Goal: Task Accomplishment & Management: Use online tool/utility

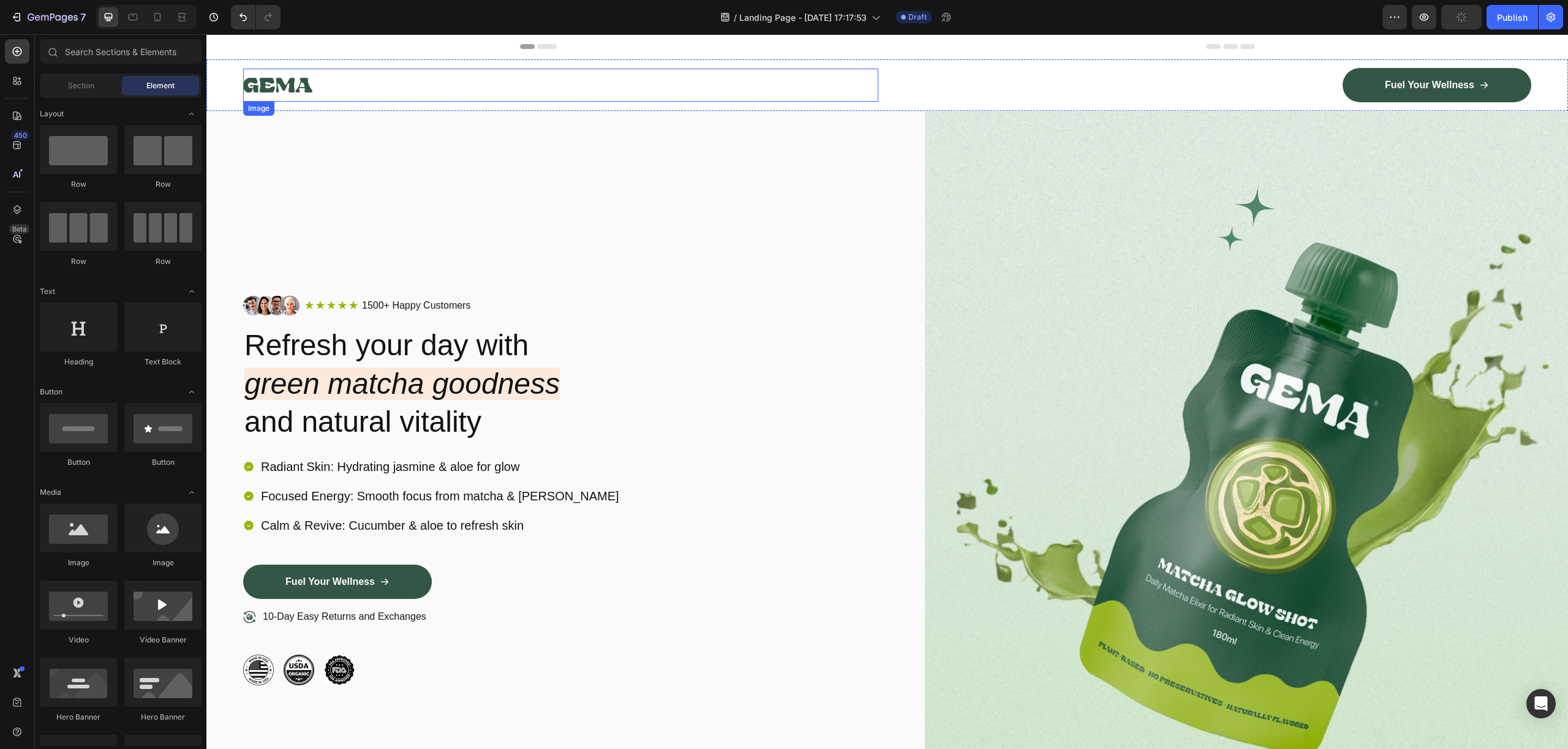
click at [346, 82] on div at bounding box center [560, 85] width 635 height 33
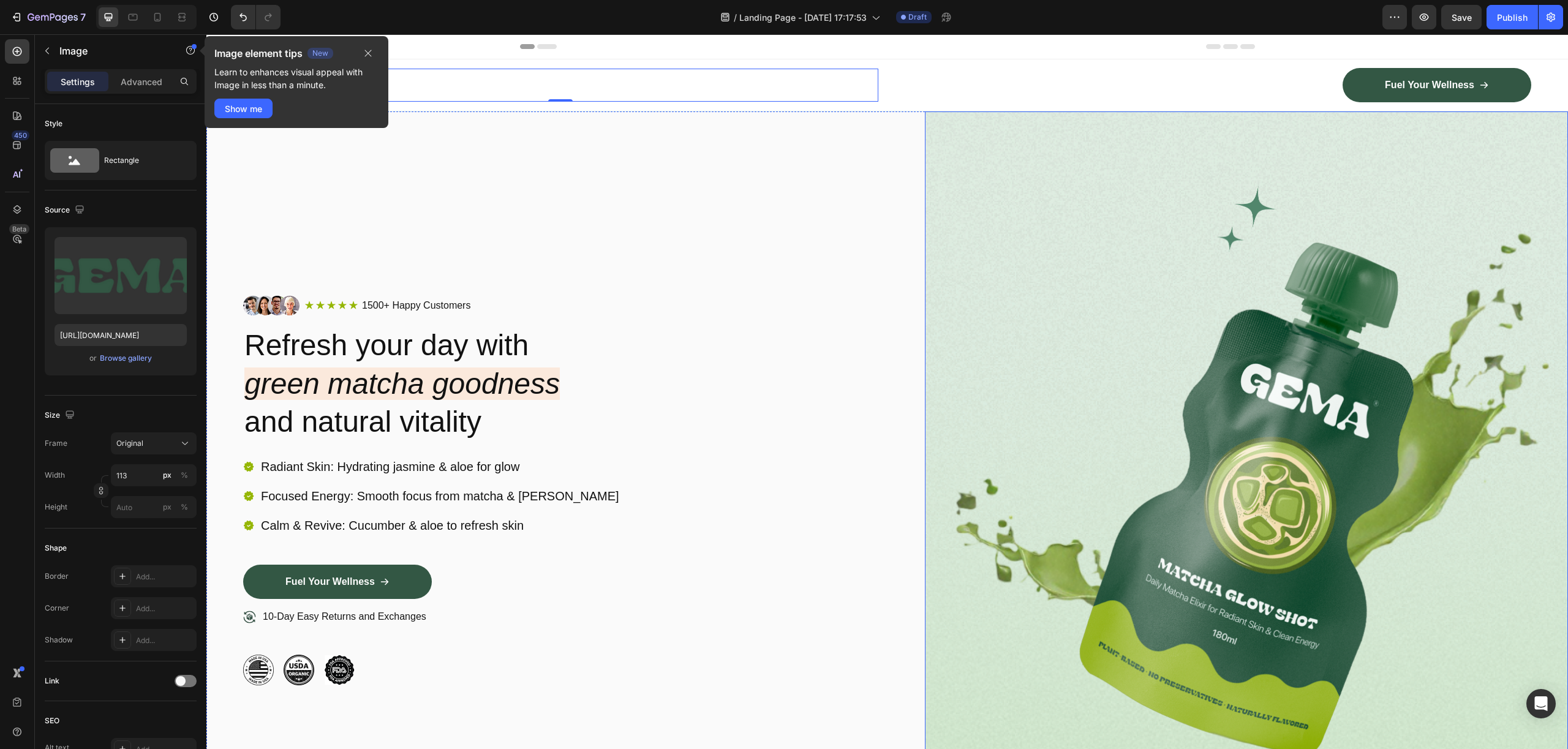
click at [1164, 311] on img at bounding box center [1247, 490] width 644 height 758
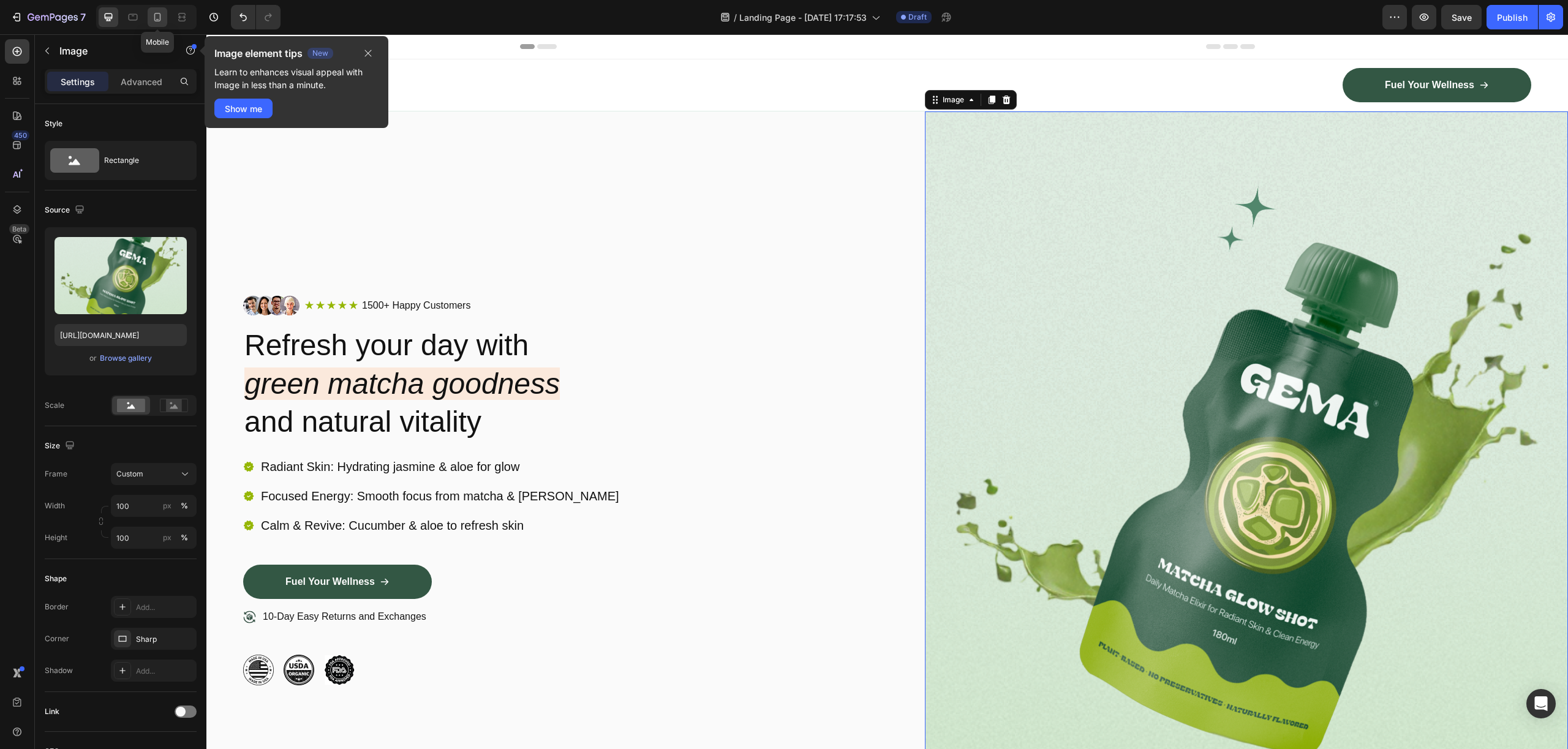
click at [150, 17] on div at bounding box center [157, 17] width 20 height 20
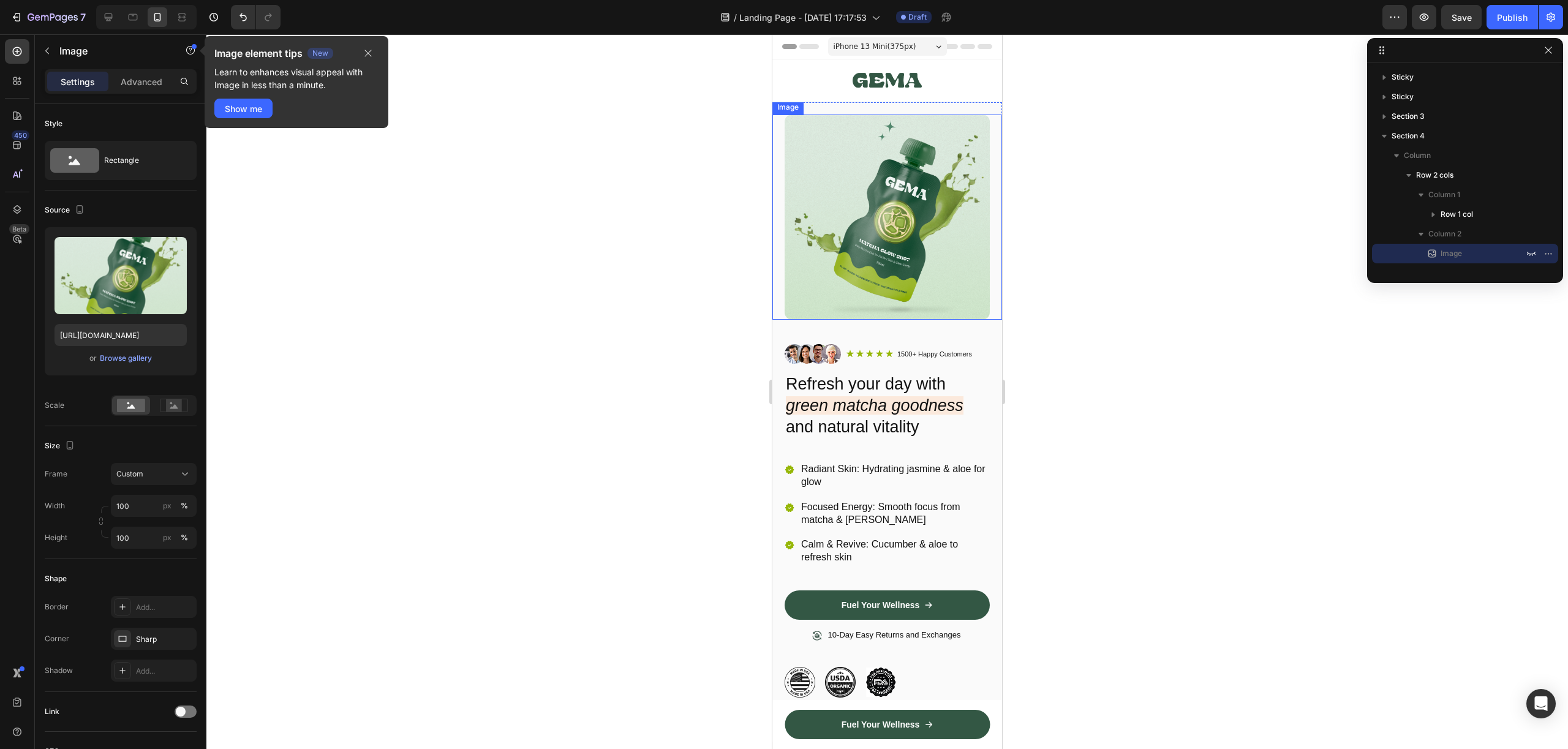
click at [885, 205] on img at bounding box center [888, 217] width 205 height 205
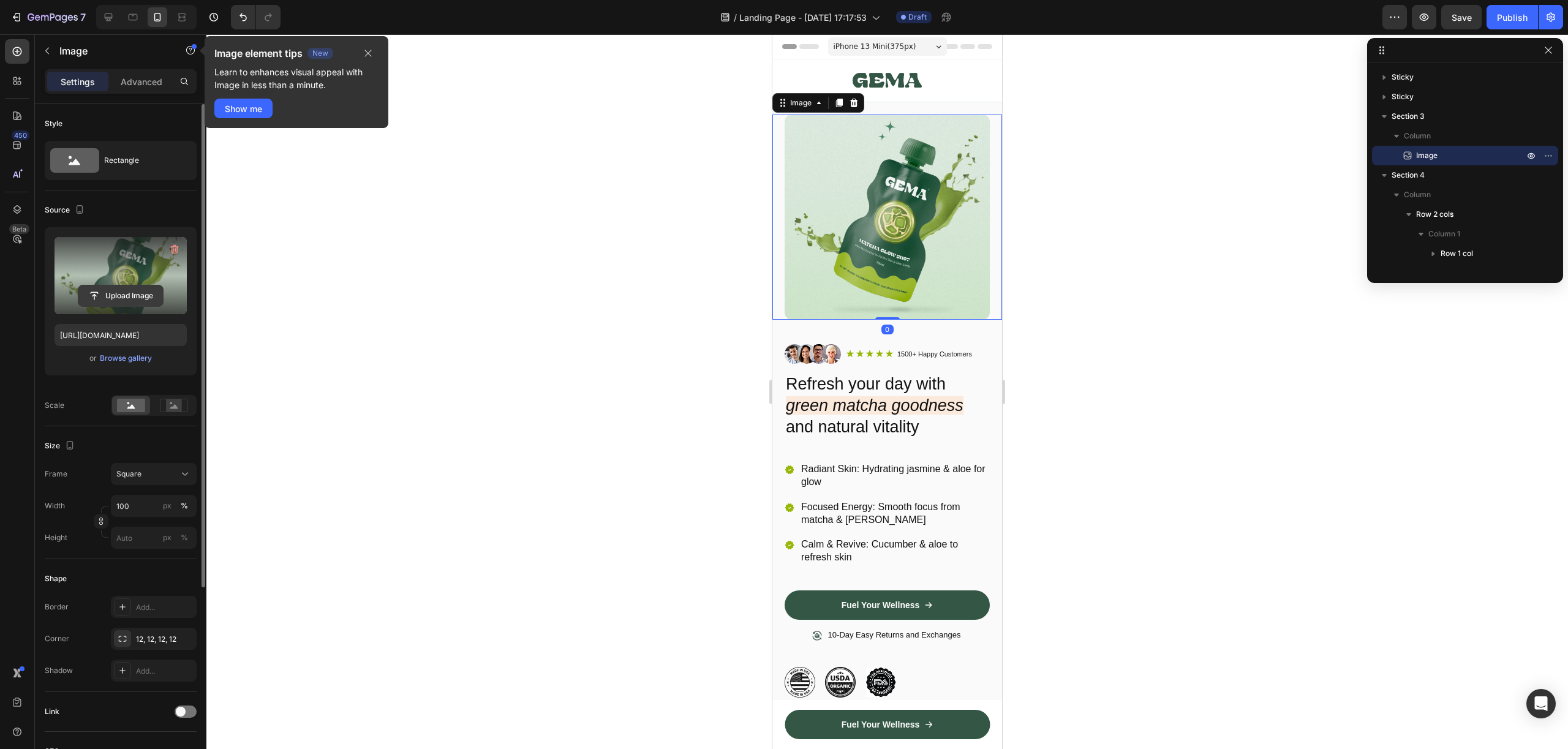
click at [120, 296] on input "file" at bounding box center [120, 295] width 85 height 21
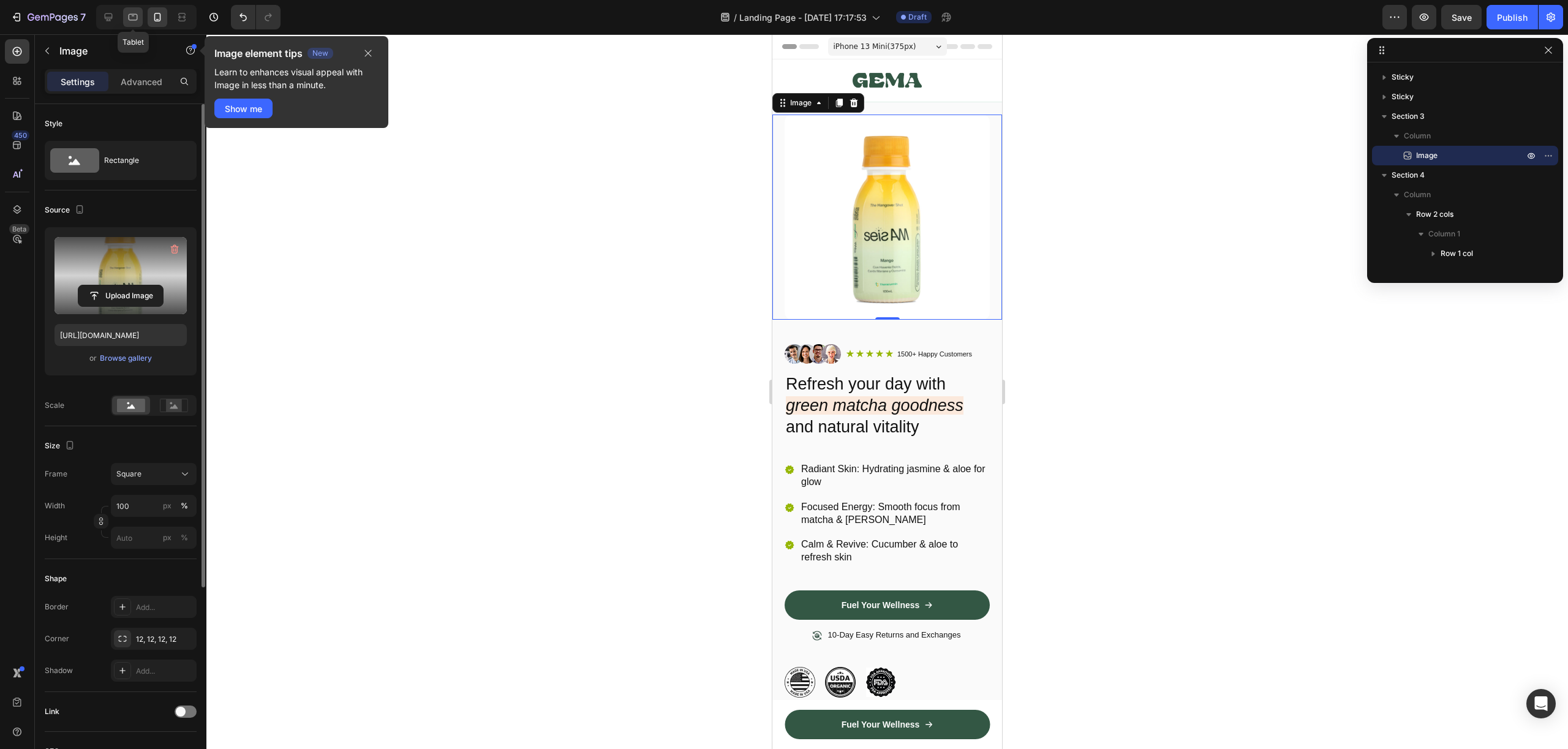
click at [136, 16] on icon at bounding box center [133, 17] width 12 height 12
type input "[URL][DOMAIN_NAME]"
type input "100"
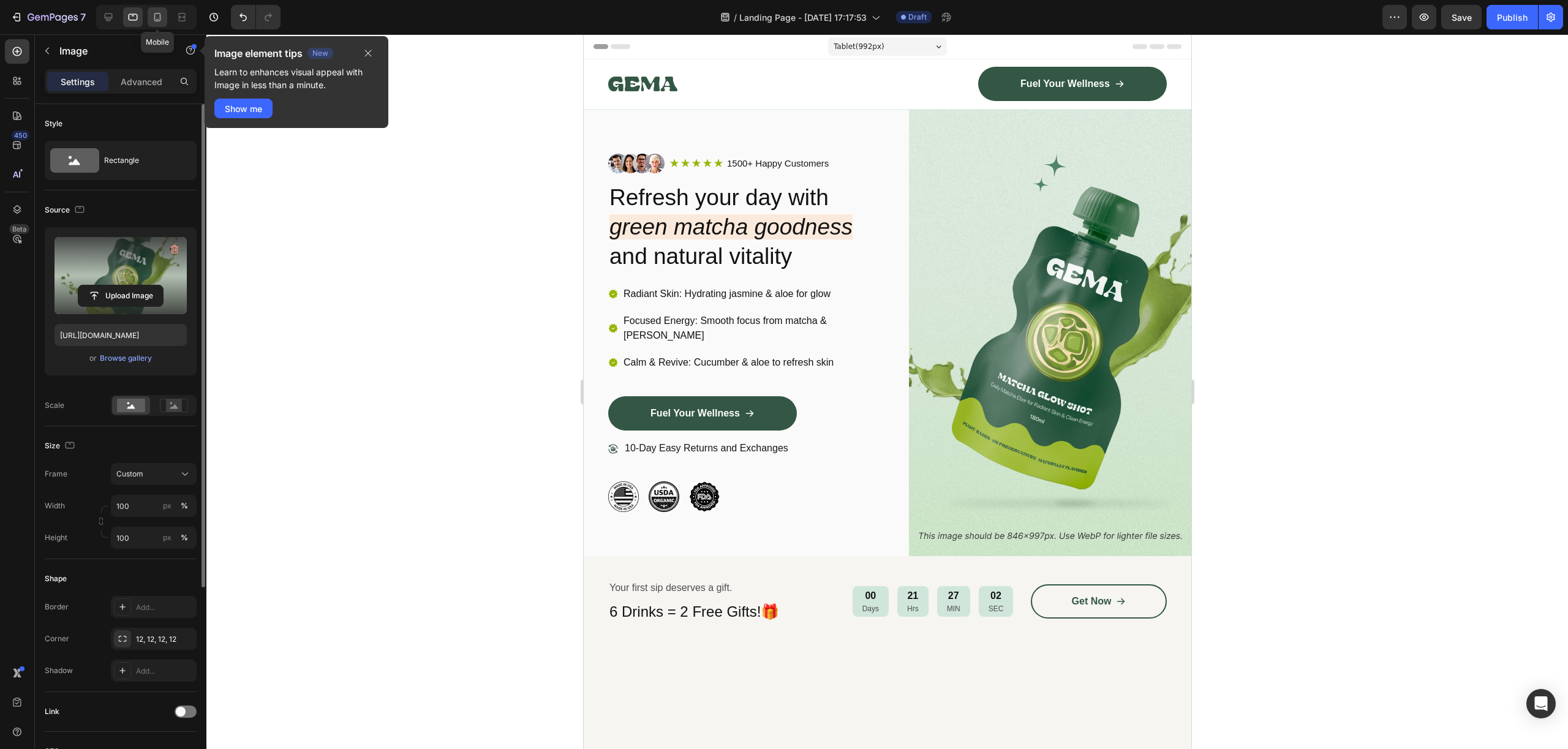
click at [160, 16] on icon at bounding box center [157, 17] width 7 height 8
type input "[URL][DOMAIN_NAME]"
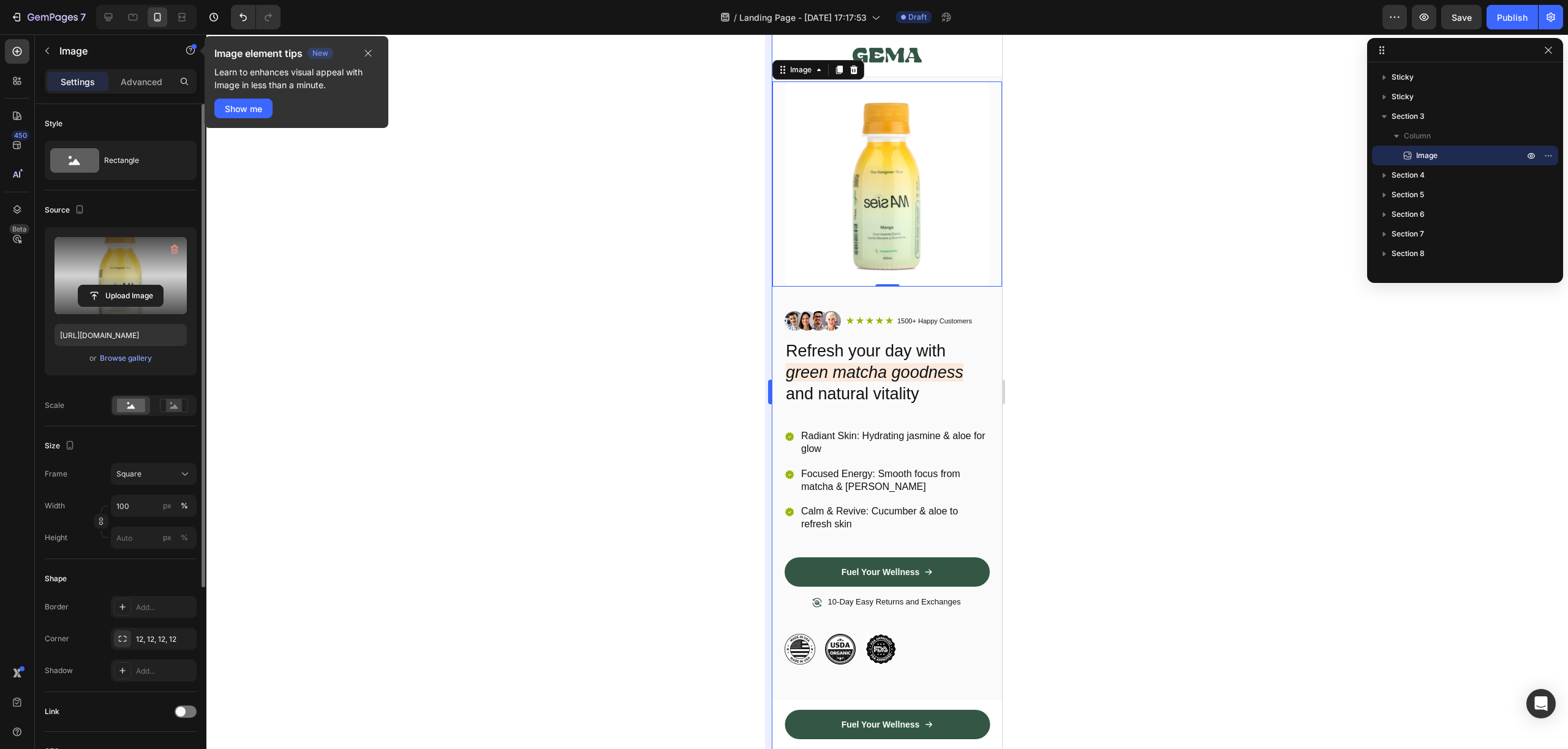
scroll to position [38, 0]
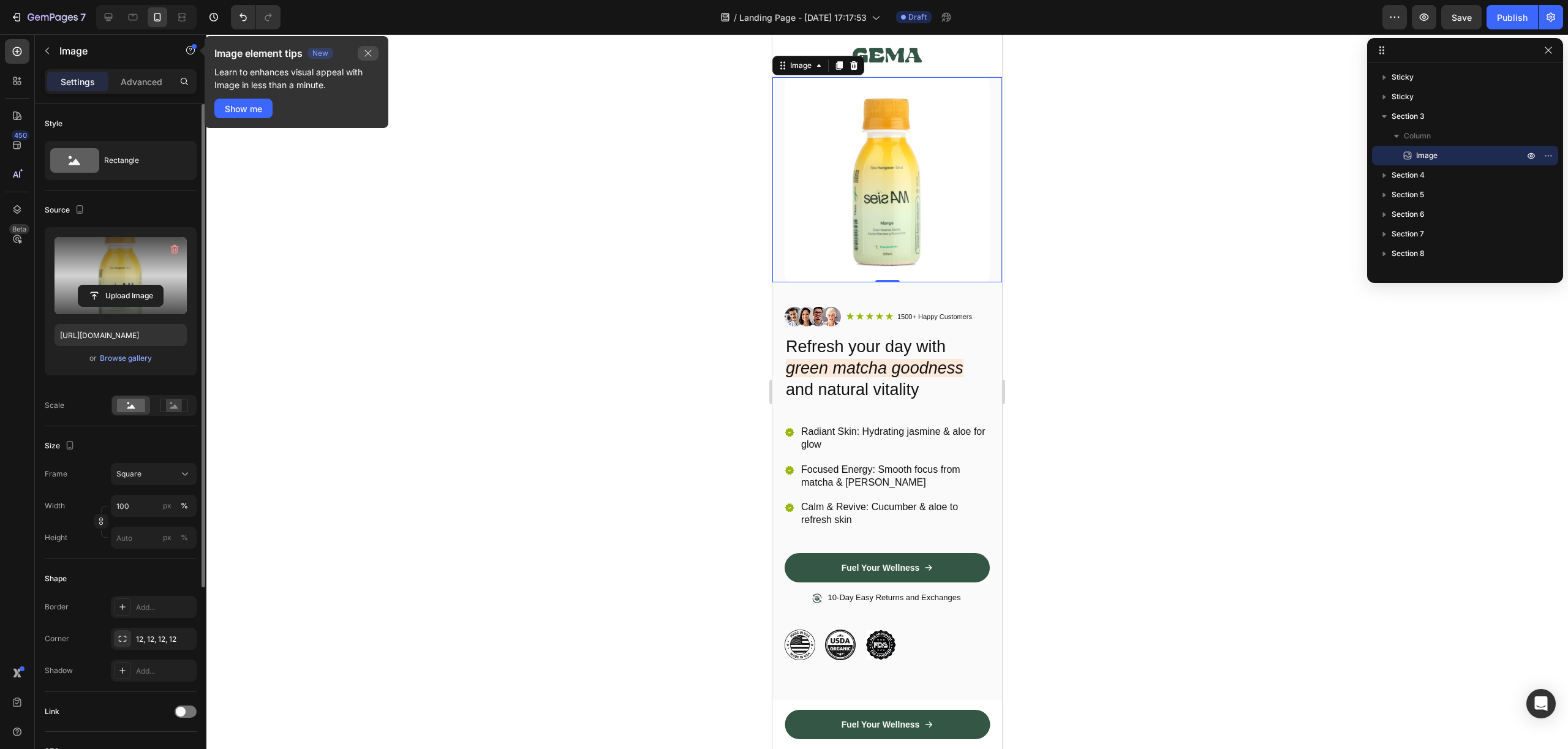
click at [366, 52] on icon "button" at bounding box center [368, 53] width 9 height 9
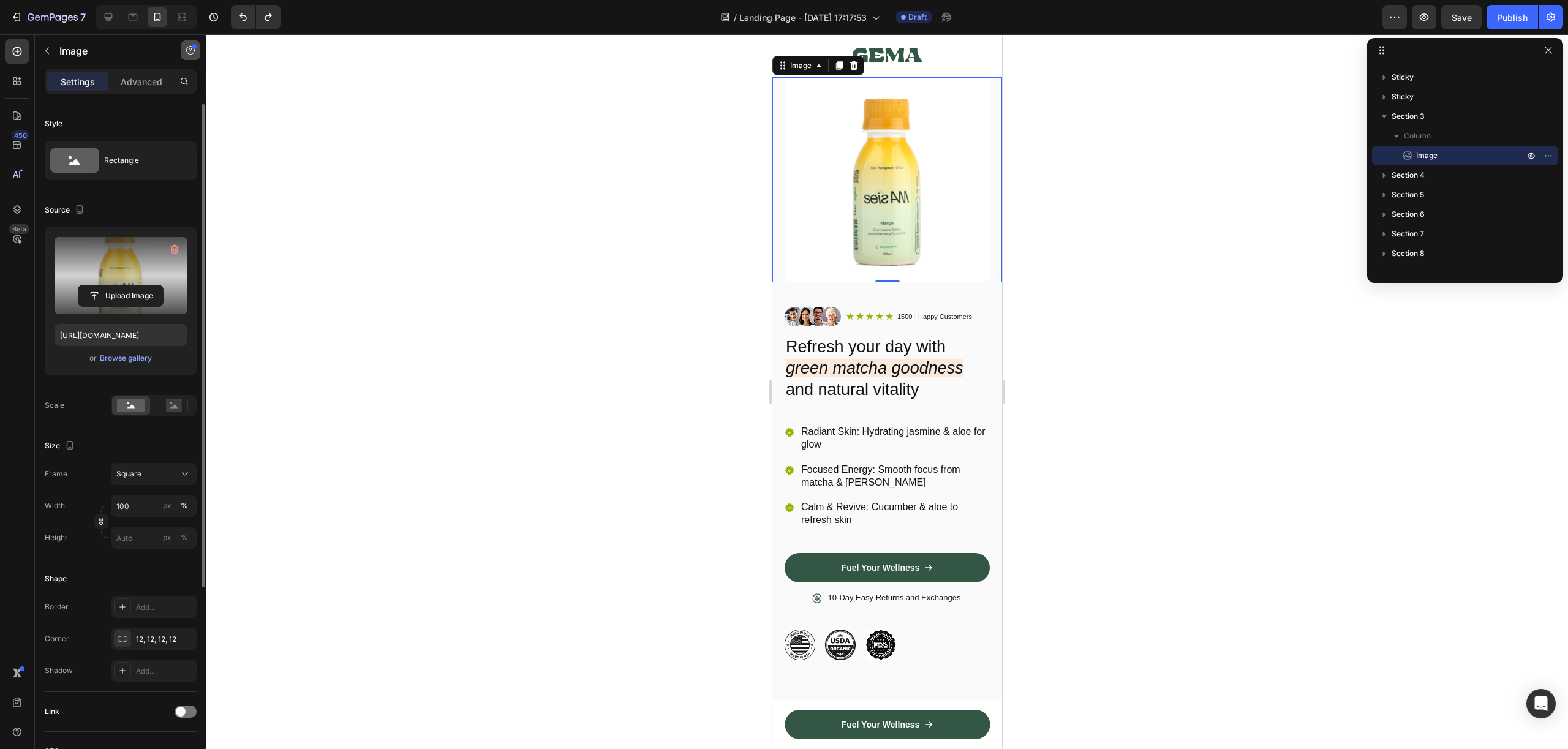
type input "[URL][DOMAIN_NAME]"
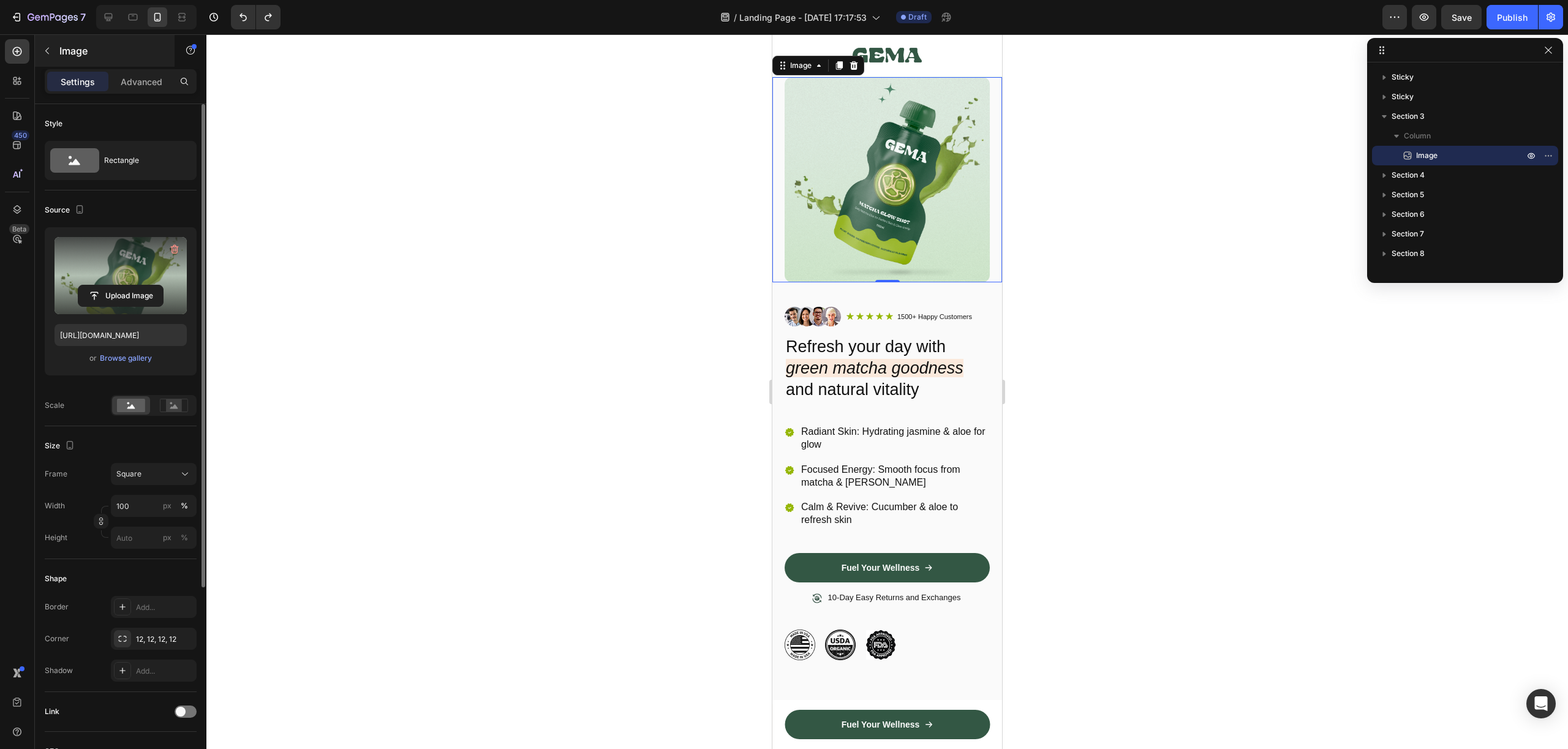
click at [46, 56] on icon "button" at bounding box center [47, 51] width 9 height 9
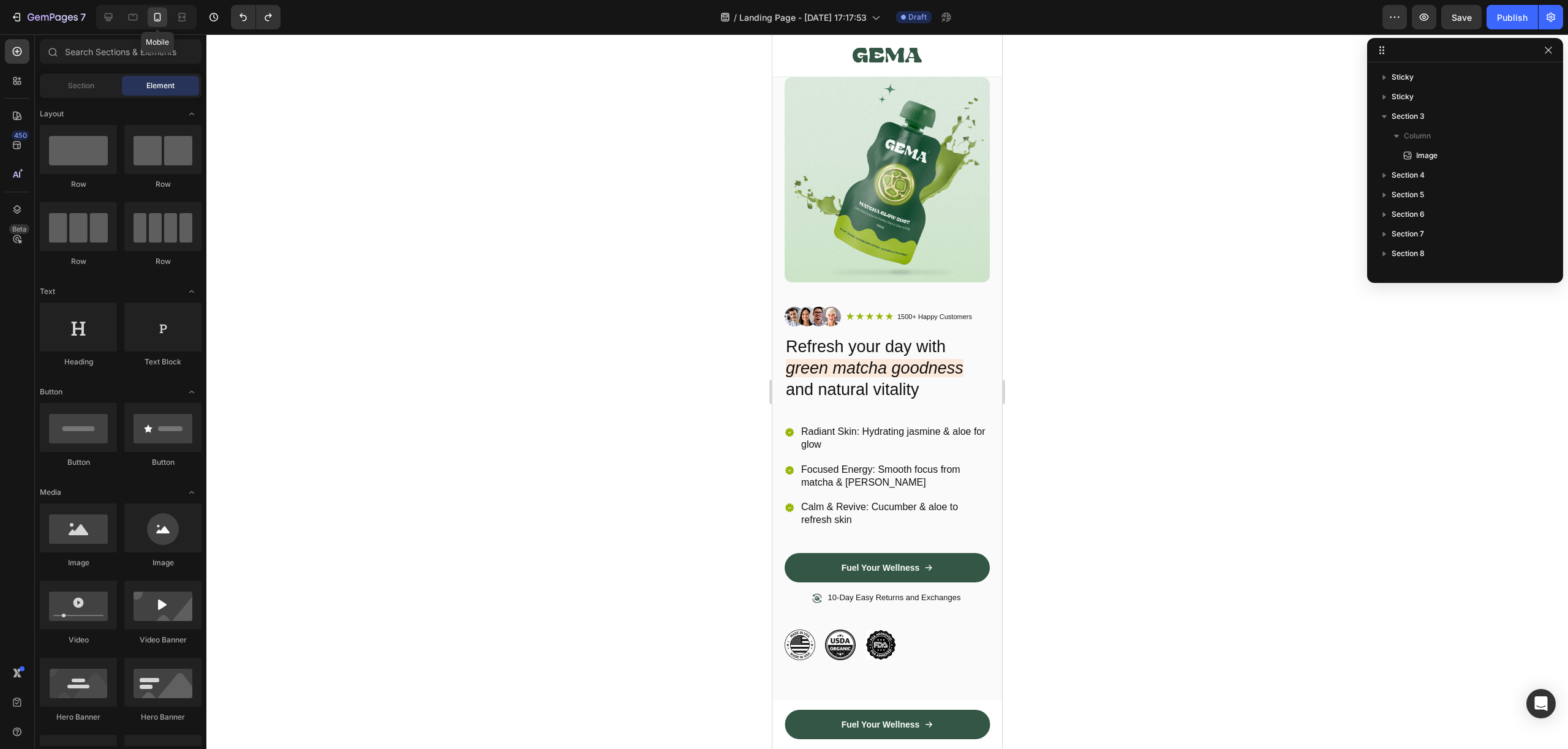
click at [156, 15] on icon at bounding box center [157, 17] width 12 height 12
click at [845, 19] on span "Landing Page - [DATE] 17:17:53" at bounding box center [802, 18] width 127 height 13
click at [1092, 151] on div at bounding box center [887, 390] width 1362 height 714
click at [860, 73] on div "Image Fuel Your Wellness Button Row Row 0" at bounding box center [888, 55] width 230 height 42
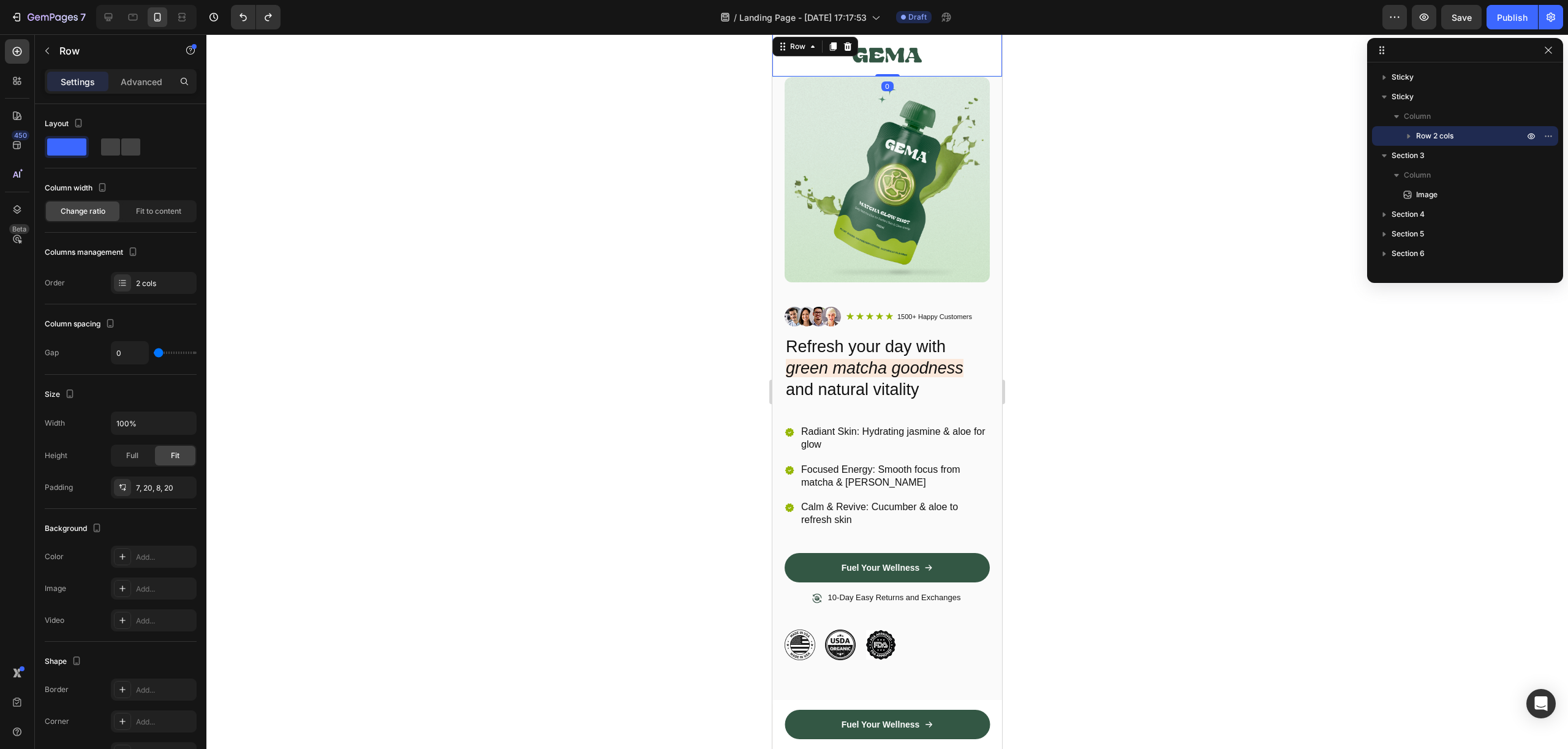
click at [839, 93] on img at bounding box center [888, 180] width 205 height 205
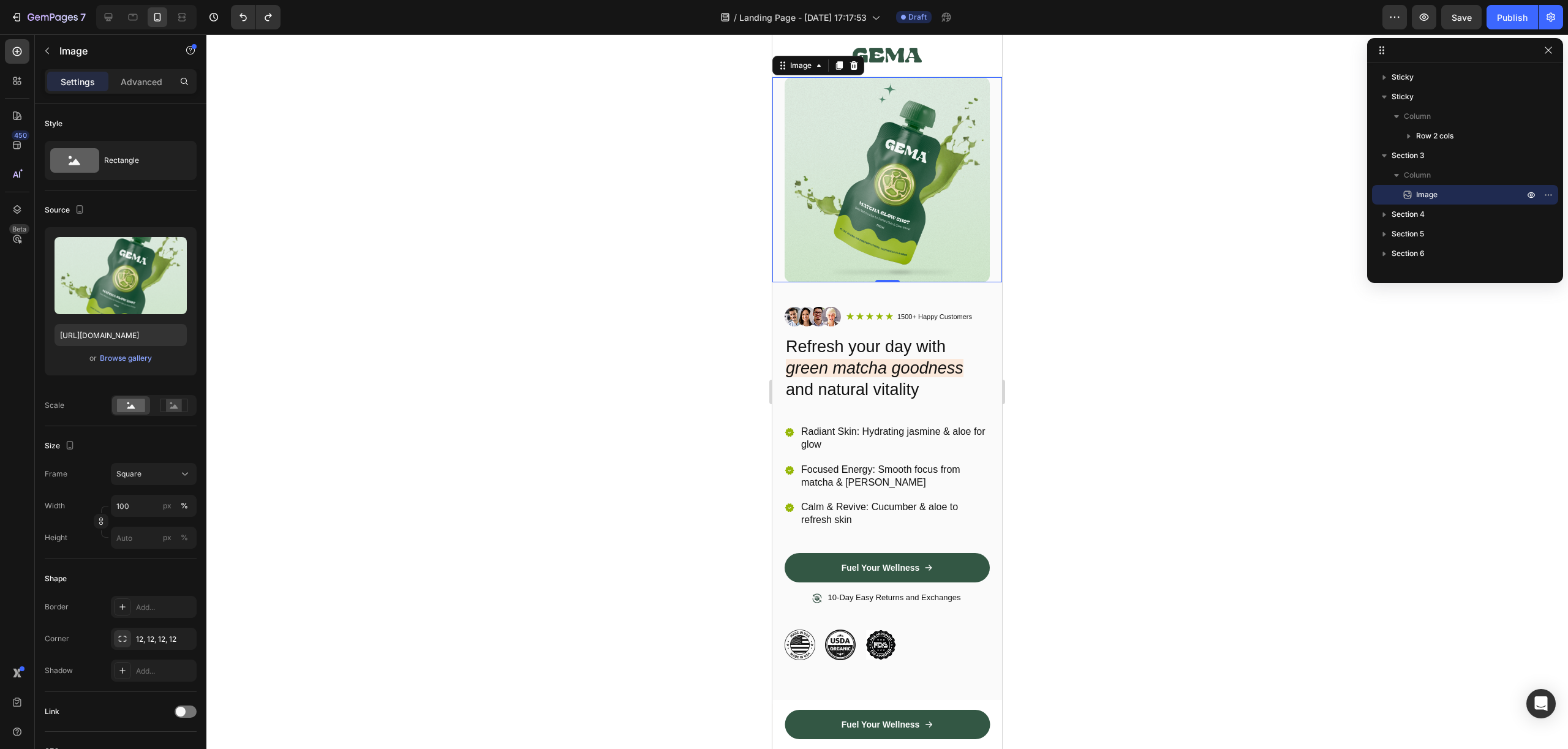
click at [1055, 178] on div at bounding box center [887, 390] width 1362 height 714
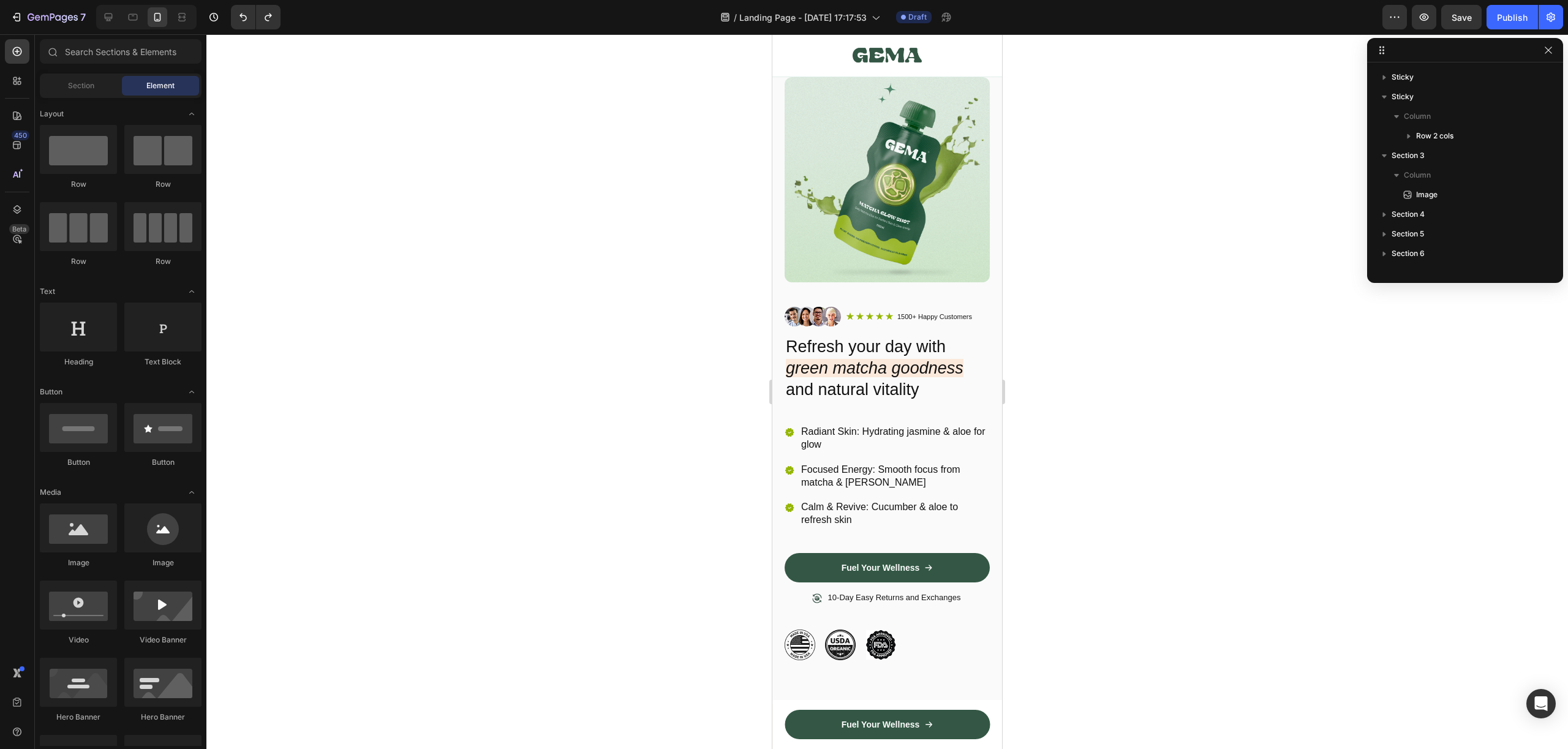
click at [119, 15] on div at bounding box center [146, 17] width 101 height 24
click at [113, 15] on icon at bounding box center [108, 17] width 12 height 12
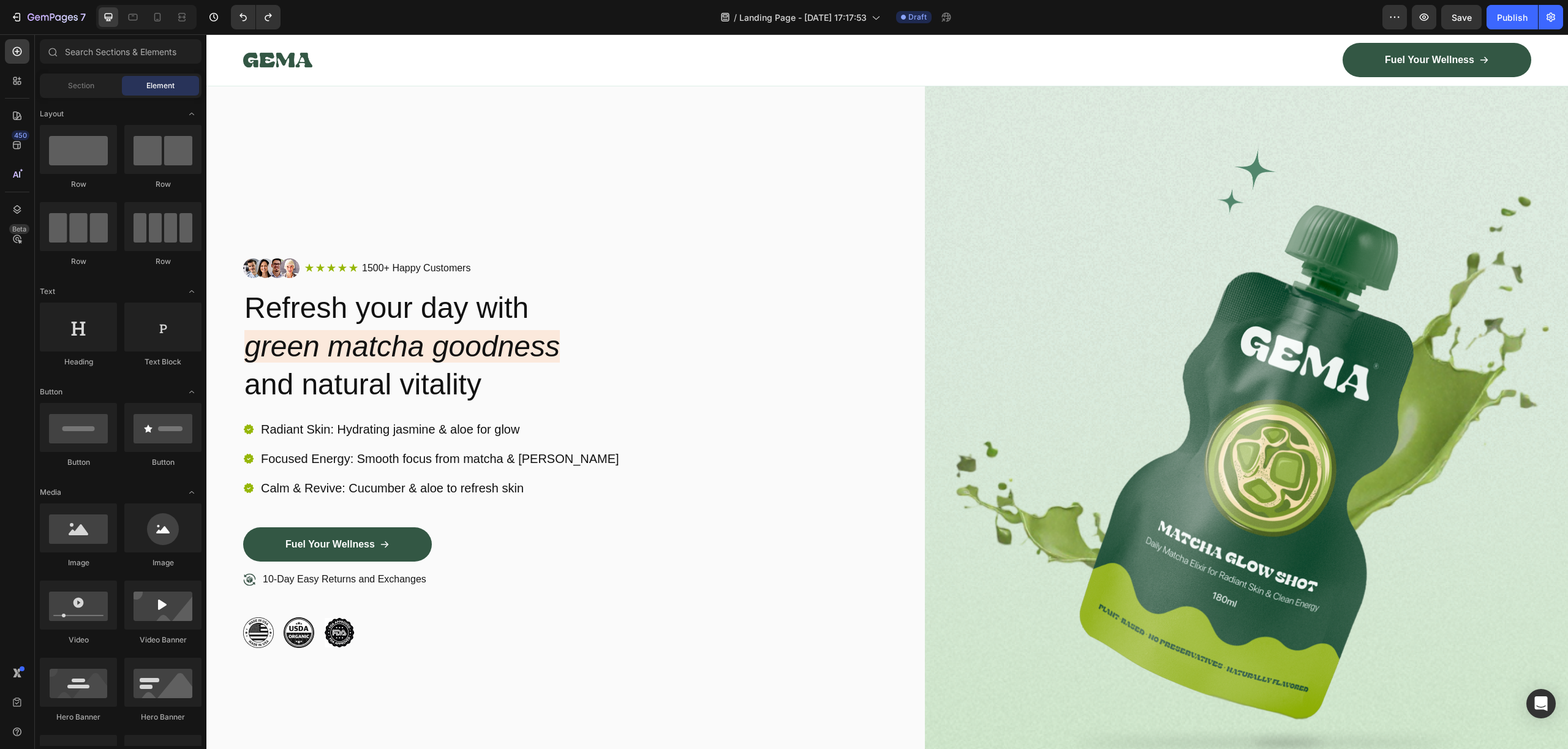
scroll to position [46, 0]
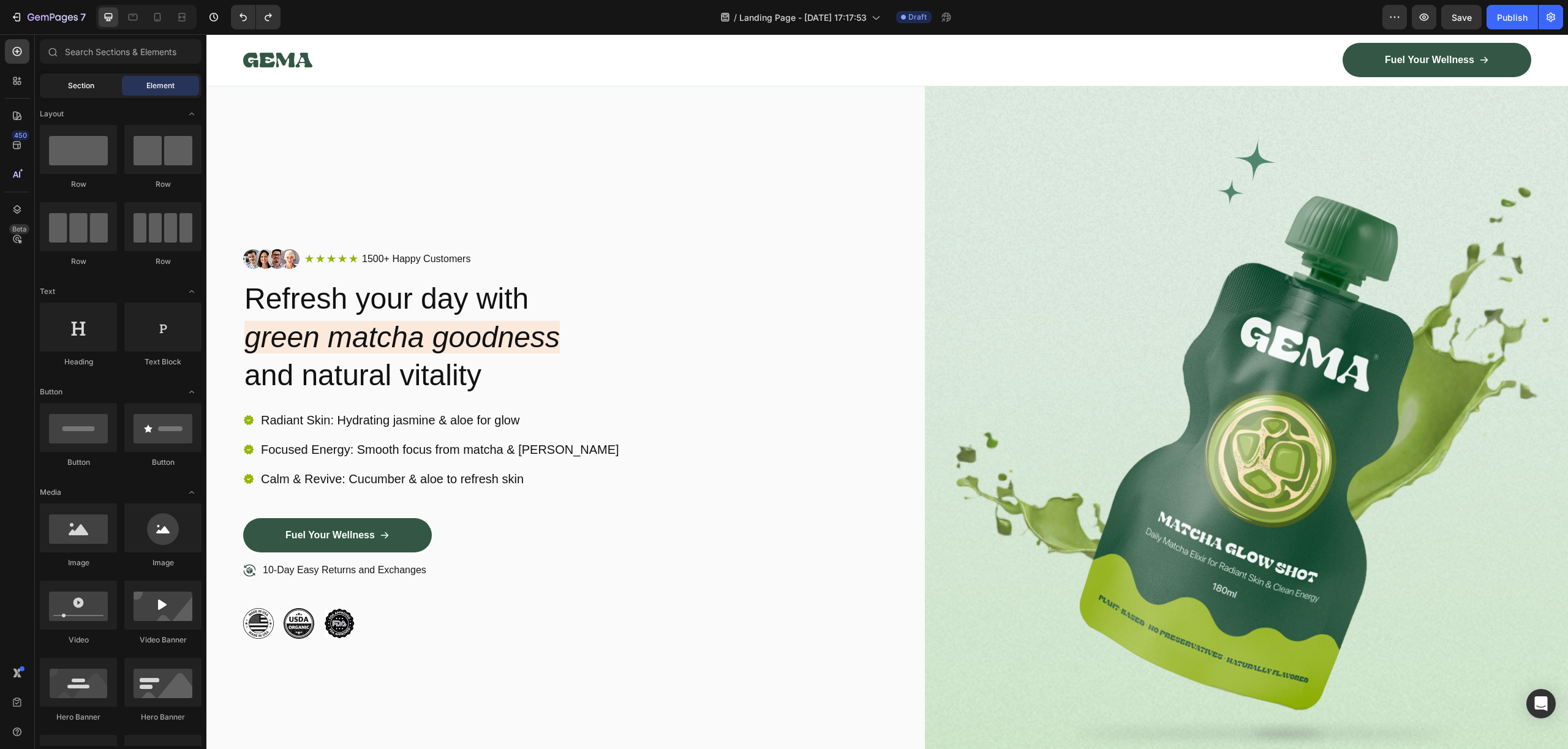
click at [82, 84] on span "Section" at bounding box center [81, 86] width 26 height 11
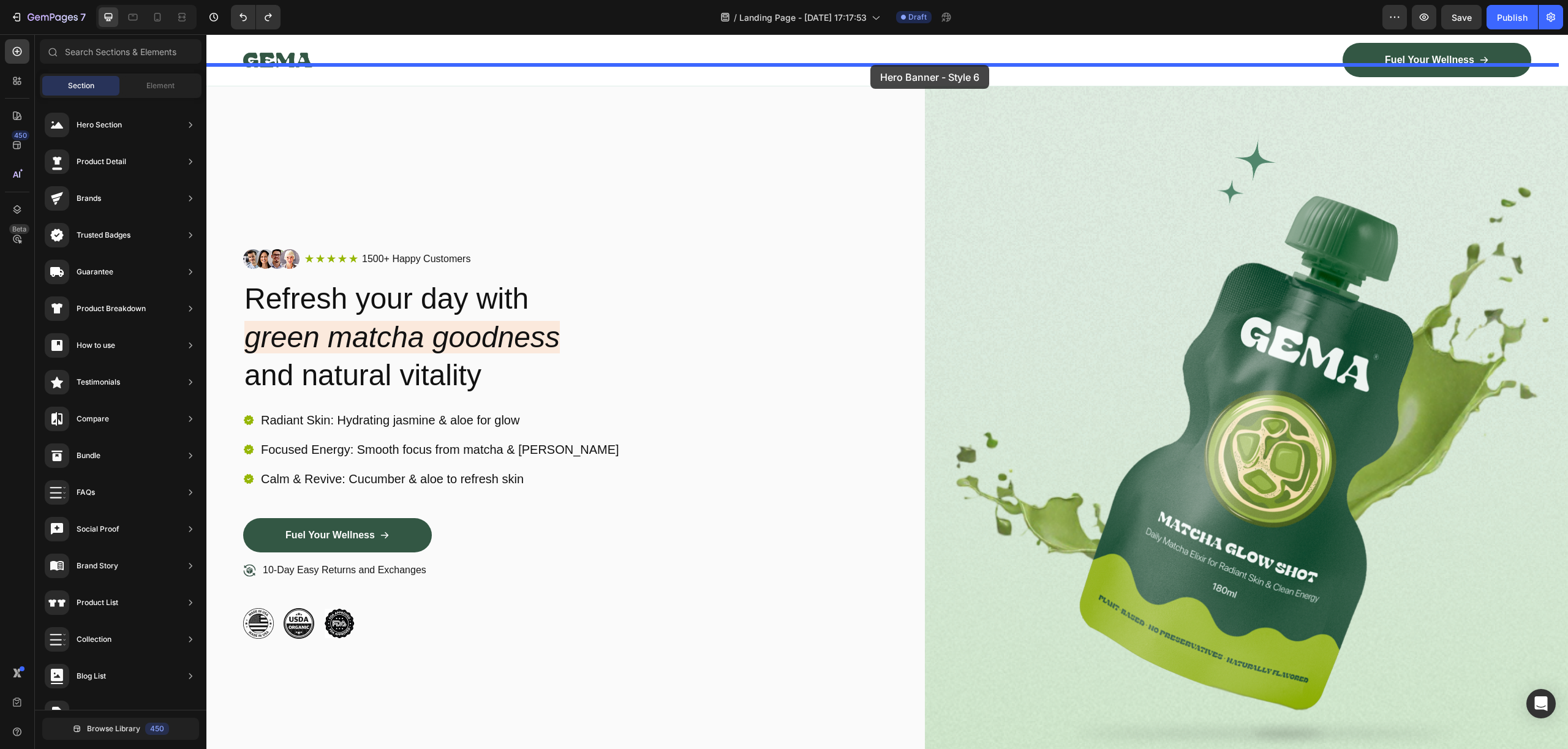
scroll to position [0, 0]
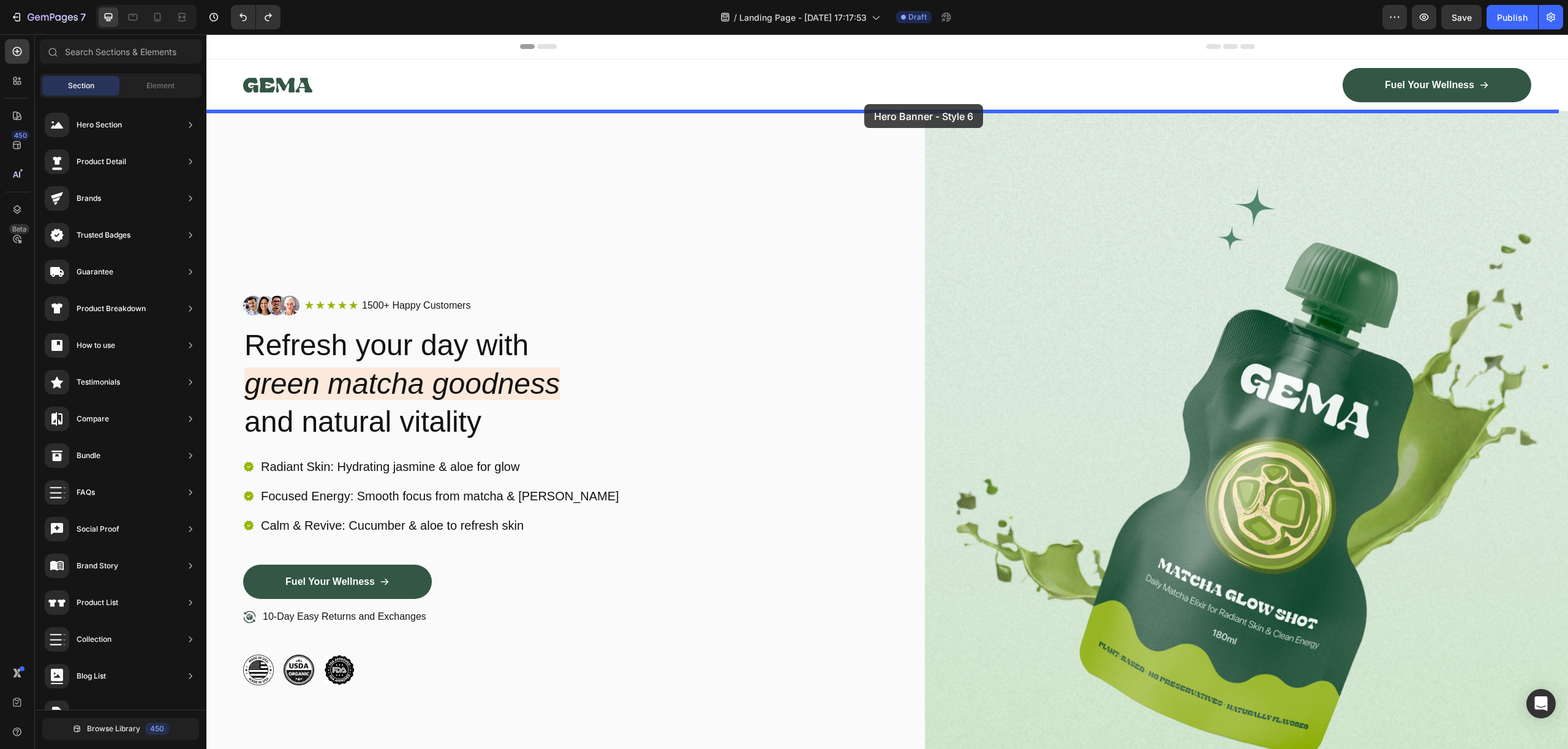
drag, startPoint x: 522, startPoint y: 305, endPoint x: 864, endPoint y: 104, distance: 396.7
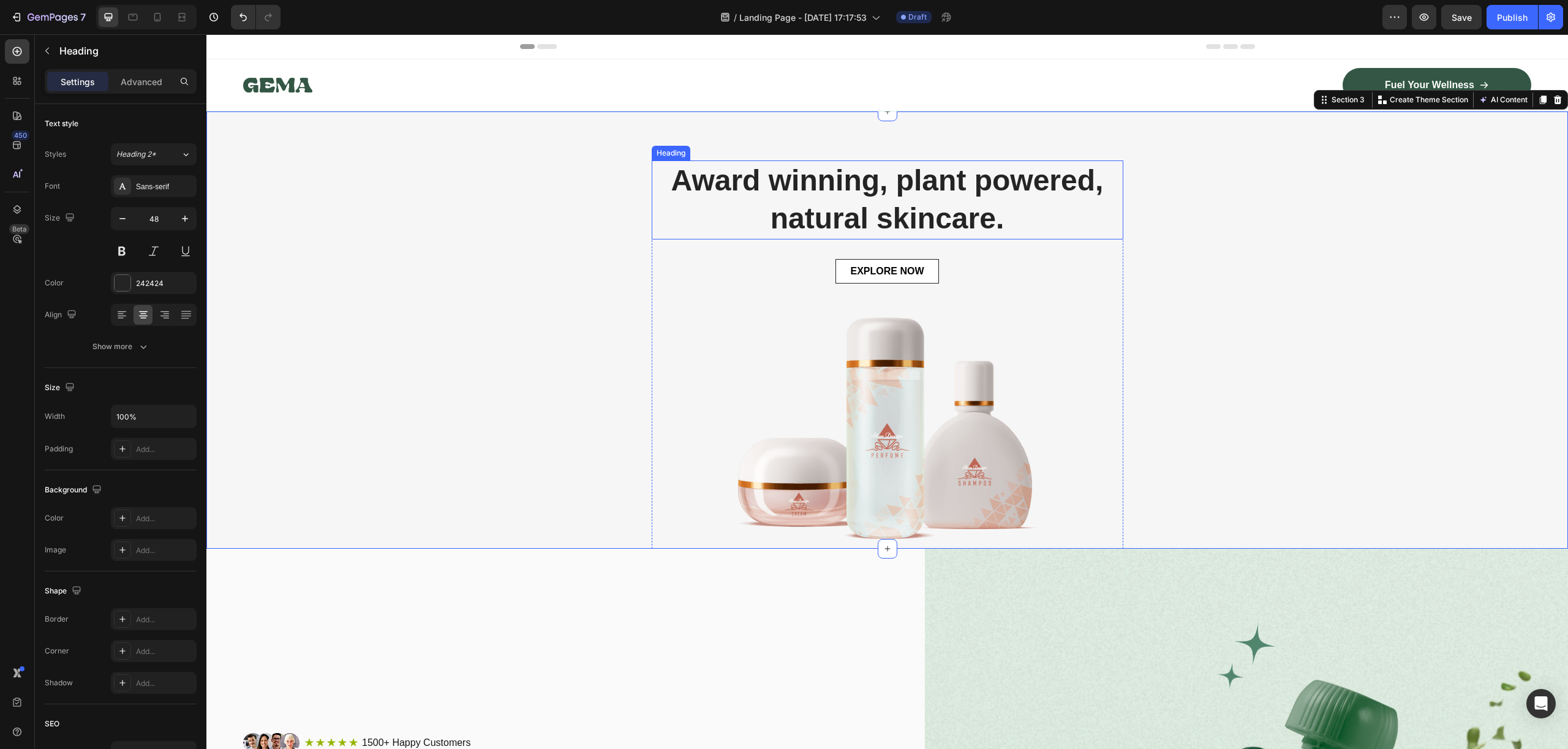
click at [790, 202] on p "Award winning, plant powered, natural skincare." at bounding box center [888, 199] width 469 height 76
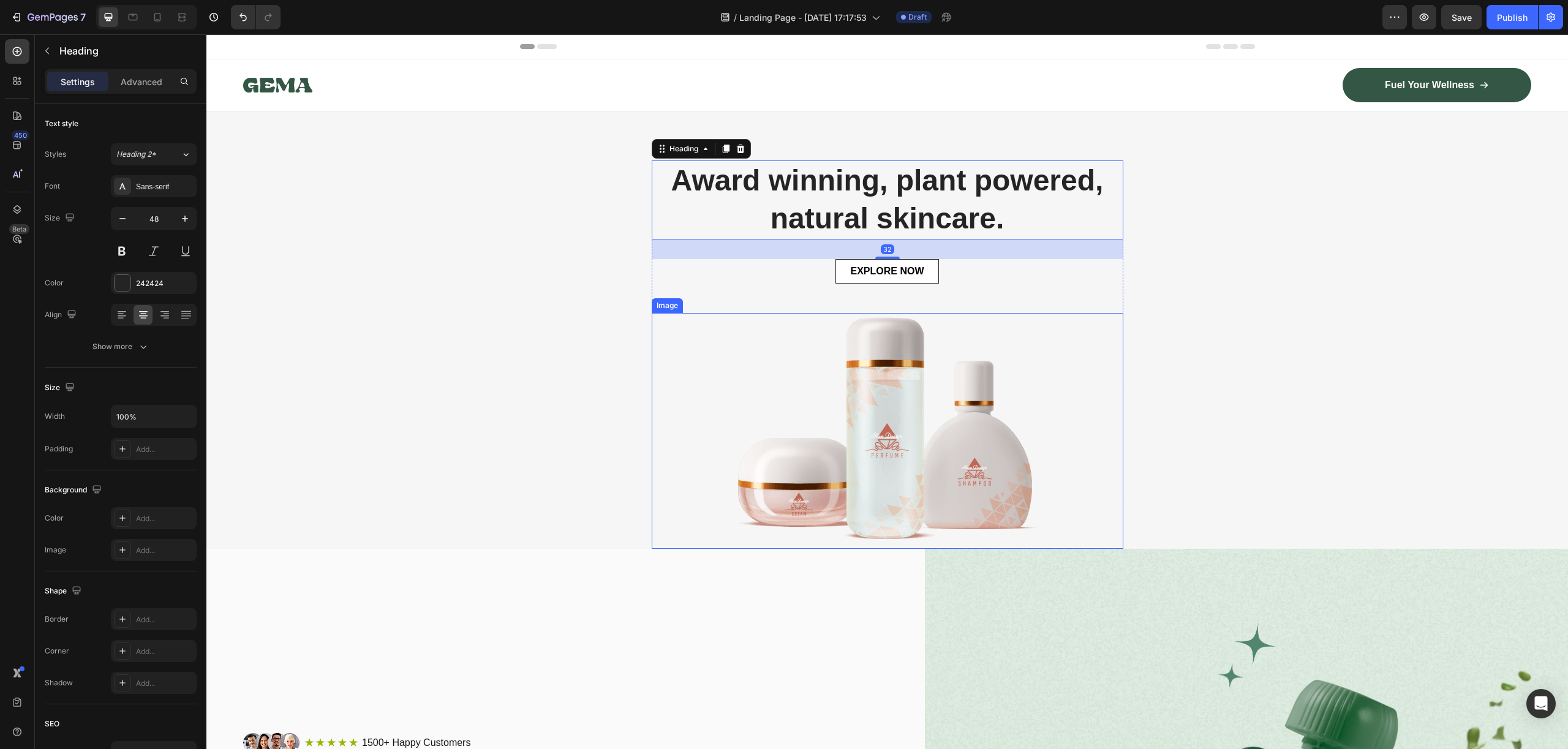
click at [873, 329] on img at bounding box center [887, 431] width 472 height 236
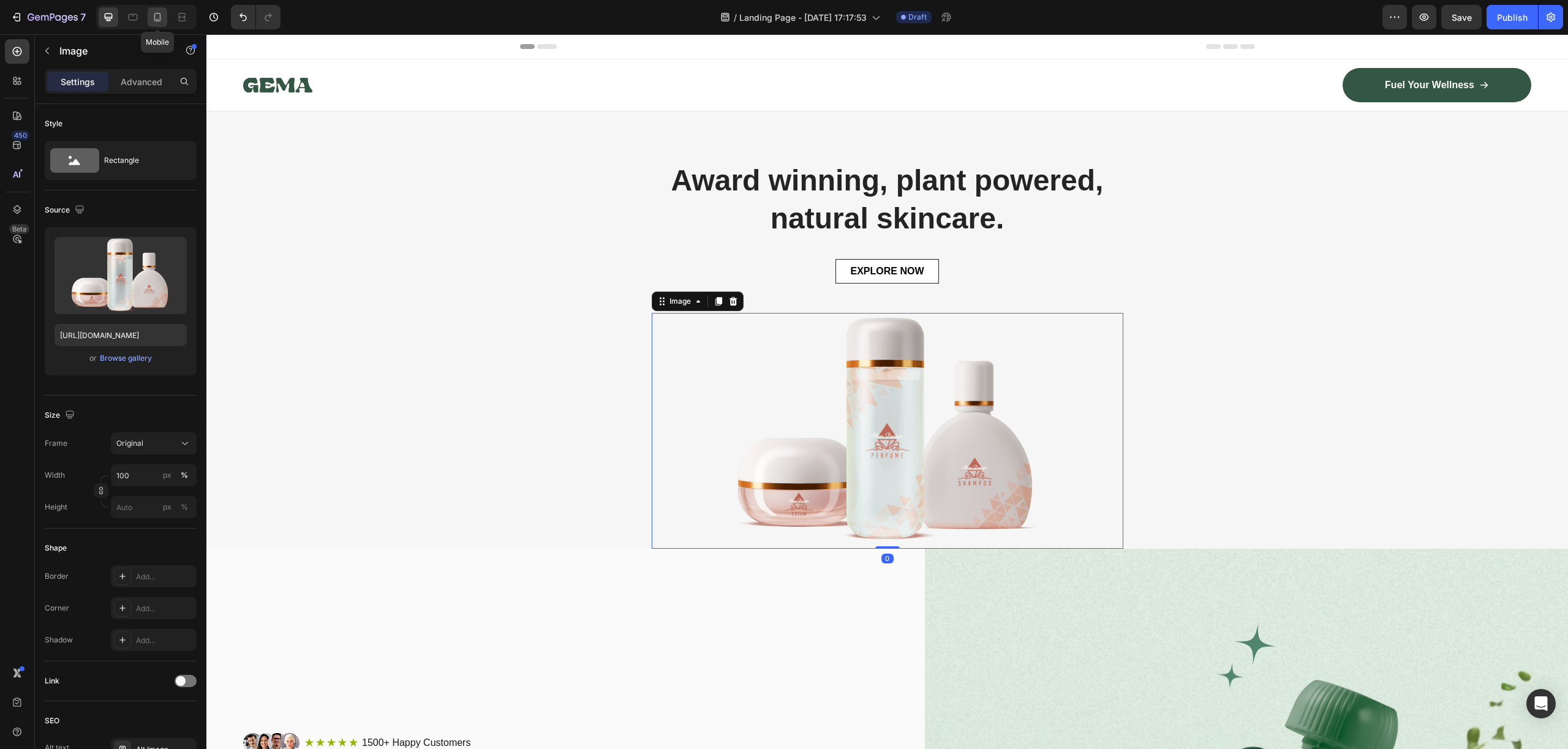
click at [159, 24] on div at bounding box center [157, 17] width 20 height 20
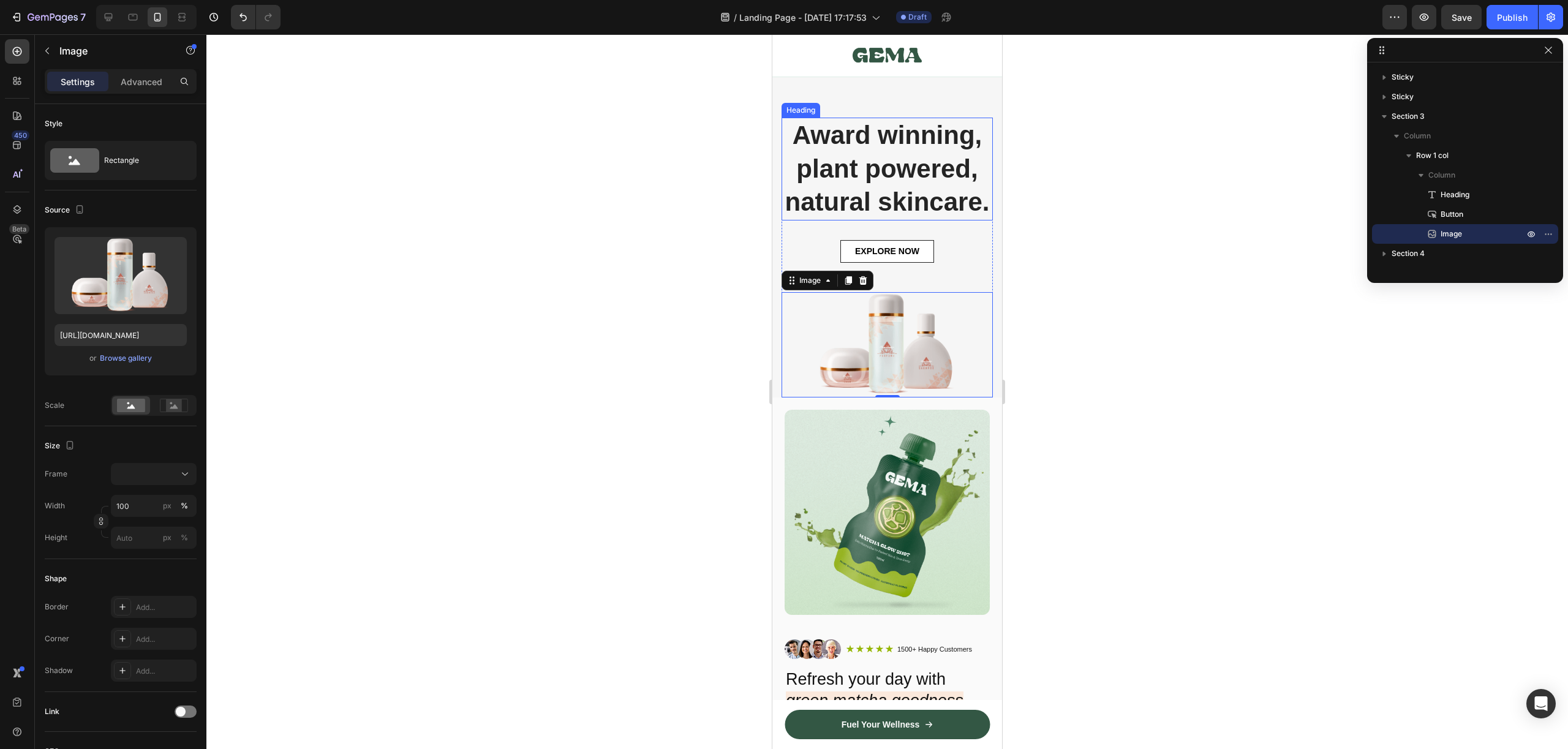
scroll to position [32, 0]
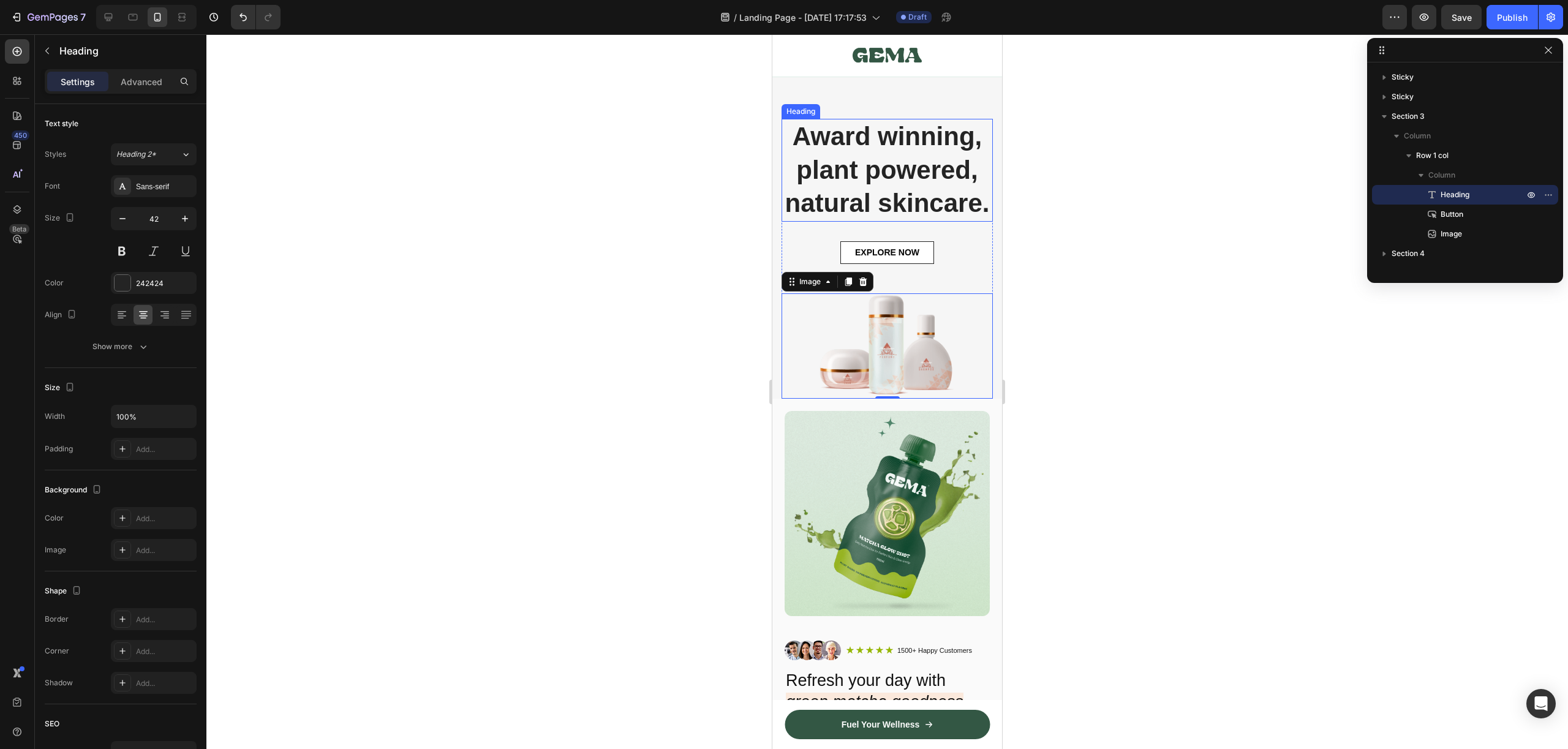
click at [933, 171] on p "Award winning, plant powered, natural skincare." at bounding box center [888, 170] width 209 height 101
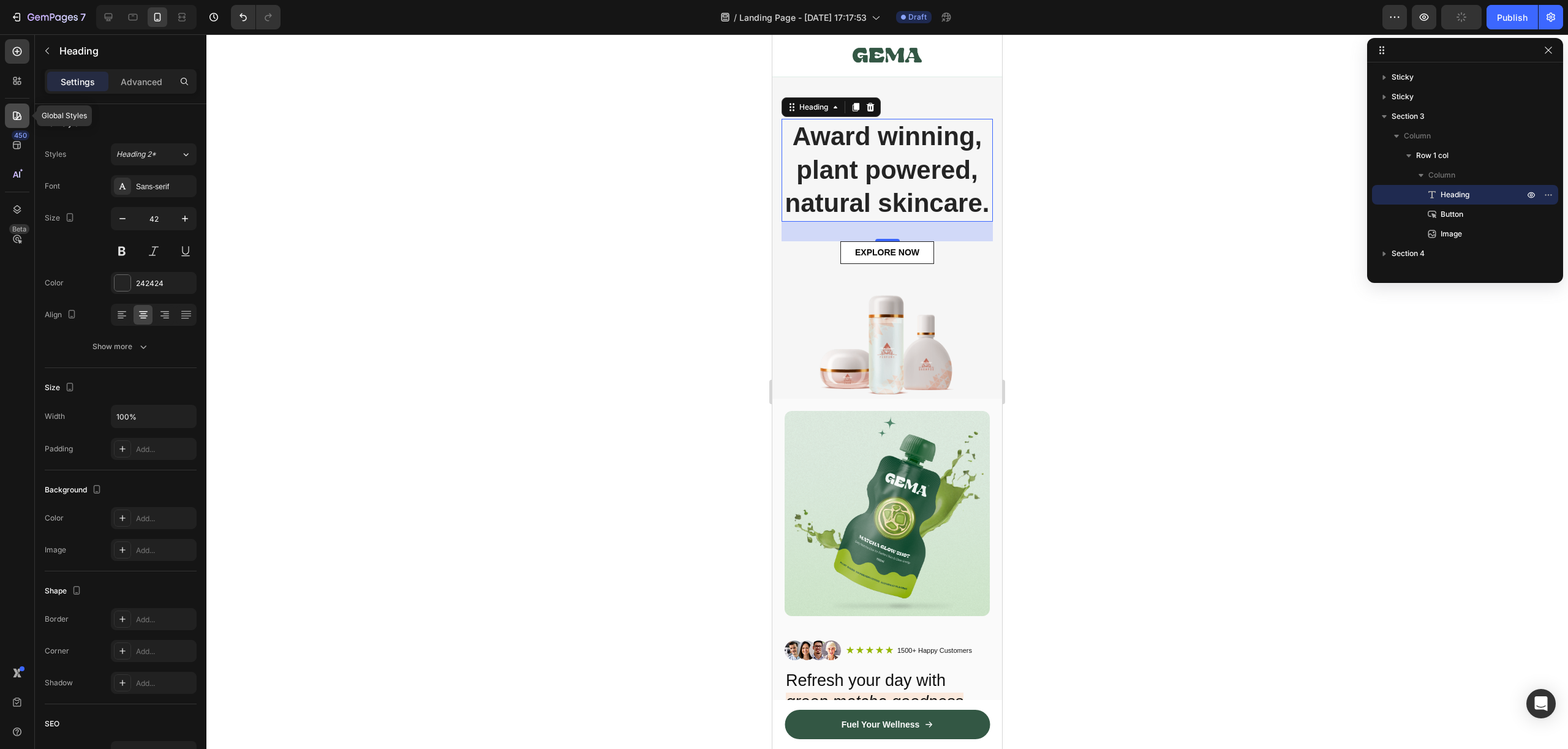
click at [14, 119] on icon at bounding box center [17, 115] width 8 height 8
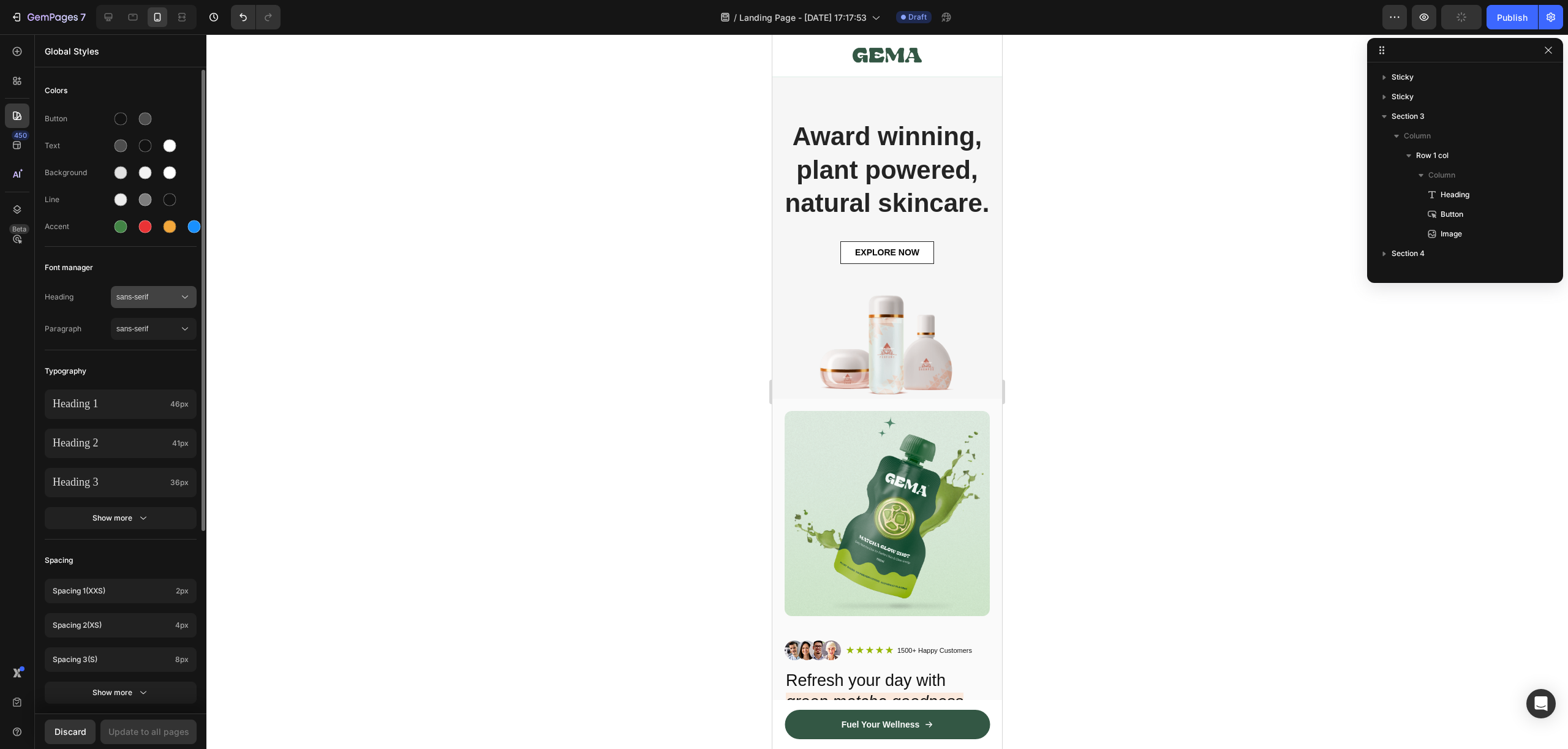
click at [174, 298] on span "sans-serif" at bounding box center [148, 297] width 62 height 11
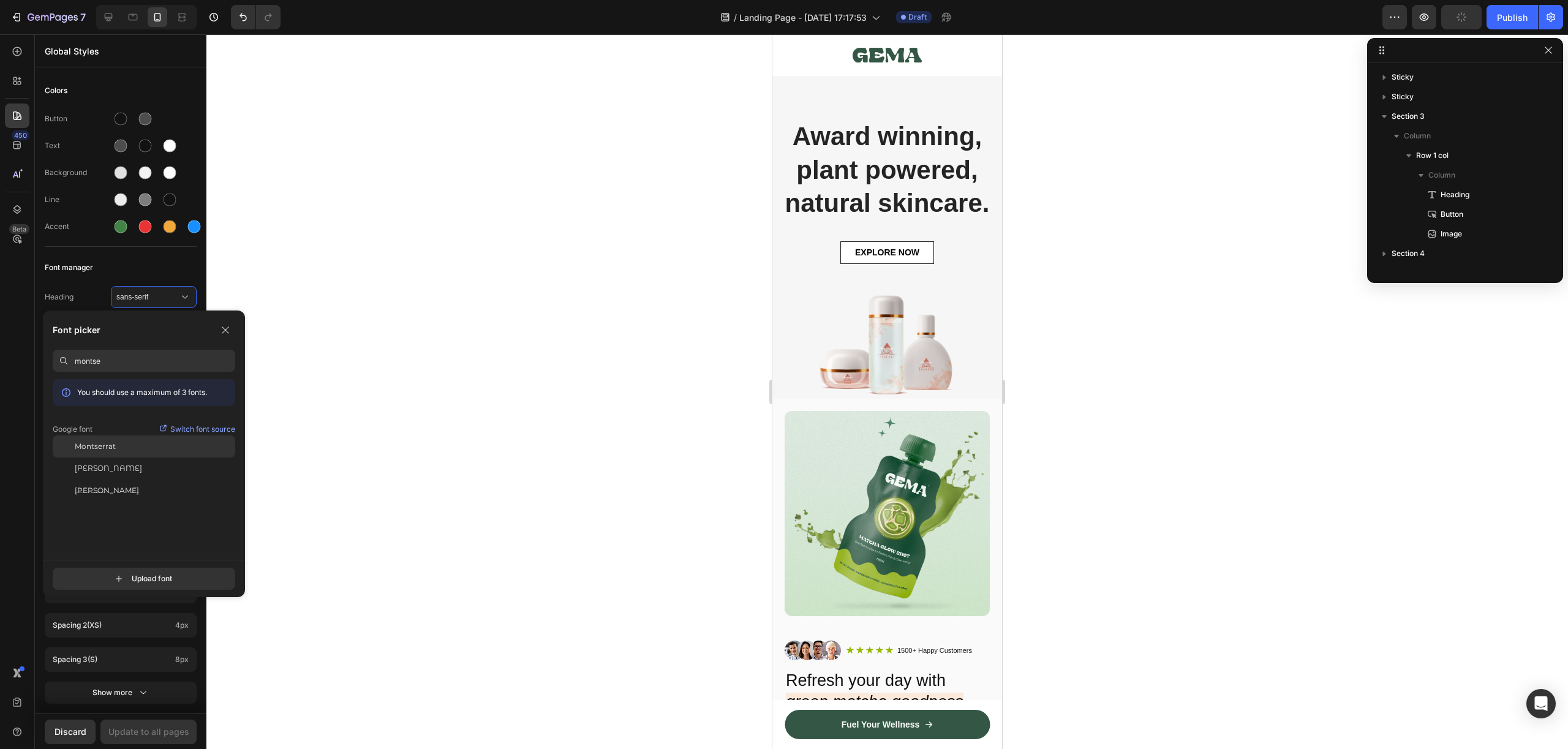
type input "montse"
click at [158, 447] on div "Montserrat" at bounding box center [154, 447] width 160 height 11
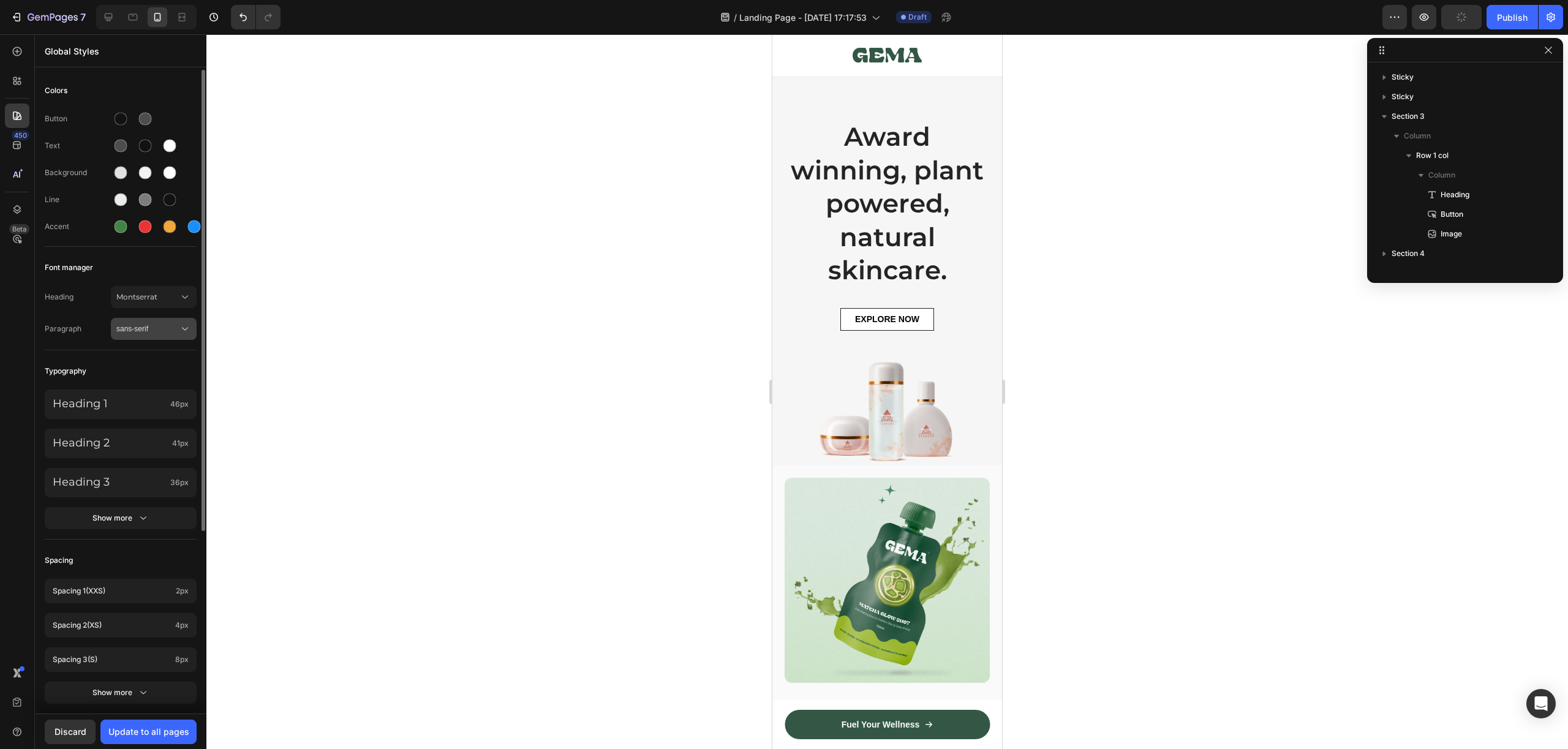
click at [160, 327] on span "sans-serif" at bounding box center [148, 329] width 62 height 11
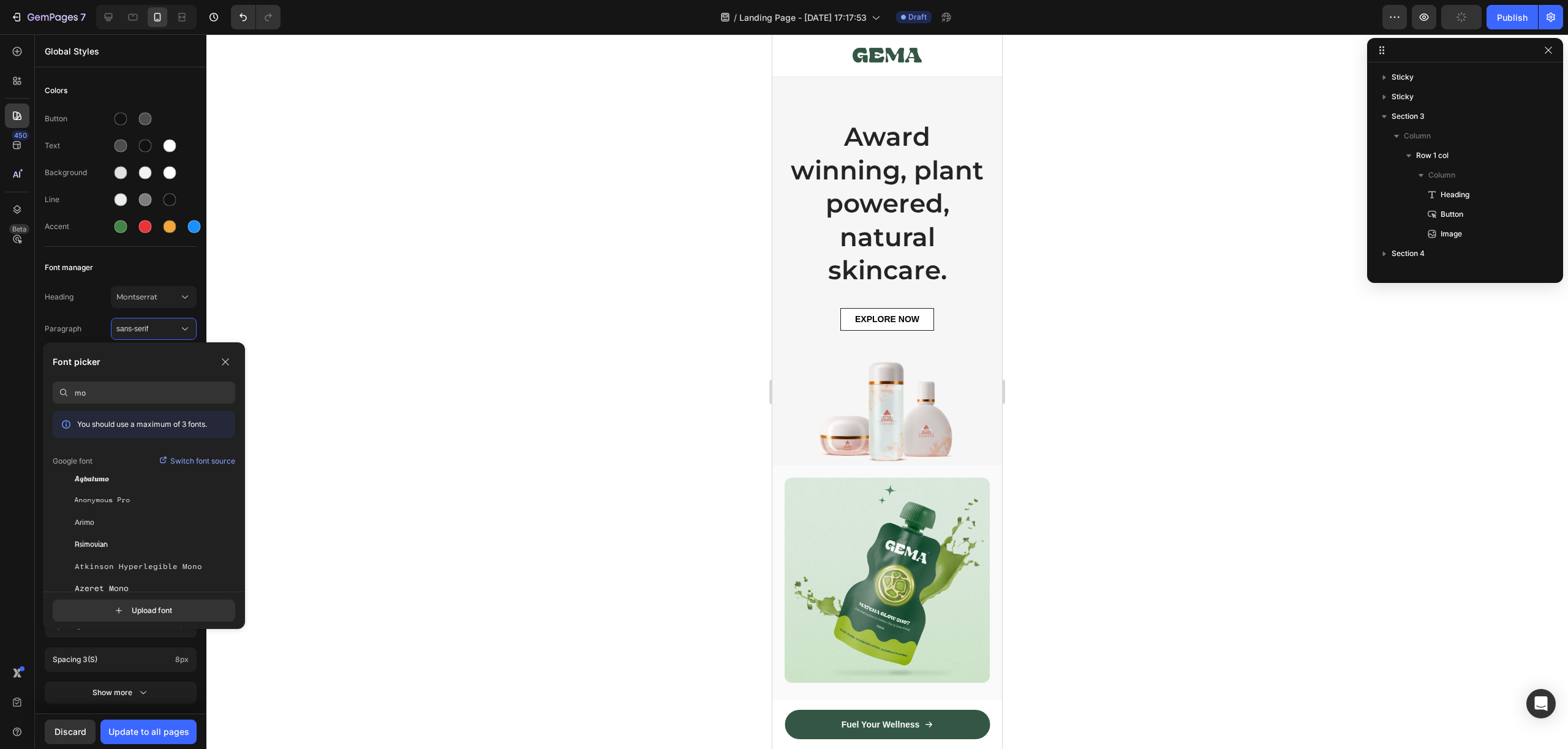
type input "m"
type input "d"
type input "f"
type input "dm sa"
click at [125, 475] on div "DM Sans" at bounding box center [154, 478] width 160 height 11
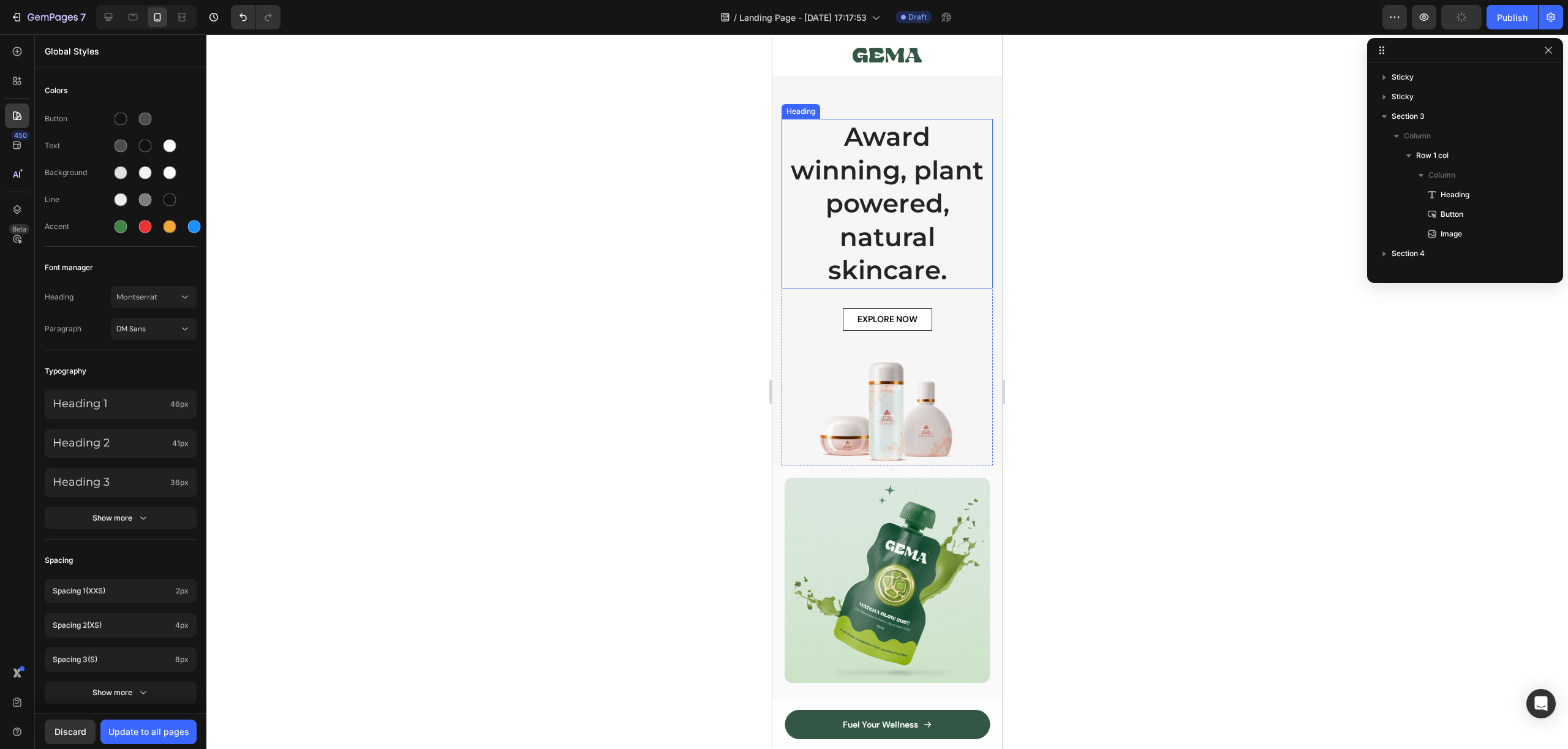
click at [924, 208] on p "Award winning, plant powered, natural skincare." at bounding box center [888, 204] width 209 height 167
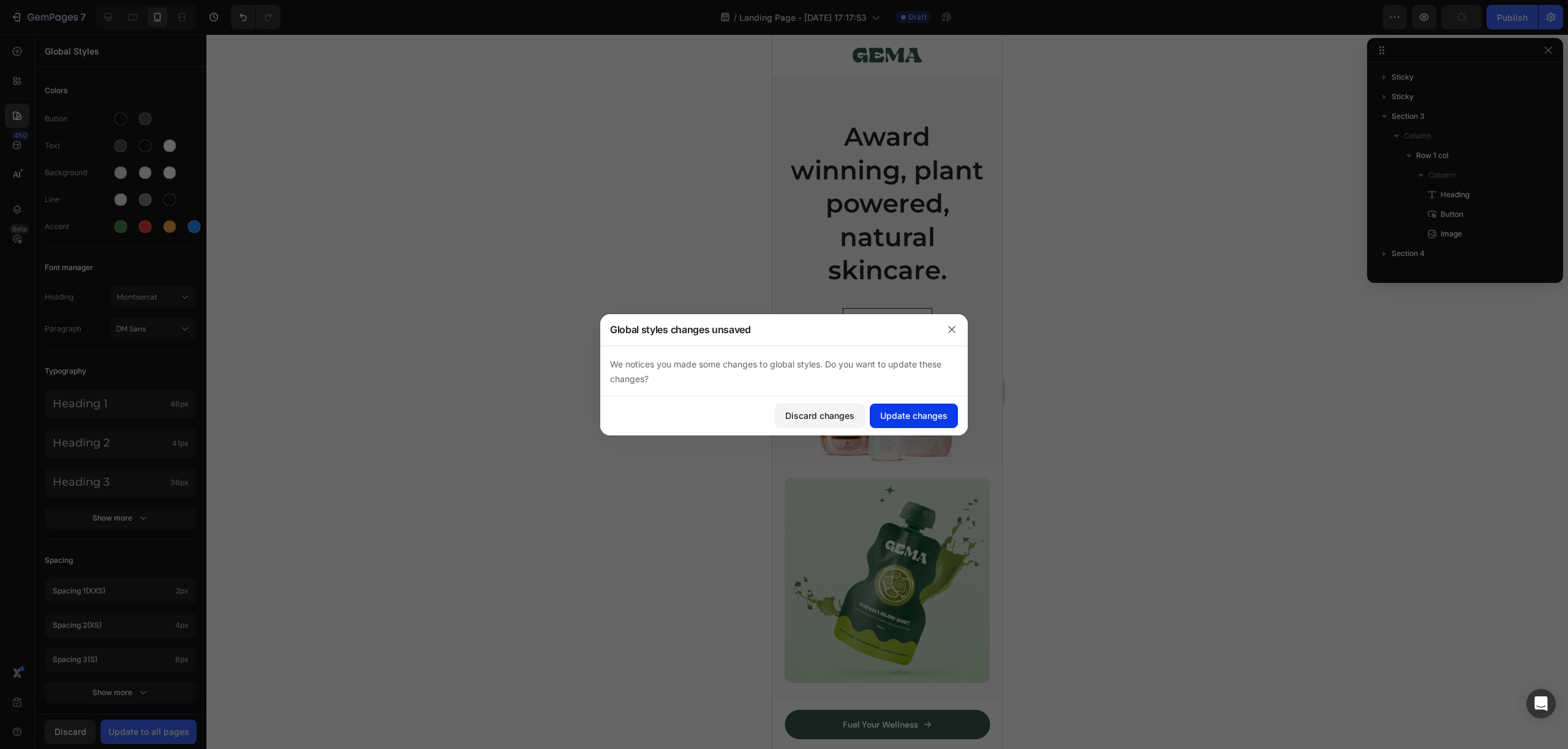
click at [918, 415] on div "Update changes" at bounding box center [914, 416] width 68 height 13
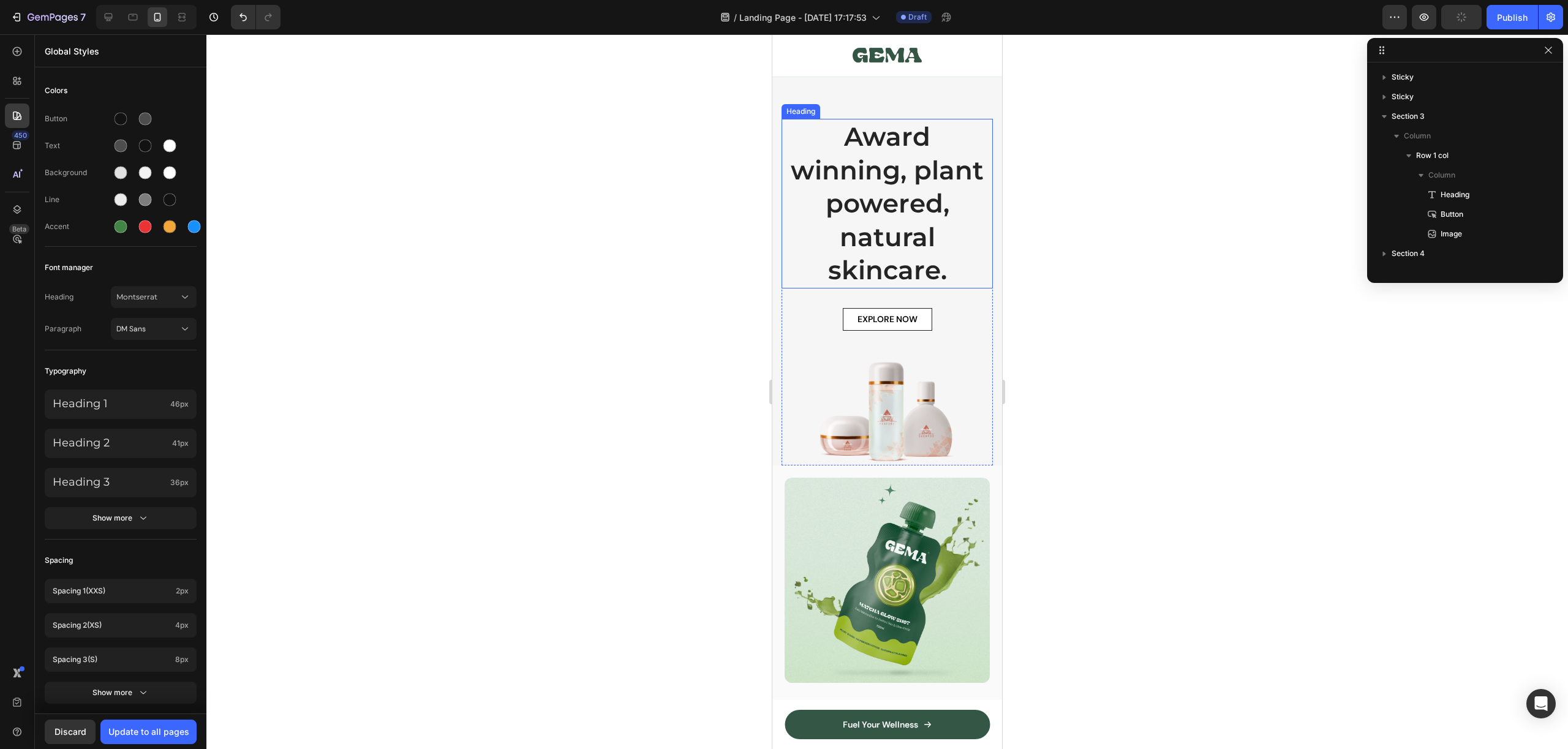
click at [888, 260] on p "Award winning, plant powered, natural skincare." at bounding box center [888, 204] width 209 height 167
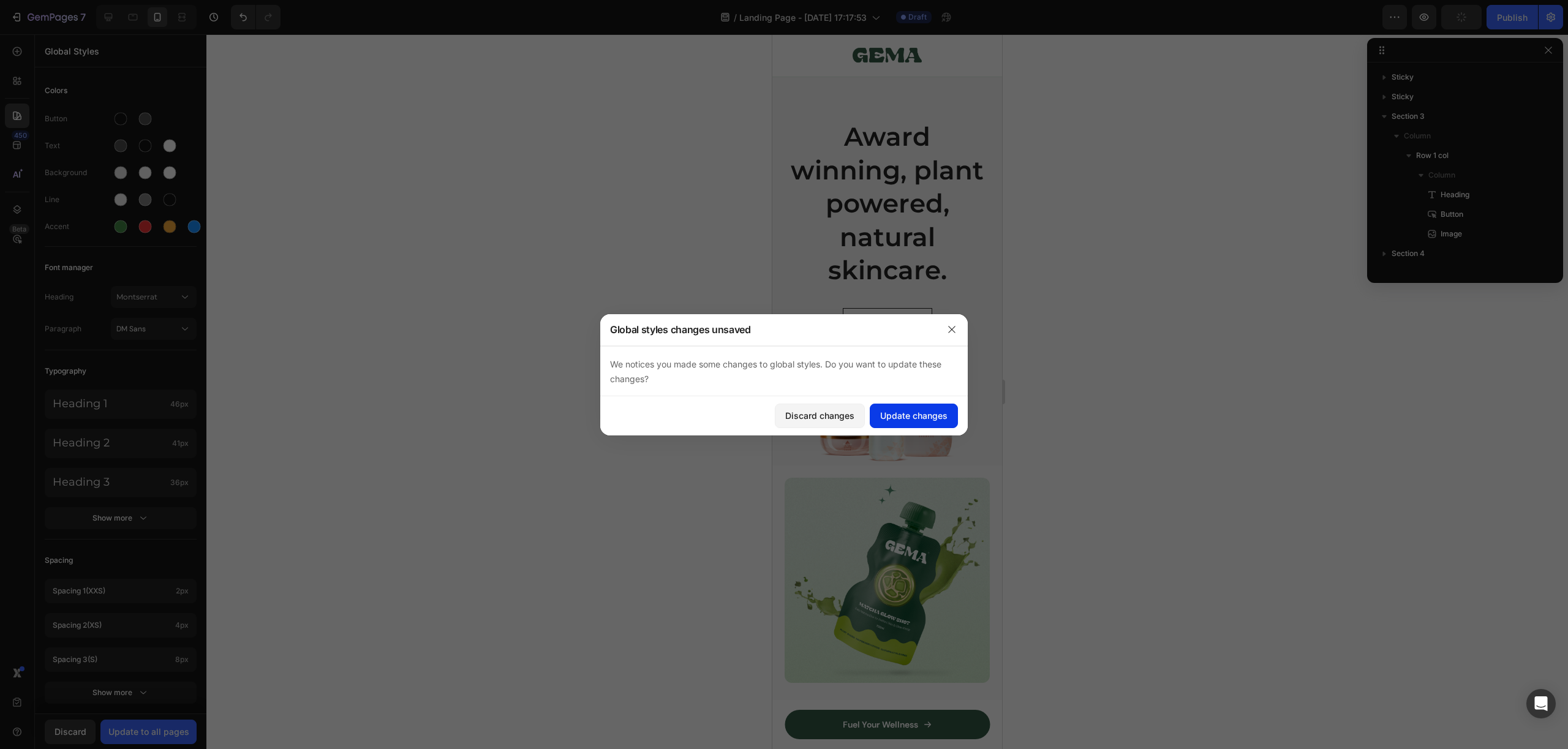
click at [912, 411] on div "Update changes" at bounding box center [914, 416] width 68 height 13
click at [874, 263] on p "Award winning, plant powered, natural skincare." at bounding box center [888, 204] width 209 height 167
click at [904, 423] on button "Update changes" at bounding box center [914, 416] width 88 height 24
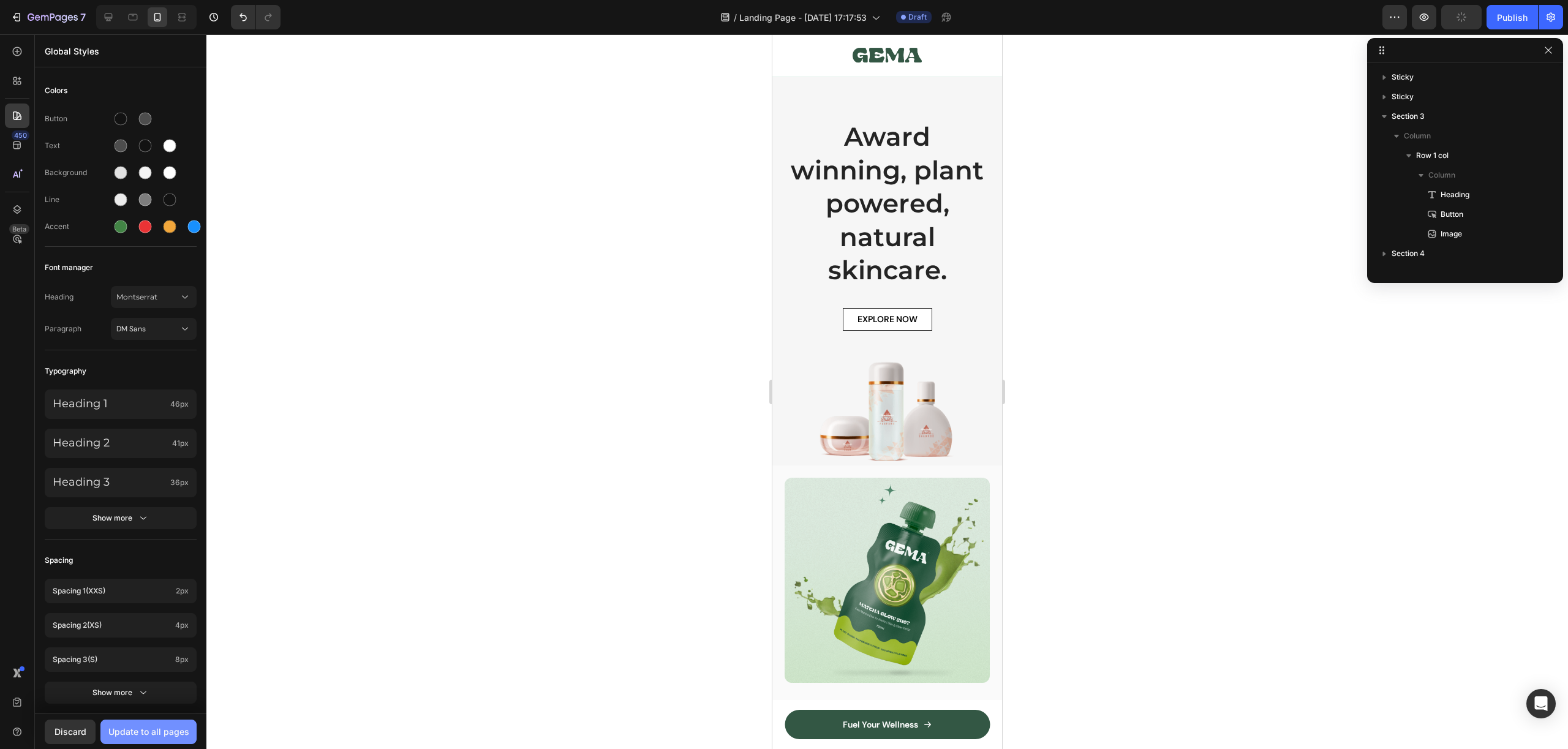
click at [140, 741] on button "Update to all pages" at bounding box center [149, 732] width 96 height 24
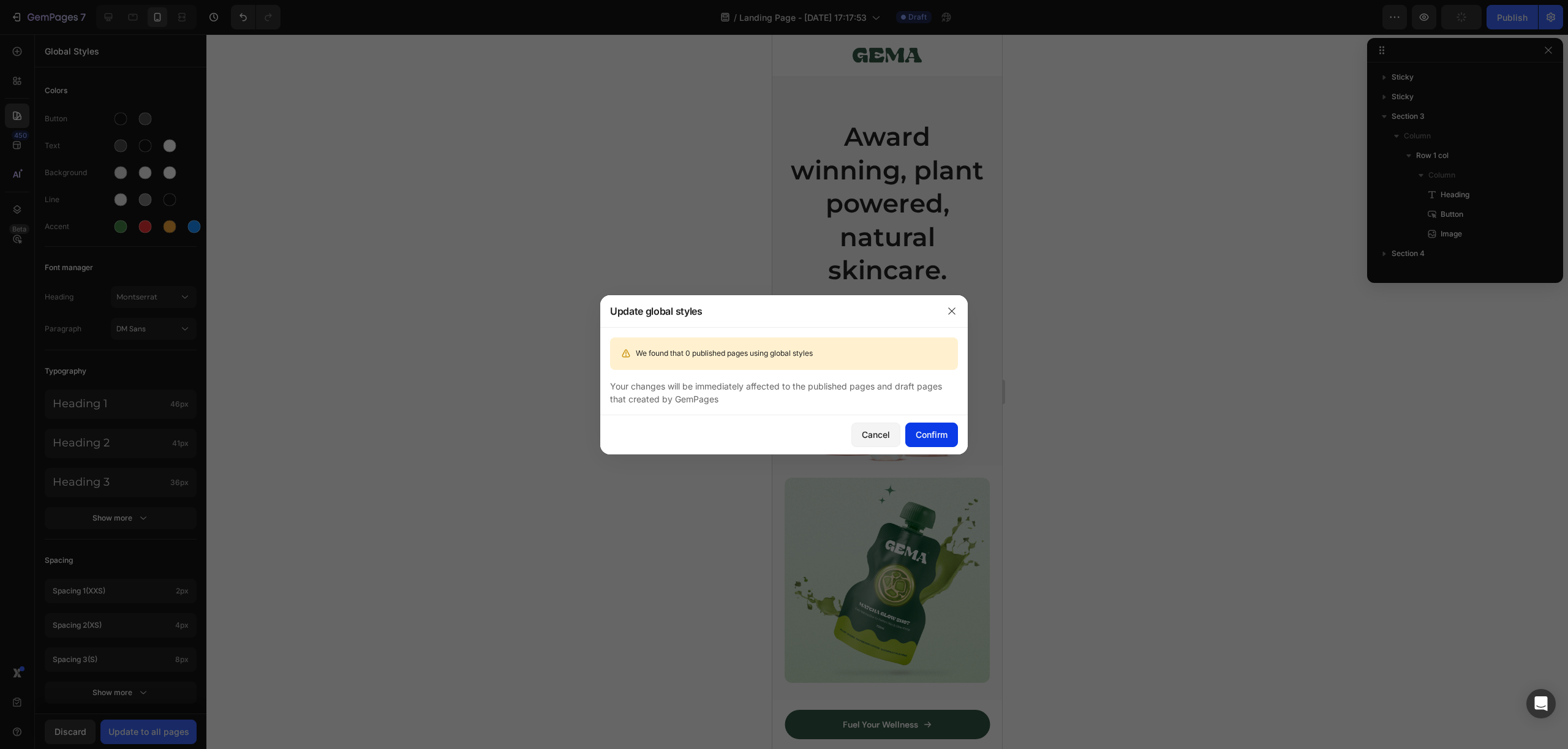
click at [937, 436] on div "Confirm" at bounding box center [932, 435] width 32 height 13
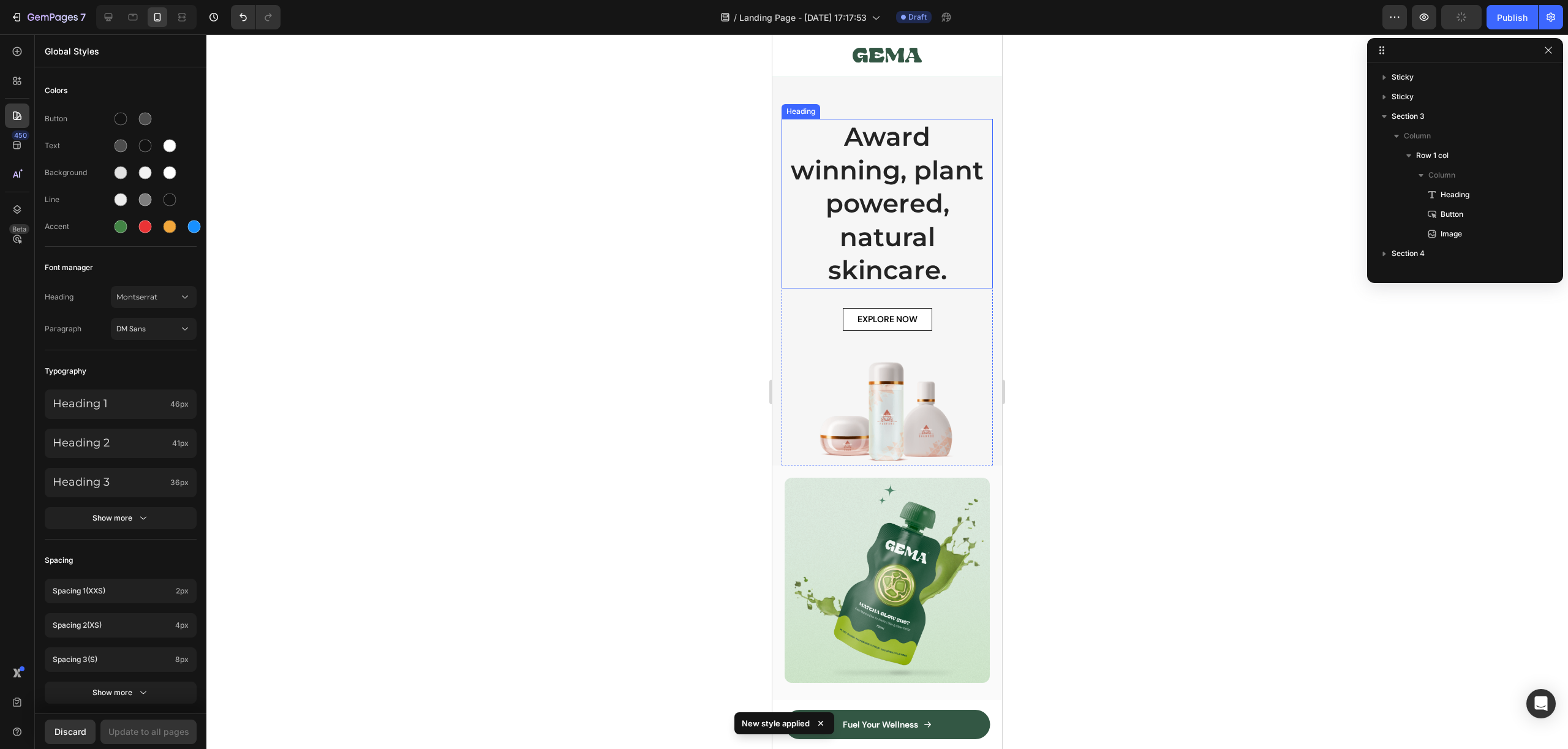
click at [905, 173] on p "Award winning, plant powered, natural skincare." at bounding box center [888, 204] width 209 height 167
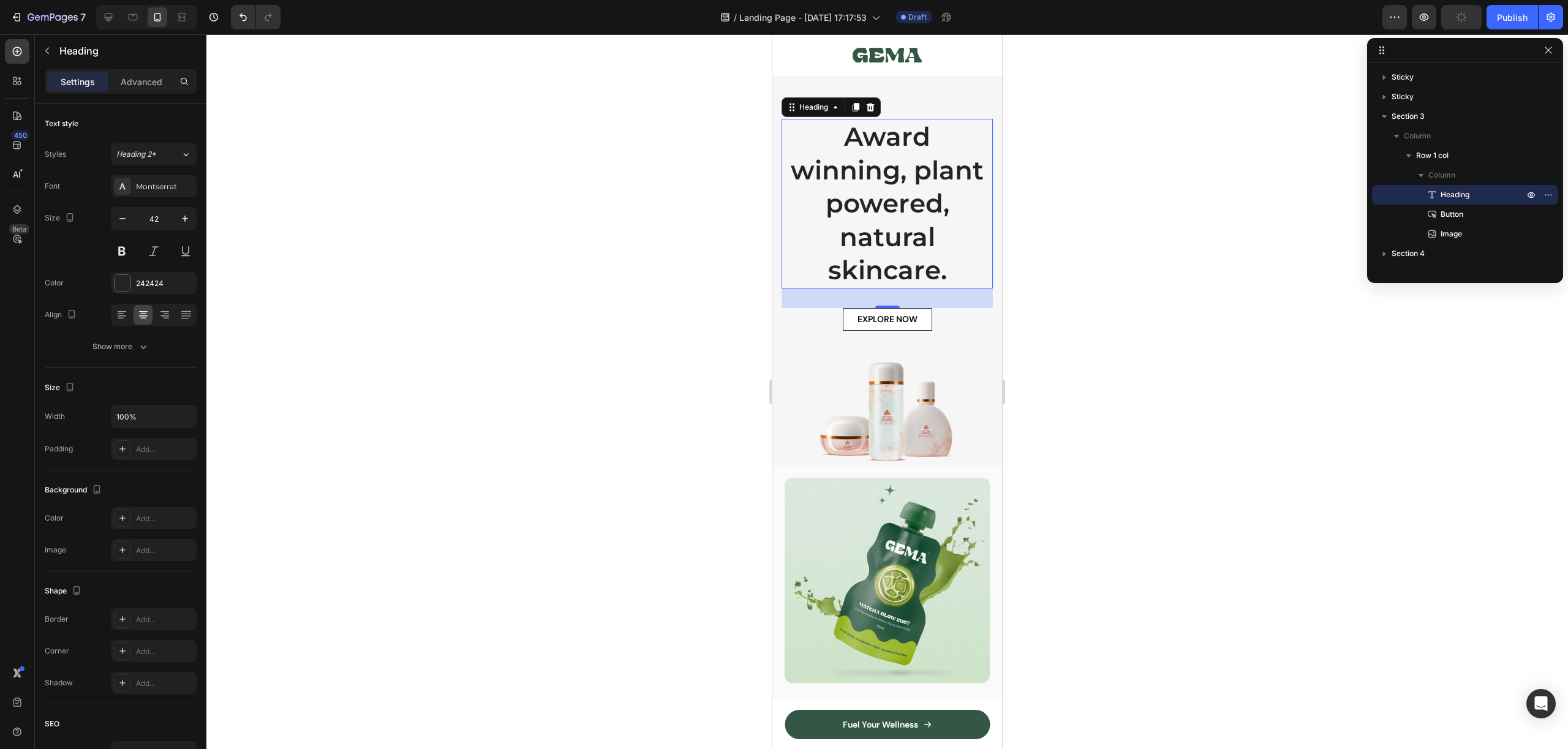
click at [869, 161] on p "Award winning, plant powered, natural skincare." at bounding box center [888, 204] width 209 height 167
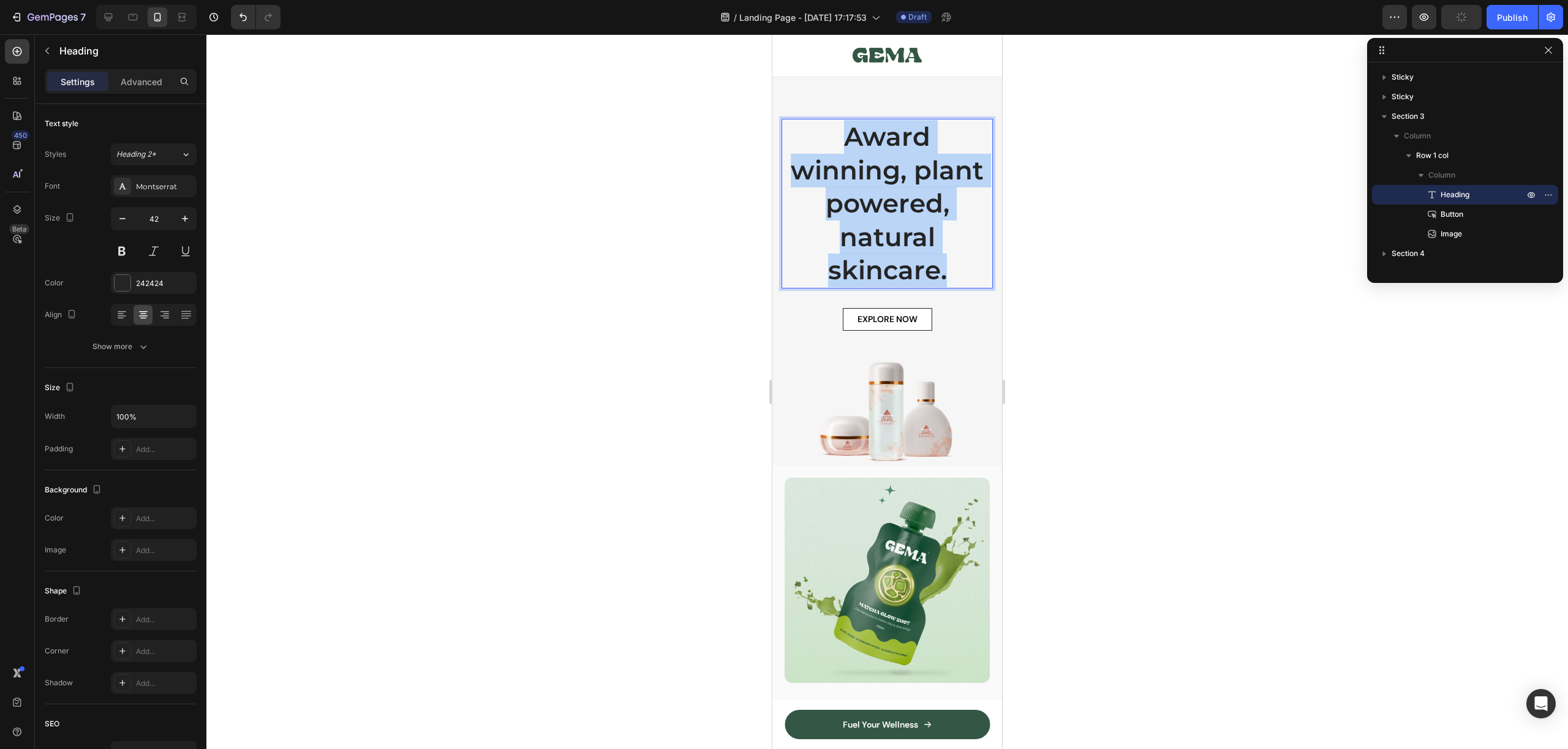
click at [869, 161] on p "Award winning, plant powered, natural skincare." at bounding box center [888, 204] width 209 height 167
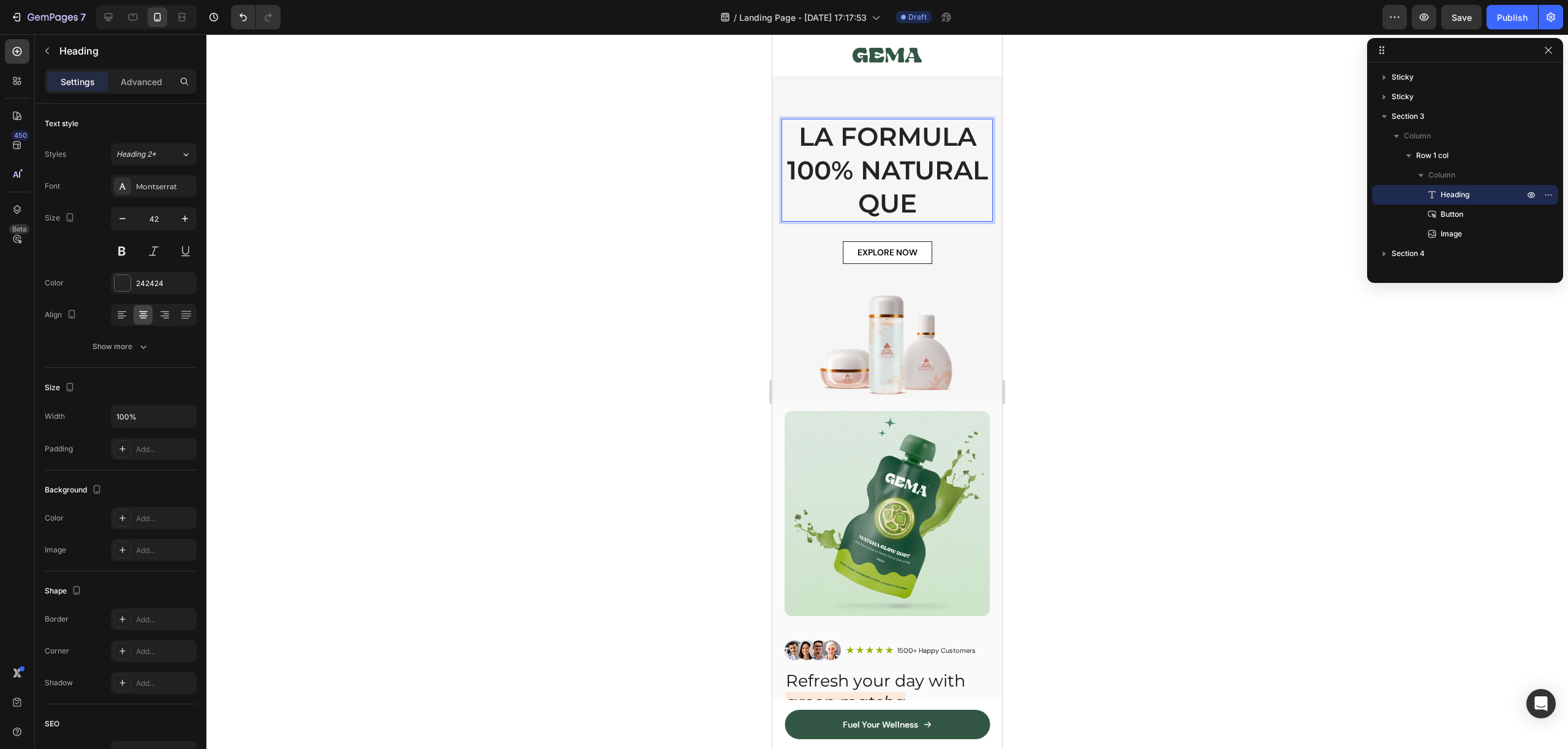
click at [918, 218] on p "LA FORMULA 100% NATURAL QUE" at bounding box center [888, 170] width 209 height 101
click at [920, 216] on p "LA FORMULA 100% NATURAL QUE" at bounding box center [888, 170] width 209 height 101
drag, startPoint x: 965, startPoint y: 199, endPoint x: 976, endPoint y: 201, distance: 11.2
click at [966, 199] on p "LA FORMULA 100% NATURAL QUE" at bounding box center [888, 170] width 209 height 101
click at [976, 201] on p "LA FORMULA 100% NATURAL QUE" at bounding box center [888, 170] width 209 height 101
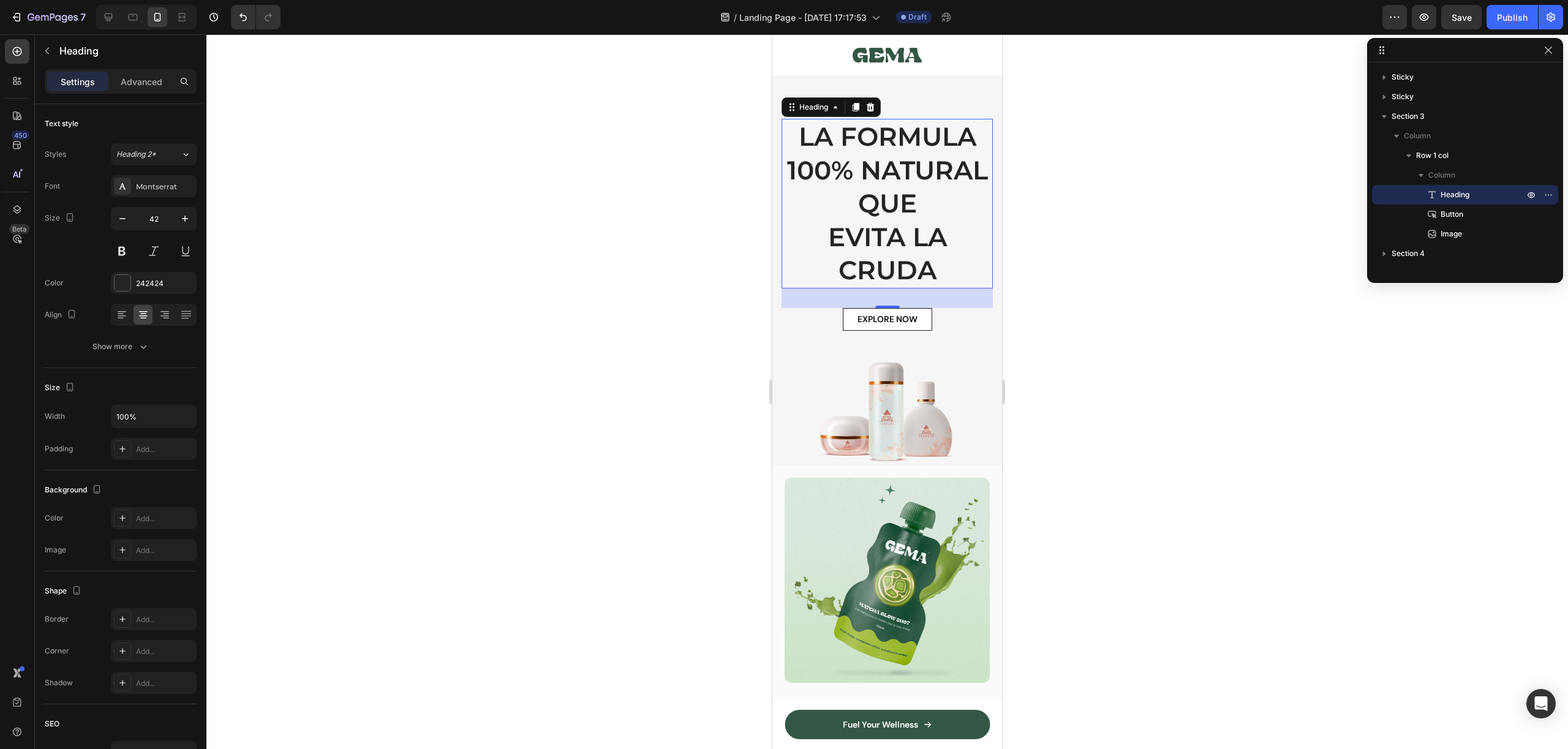
click at [1024, 200] on div at bounding box center [887, 390] width 1362 height 714
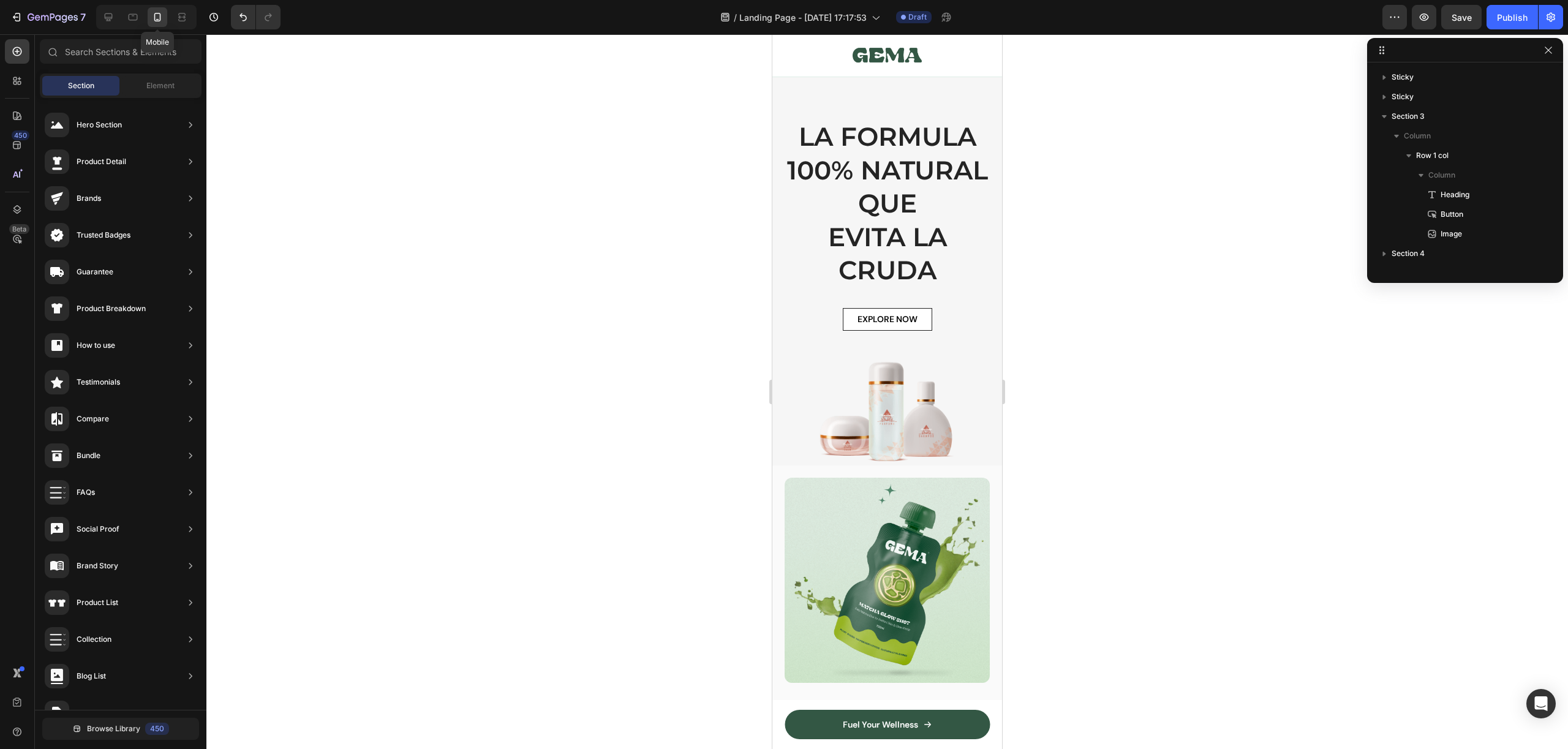
click at [160, 13] on icon at bounding box center [157, 17] width 12 height 12
click at [1425, 16] on icon "button" at bounding box center [1423, 17] width 12 height 12
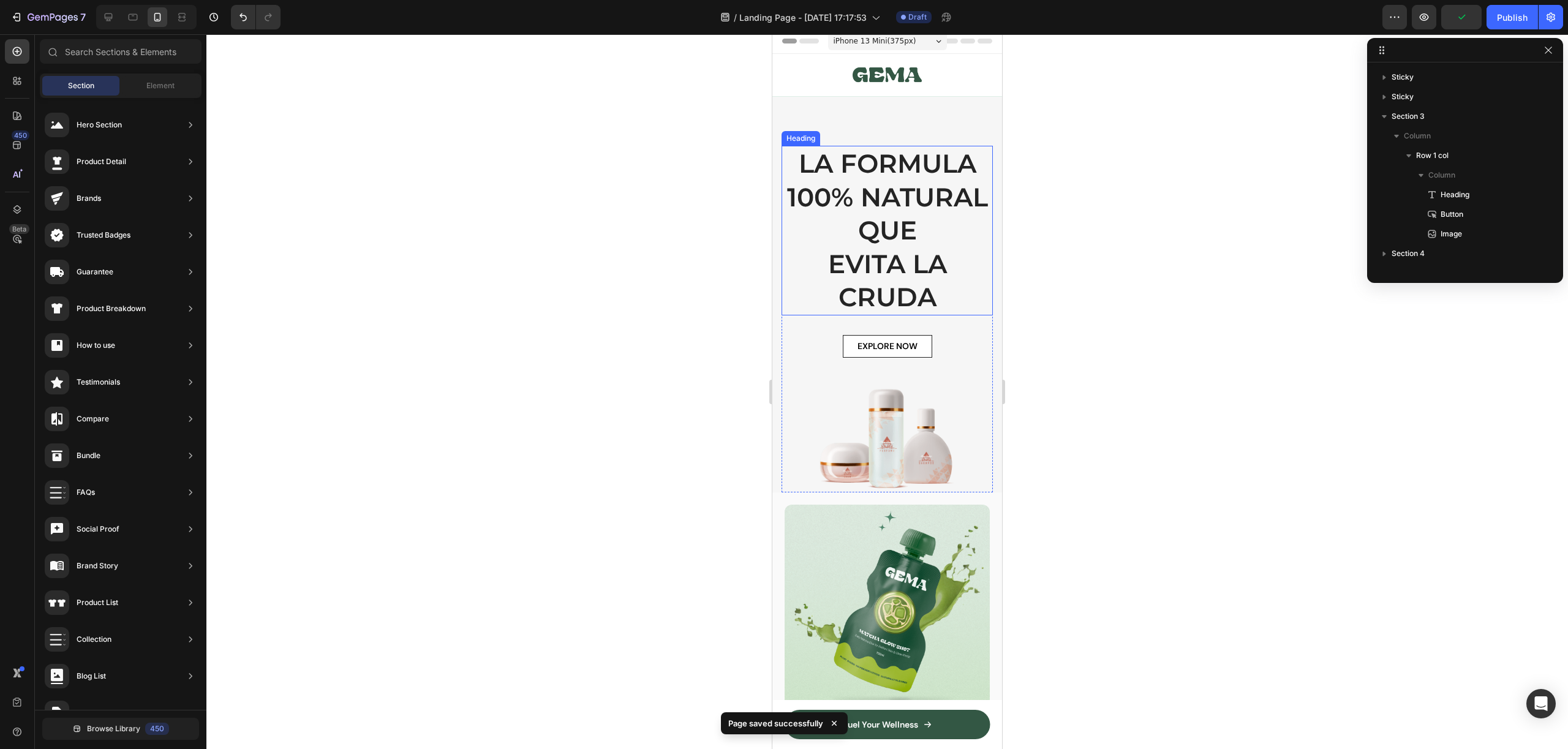
scroll to position [0, 0]
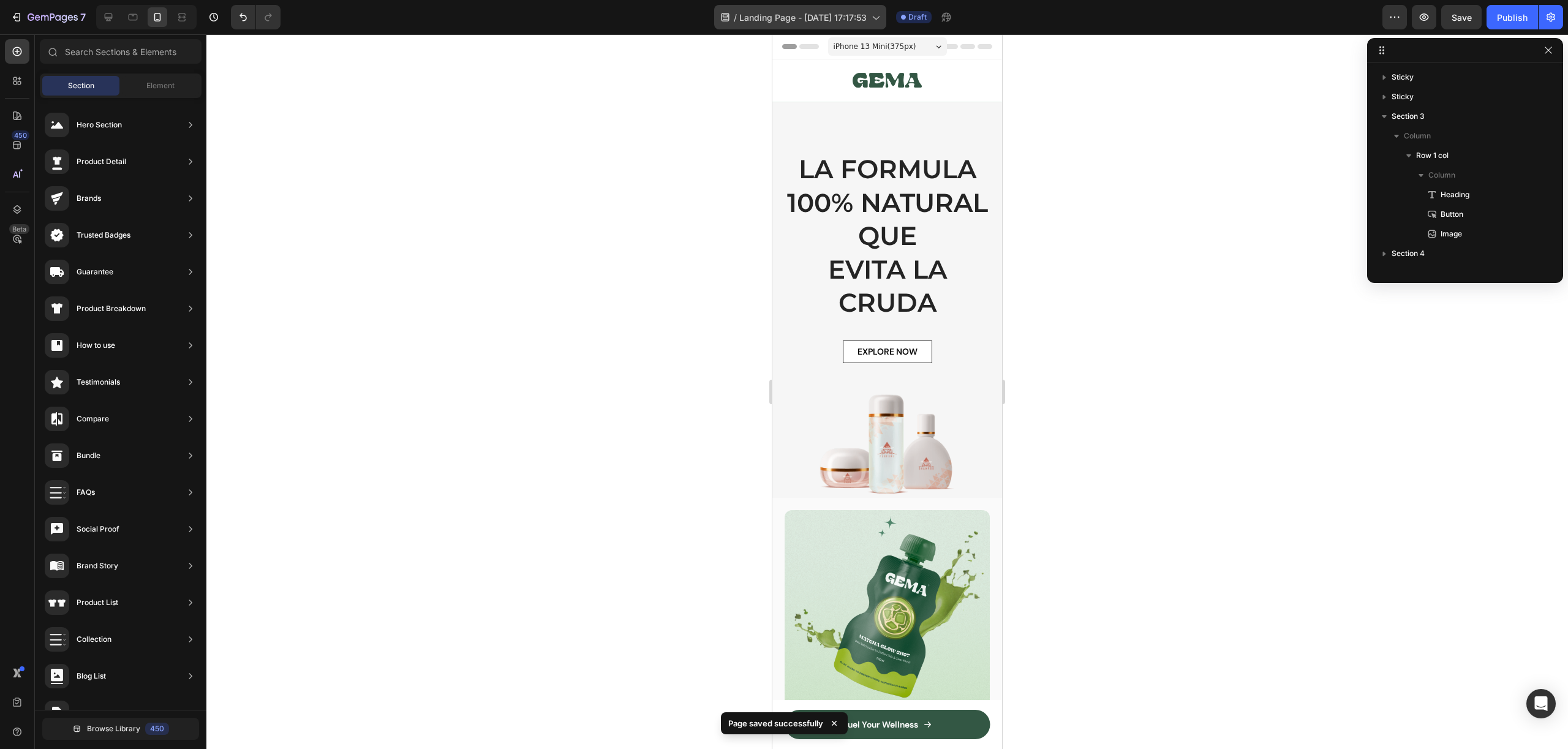
click at [860, 26] on div "/ Landing Page - [DATE] 17:17:53" at bounding box center [800, 17] width 172 height 24
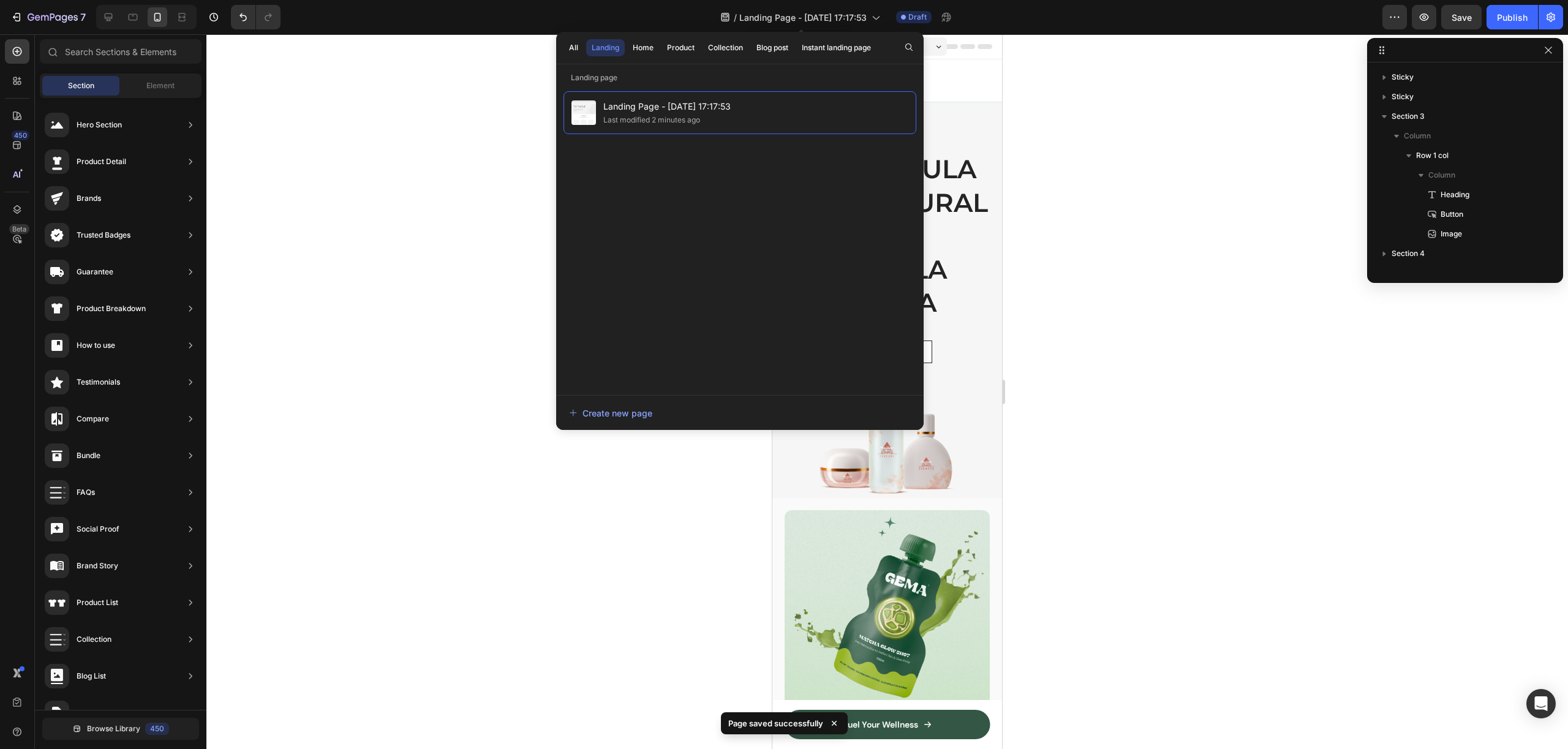
drag, startPoint x: 862, startPoint y: 19, endPoint x: 907, endPoint y: 15, distance: 45.2
click at [862, 18] on span "Landing Page - [DATE] 17:17:53" at bounding box center [802, 18] width 127 height 13
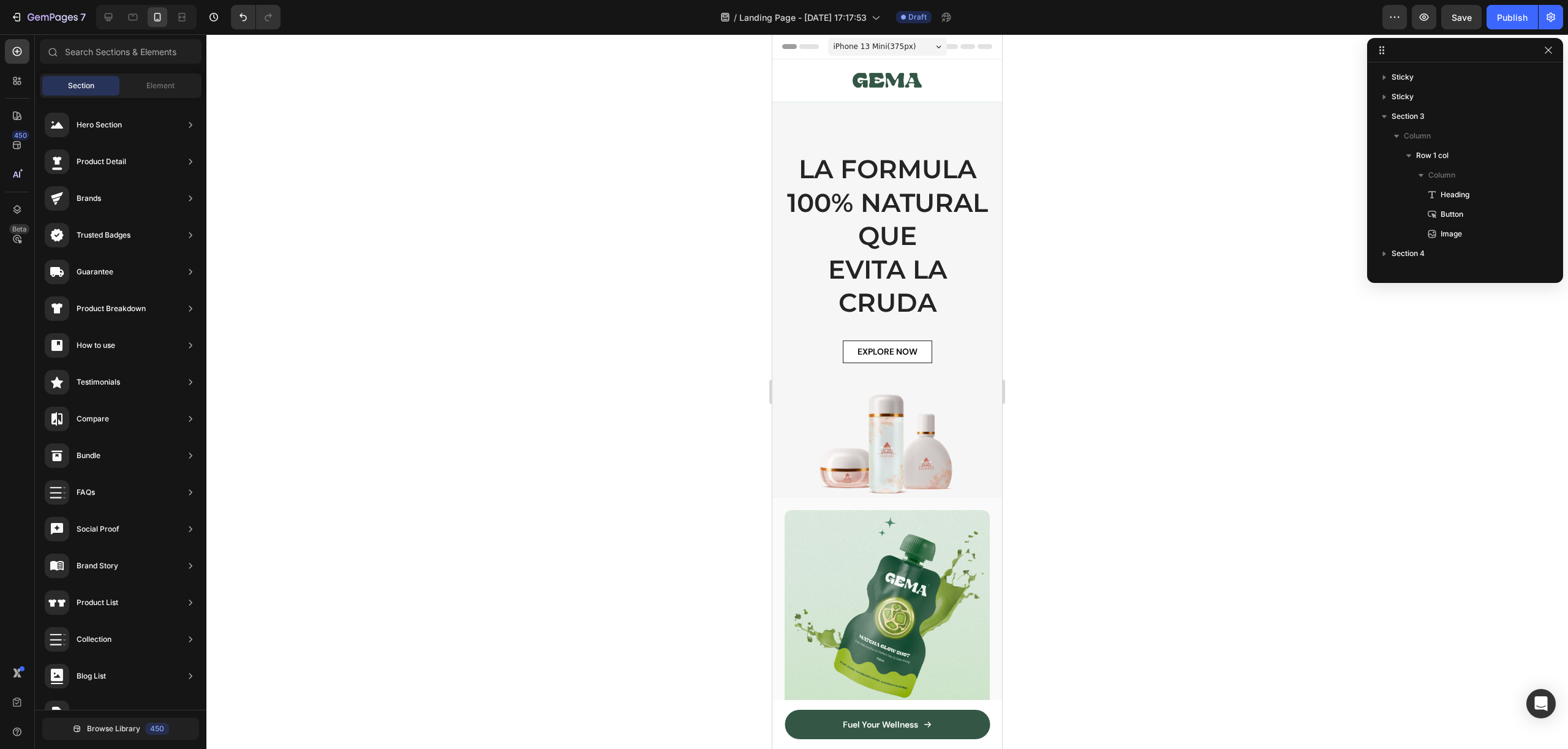
click at [889, 51] on span "iPhone 13 Mini ( 375 px)" at bounding box center [875, 46] width 83 height 12
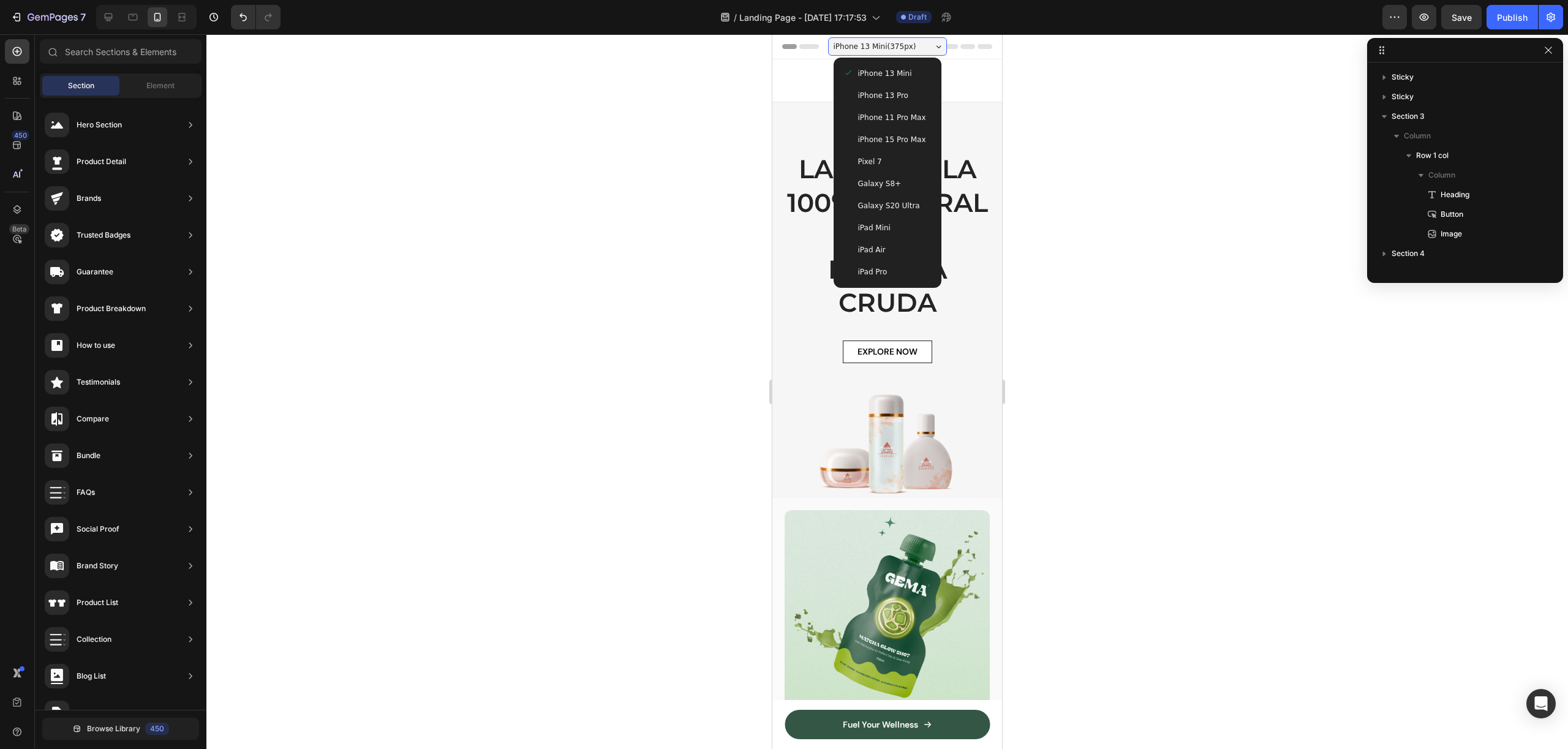
drag, startPoint x: 905, startPoint y: 136, endPoint x: 923, endPoint y: 141, distance: 18.7
click at [905, 135] on span "iPhone 15 Pro Max" at bounding box center [892, 139] width 68 height 12
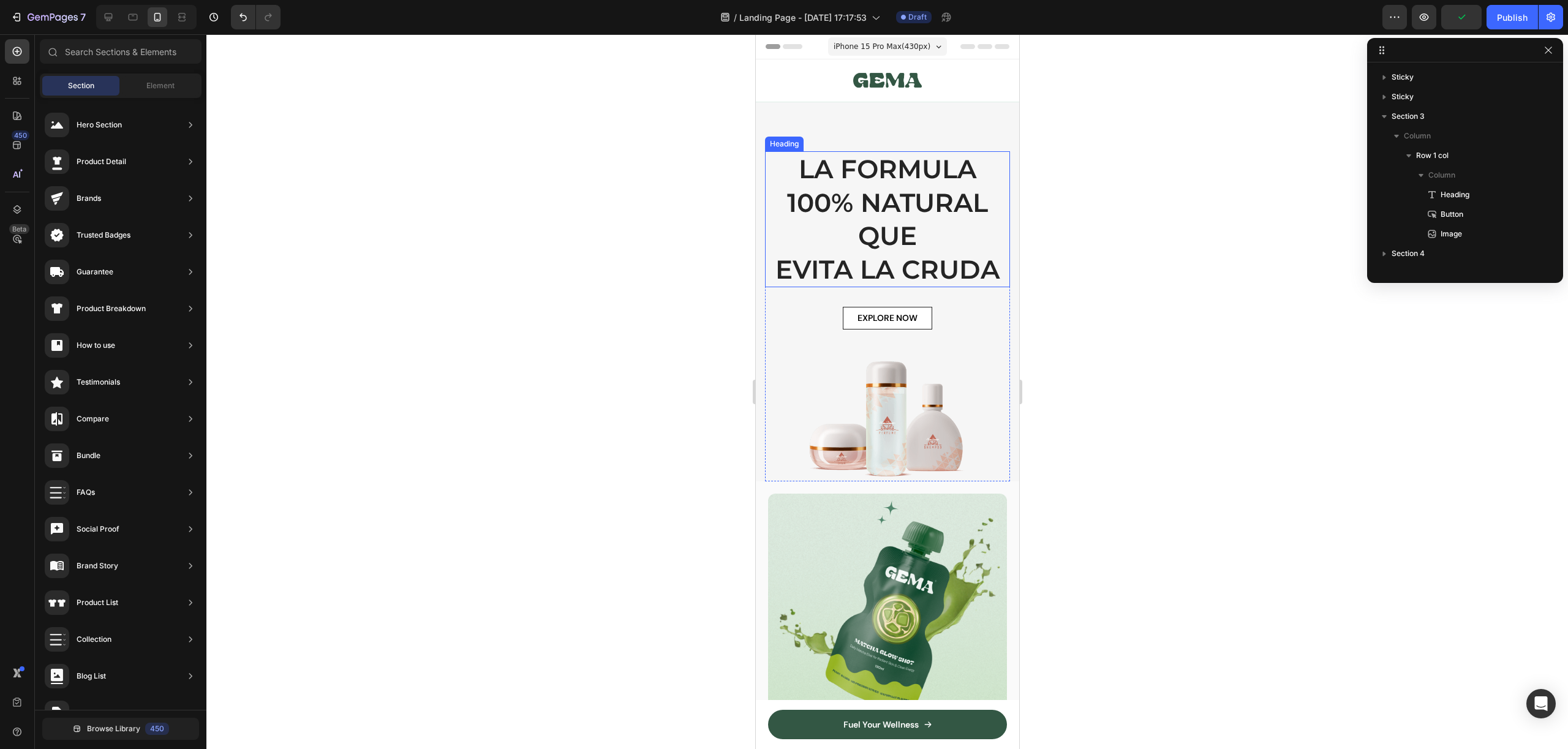
click at [905, 186] on p "LA FORMULA 100% NATURAL QUE [PERSON_NAME]" at bounding box center [887, 219] width 243 height 134
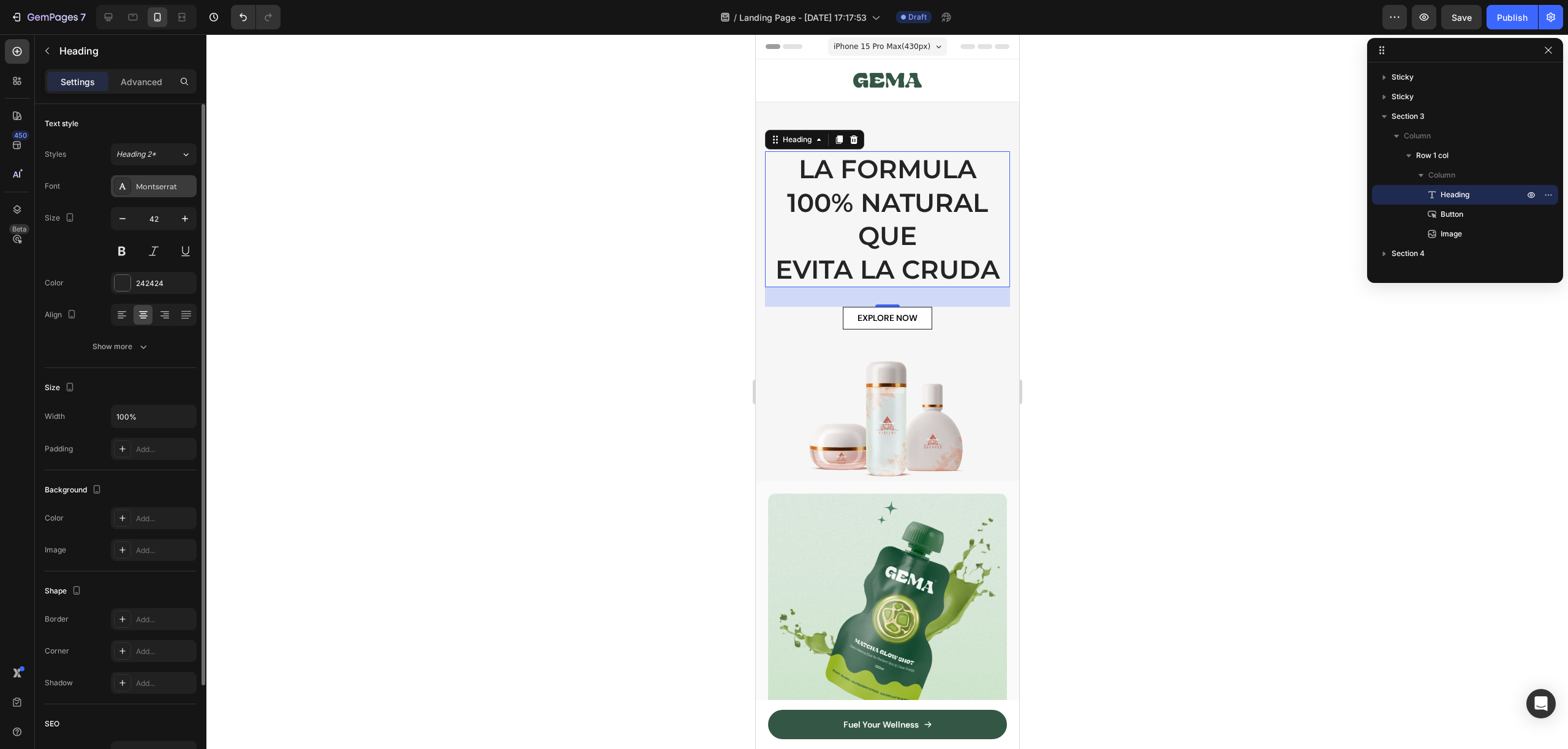
click at [143, 192] on div "Montserrat" at bounding box center [164, 187] width 57 height 11
click at [95, 235] on div "Size 42" at bounding box center [120, 234] width 152 height 56
click at [122, 244] on button at bounding box center [121, 250] width 22 height 22
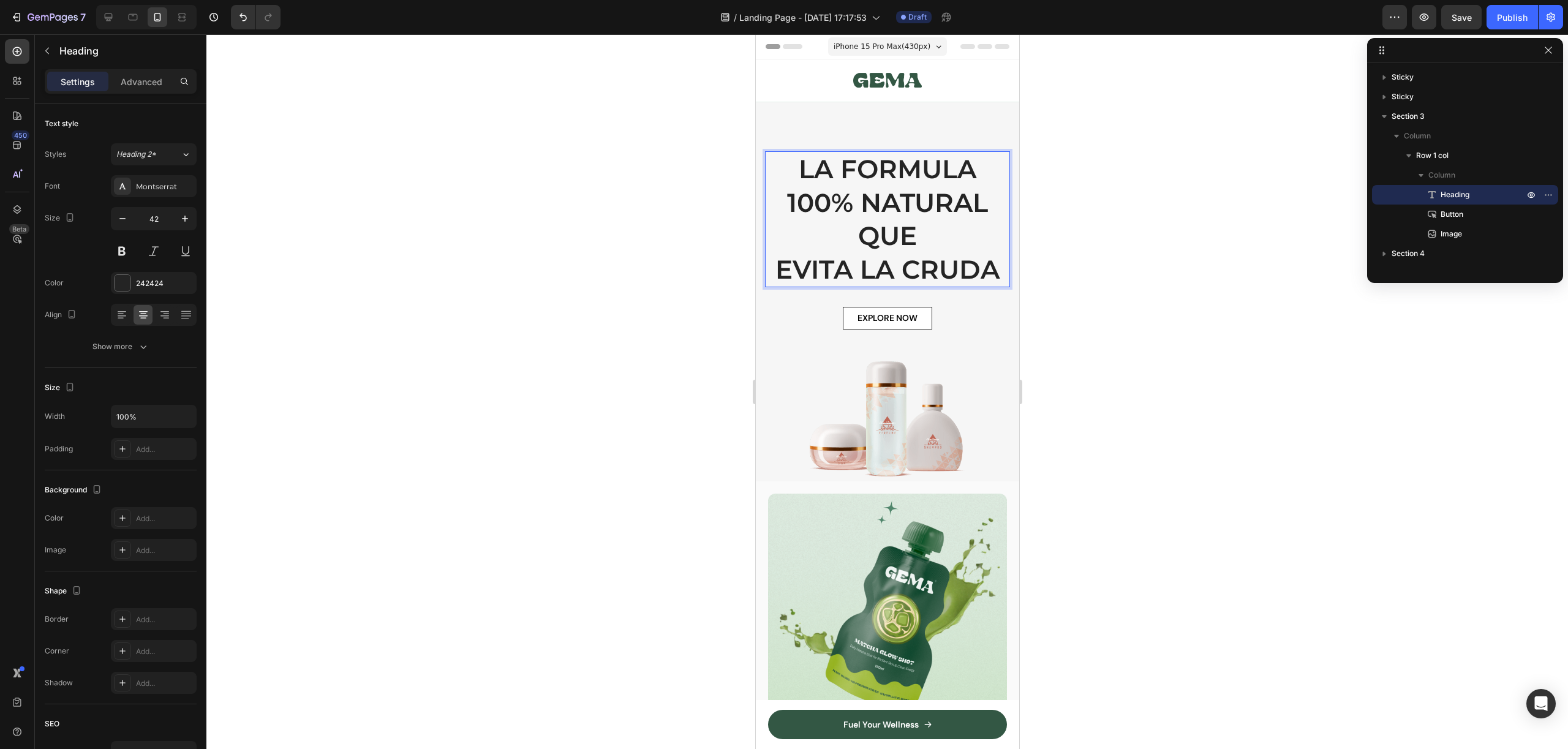
click at [896, 166] on p "LA FORMULA 100% NATURAL QUE [PERSON_NAME]" at bounding box center [887, 219] width 243 height 134
click at [895, 166] on p "LA FORMULA 100% NATURAL QUE [PERSON_NAME]" at bounding box center [887, 219] width 243 height 134
click at [896, 166] on p "LA FORMULA 100% NATURAL QUE [PERSON_NAME]" at bounding box center [887, 219] width 243 height 134
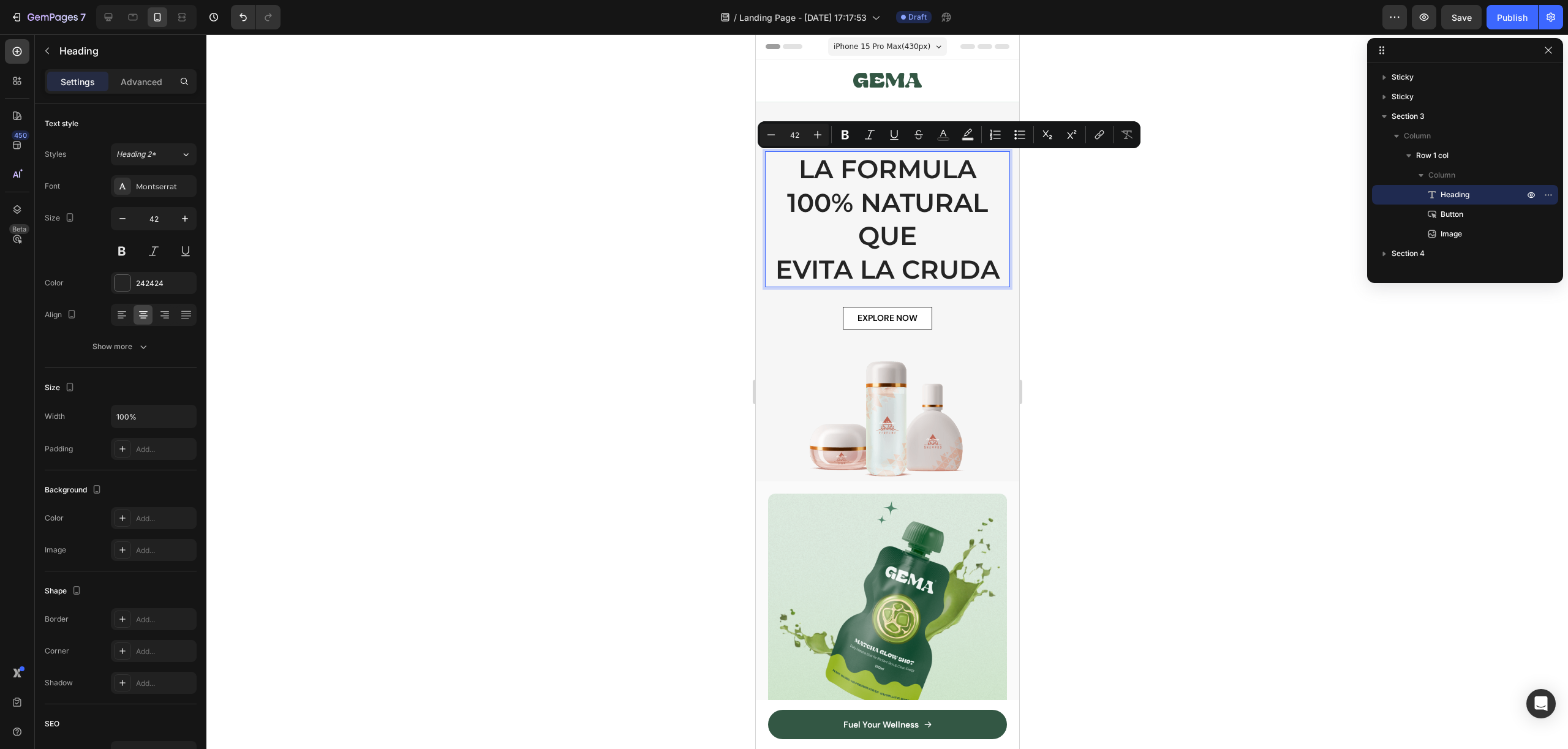
click at [880, 201] on p "LA FORMULA 100% NATURAL QUE [PERSON_NAME]" at bounding box center [887, 219] width 243 height 134
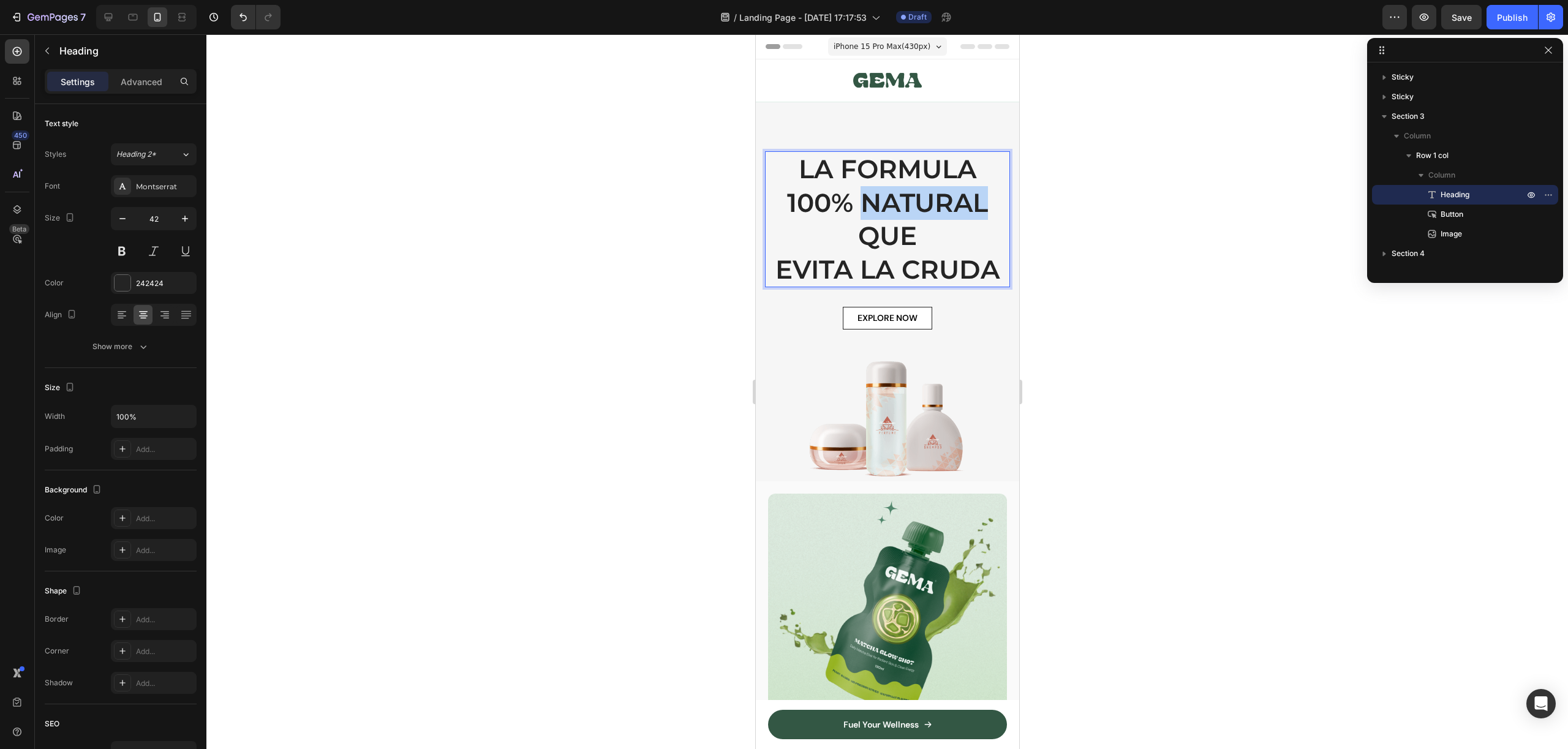
click at [880, 201] on p "LA FORMULA 100% NATURAL QUE [PERSON_NAME]" at bounding box center [887, 219] width 243 height 134
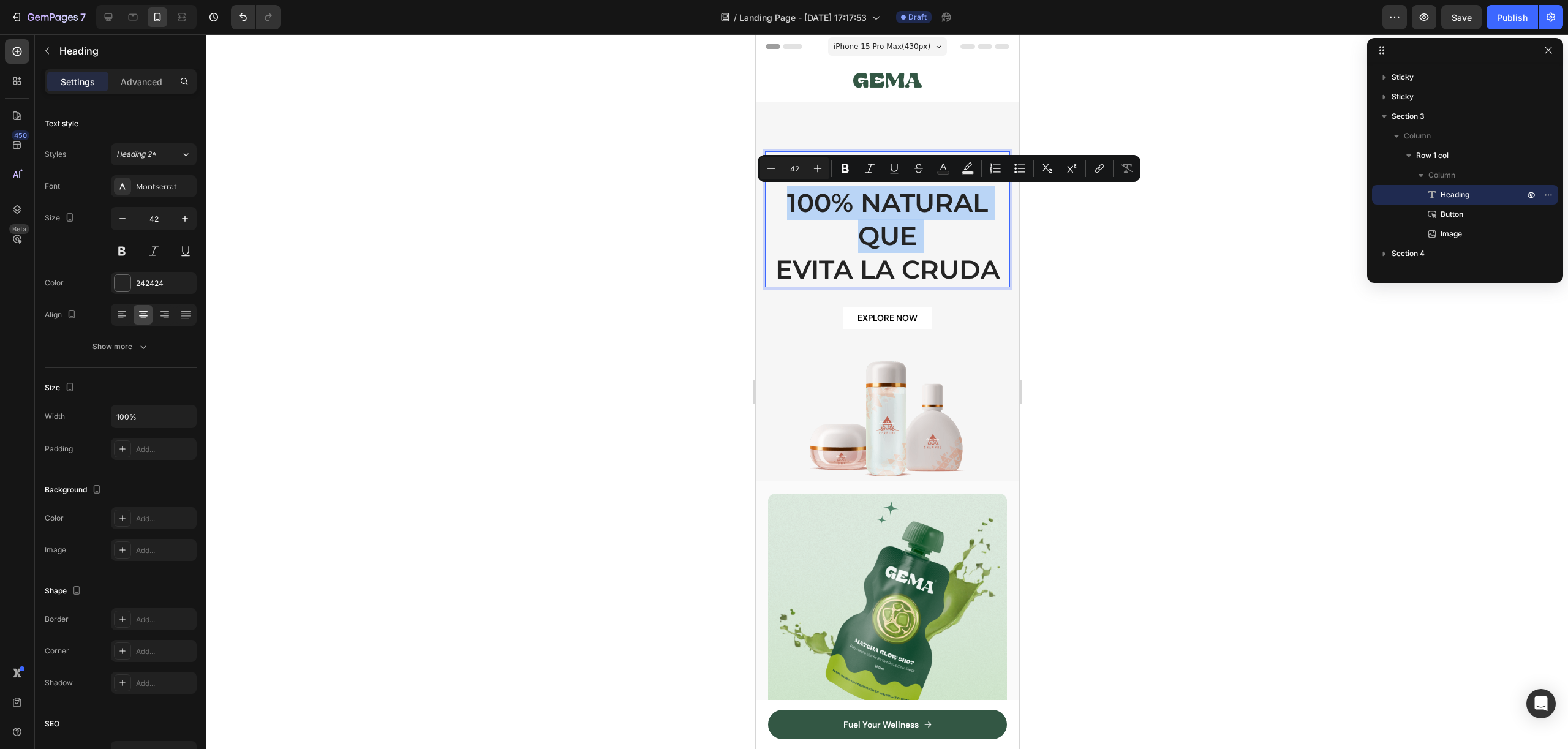
click at [877, 200] on p "LA FORMULA 100% NATURAL QUE [PERSON_NAME]" at bounding box center [887, 219] width 243 height 134
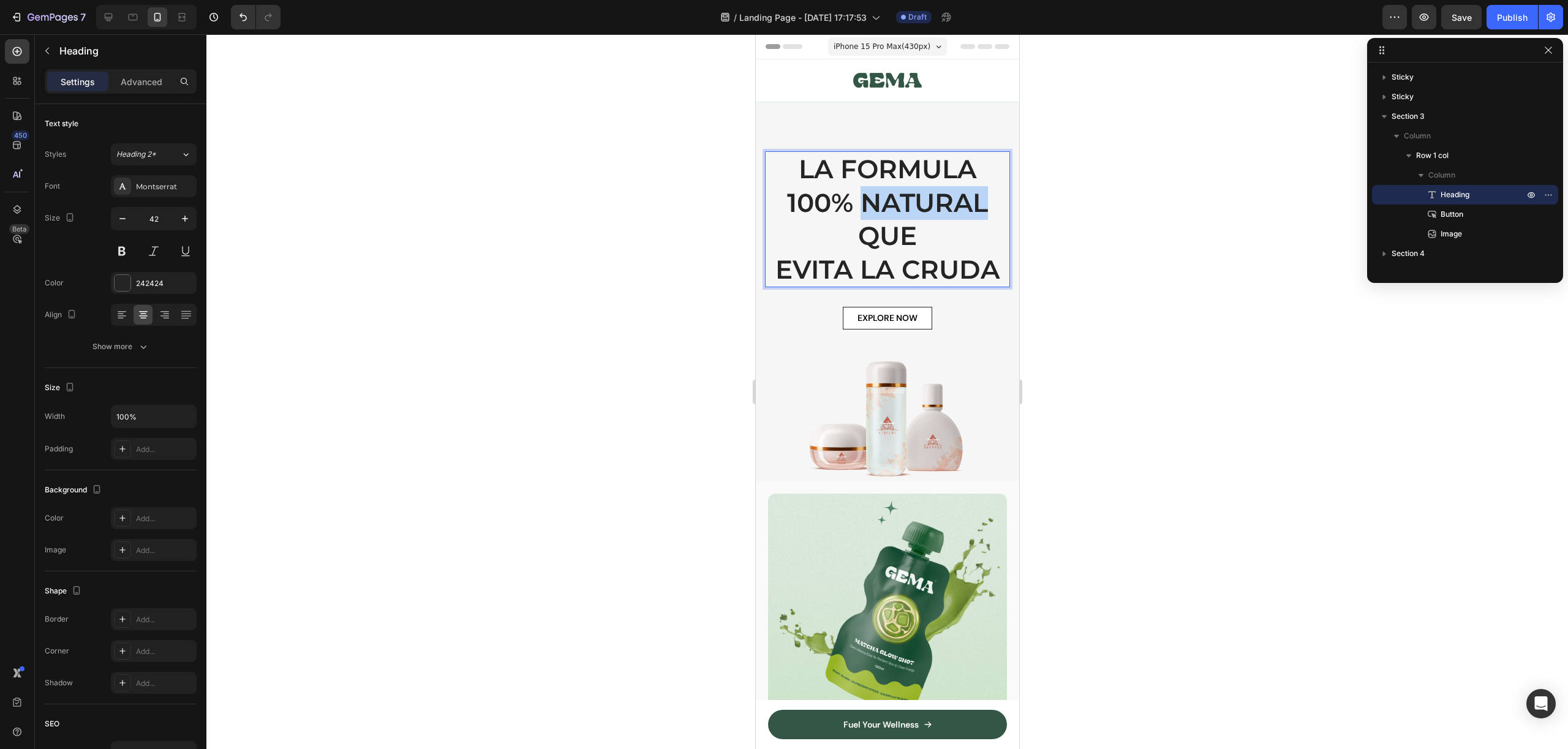
click at [877, 200] on p "LA FORMULA 100% NATURAL QUE [PERSON_NAME]" at bounding box center [887, 219] width 243 height 134
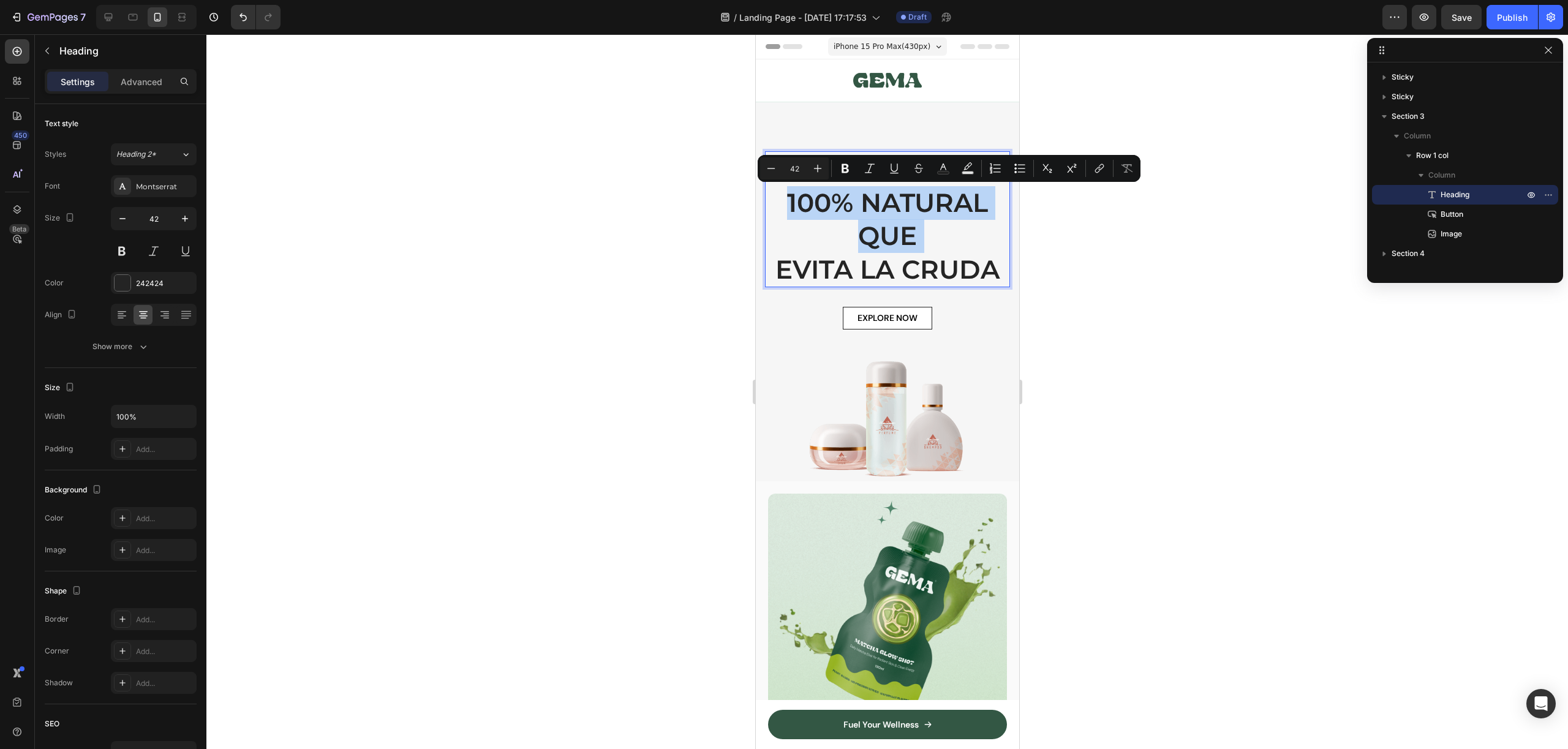
click at [874, 199] on p "LA FORMULA 100% NATURAL QUE [PERSON_NAME]" at bounding box center [887, 219] width 243 height 134
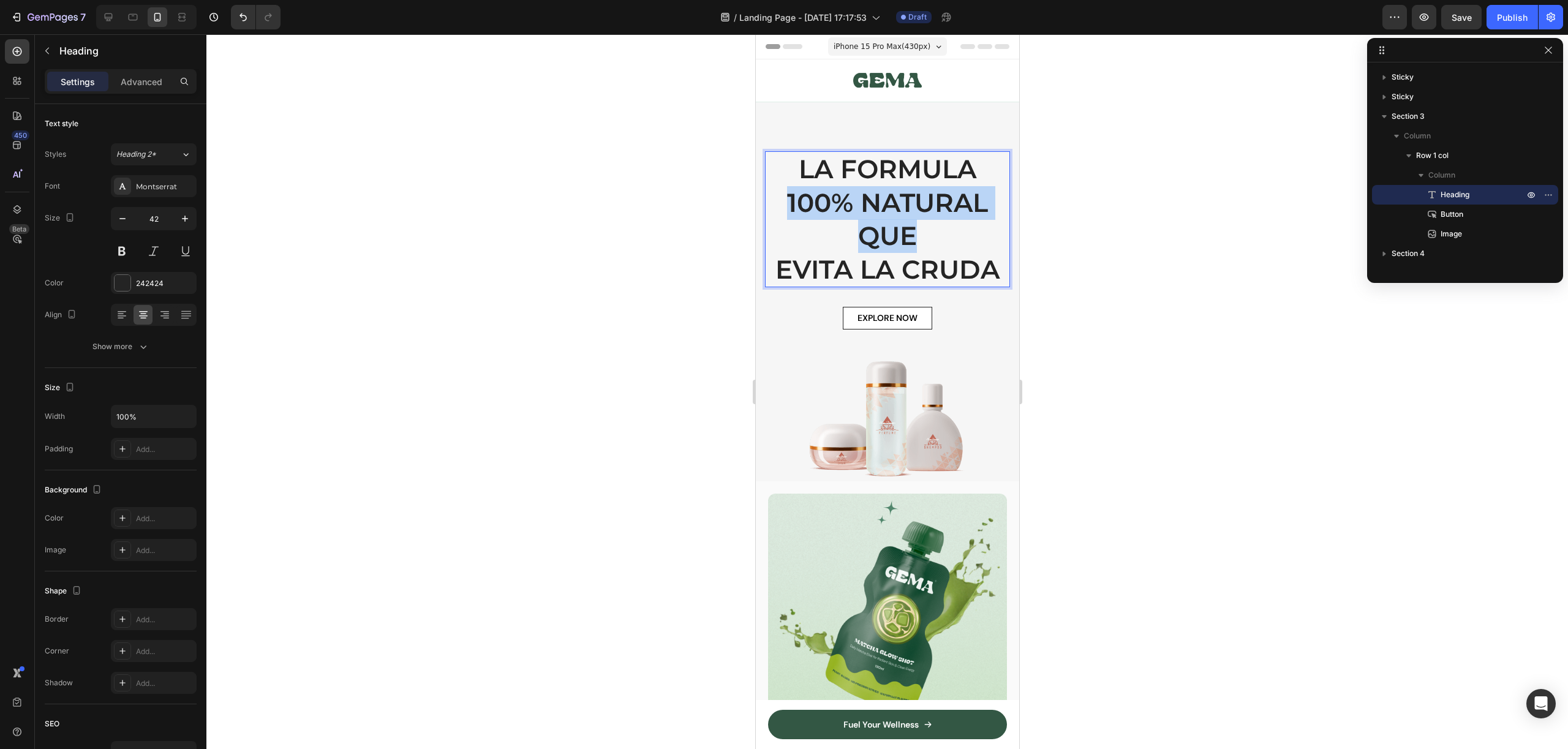
drag, startPoint x: 777, startPoint y: 197, endPoint x: 950, endPoint y: 232, distance: 176.5
click at [950, 232] on p "LA FORMULA 100% NATURAL QUE [PERSON_NAME]" at bounding box center [887, 219] width 243 height 134
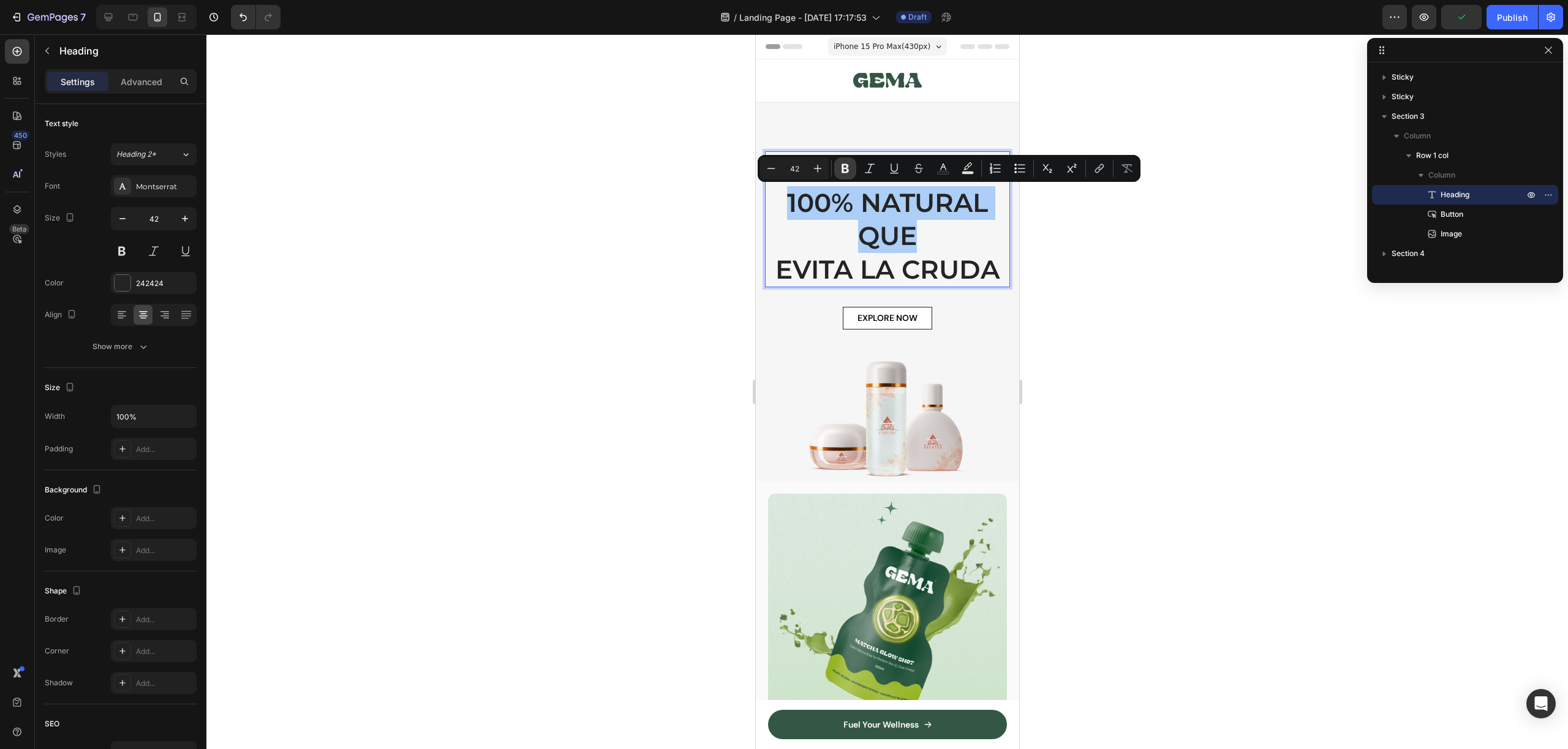
click at [836, 168] on button "Bold" at bounding box center [844, 167] width 22 height 22
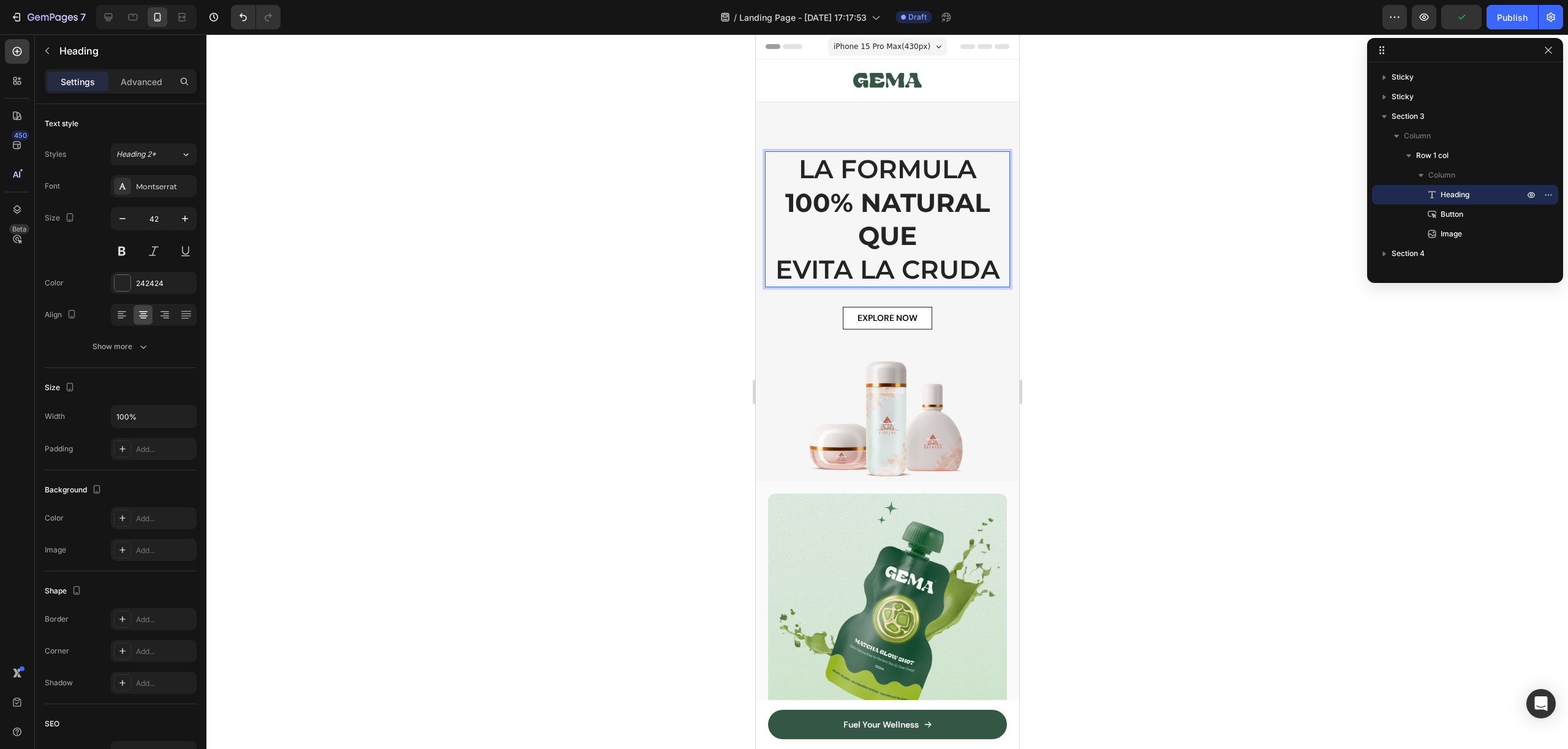
click at [948, 257] on p "LA FORMULA 100% NATURAL QUE [PERSON_NAME]" at bounding box center [887, 219] width 243 height 134
click at [962, 265] on p "LA FORMULA 100% NATURAL QUE [PERSON_NAME]" at bounding box center [887, 219] width 243 height 134
click at [85, 273] on div "Color 242424" at bounding box center [120, 282] width 152 height 22
click at [738, 251] on div at bounding box center [887, 390] width 1362 height 714
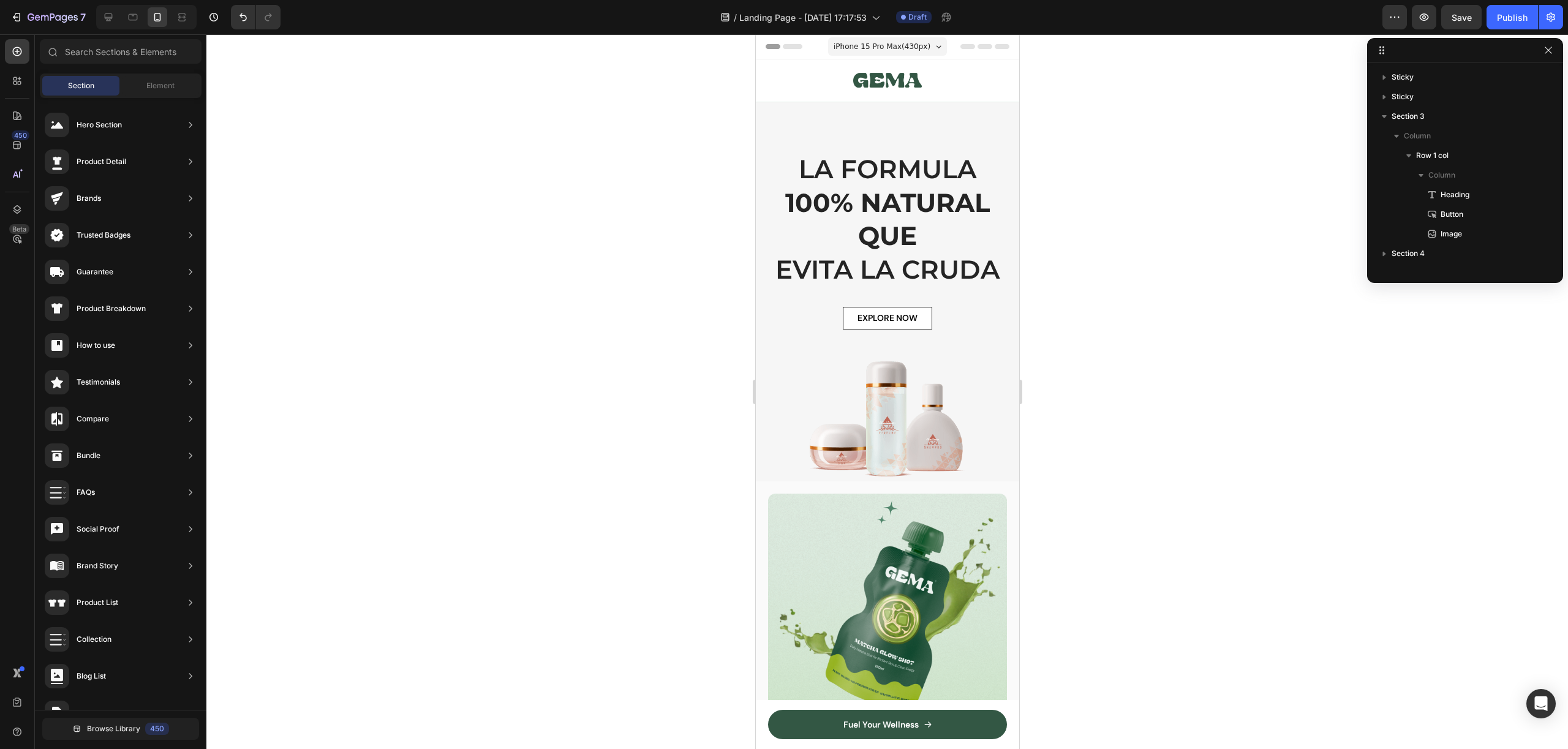
click at [844, 220] on p "LA FORMULA 100% NATURAL QUE [PERSON_NAME]" at bounding box center [887, 219] width 243 height 134
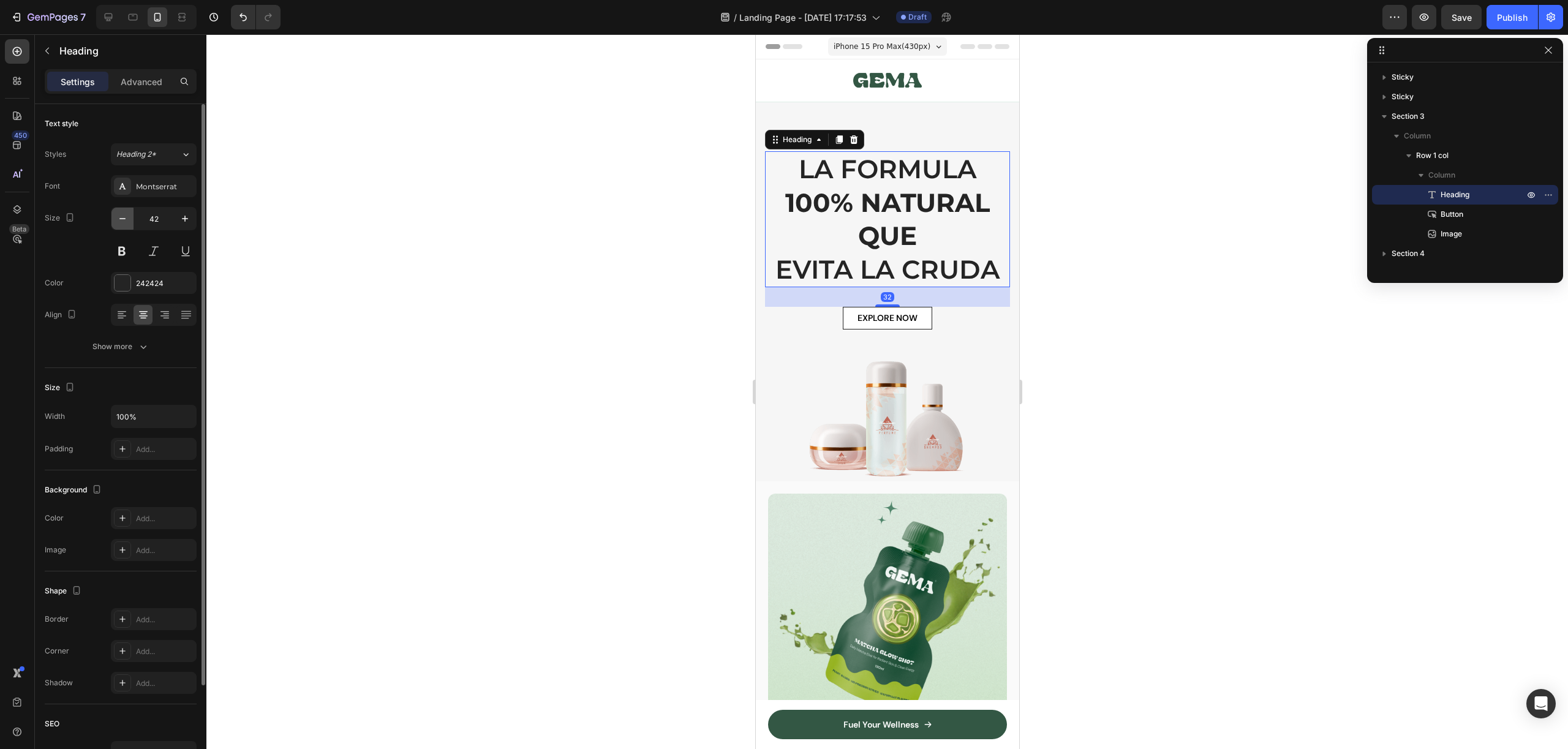
click at [126, 220] on icon "button" at bounding box center [122, 218] width 12 height 12
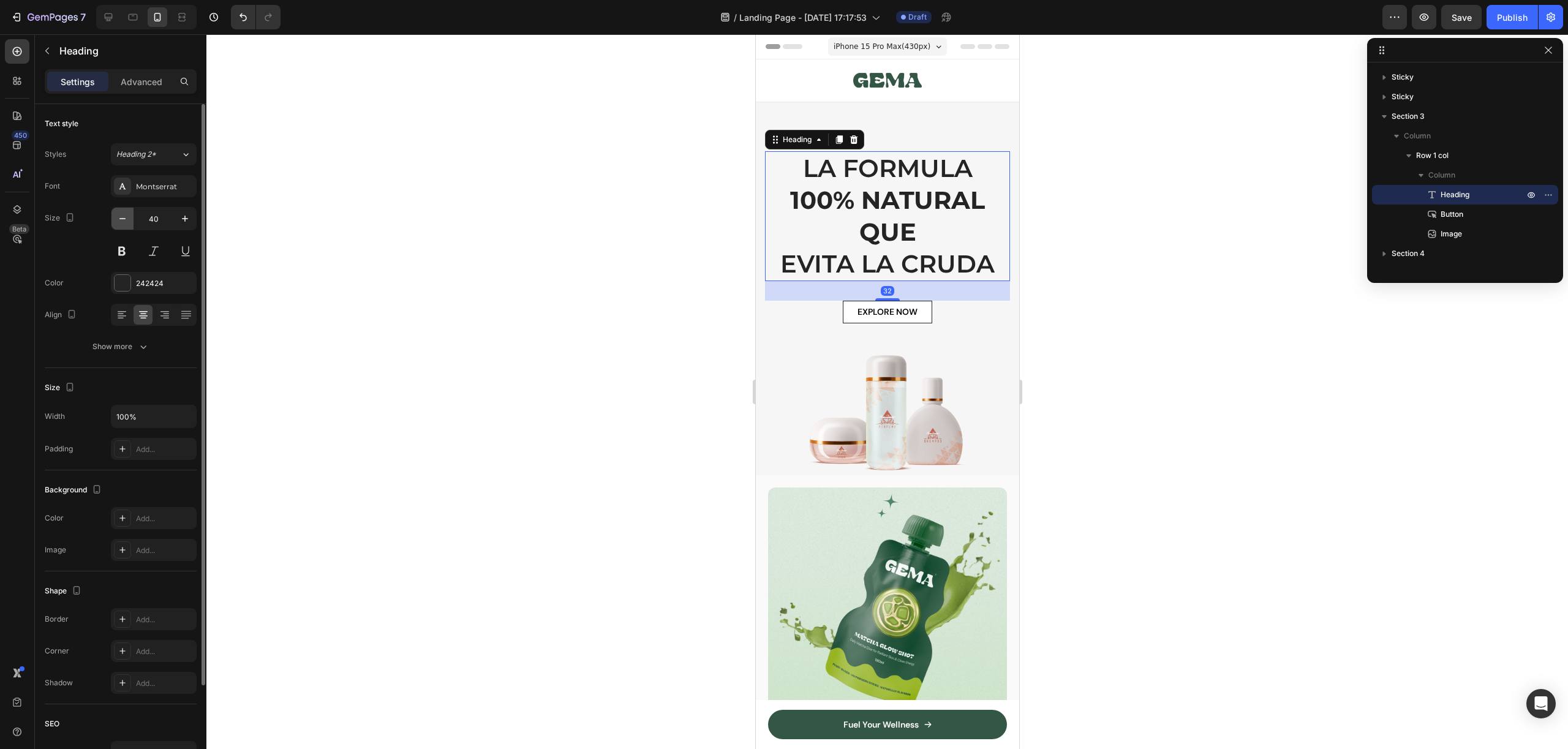
click at [126, 220] on icon "button" at bounding box center [122, 218] width 12 height 12
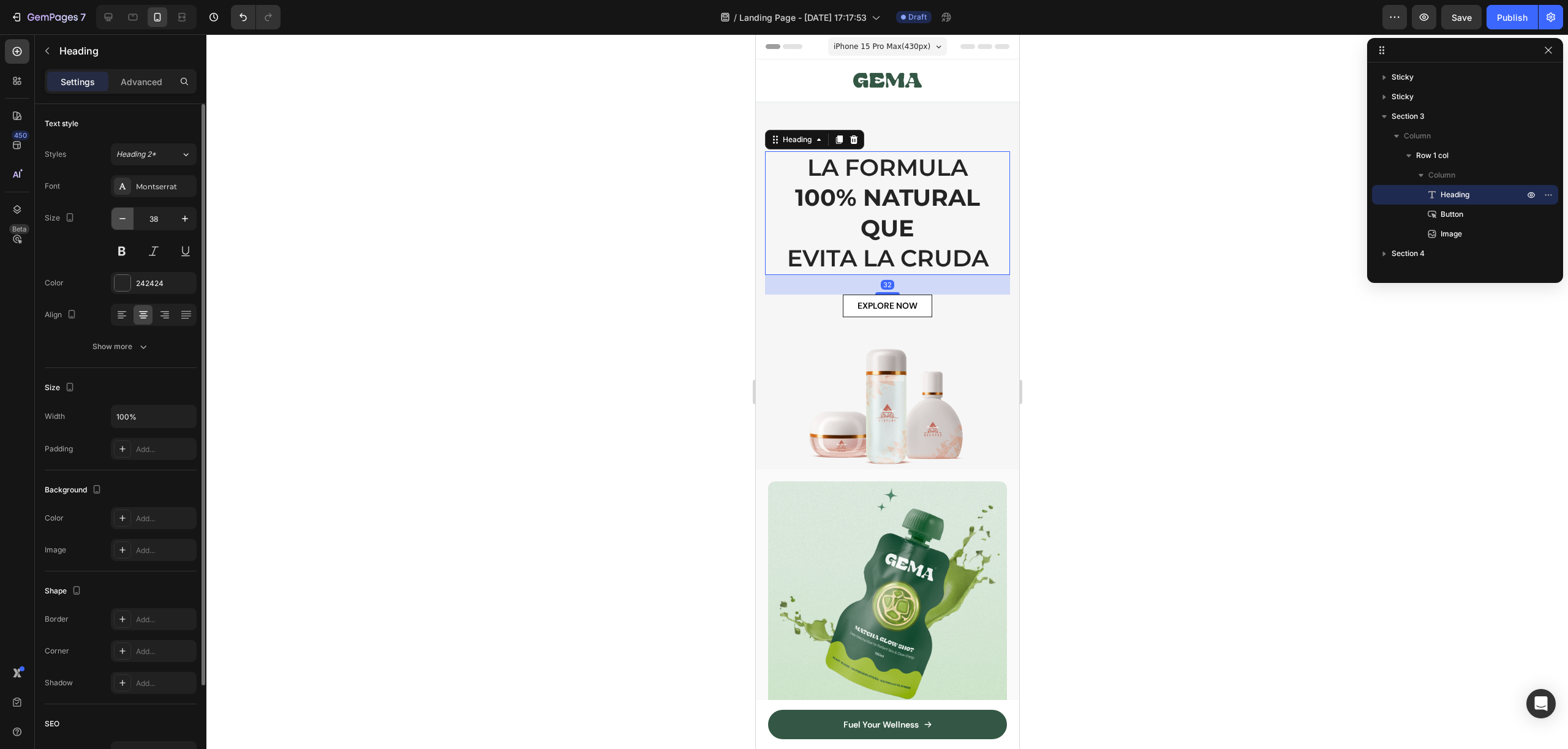
click at [126, 220] on icon "button" at bounding box center [122, 218] width 12 height 12
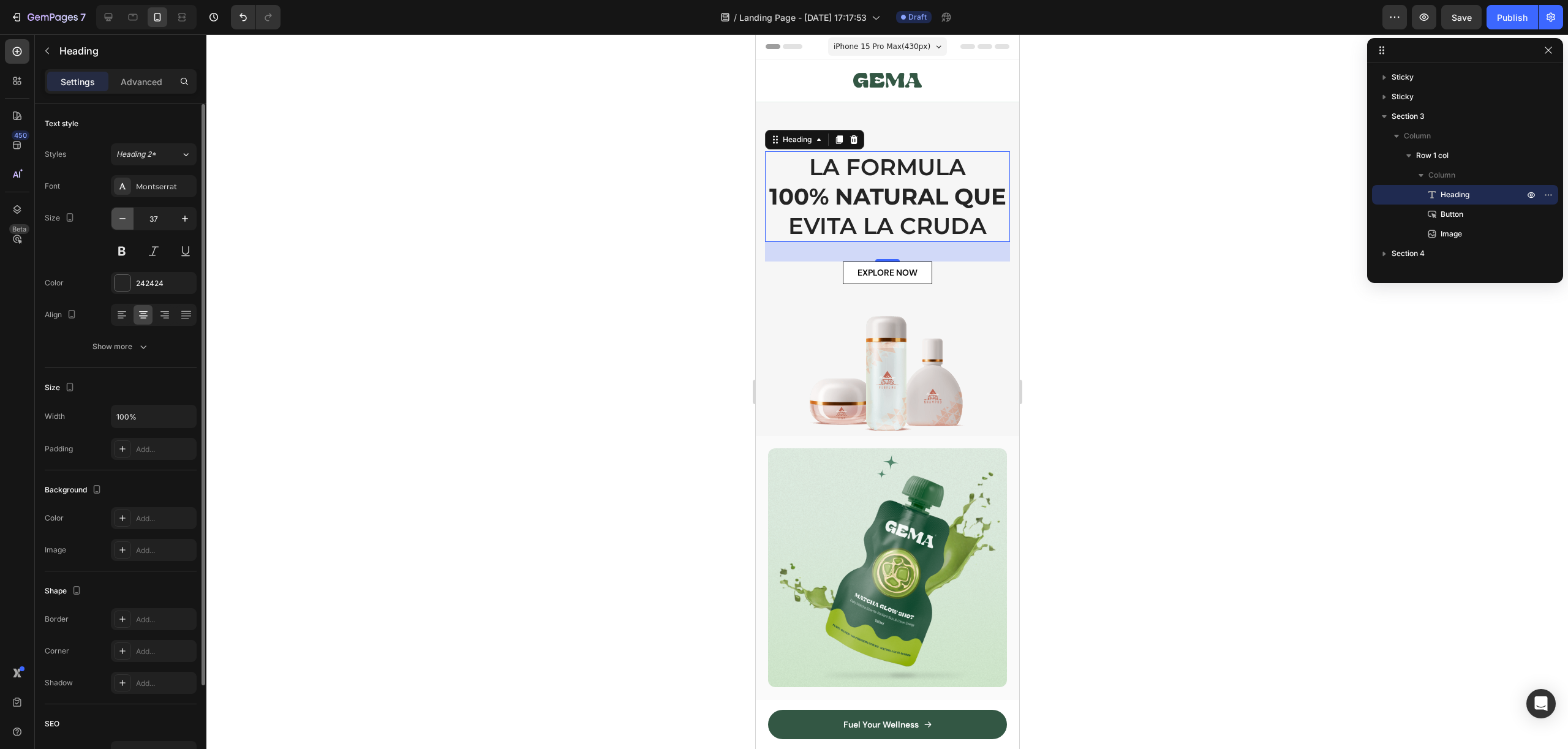
click at [126, 220] on icon "button" at bounding box center [122, 218] width 12 height 12
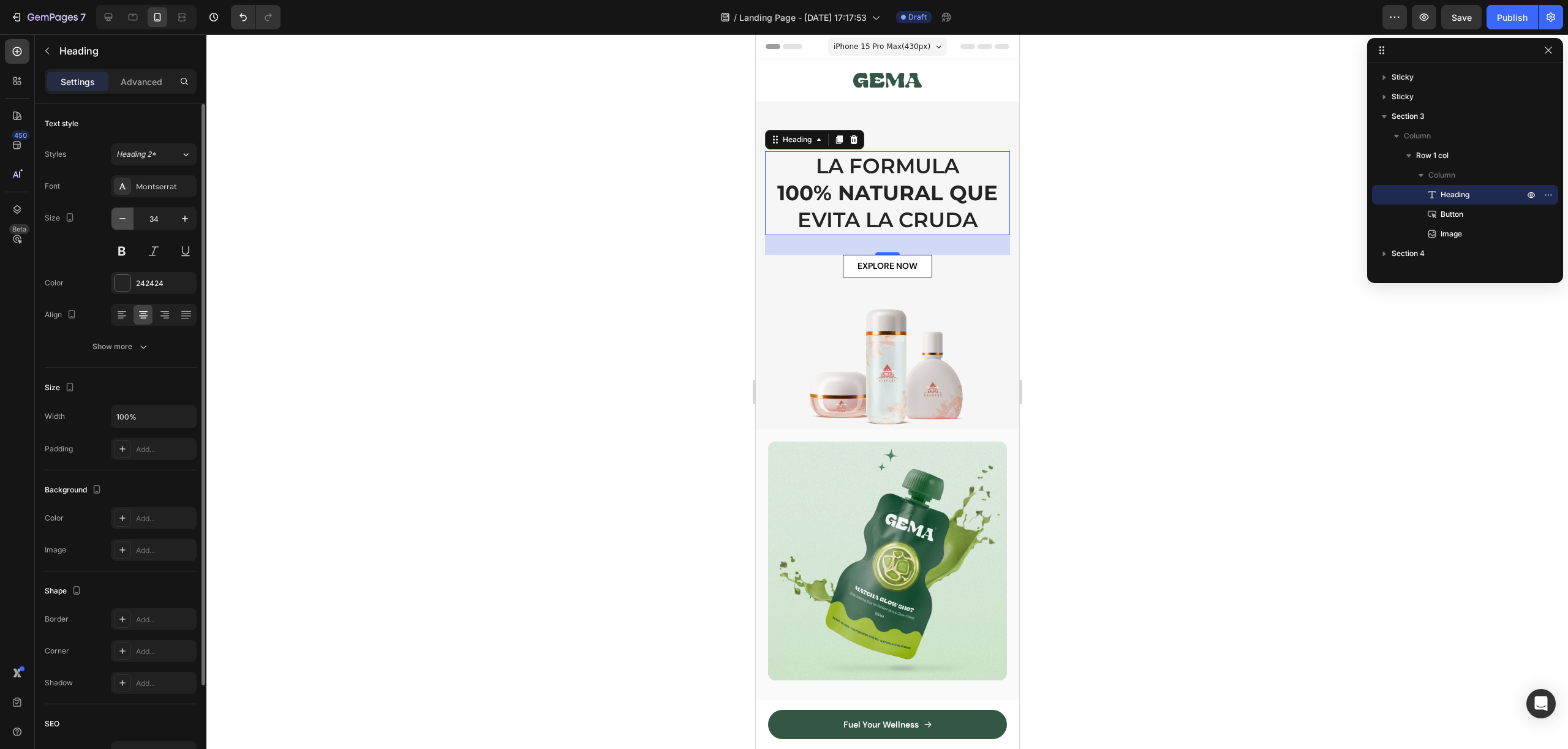
click at [126, 220] on icon "button" at bounding box center [122, 218] width 12 height 12
type input "32"
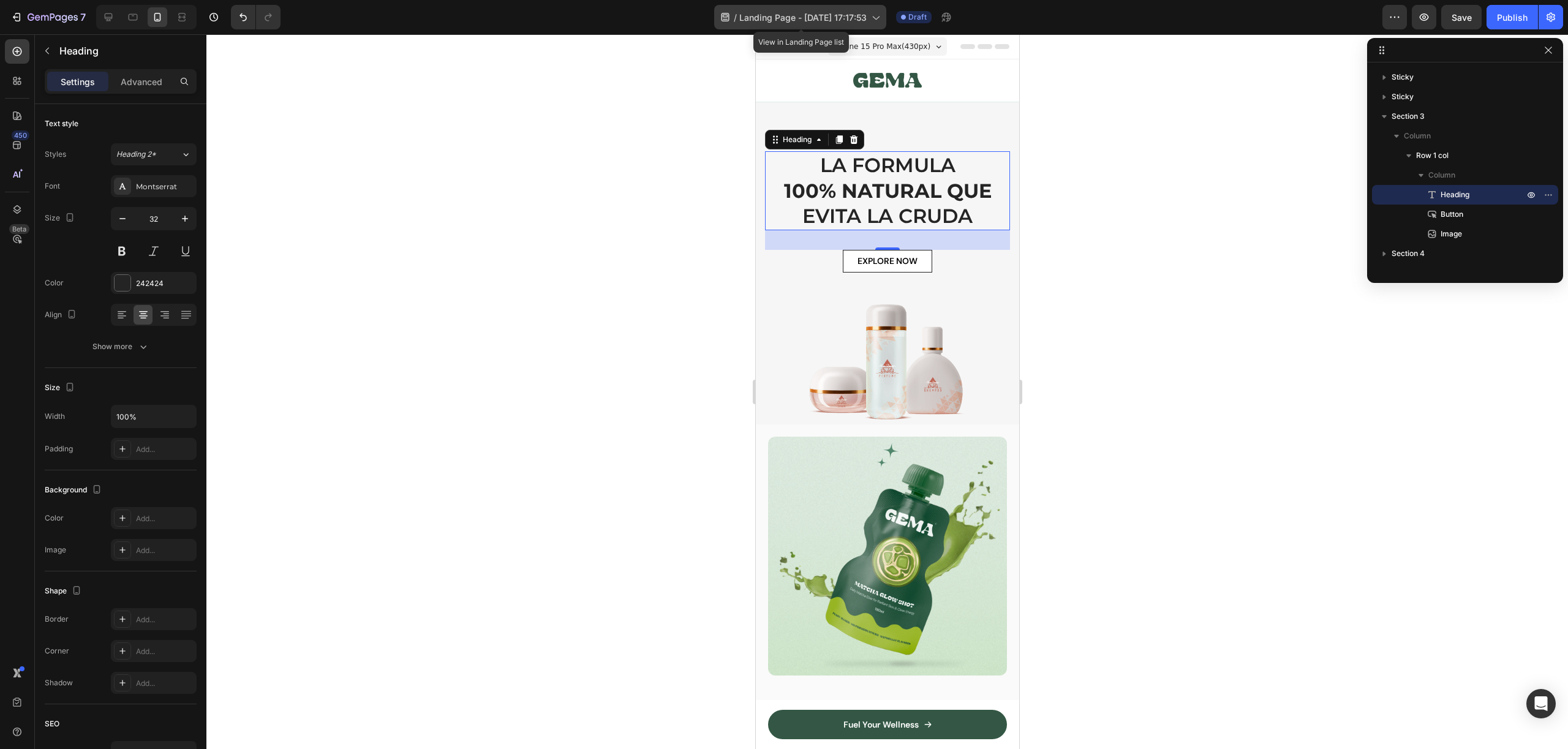
click at [858, 15] on span "Landing Page - [DATE] 17:17:53" at bounding box center [802, 18] width 127 height 13
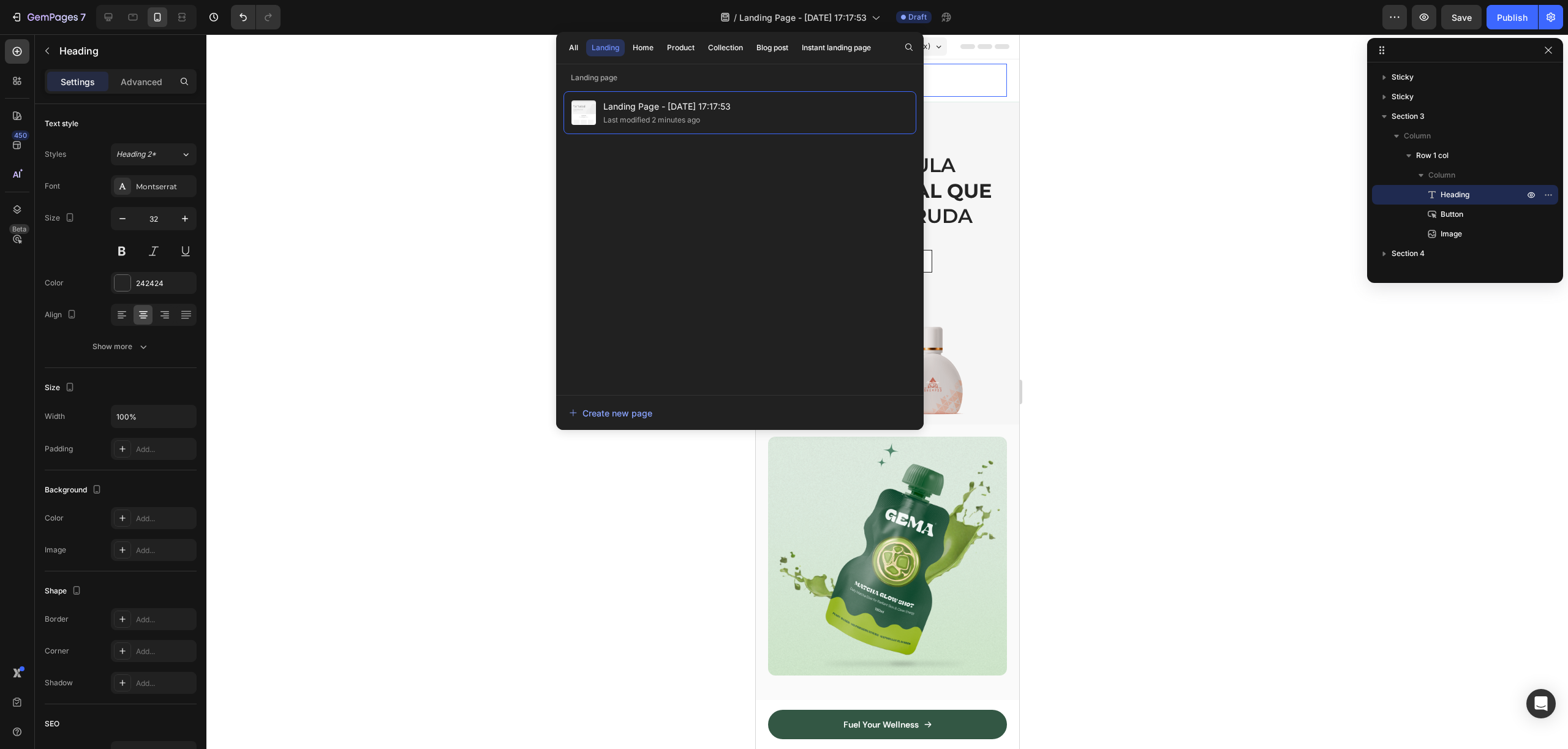
drag, startPoint x: 997, startPoint y: 65, endPoint x: 925, endPoint y: 54, distance: 72.8
click at [991, 66] on div at bounding box center [887, 80] width 239 height 33
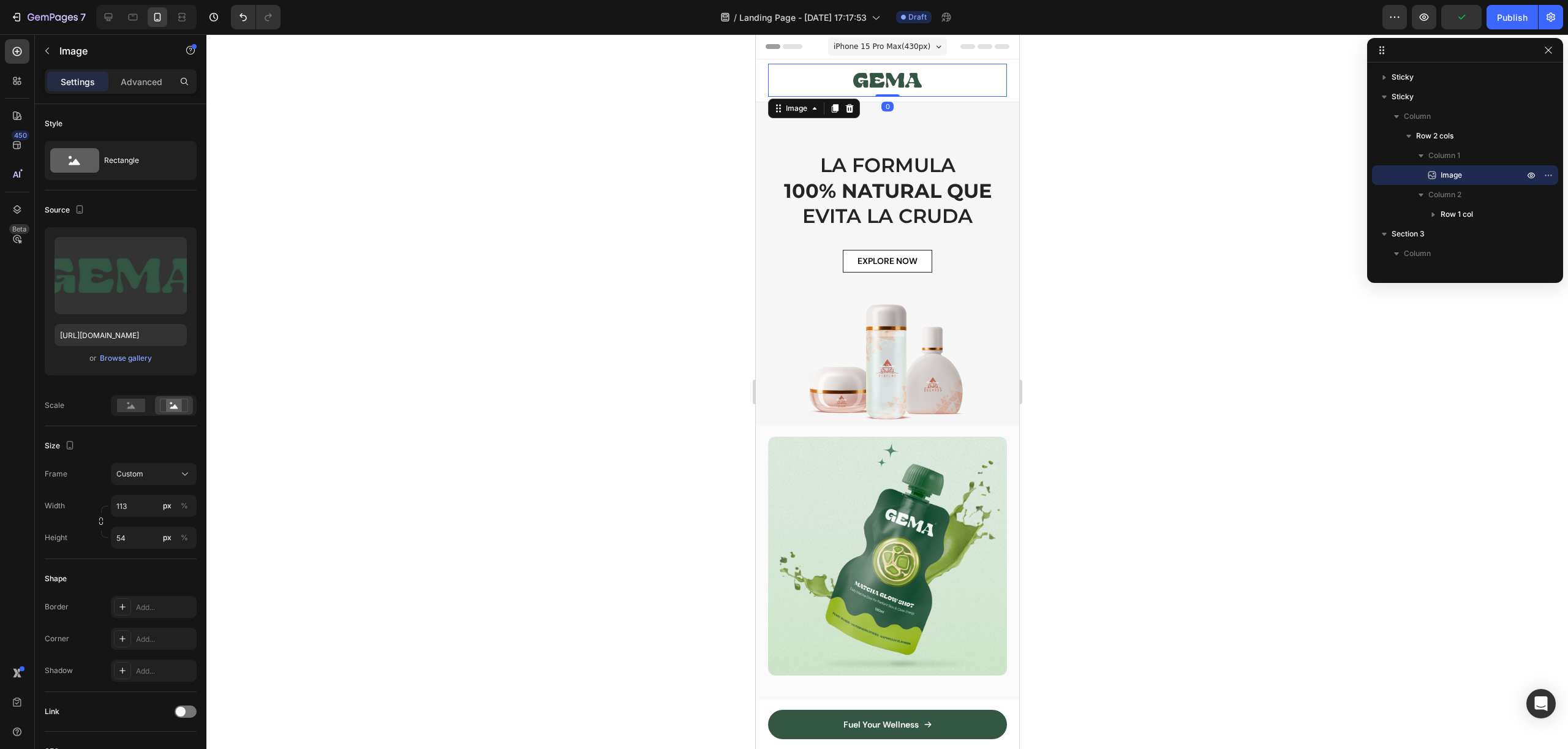
click at [916, 43] on span "iPhone 15 Pro Max ( 430 px)" at bounding box center [881, 46] width 97 height 12
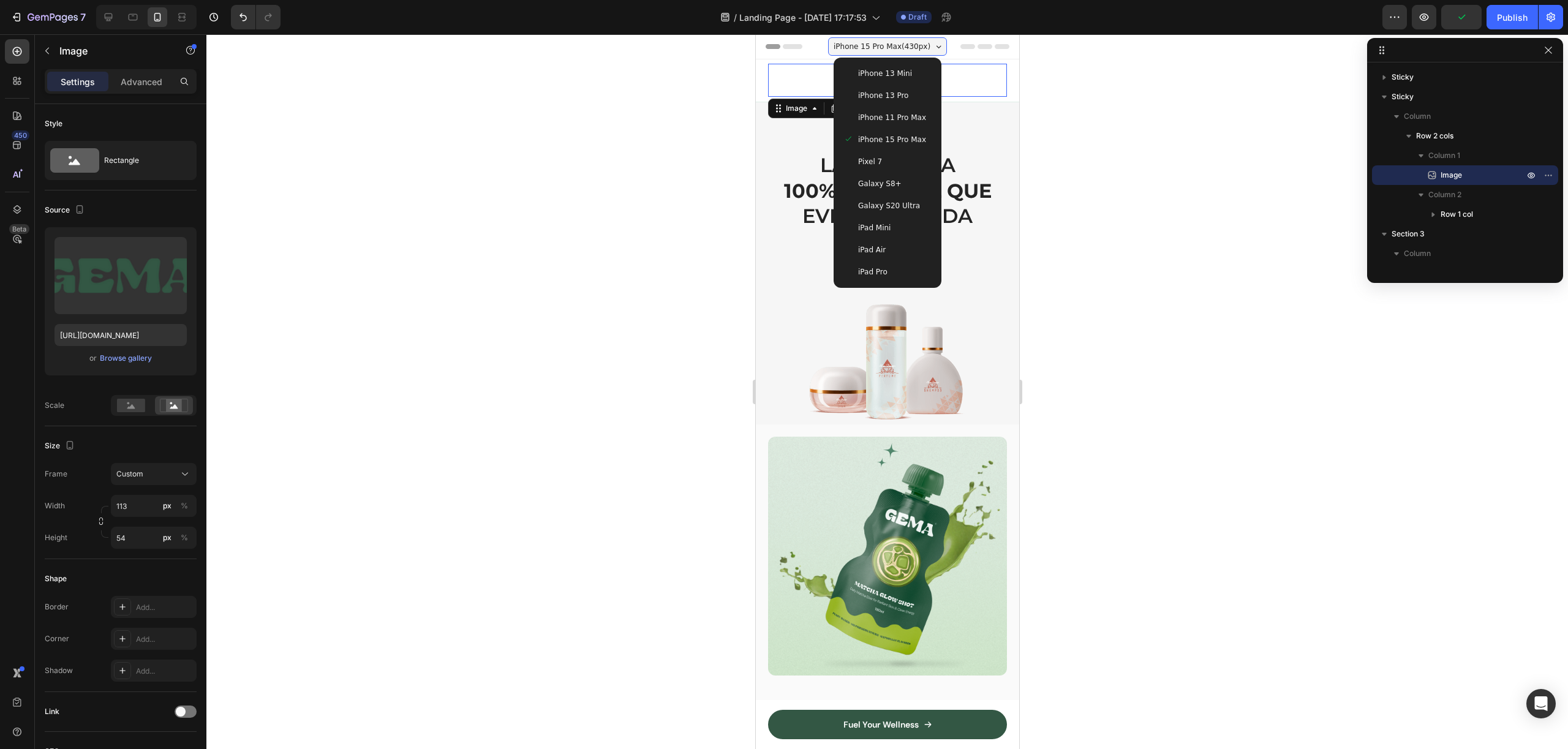
click at [907, 120] on span "iPhone 11 Pro Max" at bounding box center [891, 117] width 68 height 12
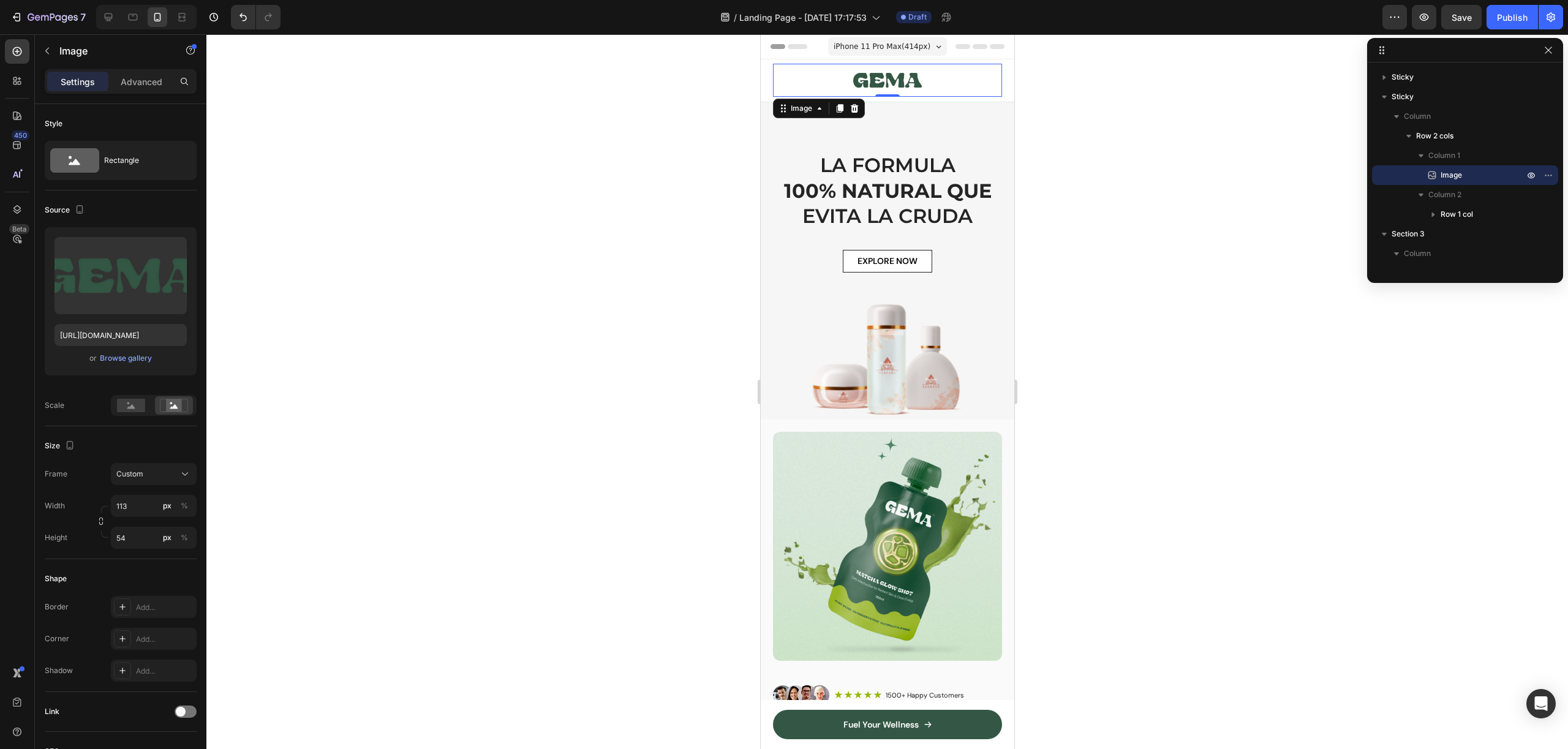
click at [903, 54] on div "iPhone 11 Pro Max ( 414 px)" at bounding box center [887, 47] width 119 height 19
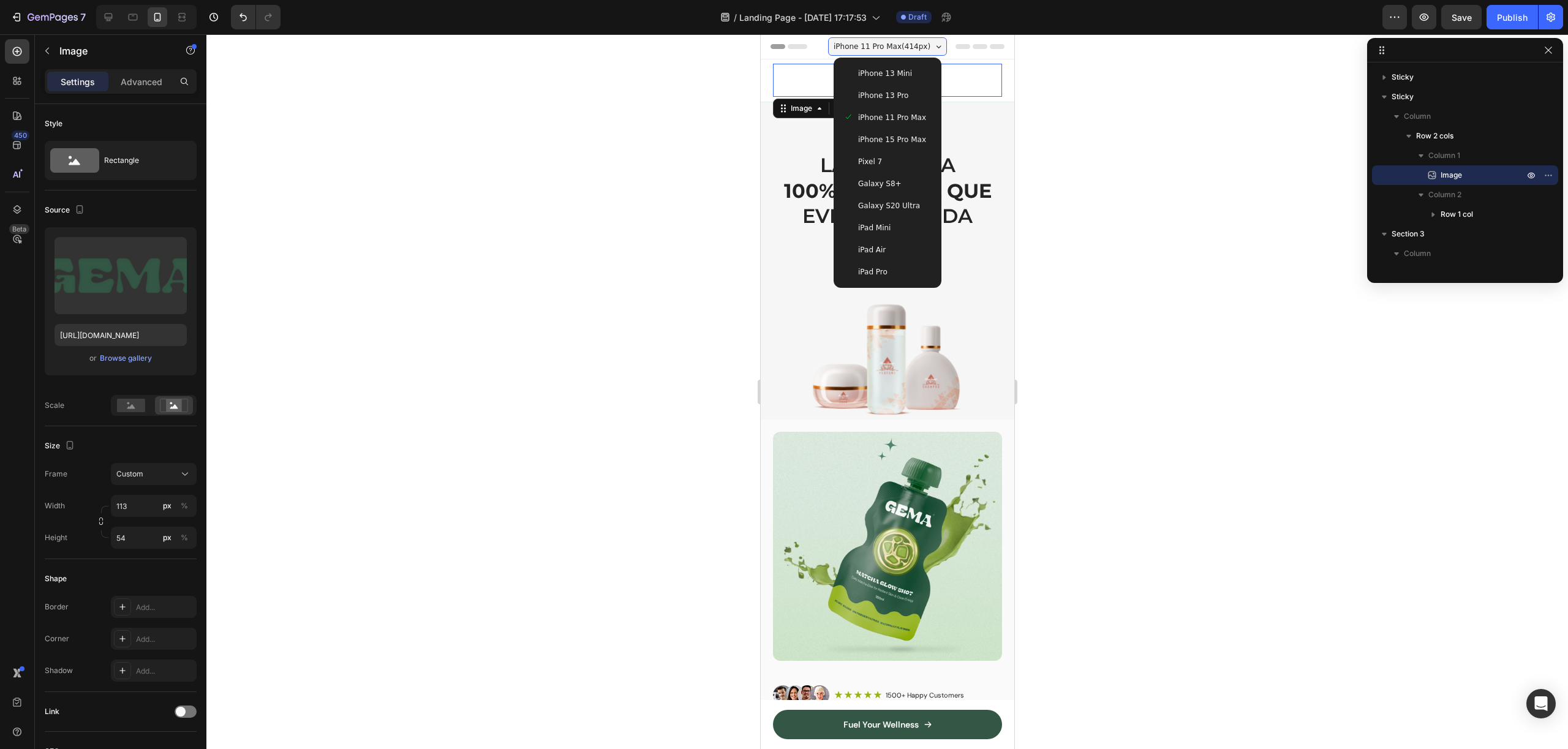
click at [910, 136] on span "iPhone 15 Pro Max" at bounding box center [891, 139] width 68 height 12
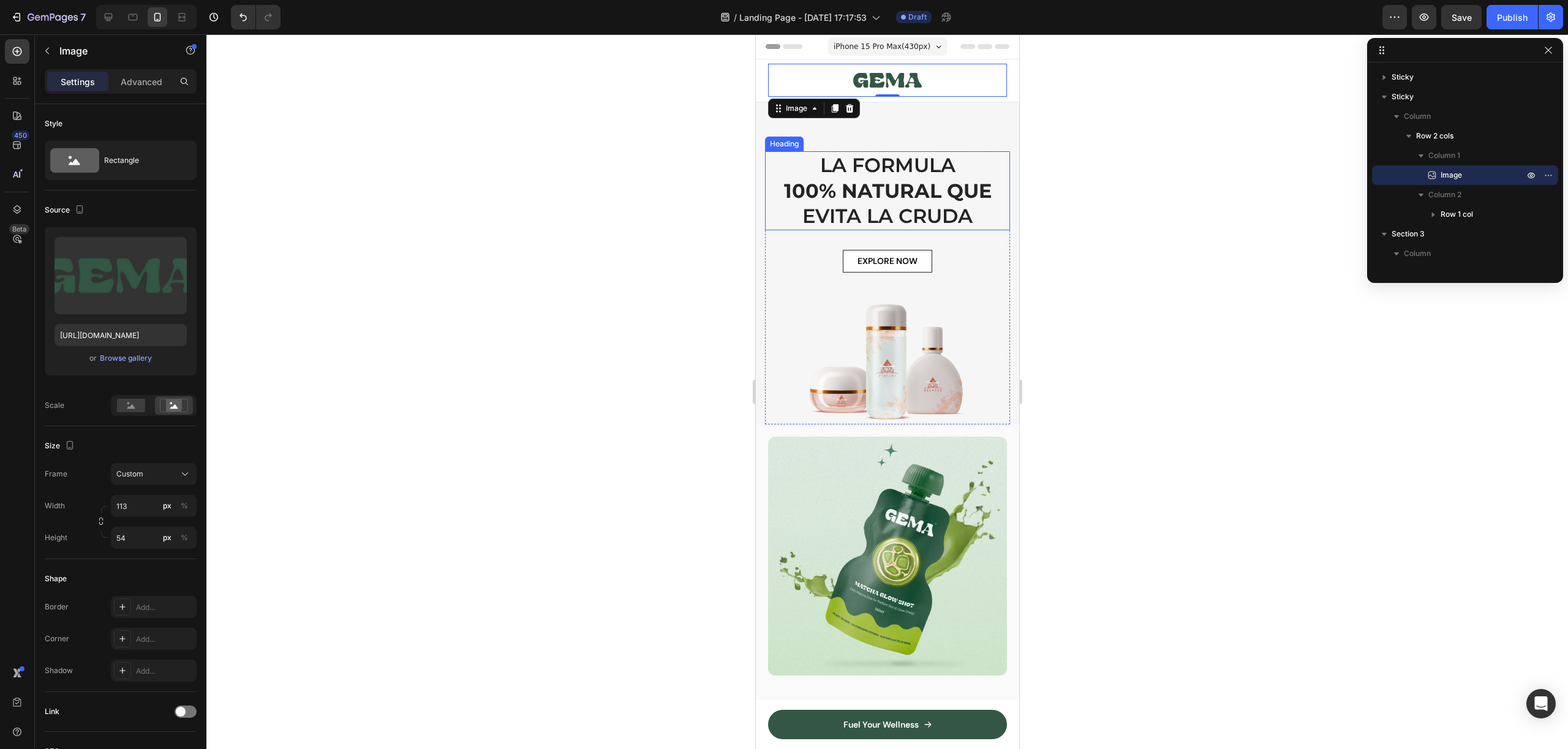
click at [934, 174] on p "LA FORMULA 100% NATURAL QUE [PERSON_NAME]" at bounding box center [887, 190] width 243 height 76
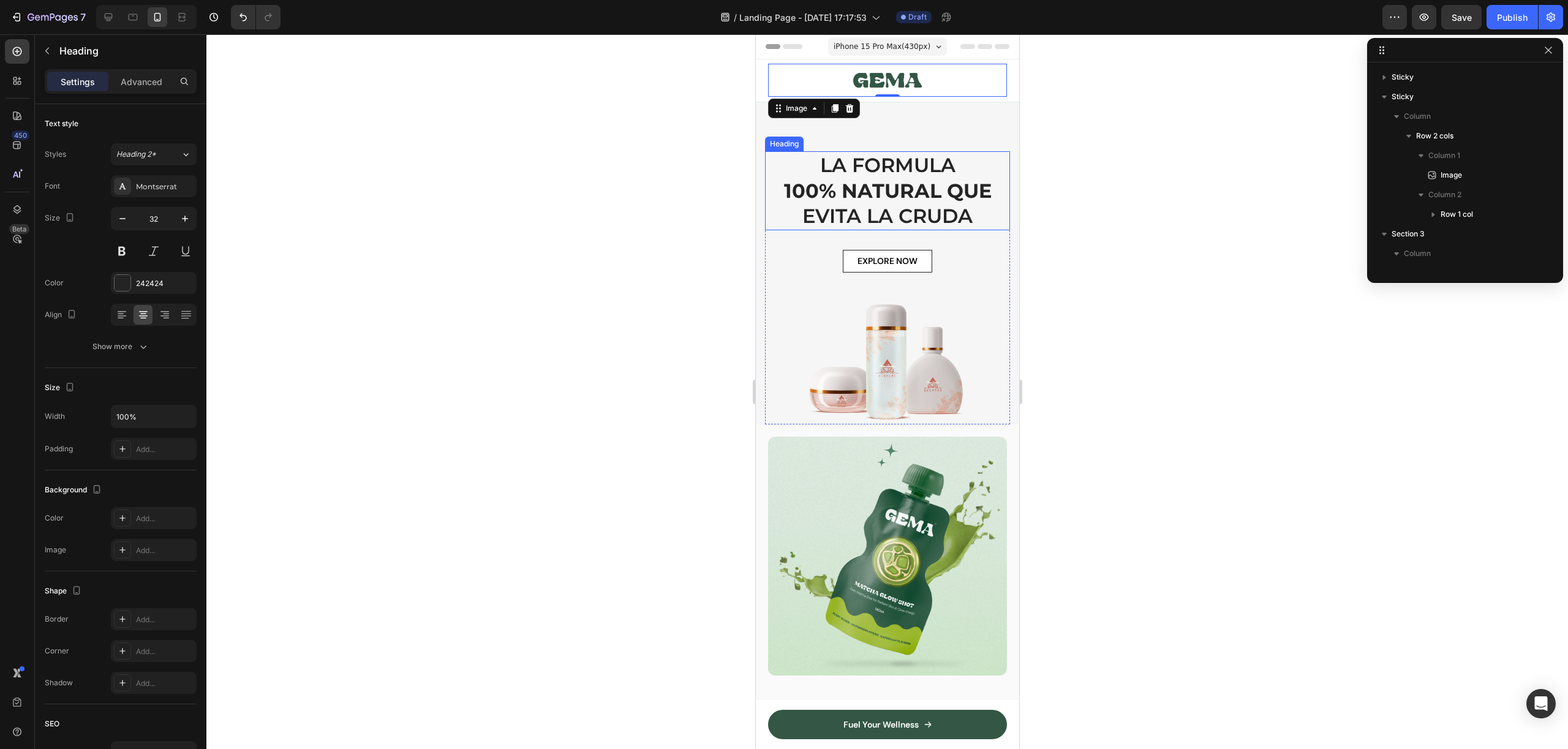
scroll to position [153, 0]
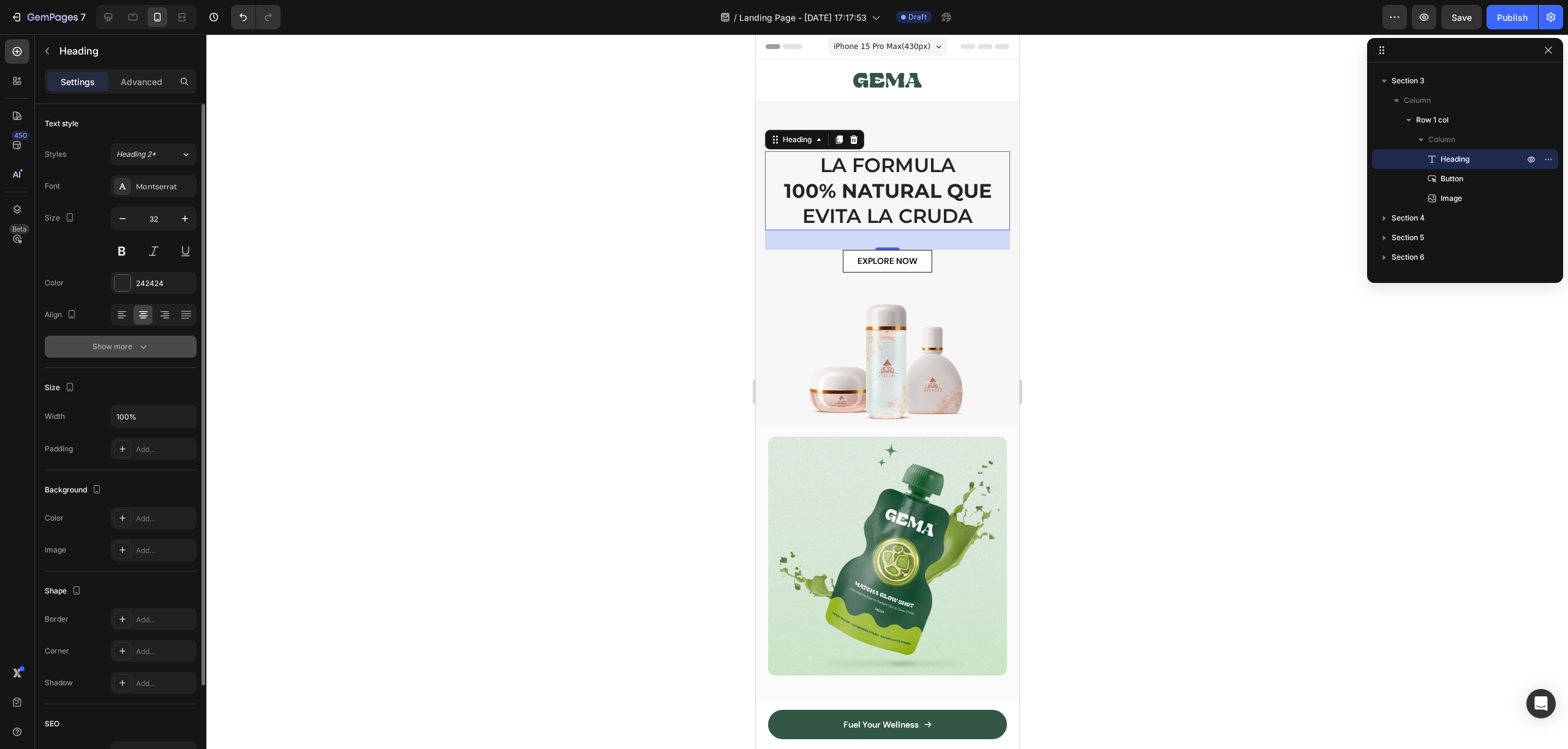
click at [143, 352] on icon "button" at bounding box center [143, 346] width 12 height 12
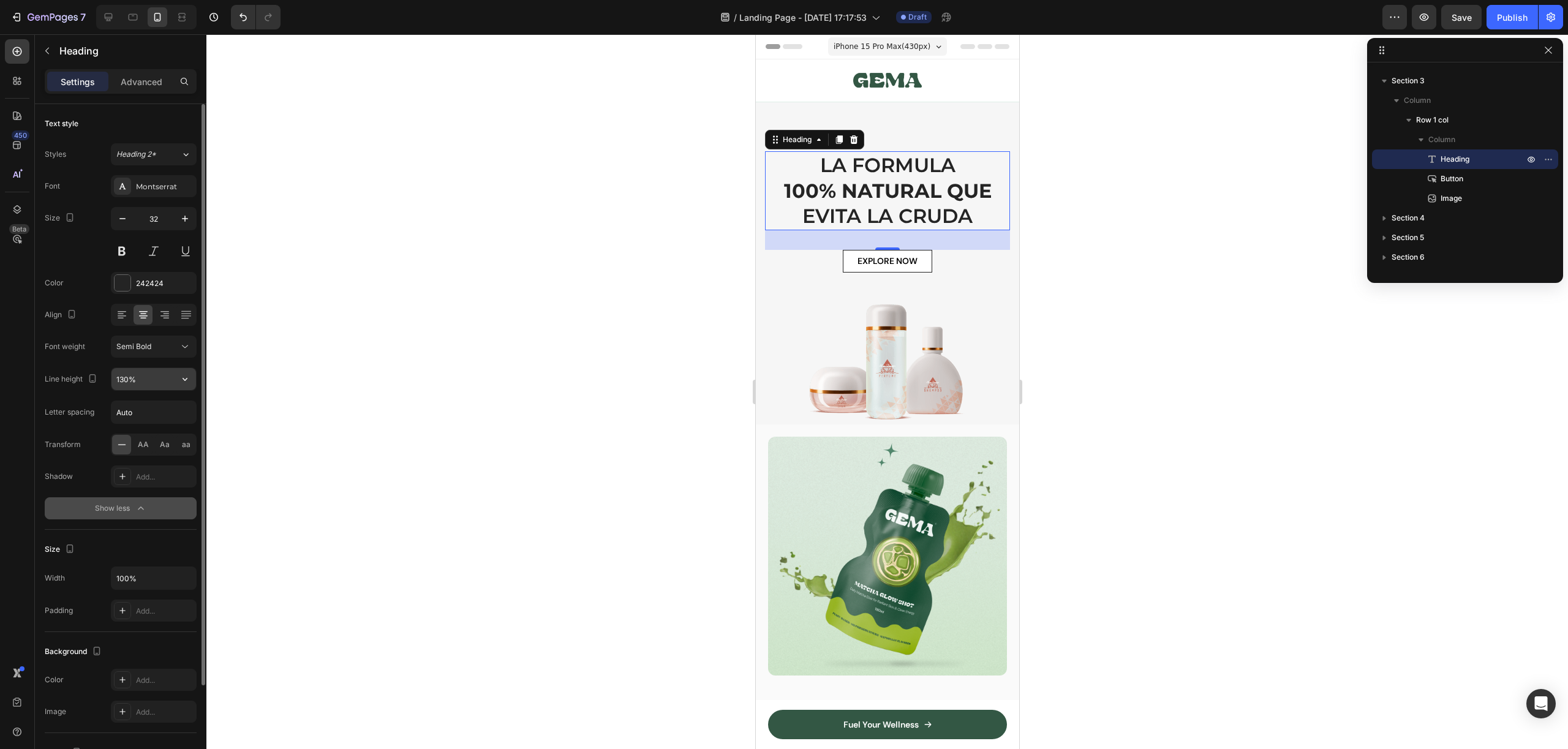
click at [150, 383] on input "130%" at bounding box center [153, 378] width 85 height 22
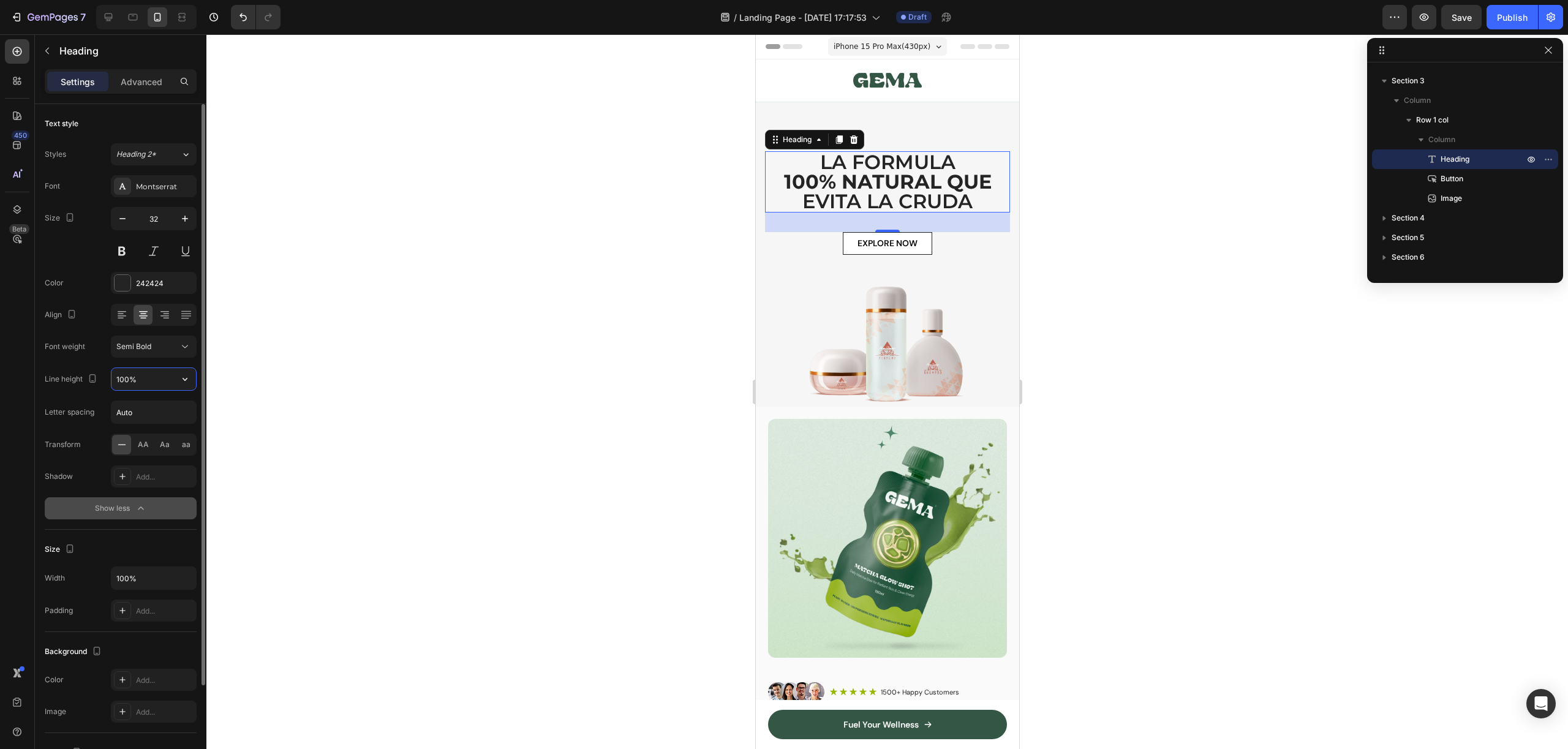
type input "100%"
click at [949, 225] on div "32" at bounding box center [887, 222] width 245 height 20
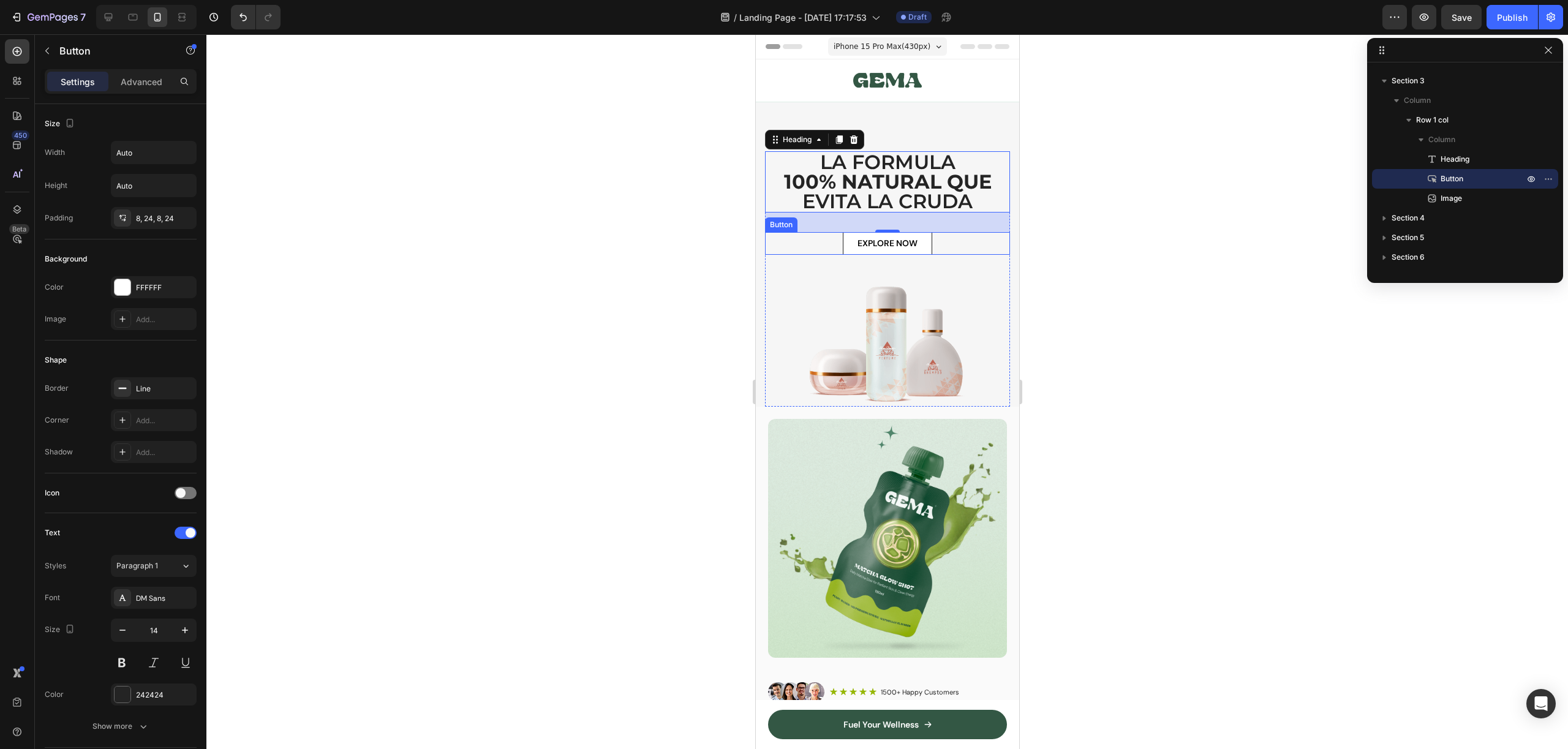
click at [961, 239] on div "EXPLORE NOW Button" at bounding box center [887, 244] width 245 height 23
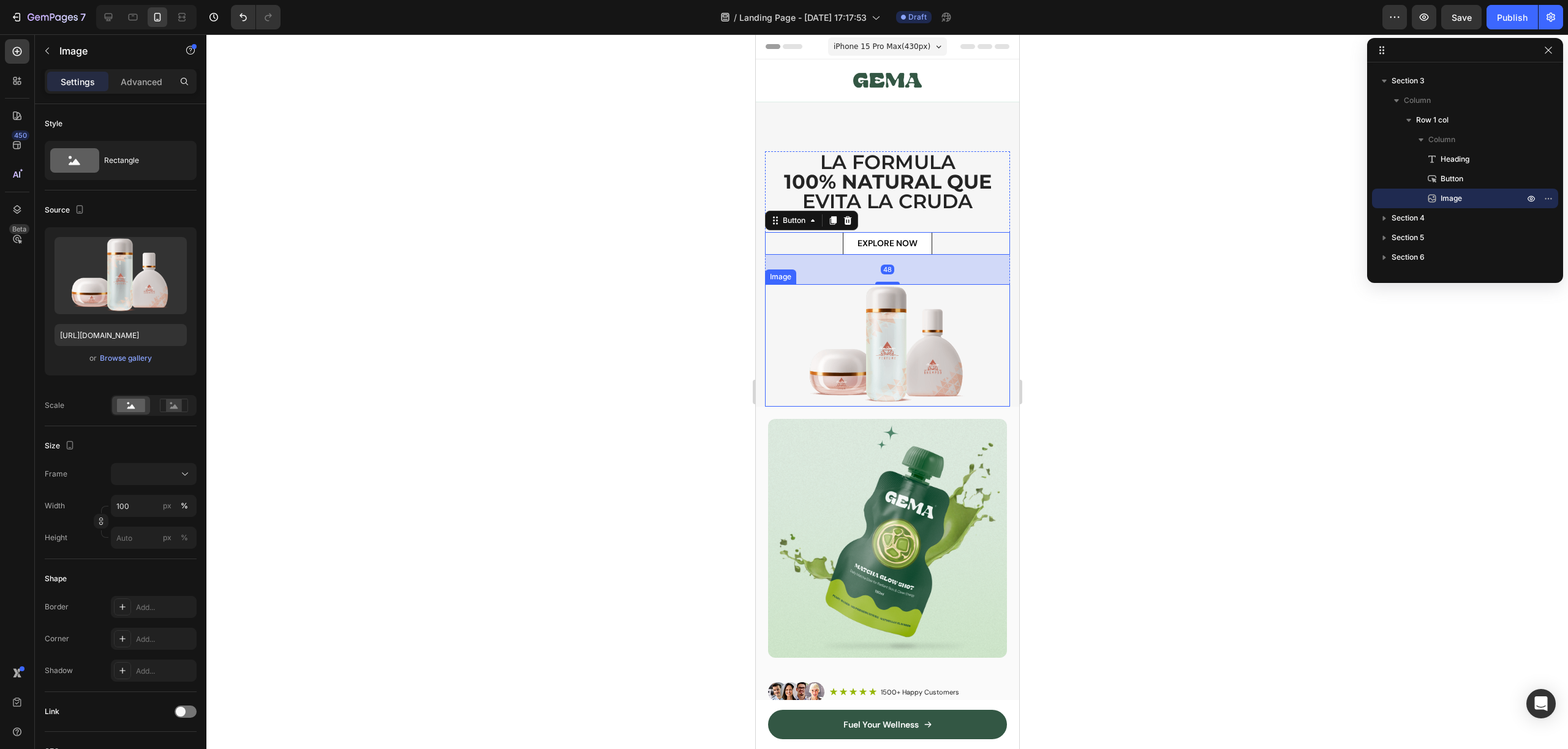
click at [967, 332] on img at bounding box center [887, 345] width 245 height 122
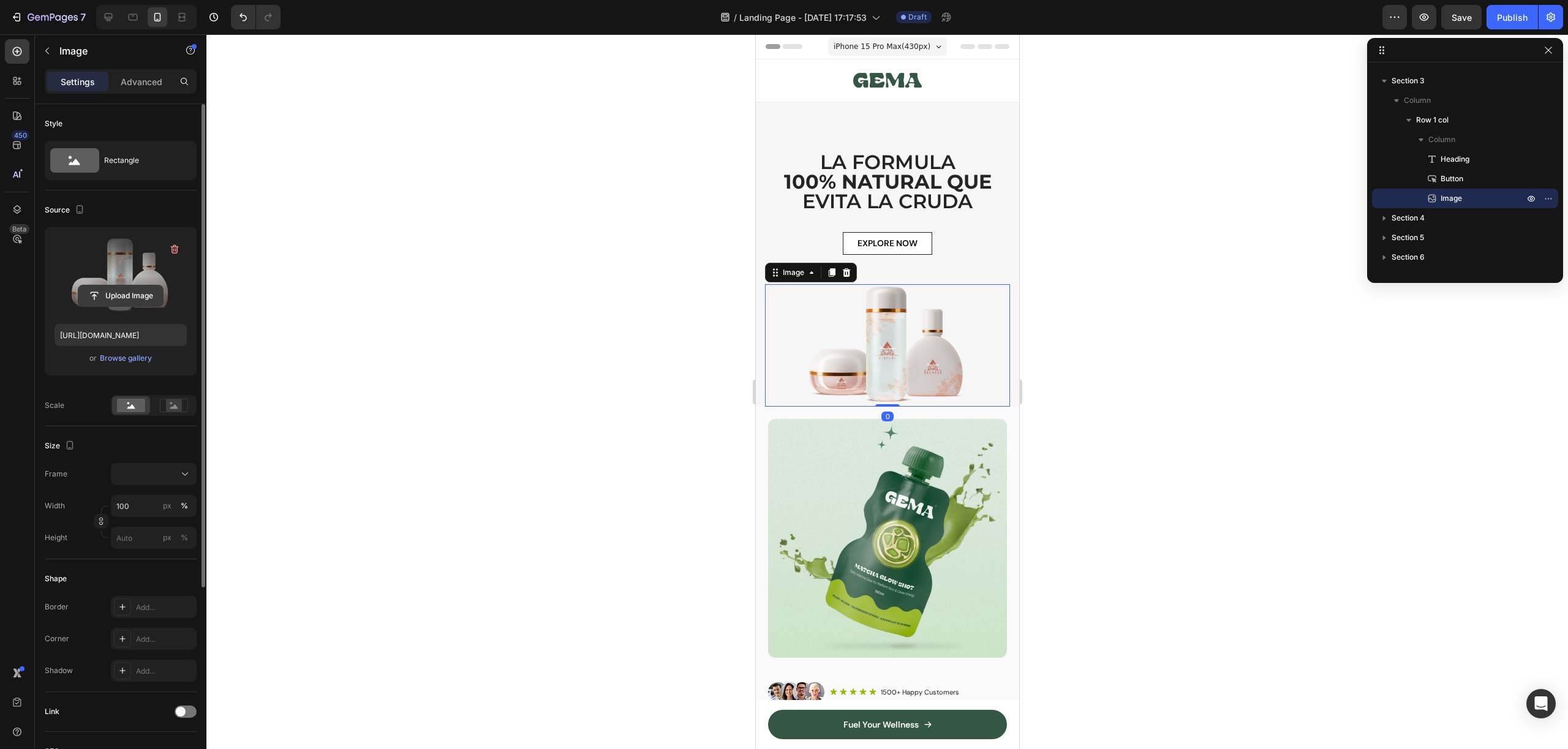
click at [134, 297] on input "file" at bounding box center [120, 295] width 85 height 21
click at [916, 125] on div "LA FORMULA 100% NATURAL QUE [PERSON_NAME] Heading EXPLORE NOW Button Image 0 Ro…" at bounding box center [887, 254] width 264 height 304
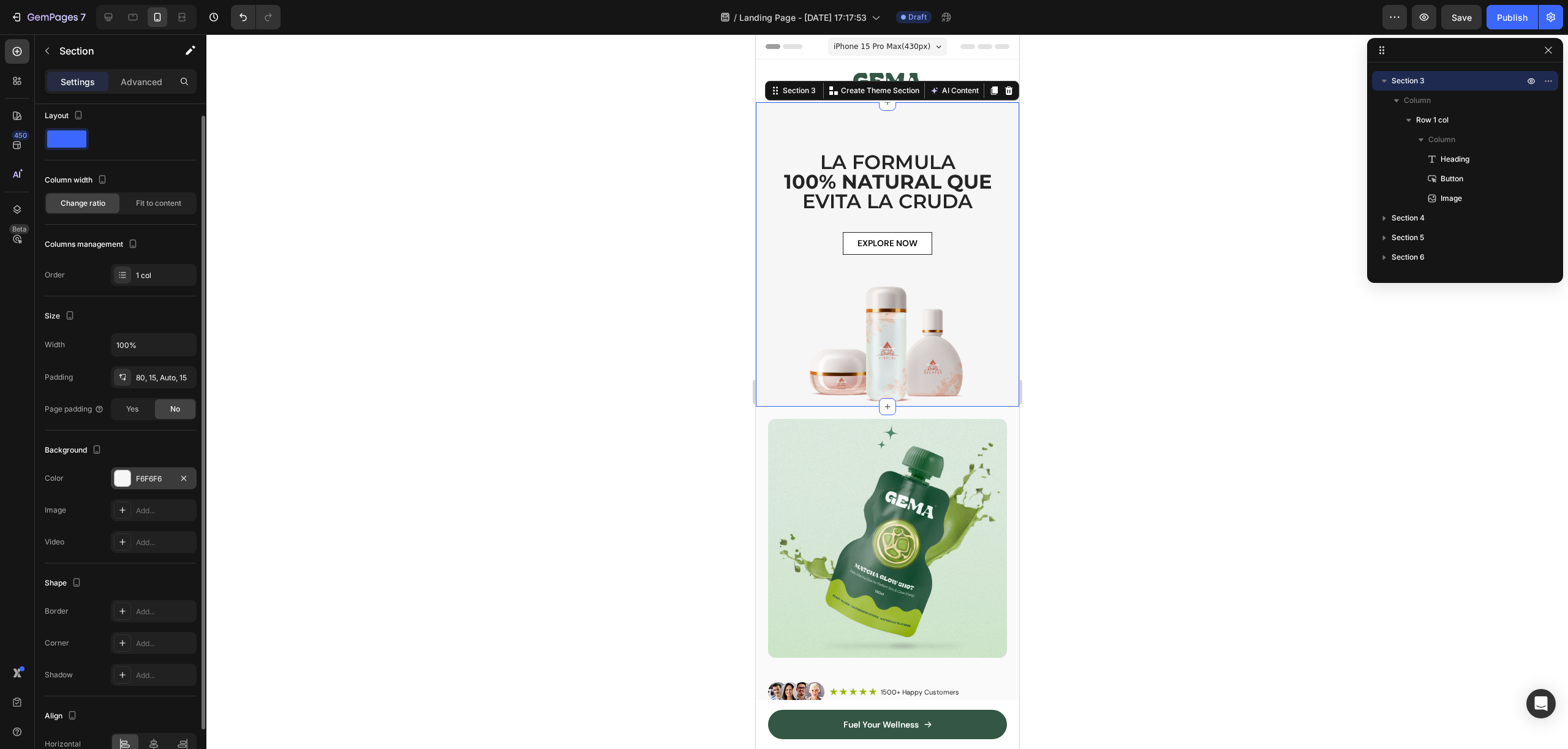
scroll to position [68, 0]
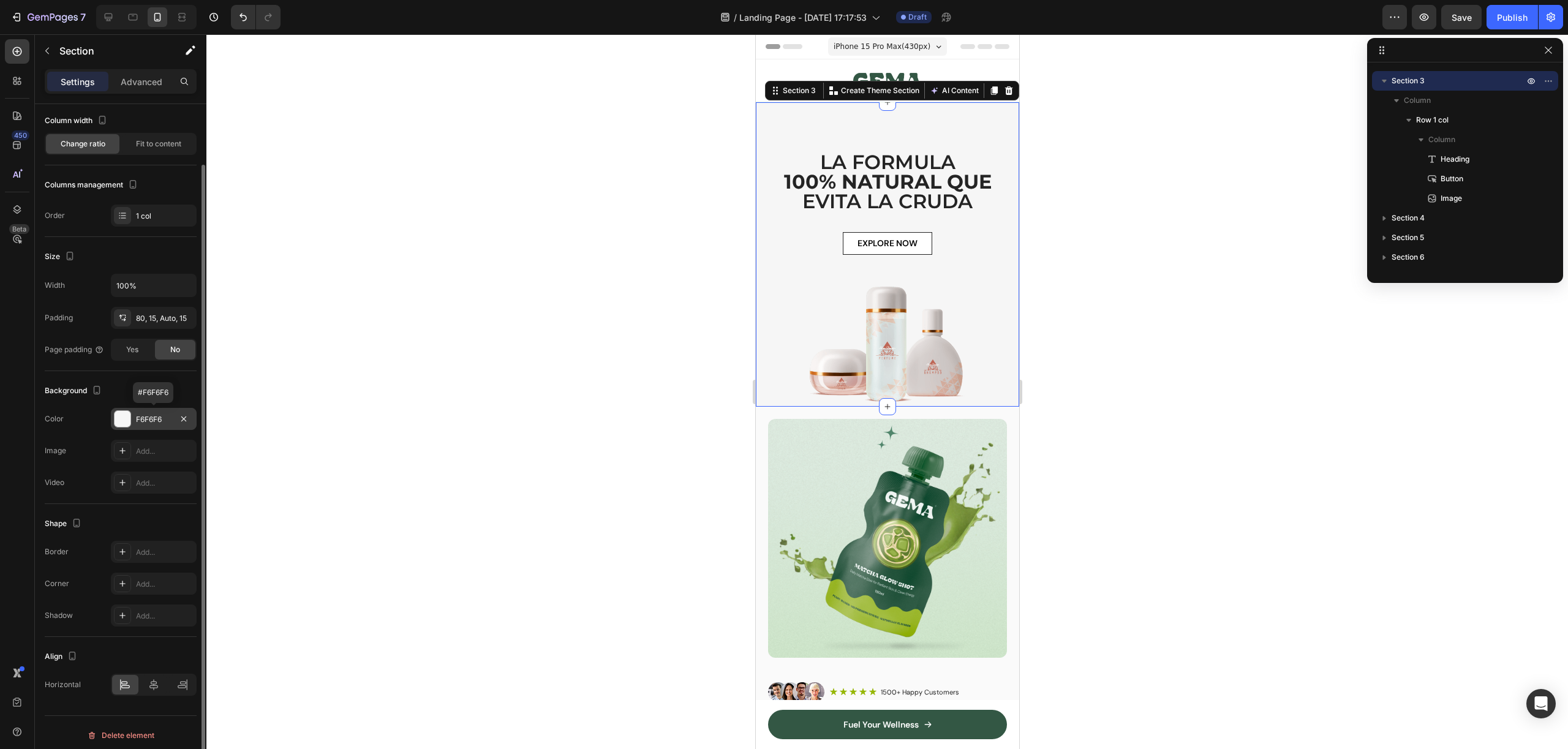
click at [123, 418] on div at bounding box center [122, 419] width 16 height 16
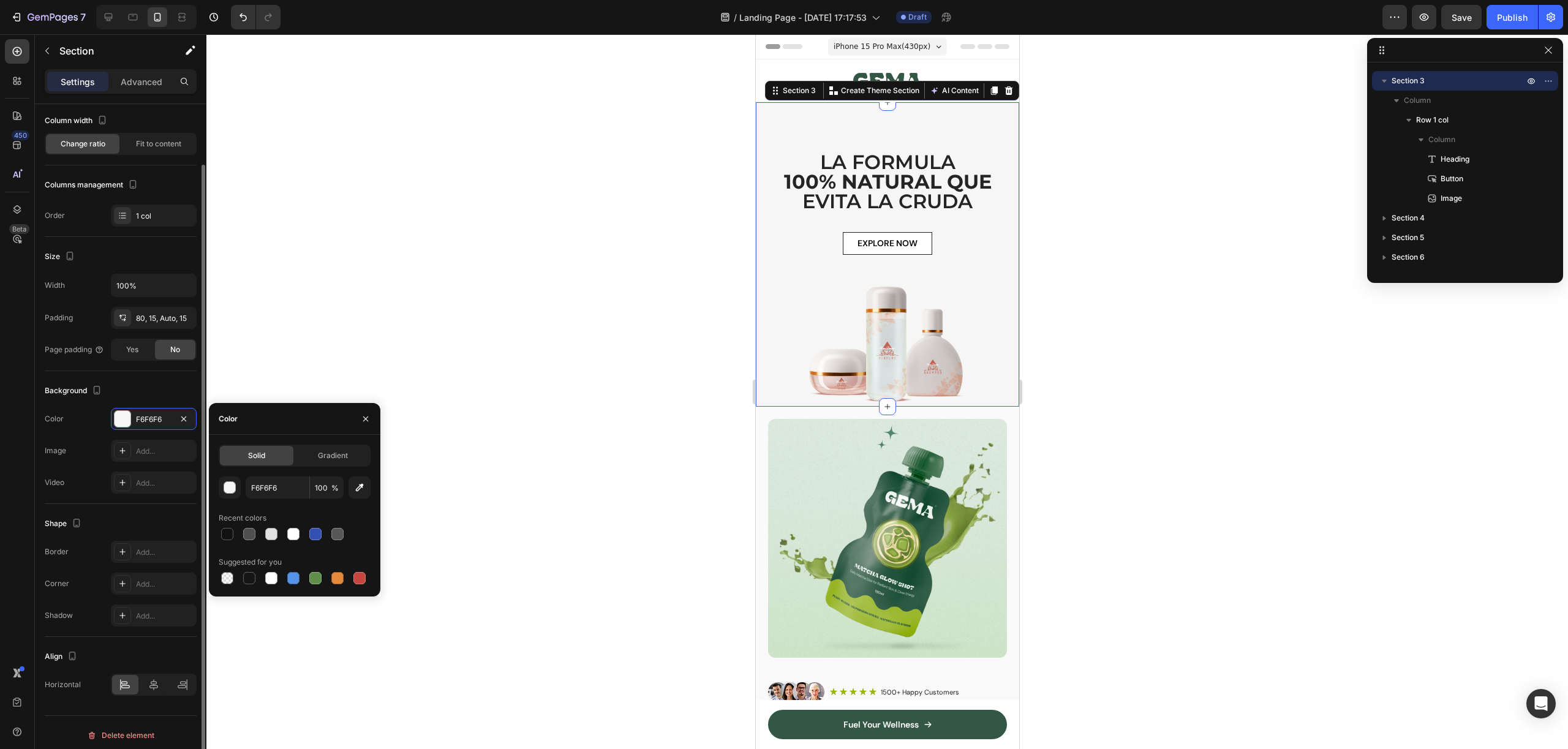
click at [40, 425] on div "Layout Column width Change ratio Fit to content Columns management Order 1 col …" at bounding box center [120, 413] width 171 height 753
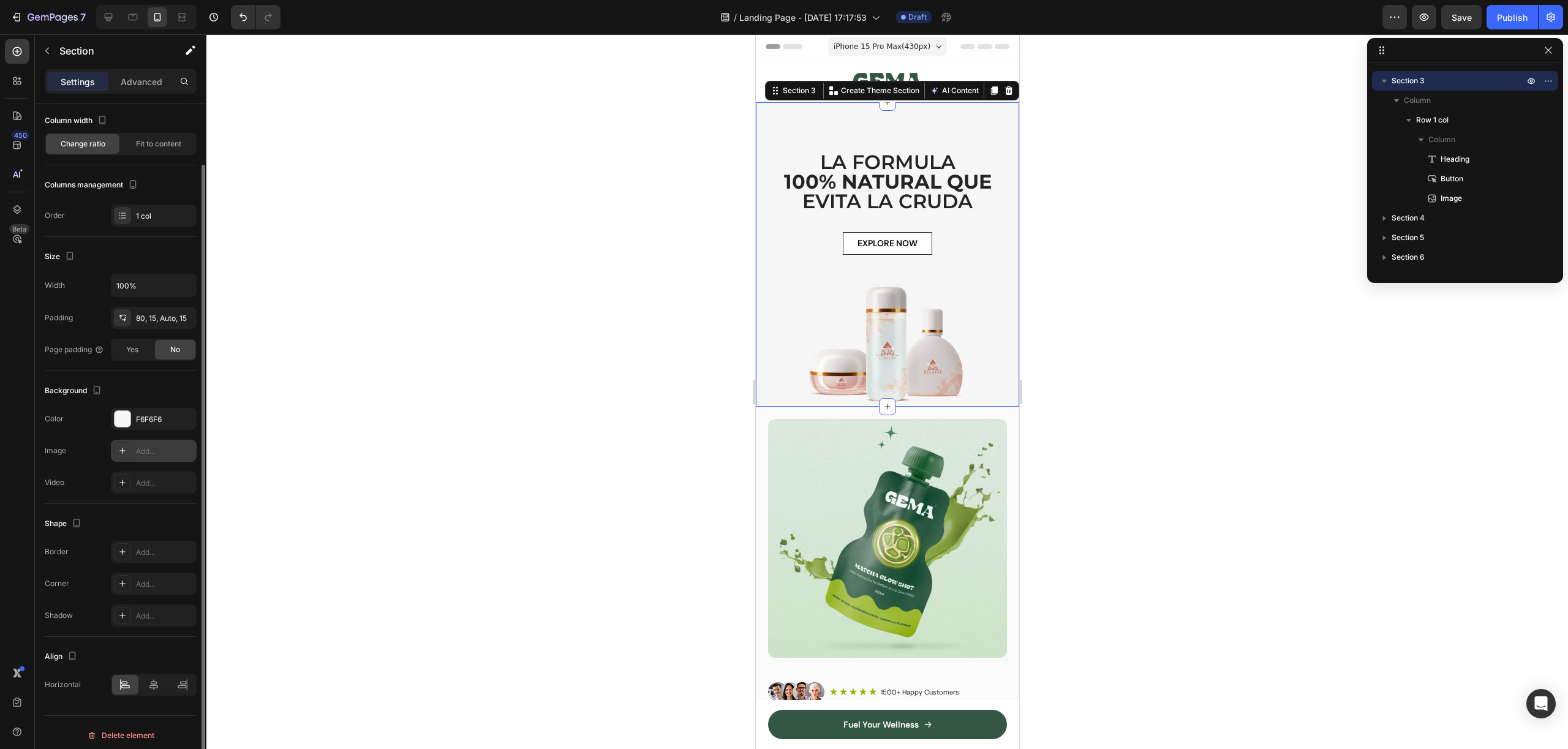
click at [133, 447] on div "Add..." at bounding box center [153, 450] width 86 height 22
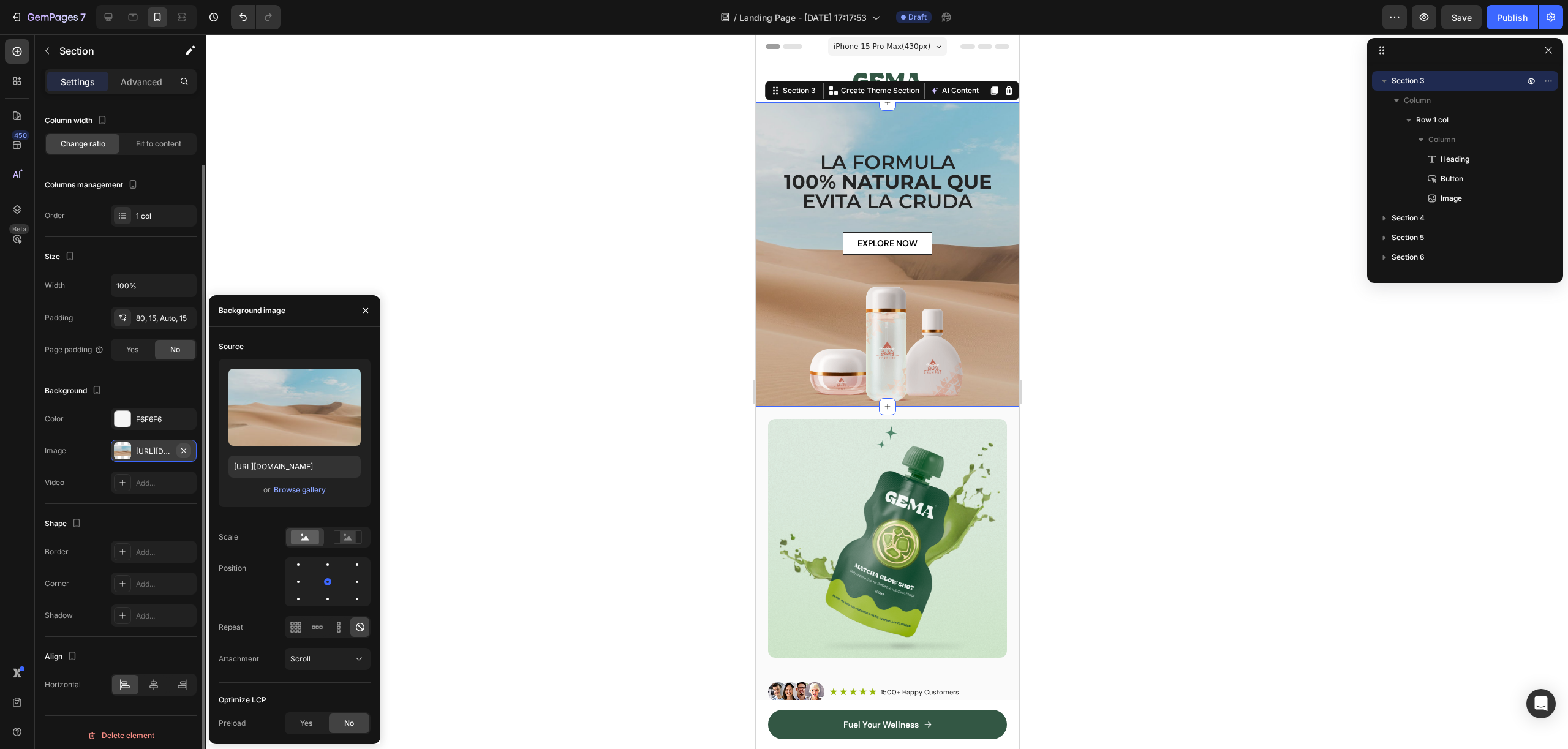
click at [187, 451] on icon "button" at bounding box center [184, 451] width 9 height 9
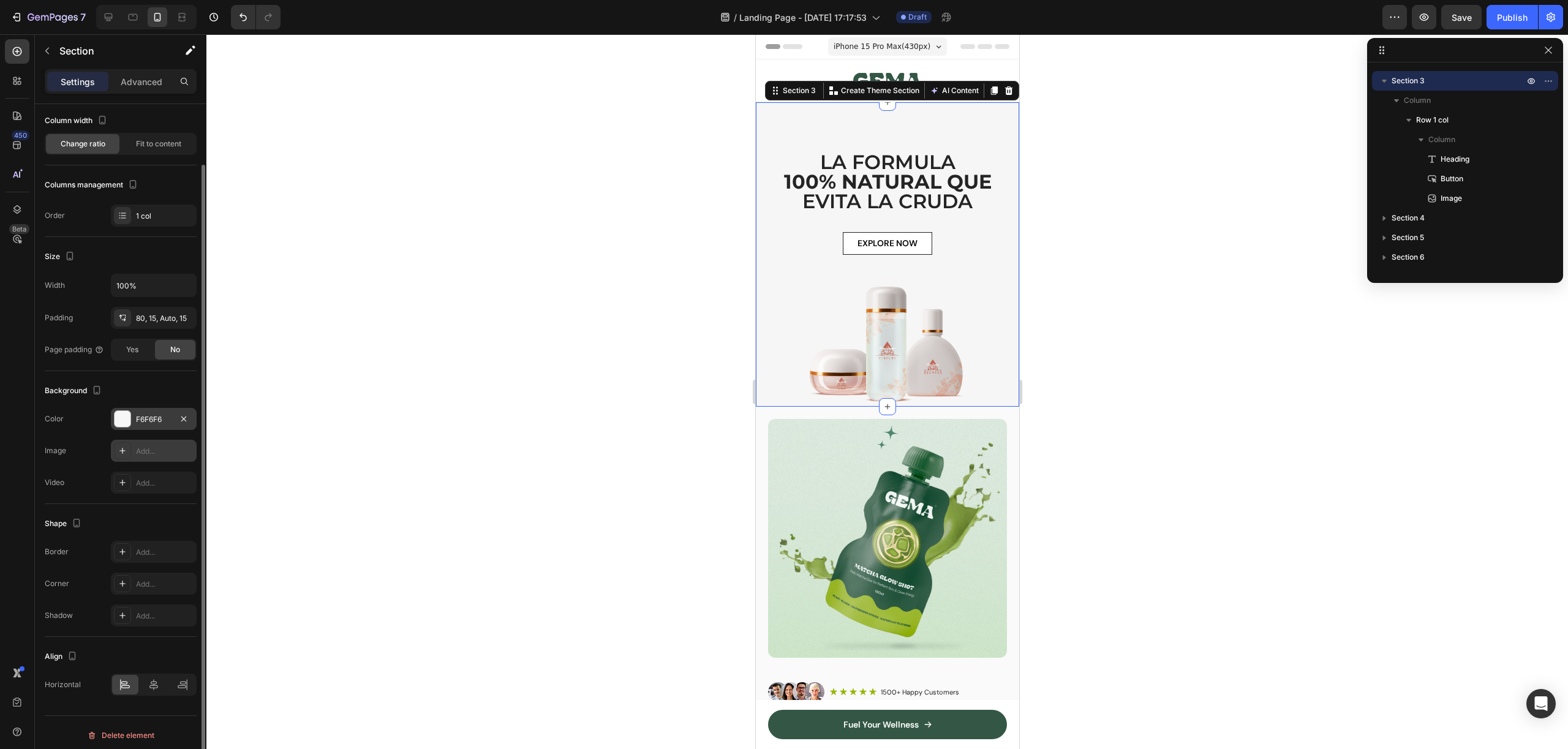
click at [152, 422] on div "F6F6F6" at bounding box center [153, 420] width 36 height 11
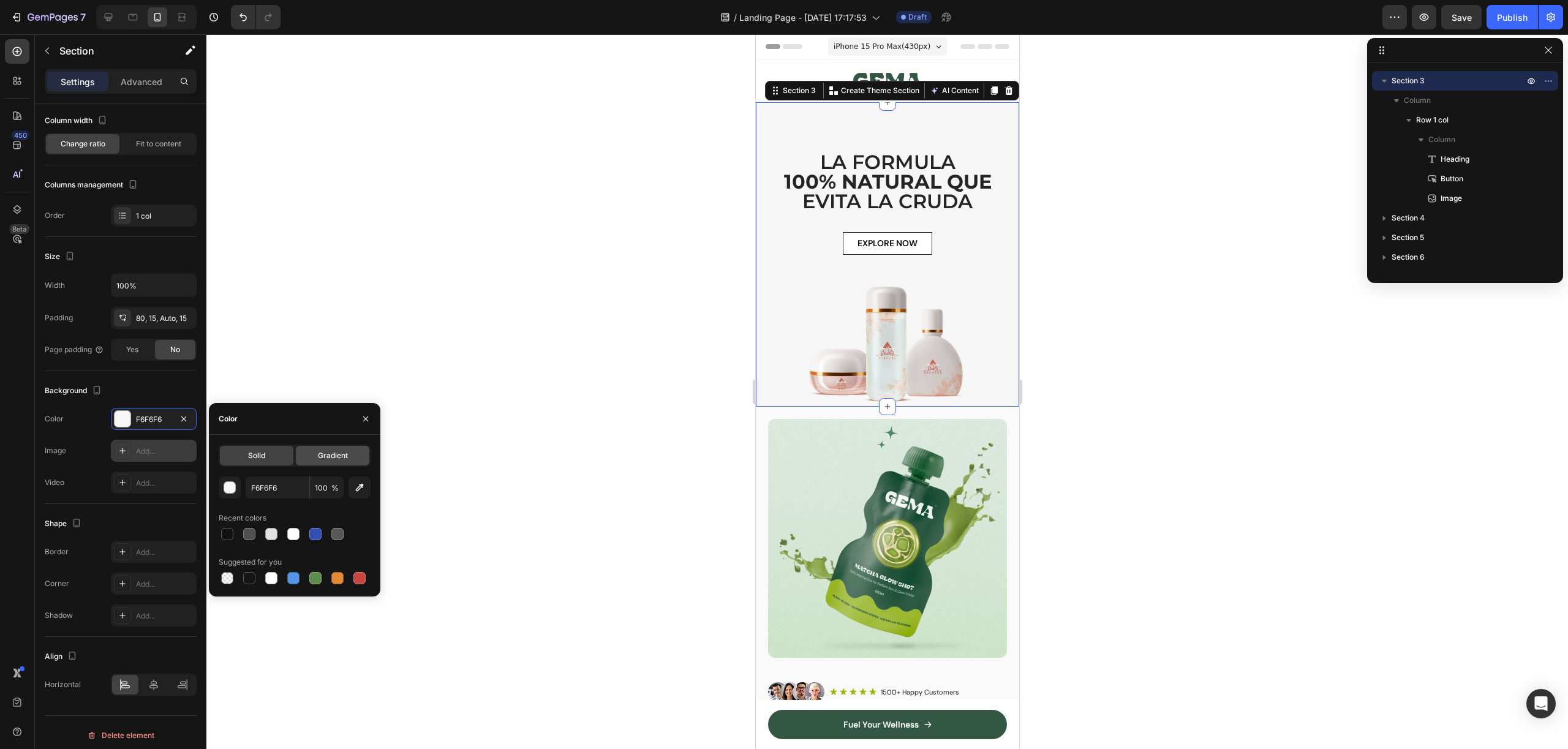
click at [332, 458] on span "Gradient" at bounding box center [333, 455] width 30 height 11
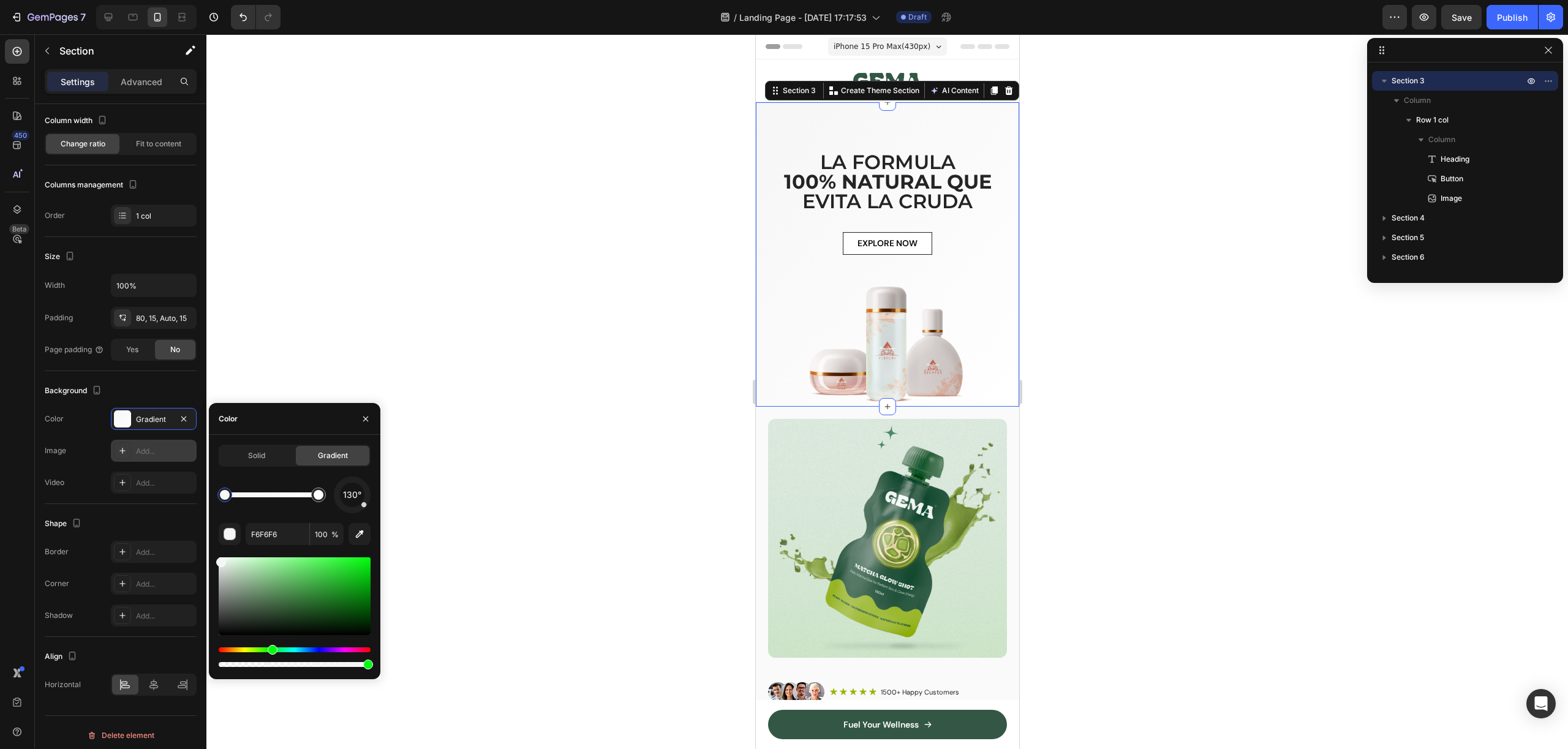
drag, startPoint x: 260, startPoint y: 651, endPoint x: 273, endPoint y: 651, distance: 13.0
click at [272, 652] on div "Hue" at bounding box center [294, 649] width 152 height 5
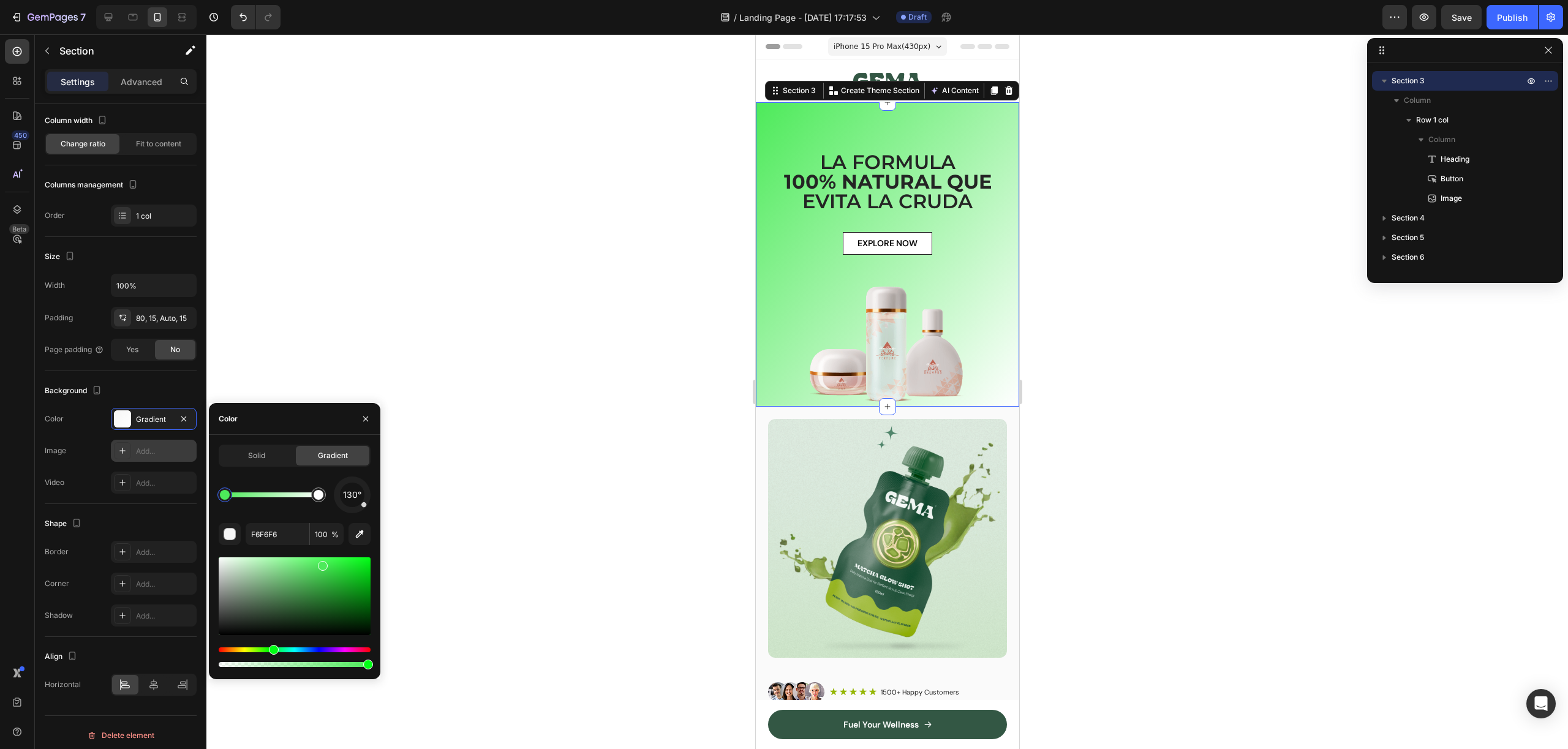
drag, startPoint x: 298, startPoint y: 595, endPoint x: 322, endPoint y: 564, distance: 39.2
click at [322, 564] on div at bounding box center [294, 596] width 152 height 78
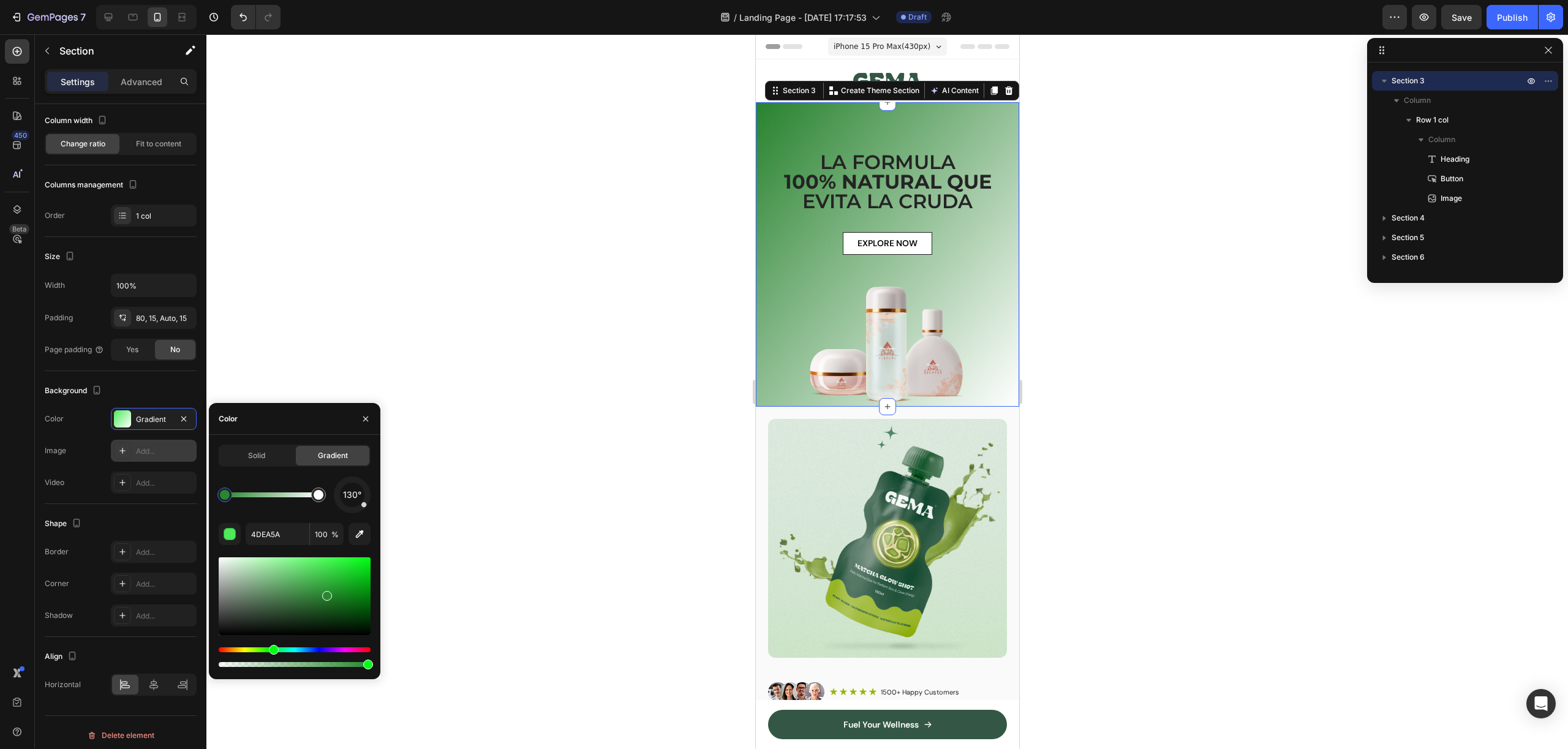
click at [326, 594] on div at bounding box center [294, 596] width 152 height 78
drag, startPoint x: 277, startPoint y: 649, endPoint x: 285, endPoint y: 655, distance: 10.0
click at [285, 655] on div at bounding box center [294, 657] width 152 height 20
drag, startPoint x: 420, startPoint y: 548, endPoint x: 461, endPoint y: 523, distance: 48.0
click at [461, 0] on div "7 / Landing Page - [DATE] 17:17:53 Draft Preview Save Publish 450 Beta Sections…" at bounding box center [784, 0] width 1568 height 0
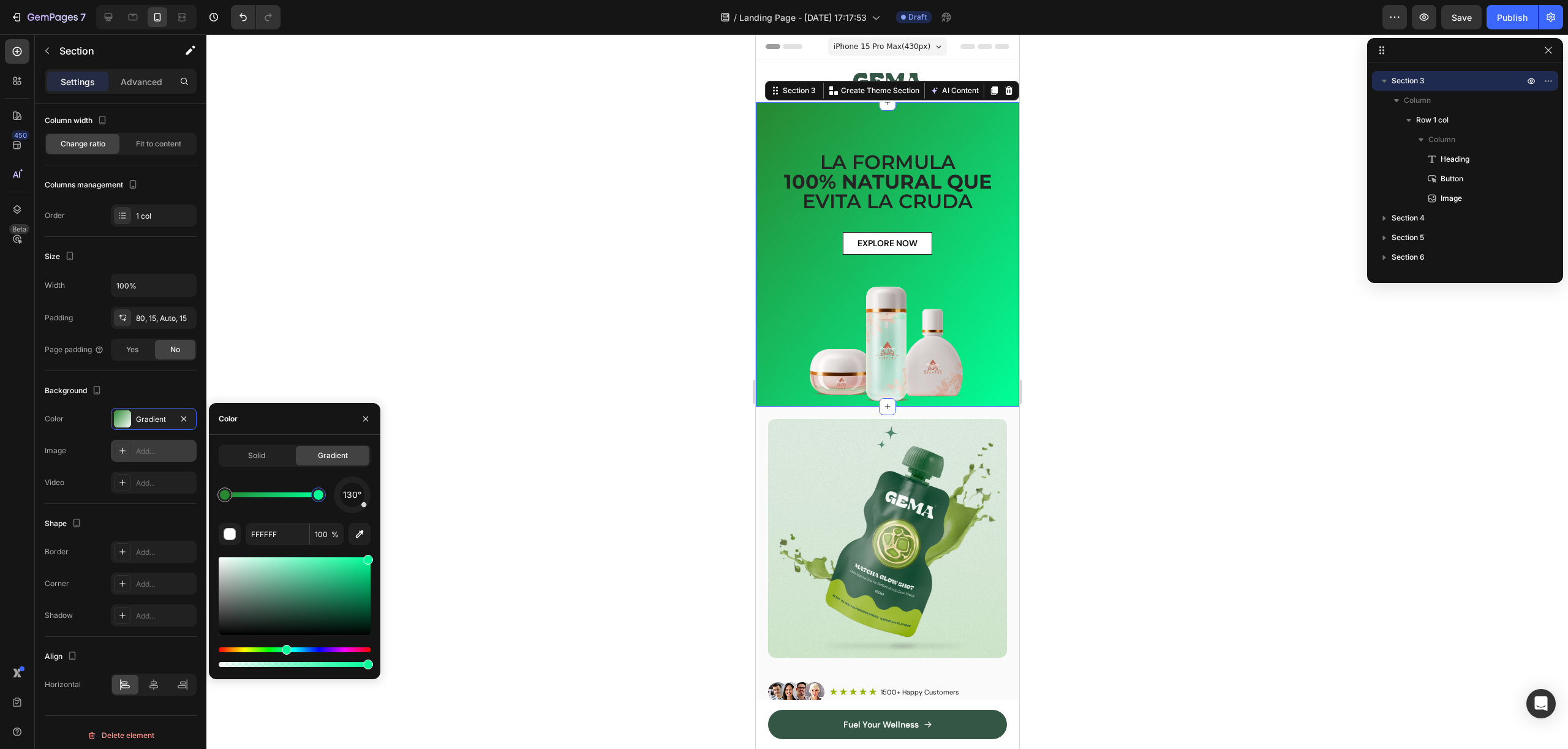
type input "00FF99"
click at [936, 343] on img at bounding box center [887, 345] width 245 height 122
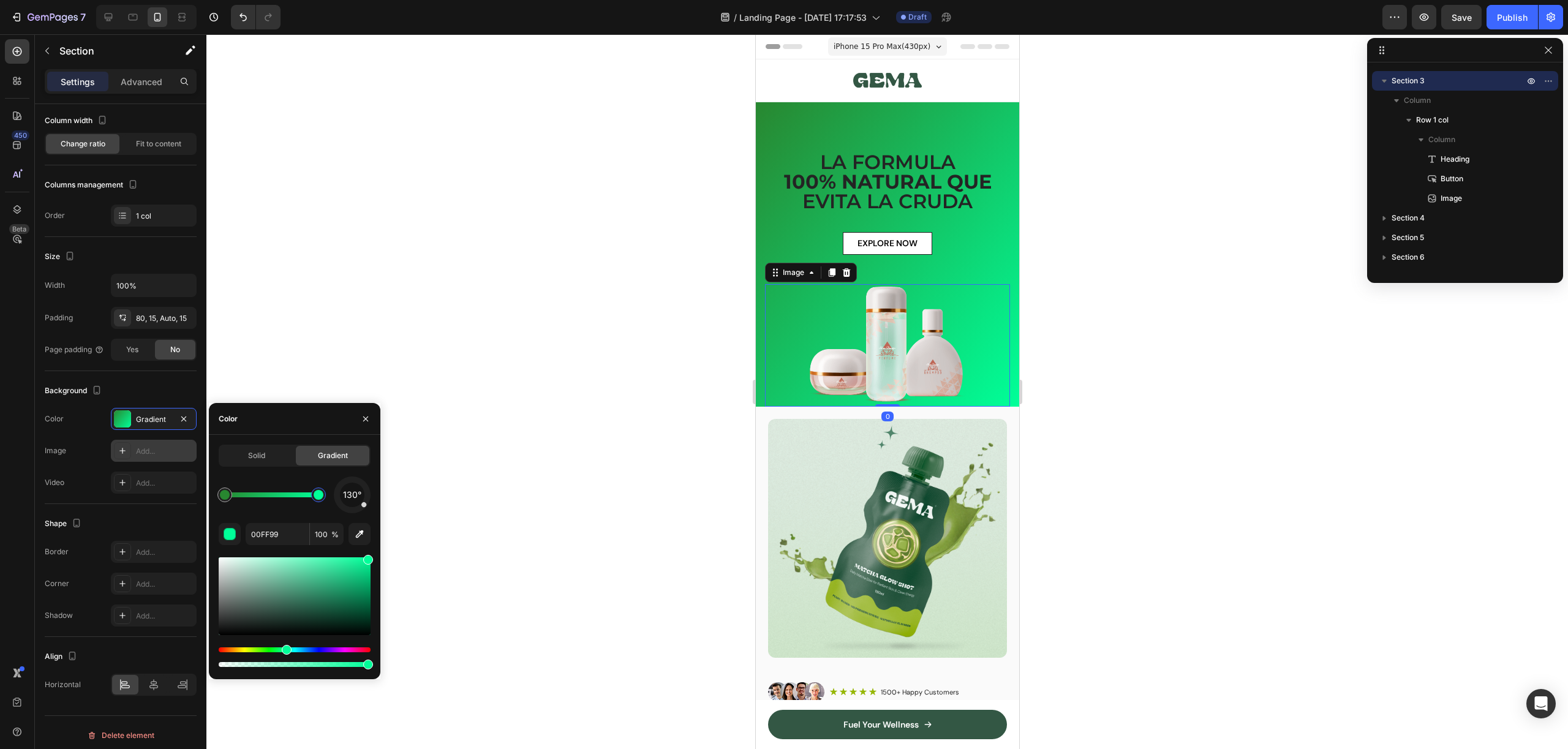
scroll to position [0, 0]
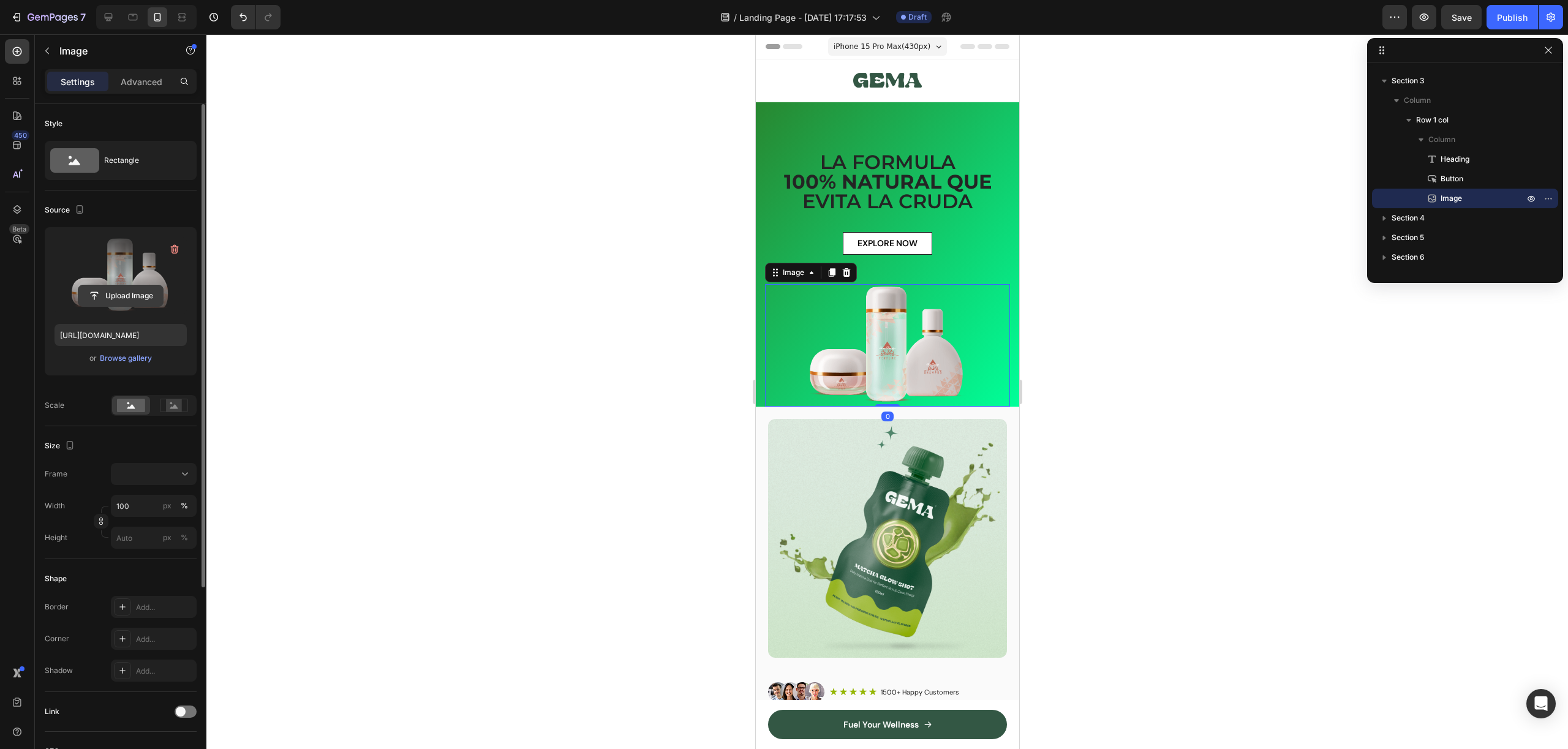
click at [113, 294] on input "file" at bounding box center [120, 295] width 85 height 21
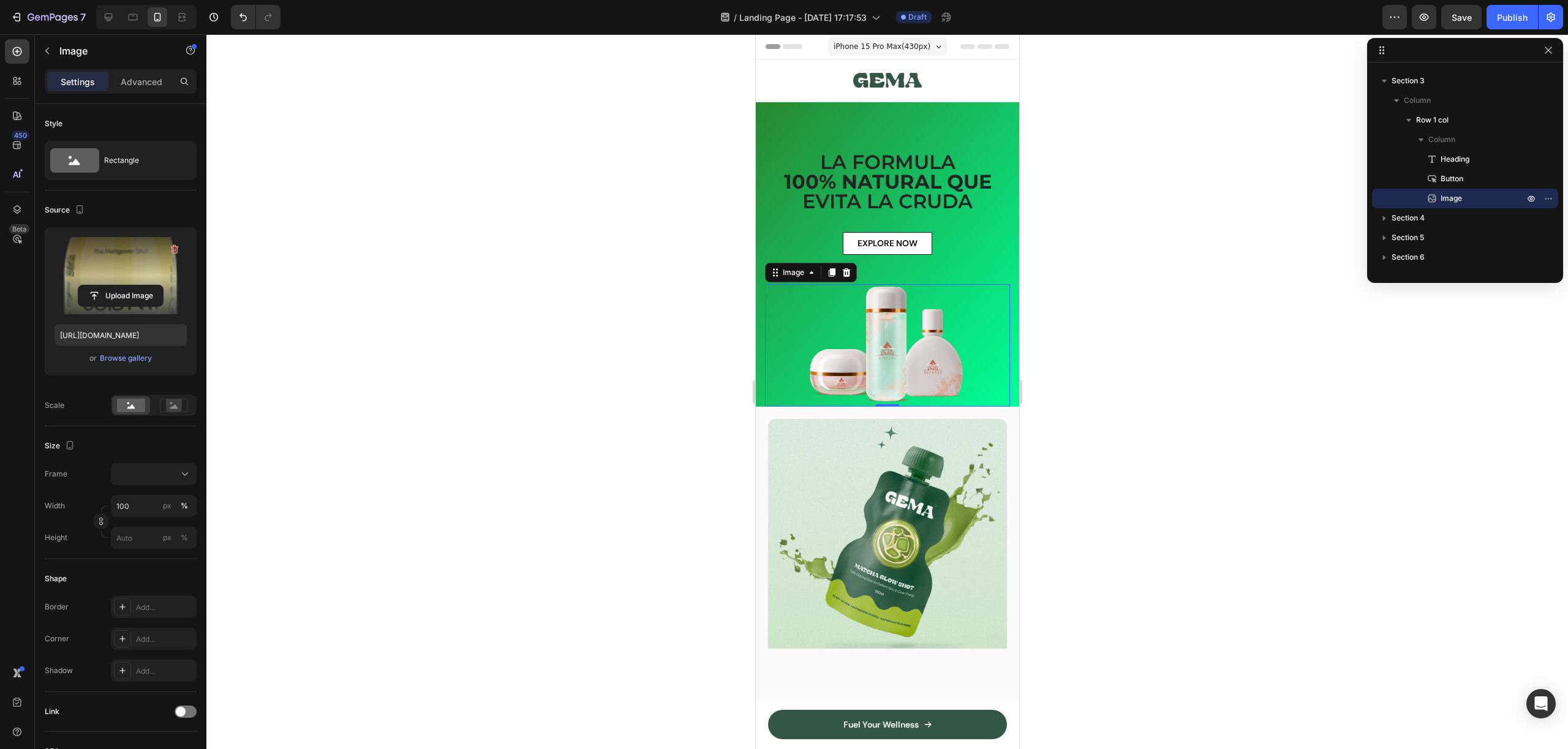
scroll to position [229, 0]
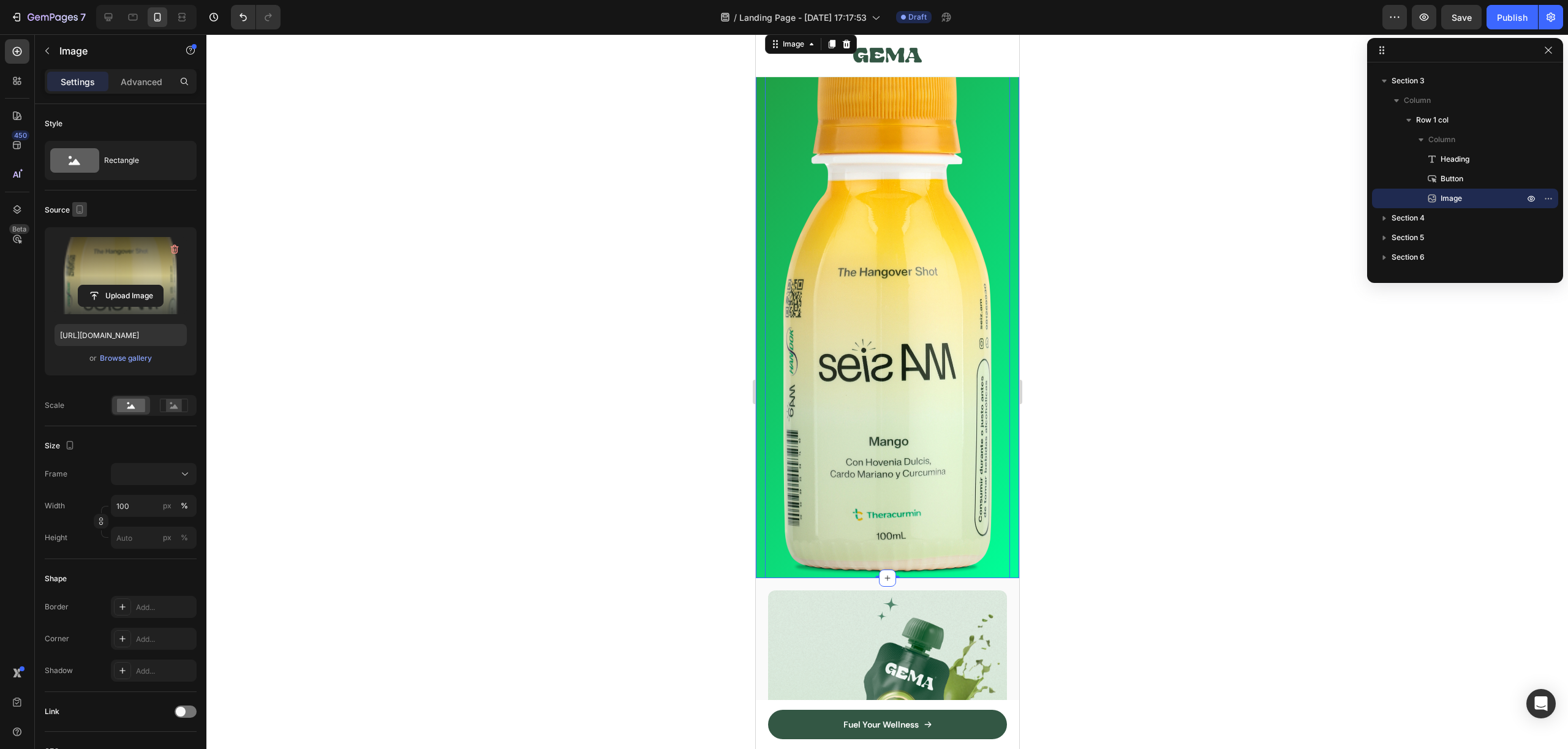
click at [80, 214] on icon "button" at bounding box center [79, 209] width 12 height 12
click at [86, 253] on icon "button" at bounding box center [83, 250] width 9 height 7
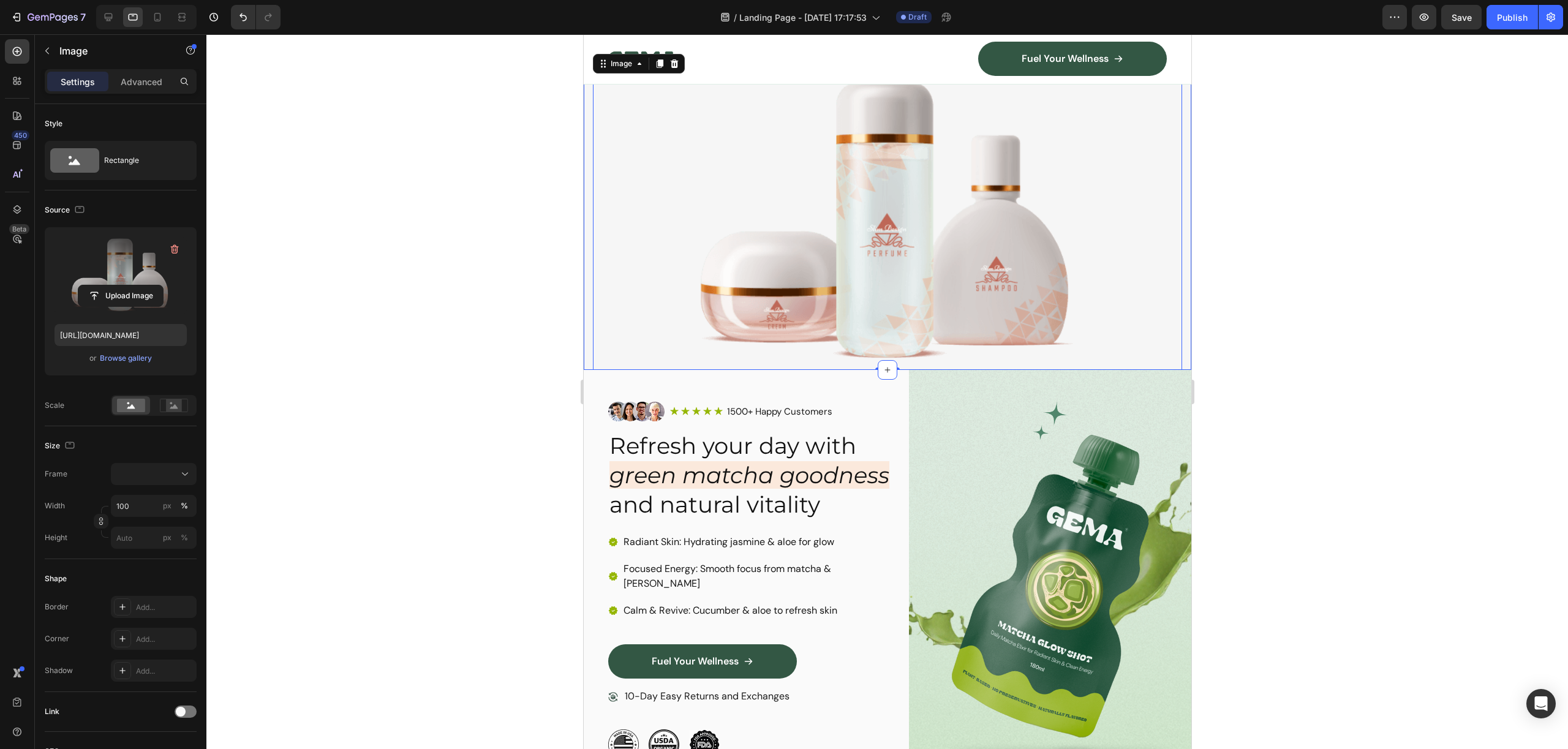
scroll to position [272, 0]
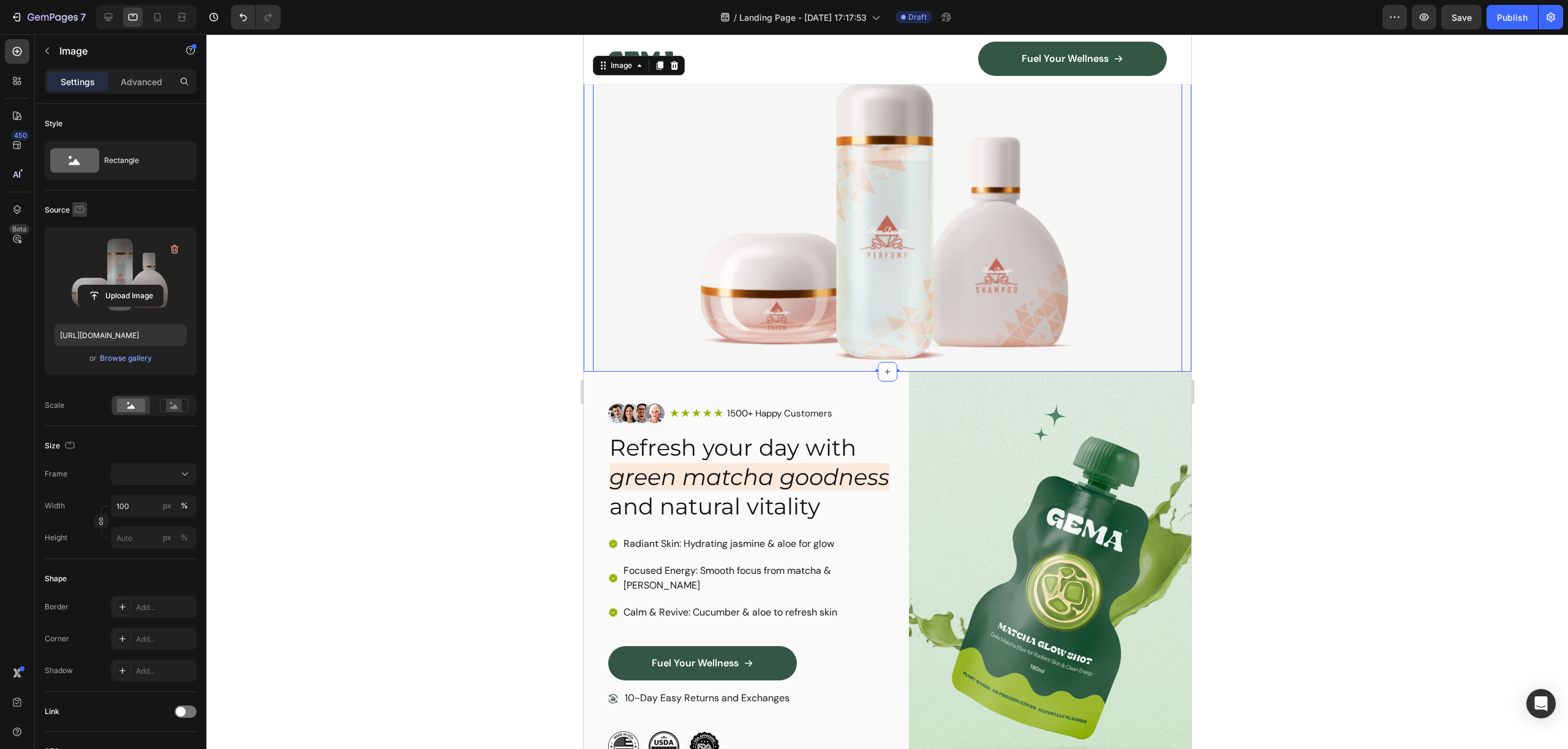
click at [80, 210] on icon "button" at bounding box center [79, 209] width 12 height 12
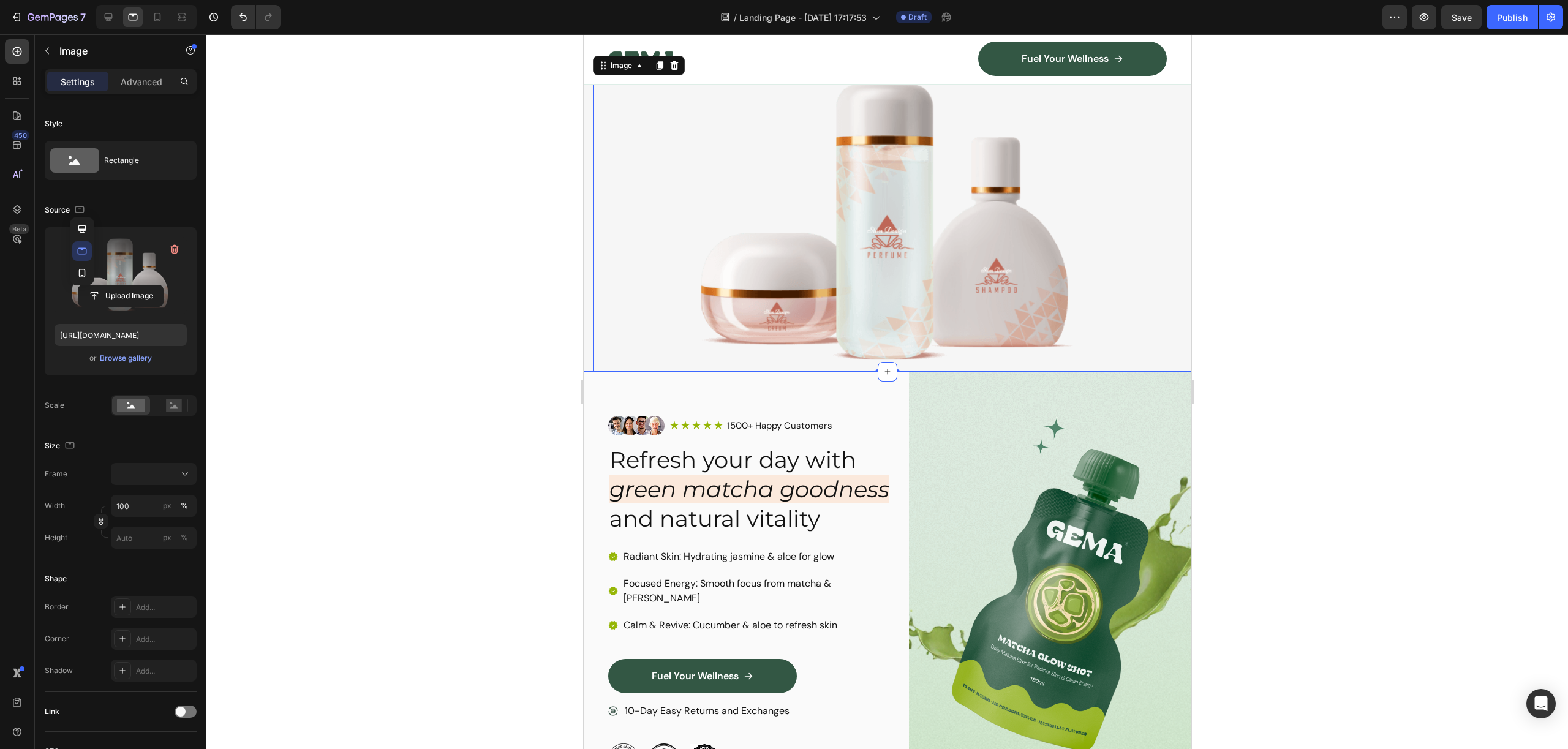
click at [88, 274] on button "button" at bounding box center [82, 273] width 20 height 20
type input "[URL][DOMAIN_NAME]"
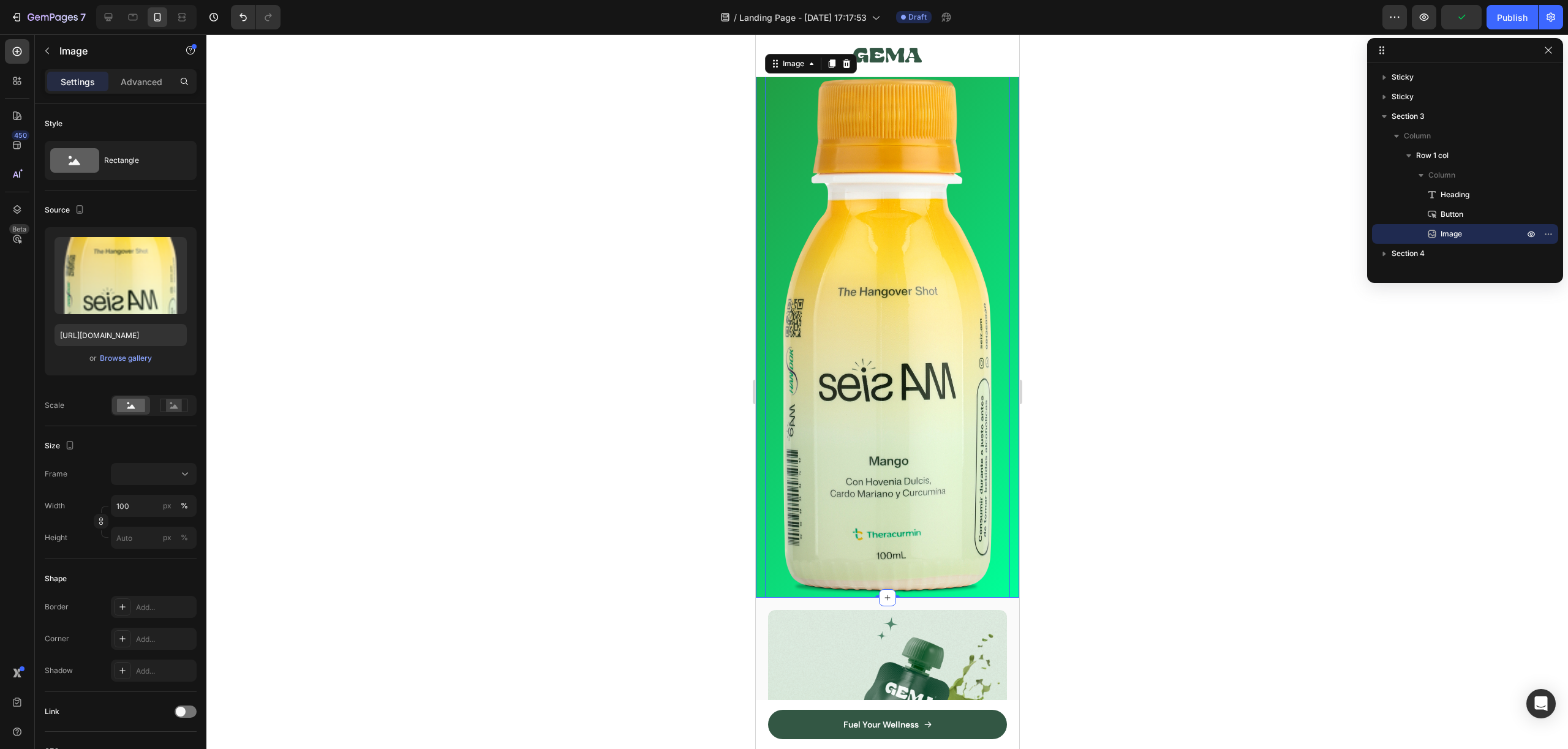
scroll to position [207, 0]
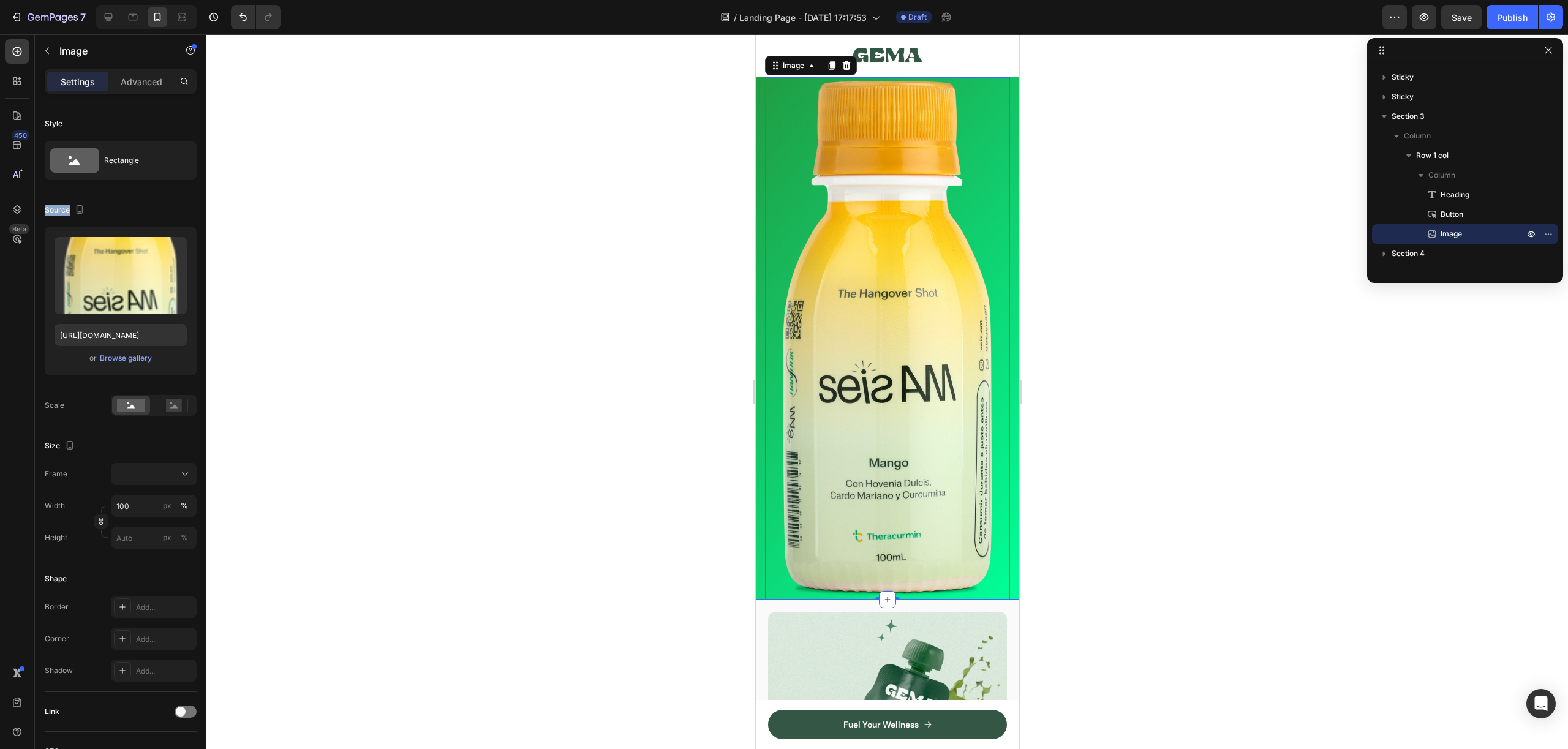
click at [104, 208] on div "Source" at bounding box center [120, 210] width 152 height 20
click at [58, 208] on div "Source" at bounding box center [66, 211] width 42 height 17
click at [119, 211] on div "Source" at bounding box center [120, 210] width 152 height 20
drag, startPoint x: 960, startPoint y: 364, endPoint x: 1006, endPoint y: 379, distance: 48.4
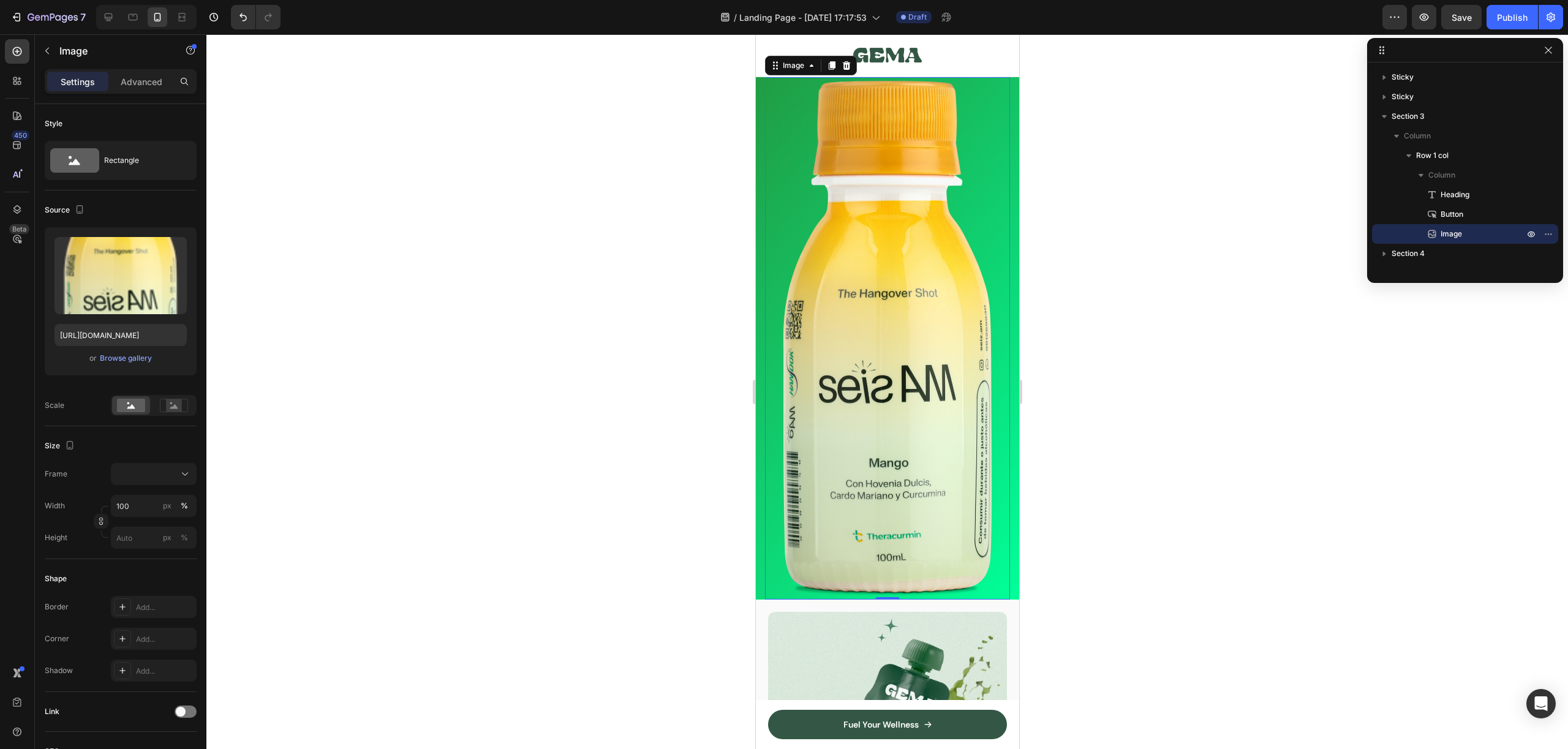
click at [964, 366] on img at bounding box center [887, 338] width 245 height 522
click at [1176, 409] on div at bounding box center [887, 390] width 1362 height 714
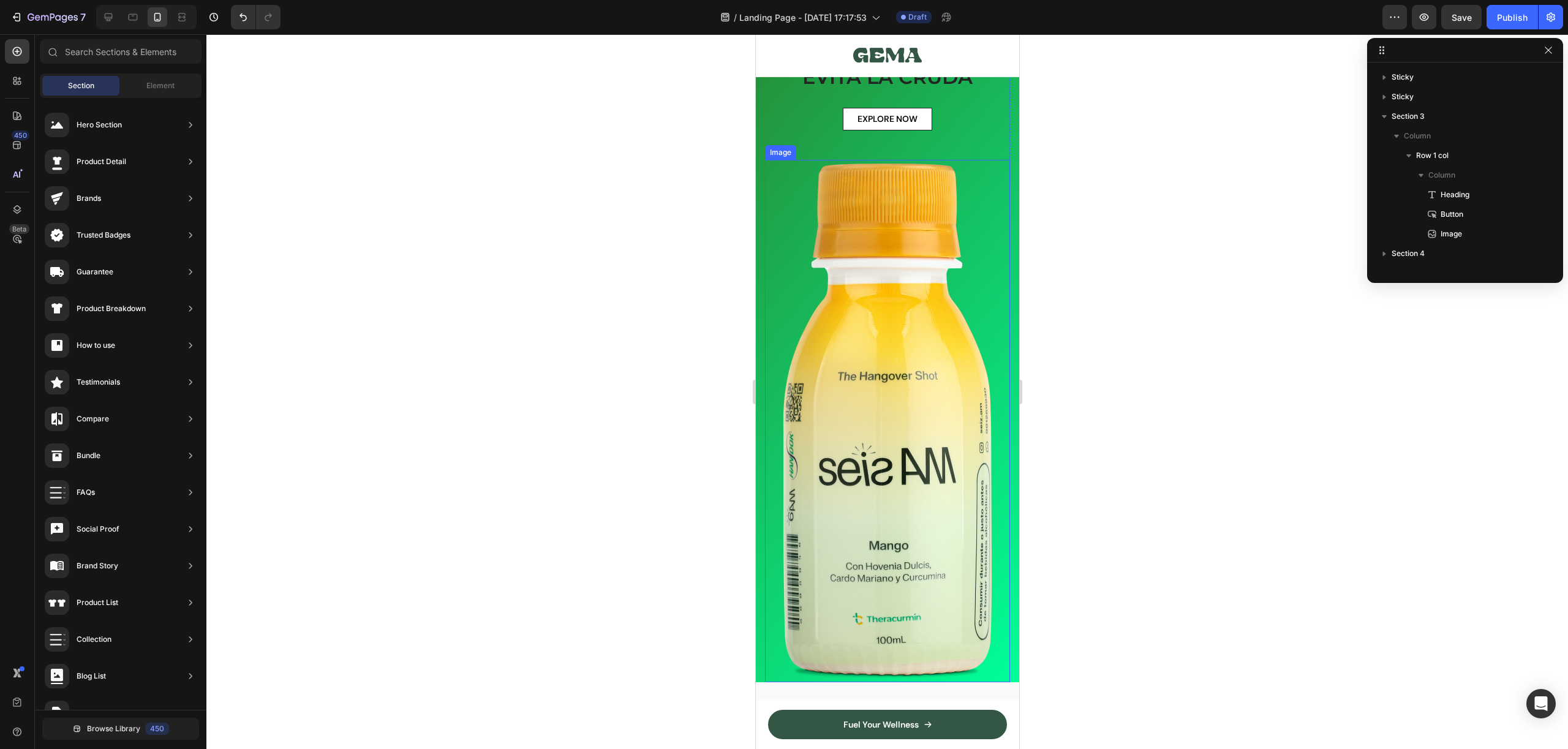
scroll to position [0, 0]
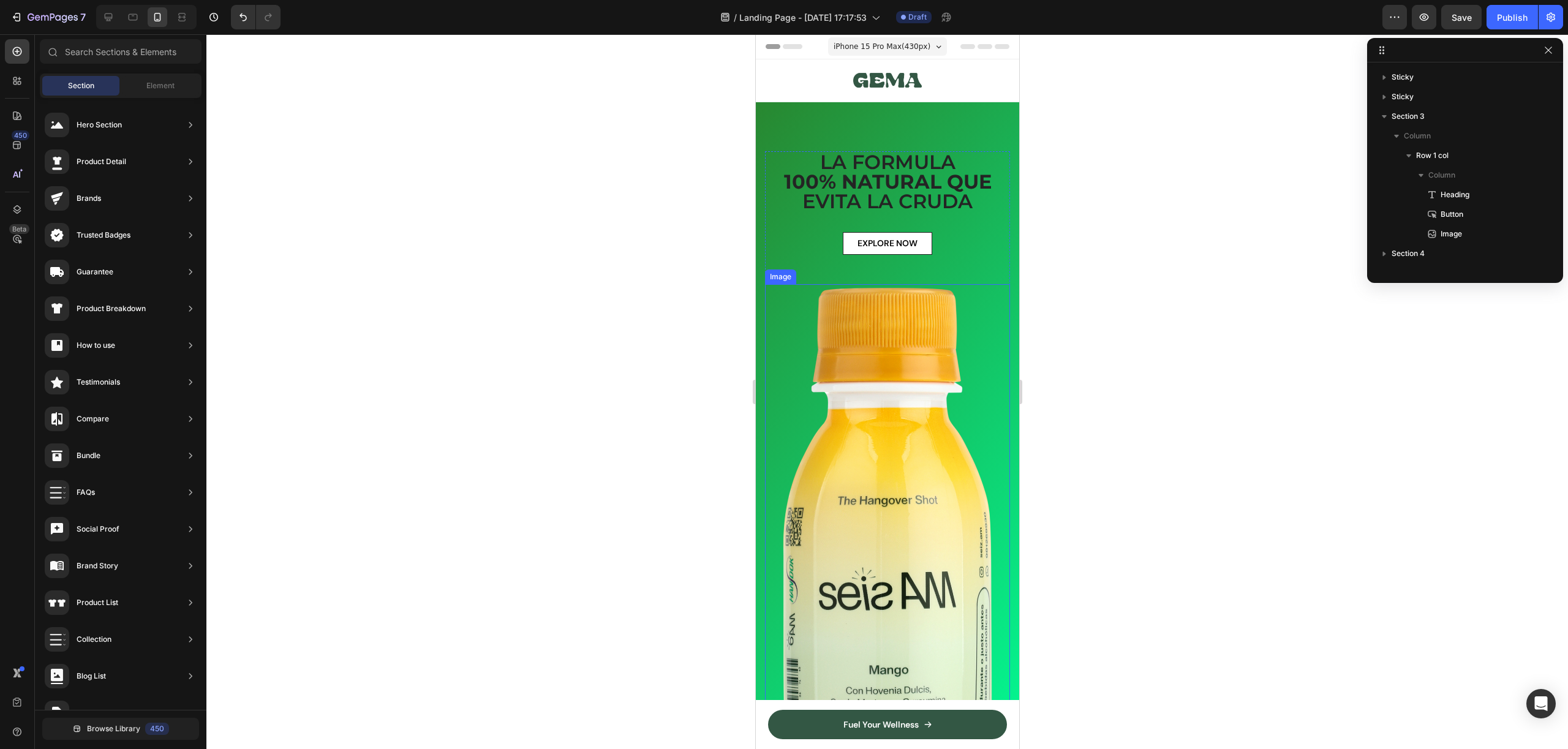
click at [935, 364] on img at bounding box center [887, 545] width 245 height 522
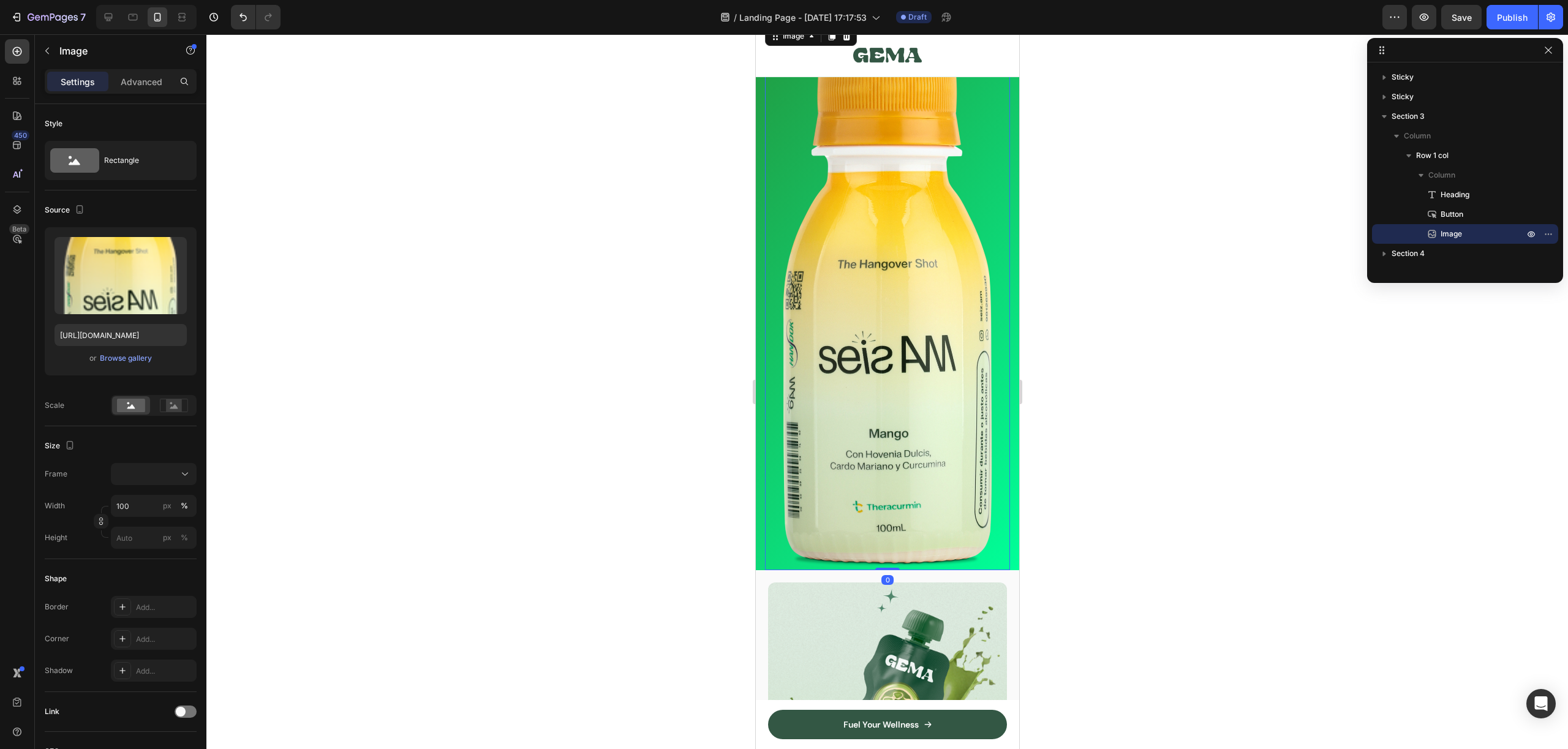
scroll to position [148, 0]
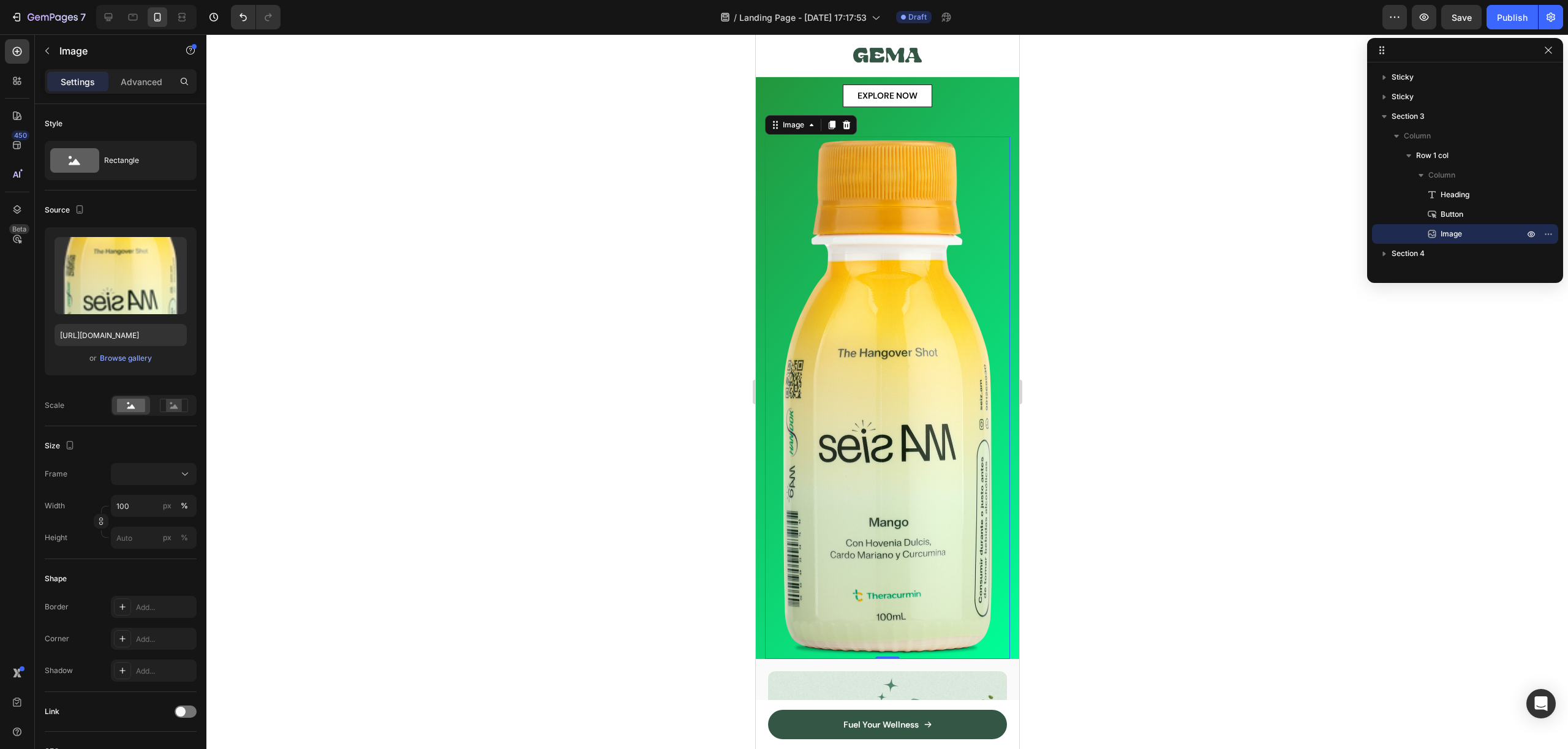
click at [906, 430] on img at bounding box center [887, 397] width 245 height 522
drag, startPoint x: 986, startPoint y: 180, endPoint x: 984, endPoint y: 164, distance: 16.1
click at [984, 173] on img at bounding box center [887, 397] width 245 height 522
click at [978, 109] on div "EXPLORE NOW Button" at bounding box center [887, 110] width 245 height 52
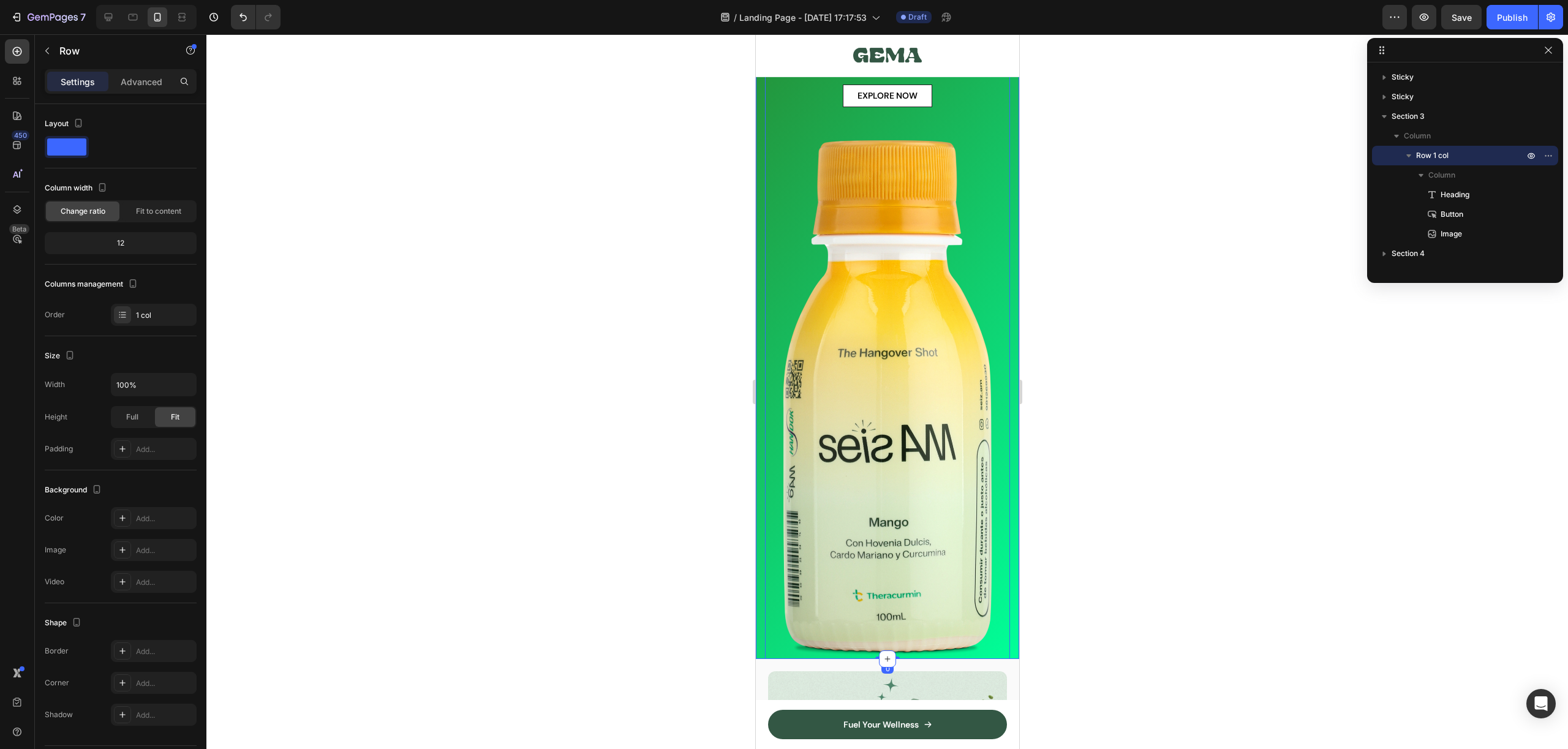
click at [758, 515] on div "LA FORMULA 100% NATURAL QUE [PERSON_NAME] Heading EXPLORE NOW Button Image Row …" at bounding box center [887, 307] width 264 height 704
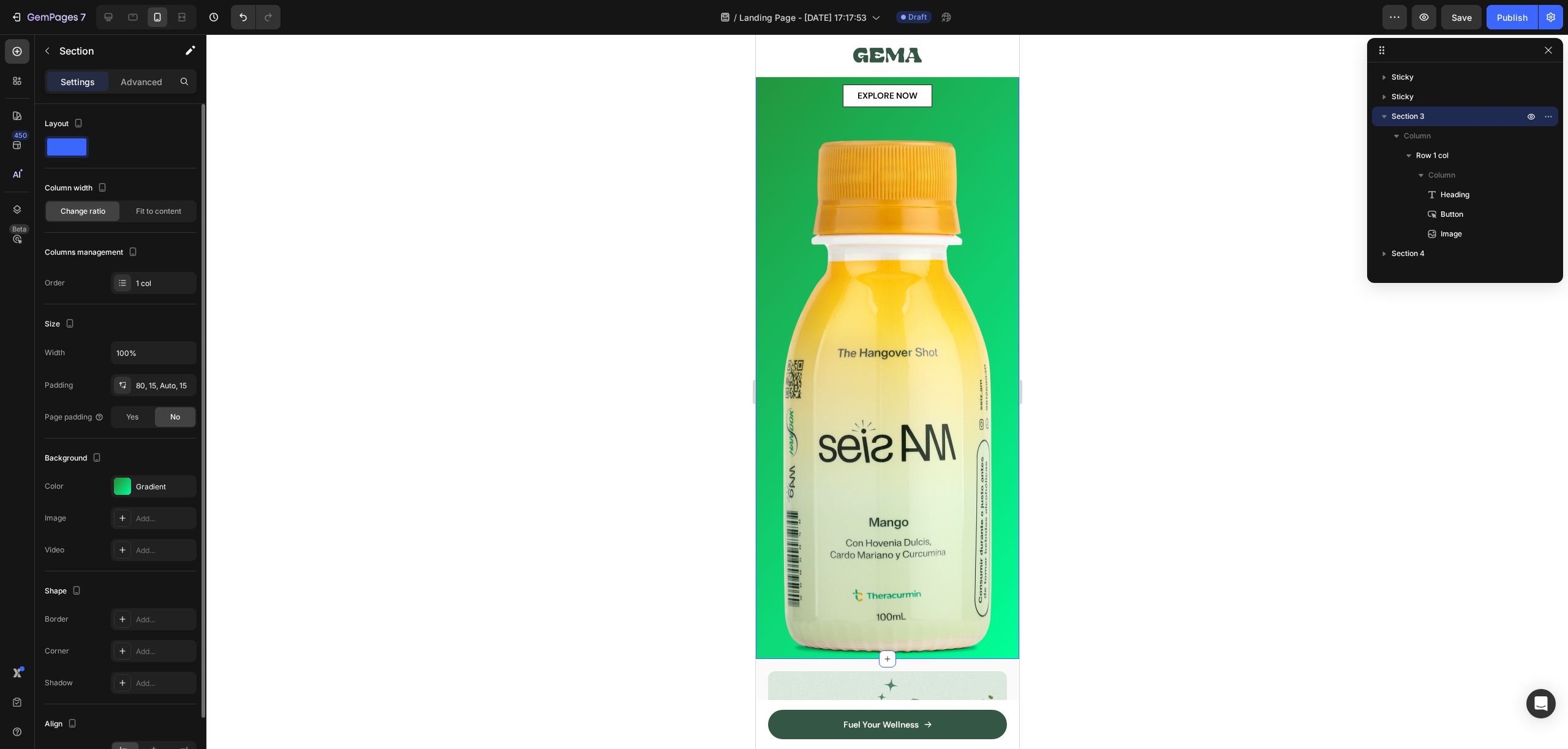
click at [139, 497] on div "The changes might be hidden by the video. Color Gradient Image Add... Video Add…" at bounding box center [120, 518] width 152 height 86
click at [139, 490] on div "Gradient" at bounding box center [153, 486] width 36 height 11
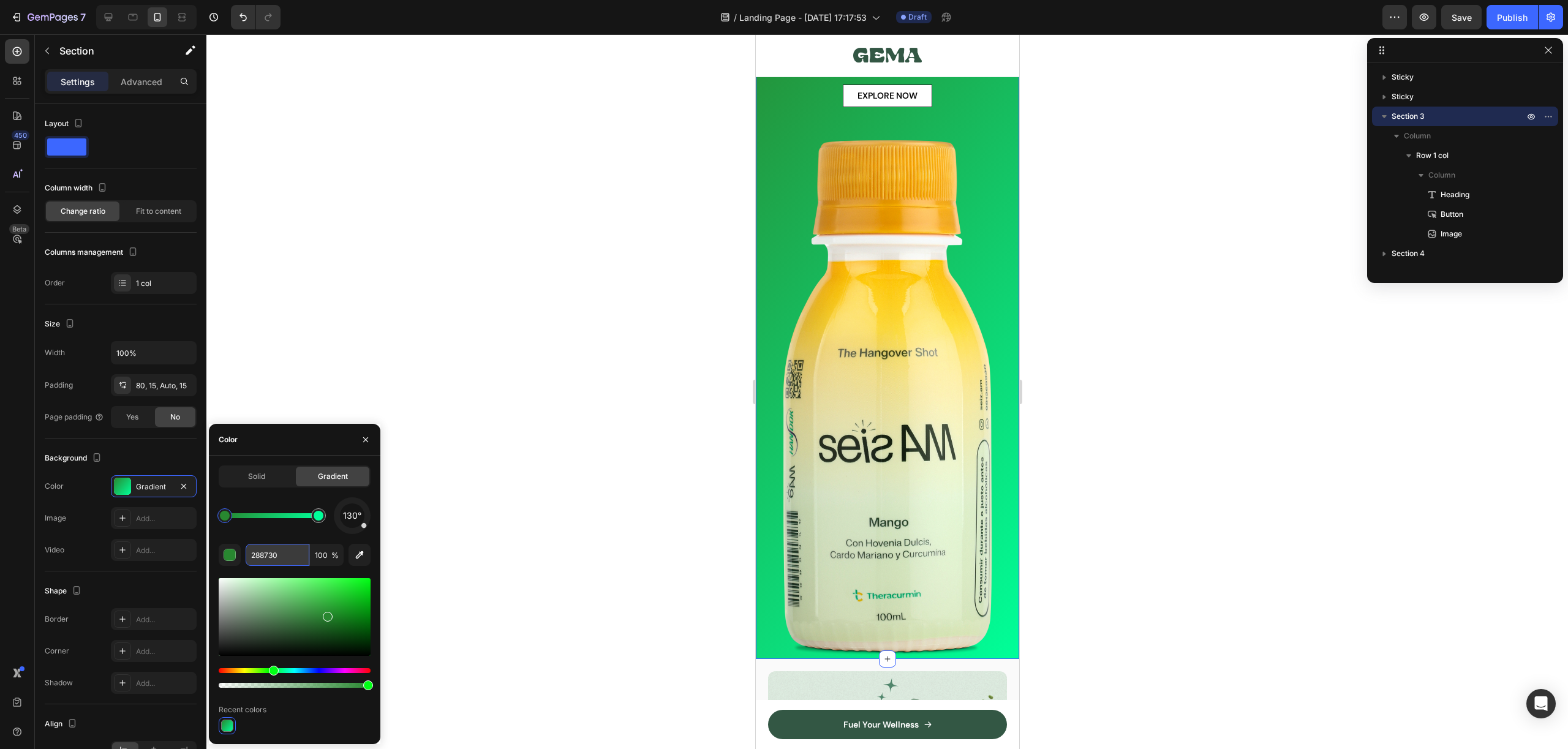
click at [288, 553] on input "288730" at bounding box center [278, 554] width 64 height 22
paste input "b817a"
type input "2b817a"
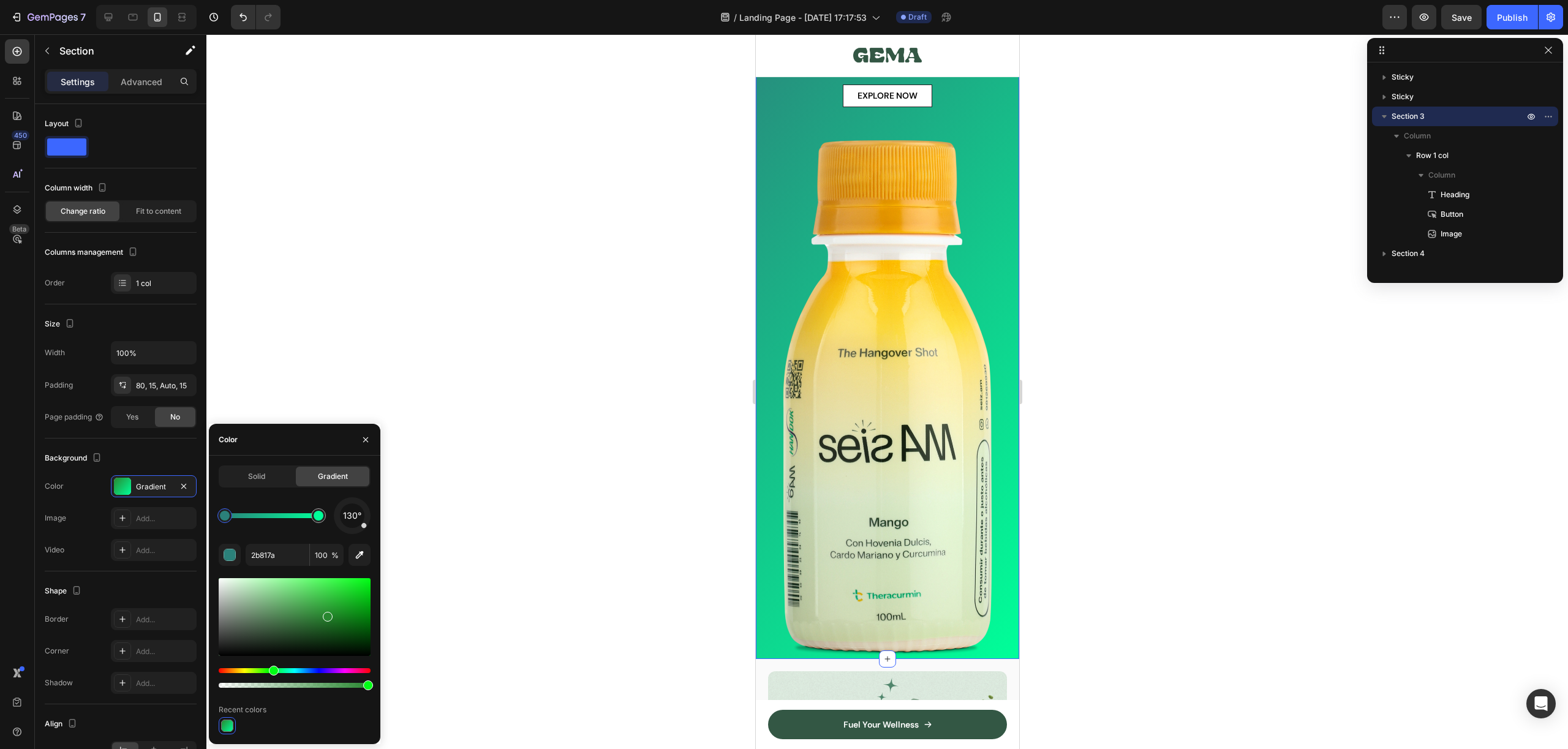
click at [469, 485] on div at bounding box center [887, 390] width 1362 height 714
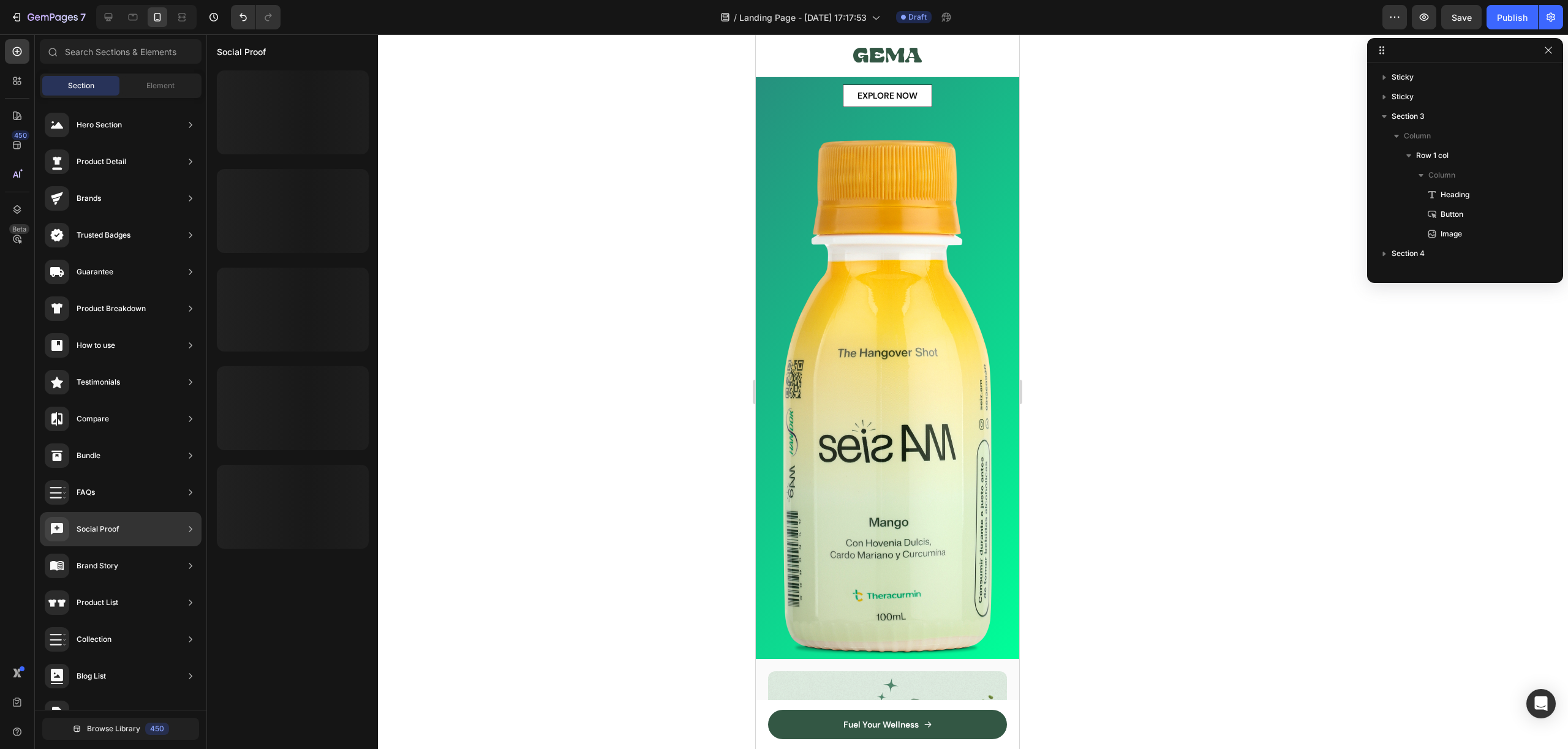
scroll to position [0, 0]
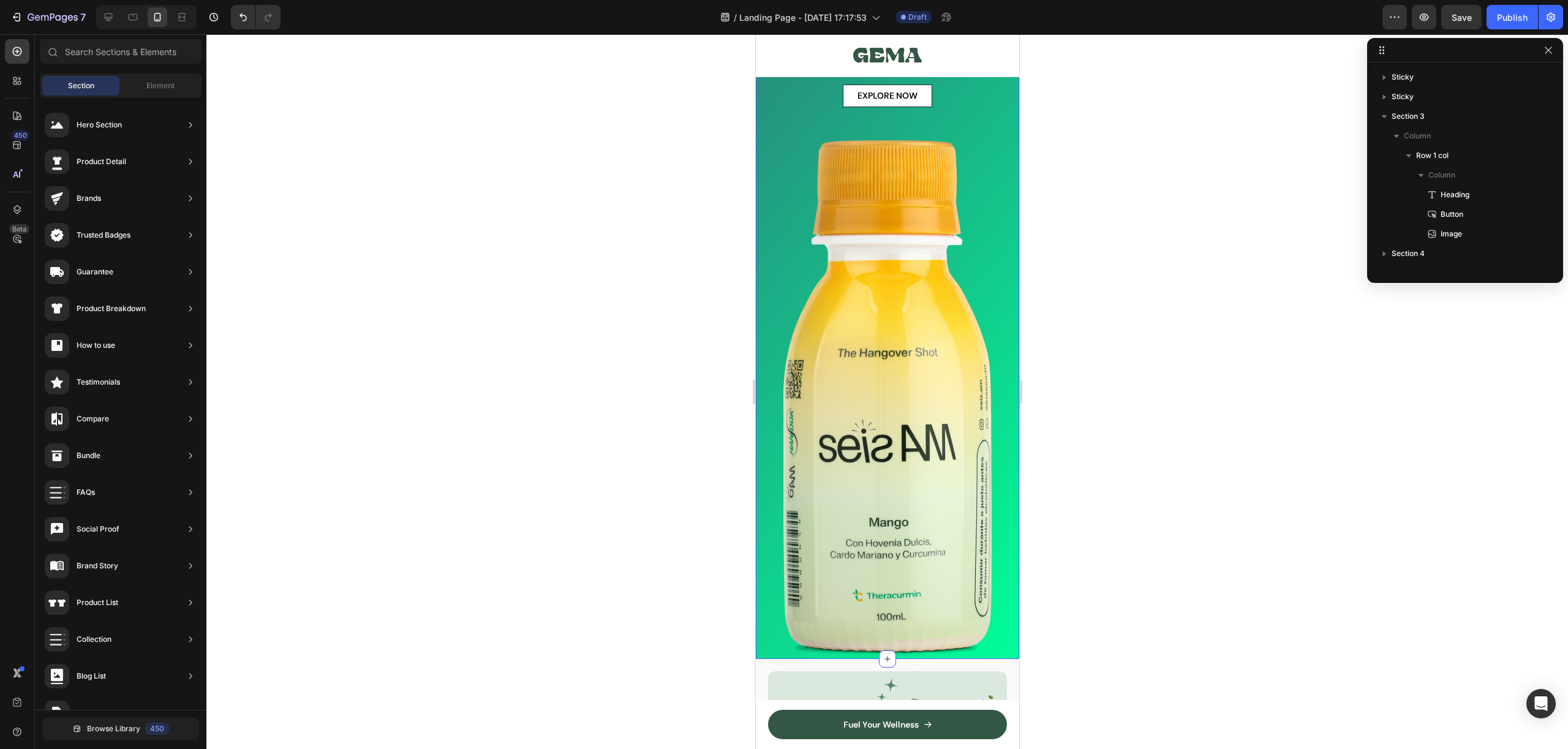
click at [767, 471] on img at bounding box center [887, 397] width 245 height 522
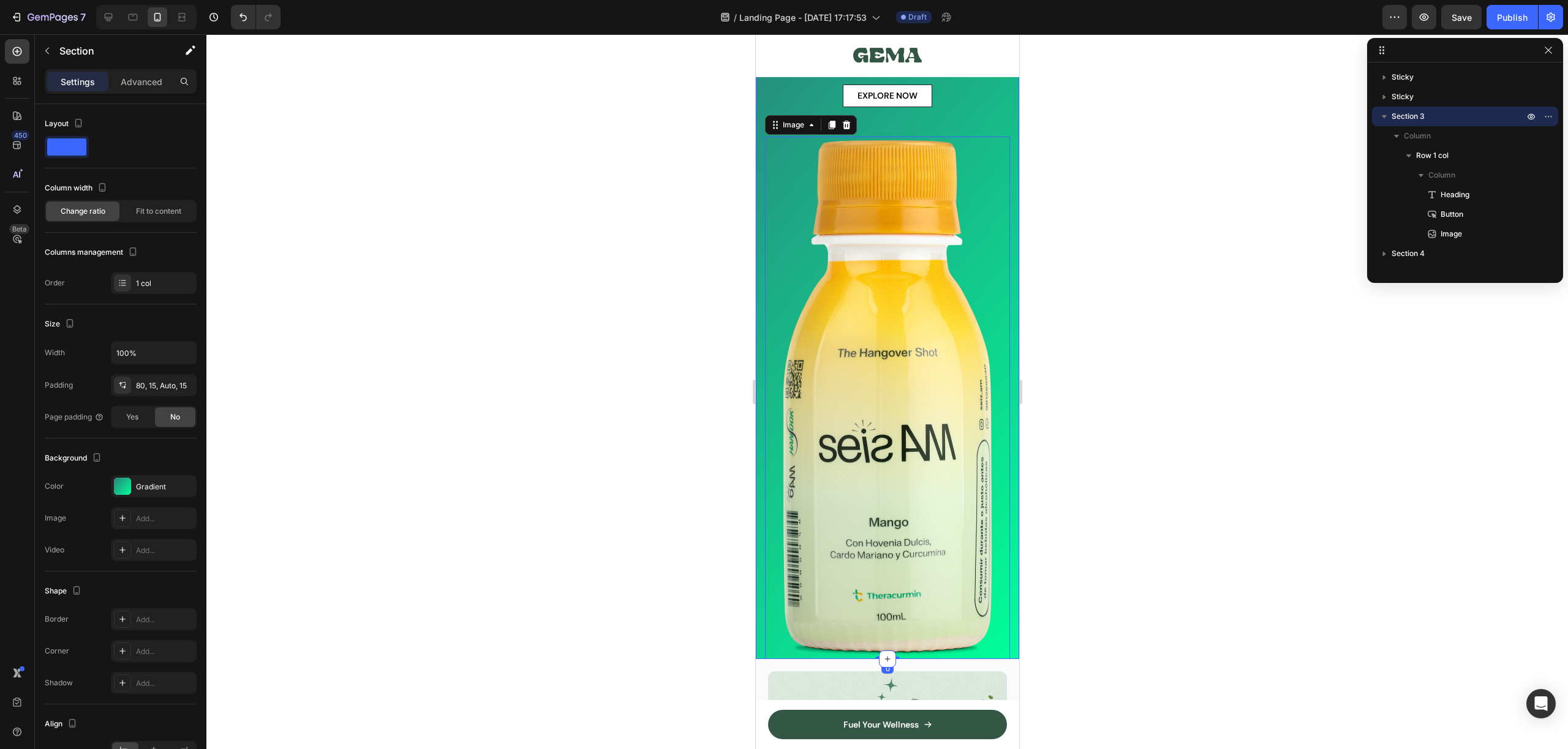
click at [761, 470] on div "LA FORMULA 100% NATURAL QUE [PERSON_NAME] Heading EXPLORE NOW Button Image 0 Ro…" at bounding box center [887, 307] width 264 height 704
click at [182, 495] on div "Gradient" at bounding box center [153, 486] width 86 height 22
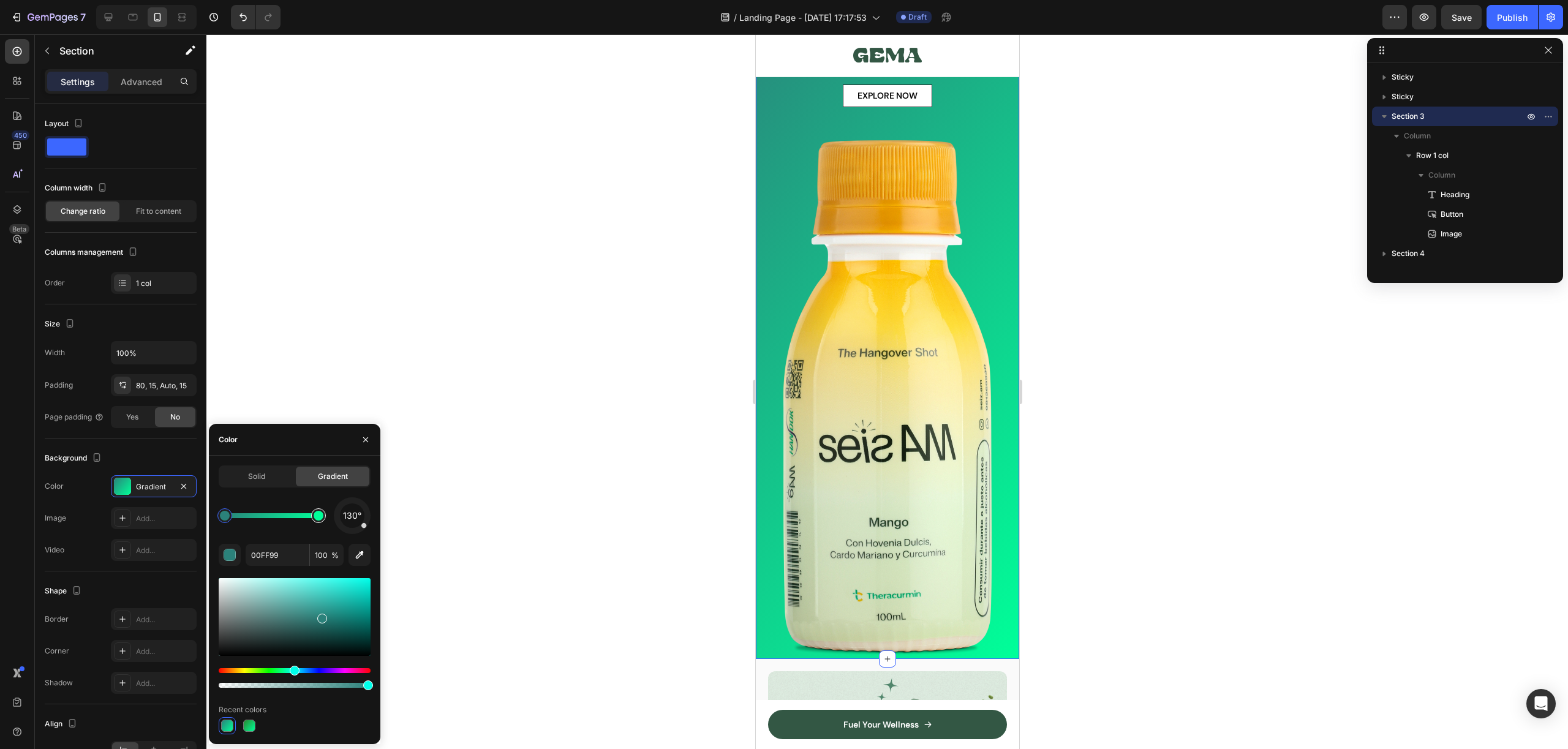
click at [318, 513] on div at bounding box center [318, 516] width 9 height 9
click at [281, 550] on input "00FF99" at bounding box center [278, 554] width 64 height 22
paste input "72925"
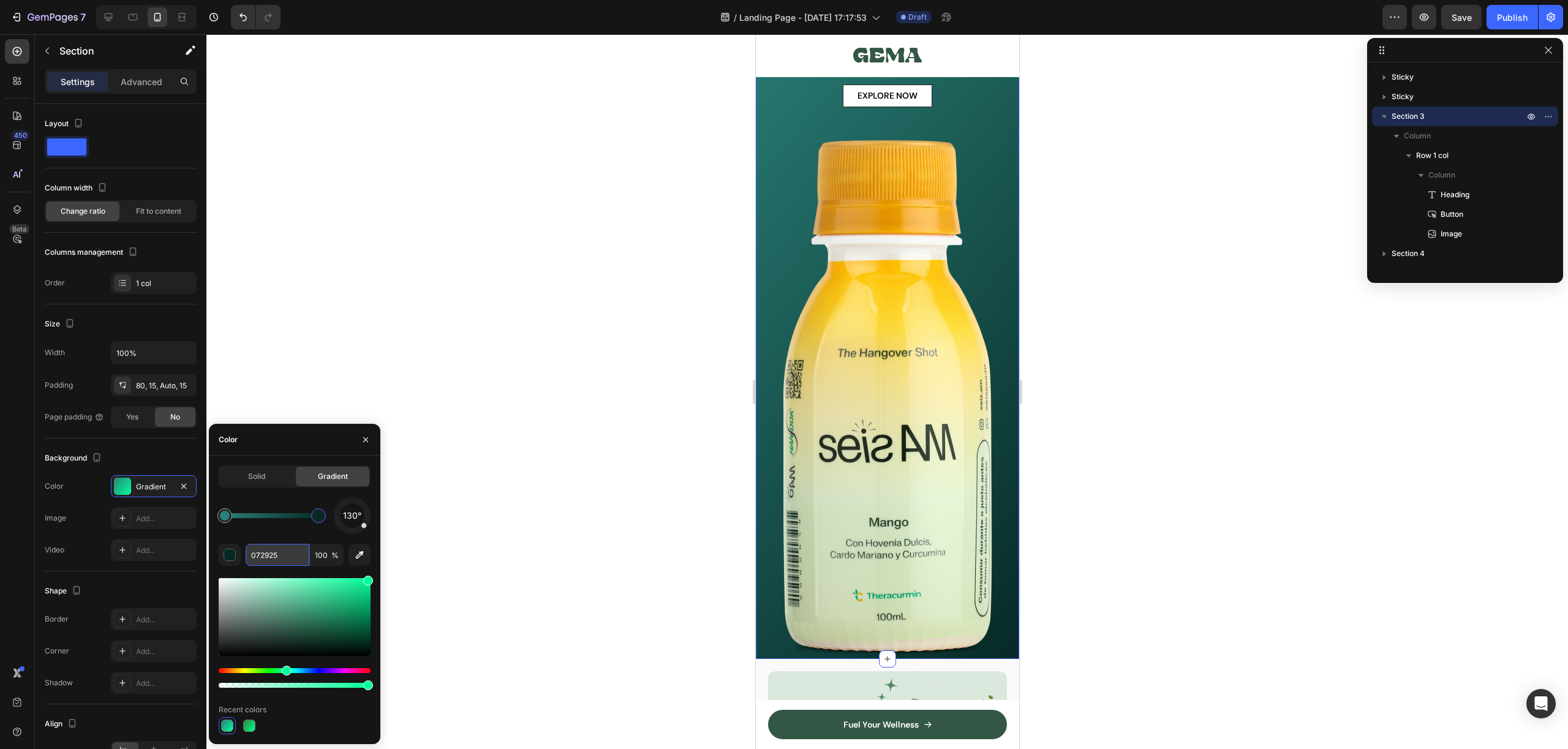
type input "072925"
drag, startPoint x: 365, startPoint y: 515, endPoint x: 328, endPoint y: 493, distance: 43.0
click at [328, 493] on div "Solid Gradient 324° 072925 100 % Recent colors" at bounding box center [294, 600] width 152 height 269
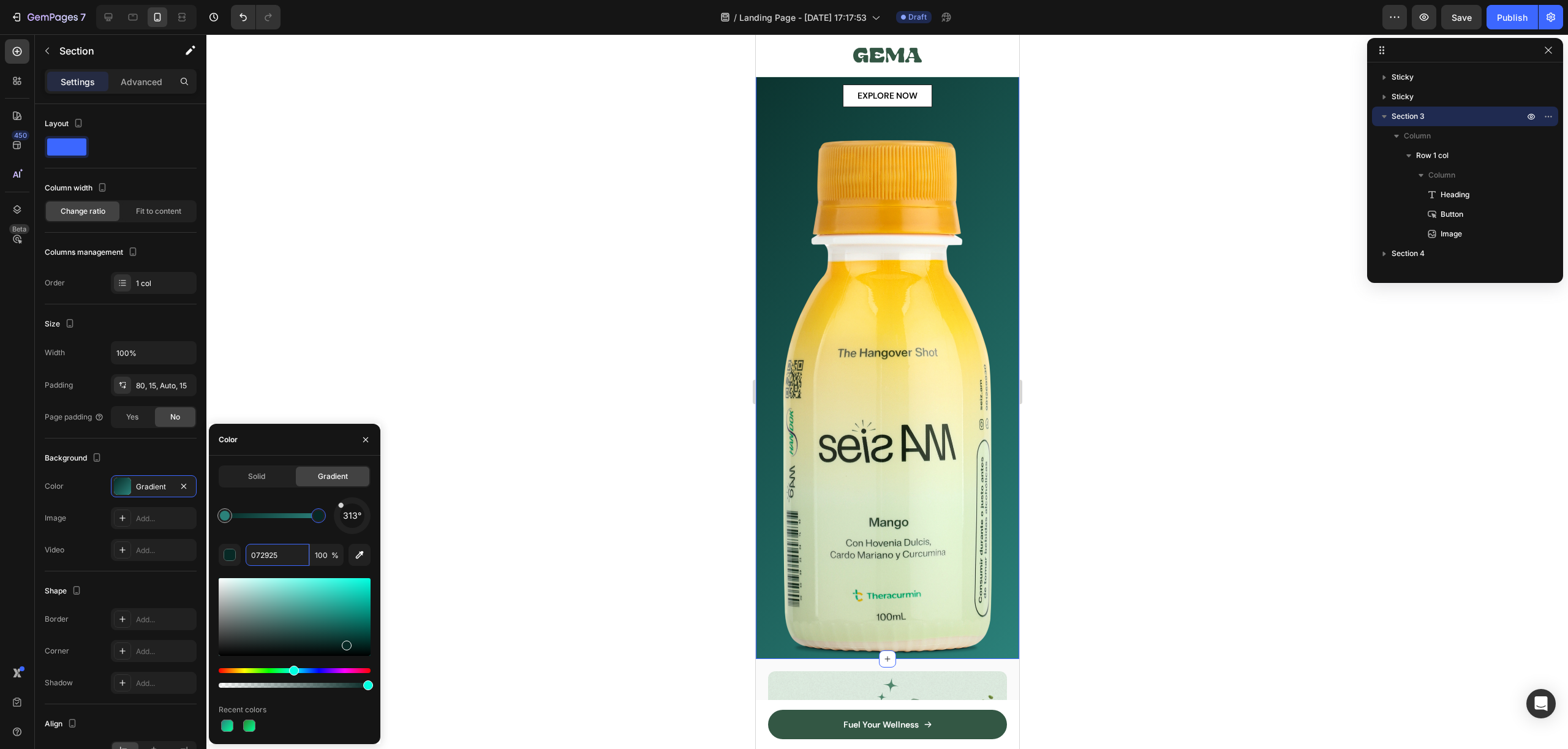
click at [350, 499] on div at bounding box center [352, 516] width 52 height 52
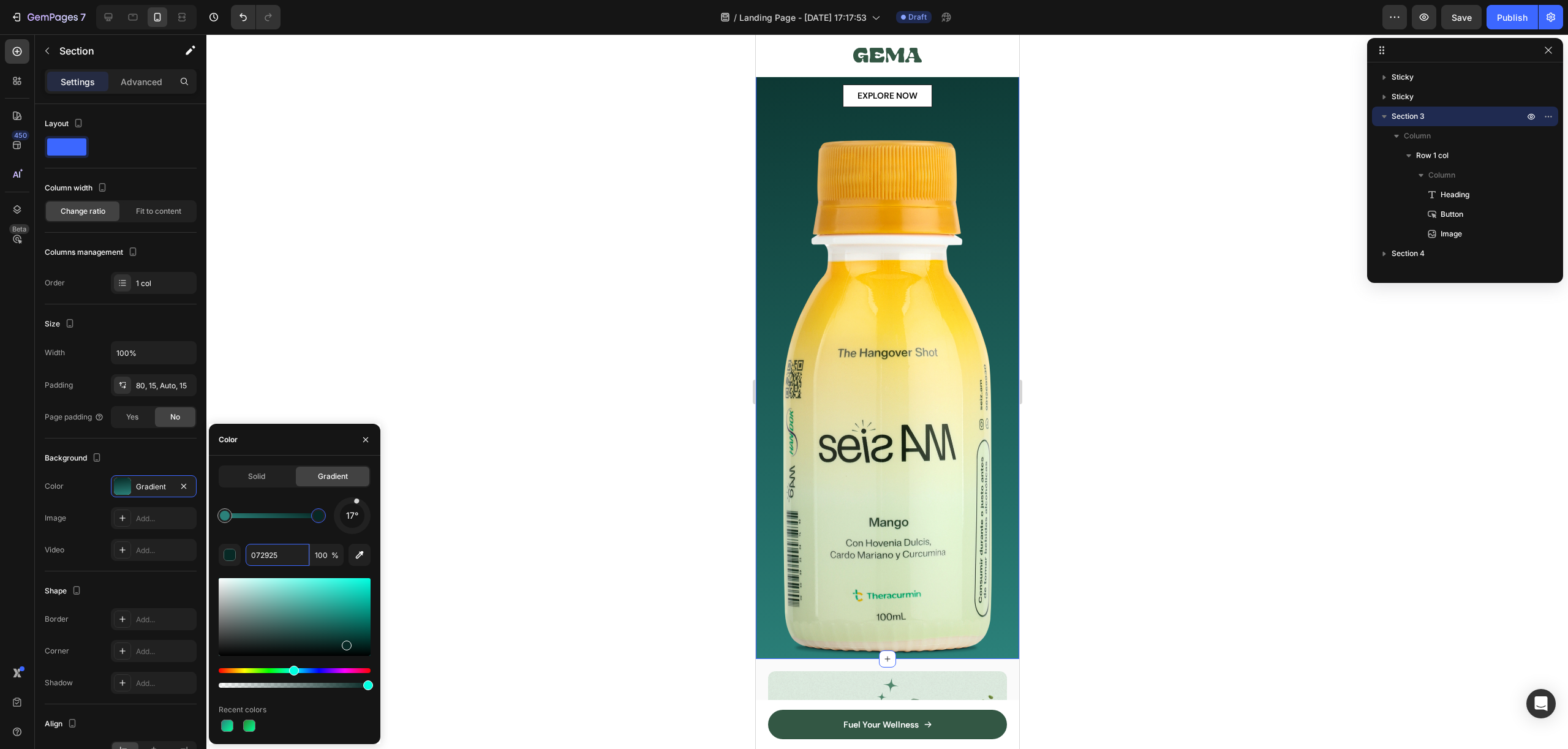
click at [358, 498] on div at bounding box center [352, 516] width 46 height 46
drag, startPoint x: 360, startPoint y: 500, endPoint x: 367, endPoint y: 502, distance: 7.3
click at [367, 502] on div "36°" at bounding box center [352, 515] width 37 height 37
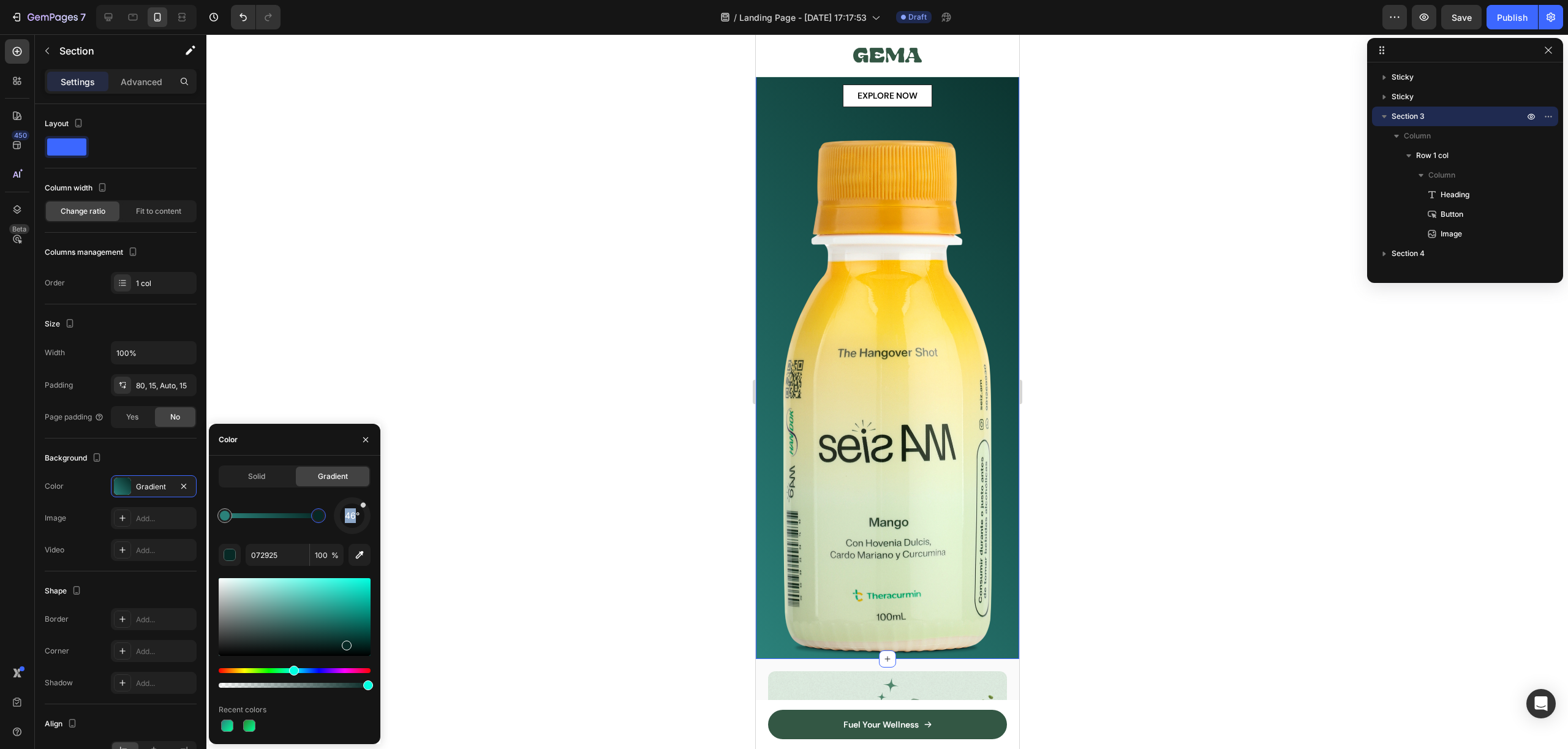
drag, startPoint x: 368, startPoint y: 503, endPoint x: 357, endPoint y: 516, distance: 17.0
click at [357, 516] on div "46°" at bounding box center [352, 515] width 37 height 37
drag, startPoint x: 363, startPoint y: 505, endPoint x: 364, endPoint y: 512, distance: 7.1
click at [364, 509] on div at bounding box center [363, 505] width 7 height 7
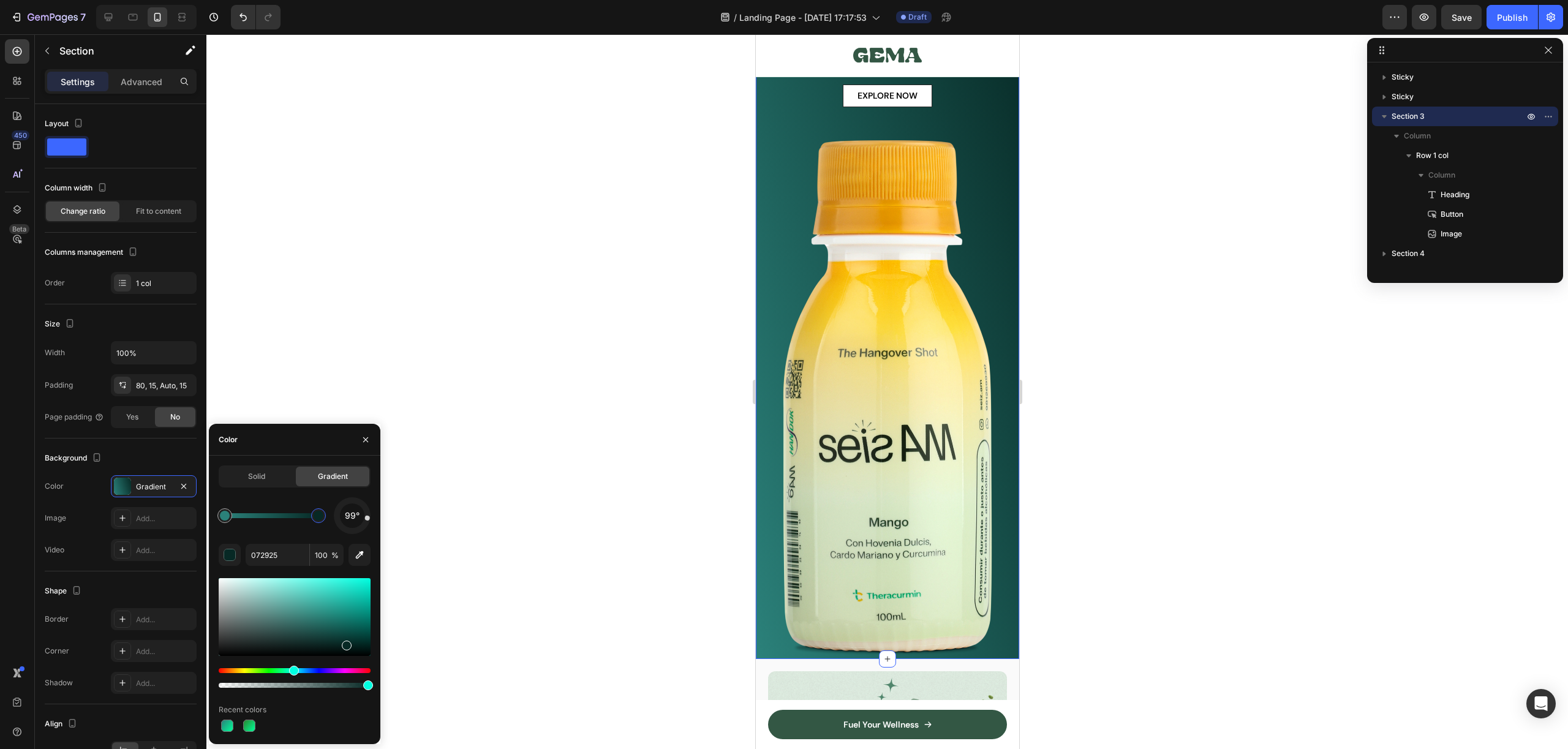
drag, startPoint x: 368, startPoint y: 512, endPoint x: 366, endPoint y: 525, distance: 13.2
click at [366, 520] on div at bounding box center [367, 518] width 6 height 6
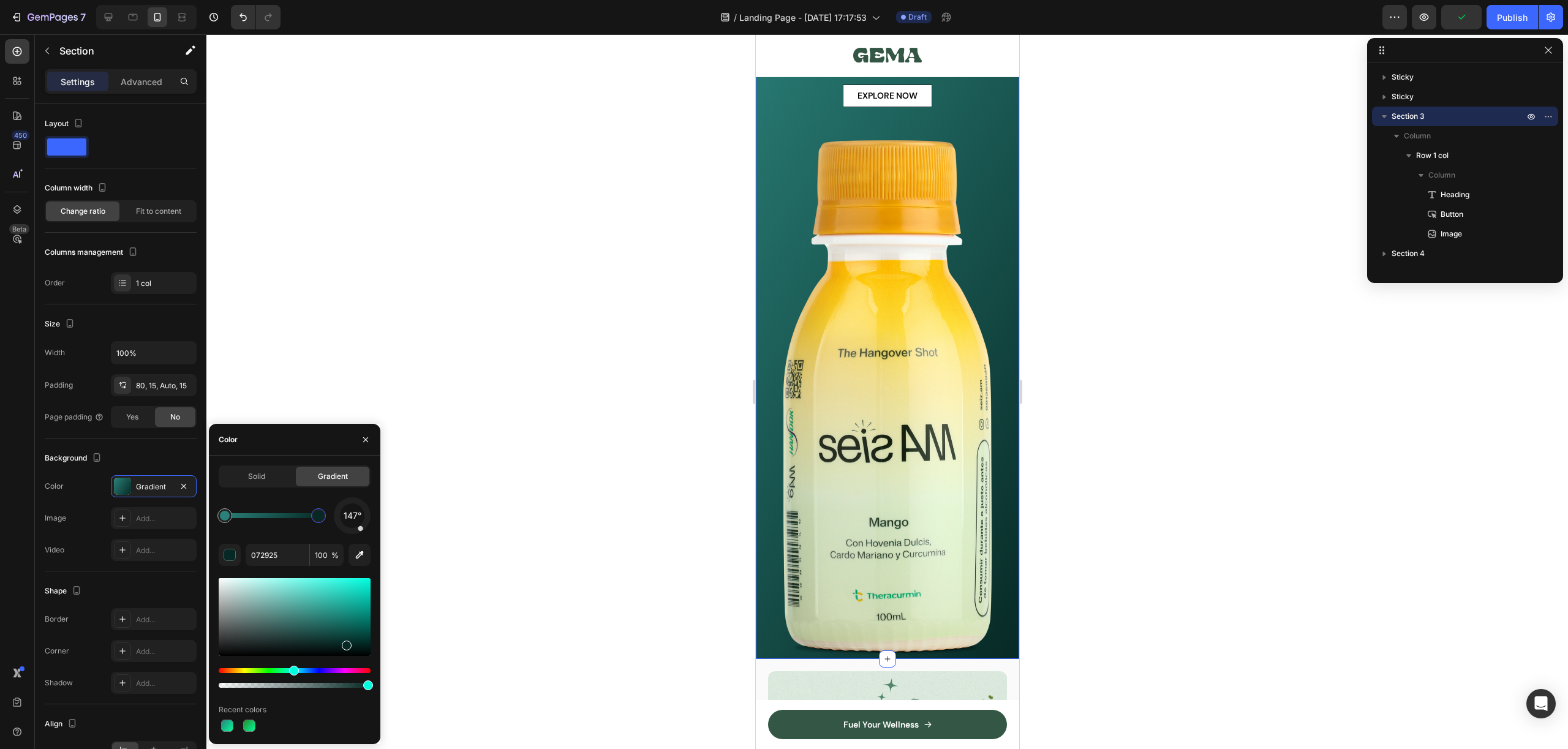
drag, startPoint x: 366, startPoint y: 525, endPoint x: 358, endPoint y: 529, distance: 8.9
click at [359, 528] on div at bounding box center [360, 528] width 7 height 7
drag, startPoint x: 359, startPoint y: 529, endPoint x: 346, endPoint y: 532, distance: 13.3
click at [356, 532] on div at bounding box center [359, 529] width 7 height 7
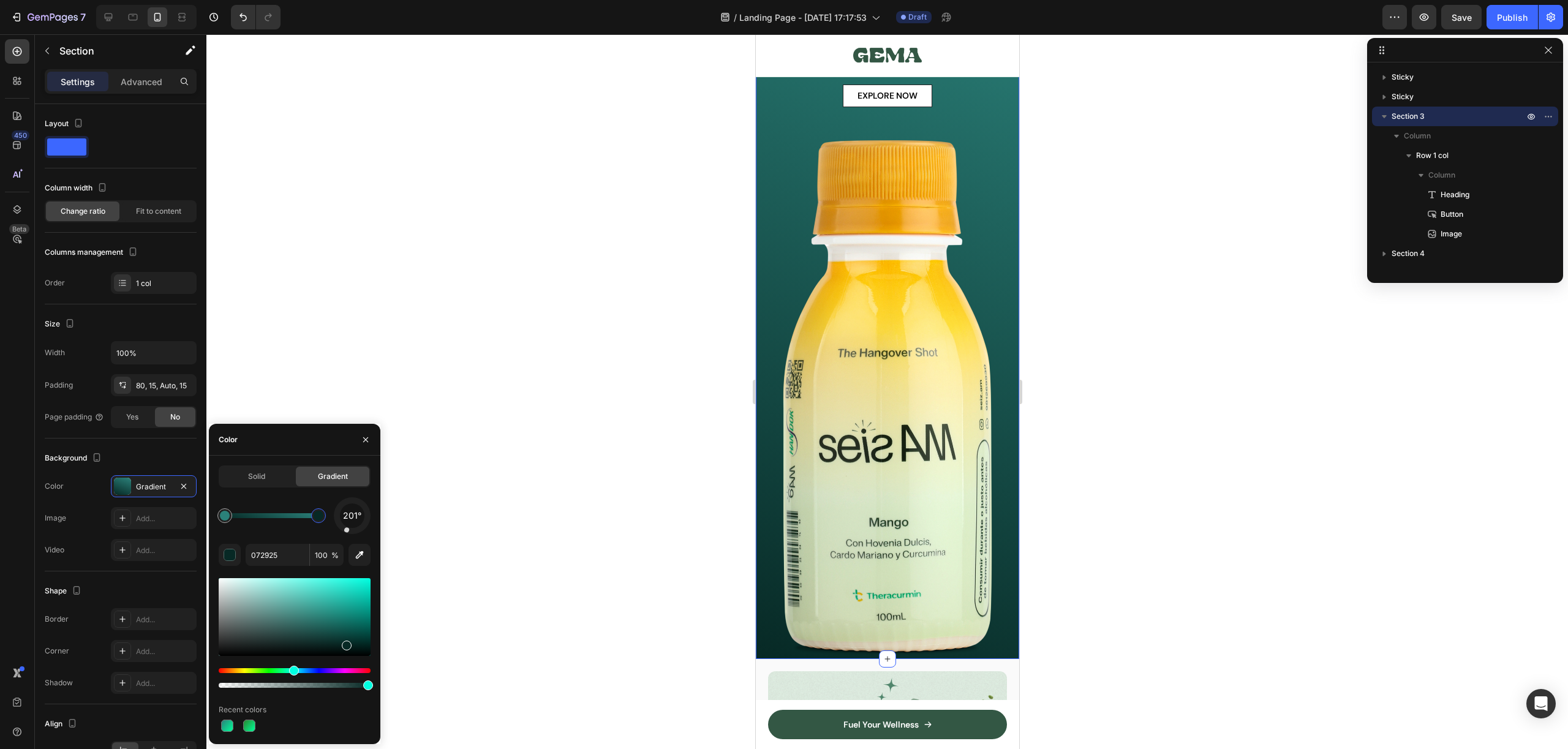
click at [341, 530] on div at bounding box center [352, 516] width 48 height 48
drag, startPoint x: 341, startPoint y: 530, endPoint x: 333, endPoint y: 526, distance: 8.9
click at [336, 529] on div "231°" at bounding box center [352, 515] width 37 height 37
drag, startPoint x: 341, startPoint y: 529, endPoint x: 334, endPoint y: 527, distance: 7.3
click at [334, 527] on div "222°" at bounding box center [352, 515] width 37 height 37
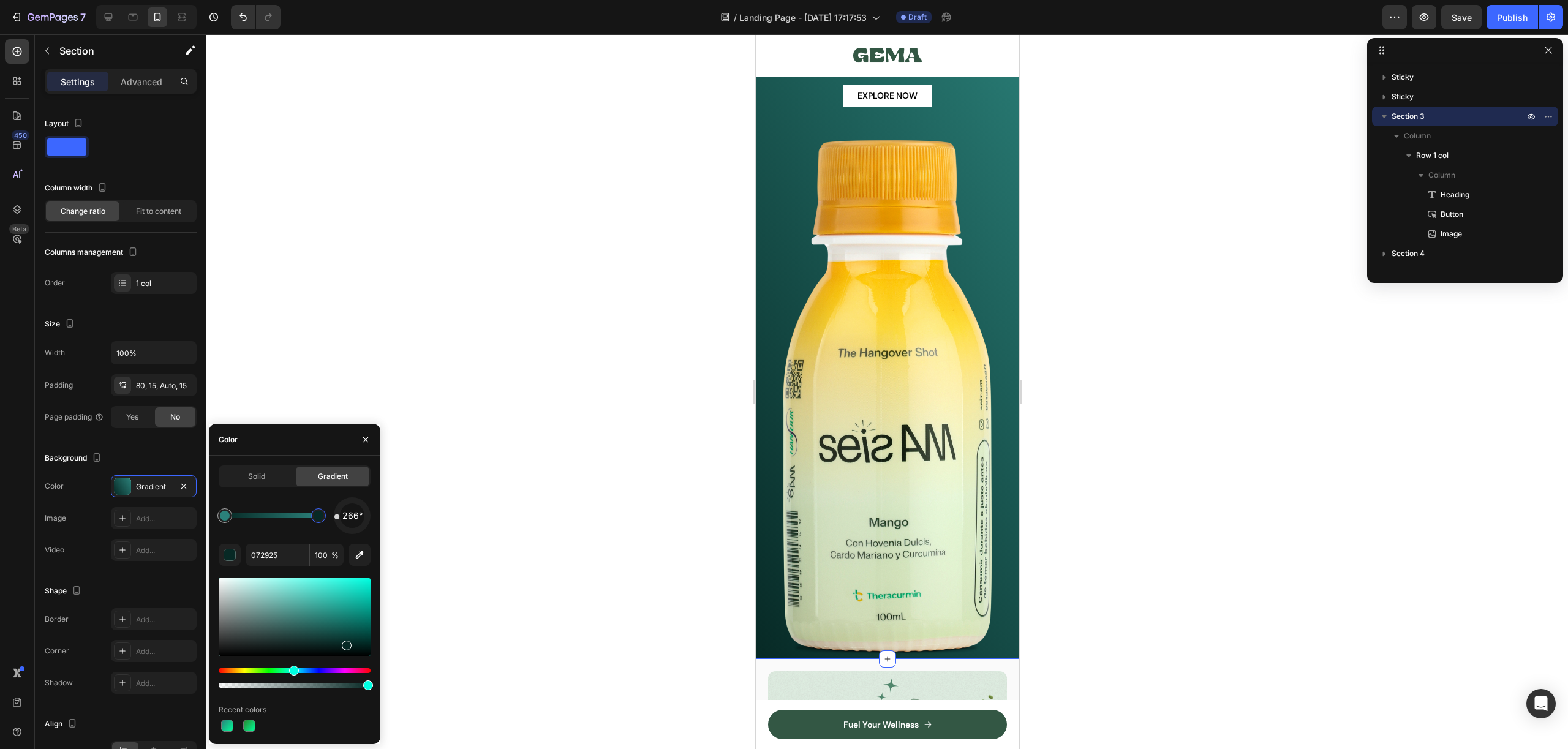
drag, startPoint x: 339, startPoint y: 527, endPoint x: 327, endPoint y: 518, distance: 15.0
click at [327, 518] on div "266°" at bounding box center [294, 515] width 152 height 37
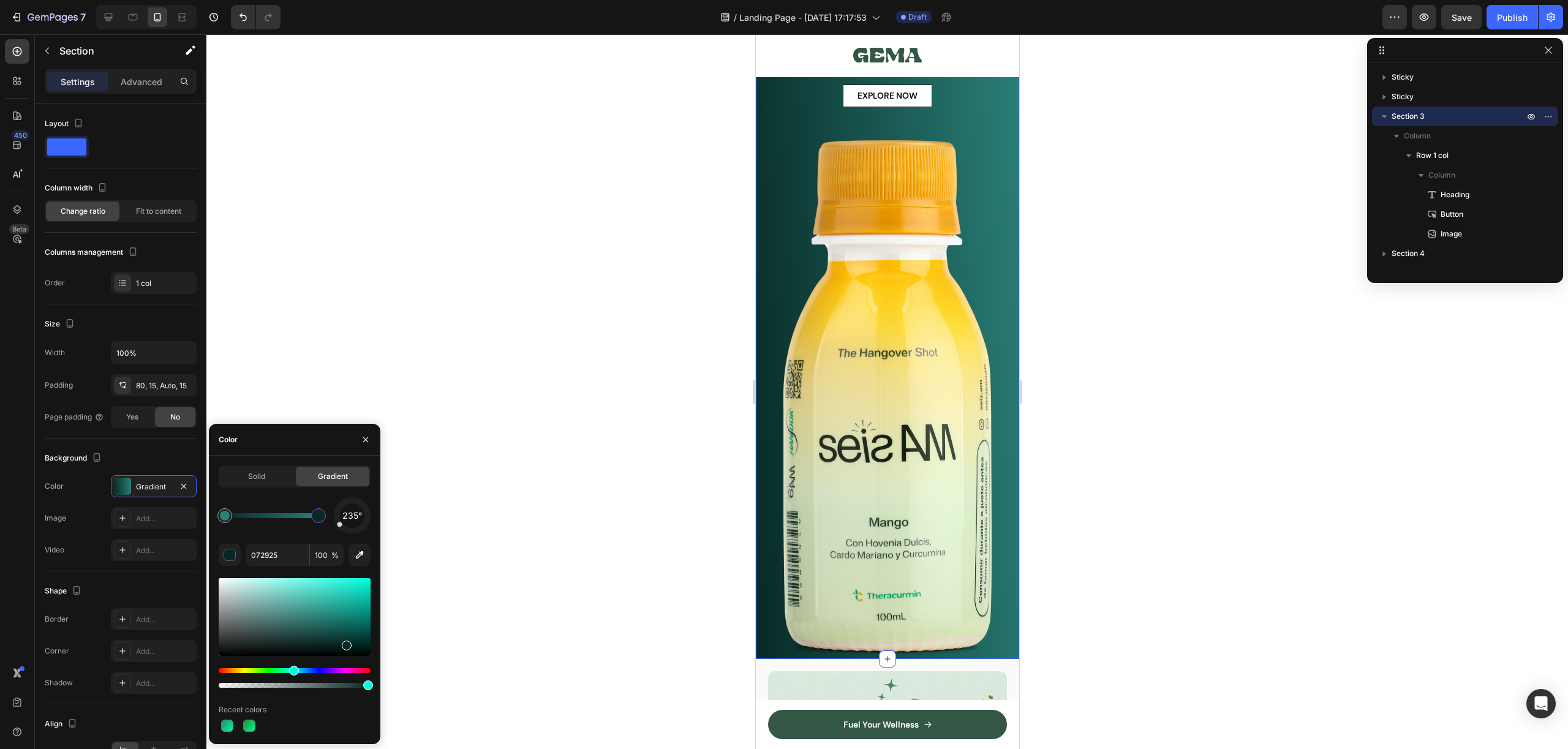
drag, startPoint x: 338, startPoint y: 521, endPoint x: 338, endPoint y: 528, distance: 7.0
click at [338, 527] on div at bounding box center [352, 516] width 52 height 52
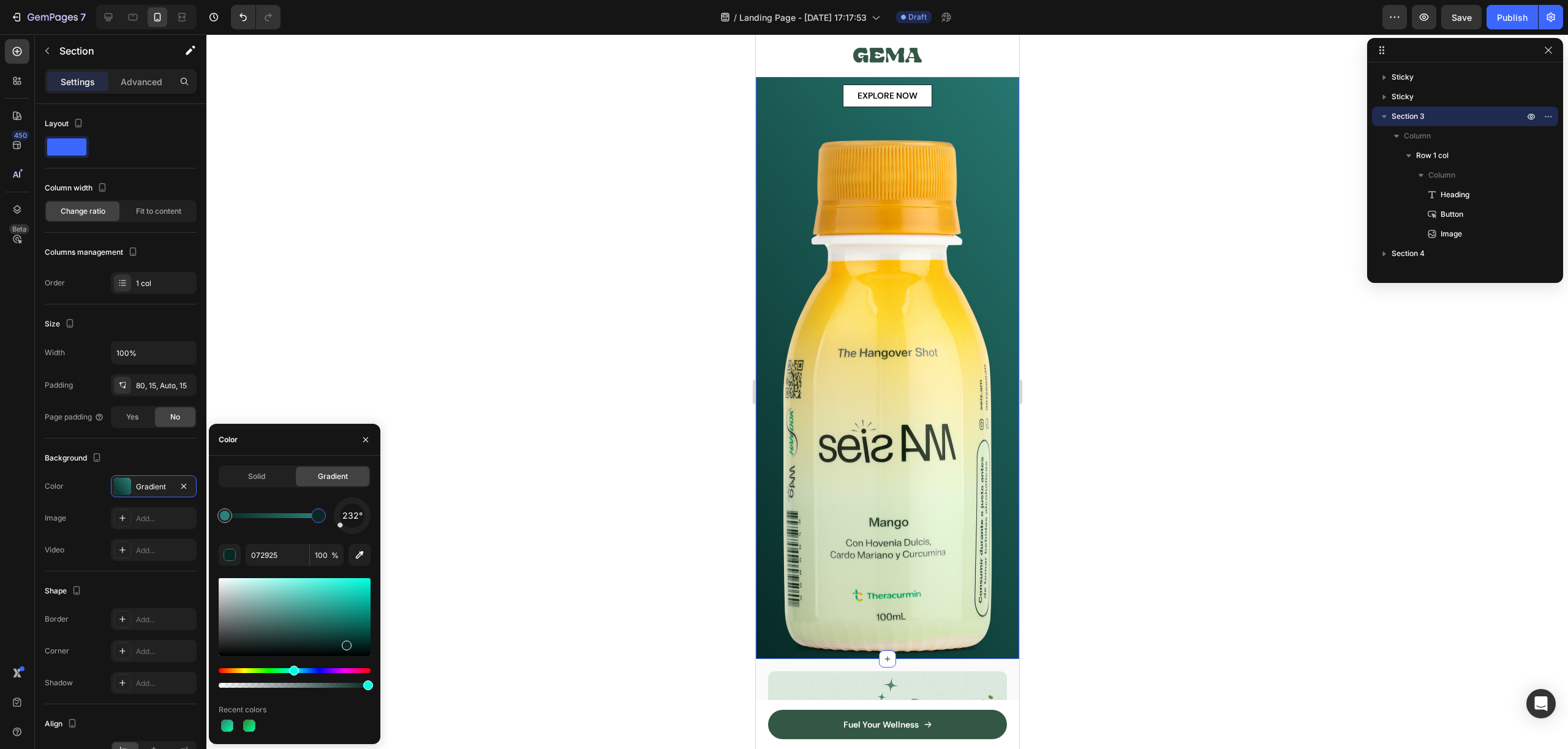
click at [334, 527] on div "232°" at bounding box center [352, 515] width 37 height 37
click at [335, 527] on div "232°" at bounding box center [352, 515] width 37 height 37
click at [336, 521] on div at bounding box center [337, 520] width 7 height 7
click at [332, 519] on div "259°" at bounding box center [294, 515] width 152 height 37
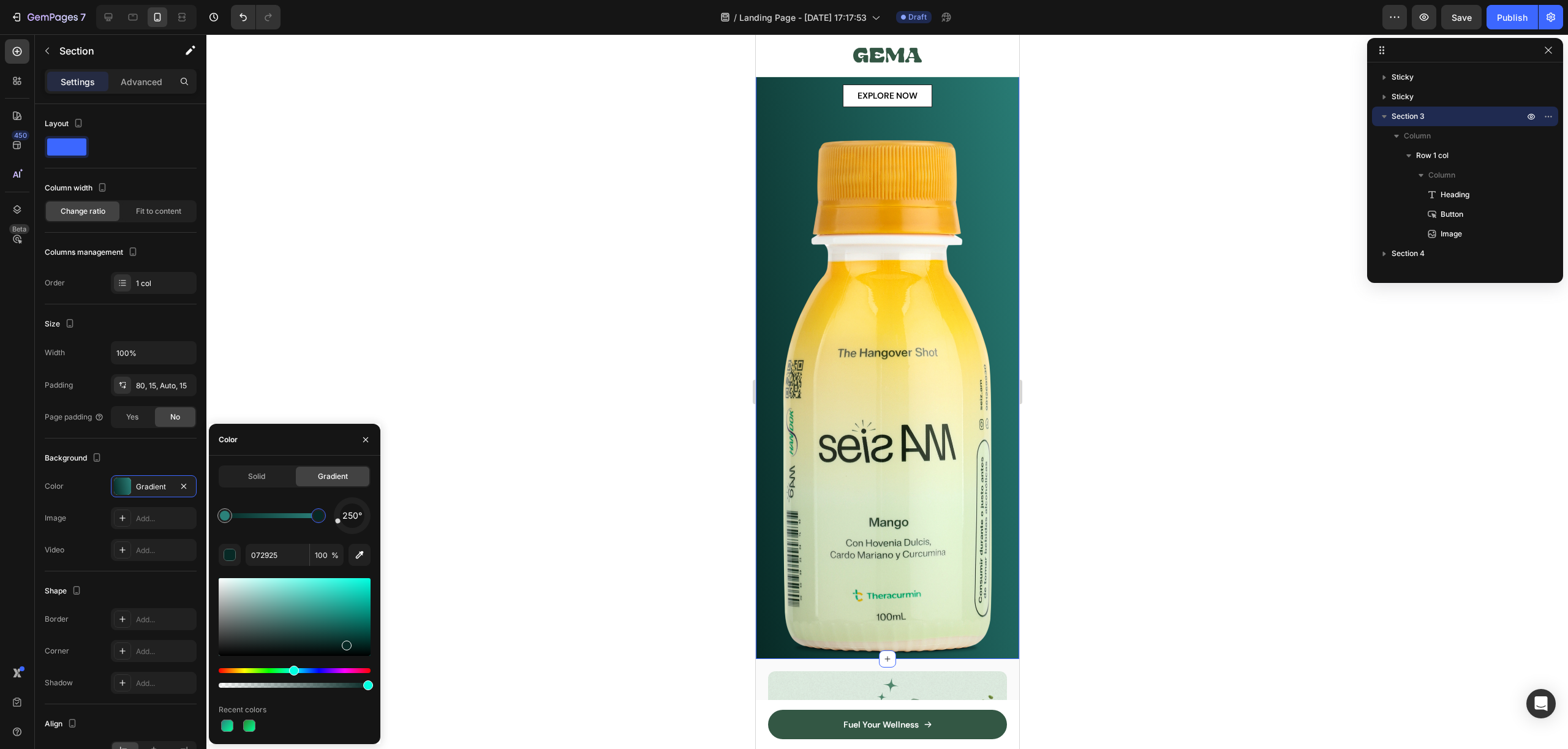
click at [335, 525] on div "250°" at bounding box center [352, 515] width 37 height 37
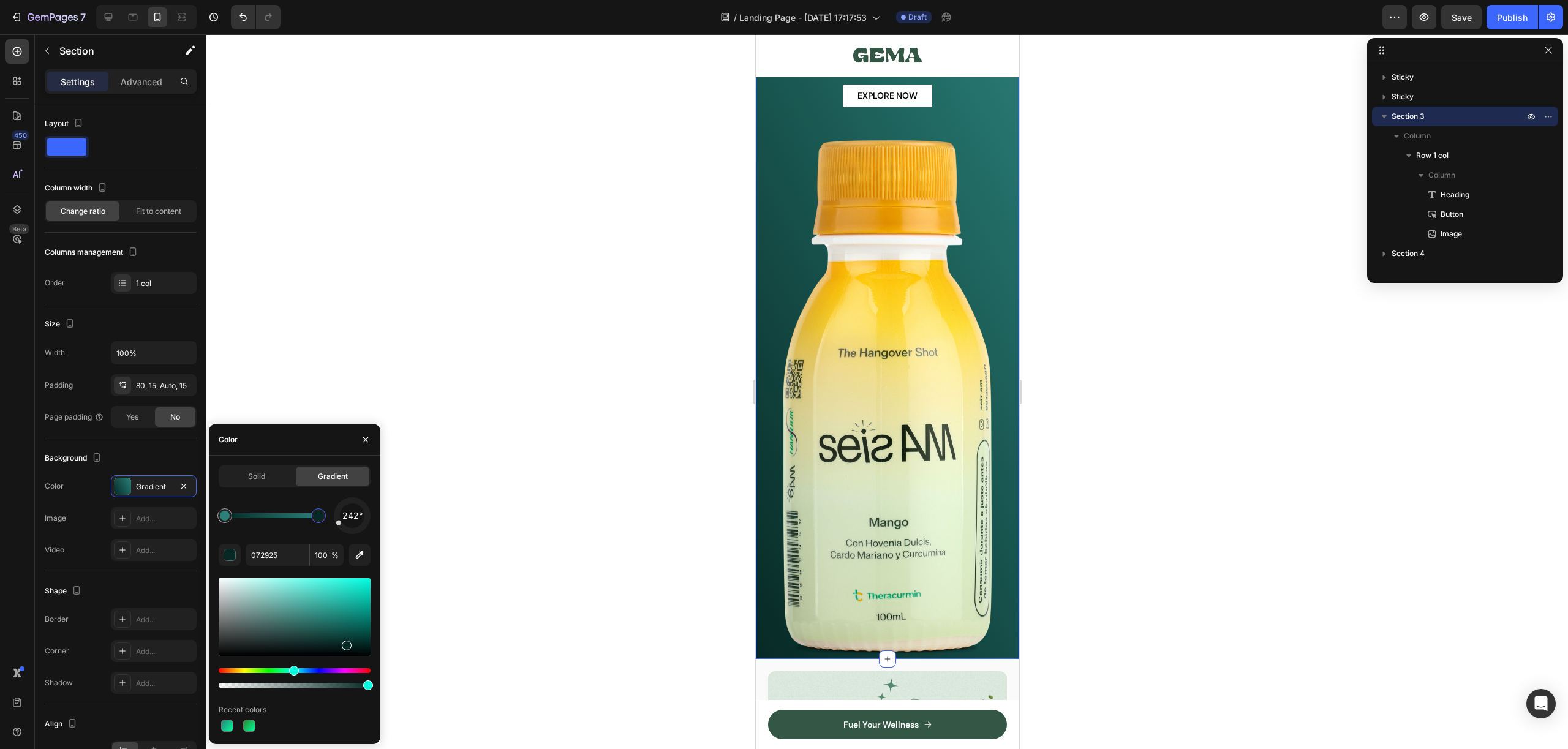
click at [1160, 508] on div at bounding box center [887, 390] width 1362 height 714
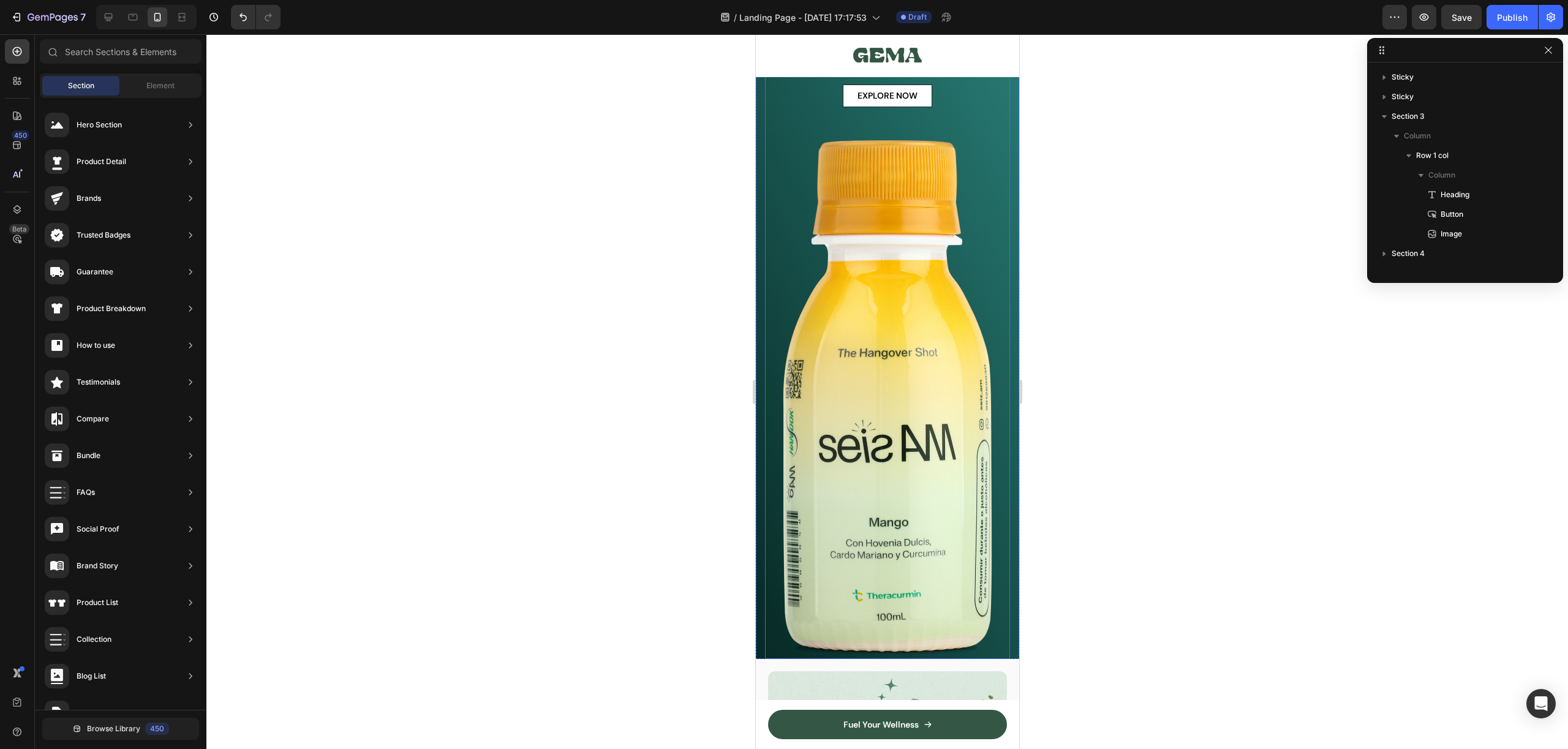
click at [990, 130] on div "EXPLORE NOW Button" at bounding box center [887, 110] width 245 height 52
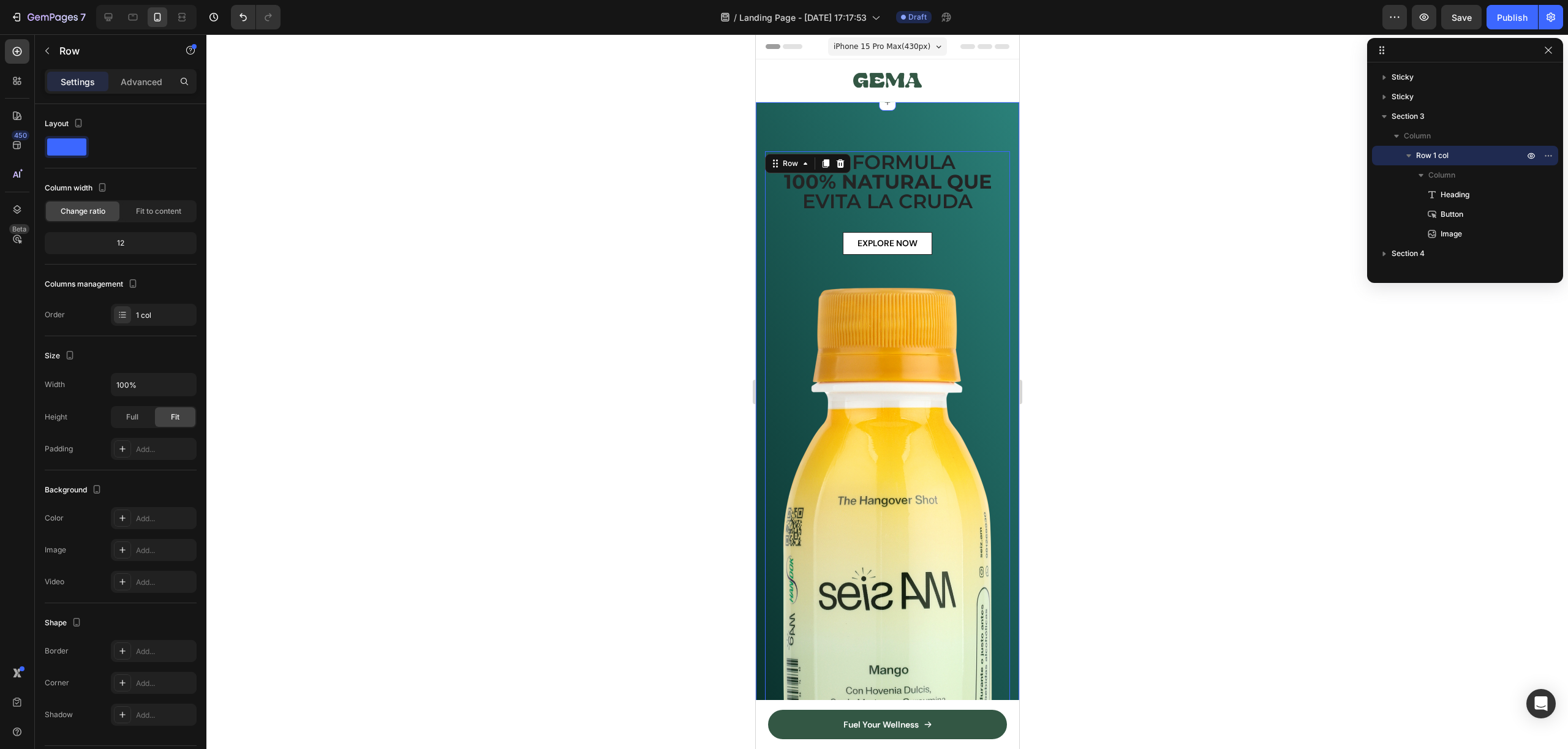
click at [962, 117] on div "LA FORMULA 100% NATURAL QUE [PERSON_NAME] Heading EXPLORE NOW Button Image Row …" at bounding box center [887, 454] width 264 height 704
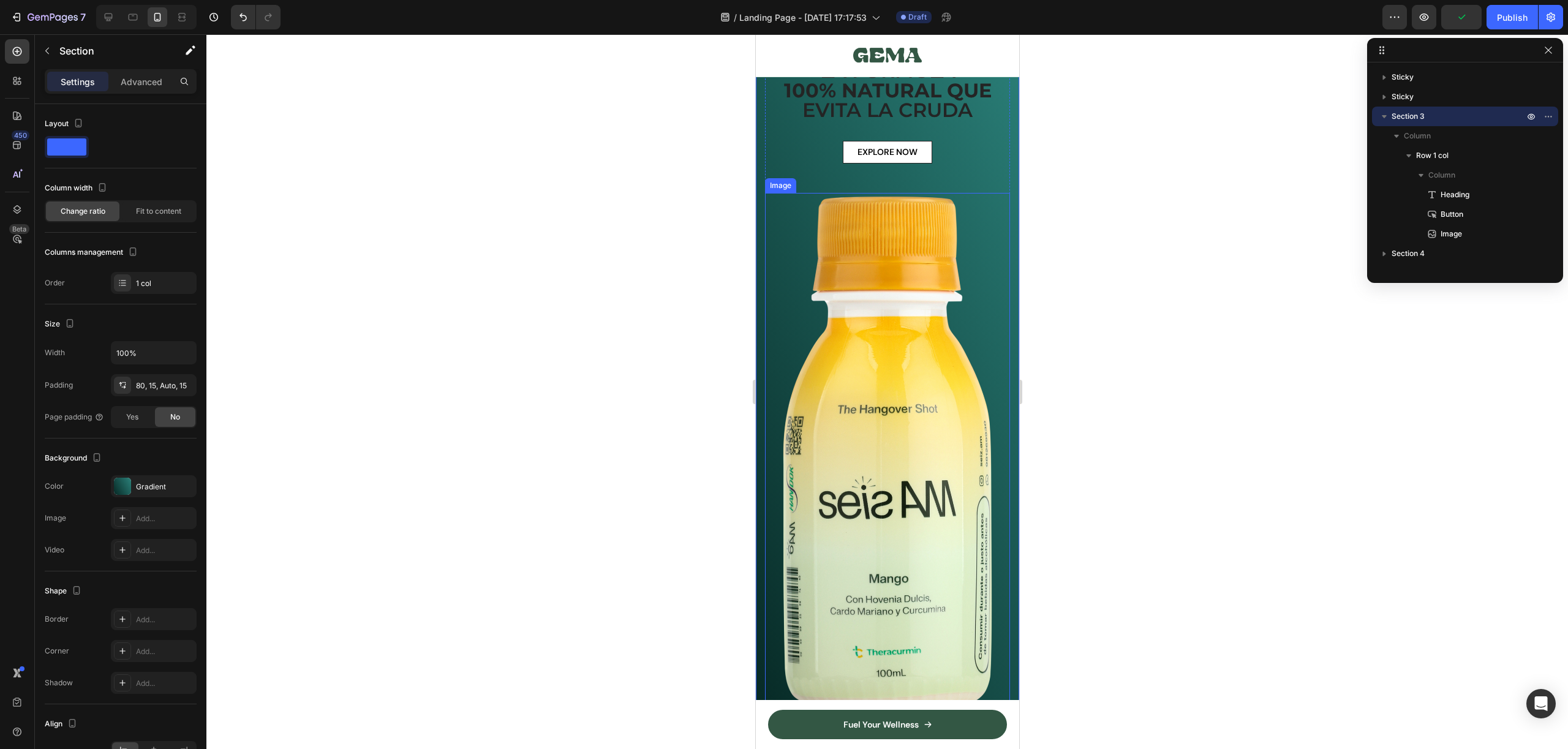
click at [943, 406] on img at bounding box center [887, 454] width 245 height 522
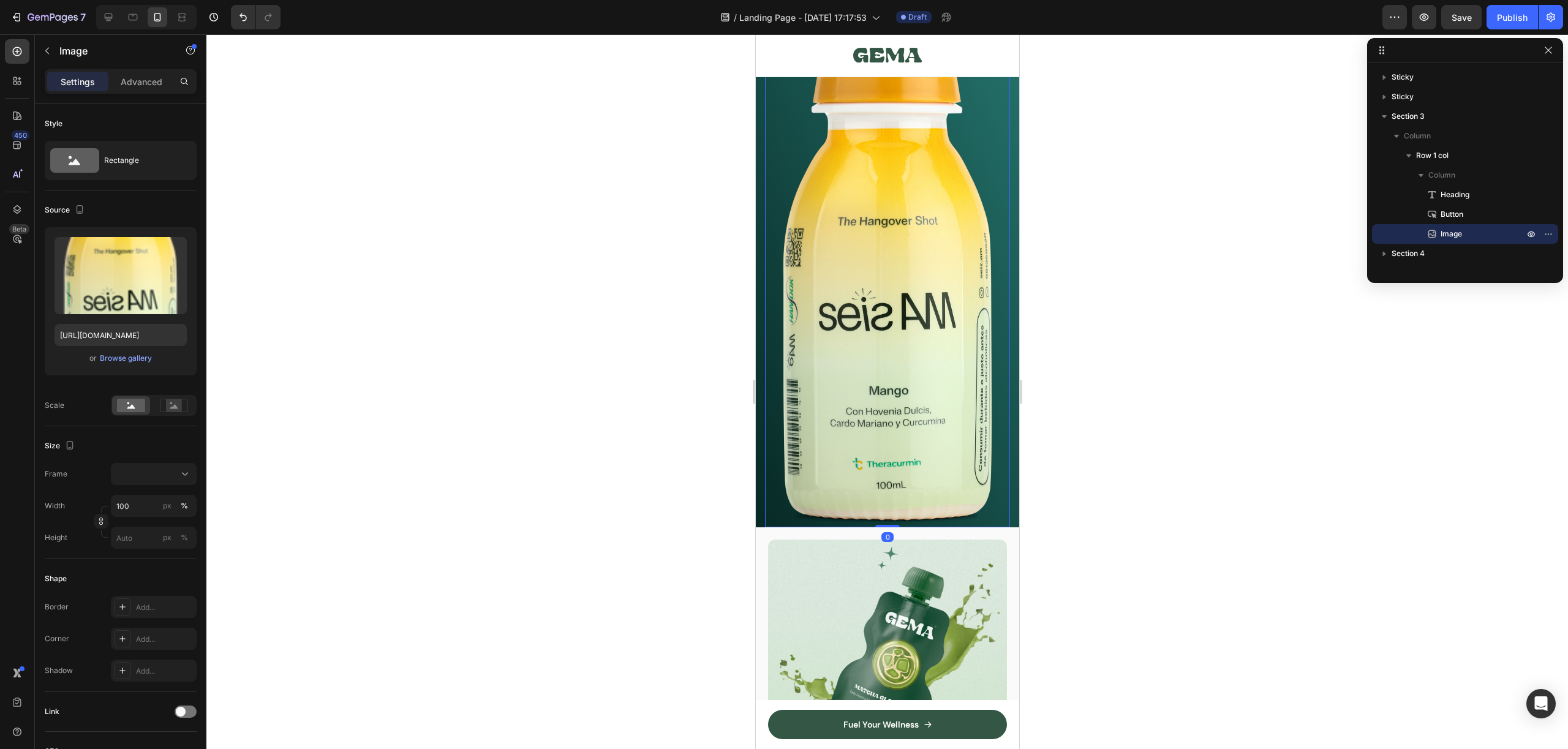
scroll to position [296, 0]
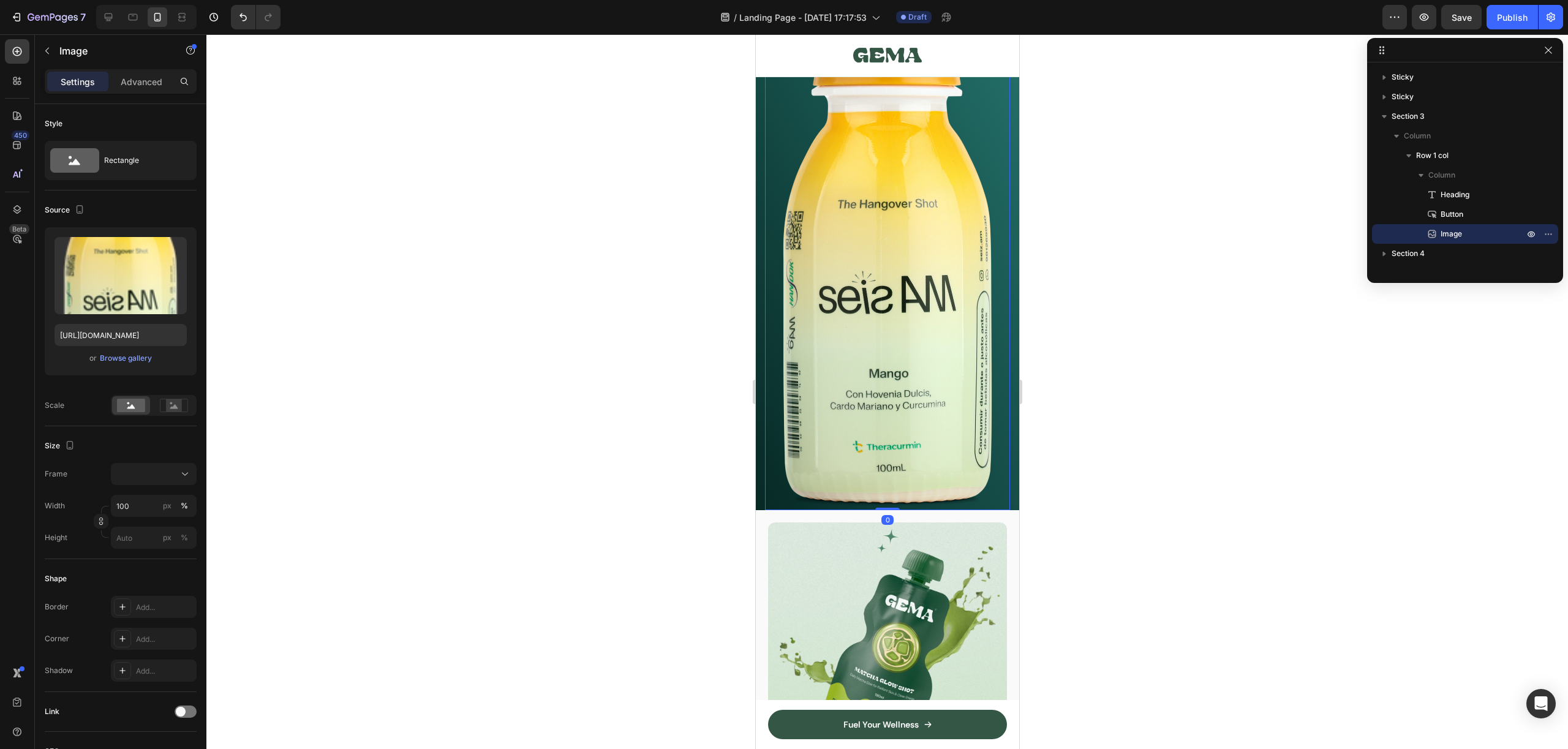
drag, startPoint x: 894, startPoint y: 488, endPoint x: 899, endPoint y: 389, distance: 99.1
click at [899, 389] on div "Image 0" at bounding box center [887, 248] width 245 height 522
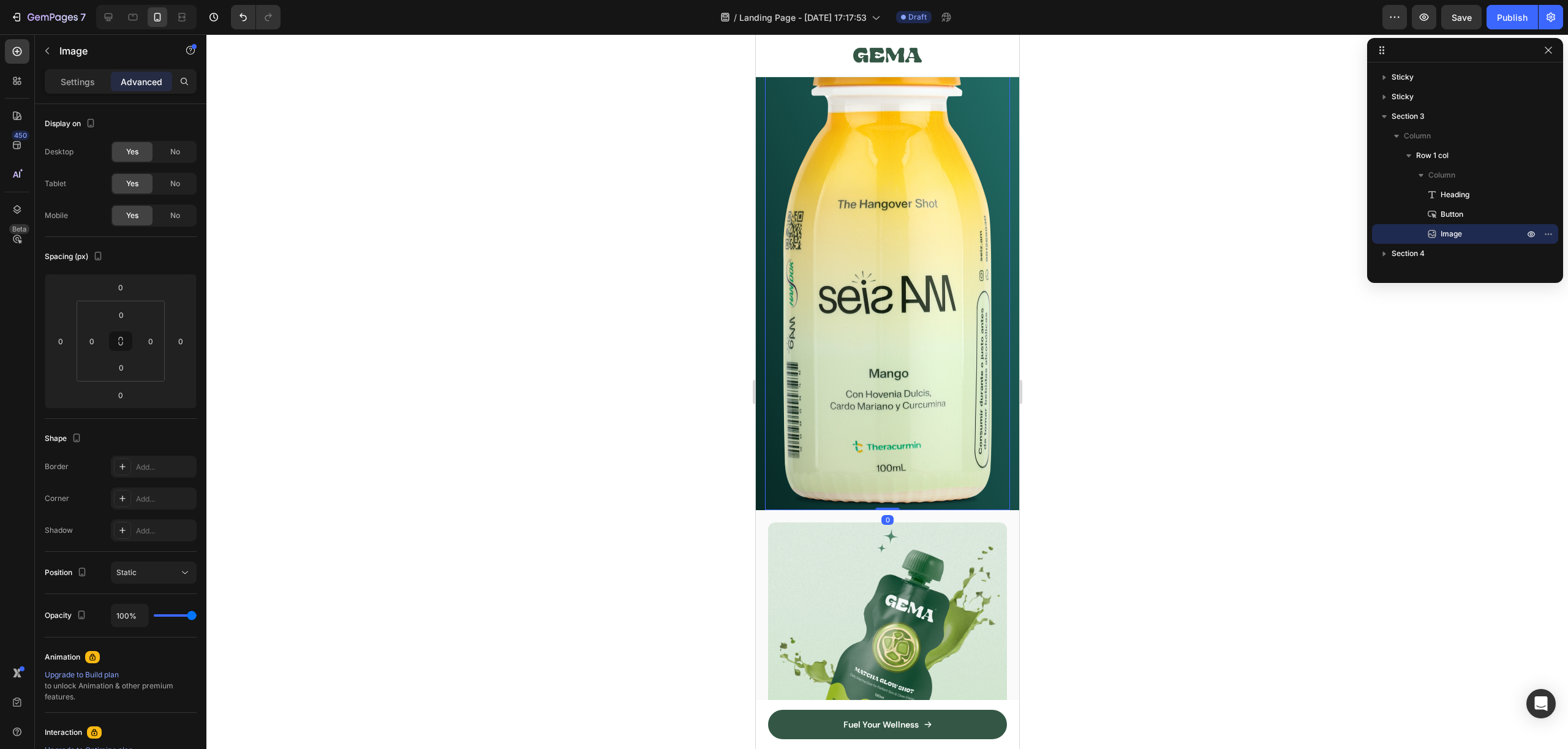
click at [915, 360] on img at bounding box center [887, 248] width 245 height 522
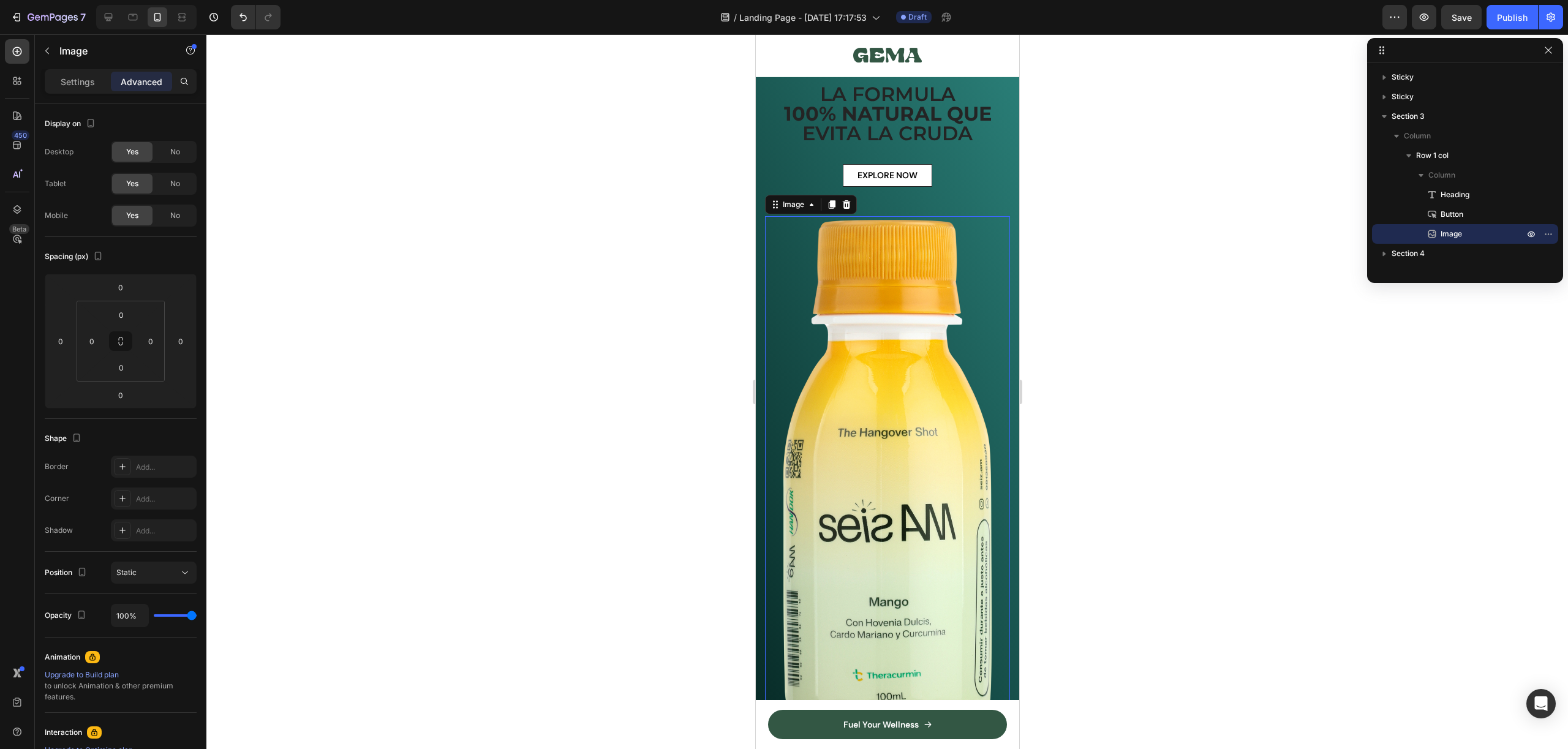
scroll to position [68, 0]
click at [948, 333] on img at bounding box center [887, 477] width 245 height 522
click at [127, 372] on input "0" at bounding box center [121, 368] width 24 height 19
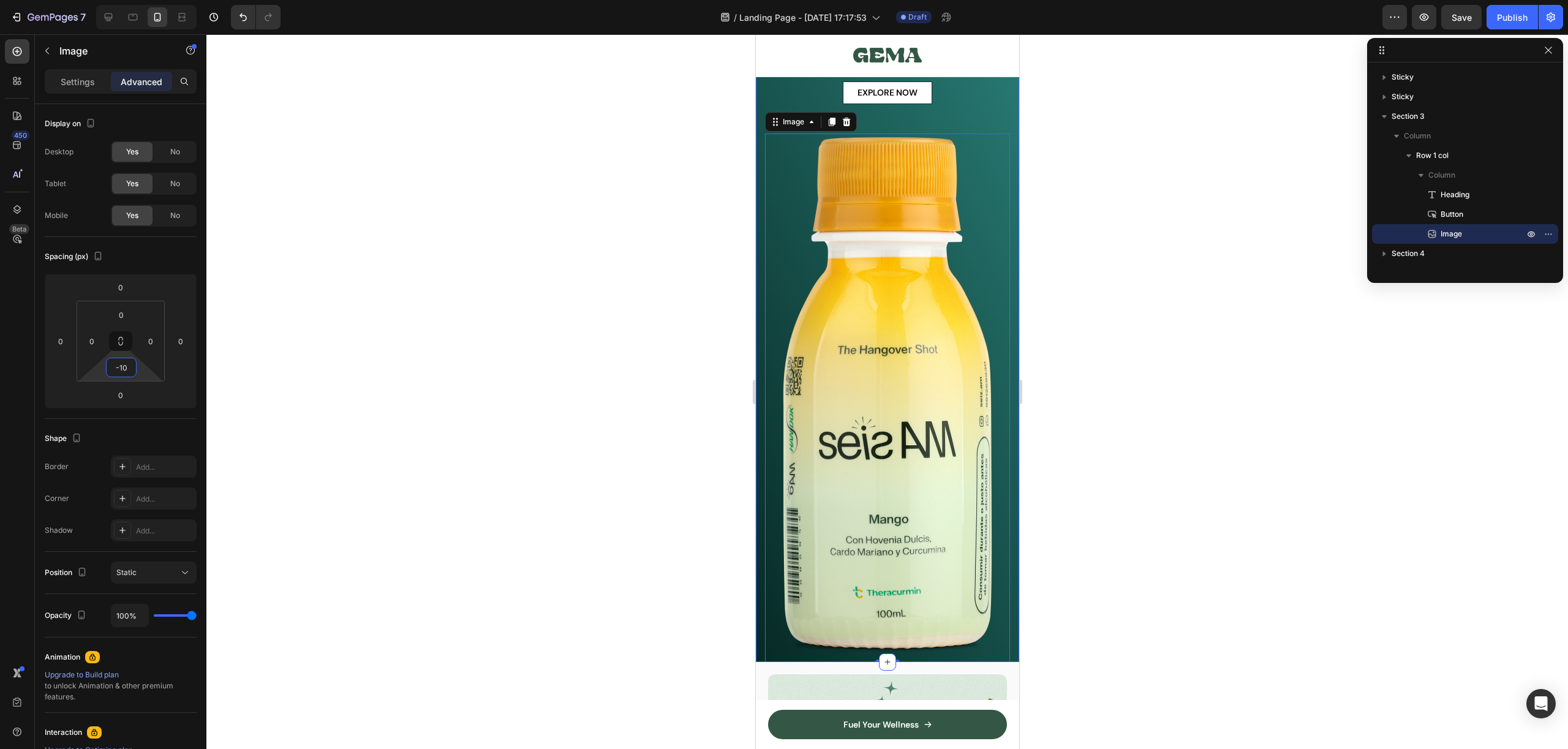
scroll to position [186, 0]
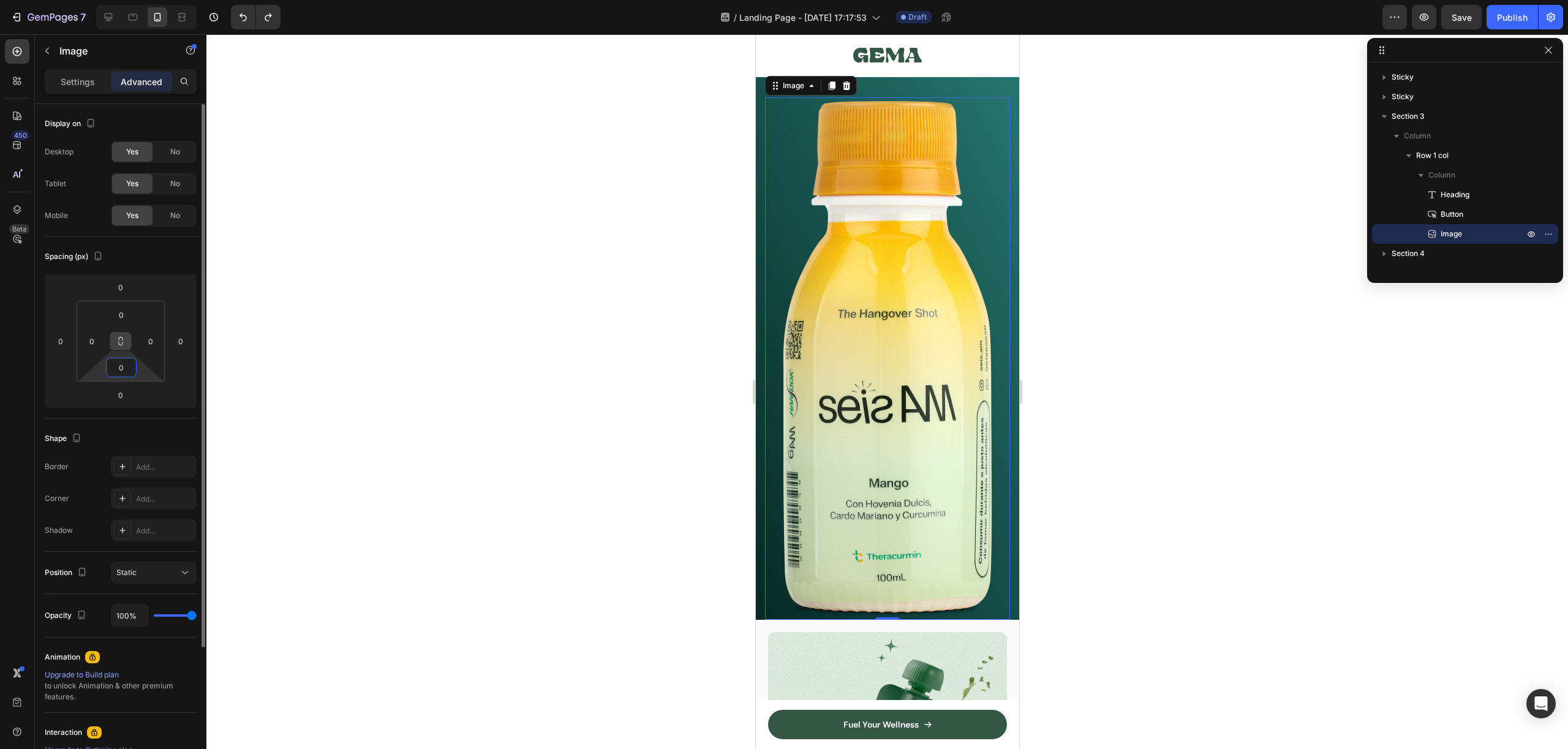
type input "0"
click at [120, 344] on icon at bounding box center [120, 341] width 9 height 9
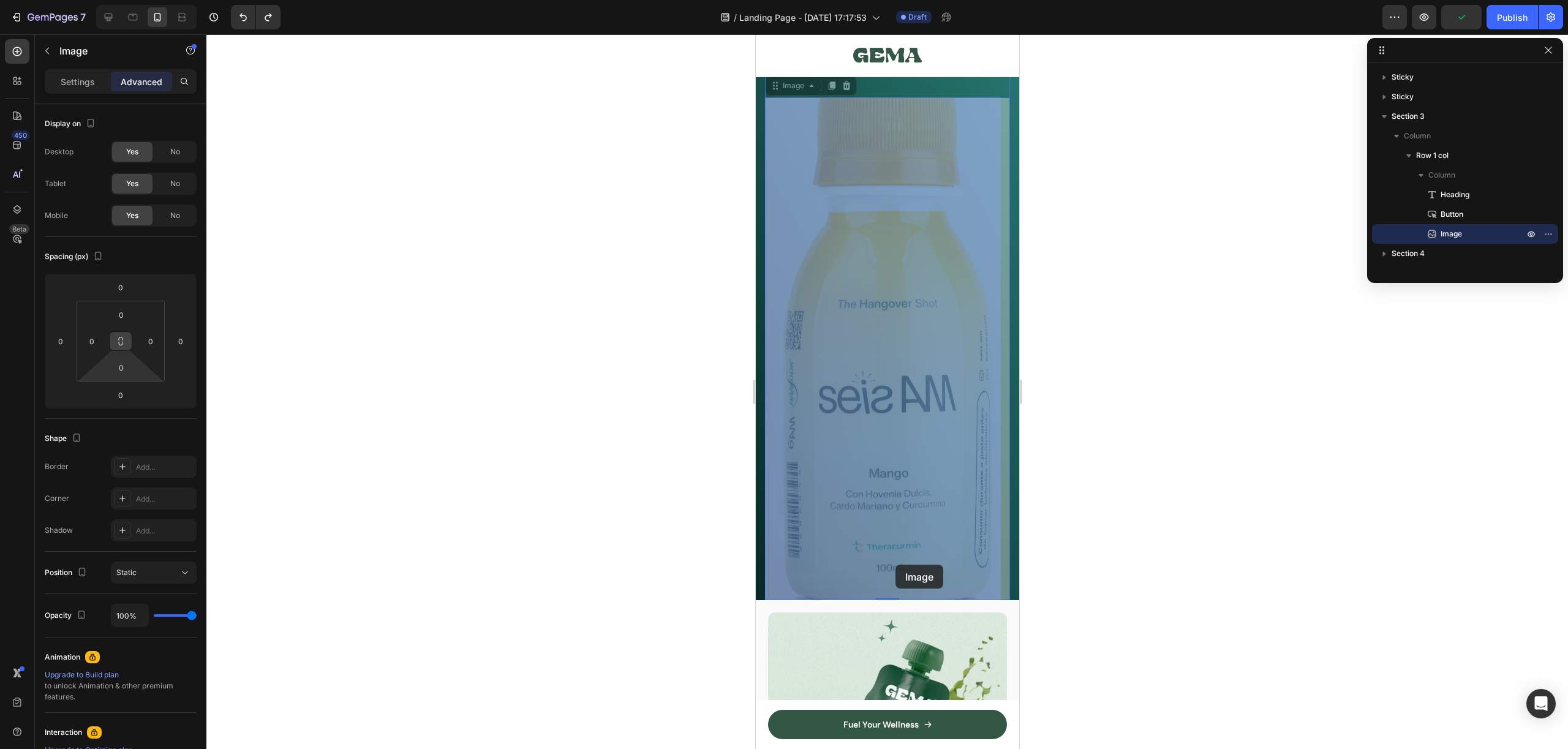
drag, startPoint x: 879, startPoint y: 456, endPoint x: 892, endPoint y: 576, distance: 120.7
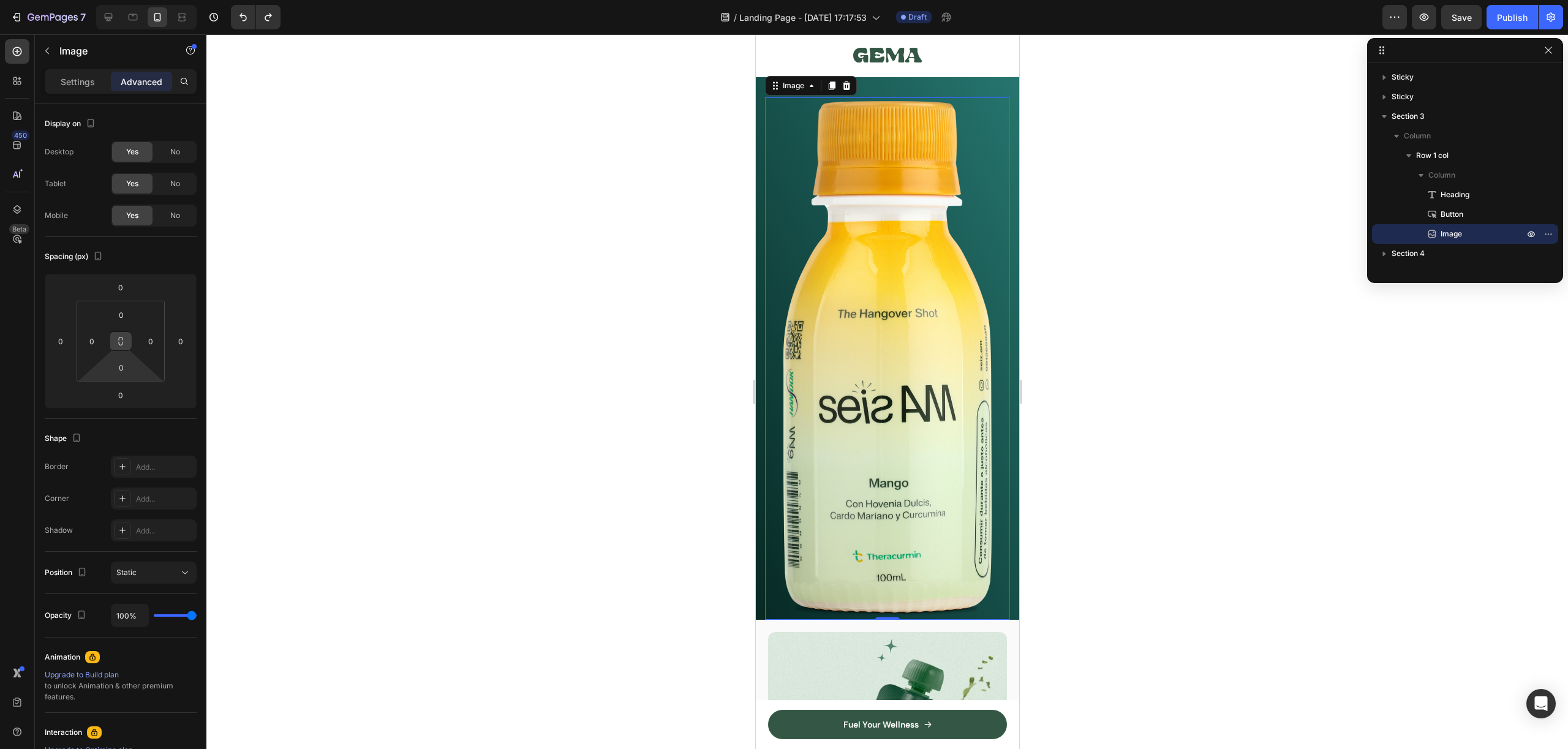
click at [955, 250] on img at bounding box center [887, 358] width 245 height 522
click at [1097, 245] on div at bounding box center [887, 390] width 1362 height 714
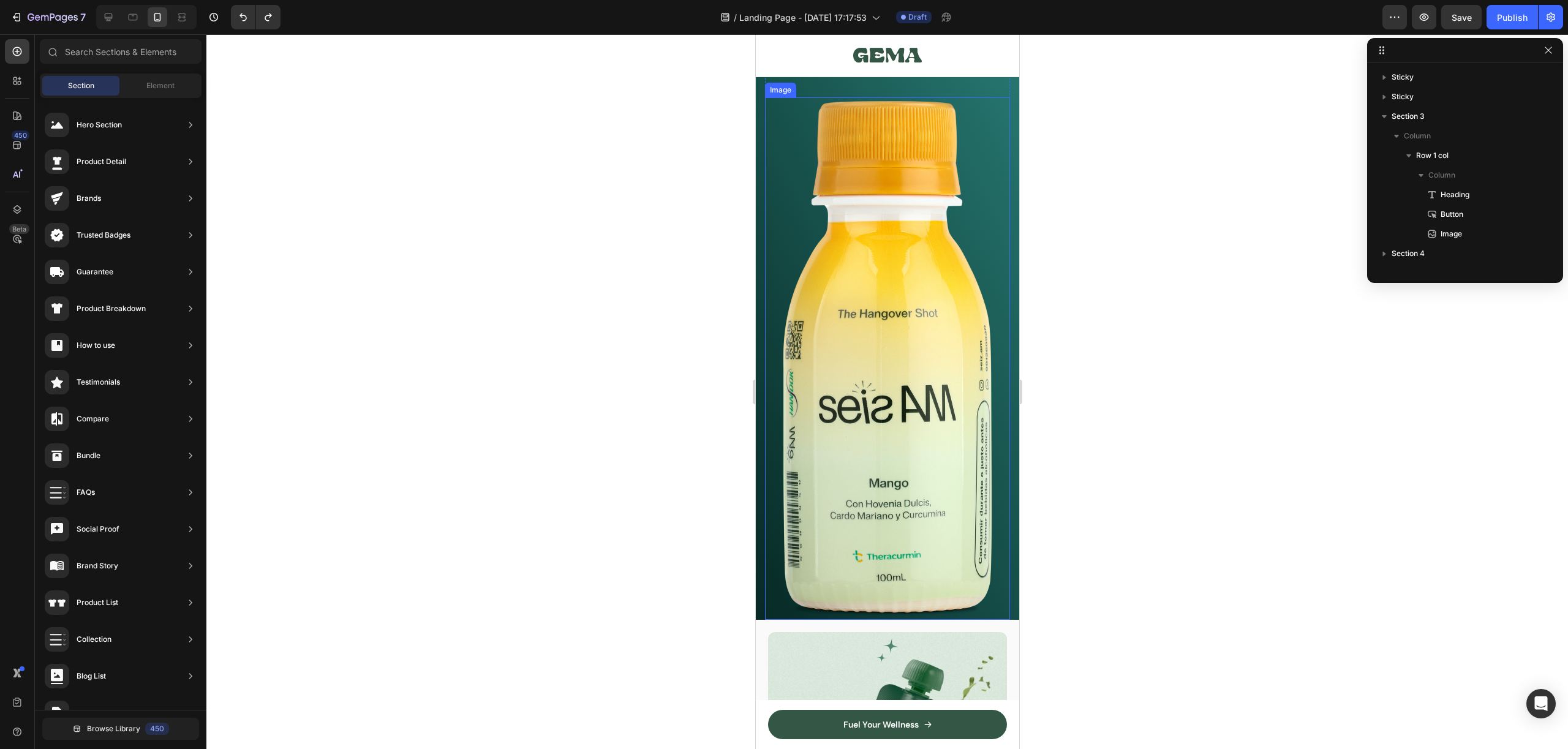
scroll to position [0, 0]
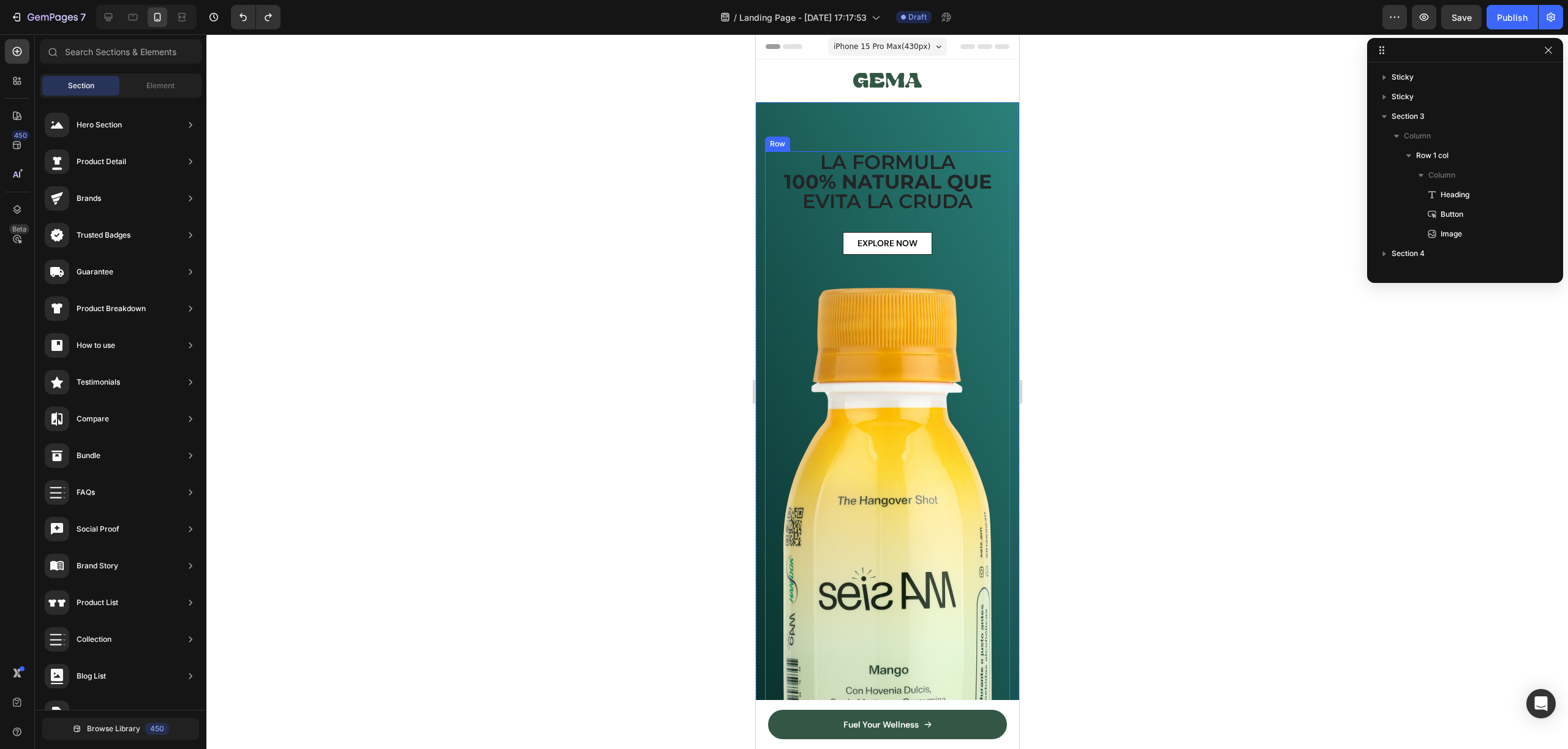
click at [941, 269] on div "EXPLORE NOW Button" at bounding box center [887, 258] width 245 height 52
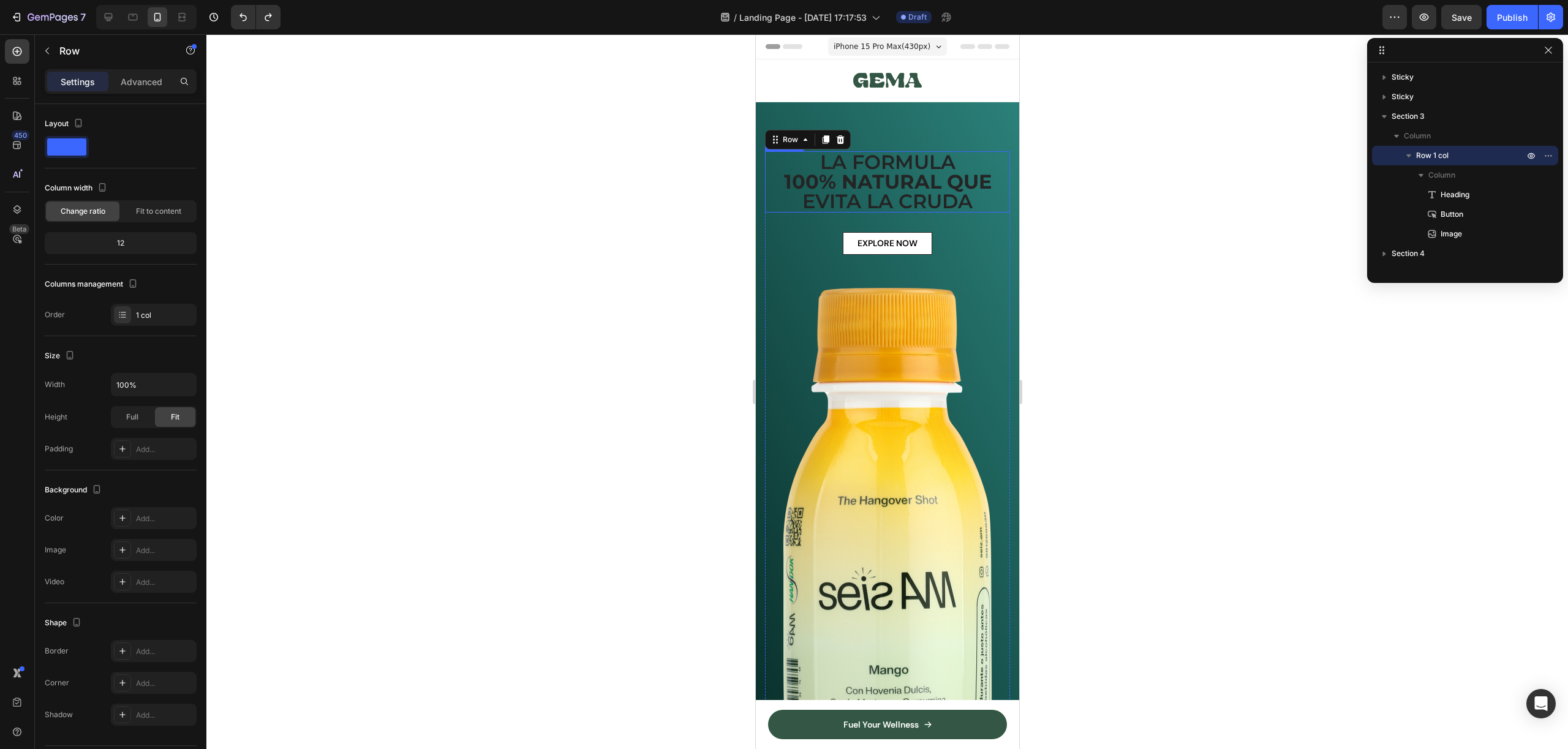
click at [920, 196] on p "LA FORMULA 100% NATURAL QUE [PERSON_NAME]" at bounding box center [887, 182] width 243 height 58
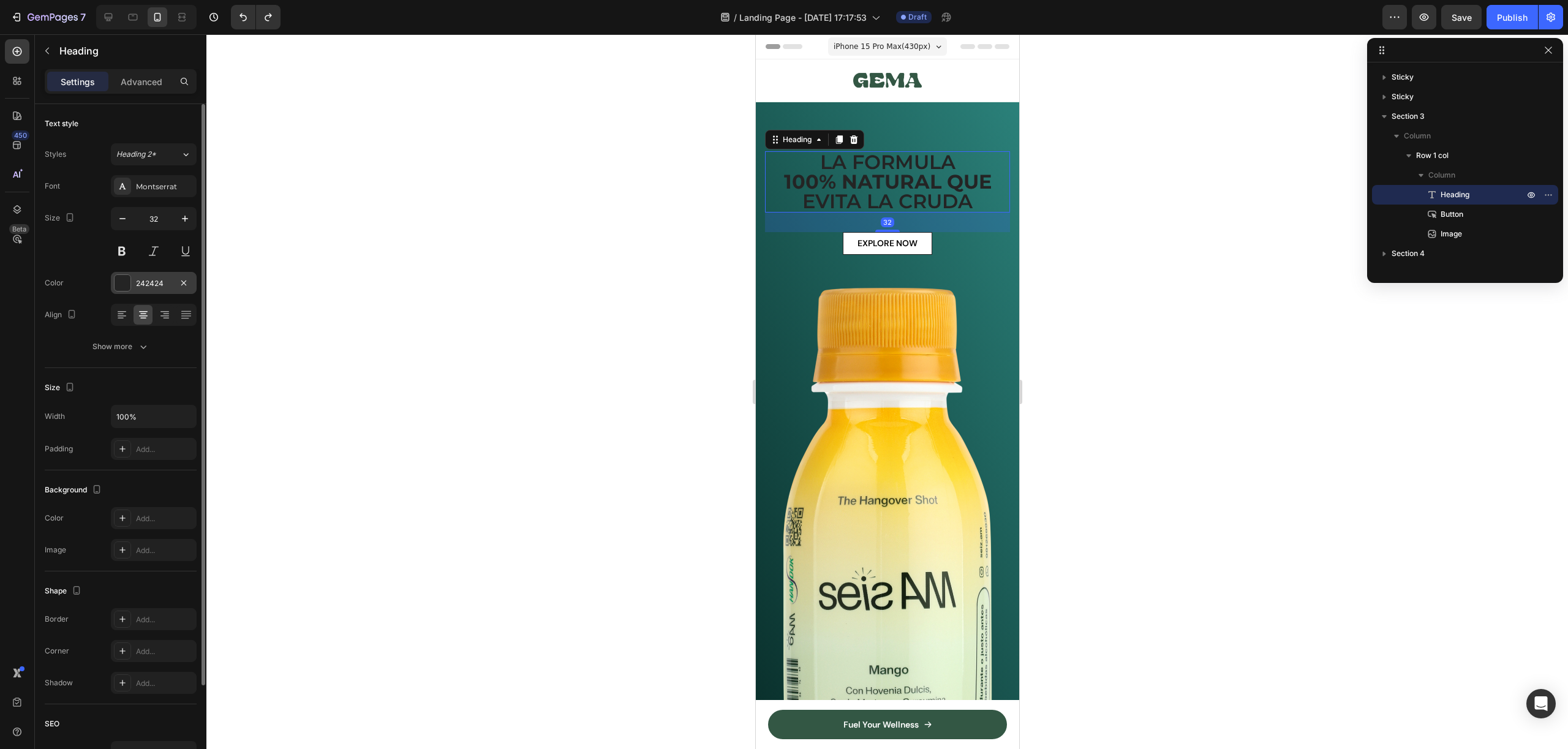
click at [122, 279] on div at bounding box center [122, 282] width 16 height 16
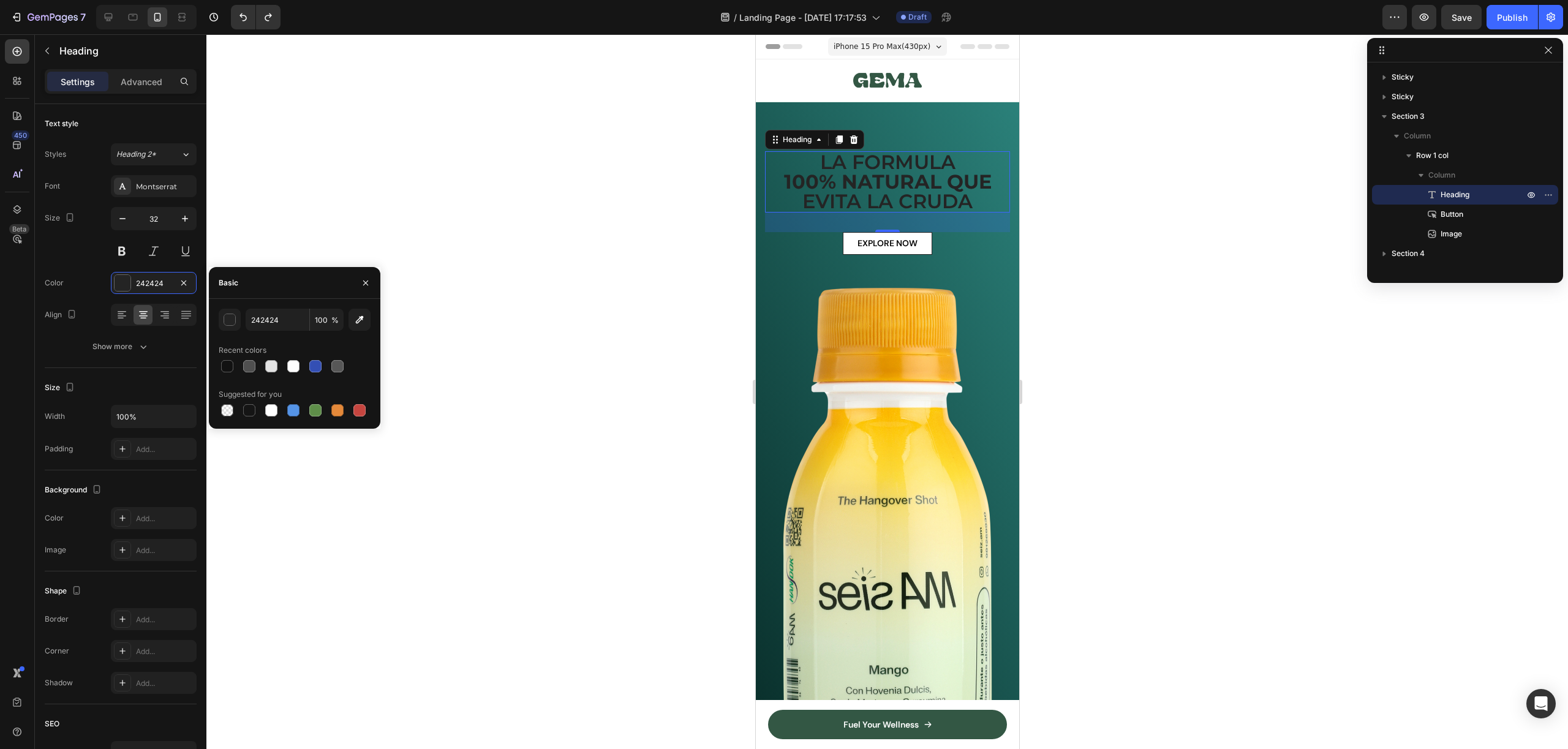
click at [297, 371] on div at bounding box center [293, 366] width 12 height 12
type input "FFFFFF"
click at [1112, 263] on div at bounding box center [887, 390] width 1362 height 714
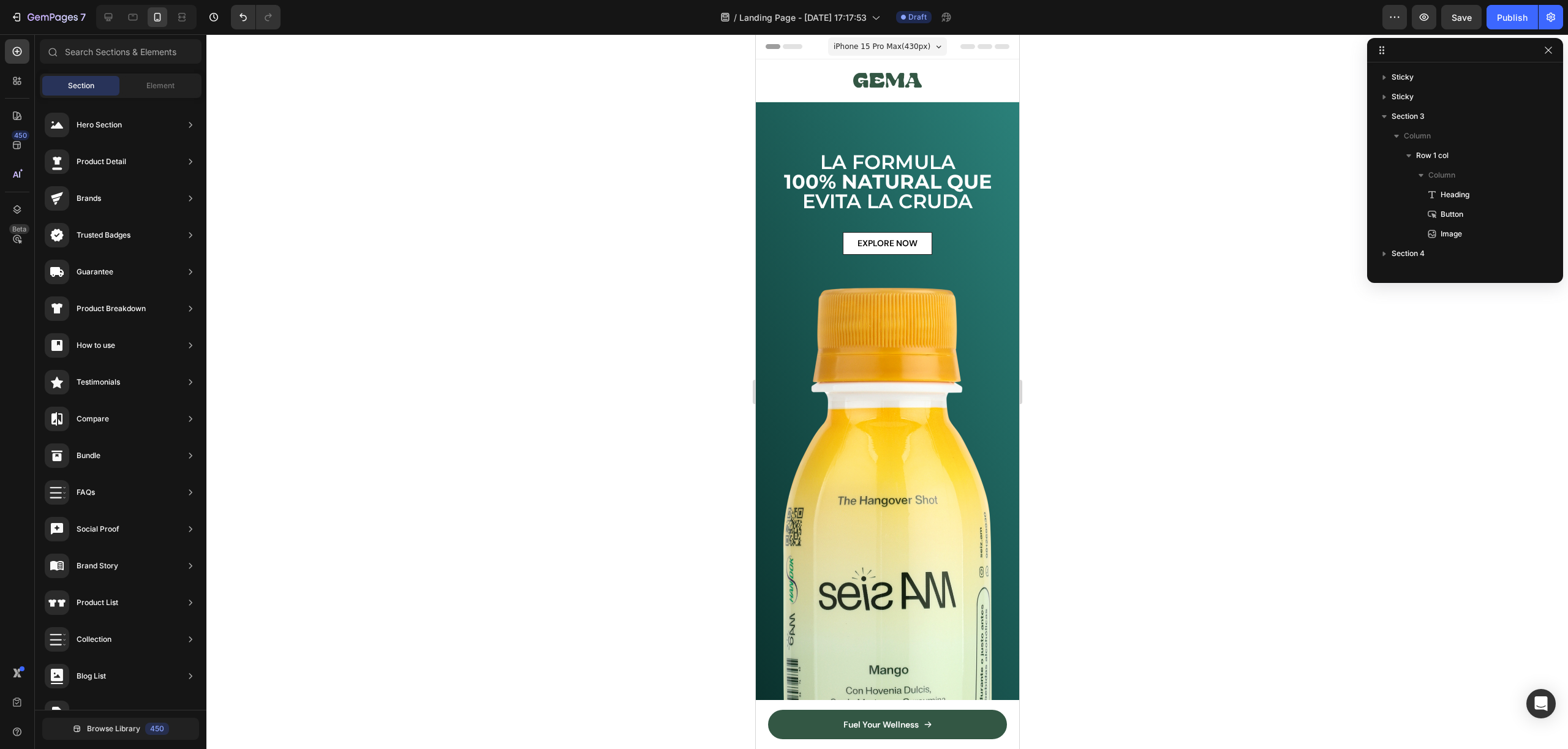
click at [1112, 263] on div at bounding box center [887, 390] width 1362 height 714
click at [917, 179] on strong "100% NATURAL QUE" at bounding box center [887, 181] width 208 height 24
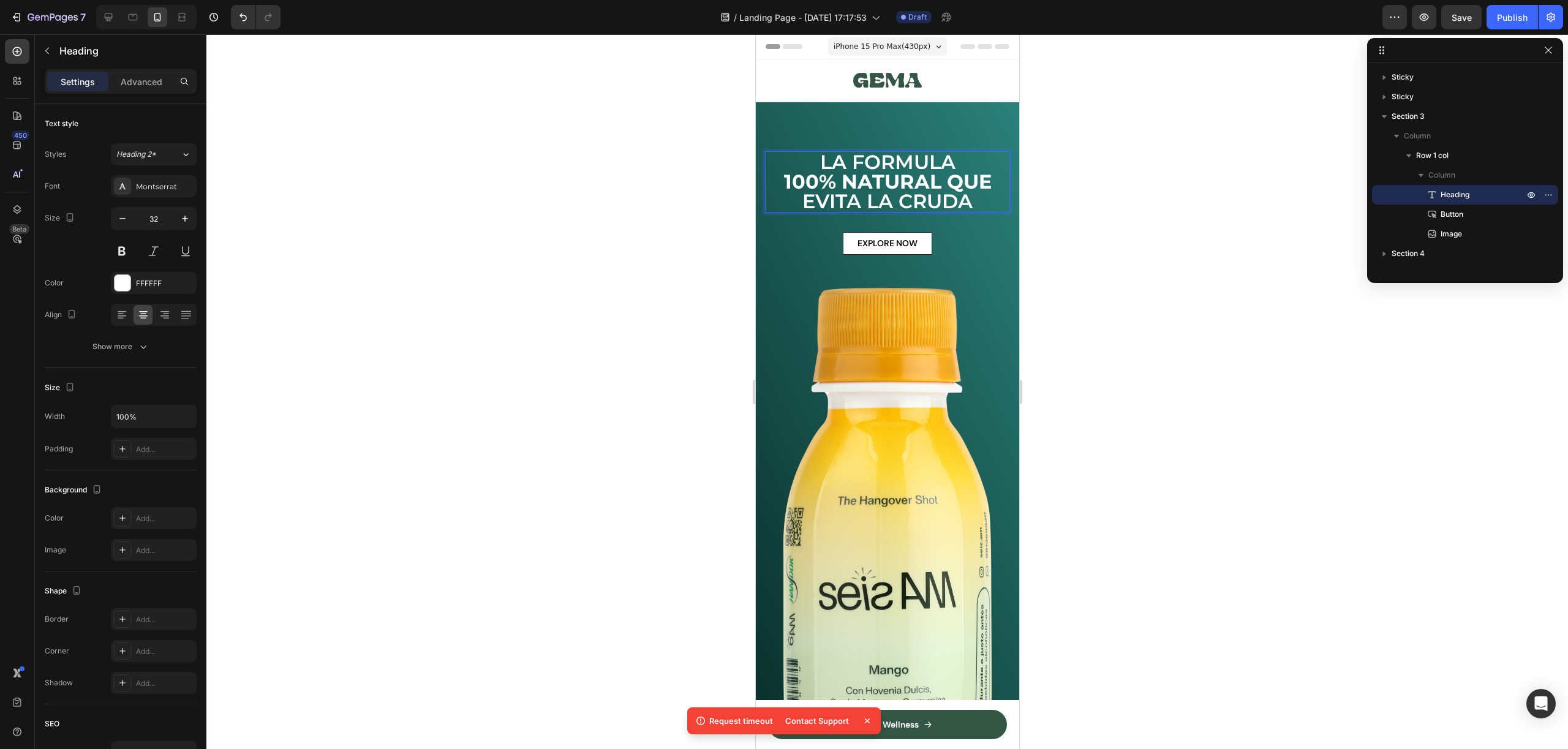
click at [909, 167] on p "LA FORMULA 100% NATURAL QUE [PERSON_NAME]" at bounding box center [887, 182] width 243 height 58
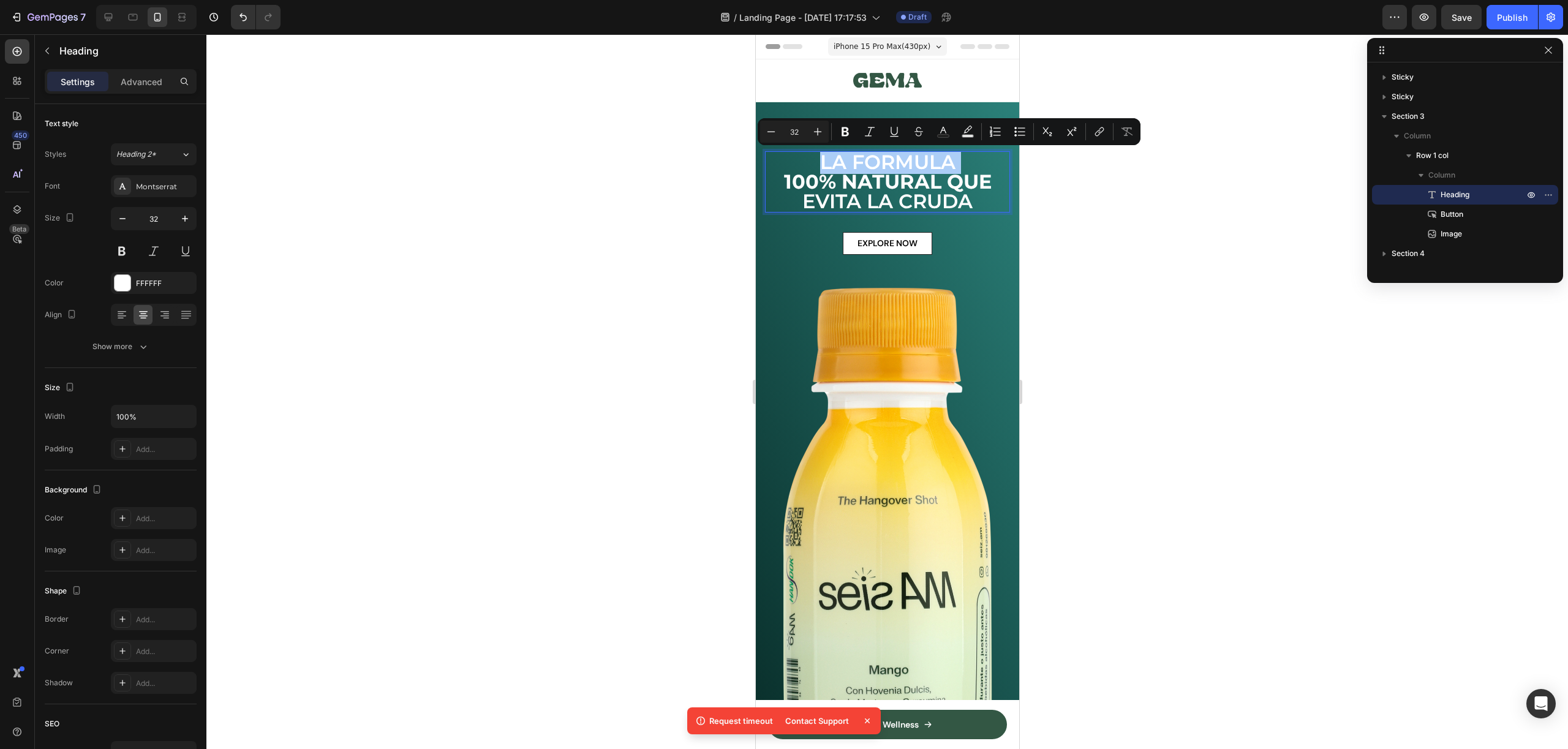
click at [857, 125] on div "Minus 32 Plus Bold Italic Underline Strikethrough Text Color Text Background Co…" at bounding box center [949, 131] width 377 height 22
click at [848, 129] on icon "Editor contextual toolbar" at bounding box center [845, 132] width 8 height 9
click at [865, 169] on strong "100% NATURAL QUE" at bounding box center [887, 181] width 208 height 24
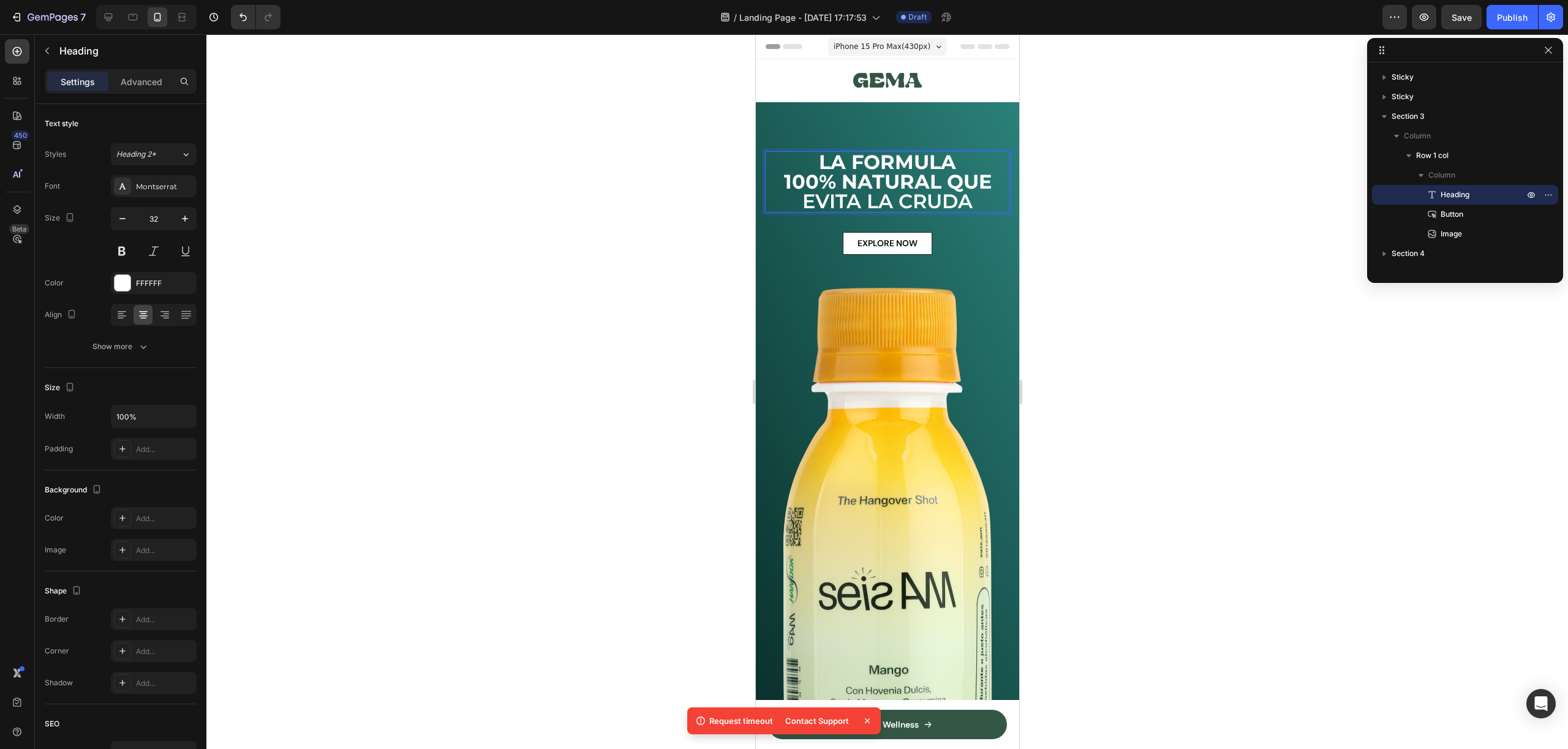
click at [865, 180] on strong "100% NATURAL QUE" at bounding box center [887, 181] width 208 height 24
click at [864, 180] on strong "100% NATURAL QUE" at bounding box center [887, 181] width 208 height 24
click at [864, 179] on strong "100% NATURAL QUE" at bounding box center [887, 181] width 208 height 24
click at [828, 176] on strong "100% NATURAL QUE" at bounding box center [887, 181] width 208 height 24
click at [838, 177] on strong "100% NATURAL QUE" at bounding box center [887, 181] width 208 height 24
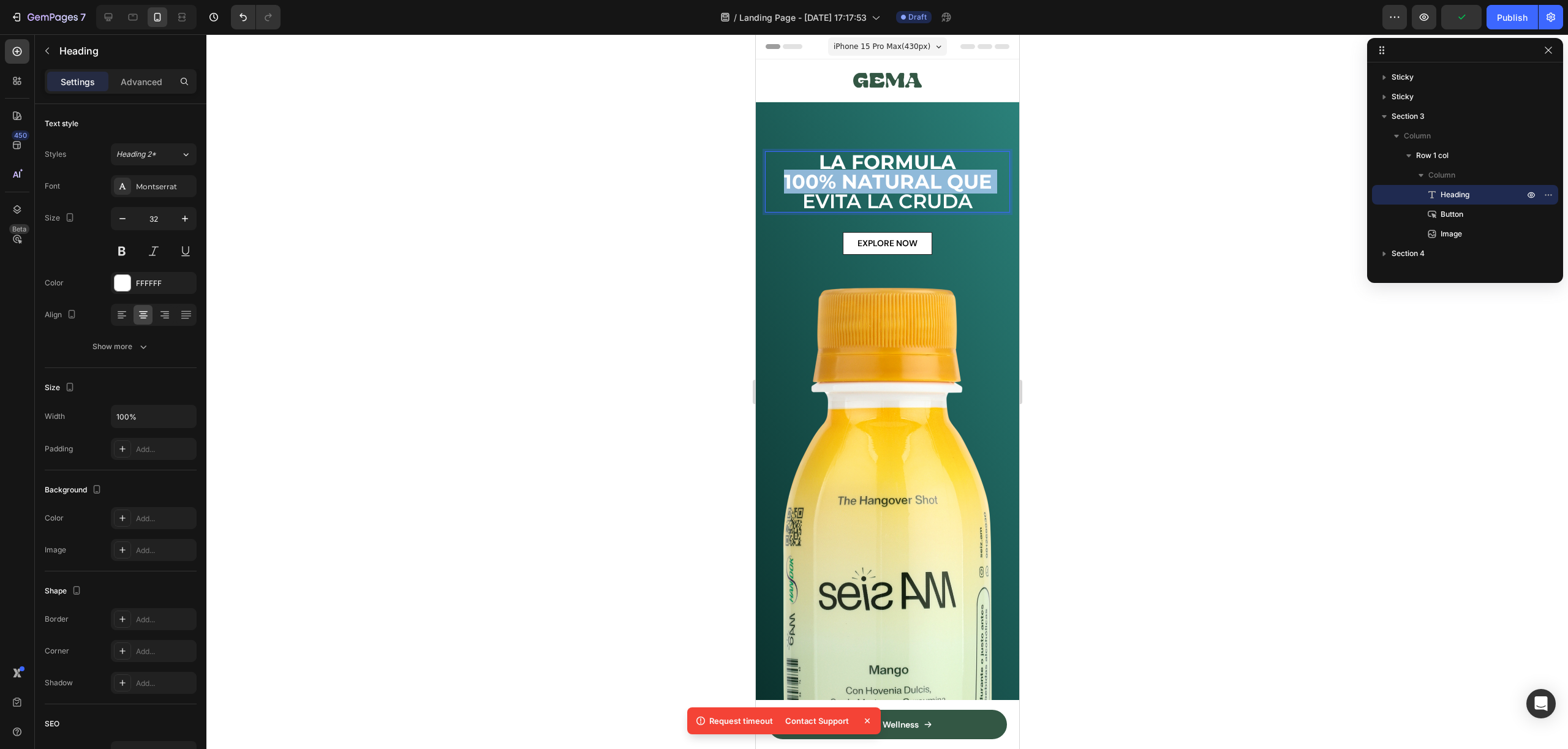
click at [839, 176] on strong "100% NATURAL QUE" at bounding box center [887, 181] width 208 height 24
click at [834, 196] on p "LA FORMULA 100% NATURAL QUE [PERSON_NAME]" at bounding box center [887, 182] width 243 height 58
click at [903, 176] on strong "100% NATURAL QUE" at bounding box center [887, 181] width 208 height 24
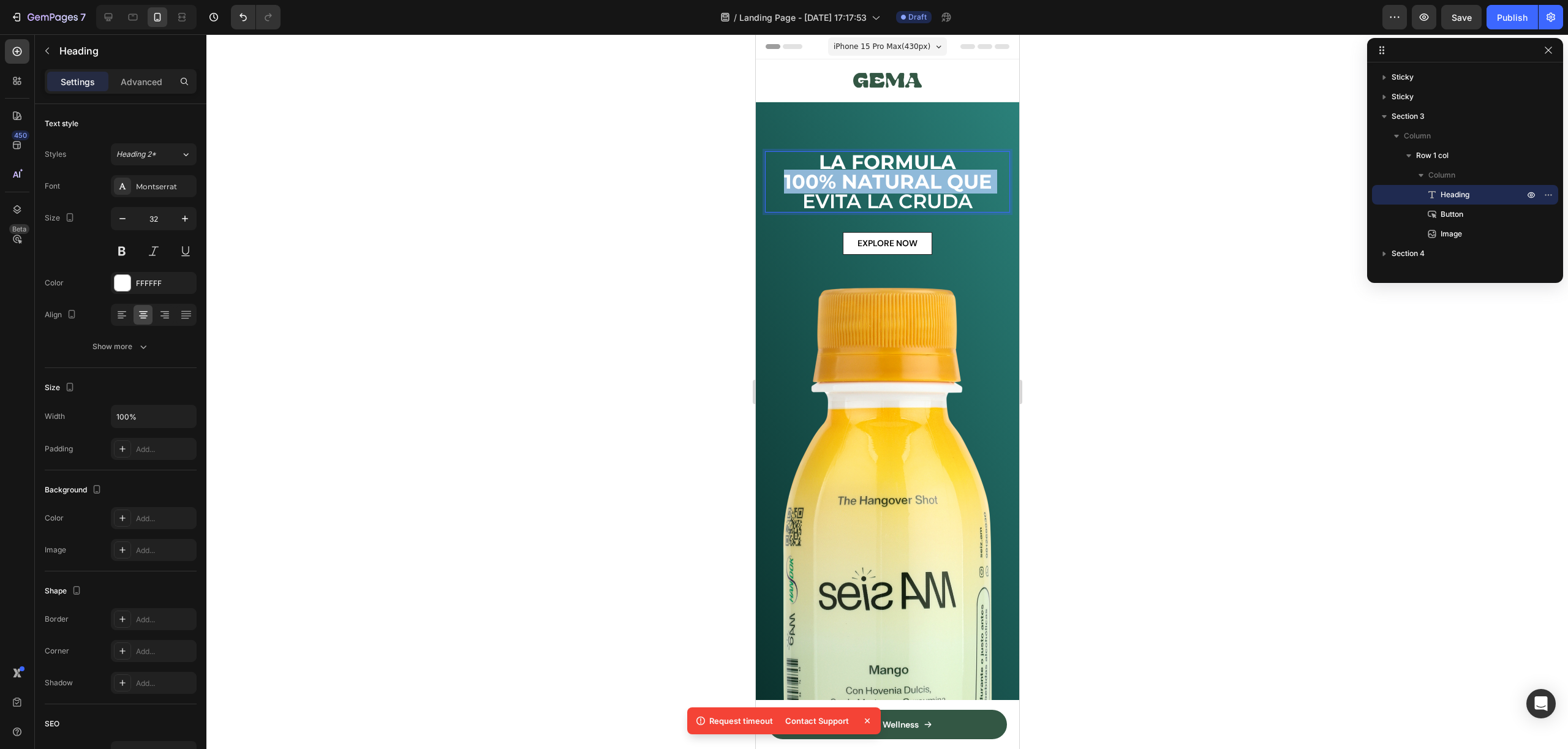
click at [897, 184] on strong "100% NATURAL QUE" at bounding box center [887, 181] width 208 height 24
click at [1058, 222] on div at bounding box center [887, 390] width 1362 height 714
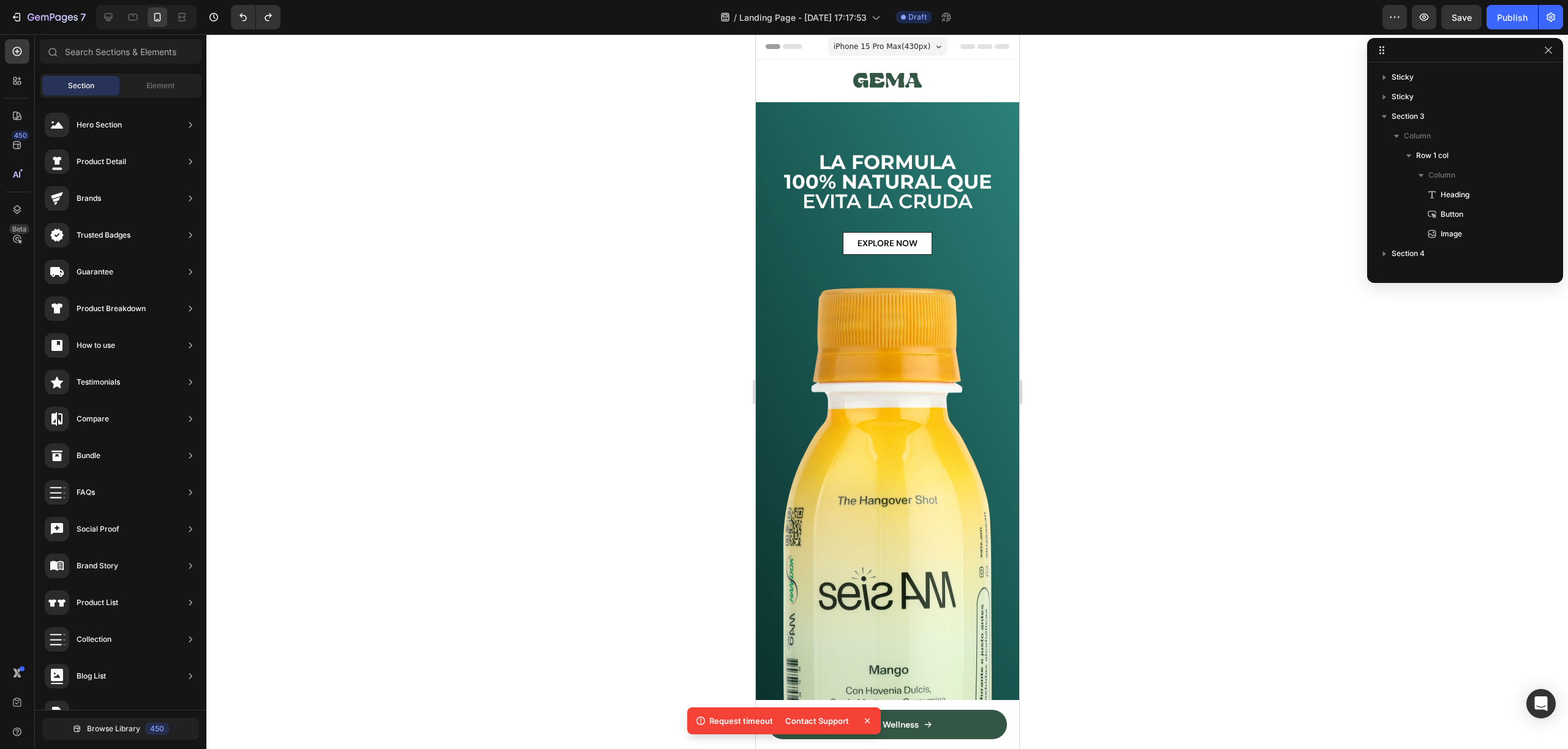
click at [1058, 222] on div at bounding box center [887, 390] width 1362 height 714
click at [933, 208] on h2 "LA FORMULA 100% NATURAL QUE [PERSON_NAME]" at bounding box center [887, 182] width 245 height 61
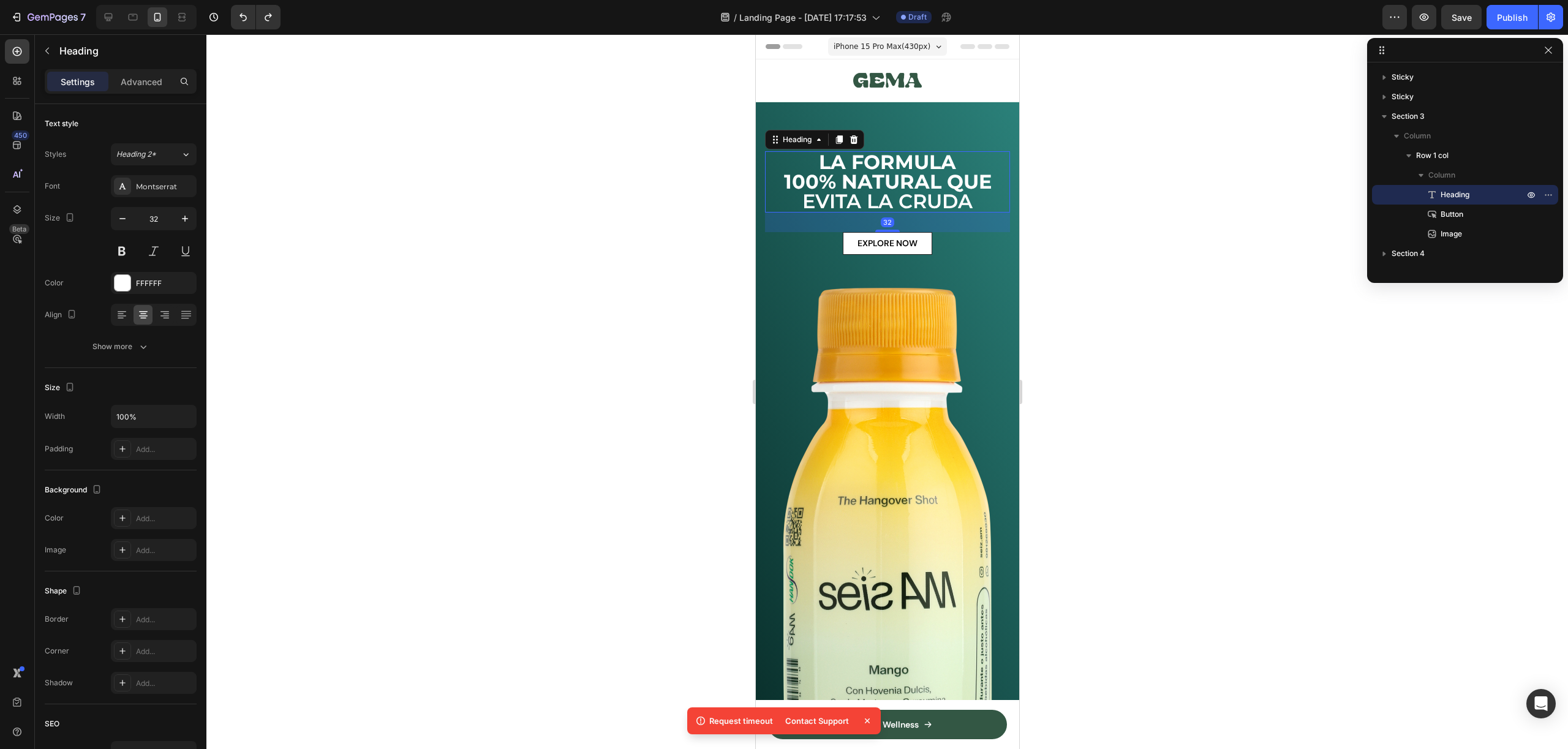
click at [933, 208] on h2 "LA FORMULA 100% NATURAL QUE [PERSON_NAME]" at bounding box center [887, 182] width 245 height 61
click at [933, 208] on p "LA FORMULA 100% NATURAL QUE [PERSON_NAME]" at bounding box center [887, 182] width 243 height 58
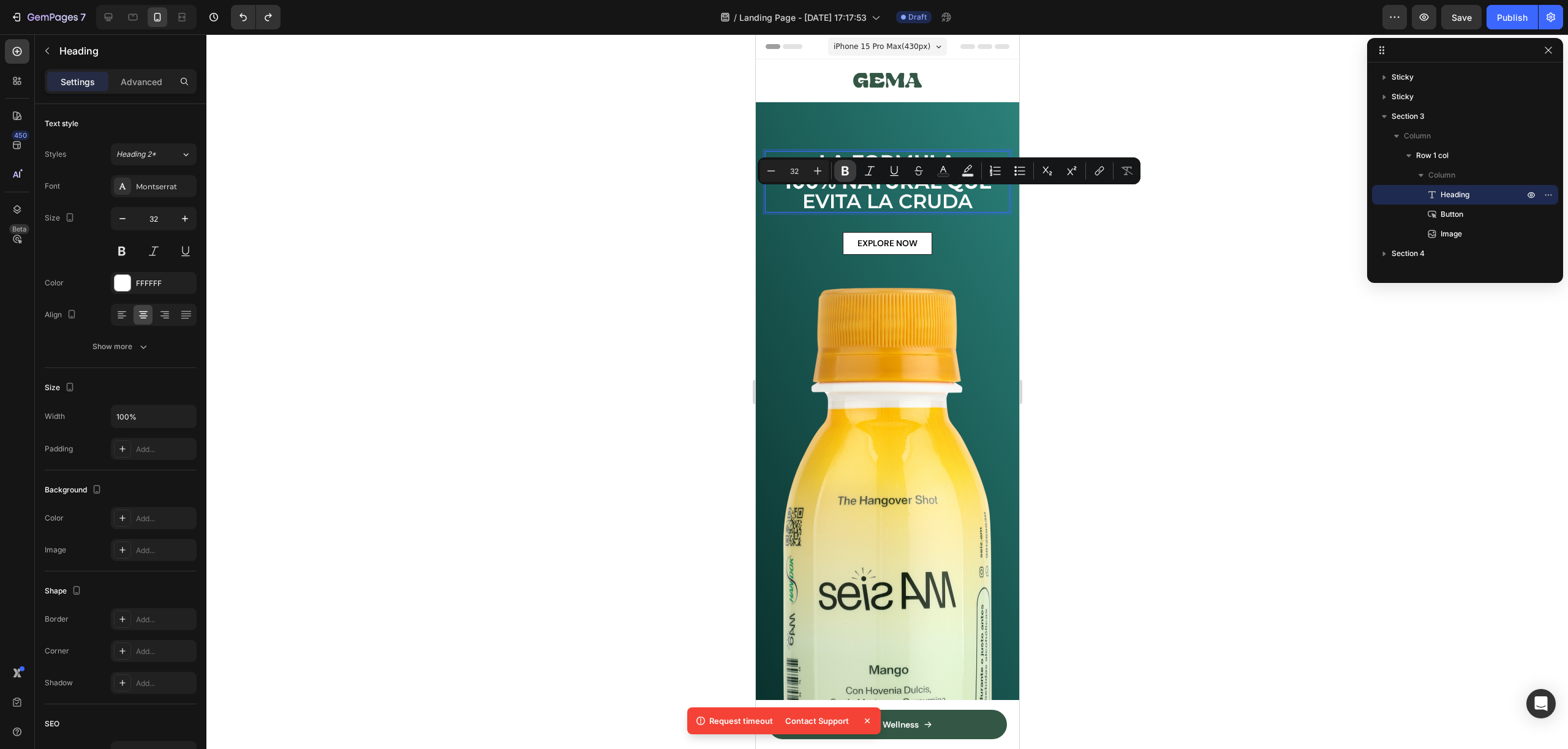
click at [846, 170] on icon "Editor contextual toolbar" at bounding box center [845, 171] width 8 height 9
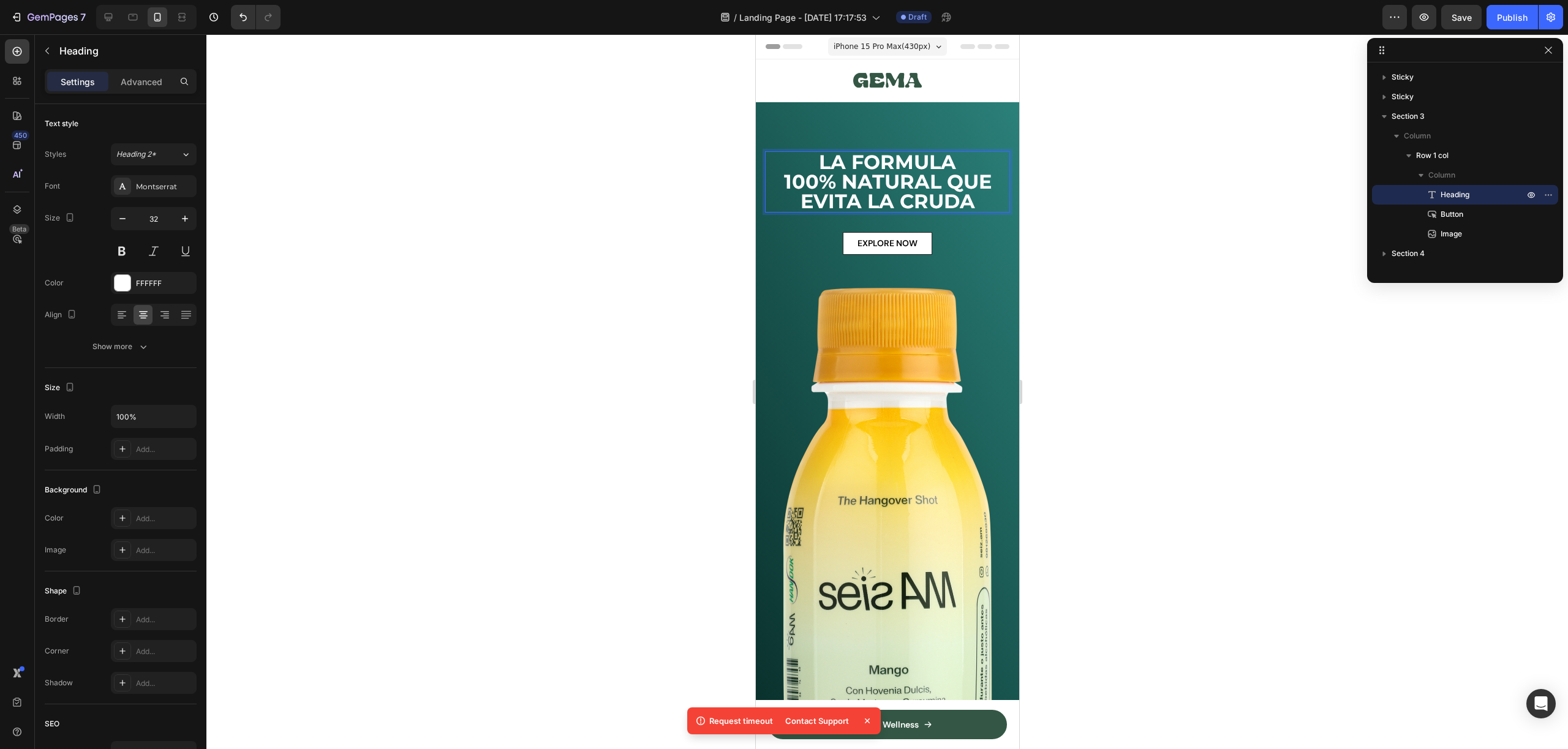
click at [853, 182] on strong "100% NATURAL QUE" at bounding box center [887, 181] width 208 height 24
click at [853, 181] on strong "100% NATURAL QUE" at bounding box center [887, 181] width 208 height 24
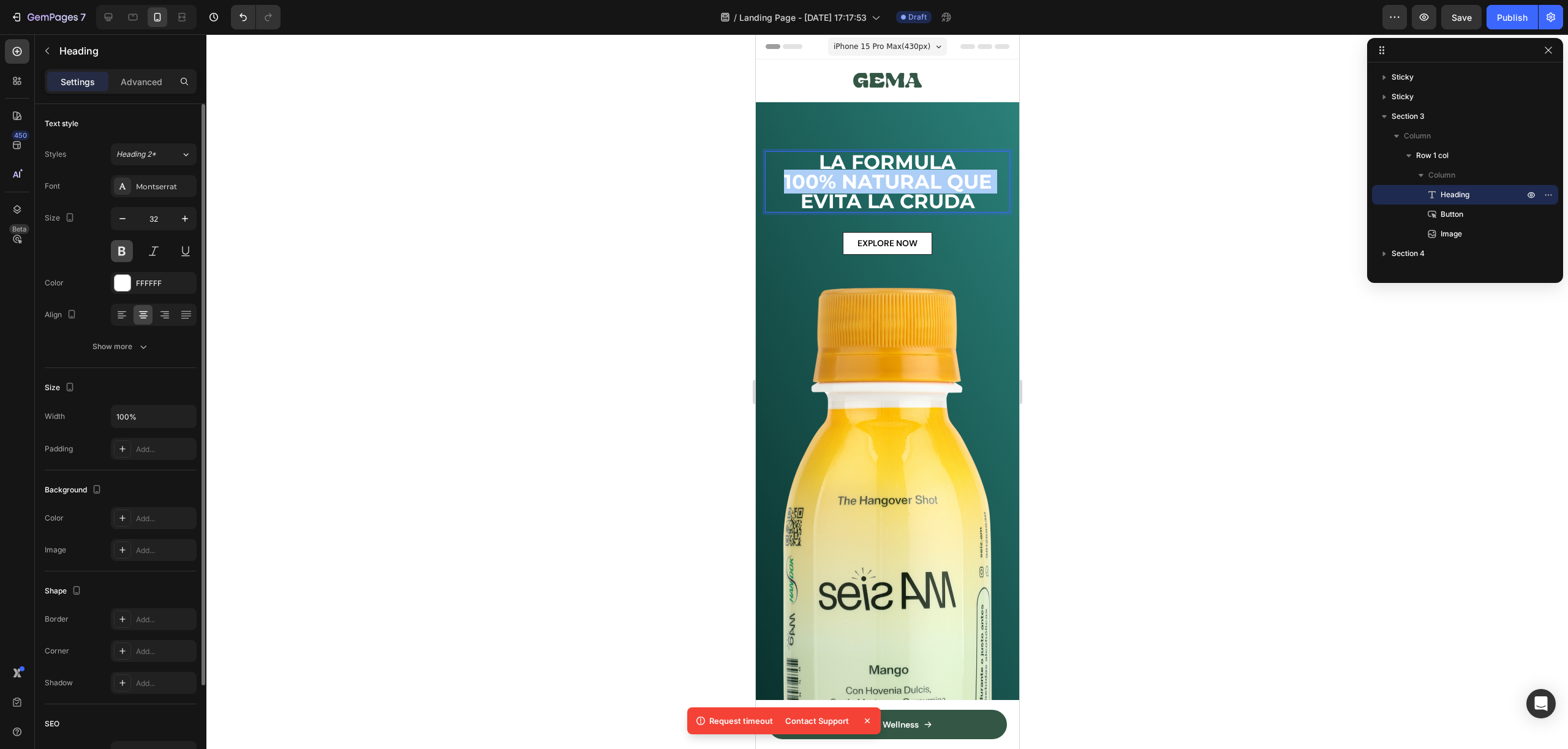
click at [125, 255] on button at bounding box center [121, 250] width 22 height 22
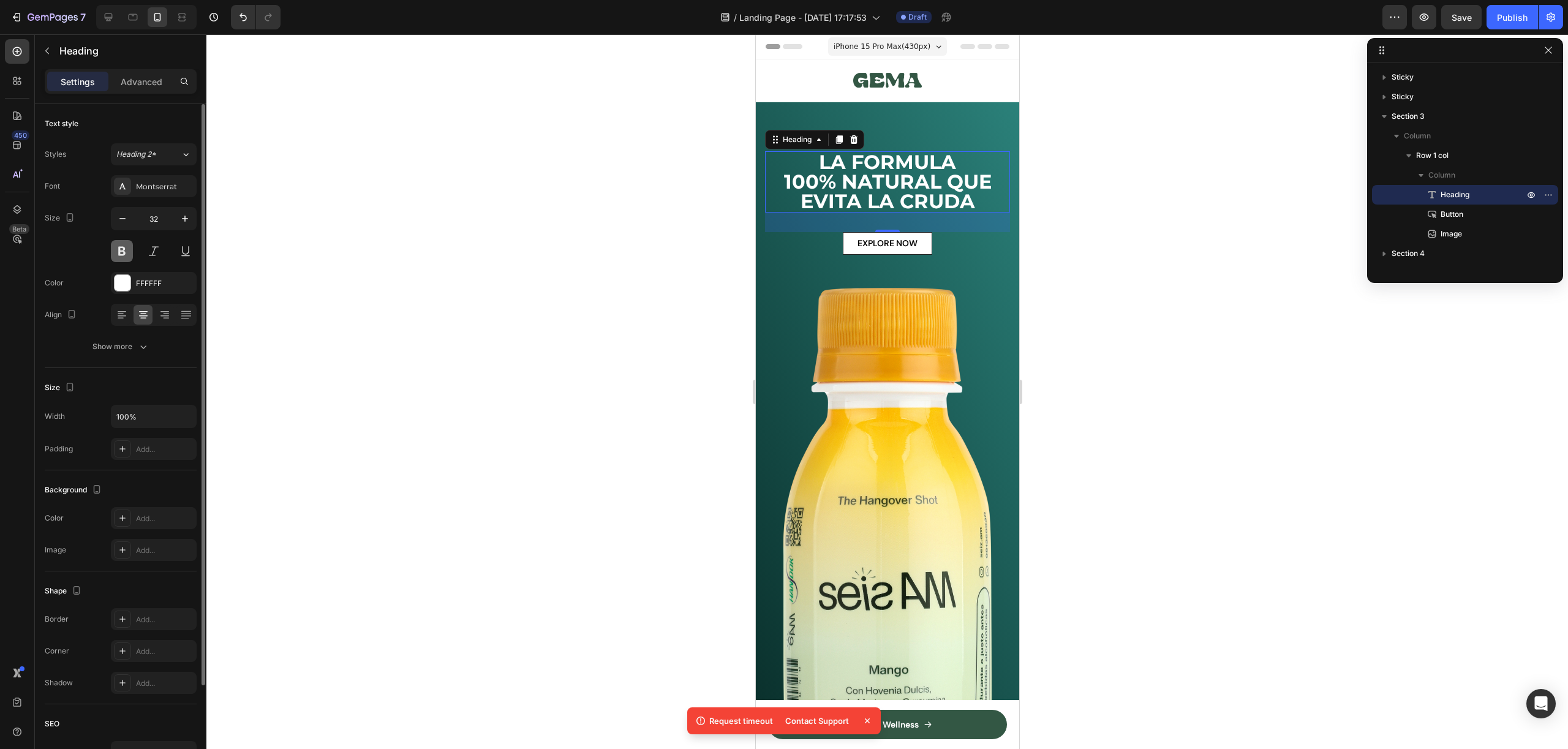
click at [128, 256] on button at bounding box center [121, 250] width 22 height 22
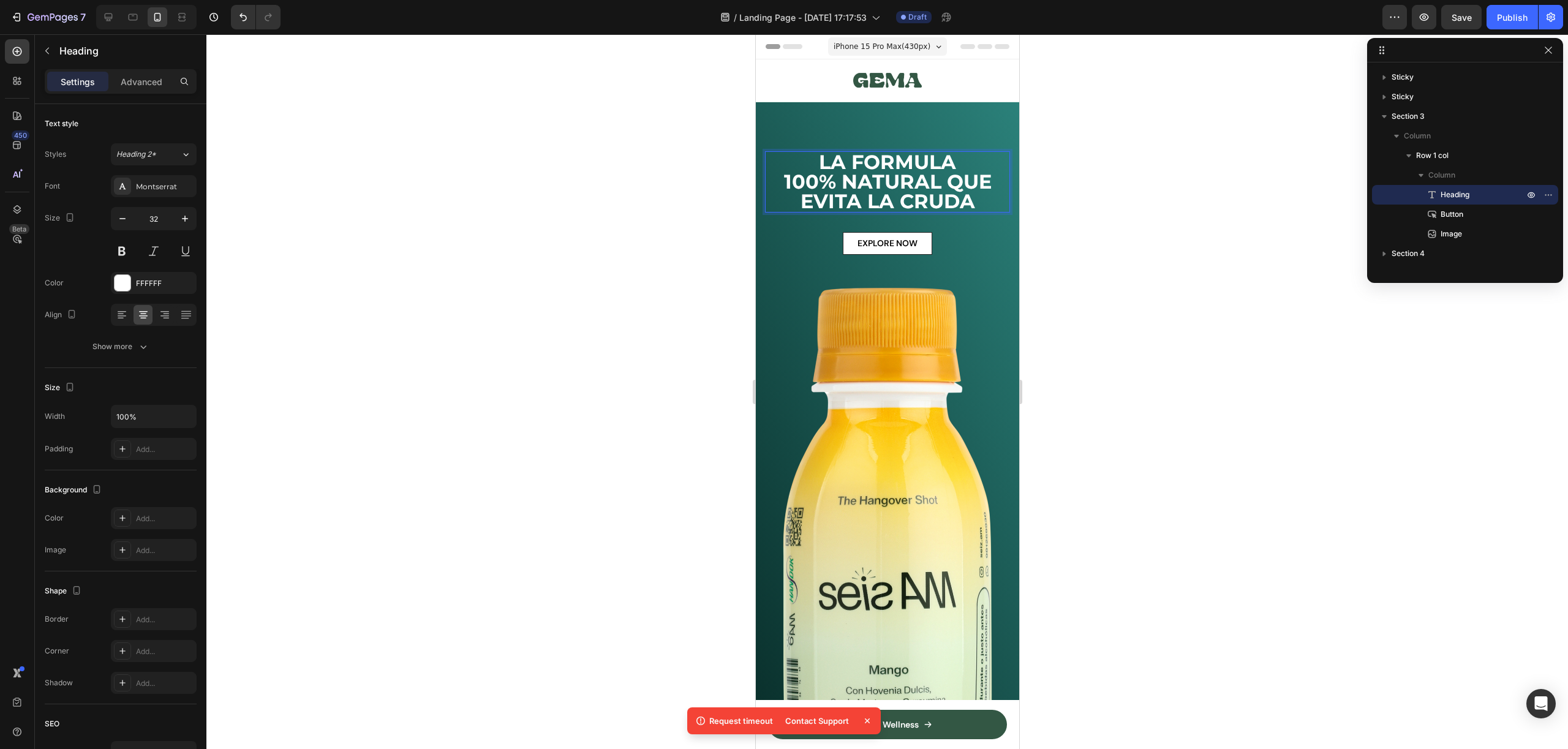
click at [864, 178] on strong "100% NATURAL QUE" at bounding box center [887, 181] width 208 height 24
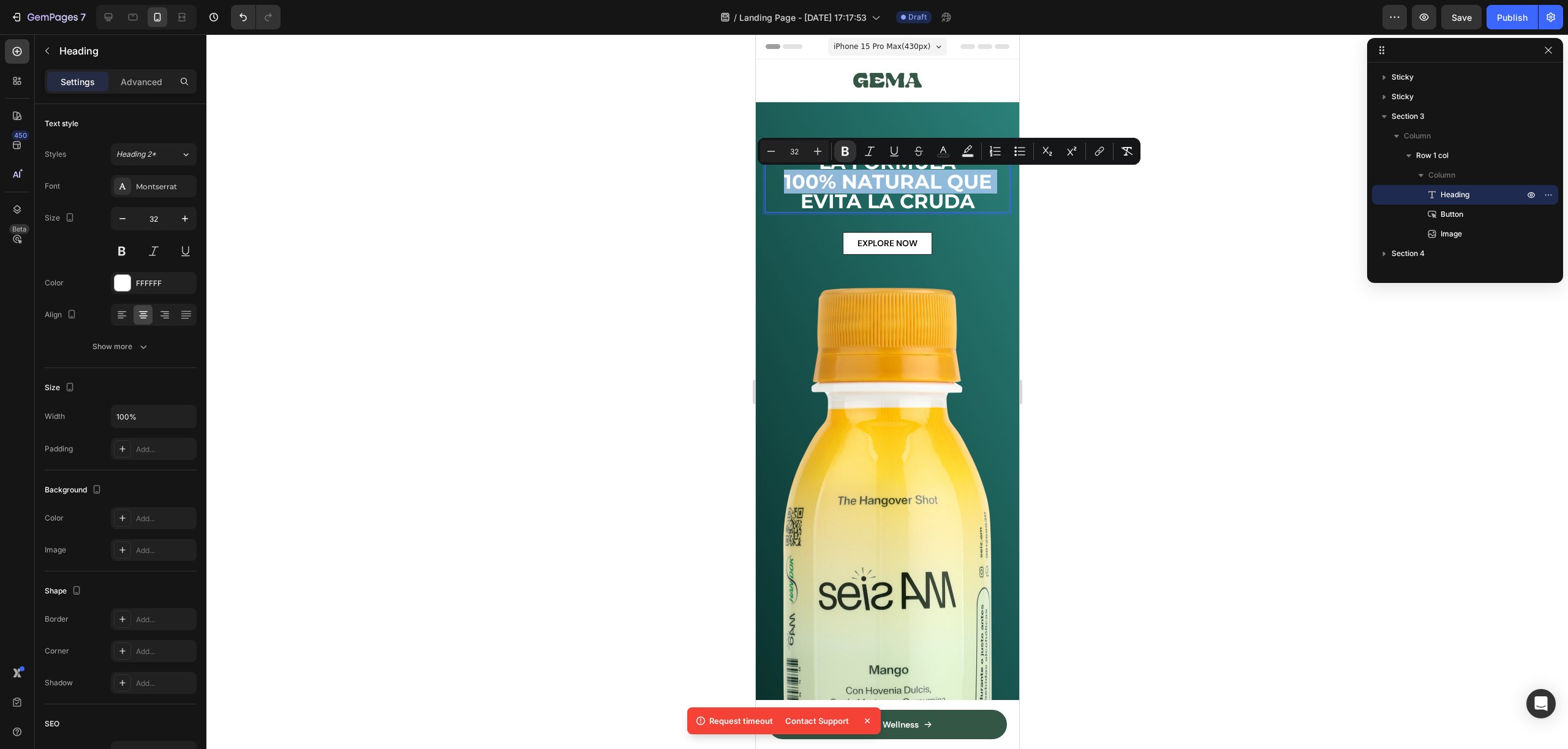
click at [864, 178] on strong "100% NATURAL QUE" at bounding box center [887, 181] width 208 height 24
click at [849, 154] on icon "Editor contextual toolbar" at bounding box center [844, 151] width 12 height 12
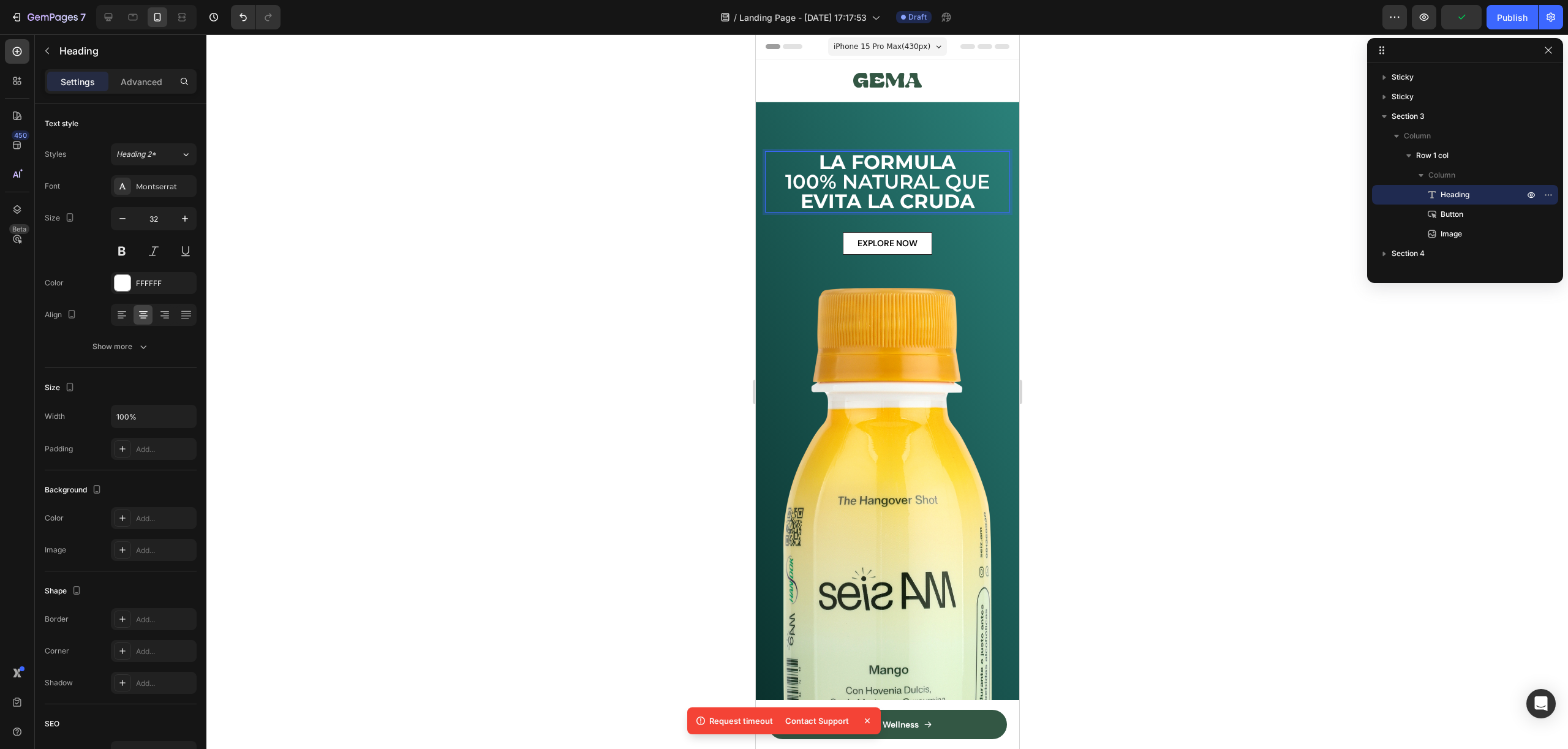
drag, startPoint x: 251, startPoint y: 190, endPoint x: 1156, endPoint y: 262, distance: 907.9
click at [1156, 262] on div at bounding box center [887, 390] width 1362 height 714
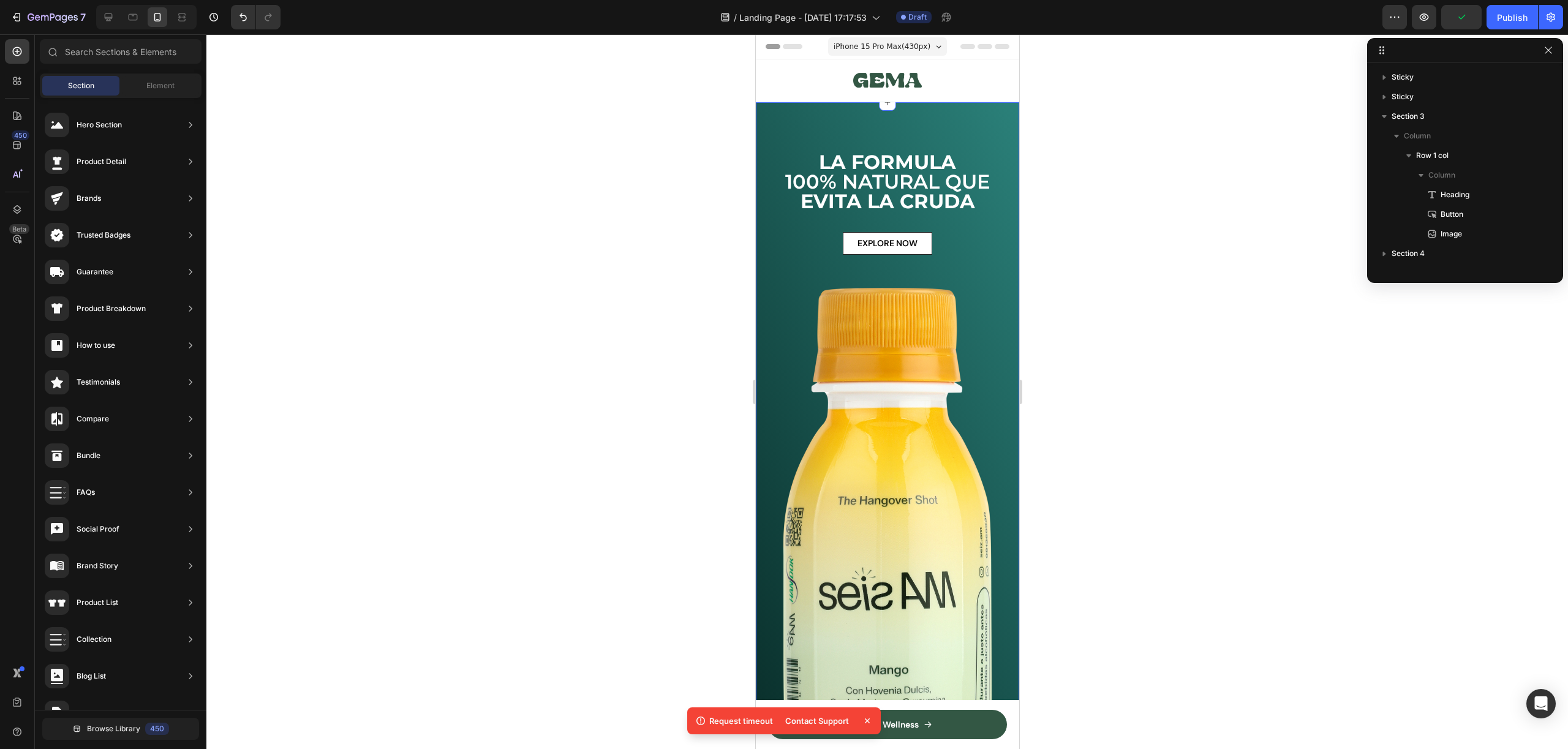
click at [953, 184] on p "⁠⁠⁠⁠⁠⁠⁠ LA FORMULA 100% NATURAL QUE EVITA LA CRUDA" at bounding box center [887, 182] width 243 height 58
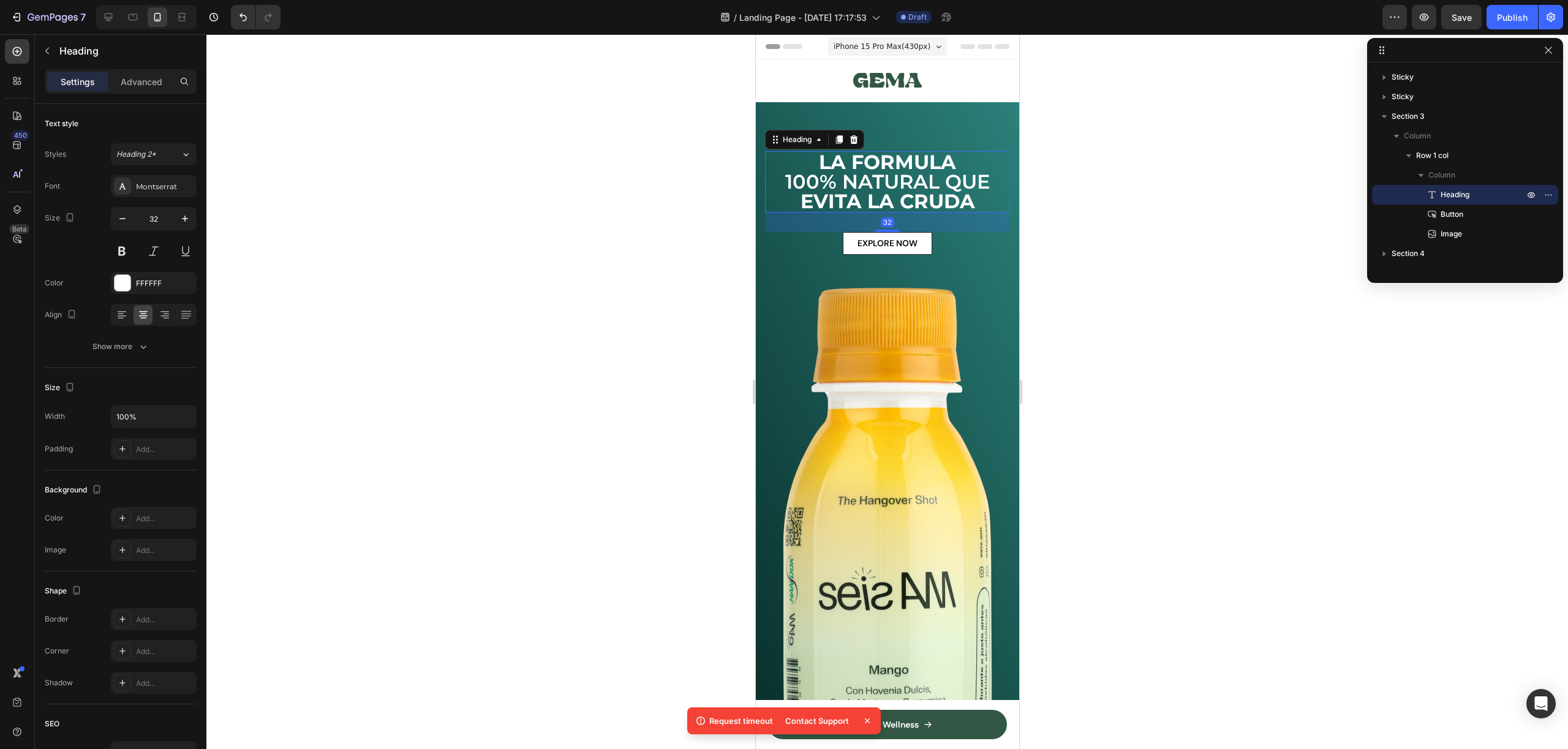
click at [1078, 171] on div at bounding box center [887, 390] width 1362 height 714
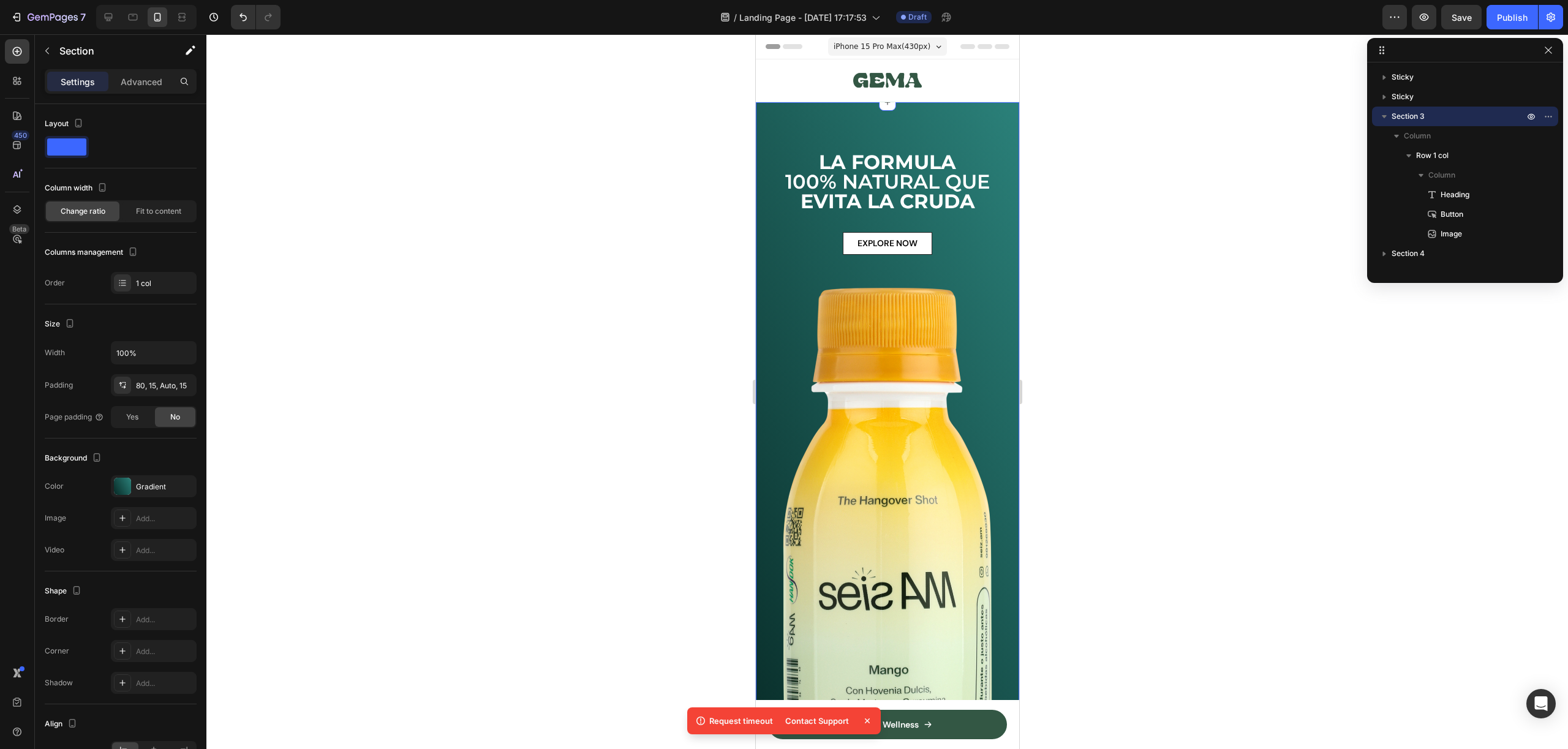
click at [936, 108] on div "⁠⁠⁠⁠⁠⁠⁠ LA FORMULA 100% NATURAL QUE [PERSON_NAME] Heading EXPLORE NOW Button Im…" at bounding box center [887, 454] width 264 height 704
click at [1094, 222] on div at bounding box center [887, 390] width 1362 height 714
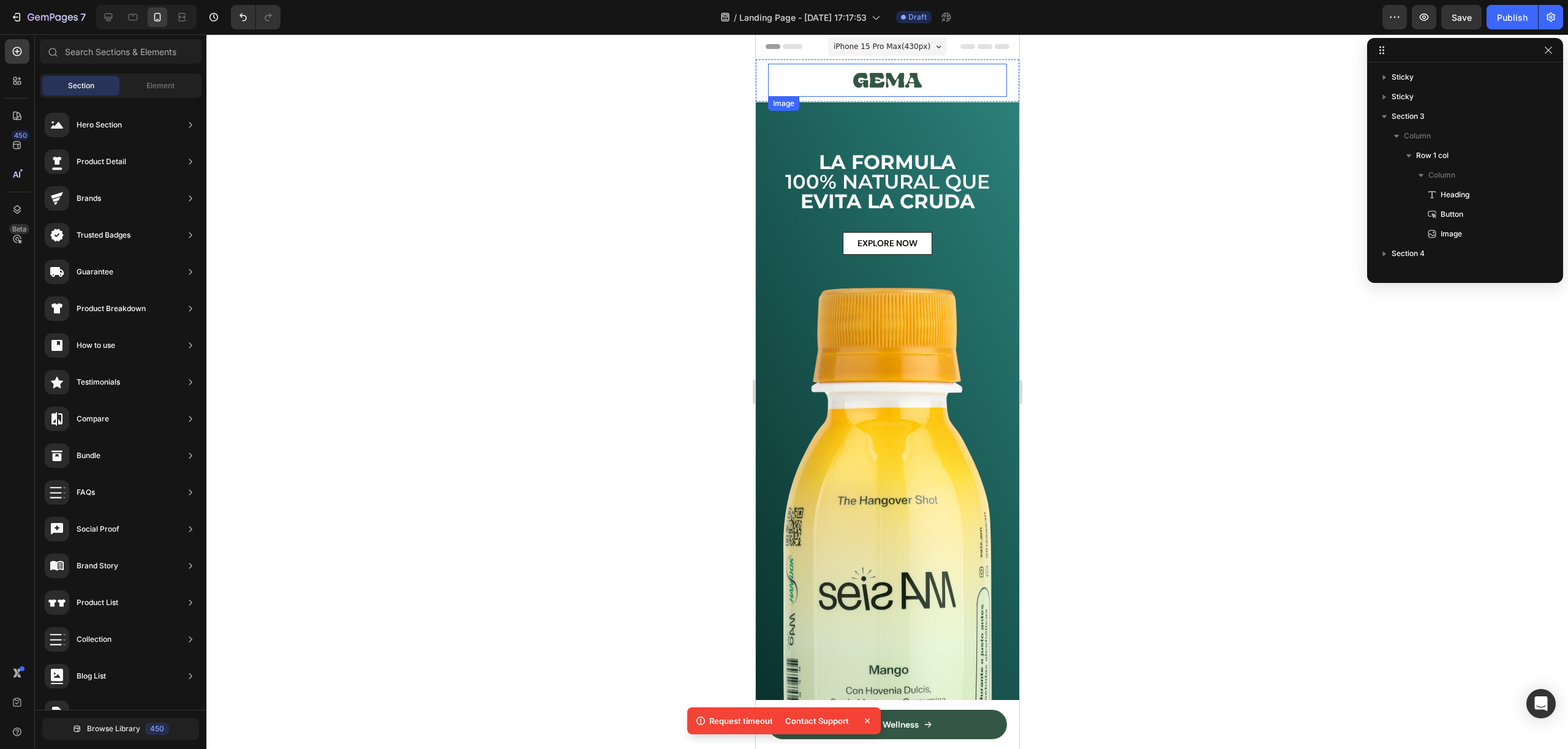
click at [854, 79] on img at bounding box center [888, 80] width 70 height 33
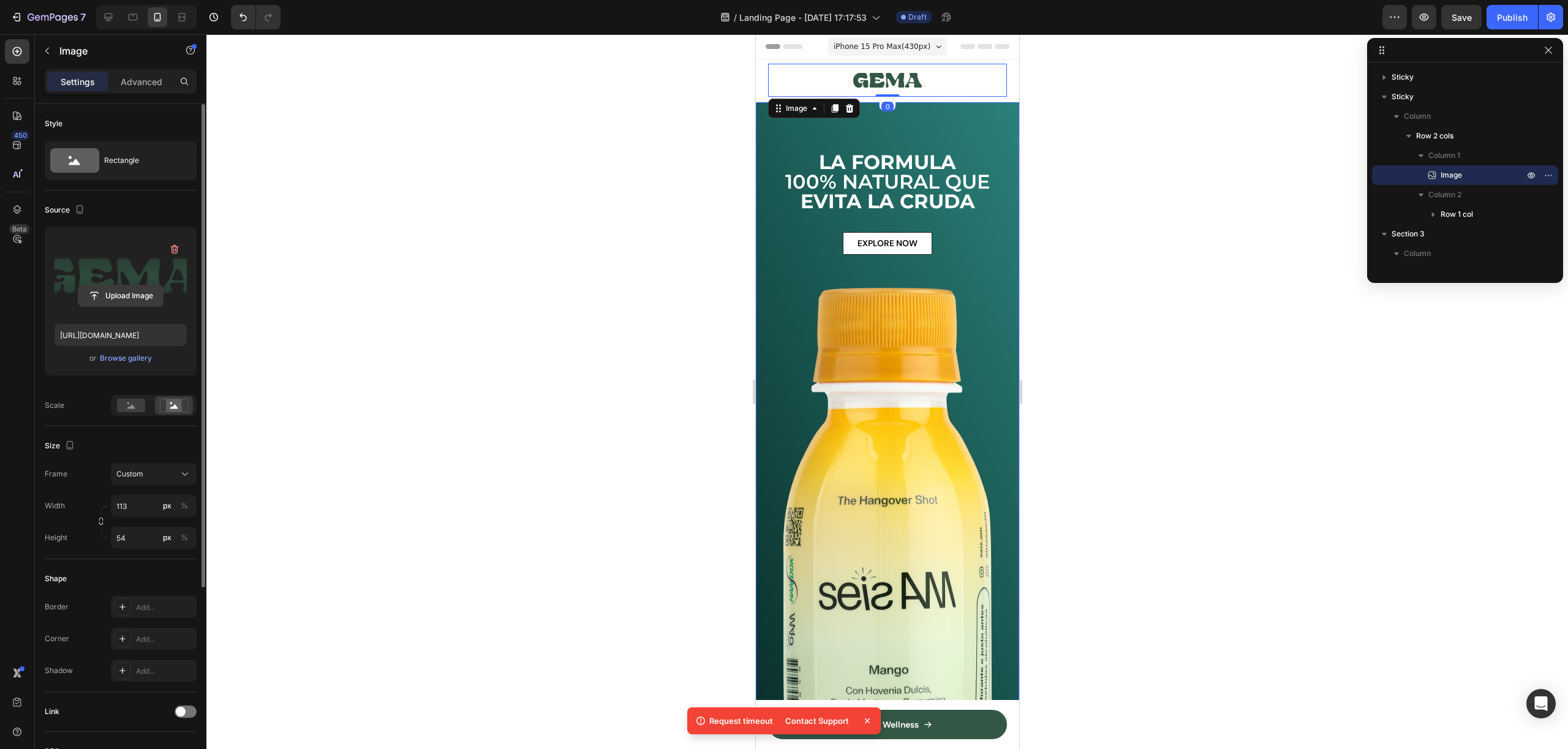
click at [131, 295] on input "file" at bounding box center [120, 295] width 85 height 21
click at [948, 245] on div "EXPLORE NOW Button" at bounding box center [887, 244] width 245 height 23
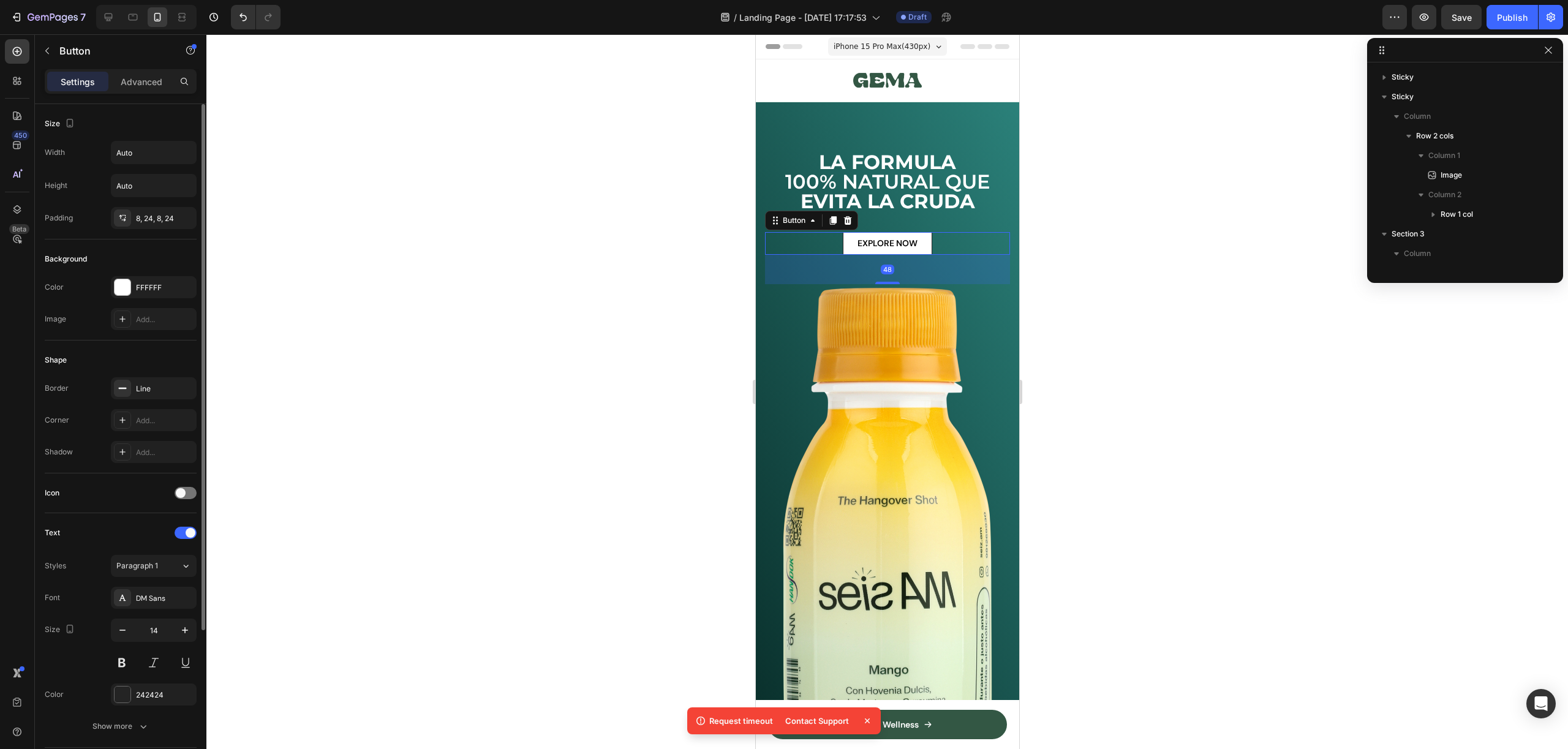
scroll to position [173, 0]
click at [952, 73] on div at bounding box center [887, 80] width 239 height 33
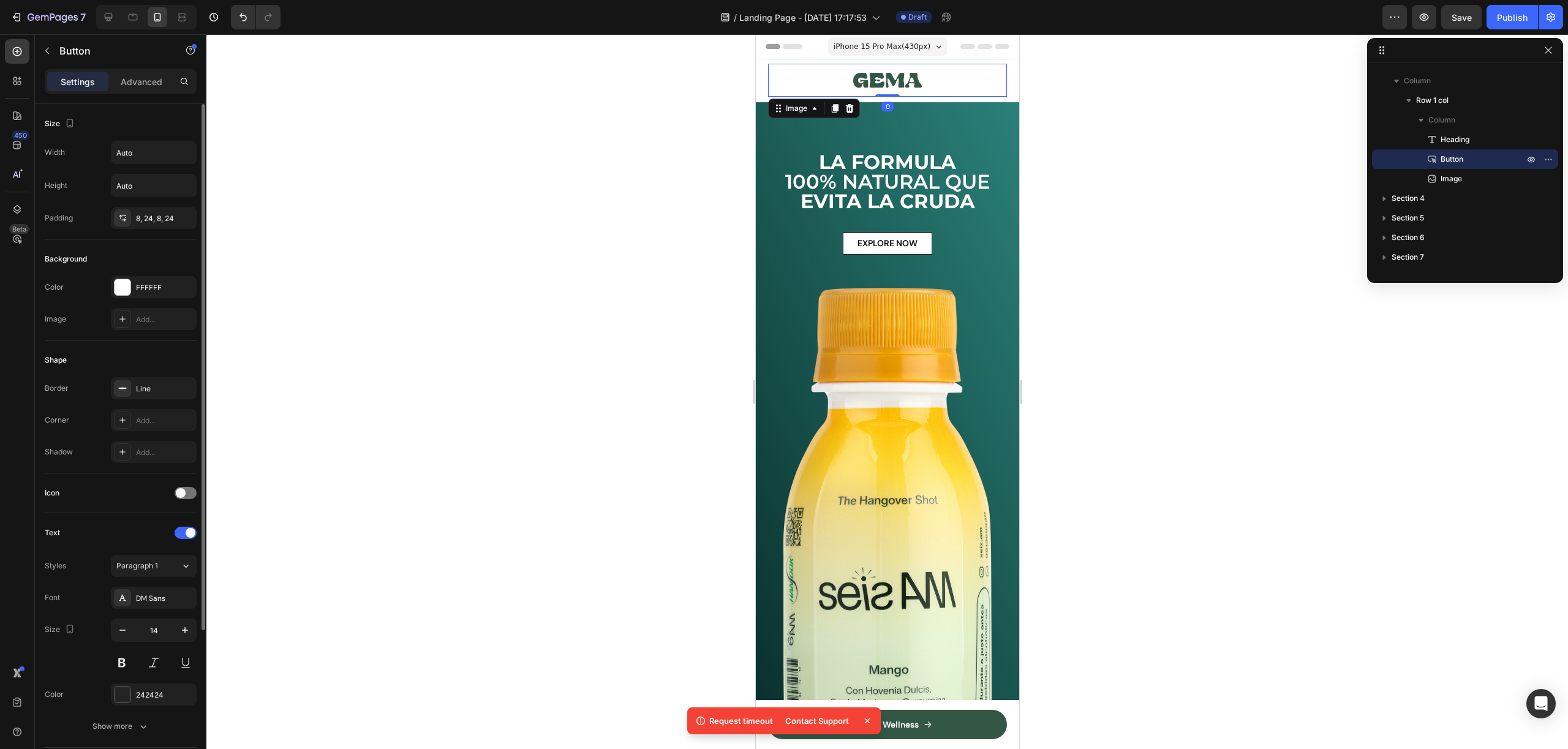
scroll to position [16, 0]
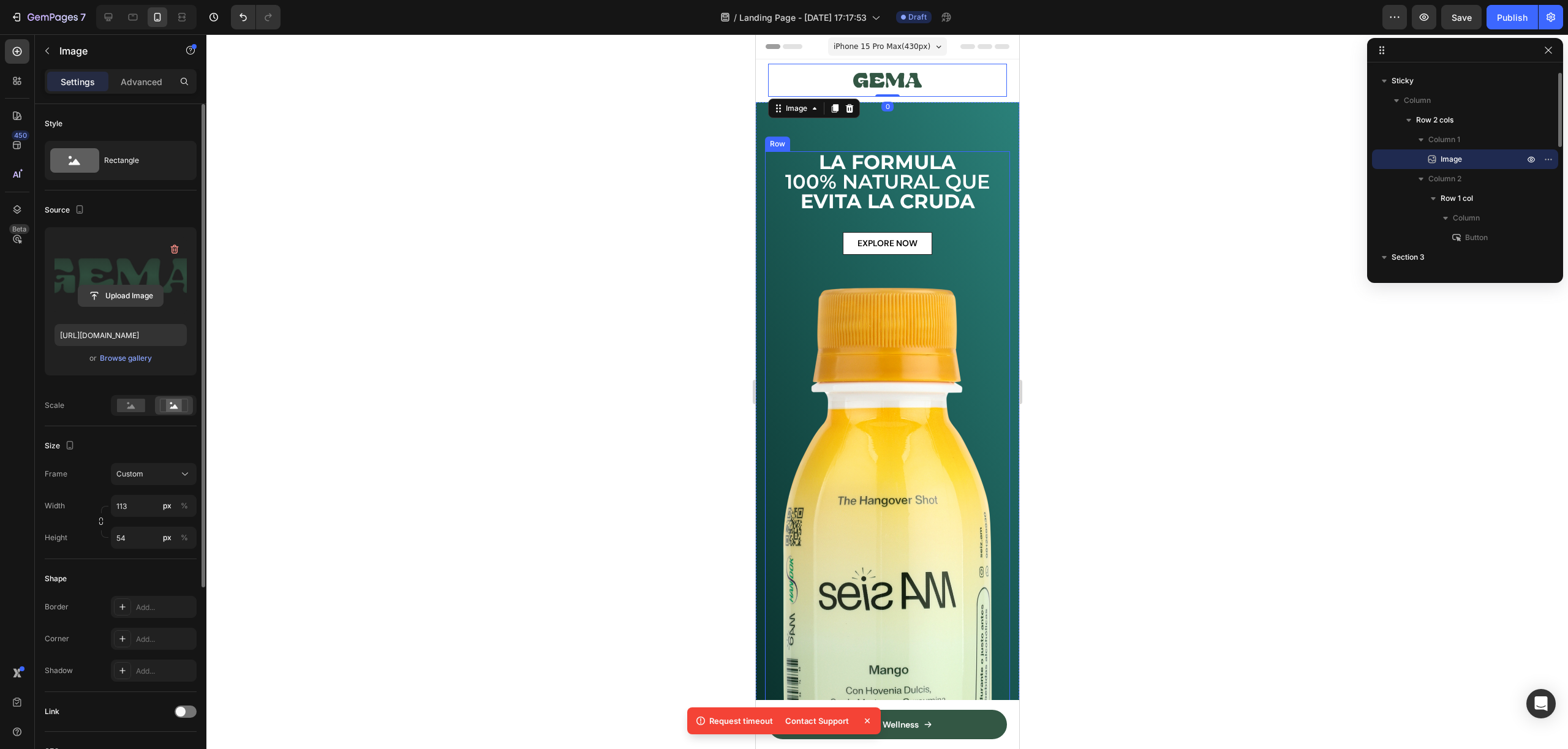
click at [129, 285] on input "file" at bounding box center [120, 295] width 85 height 21
type input "[URL][DOMAIN_NAME]"
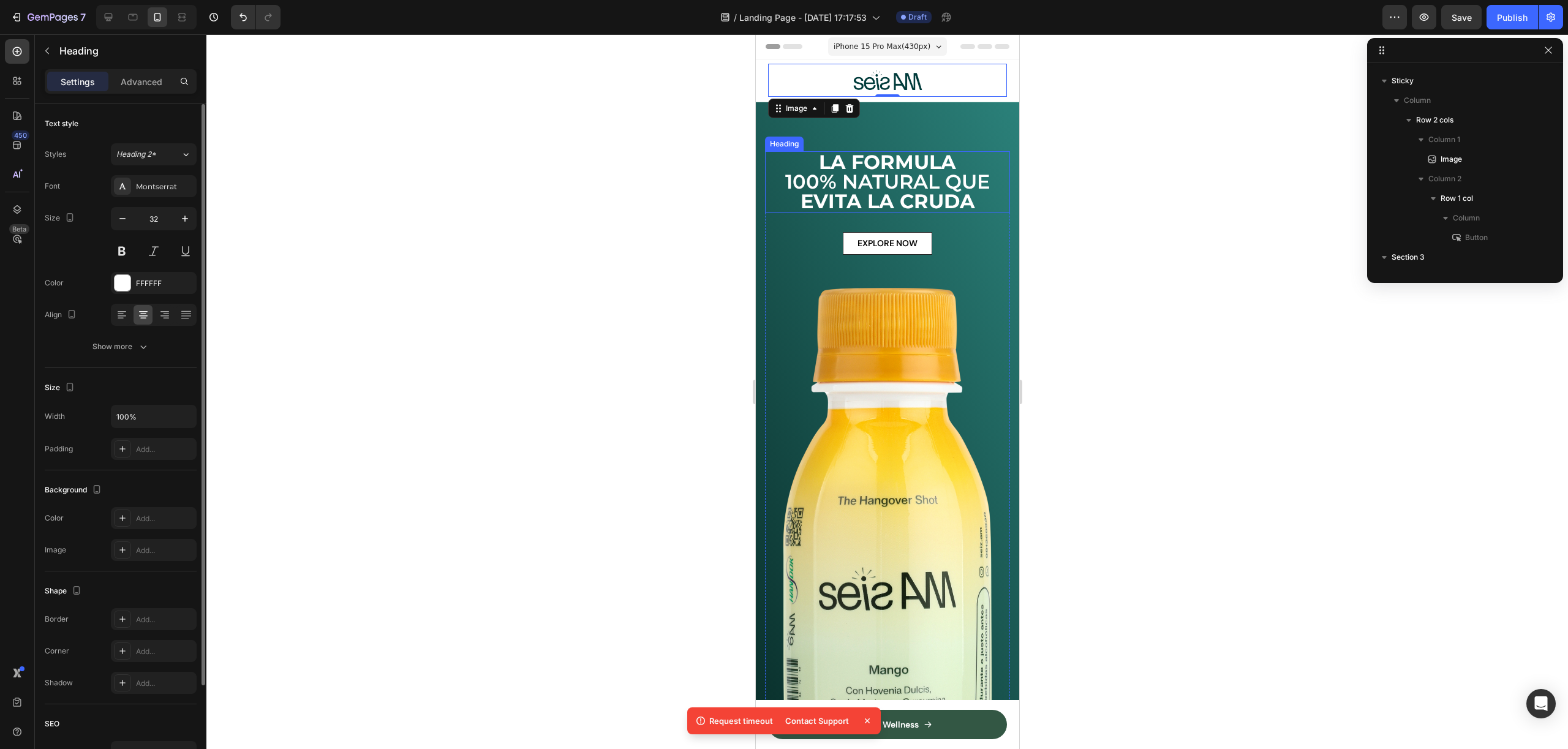
click at [915, 169] on strong "LA FORMULA" at bounding box center [887, 161] width 137 height 24
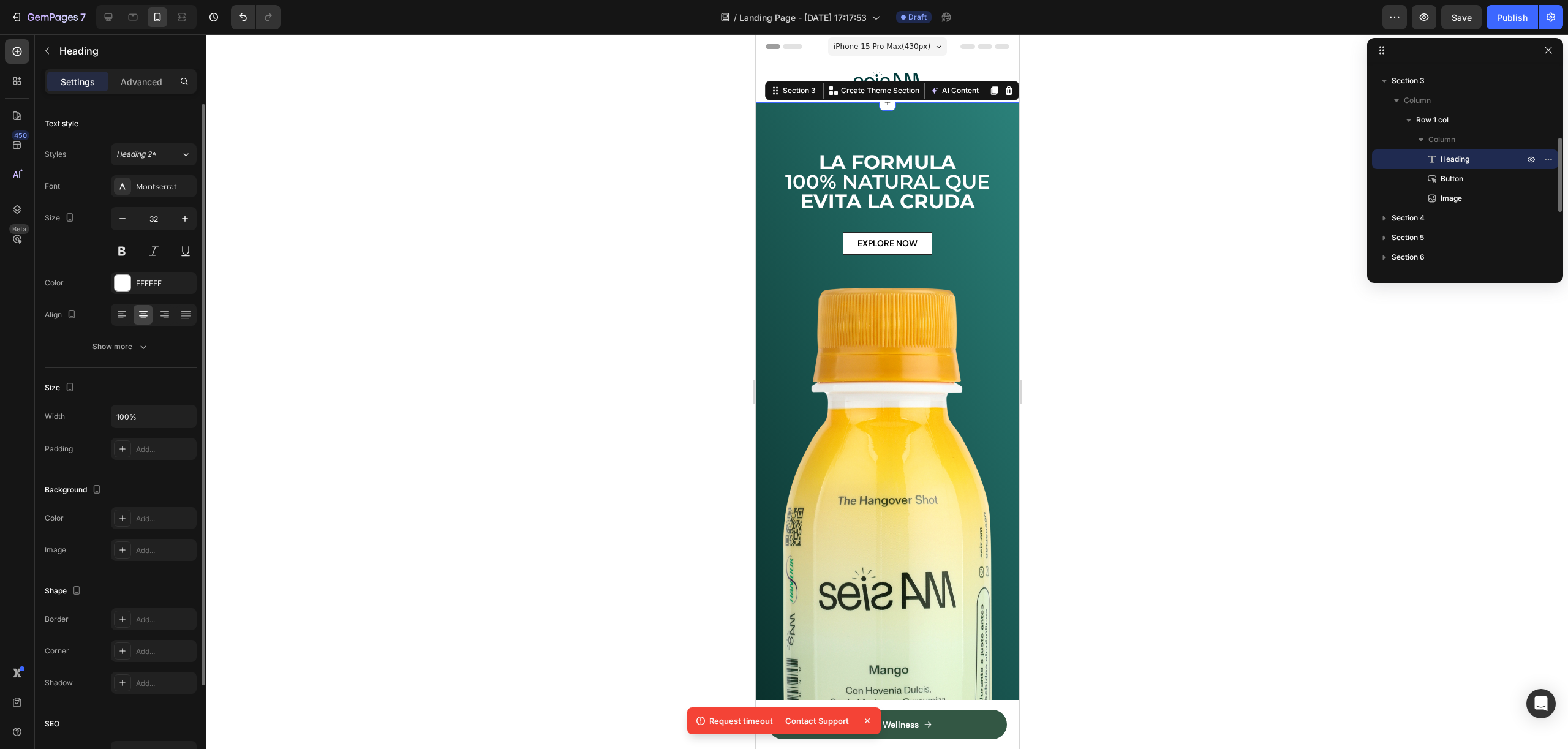
click at [948, 127] on div "⁠⁠⁠⁠⁠⁠⁠ LA FORMULA 100% NATURAL QUE [PERSON_NAME] Heading EXPLORE NOW Button Im…" at bounding box center [887, 454] width 264 height 704
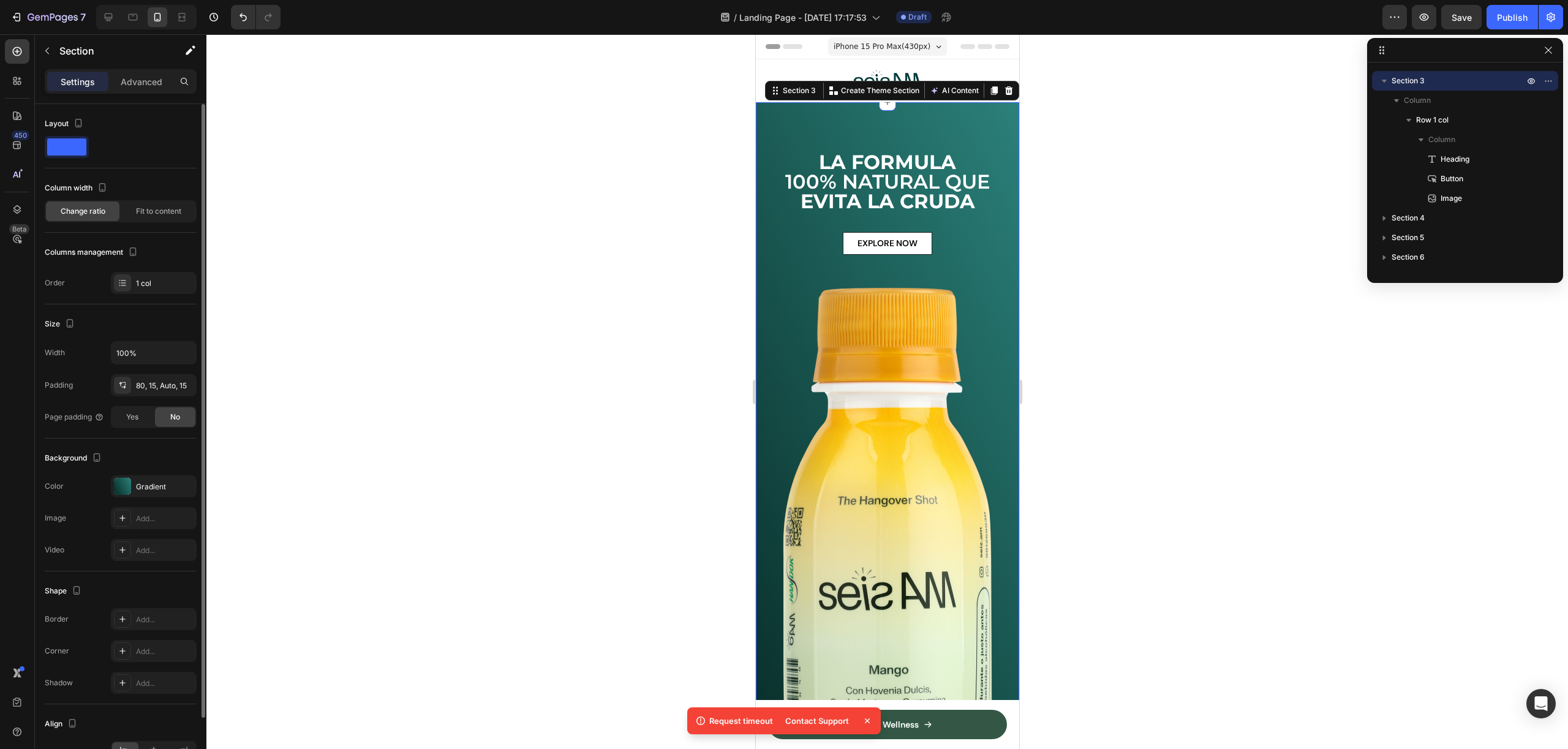
click at [1039, 166] on div at bounding box center [887, 390] width 1362 height 714
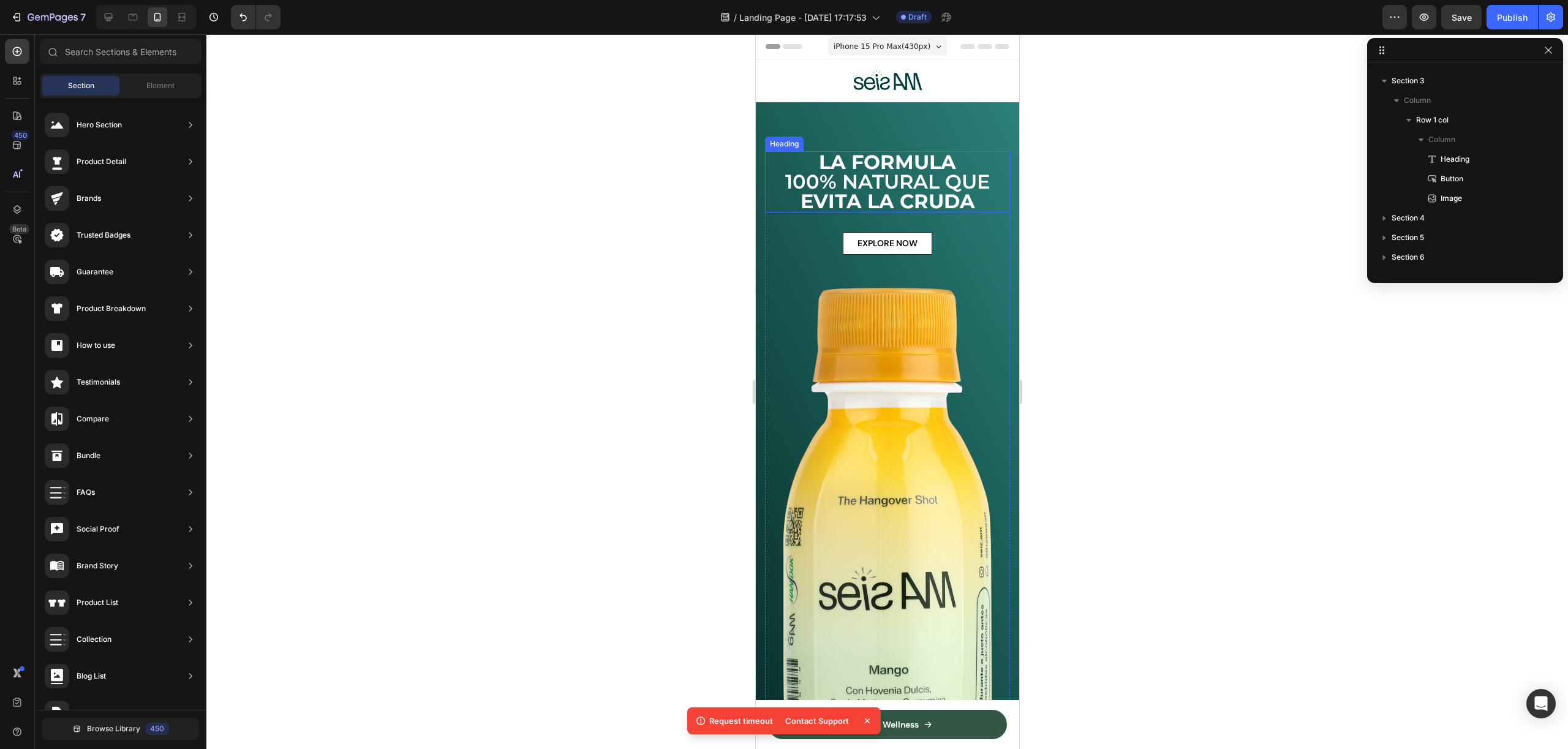
click at [958, 170] on p "⁠⁠⁠⁠⁠⁠⁠ LA FORMULA 100% NATURAL QUE EVITA LA CRUDA" at bounding box center [887, 182] width 243 height 58
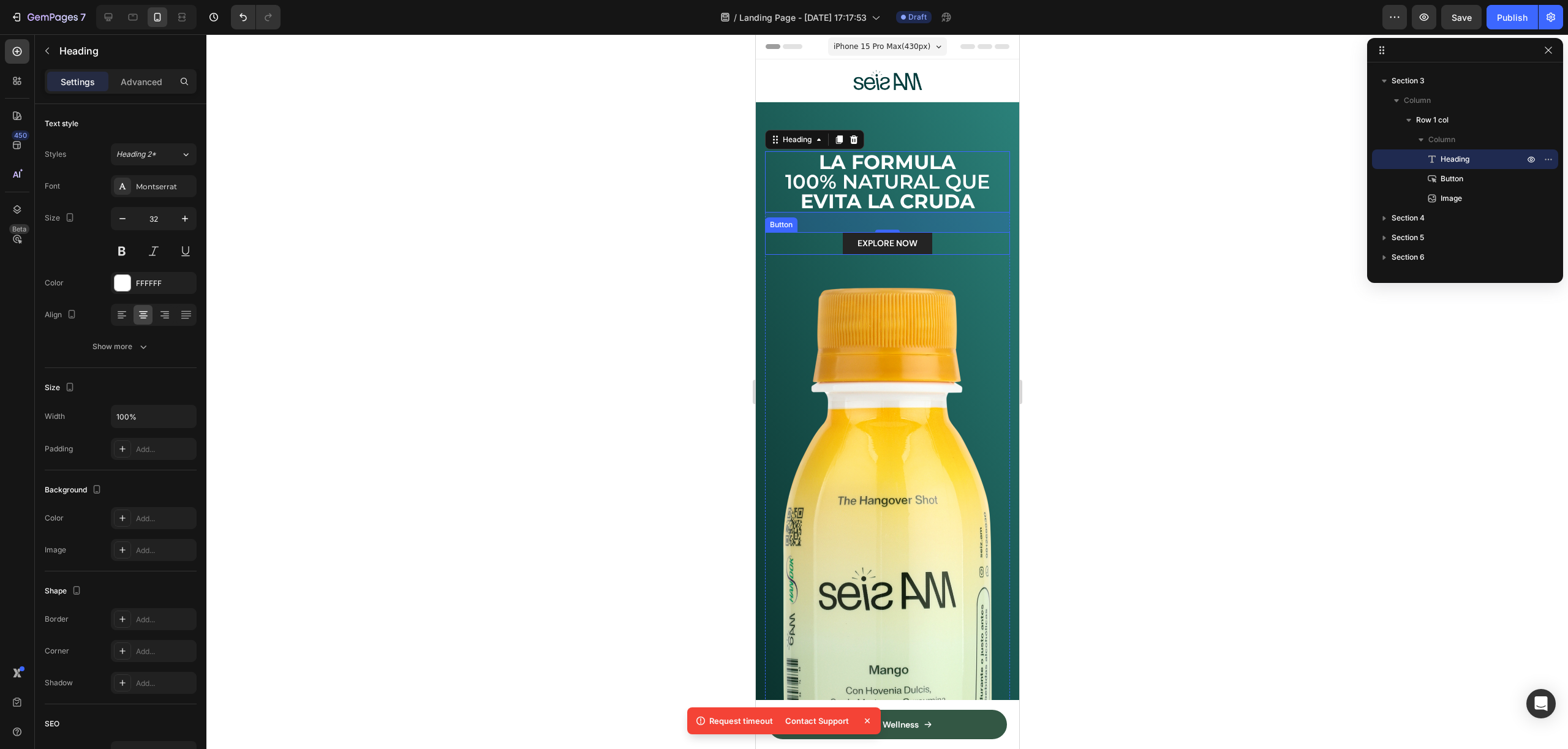
click at [918, 247] on button "EXPLORE NOW" at bounding box center [887, 244] width 89 height 23
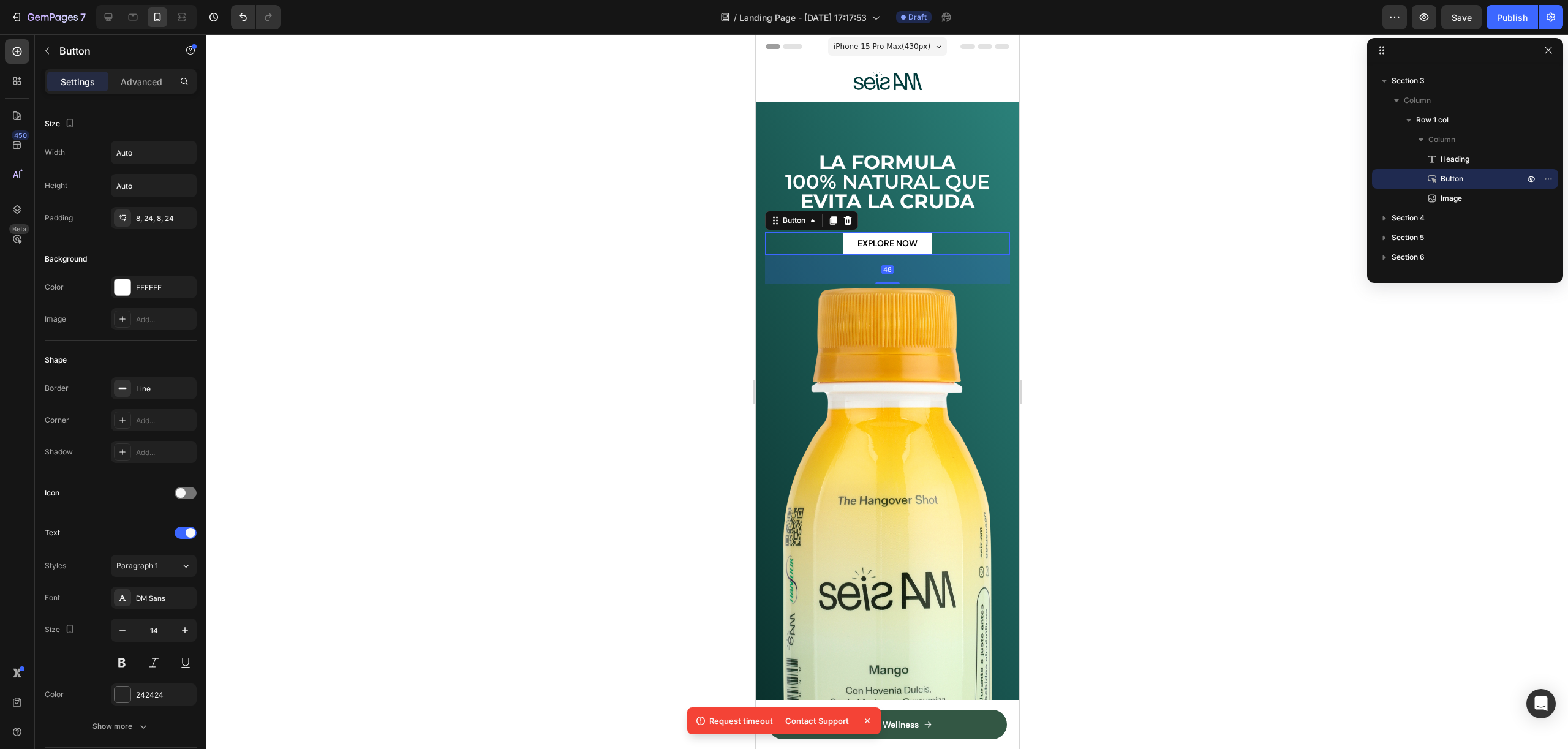
click at [949, 245] on div "EXPLORE NOW Button 48" at bounding box center [887, 244] width 245 height 23
click at [903, 243] on div "EXPLORE NOW" at bounding box center [887, 244] width 60 height 13
click at [903, 243] on p "EXPLORE NOW" at bounding box center [887, 244] width 60 height 13
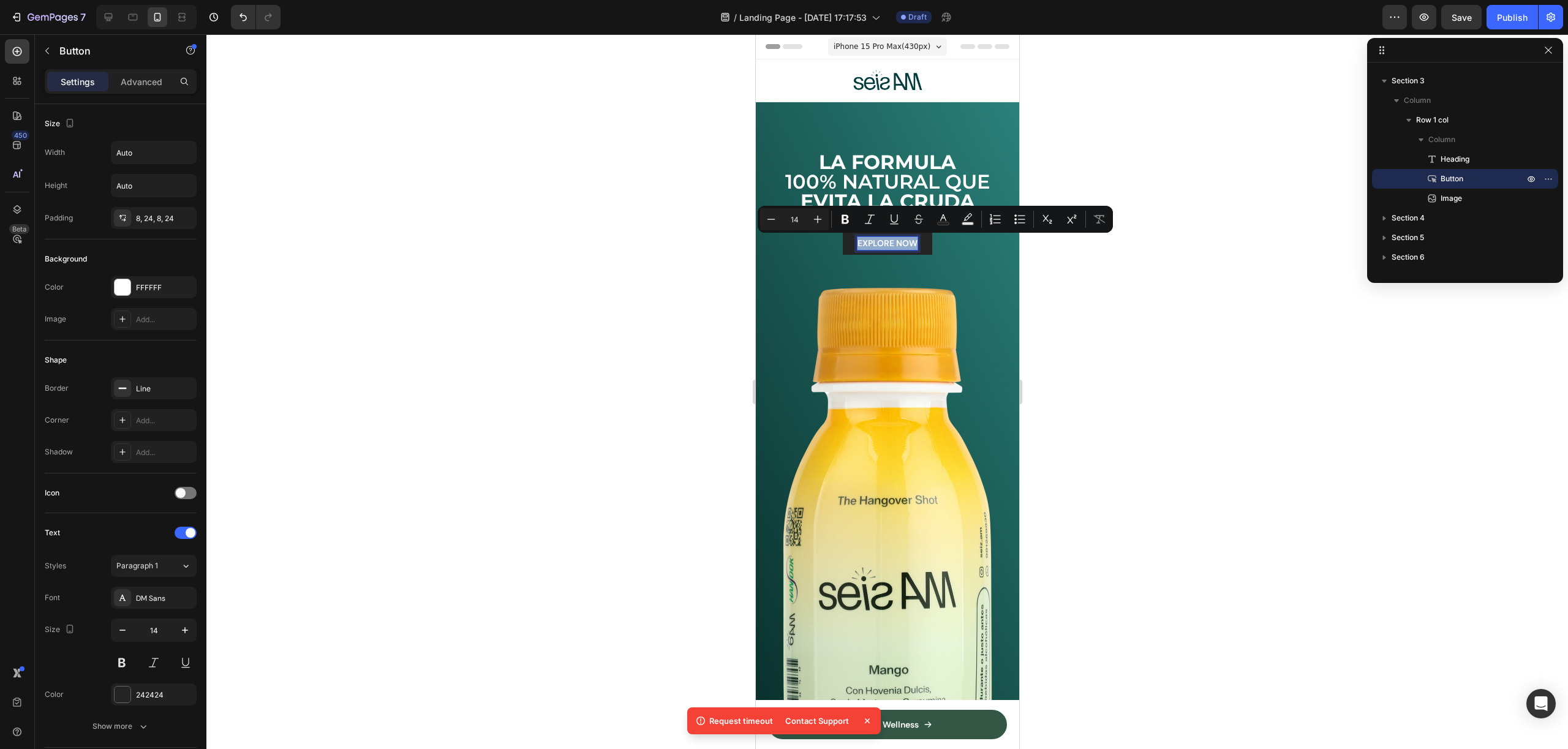
click at [903, 243] on p "EXPLORE NOW" at bounding box center [887, 244] width 60 height 13
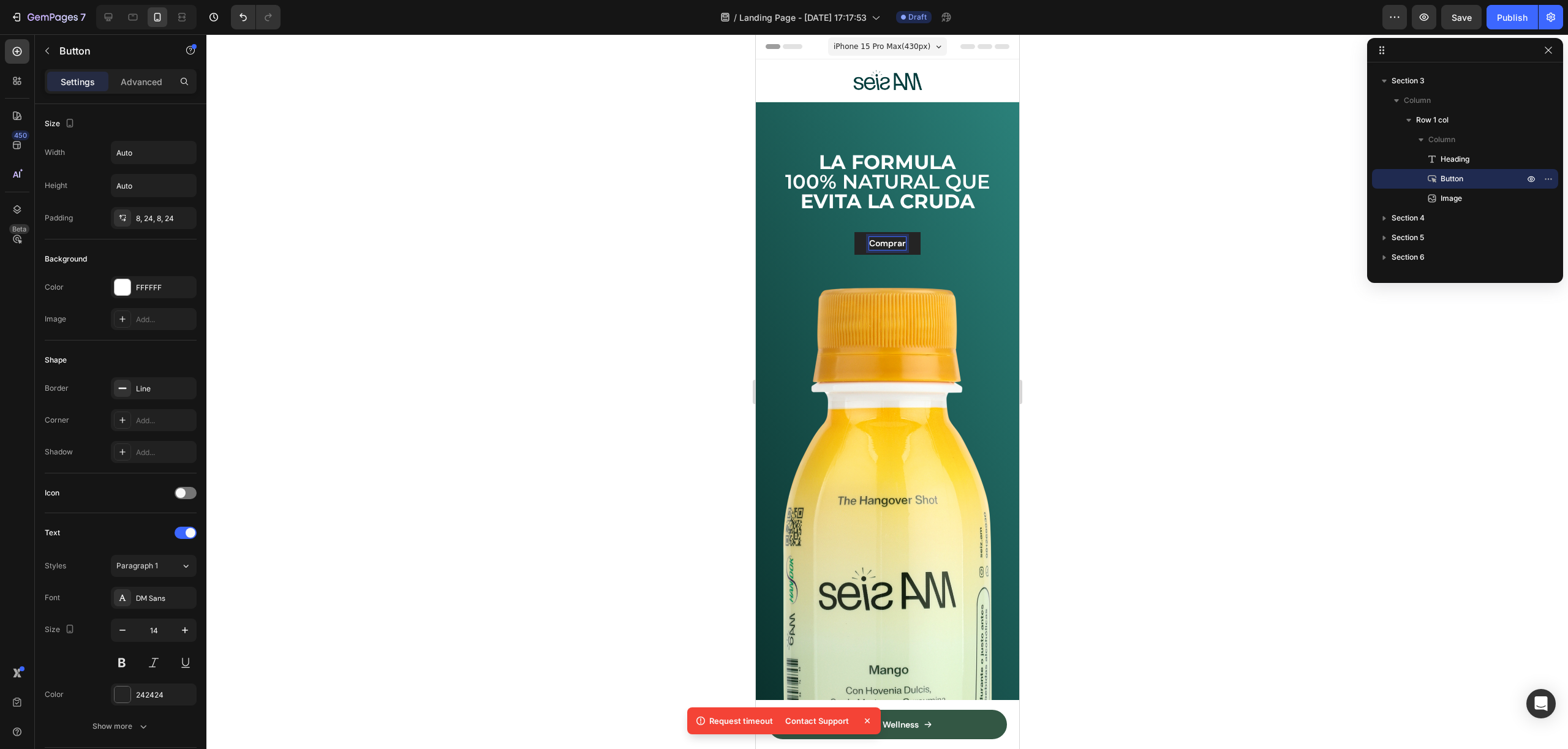
click at [854, 232] on button "Comprar" at bounding box center [887, 244] width 66 height 23
click at [939, 237] on div "Comprar Ahora Button 48" at bounding box center [887, 244] width 245 height 23
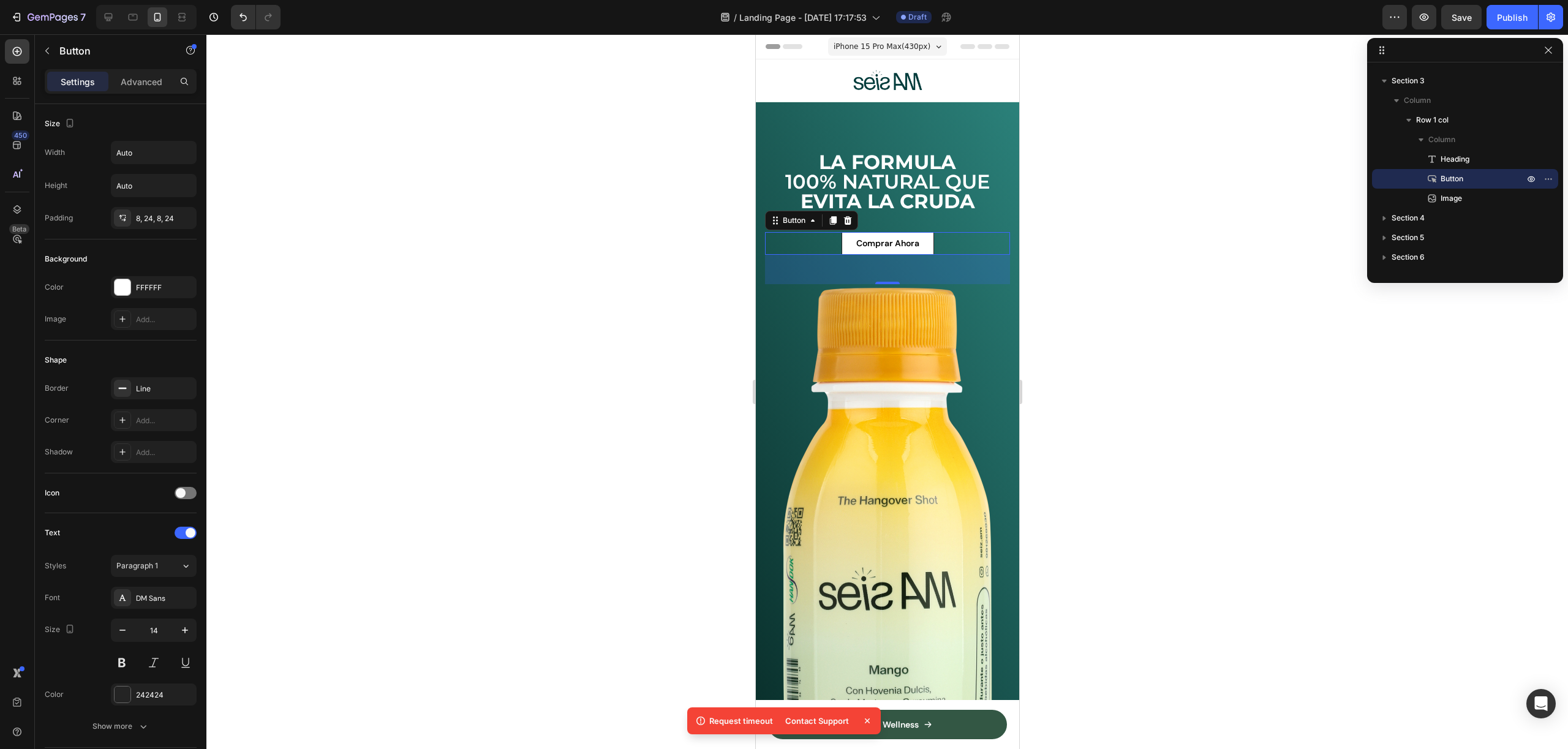
click at [929, 240] on div "Comprar Ahora Button 48" at bounding box center [887, 244] width 245 height 23
click at [920, 243] on button "Comprar Ahora" at bounding box center [887, 244] width 92 height 23
click at [942, 247] on div "Comprar Ahora Button 48" at bounding box center [887, 244] width 245 height 23
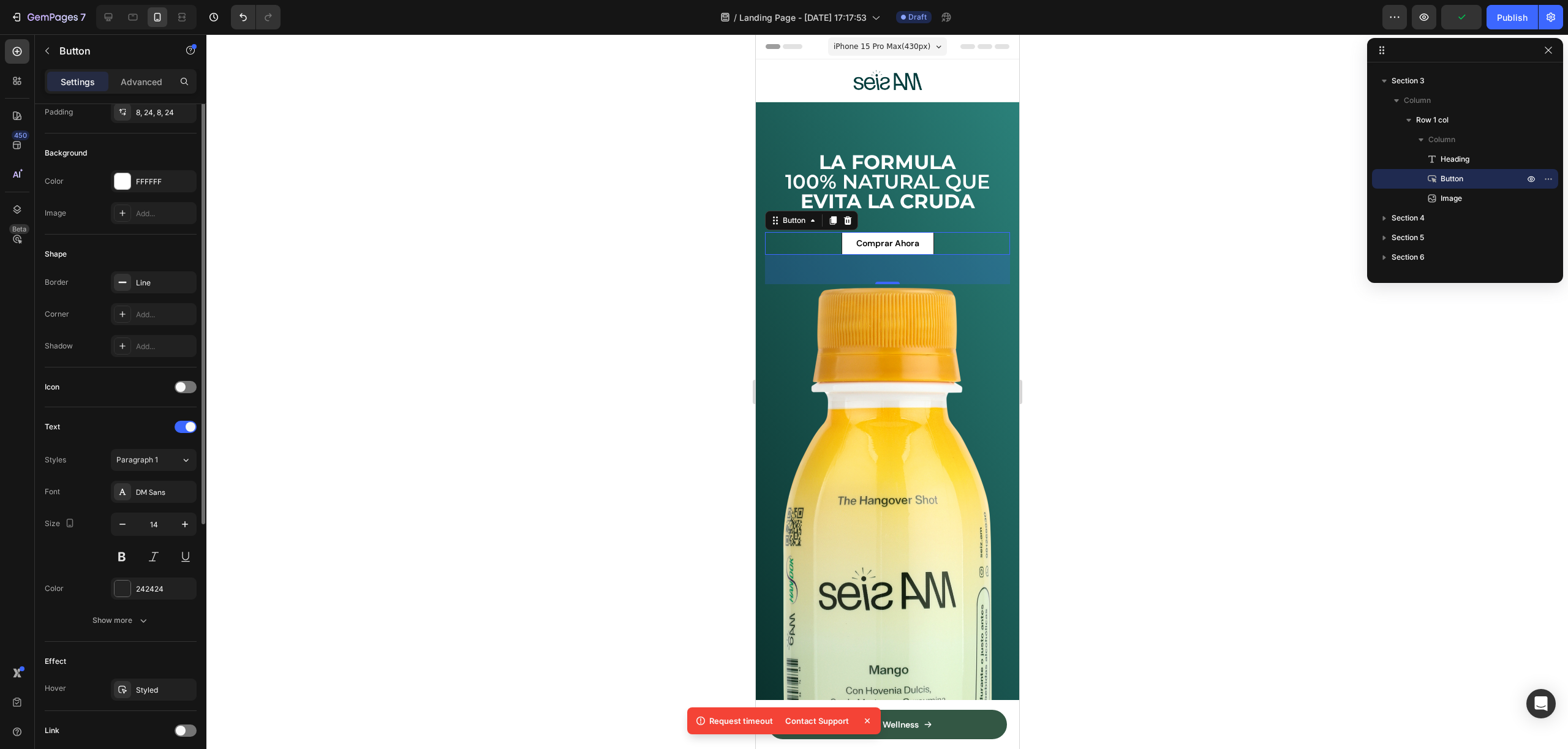
scroll to position [199, 0]
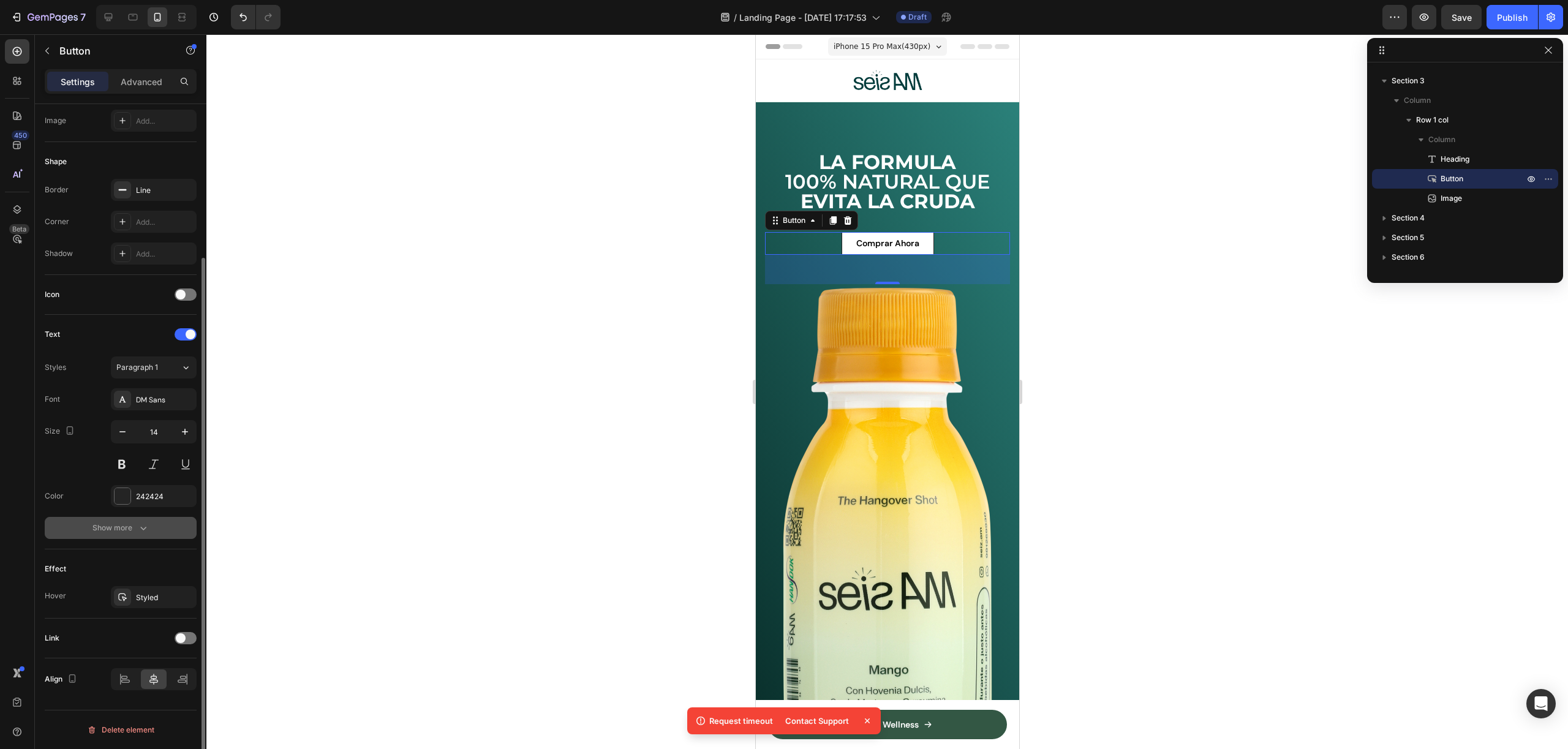
click at [145, 535] on button "Show more" at bounding box center [120, 527] width 152 height 22
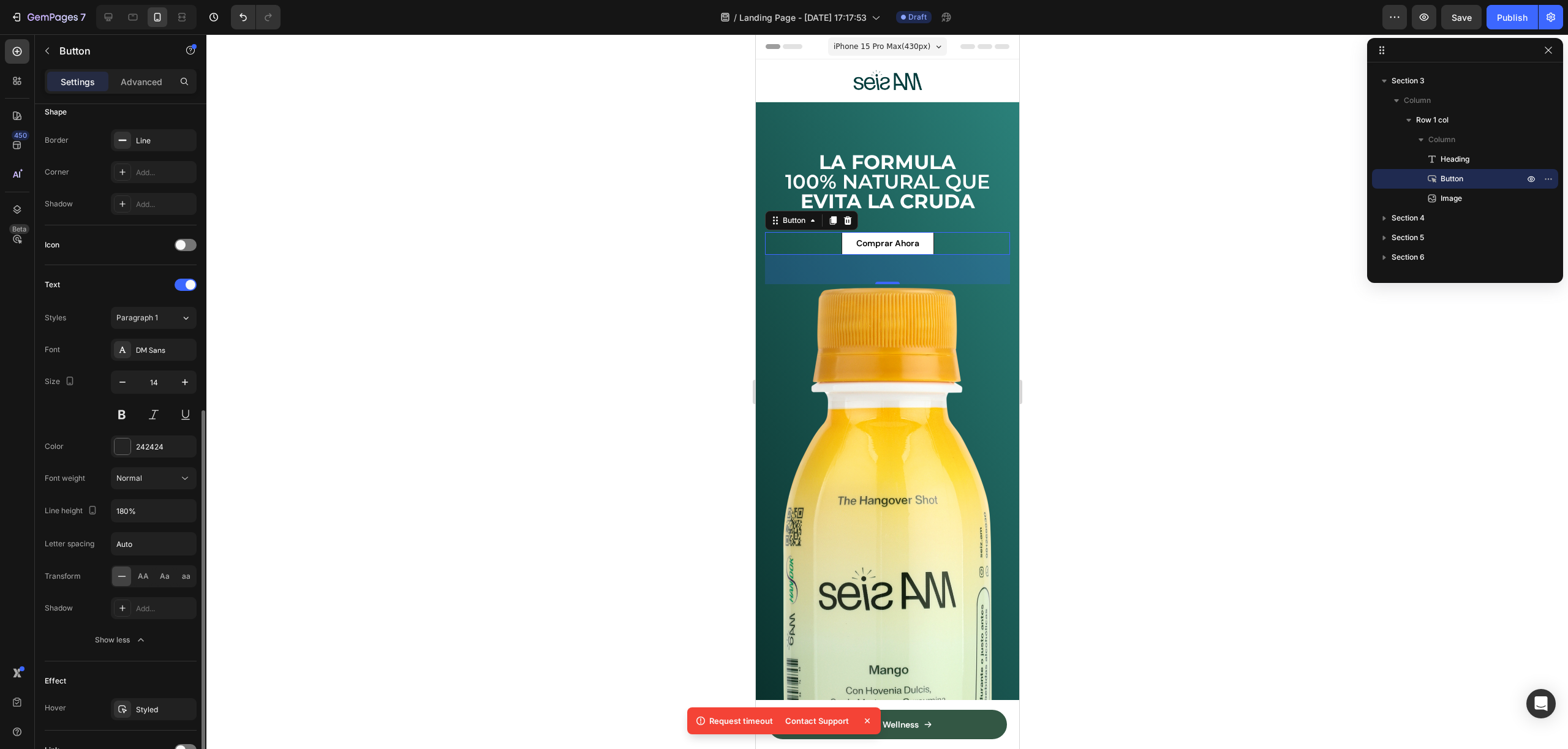
scroll to position [0, 0]
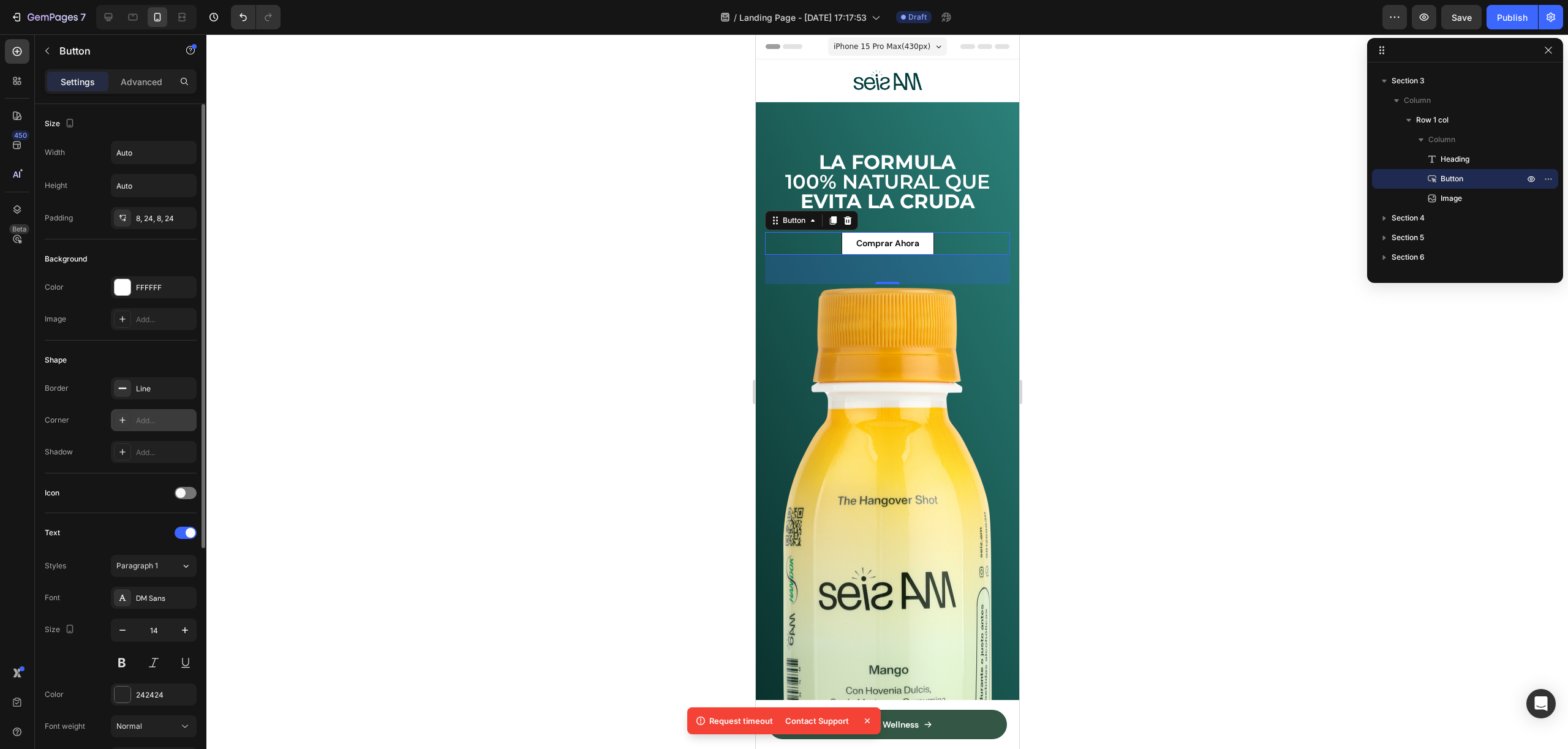
click at [129, 422] on div at bounding box center [122, 420] width 17 height 17
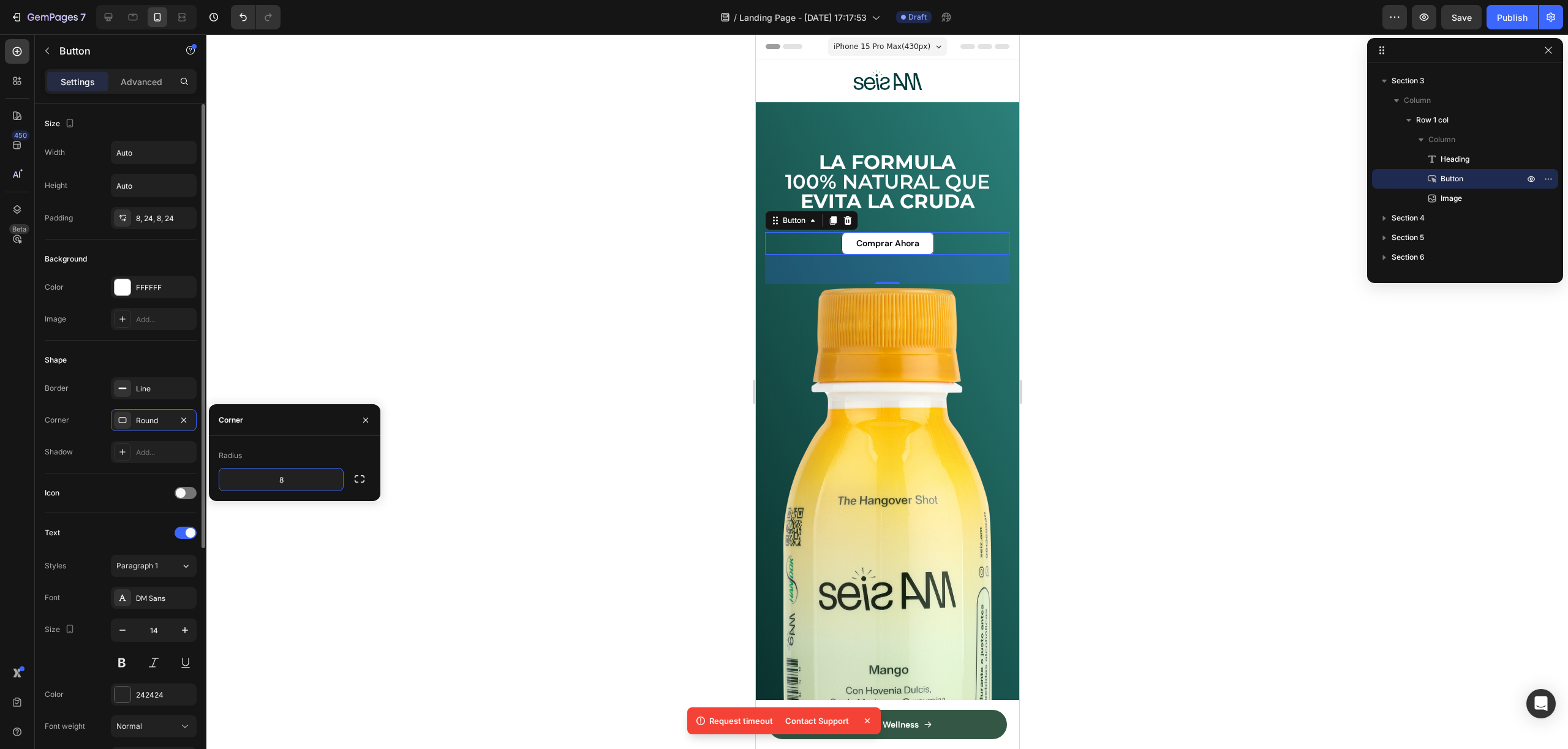
drag, startPoint x: 64, startPoint y: 411, endPoint x: 72, endPoint y: 409, distance: 8.2
click at [64, 410] on div "Corner" at bounding box center [57, 420] width 24 height 20
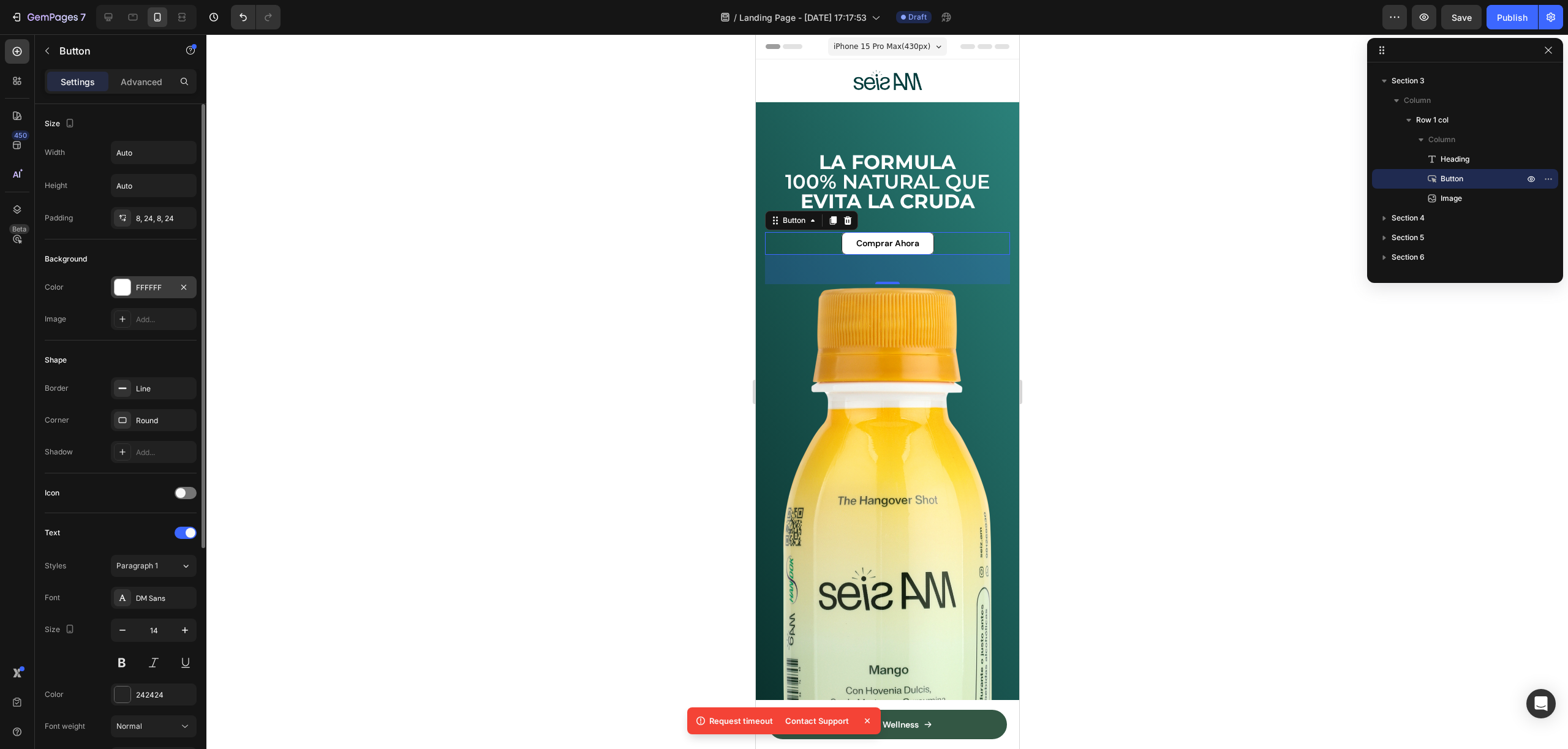
click at [123, 285] on div at bounding box center [122, 287] width 16 height 16
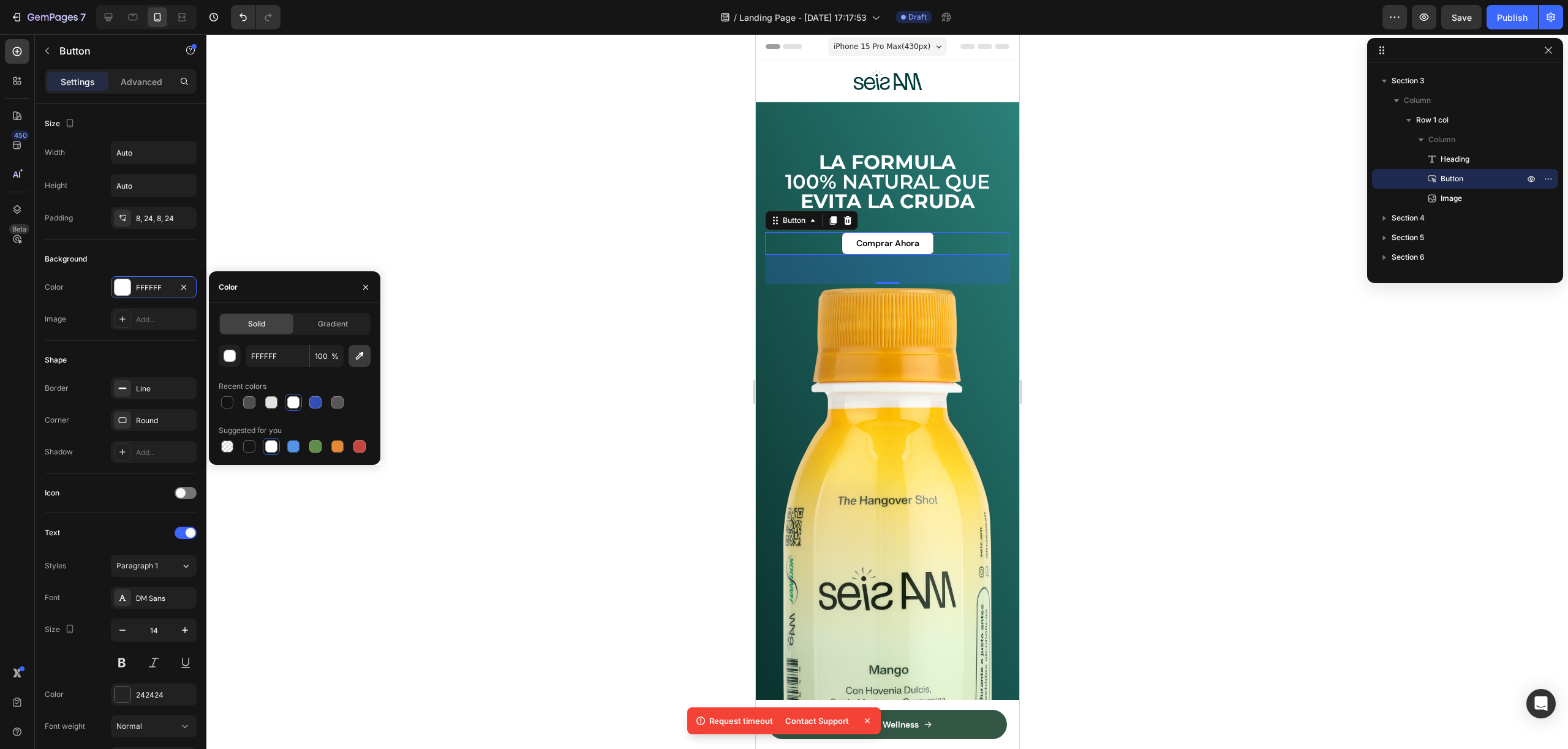
click at [360, 353] on icon "button" at bounding box center [360, 356] width 8 height 8
click at [362, 354] on icon "button" at bounding box center [359, 356] width 12 height 12
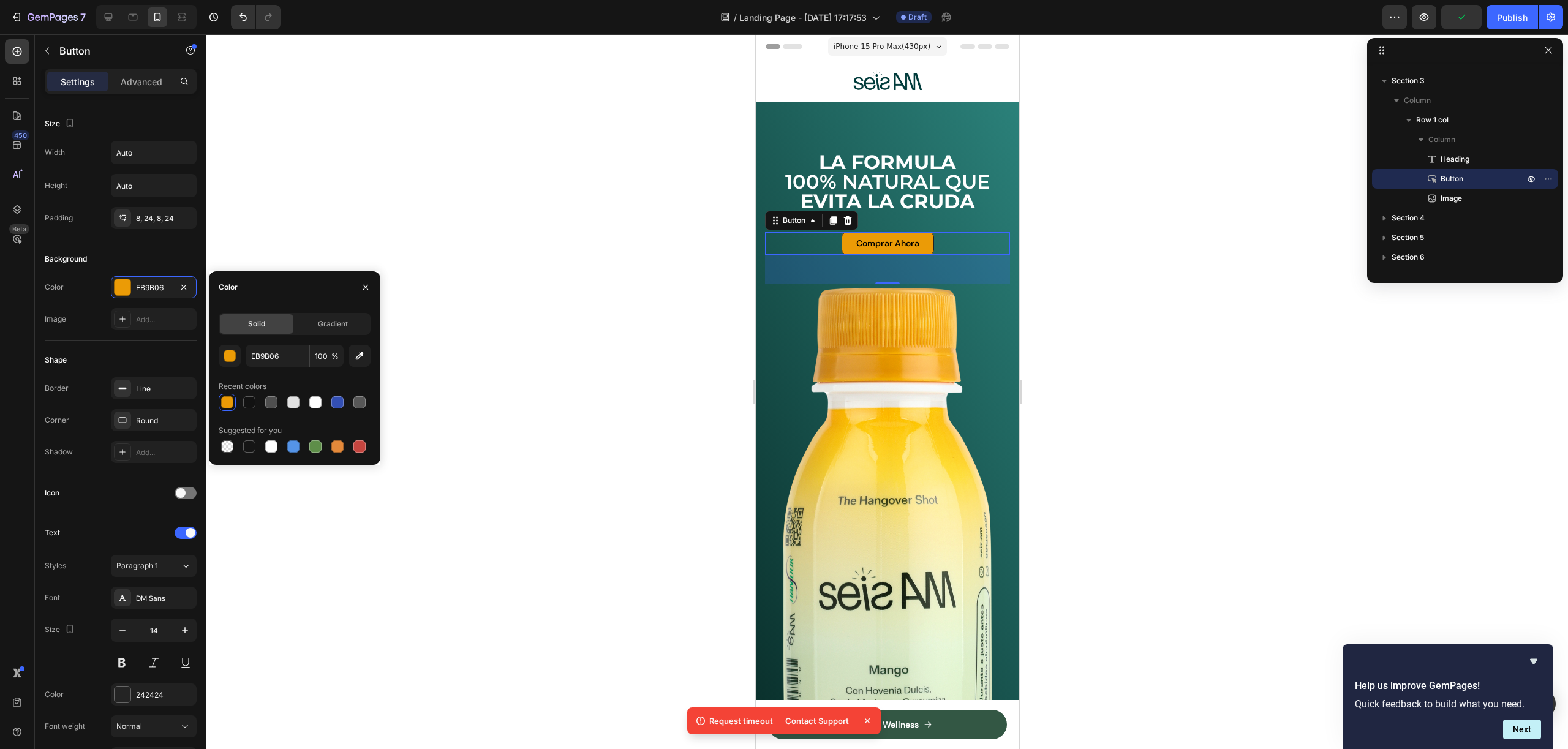
type input "F9C304"
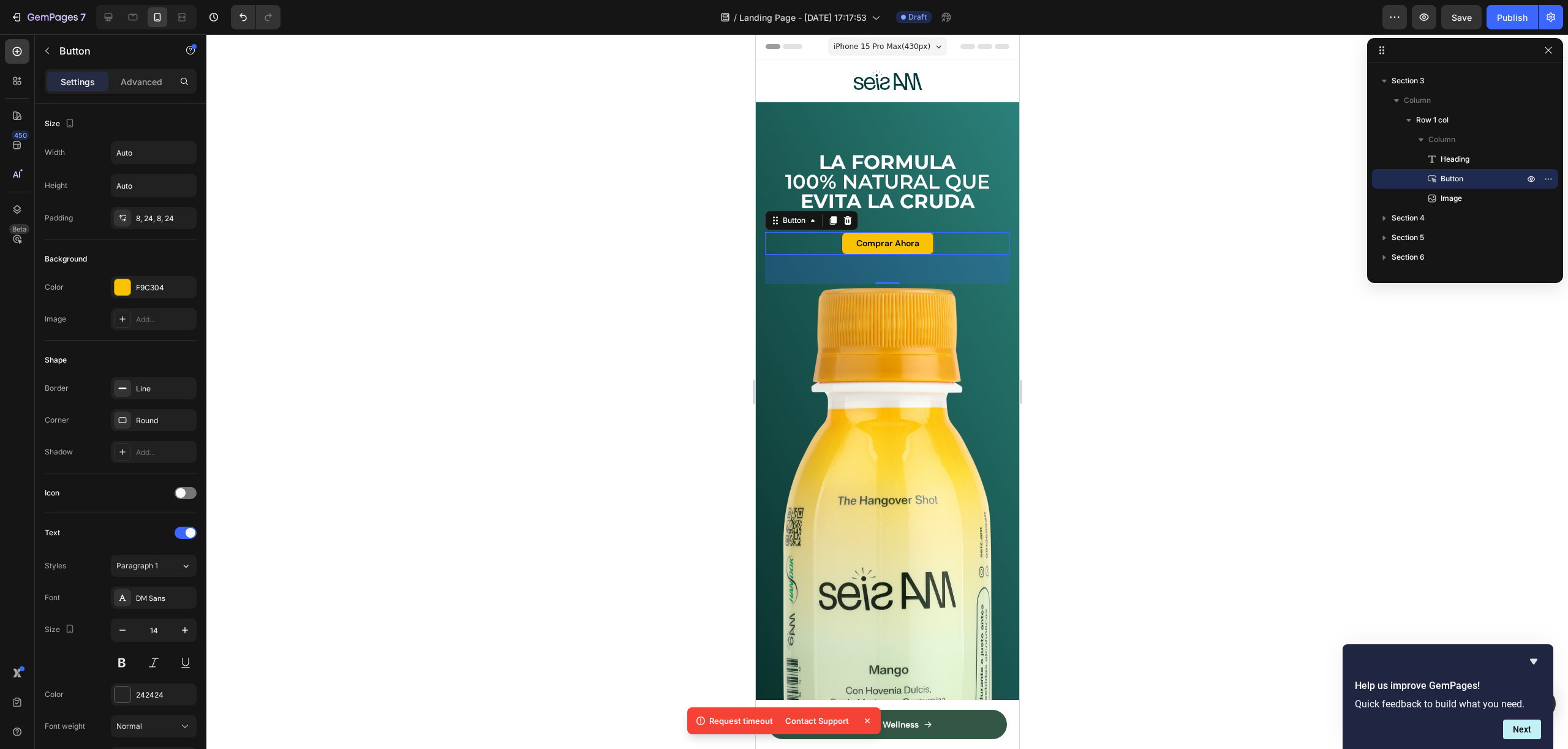
click at [1027, 371] on div at bounding box center [887, 390] width 1362 height 714
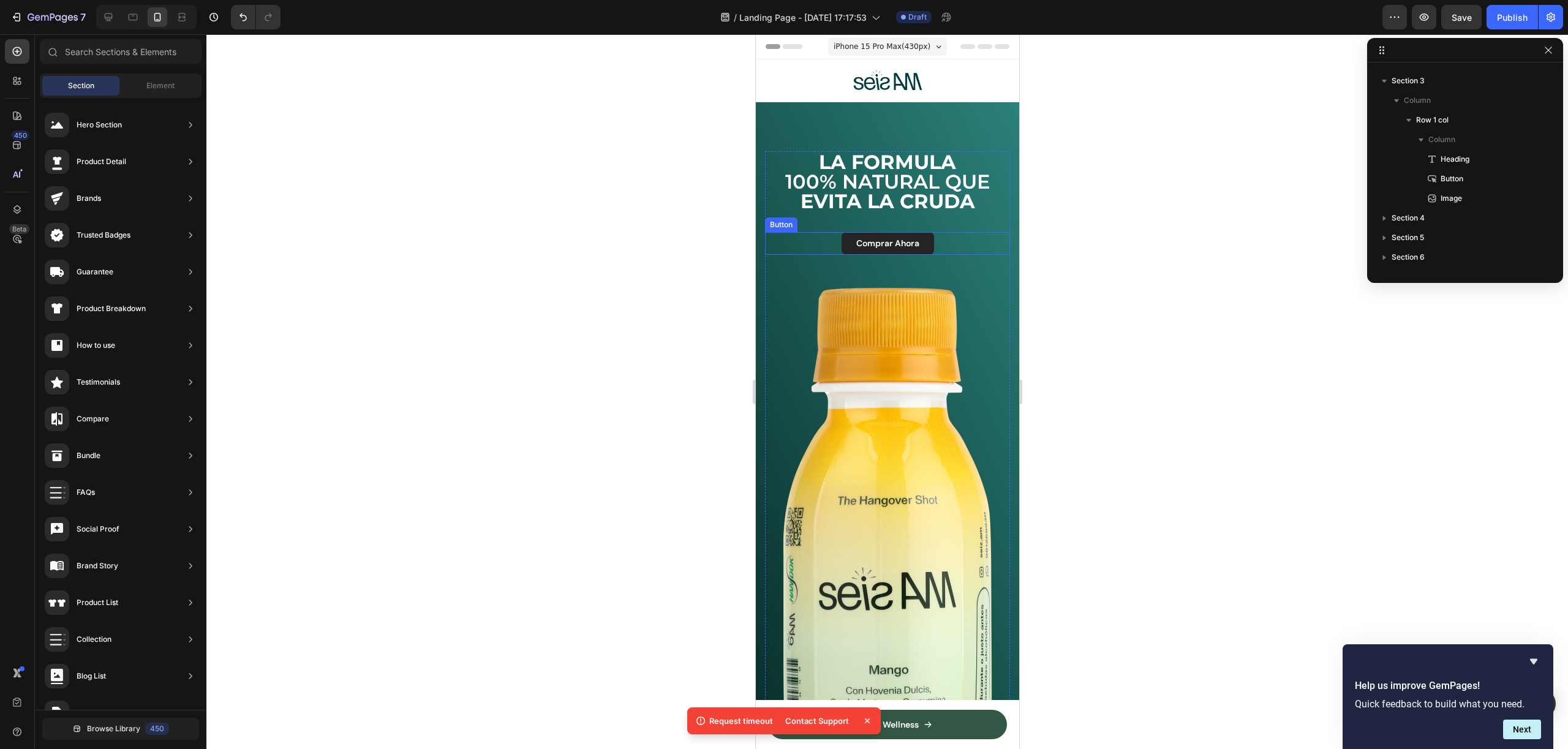
click at [923, 247] on button "Comprar Ahora" at bounding box center [887, 244] width 92 height 23
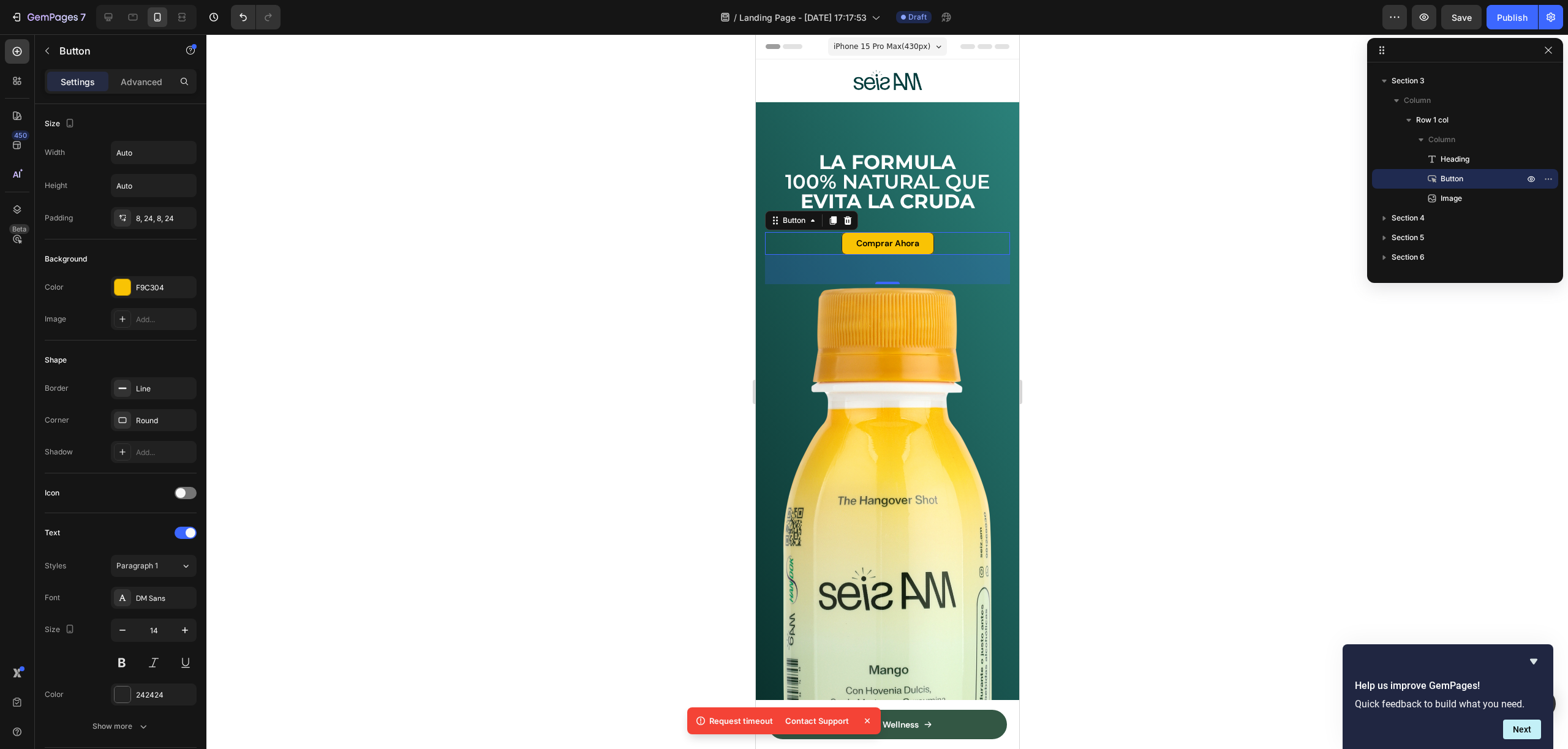
click at [944, 239] on div "Comprar Ahora Button 48" at bounding box center [887, 244] width 245 height 23
click at [125, 390] on icon at bounding box center [122, 388] width 9 height 9
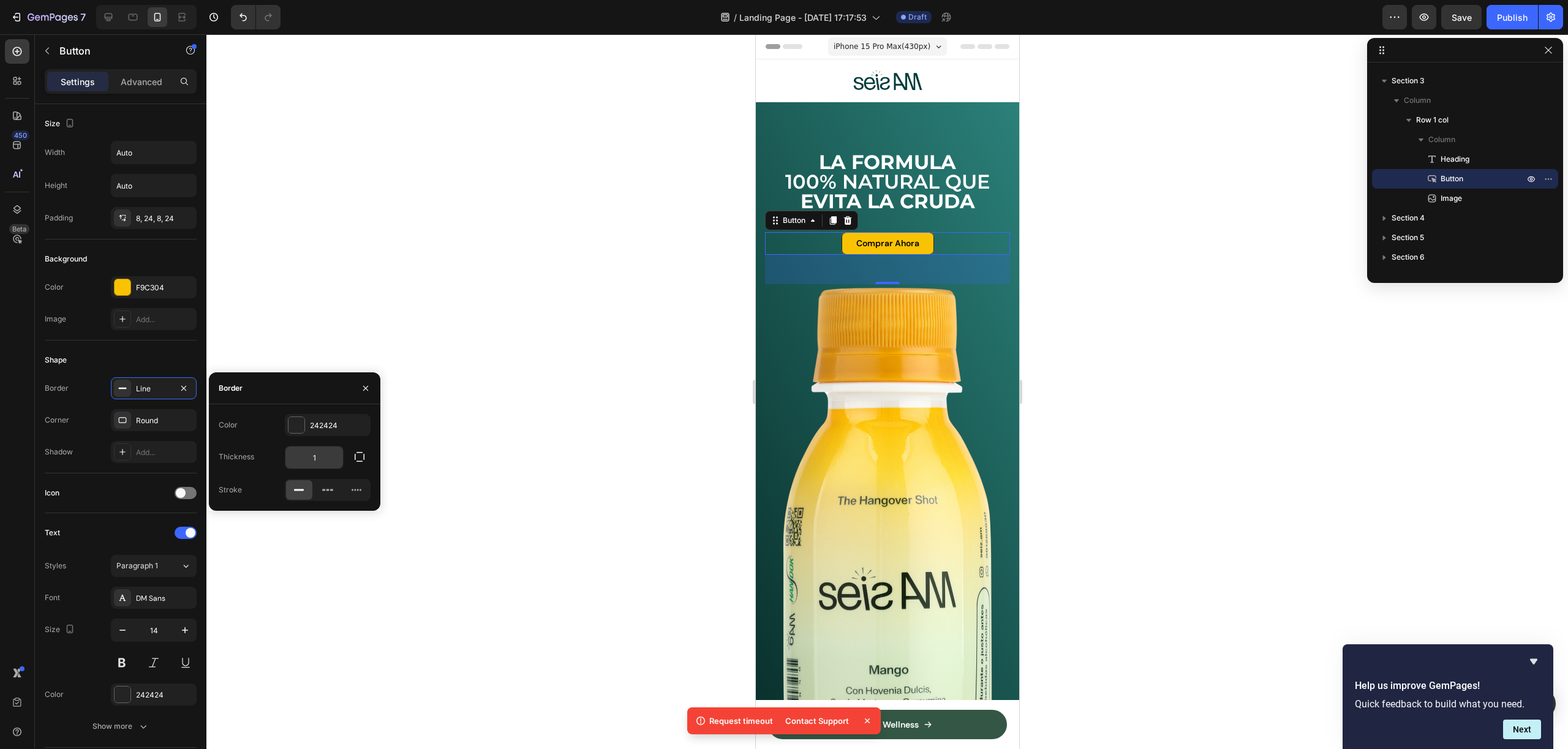
click at [328, 454] on input "1" at bounding box center [313, 456] width 57 height 22
type input "2"
click at [465, 371] on div at bounding box center [887, 390] width 1362 height 714
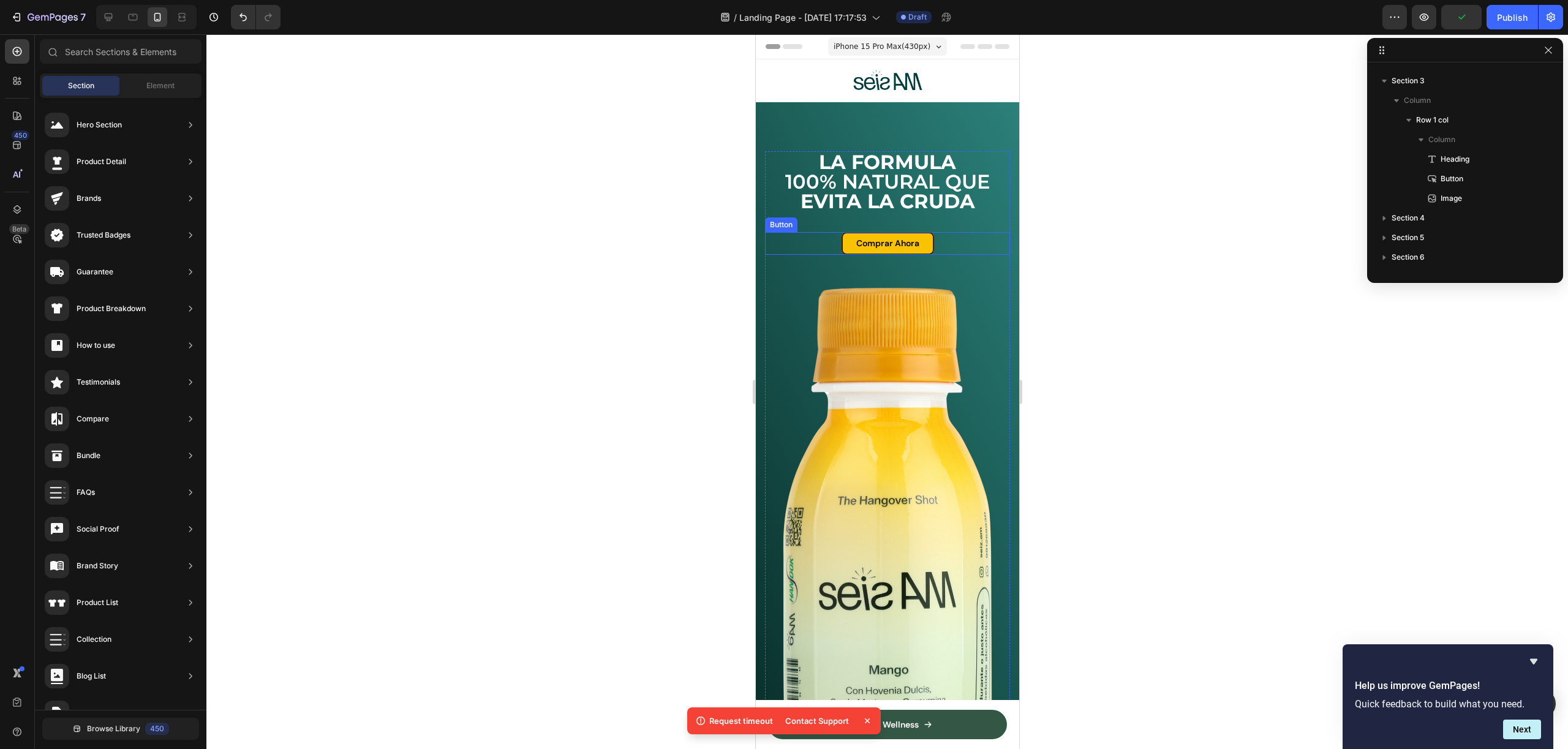
click at [944, 239] on div "Comprar Ahora Button" at bounding box center [887, 244] width 245 height 23
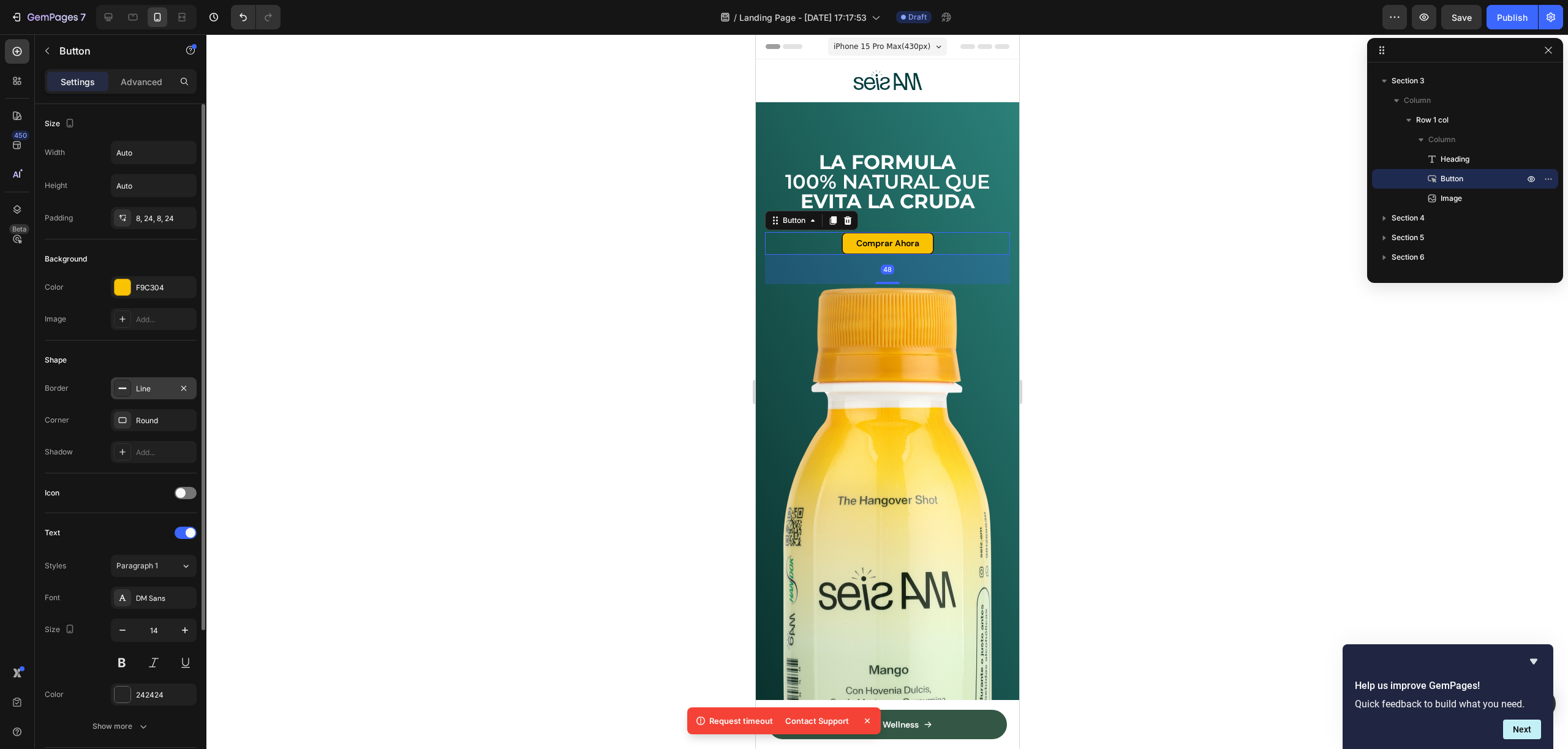
click at [137, 385] on div "Line" at bounding box center [153, 389] width 36 height 11
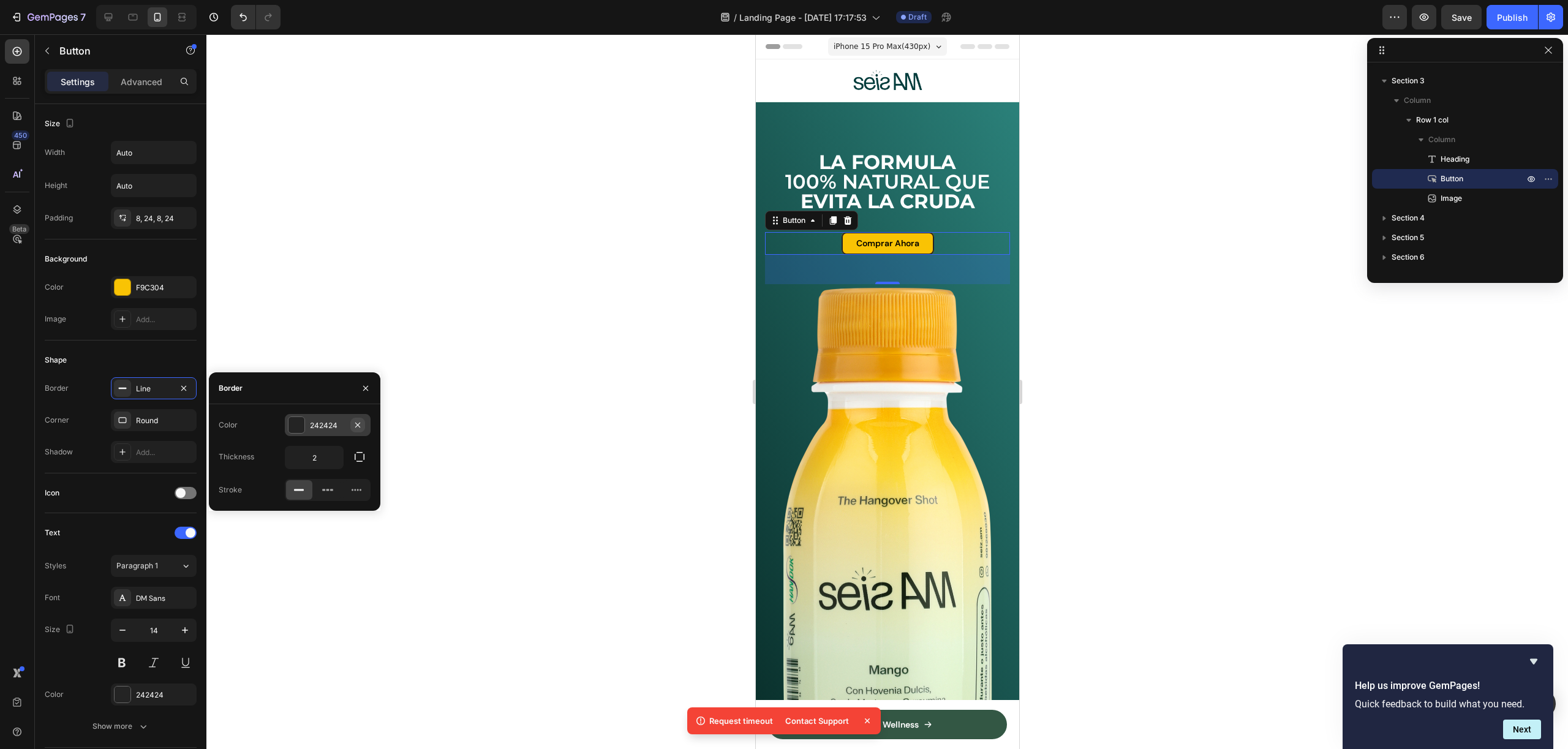
click at [361, 425] on icon "button" at bounding box center [358, 424] width 9 height 9
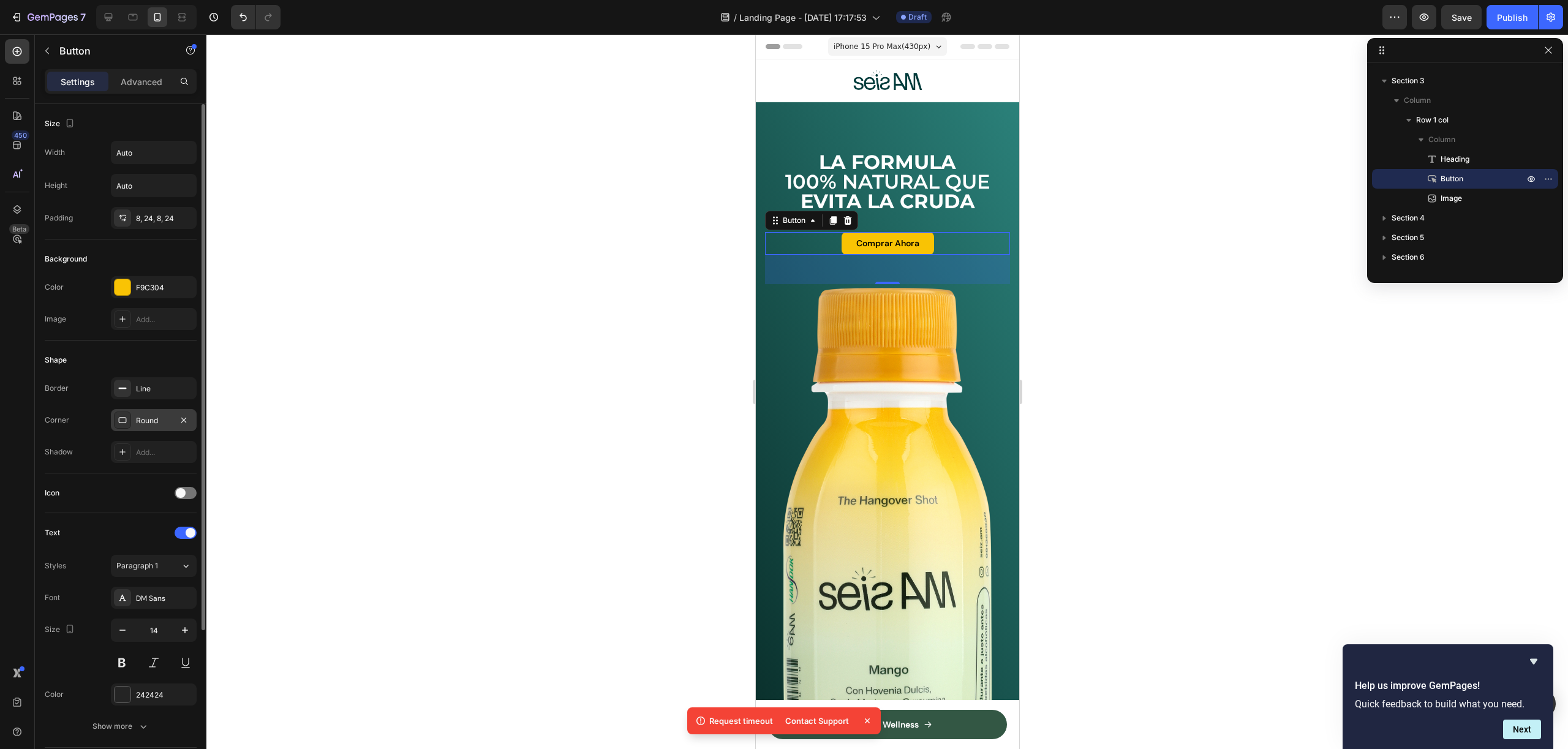
click at [144, 416] on div "Round" at bounding box center [153, 421] width 36 height 11
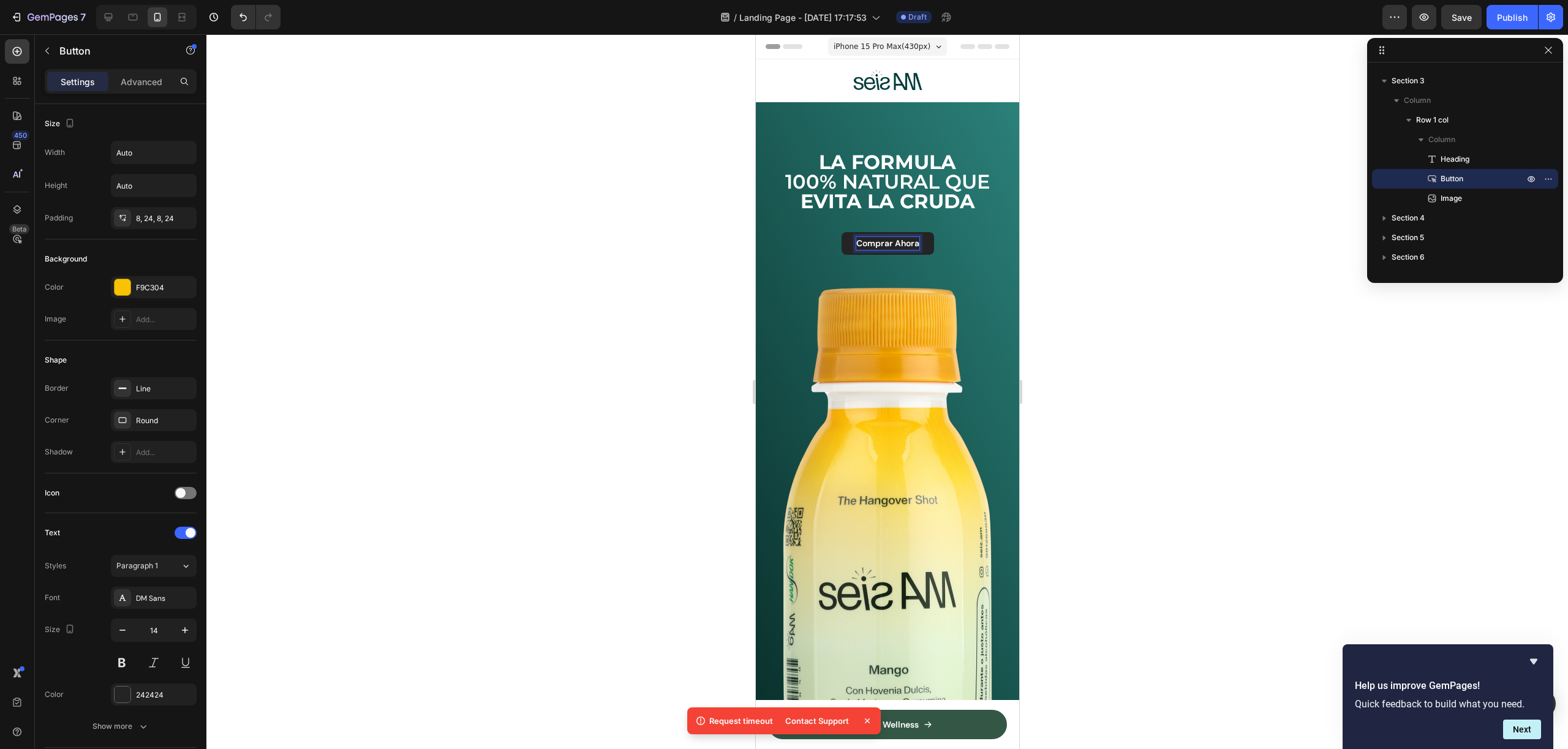
click at [1064, 346] on div at bounding box center [887, 390] width 1362 height 714
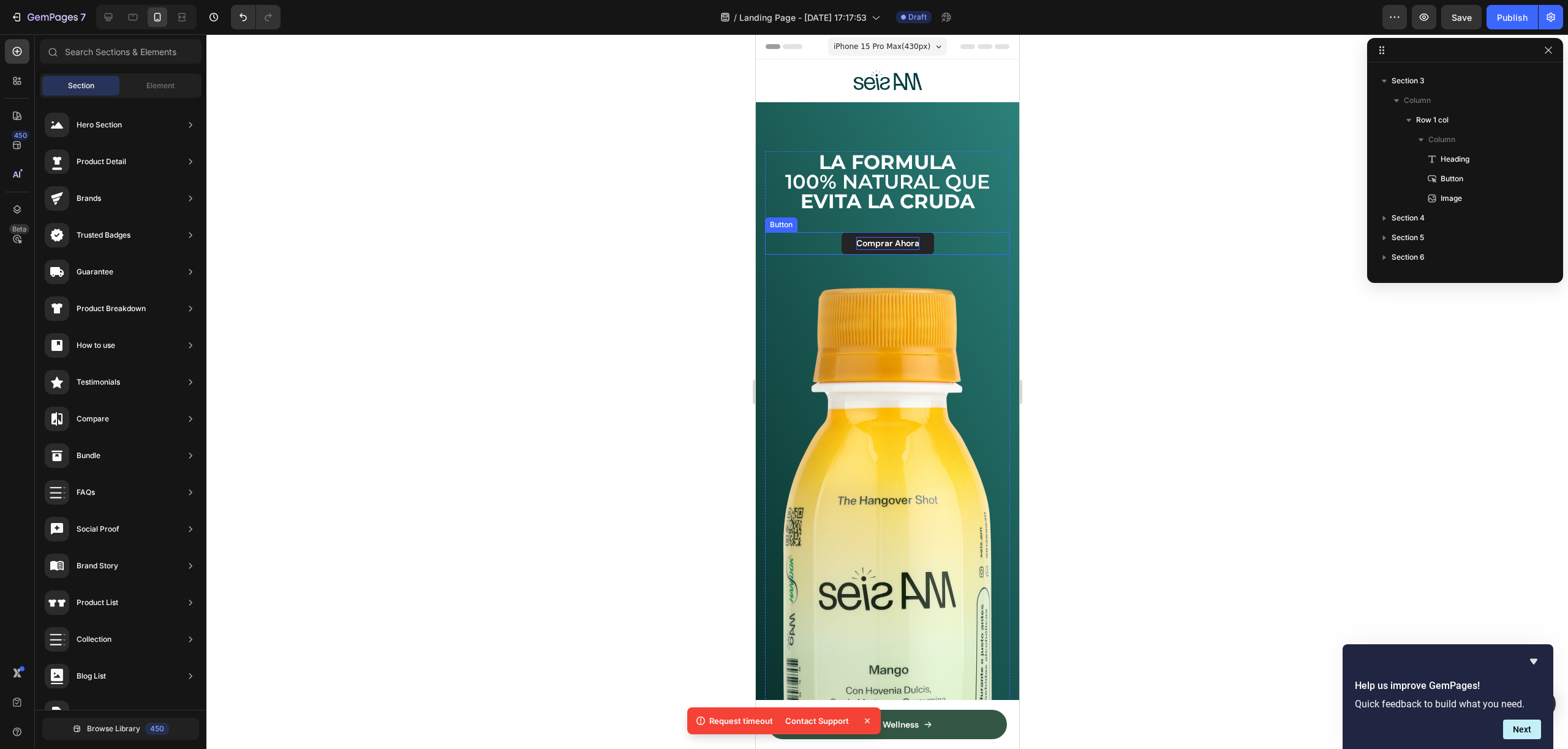
click at [879, 252] on button "Comprar Ahora" at bounding box center [887, 244] width 92 height 23
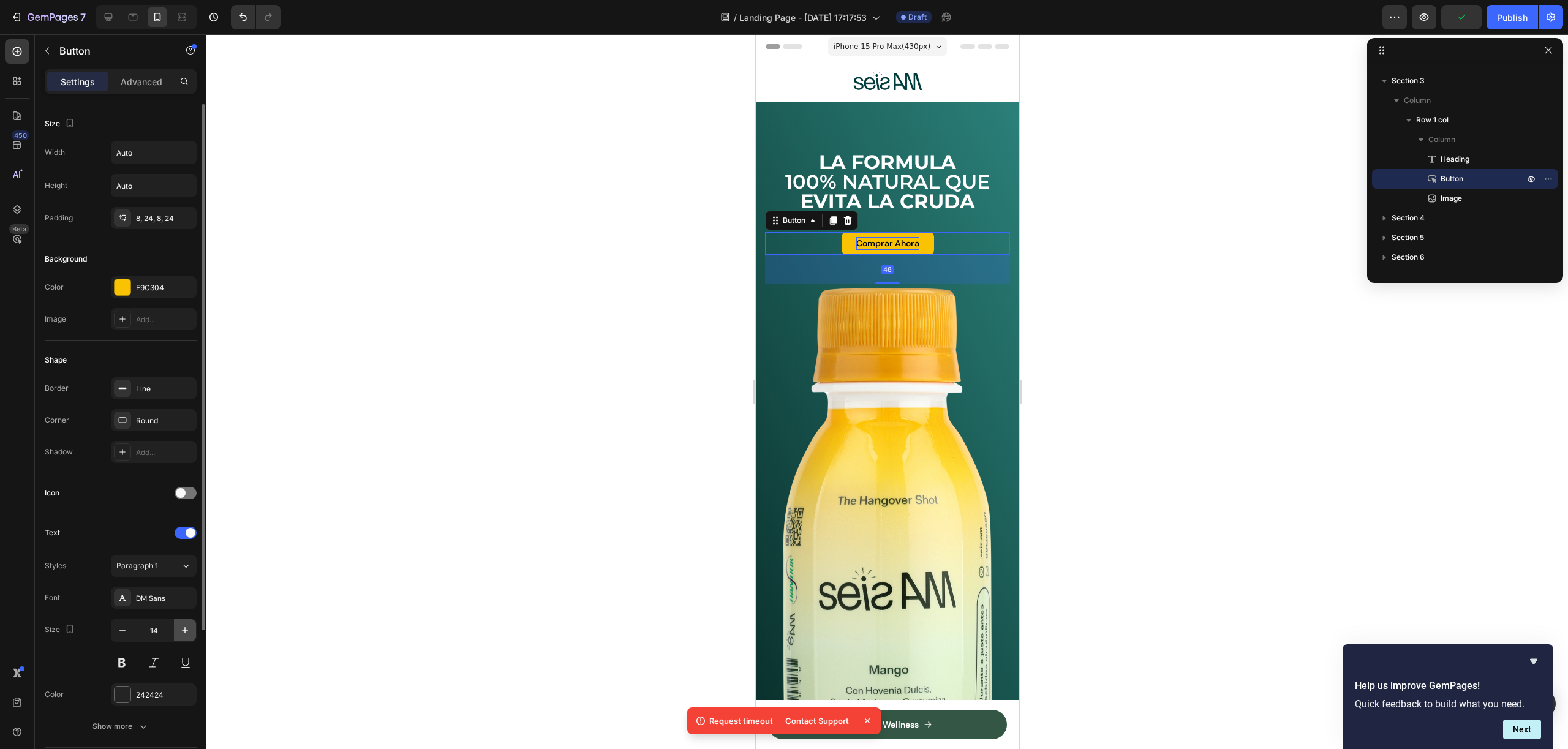
click at [185, 624] on icon "button" at bounding box center [184, 629] width 12 height 12
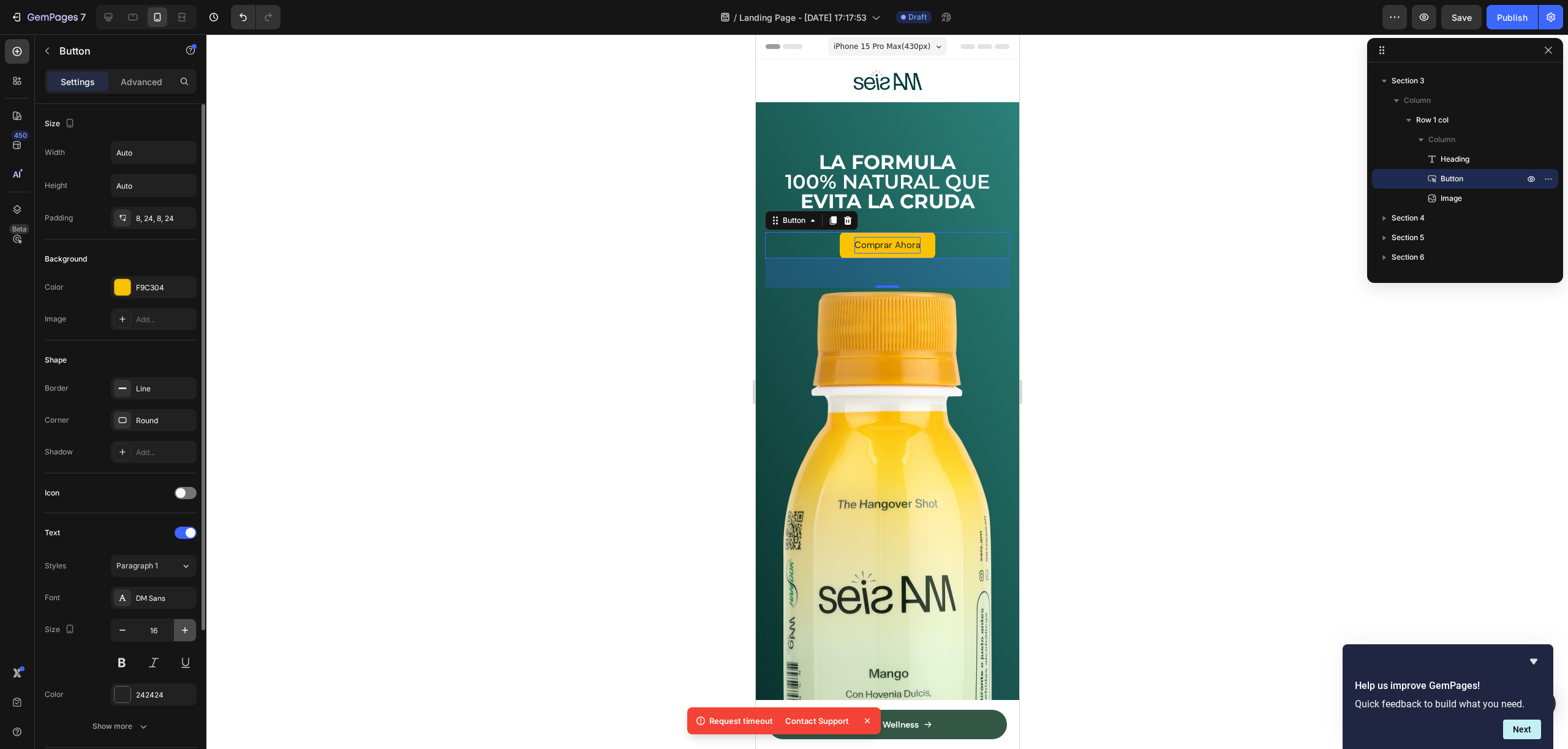
click at [185, 624] on icon "button" at bounding box center [184, 629] width 12 height 12
click at [186, 629] on icon "button" at bounding box center [184, 629] width 12 height 12
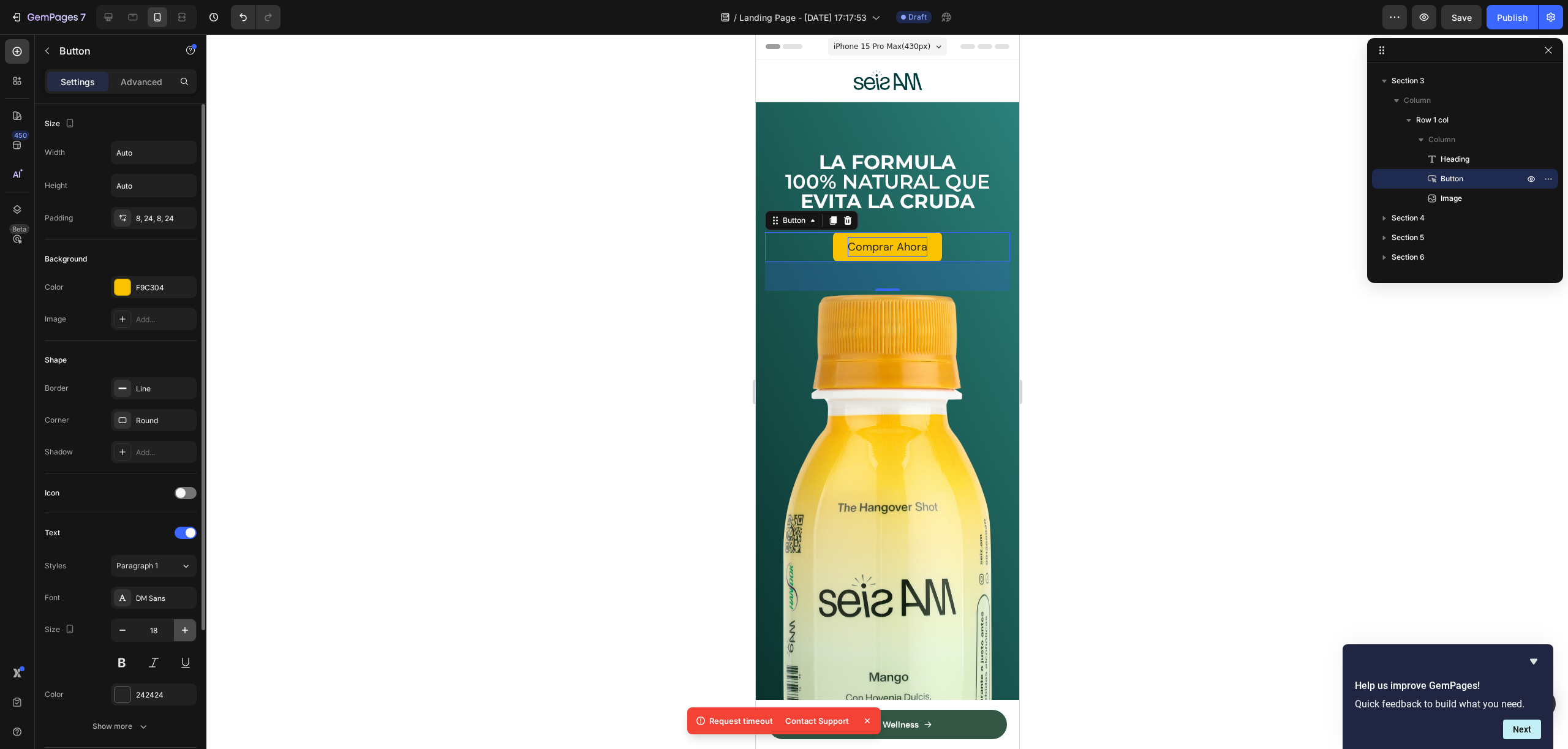
click at [186, 631] on icon "button" at bounding box center [184, 629] width 12 height 12
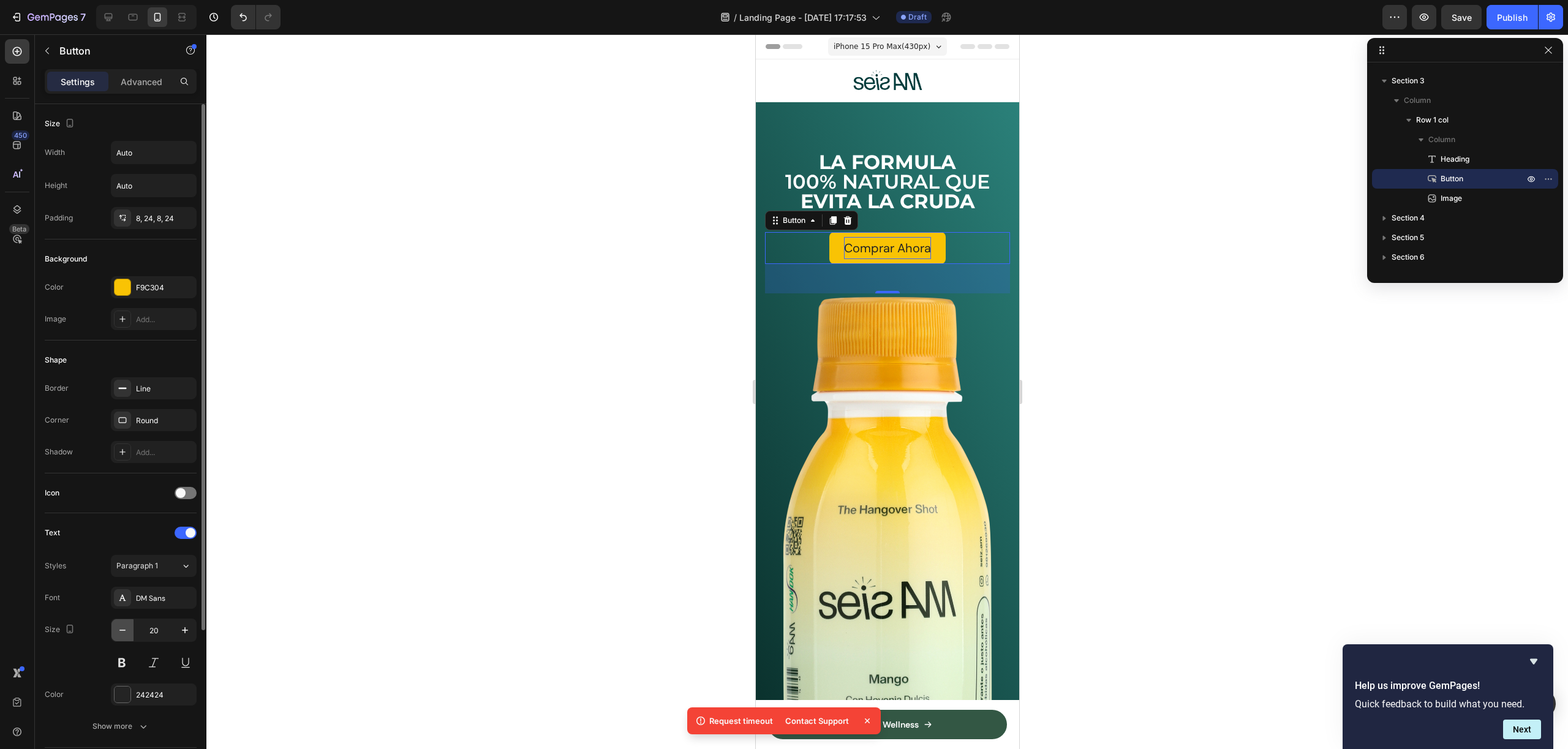
click at [123, 629] on icon "button" at bounding box center [122, 629] width 7 height 1
type input "18"
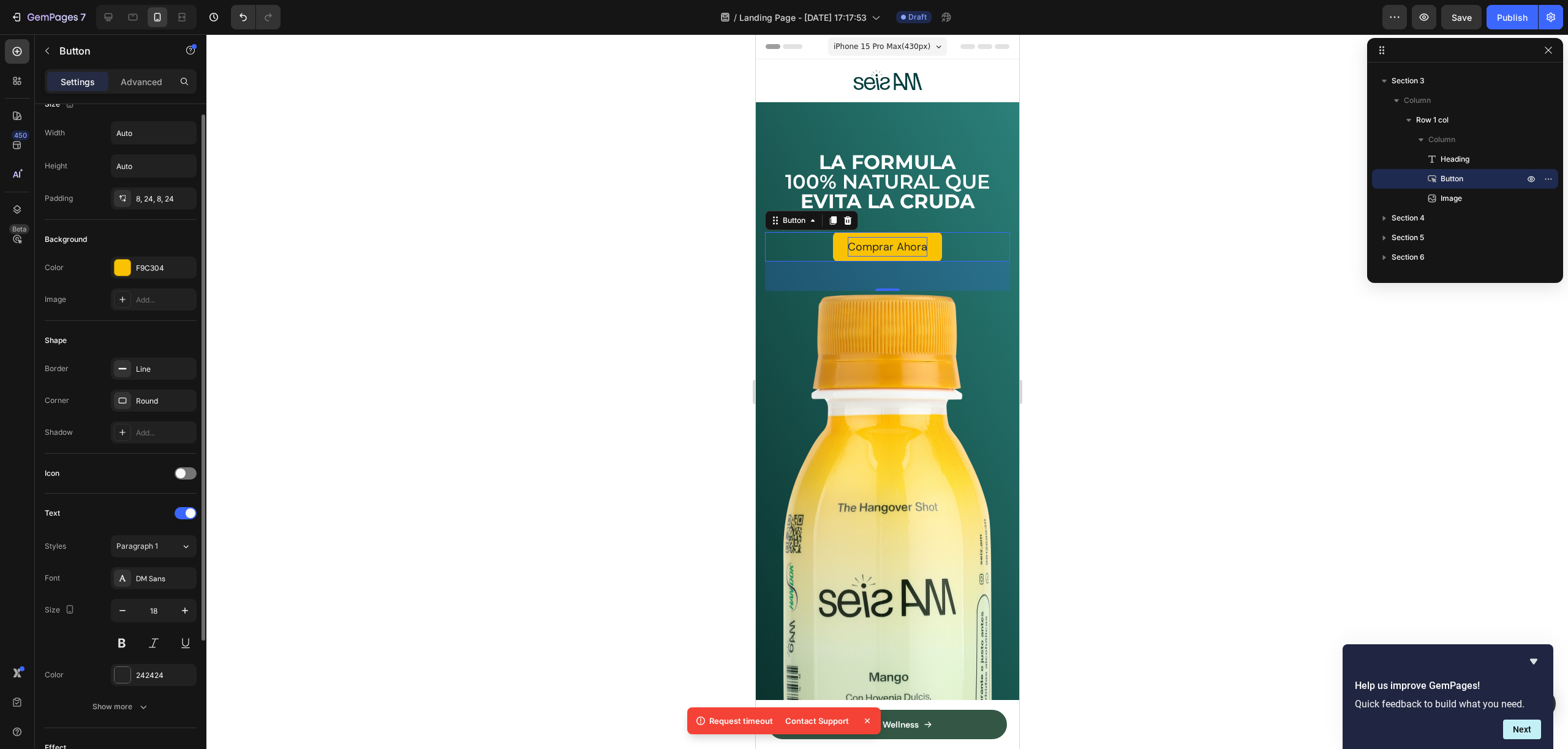
scroll to position [31, 0]
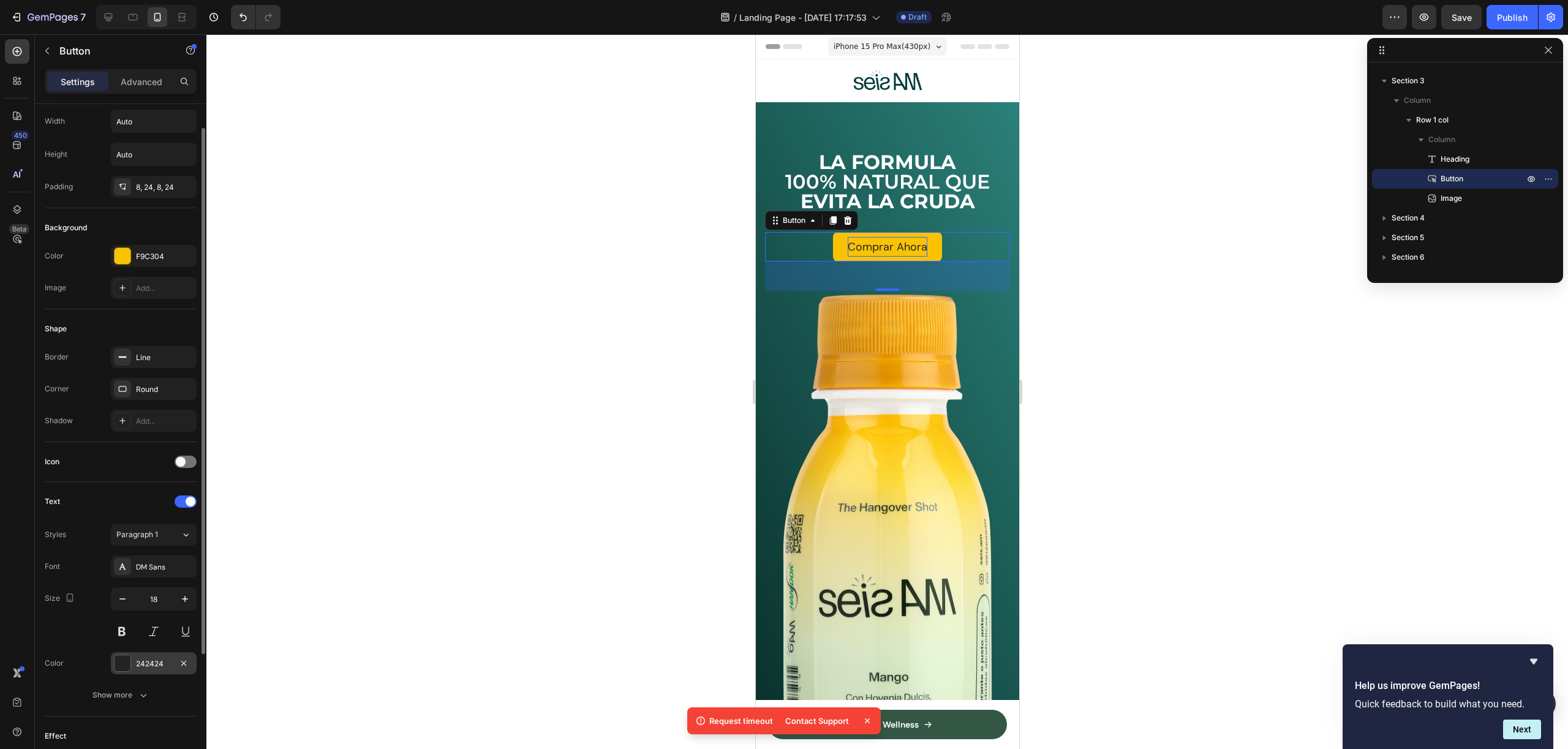
click at [121, 662] on div at bounding box center [122, 662] width 16 height 16
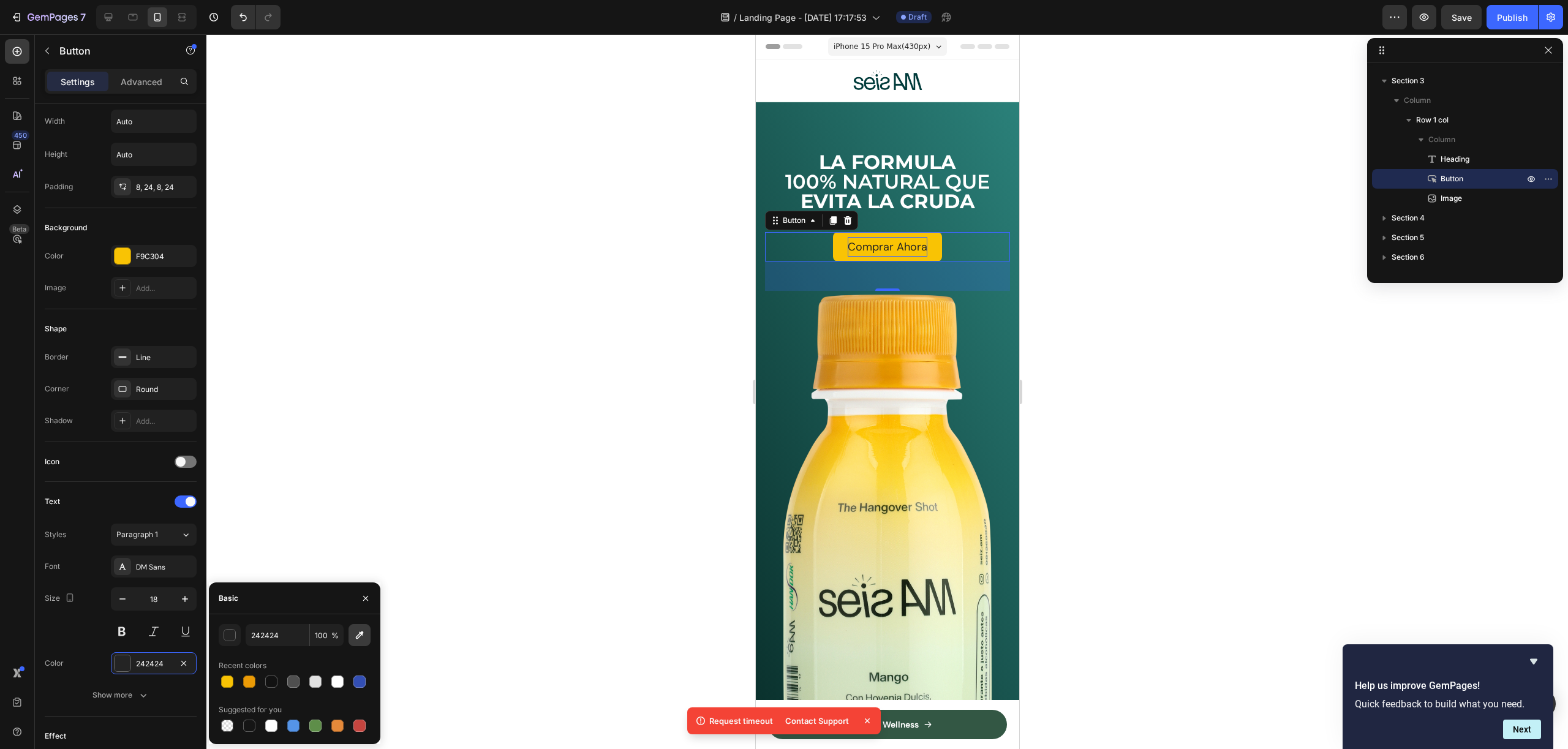
click at [361, 632] on icon "button" at bounding box center [360, 635] width 8 height 8
type input "093C3C"
click at [125, 629] on button at bounding box center [121, 630] width 22 height 22
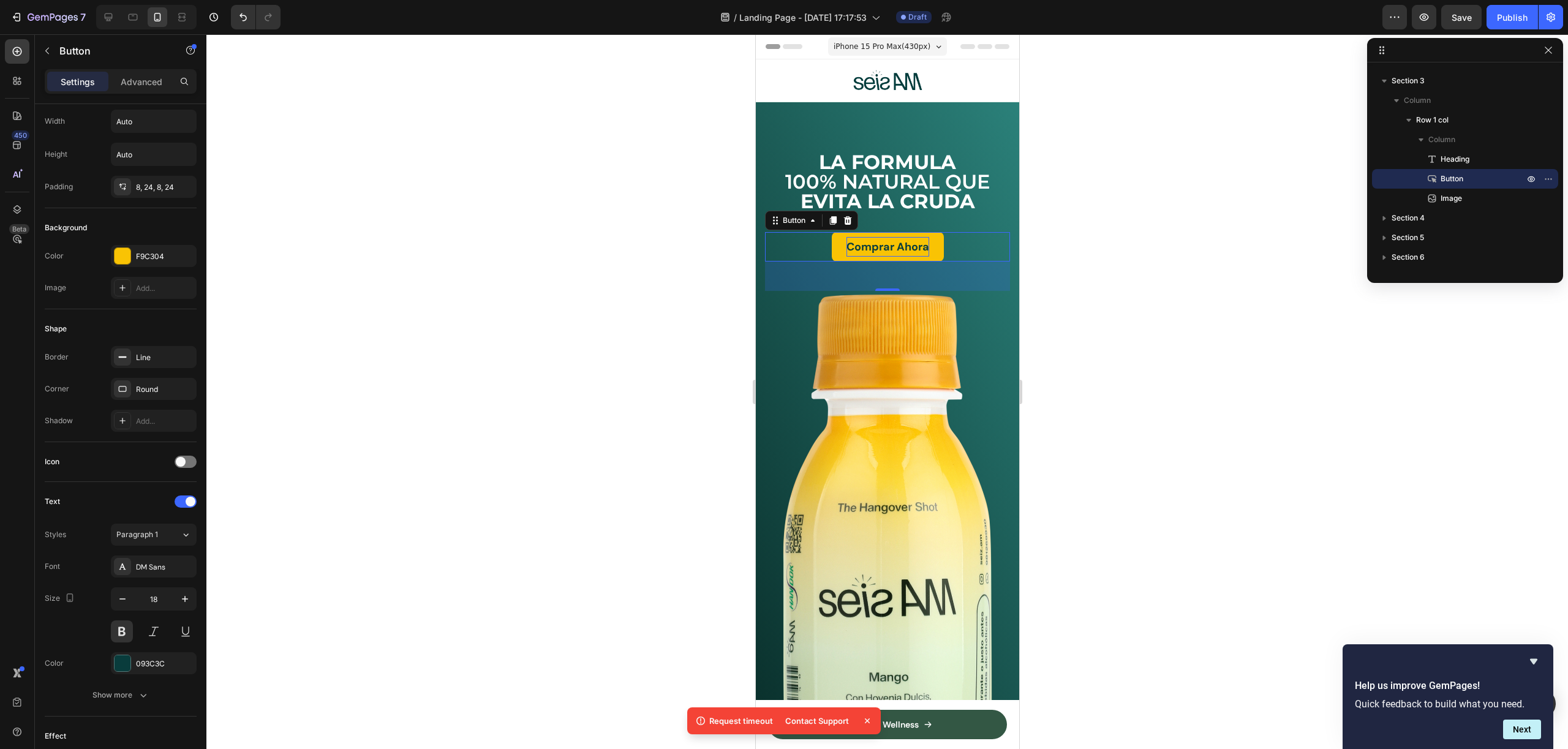
click at [1116, 277] on div at bounding box center [887, 390] width 1362 height 714
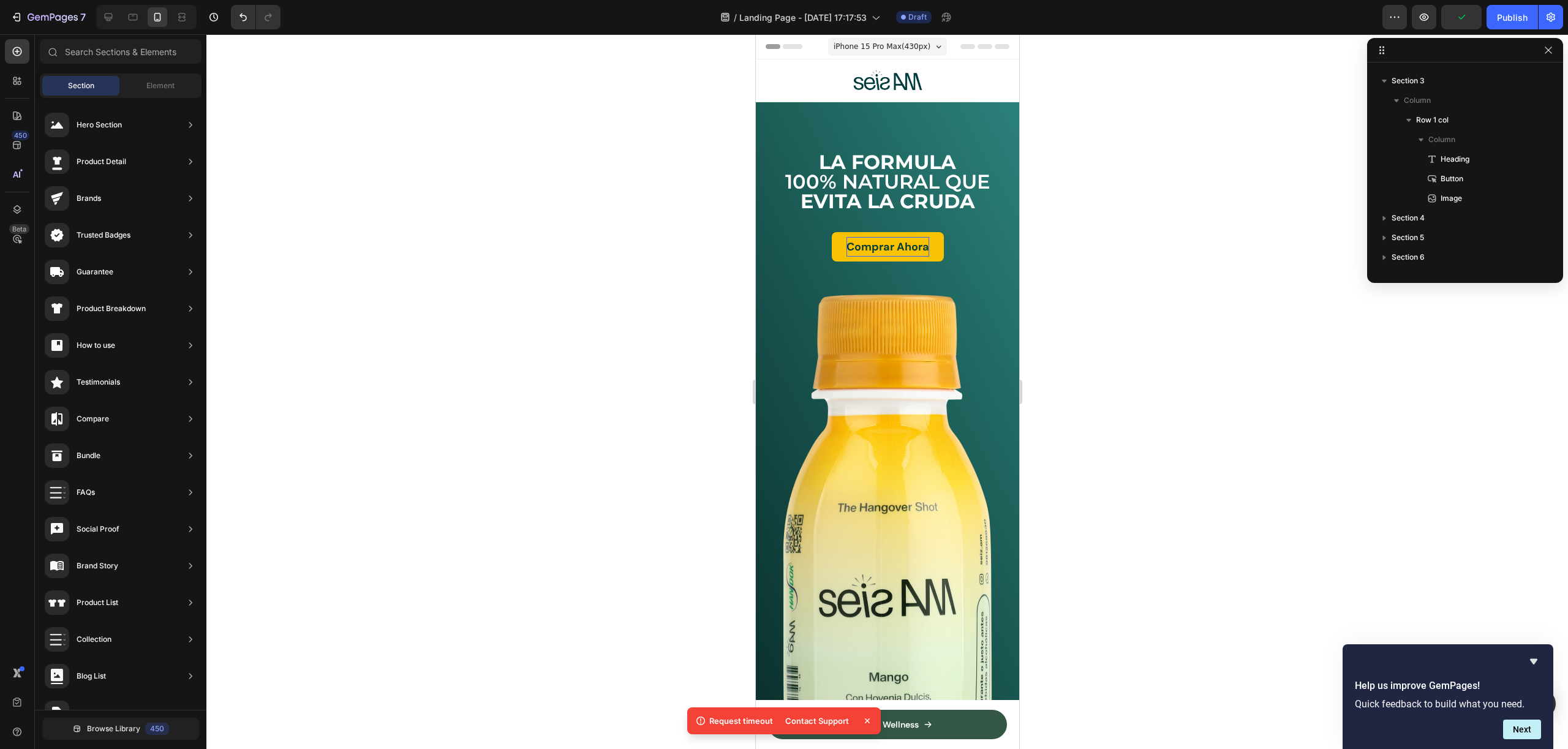
click at [983, 245] on div "Comprar Ahora Button" at bounding box center [887, 247] width 245 height 29
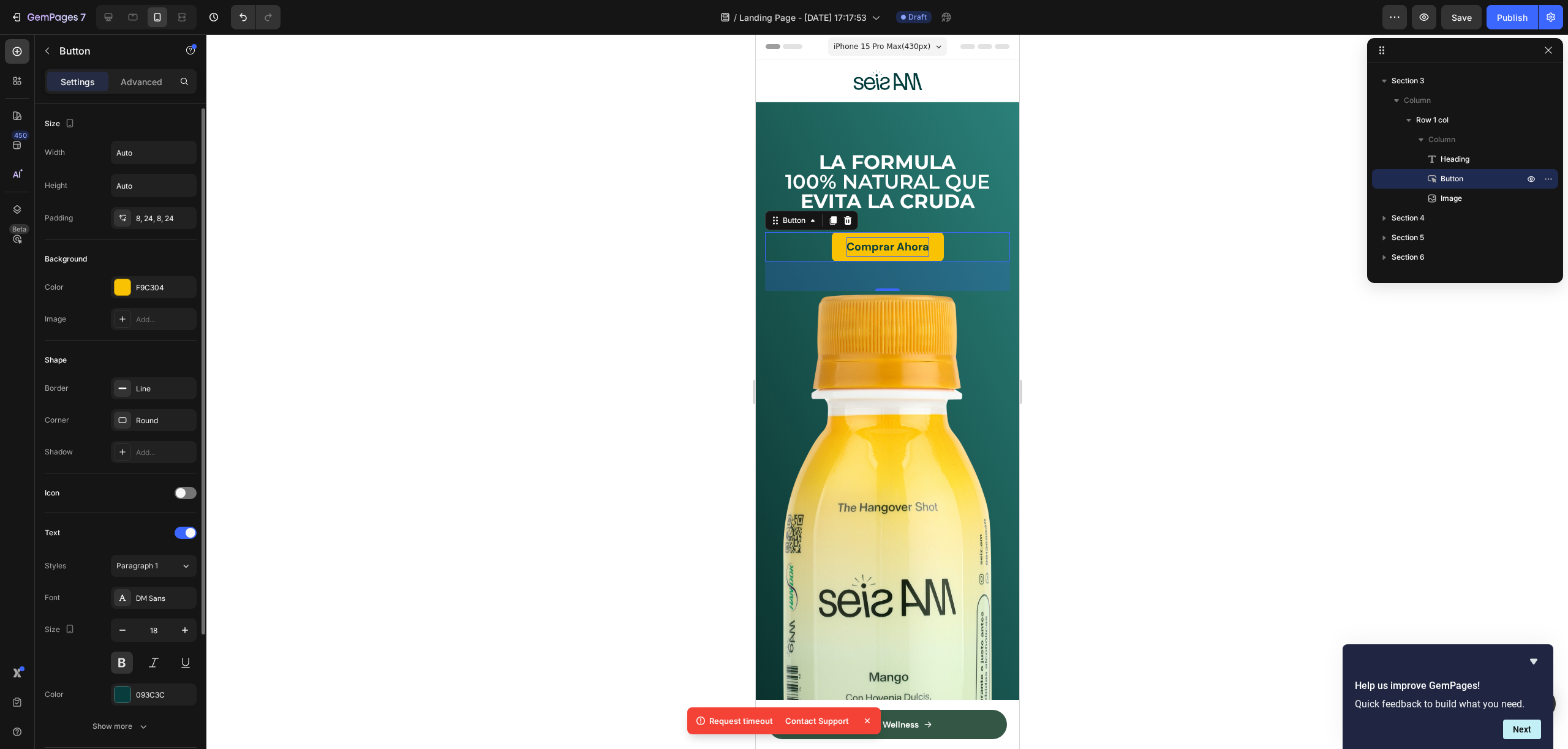
scroll to position [199, 0]
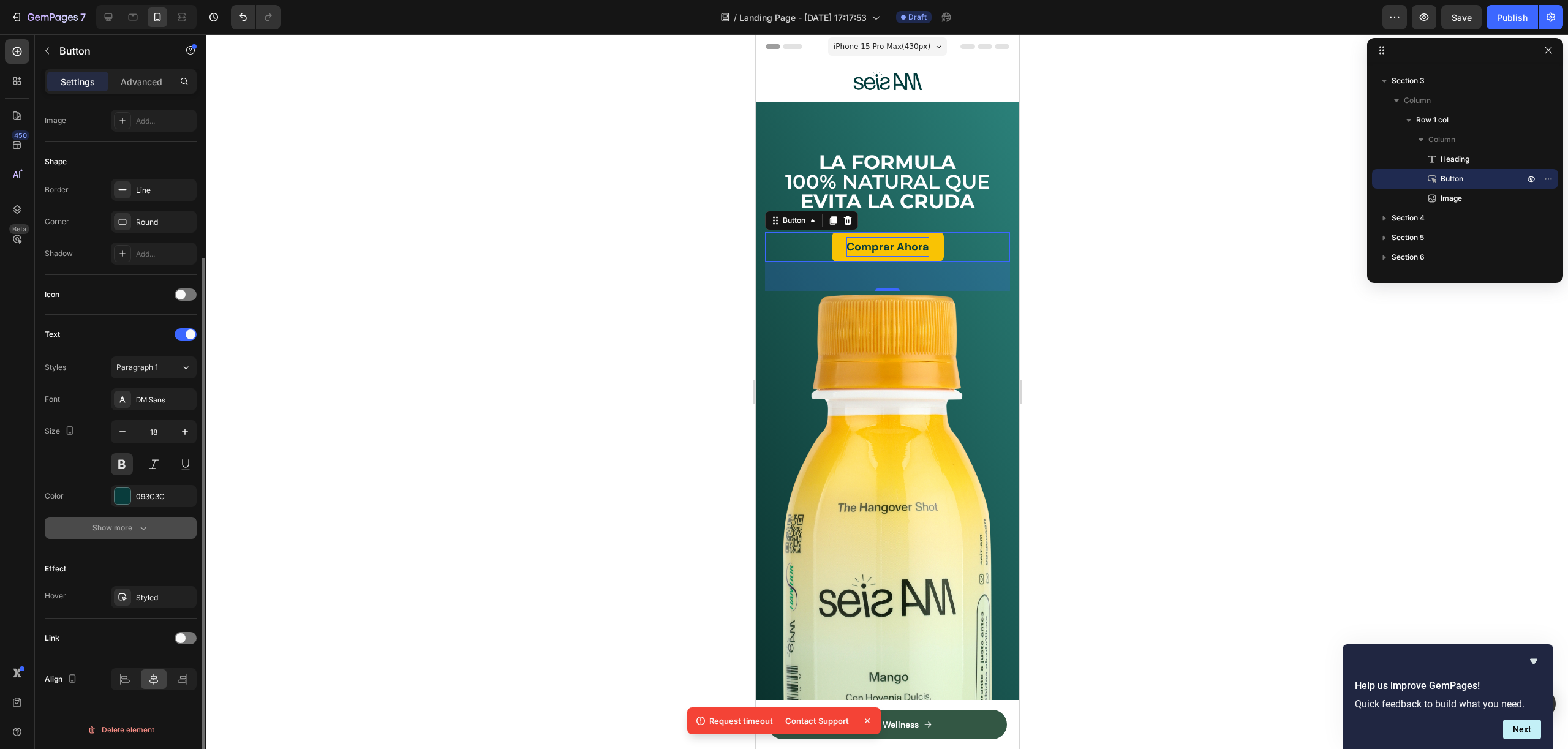
click at [143, 536] on button "Show more" at bounding box center [120, 527] width 152 height 22
click at [147, 566] on input "180%" at bounding box center [153, 560] width 85 height 22
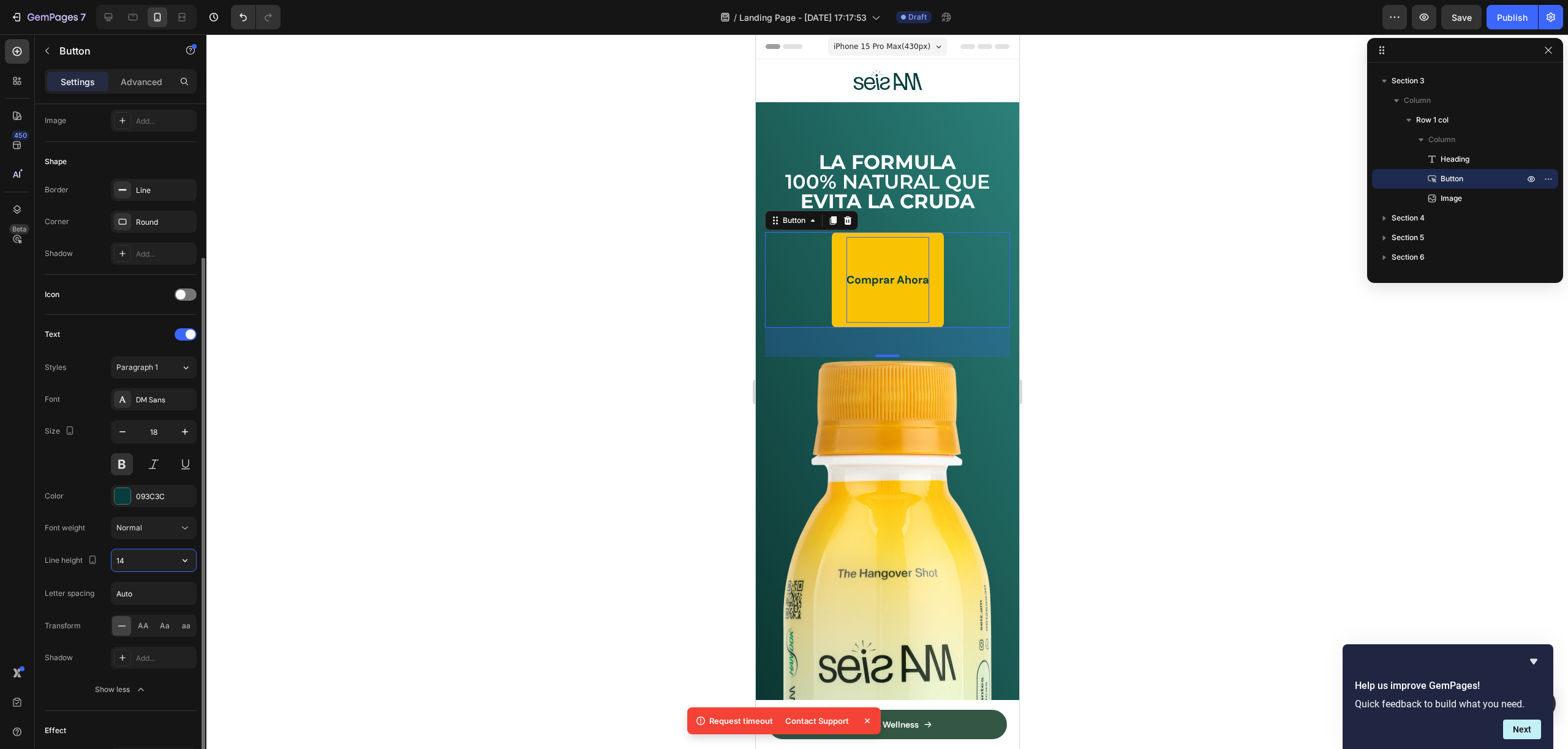
type input "1"
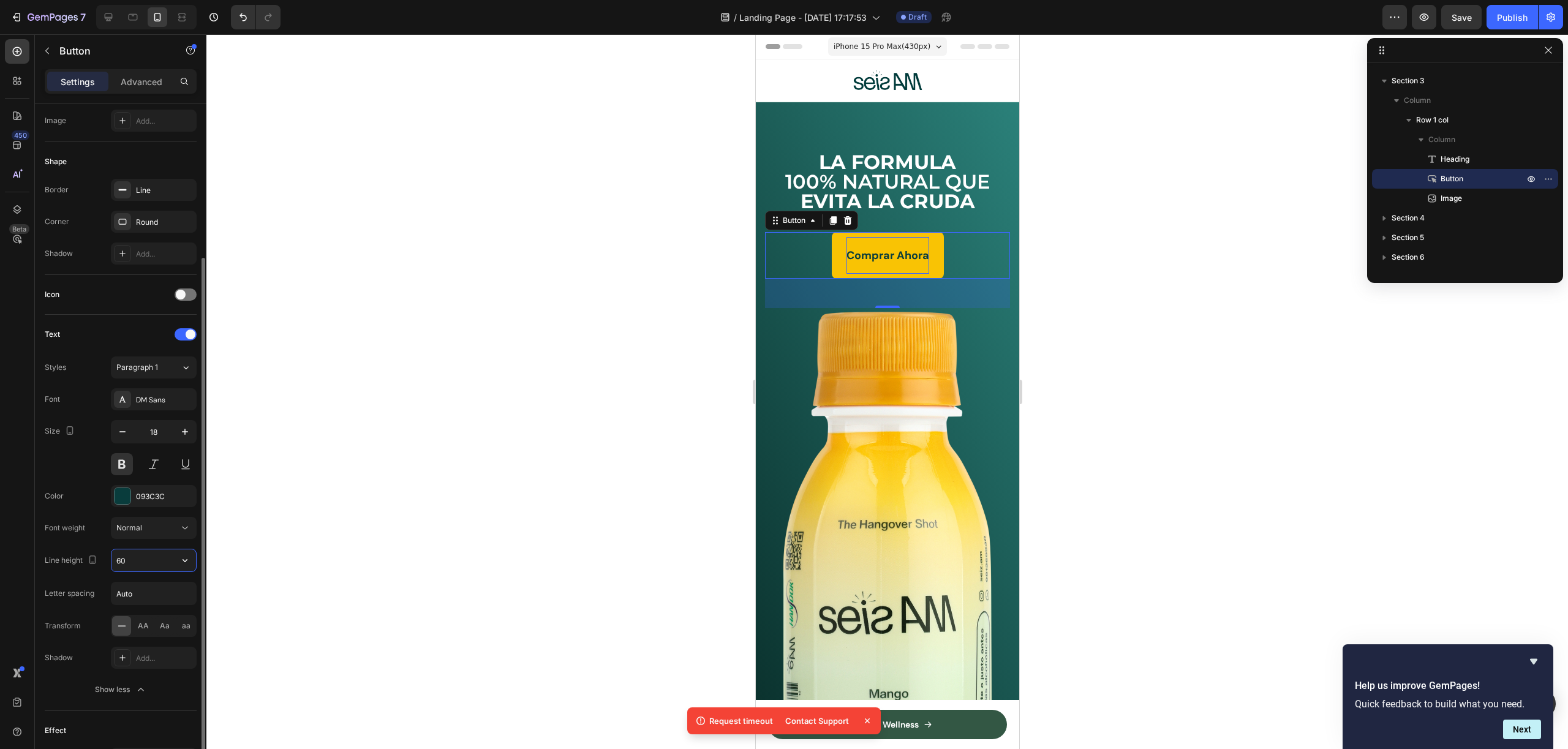
type input "6"
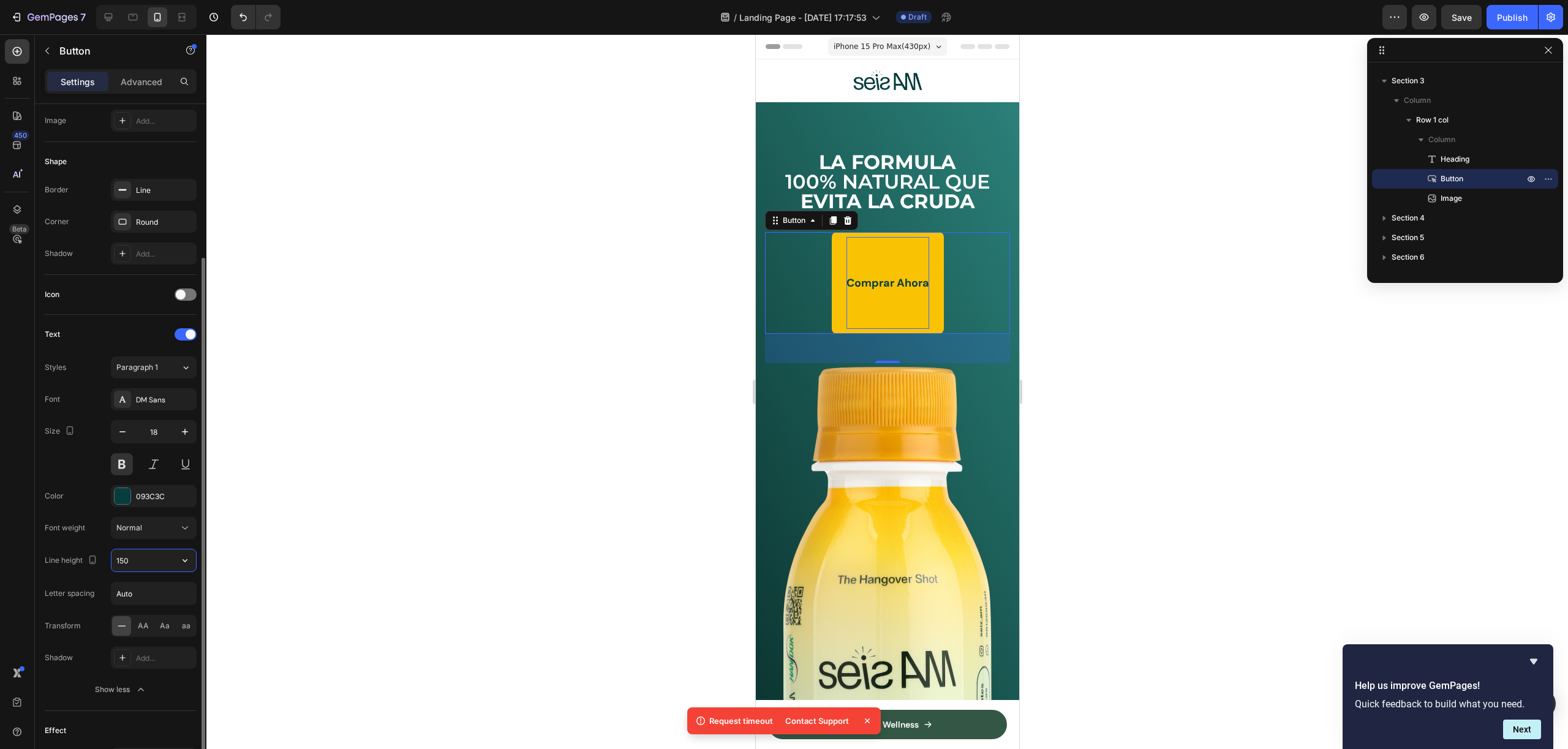
type input "150%"
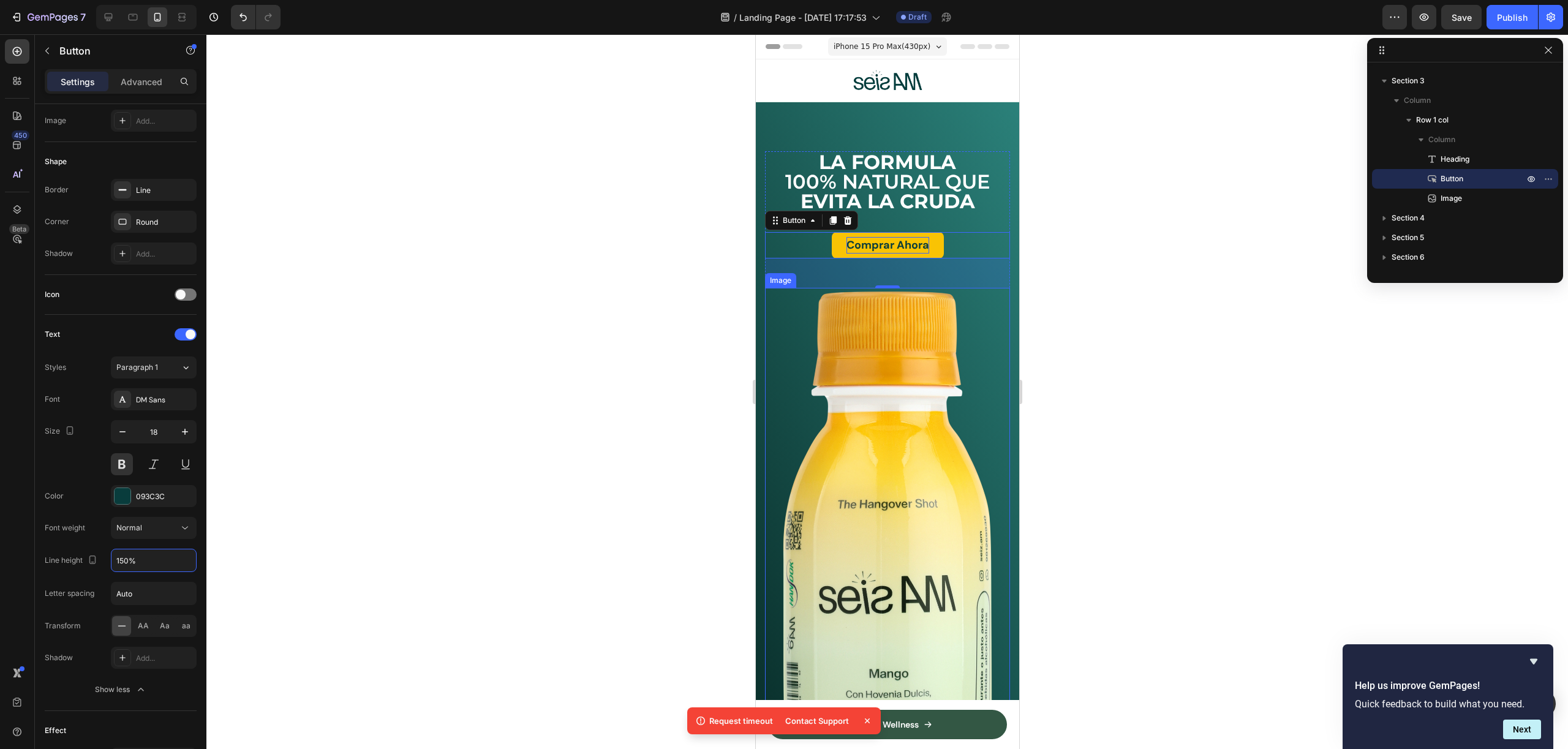
click at [1083, 404] on div at bounding box center [887, 390] width 1362 height 714
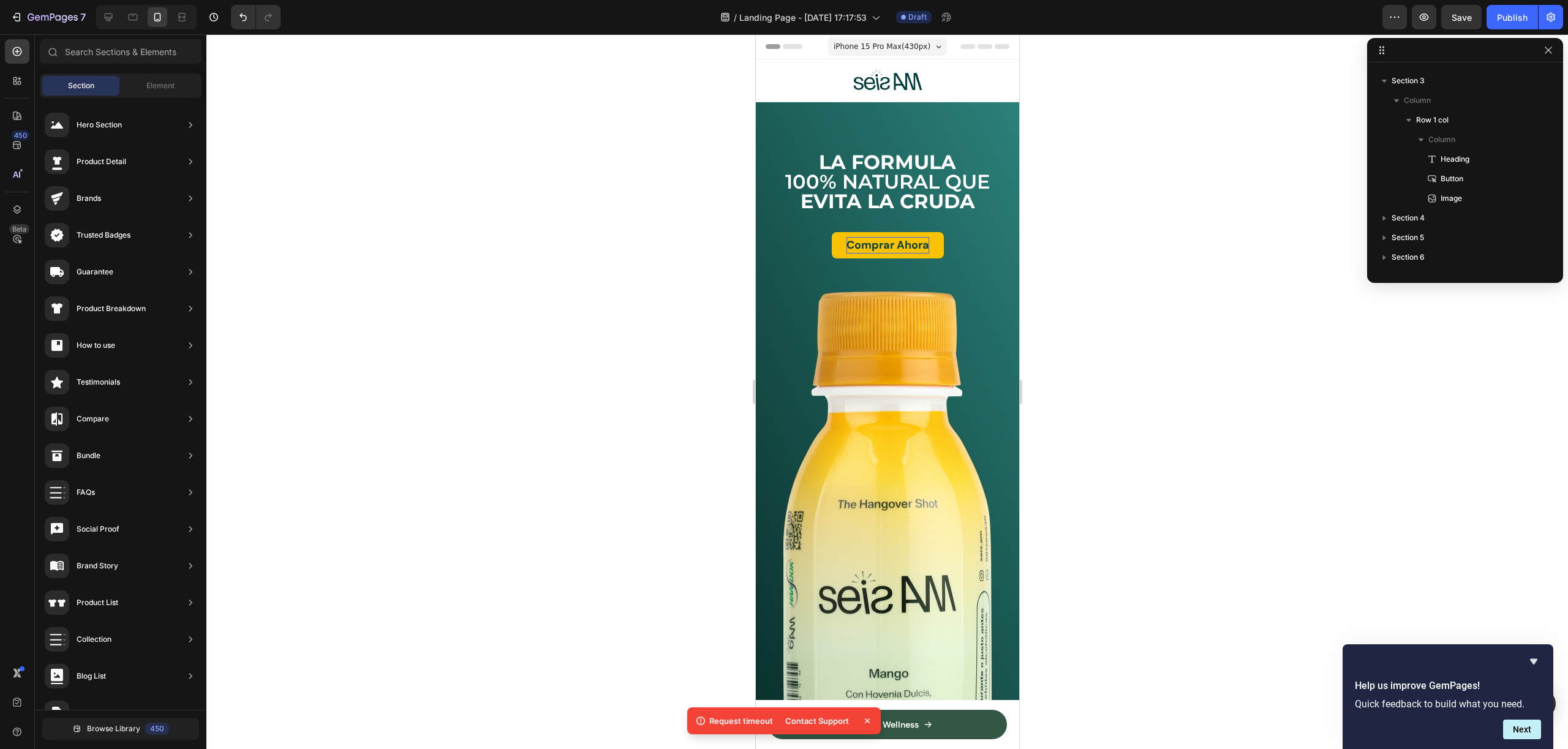
click at [1174, 360] on div at bounding box center [887, 390] width 1362 height 714
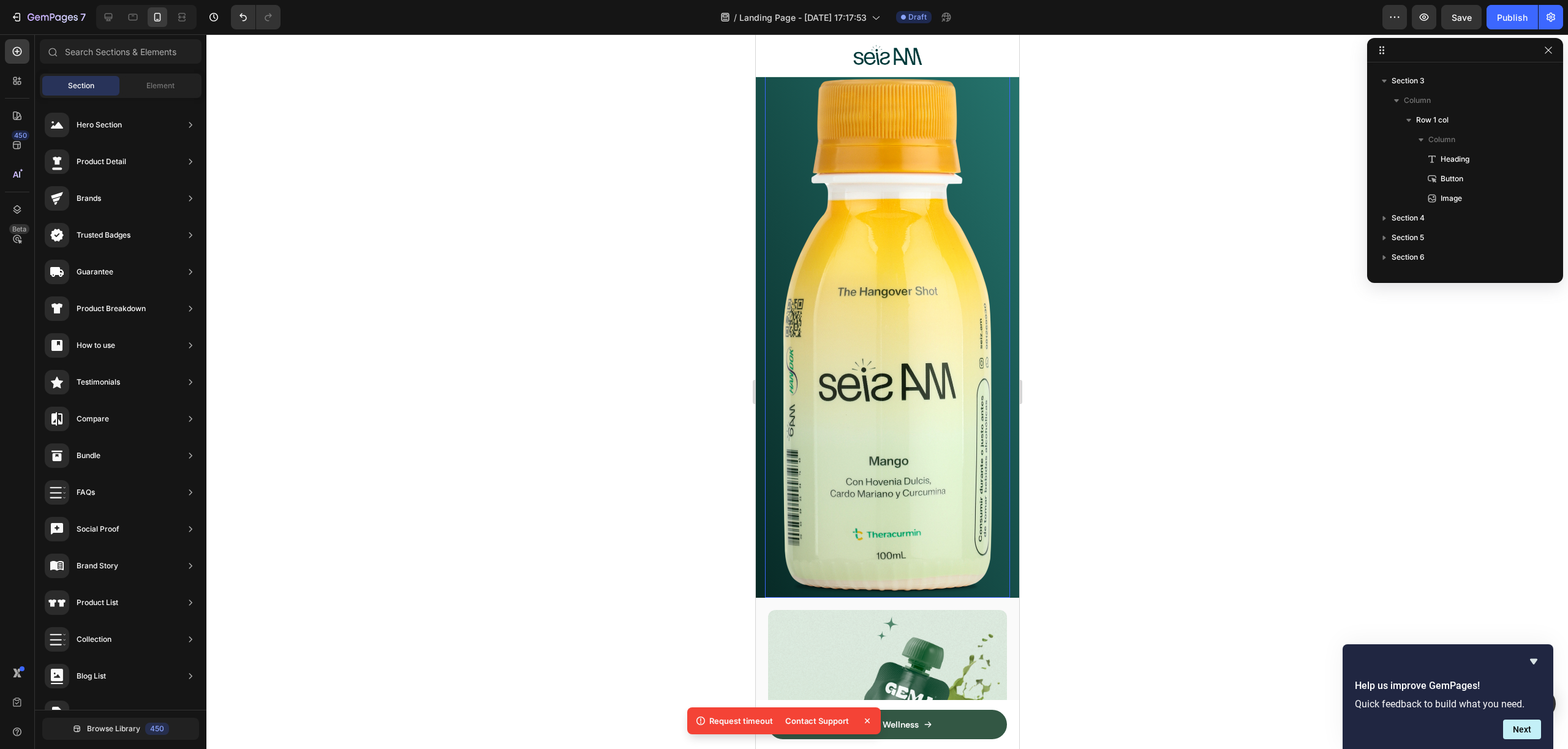
scroll to position [0, 0]
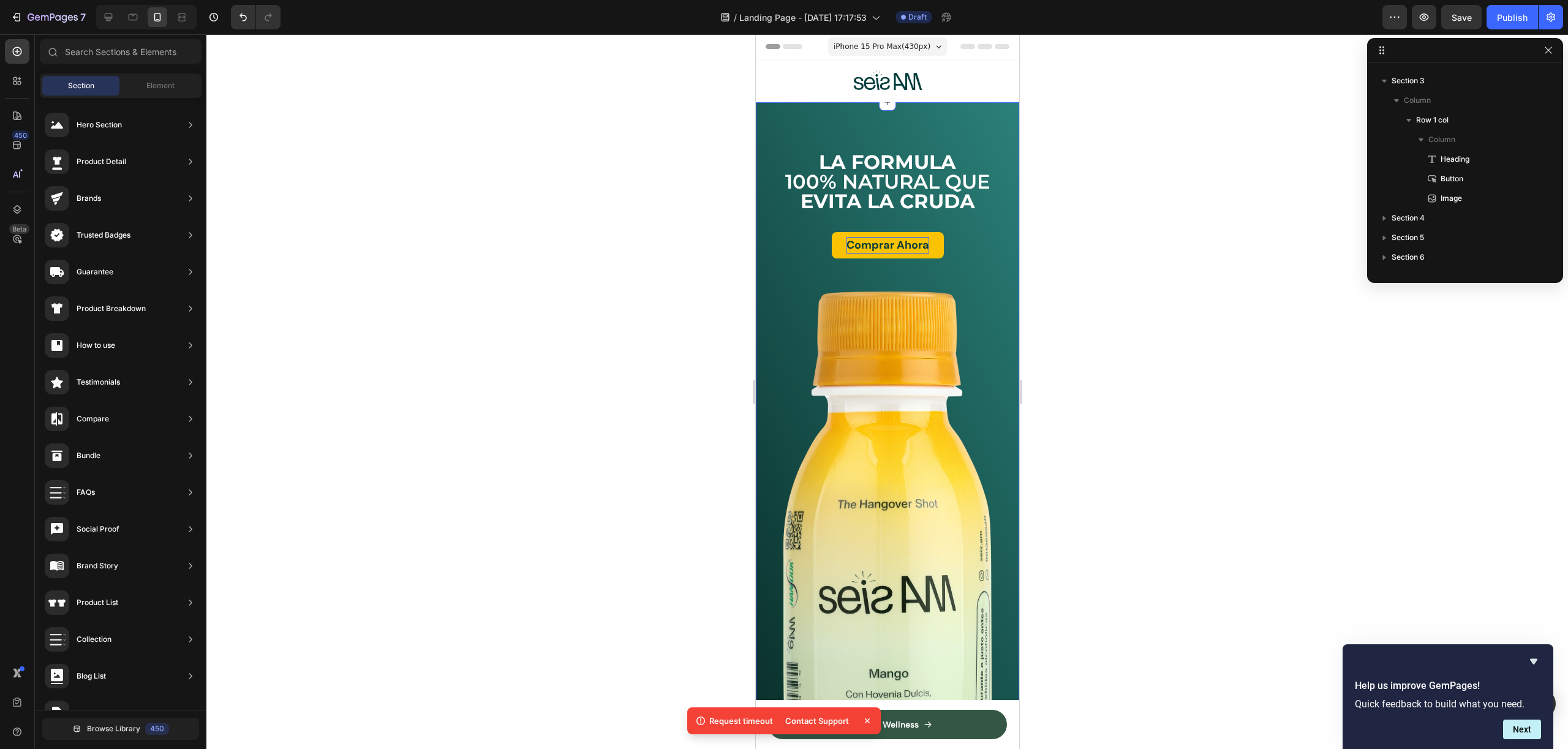
click at [918, 129] on div "⁠⁠⁠⁠⁠⁠⁠ LA FORMULA 100% NATURAL QUE [PERSON_NAME] Heading Comprar Ahora Button …" at bounding box center [887, 456] width 264 height 708
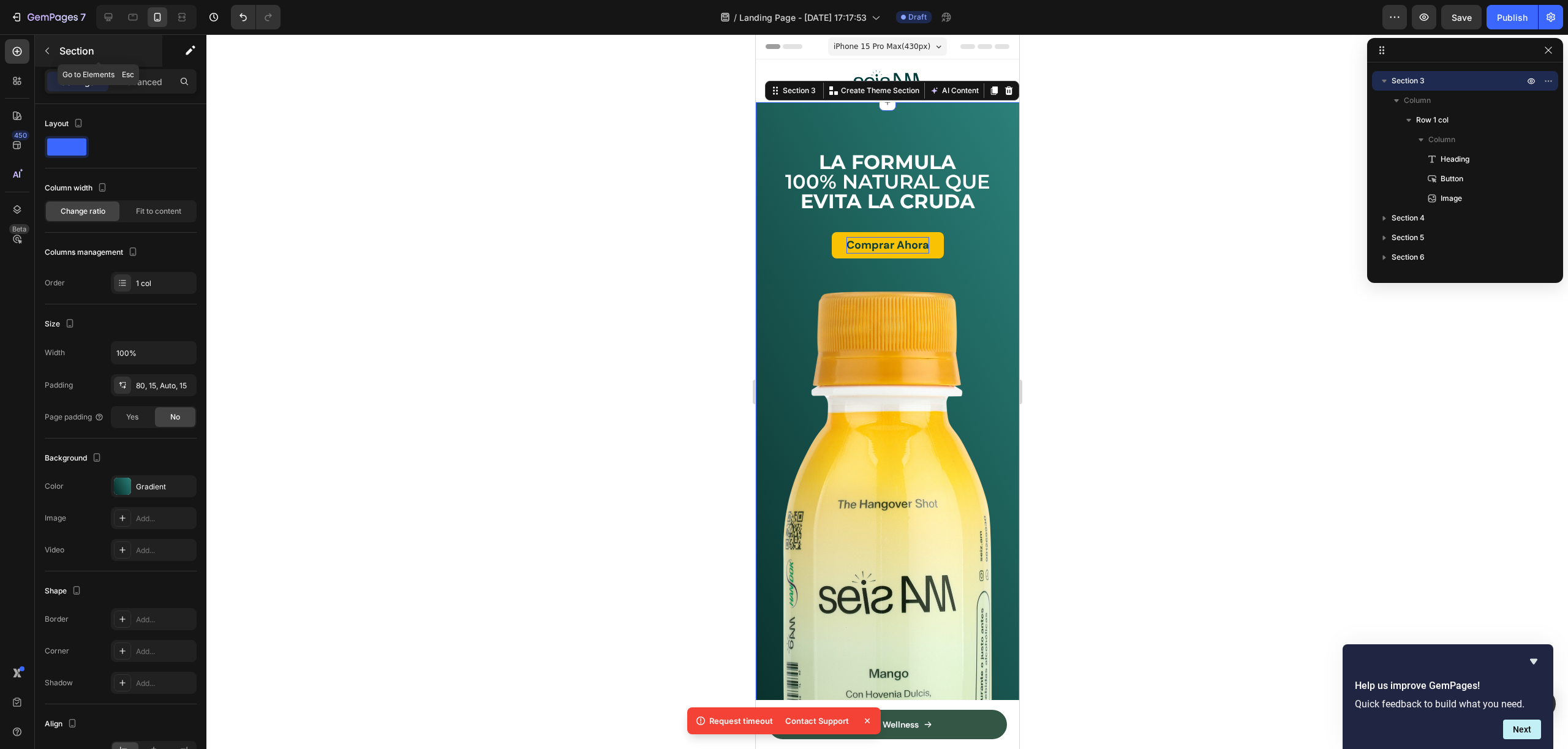
click at [54, 52] on button "button" at bounding box center [47, 51] width 20 height 20
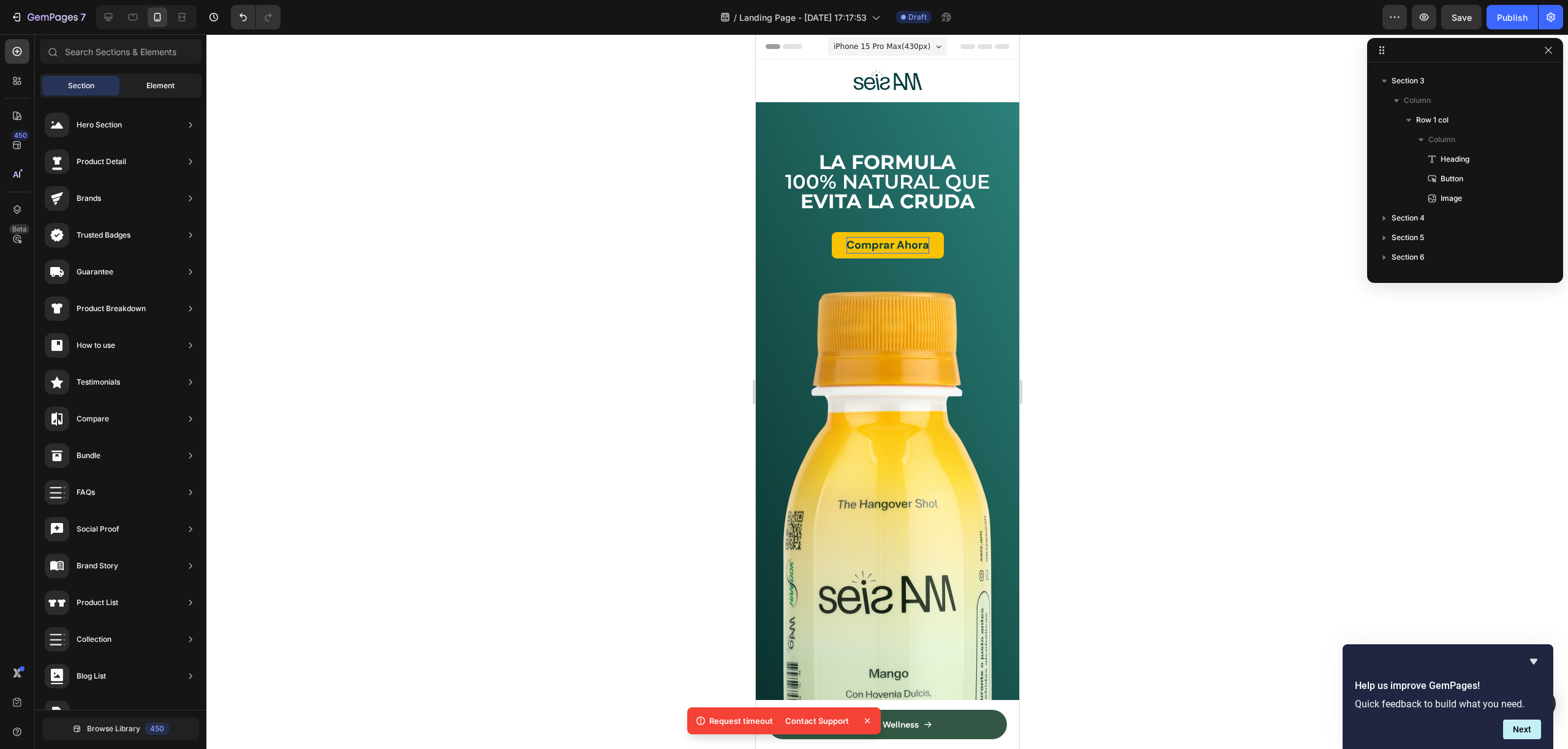
click at [182, 84] on div "Element" at bounding box center [160, 86] width 77 height 20
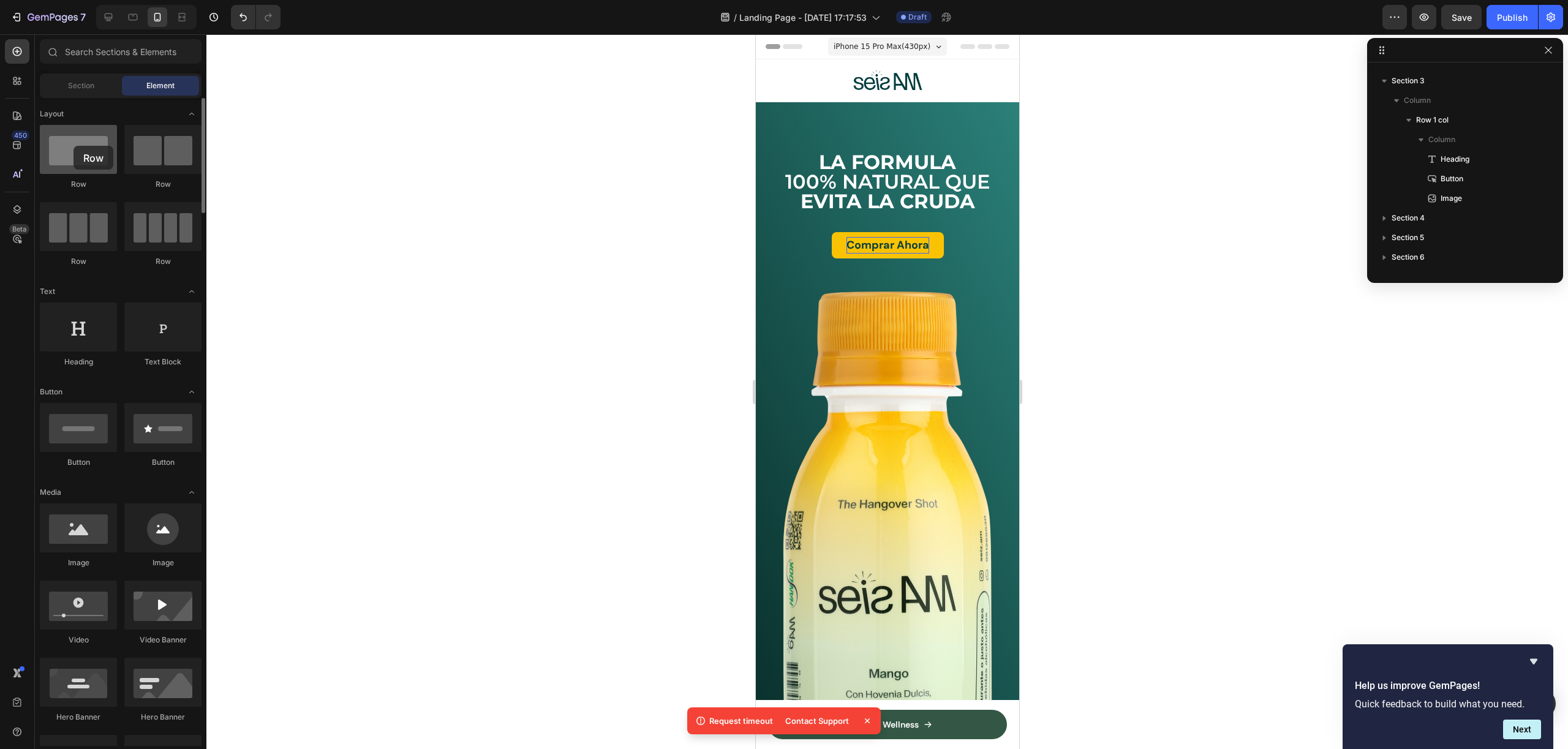
drag, startPoint x: 72, startPoint y: 137, endPoint x: 78, endPoint y: 145, distance: 10.0
click at [73, 145] on div at bounding box center [78, 150] width 77 height 49
drag, startPoint x: 921, startPoint y: 180, endPoint x: 909, endPoint y: 131, distance: 50.4
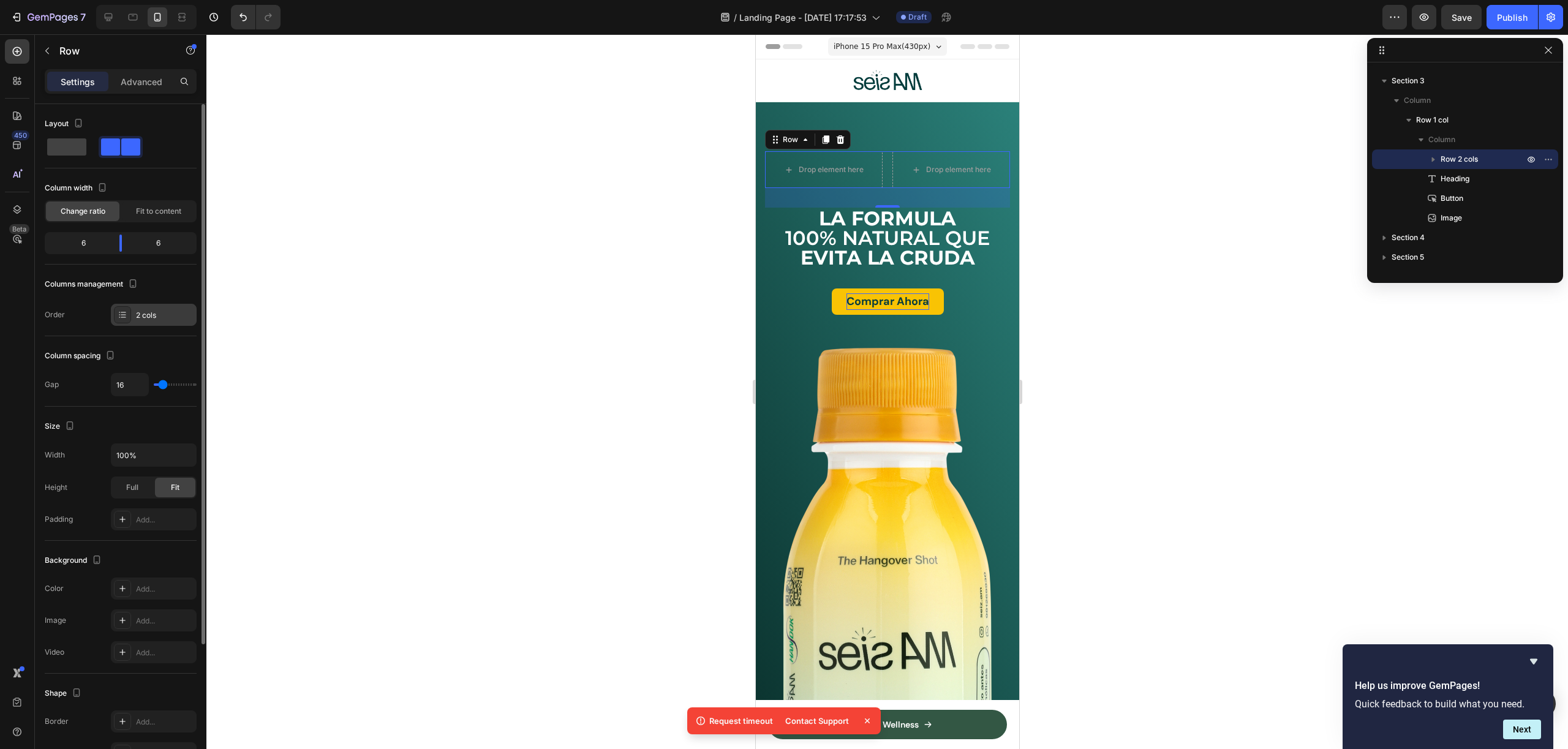
click at [171, 323] on div "2 cols" at bounding box center [153, 314] width 86 height 22
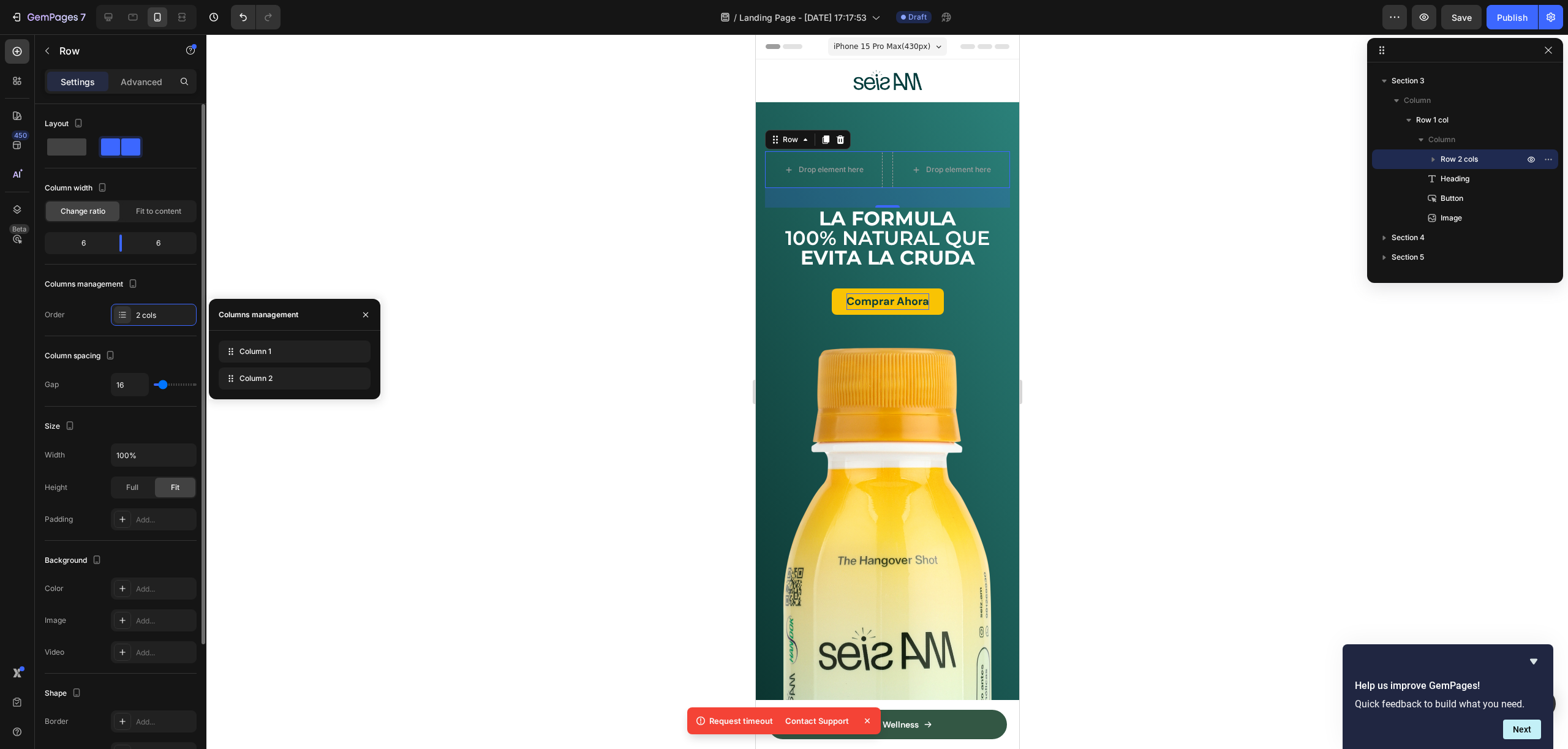
click at [94, 313] on div "Order 2 cols" at bounding box center [120, 314] width 152 height 22
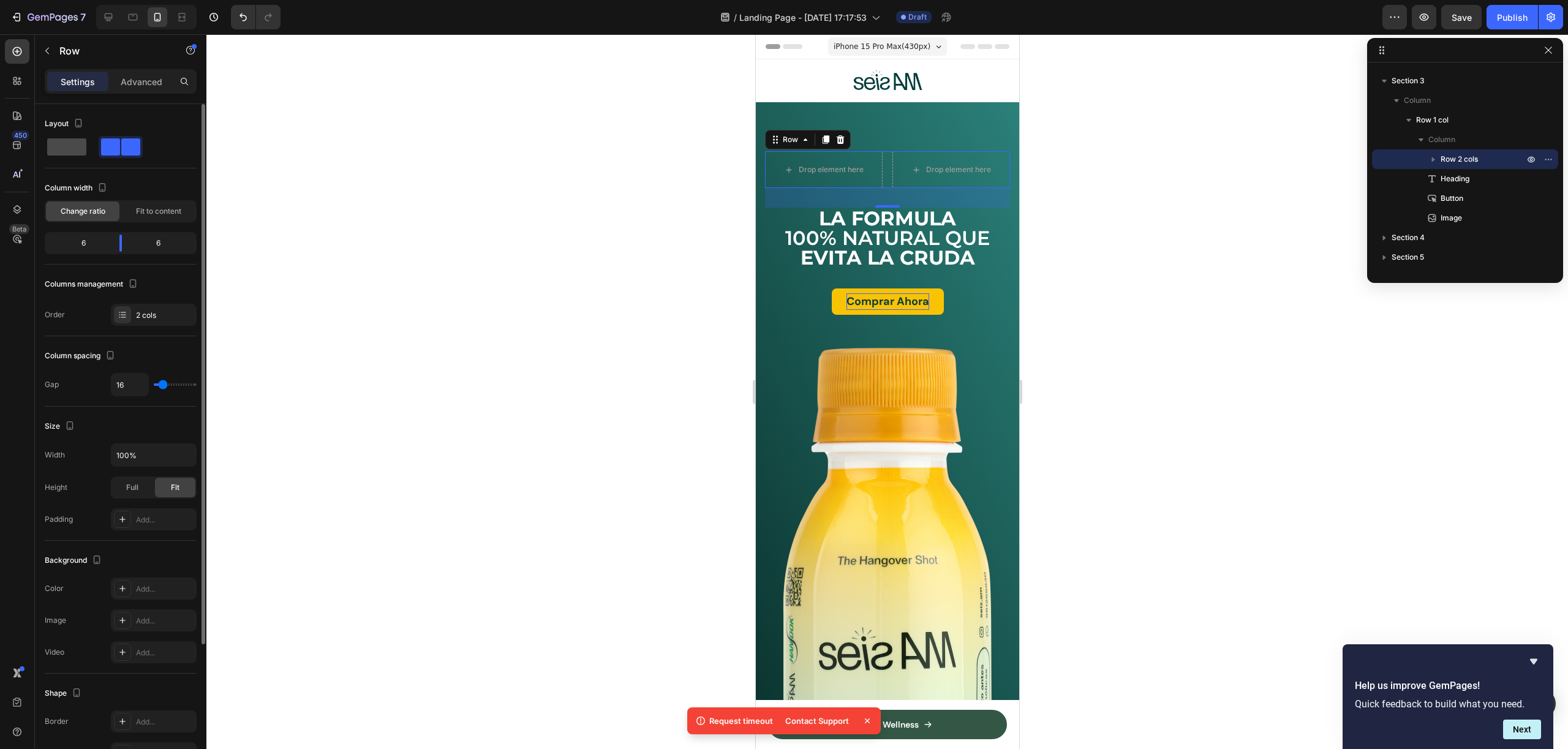
click at [73, 149] on span at bounding box center [67, 147] width 40 height 17
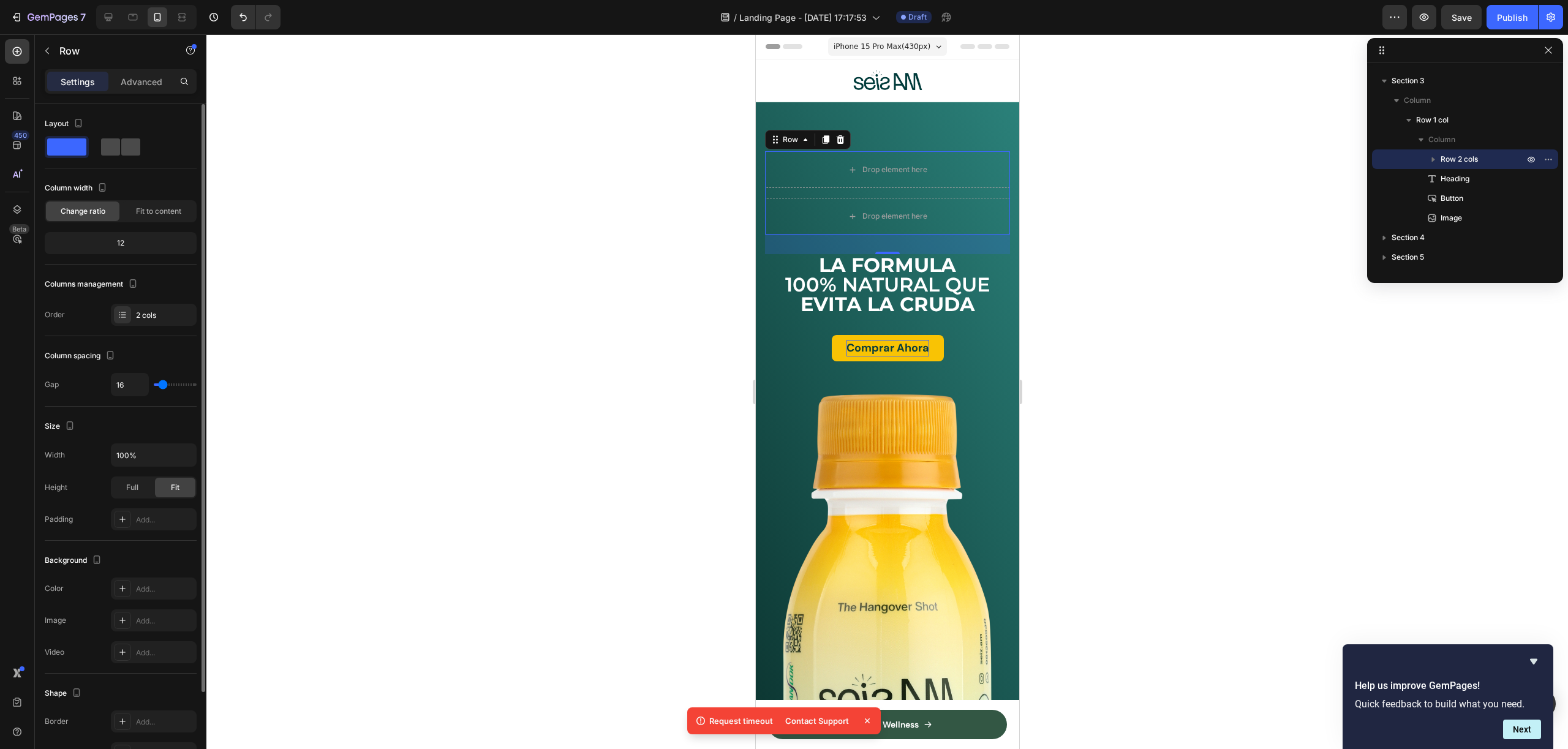
click at [127, 148] on span at bounding box center [131, 147] width 19 height 17
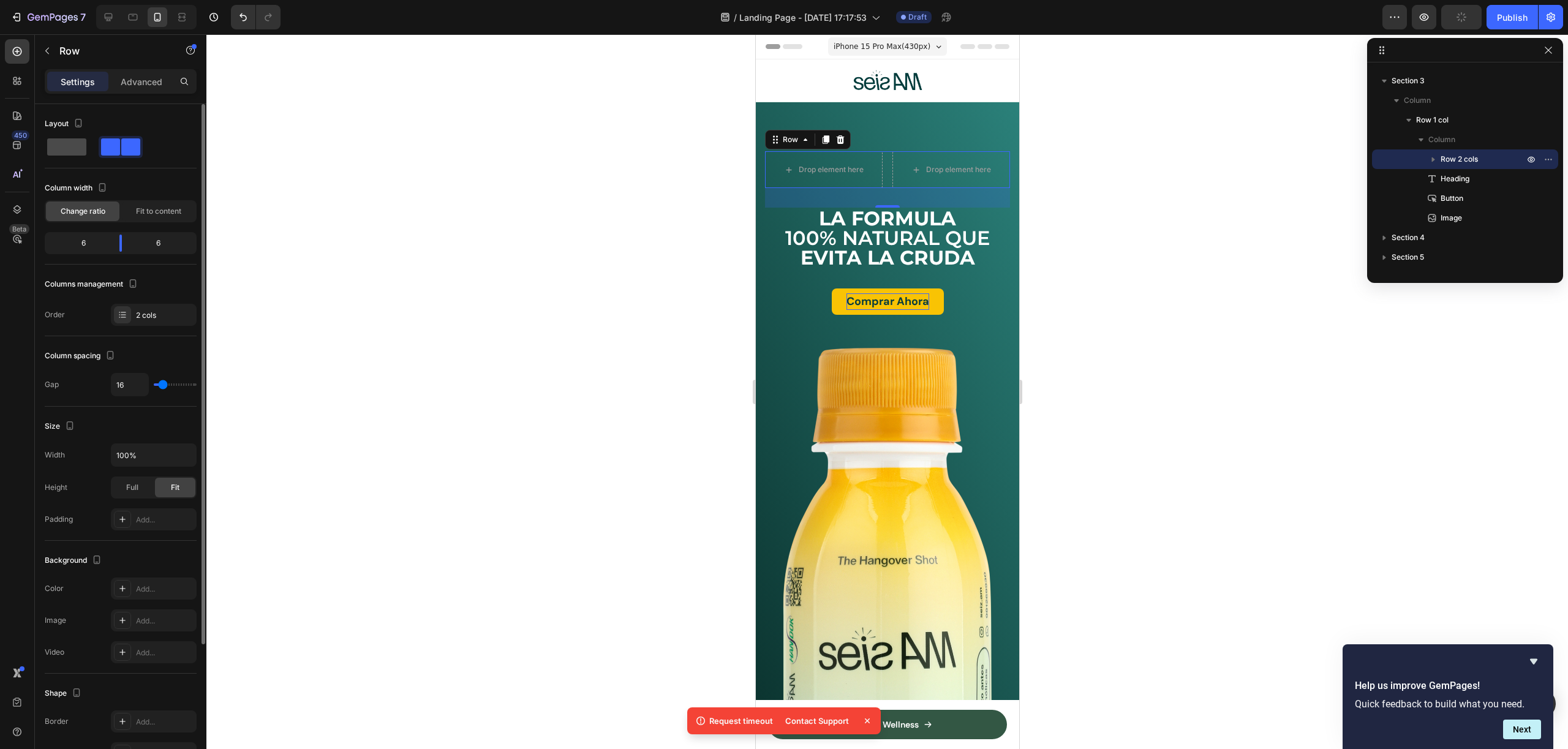
click at [68, 148] on span at bounding box center [67, 147] width 40 height 17
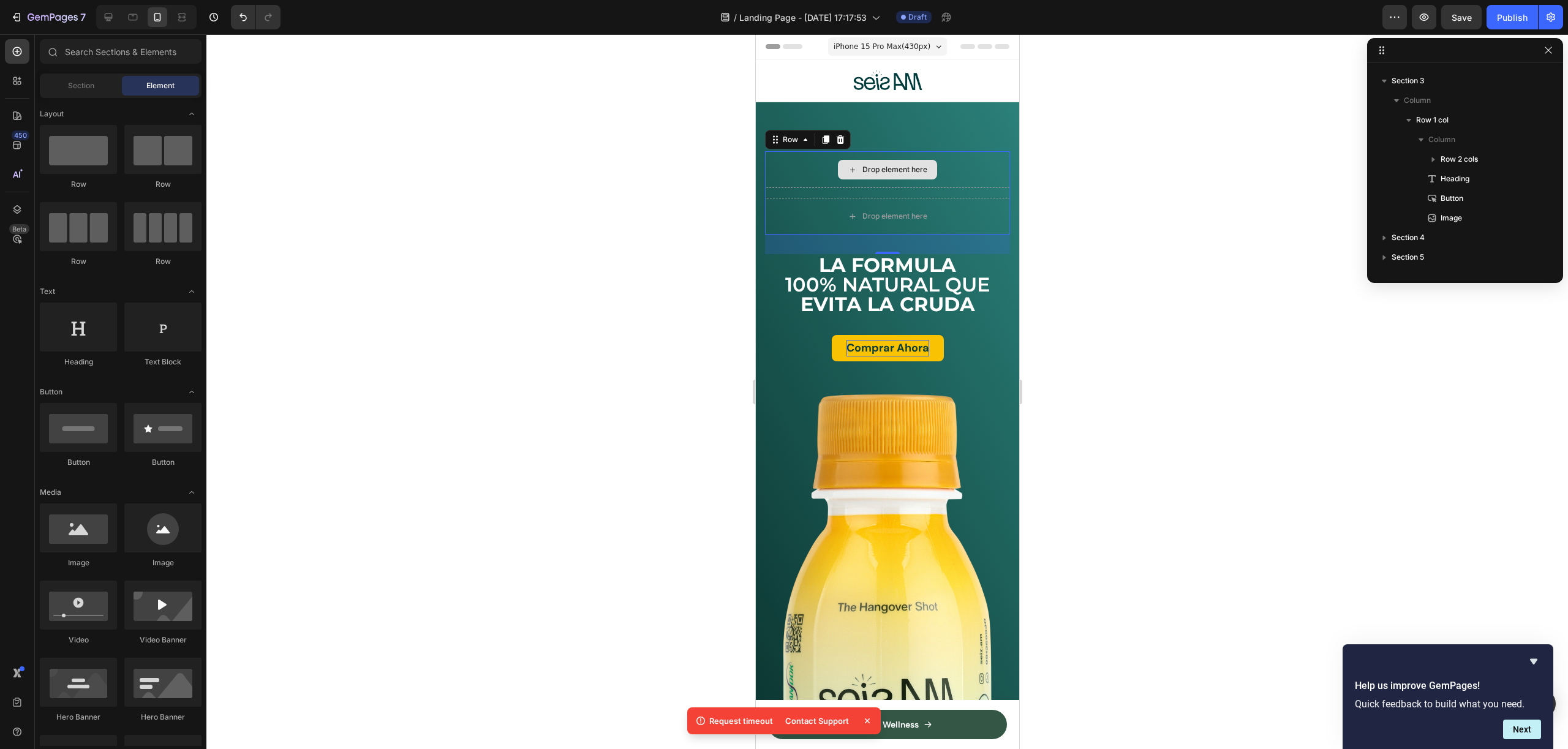
click at [868, 169] on div "Drop element here" at bounding box center [894, 169] width 65 height 9
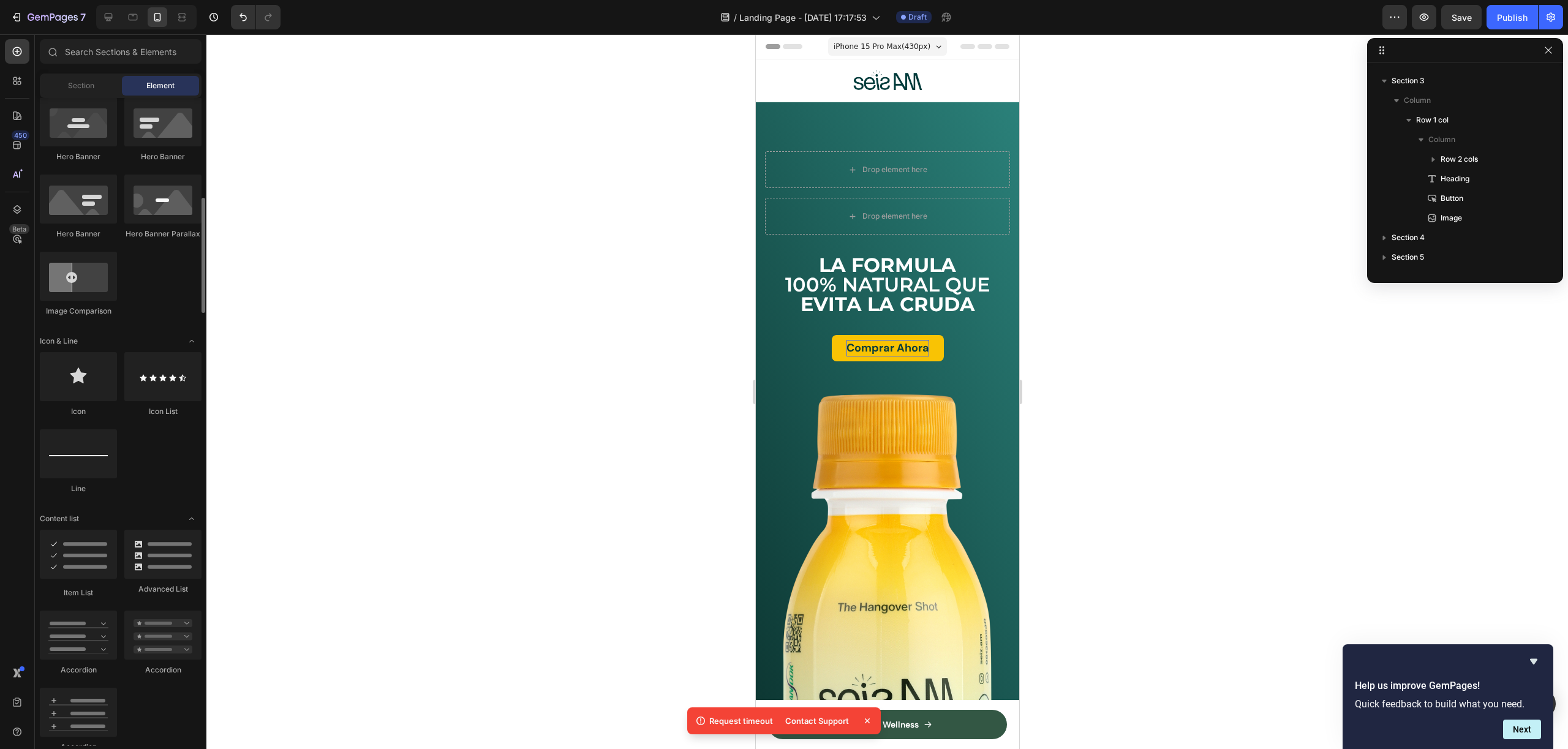
scroll to position [667, 0]
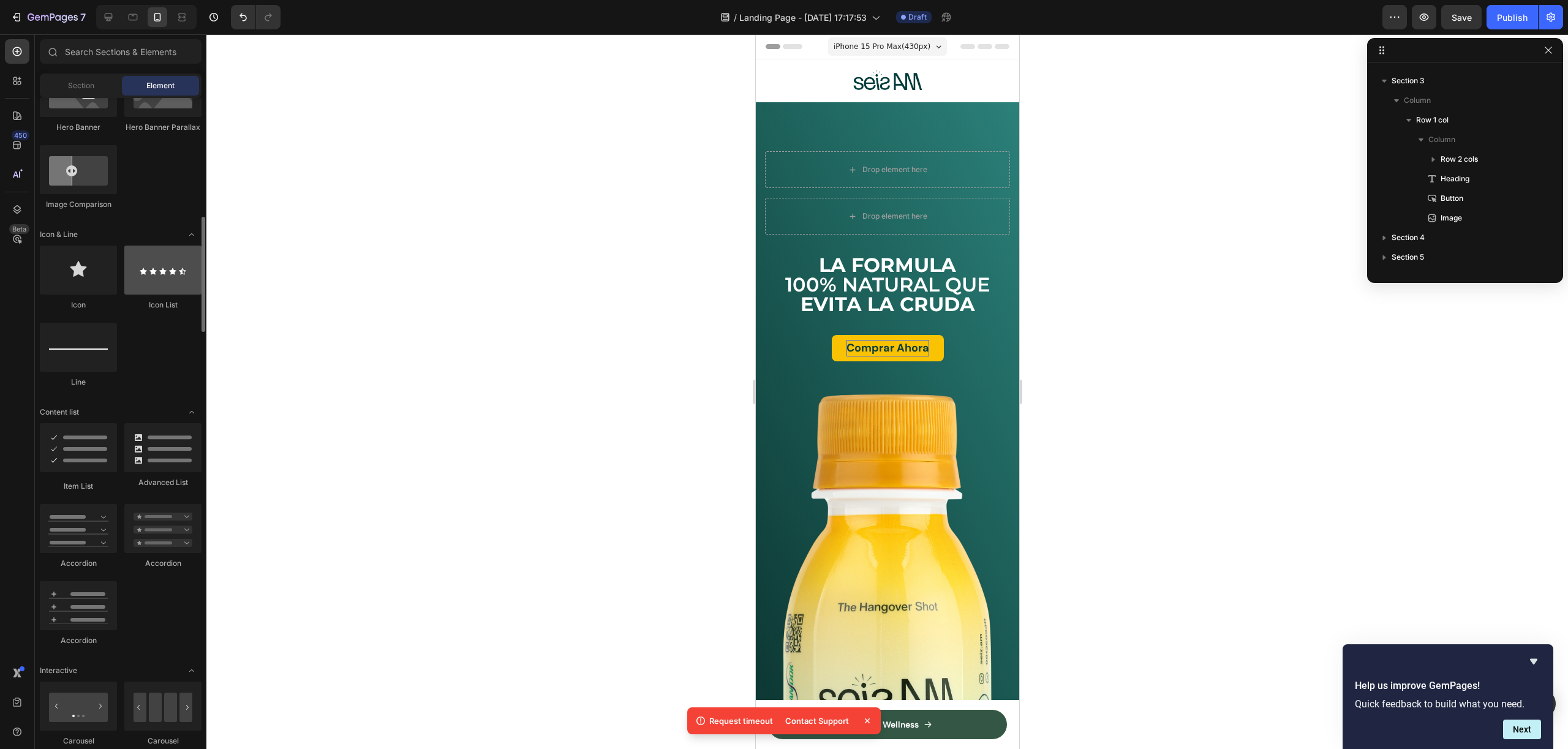
click at [162, 273] on div at bounding box center [163, 270] width 77 height 49
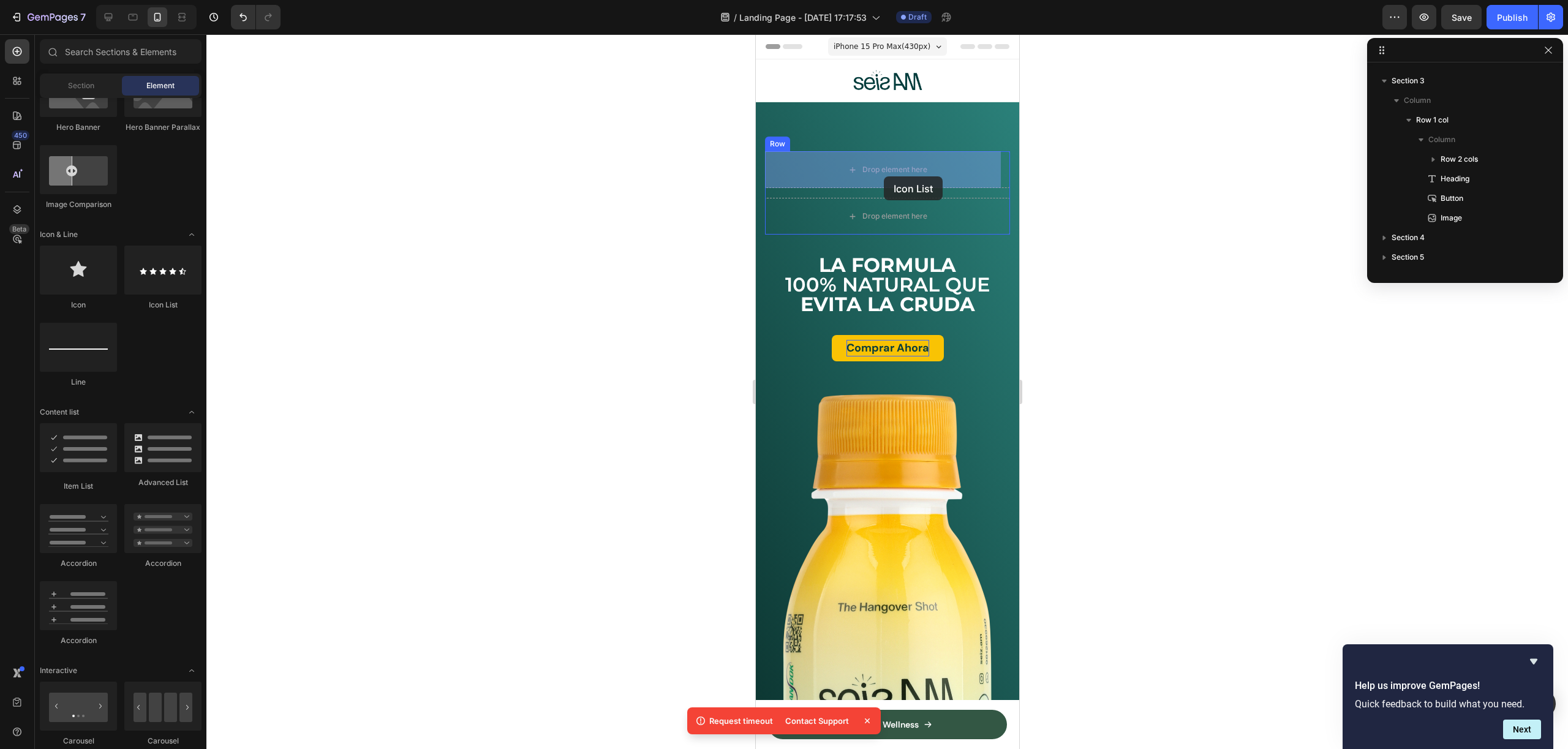
drag, startPoint x: 956, startPoint y: 309, endPoint x: 882, endPoint y: 177, distance: 151.3
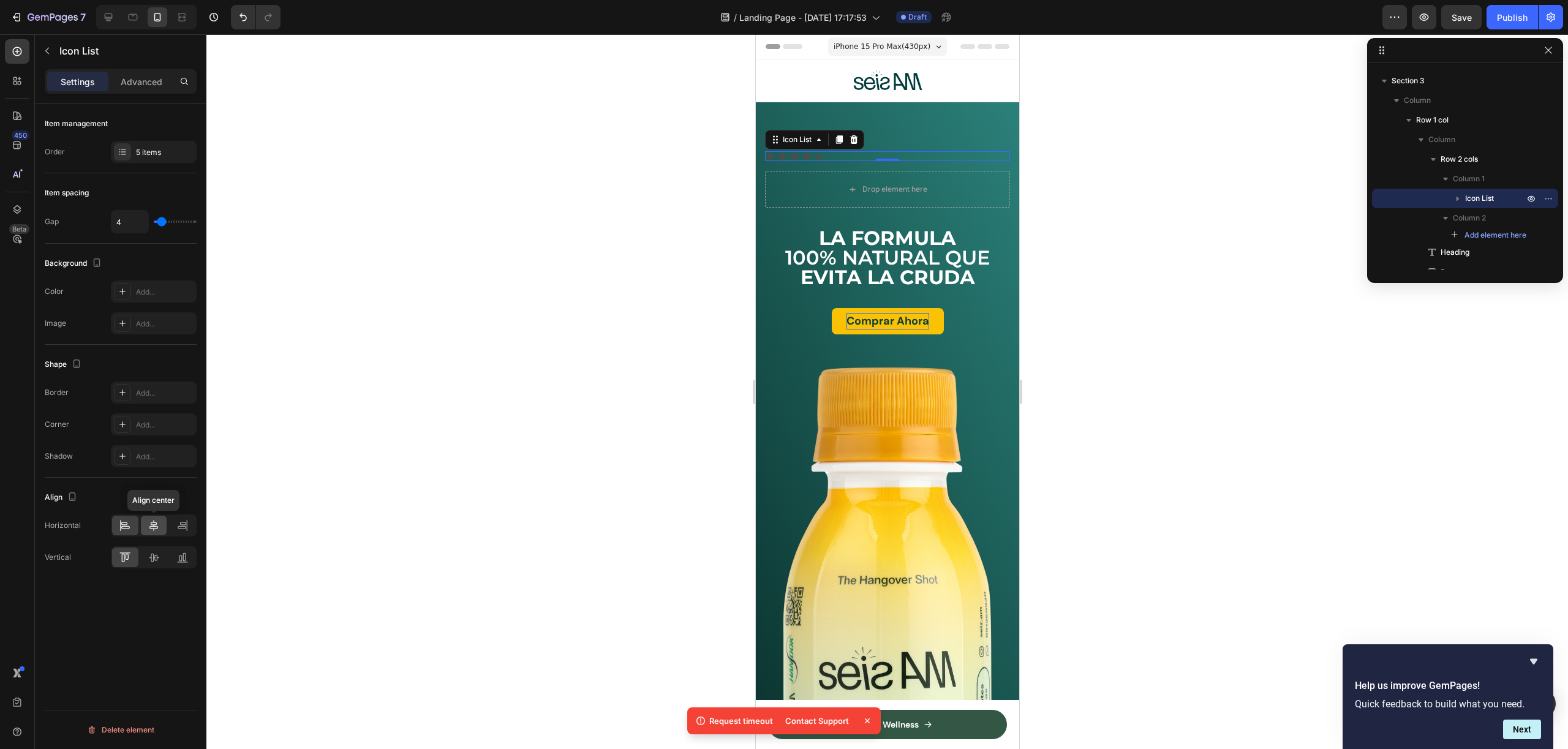
click at [152, 529] on icon at bounding box center [153, 525] width 12 height 12
click at [125, 90] on div "Advanced" at bounding box center [141, 81] width 61 height 20
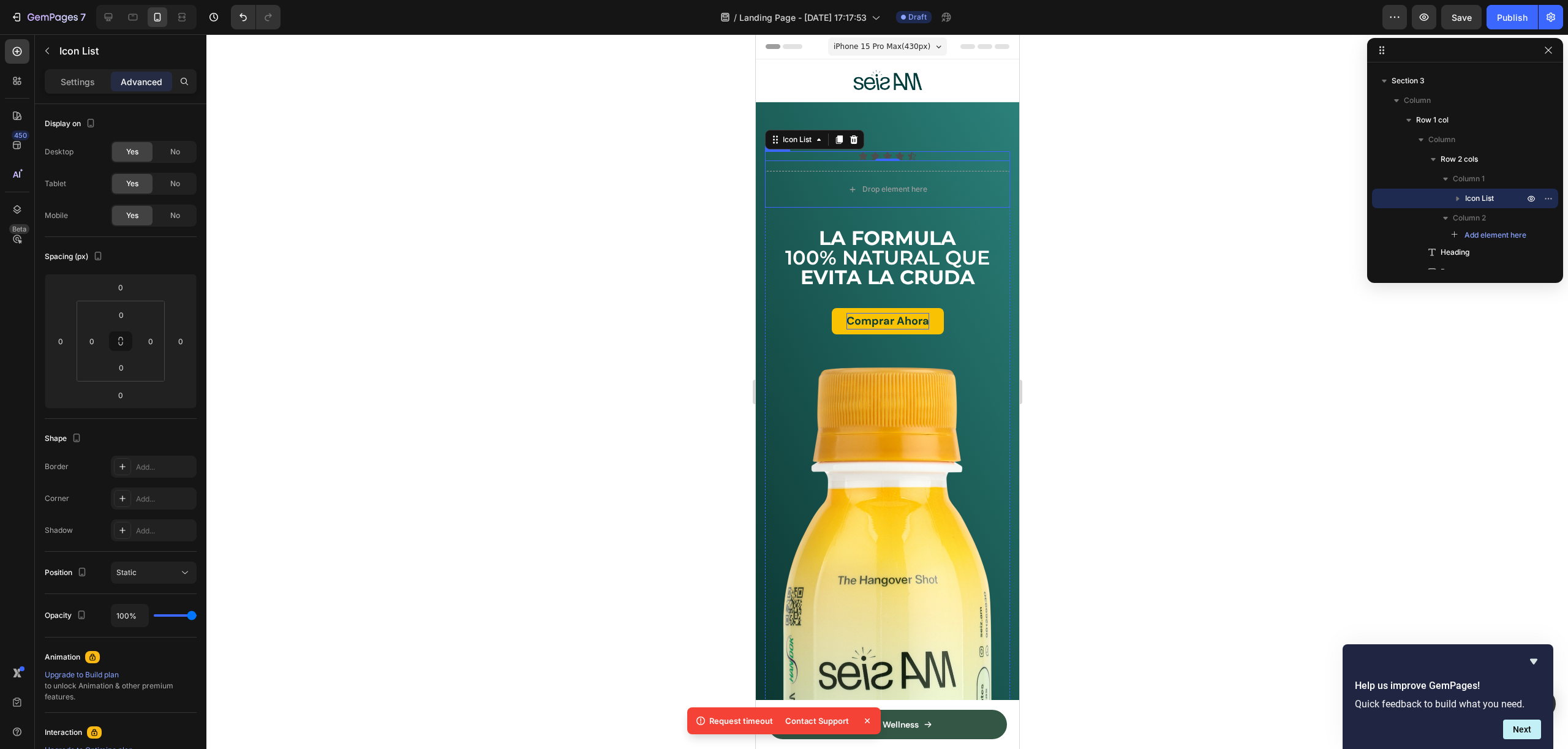
click at [972, 156] on div "Icon Icon Icon Icon Icon" at bounding box center [887, 156] width 245 height 9
click at [1076, 187] on div at bounding box center [887, 390] width 1362 height 714
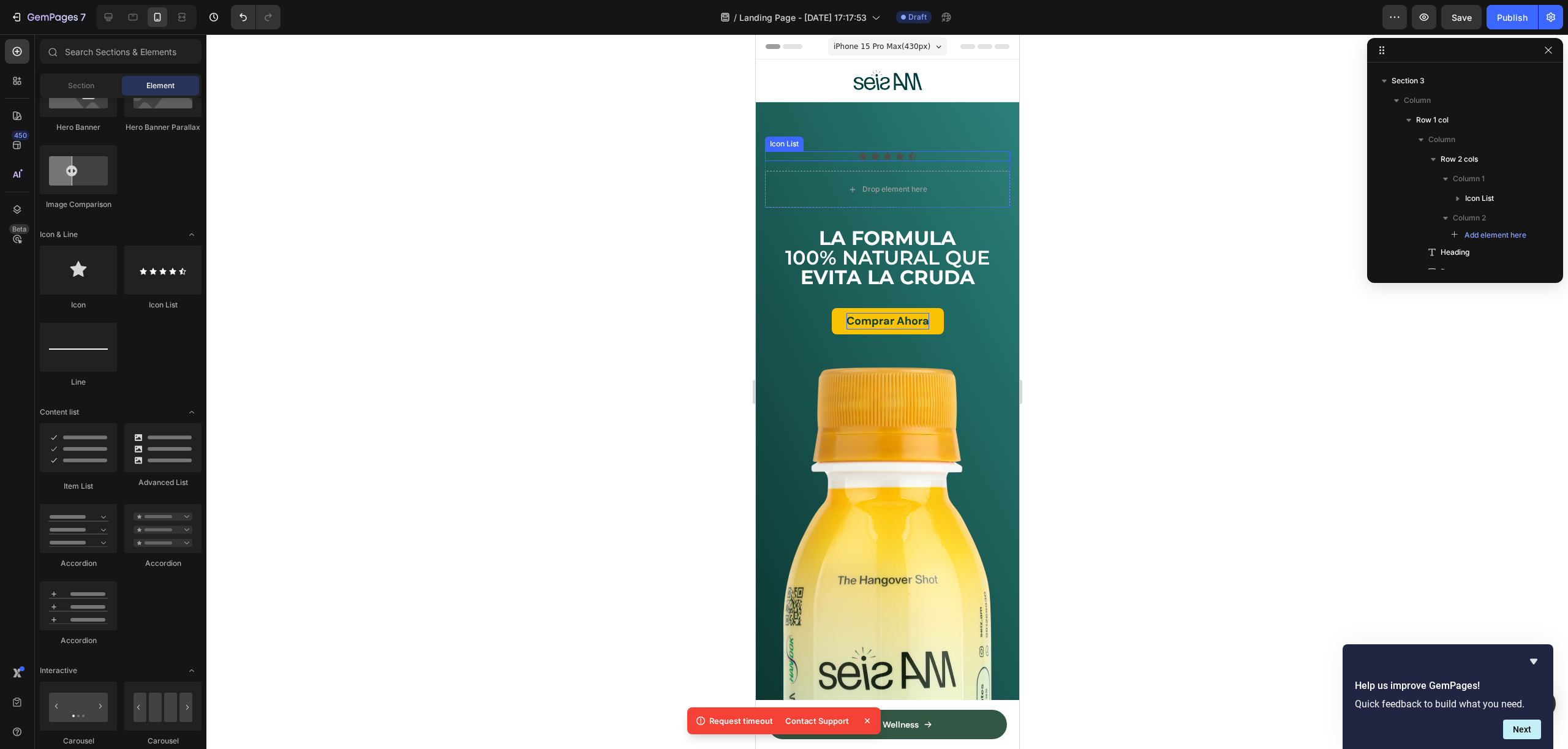
click at [982, 158] on div "Icon Icon Icon Icon Icon" at bounding box center [887, 156] width 245 height 9
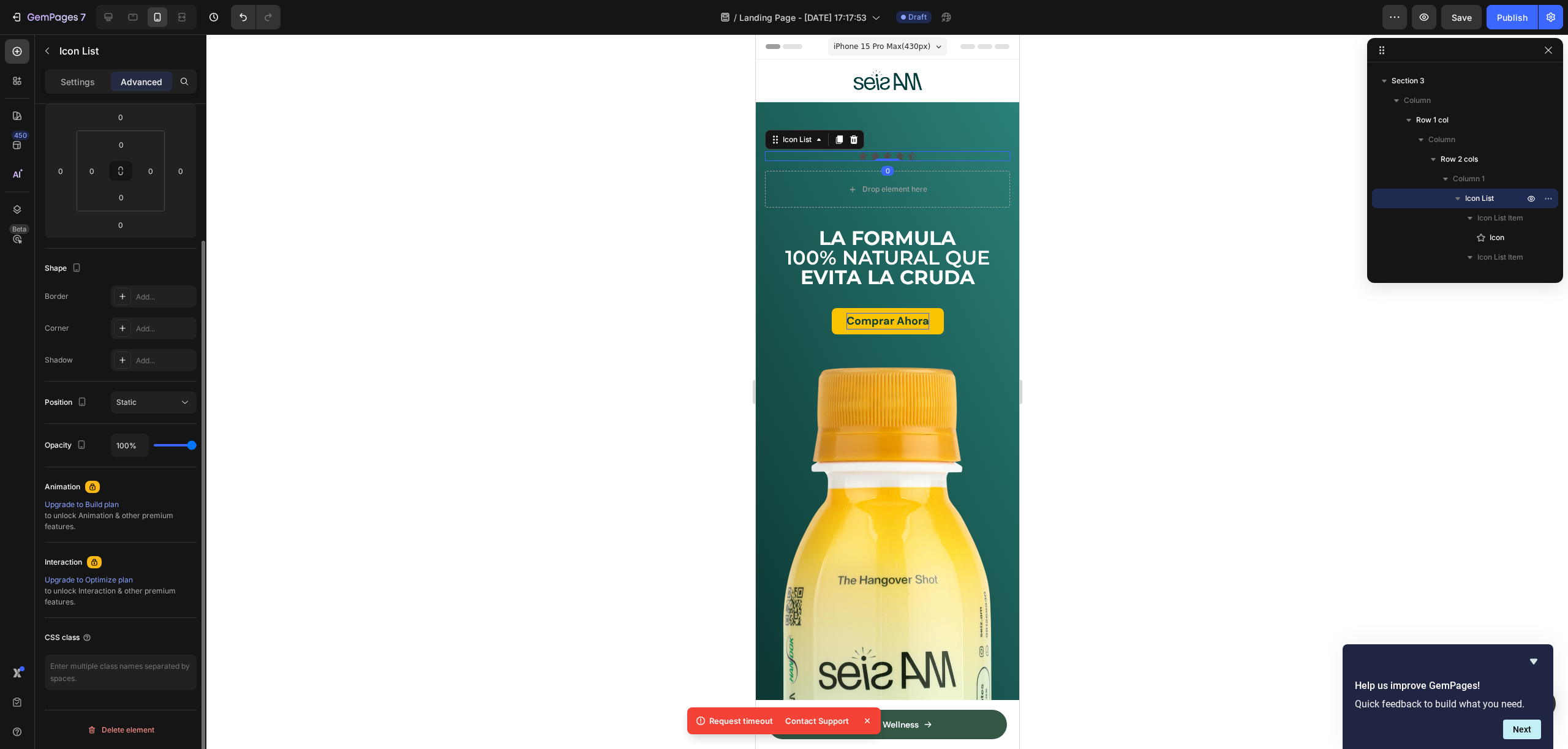
scroll to position [0, 0]
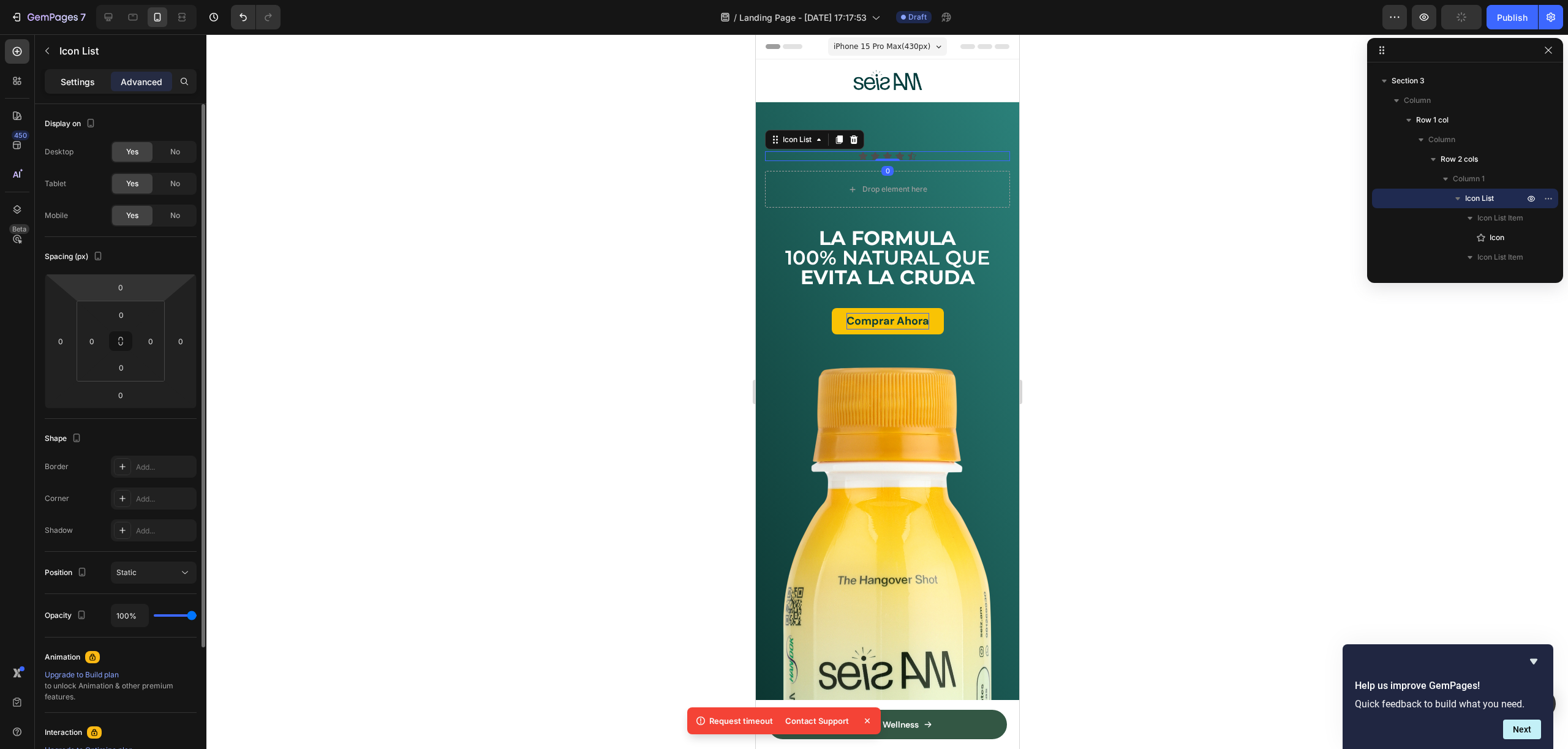
click at [84, 82] on p "Settings" at bounding box center [77, 82] width 34 height 13
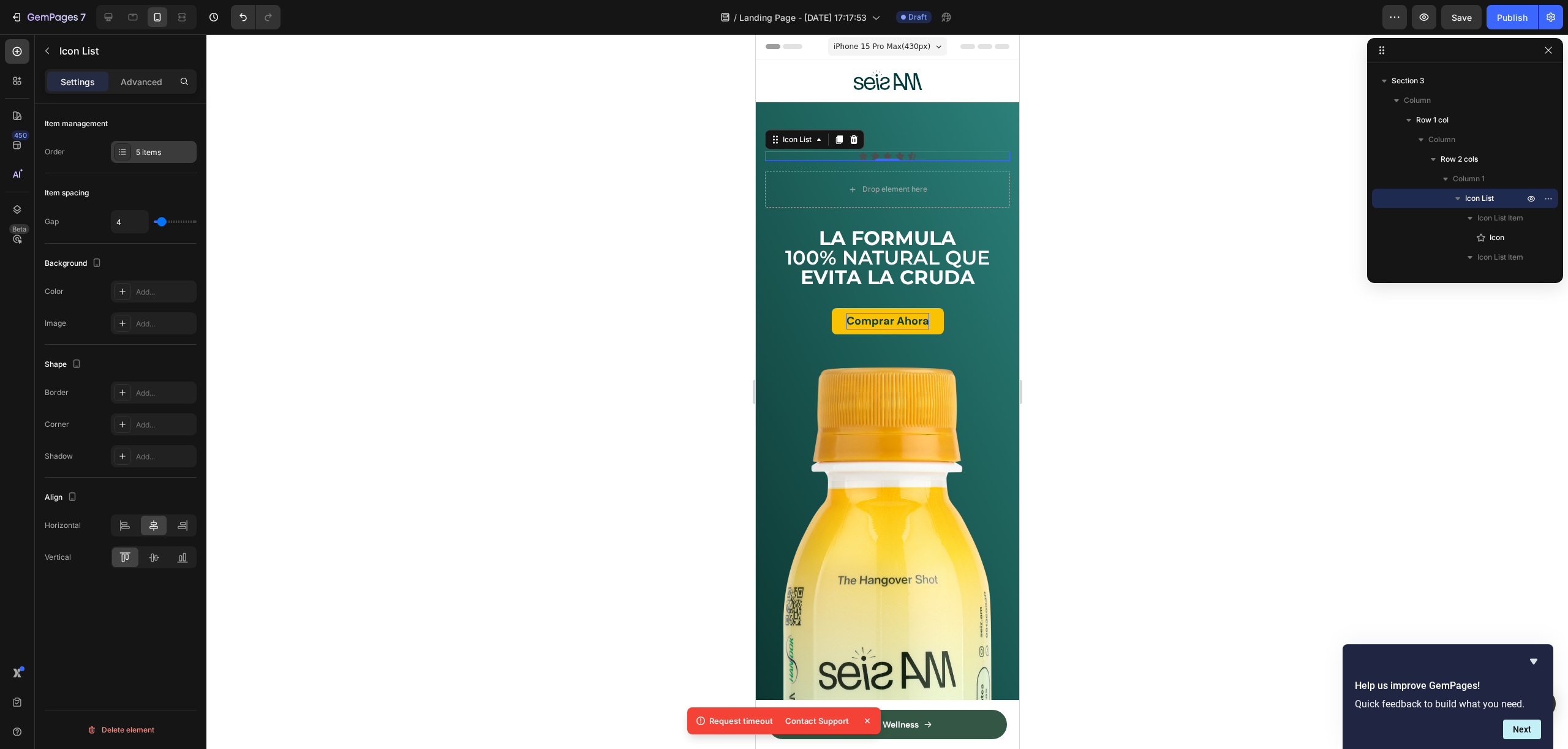
click at [138, 150] on div "5 items" at bounding box center [164, 152] width 57 height 11
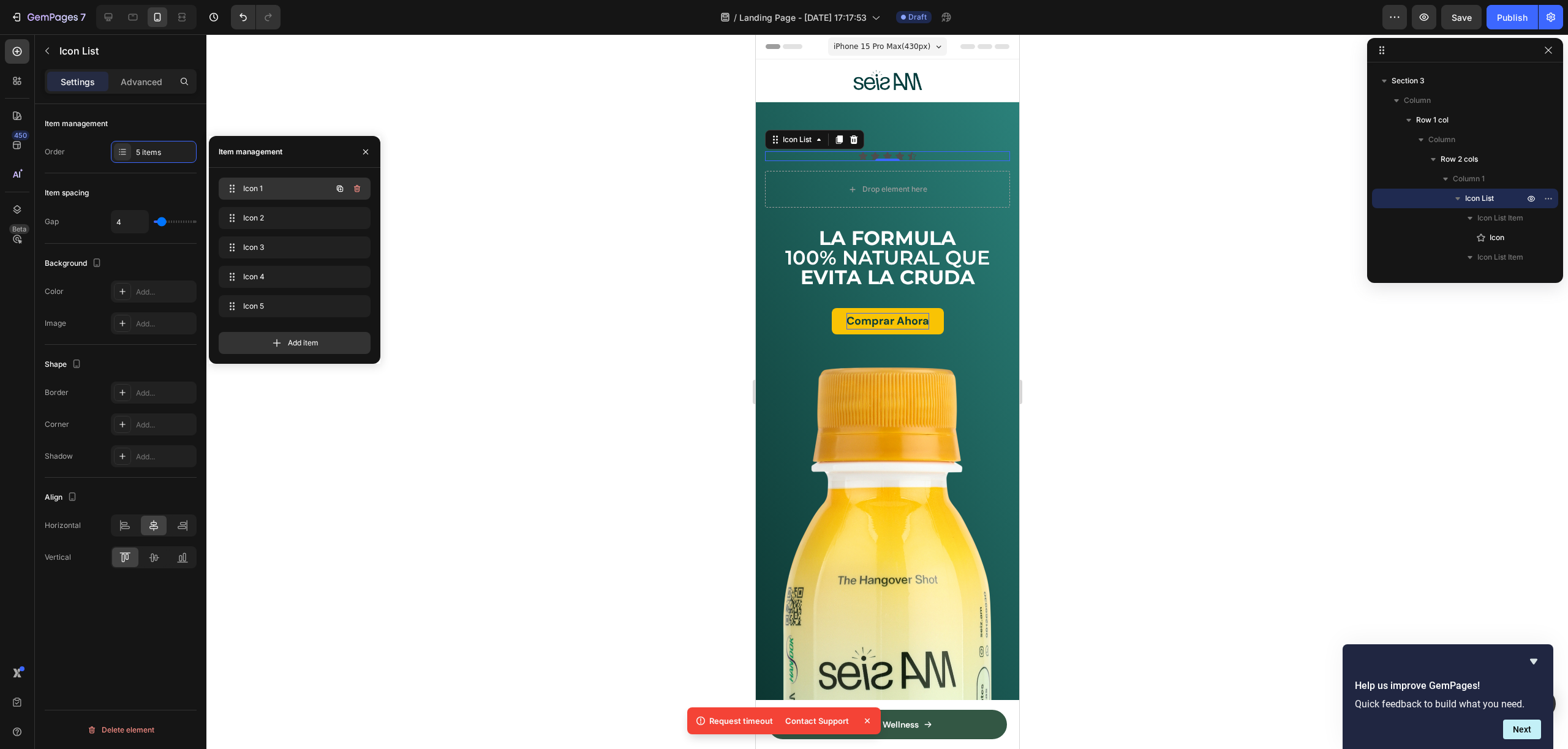
click at [291, 188] on span "Icon 1" at bounding box center [278, 189] width 70 height 11
click at [862, 157] on div "Icon" at bounding box center [862, 156] width 9 height 9
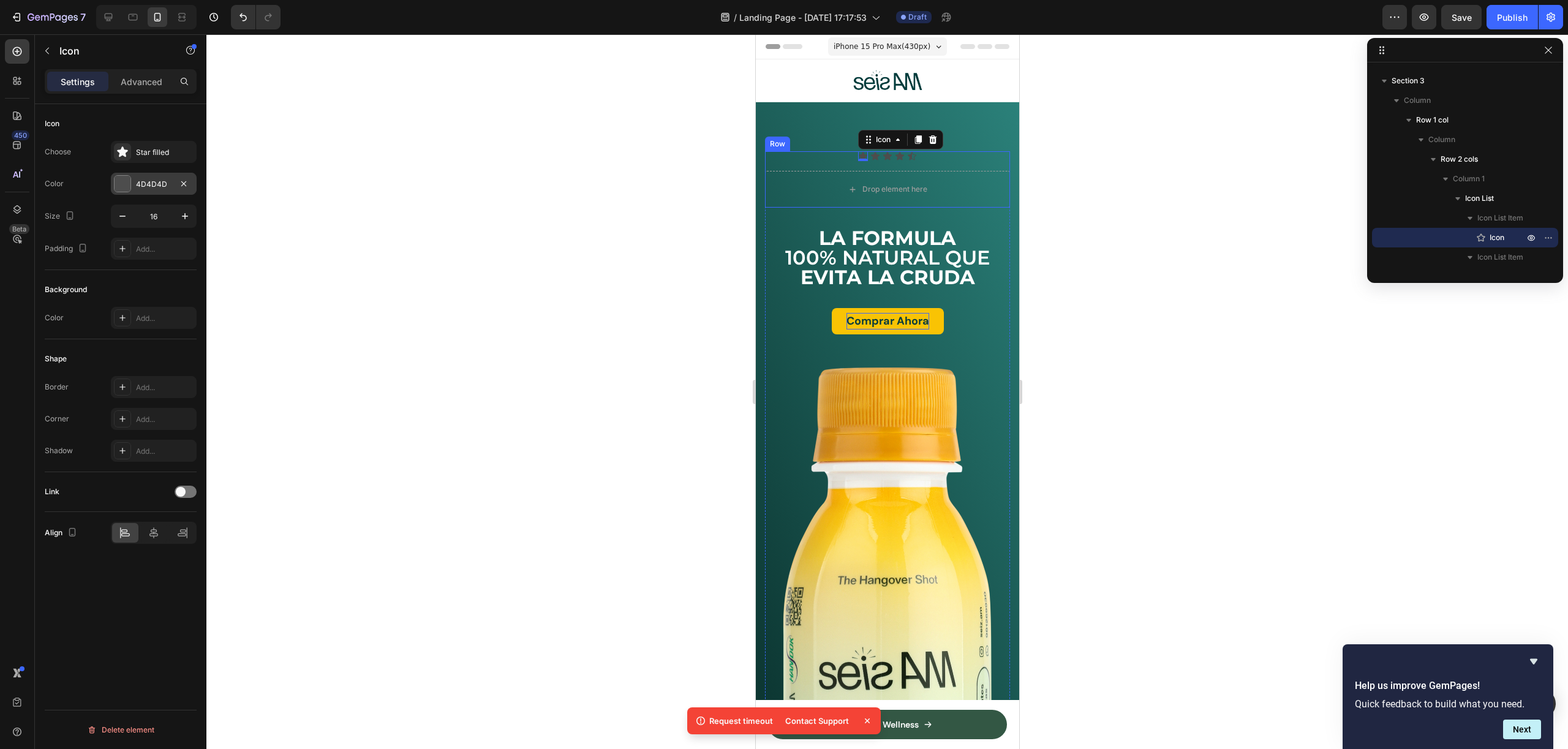
click at [123, 178] on div at bounding box center [122, 183] width 16 height 16
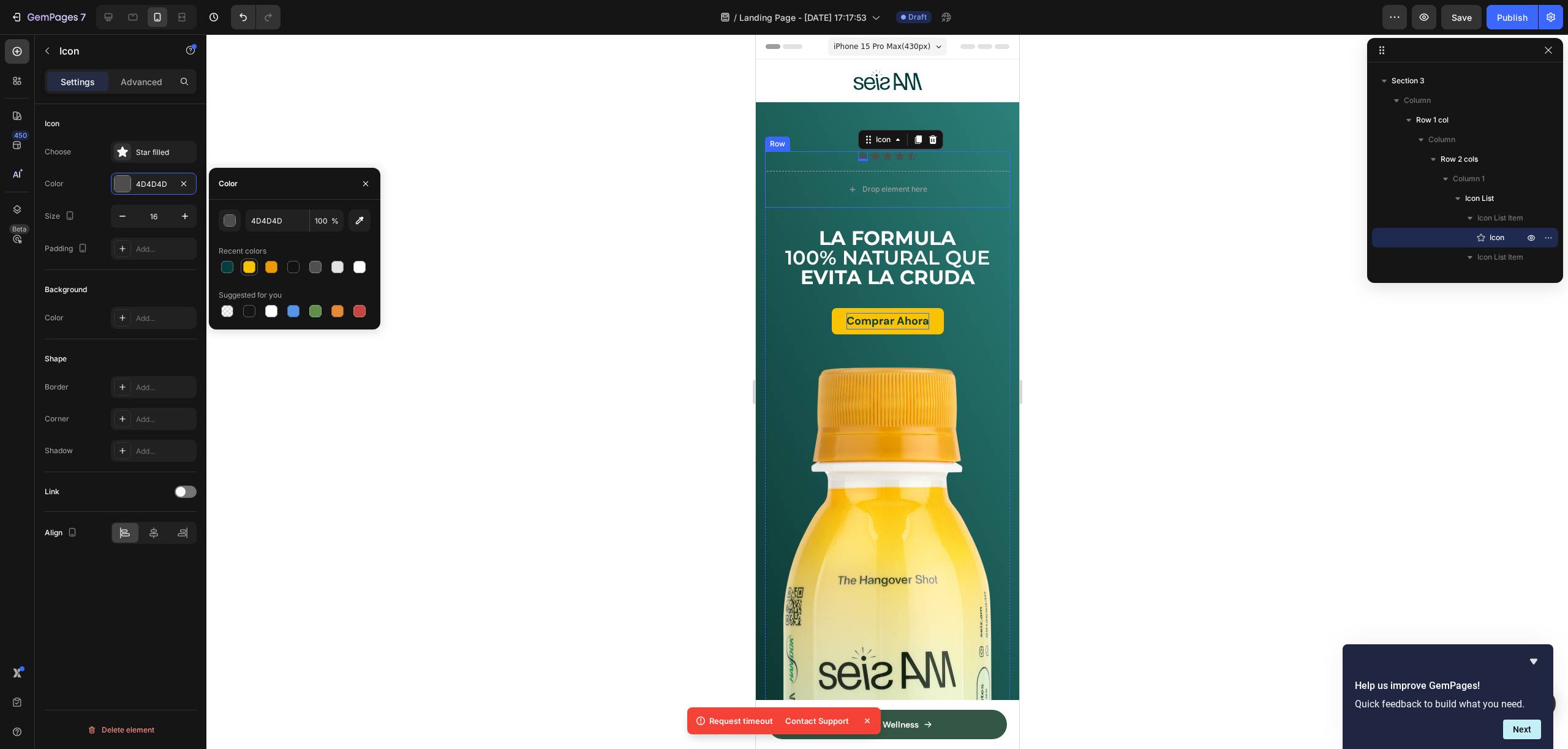
click at [249, 271] on div at bounding box center [248, 266] width 12 height 12
type input "F9C304"
click at [872, 159] on div "Icon" at bounding box center [874, 156] width 9 height 9
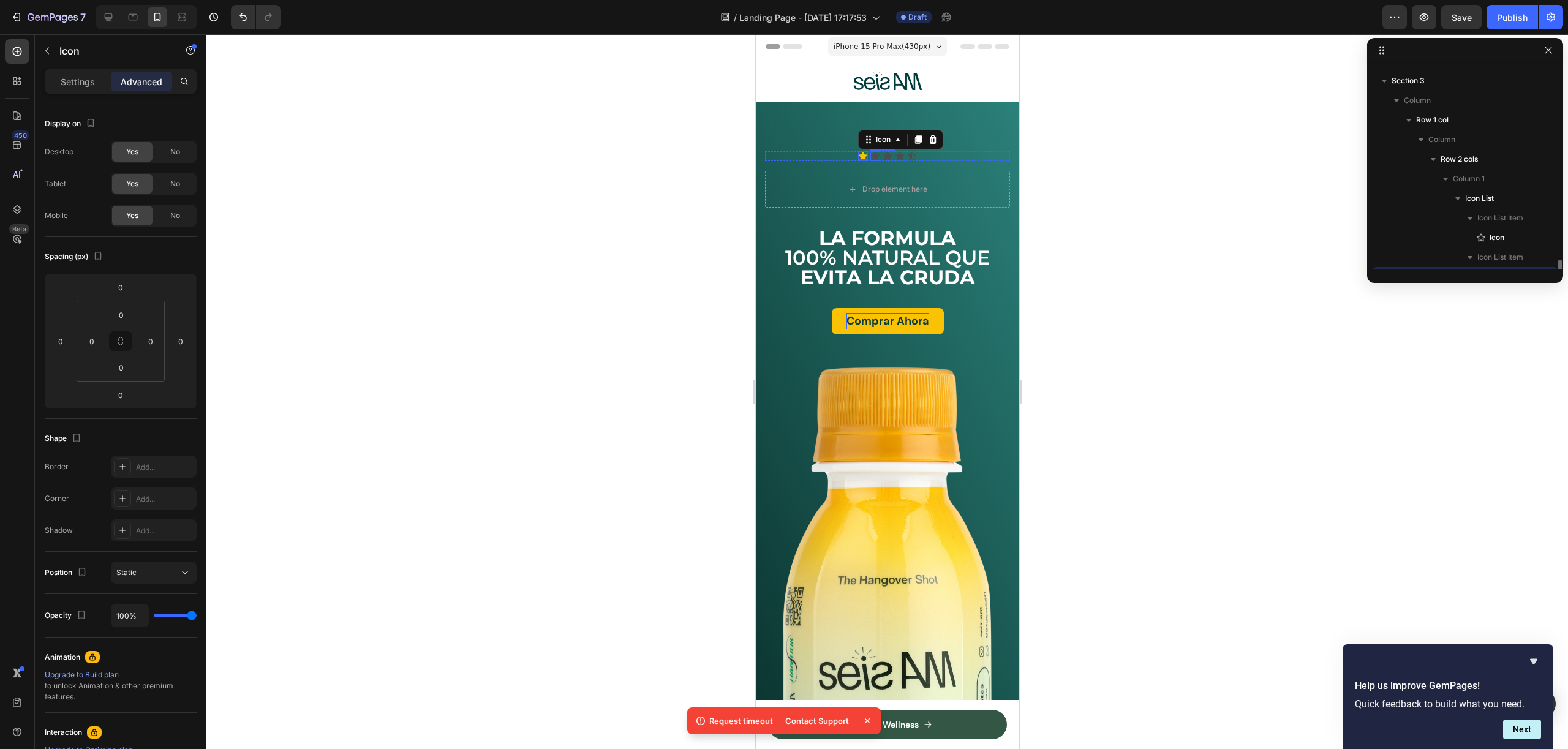
scroll to position [310, 0]
click at [82, 88] on div "Settings" at bounding box center [77, 81] width 61 height 20
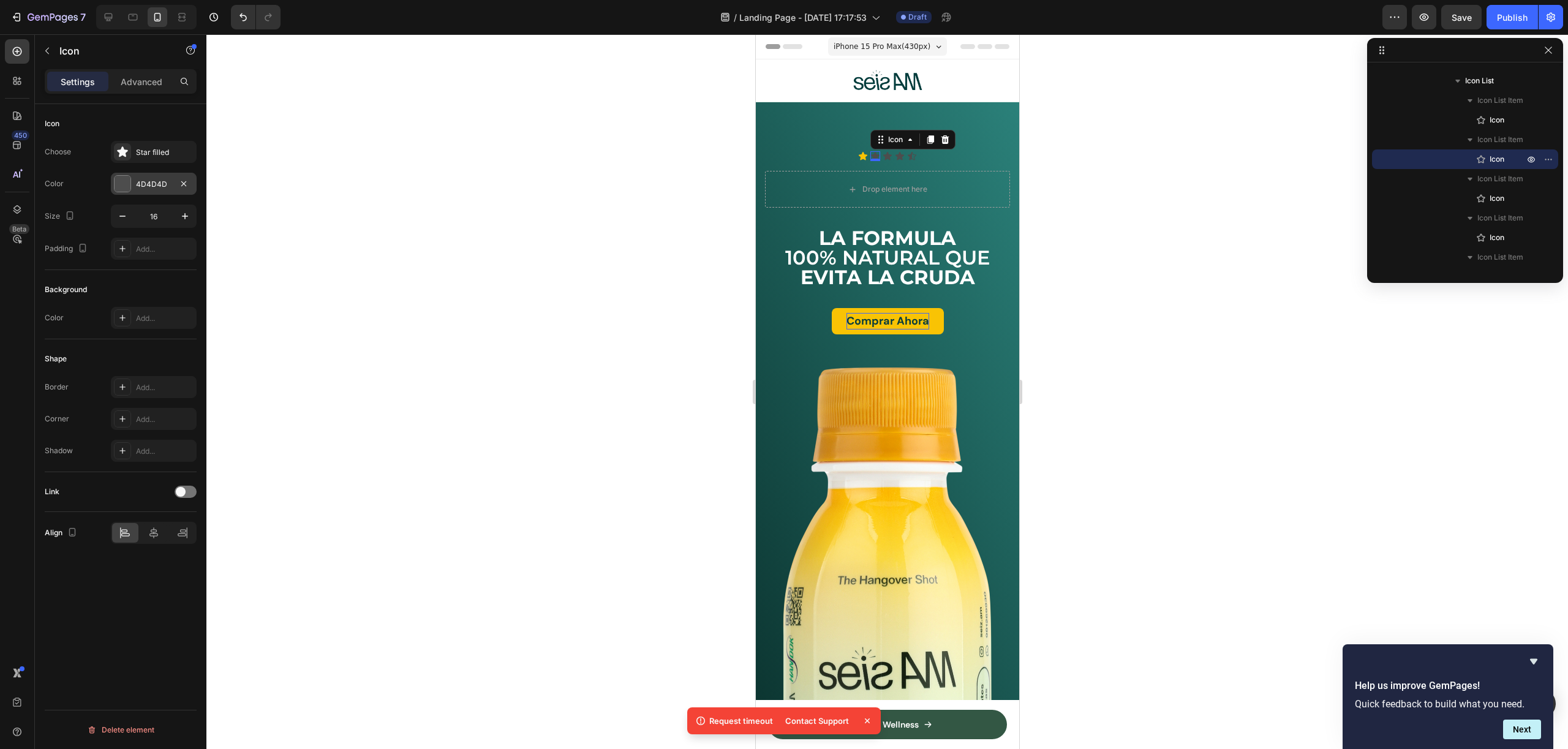
click at [131, 178] on div at bounding box center [122, 183] width 17 height 17
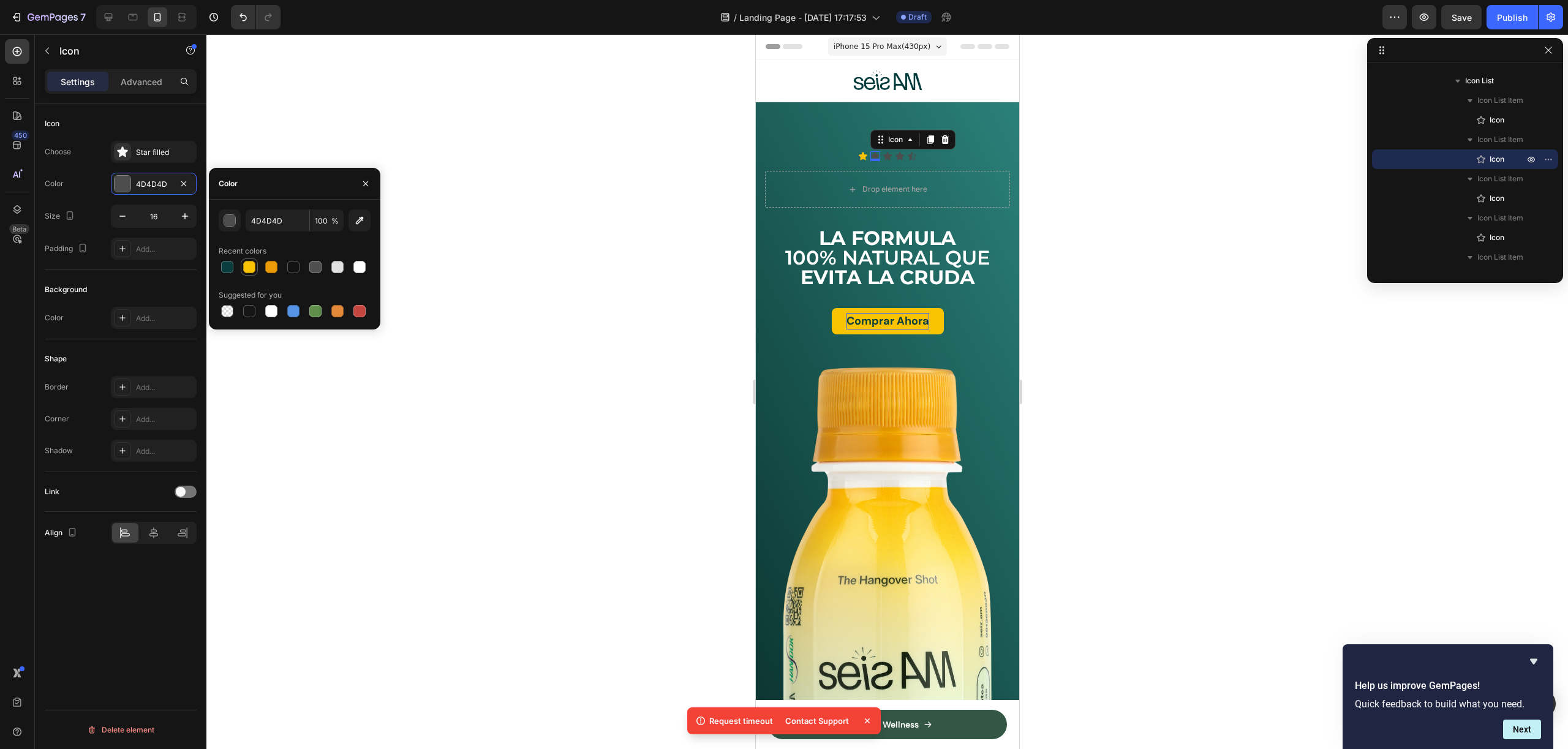
click at [254, 268] on div at bounding box center [248, 266] width 12 height 12
type input "F9C304"
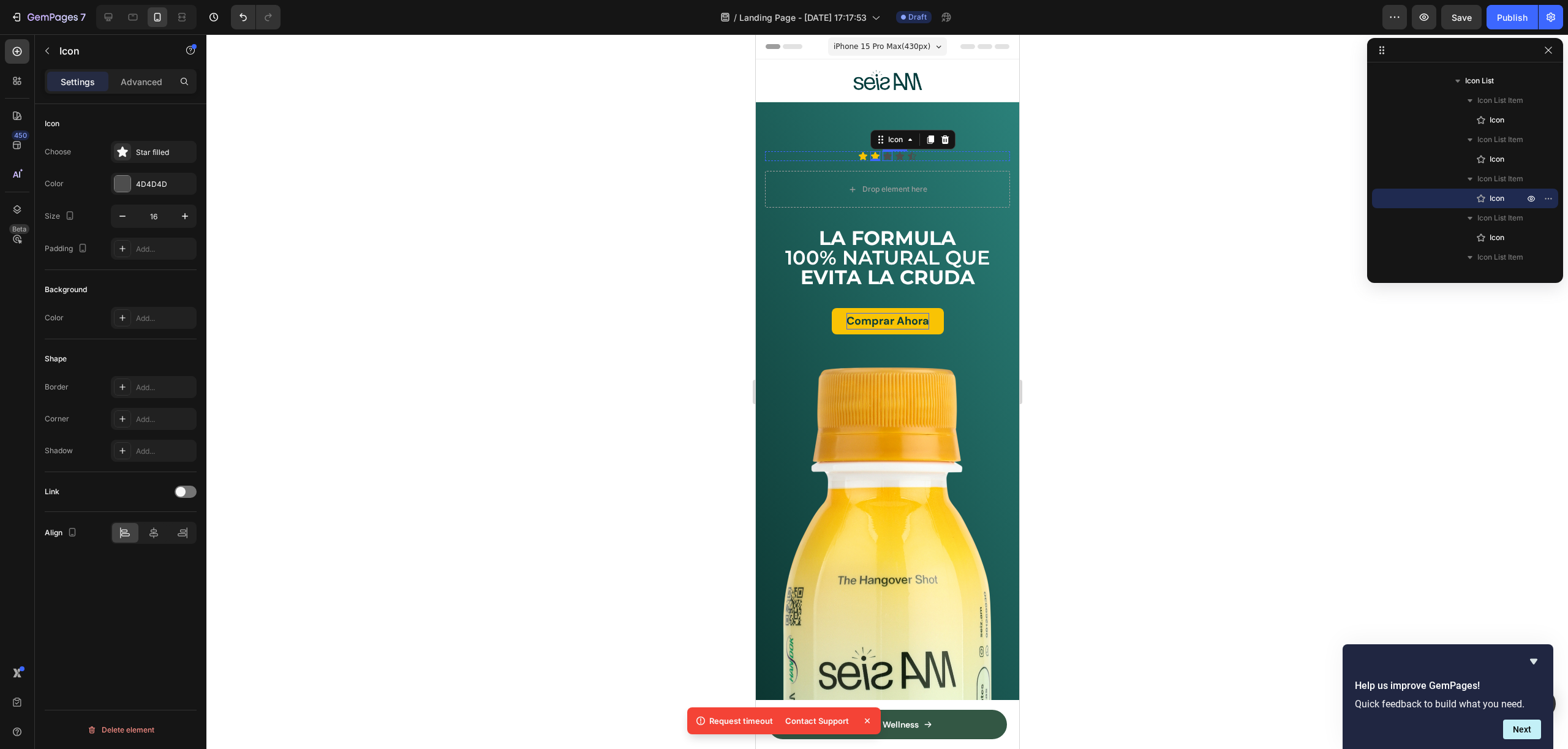
click at [884, 157] on div "Icon" at bounding box center [887, 156] width 9 height 9
click at [129, 192] on div "4D4D4D" at bounding box center [153, 183] width 86 height 22
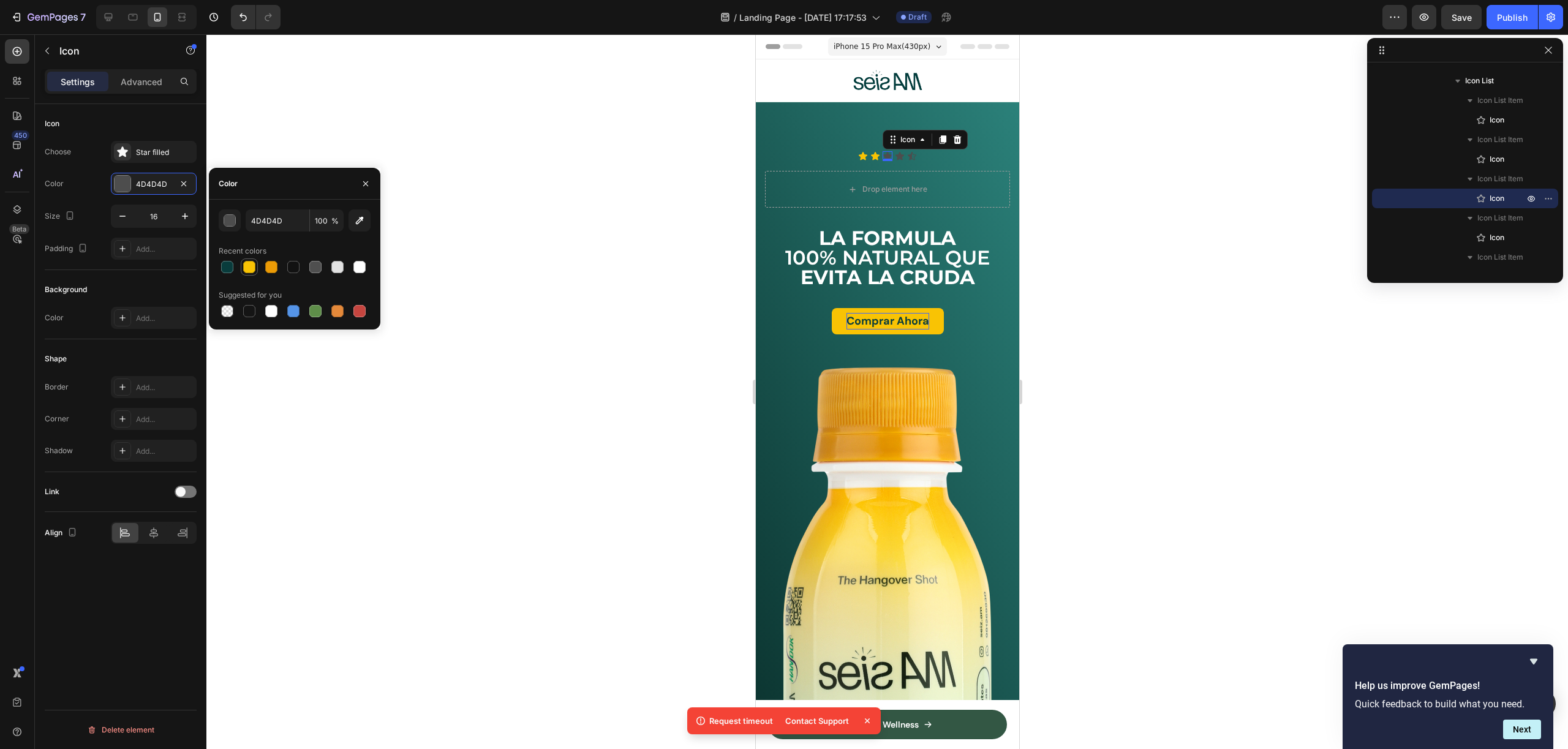
click at [251, 267] on div at bounding box center [248, 266] width 12 height 12
type input "F9C304"
click at [894, 157] on div "Icon 0" at bounding box center [899, 156] width 9 height 9
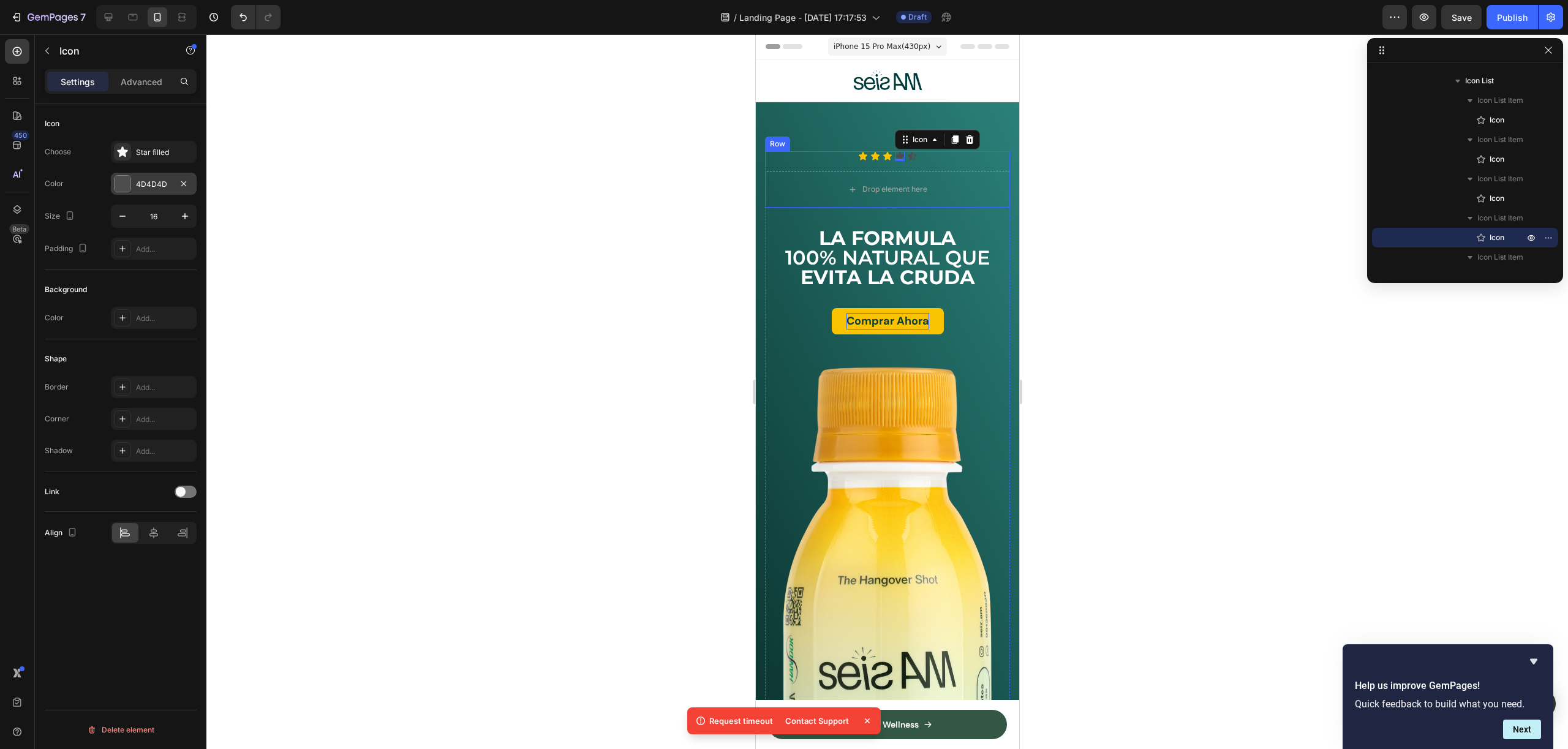
click at [136, 177] on div "4D4D4D" at bounding box center [153, 183] width 86 height 22
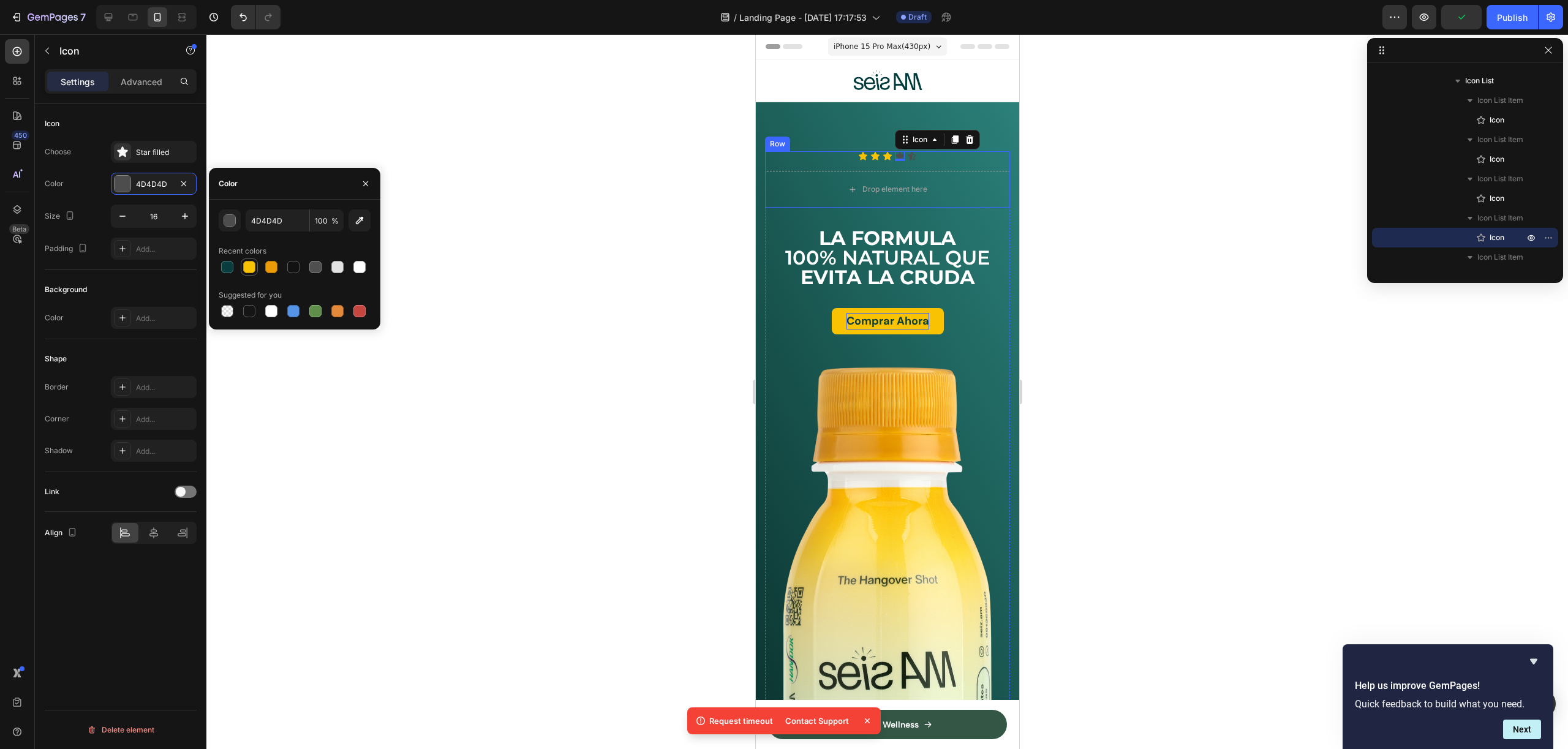
click at [255, 275] on div "4D4D4D 100 % Recent colors Suggested for you" at bounding box center [294, 264] width 152 height 110
click at [251, 267] on div at bounding box center [248, 266] width 12 height 12
type input "F9C304"
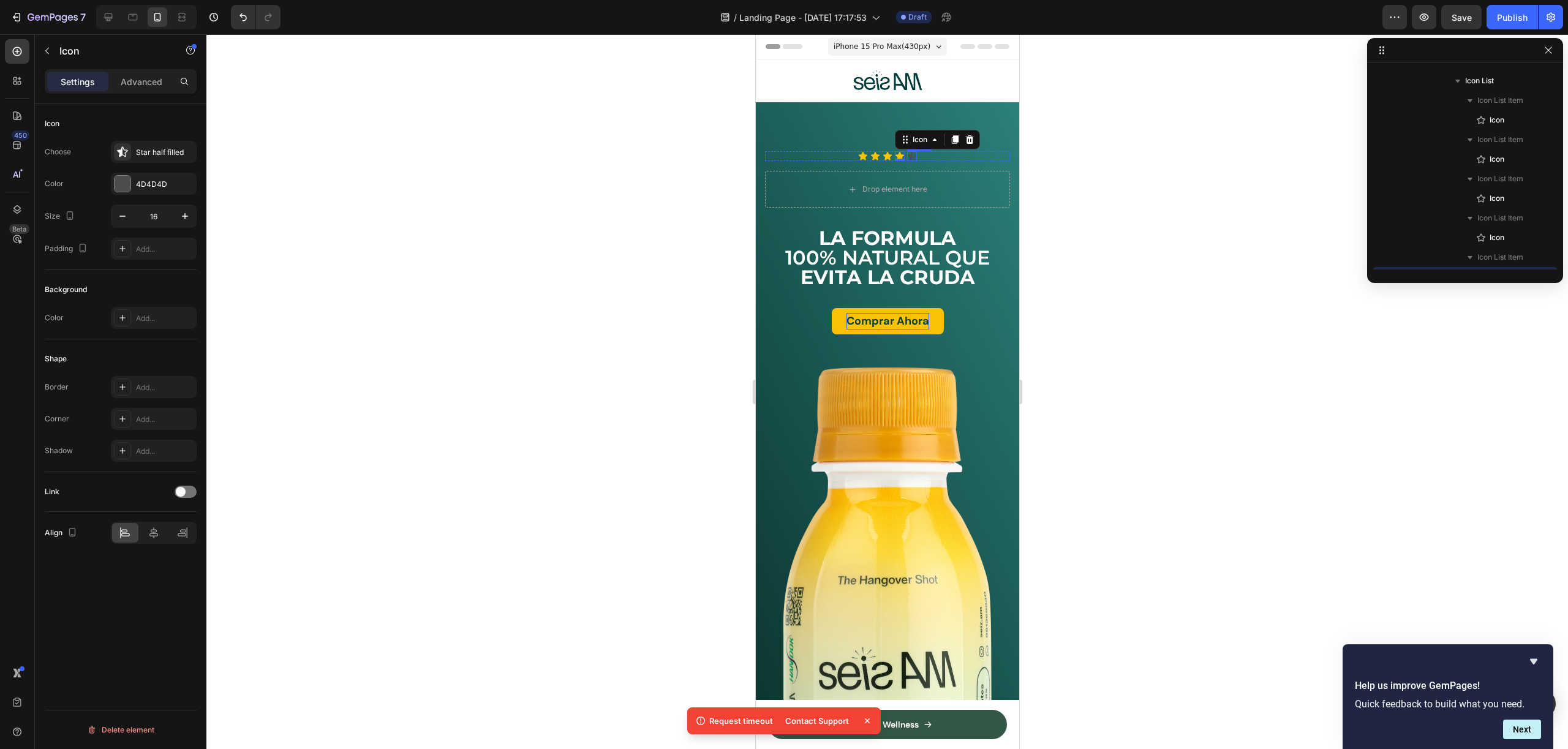
click at [909, 156] on div "Icon" at bounding box center [911, 156] width 9 height 9
click at [120, 180] on div at bounding box center [122, 183] width 16 height 16
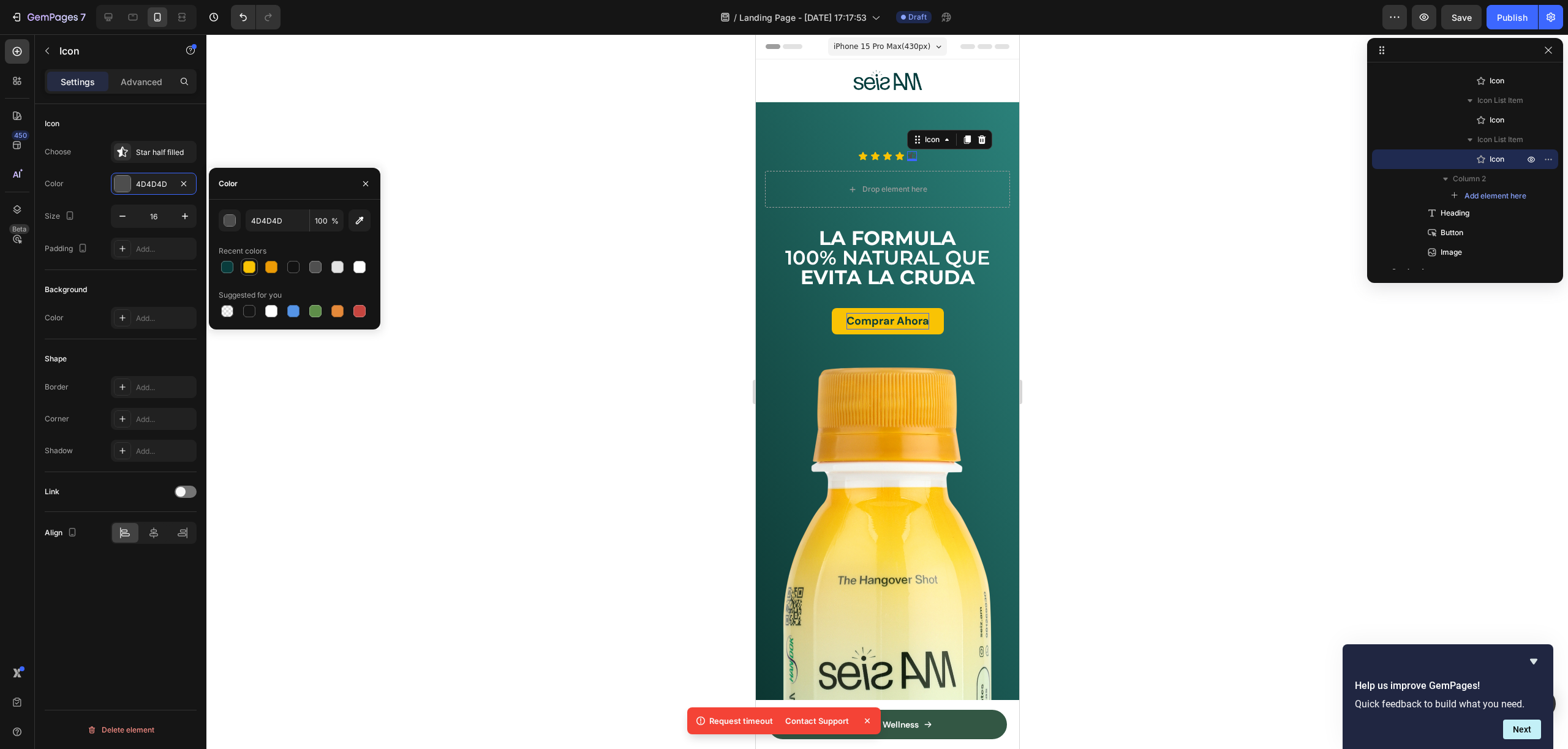
click at [248, 269] on div at bounding box center [248, 266] width 12 height 12
type input "F9C304"
click at [1034, 250] on div at bounding box center [887, 390] width 1362 height 714
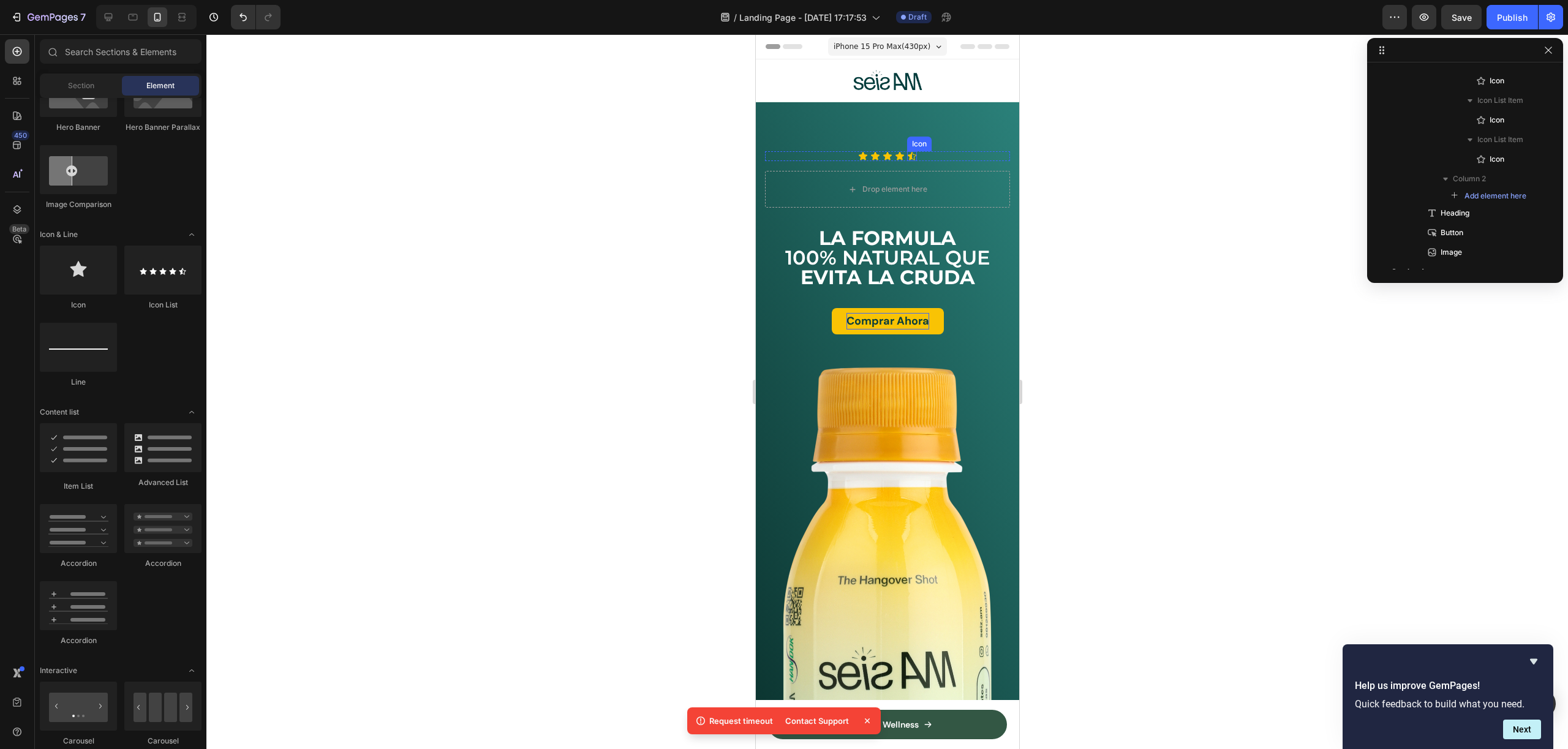
click at [909, 157] on div "Icon" at bounding box center [911, 156] width 9 height 9
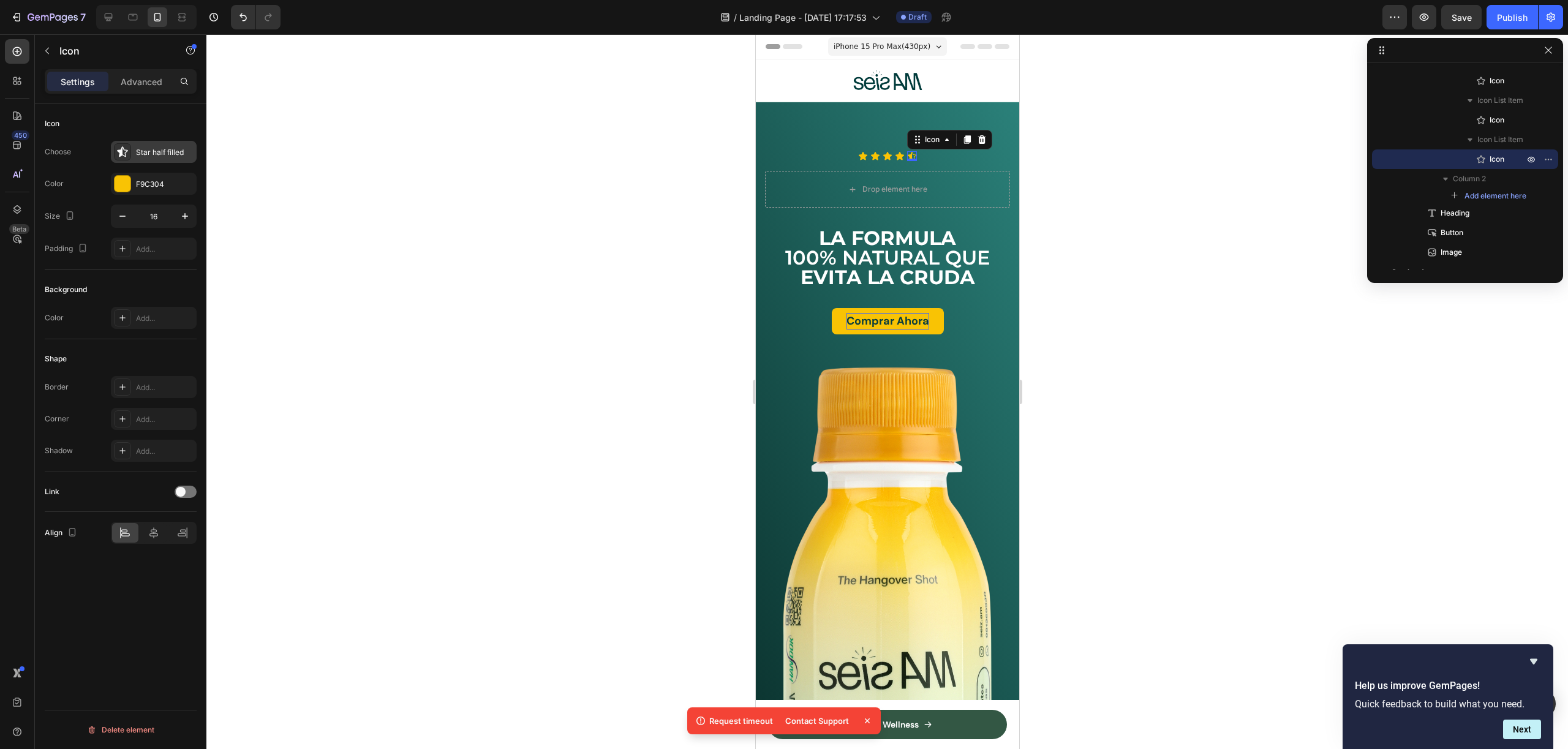
click at [145, 157] on div "Star half filled" at bounding box center [153, 151] width 86 height 22
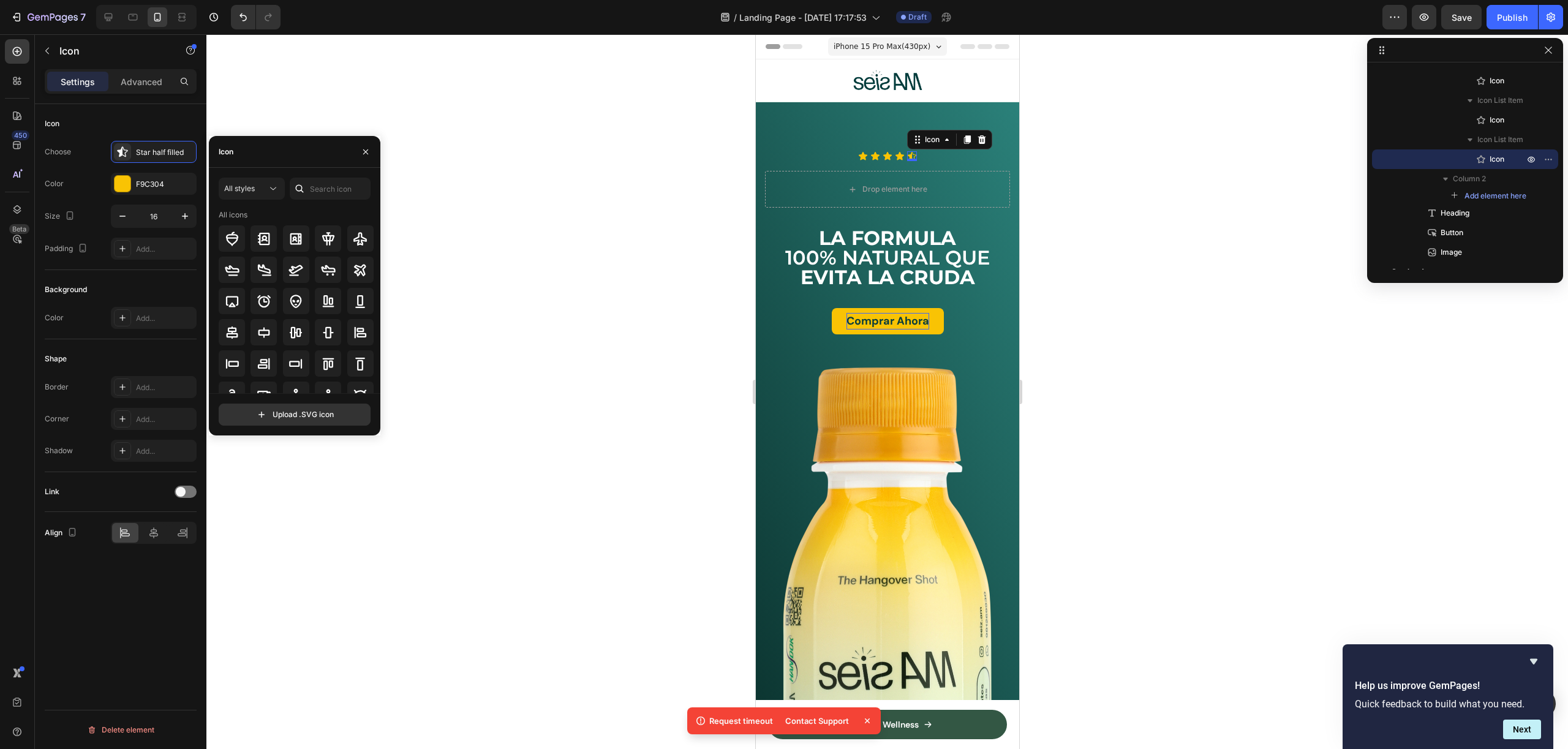
click at [306, 160] on div "Icon" at bounding box center [295, 151] width 171 height 32
click at [326, 186] on input "text" at bounding box center [330, 188] width 81 height 22
type input "star"
click at [369, 151] on icon "button" at bounding box center [365, 151] width 9 height 9
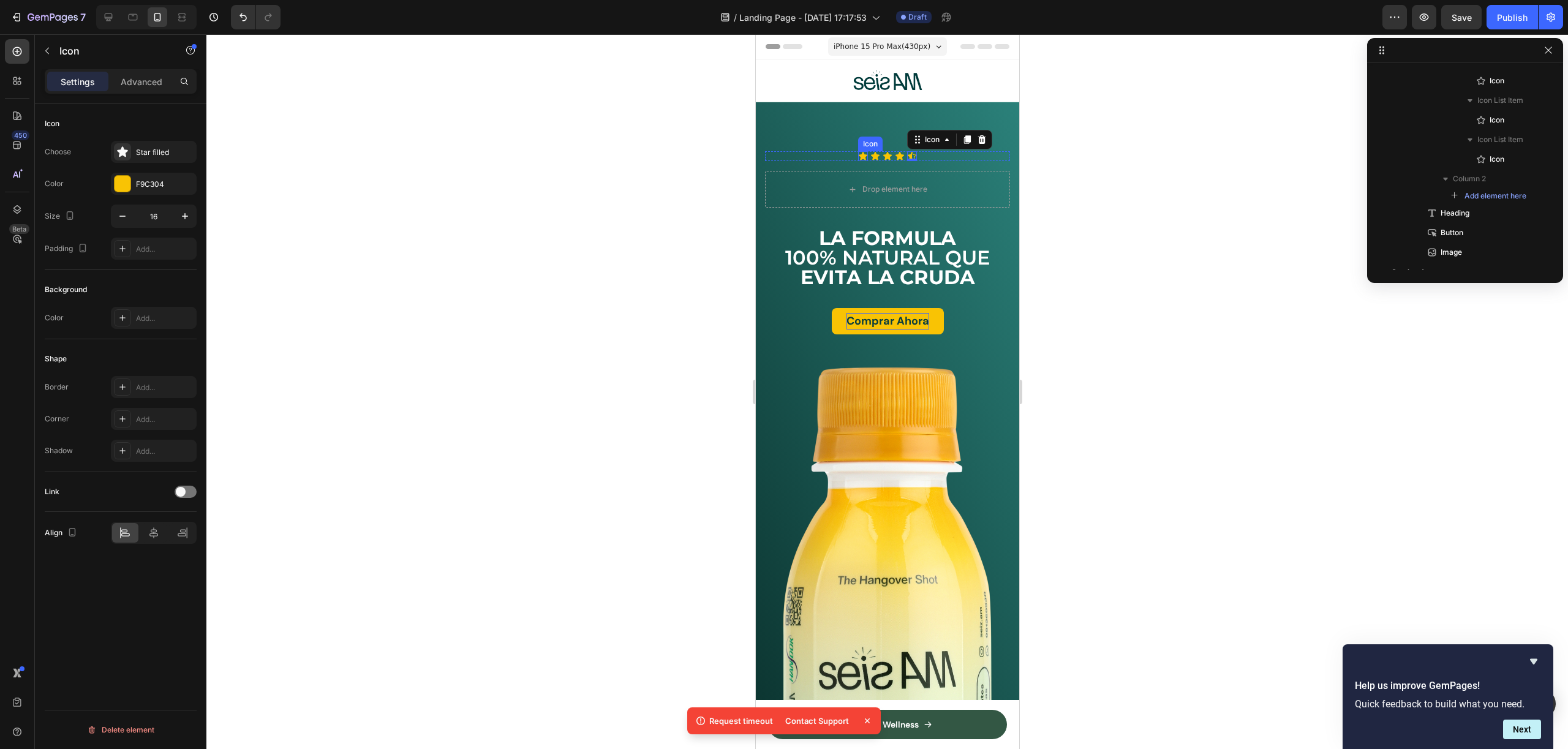
click at [858, 157] on div "Icon" at bounding box center [862, 156] width 9 height 9
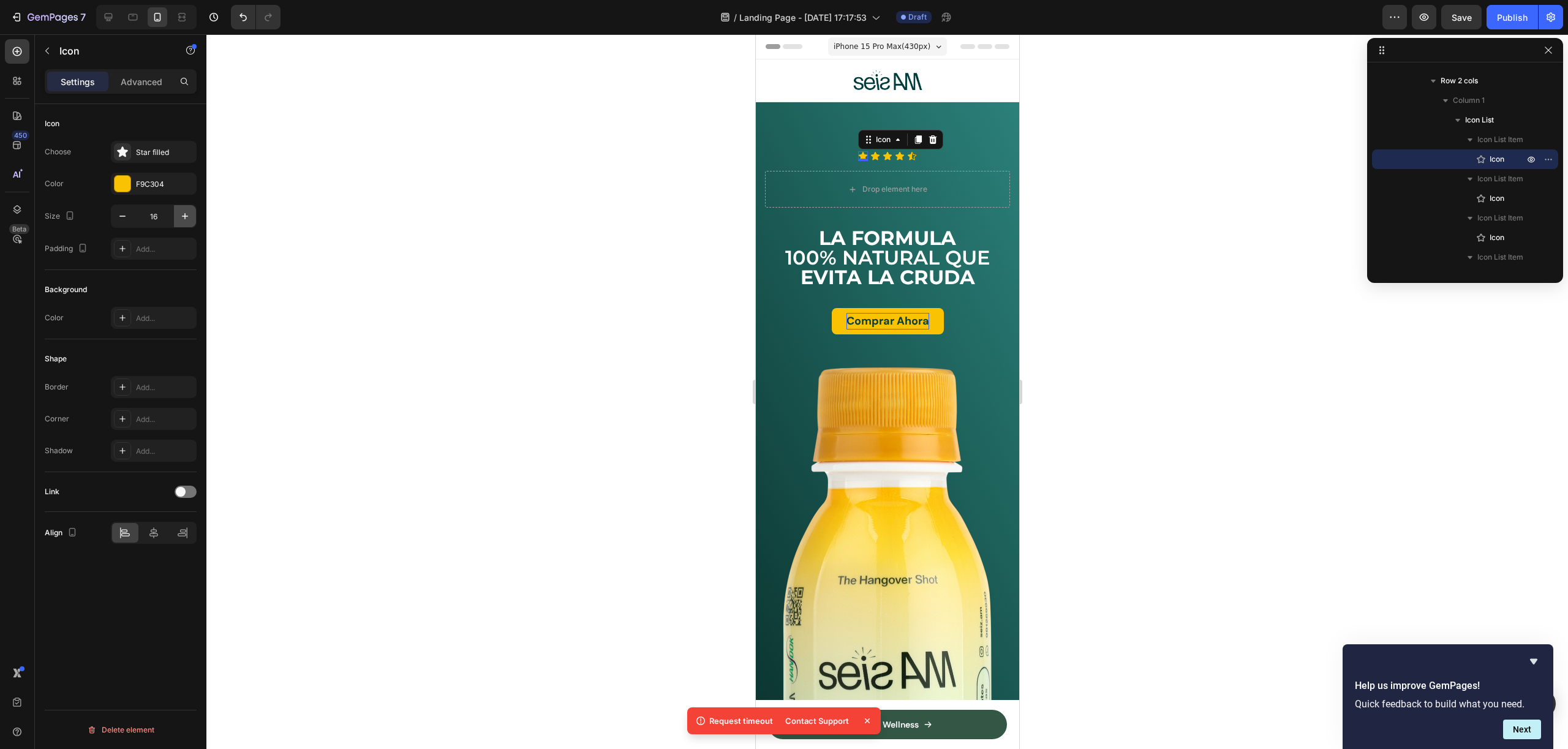
click at [181, 214] on icon "button" at bounding box center [184, 215] width 12 height 12
click at [185, 215] on icon "button" at bounding box center [184, 215] width 12 height 12
type input "20"
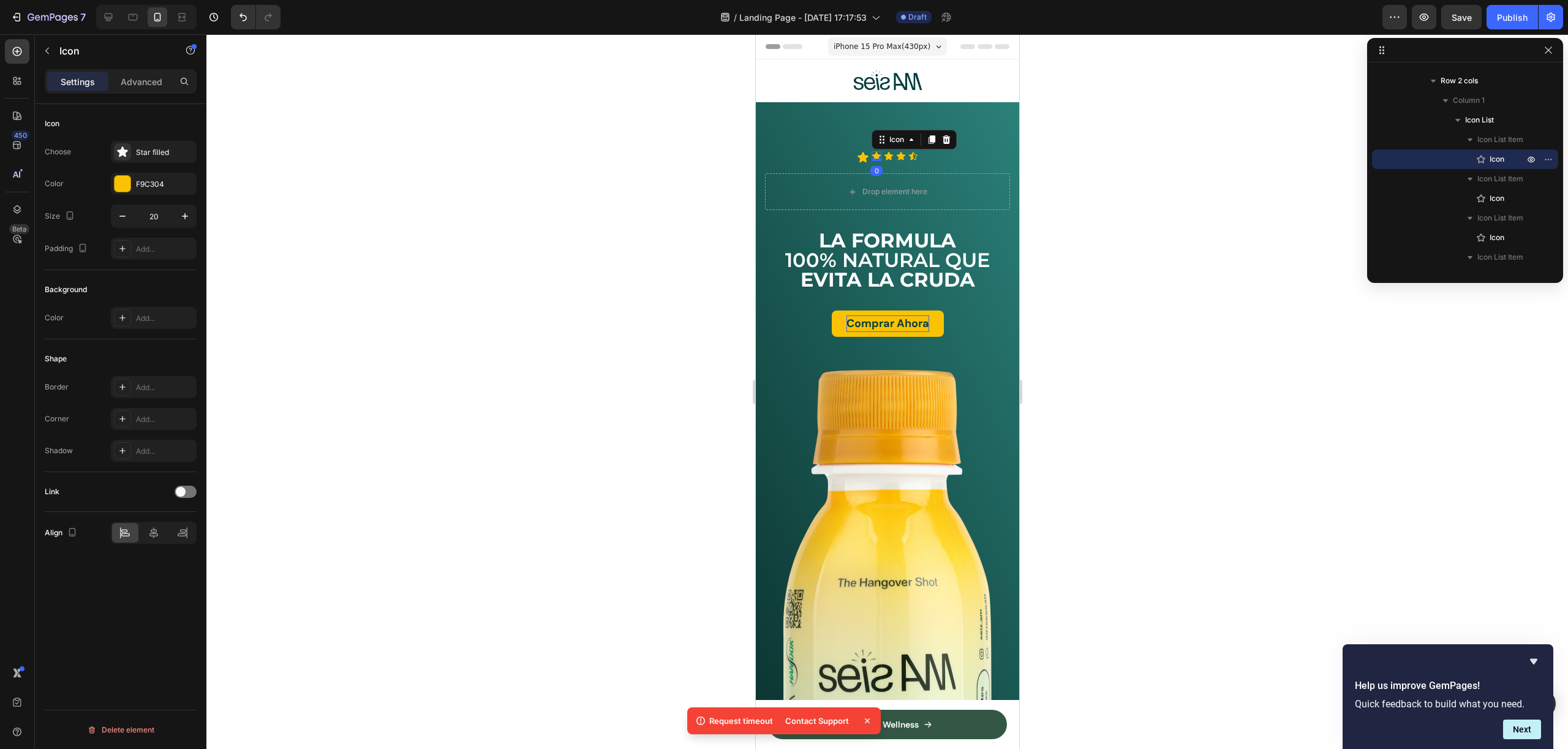
click at [873, 160] on div "Icon 0" at bounding box center [875, 156] width 9 height 9
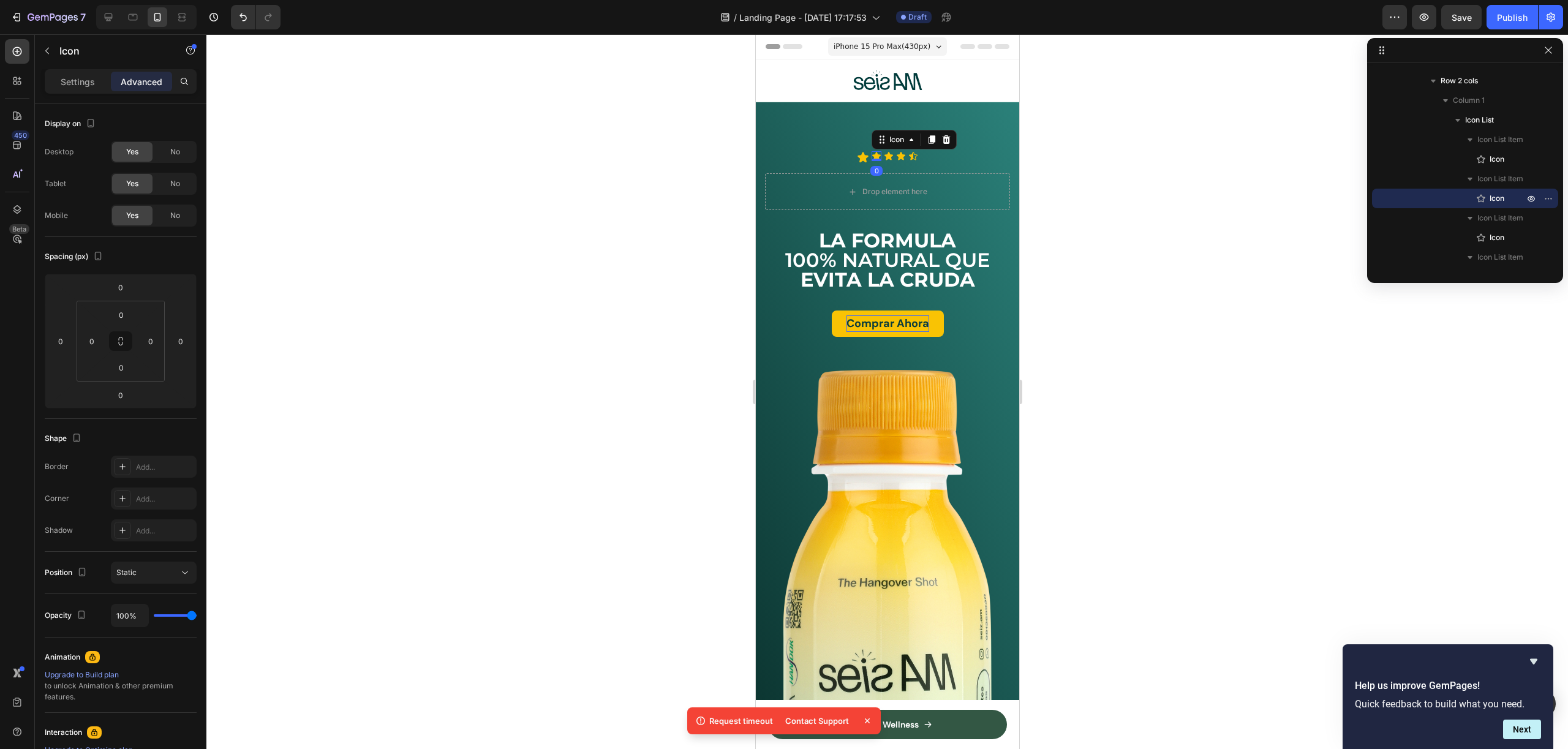
click at [872, 154] on icon at bounding box center [875, 155] width 8 height 8
click at [87, 83] on p "Settings" at bounding box center [77, 82] width 34 height 13
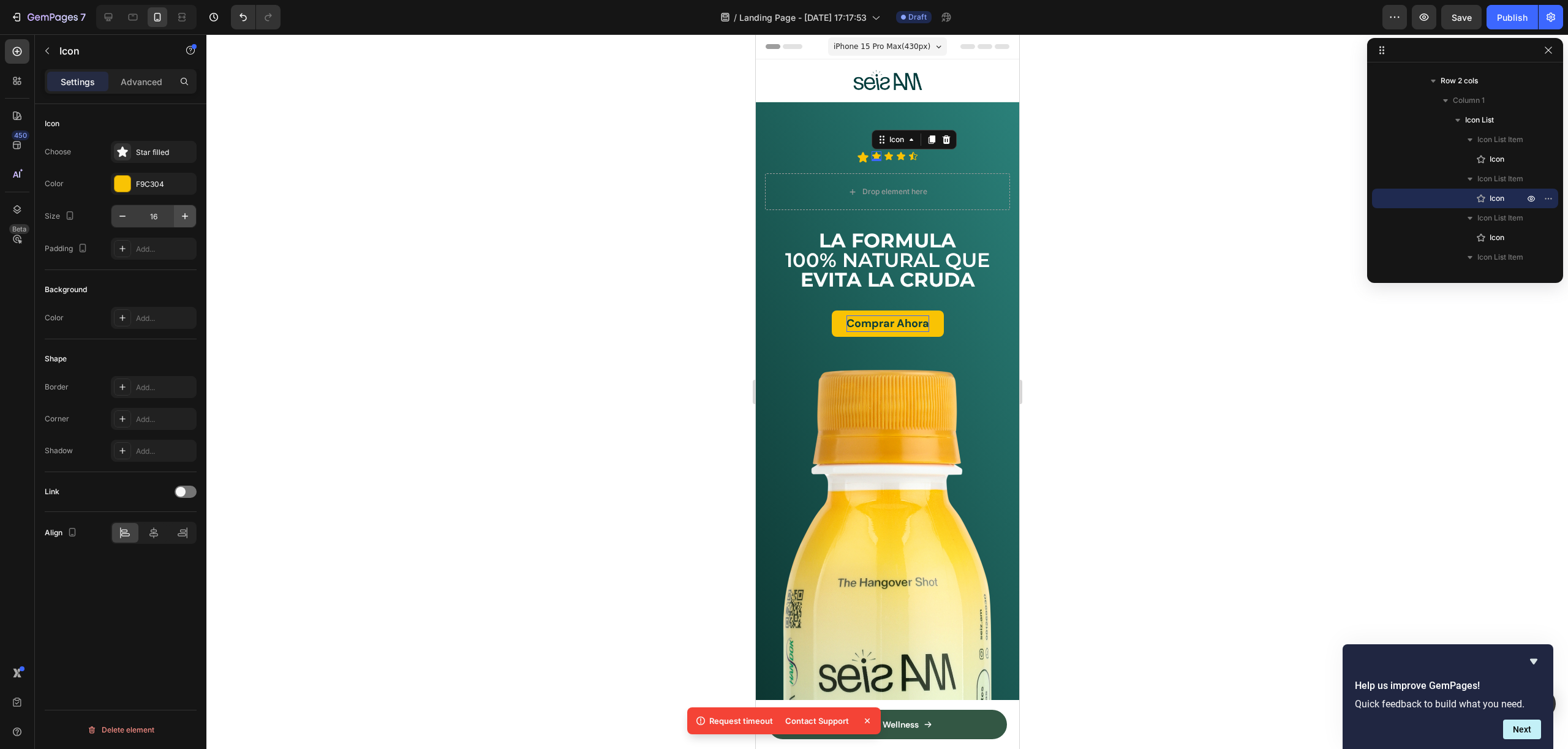
click at [180, 213] on icon "button" at bounding box center [184, 215] width 12 height 12
click at [183, 213] on icon "button" at bounding box center [184, 215] width 12 height 12
type input "20"
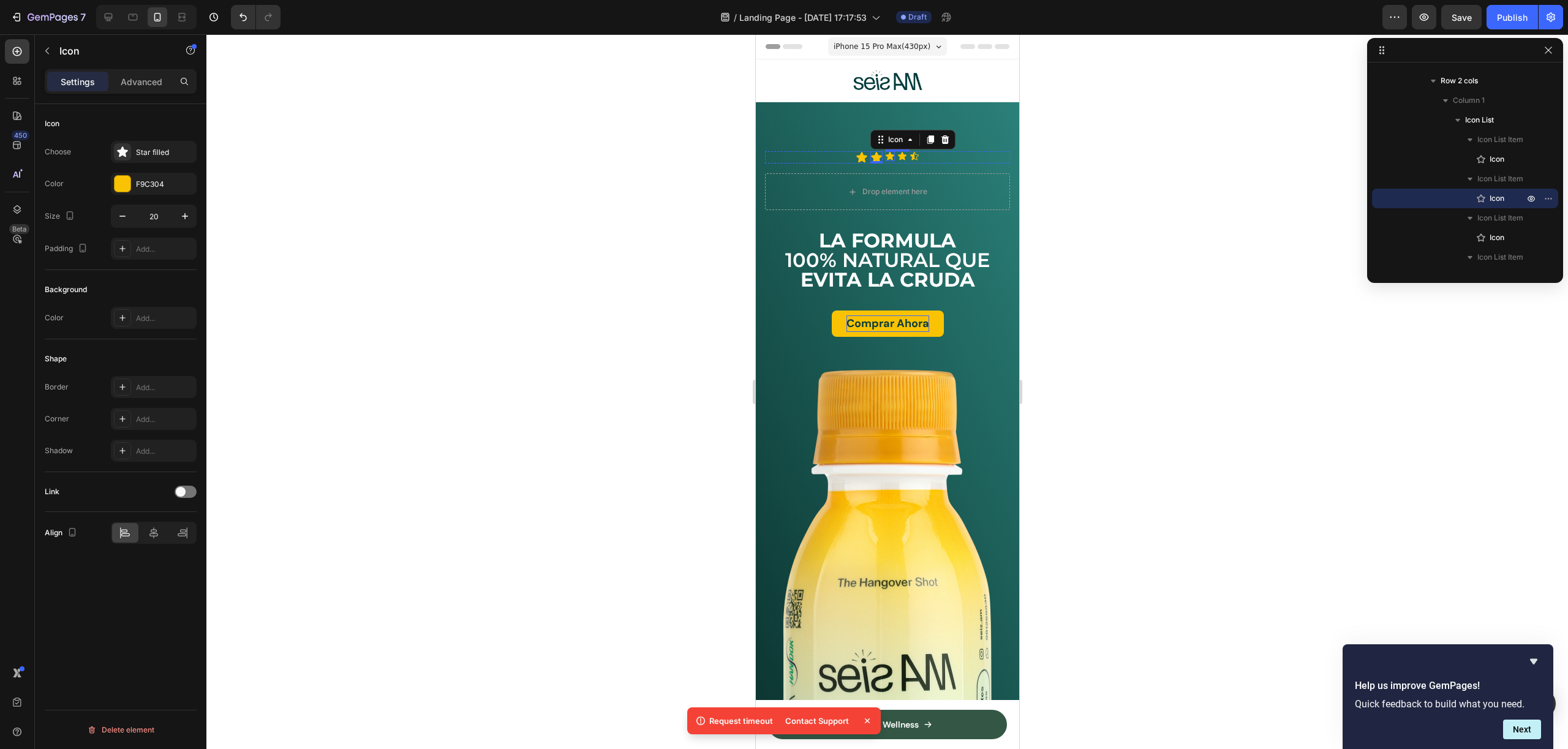
click at [888, 156] on div "Icon" at bounding box center [889, 156] width 9 height 9
click at [188, 211] on icon "button" at bounding box center [184, 215] width 12 height 12
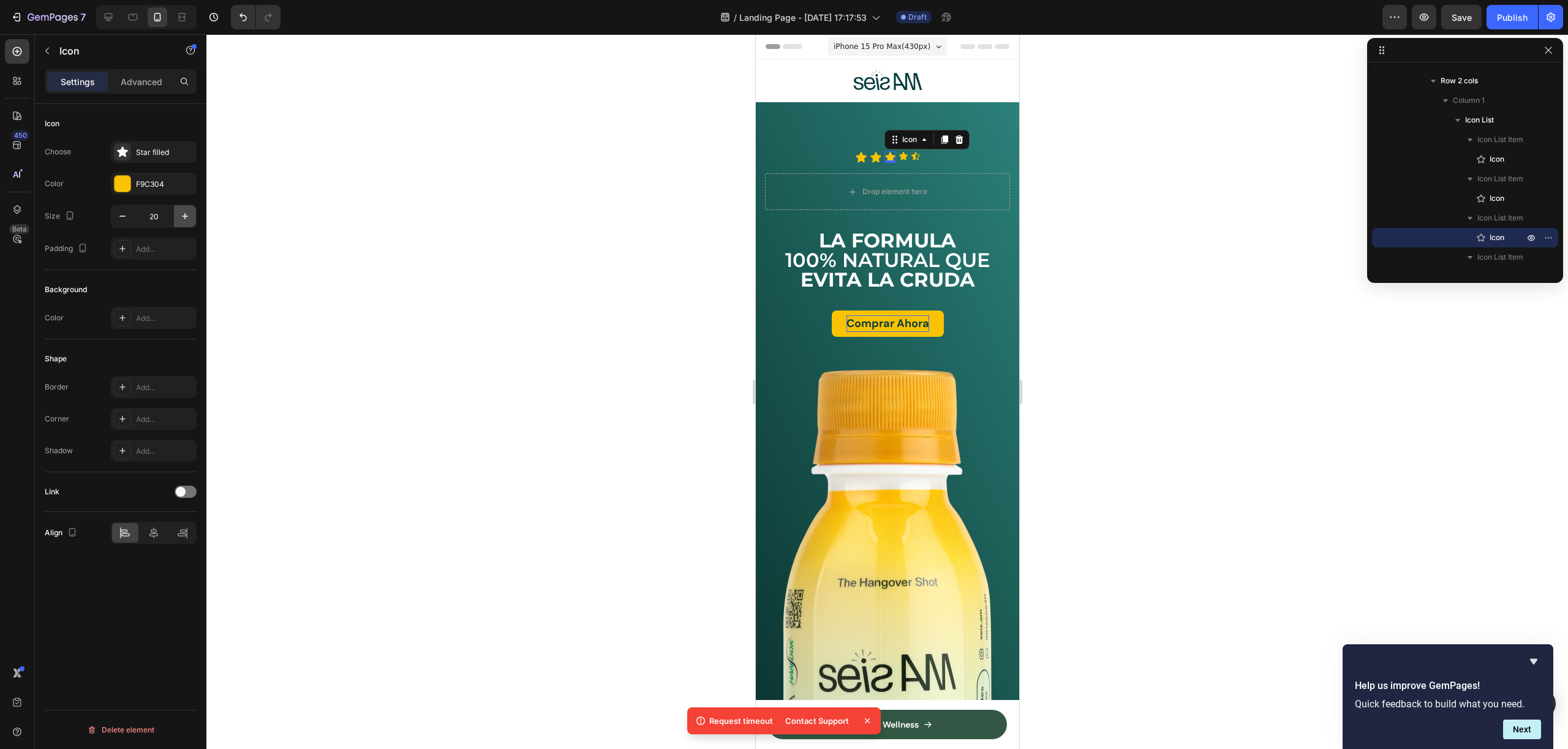
click at [188, 211] on icon "button" at bounding box center [184, 215] width 12 height 12
click at [111, 218] on button "button" at bounding box center [121, 215] width 22 height 22
type input "20"
click at [900, 152] on icon at bounding box center [903, 156] width 9 height 9
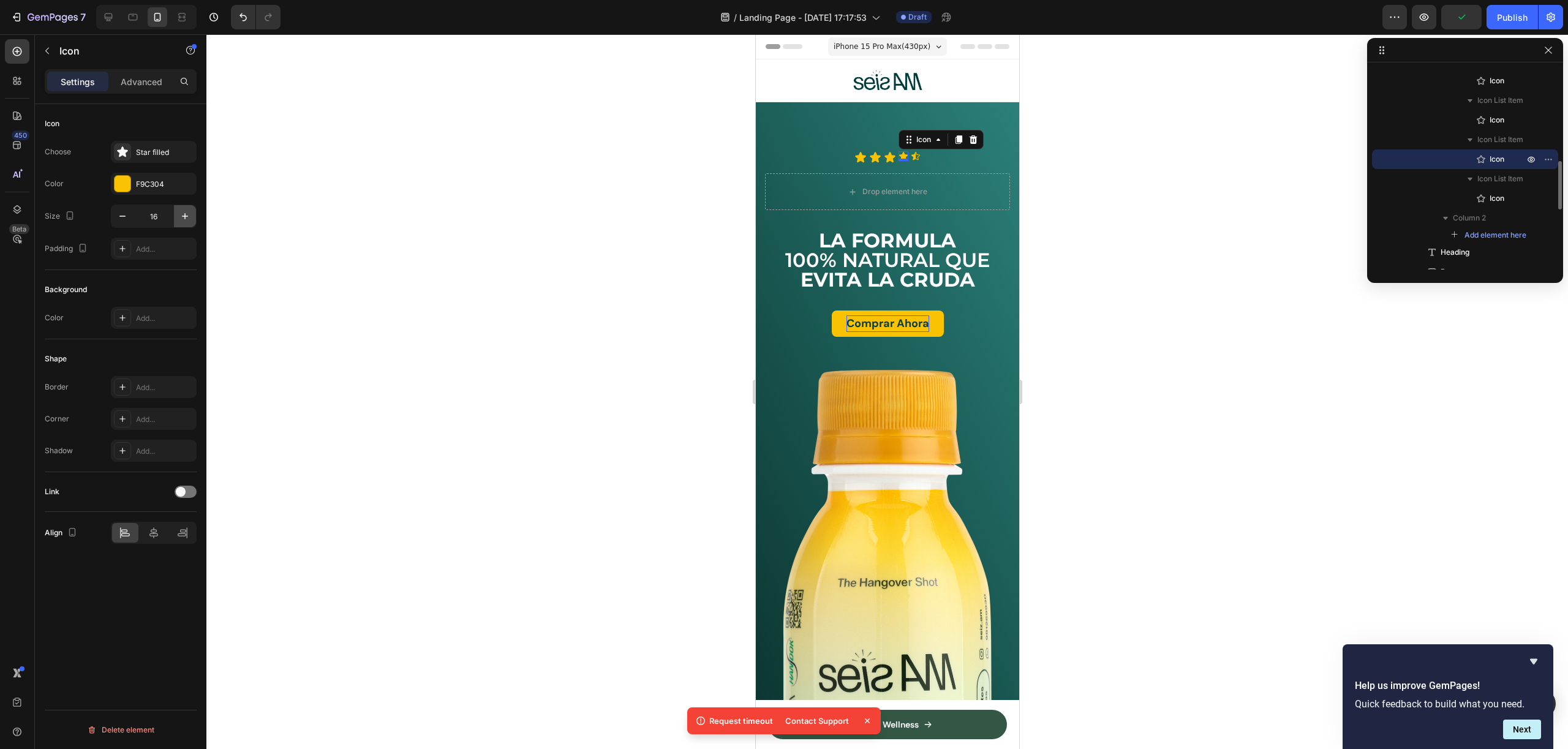
click at [180, 211] on icon "button" at bounding box center [184, 215] width 12 height 12
click at [180, 210] on icon "button" at bounding box center [184, 215] width 12 height 12
type input "20"
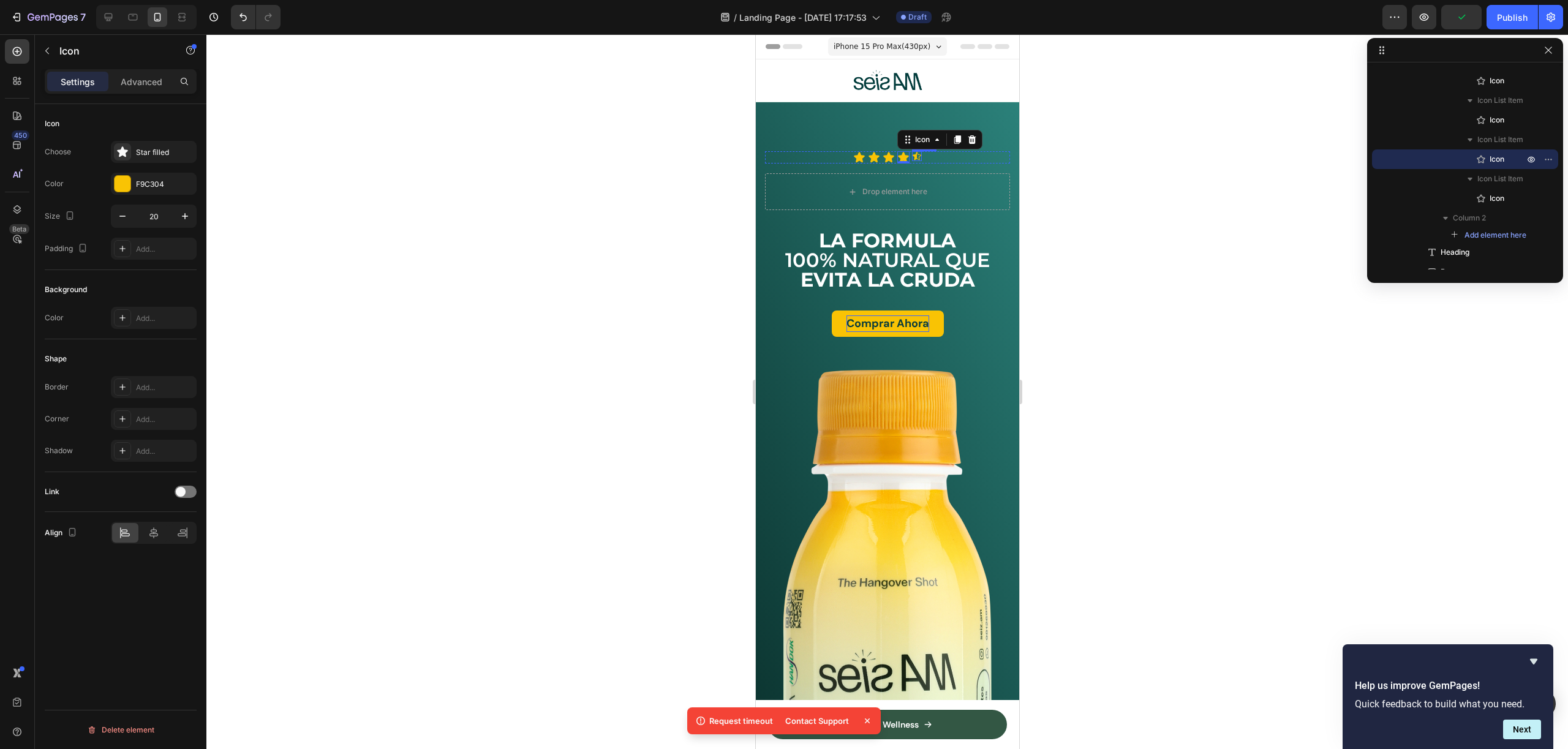
click at [912, 157] on div "Icon" at bounding box center [916, 156] width 9 height 9
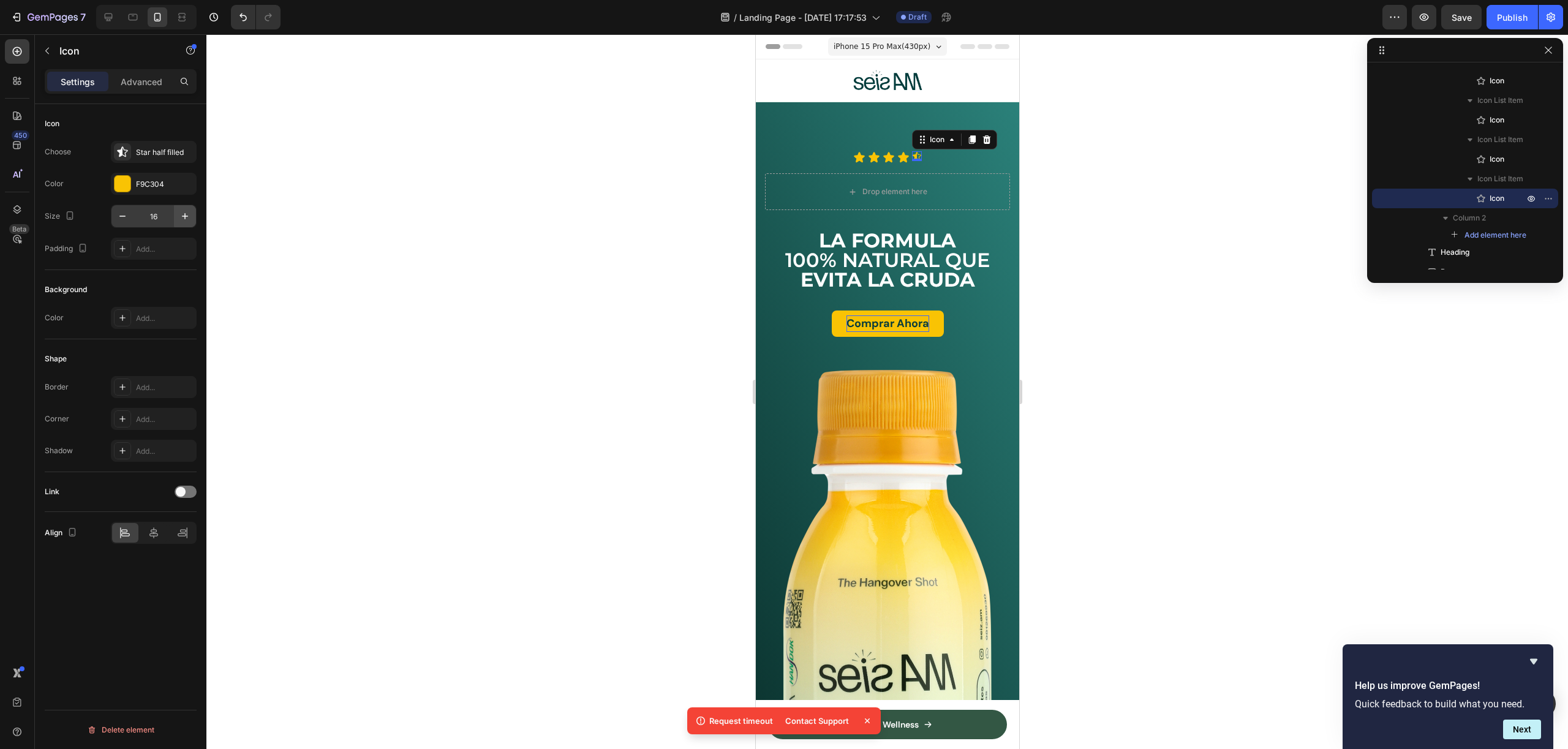
click at [187, 218] on icon "button" at bounding box center [184, 215] width 12 height 12
type input "20"
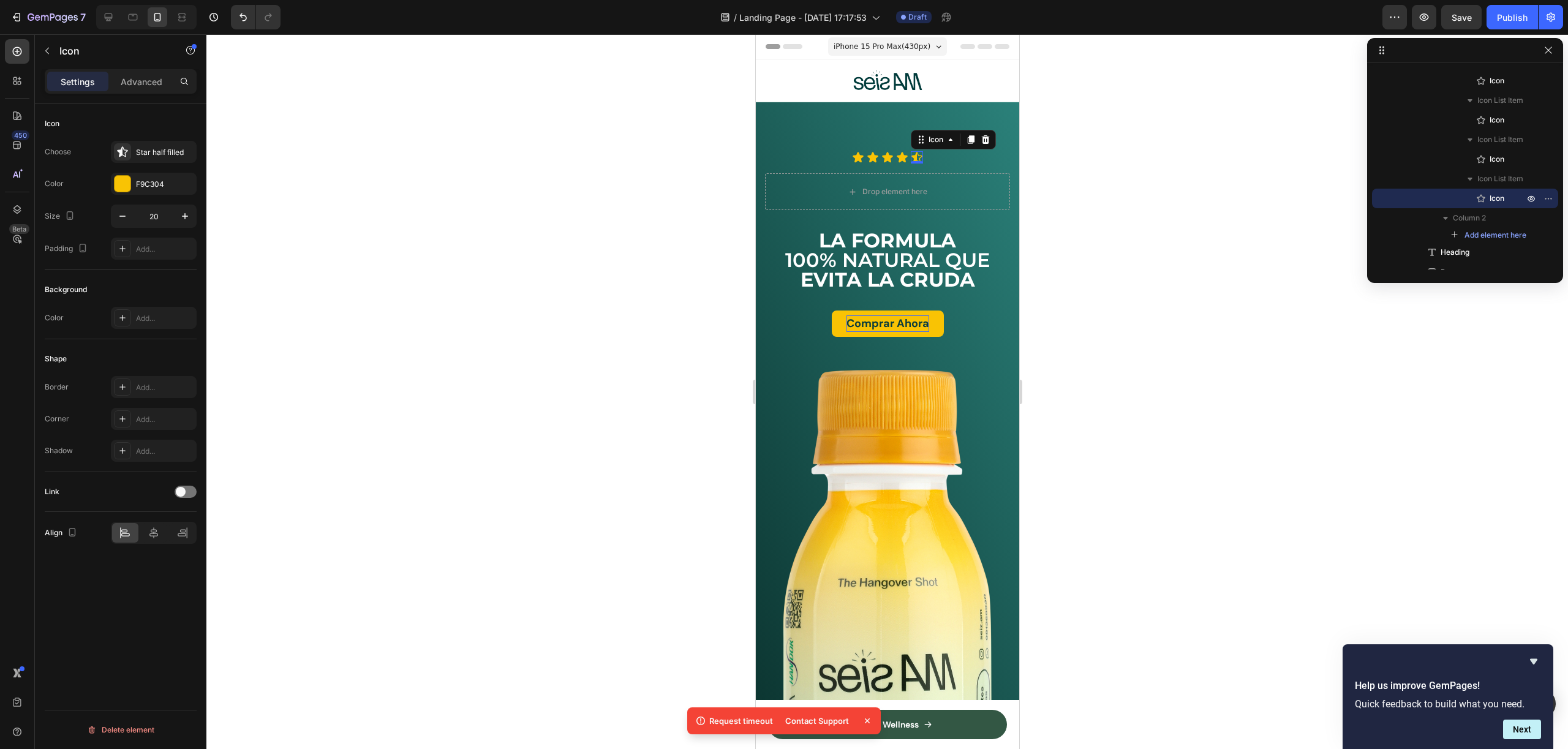
click at [1059, 229] on div at bounding box center [887, 390] width 1362 height 714
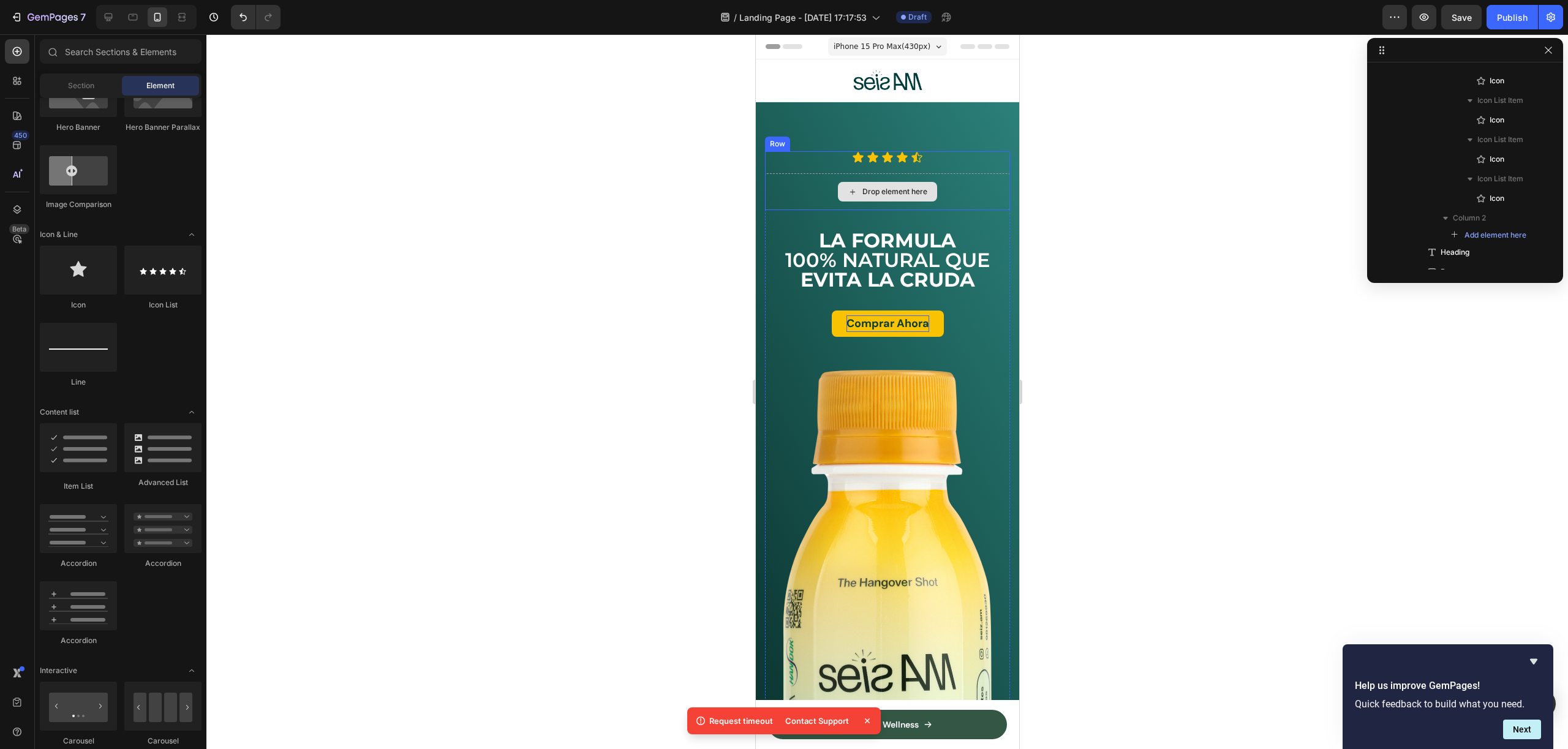
click at [897, 185] on div "Drop element here" at bounding box center [887, 191] width 99 height 20
click at [873, 196] on div "Drop element here" at bounding box center [887, 191] width 99 height 20
click at [895, 186] on div "Drop element here" at bounding box center [894, 191] width 65 height 9
click at [887, 186] on div "Drop element here" at bounding box center [894, 191] width 65 height 9
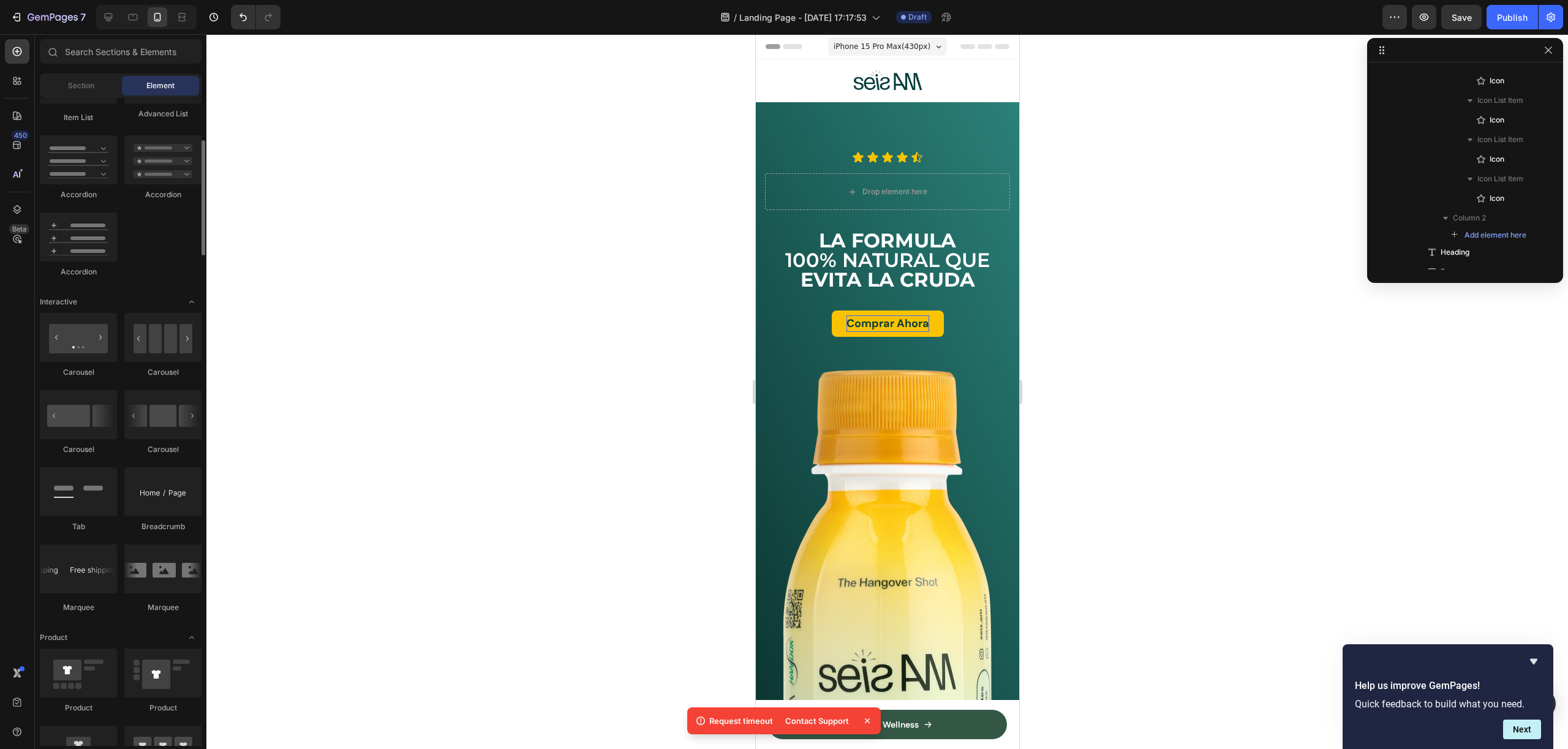
scroll to position [50, 0]
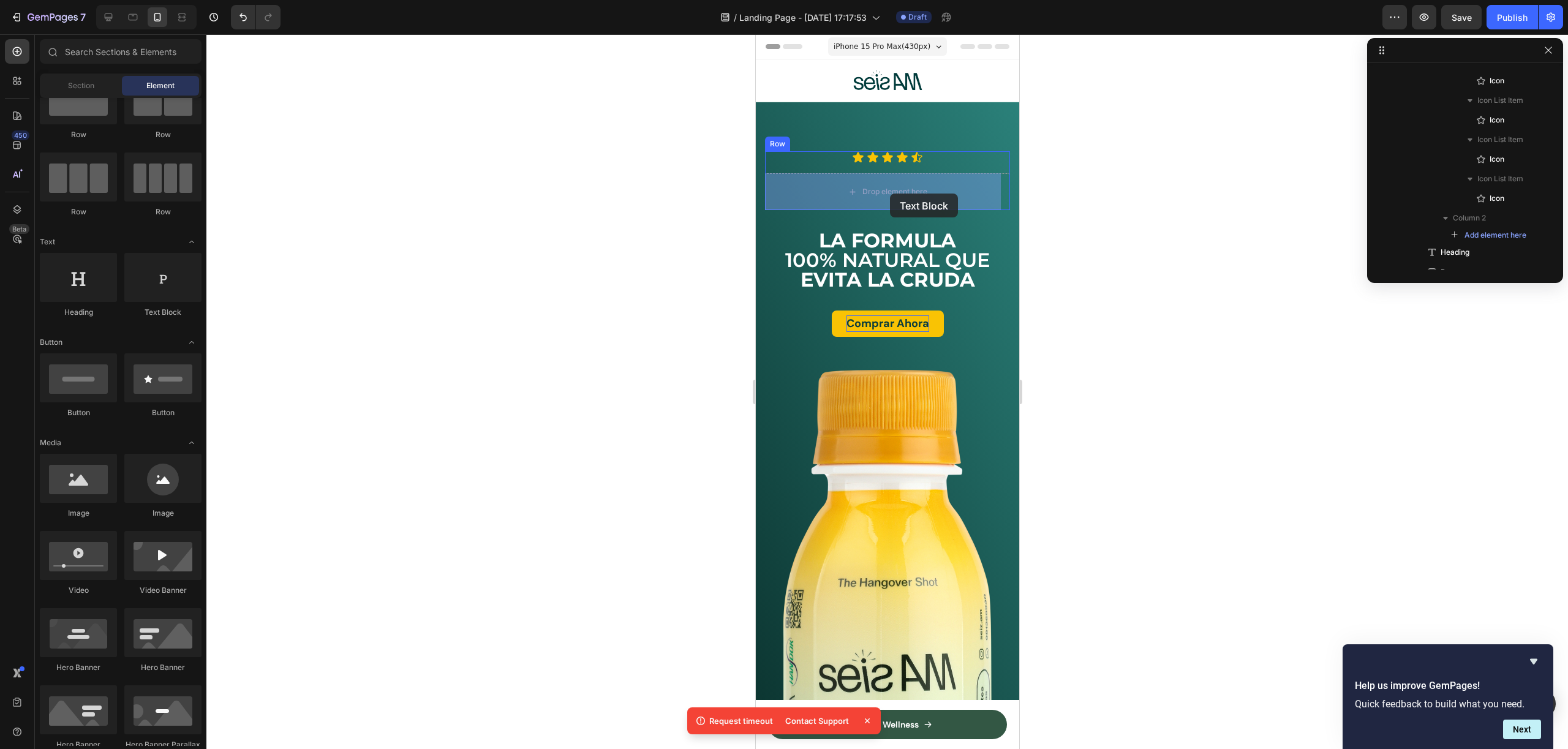
drag, startPoint x: 946, startPoint y: 324, endPoint x: 889, endPoint y: 190, distance: 145.6
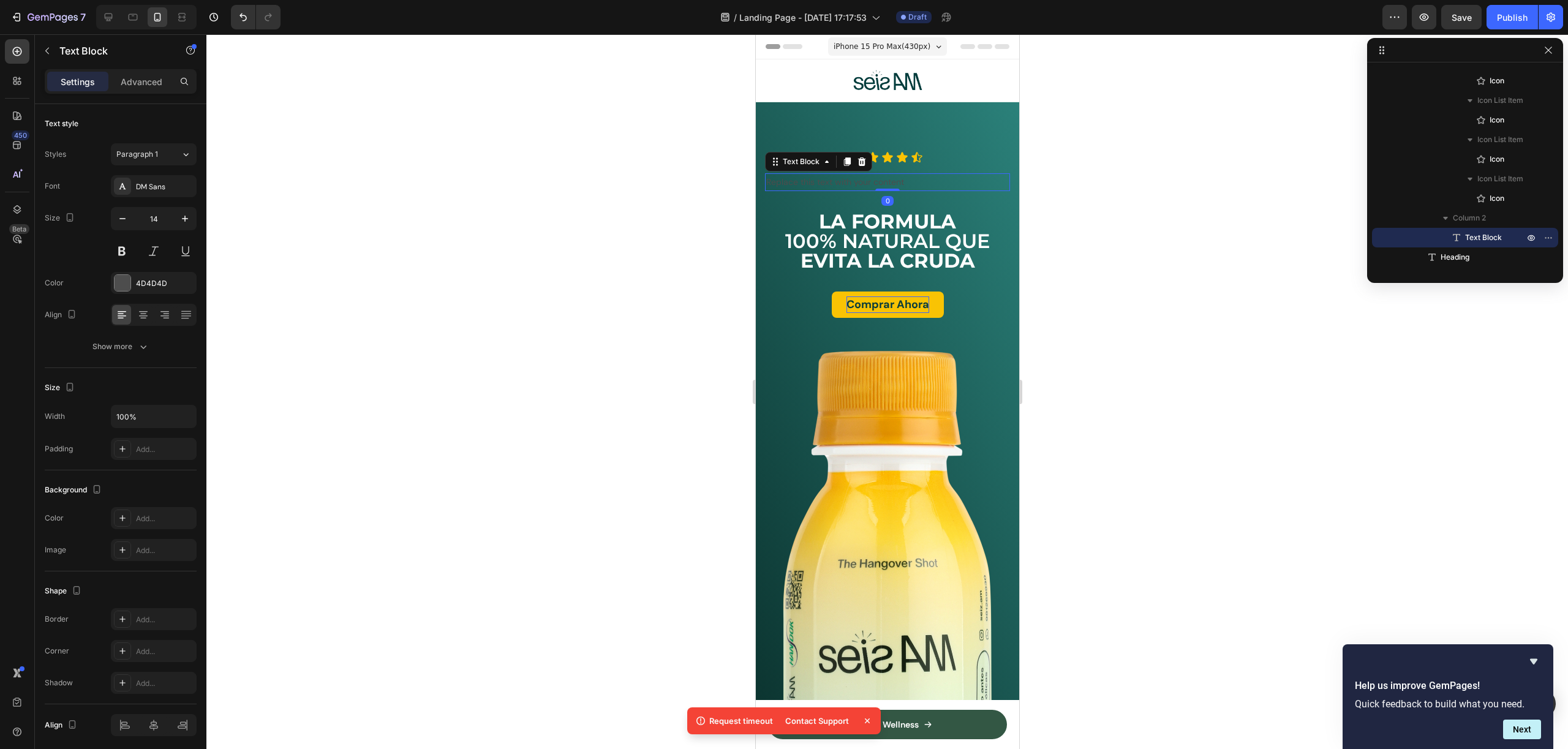
click at [880, 182] on div "Replace this text with your content" at bounding box center [887, 182] width 245 height 18
click at [880, 182] on p "Replace this text with your content" at bounding box center [887, 182] width 243 height 15
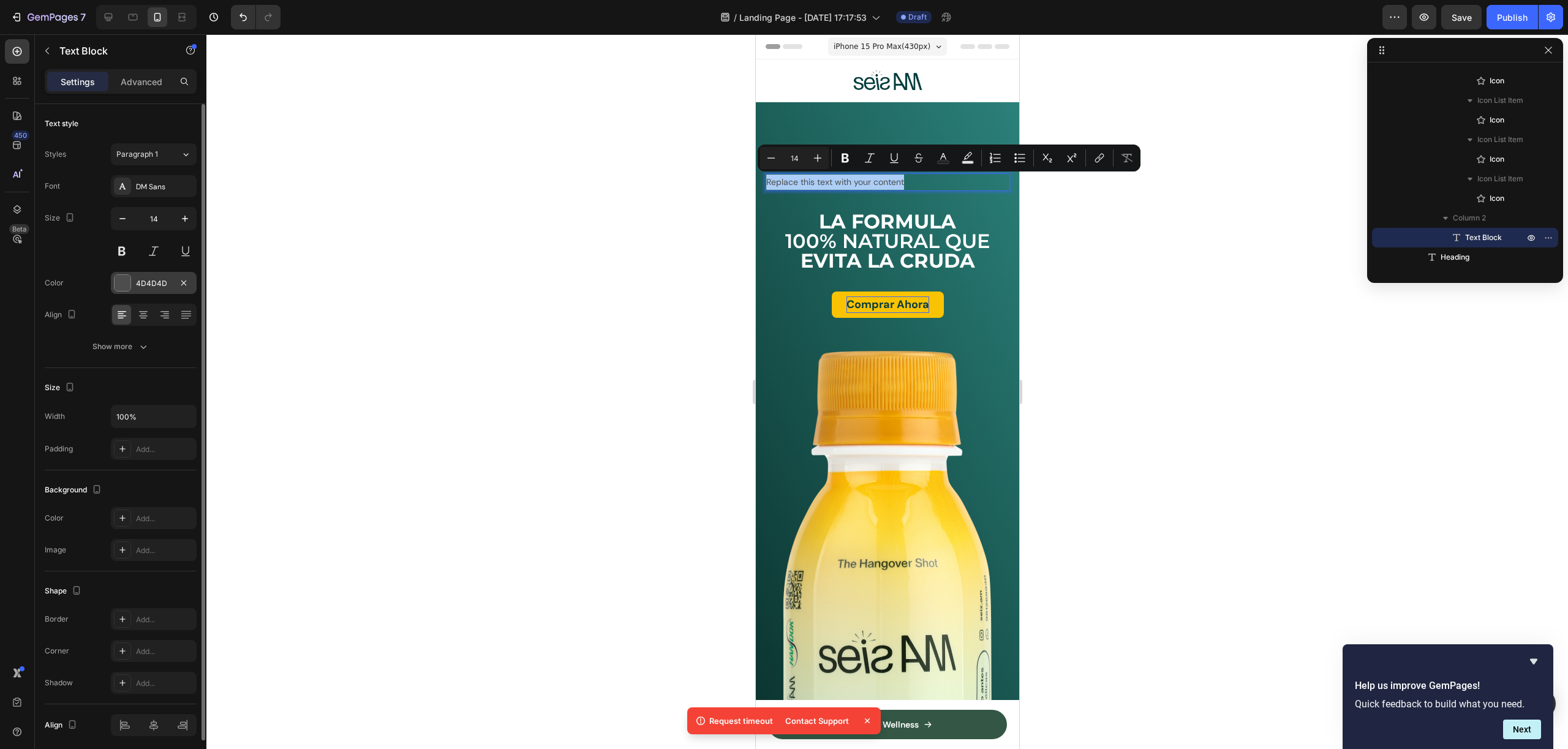
click at [135, 279] on div "4D4D4D" at bounding box center [153, 282] width 86 height 22
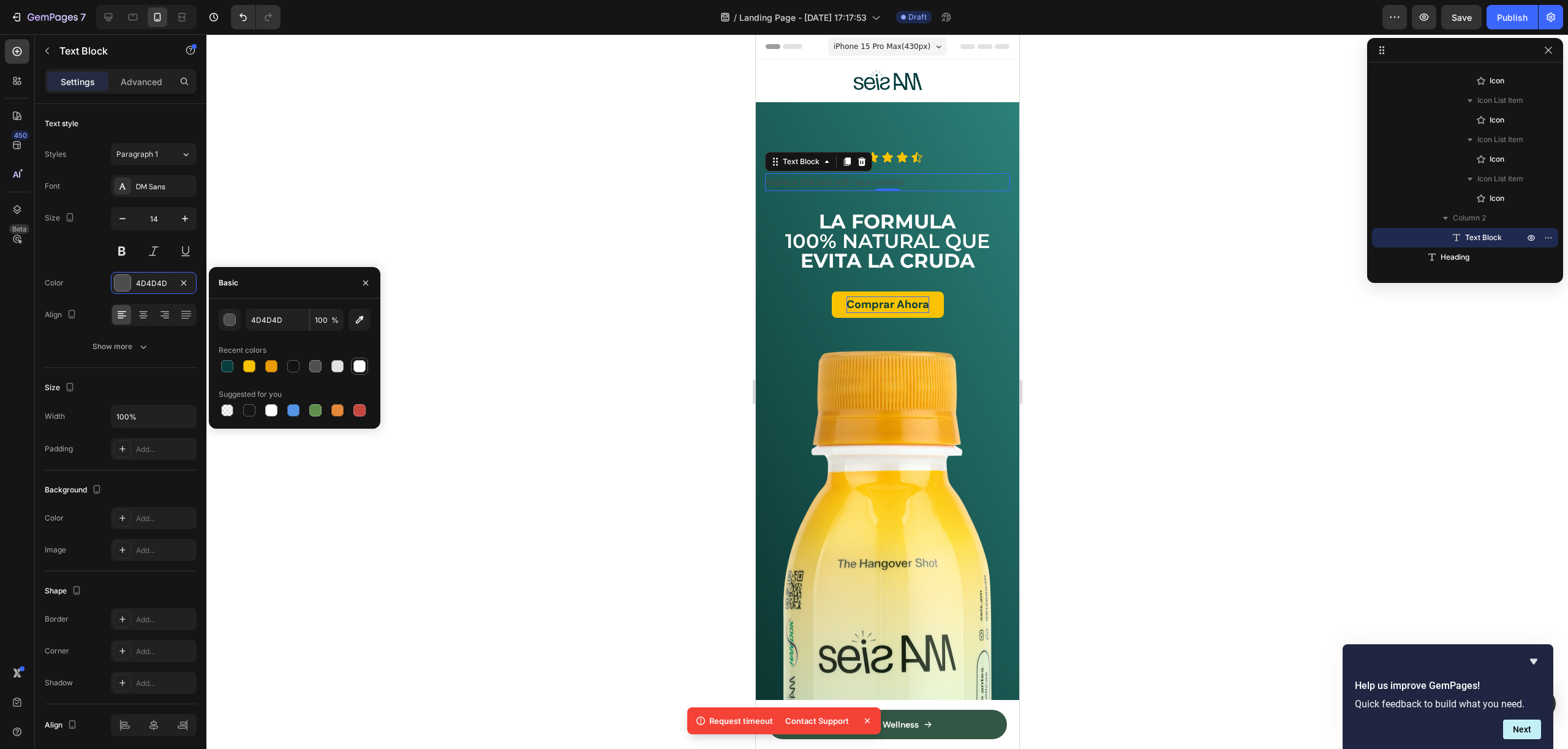
click at [356, 364] on div at bounding box center [359, 366] width 12 height 12
type input "FFFFFF"
click at [853, 178] on p "Replace this text with your content" at bounding box center [887, 182] width 243 height 15
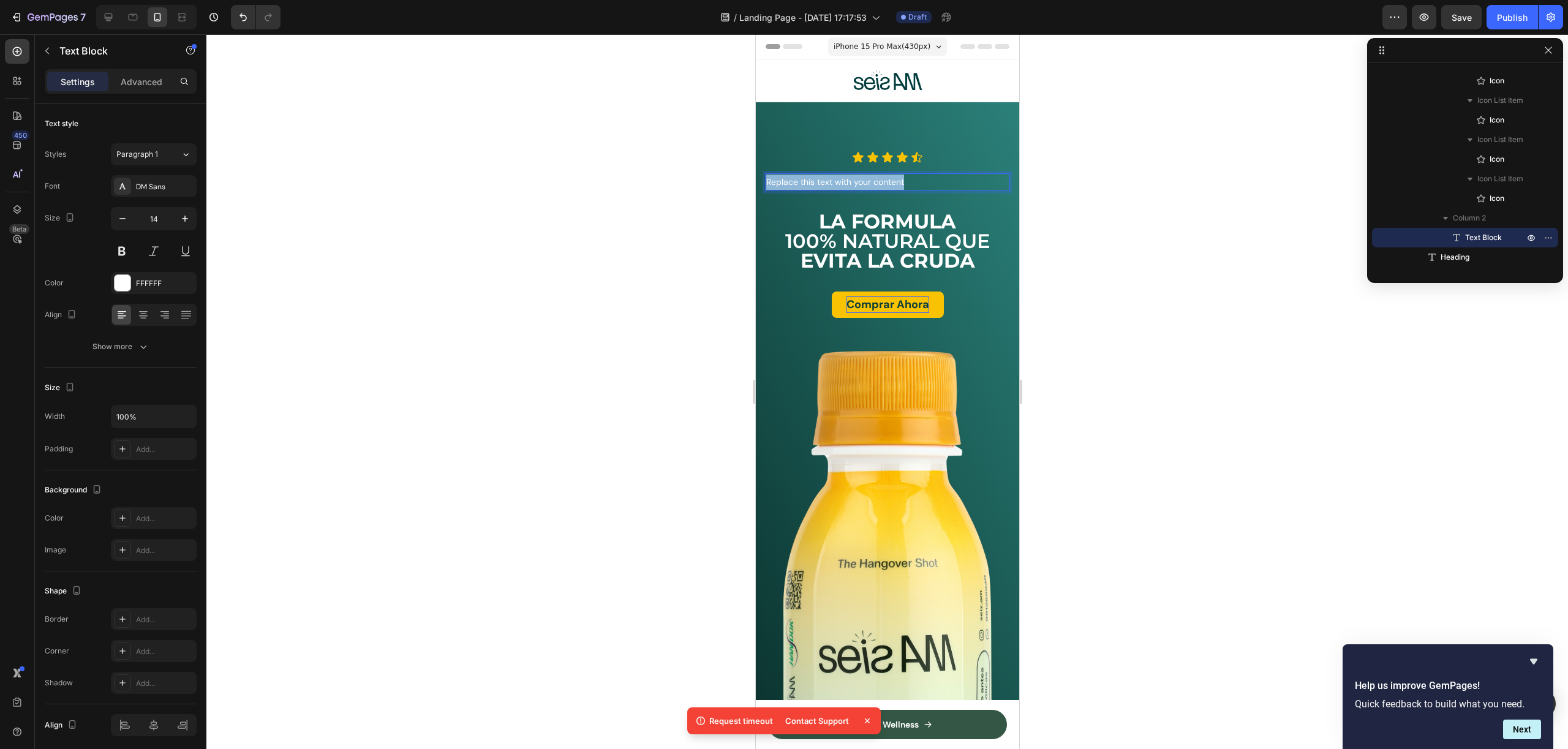
click at [853, 178] on p "Replace this text with your content" at bounding box center [887, 182] width 243 height 15
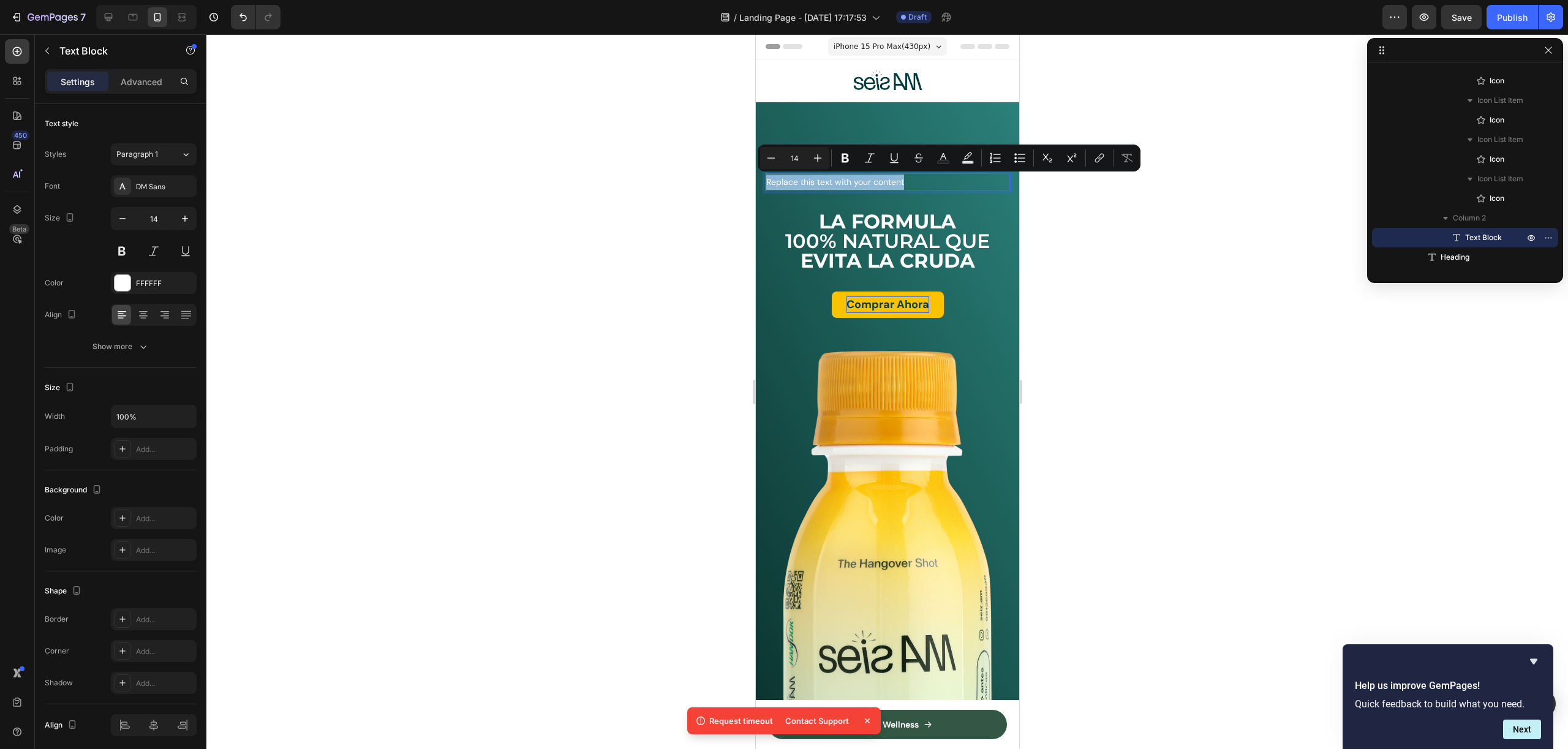
click at [853, 178] on p "Replace this text with your content" at bounding box center [887, 182] width 243 height 15
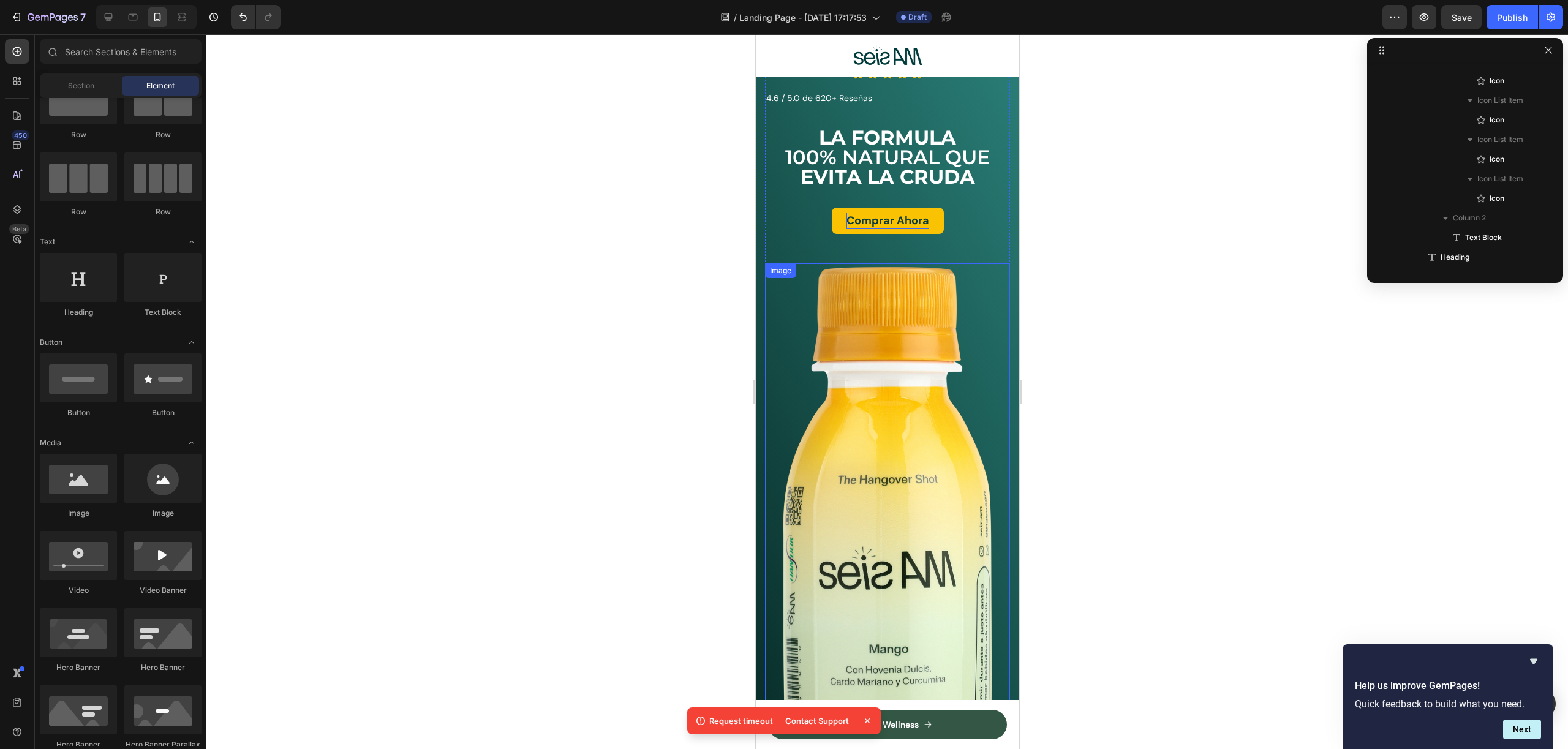
scroll to position [0, 0]
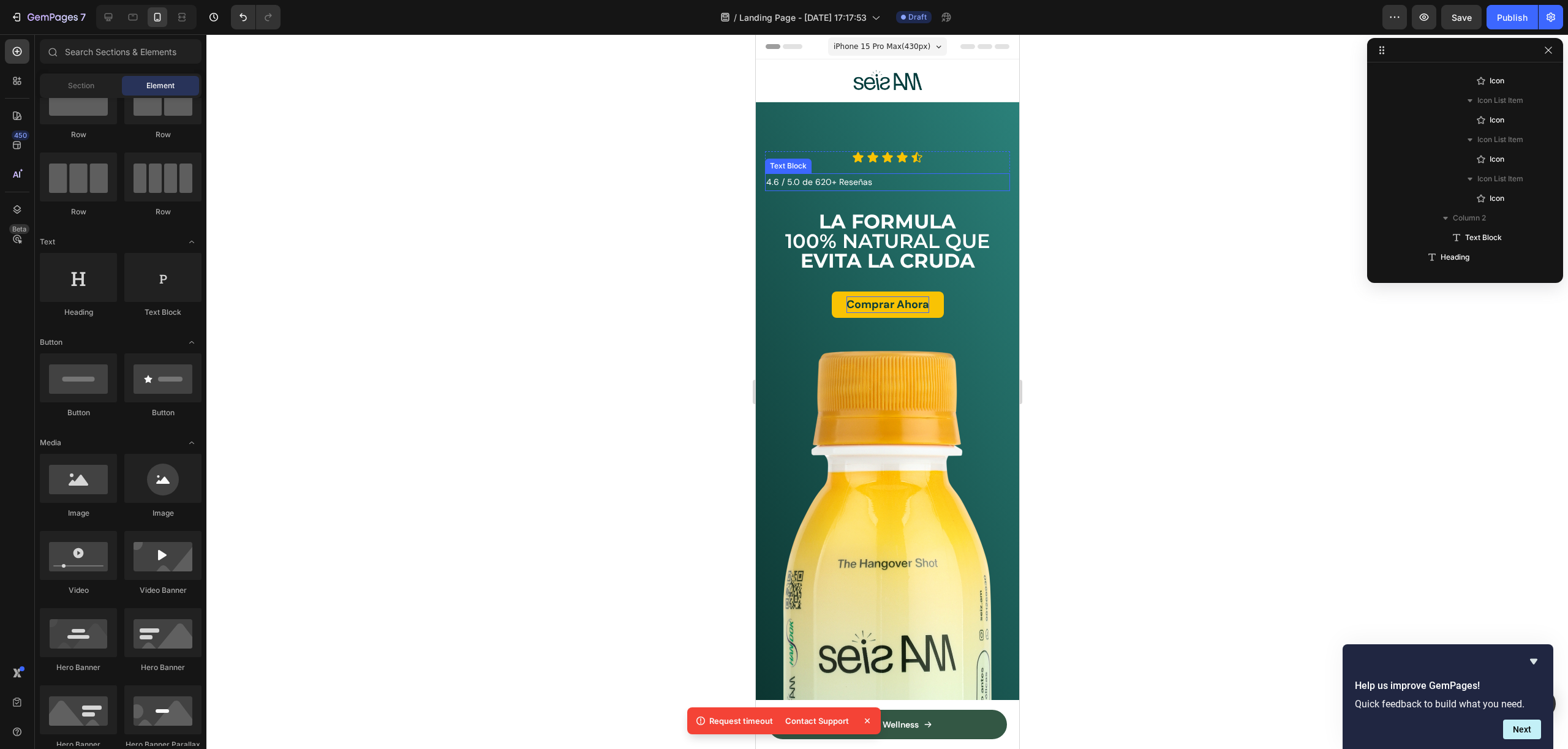
click at [877, 171] on div "Icon Icon Icon Icon Icon Icon List 4.6 / 5.0 de 620+ Reseñas Text Block Row" at bounding box center [887, 171] width 245 height 40
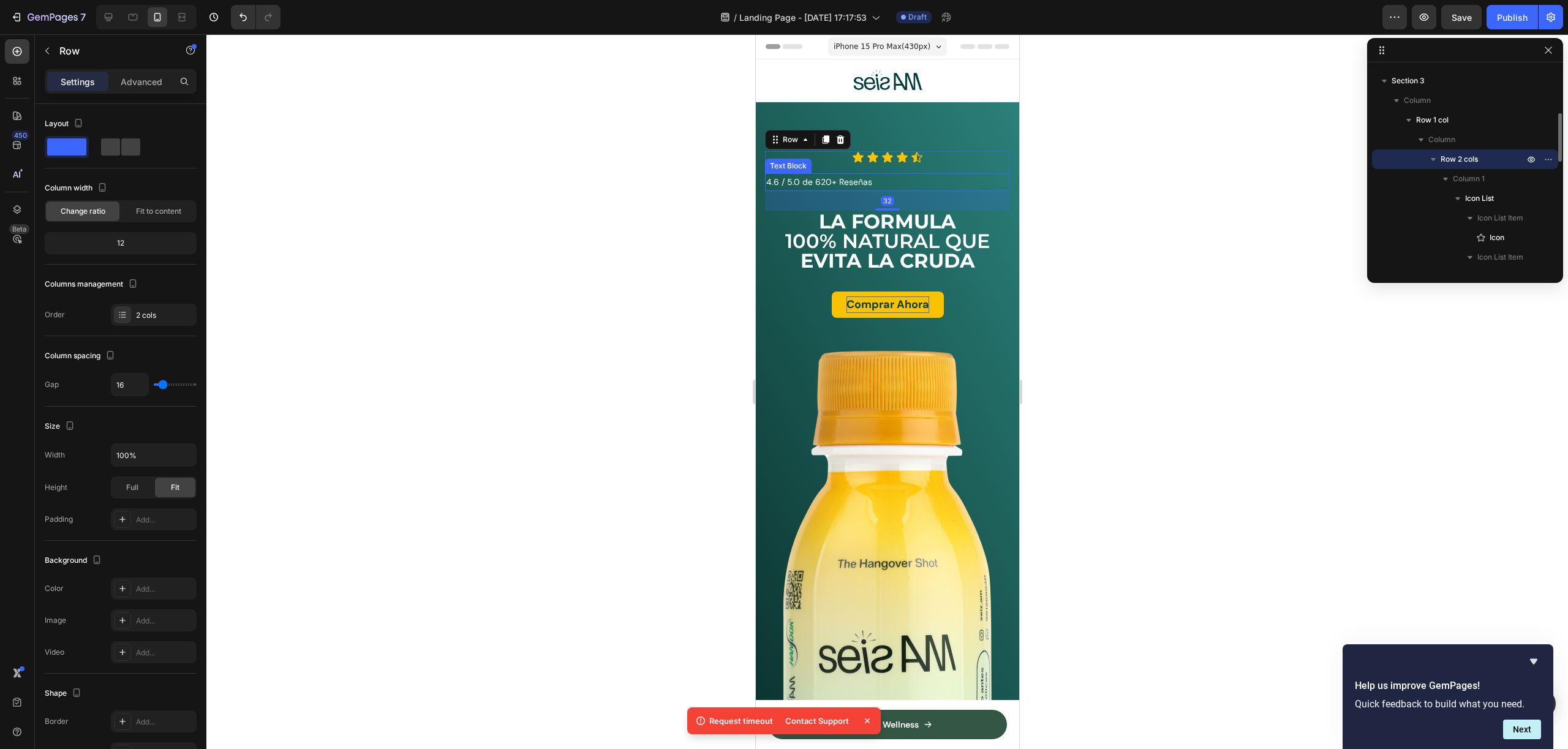
click at [888, 184] on p "4.6 / 5.0 de 620+ Reseñas" at bounding box center [887, 182] width 243 height 15
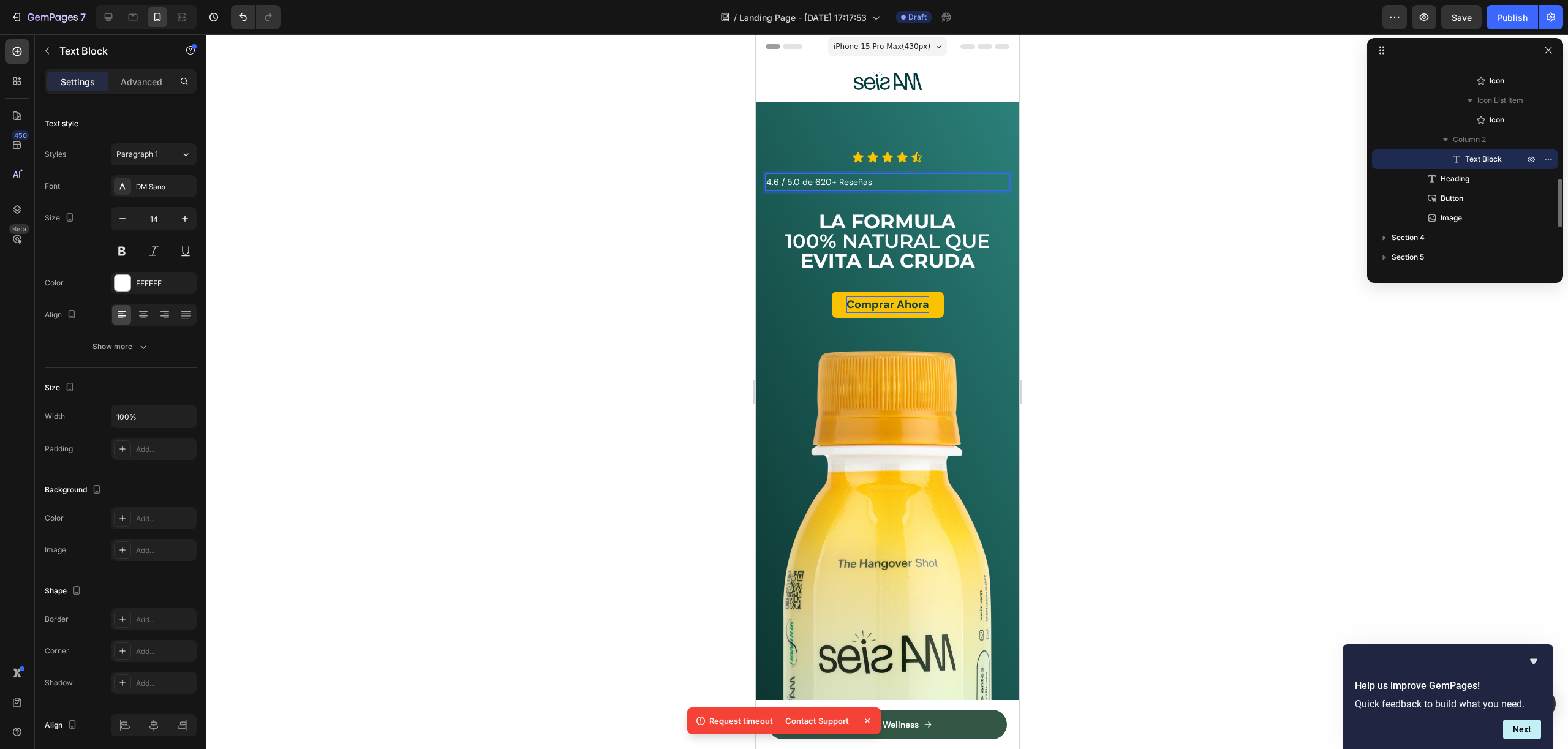
click at [888, 184] on p "4.6 / 5.0 de 620+ Reseñas" at bounding box center [887, 182] width 243 height 15
click at [907, 183] on p "4.6 / 5.0 de 620+ Reseñas" at bounding box center [887, 182] width 243 height 15
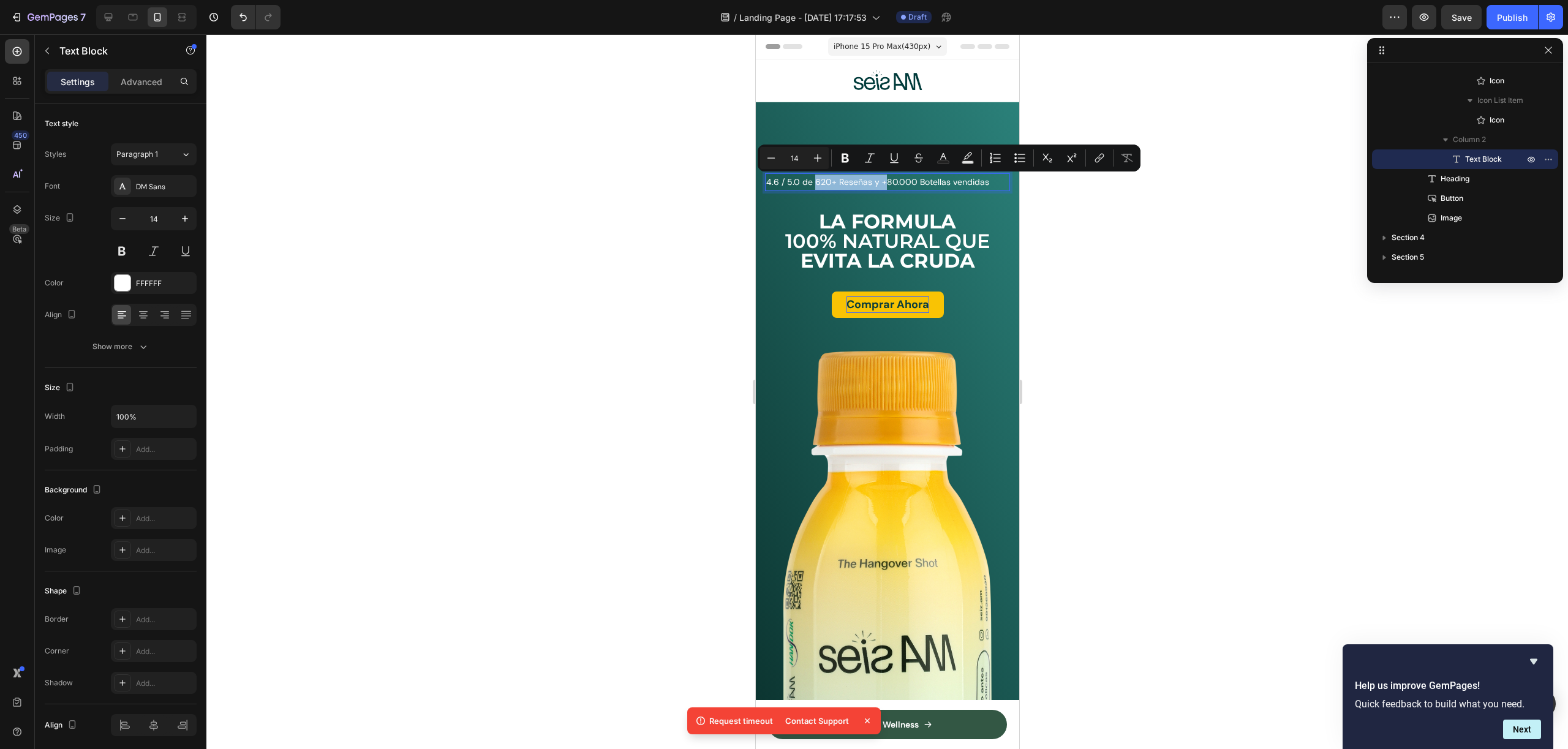
drag, startPoint x: 864, startPoint y: 183, endPoint x: 814, endPoint y: 187, distance: 50.2
click at [814, 187] on p "4.6 / 5.0 de 620+ Reseñas y +80.000 Botellas vendidas" at bounding box center [887, 182] width 243 height 15
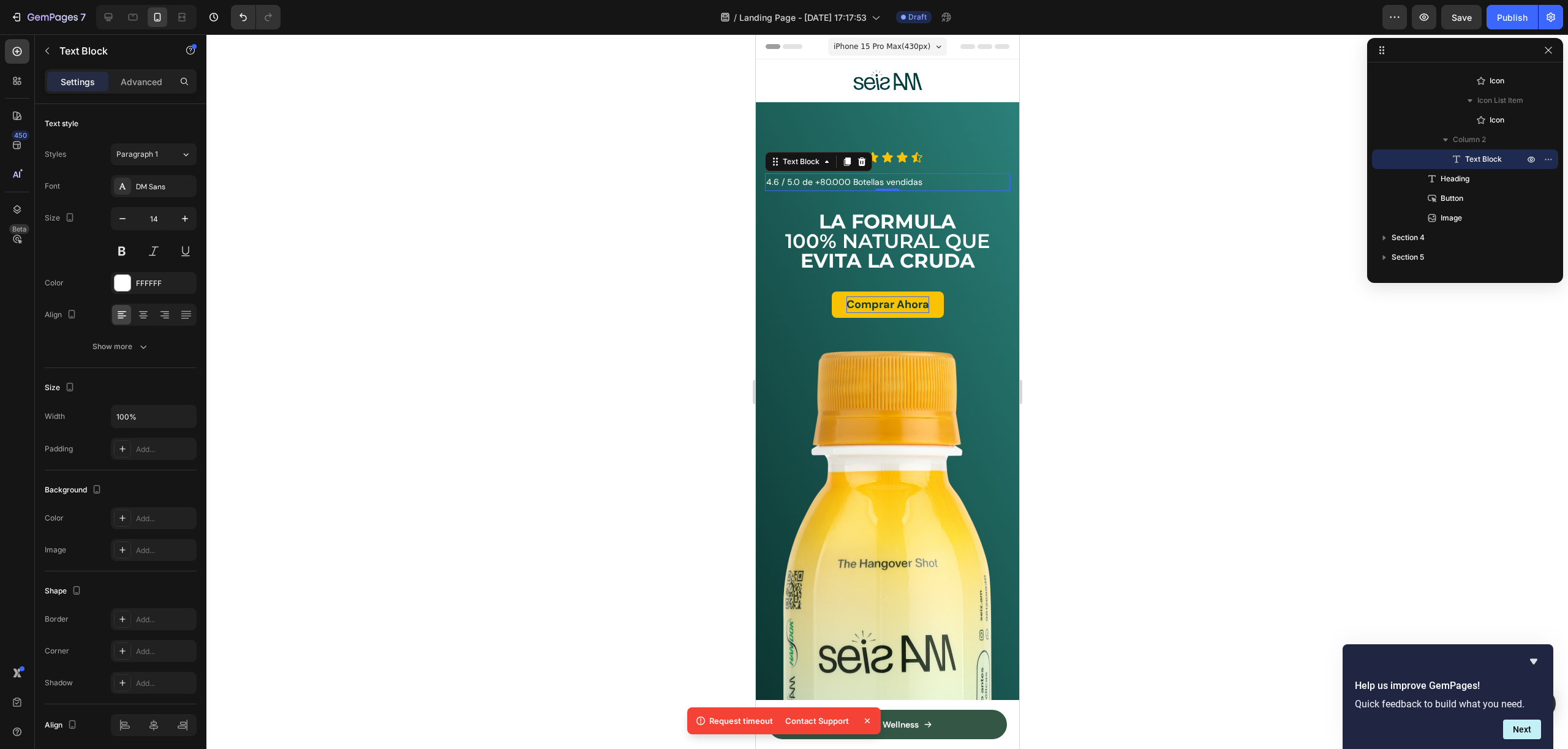
drag, startPoint x: 1062, startPoint y: 194, endPoint x: 1067, endPoint y: 196, distance: 5.4
click at [1062, 194] on div at bounding box center [887, 390] width 1362 height 714
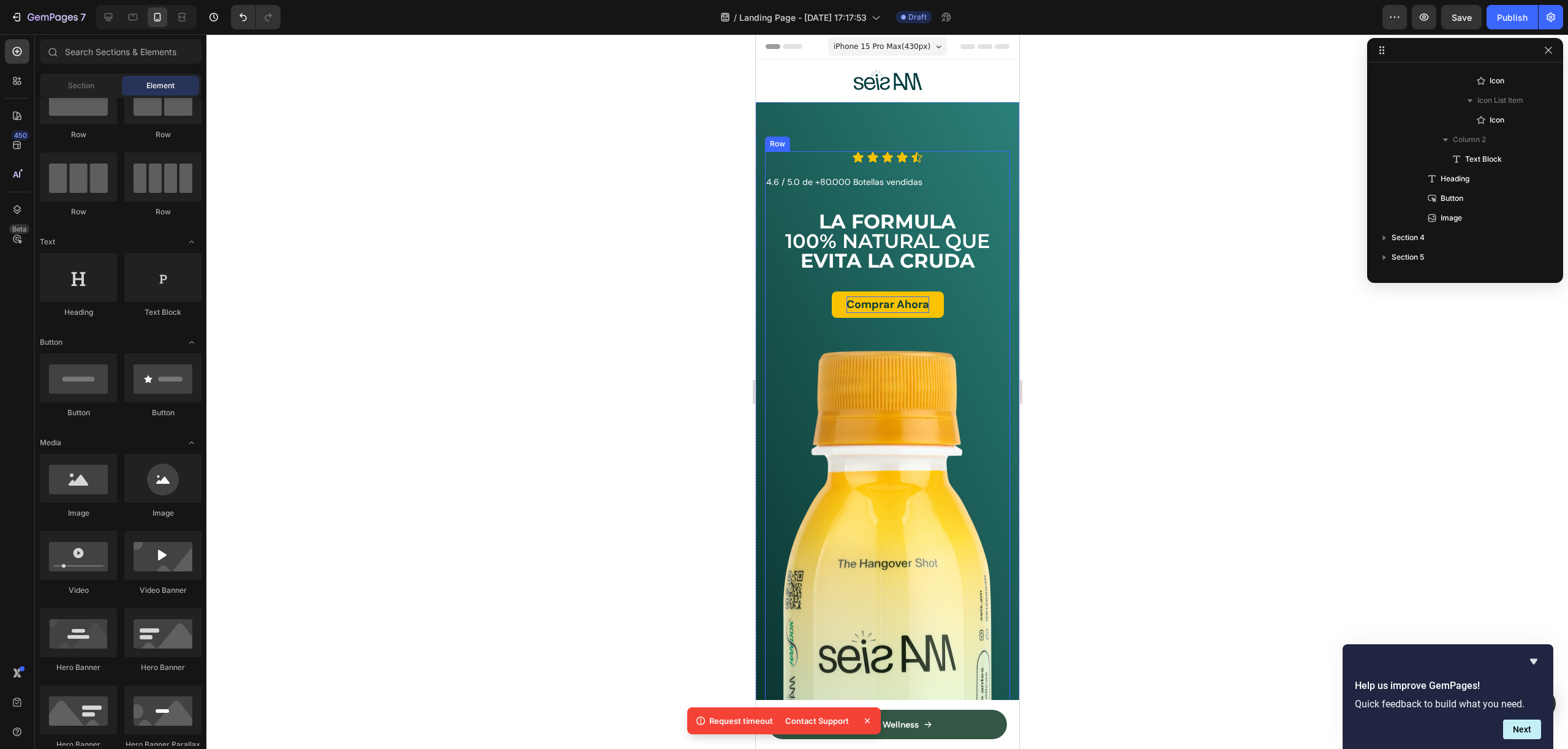
click at [945, 187] on p "4.6 / 5.0 de +80.000 Botellas vendidas" at bounding box center [887, 182] width 243 height 15
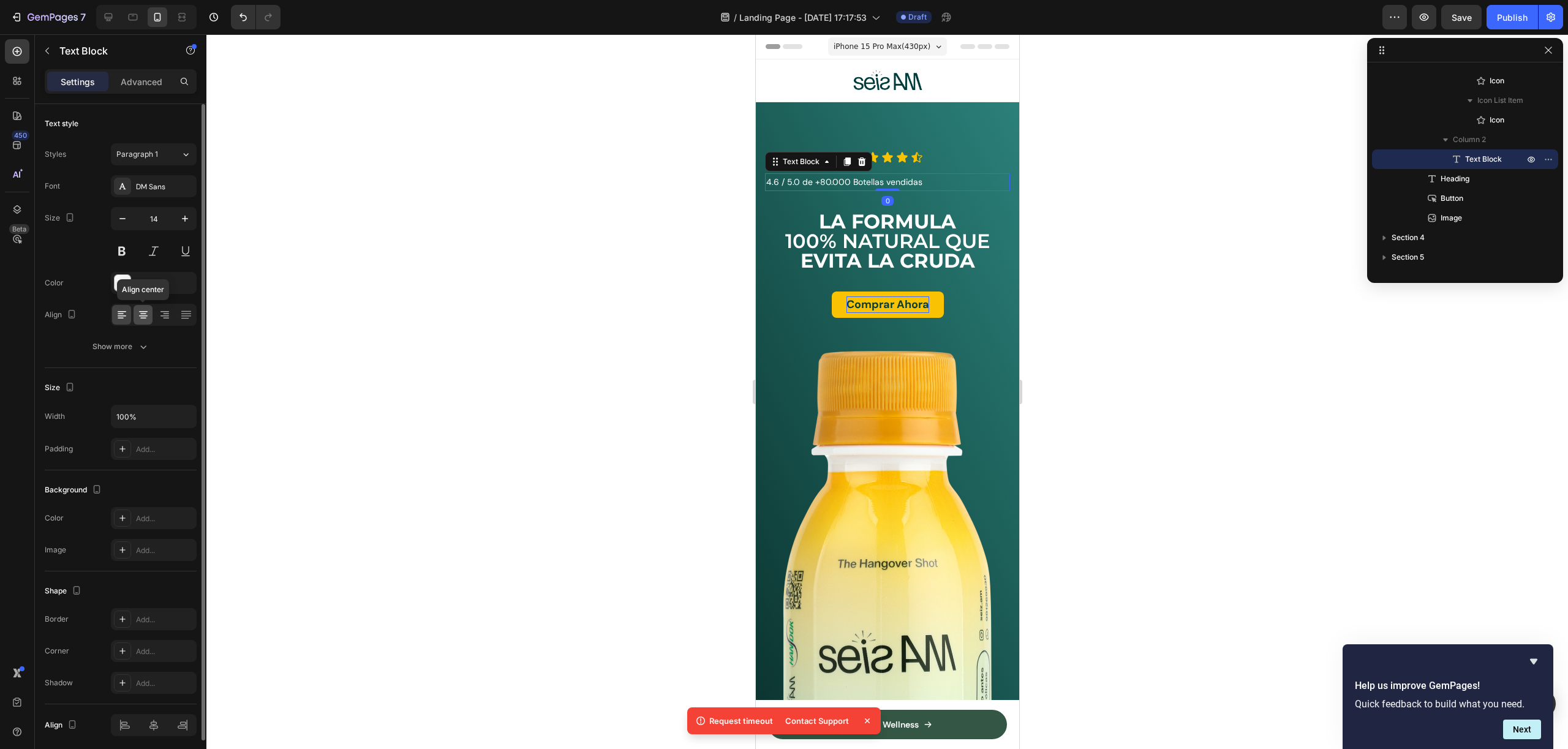
click at [148, 319] on icon at bounding box center [143, 314] width 12 height 12
drag, startPoint x: 1112, startPoint y: 179, endPoint x: 1043, endPoint y: 180, distance: 69.0
click at [1112, 178] on div at bounding box center [887, 390] width 1362 height 714
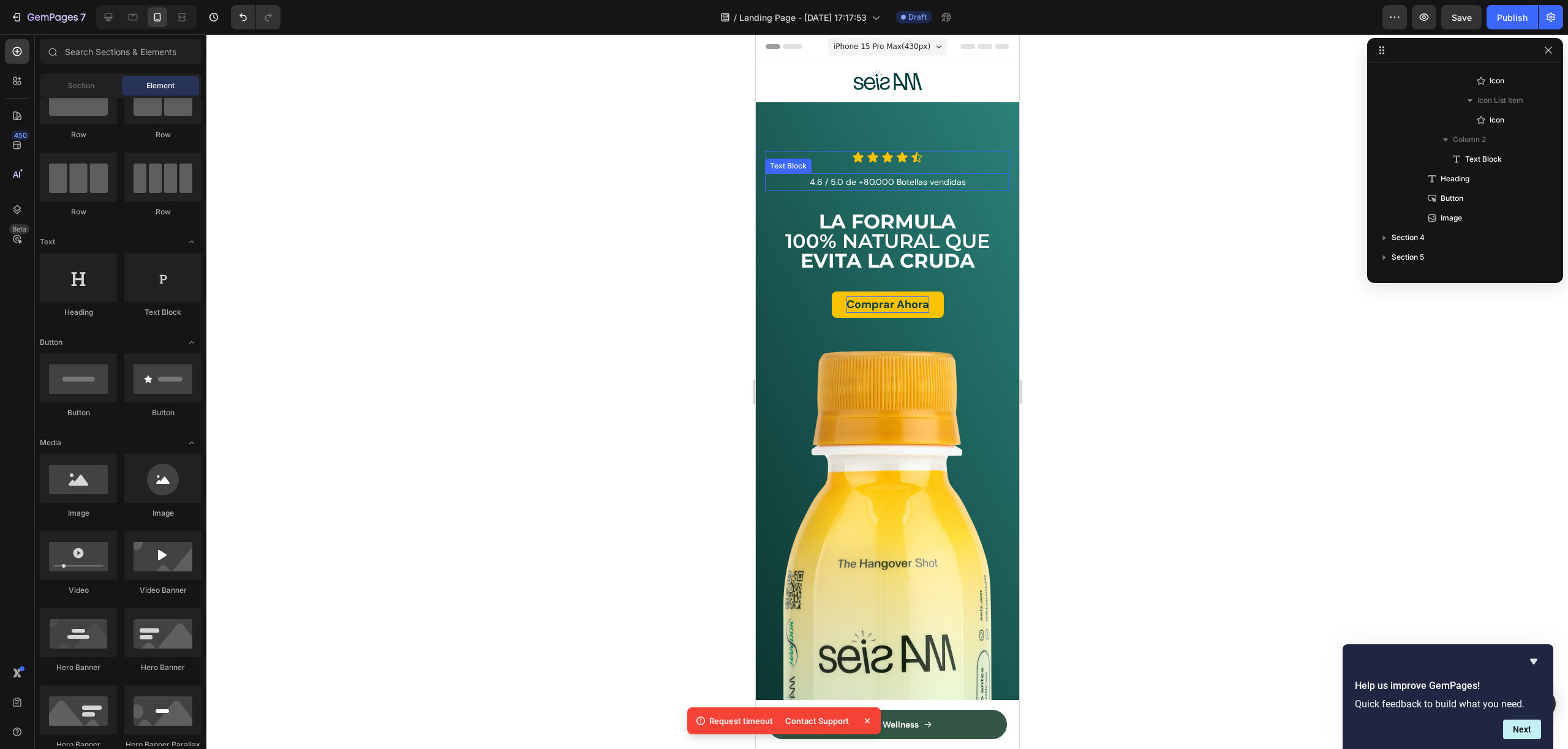
click at [888, 179] on p "4.6 / 5.0 de +80.000 Botellas vendidas" at bounding box center [887, 182] width 243 height 15
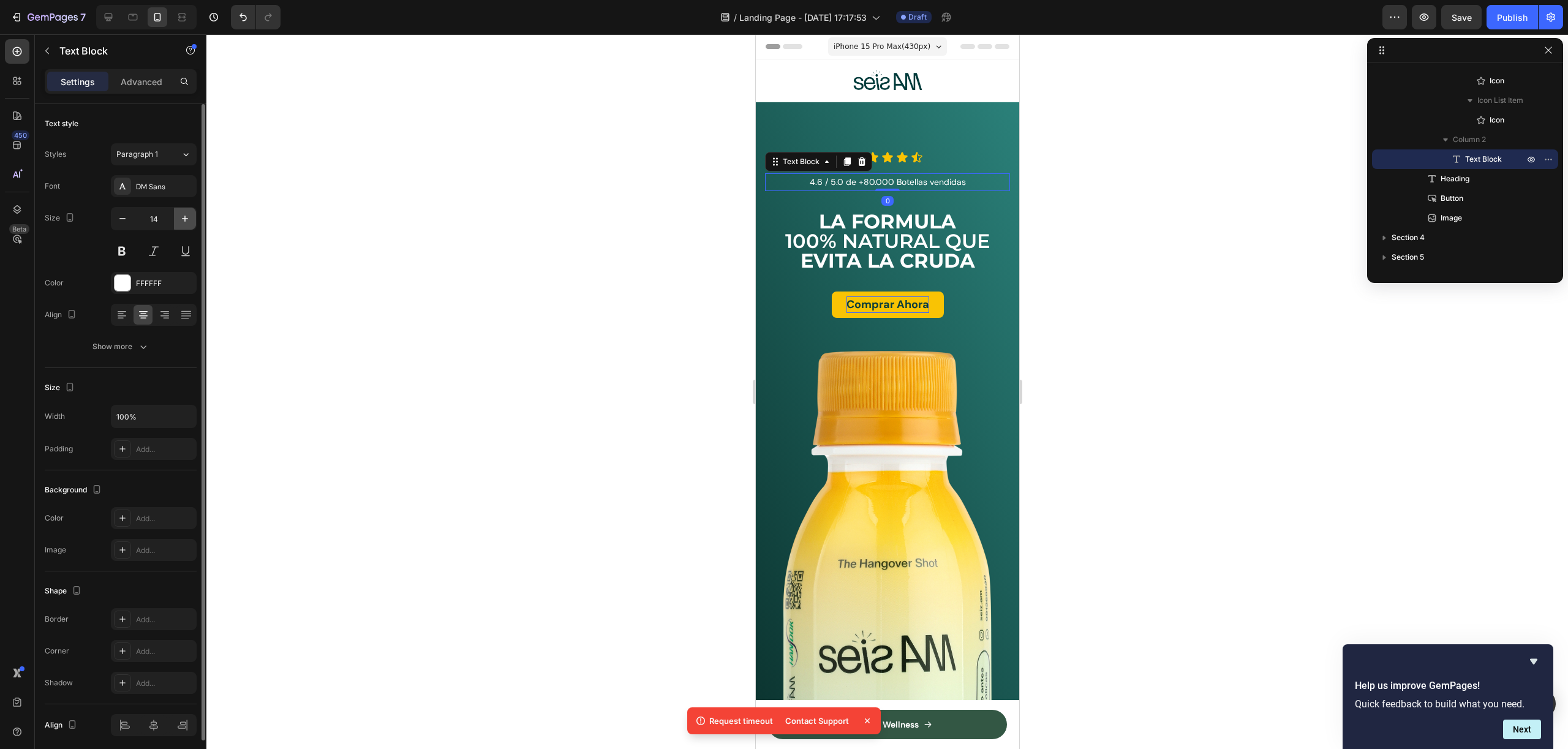
click at [196, 213] on button "button" at bounding box center [184, 218] width 22 height 22
click at [195, 213] on button "button" at bounding box center [184, 218] width 22 height 22
type input "16"
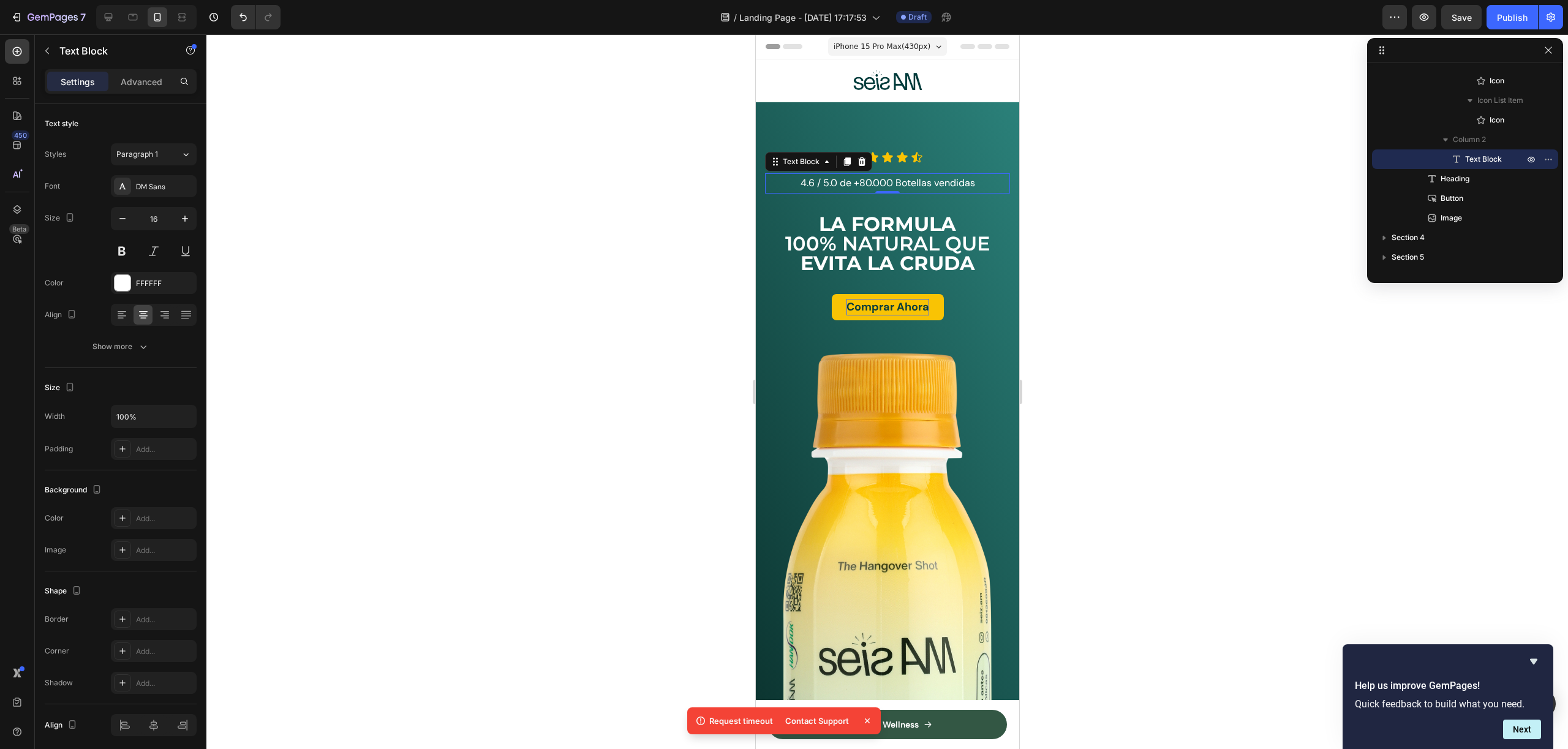
click at [1102, 208] on div at bounding box center [887, 390] width 1362 height 714
click at [938, 181] on p "4.6 / 5.0 de +80.000 Botellas vendidas" at bounding box center [887, 183] width 243 height 18
click at [912, 168] on div "Icon Icon Icon Icon Icon Icon List 4.6 / 5.0 de +80.000 Botellas vendidas Text …" at bounding box center [887, 172] width 245 height 42
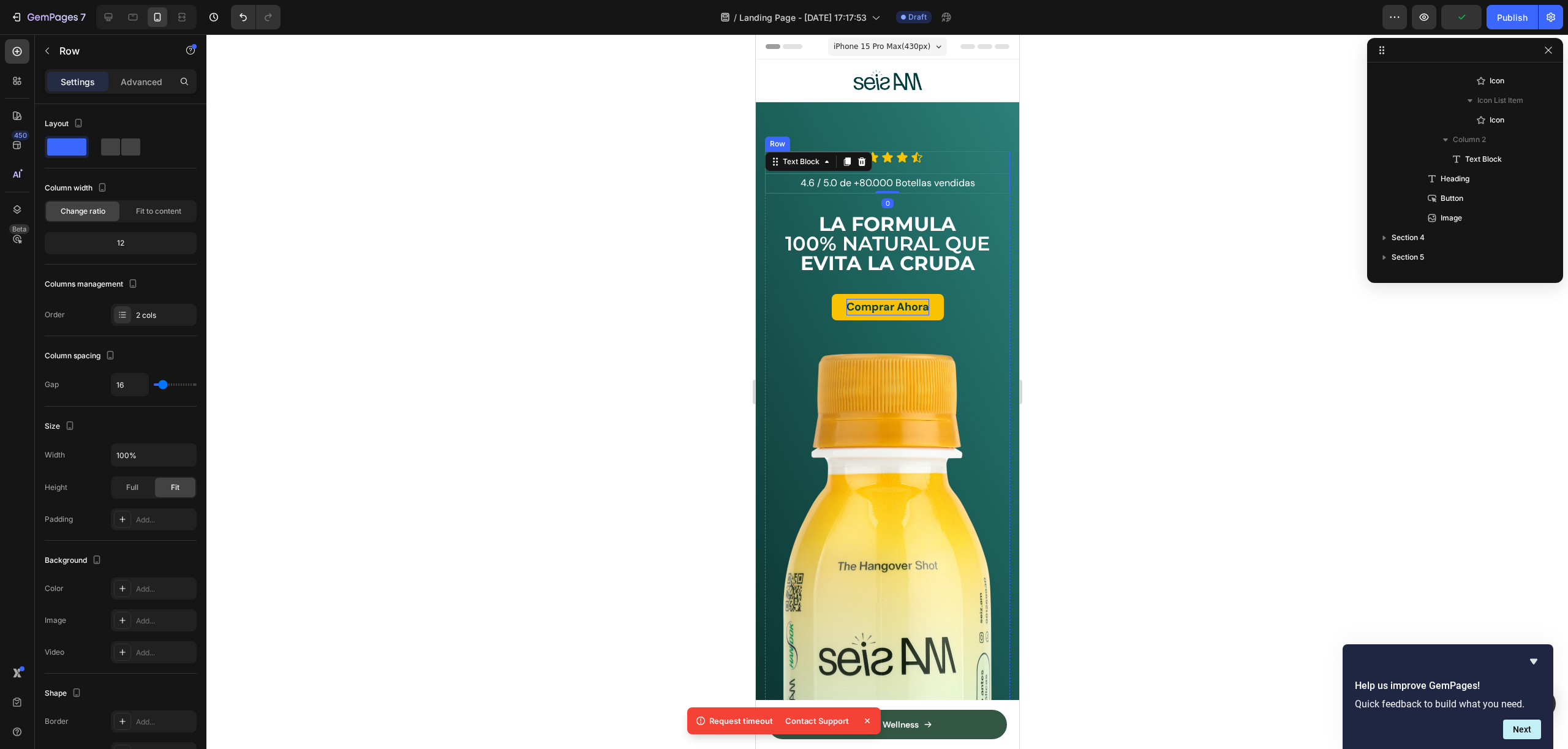
scroll to position [192, 0]
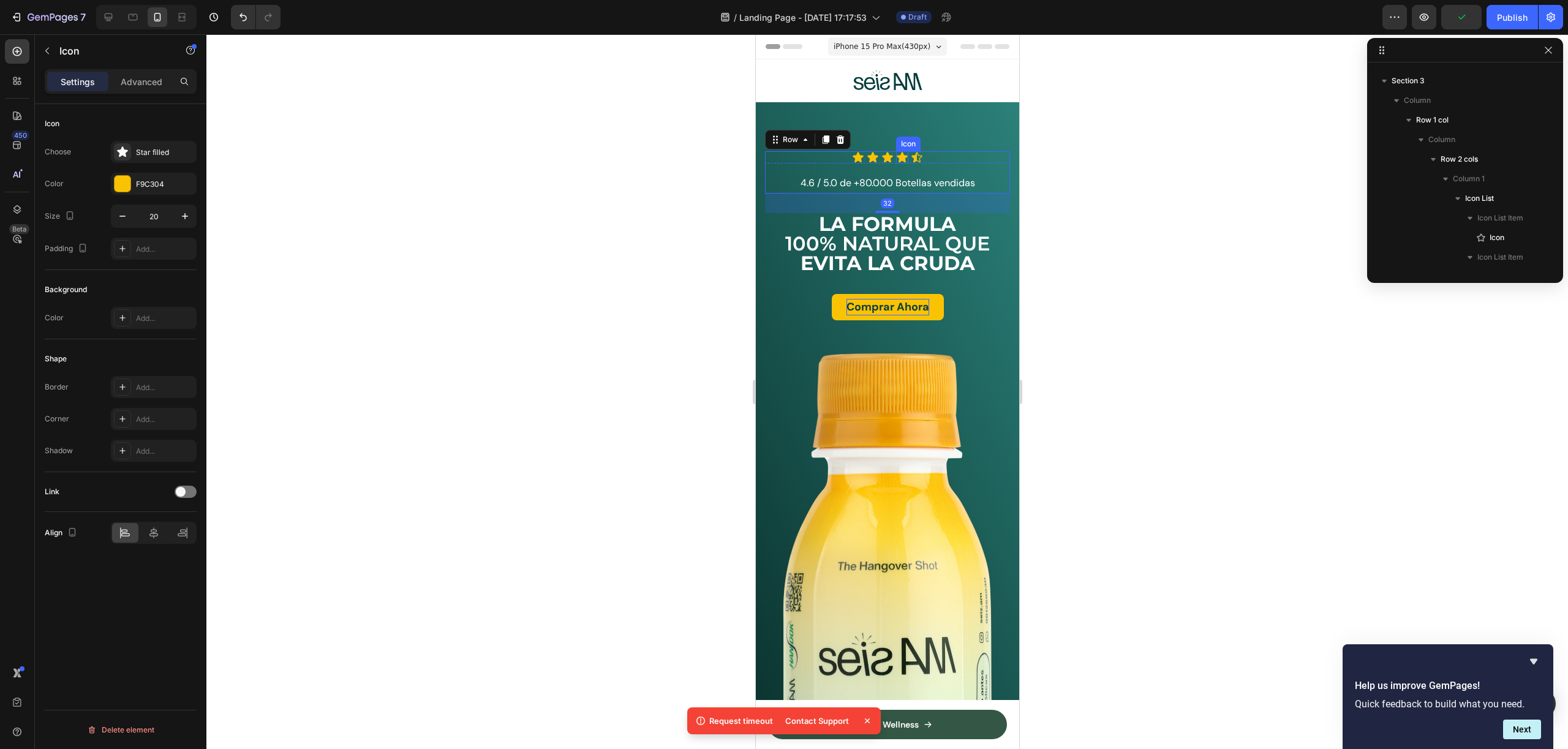
click at [901, 162] on div "Icon" at bounding box center [901, 157] width 12 height 12
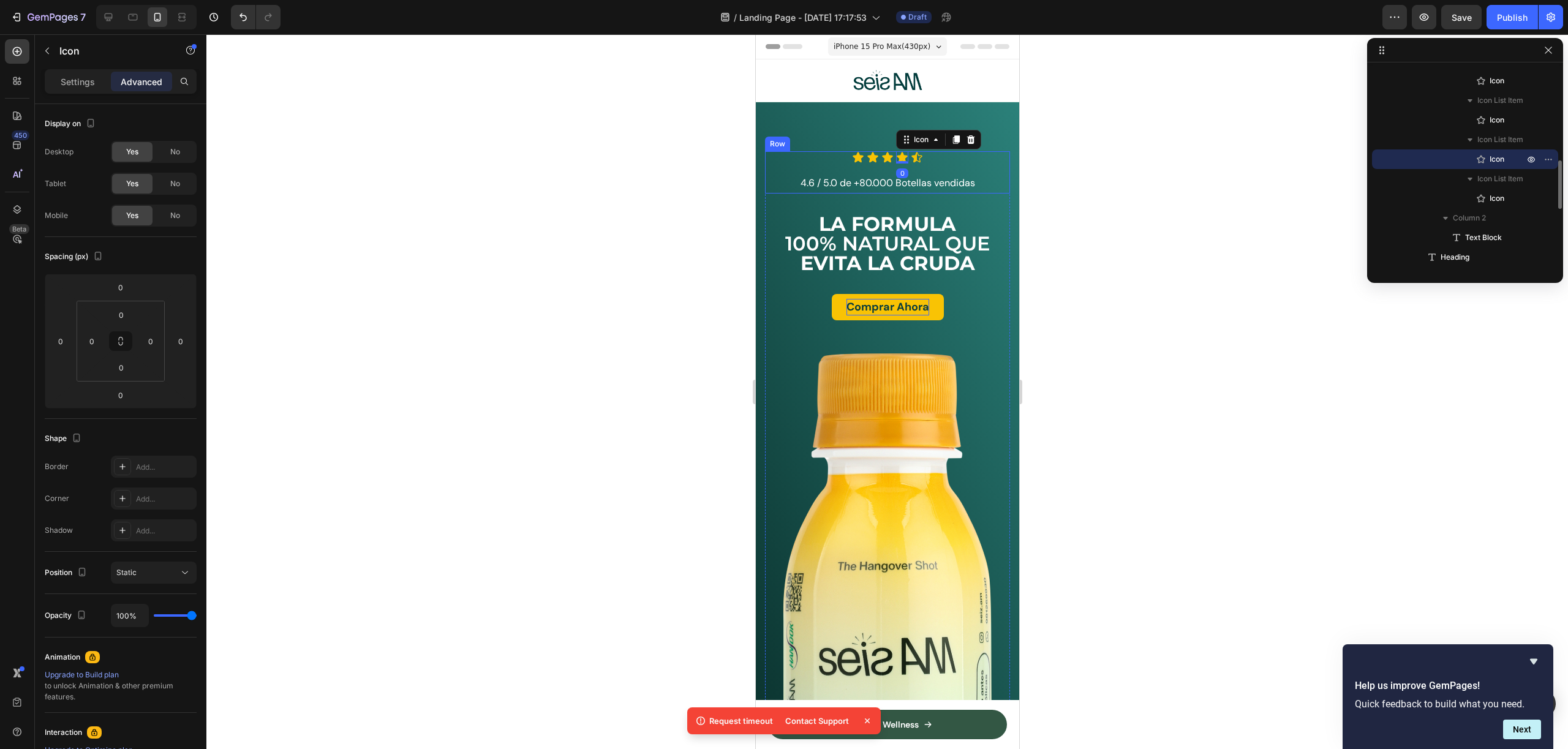
click at [883, 169] on div "Icon Icon Icon Icon 0 Icon Icon List 4.6 / 5.0 de +80.000 Botellas vendidas Tex…" at bounding box center [887, 172] width 245 height 42
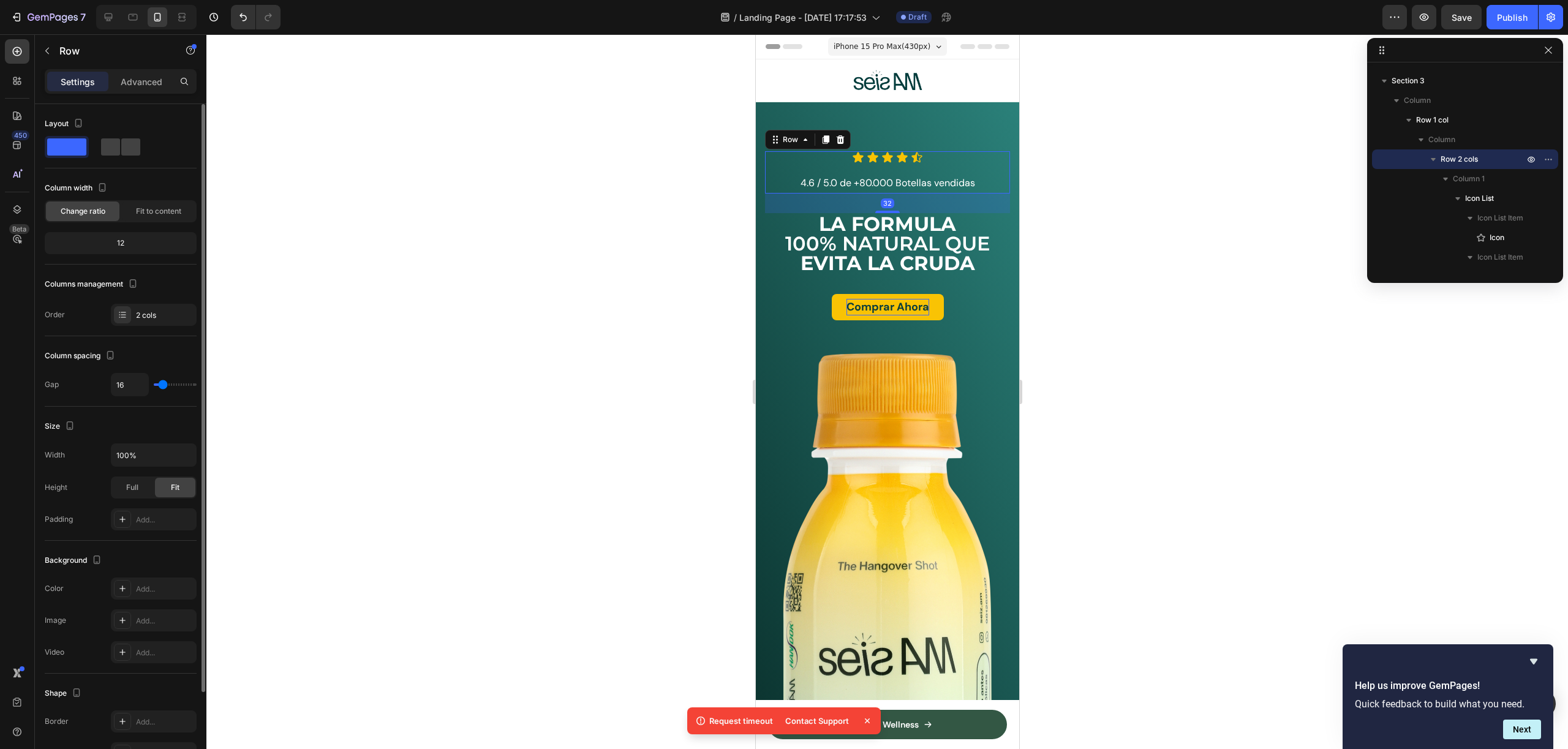
type input "27"
type input "0"
drag, startPoint x: 166, startPoint y: 387, endPoint x: 102, endPoint y: 374, distance: 65.3
type input "0"
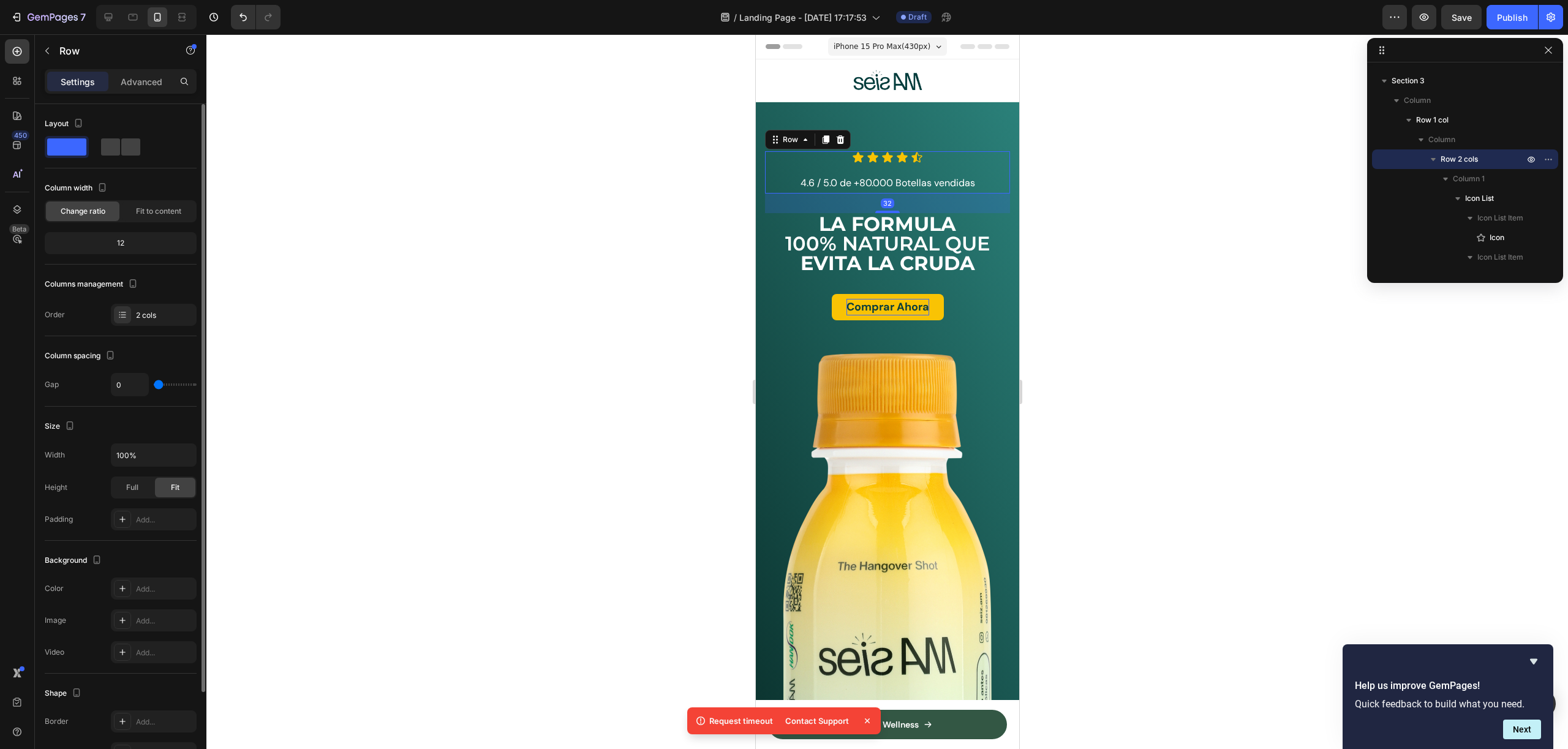
click at [153, 383] on input "range" at bounding box center [175, 384] width 43 height 3
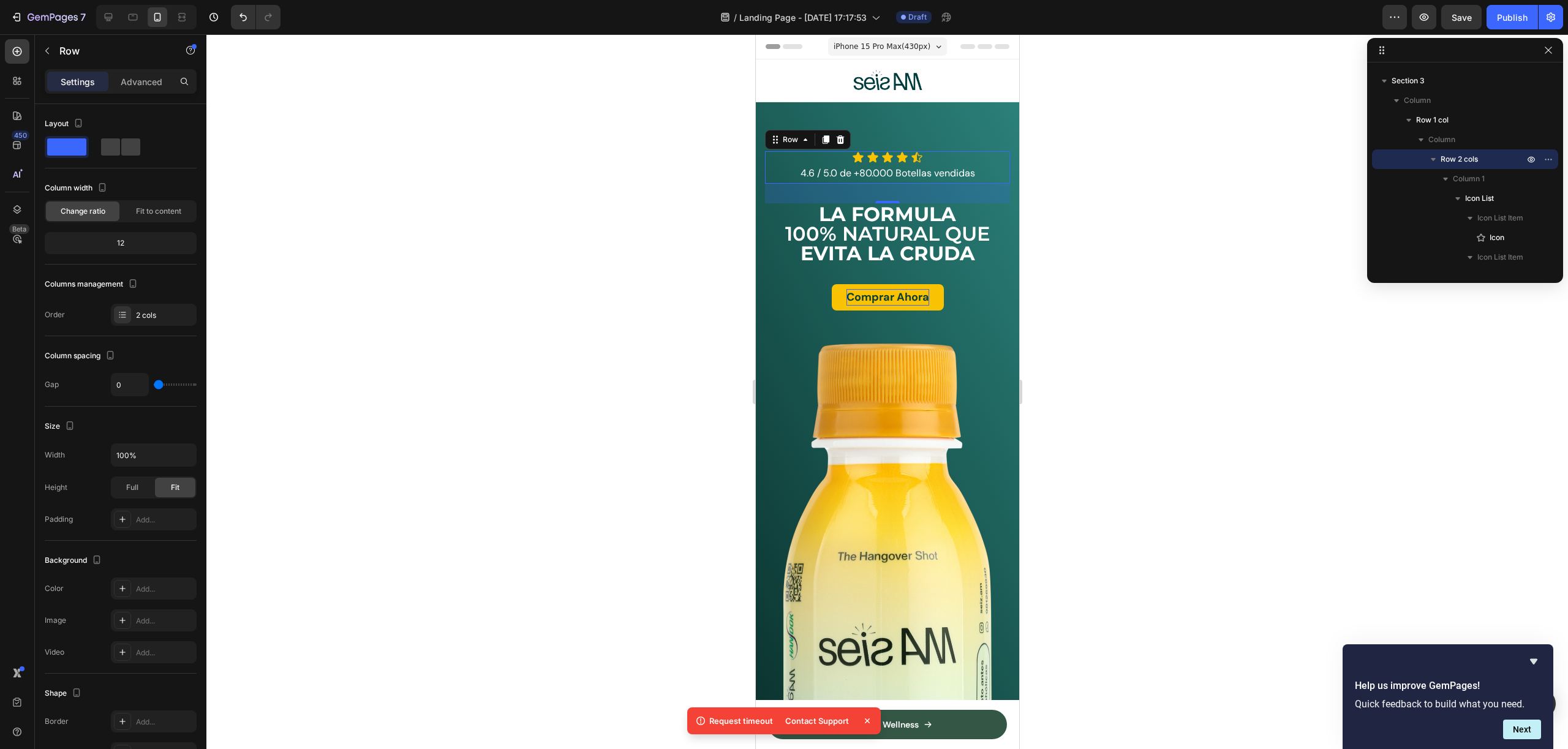
click at [1128, 200] on div at bounding box center [887, 390] width 1362 height 714
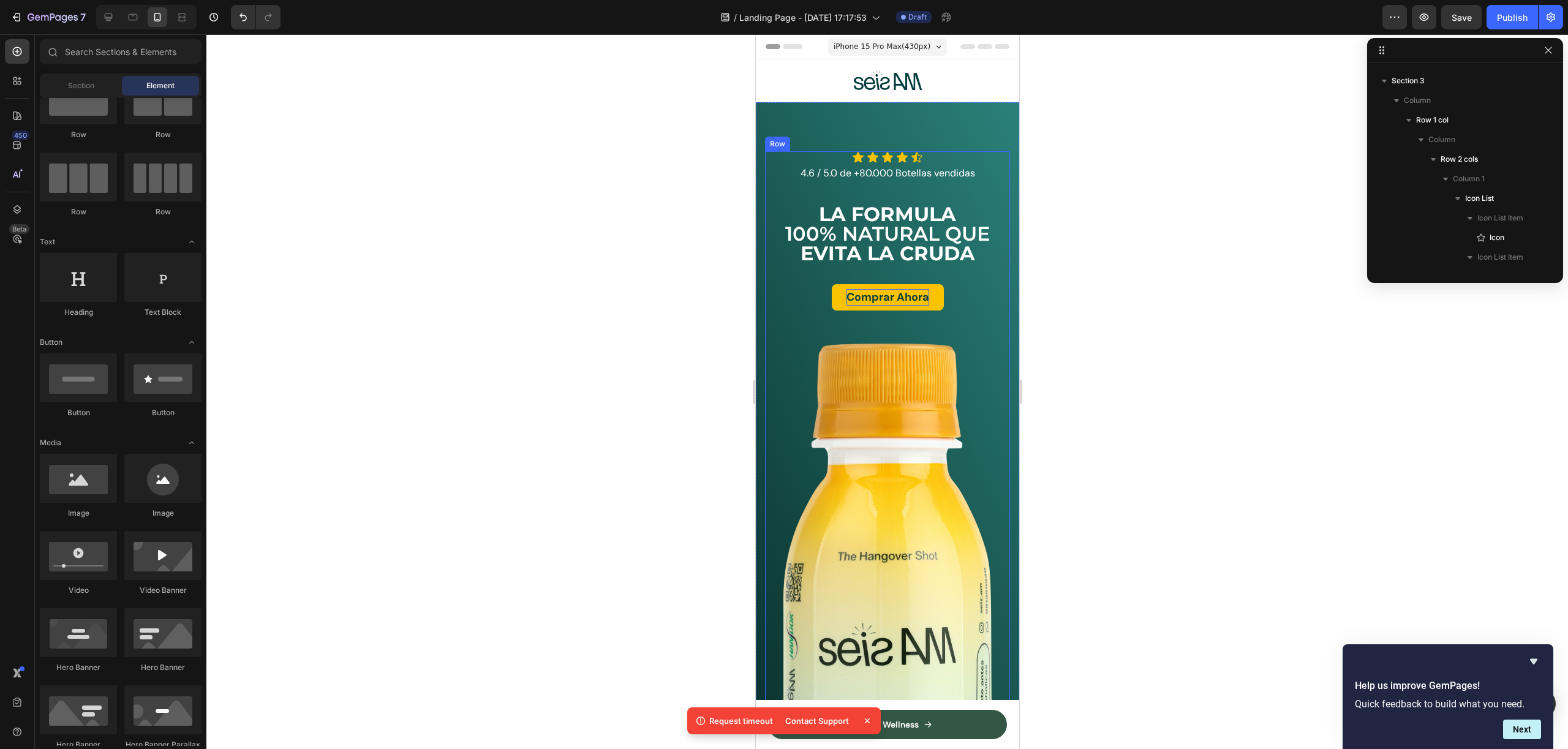
click at [929, 171] on p "4.6 / 5.0 de +80.000 Botellas vendidas" at bounding box center [887, 173] width 243 height 18
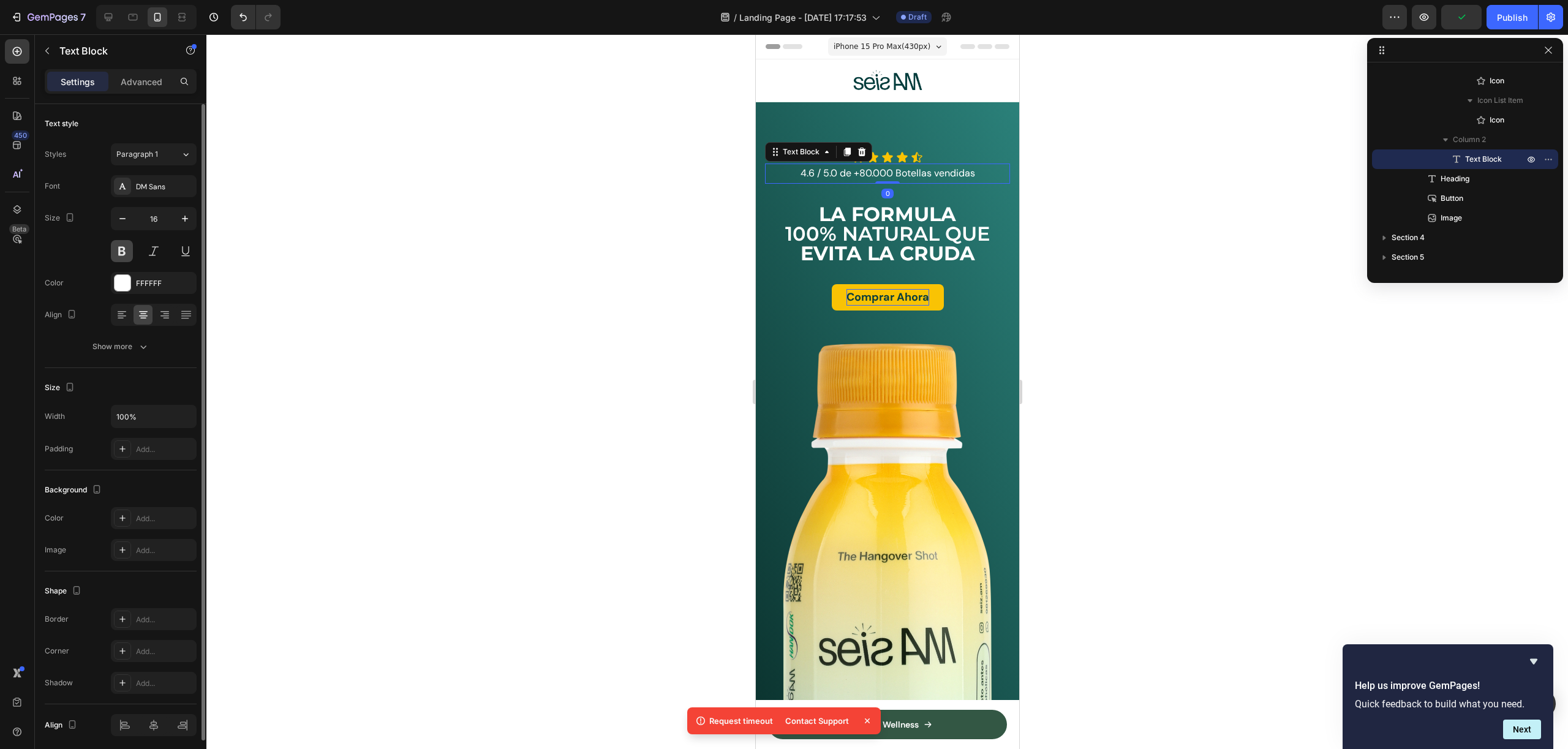
click at [120, 249] on button at bounding box center [121, 250] width 22 height 22
click at [122, 245] on button at bounding box center [121, 250] width 22 height 22
click at [162, 175] on div "DM Sans" at bounding box center [153, 185] width 86 height 22
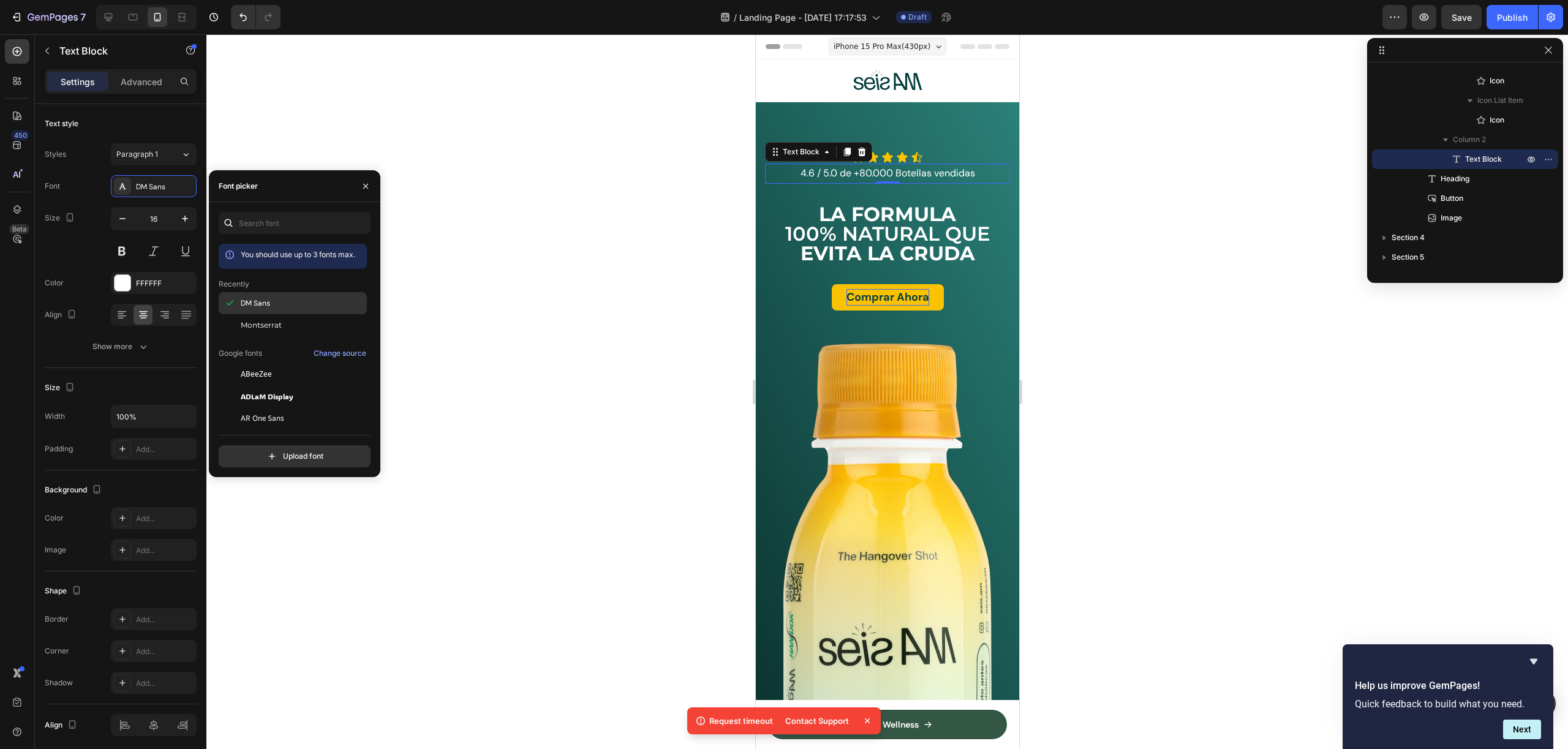
click at [261, 295] on div "DM Sans" at bounding box center [292, 302] width 148 height 22
click at [103, 217] on div "Size 16" at bounding box center [120, 234] width 152 height 56
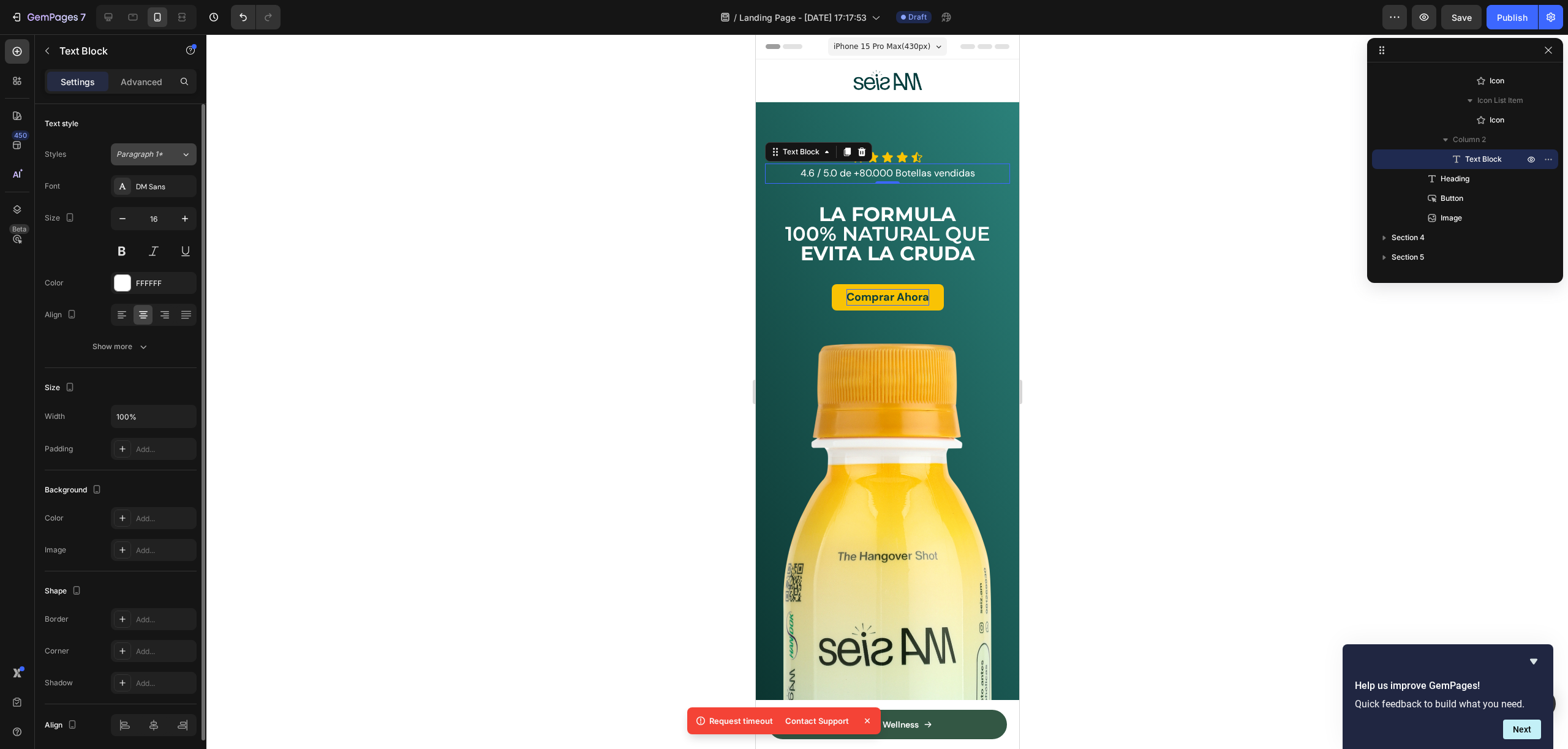
click at [155, 155] on span "Paragraph 1*" at bounding box center [139, 154] width 46 height 11
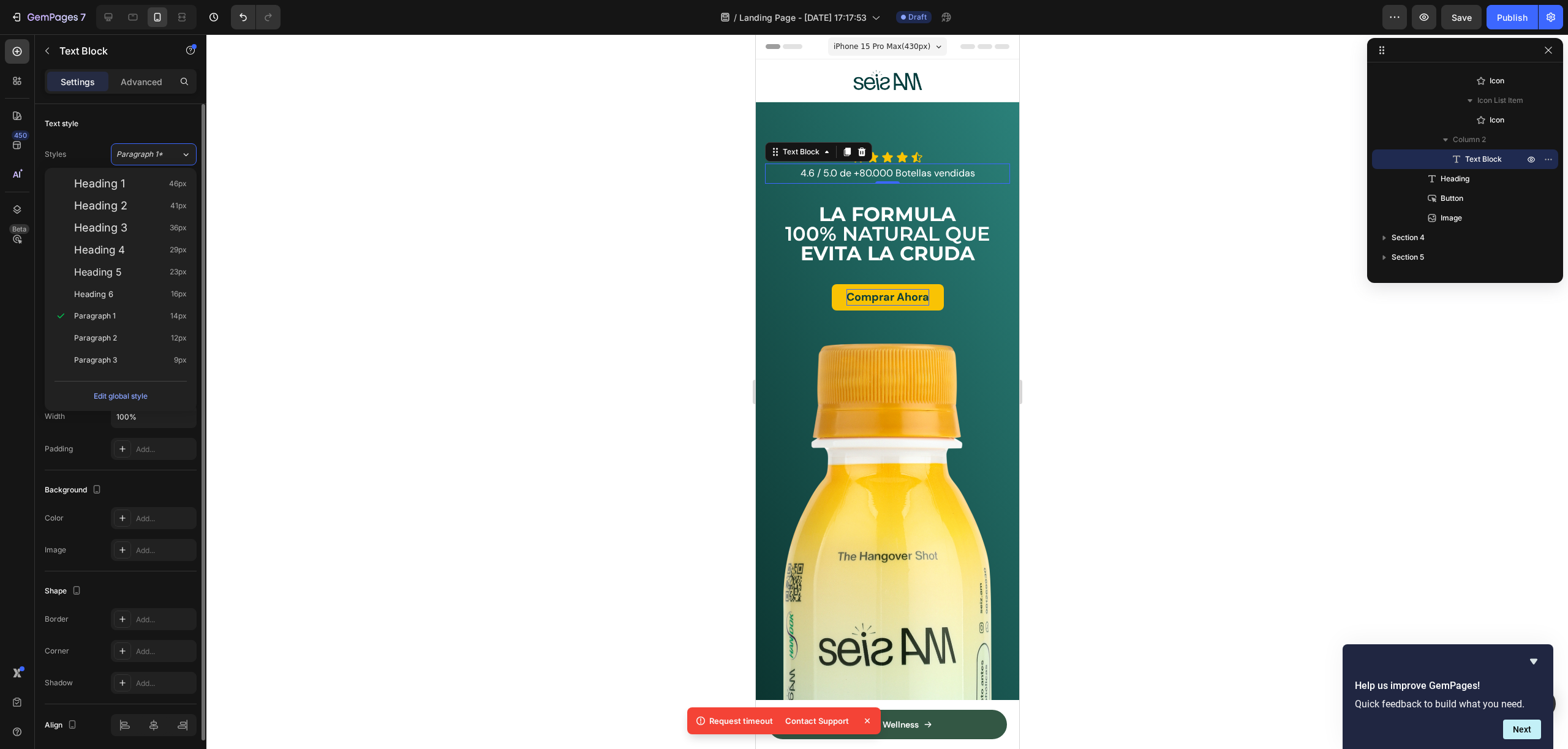
click at [71, 148] on div "Styles Paragraph 1*" at bounding box center [120, 153] width 152 height 22
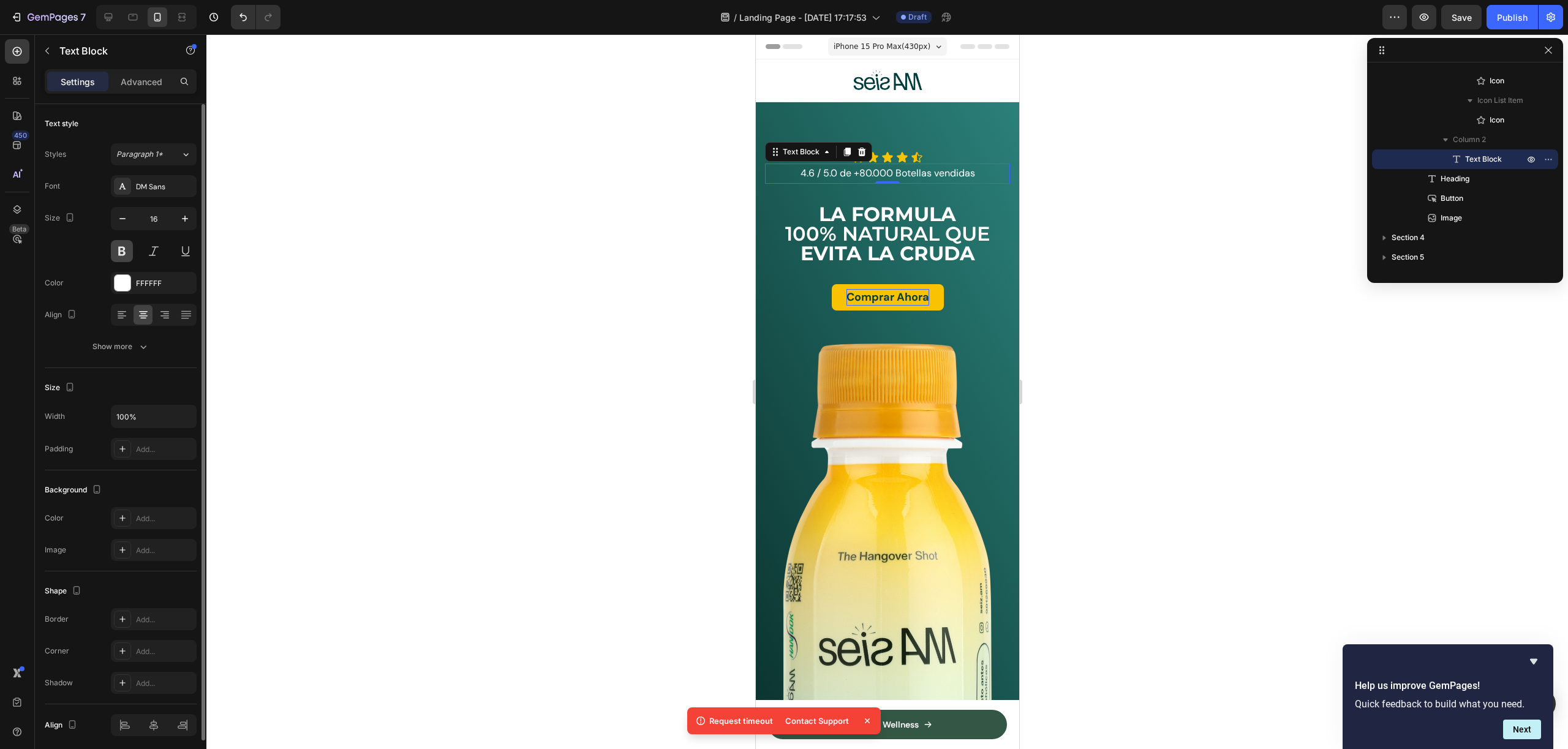
click at [125, 244] on button at bounding box center [121, 250] width 22 height 22
click at [1145, 279] on div at bounding box center [887, 390] width 1362 height 714
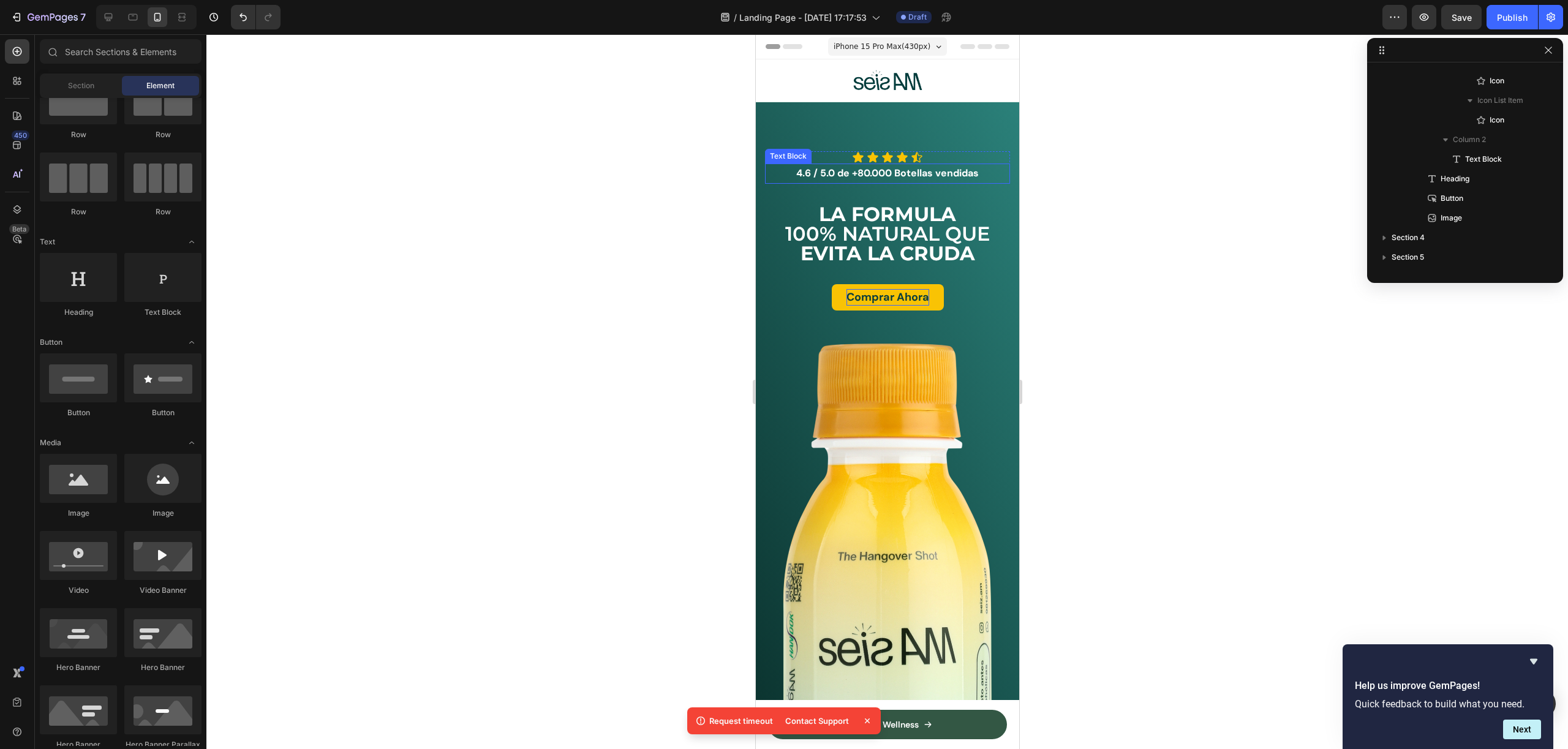
click at [936, 173] on p "4.6 / 5.0 de +80.000 Botellas vendidas" at bounding box center [887, 173] width 243 height 18
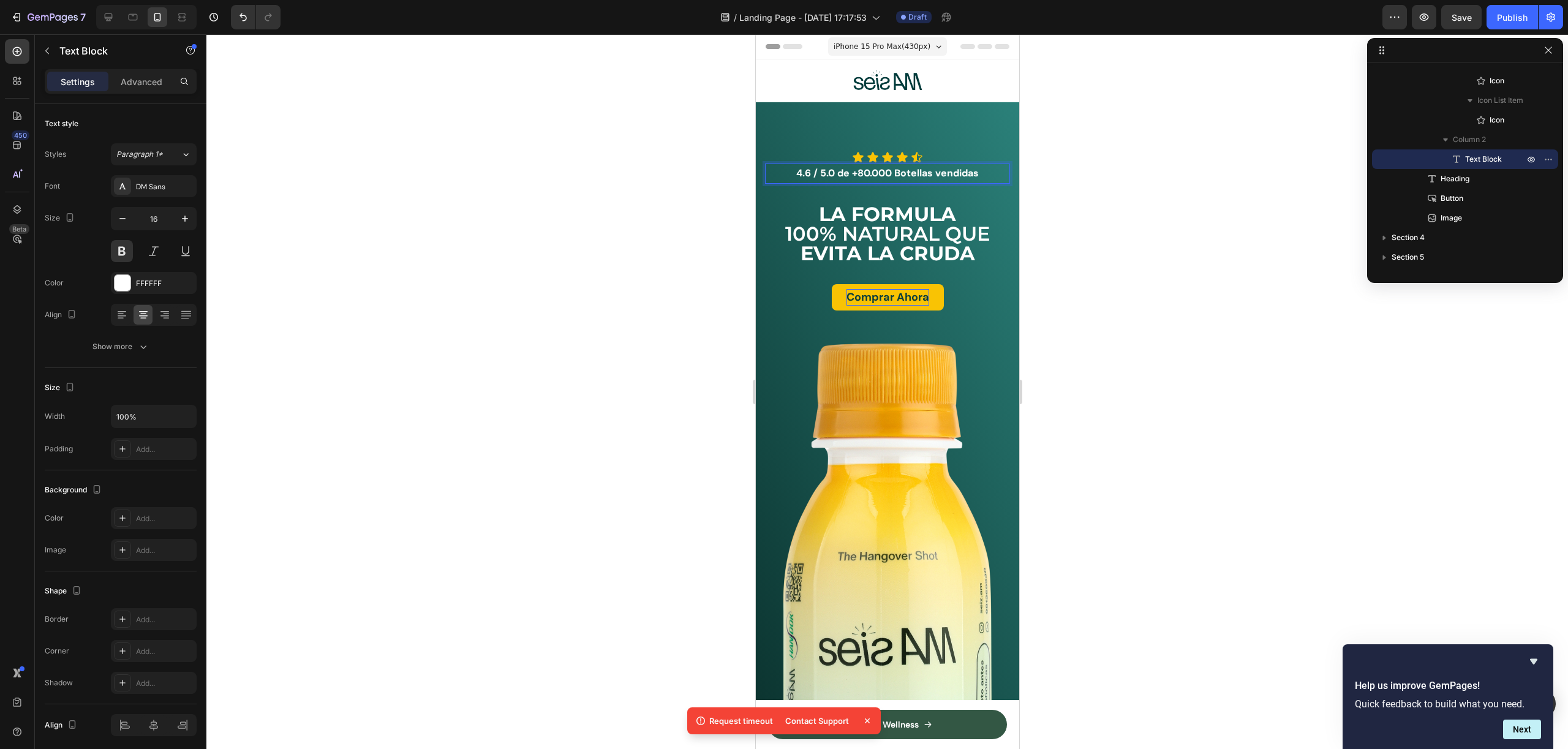
click at [946, 175] on p "4.6 / 5.0 de +80.000 Botellas vendidas" at bounding box center [887, 173] width 243 height 18
drag, startPoint x: 931, startPoint y: 173, endPoint x: 974, endPoint y: 173, distance: 43.0
click at [974, 173] on p "4.6 / 5.0 de +80.000 Botellas vendidas" at bounding box center [887, 173] width 243 height 18
click at [1060, 173] on div at bounding box center [887, 390] width 1362 height 714
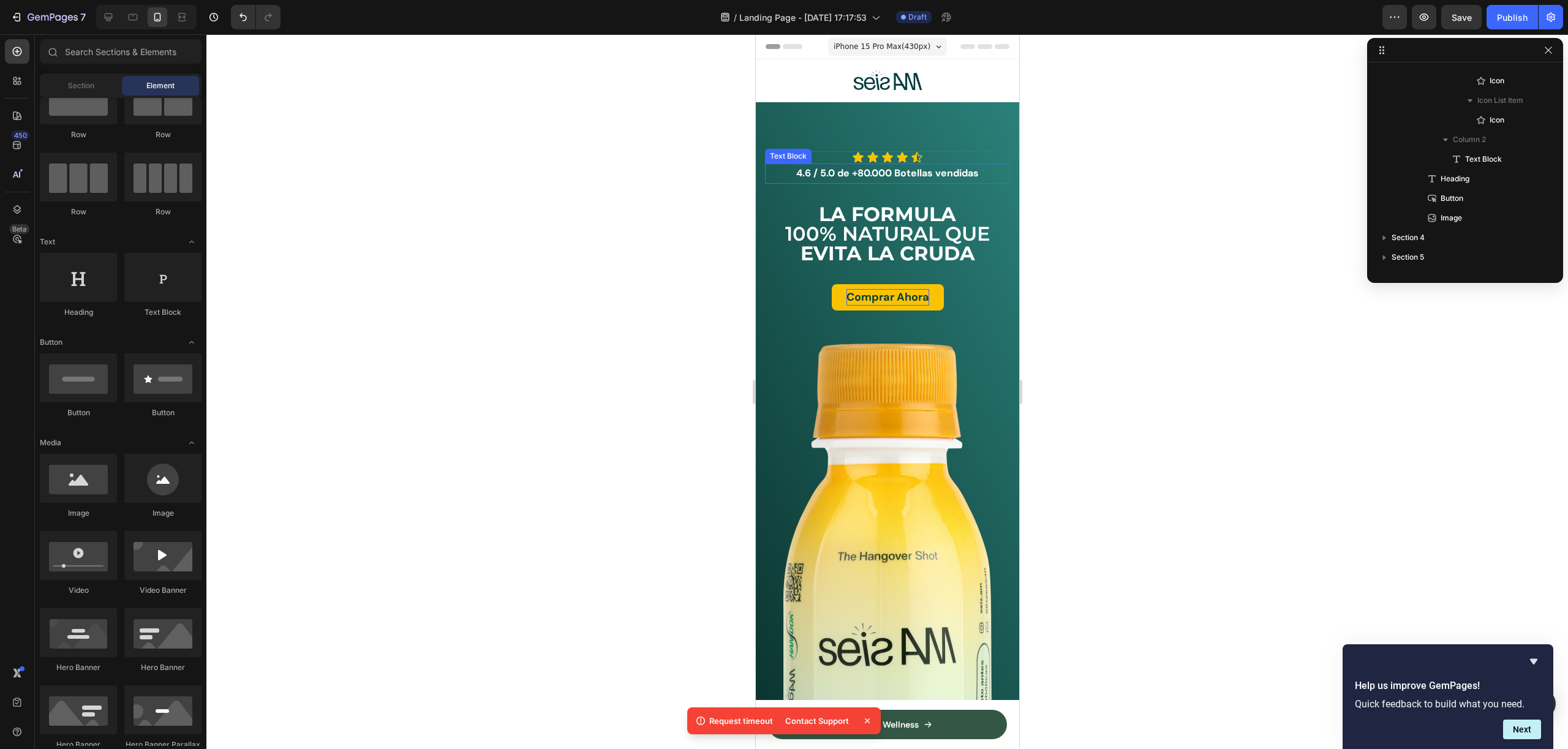
click at [835, 169] on p "4.6 / 5.0 de +80.000 Botellas vendidas" at bounding box center [887, 173] width 243 height 18
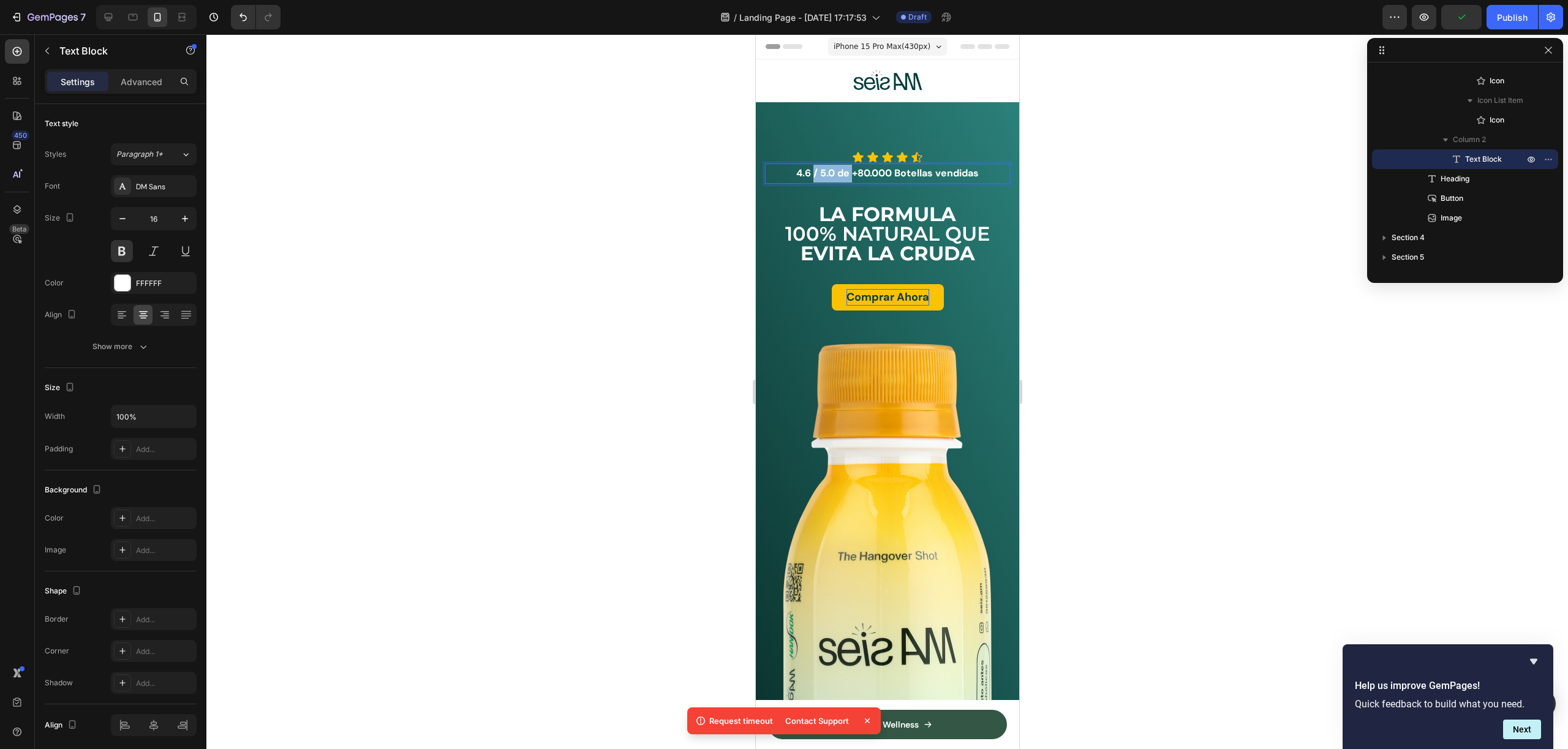
drag, startPoint x: 847, startPoint y: 176, endPoint x: 825, endPoint y: 180, distance: 22.4
click at [808, 174] on p "4.6 / 5.0 de +80.000 Botellas vendidas" at bounding box center [887, 173] width 243 height 18
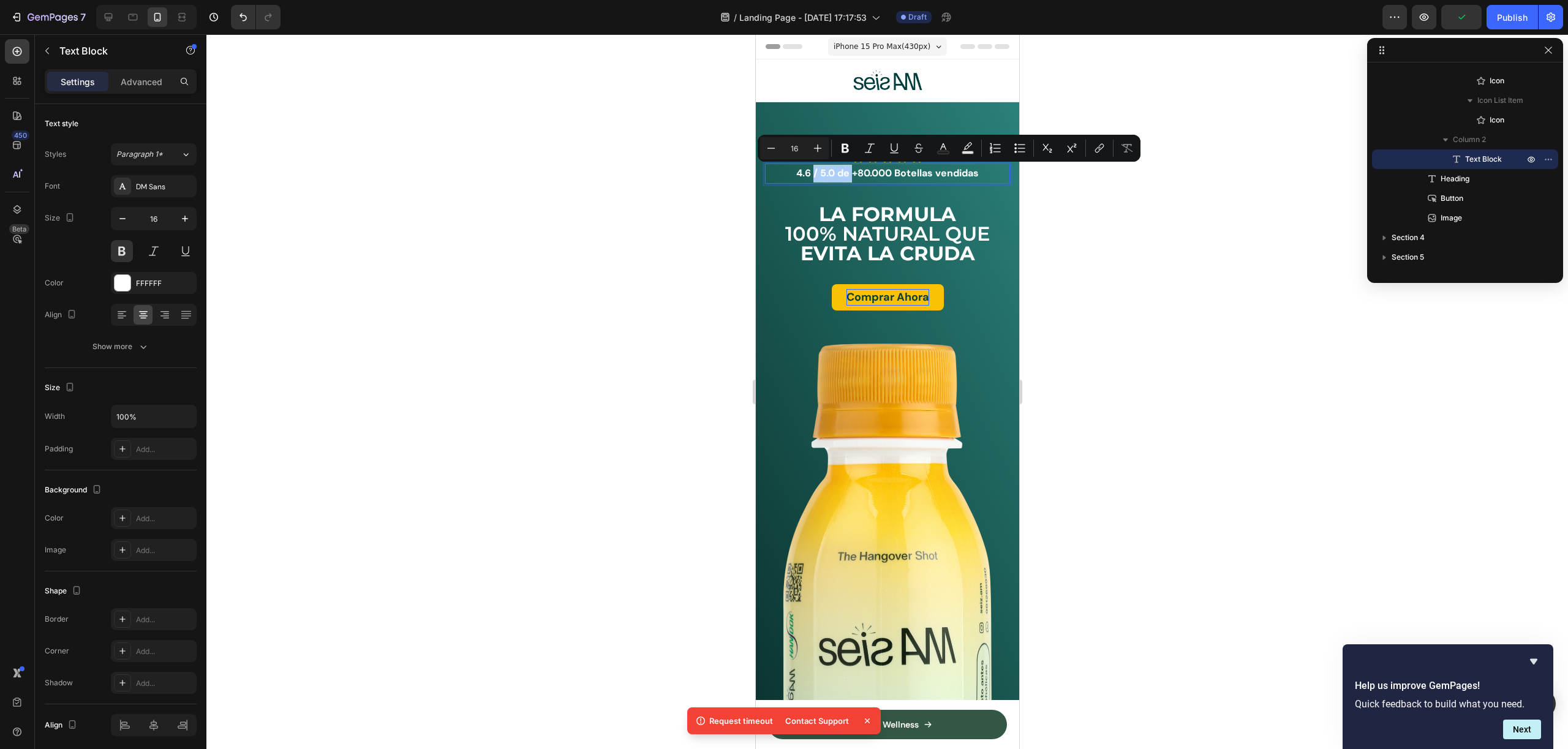
click at [1160, 206] on div at bounding box center [887, 390] width 1362 height 714
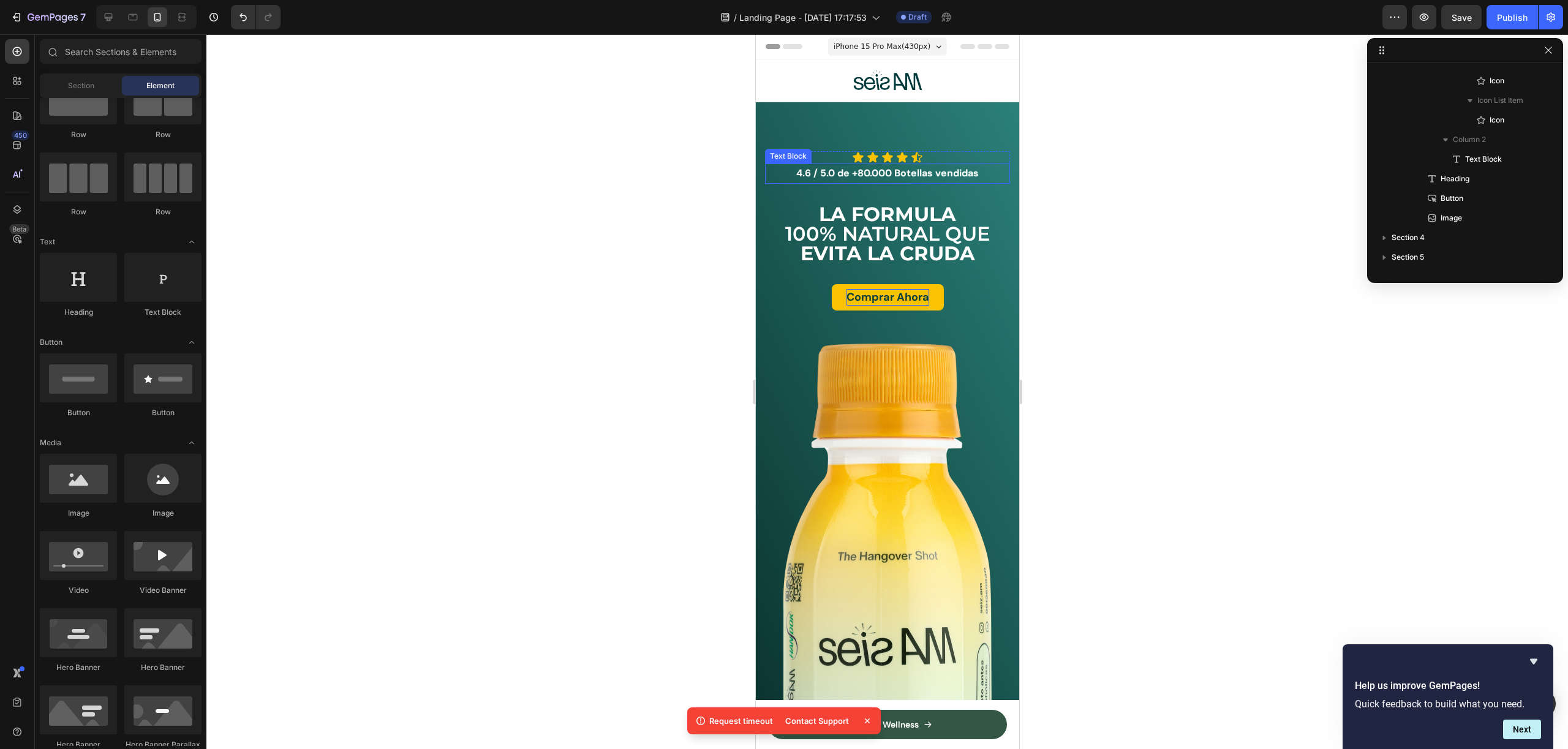
click at [853, 171] on p "4.6 / 5.0 de +80.000 Botellas vendidas" at bounding box center [887, 173] width 243 height 18
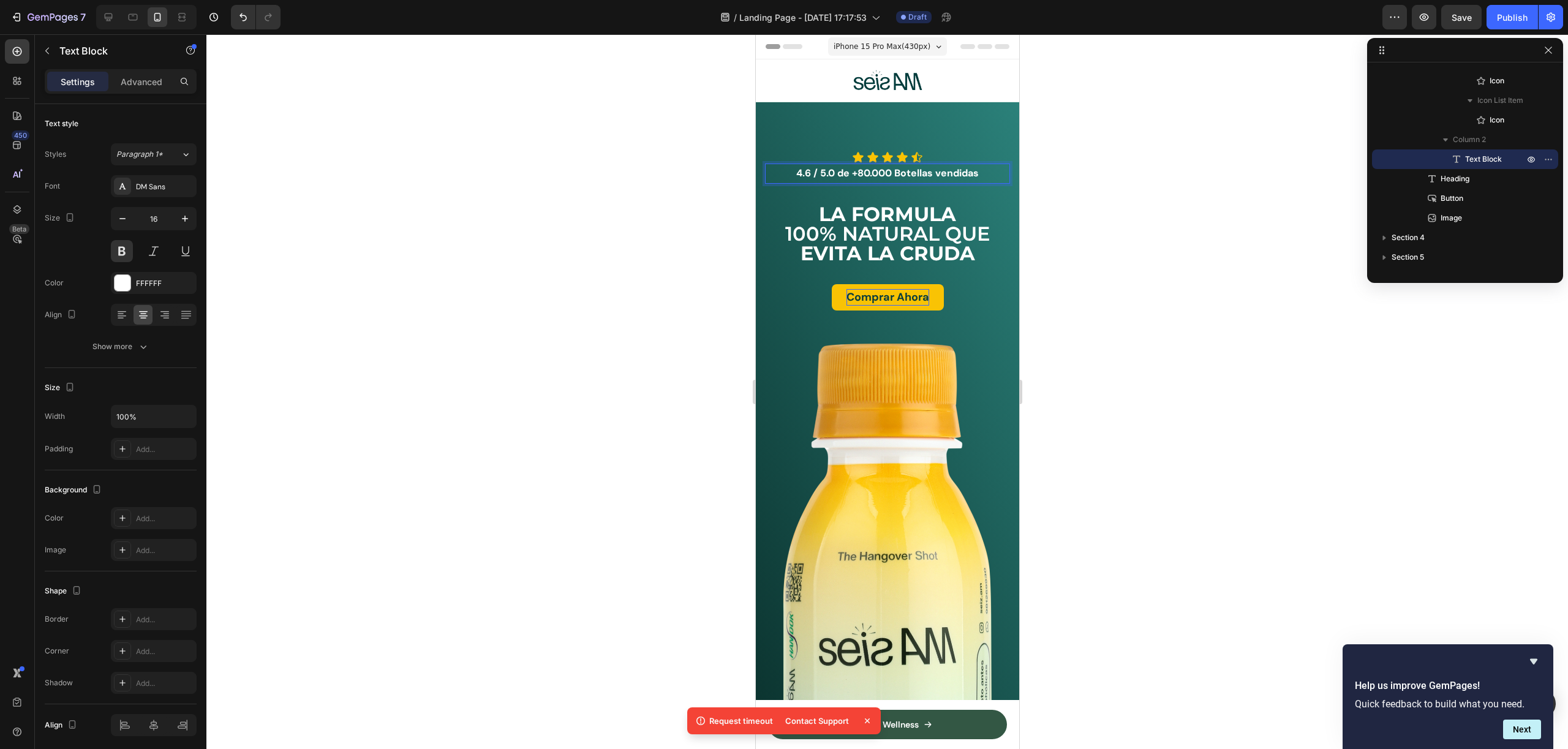
click at [850, 171] on p "4.6 / 5.0 de +80.000 Botellas vendidas" at bounding box center [887, 173] width 243 height 18
click at [848, 173] on p "4.6 / 5.0 de +80.000 Botellas vendidas" at bounding box center [887, 173] width 243 height 18
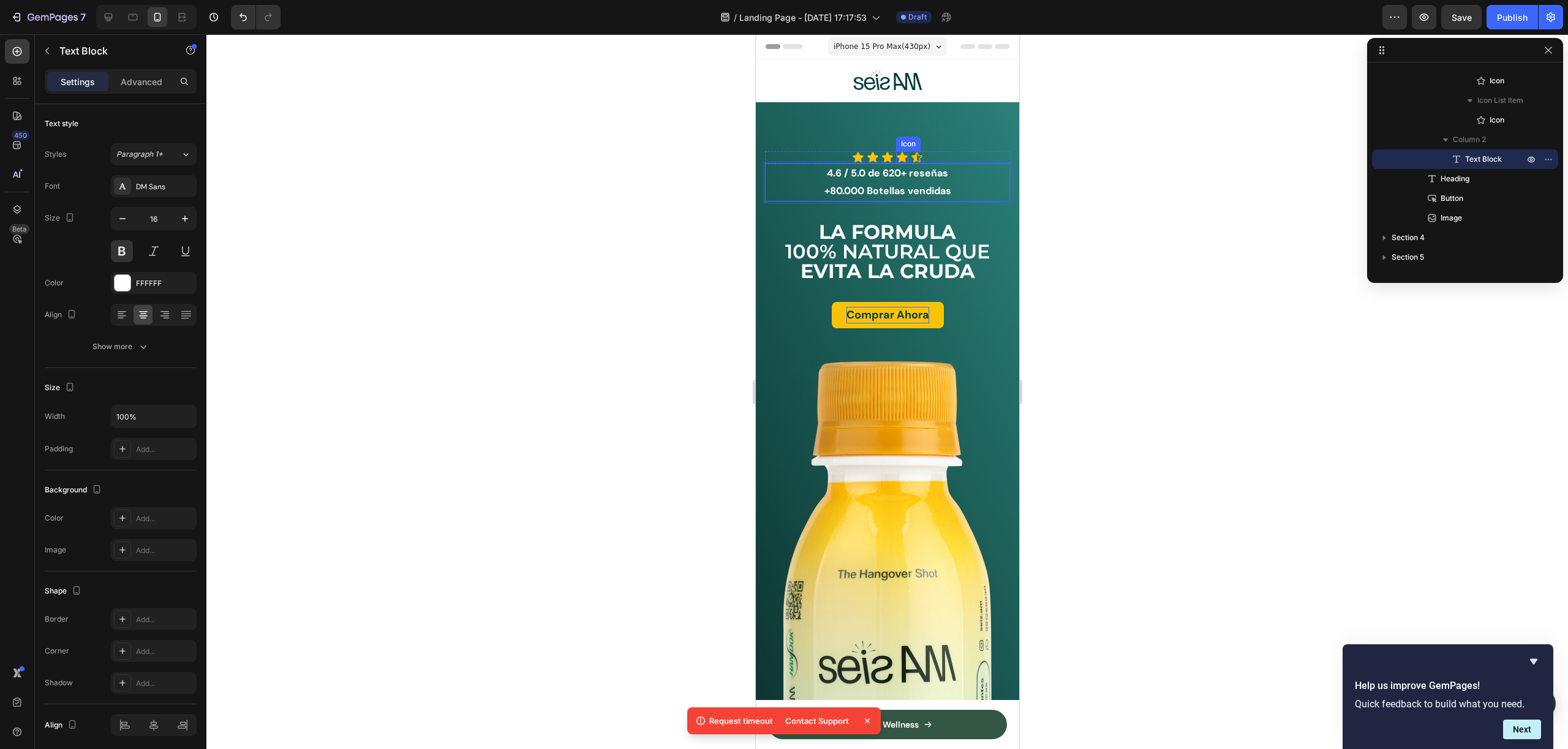
click at [974, 169] on p "4.6 / 5.0 de 620+ reseñas" at bounding box center [887, 173] width 243 height 18
click at [1101, 188] on div at bounding box center [887, 390] width 1362 height 714
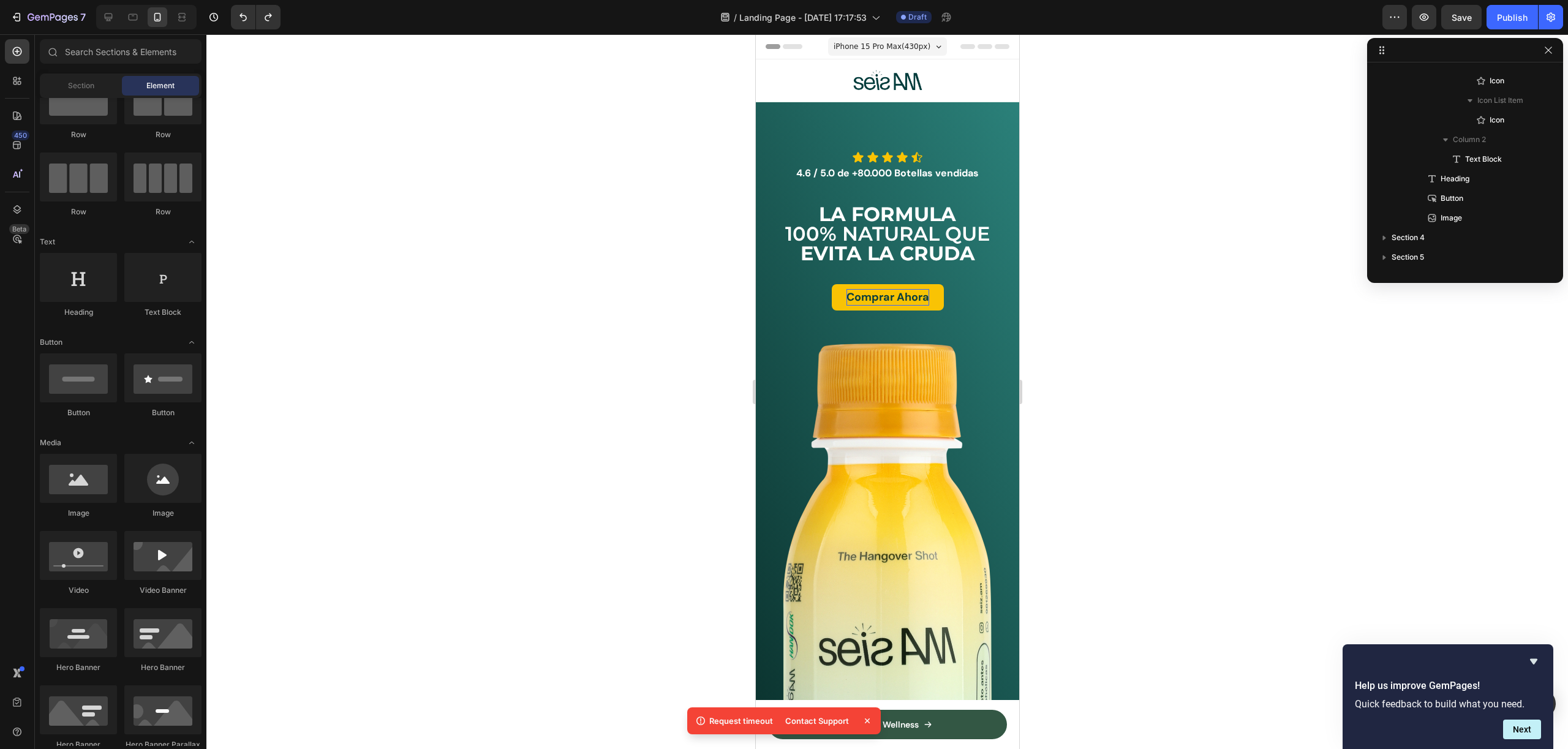
click at [1089, 210] on div at bounding box center [887, 390] width 1362 height 714
click at [937, 111] on div "Icon Icon Icon Icon Icon Icon List 4.6 / 5.0 de +80.000 Botellas vendidas Text …" at bounding box center [887, 483] width 264 height 760
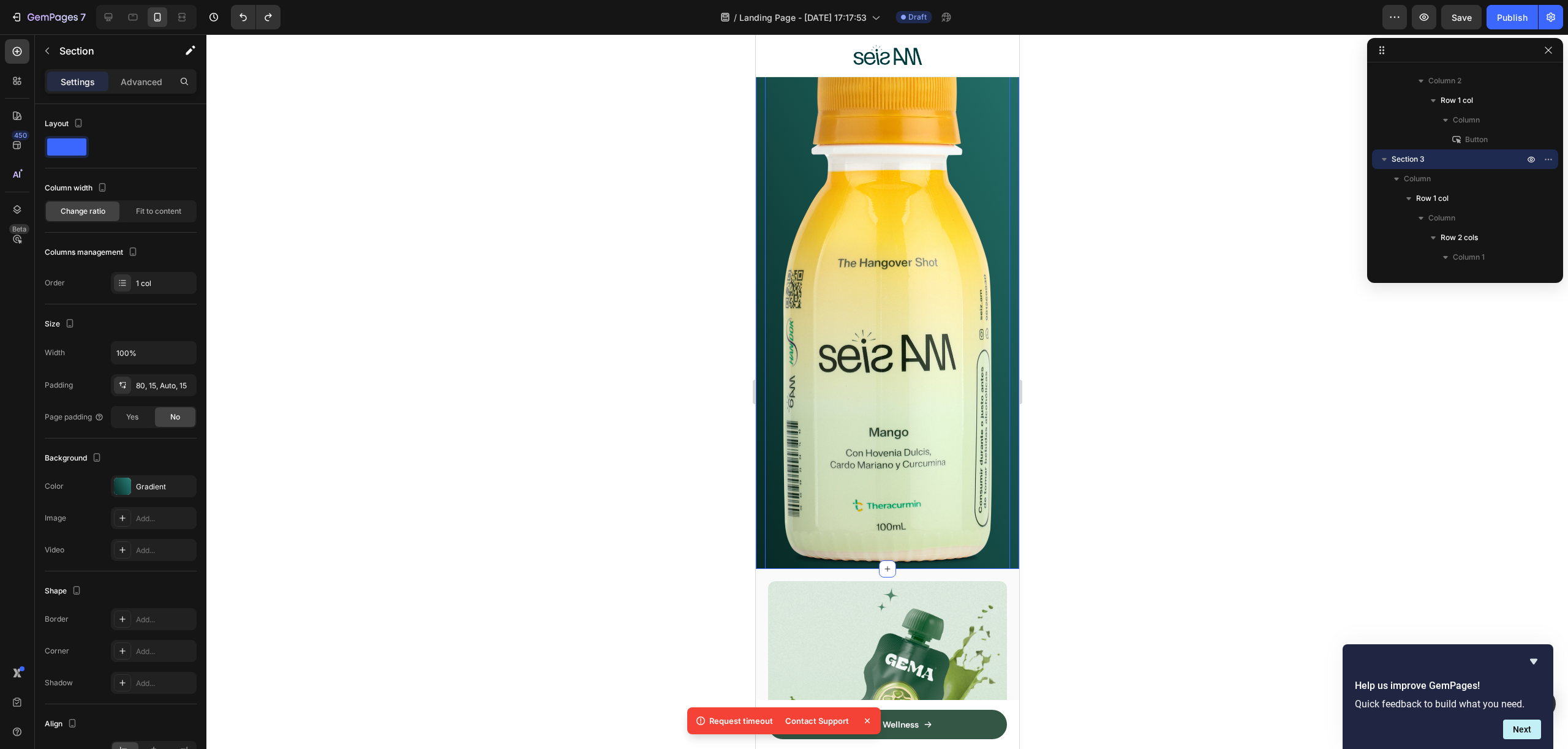
scroll to position [407, 0]
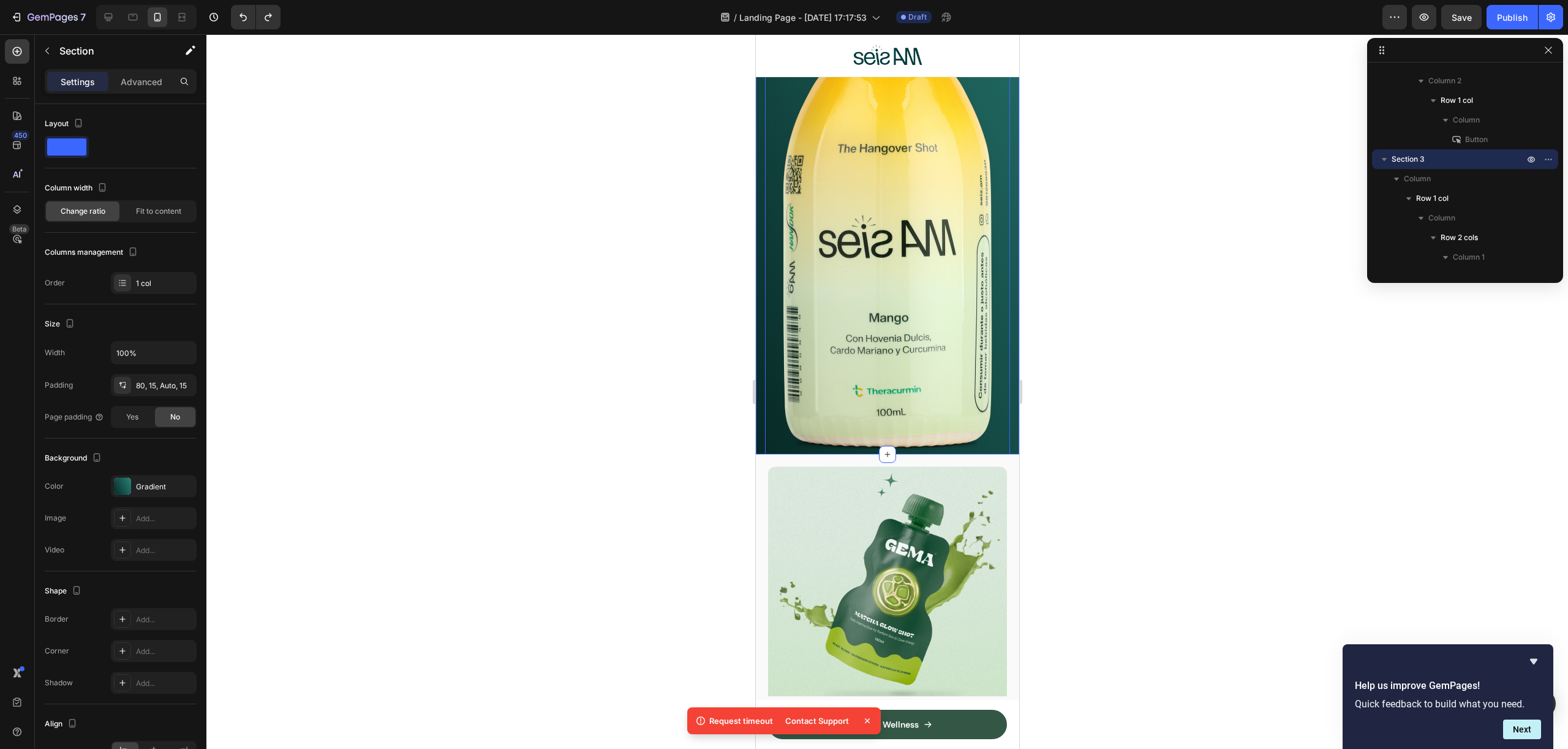
click at [936, 359] on img at bounding box center [887, 193] width 245 height 522
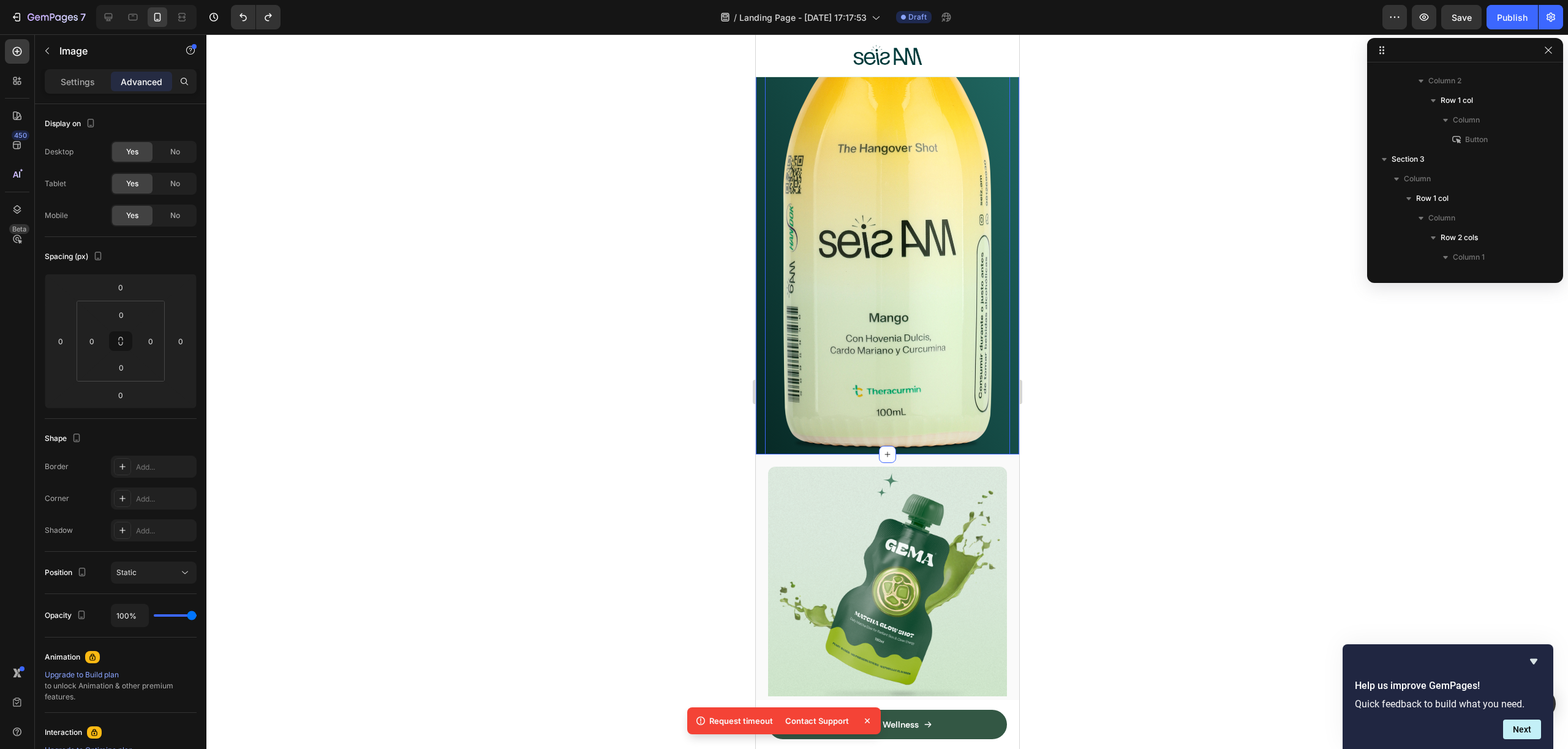
scroll to position [525, 0]
click at [760, 415] on div "Icon Icon Icon Icon Icon Icon List 4.6 / 5.0 de +80.000 Botellas vendidas Text …" at bounding box center [887, 74] width 264 height 760
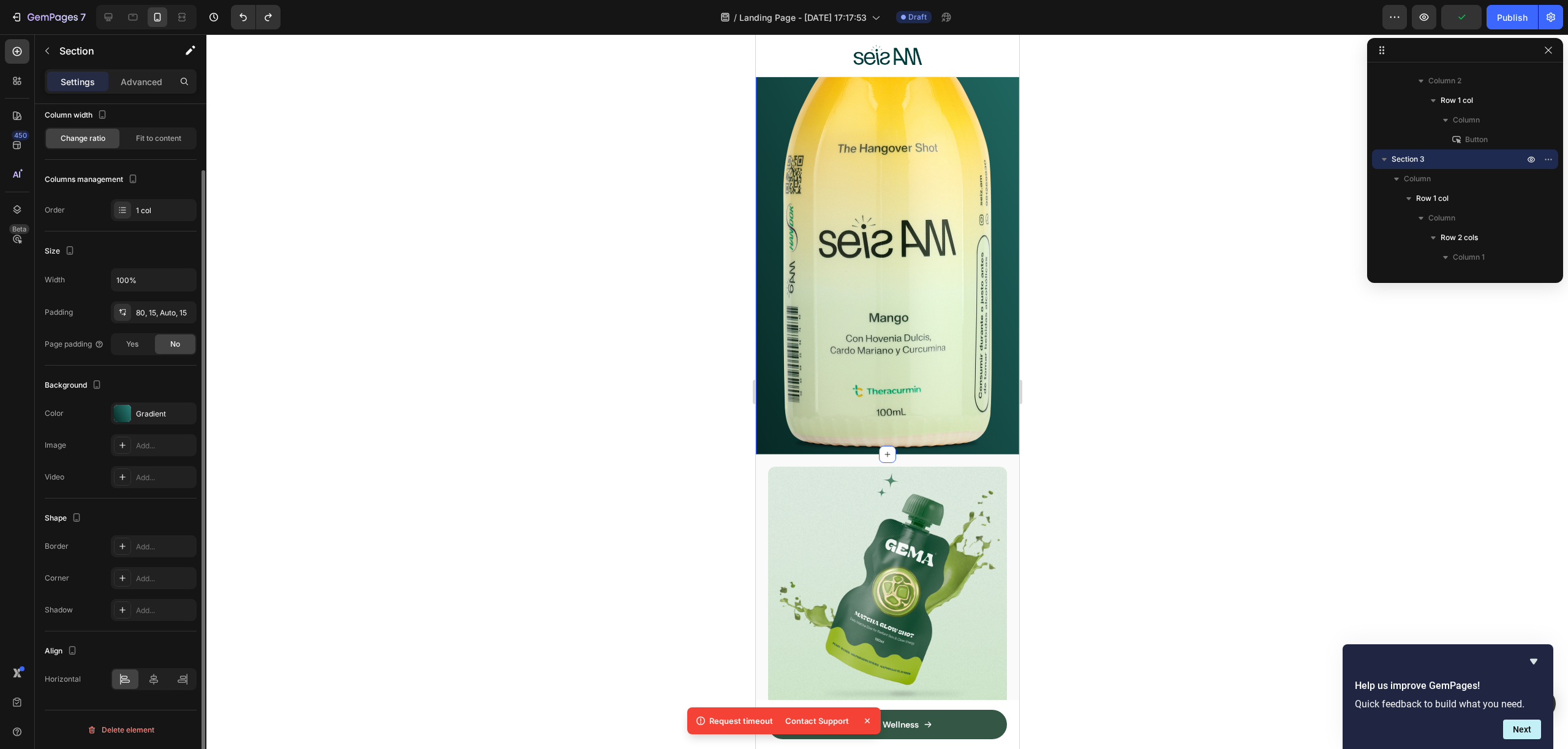
scroll to position [0, 0]
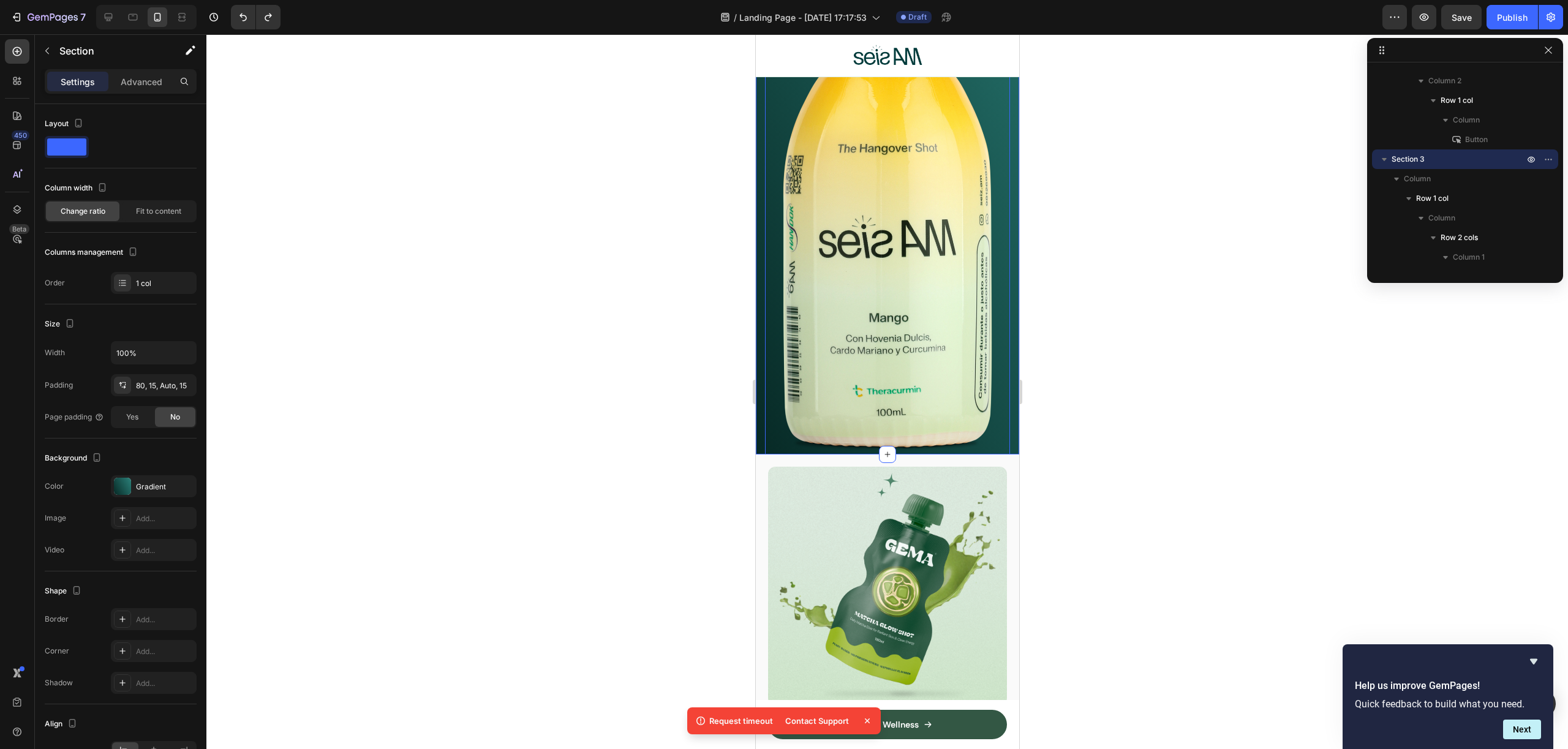
click at [808, 298] on img at bounding box center [887, 193] width 245 height 522
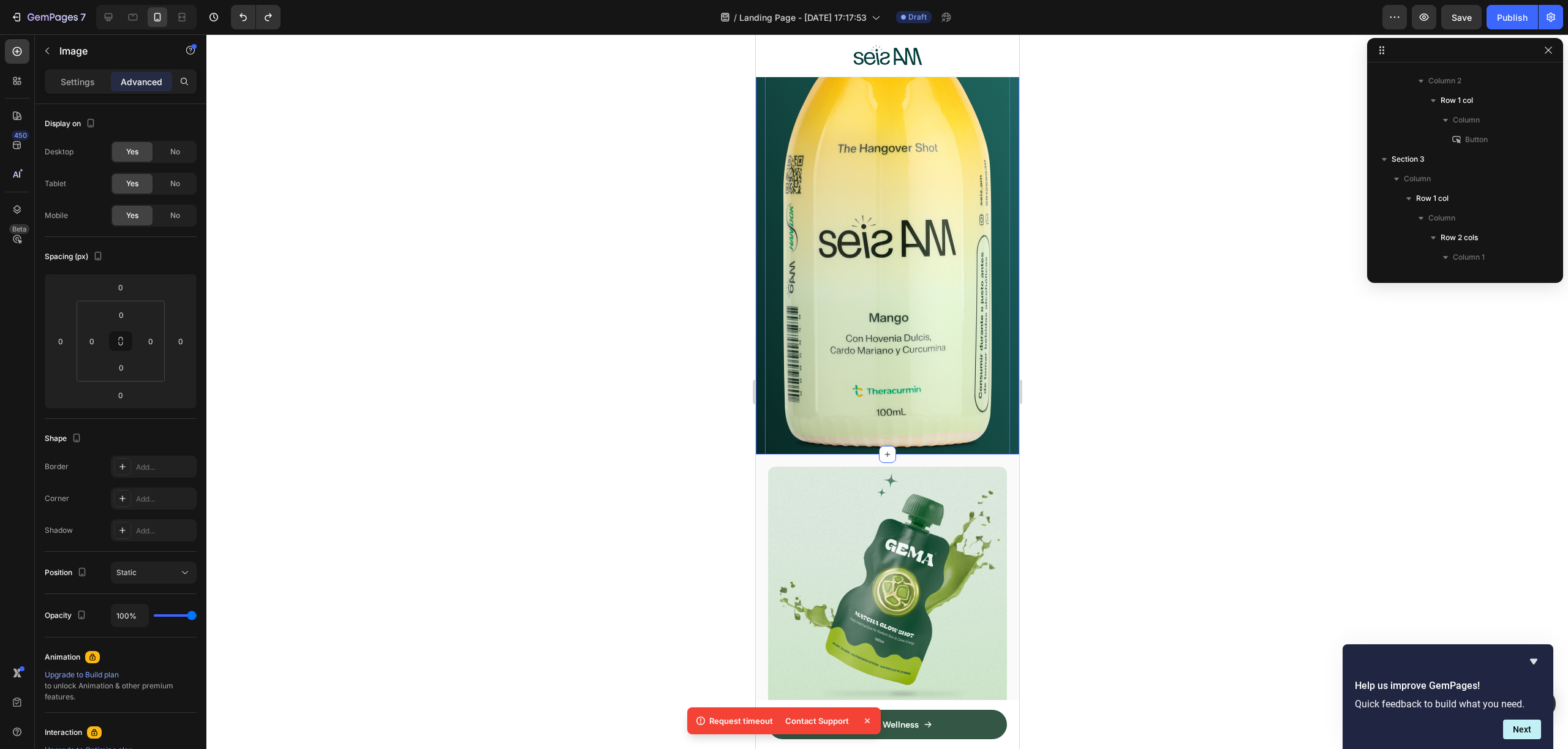
scroll to position [525, 0]
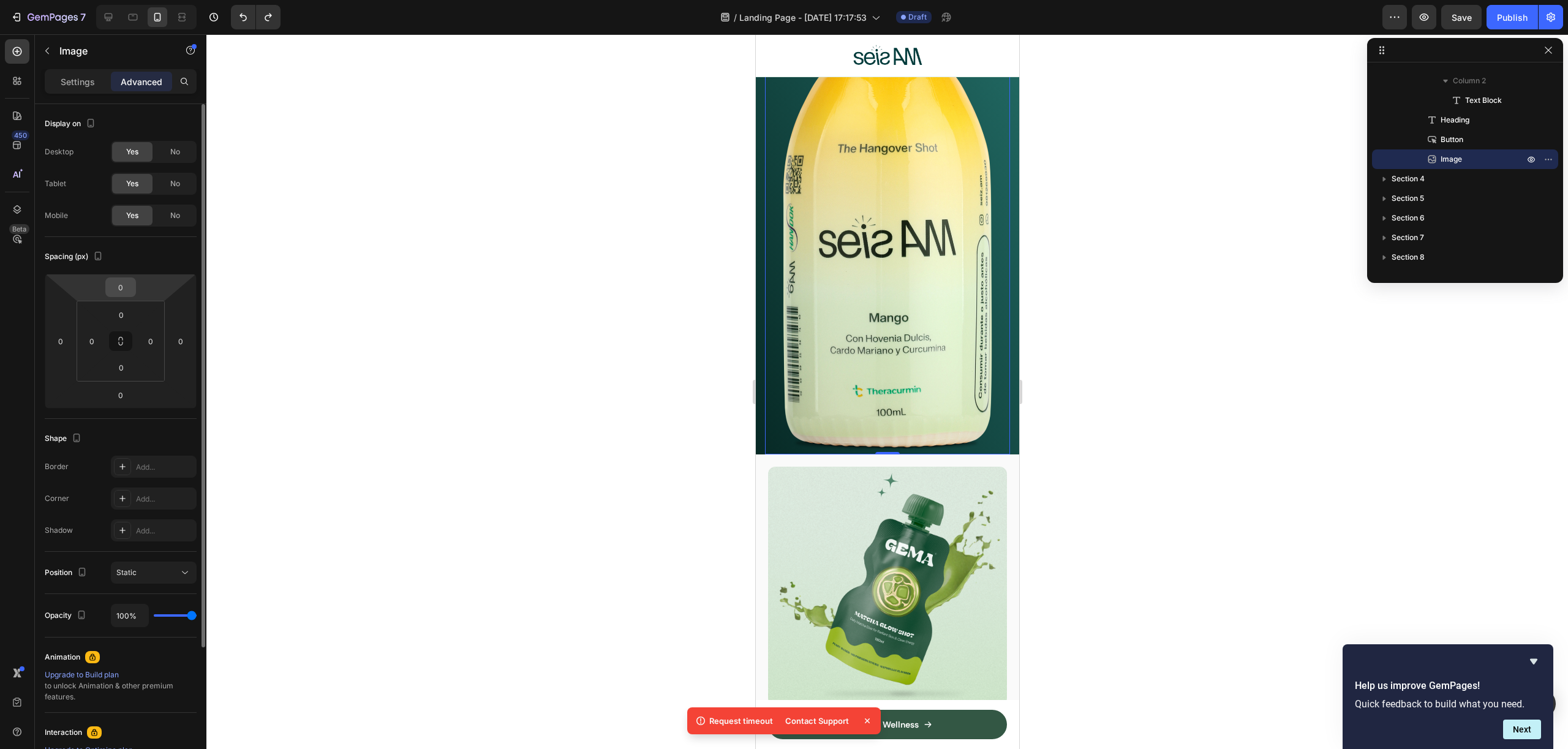
click at [129, 288] on input "0" at bounding box center [120, 287] width 24 height 19
click at [34, 269] on div "450 Beta" at bounding box center [17, 390] width 35 height 714
click at [108, 288] on input "0" at bounding box center [120, 287] width 24 height 19
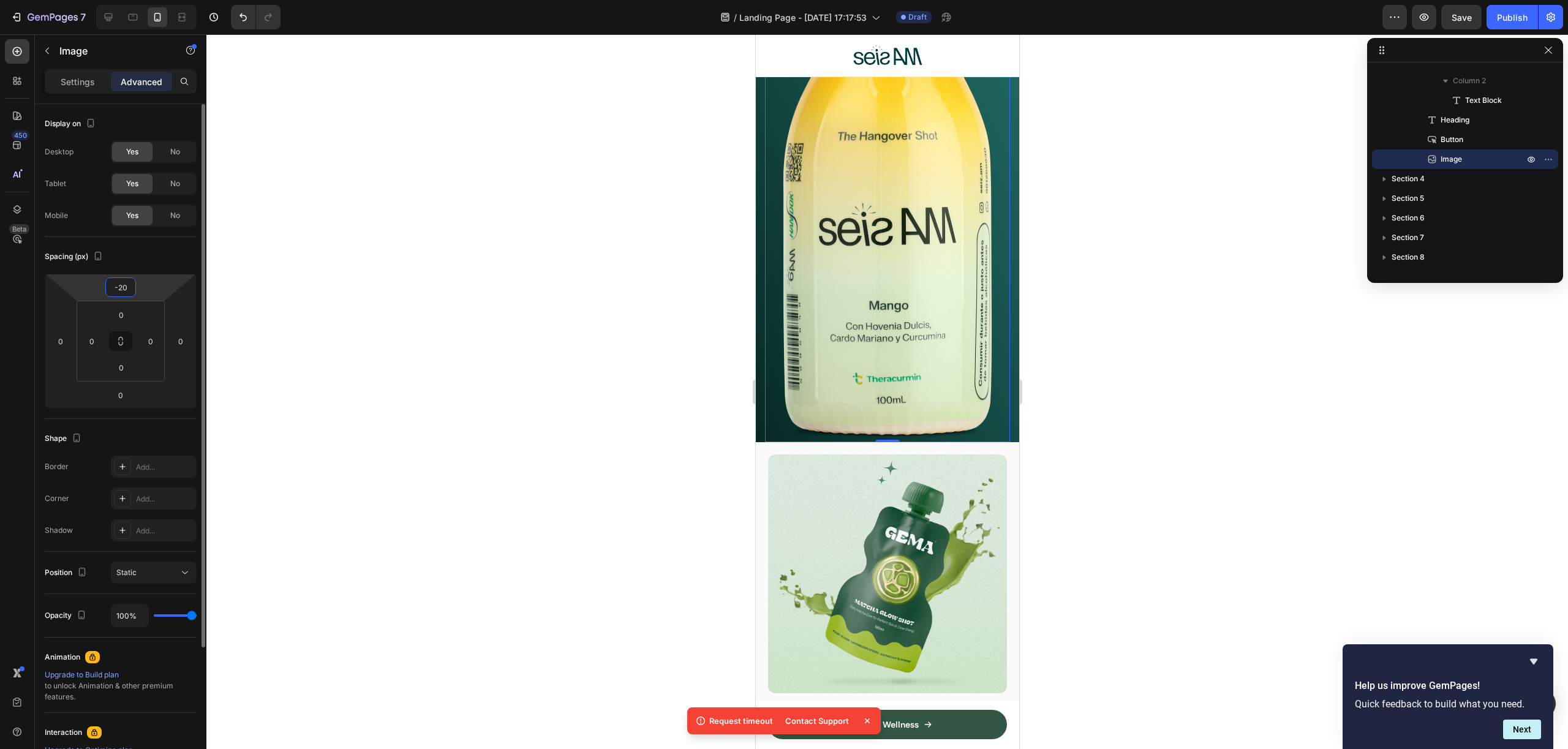
type input "-2"
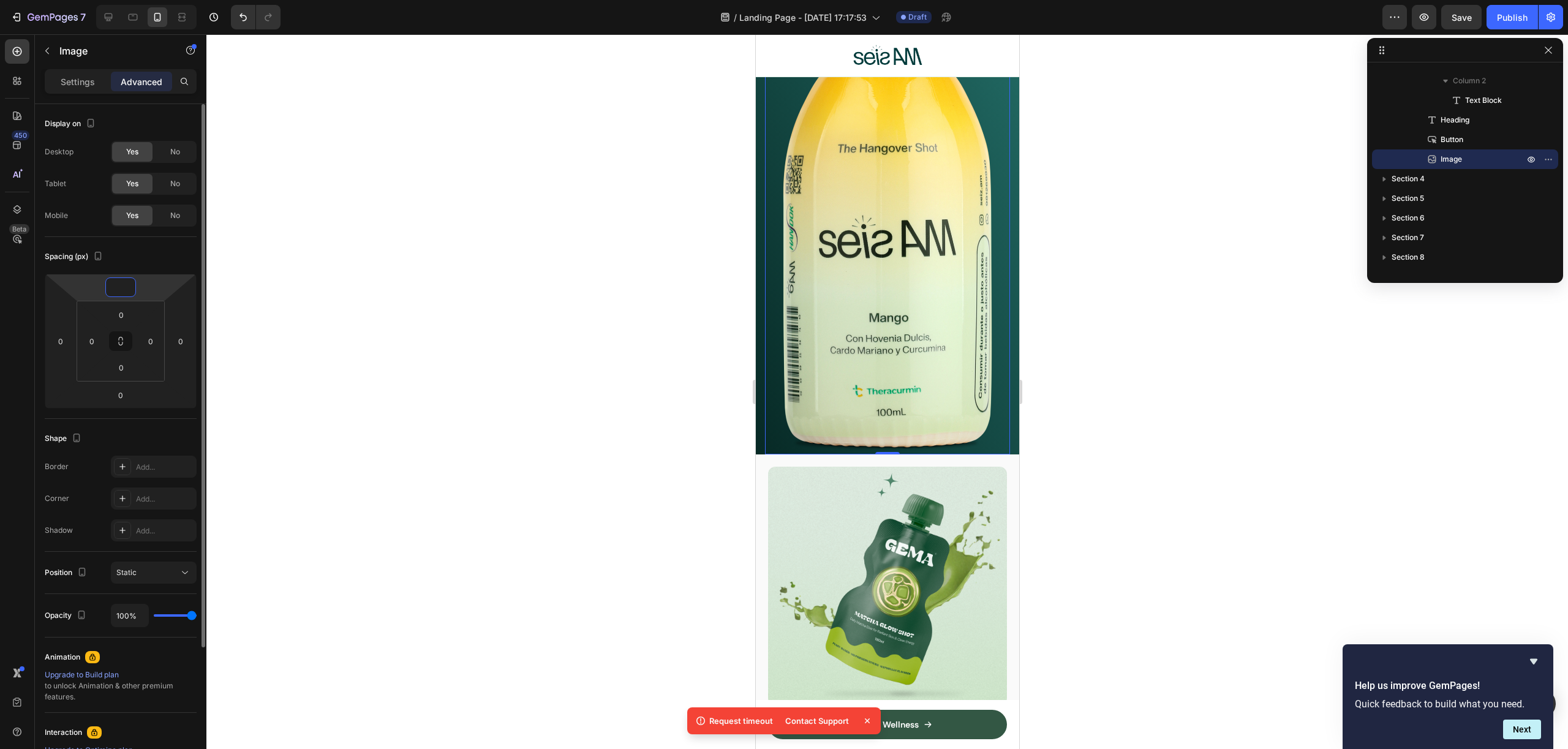
type input "0"
click at [141, 0] on html "7 / Landing Page - [DATE] 17:17:53 Draft Preview Save Publish 450 Beta Sections…" at bounding box center [784, 0] width 1568 height 0
click at [123, 398] on input "0" at bounding box center [120, 395] width 24 height 19
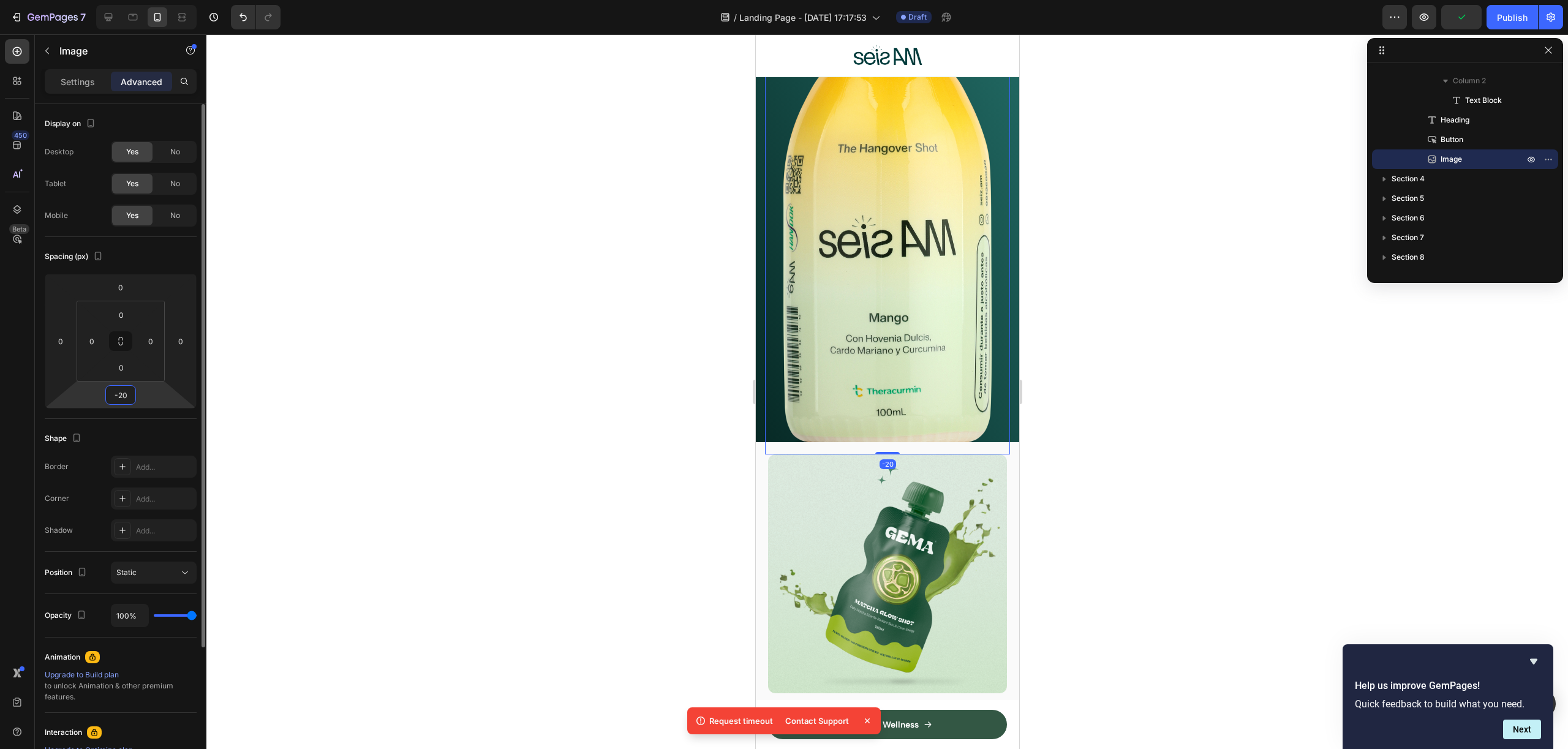
type input "-2"
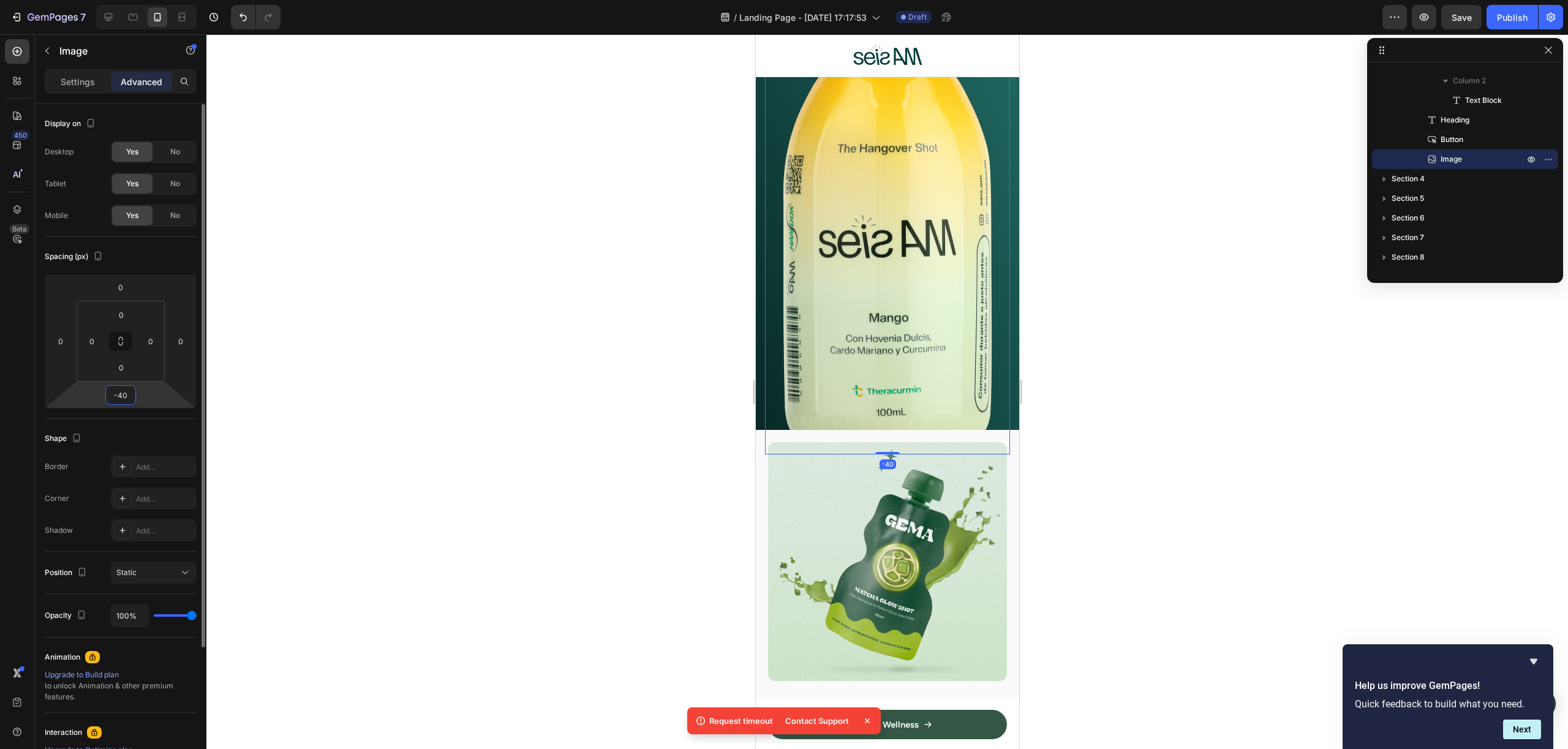
type input "-4"
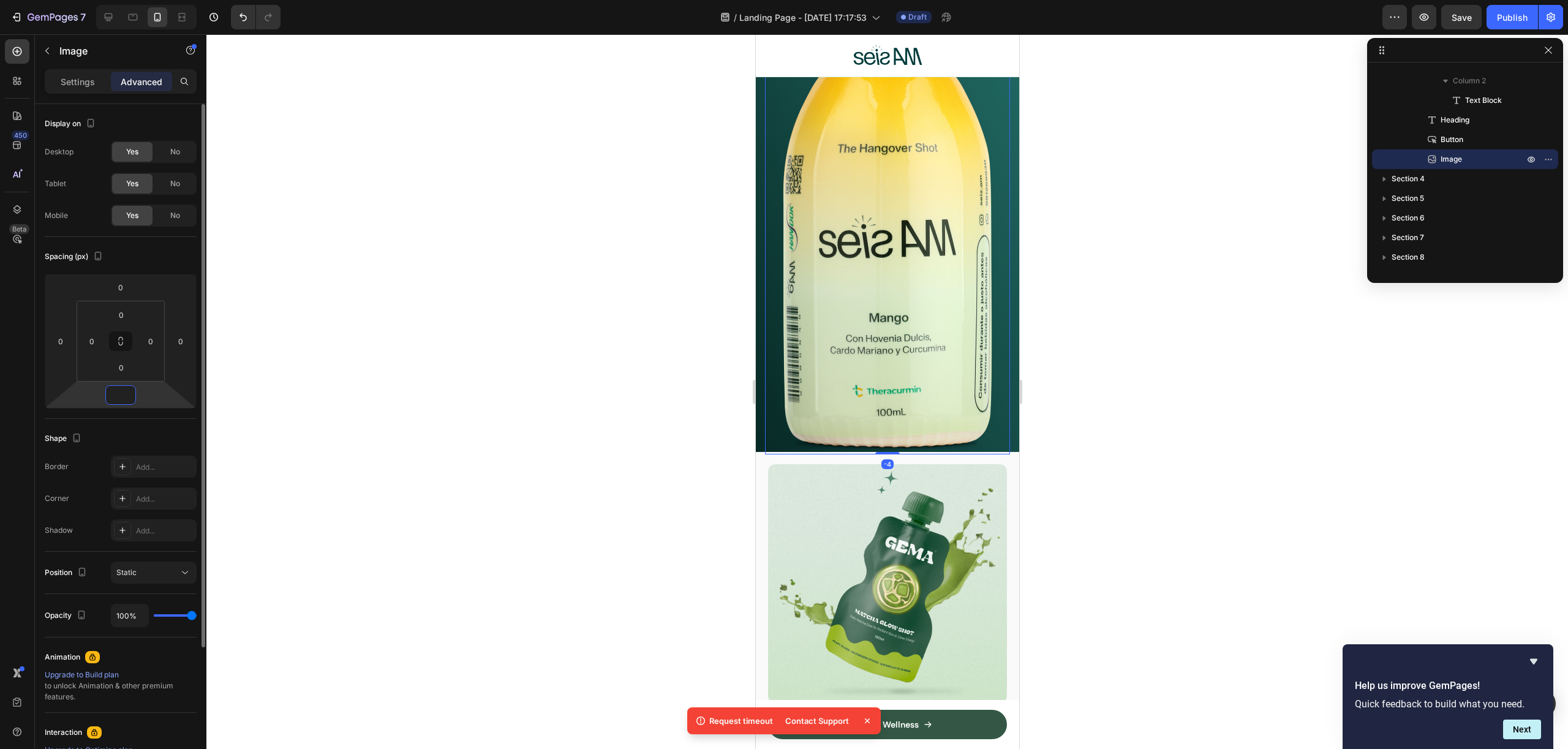
type input "-5"
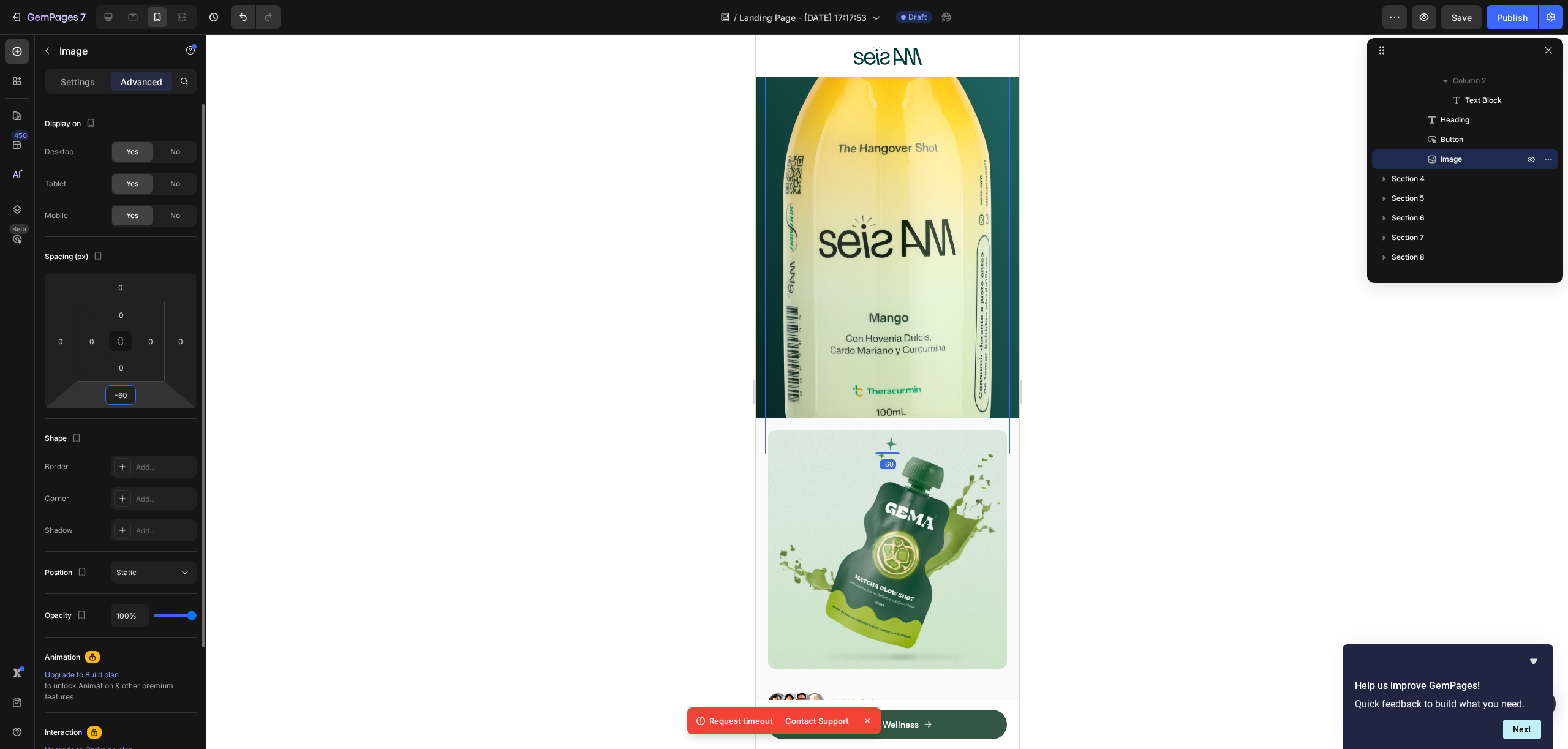
type input "-6"
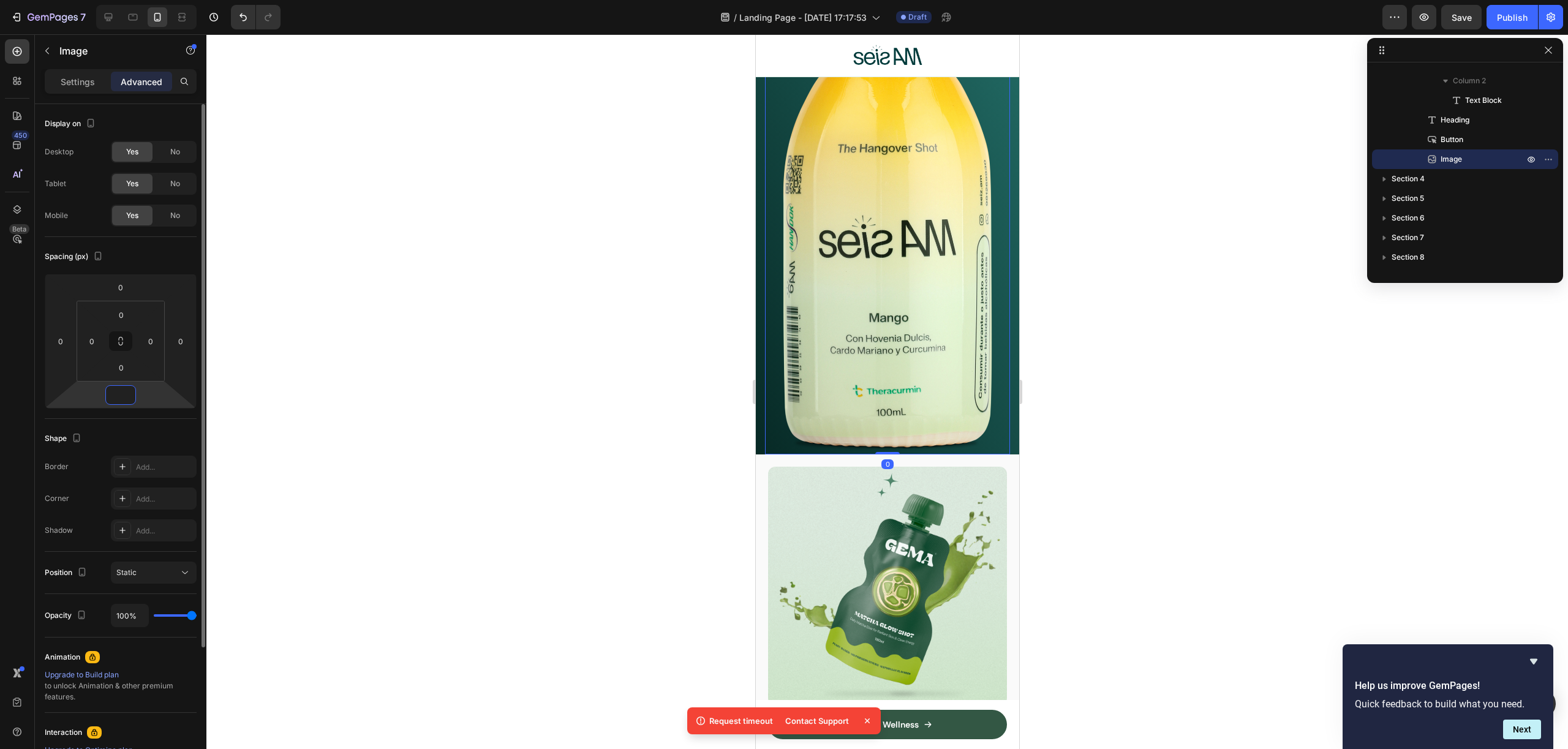
type input "0"
click at [745, 406] on div at bounding box center [887, 390] width 1362 height 714
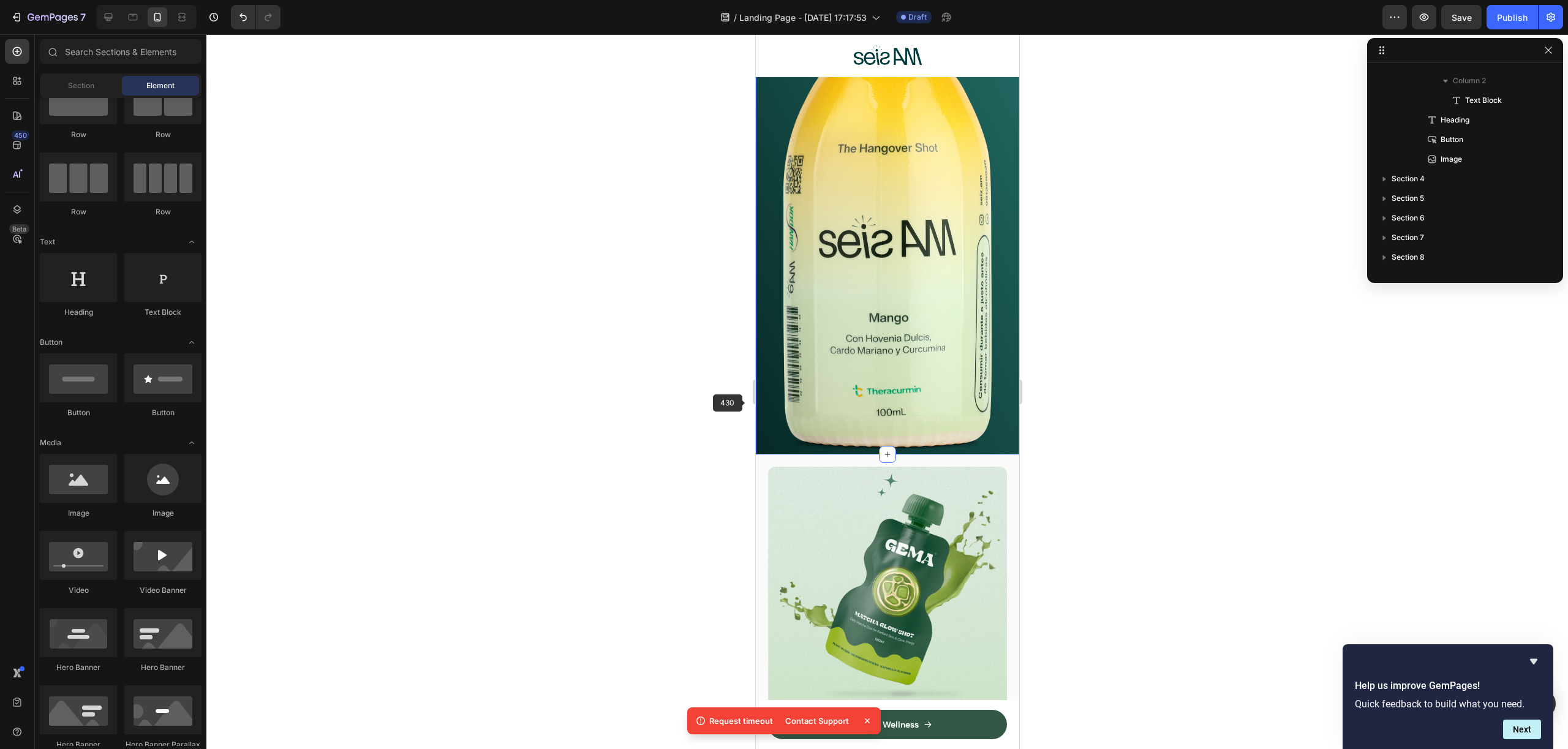
click at [760, 399] on div "Icon Icon Icon Icon Icon Icon List 4.6 / 5.0 de +80.000 Botellas vendidas Text …" at bounding box center [887, 74] width 264 height 760
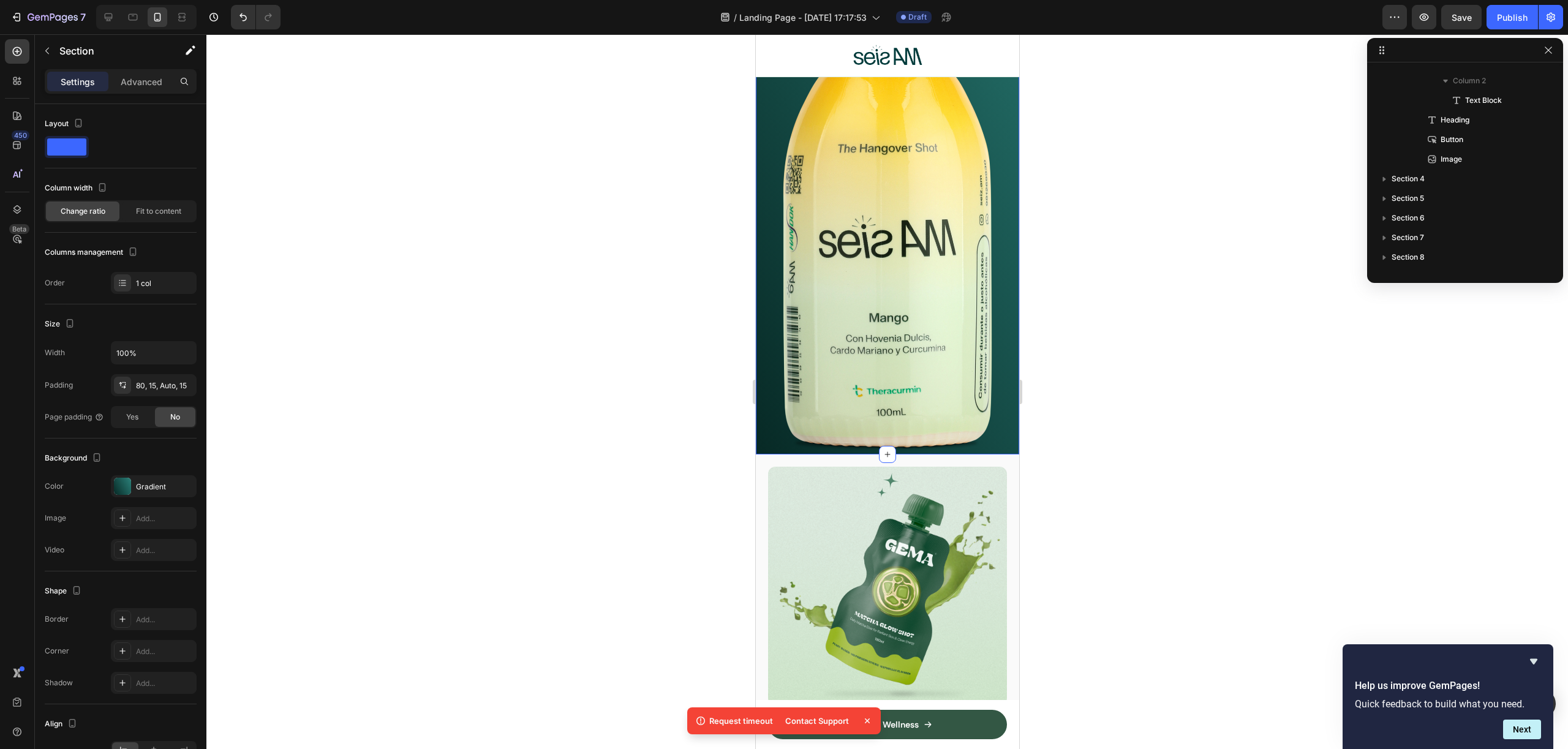
scroll to position [114, 0]
click at [880, 446] on div at bounding box center [887, 454] width 17 height 17
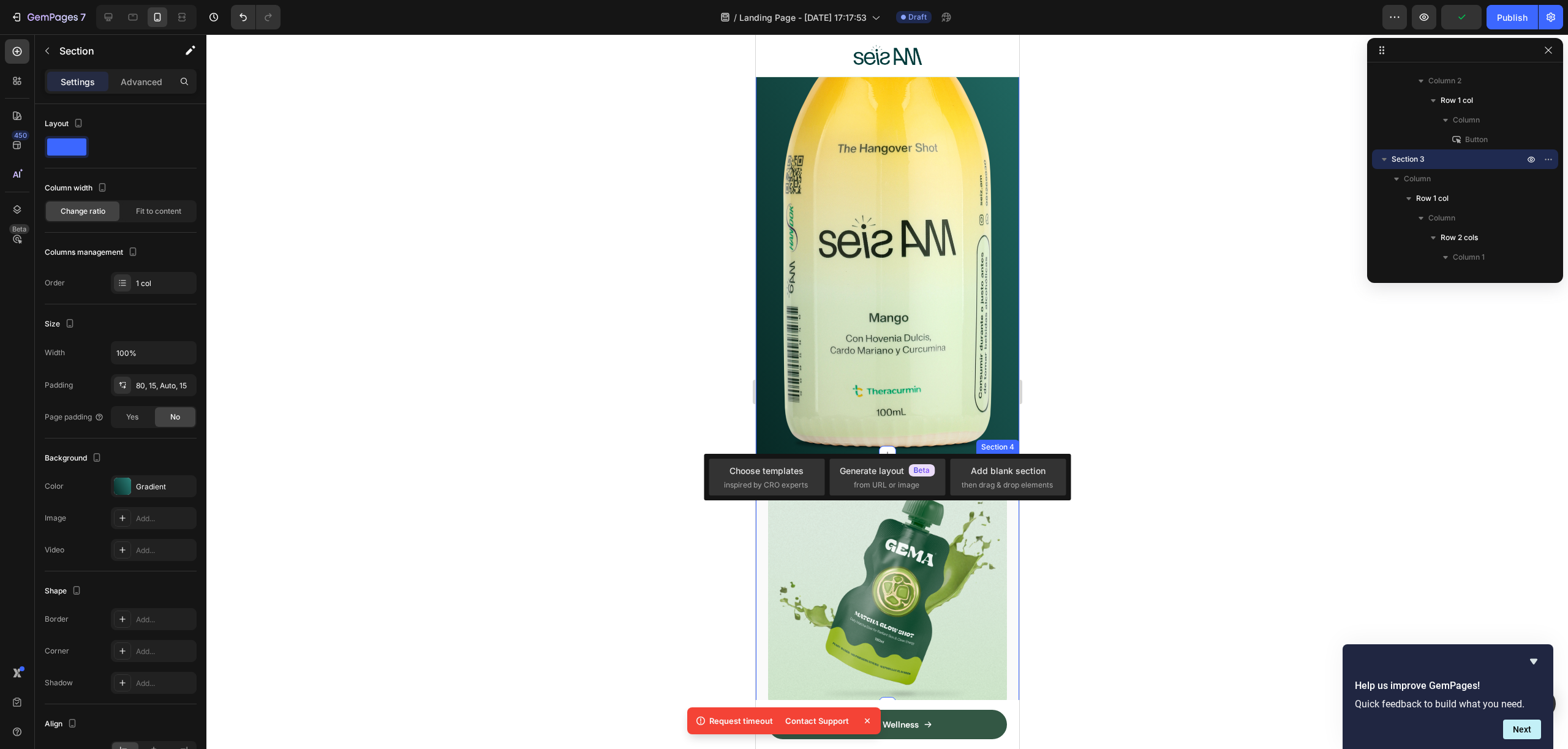
drag, startPoint x: 1107, startPoint y: 388, endPoint x: 612, endPoint y: 275, distance: 507.7
click at [1107, 389] on div at bounding box center [887, 390] width 1362 height 714
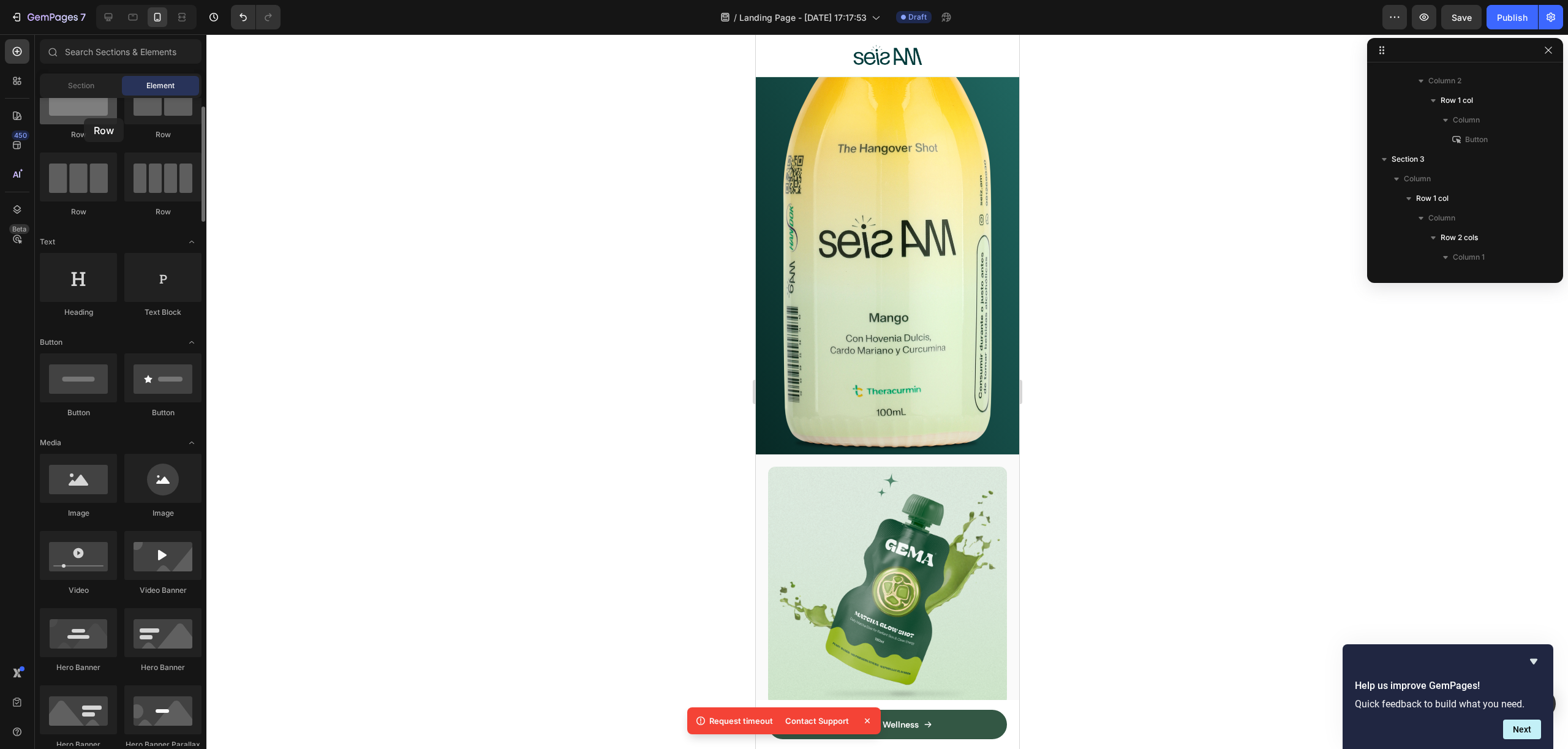
drag, startPoint x: 76, startPoint y: 112, endPoint x: 70, endPoint y: 108, distance: 7.2
click at [71, 108] on div at bounding box center [78, 100] width 77 height 49
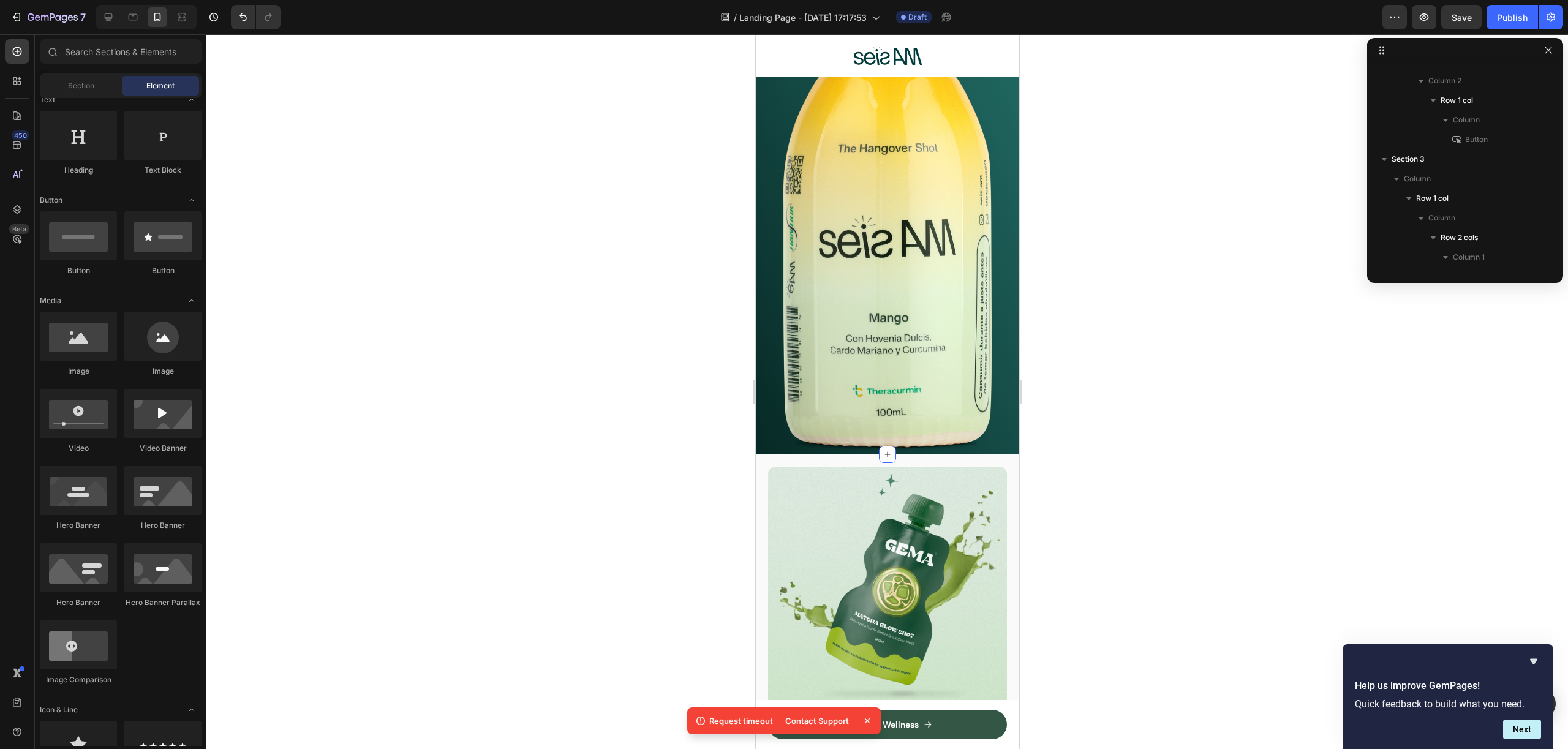
scroll to position [0, 0]
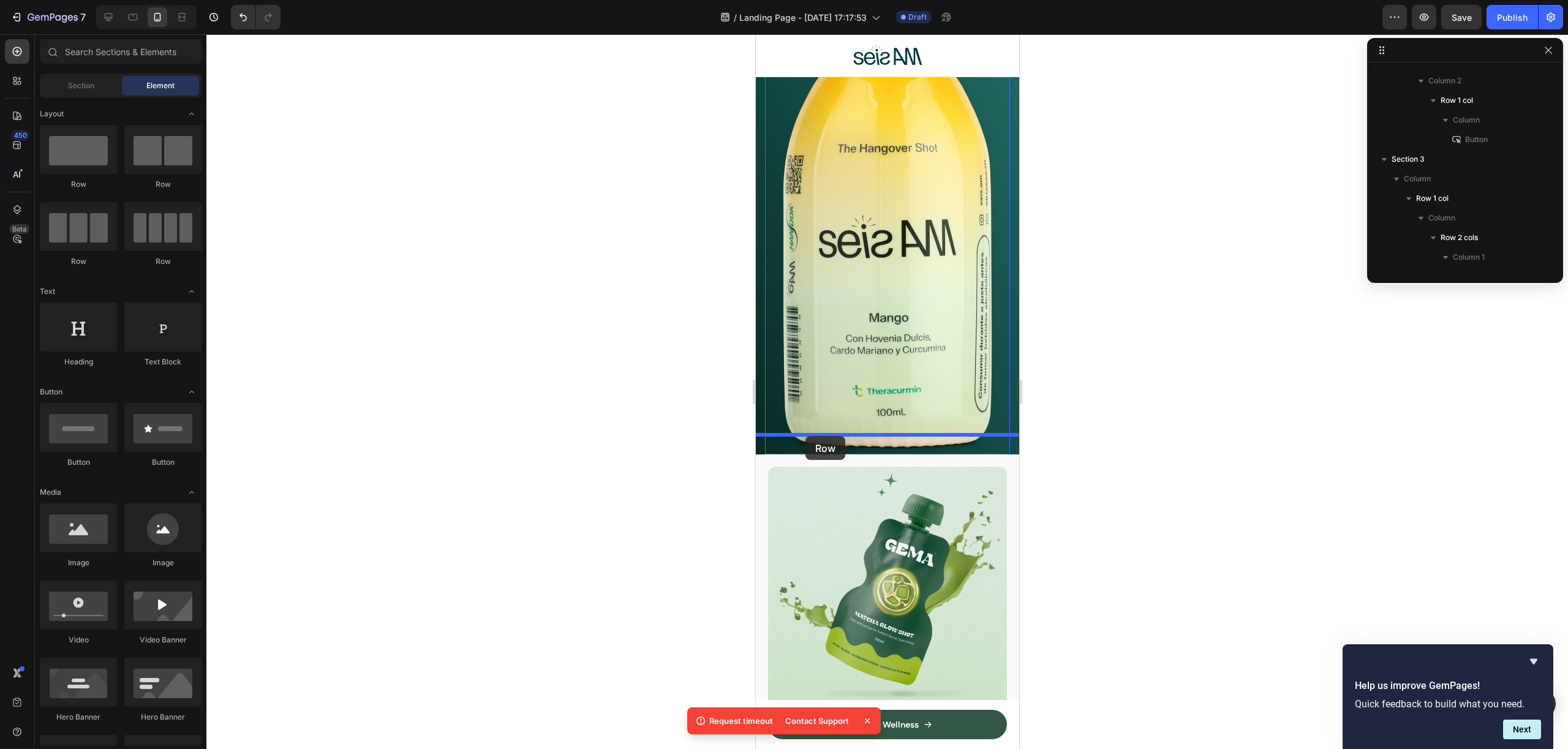
drag, startPoint x: 995, startPoint y: 267, endPoint x: 805, endPoint y: 436, distance: 254.3
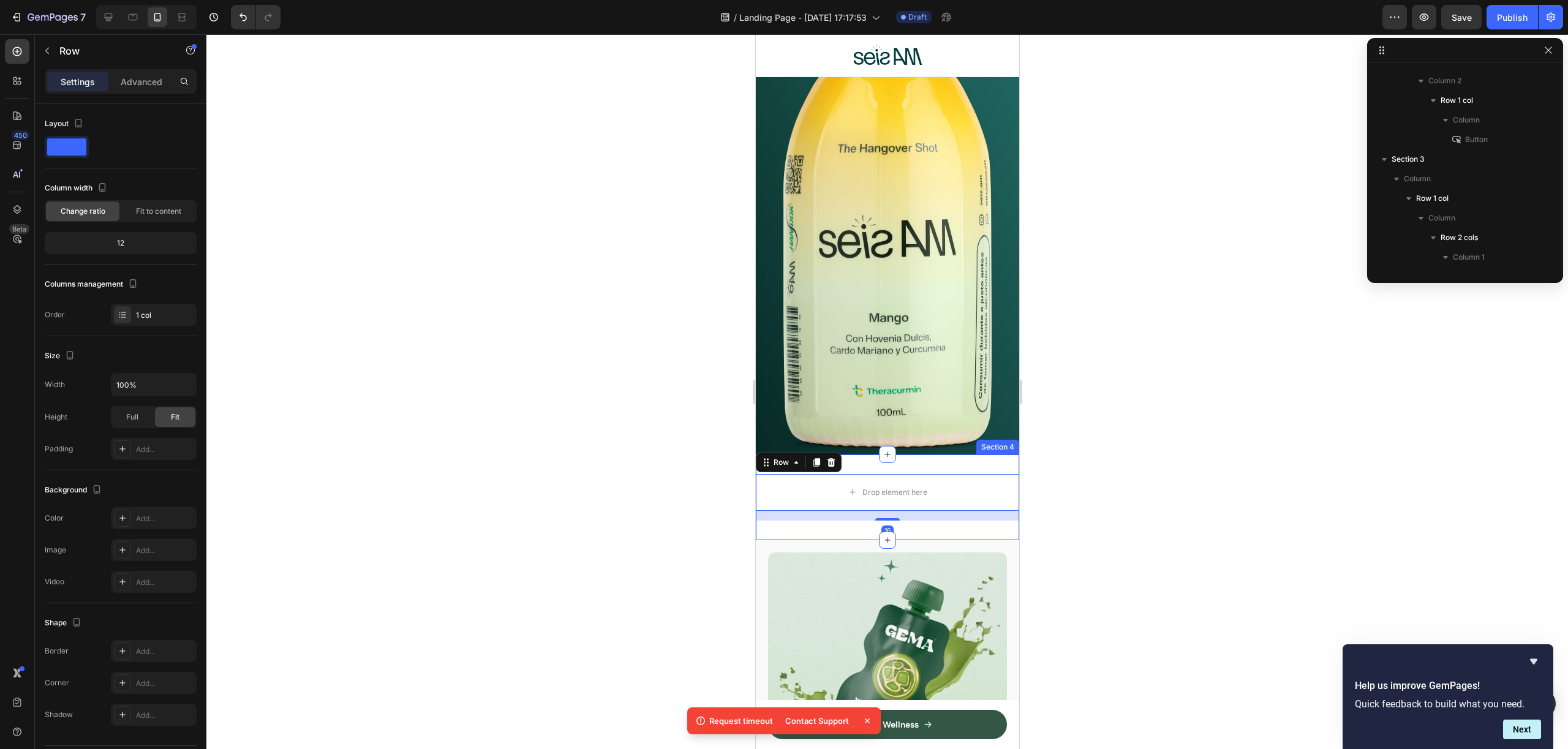
scroll to position [584, 0]
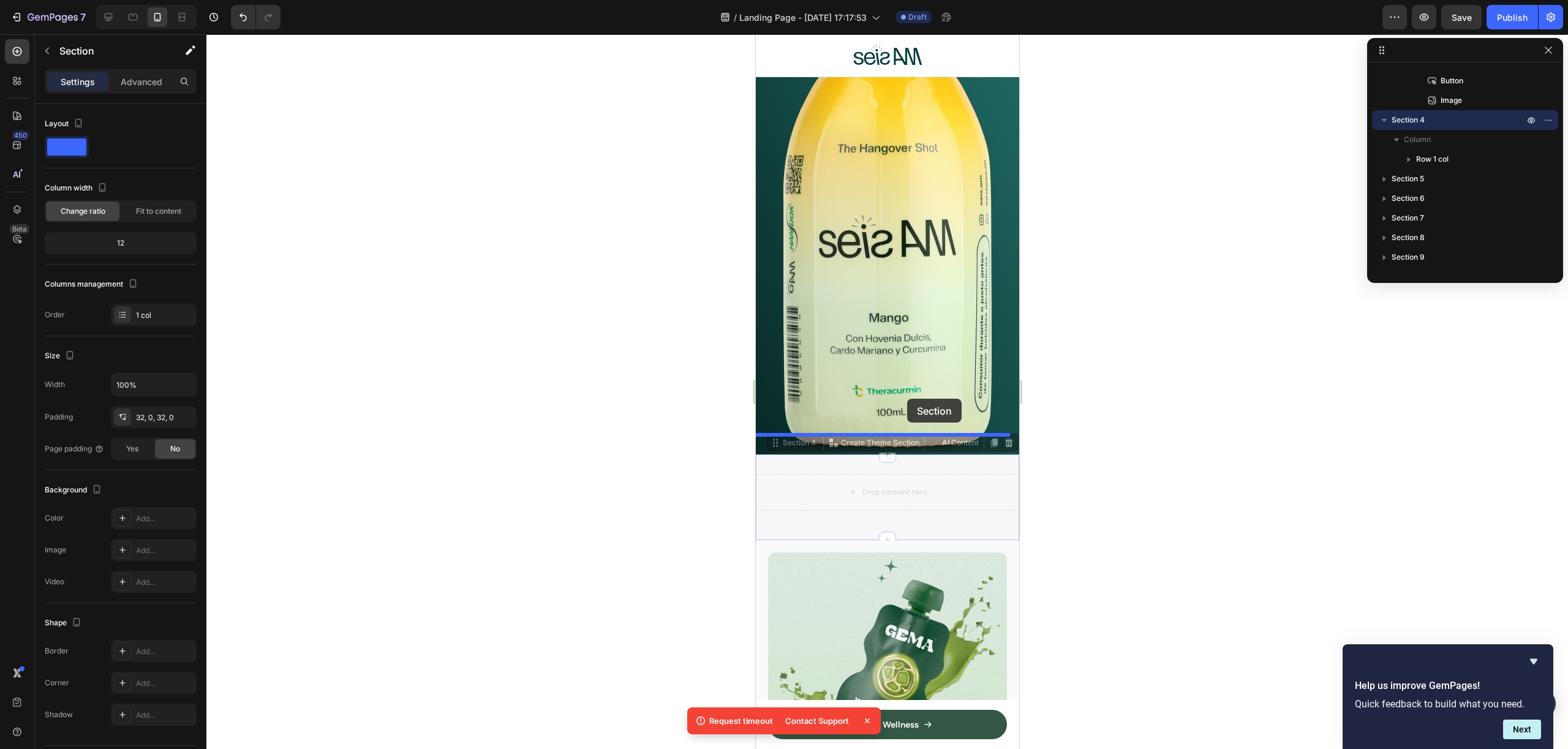
drag, startPoint x: 900, startPoint y: 438, endPoint x: 906, endPoint y: 397, distance: 41.4
click at [886, 359] on img at bounding box center [887, 193] width 245 height 522
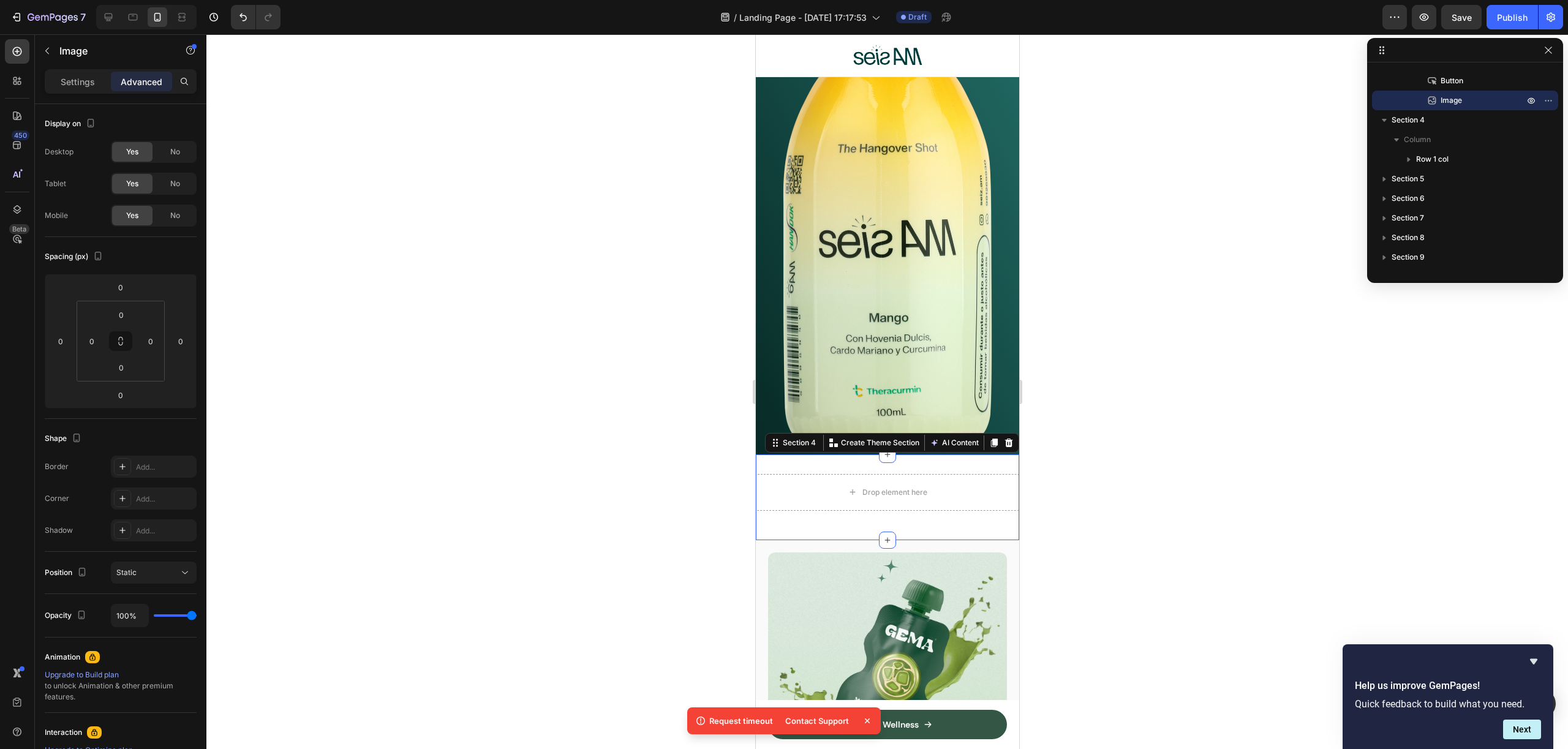
click at [936, 454] on div "Drop element here Row Section 4 You can create reusable sections Create Theme S…" at bounding box center [887, 497] width 264 height 86
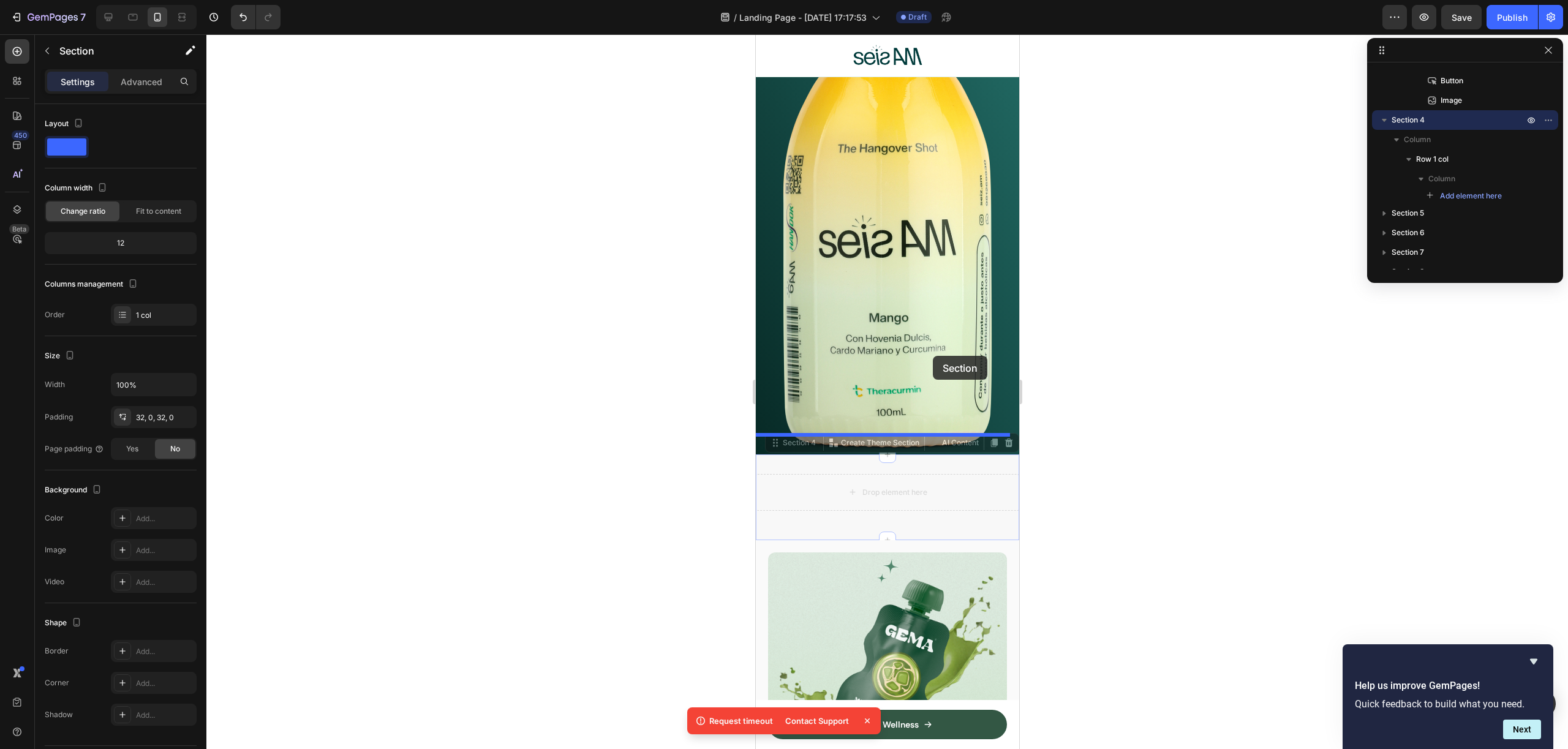
drag, startPoint x: 950, startPoint y: 442, endPoint x: 924, endPoint y: 356, distance: 89.8
click at [903, 374] on img at bounding box center [887, 193] width 245 height 522
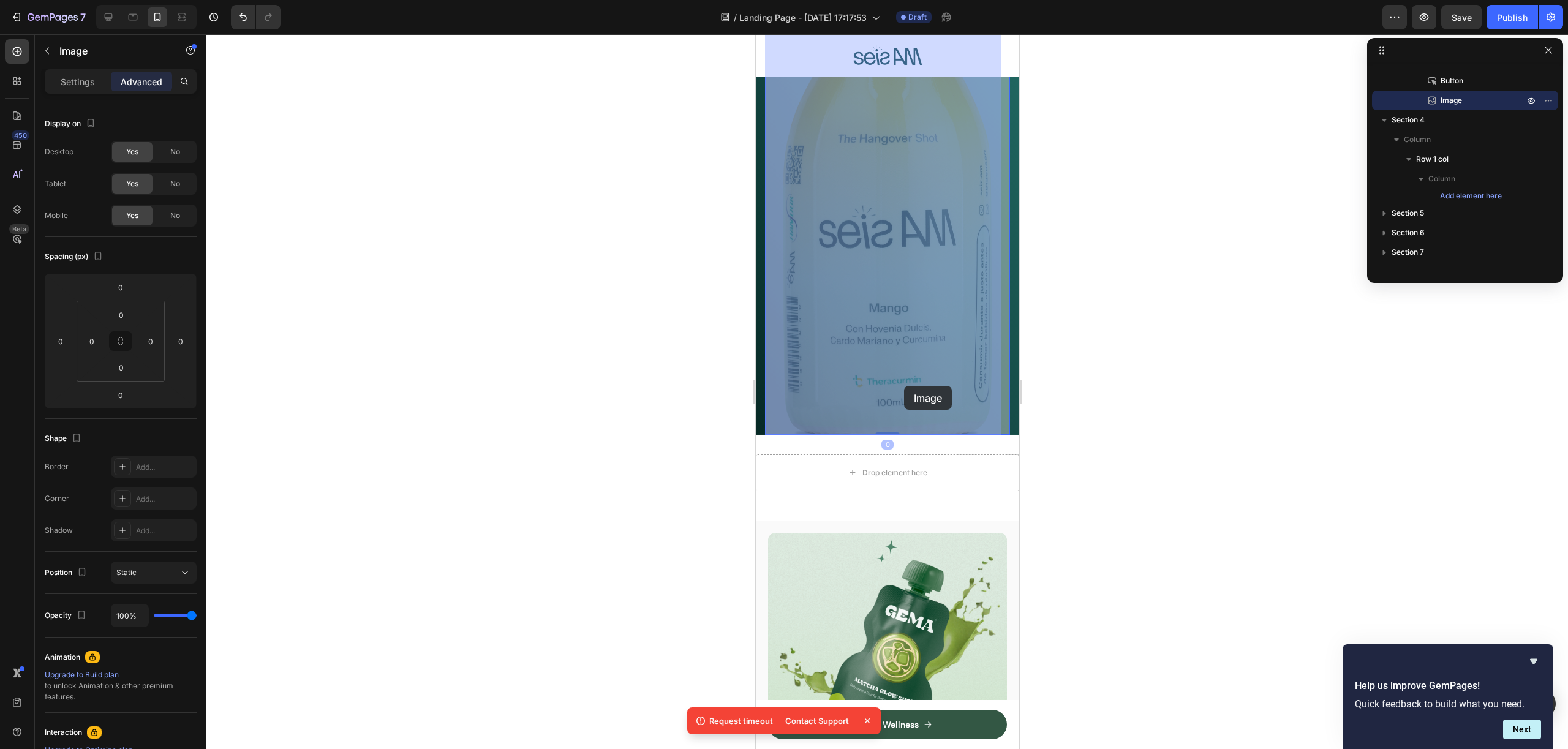
drag, startPoint x: 911, startPoint y: 389, endPoint x: 904, endPoint y: 385, distance: 8.1
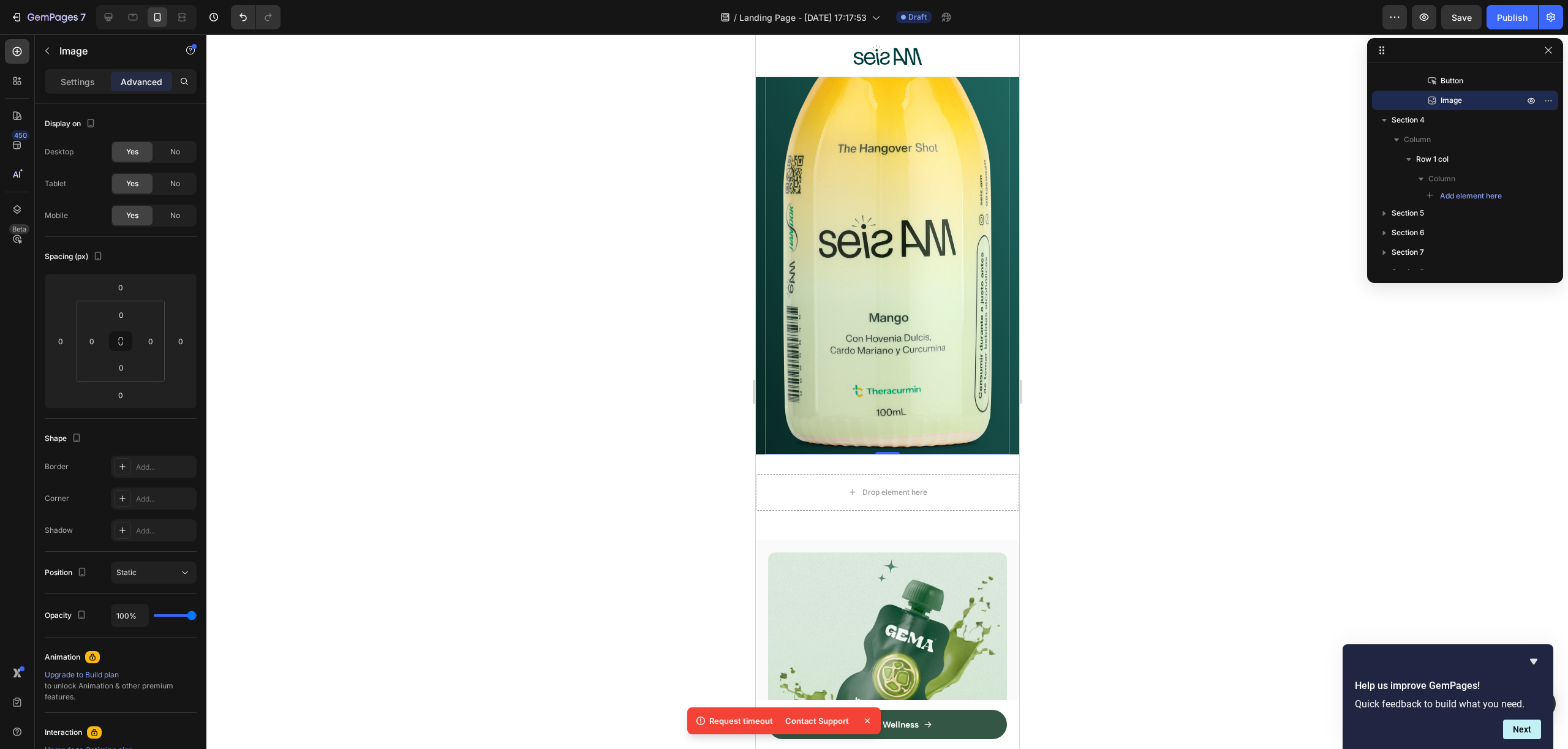
click at [905, 383] on img at bounding box center [887, 193] width 245 height 522
click at [131, 403] on input "0" at bounding box center [120, 395] width 24 height 19
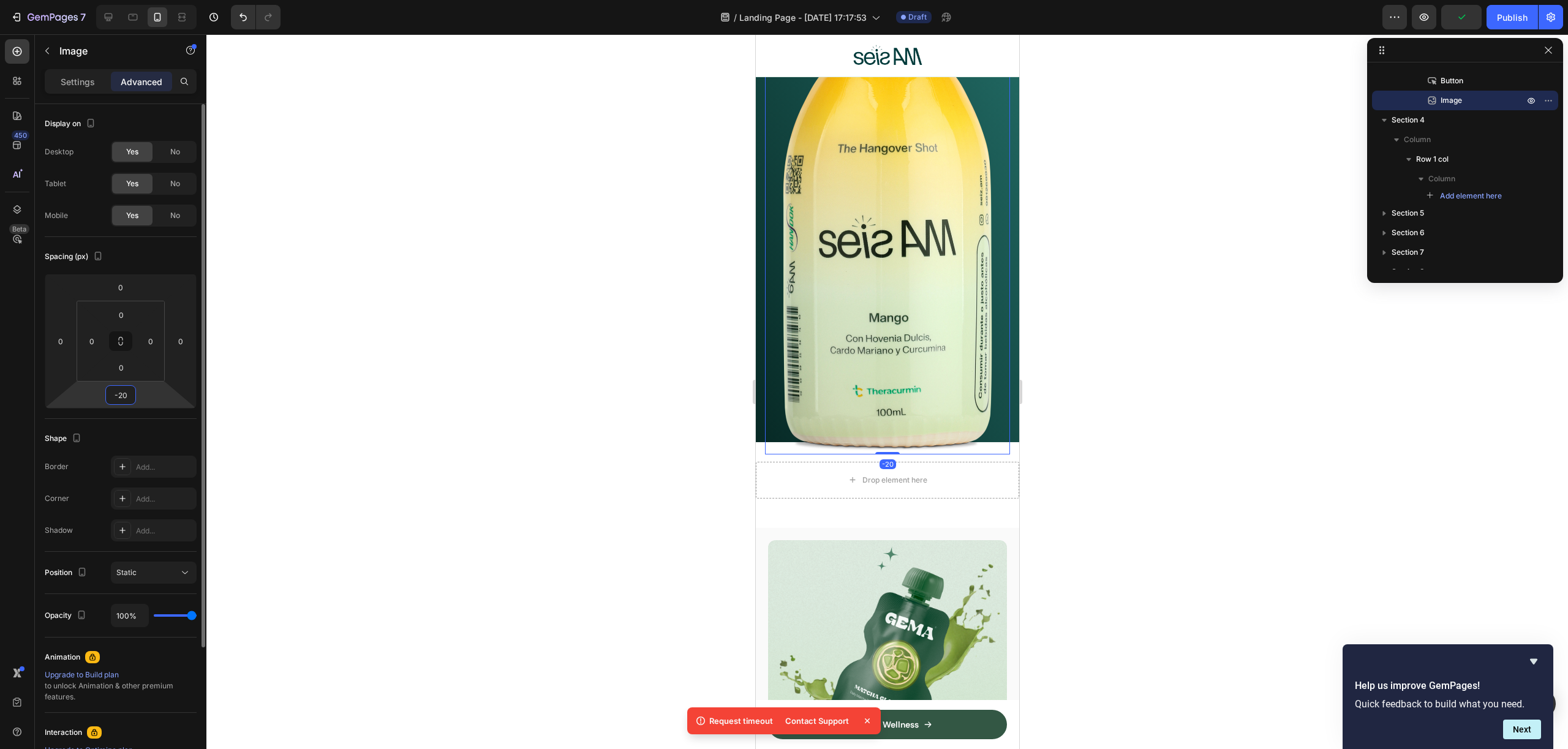
type input "-2"
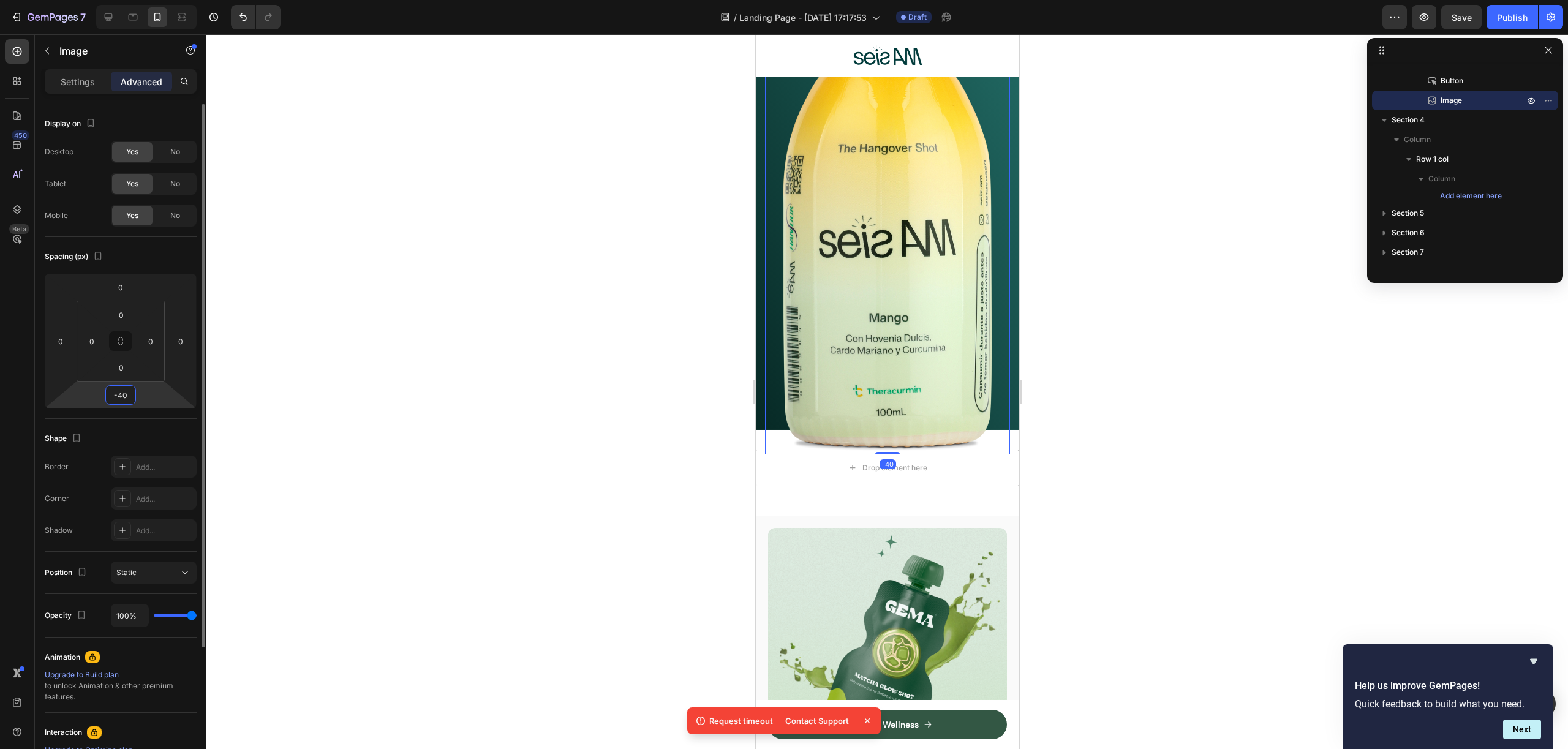
type input "-4"
type input "-5"
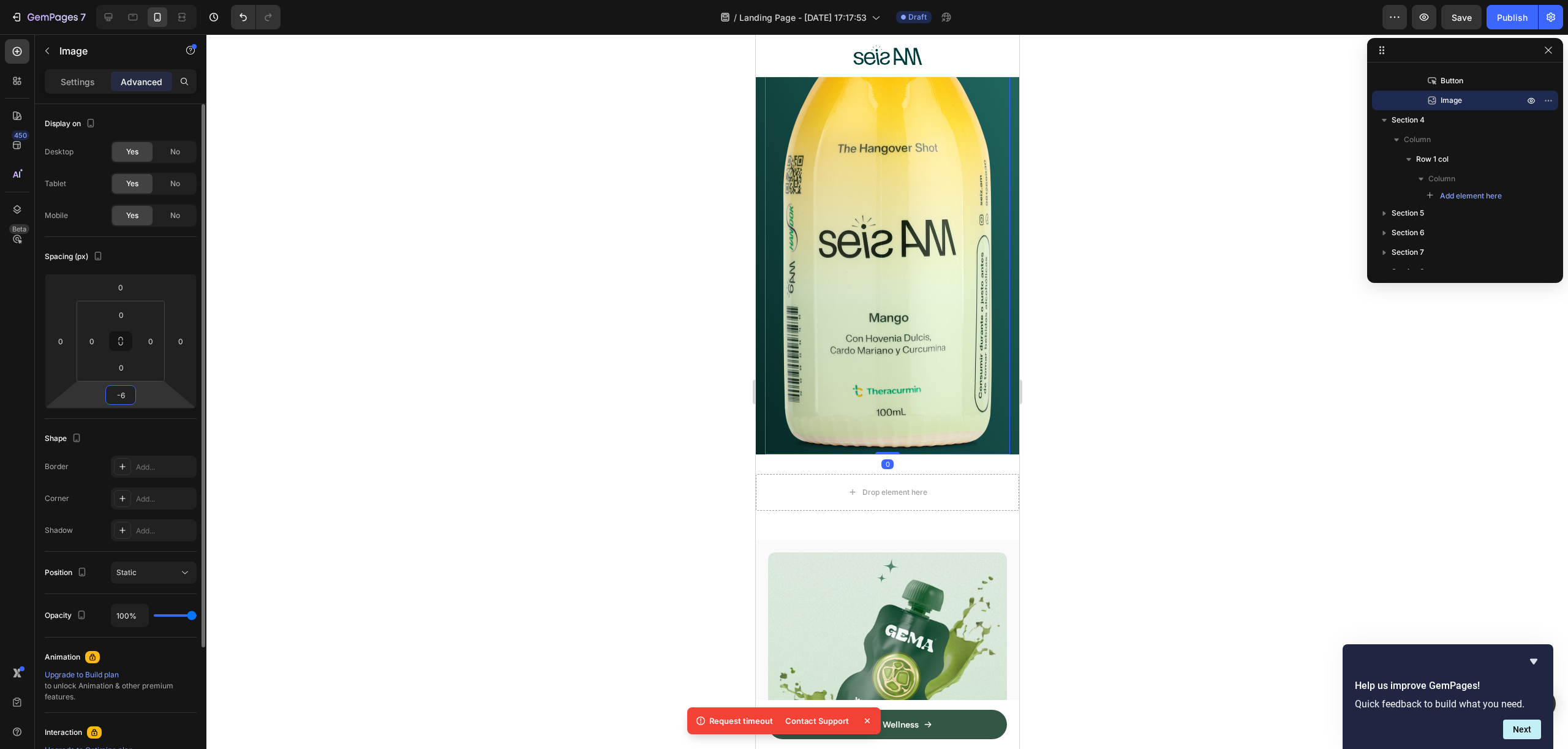
type input "-60"
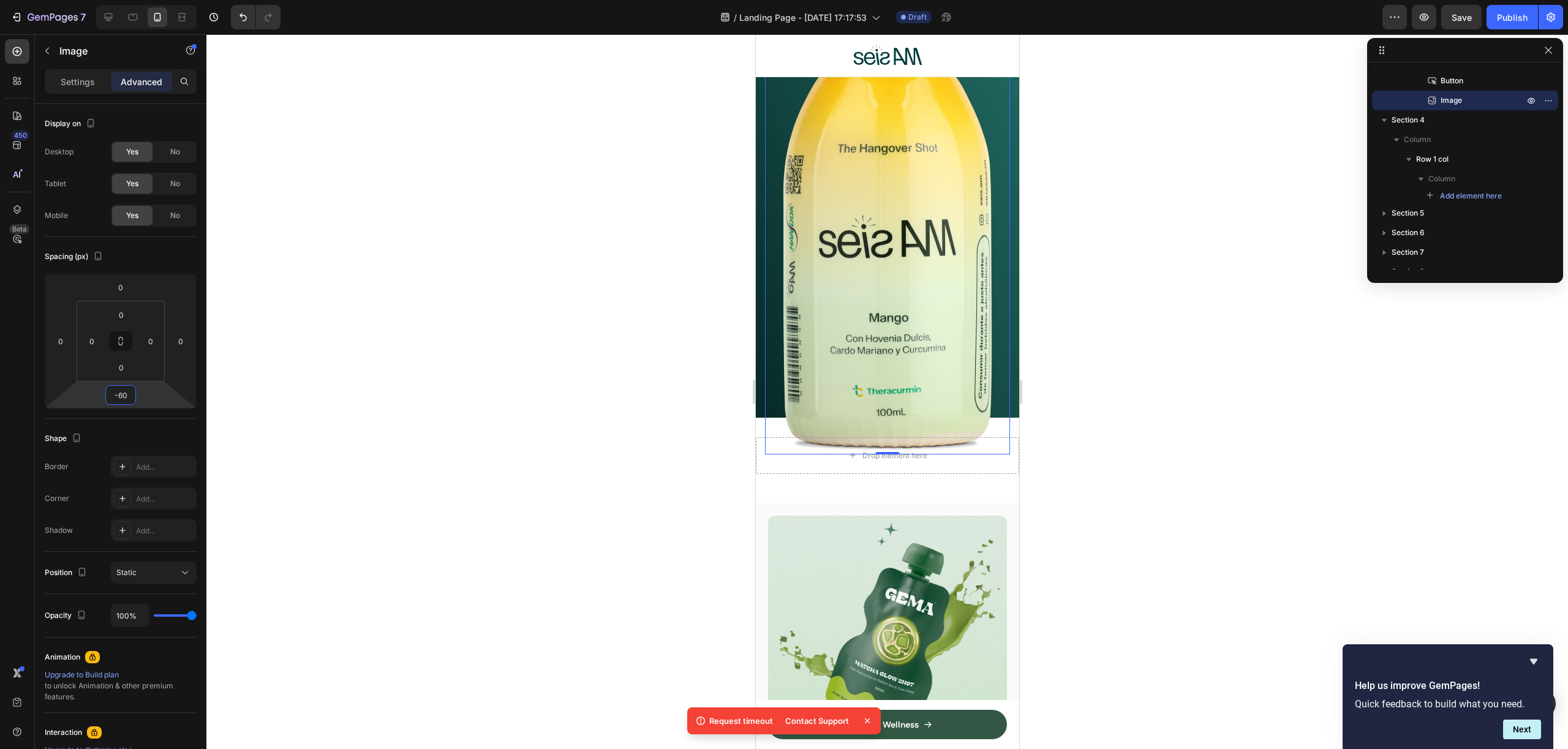
click at [1088, 328] on div at bounding box center [887, 390] width 1362 height 714
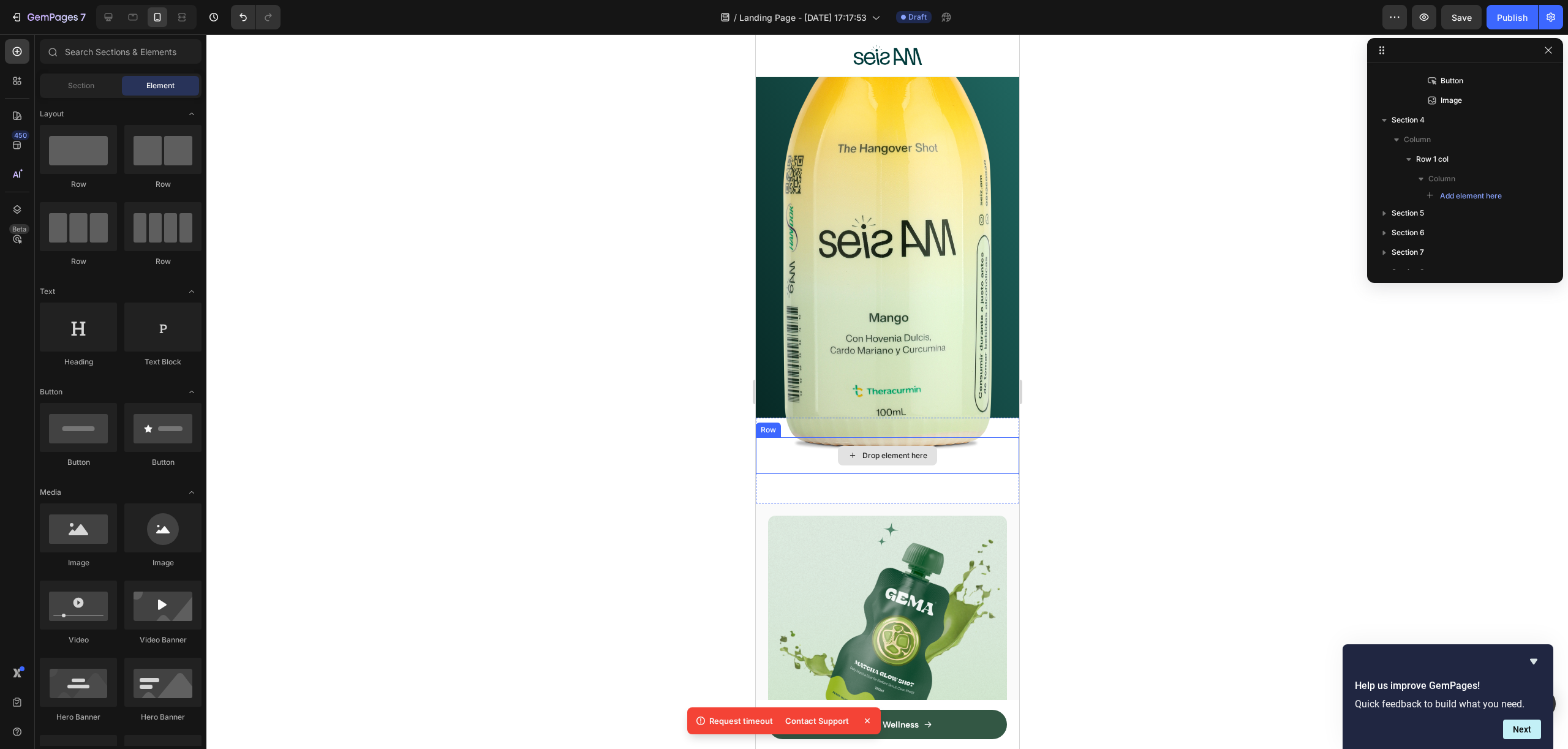
click at [956, 463] on div "Drop element here Row" at bounding box center [887, 460] width 264 height 46
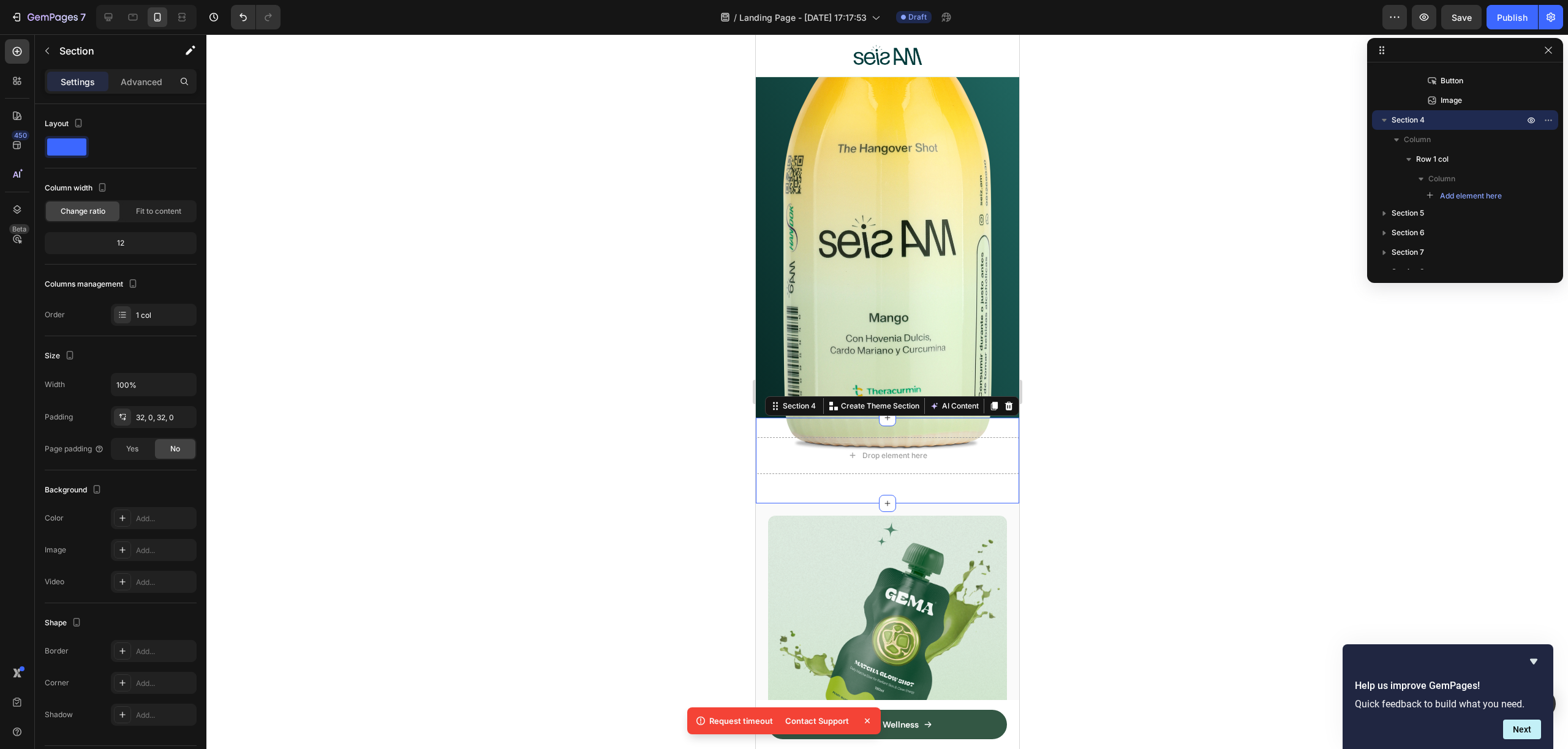
click at [1146, 442] on div at bounding box center [887, 390] width 1362 height 714
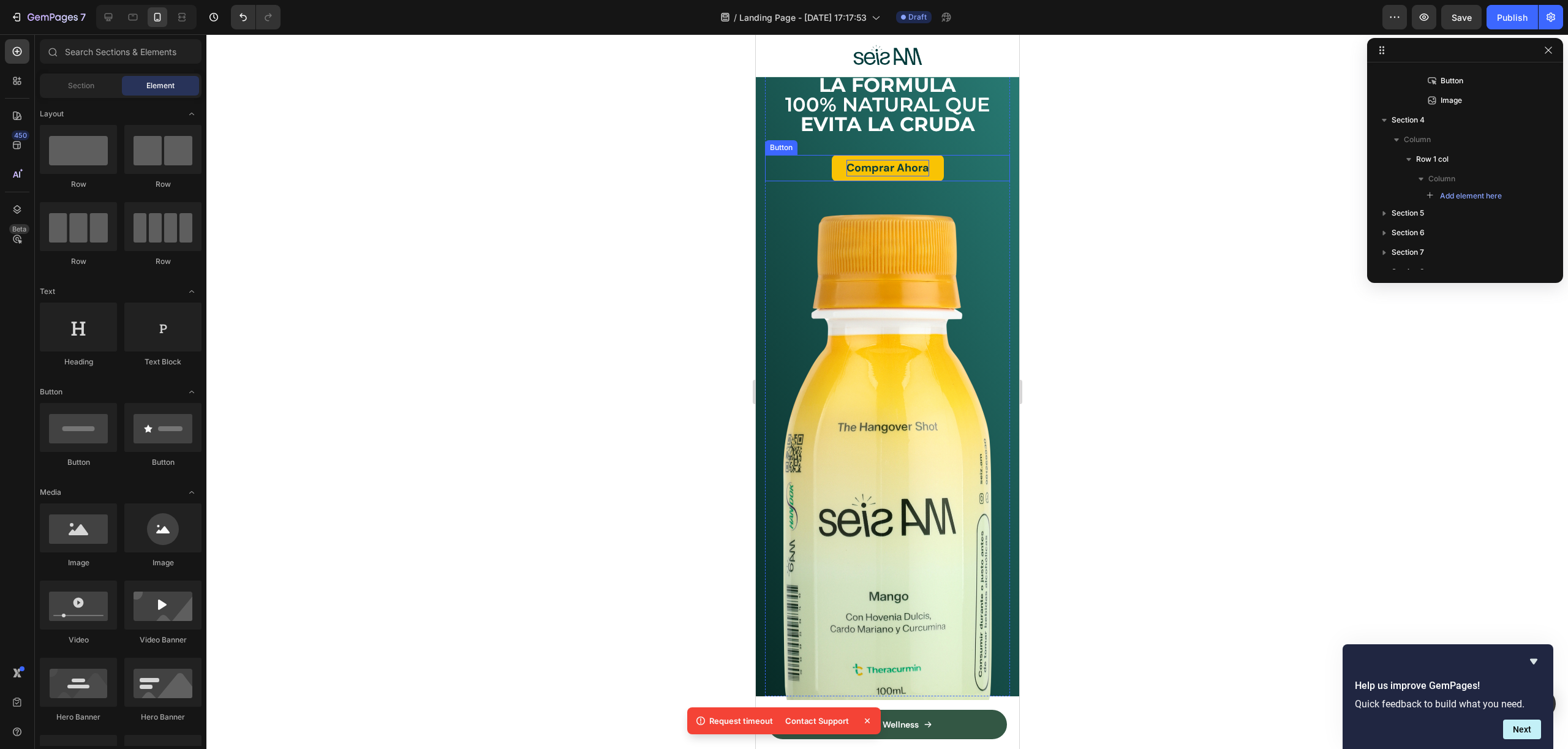
scroll to position [0, 0]
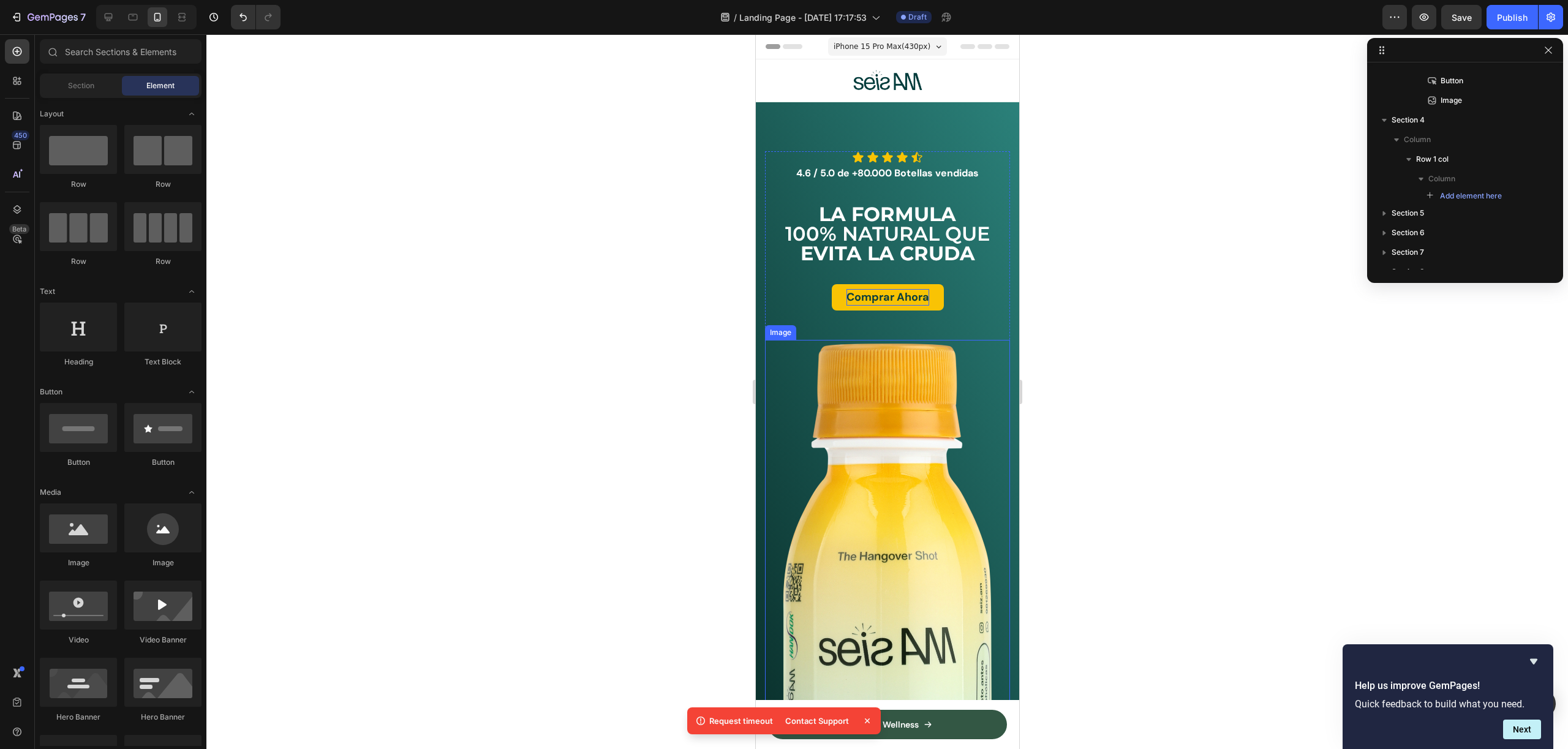
click at [858, 436] on img at bounding box center [887, 600] width 245 height 522
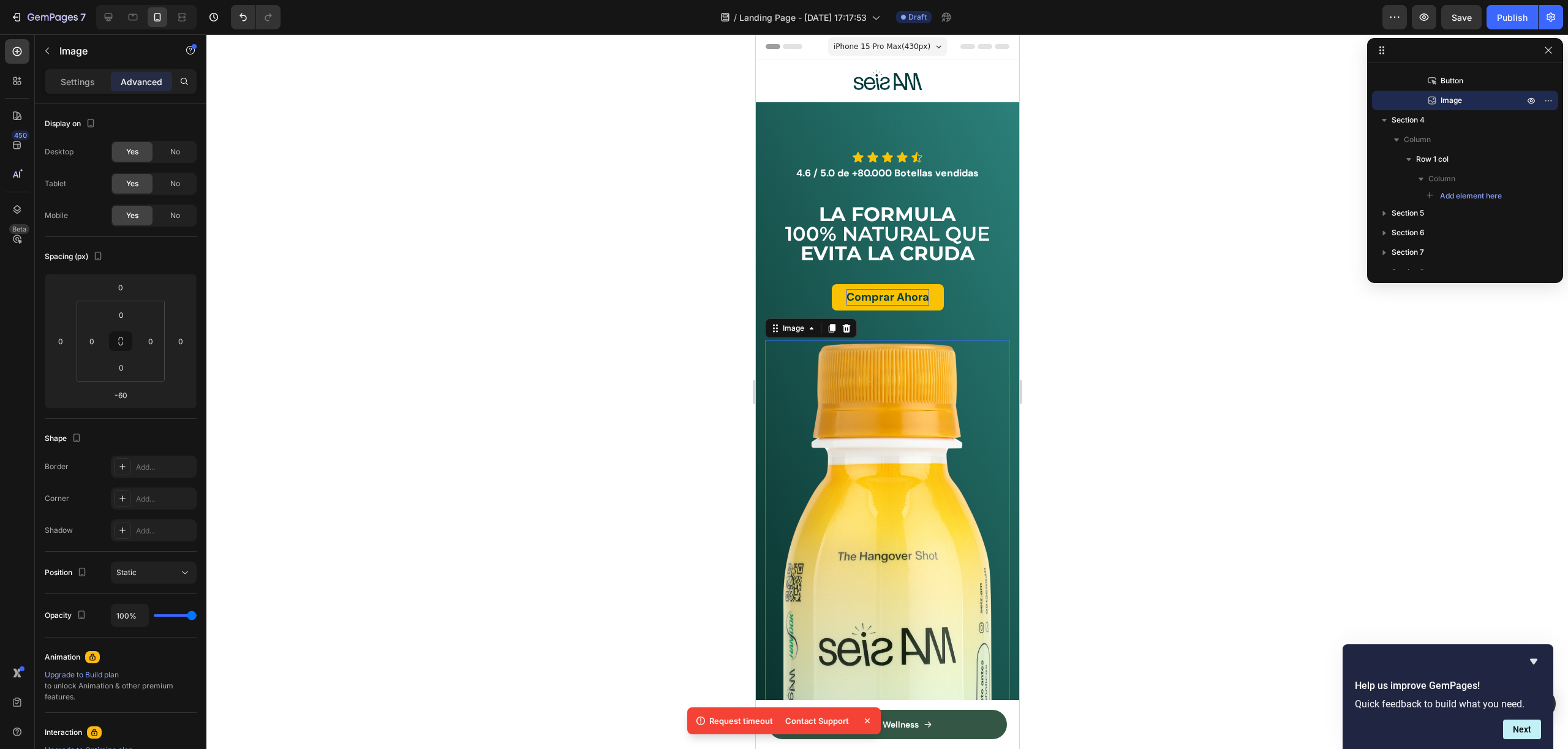
scroll to position [253, 0]
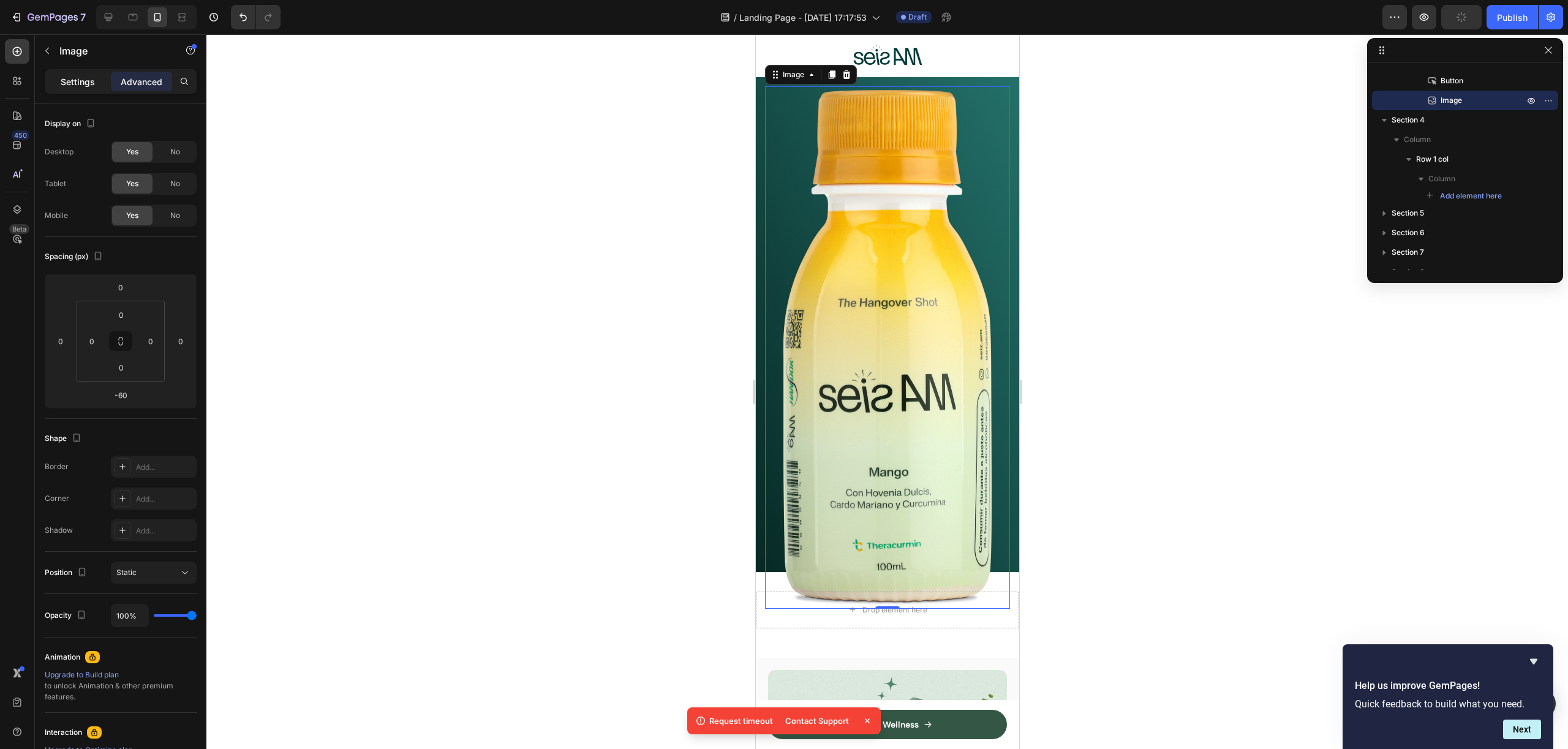
click at [88, 78] on p "Settings" at bounding box center [77, 82] width 34 height 13
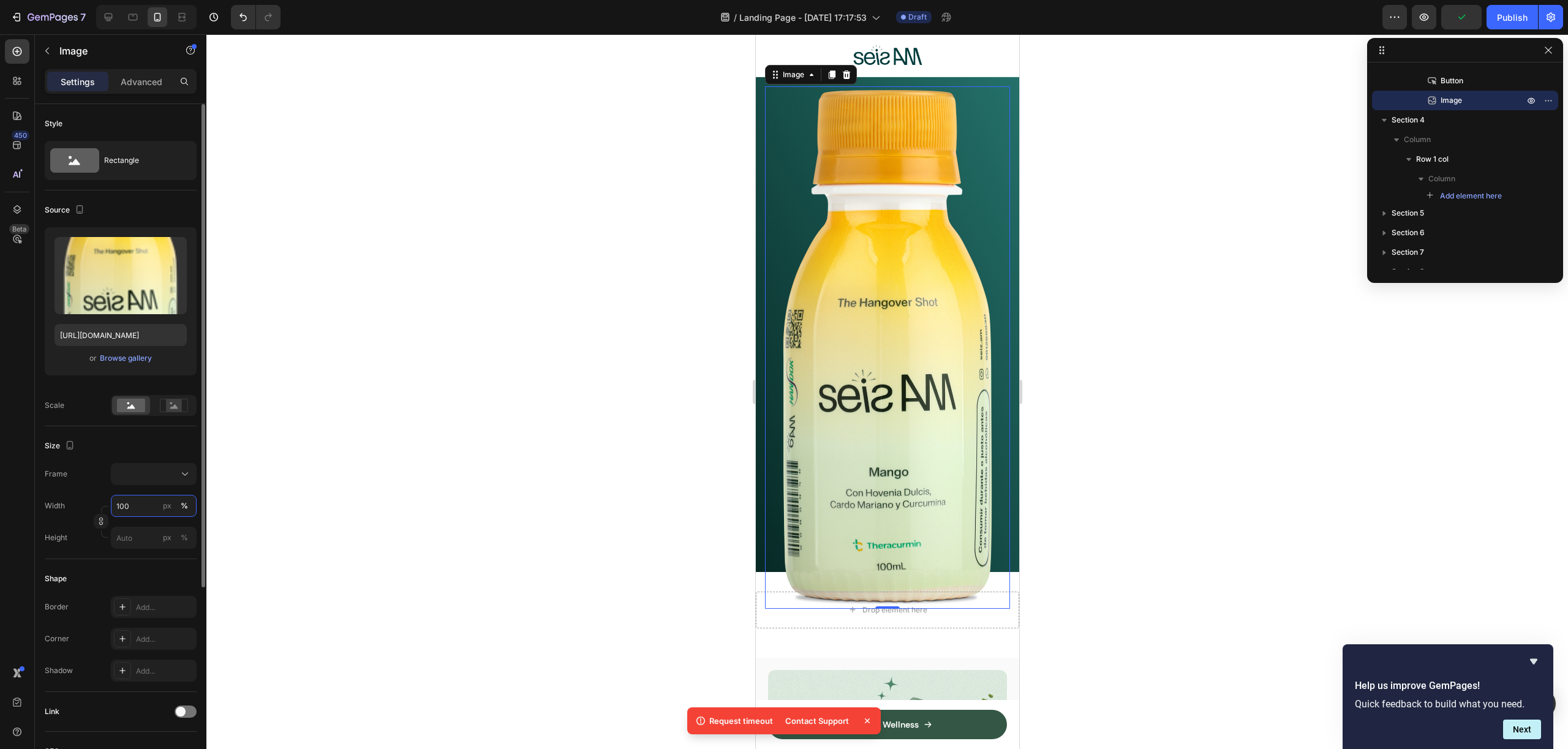
click at [131, 511] on input "100" at bounding box center [153, 505] width 86 height 22
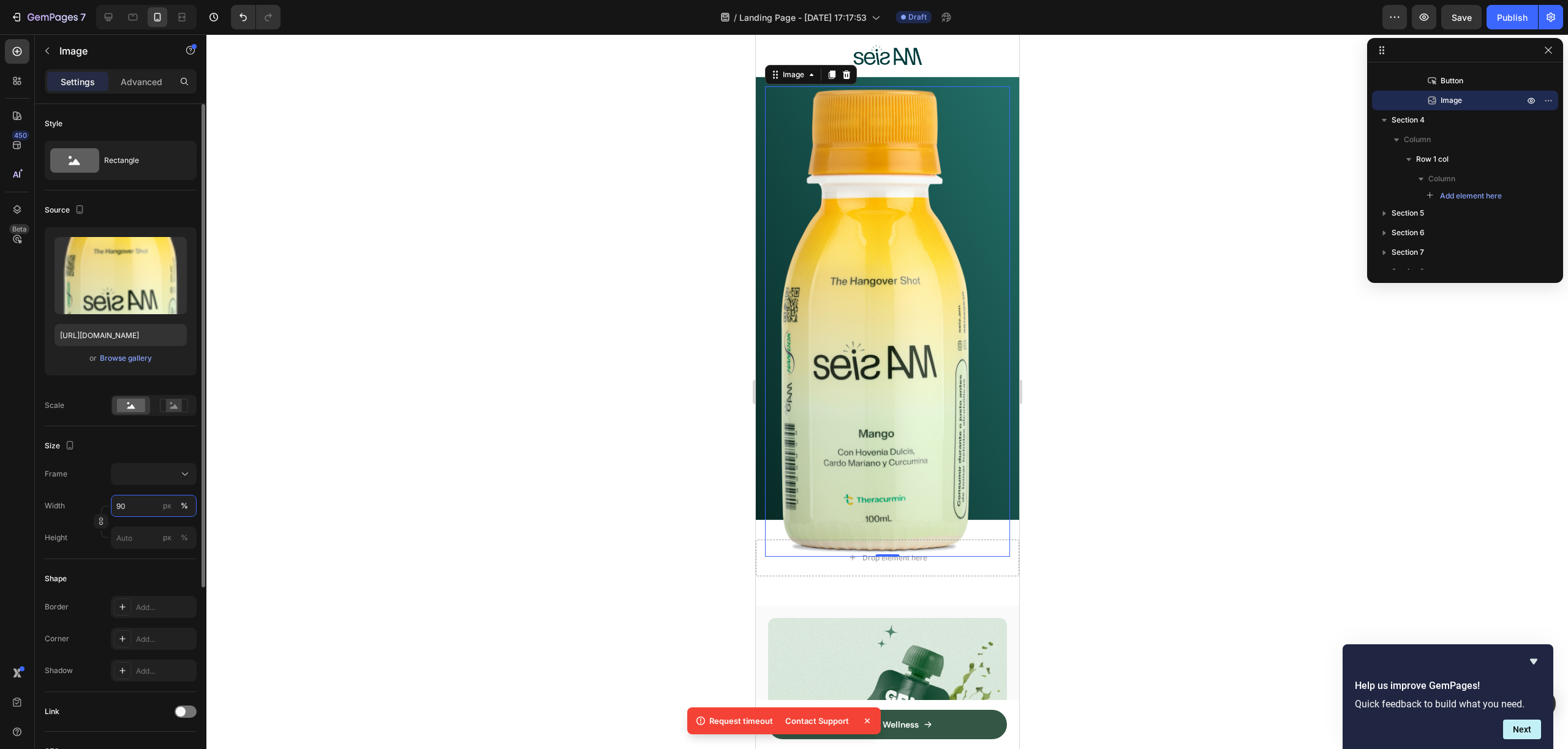
type input "90"
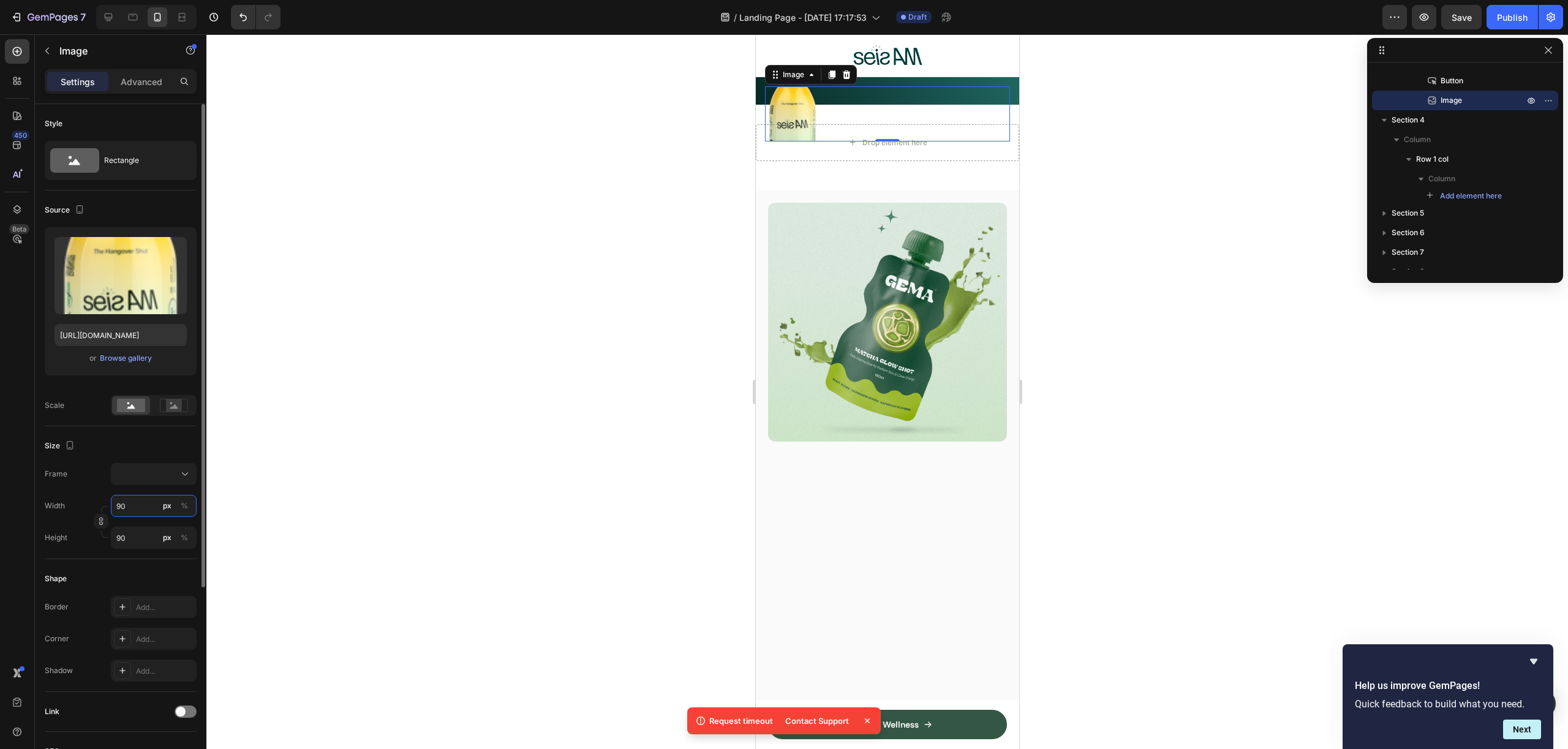
type input "9"
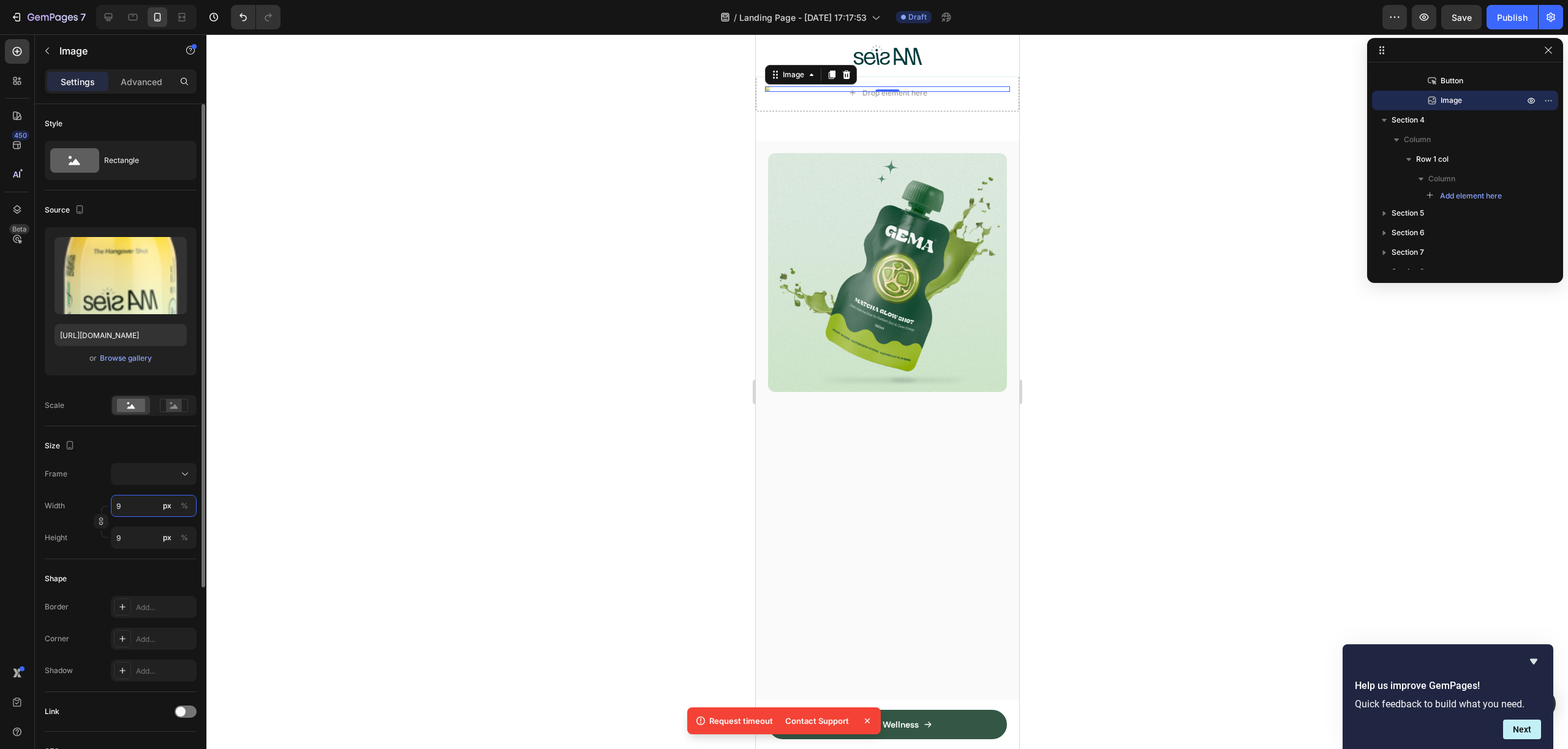
type input "90"
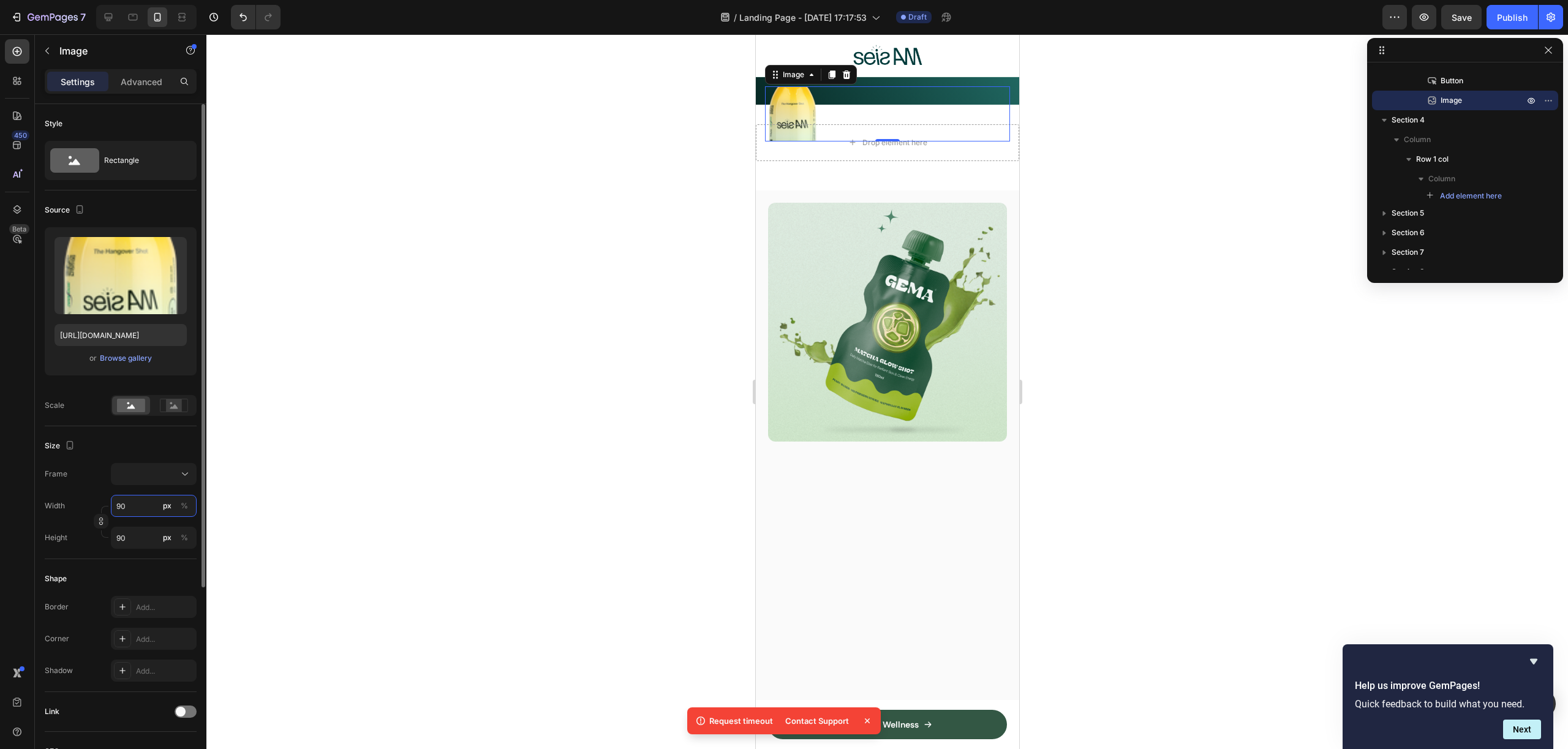
type input "90"
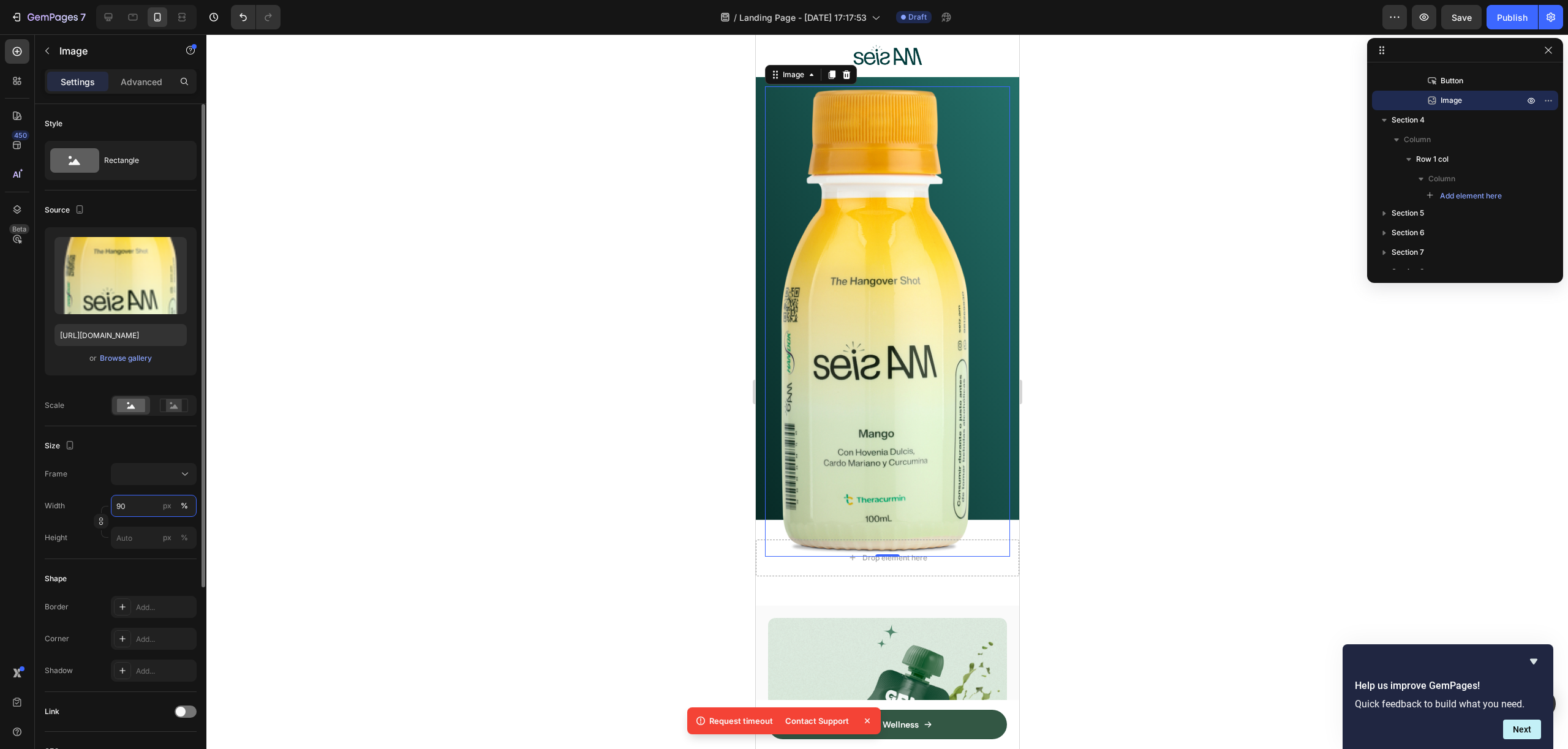
type input "90"
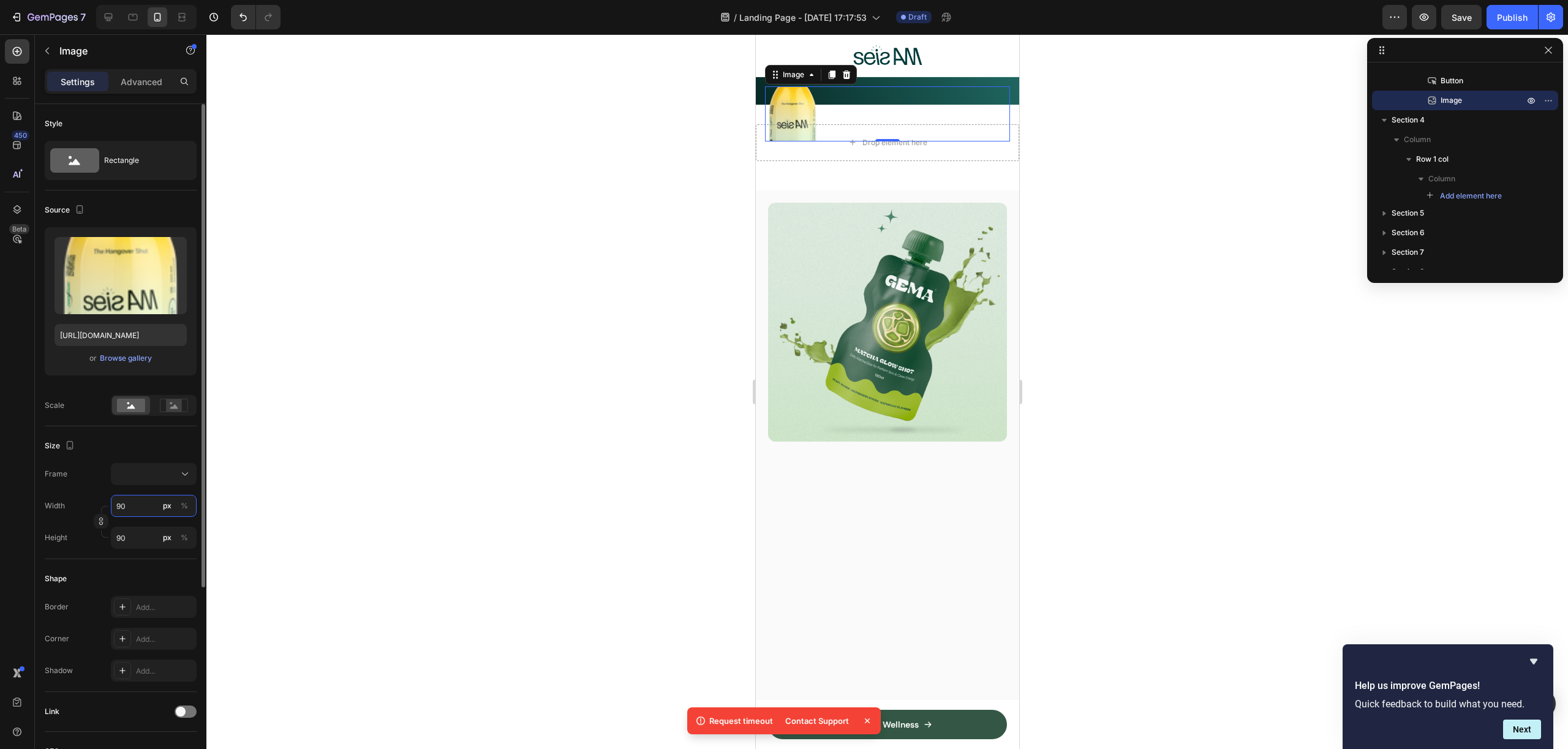
type input "9"
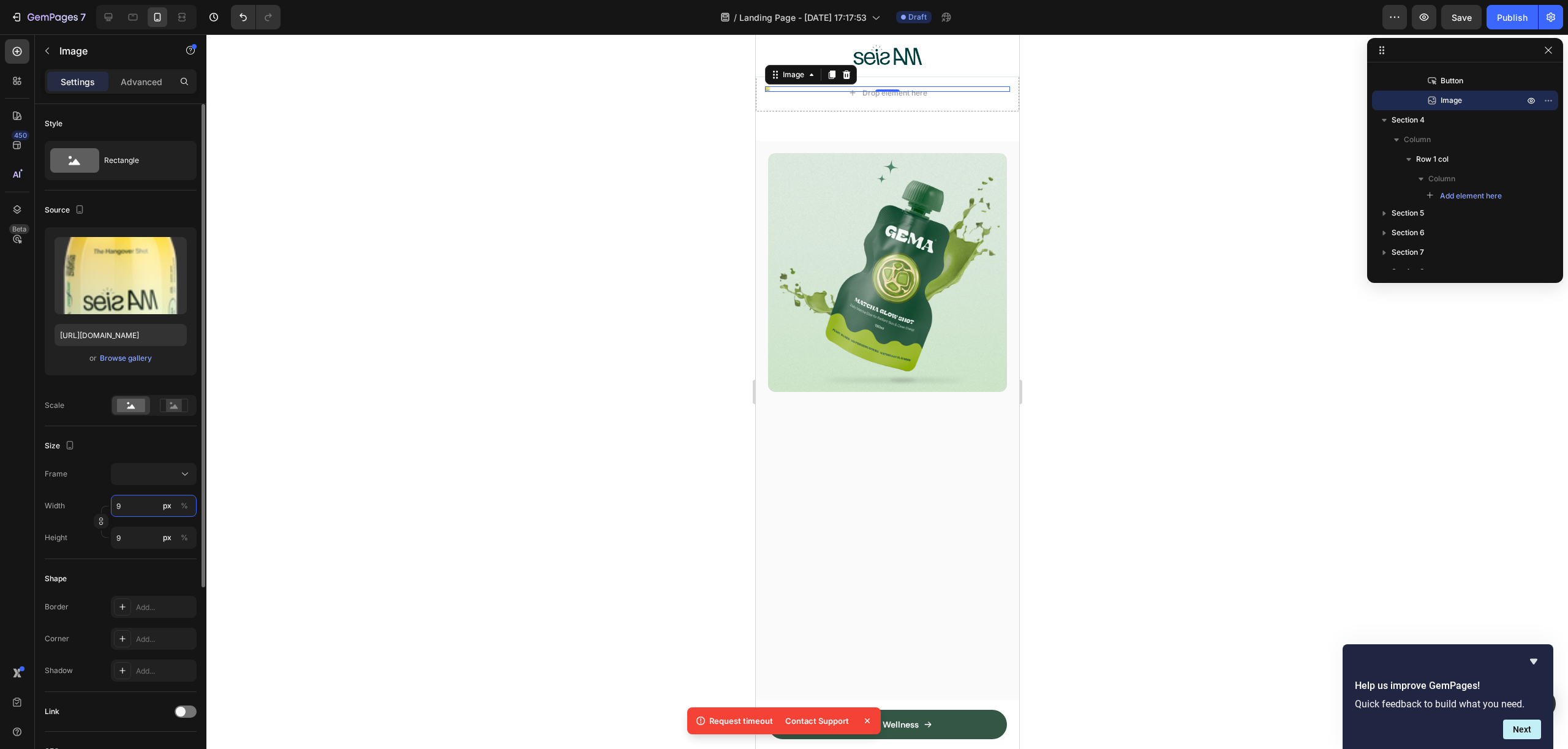
type input "95"
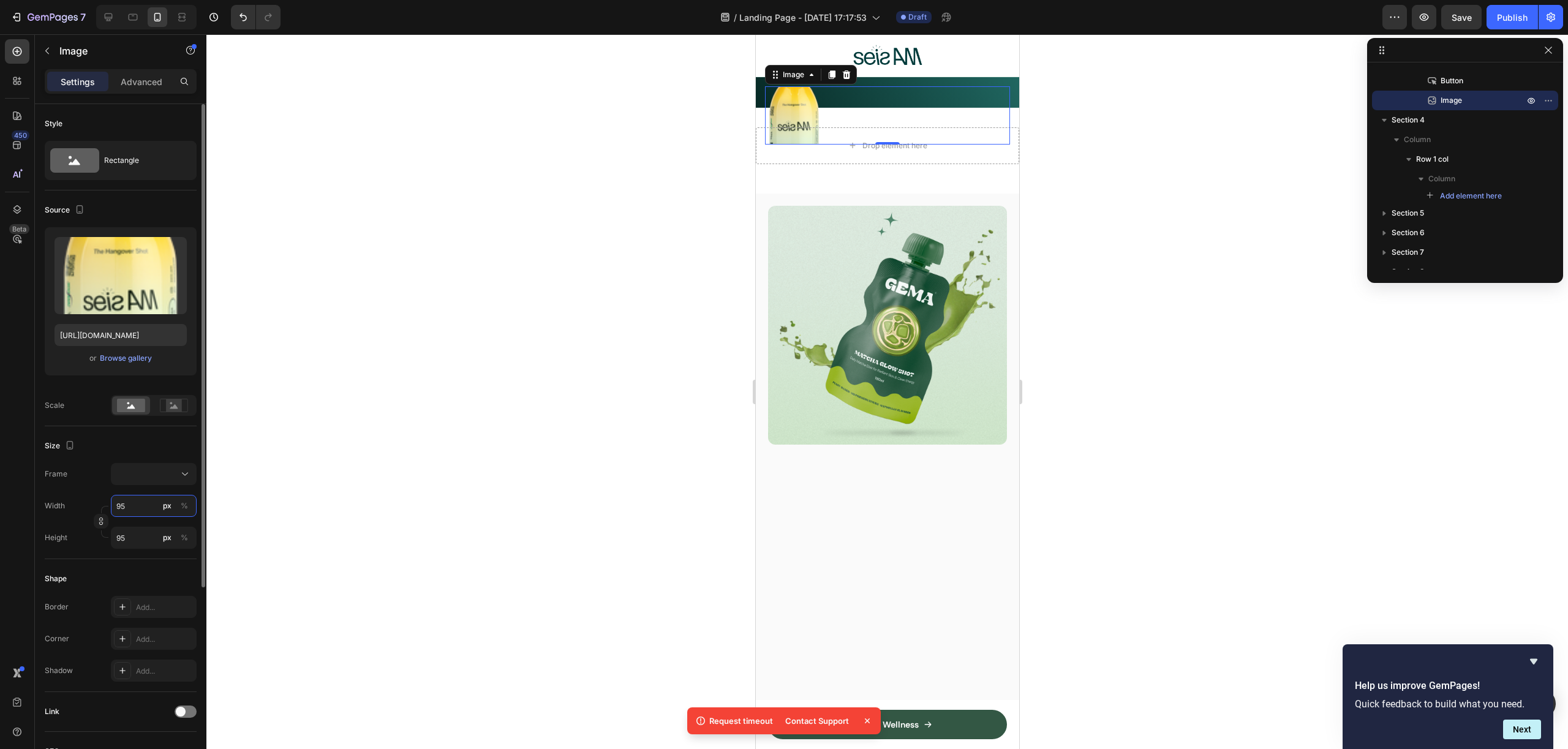
type input "9"
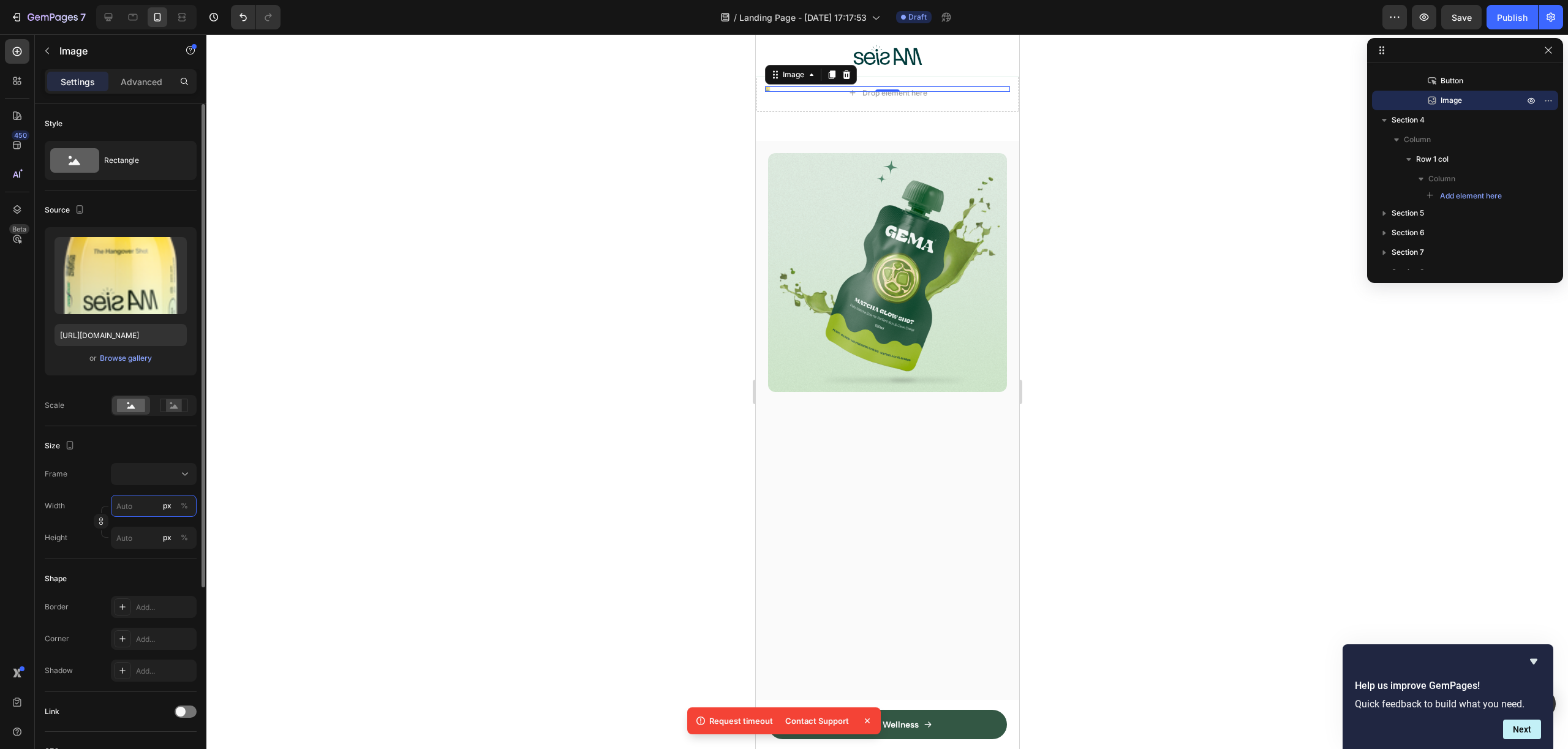
type input "0"
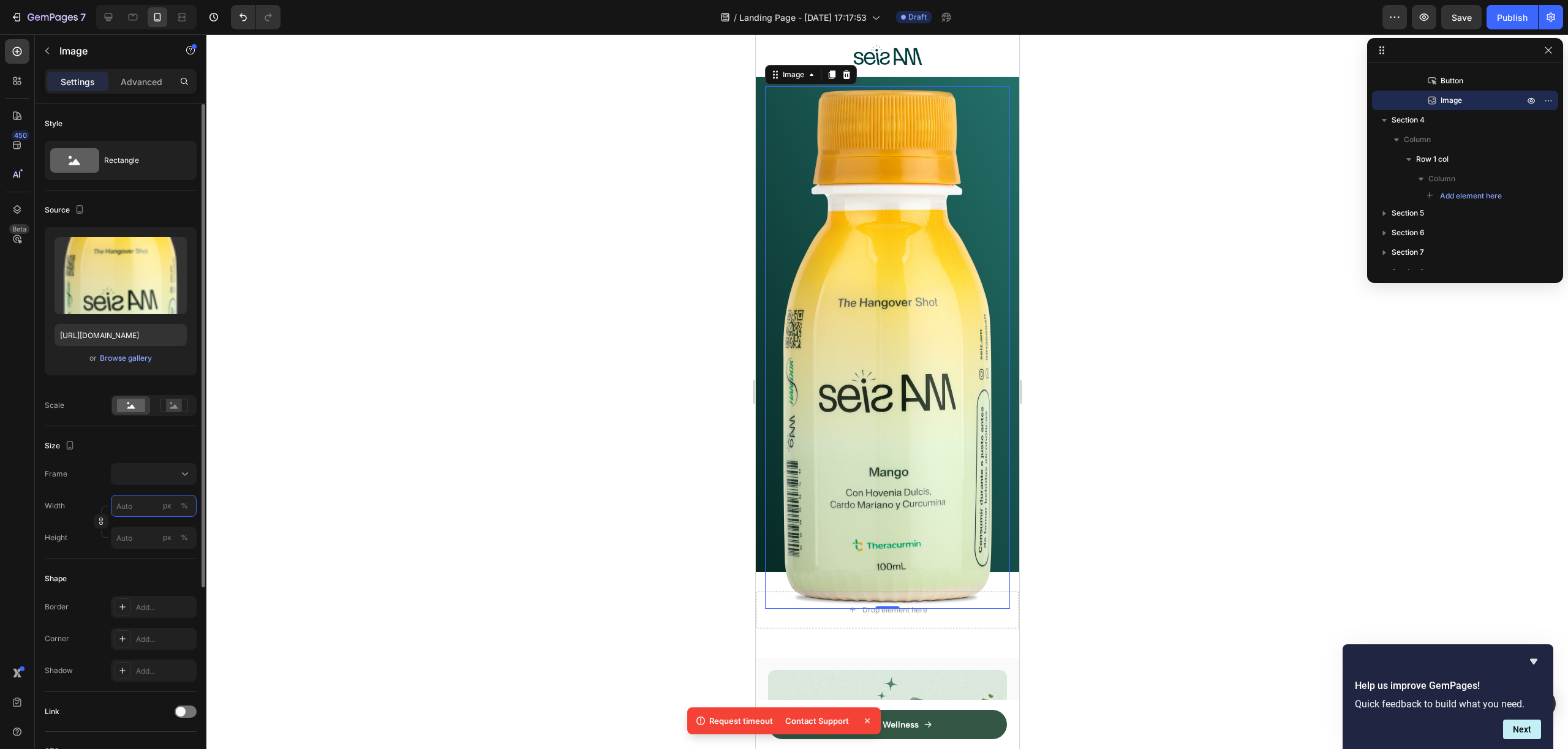
type input "9"
type input "90"
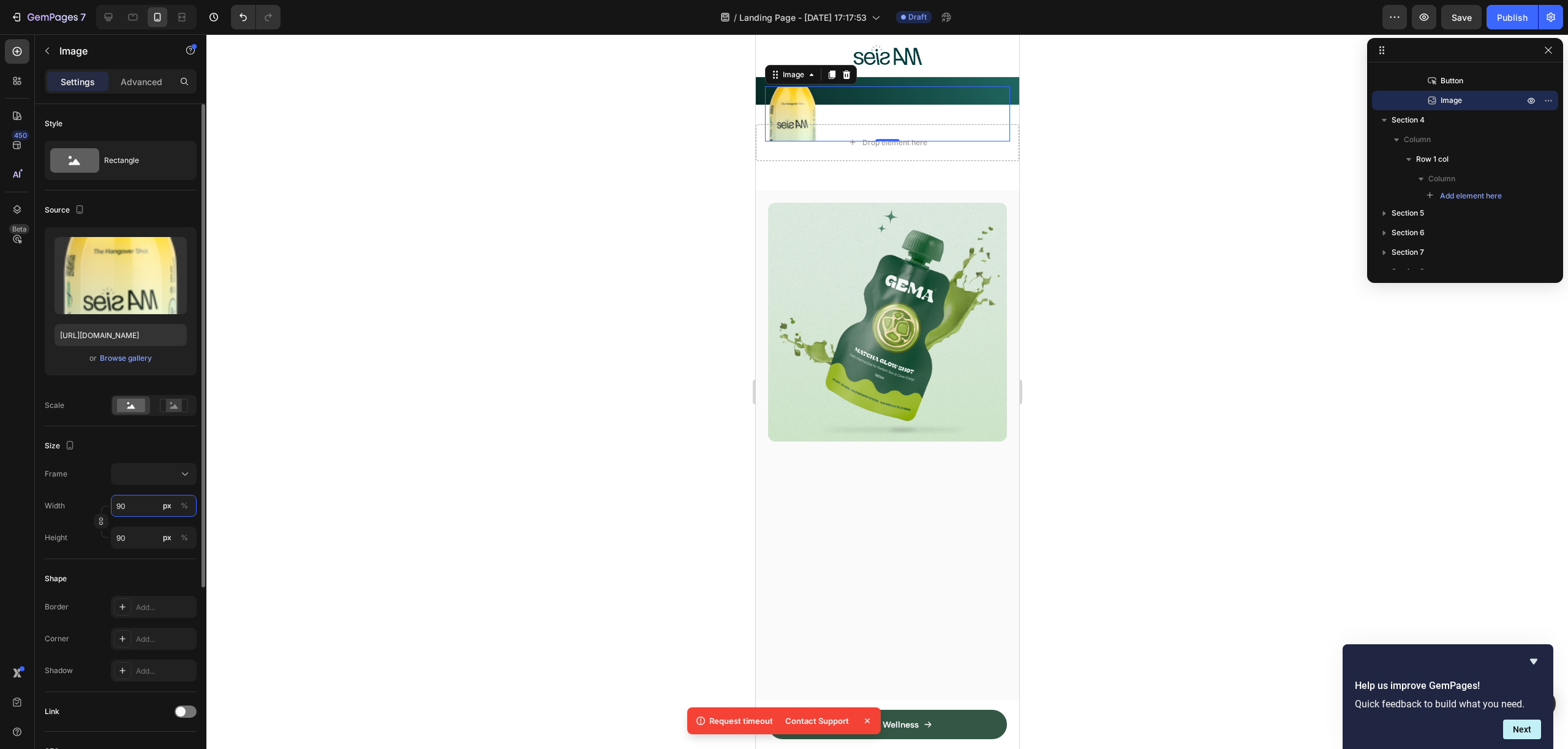
type input "90"
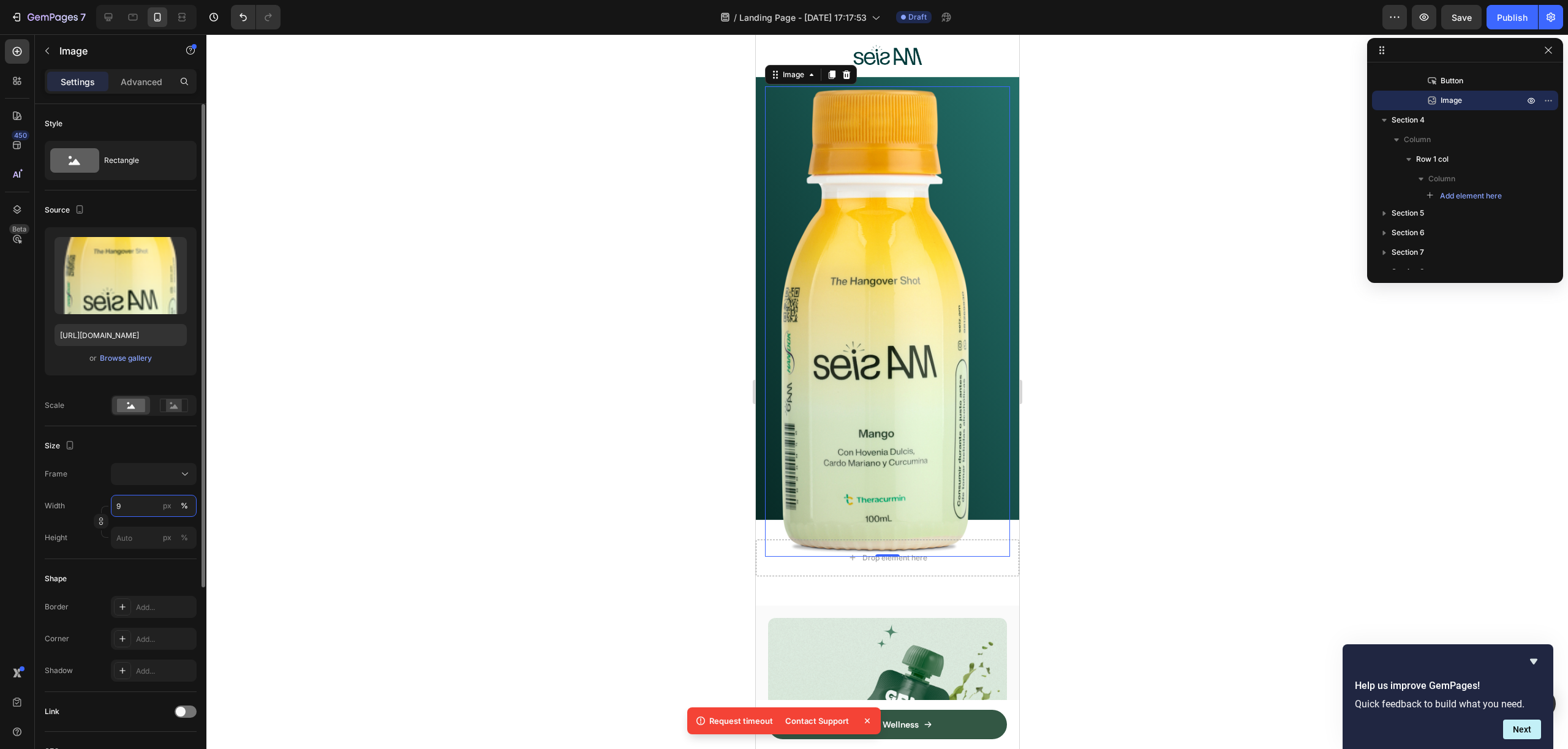
type input "9"
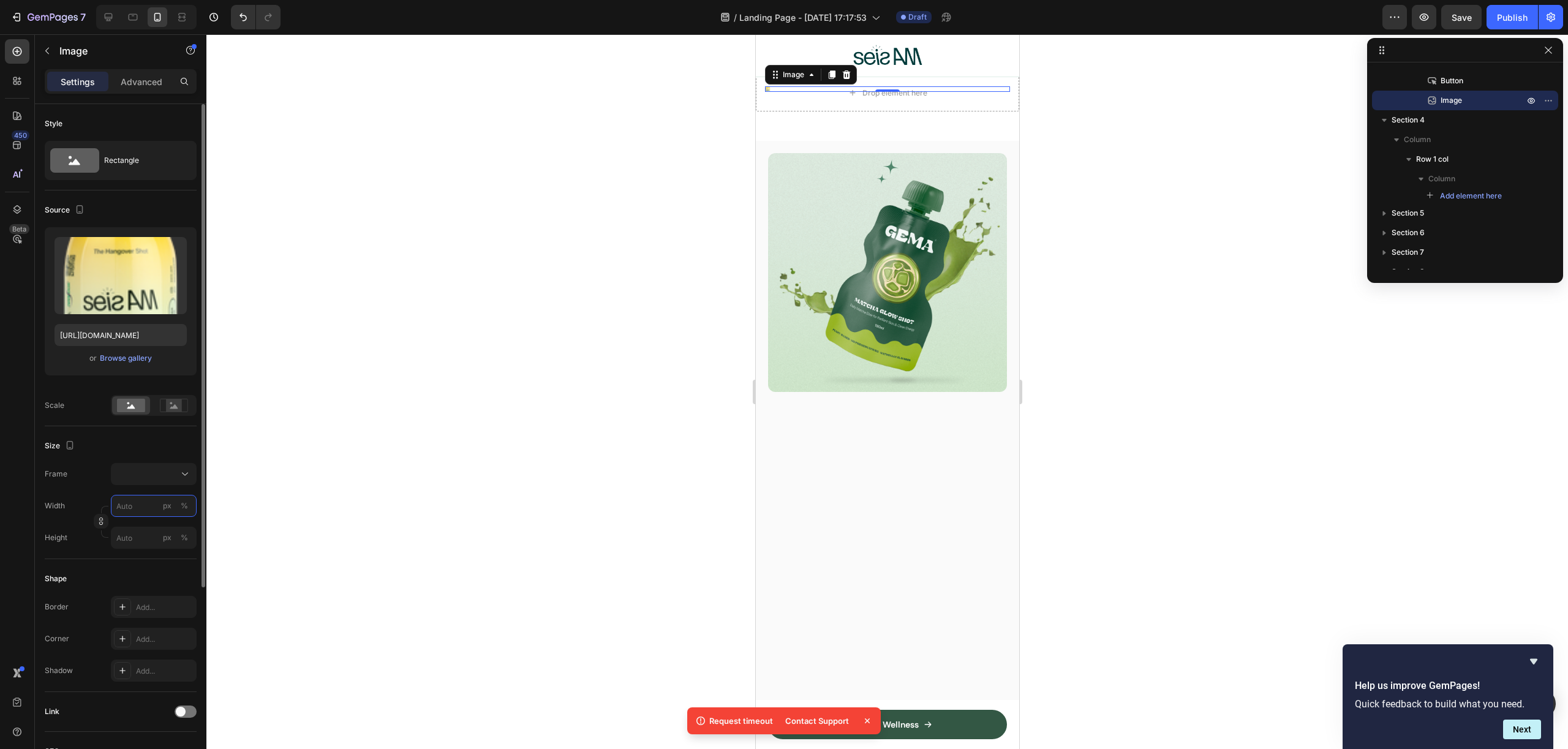
type input "0"
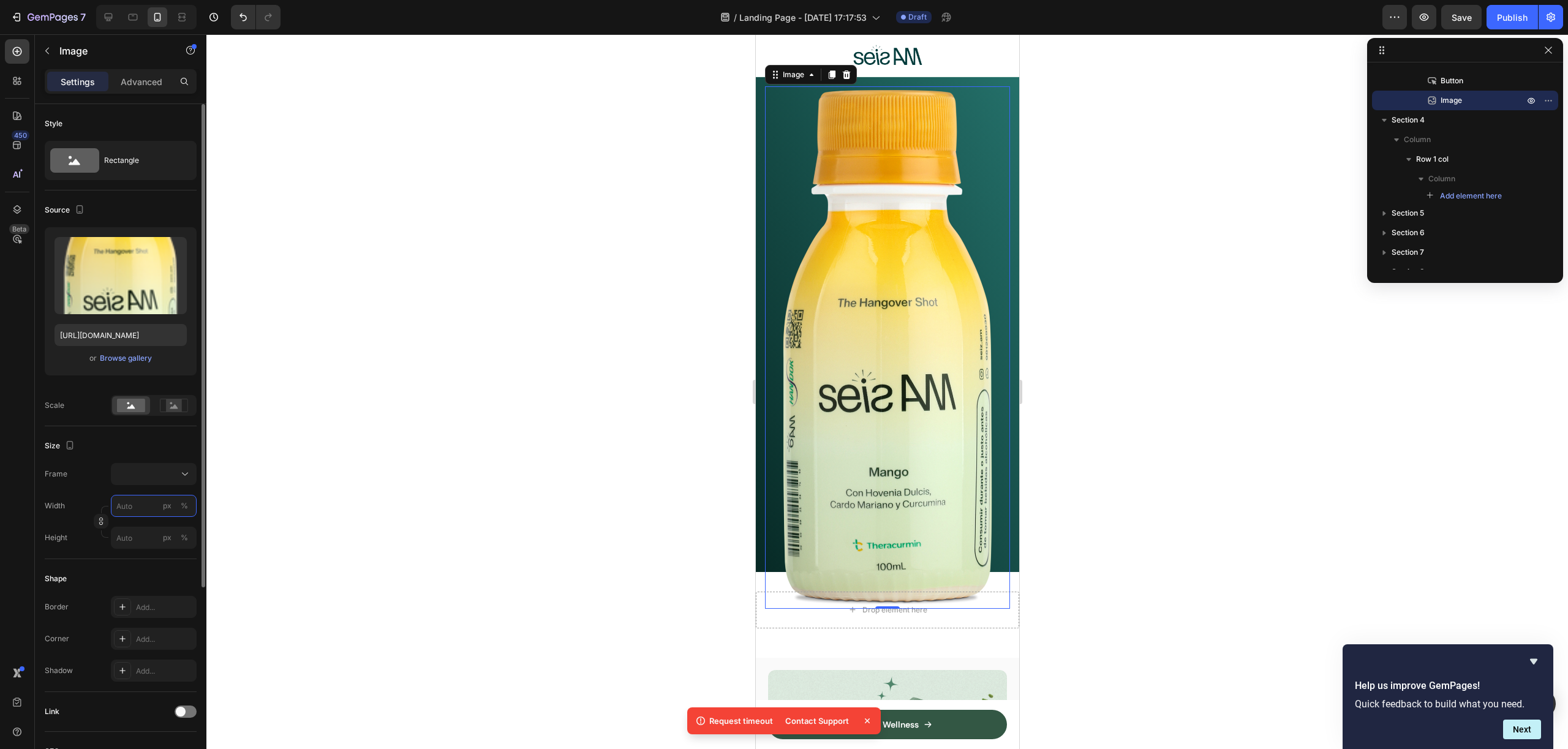
type input "9"
type input "90"
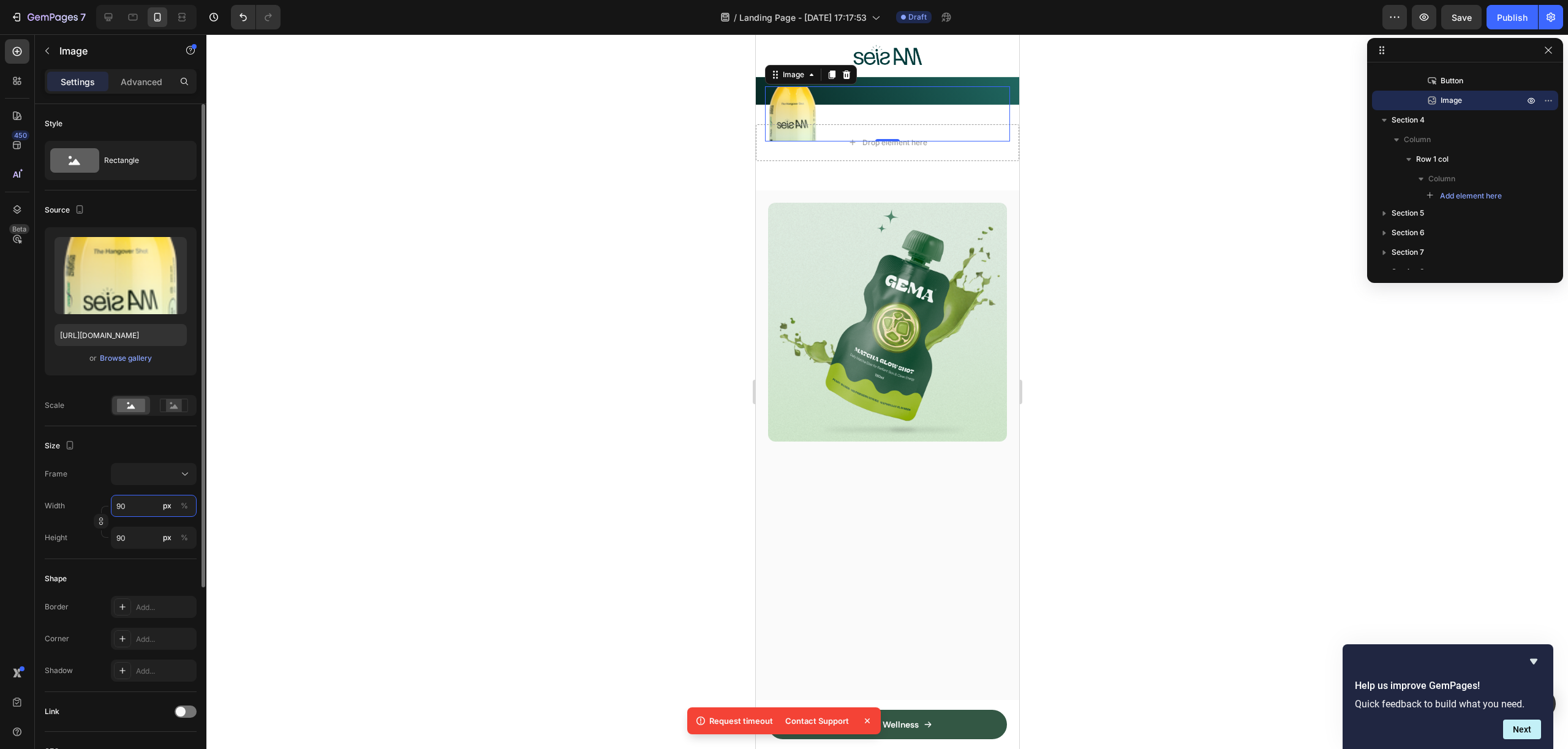
type input "90"
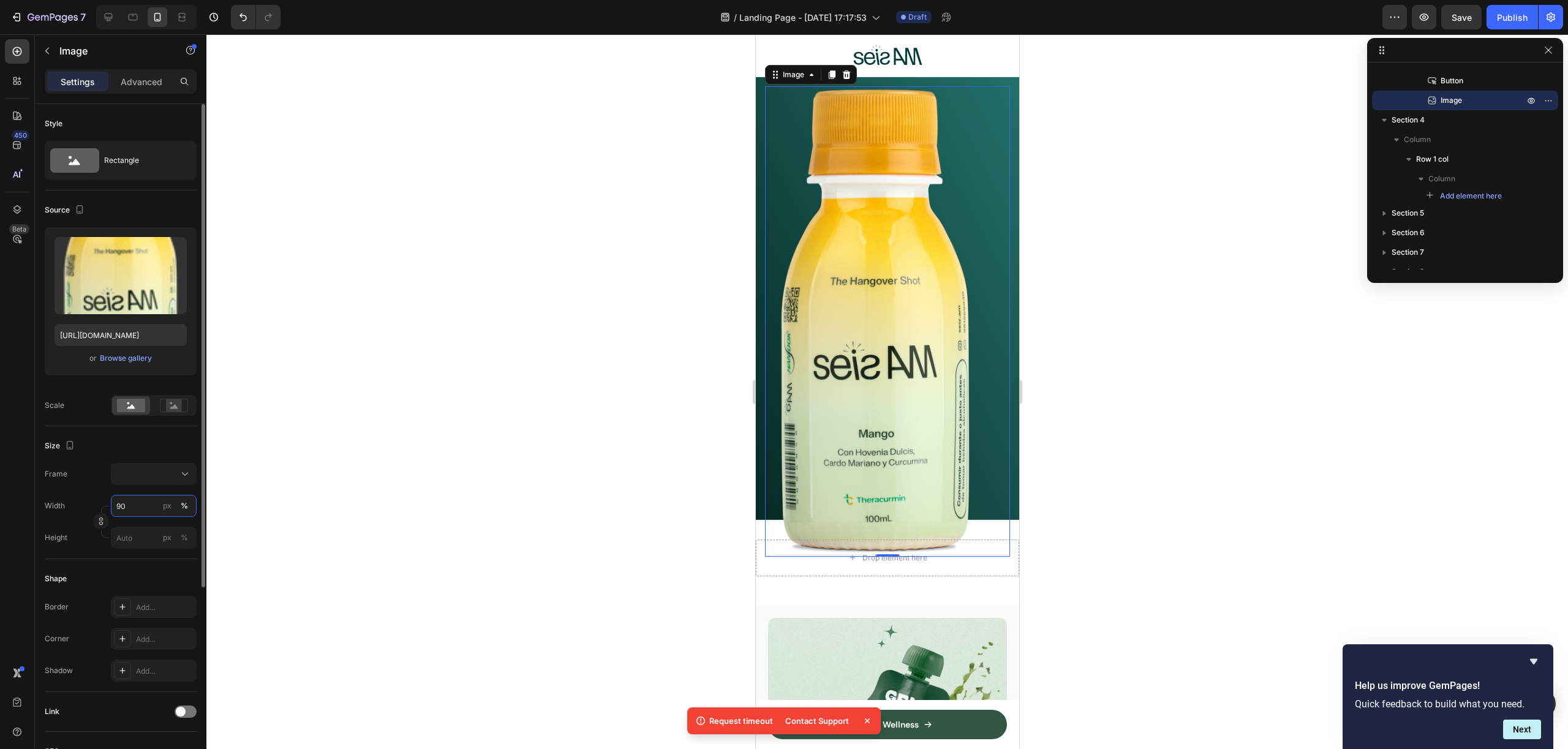
type input "90"
click at [189, 506] on button "%" at bounding box center [184, 506] width 15 height 15
click at [145, 539] on input "px %" at bounding box center [153, 537] width 86 height 22
click at [136, 573] on div "Full 100%" at bounding box center [141, 566] width 101 height 22
type input "100"
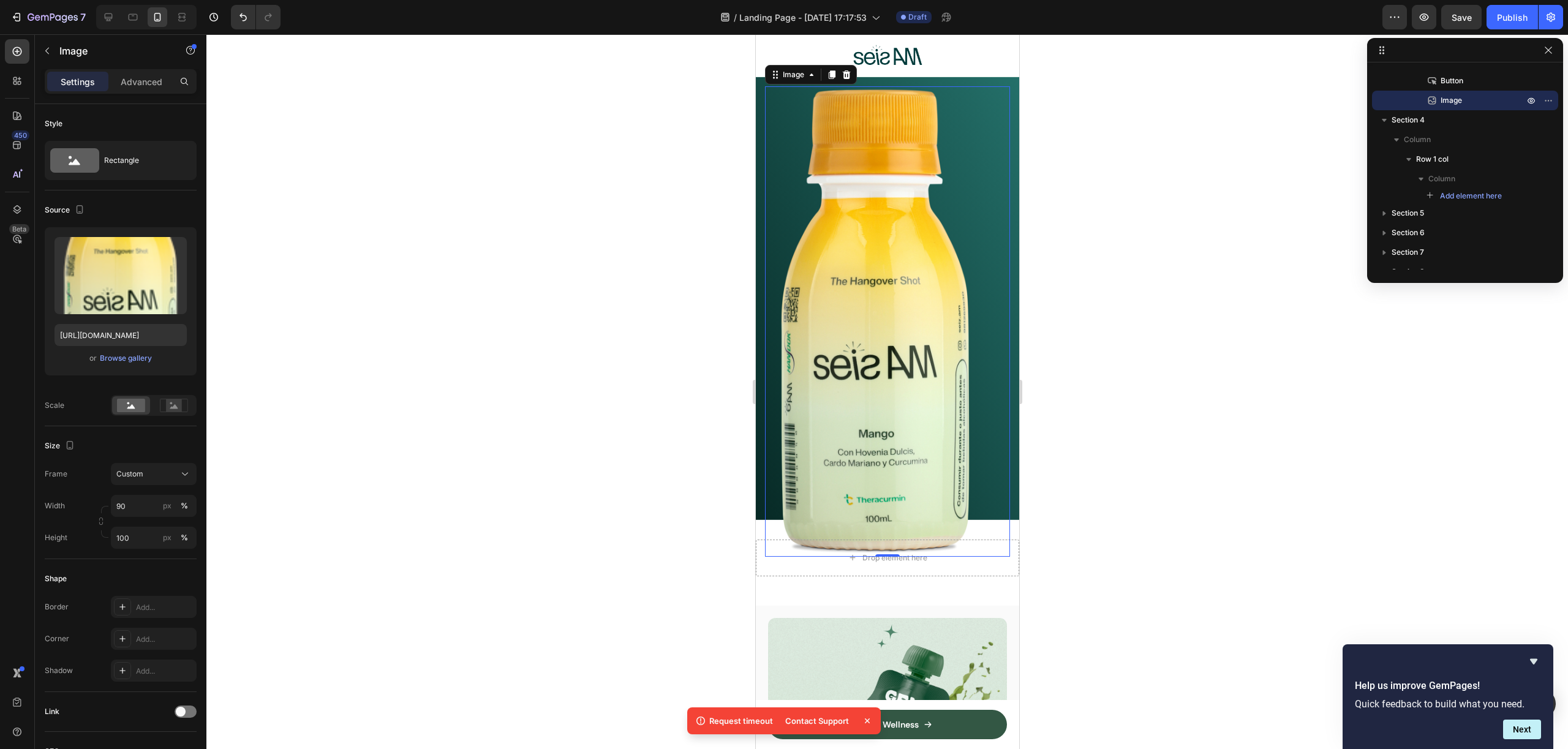
click at [520, 445] on div at bounding box center [887, 390] width 1362 height 714
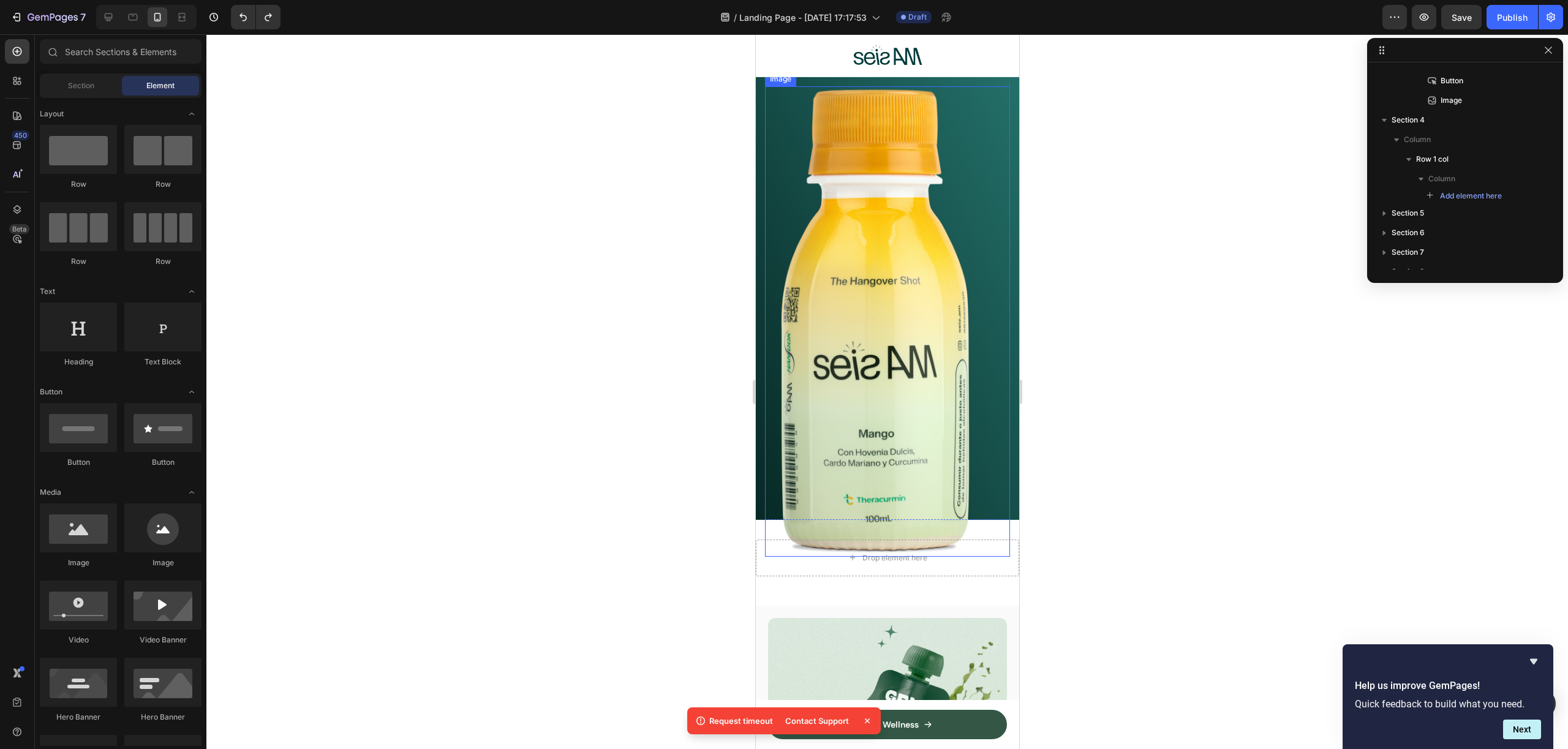
click at [1145, 428] on div at bounding box center [887, 390] width 1362 height 714
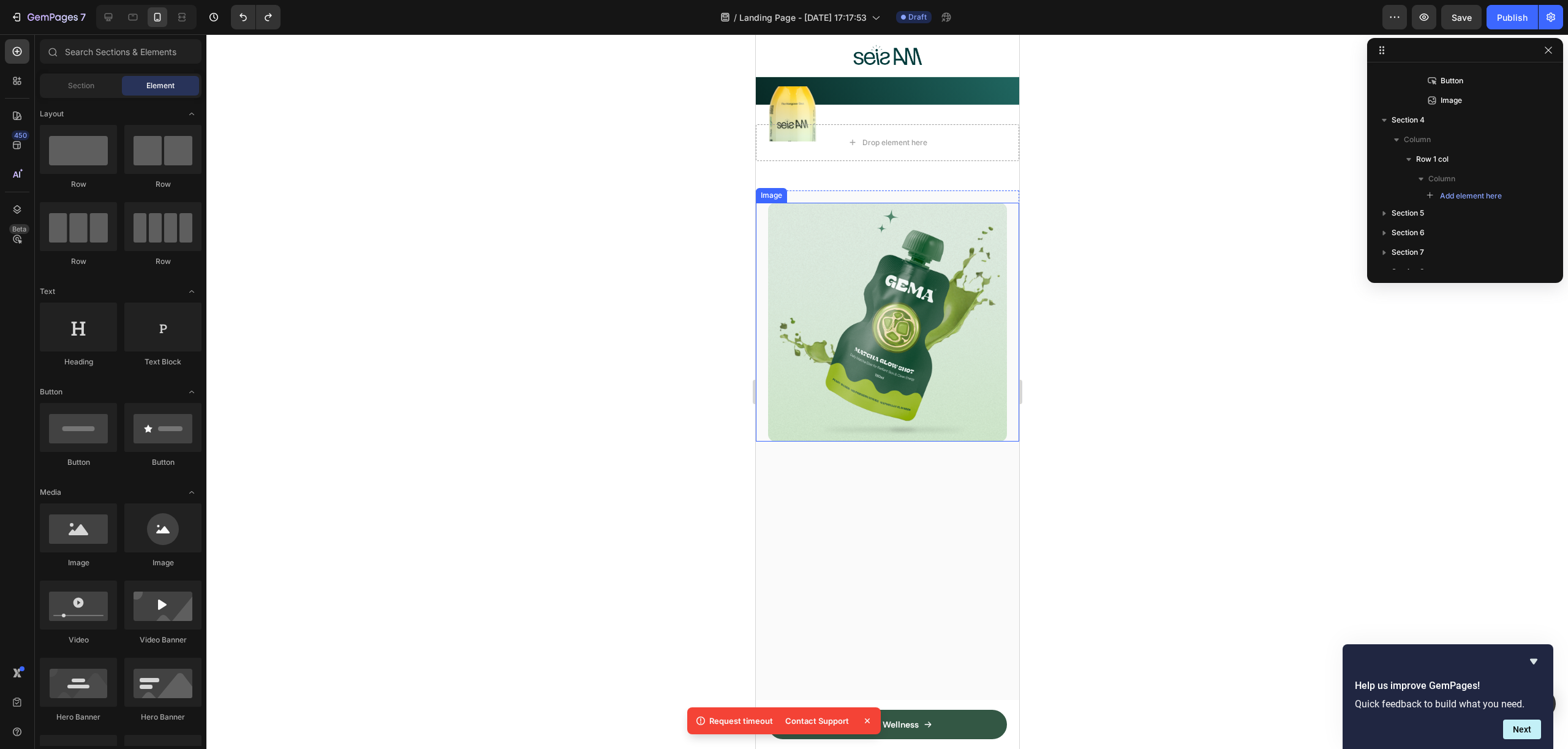
scroll to position [0, 0]
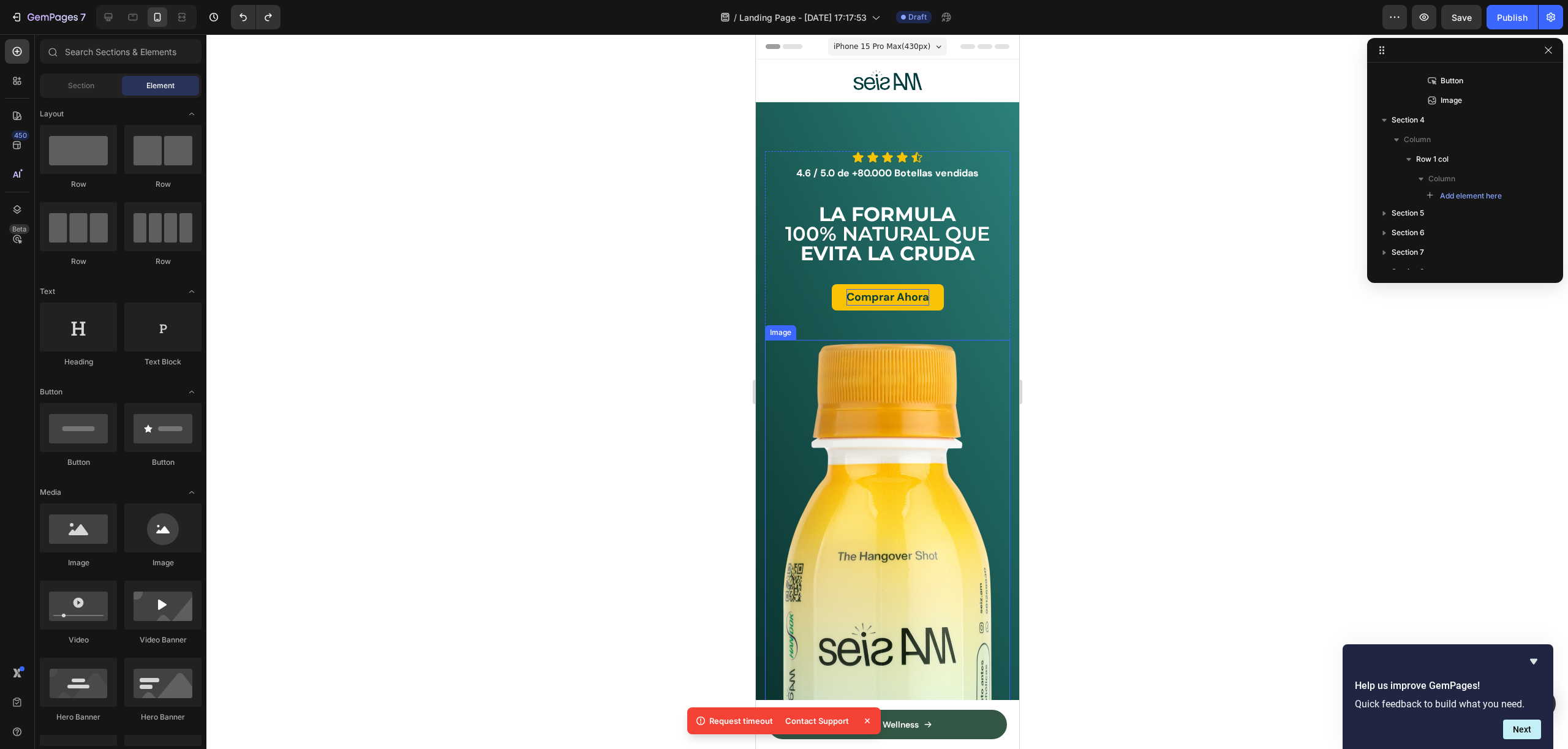
click at [894, 420] on img at bounding box center [887, 600] width 245 height 522
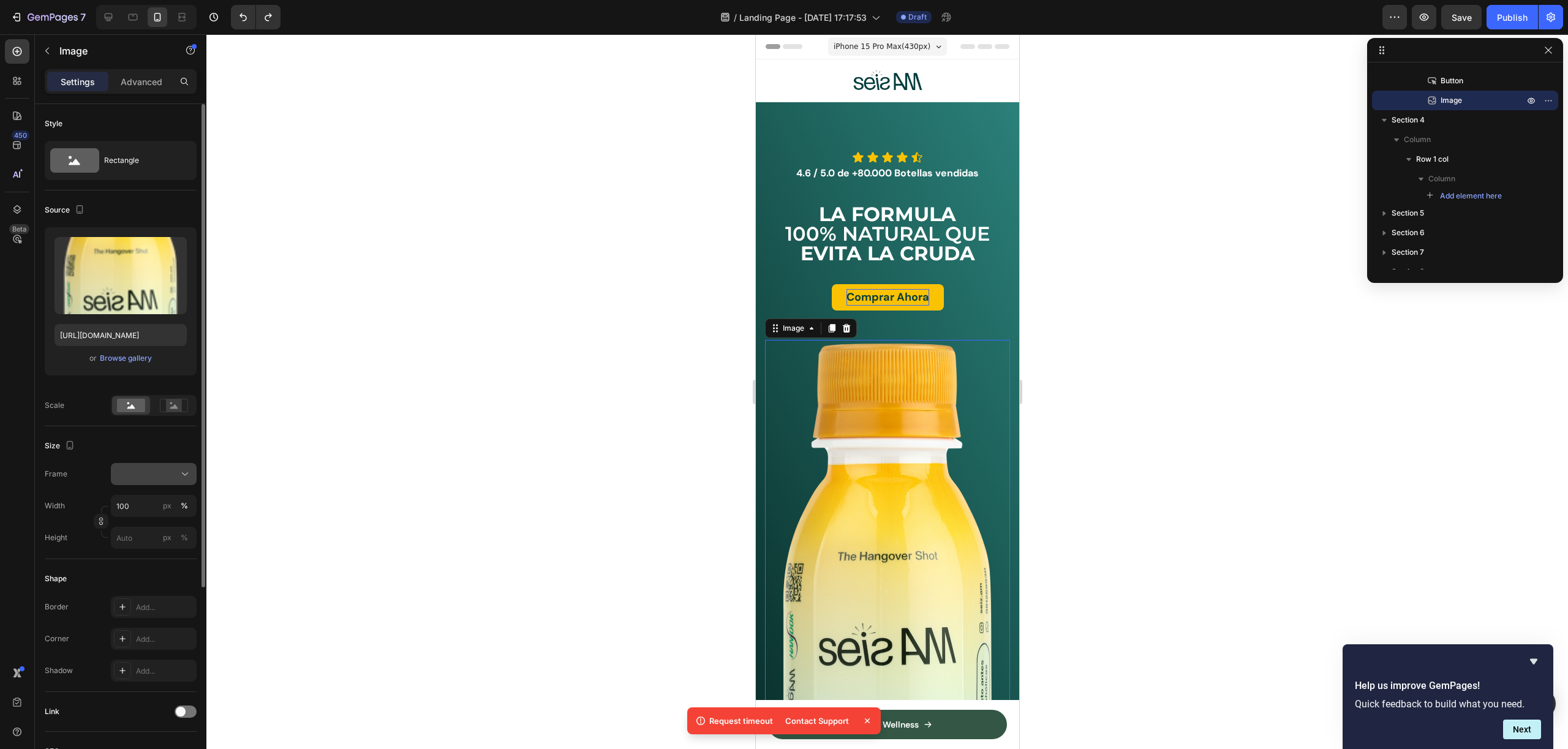
click at [146, 473] on div at bounding box center [153, 473] width 74 height 12
click at [169, 522] on div "Vertical" at bounding box center [151, 527] width 71 height 12
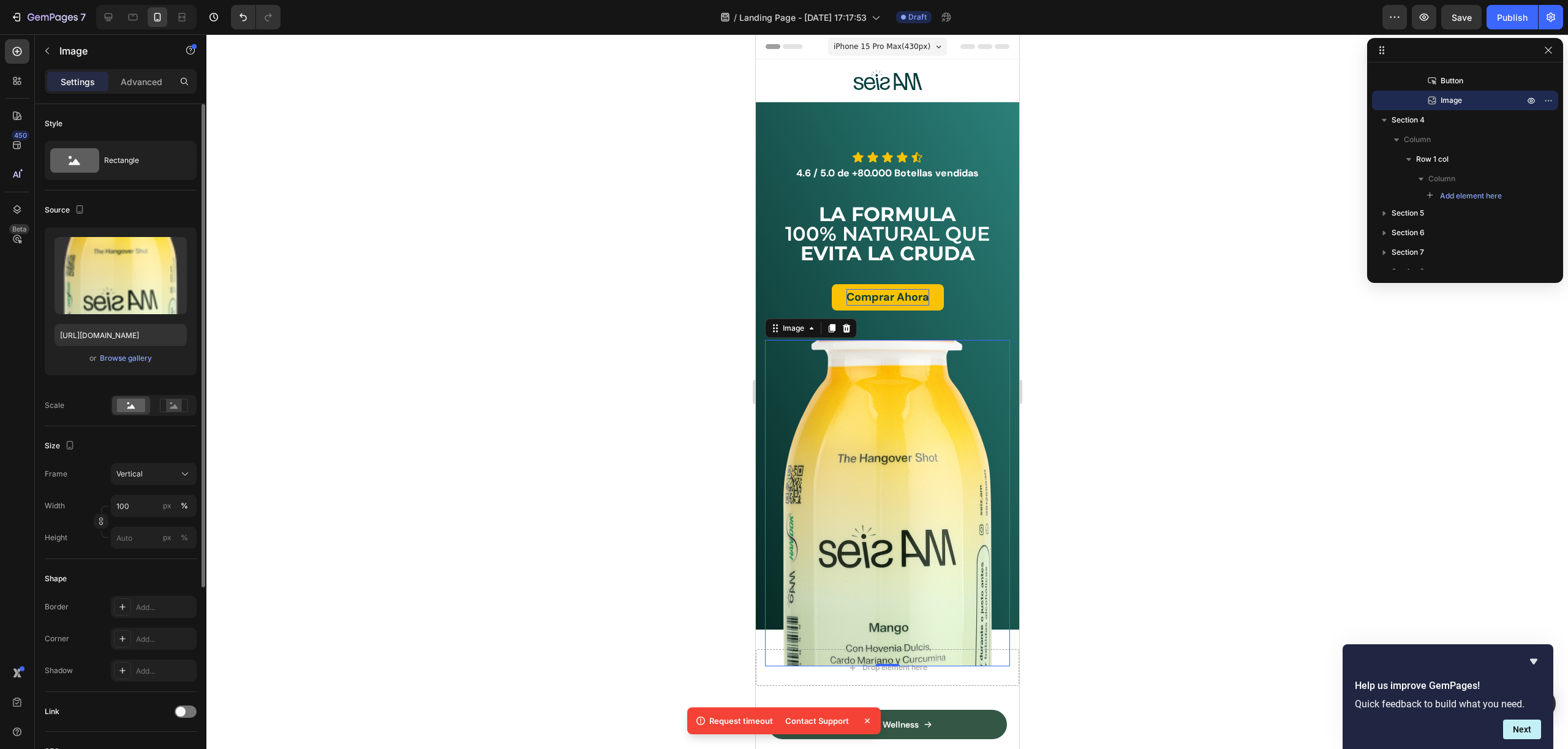
click at [1201, 423] on div at bounding box center [887, 390] width 1362 height 714
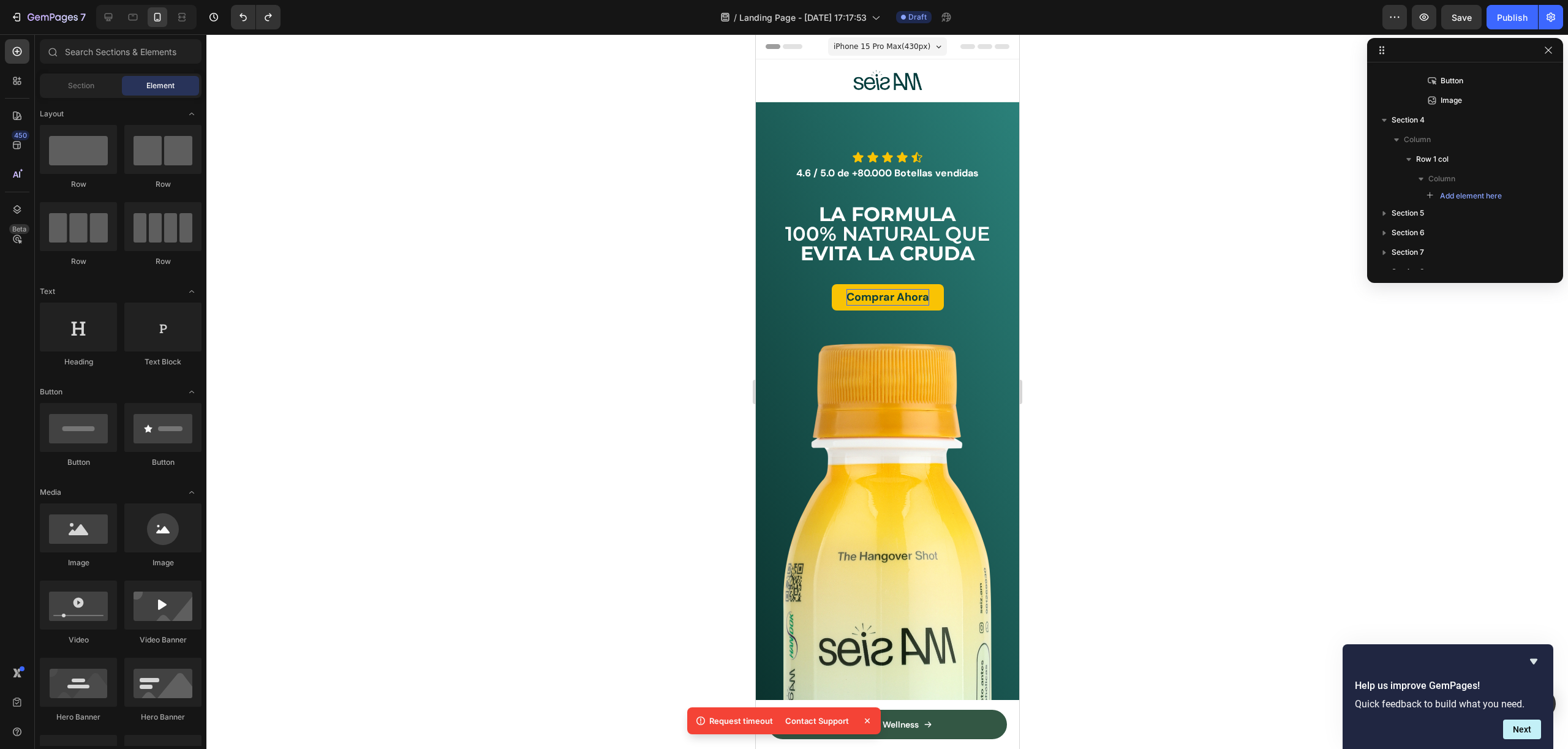
click at [879, 441] on img at bounding box center [887, 600] width 245 height 522
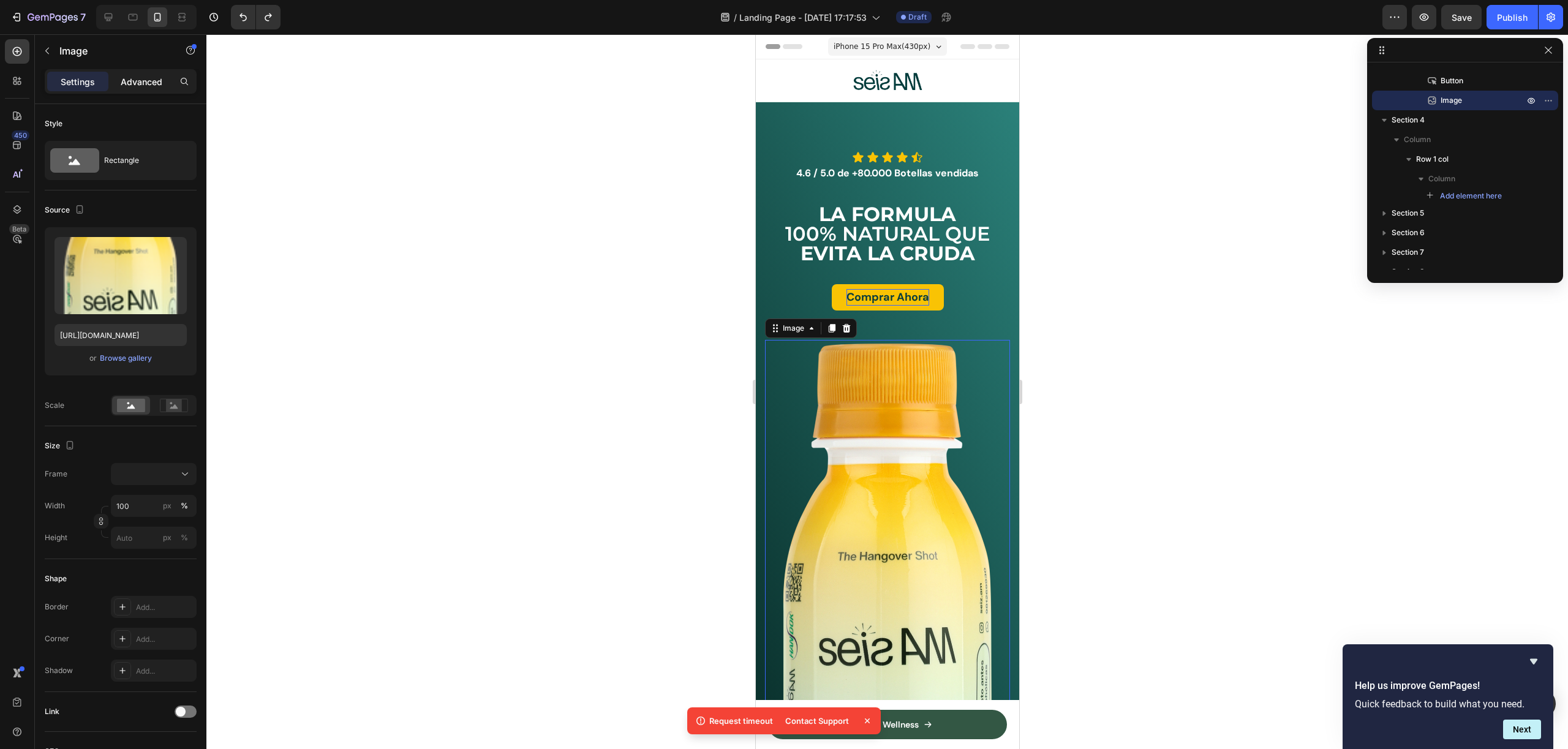
click at [141, 87] on p "Advanced" at bounding box center [141, 82] width 41 height 13
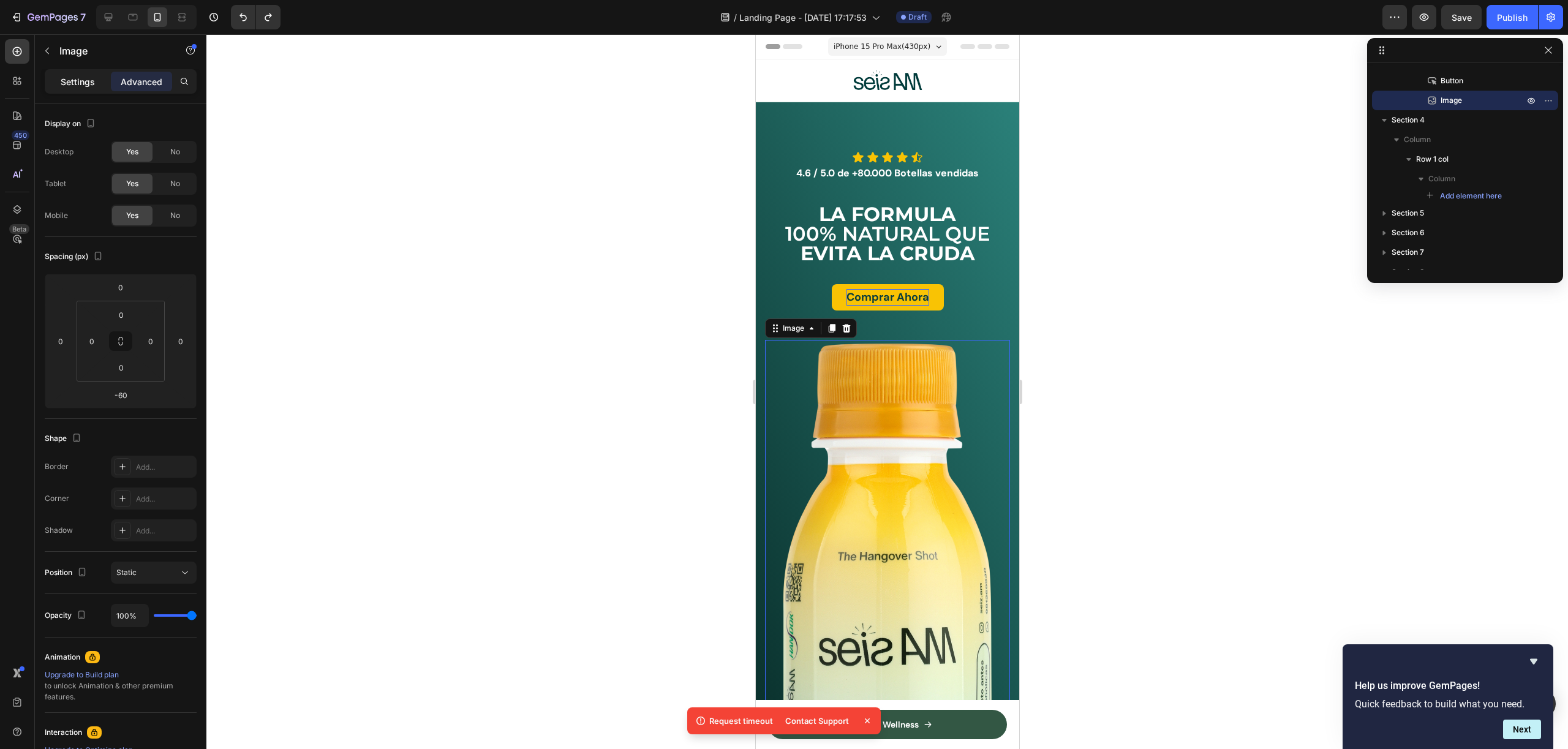
click at [82, 83] on p "Settings" at bounding box center [77, 82] width 34 height 13
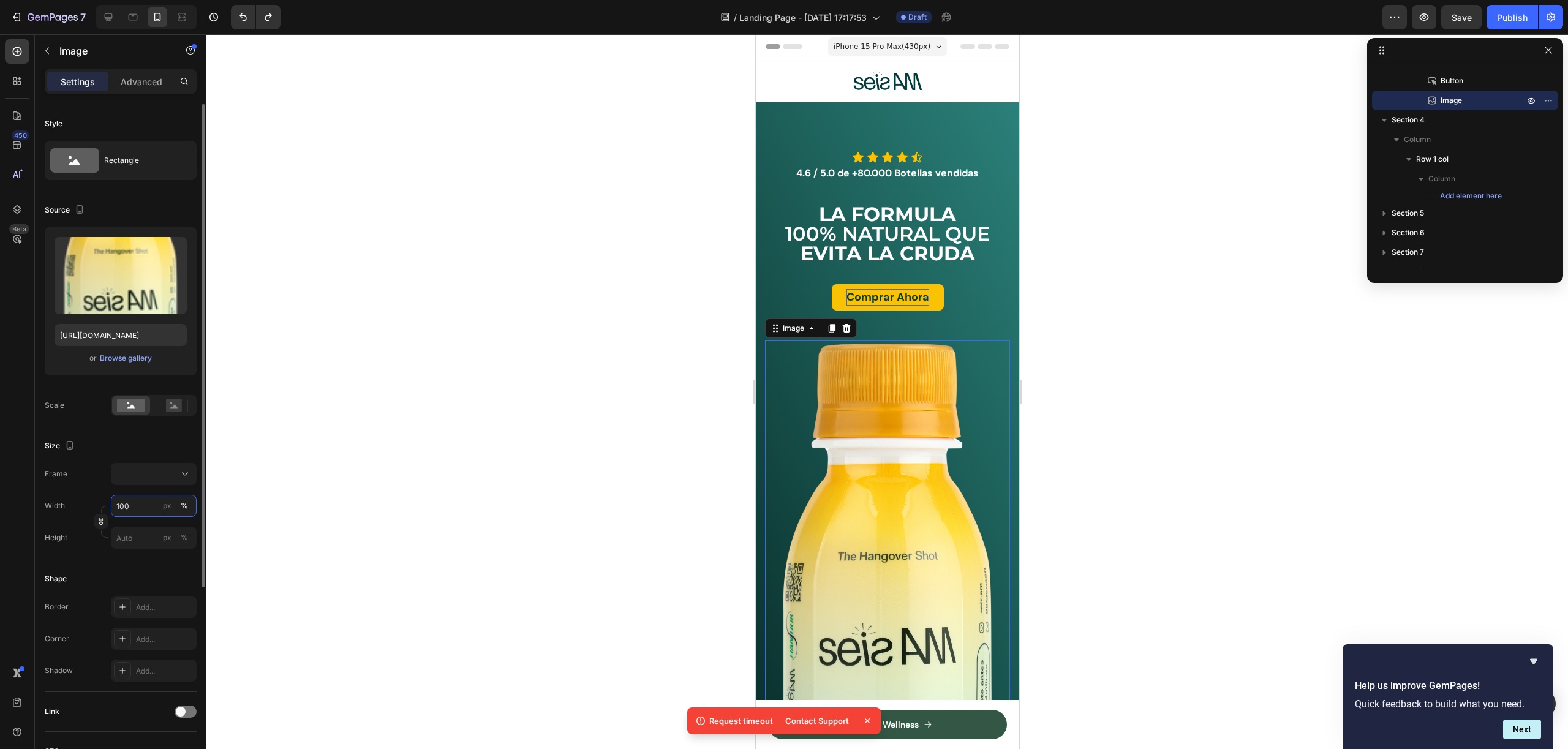
click at [133, 506] on input "100" at bounding box center [153, 505] width 86 height 22
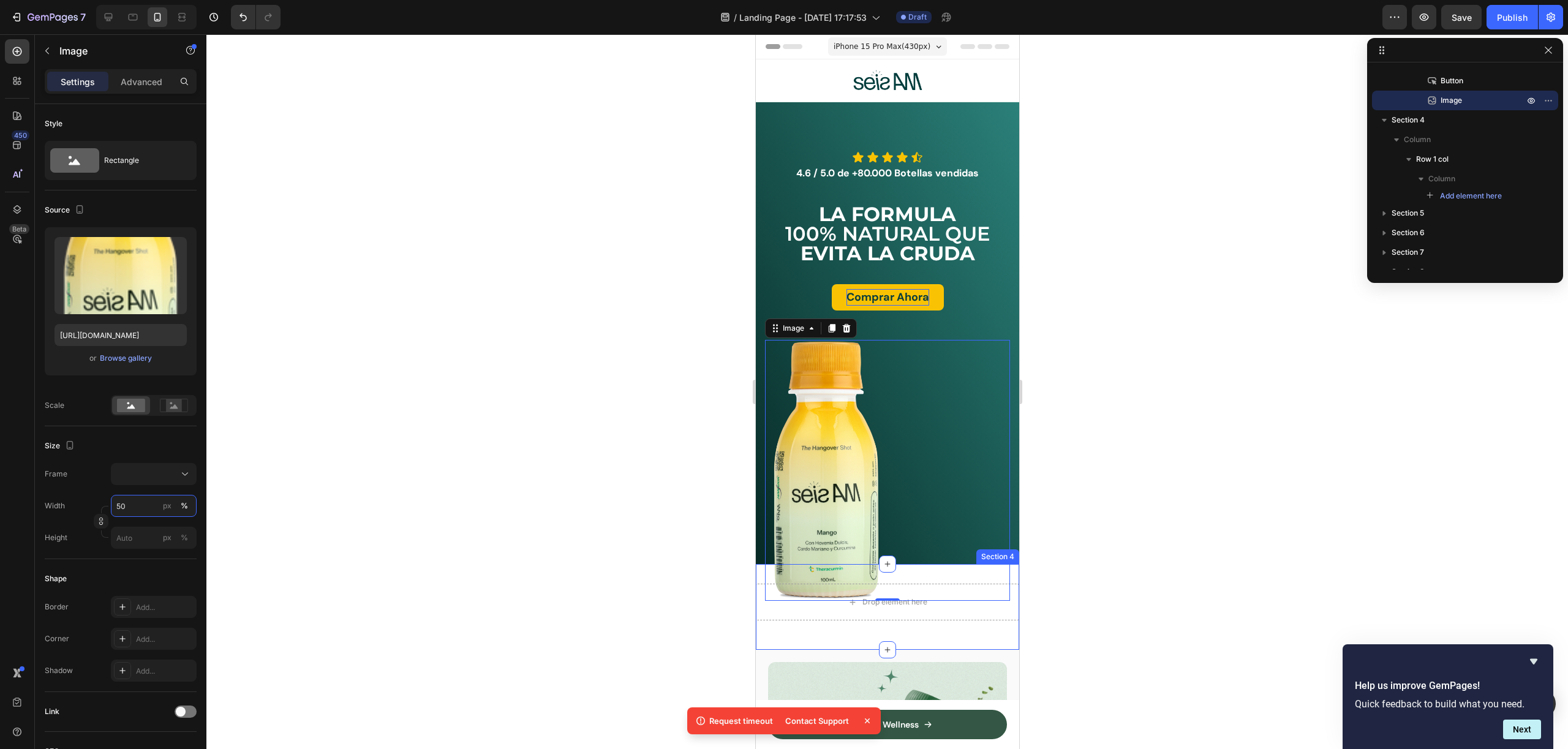
type input "50"
click at [1161, 471] on div at bounding box center [887, 390] width 1362 height 714
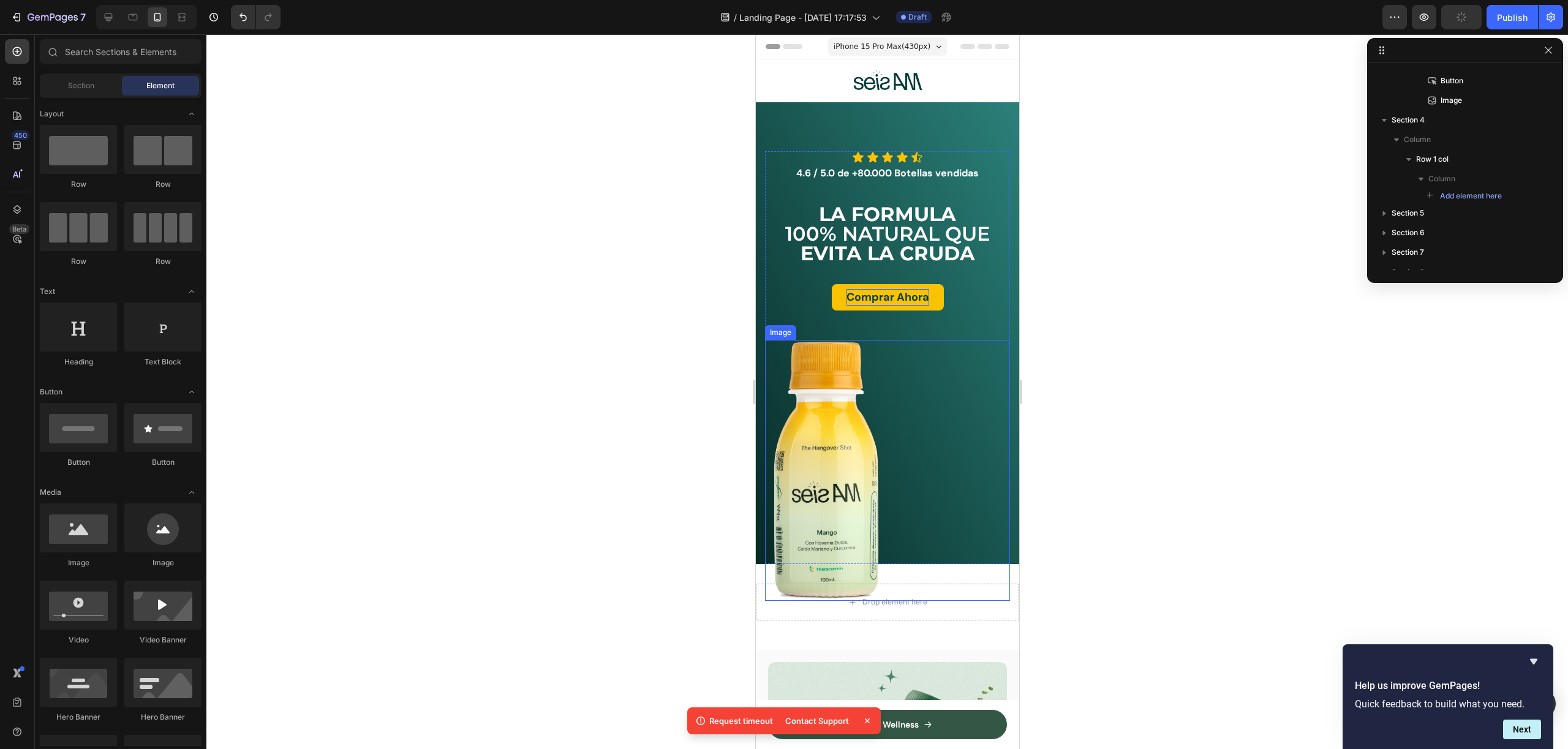
click at [871, 437] on img at bounding box center [825, 470] width 122 height 262
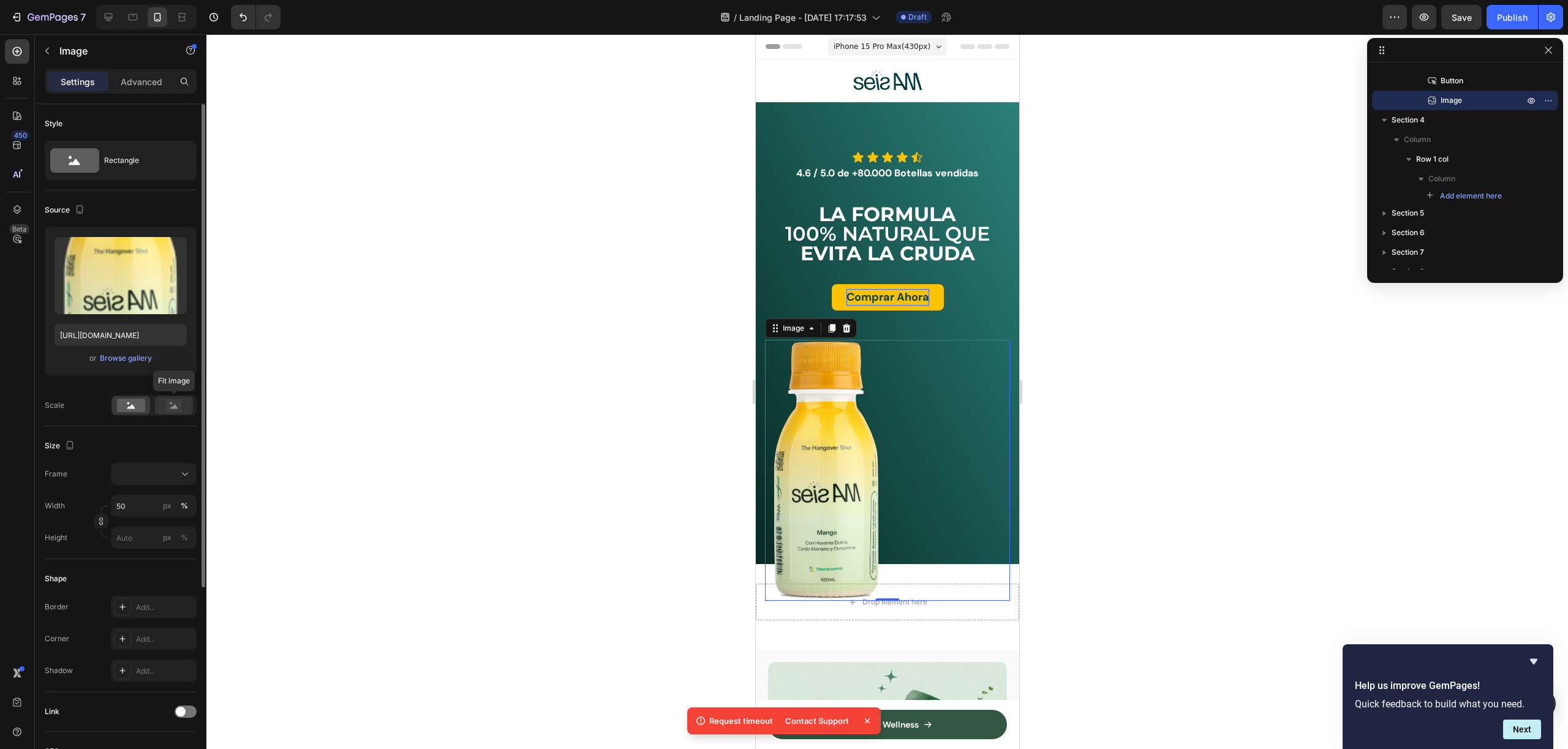
click at [163, 399] on icon at bounding box center [174, 406] width 28 height 13
click at [131, 404] on rect at bounding box center [131, 406] width 28 height 13
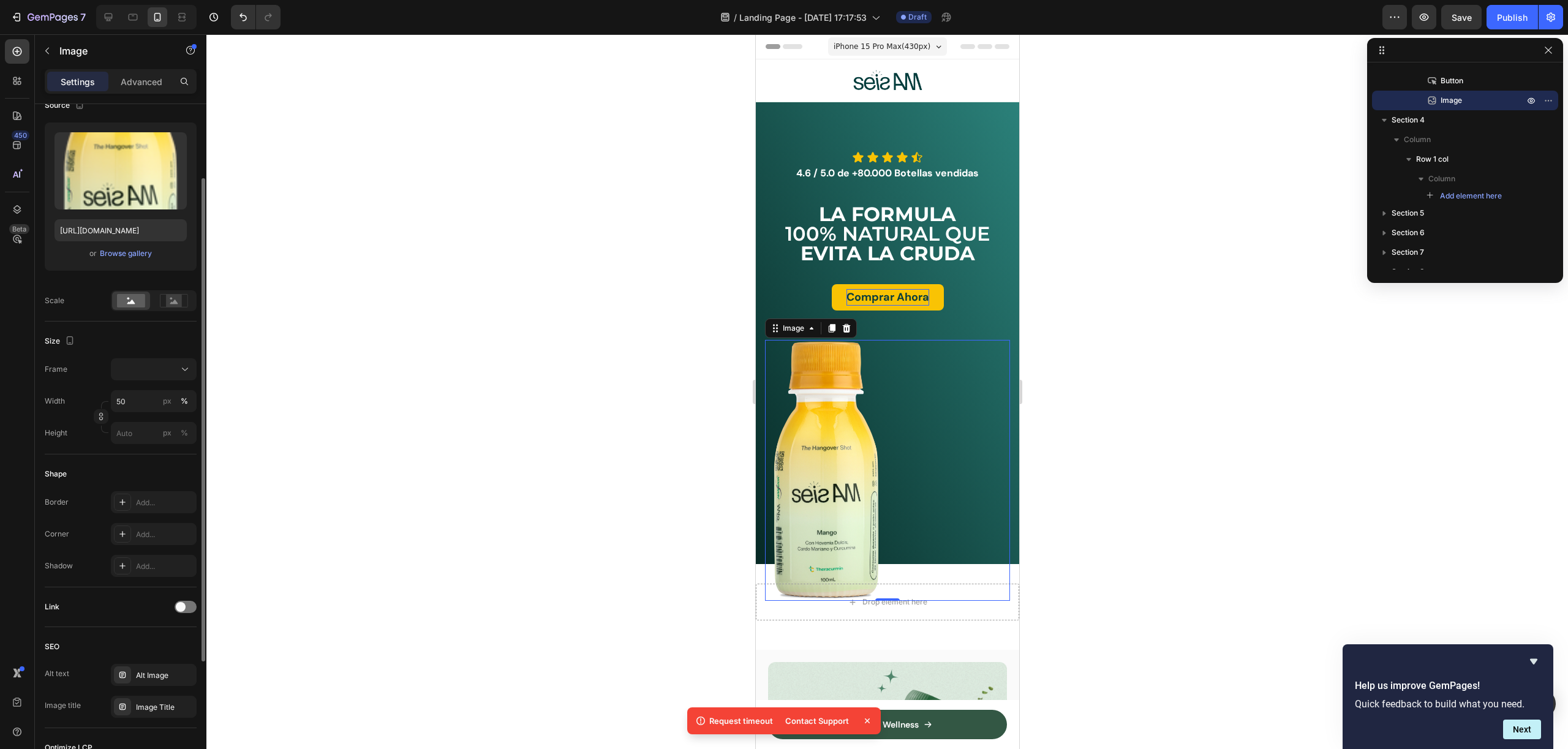
scroll to position [276, 0]
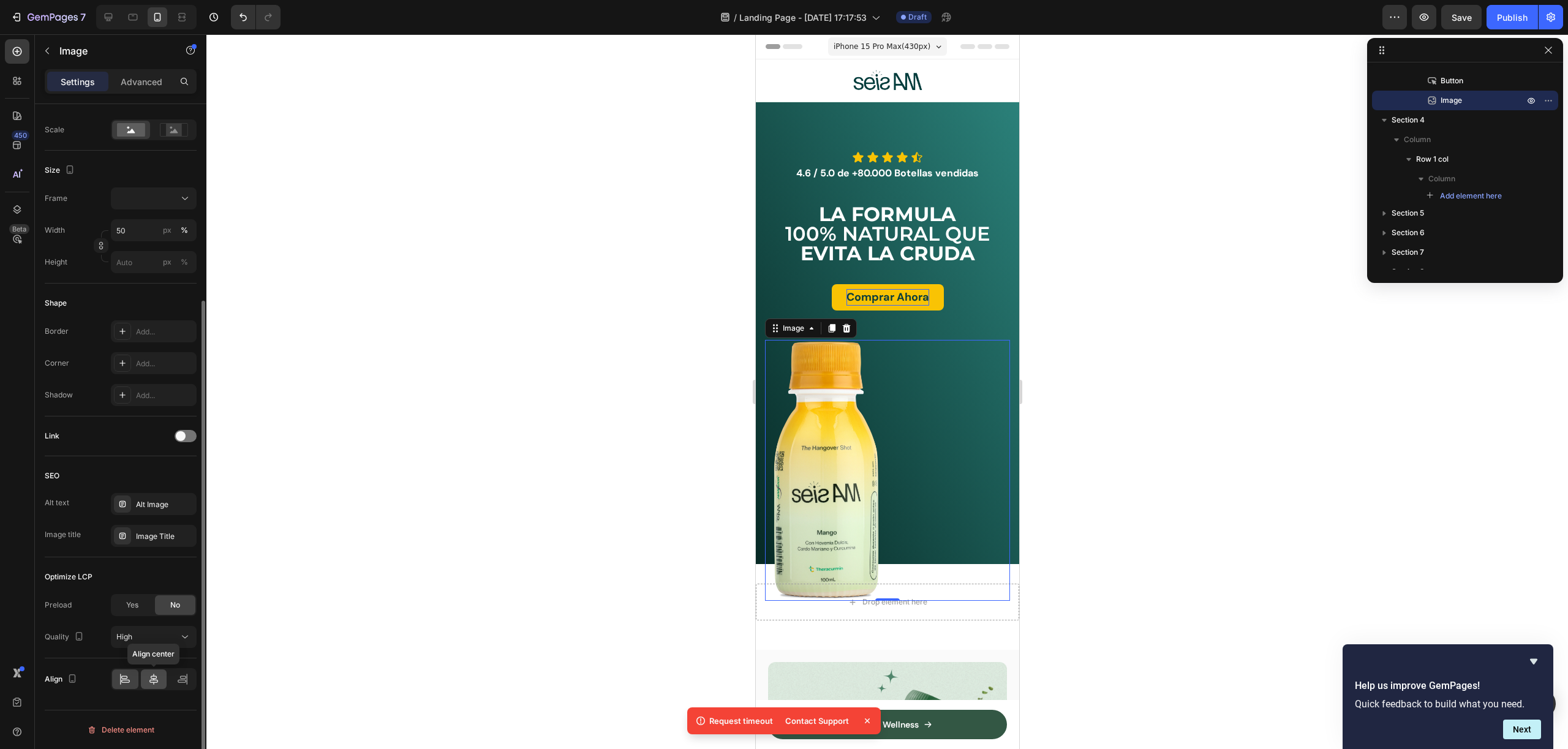
click at [157, 680] on icon at bounding box center [153, 678] width 12 height 12
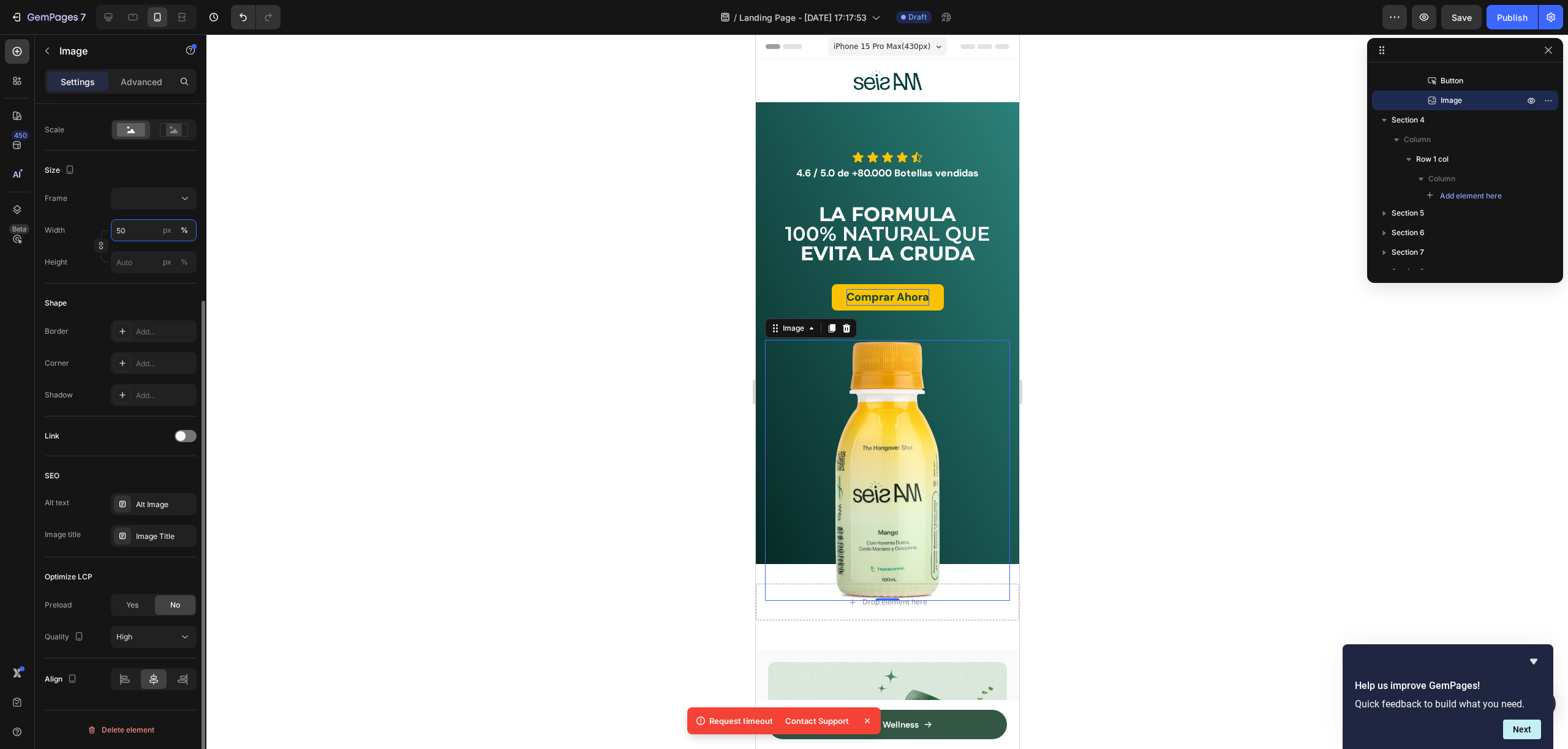
click at [129, 231] on input "50" at bounding box center [153, 230] width 86 height 22
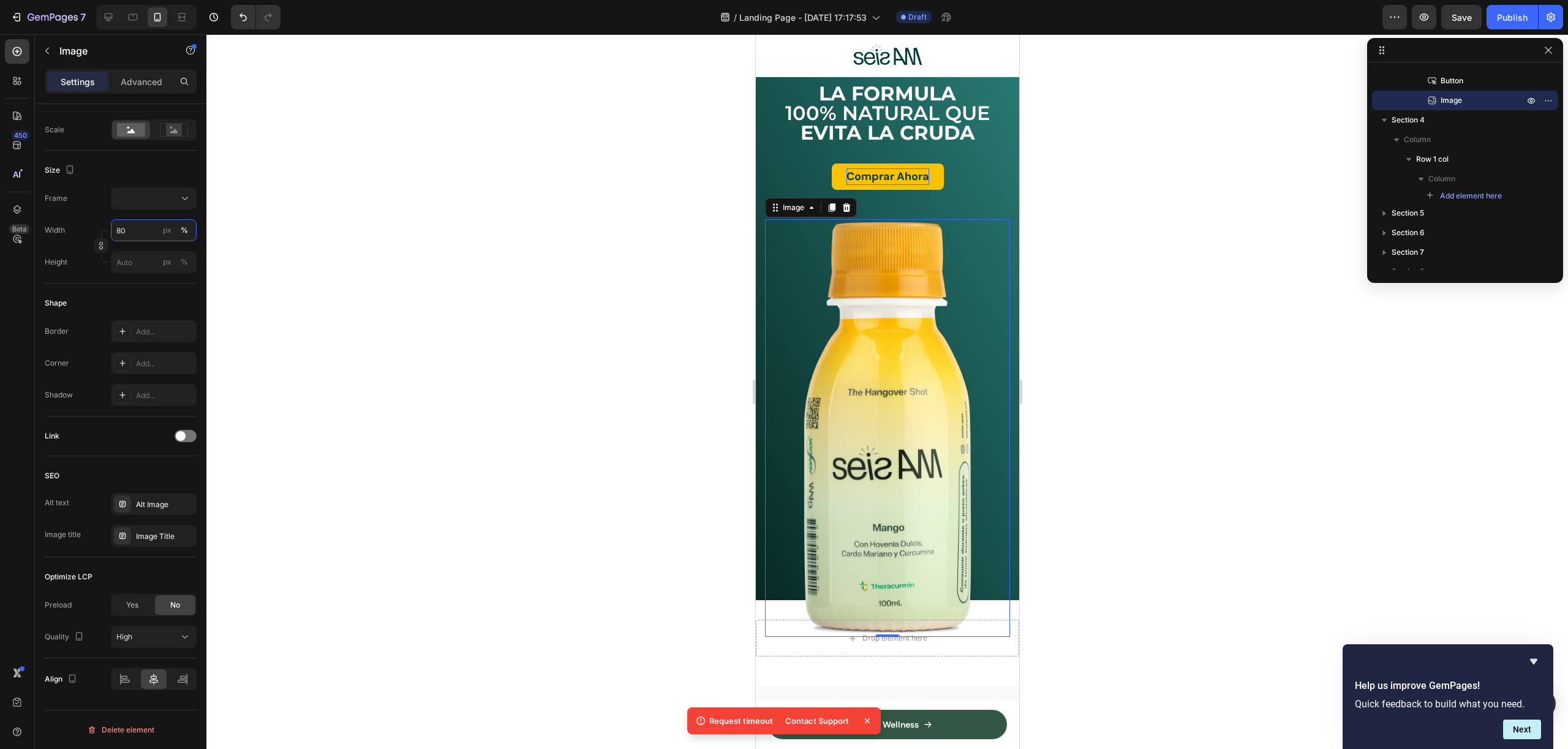
scroll to position [125, 0]
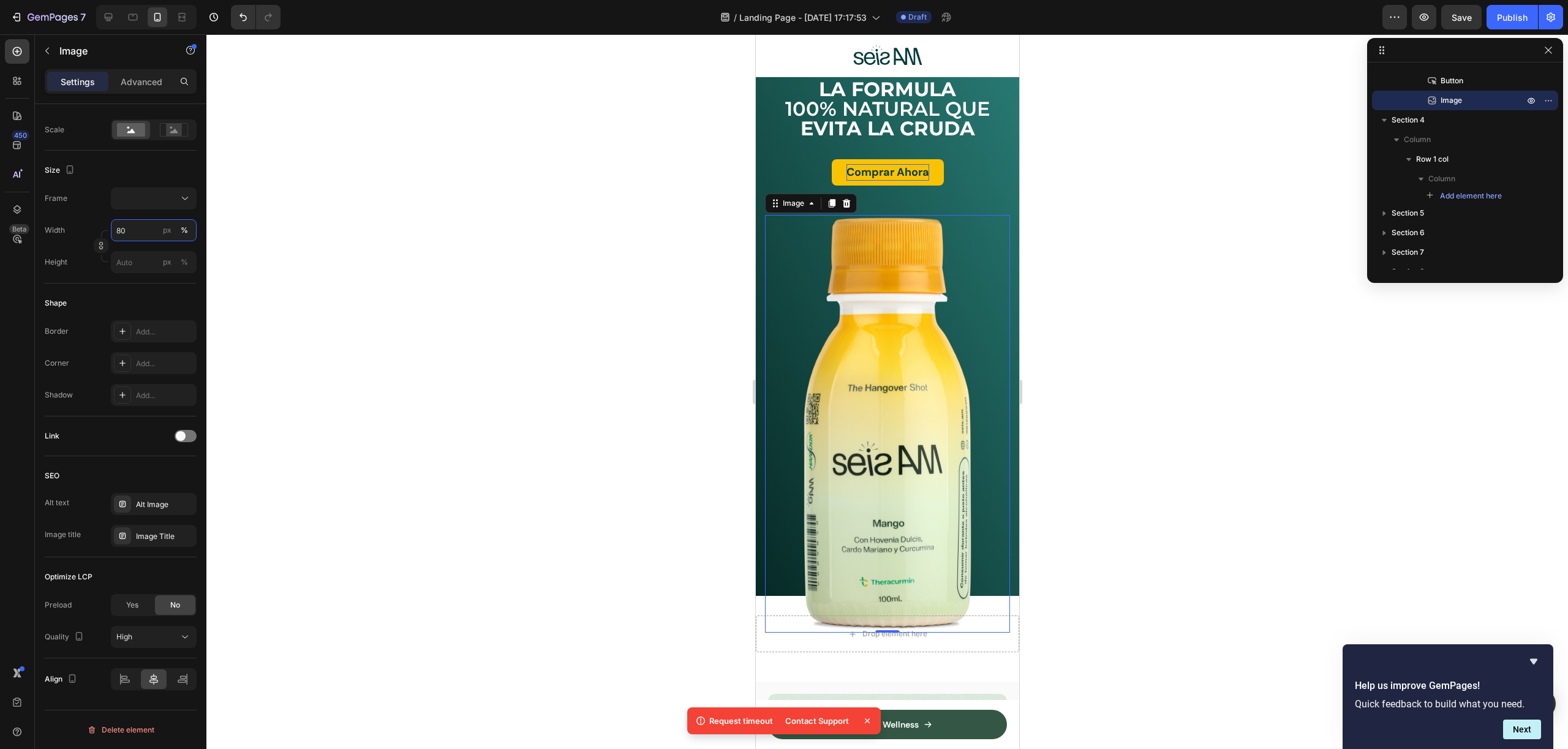
type input "80"
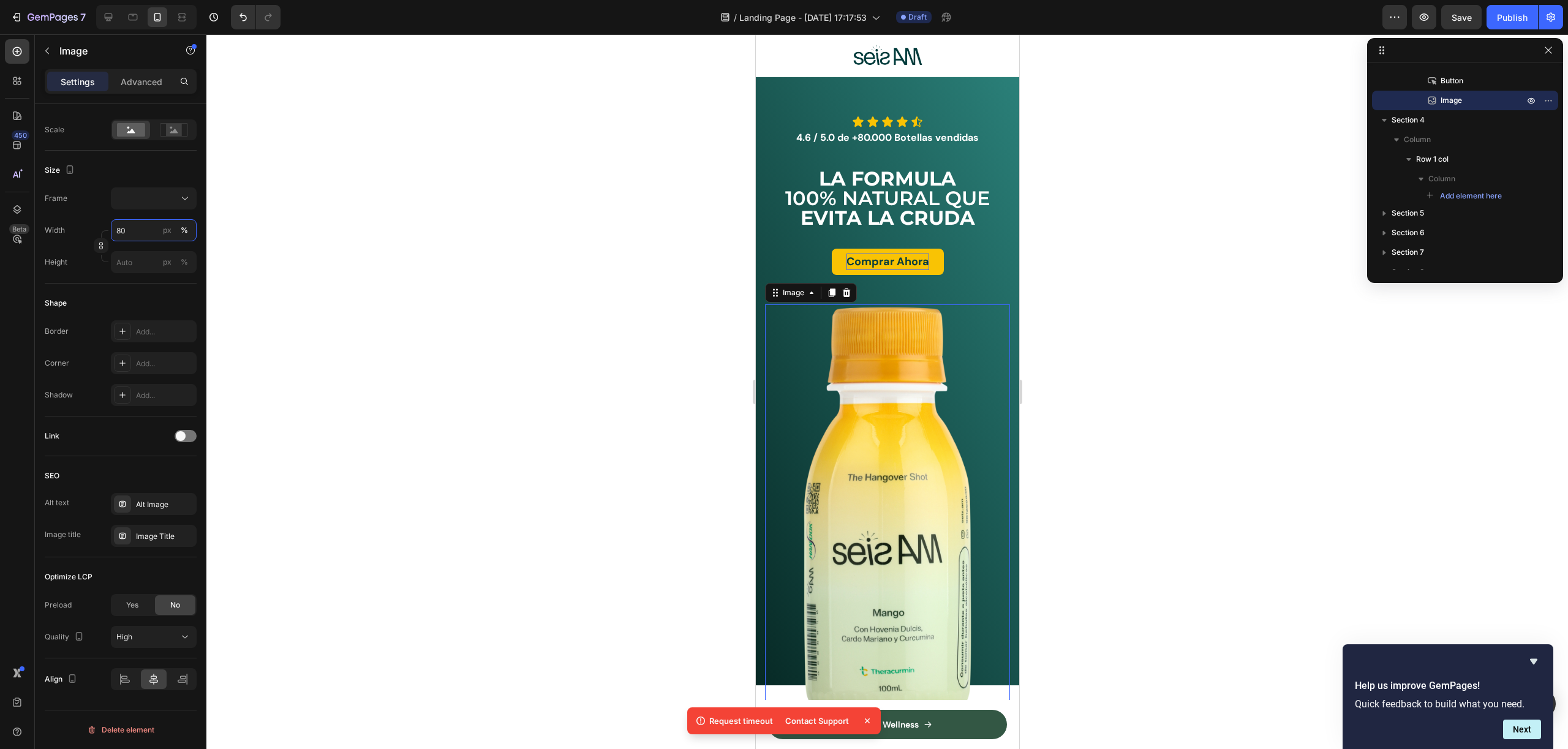
scroll to position [35, 0]
click at [902, 183] on strong "LA FORMULA" at bounding box center [887, 179] width 137 height 24
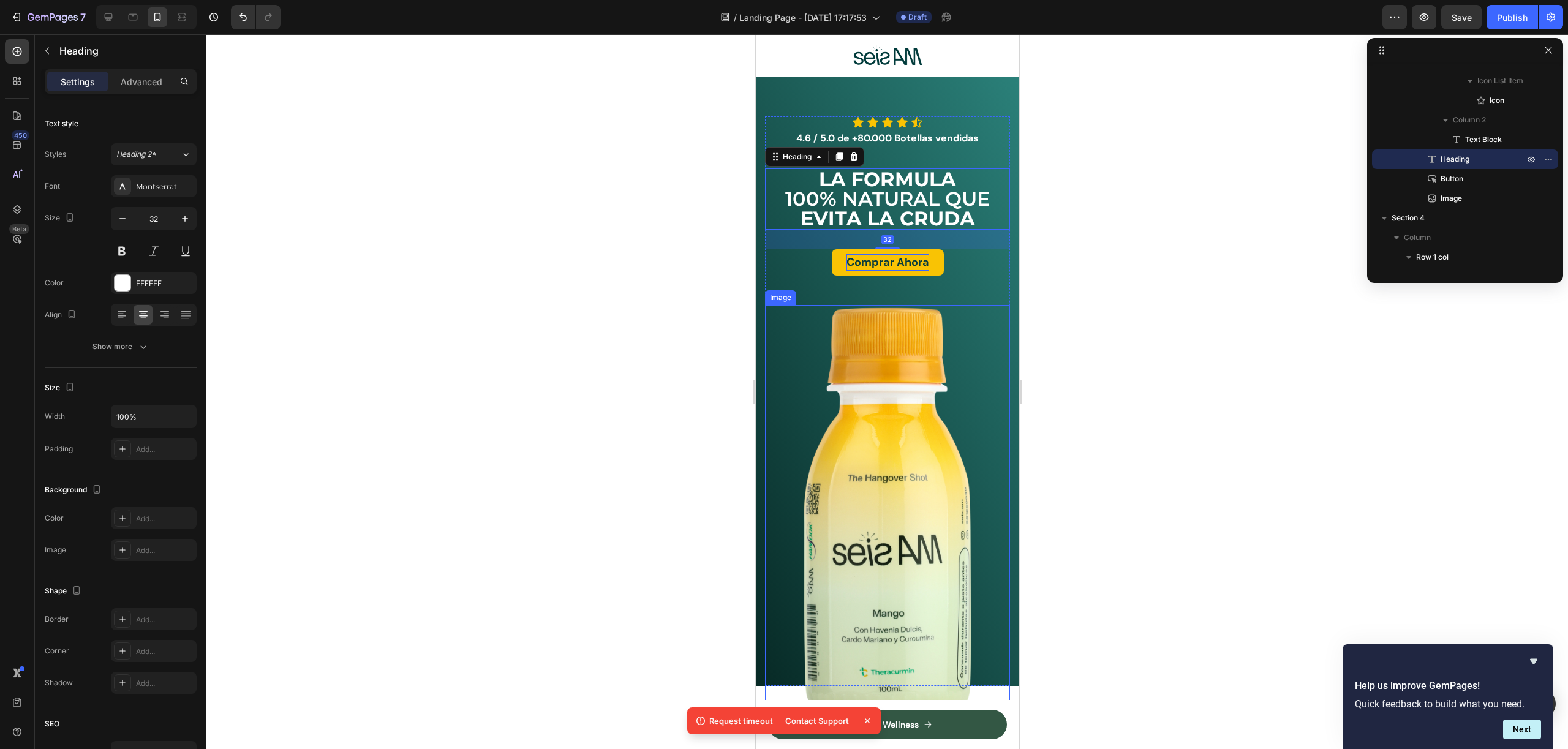
click at [945, 436] on img at bounding box center [887, 514] width 196 height 418
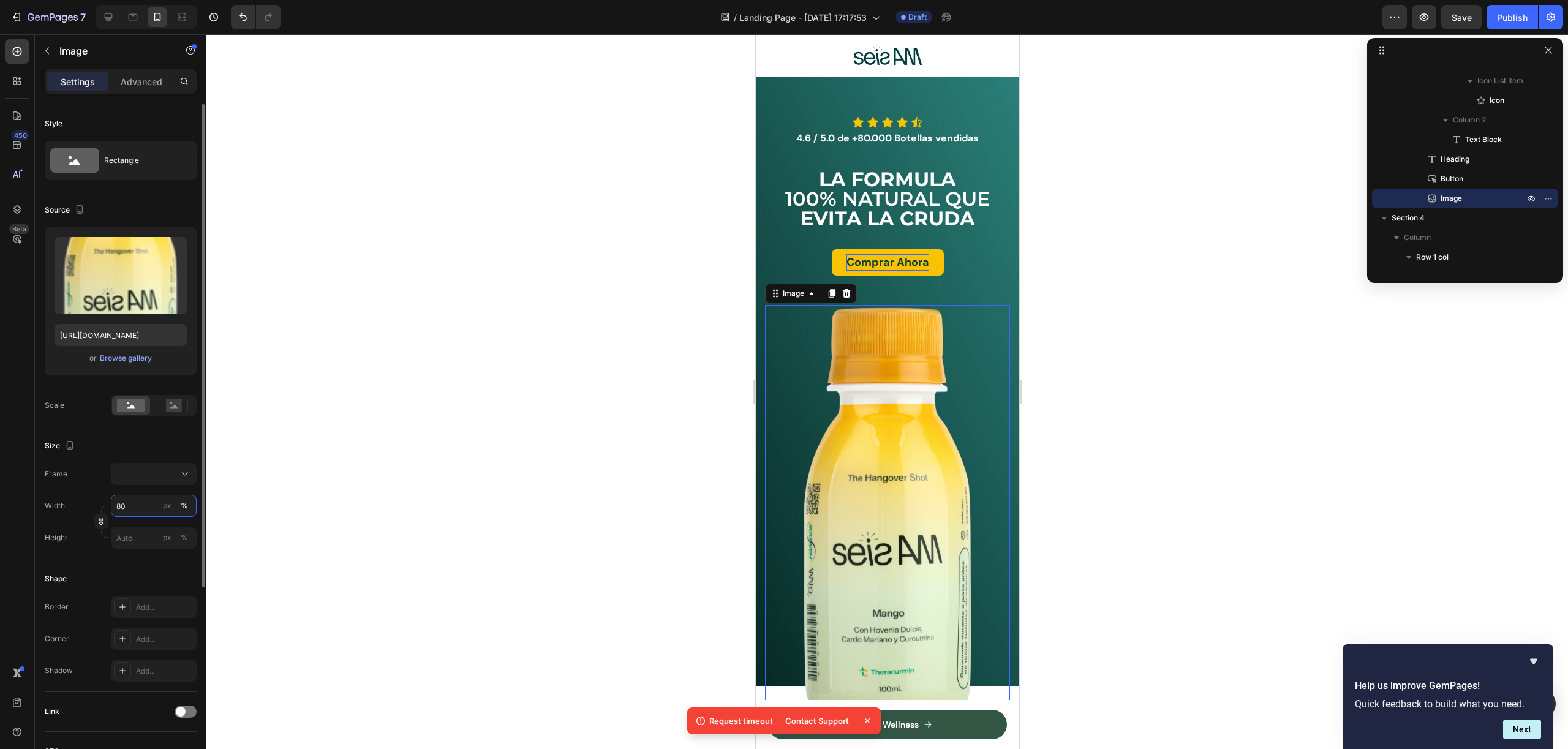
click at [139, 509] on input "80" at bounding box center [153, 505] width 86 height 22
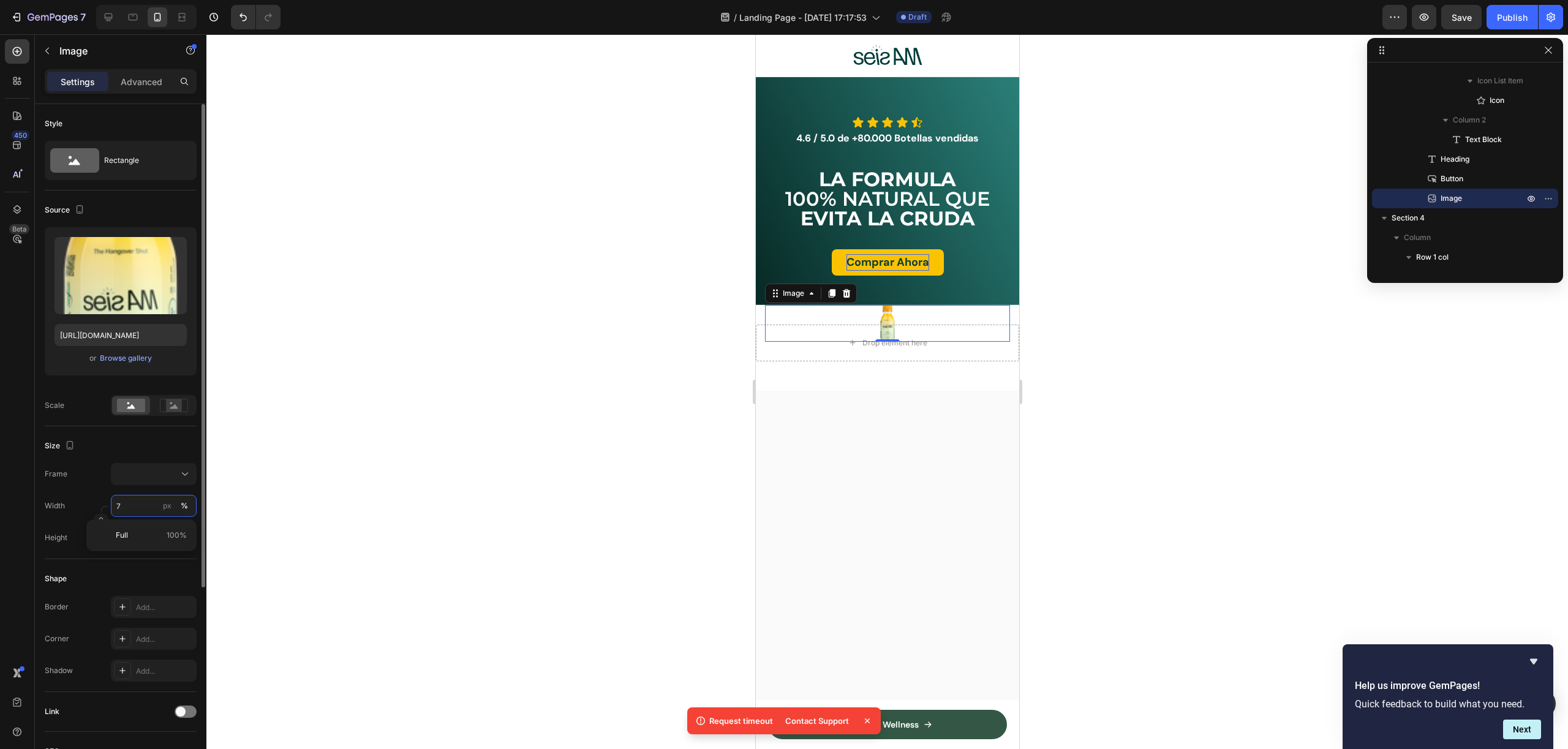
type input "70"
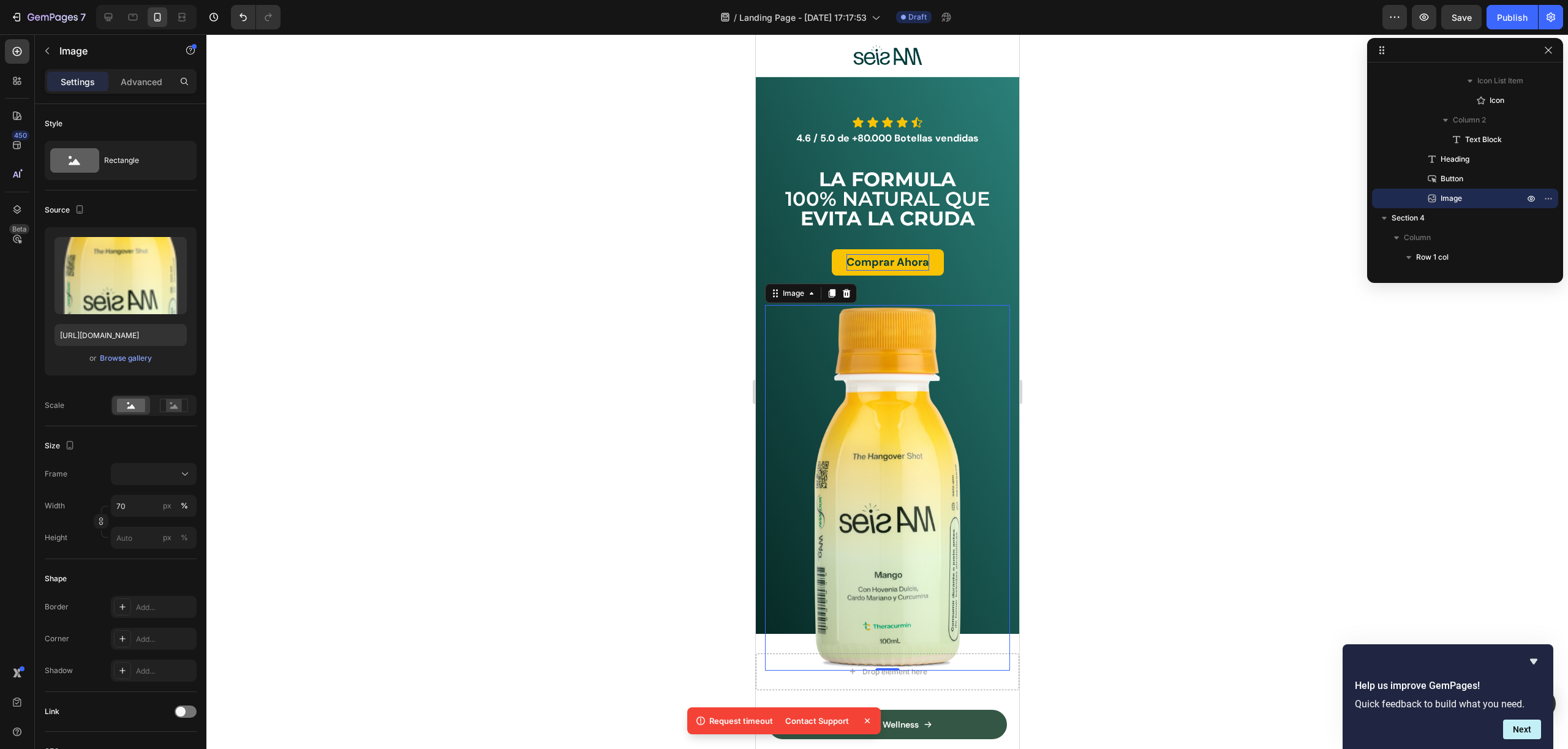
click at [1145, 410] on div at bounding box center [887, 390] width 1362 height 714
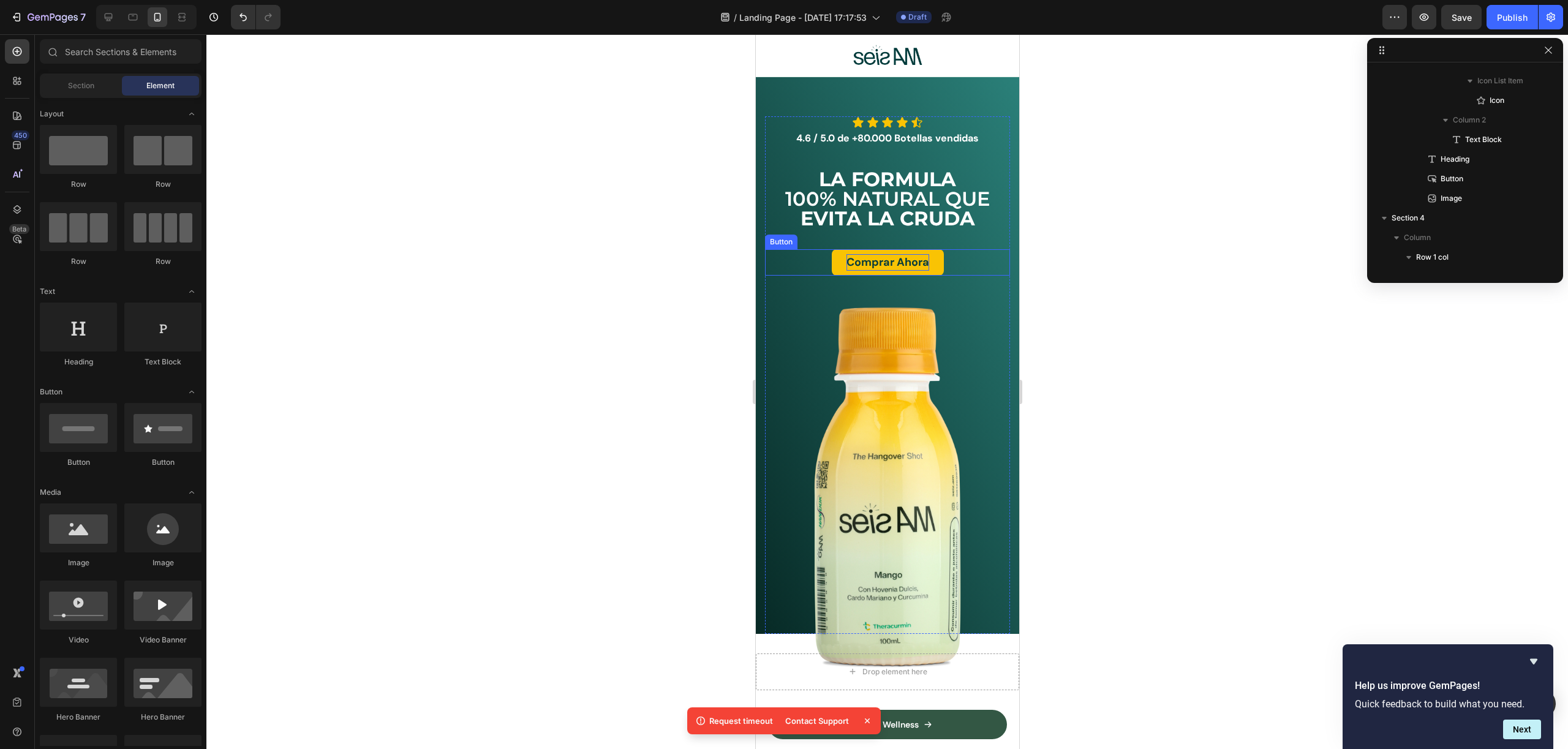
click at [895, 258] on p "Comprar Ahora" at bounding box center [888, 263] width 83 height 17
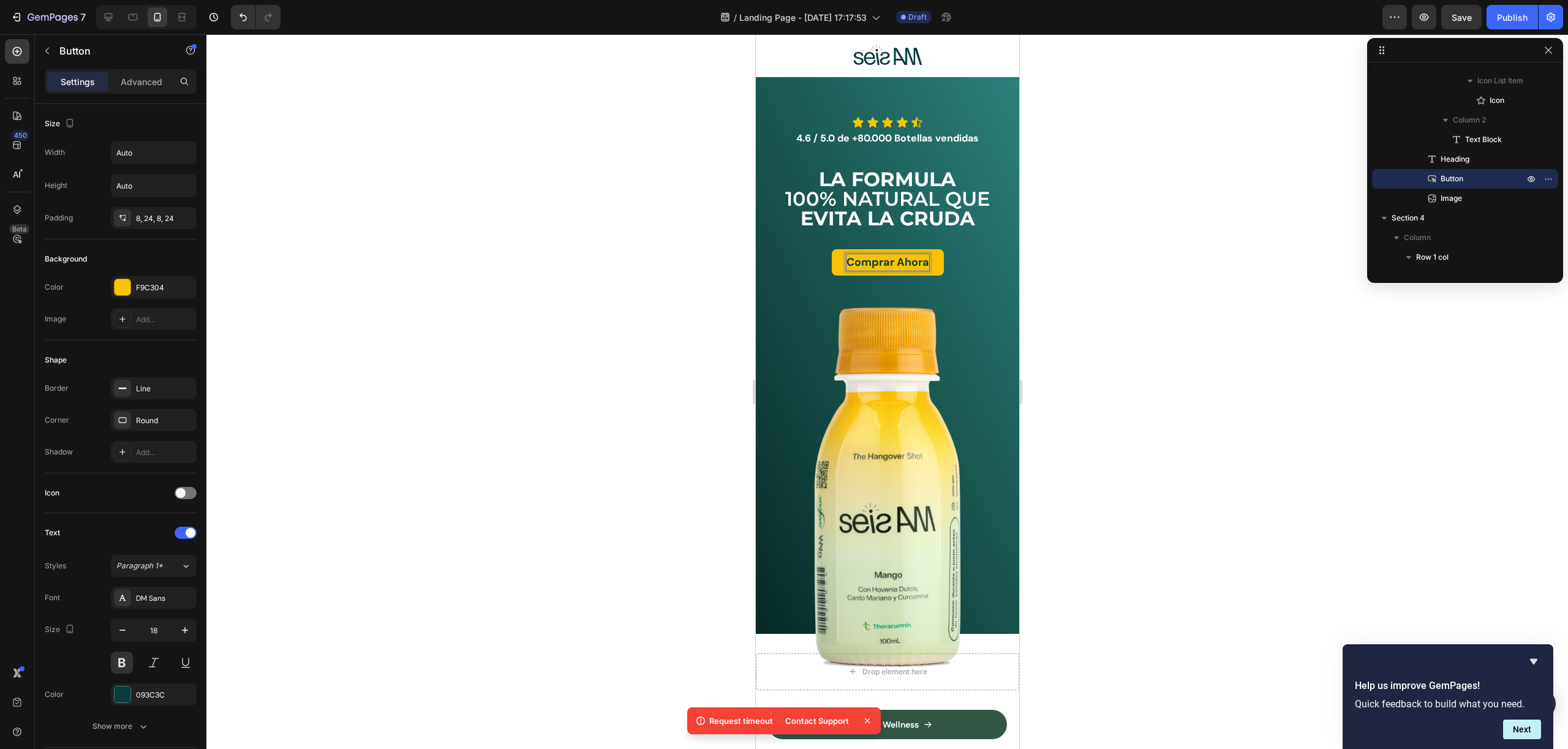
click at [905, 263] on p "Comprar Ahora" at bounding box center [888, 263] width 83 height 17
click at [905, 262] on p "Comprar Ahora" at bounding box center [888, 263] width 83 height 17
click at [1154, 283] on div at bounding box center [887, 390] width 1362 height 714
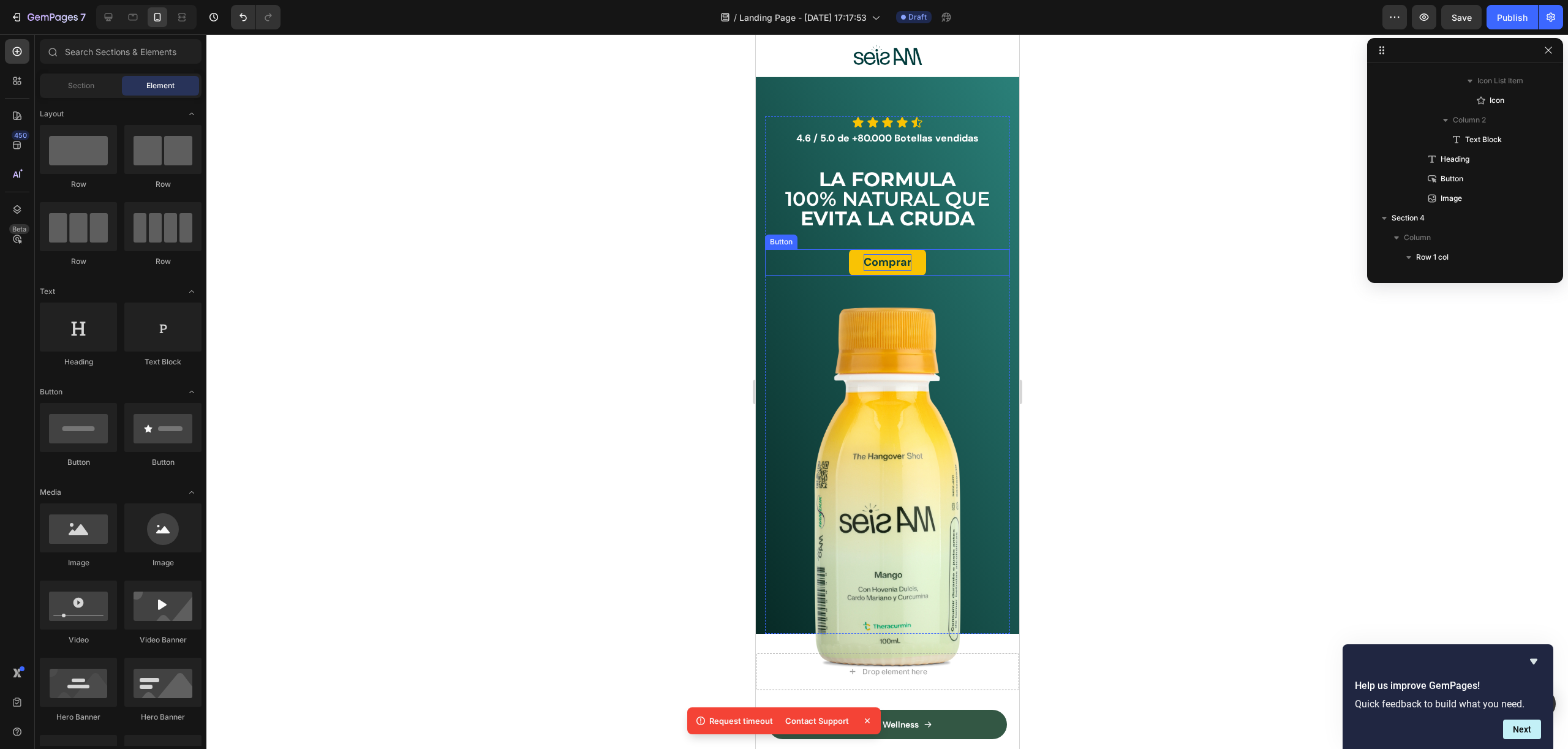
click at [894, 261] on p "Comprar" at bounding box center [887, 263] width 48 height 17
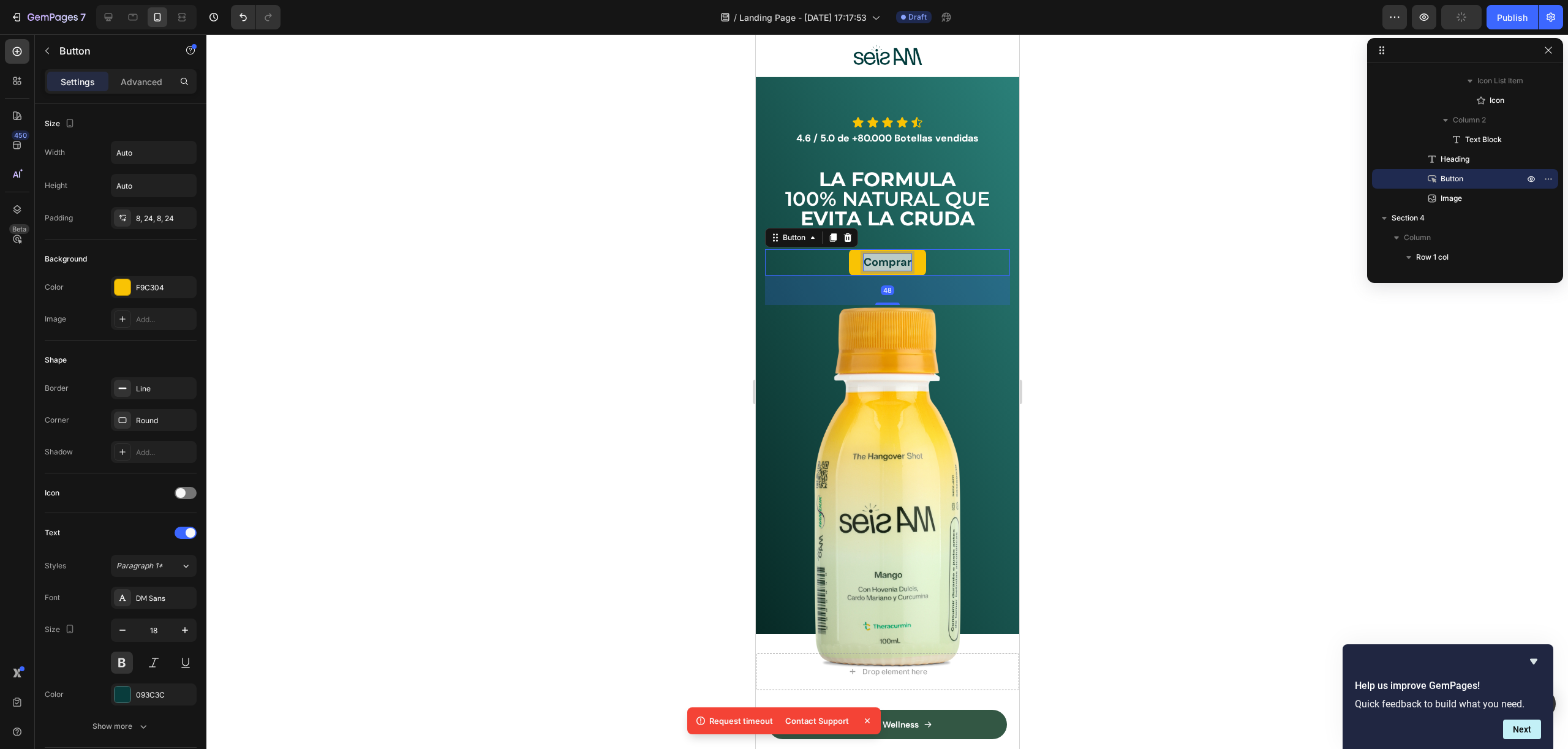
click at [894, 261] on p "Comprar" at bounding box center [887, 263] width 48 height 17
click at [863, 249] on button "Ver" at bounding box center [887, 263] width 48 height 26
click at [862, 249] on button "VER" at bounding box center [888, 263] width 51 height 26
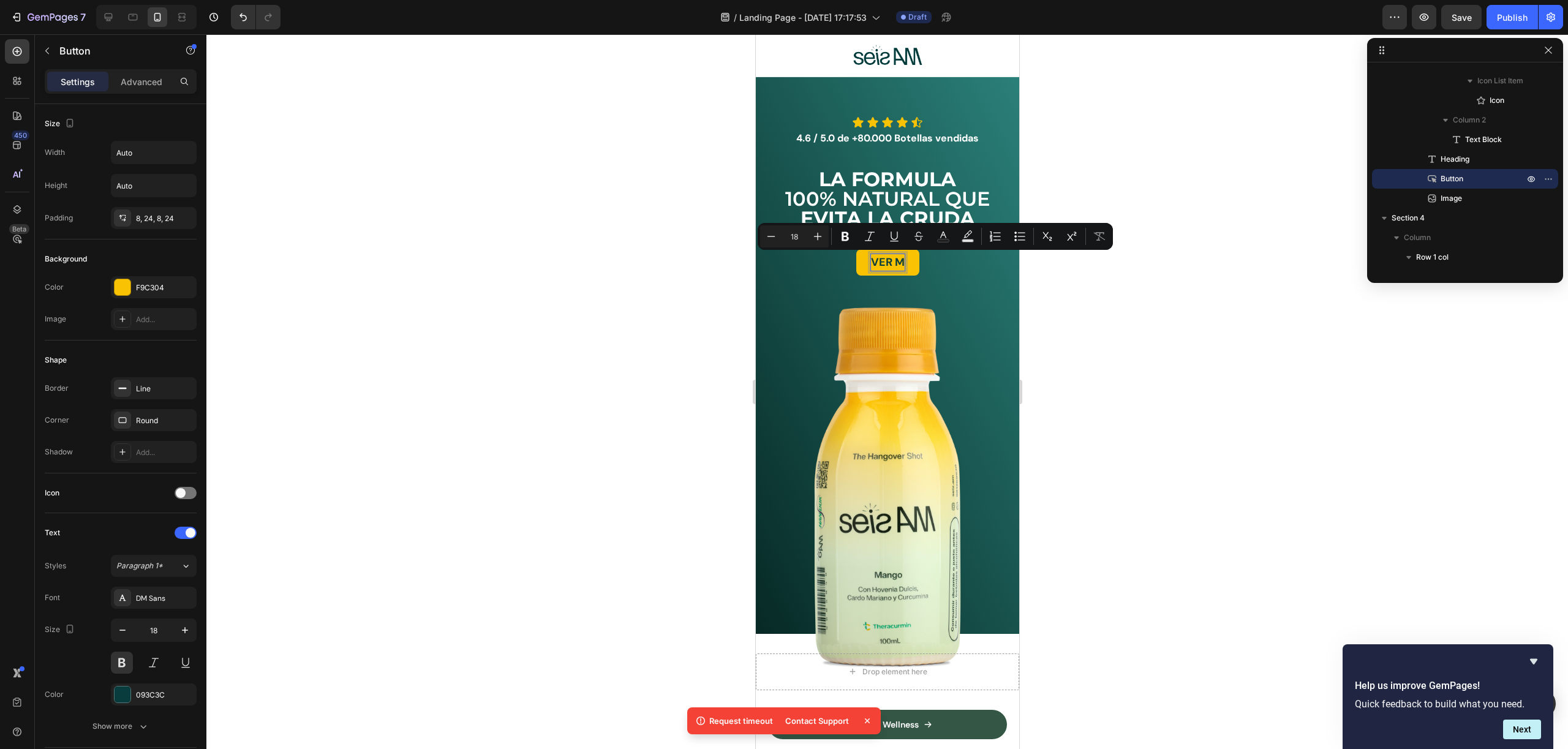
click at [895, 265] on p "VER M" at bounding box center [888, 263] width 34 height 17
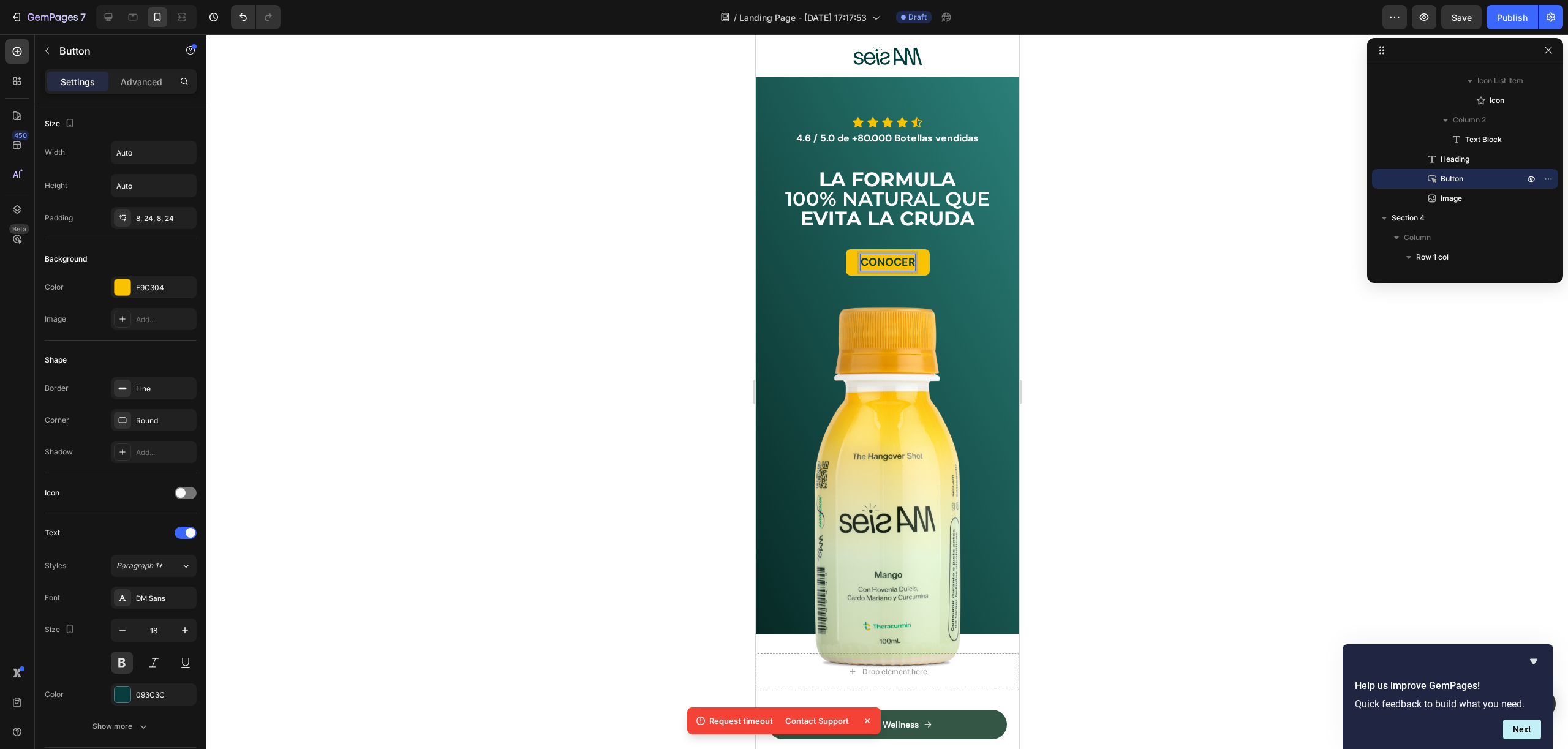
click at [845, 249] on button "CONOCER" at bounding box center [887, 263] width 84 height 26
click at [862, 249] on button "VER" at bounding box center [888, 263] width 51 height 26
click at [1060, 253] on div at bounding box center [887, 390] width 1362 height 714
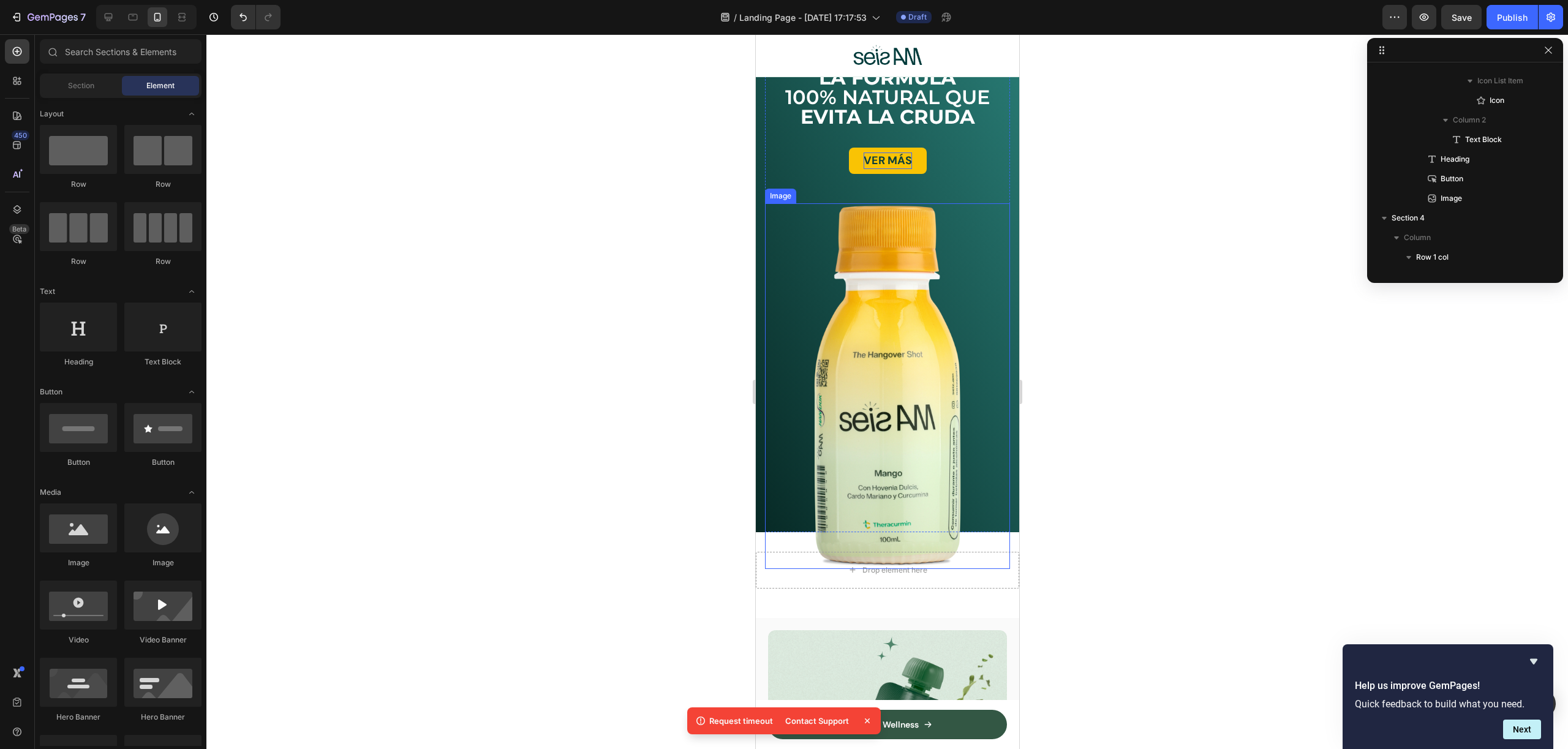
scroll to position [138, 0]
click at [899, 376] on img at bounding box center [887, 384] width 171 height 365
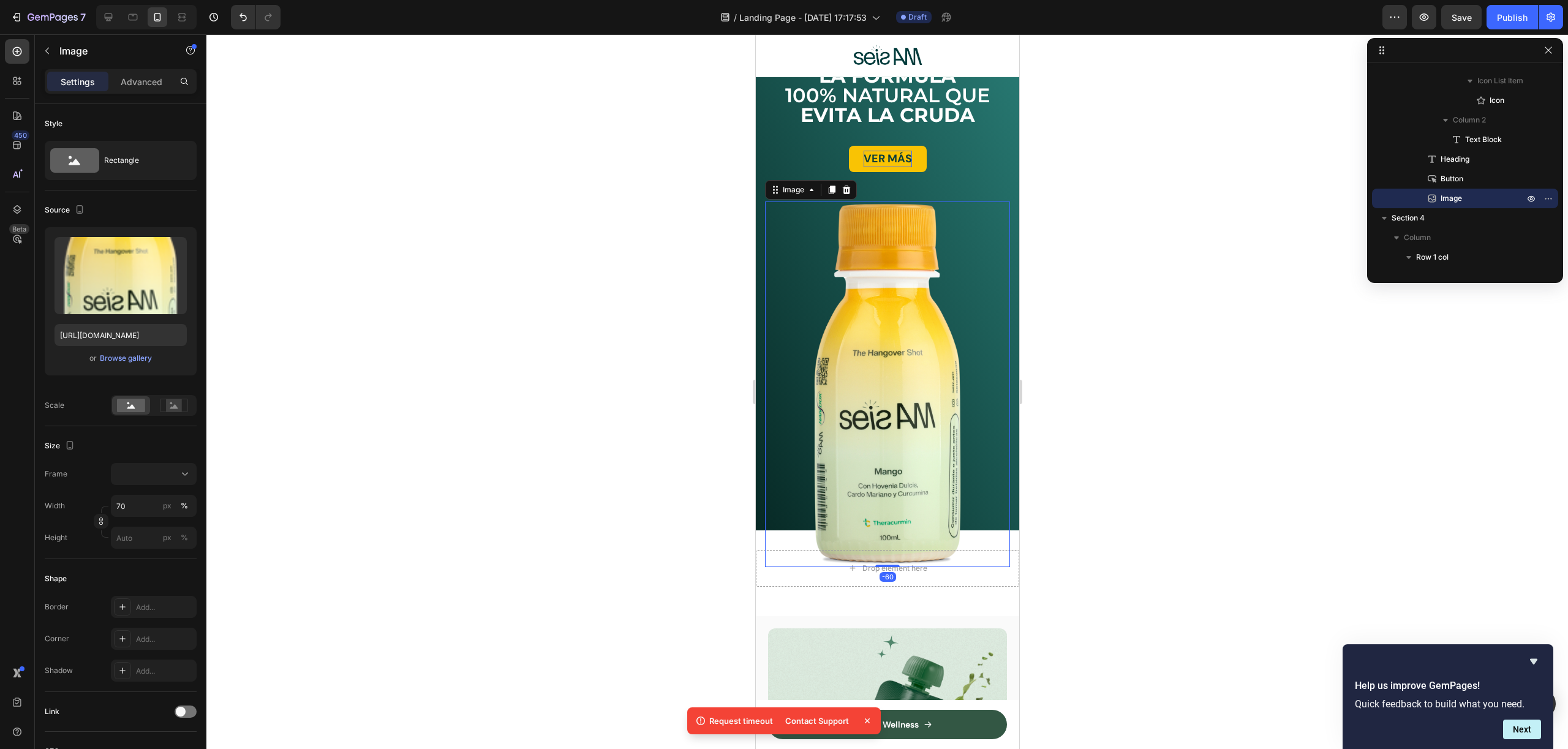
click at [1102, 422] on div at bounding box center [887, 390] width 1362 height 714
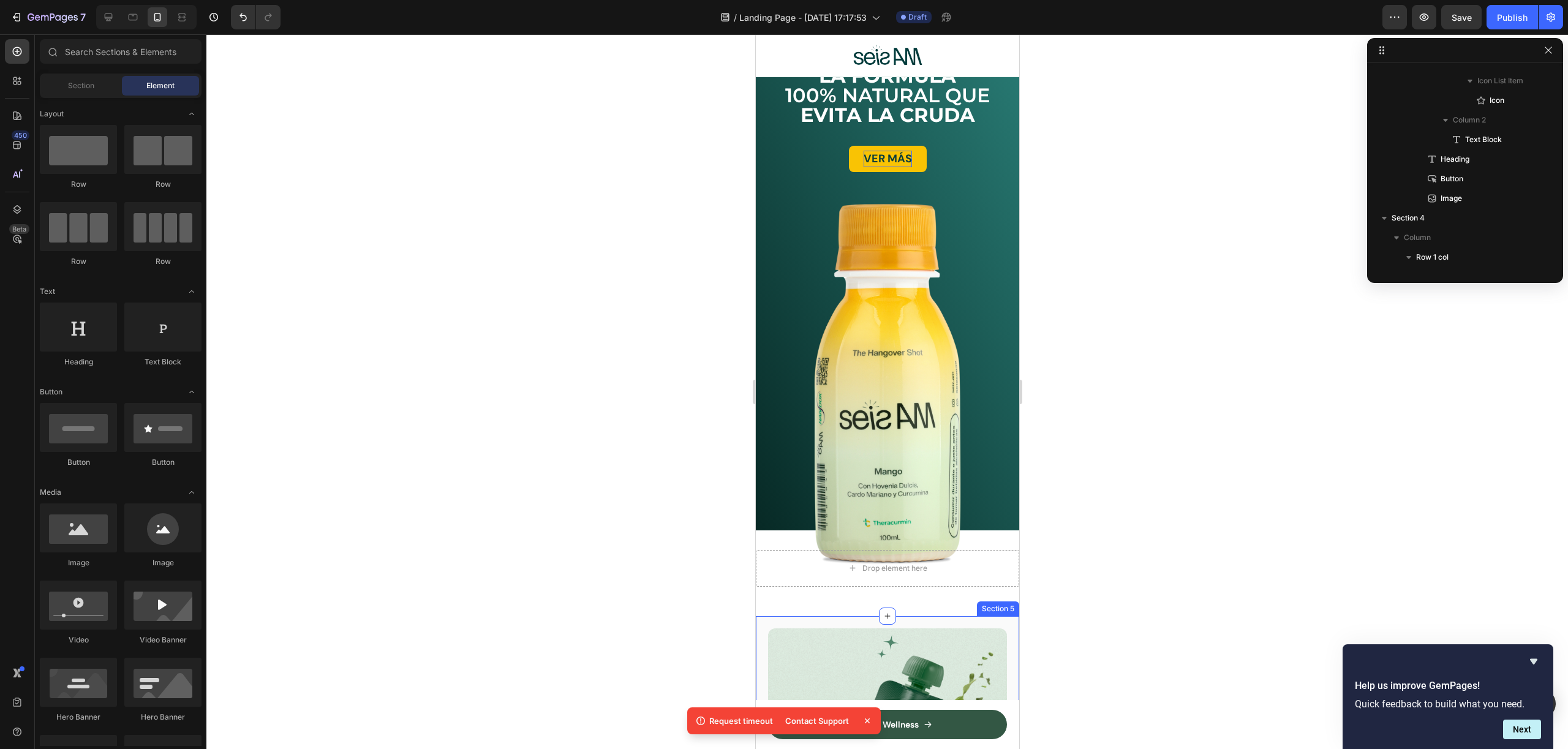
click at [816, 584] on div "Drop element here Row Section 4" at bounding box center [887, 573] width 264 height 86
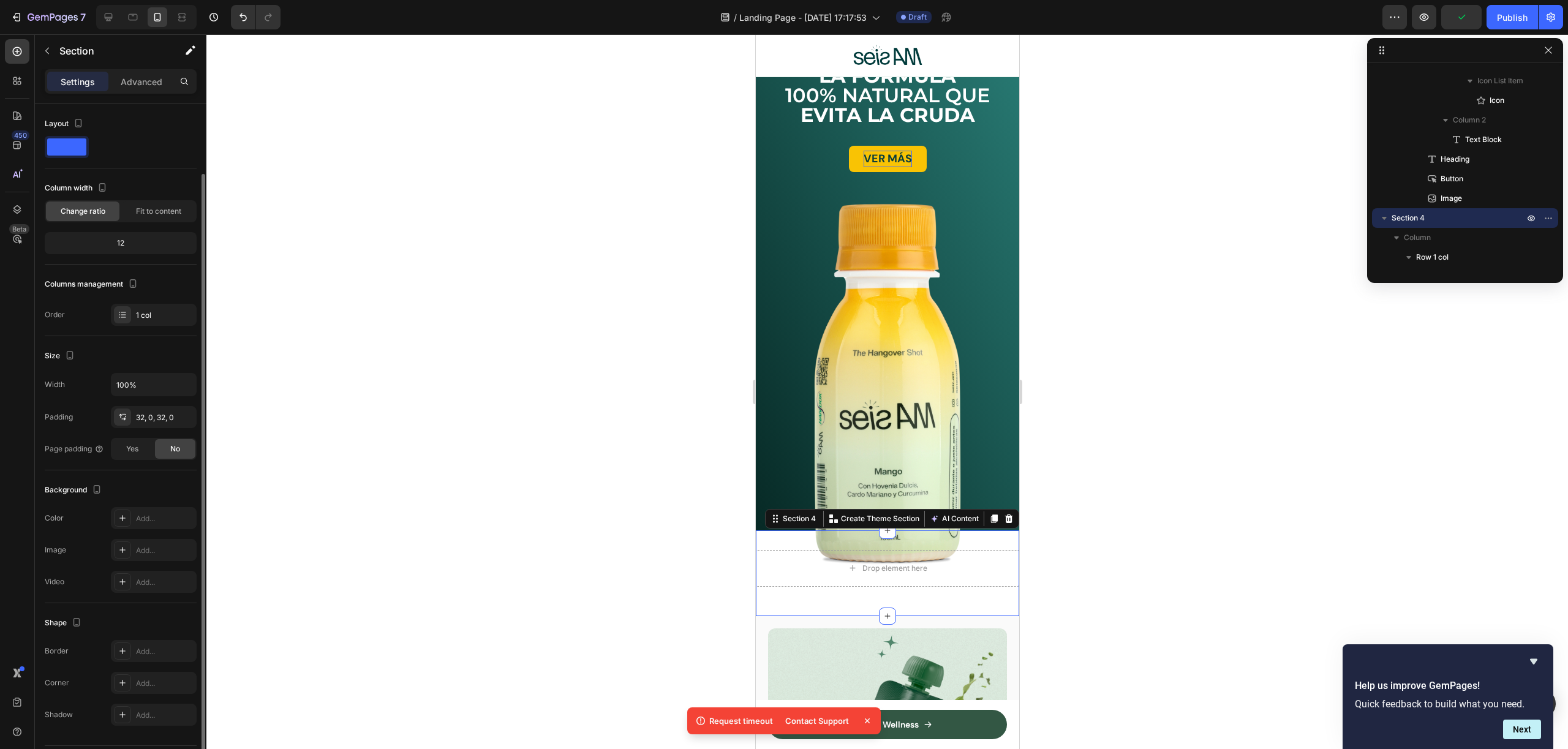
scroll to position [36, 0]
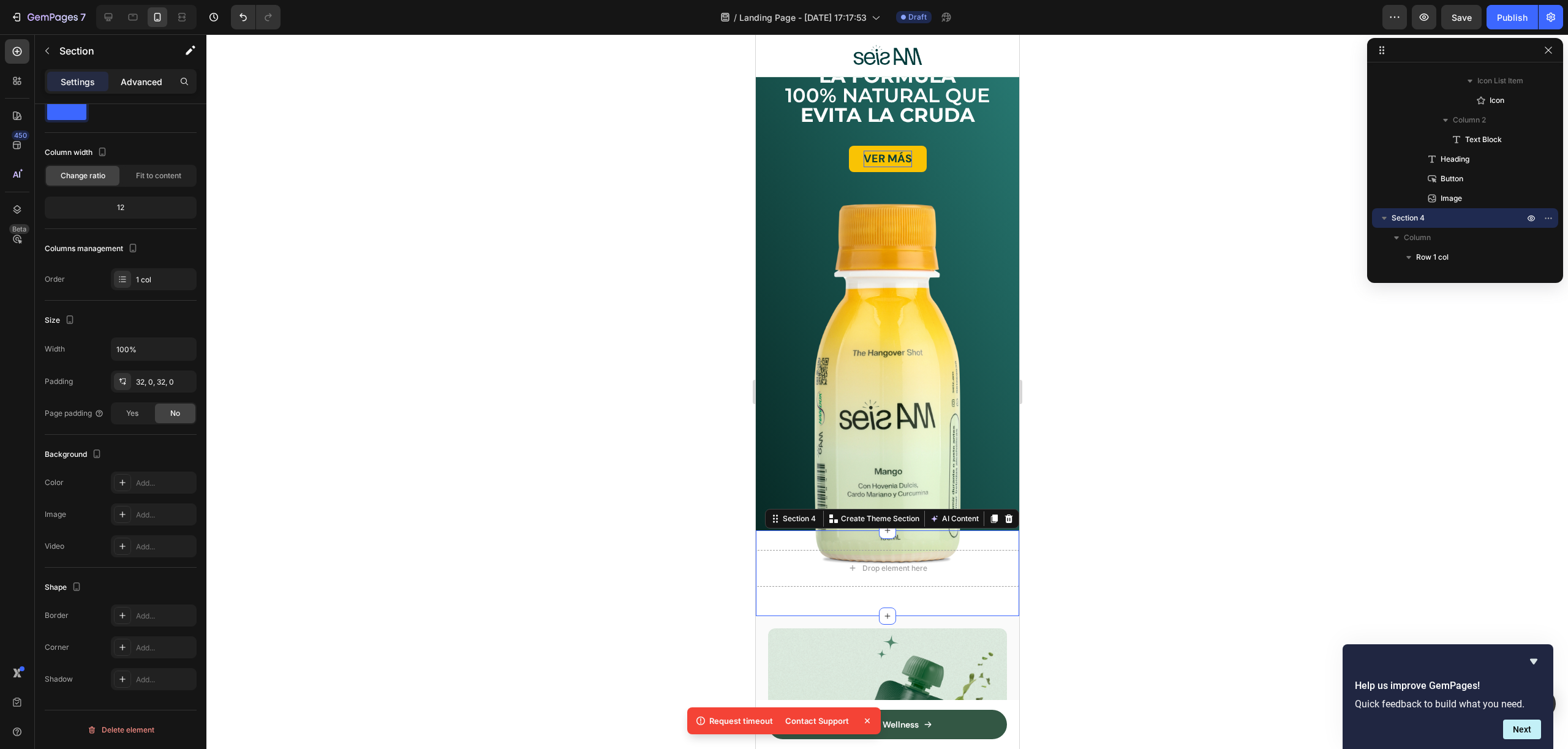
click at [120, 78] on div "Advanced" at bounding box center [141, 81] width 61 height 20
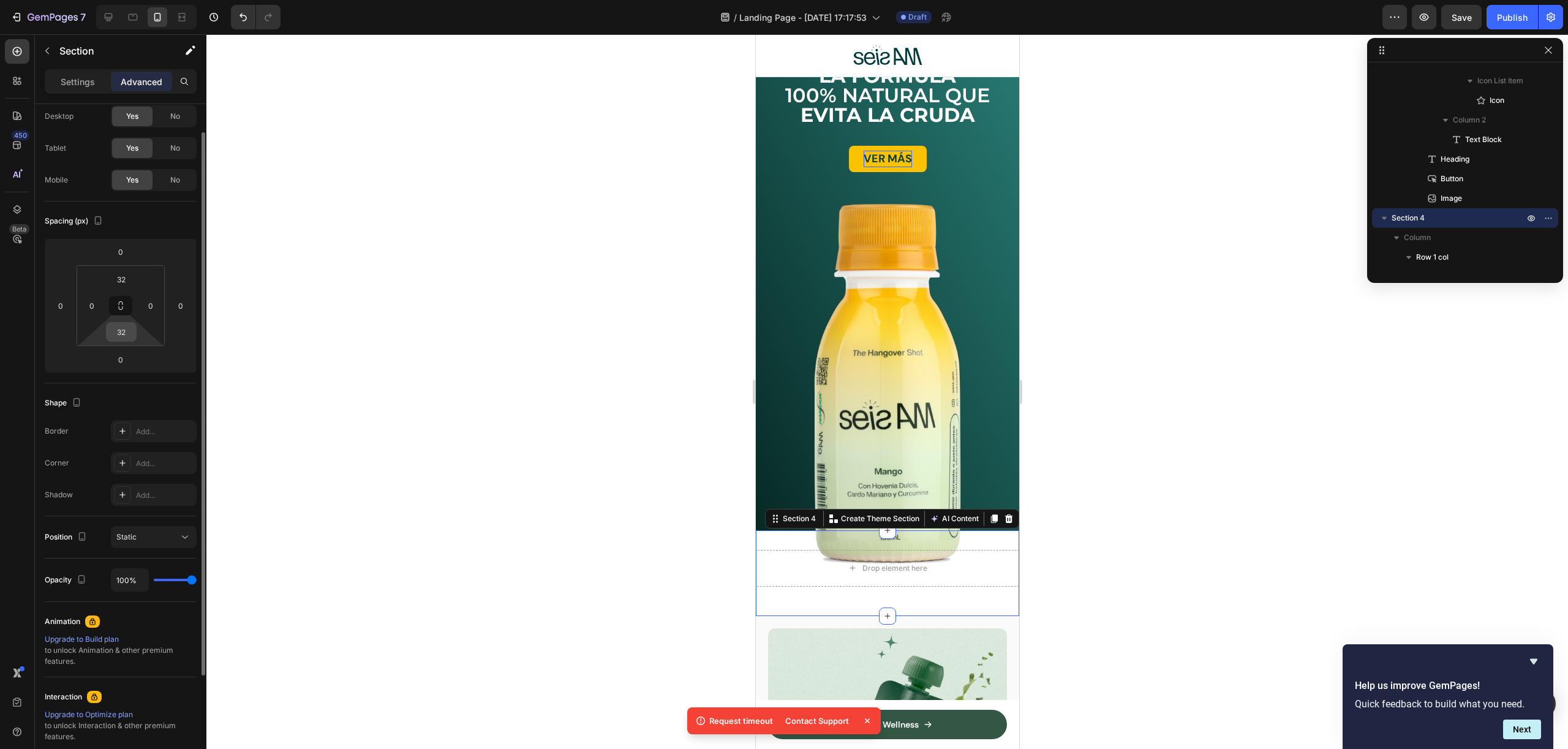
click at [127, 325] on input "32" at bounding box center [121, 332] width 24 height 19
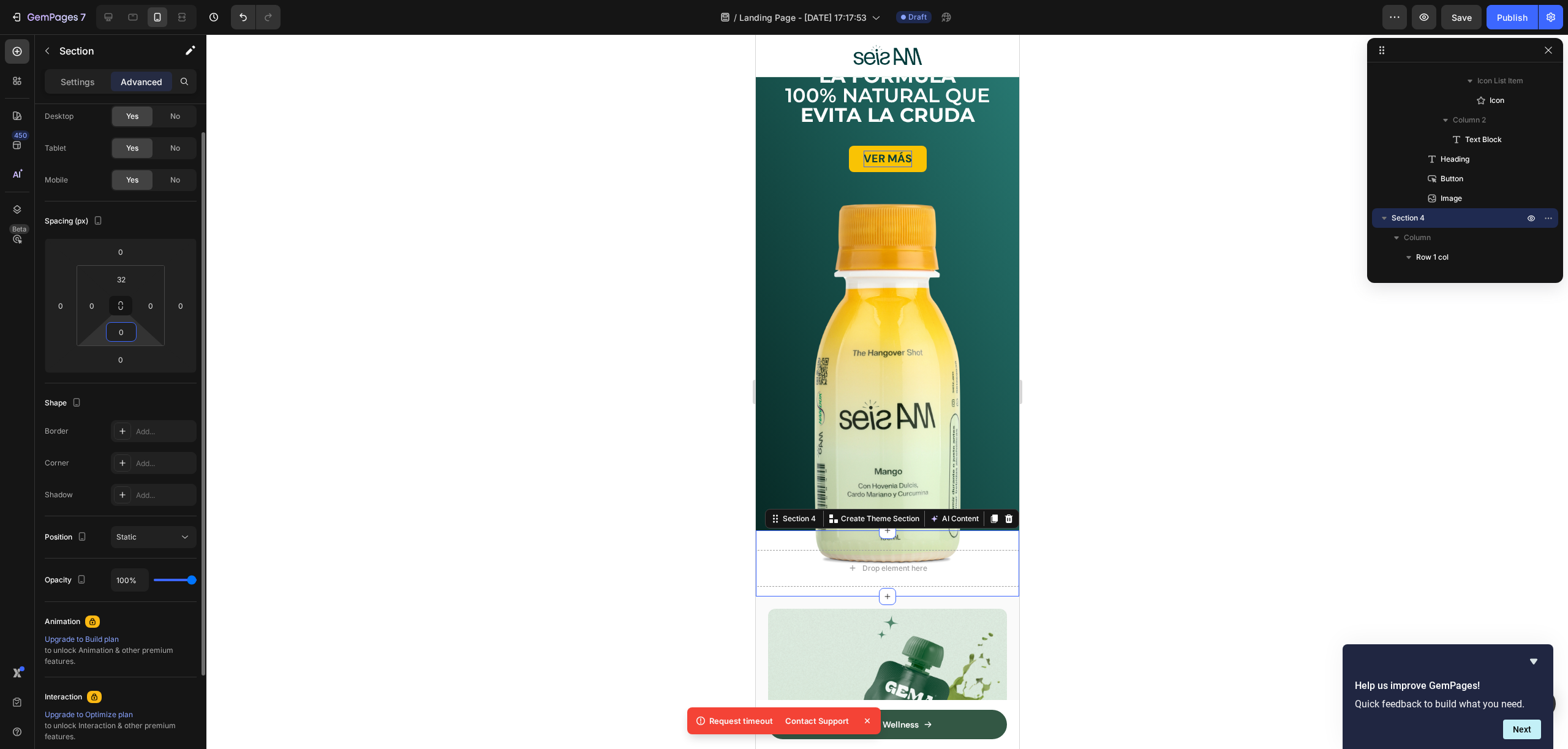
type input "0"
click at [115, 285] on input "32" at bounding box center [121, 279] width 24 height 19
type input "0"
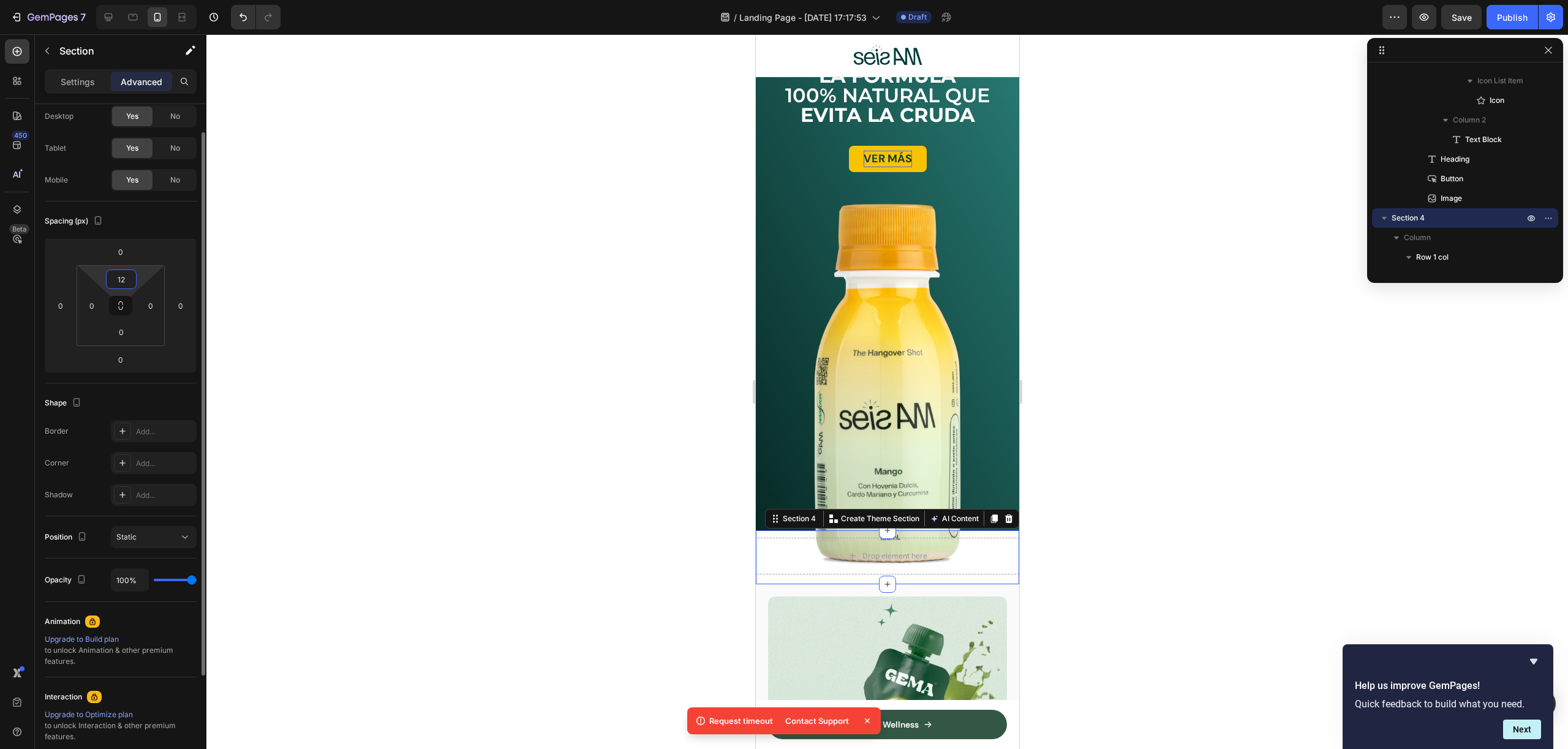
type input "1"
type input "0"
type input "10"
click at [1212, 511] on div at bounding box center [887, 390] width 1362 height 714
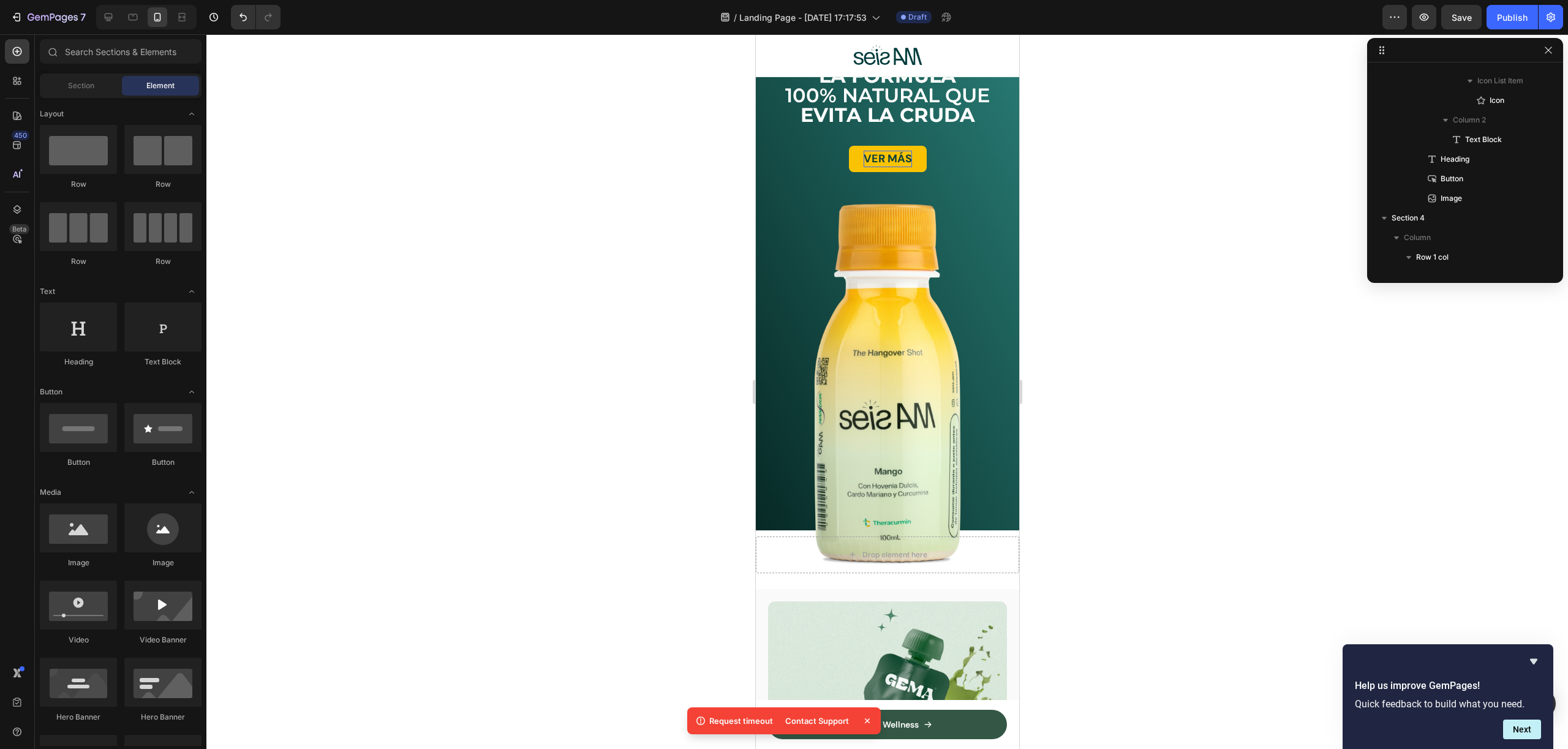
click at [1211, 511] on div at bounding box center [887, 390] width 1362 height 714
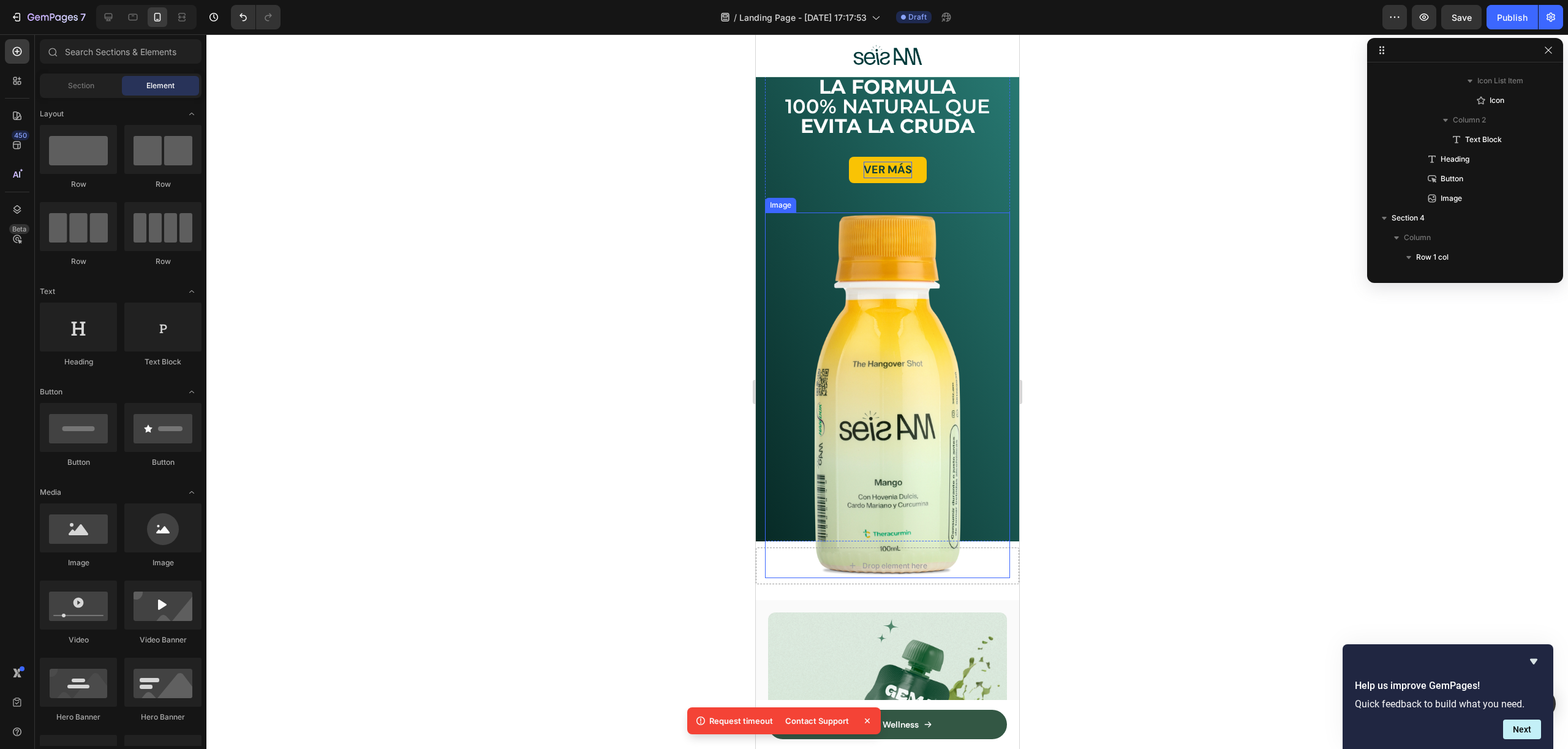
scroll to position [116, 0]
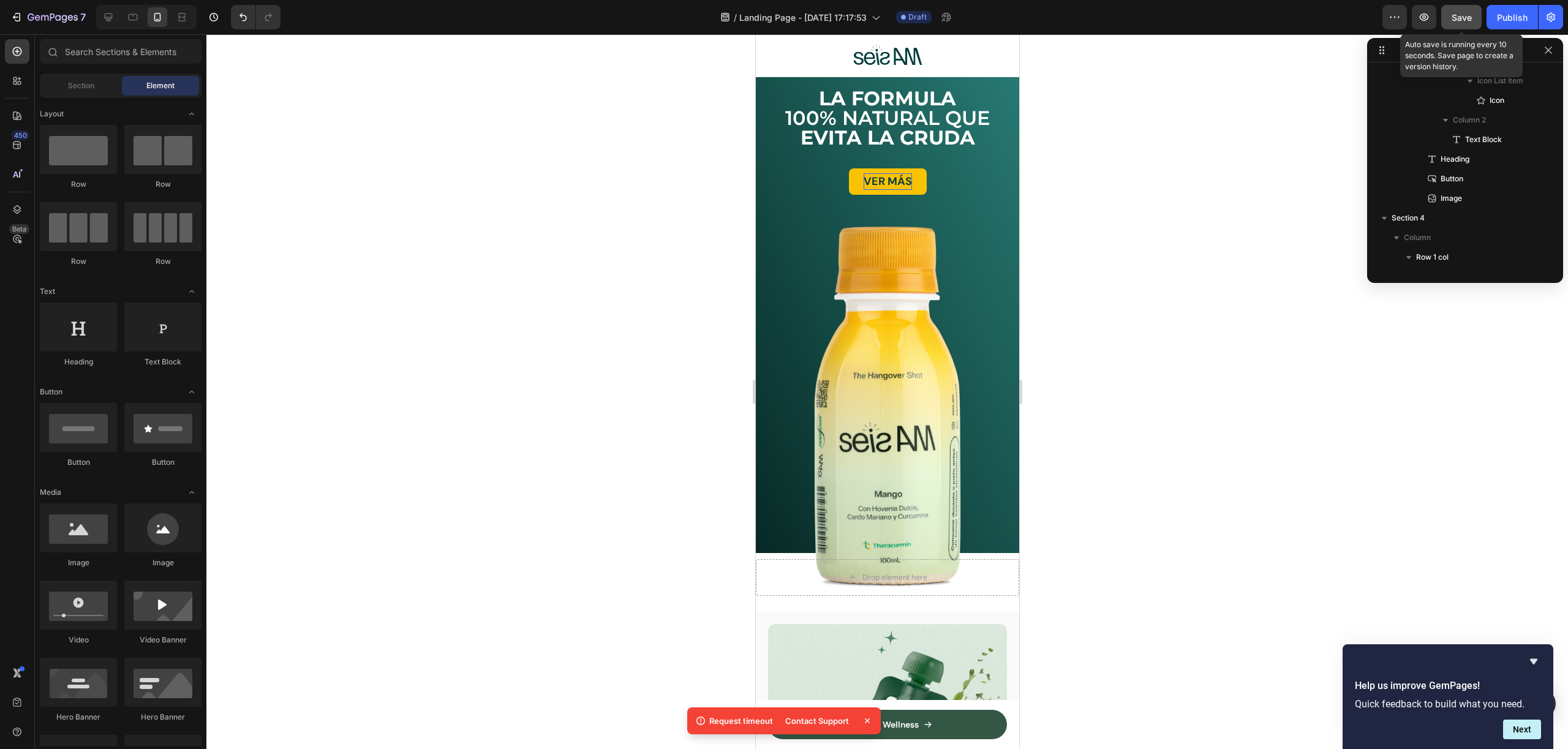
click at [1448, 17] on button "Save" at bounding box center [1461, 17] width 40 height 24
click at [1418, 13] on icon "button" at bounding box center [1423, 17] width 12 height 12
click at [971, 210] on div "VER MÁS Button" at bounding box center [887, 196] width 245 height 56
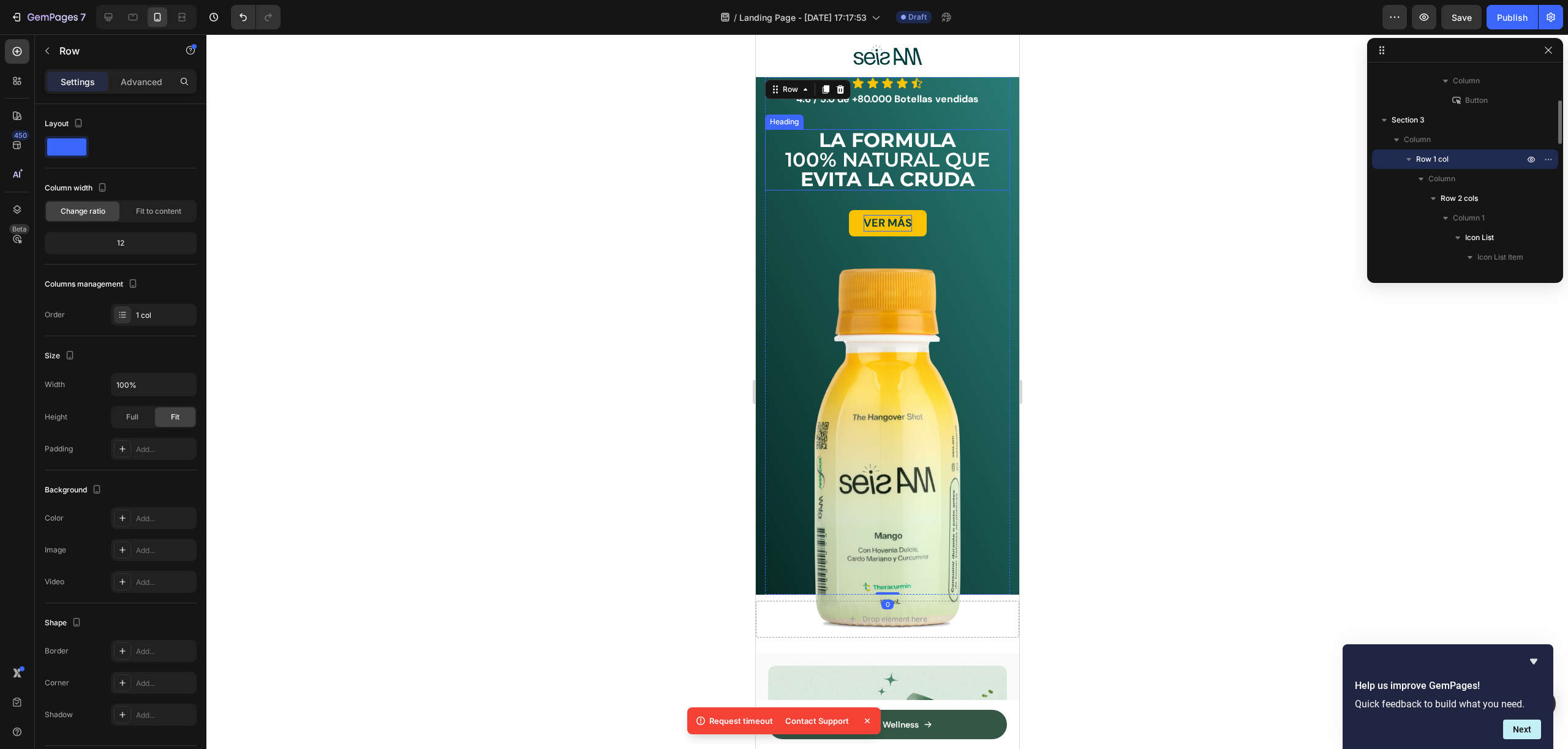
scroll to position [0, 0]
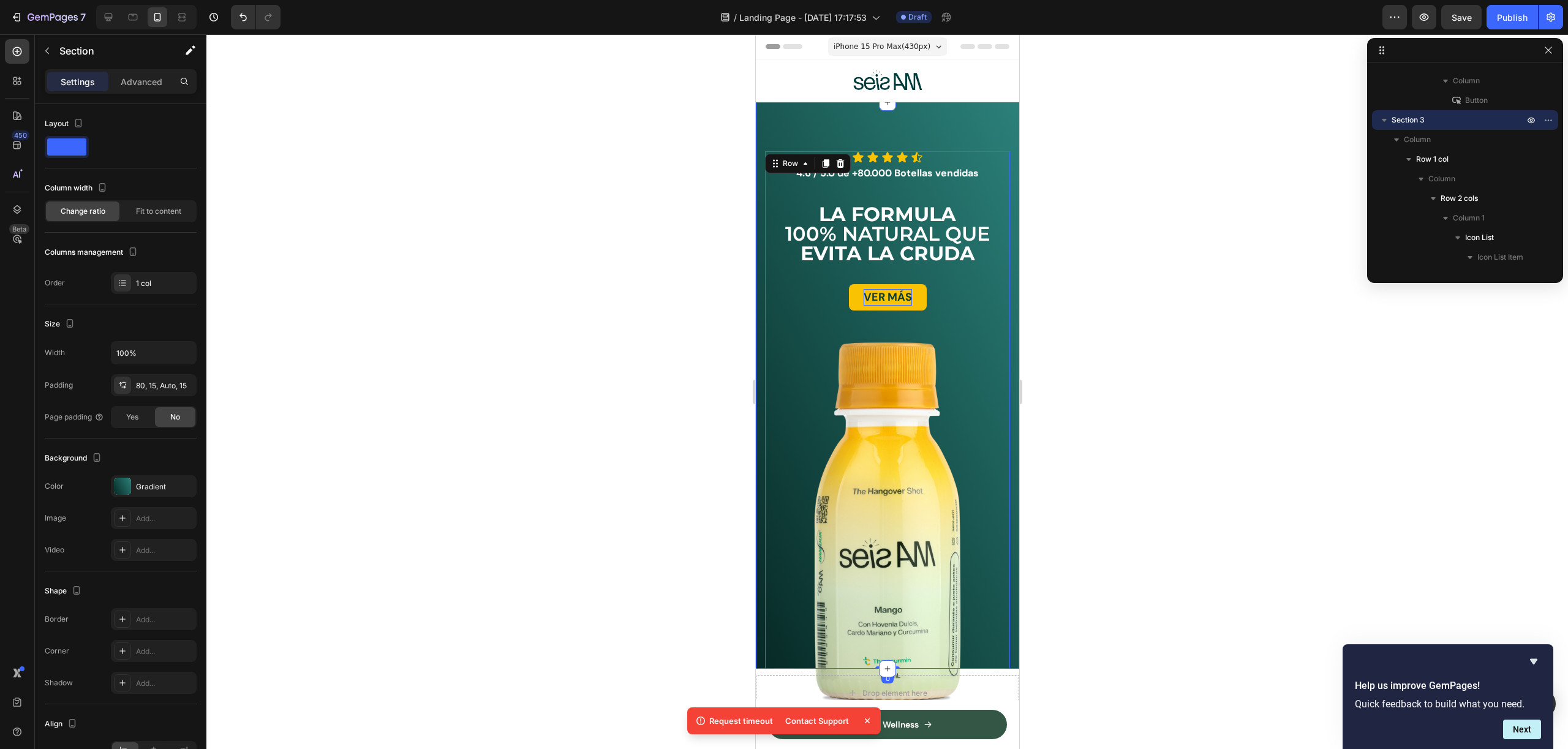
click at [813, 121] on div "Icon Icon Icon Icon Icon Icon List 4.6 / 5.0 de +80.000 Botellas vendidas Text …" at bounding box center [887, 386] width 264 height 566
click at [941, 116] on div "Icon Icon Icon Icon Icon Icon List 4.6 / 5.0 de +80.000 Botellas vendidas Text …" at bounding box center [887, 386] width 264 height 566
click at [908, 148] on div "Icon Icon Icon Icon Icon Icon List 4.6 / 5.0 de +80.000 Botellas vendidas Text …" at bounding box center [887, 386] width 264 height 566
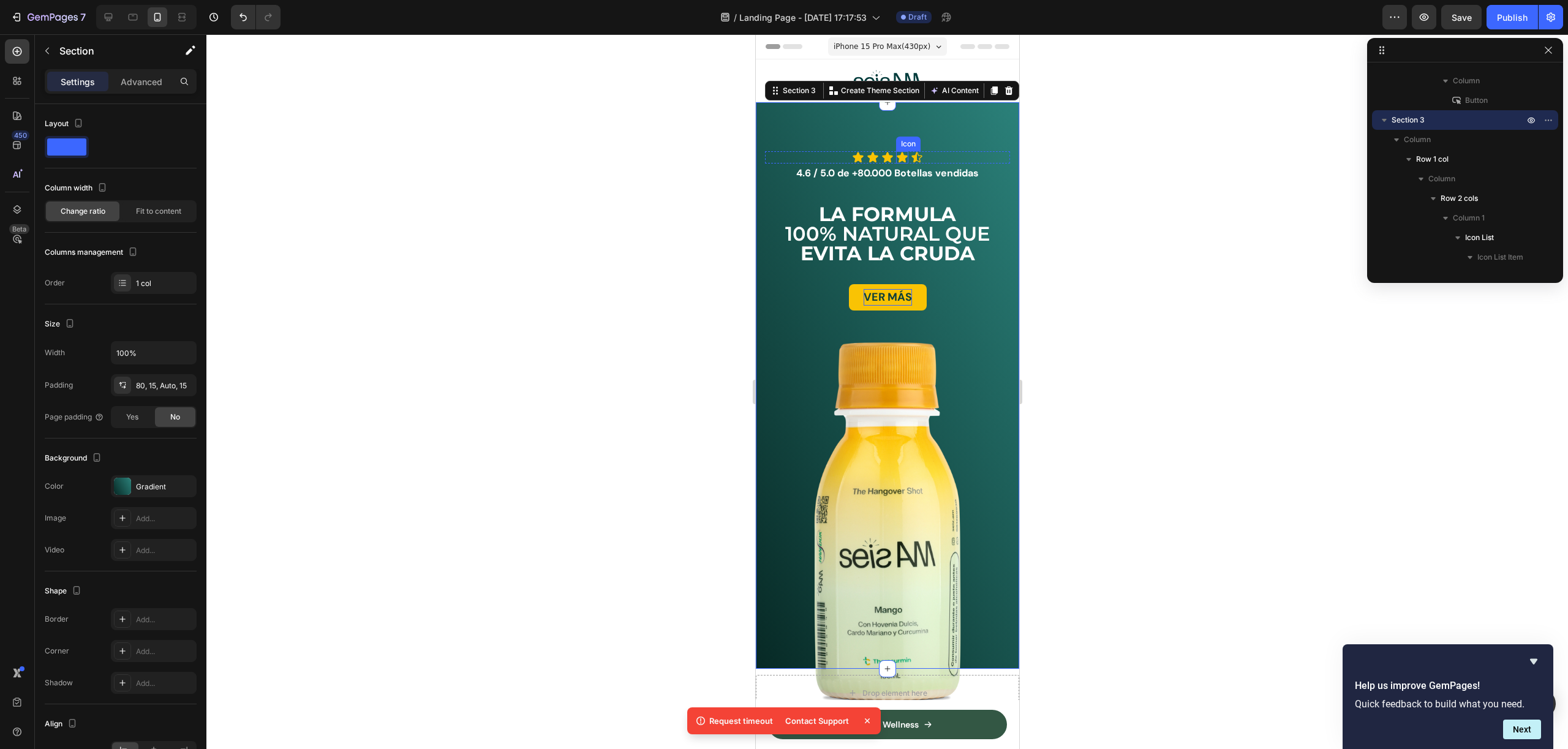
click at [848, 168] on p "4.6 / 5.0 de +80.000 Botellas vendidas" at bounding box center [887, 173] width 243 height 18
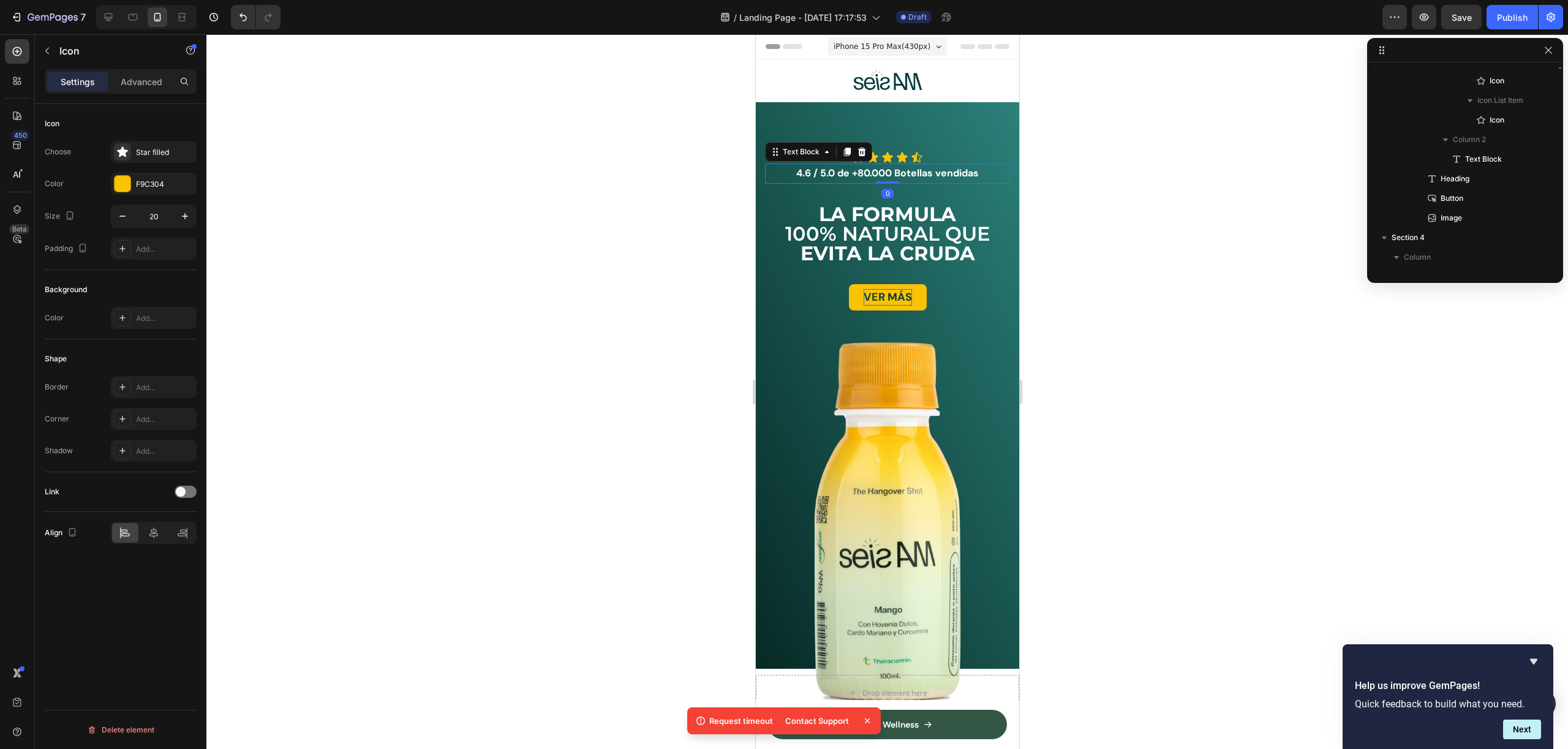
click at [881, 153] on icon at bounding box center [887, 157] width 12 height 12
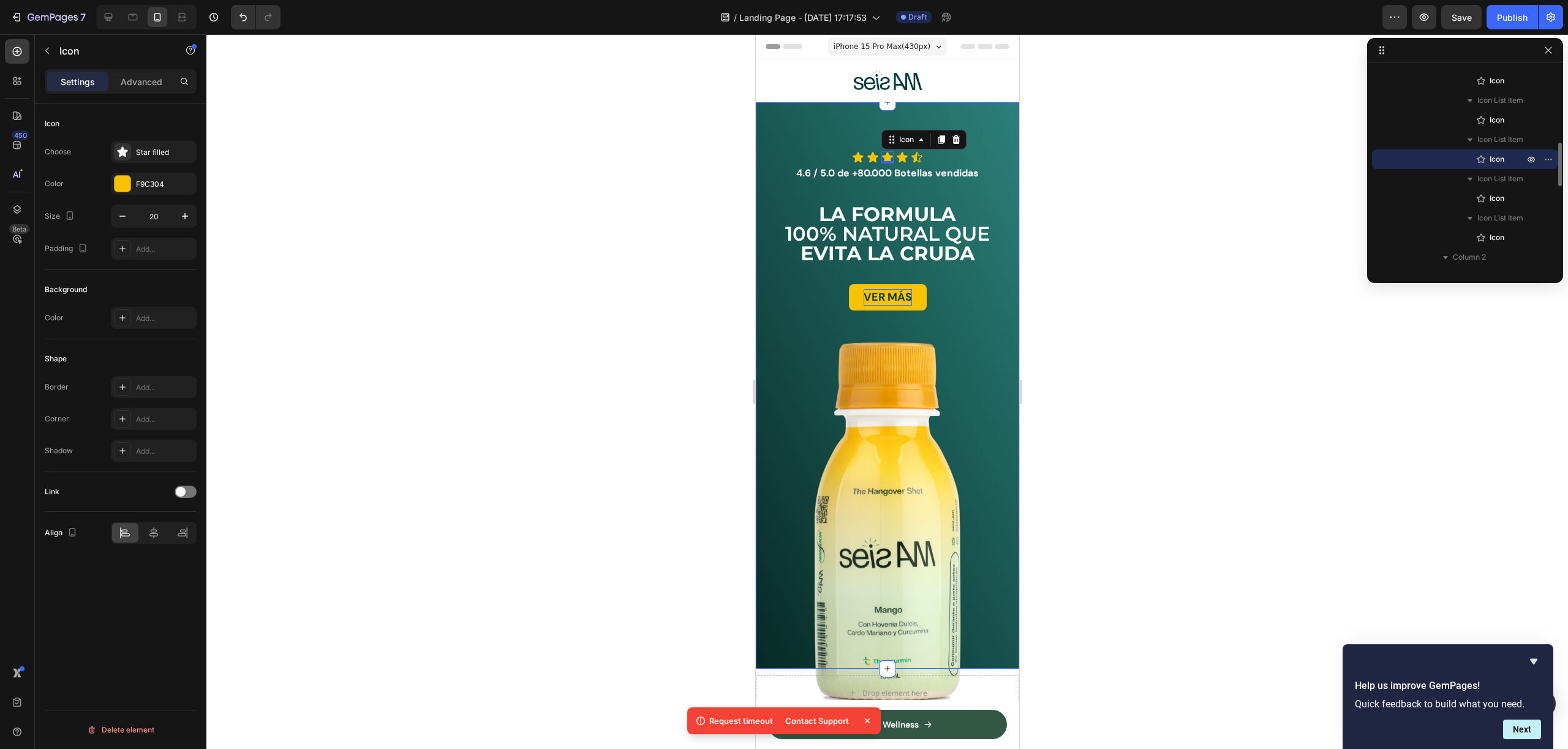
click at [850, 137] on div "Icon Icon Icon 0 Icon Icon Icon List 4.6 / 5.0 de +80.000 Botellas vendidas Tex…" at bounding box center [887, 386] width 264 height 566
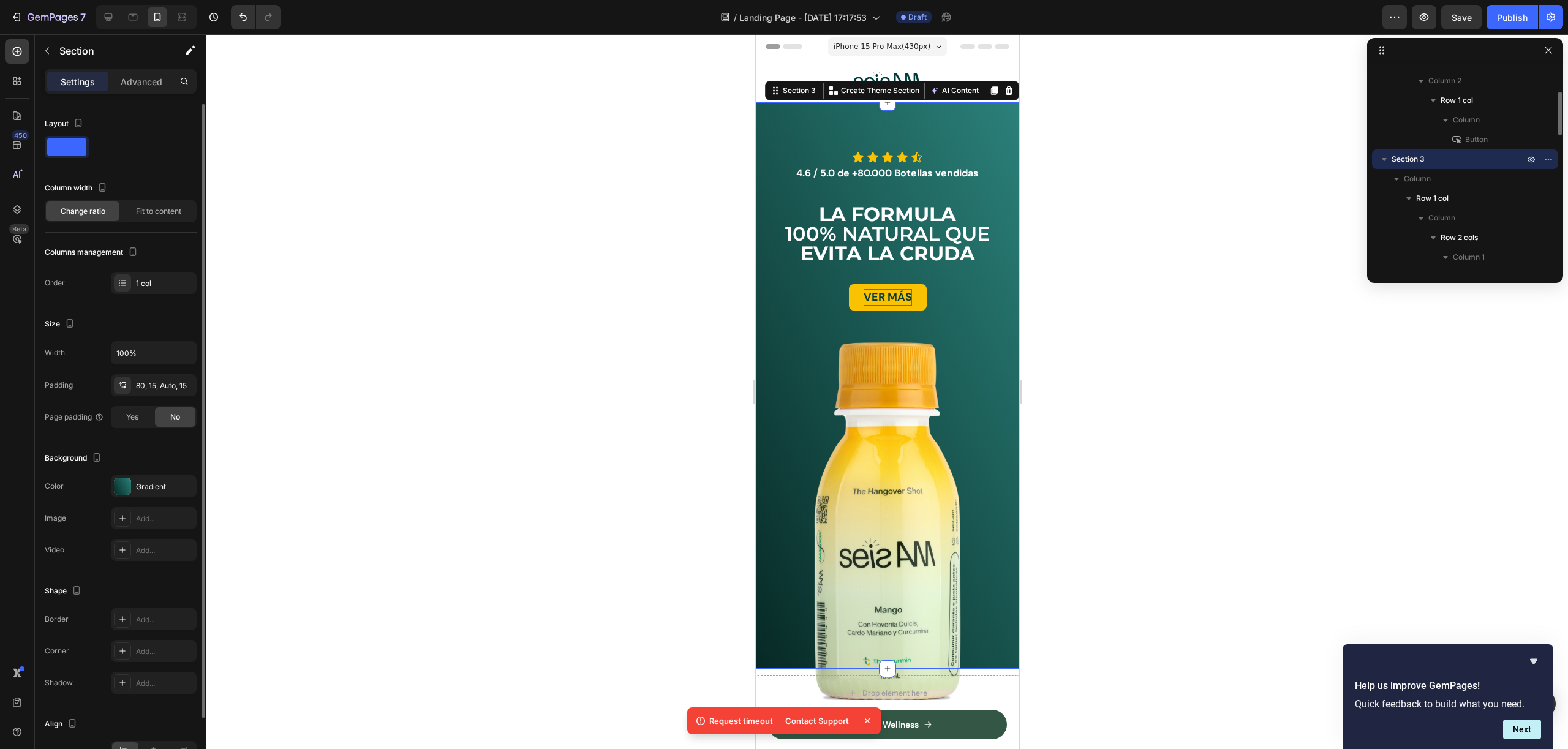
scroll to position [72, 0]
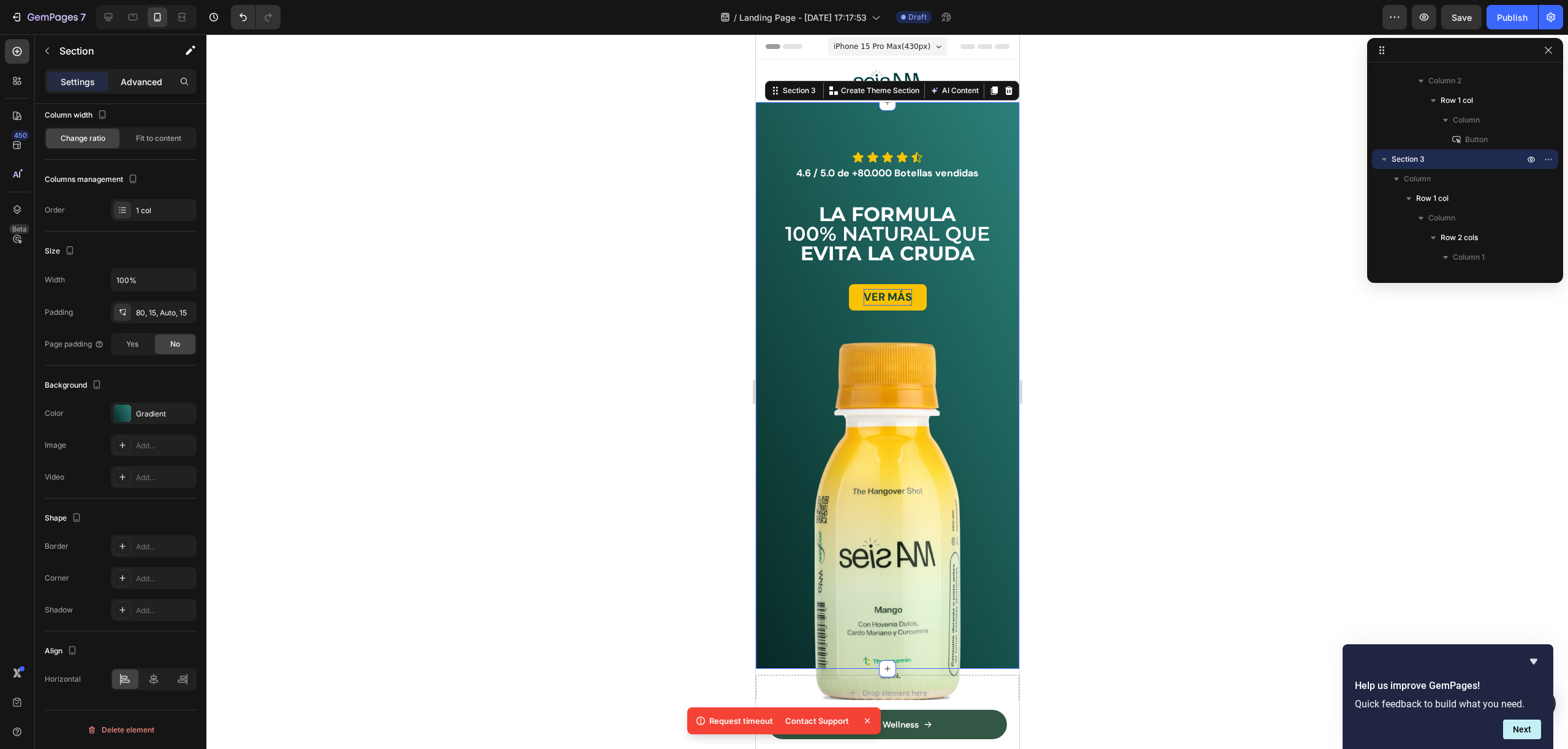
click at [141, 83] on p "Advanced" at bounding box center [141, 82] width 41 height 13
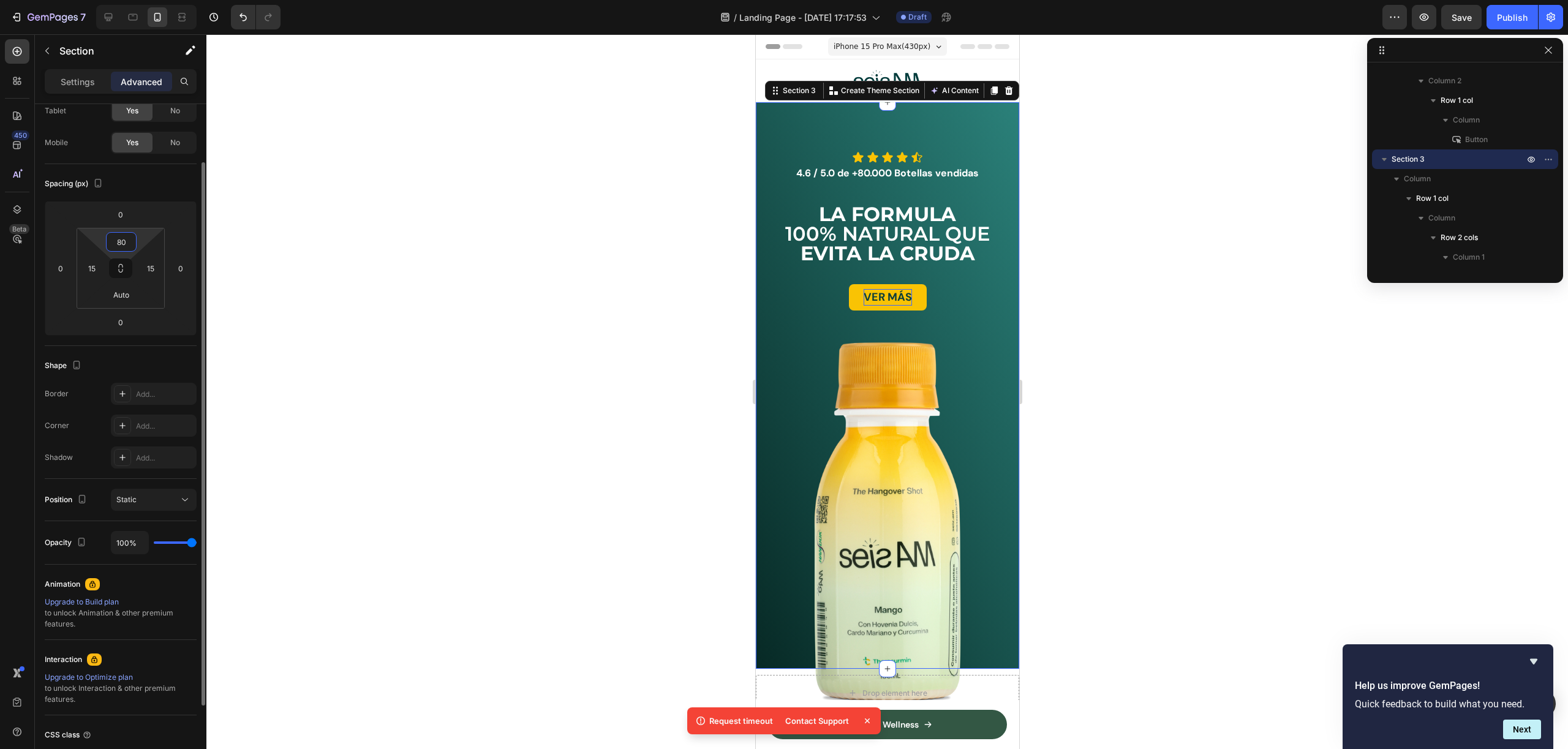
click at [127, 238] on input "80" at bounding box center [121, 242] width 24 height 19
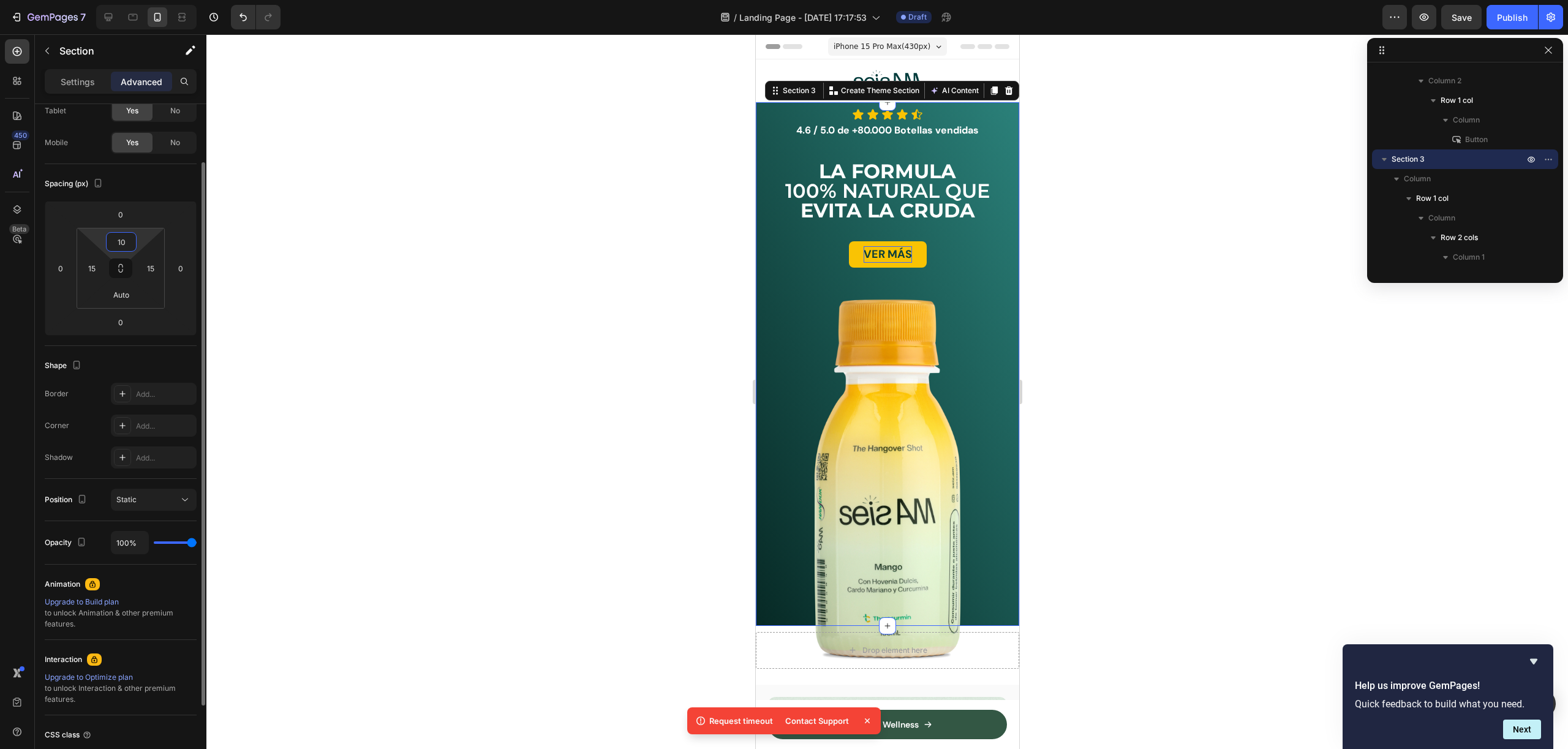
type input "1"
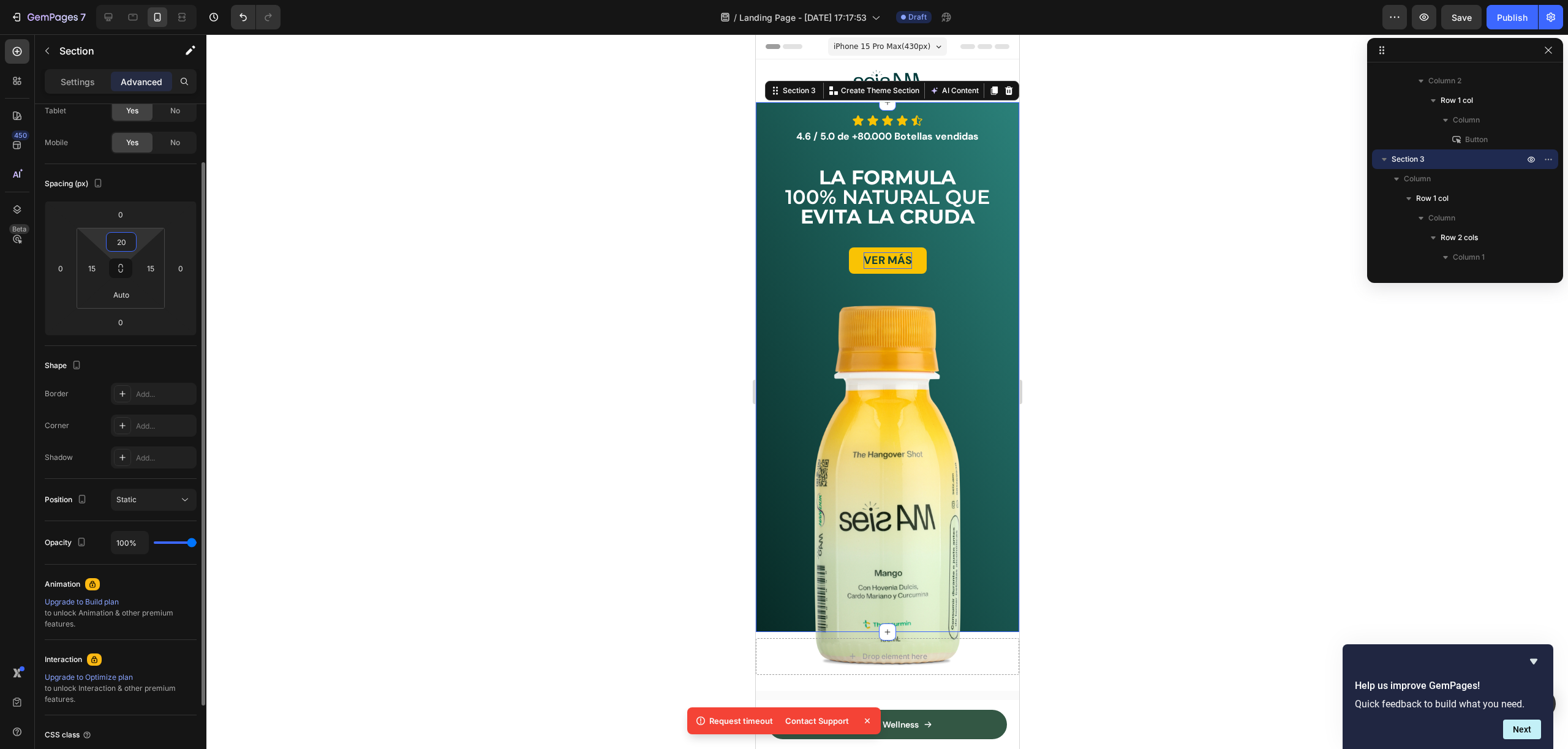
type input "2"
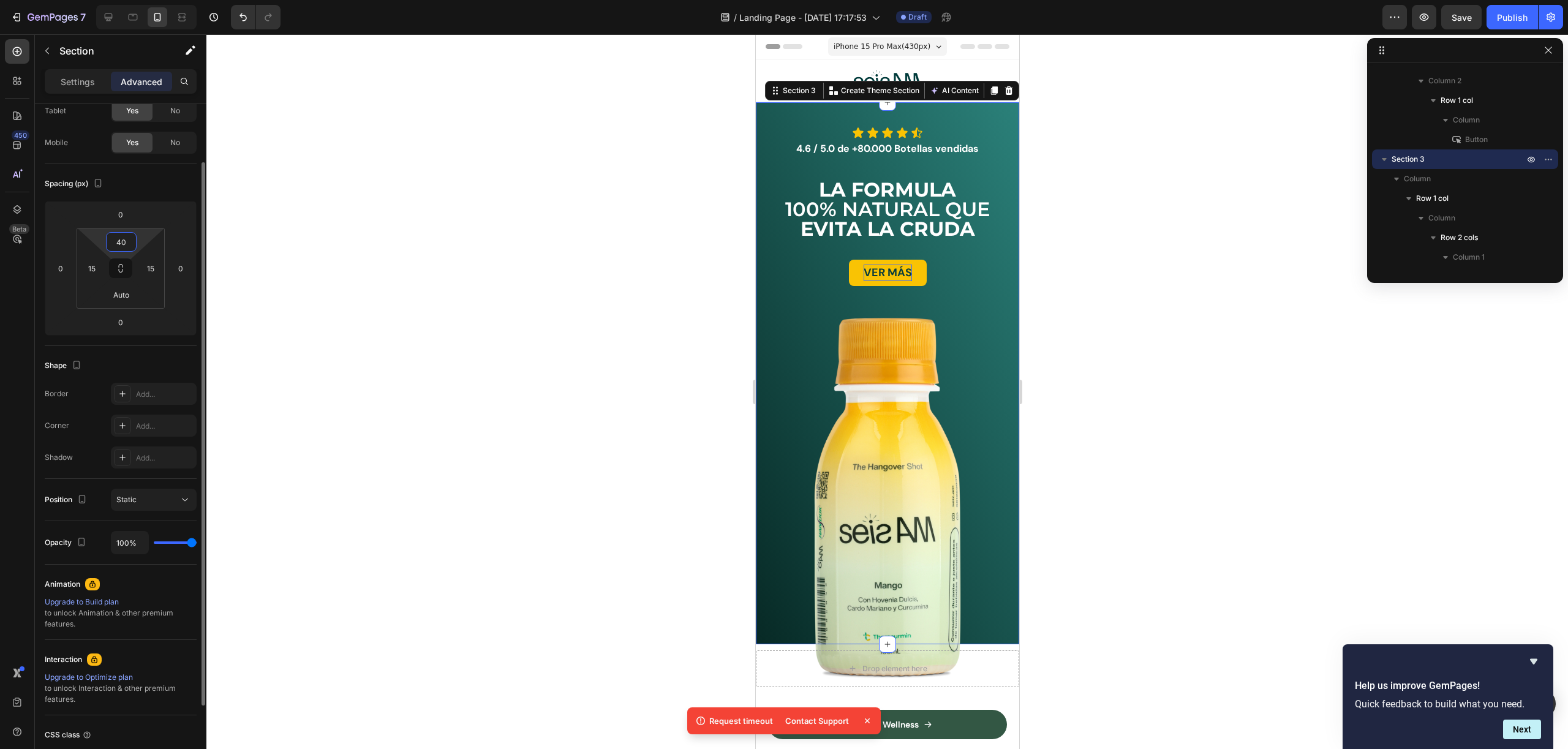
type input "4"
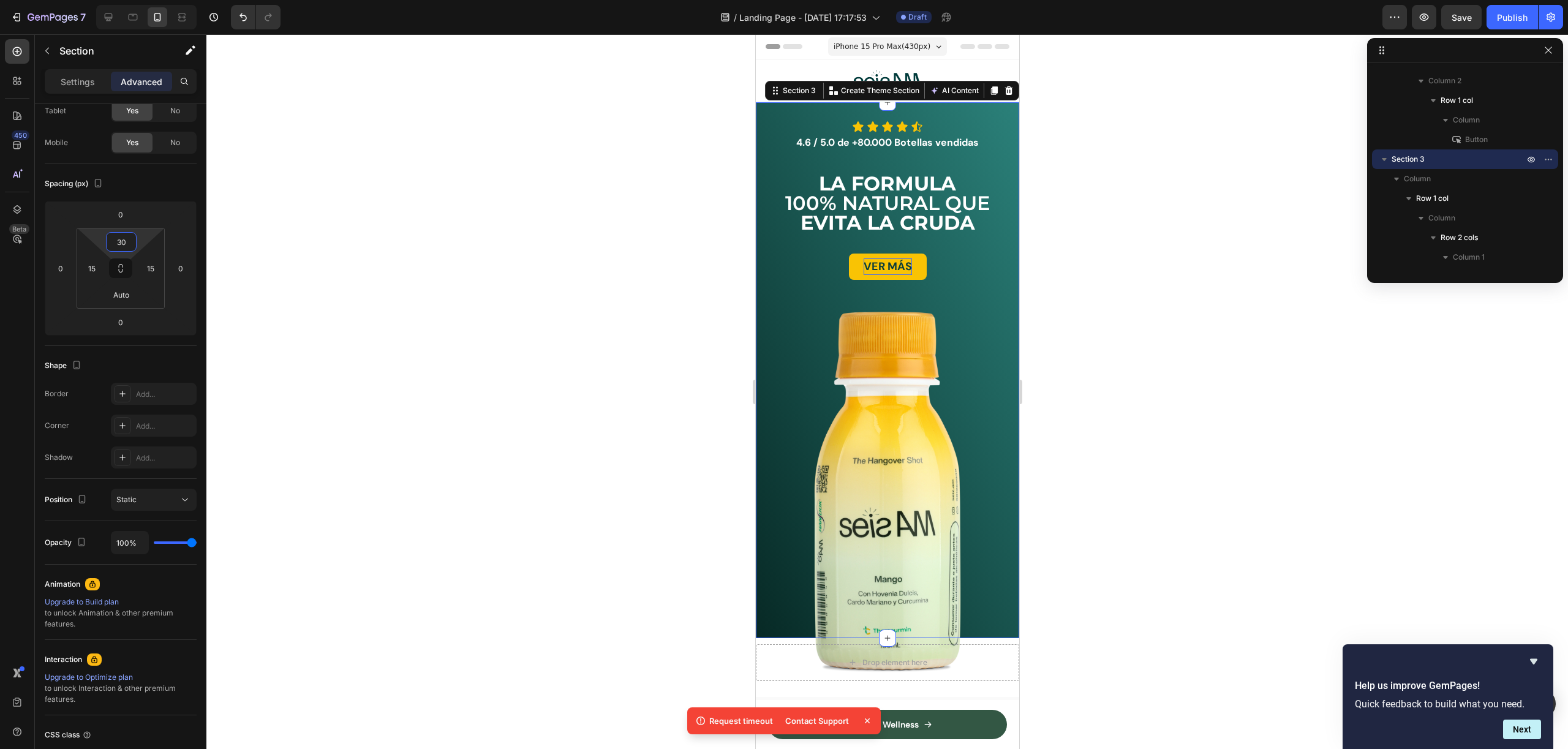
type input "30"
click at [881, 125] on icon at bounding box center [886, 126] width 10 height 10
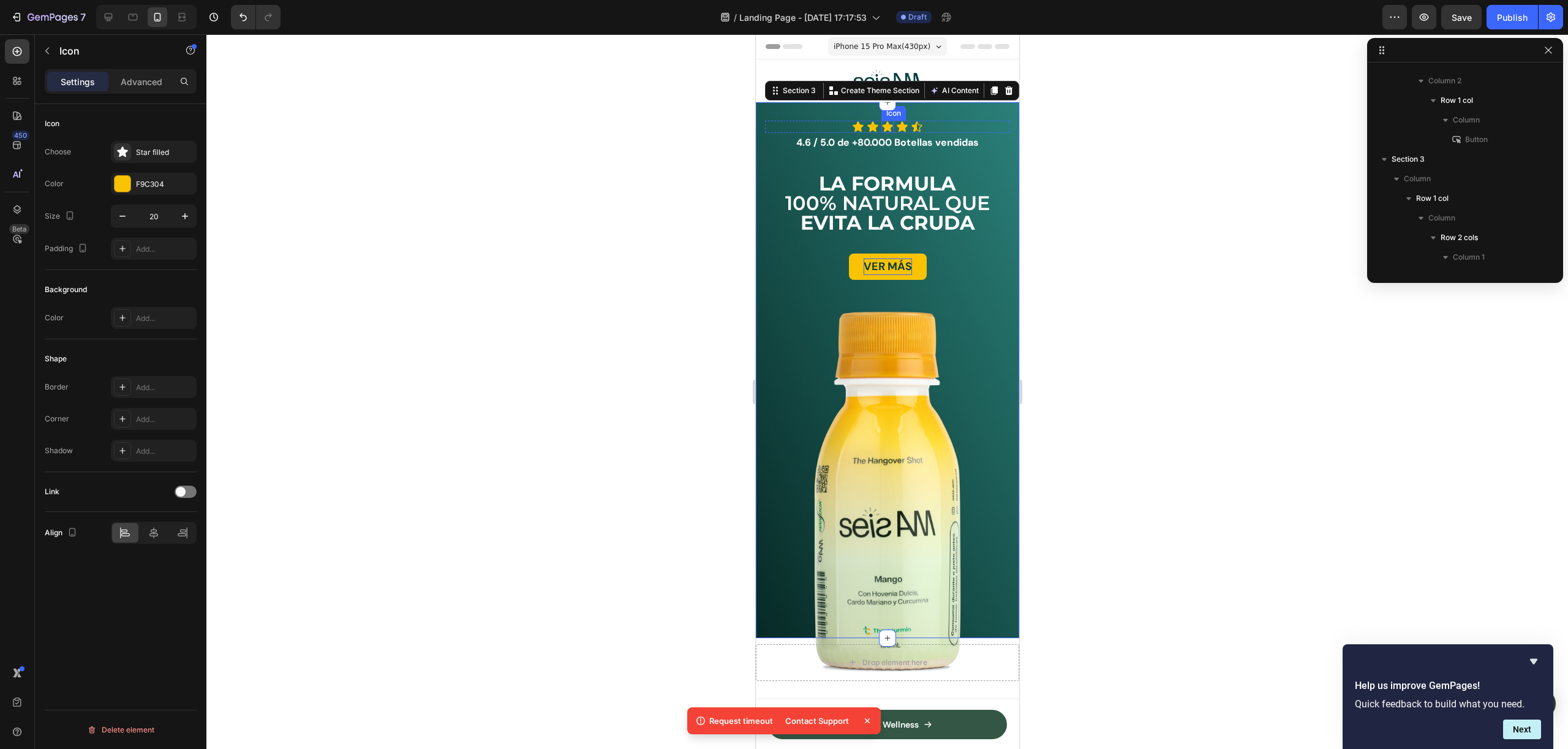
scroll to position [0, 0]
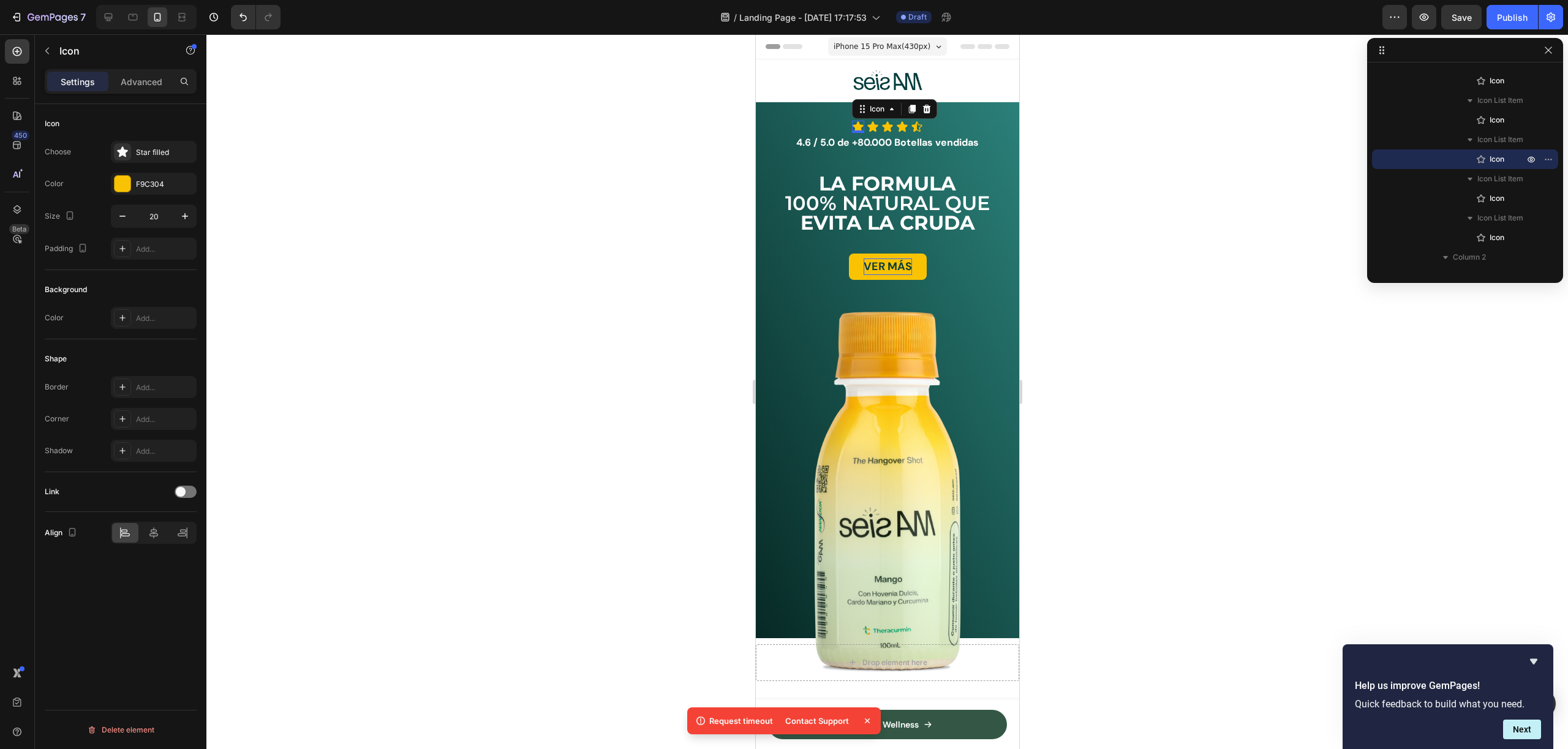
click at [856, 123] on icon at bounding box center [856, 126] width 12 height 12
drag, startPoint x: 159, startPoint y: 203, endPoint x: 157, endPoint y: 210, distance: 7.3
click at [158, 204] on div "Choose Star filled Color F9C304 Size 20 Padding Add..." at bounding box center [120, 200] width 152 height 119
click at [157, 210] on input "20" at bounding box center [153, 215] width 40 height 22
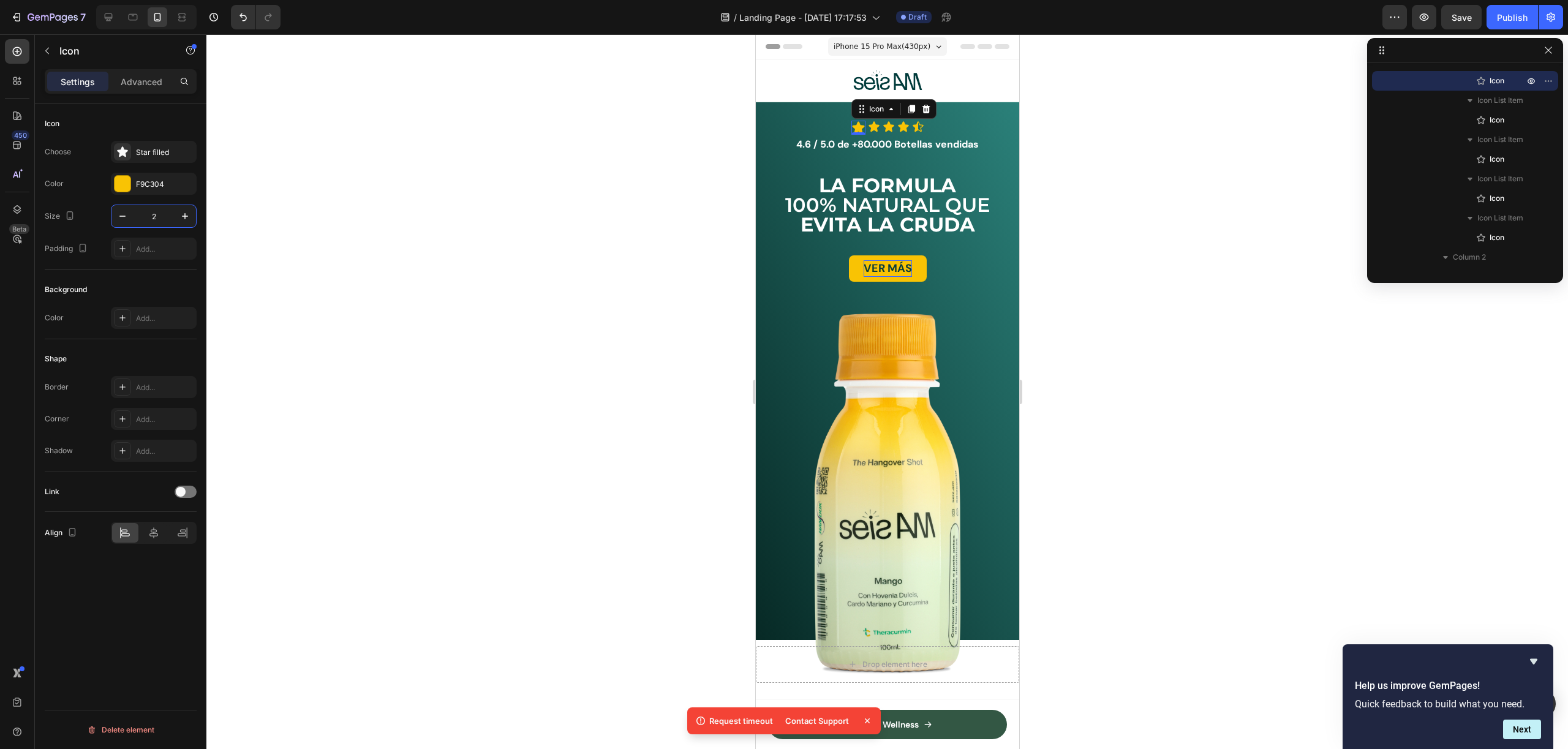
type input "22"
click at [871, 128] on icon at bounding box center [872, 126] width 10 height 10
click at [152, 219] on input "20" at bounding box center [153, 215] width 40 height 22
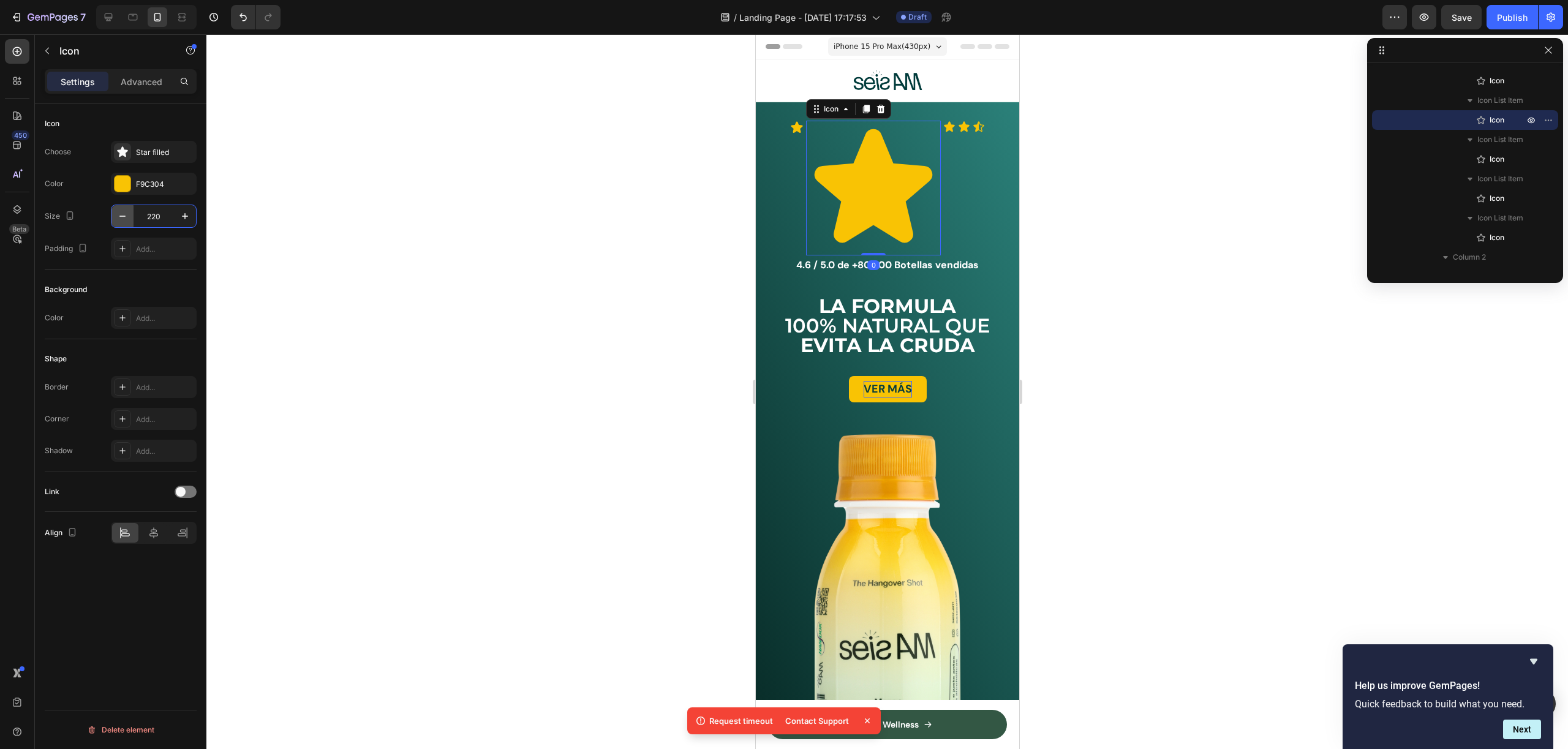
drag, startPoint x: 149, startPoint y: 218, endPoint x: 131, endPoint y: 217, distance: 18.0
click at [123, 216] on div "220" at bounding box center [153, 215] width 85 height 22
type input "22"
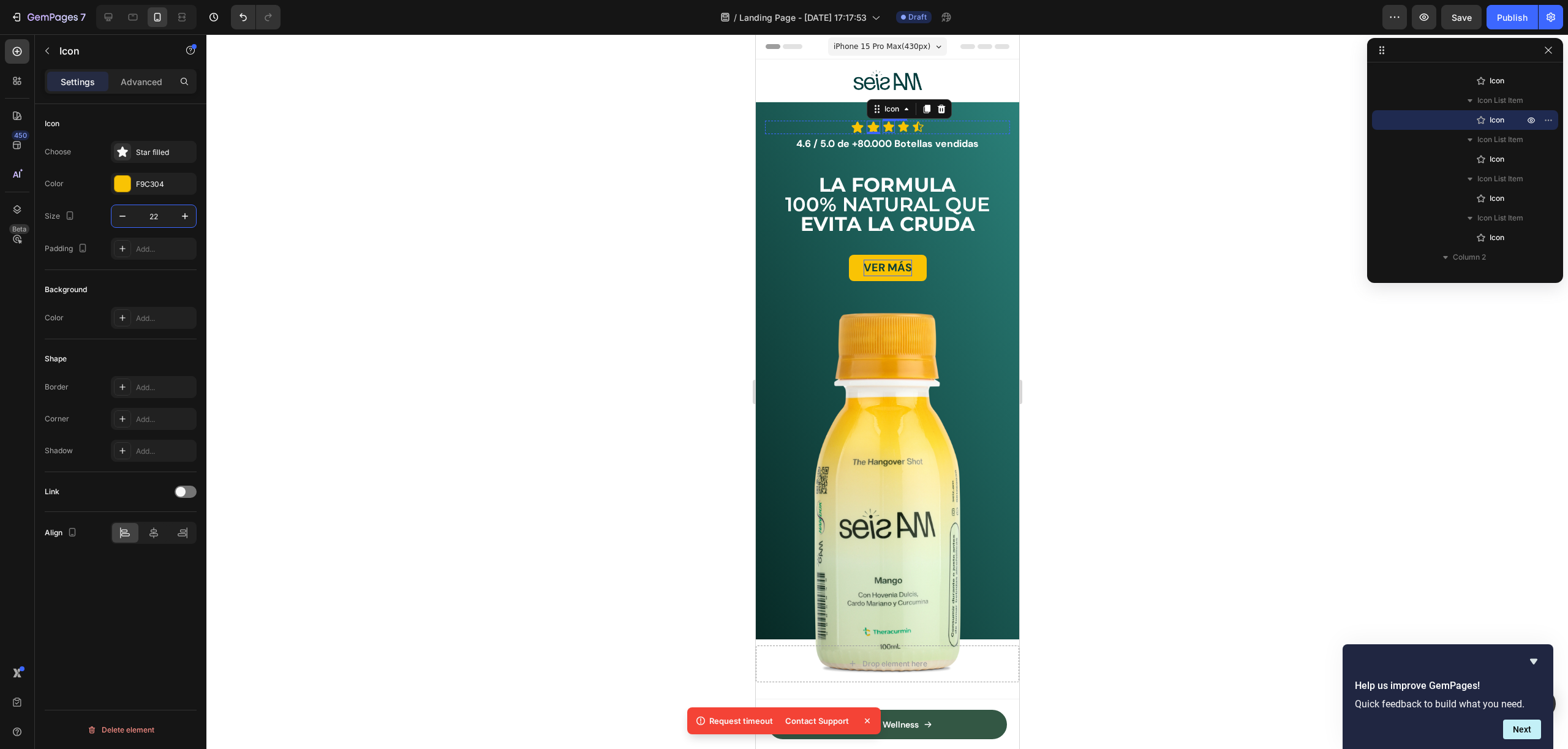
click at [886, 128] on div "Icon" at bounding box center [888, 126] width 12 height 12
click at [154, 218] on input "20" at bounding box center [153, 215] width 40 height 22
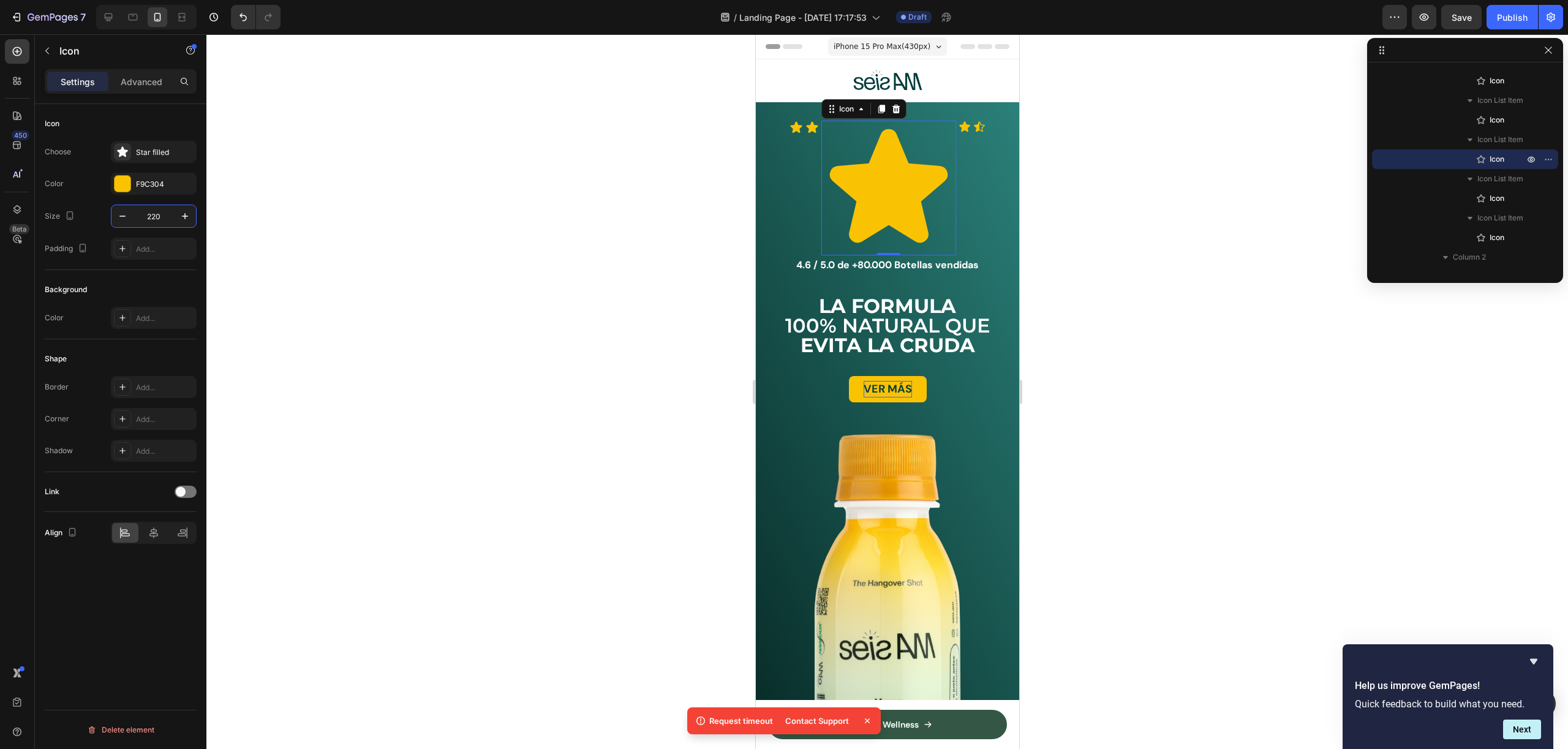
click at [170, 220] on input "220" at bounding box center [153, 215] width 40 height 22
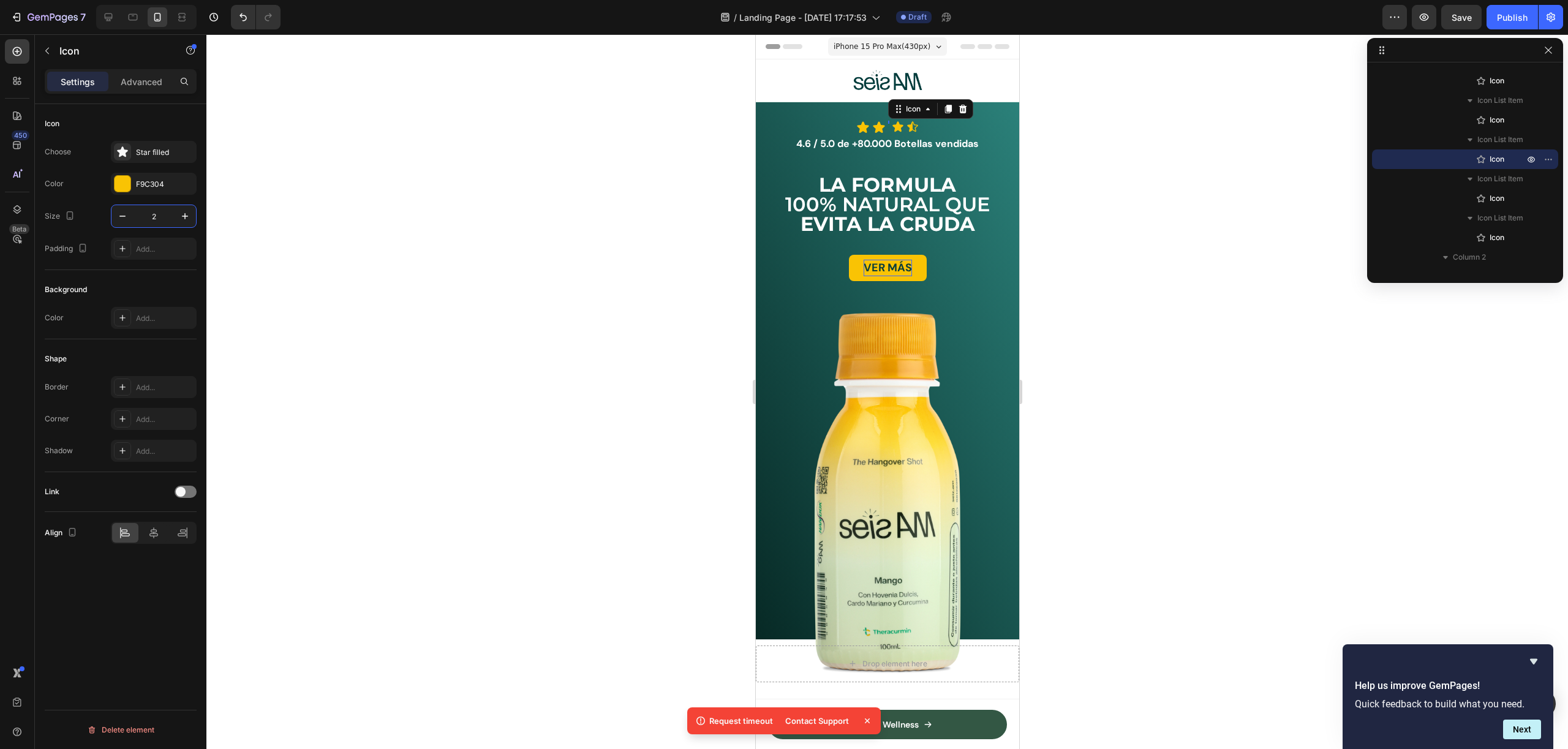
type input "22"
click at [900, 121] on icon at bounding box center [903, 126] width 12 height 12
click at [147, 223] on input "20" at bounding box center [153, 215] width 40 height 22
type input "22"
click at [914, 131] on div "Icon 0" at bounding box center [919, 126] width 12 height 12
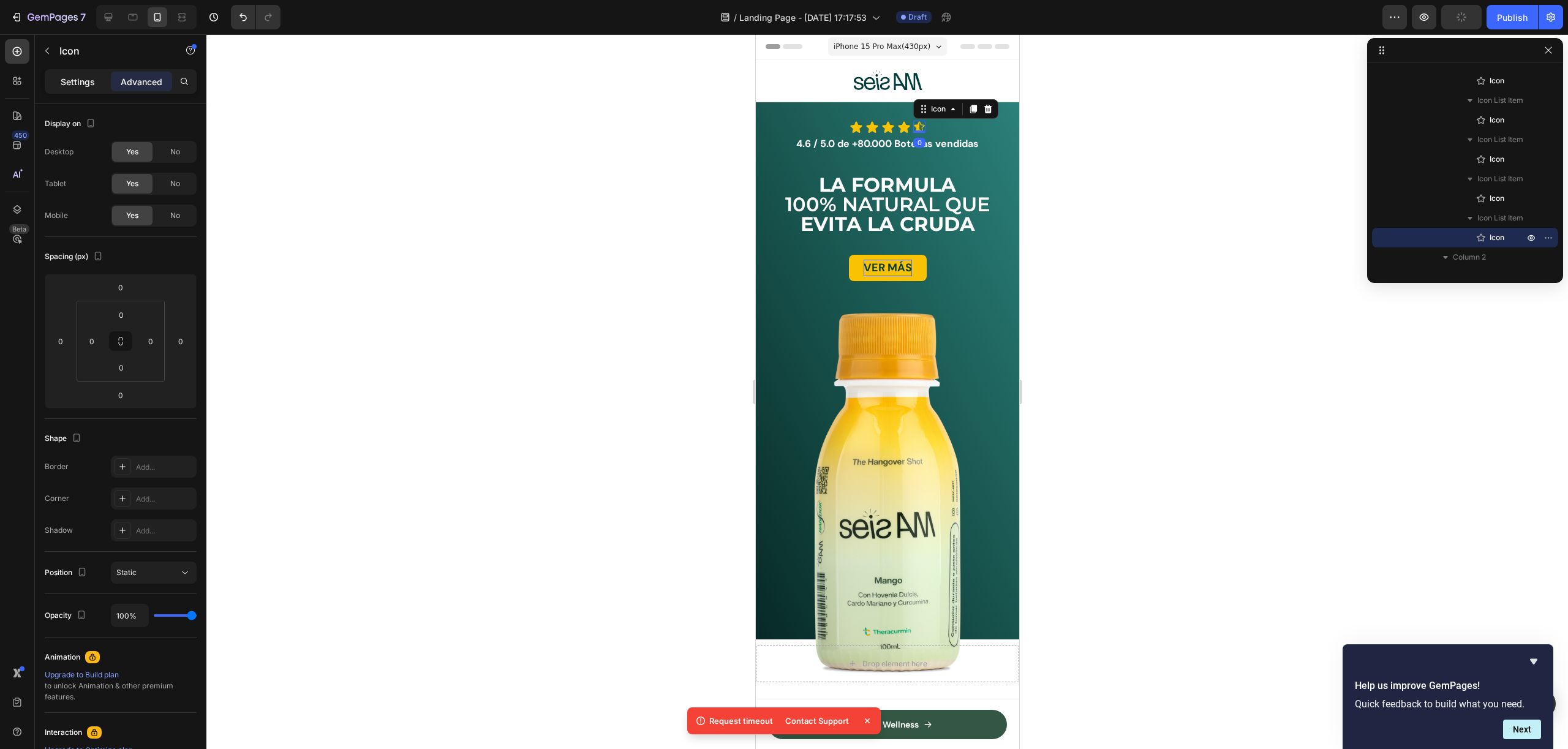
click at [108, 81] on div "Settings Advanced" at bounding box center [120, 81] width 147 height 20
click at [84, 83] on p "Settings" at bounding box center [77, 82] width 34 height 13
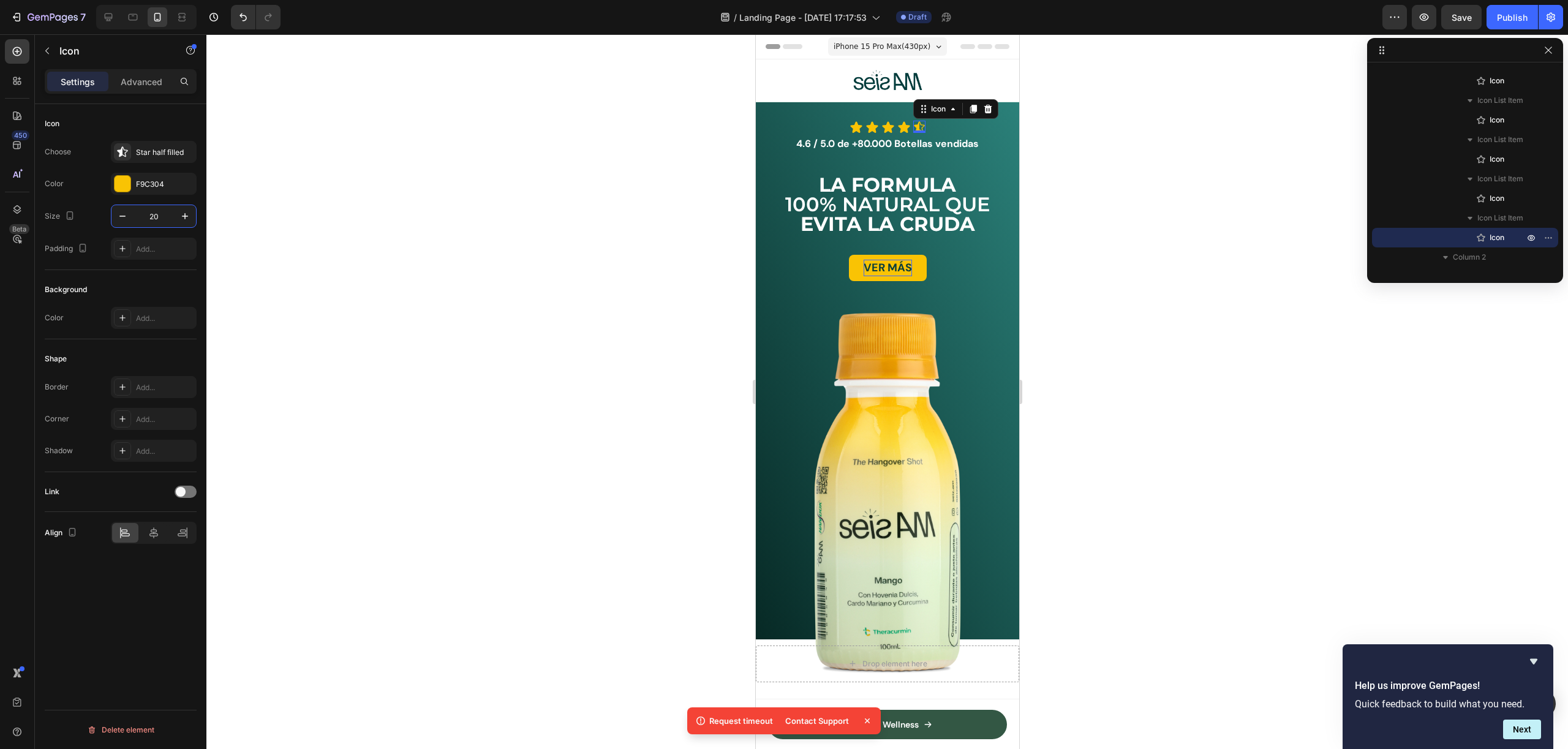
click at [151, 222] on input "20" at bounding box center [153, 215] width 40 height 22
type input "22"
click at [941, 135] on div "4.6 / 5.0 de +80.000 Botellas vendidas" at bounding box center [887, 144] width 245 height 20
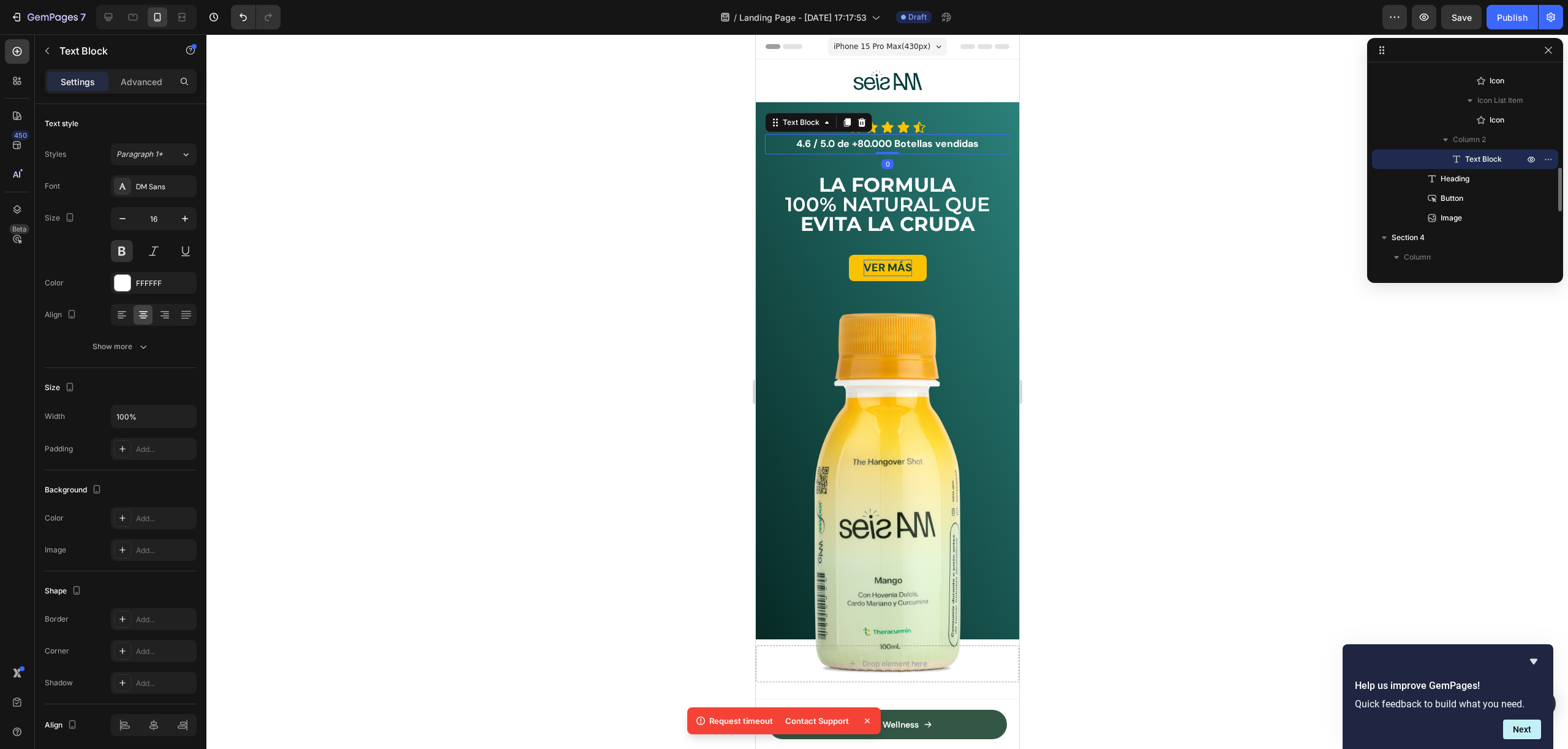
click at [941, 129] on div "Icon Icon Icon Icon Icon" at bounding box center [887, 127] width 245 height 13
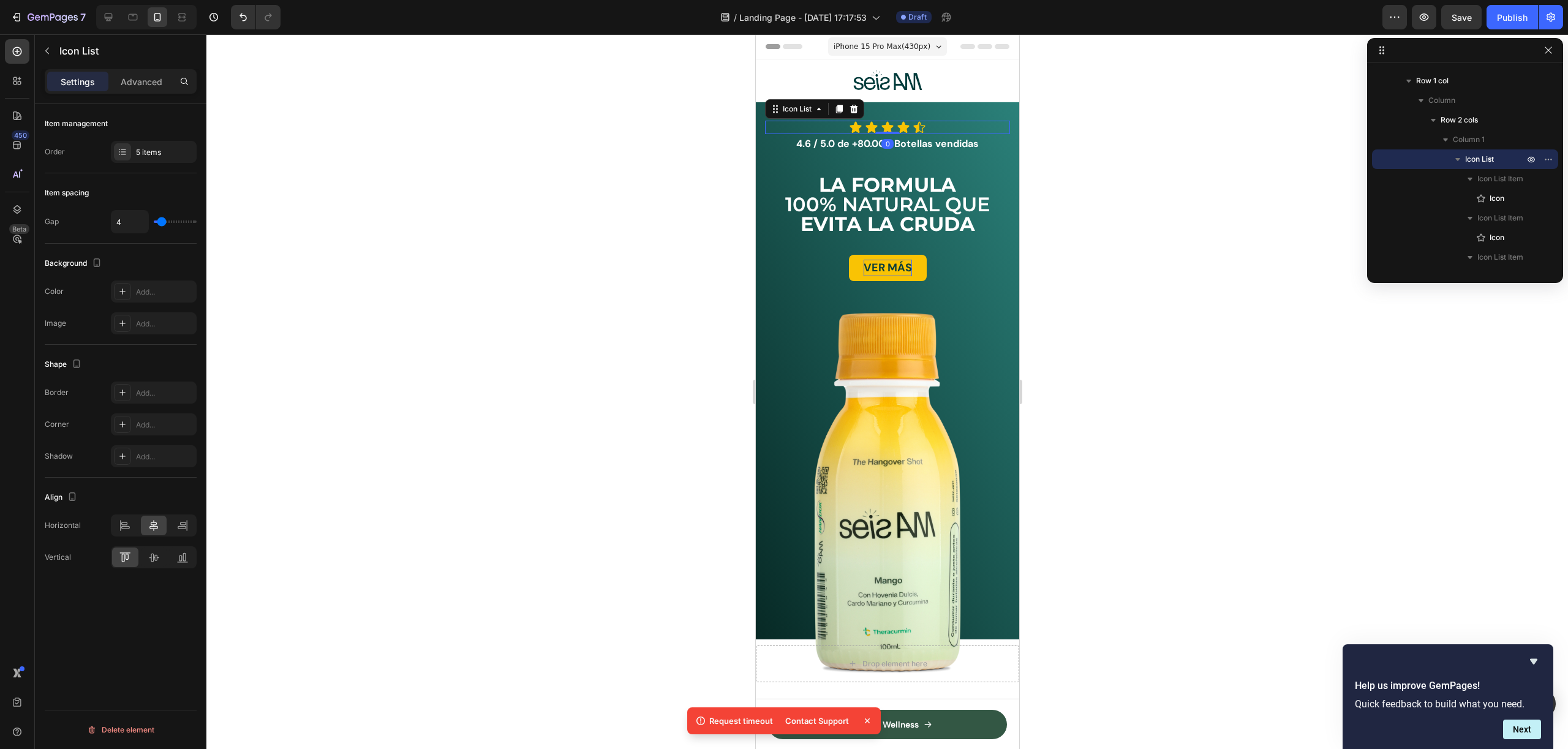
type input "10"
type input "11"
type input "12"
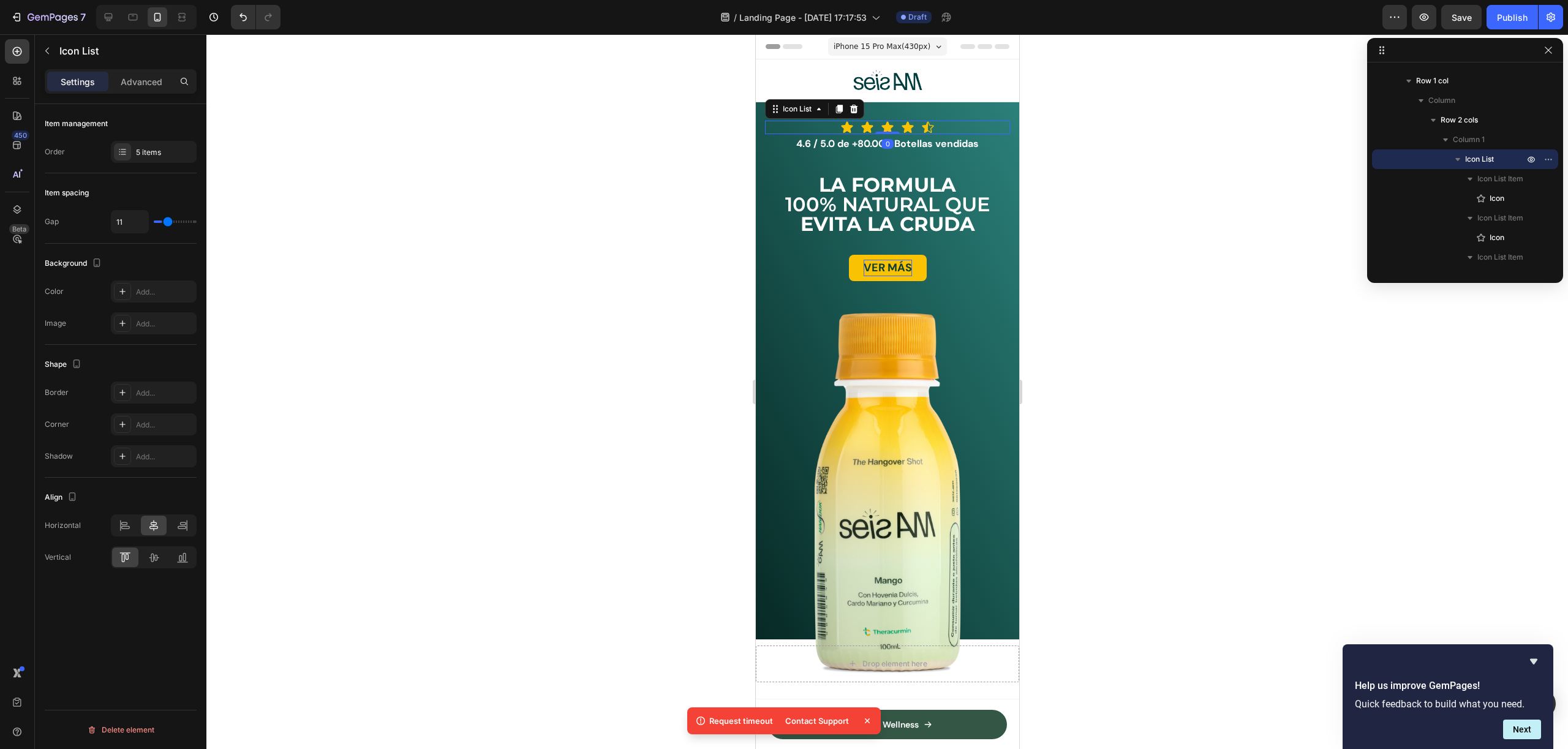
type input "12"
type input "13"
type input "14"
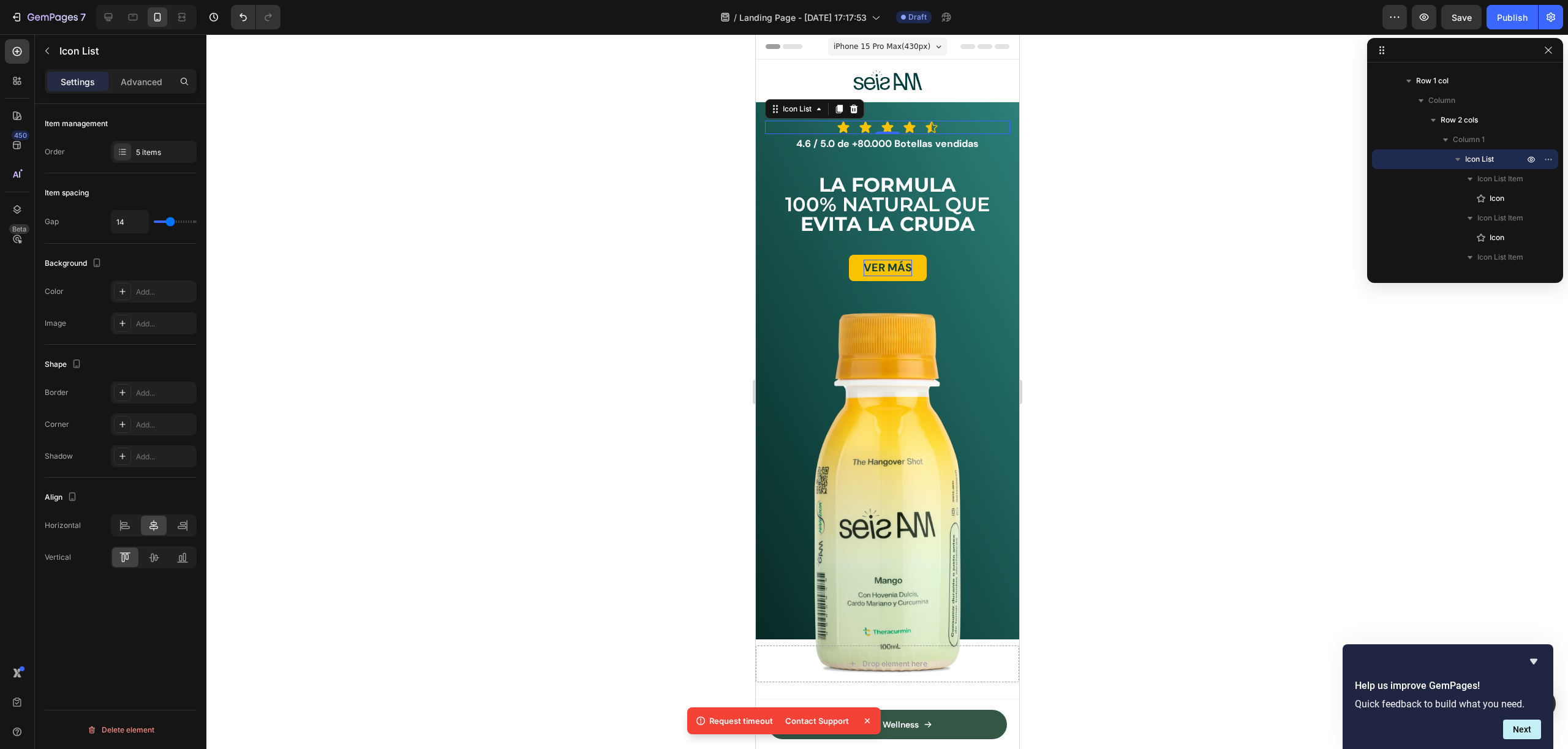
type input "12"
type input "10"
type input "9"
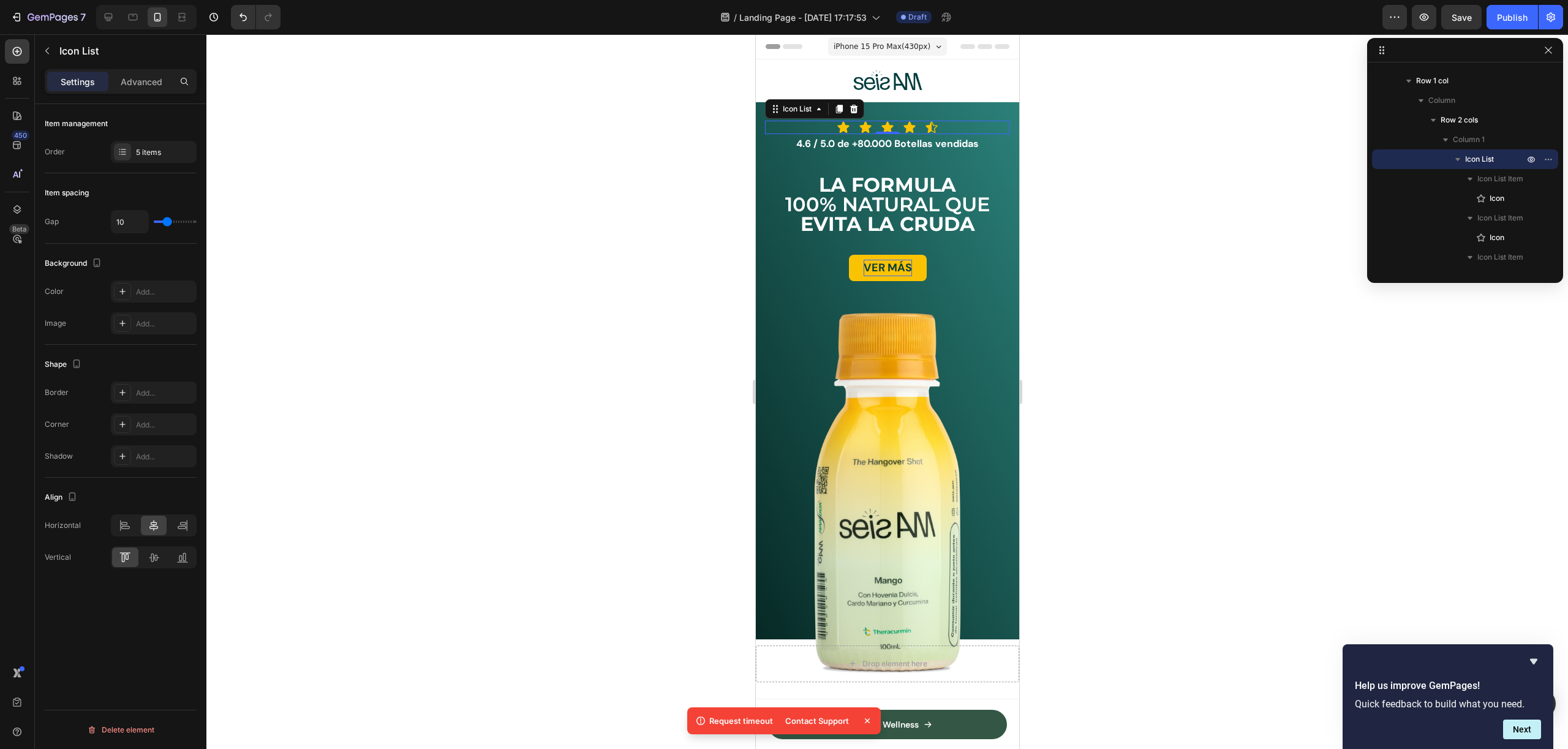
type input "9"
type input "8"
type input "7"
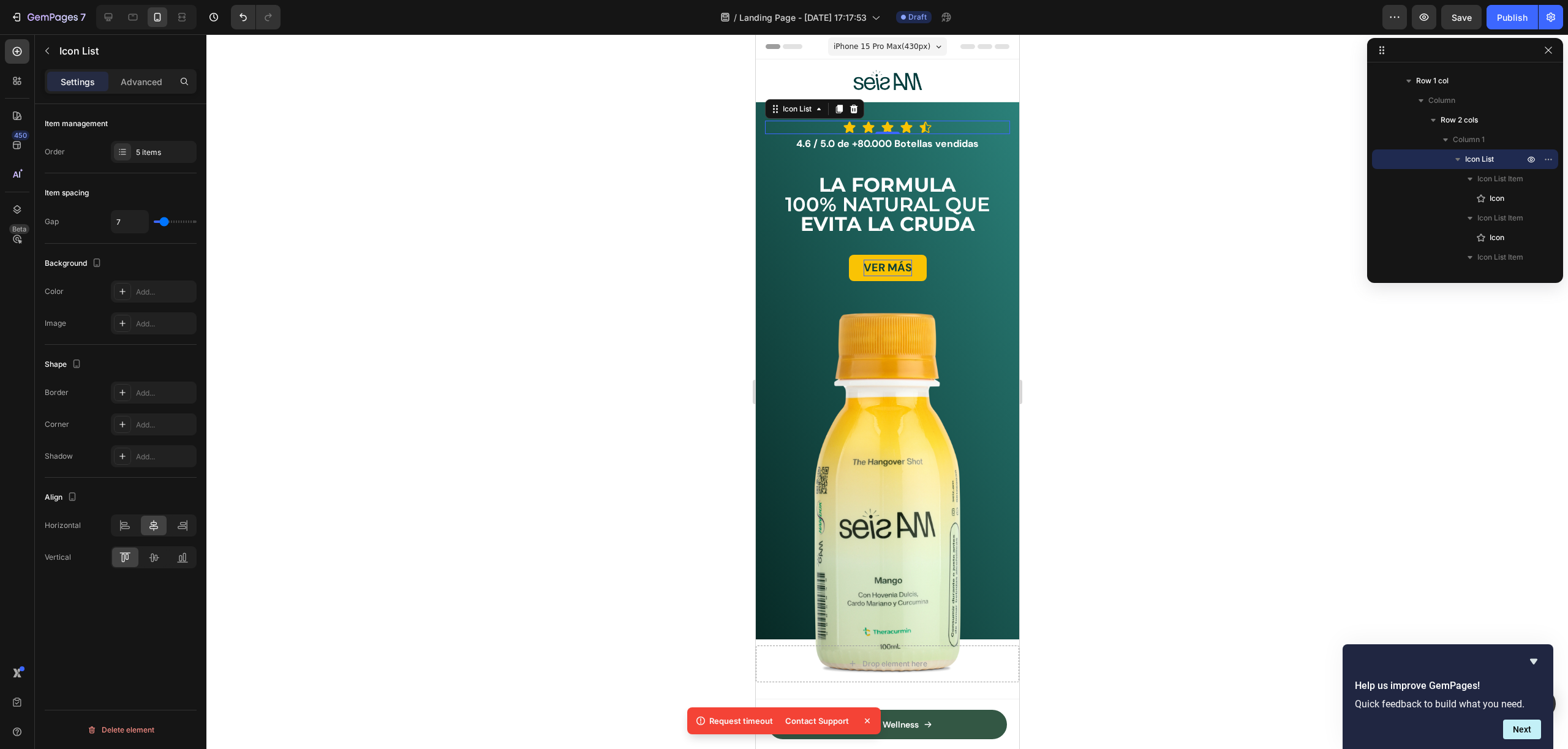
type input "6"
type input "5"
type input "4"
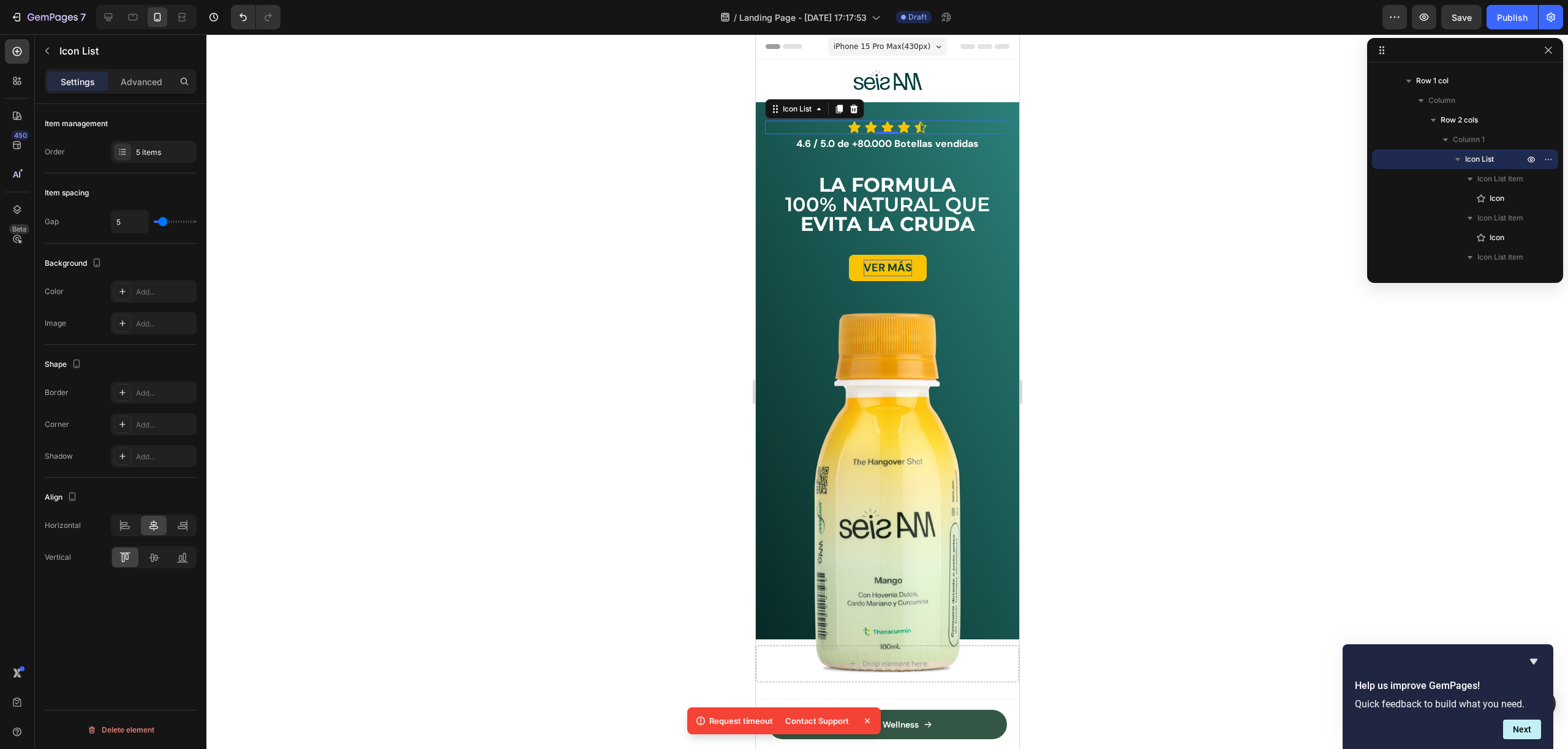
type input "4"
type input "6"
click at [163, 220] on input "range" at bounding box center [175, 221] width 43 height 3
click at [952, 147] on p "4.6 / 5.0 de +80.000 Botellas vendidas" at bounding box center [887, 144] width 243 height 18
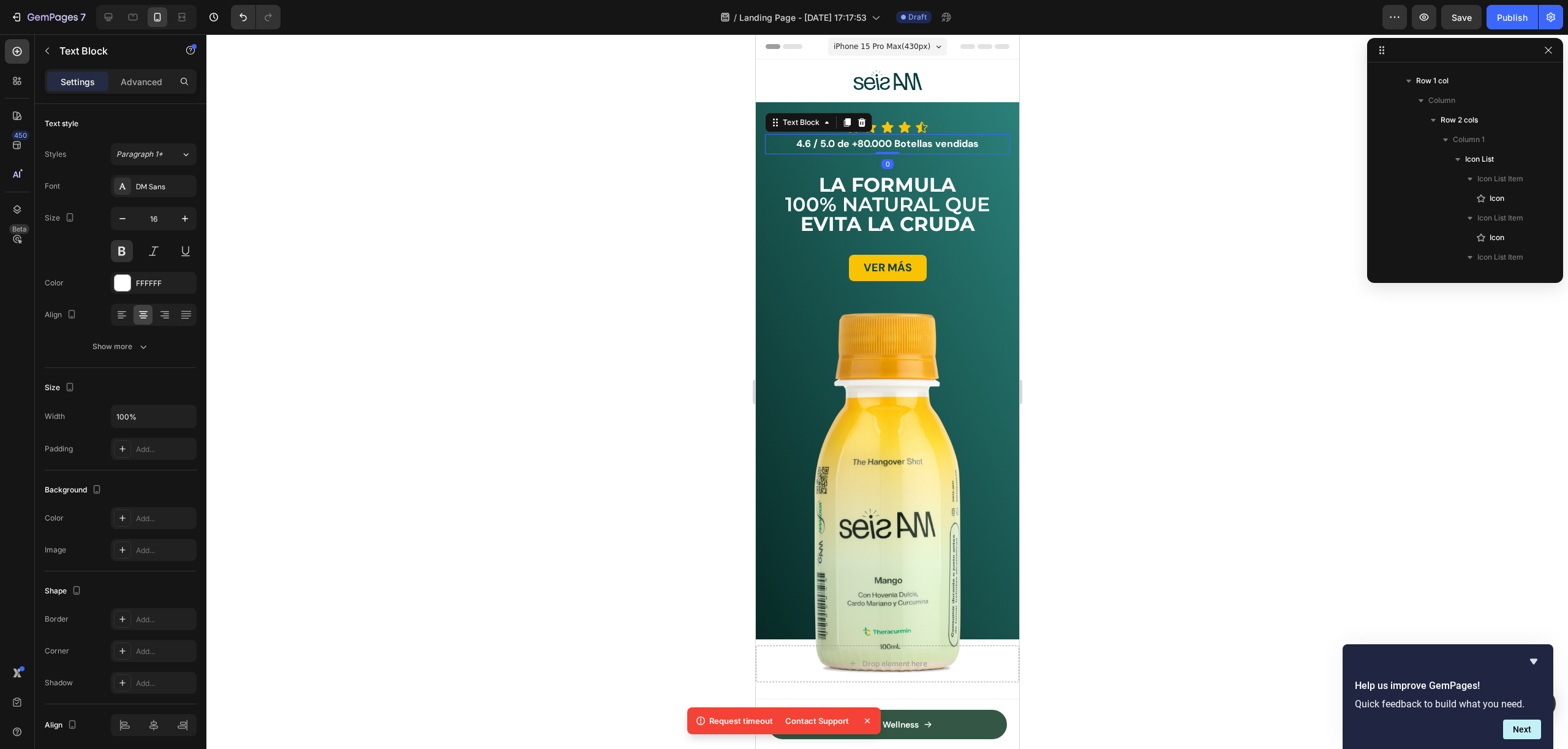
scroll to position [467, 0]
click at [1192, 248] on div at bounding box center [887, 390] width 1362 height 714
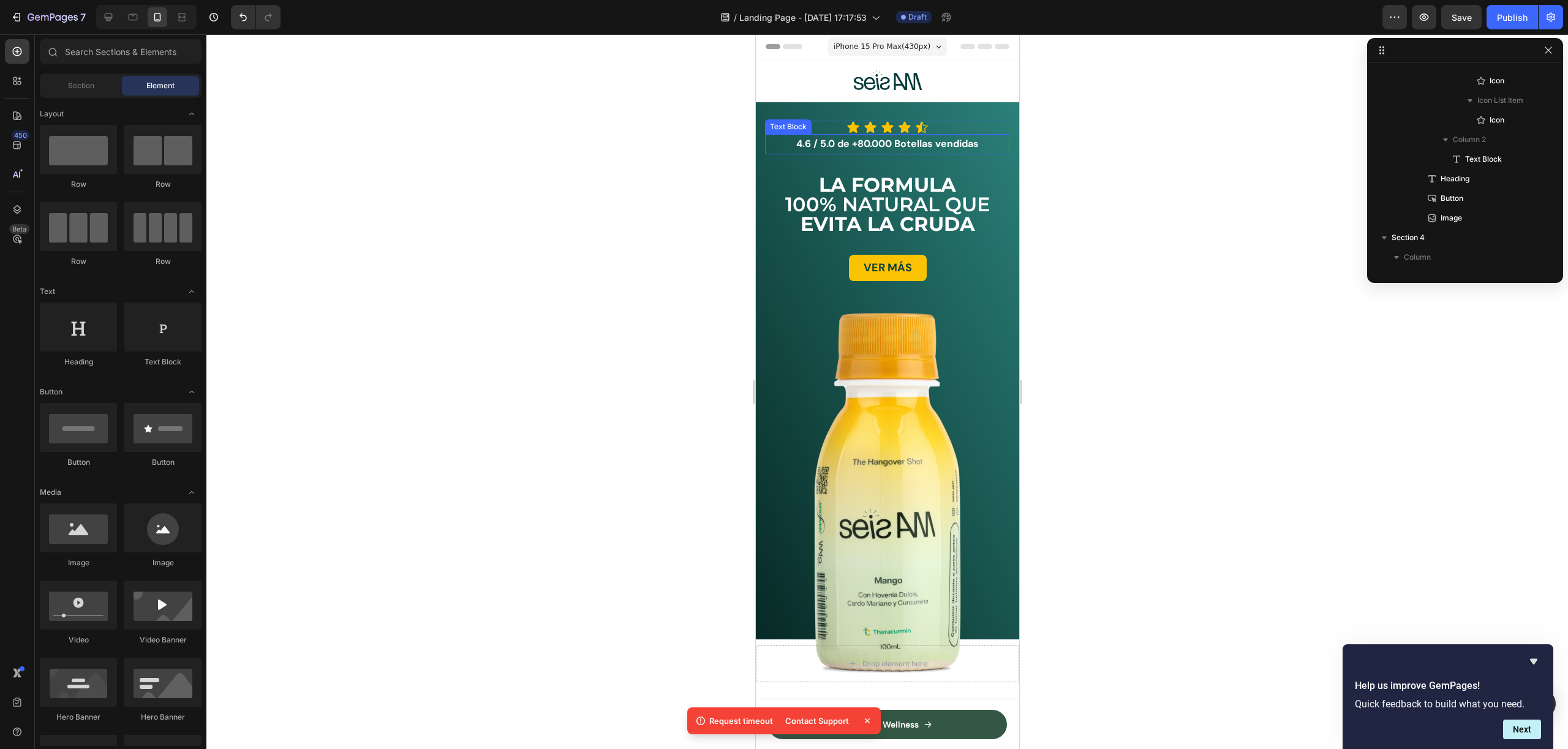
click at [866, 146] on p "4.6 / 5.0 de +80.000 Botellas vendidas" at bounding box center [887, 144] width 243 height 18
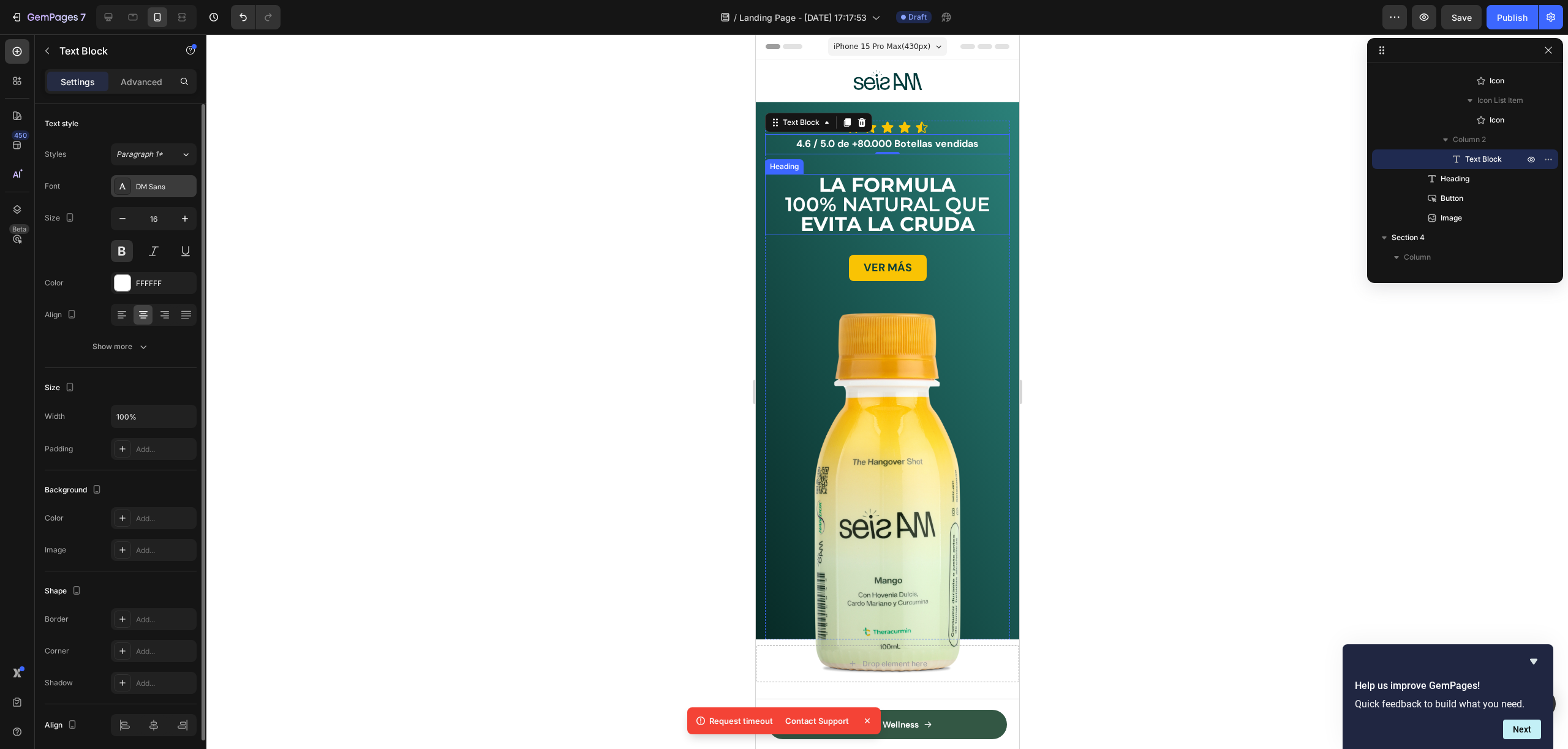
click at [156, 192] on div "DM Sans" at bounding box center [153, 185] width 86 height 22
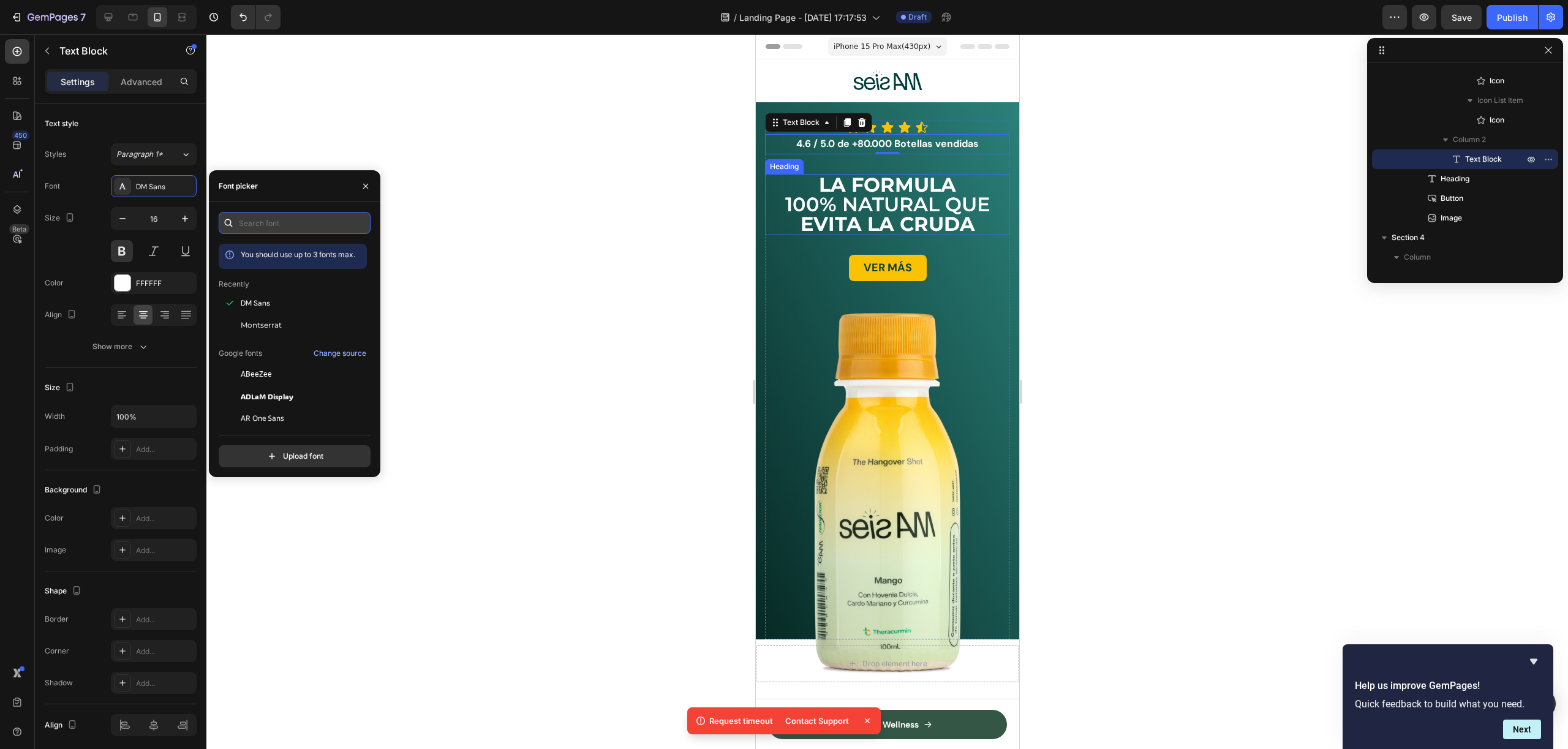
click at [254, 218] on input "text" at bounding box center [294, 222] width 152 height 22
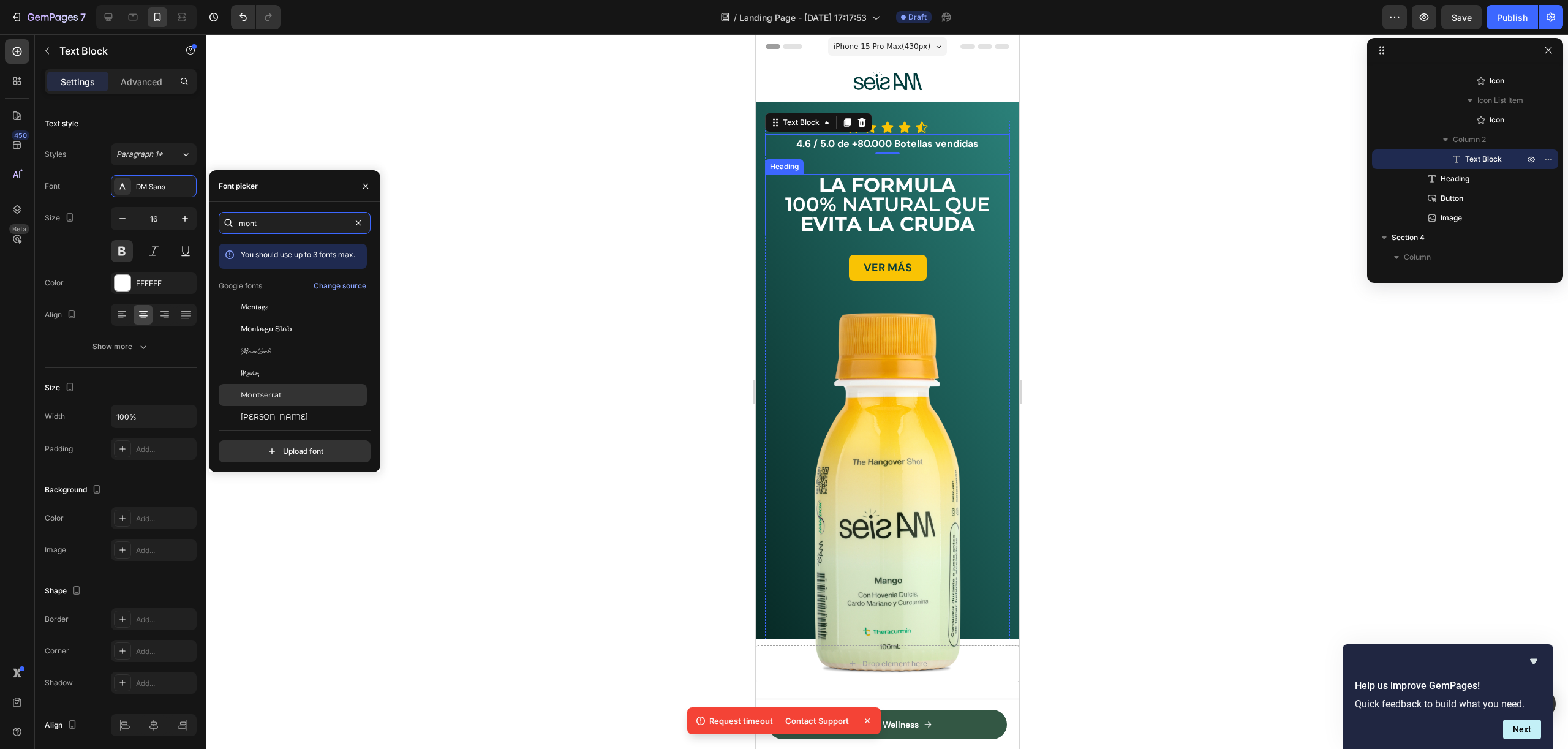
type input "mont"
click at [310, 390] on div "Montserrat" at bounding box center [302, 395] width 123 height 11
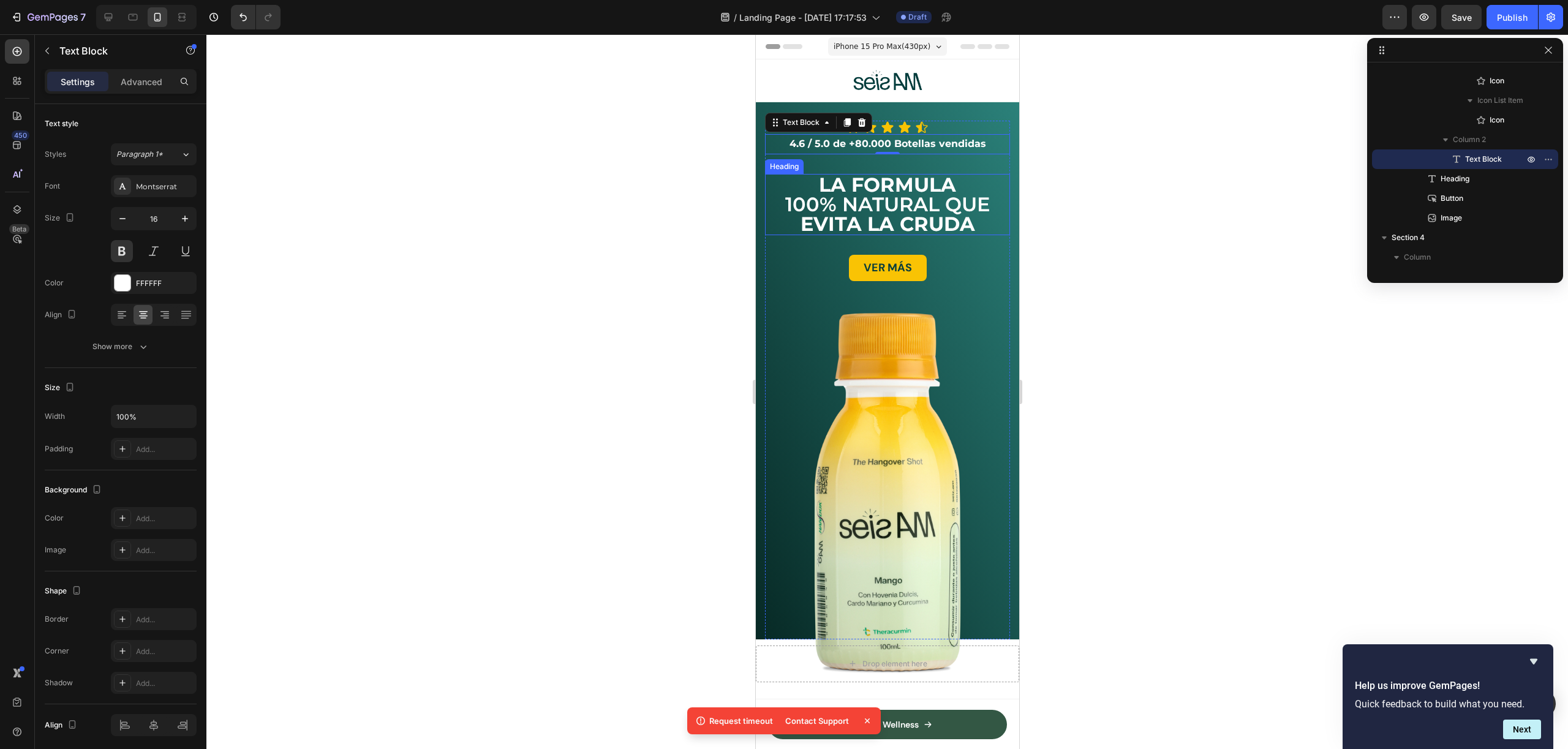
click at [538, 316] on div at bounding box center [887, 390] width 1362 height 714
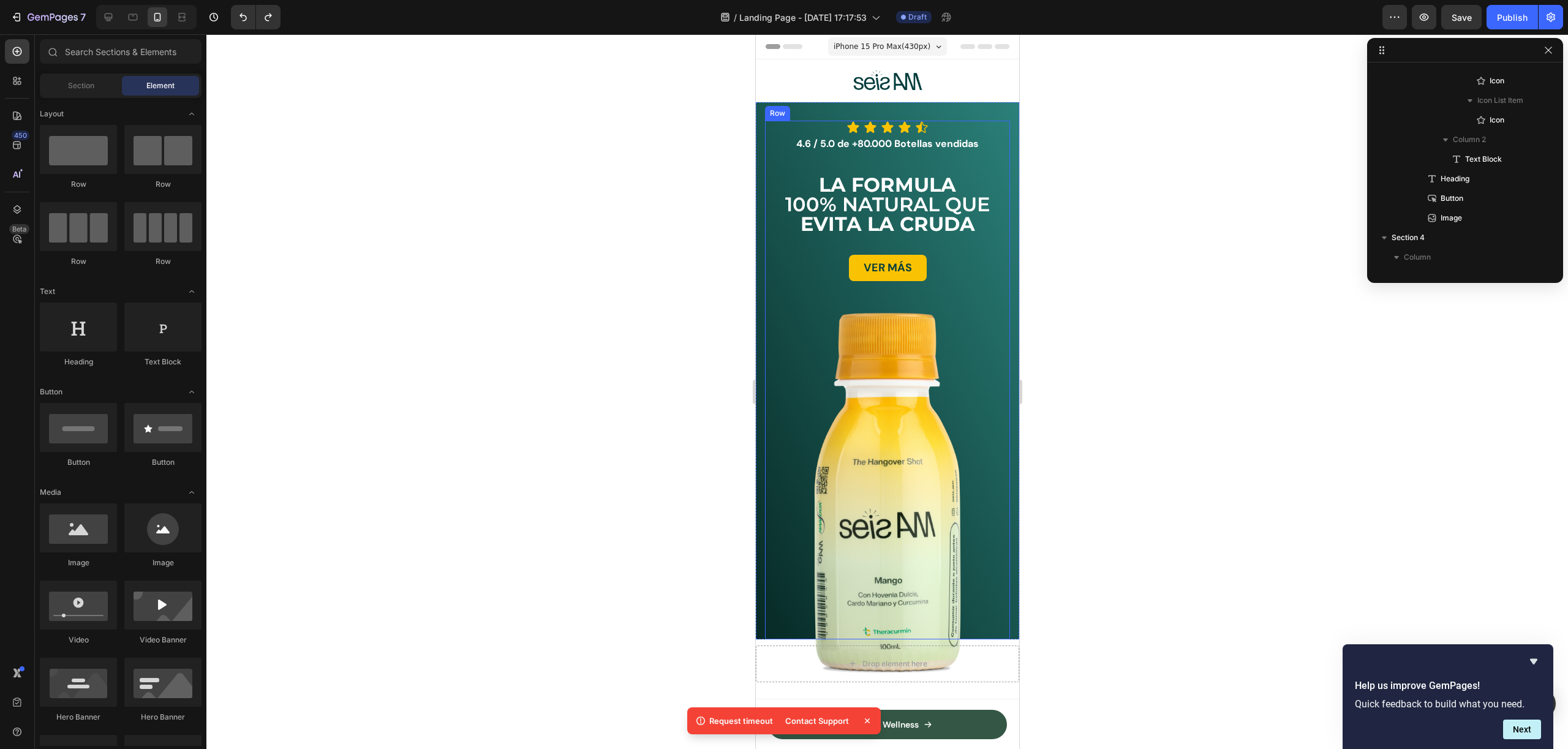
click at [964, 138] on p "4.6 / 5.0 de +80.000 Botellas vendidas" at bounding box center [887, 144] width 243 height 18
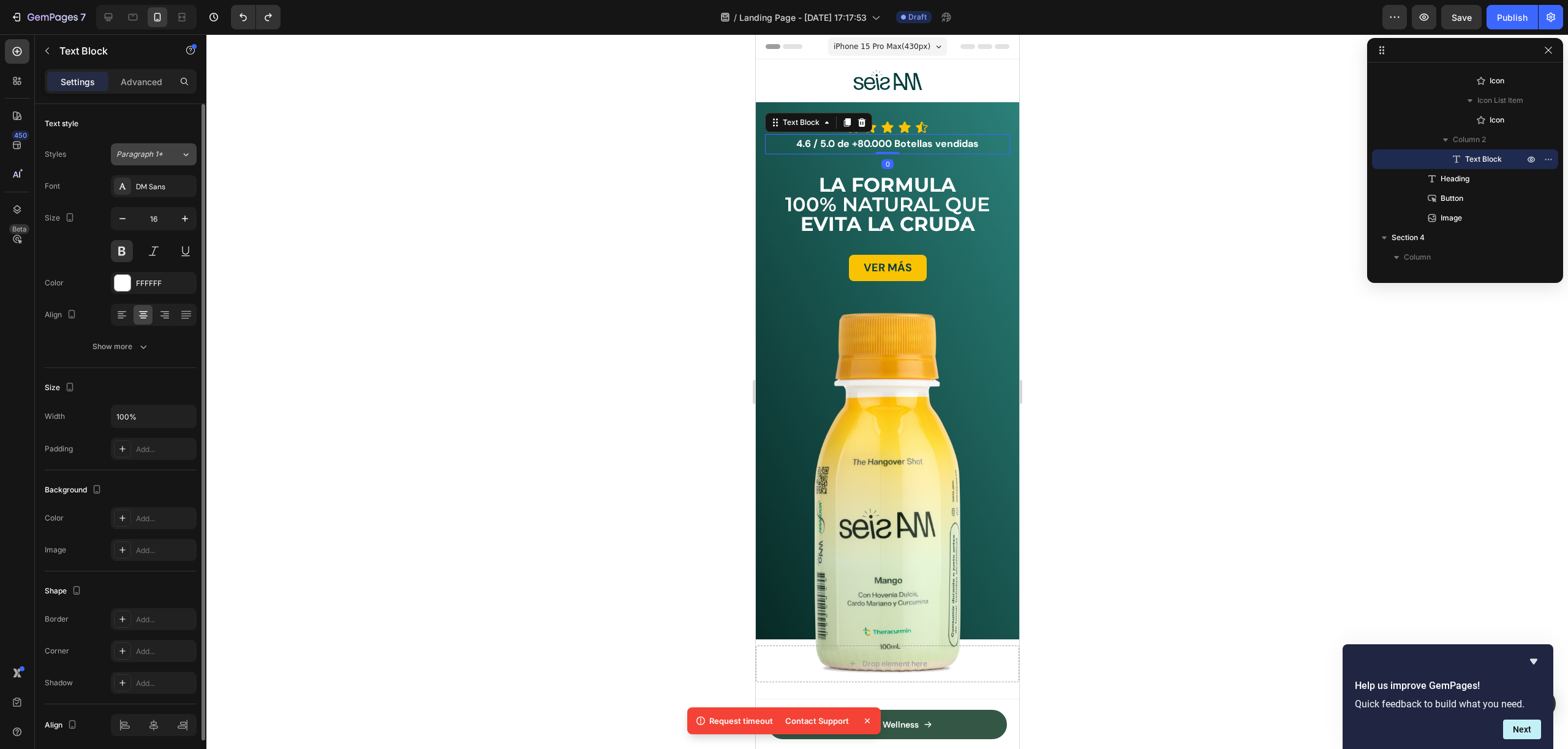
click at [156, 143] on button "Paragraph 1*" at bounding box center [153, 153] width 86 height 22
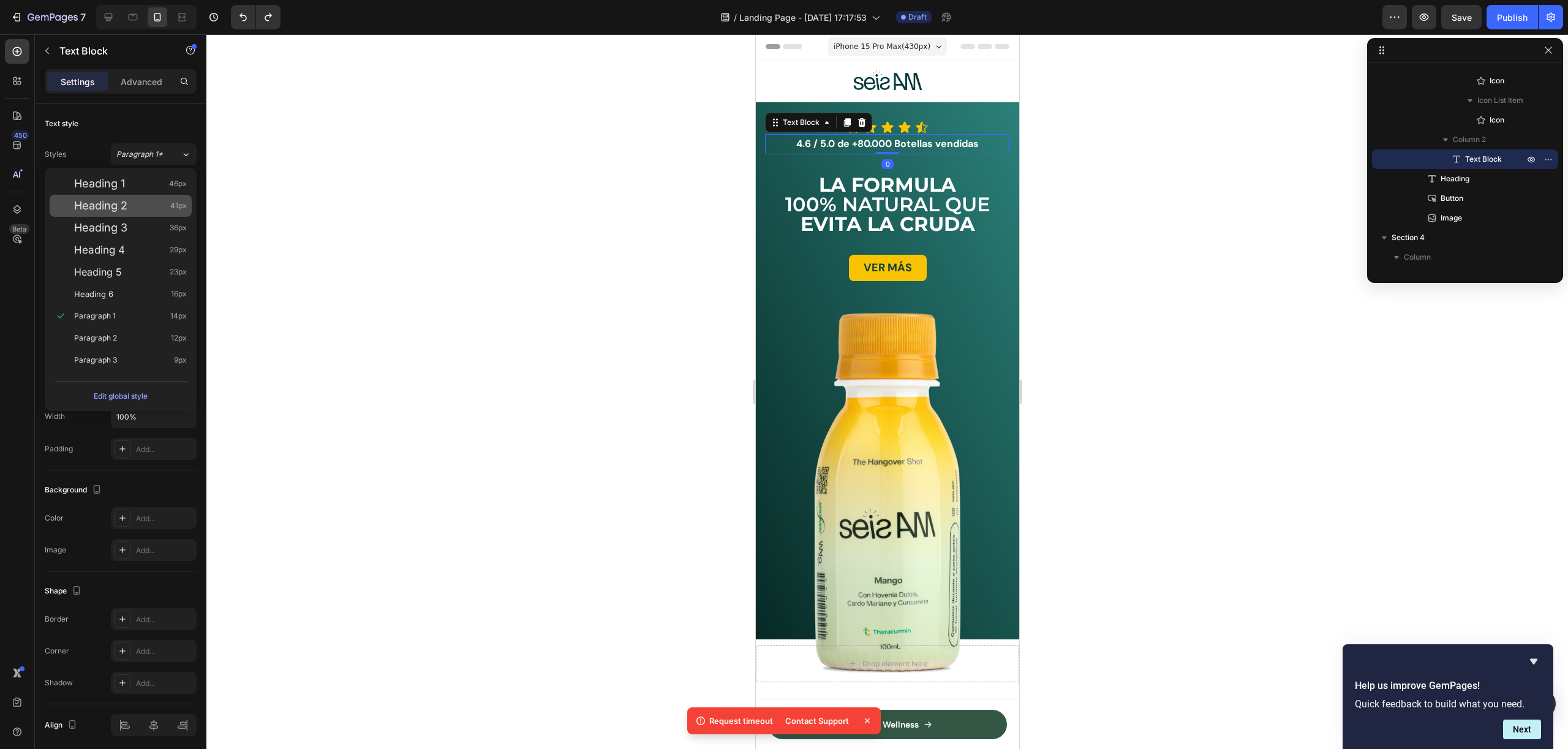
drag, startPoint x: 149, startPoint y: 139, endPoint x: 167, endPoint y: 195, distance: 58.8
click at [151, 141] on div "Text style Styles Paragraph 1* Font DM Sans Size 16 Color FFFFFF Align Show more" at bounding box center [120, 236] width 152 height 263
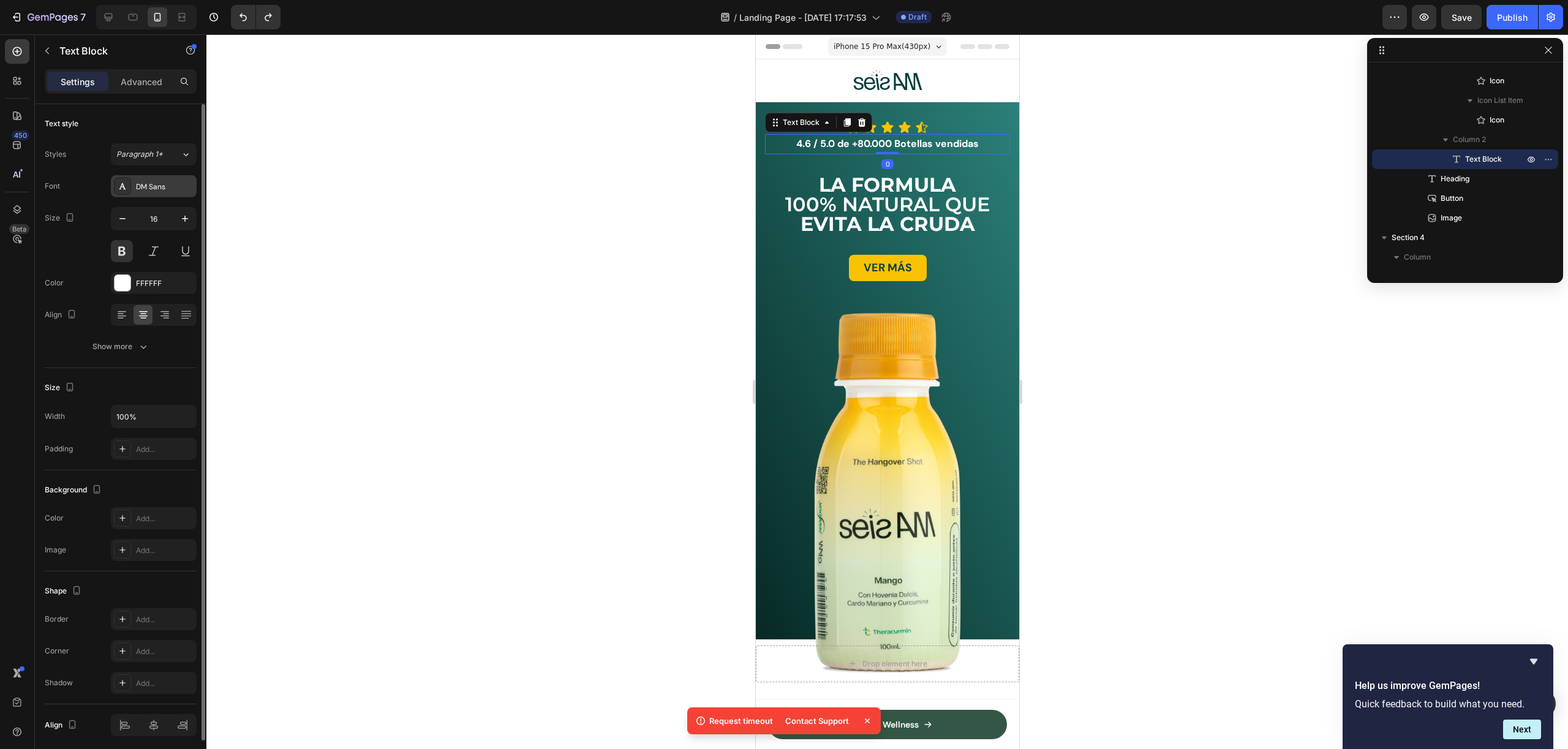
click at [168, 195] on div "DM Sans" at bounding box center [153, 185] width 86 height 22
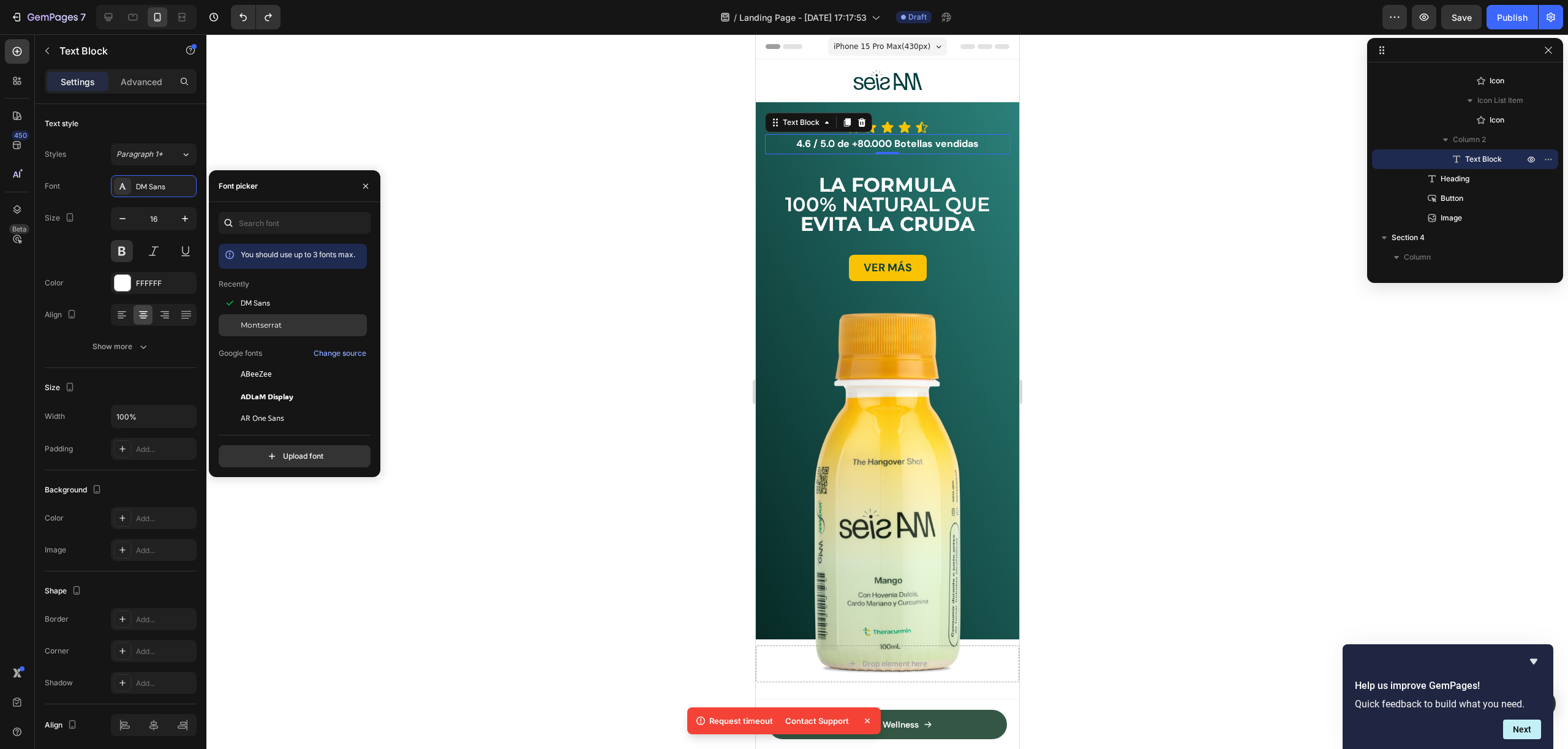
click at [302, 330] on div "Montserrat" at bounding box center [302, 326] width 123 height 11
click at [634, 133] on div at bounding box center [887, 390] width 1362 height 714
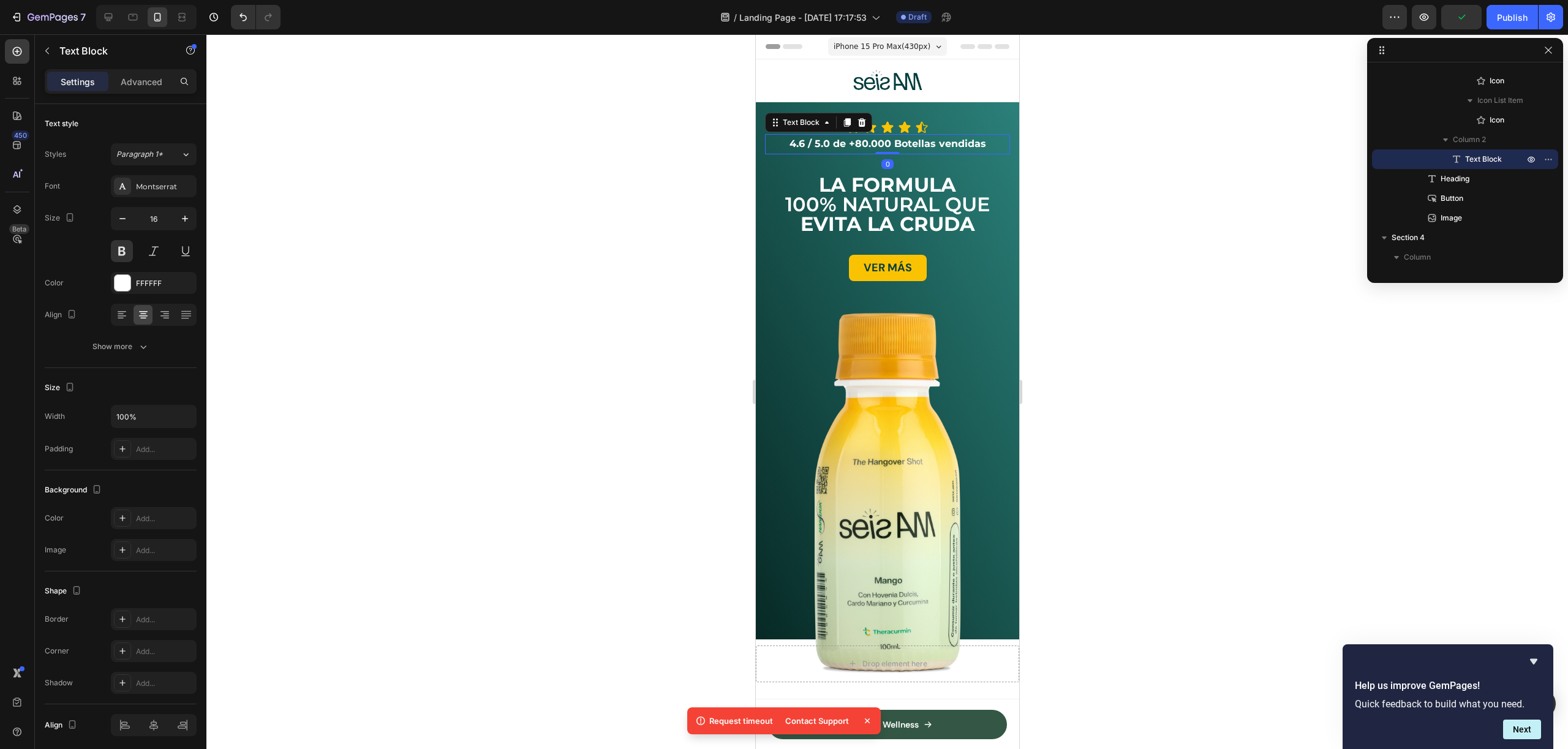
click at [883, 142] on p "4.6 / 5.0 de +80.000 Botellas vendidas" at bounding box center [887, 144] width 243 height 18
click at [1161, 135] on div at bounding box center [887, 390] width 1362 height 714
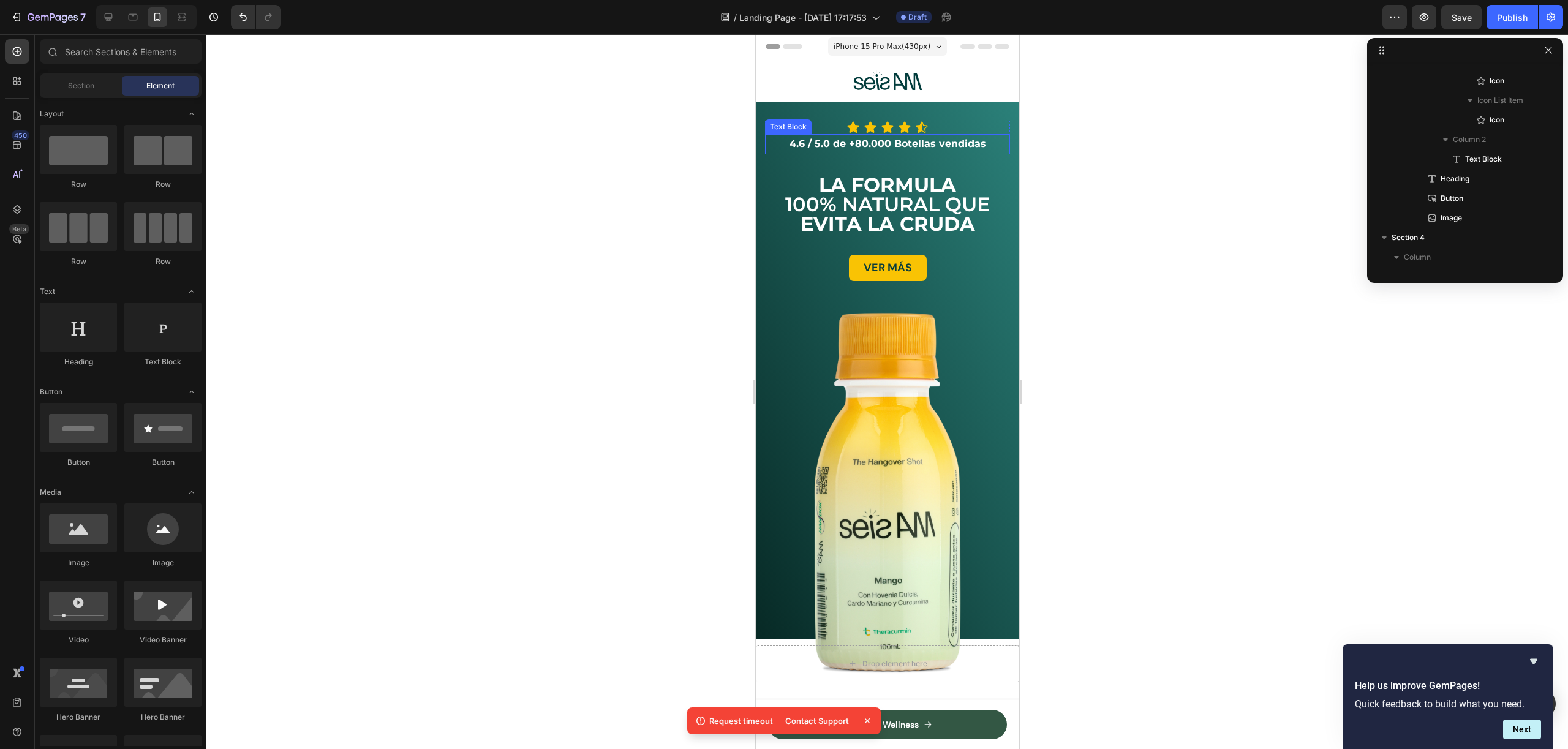
click at [919, 145] on p "4.6 / 5.0 de +80.000 Botellas vendidas" at bounding box center [887, 144] width 243 height 18
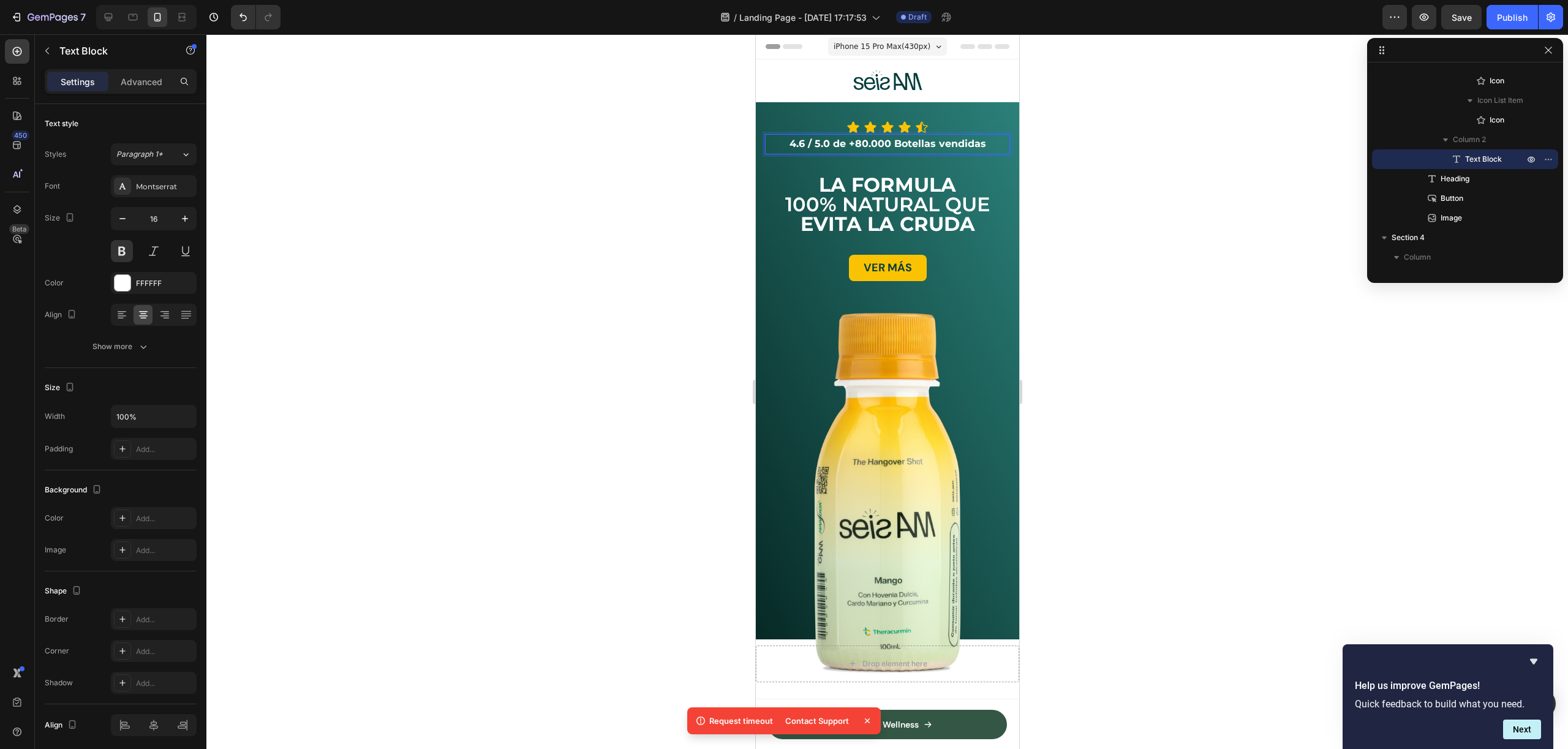
click at [925, 145] on p "4.6 / 5.0 de +80.000 Botellas vendidas" at bounding box center [887, 144] width 243 height 18
click at [1311, 234] on div at bounding box center [887, 390] width 1362 height 714
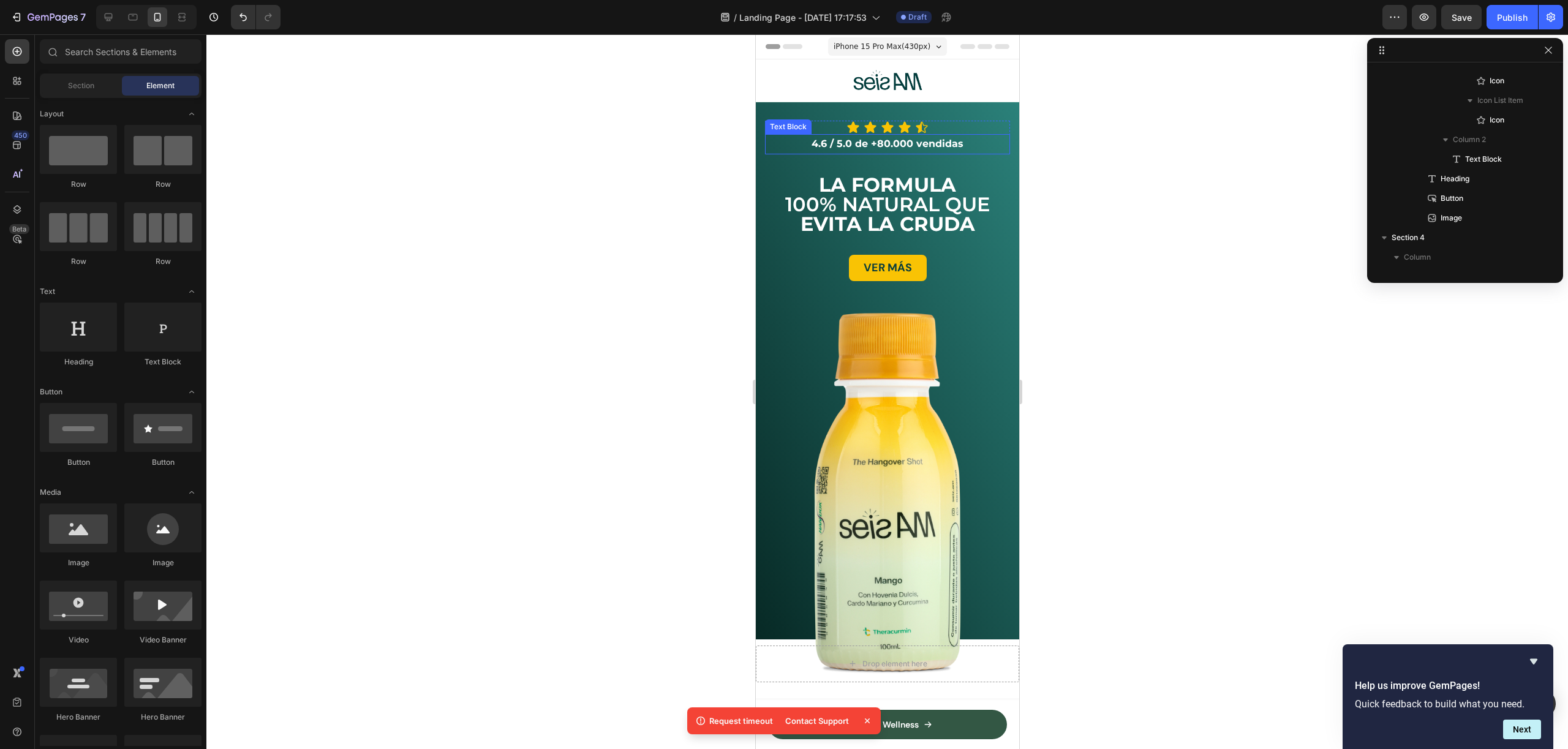
click at [930, 141] on p "4.6 / 5.0 de +80.000 vendidas" at bounding box center [887, 144] width 243 height 18
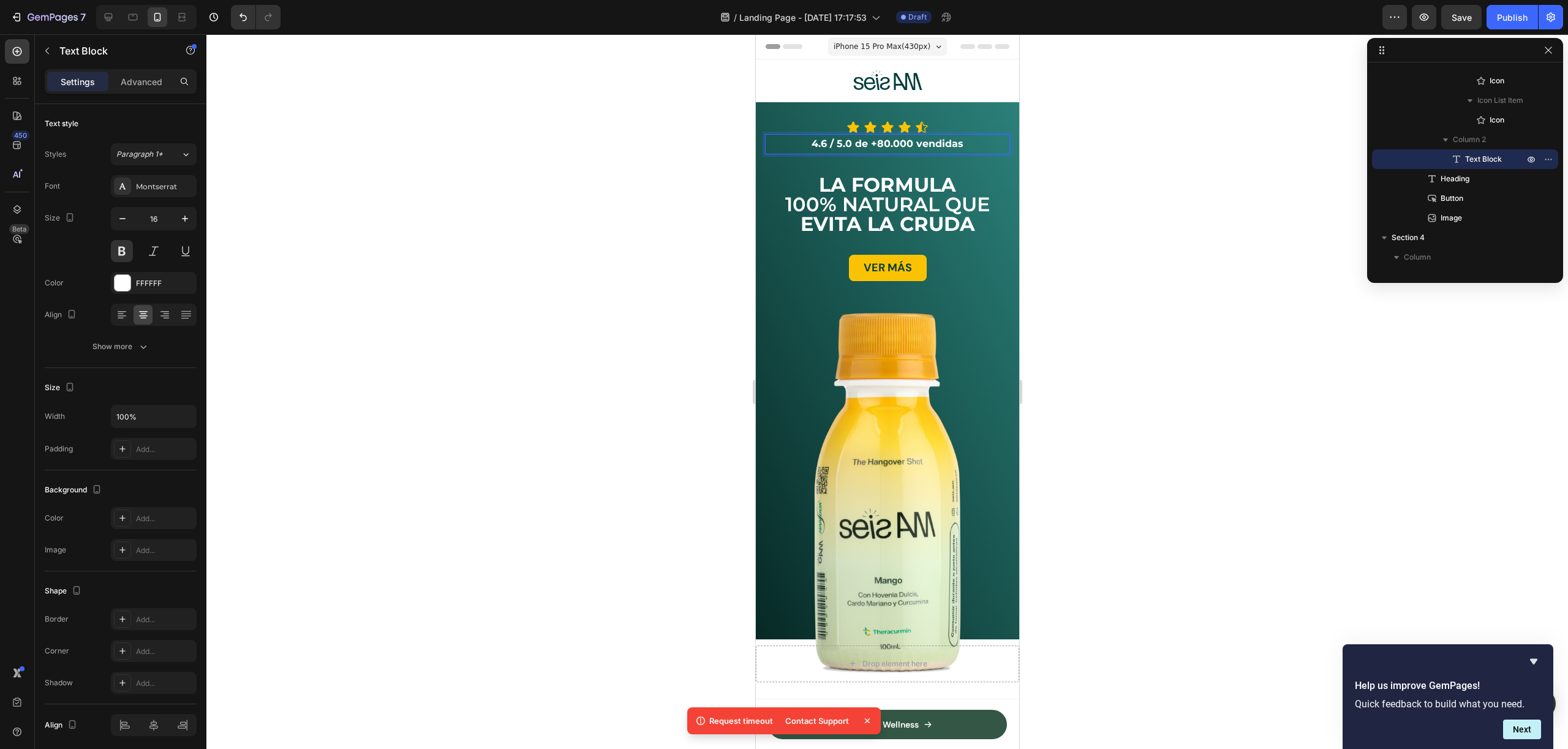
click at [915, 141] on p "4.6 / 5.0 de +80.000 vendidas" at bounding box center [887, 144] width 243 height 18
click at [1242, 255] on div at bounding box center [887, 390] width 1362 height 714
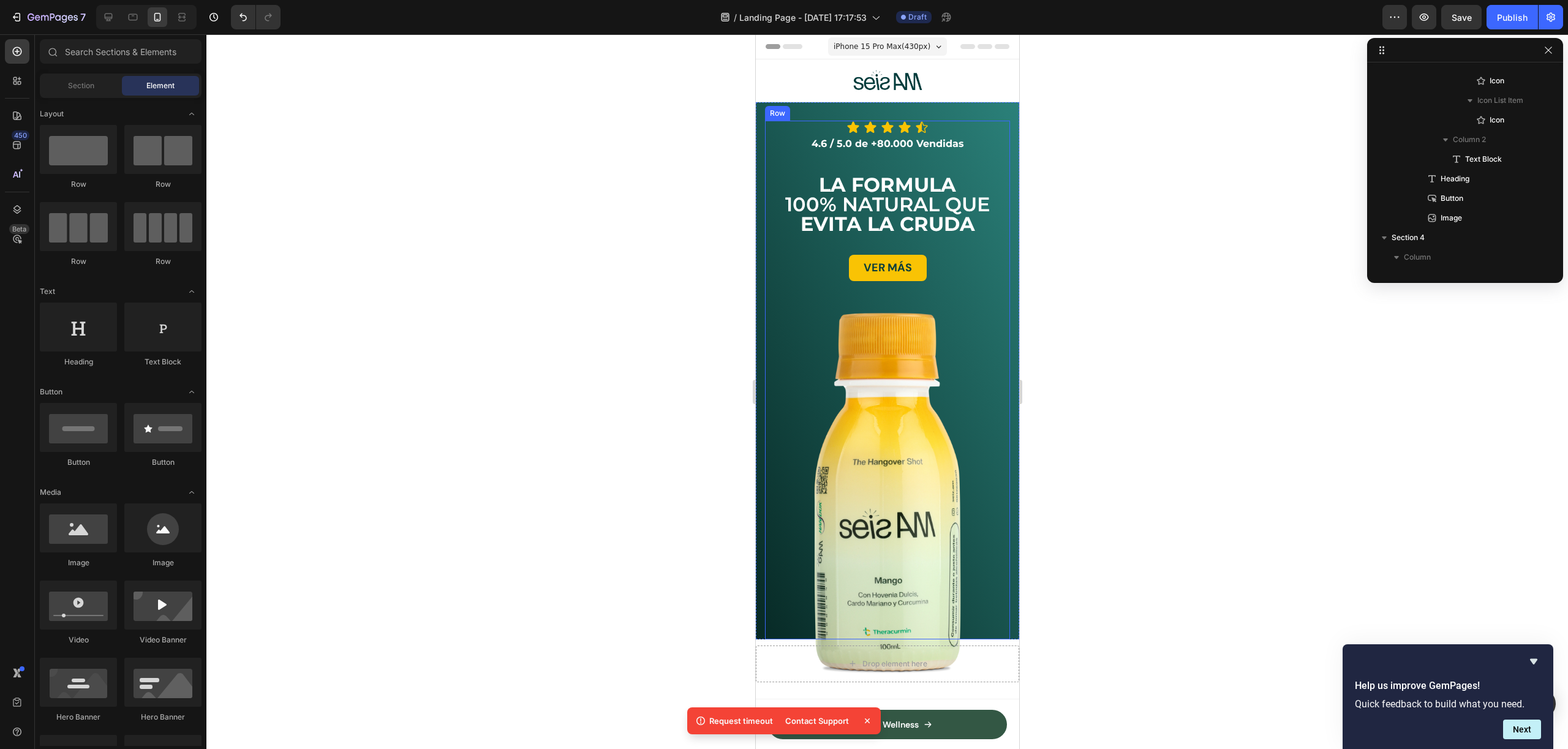
click at [948, 143] on p "4.6 / 5.0 de +80.000 Vendidas" at bounding box center [887, 144] width 243 height 18
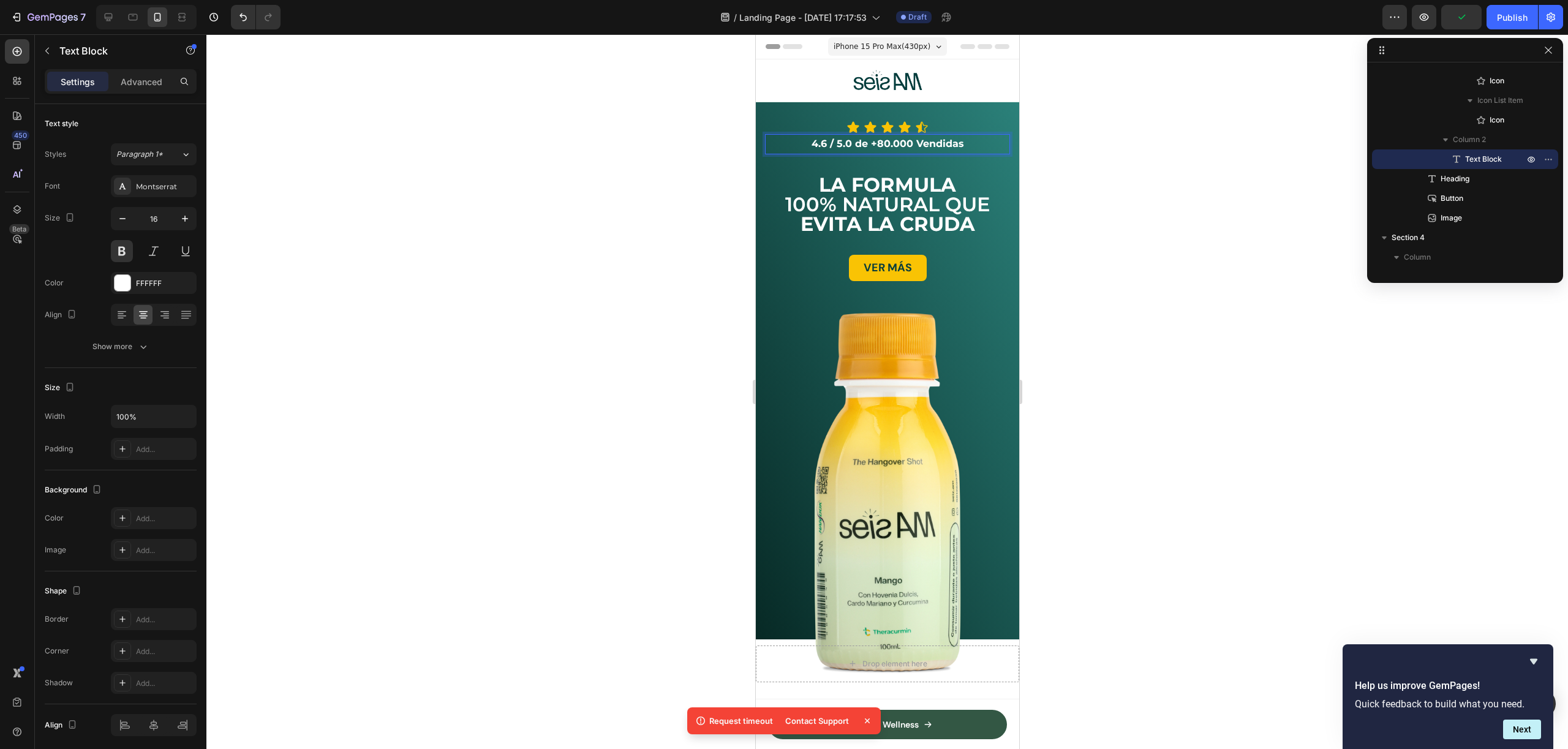
click at [930, 145] on p "4.6 / 5.0 de +80.000 Vendidas" at bounding box center [887, 144] width 243 height 18
click at [918, 143] on p "4.6 / 5.0 de +80.000 Vendidas" at bounding box center [887, 144] width 243 height 18
drag, startPoint x: 979, startPoint y: 142, endPoint x: 891, endPoint y: 151, distance: 88.5
click at [891, 151] on p "4.6 / 5.0 de +80.000 Shots vendidas" at bounding box center [887, 144] width 243 height 18
click at [1138, 196] on div at bounding box center [887, 390] width 1362 height 714
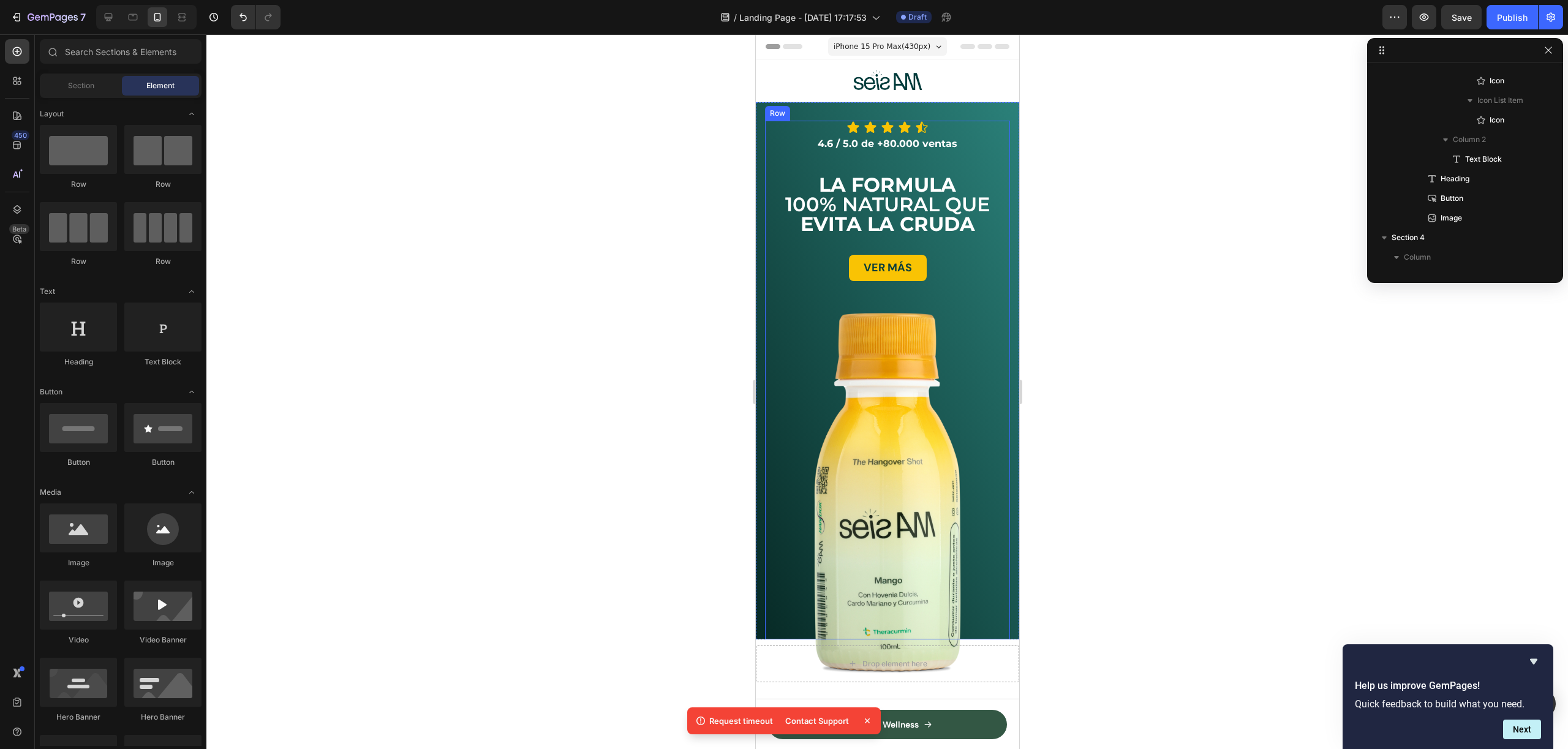
click at [930, 151] on p "4.6 / 5.0 de +80.000 ventas" at bounding box center [887, 144] width 243 height 18
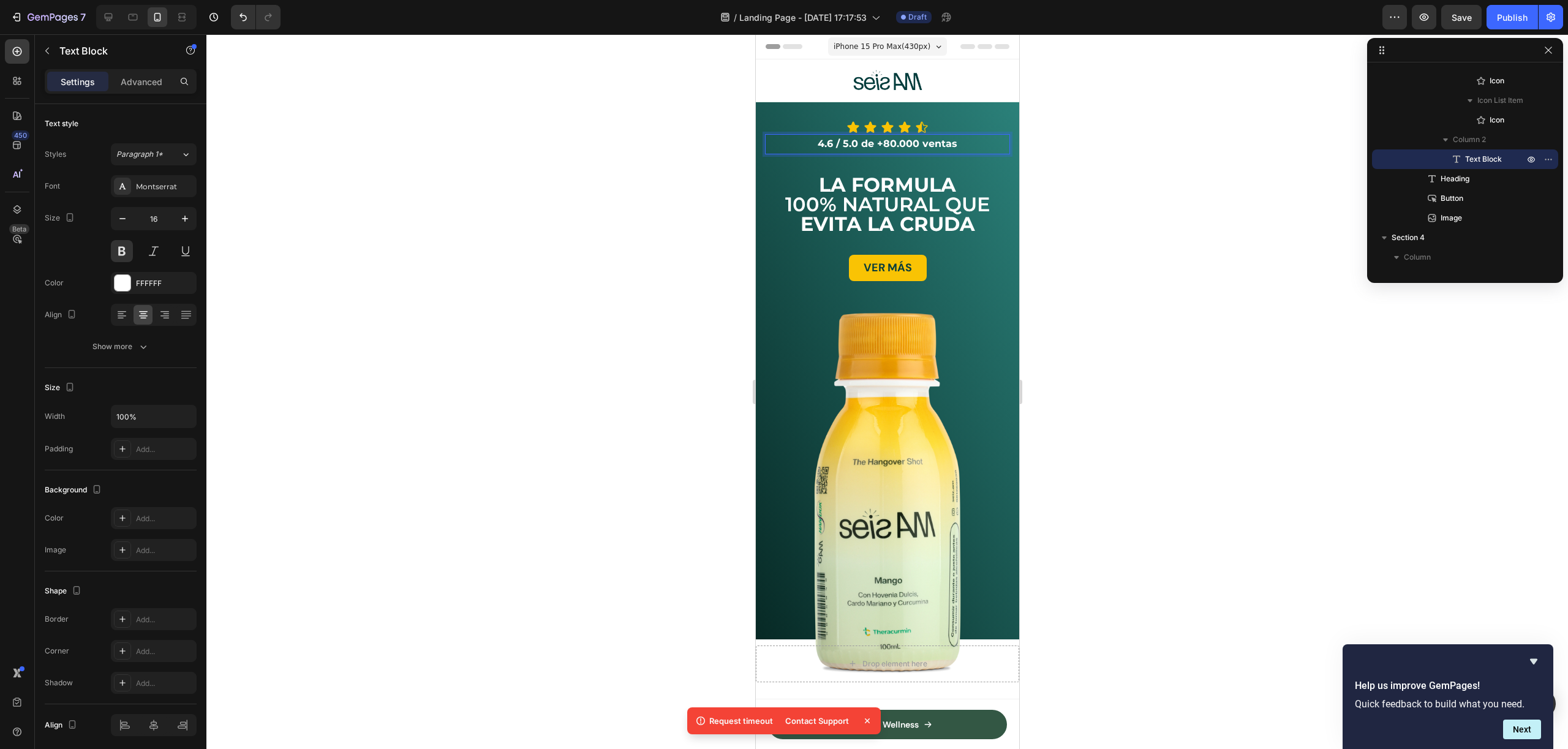
click at [922, 145] on p "4.6 / 5.0 de +80.000 ventas" at bounding box center [887, 144] width 243 height 18
click at [1252, 220] on div at bounding box center [887, 390] width 1362 height 714
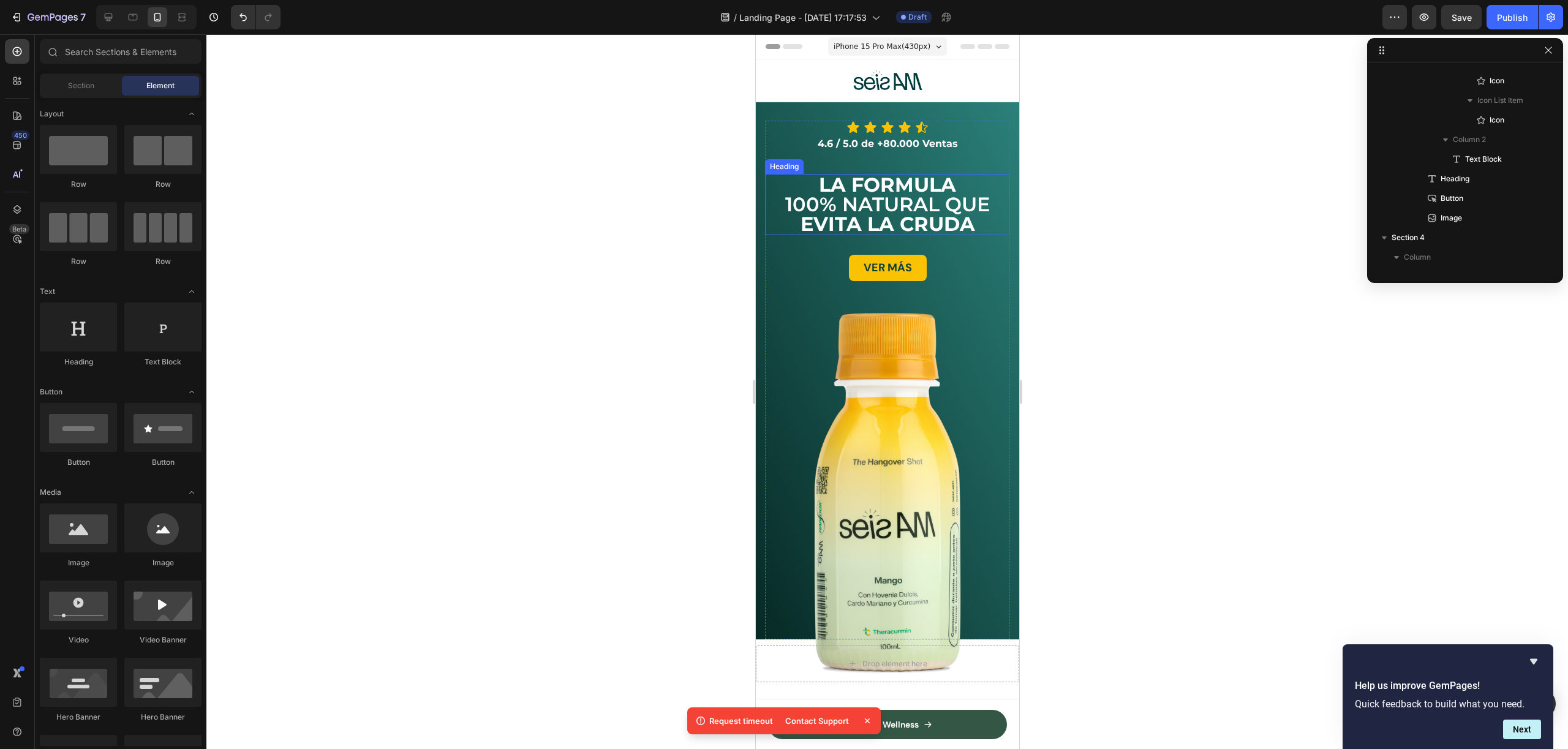
click at [905, 198] on p "⁠⁠⁠⁠⁠⁠⁠ LA FORMULA 100% NATURAL QUE EVITA LA CRUDA" at bounding box center [887, 204] width 243 height 58
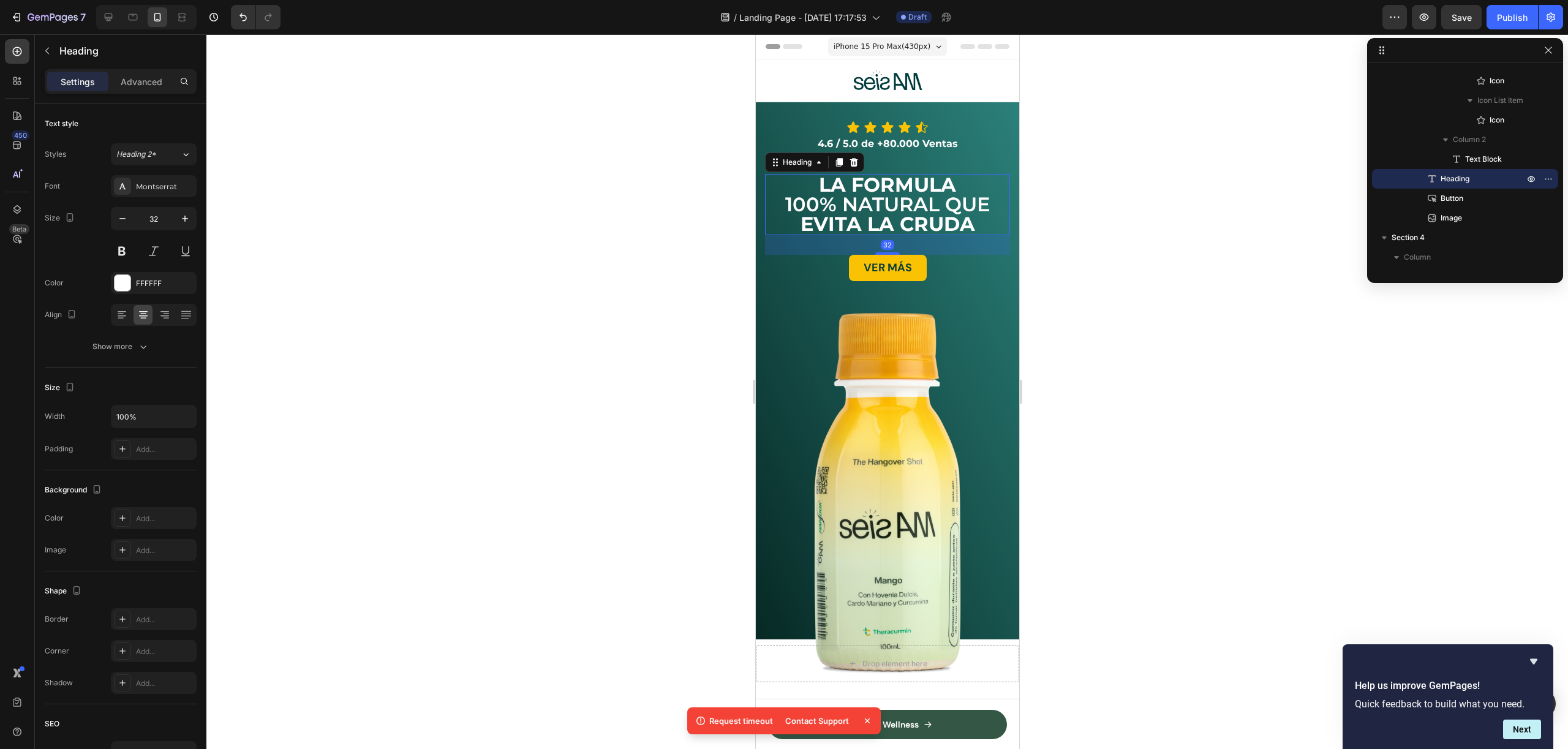
click at [1056, 258] on div at bounding box center [887, 390] width 1362 height 714
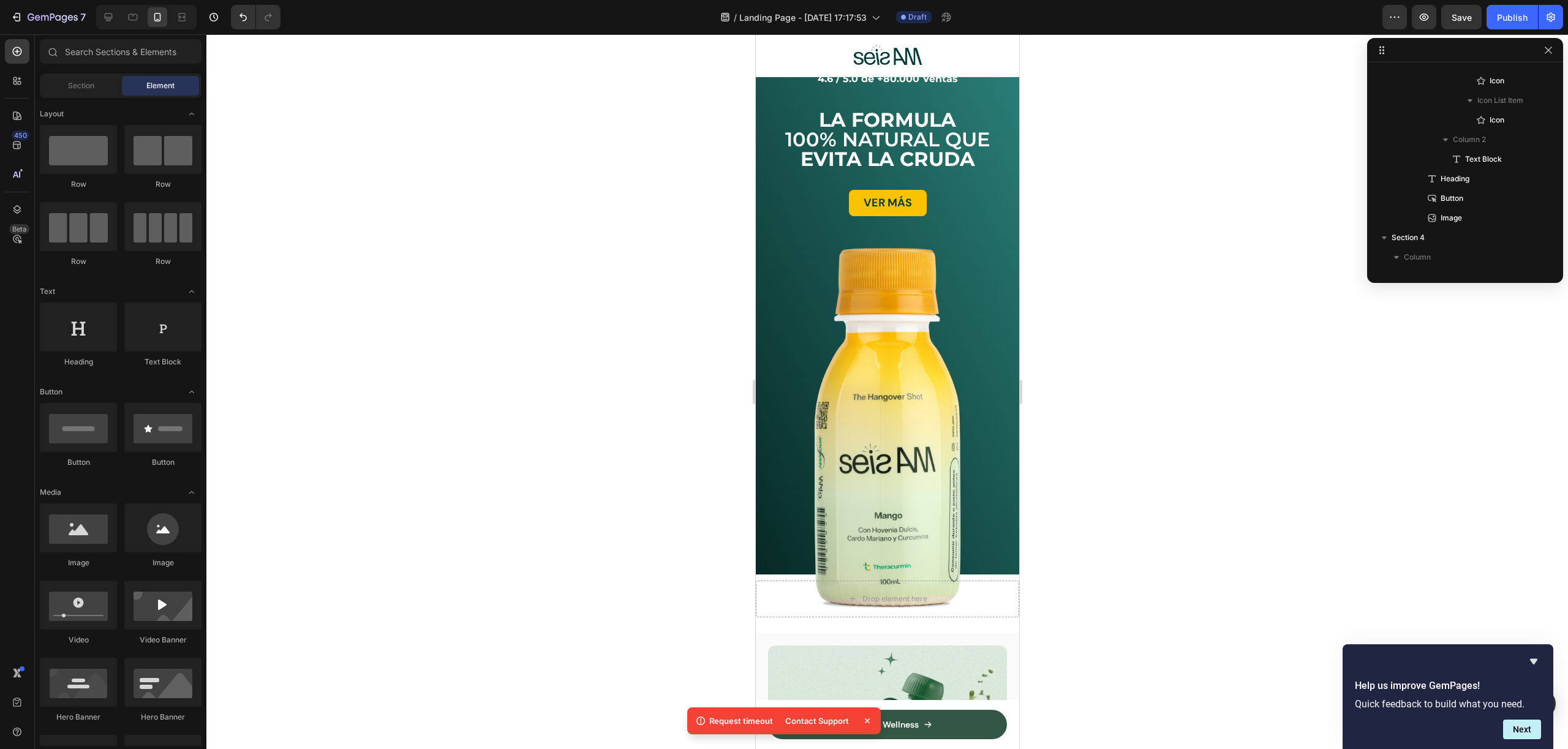
scroll to position [2, 0]
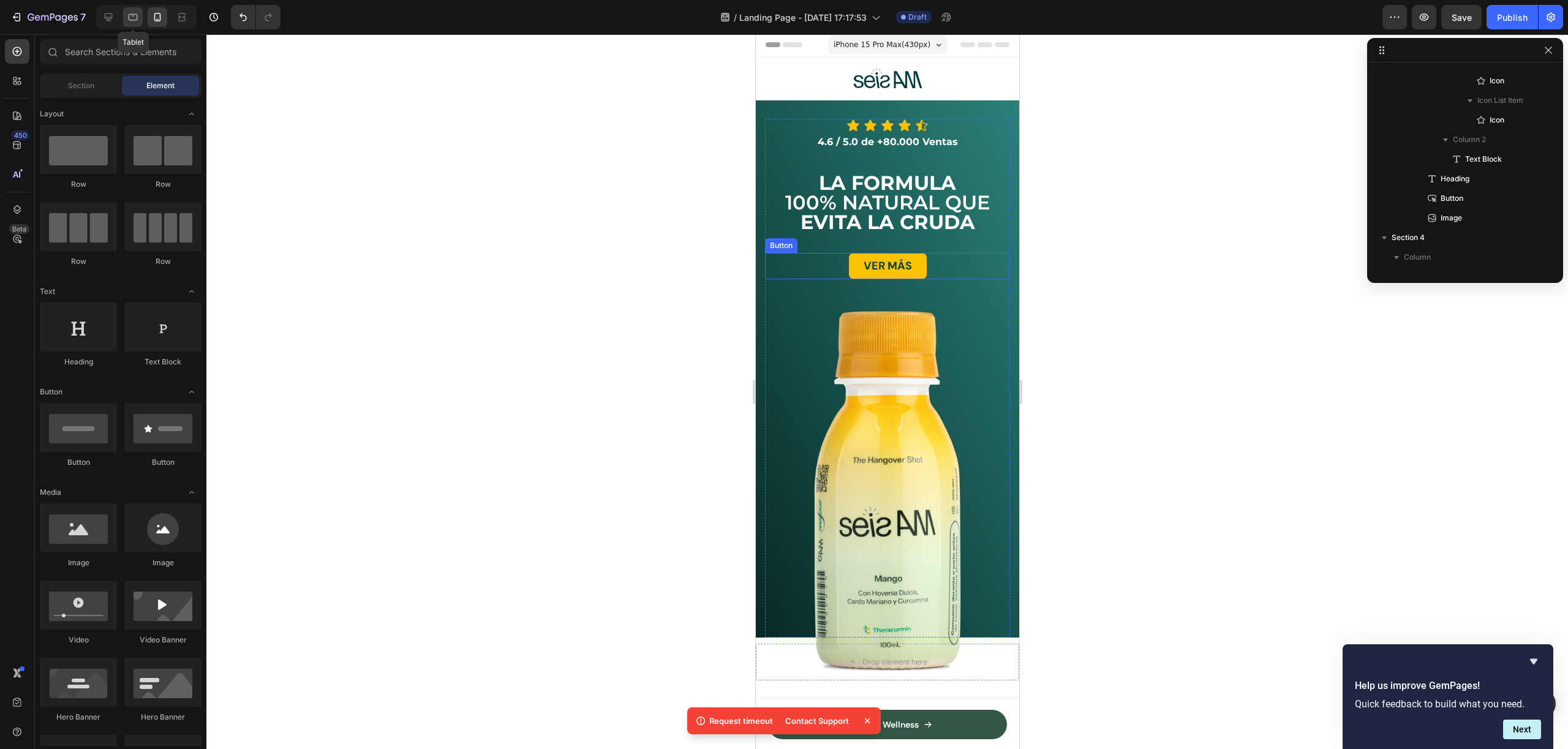
drag, startPoint x: 129, startPoint y: 26, endPoint x: 136, endPoint y: 25, distance: 7.1
click at [130, 25] on div at bounding box center [133, 17] width 20 height 20
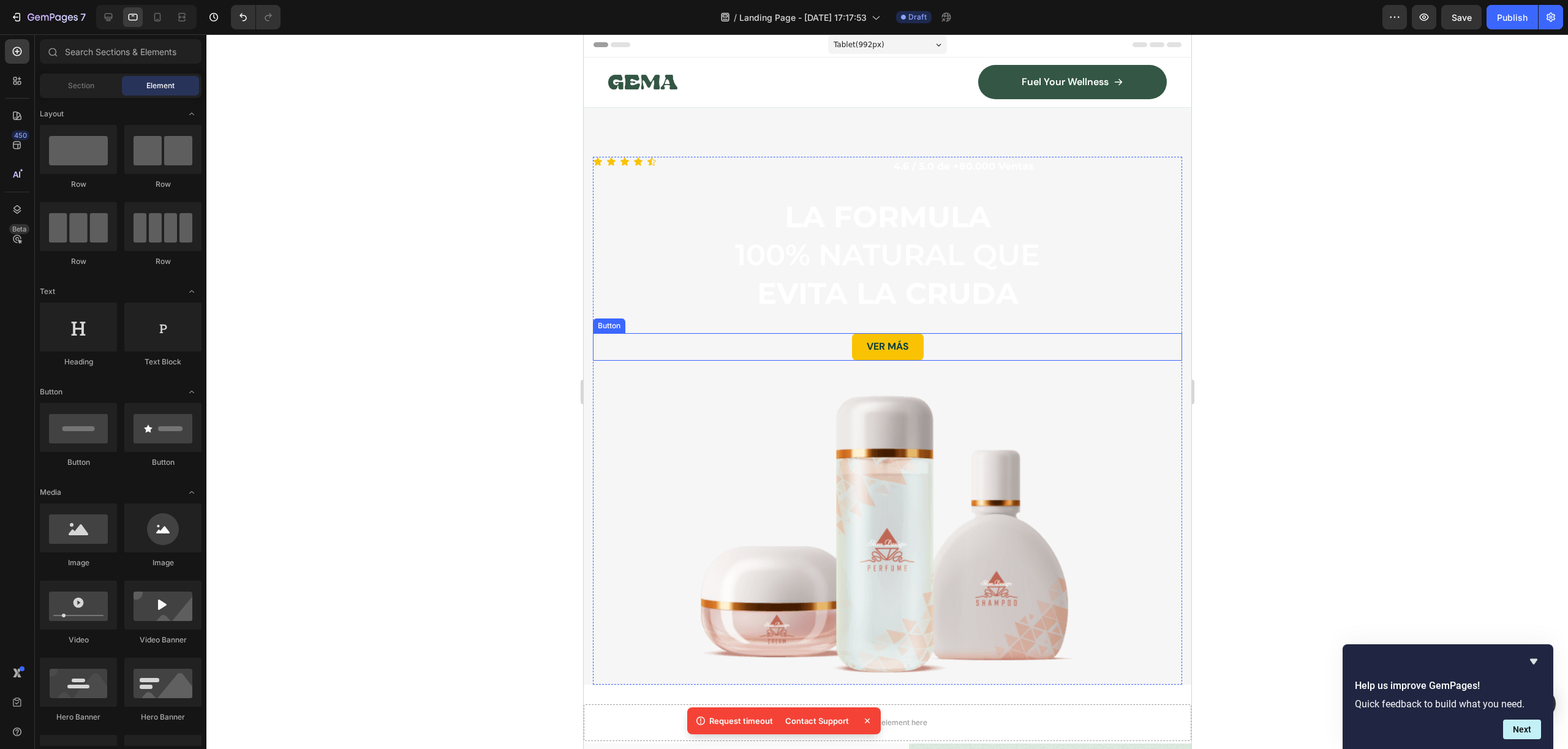
click at [910, 441] on img at bounding box center [887, 537] width 589 height 295
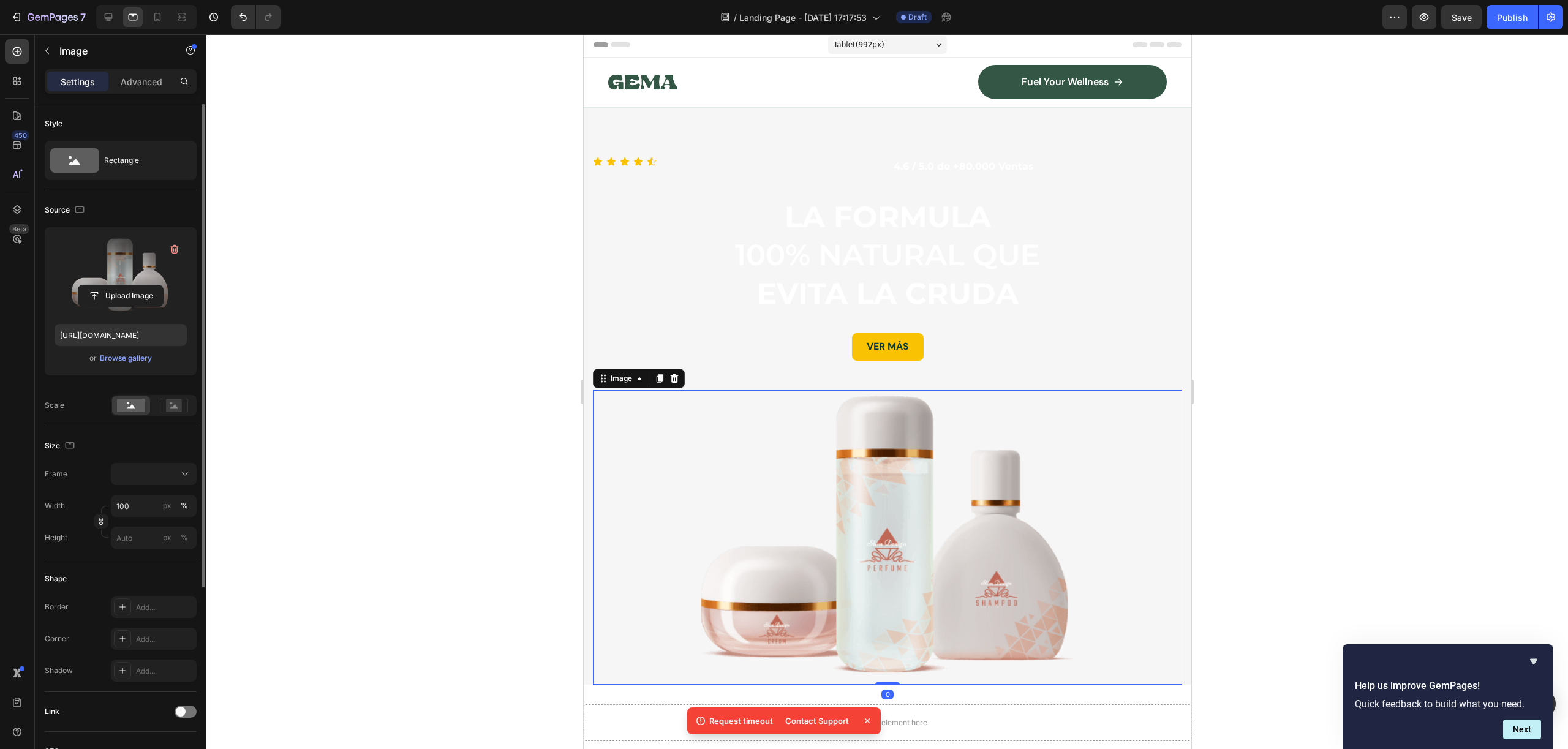
click at [136, 308] on label at bounding box center [120, 276] width 133 height 77
click at [136, 306] on input "file" at bounding box center [120, 295] width 85 height 21
click at [80, 210] on icon "button" at bounding box center [79, 209] width 12 height 12
click at [83, 277] on icon "button" at bounding box center [82, 273] width 7 height 8
type input "[URL][DOMAIN_NAME]"
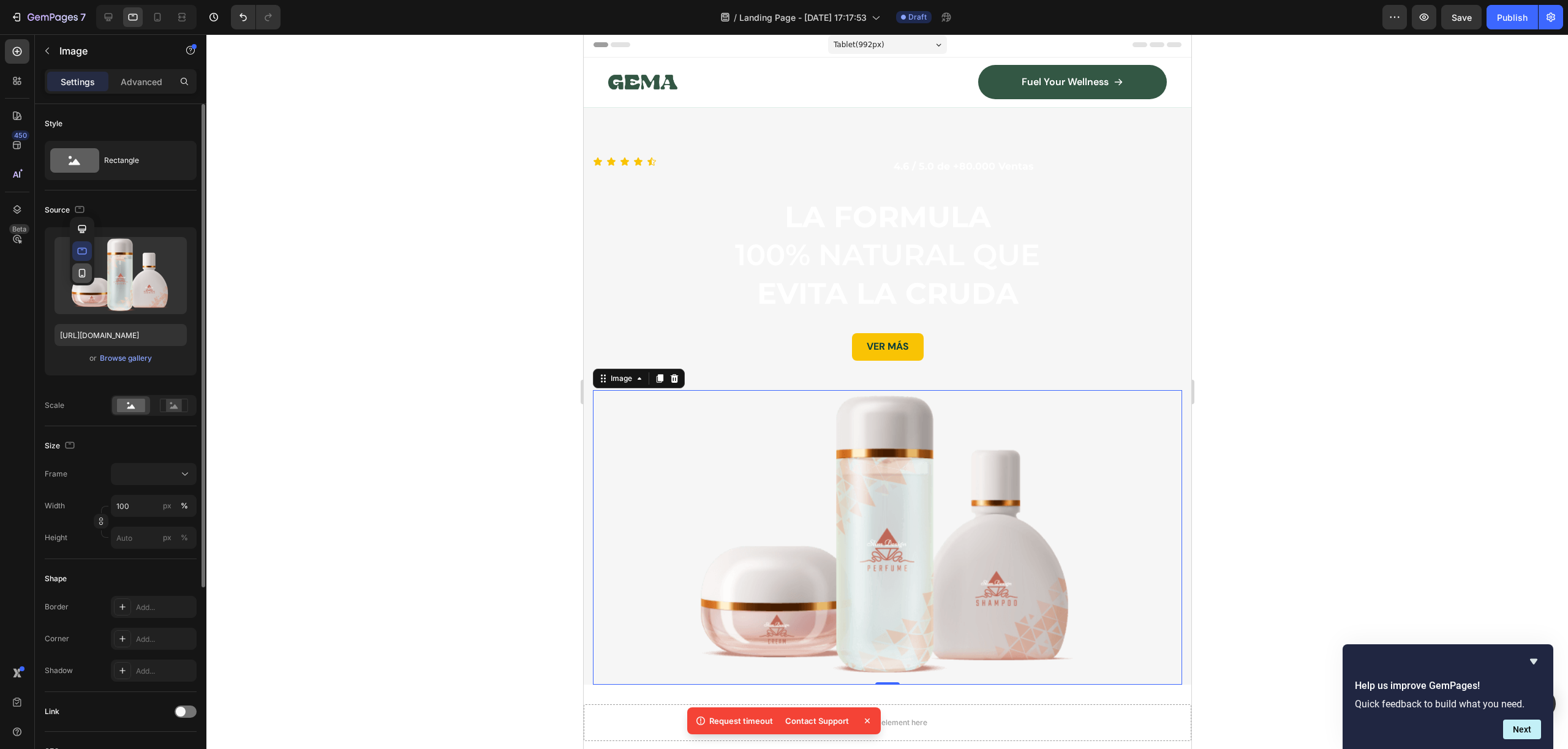
type input "70"
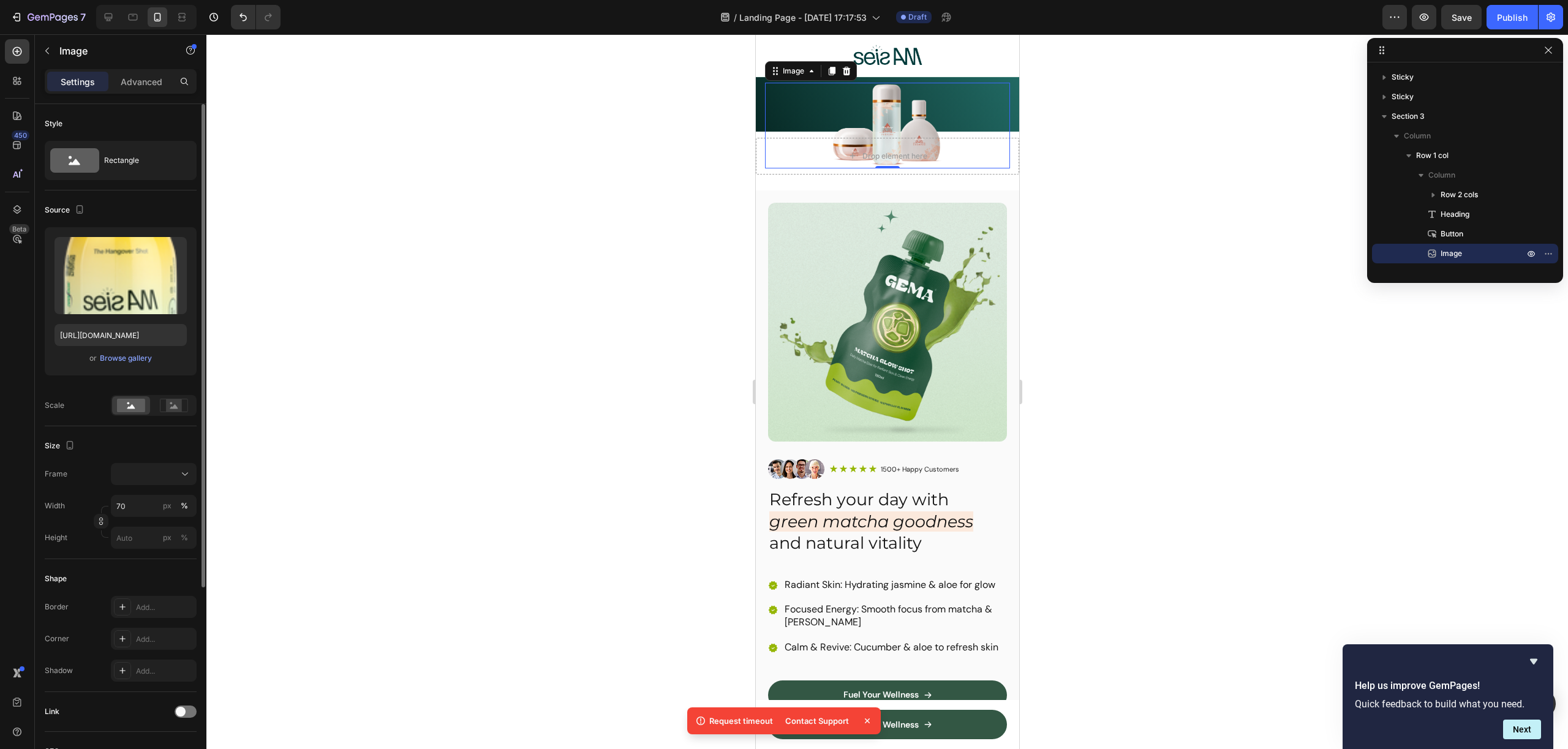
scroll to position [233, 0]
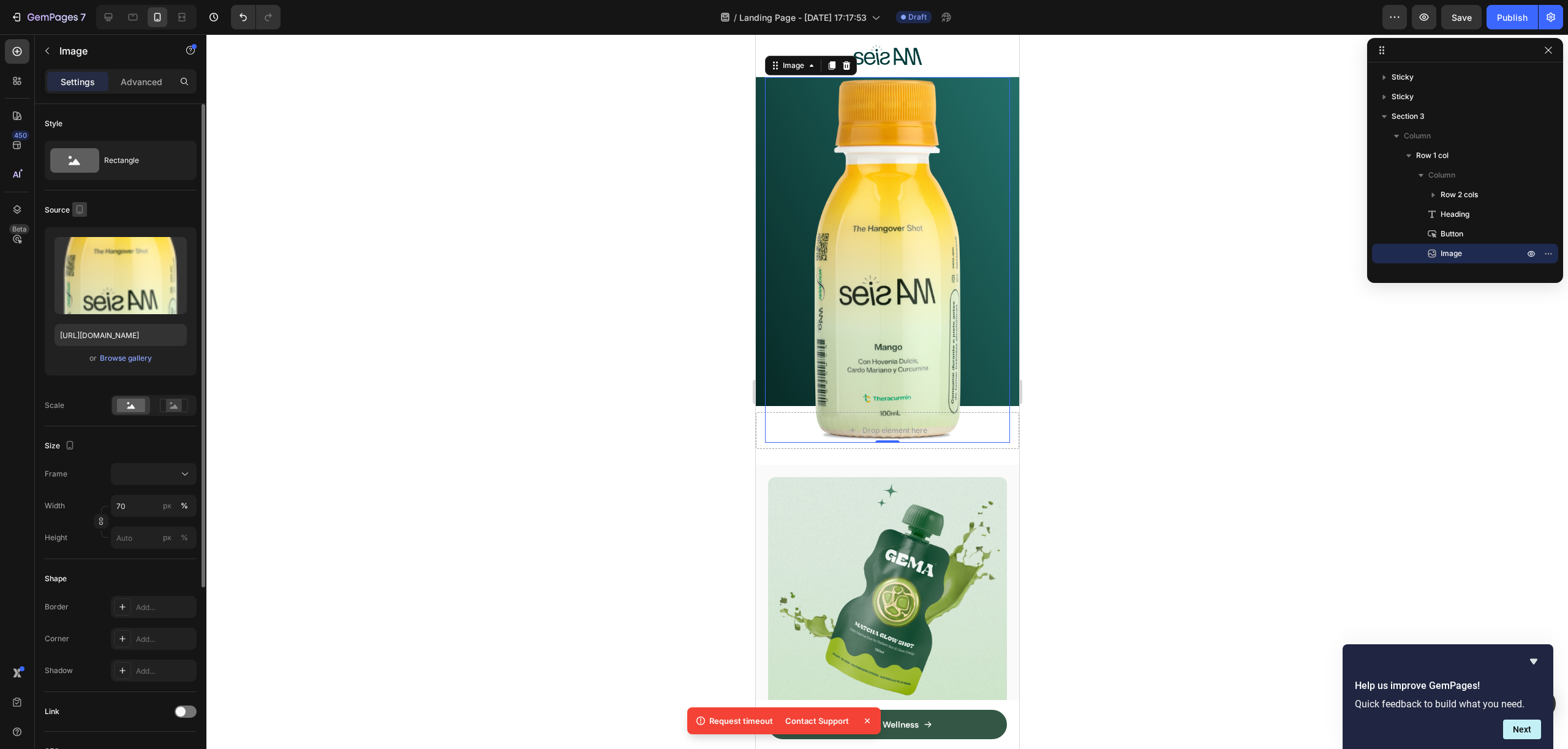
click at [83, 209] on icon "button" at bounding box center [79, 209] width 12 height 12
click at [85, 251] on icon "button" at bounding box center [83, 250] width 9 height 7
type input "[URL][DOMAIN_NAME]"
type input "100"
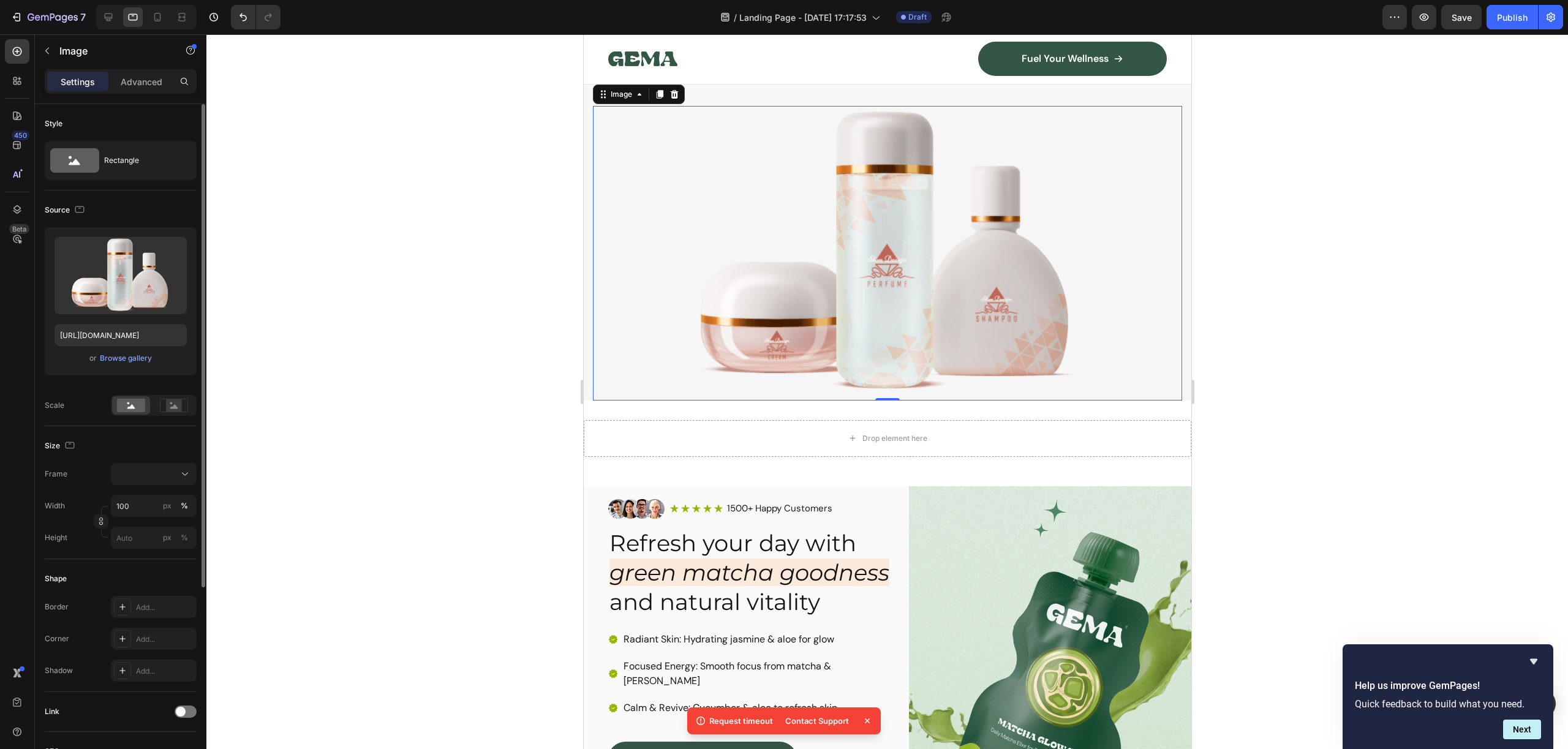
scroll to position [314, 0]
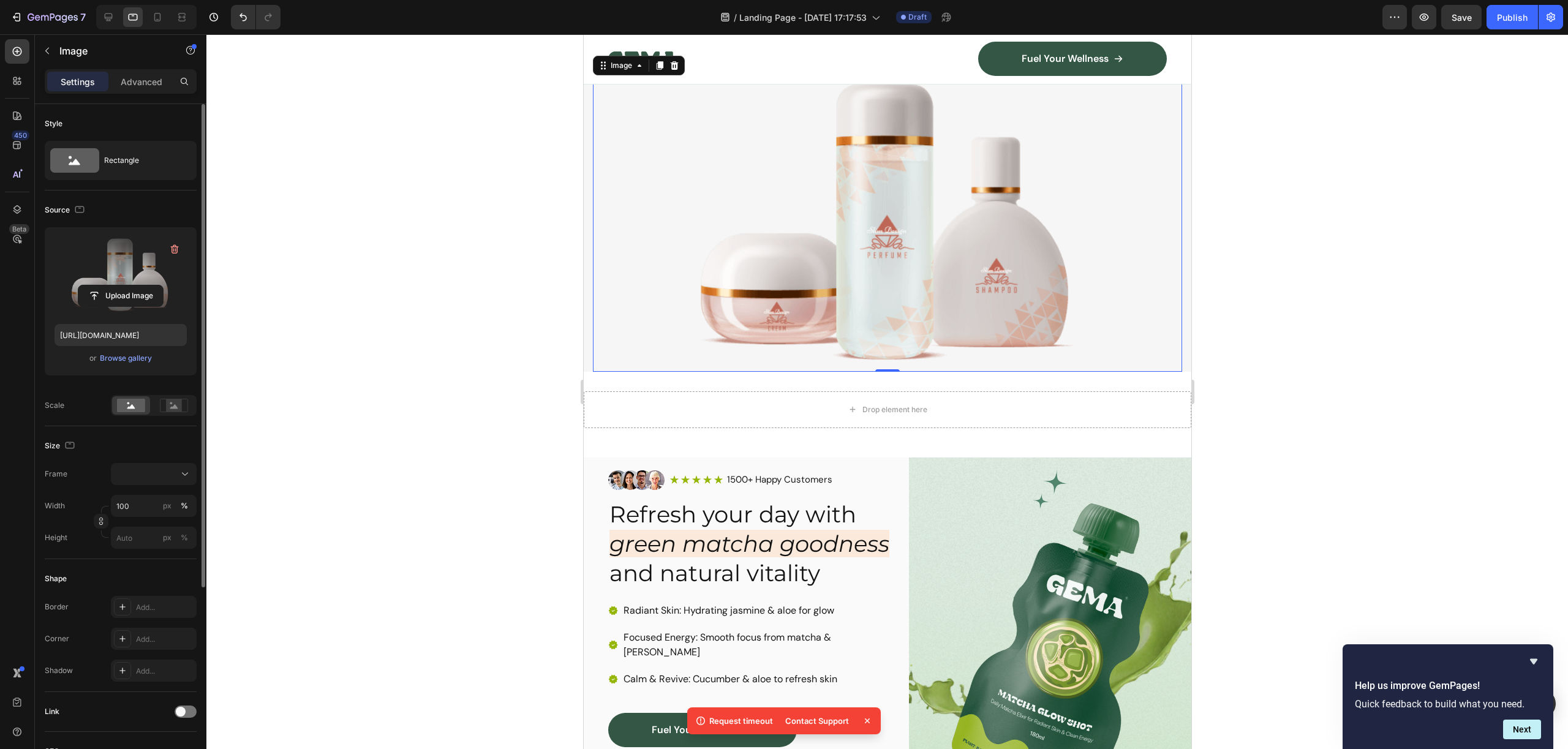
click at [109, 266] on label at bounding box center [120, 276] width 133 height 77
click at [109, 285] on input "file" at bounding box center [120, 295] width 85 height 21
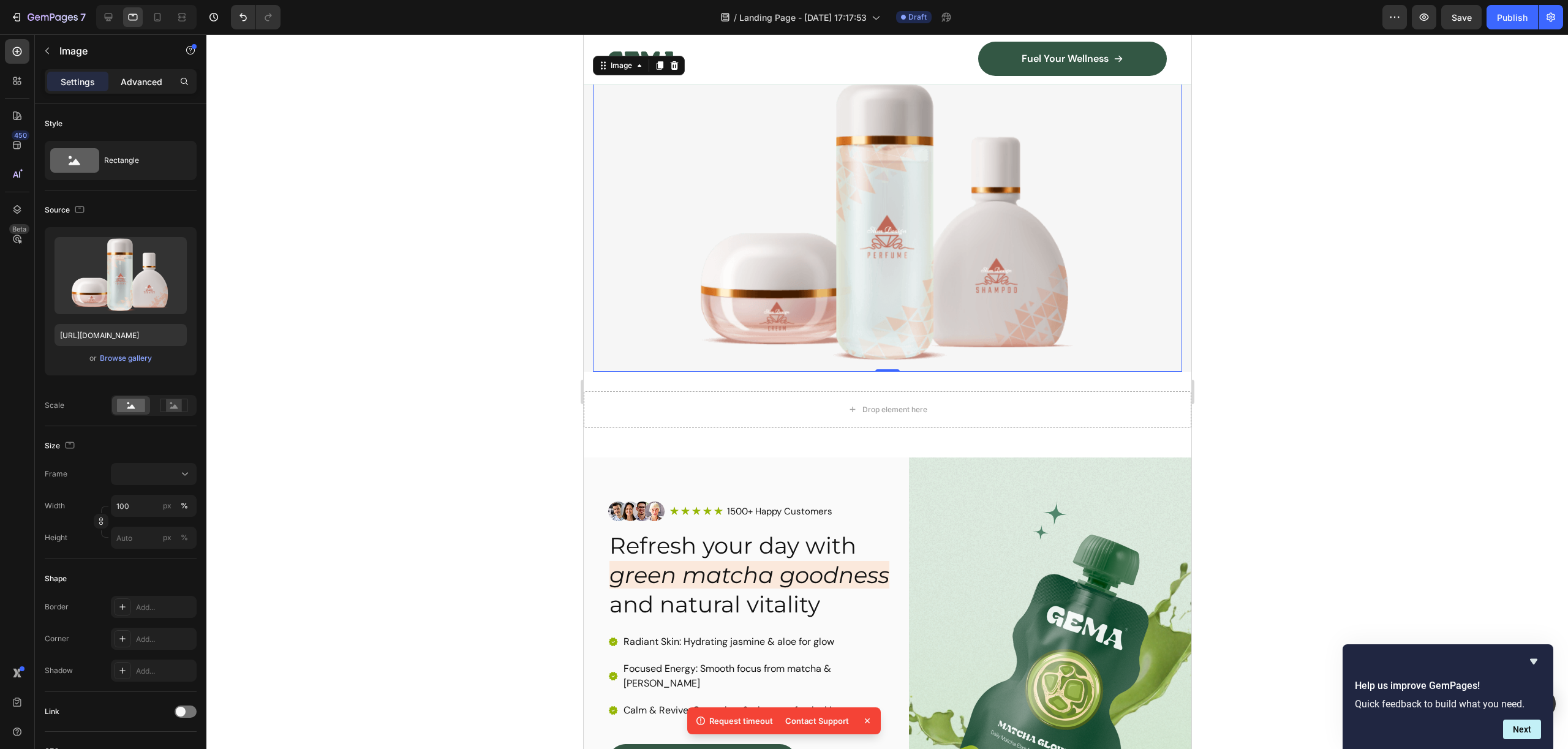
click at [143, 77] on p "Advanced" at bounding box center [141, 82] width 41 height 13
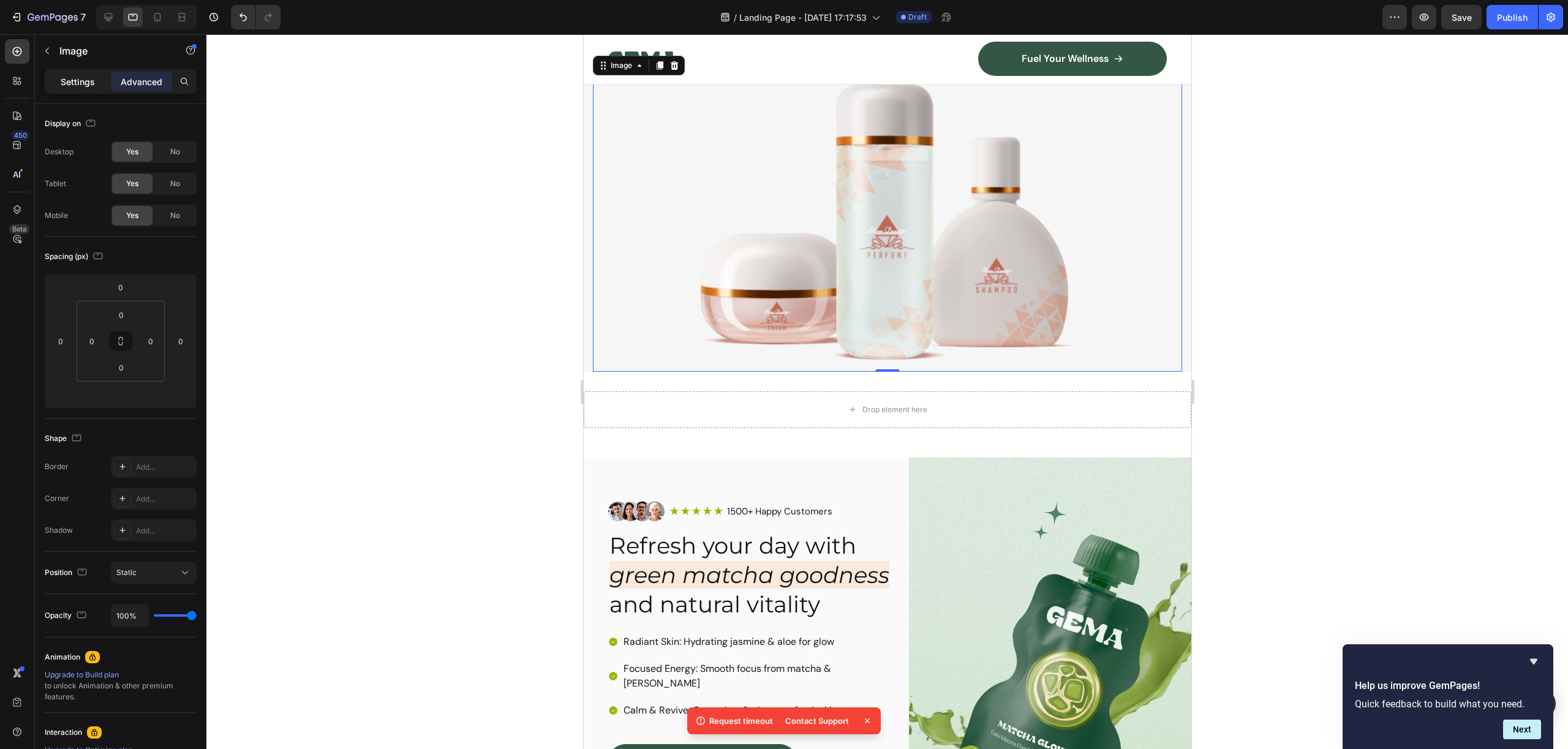
click at [74, 88] on div "Settings" at bounding box center [77, 81] width 61 height 20
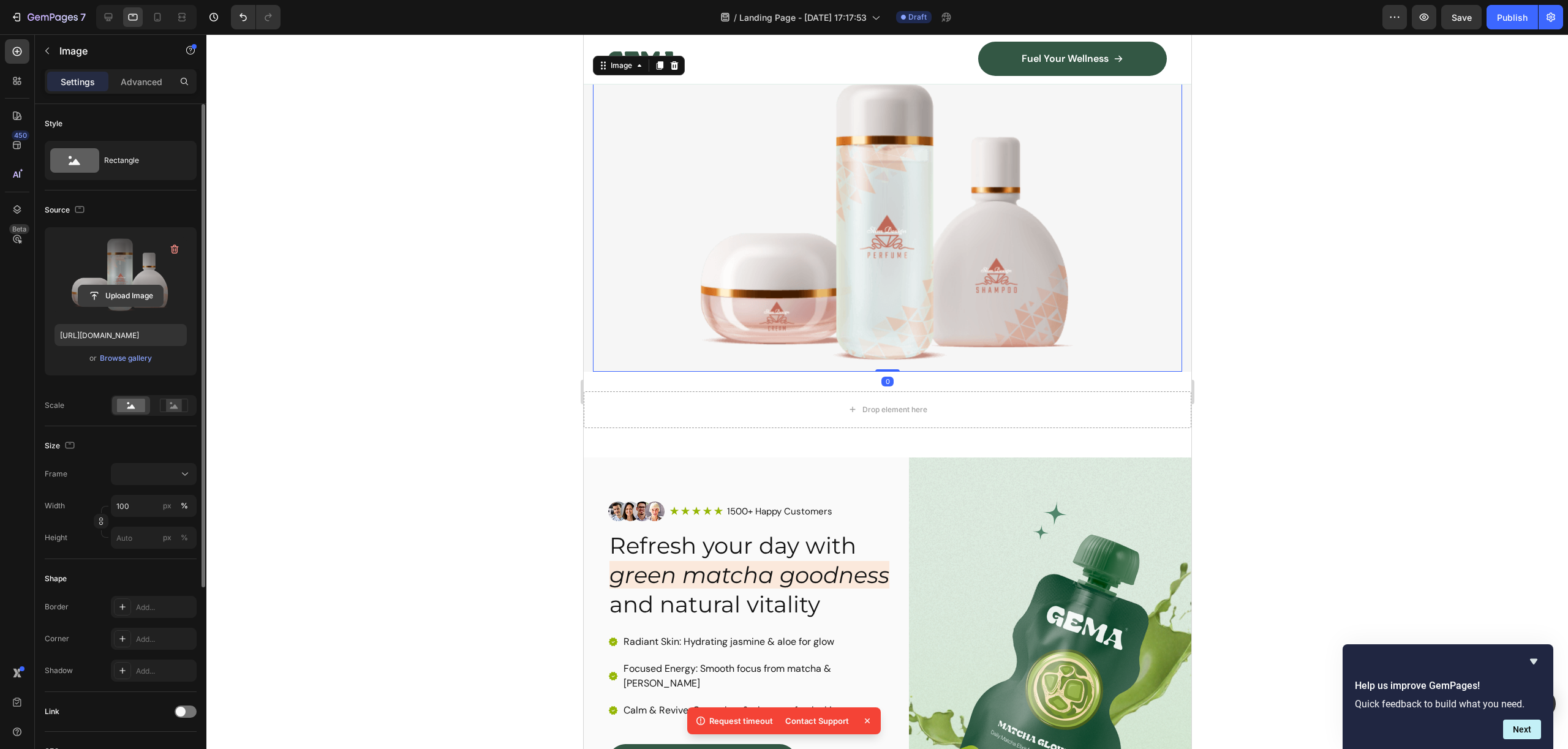
click at [132, 297] on input "file" at bounding box center [120, 295] width 85 height 21
click at [121, 364] on div "Upload Image https://ucarecdn.com/7a620eed-bdcb-4124-a869-1dc7d842e283/-/format…" at bounding box center [120, 300] width 152 height 148
click at [130, 358] on div "Browse gallery" at bounding box center [125, 359] width 52 height 11
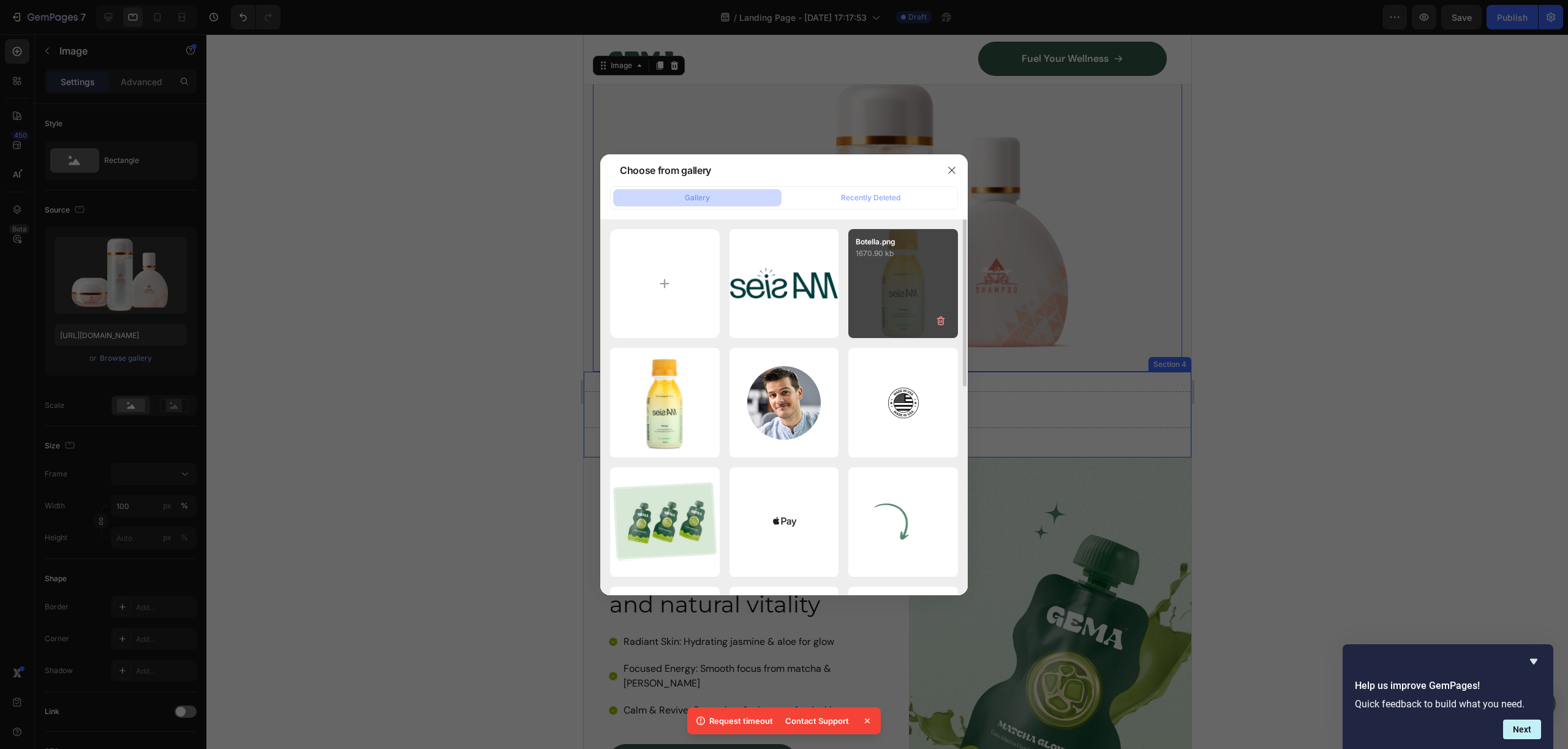
click at [895, 288] on div "Botella.png 1670.90 kb" at bounding box center [903, 283] width 109 height 109
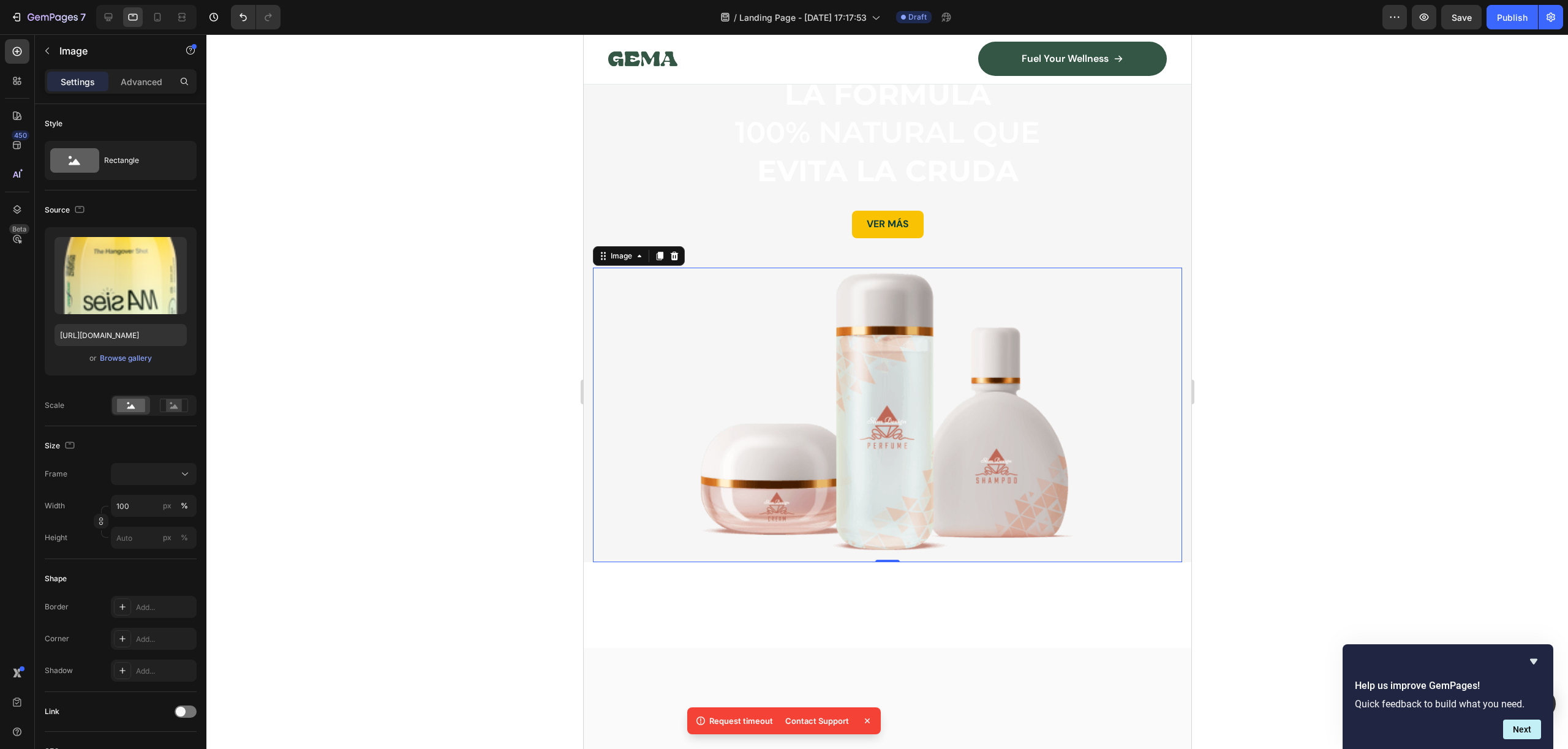
scroll to position [0, 0]
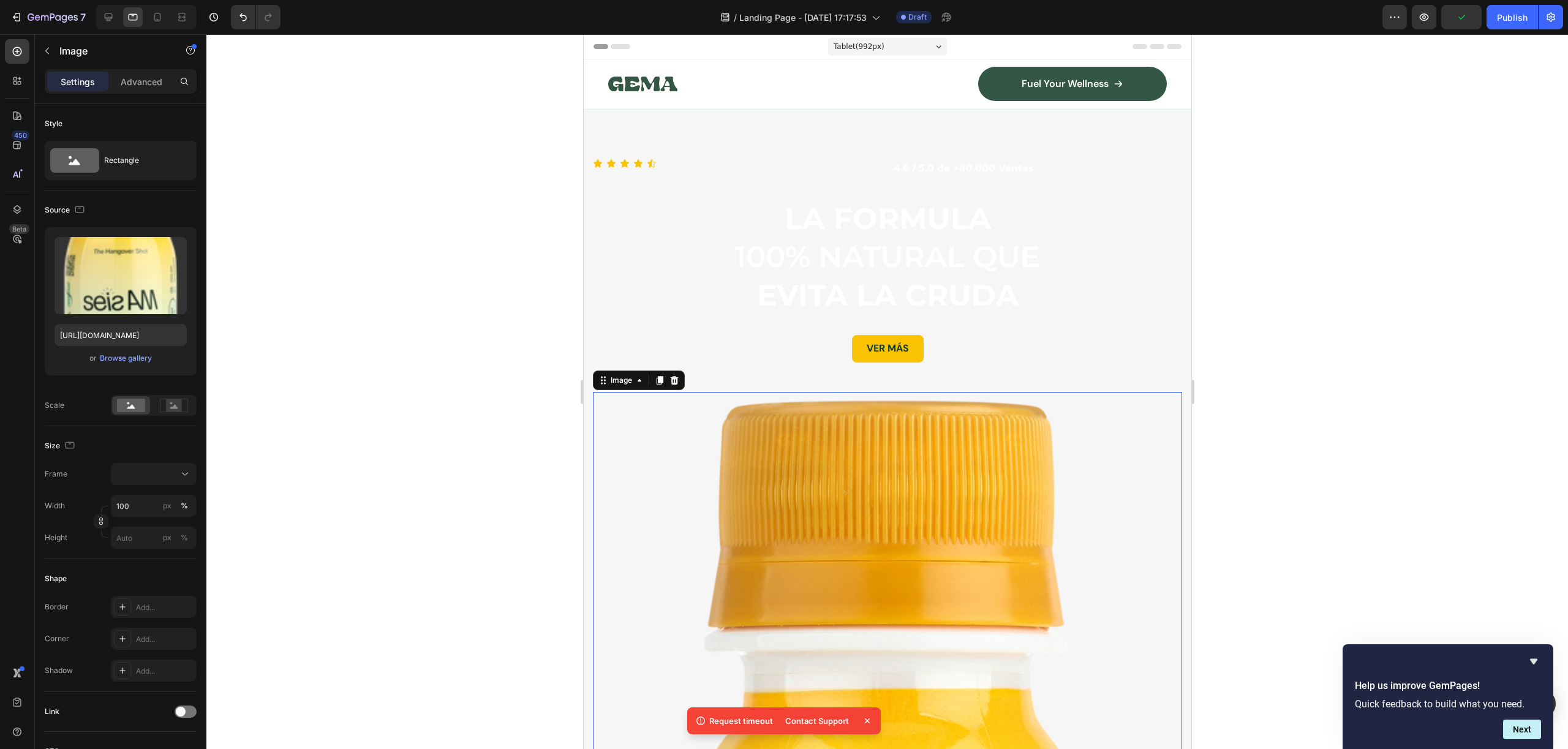
click at [864, 47] on span "Tablet ( 992 px)" at bounding box center [858, 46] width 51 height 12
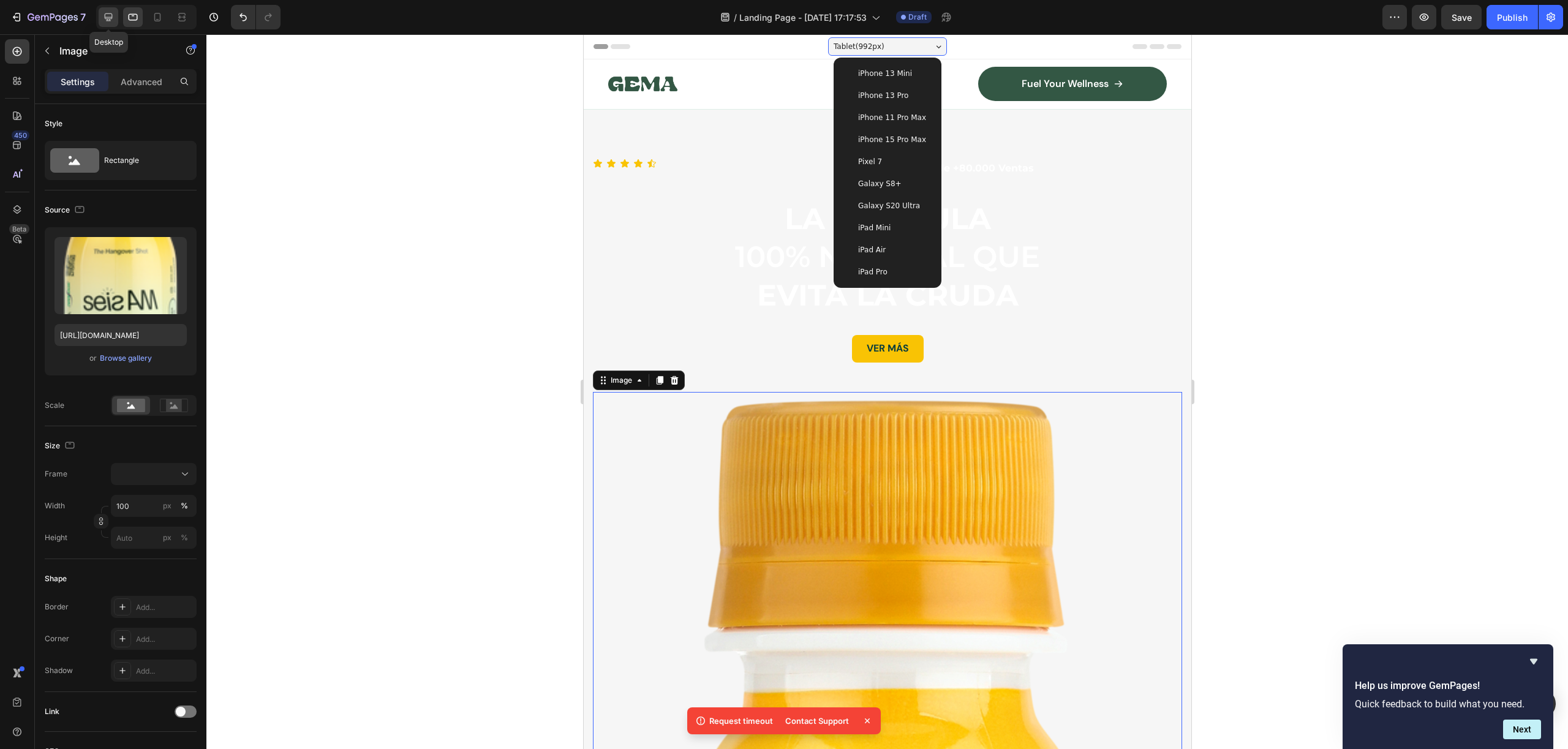
click at [117, 18] on div at bounding box center [108, 17] width 20 height 20
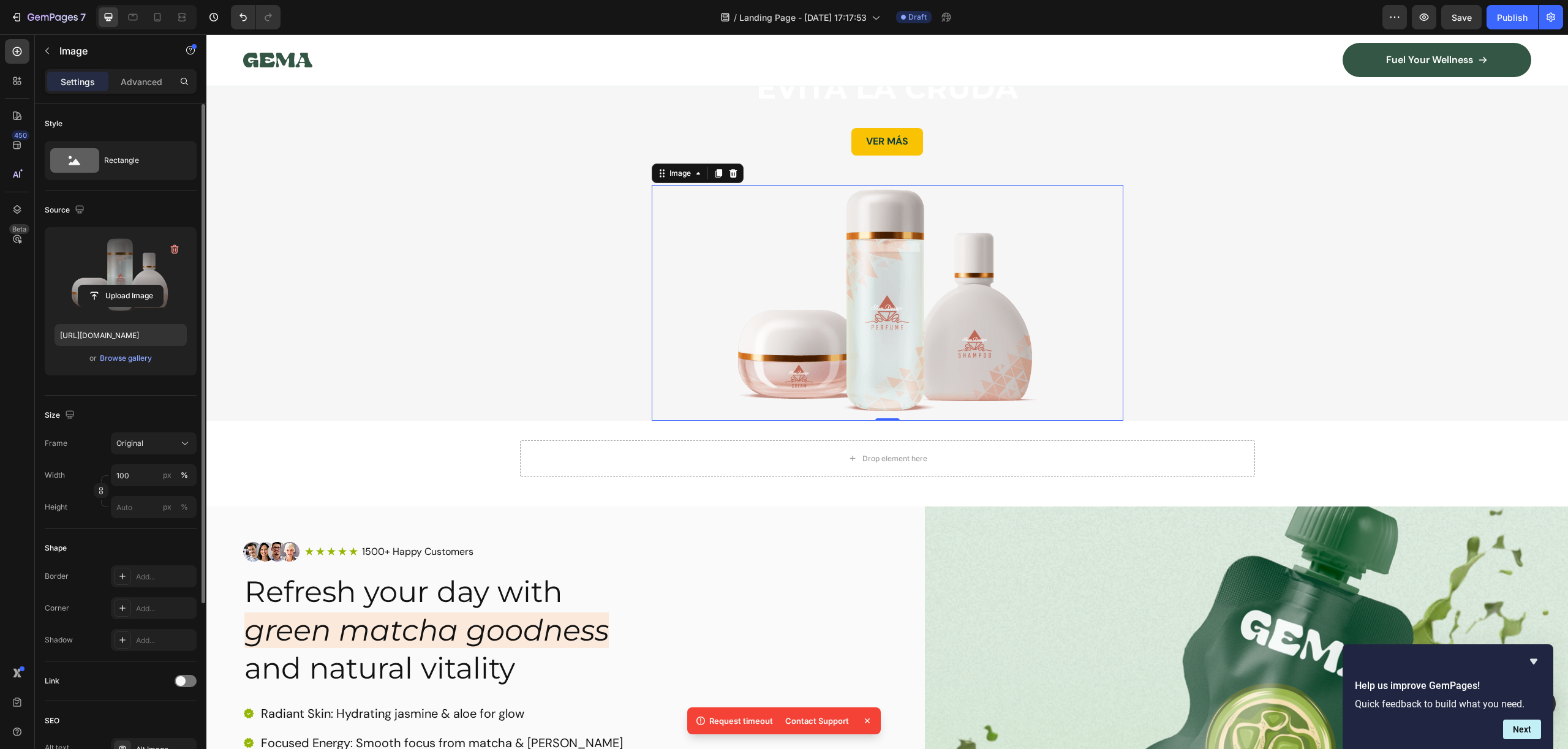
click at [141, 280] on label at bounding box center [120, 276] width 133 height 77
click at [141, 285] on input "file" at bounding box center [120, 295] width 85 height 21
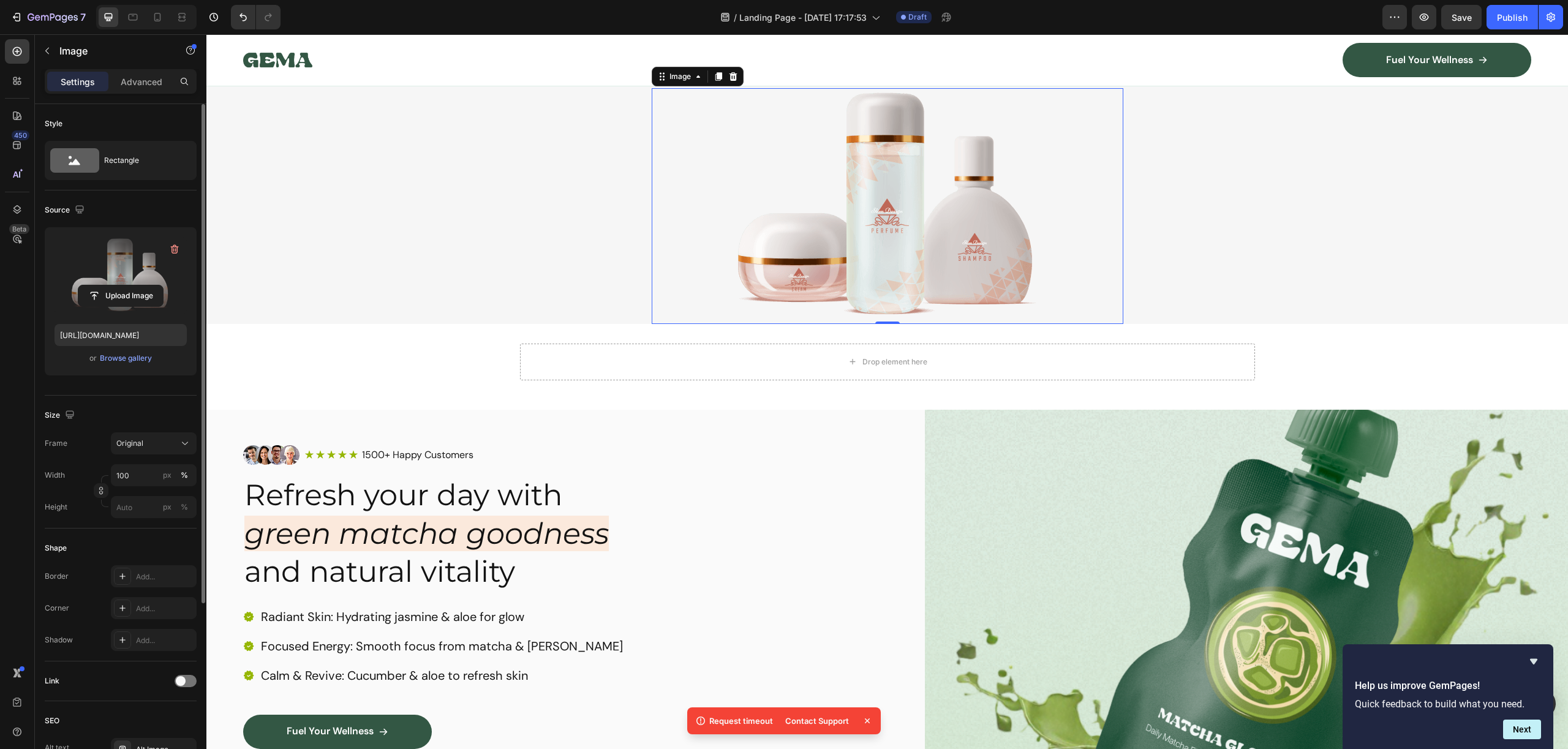
scroll to position [316, 0]
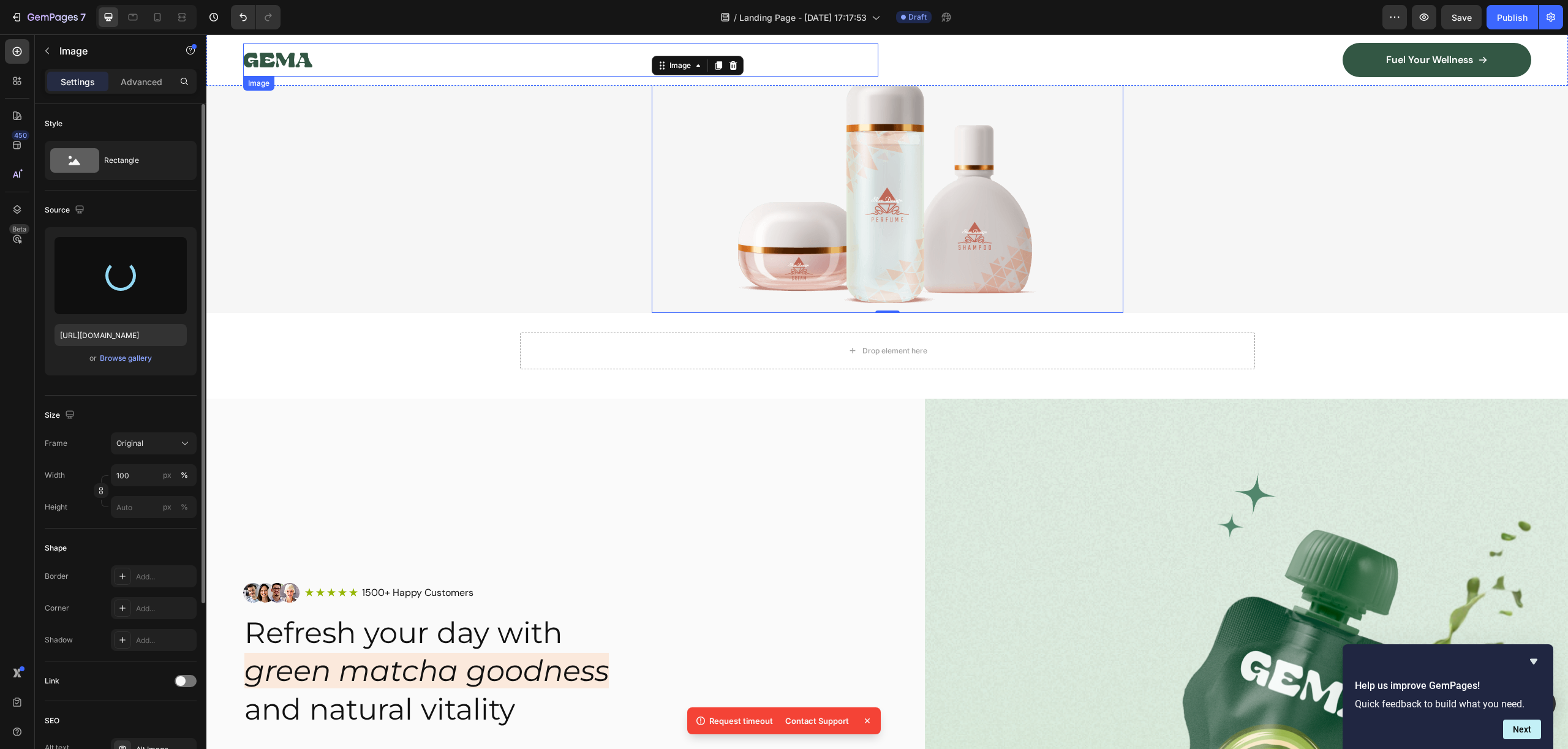
type input "[URL][DOMAIN_NAME]"
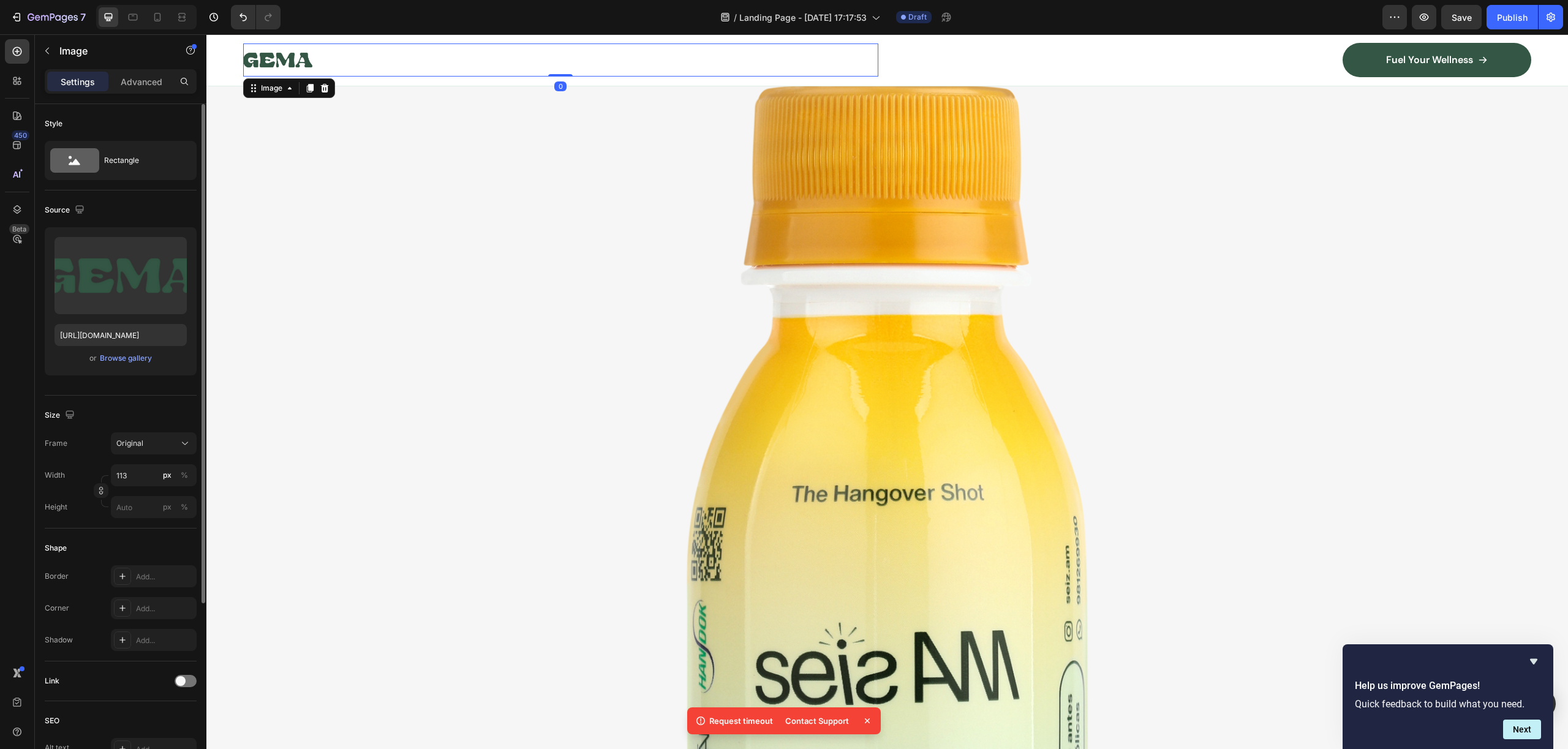
click at [292, 60] on img at bounding box center [278, 59] width 70 height 33
click at [108, 292] on input "file" at bounding box center [120, 295] width 85 height 21
type input "[URL][DOMAIN_NAME]"
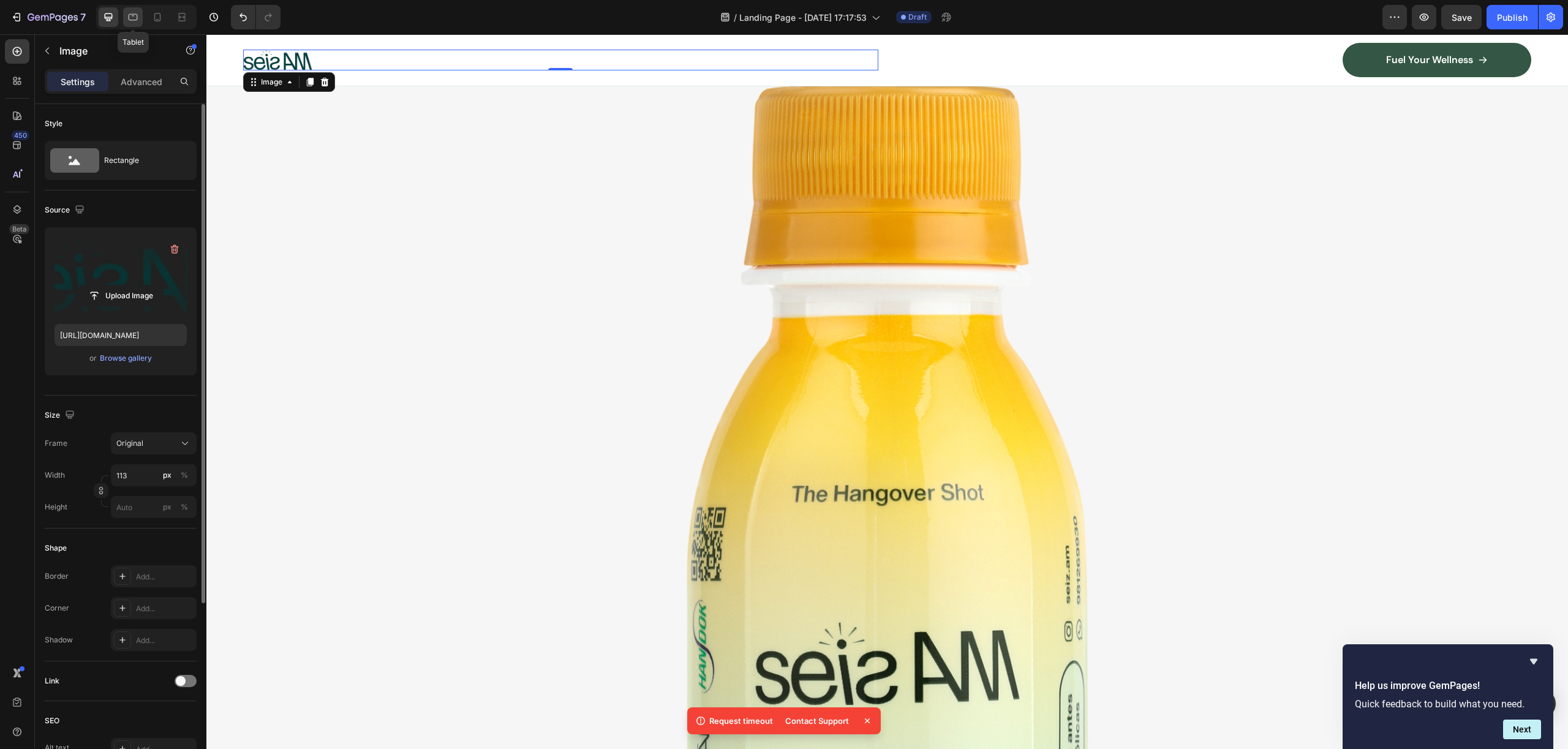
click at [135, 19] on icon at bounding box center [133, 17] width 12 height 12
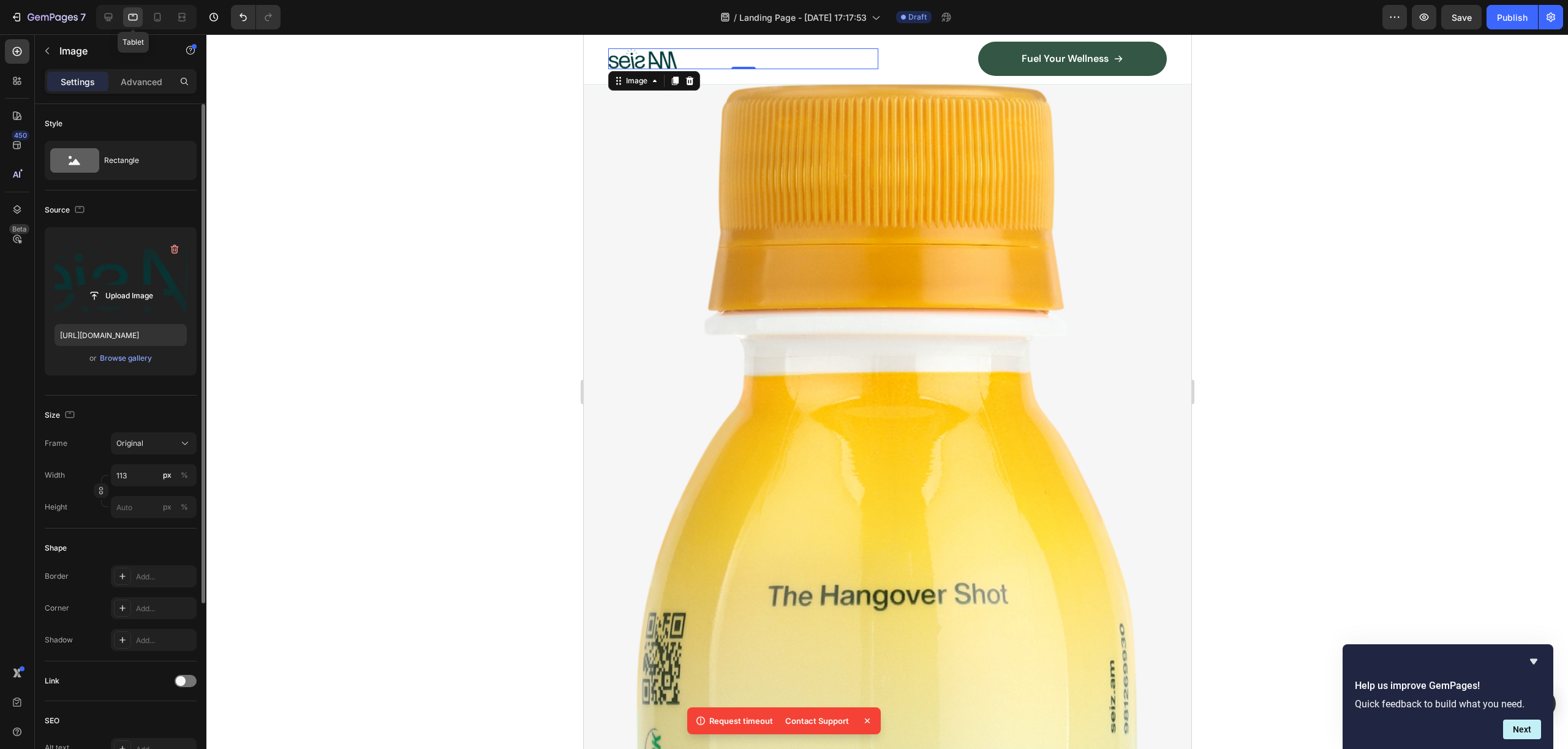
scroll to position [288, 0]
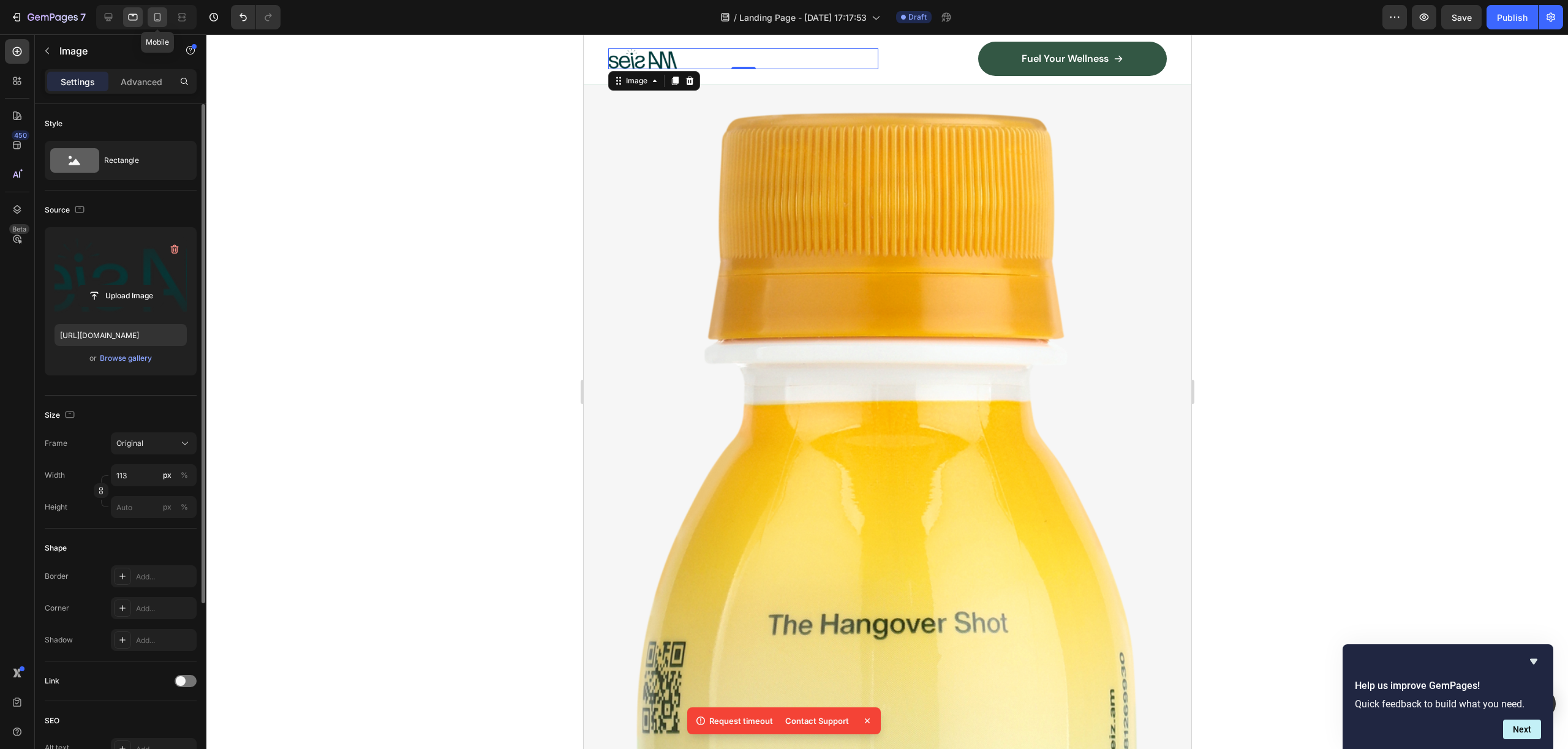
click at [162, 21] on icon at bounding box center [157, 17] width 12 height 12
type input "54"
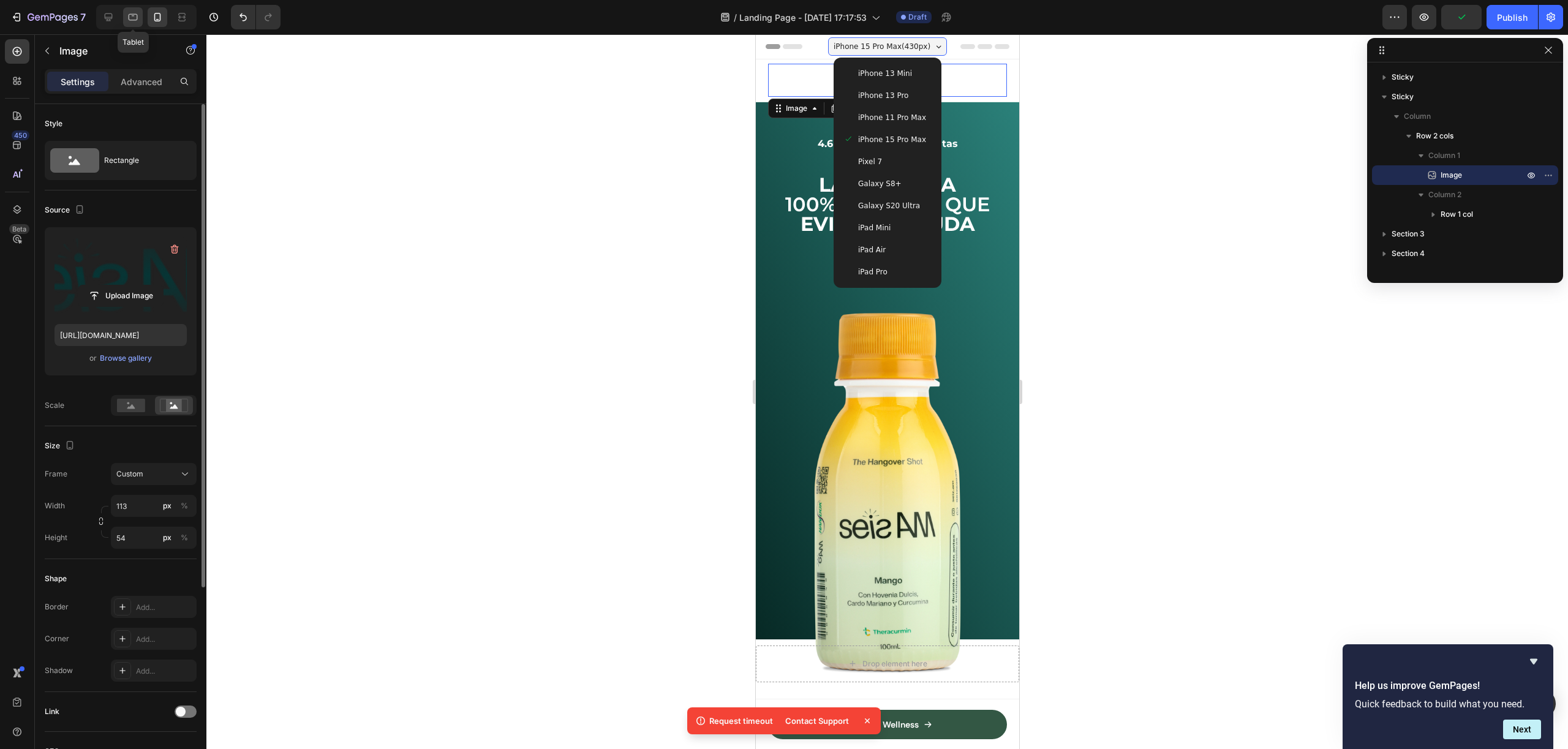
click at [135, 20] on div at bounding box center [133, 17] width 20 height 20
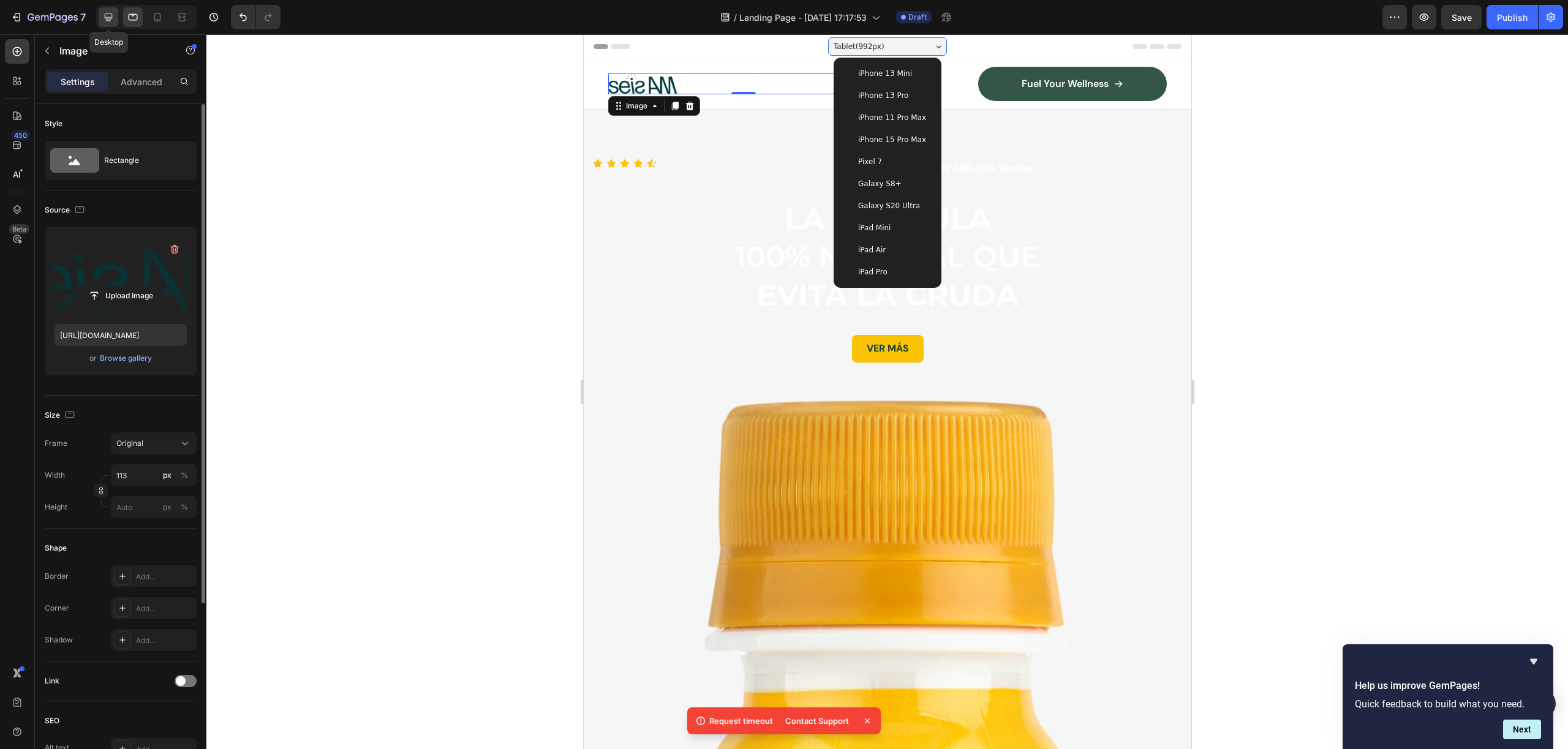
click at [109, 13] on icon at bounding box center [108, 17] width 8 height 8
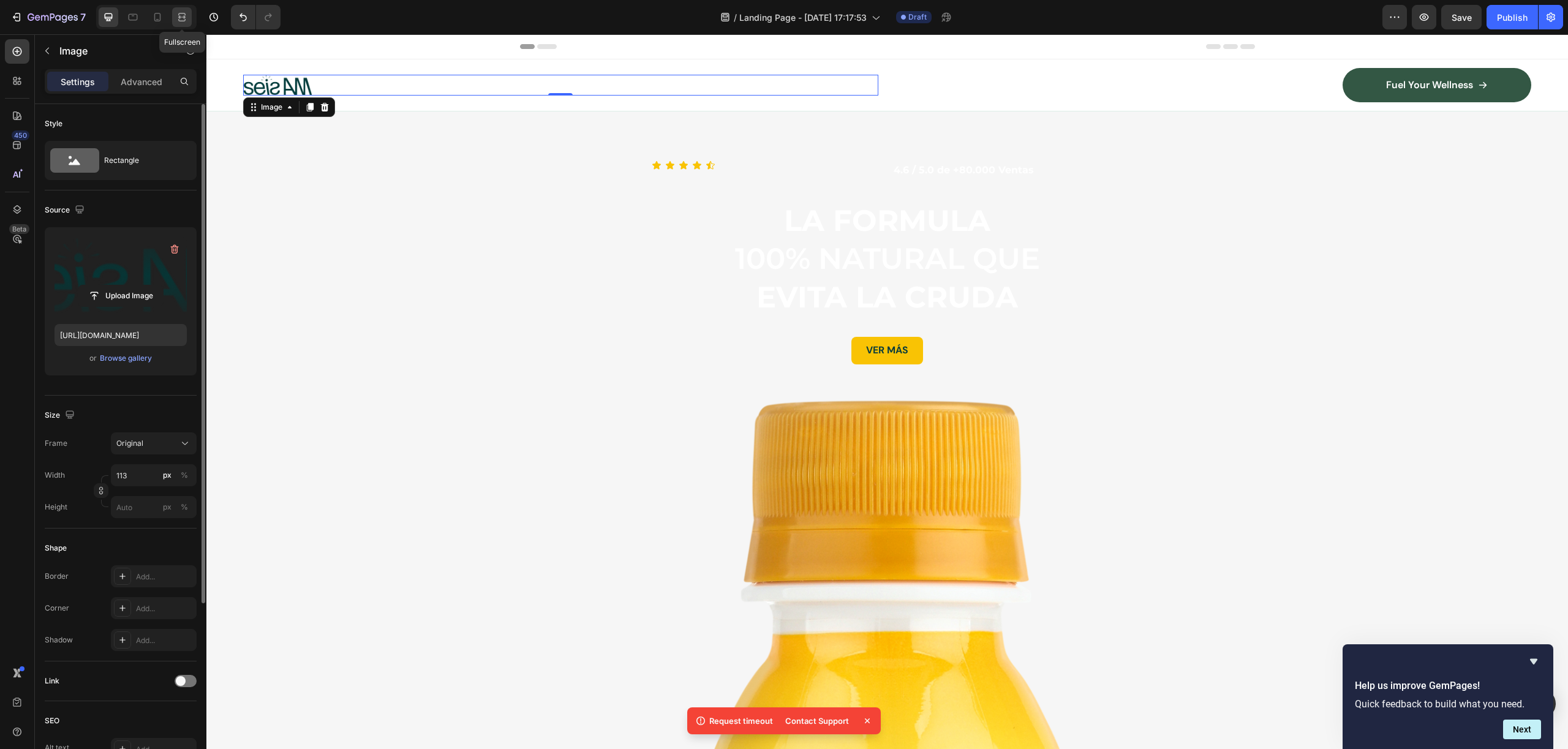
click at [176, 12] on icon at bounding box center [182, 17] width 12 height 12
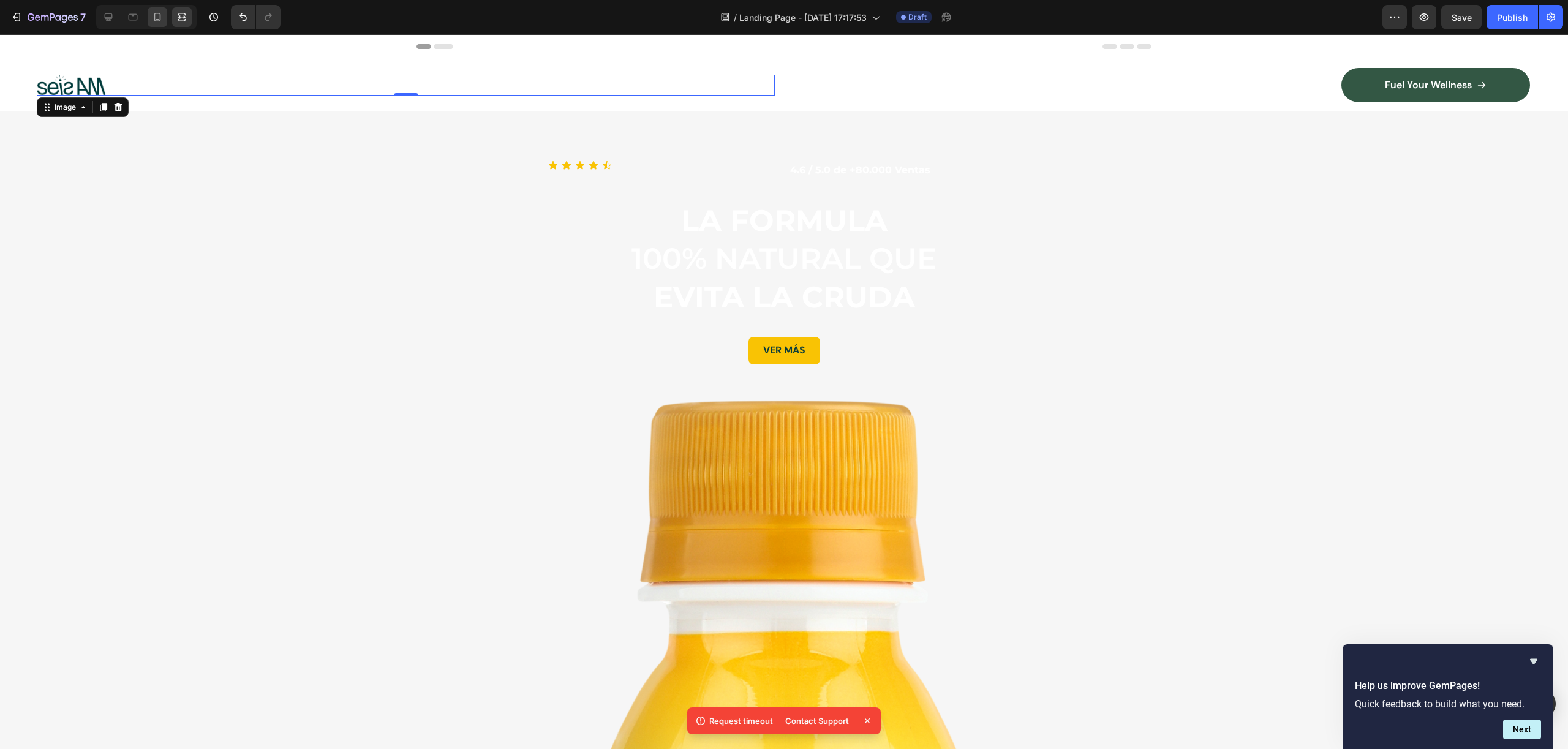
click at [154, 20] on icon at bounding box center [157, 17] width 7 height 8
type input "54"
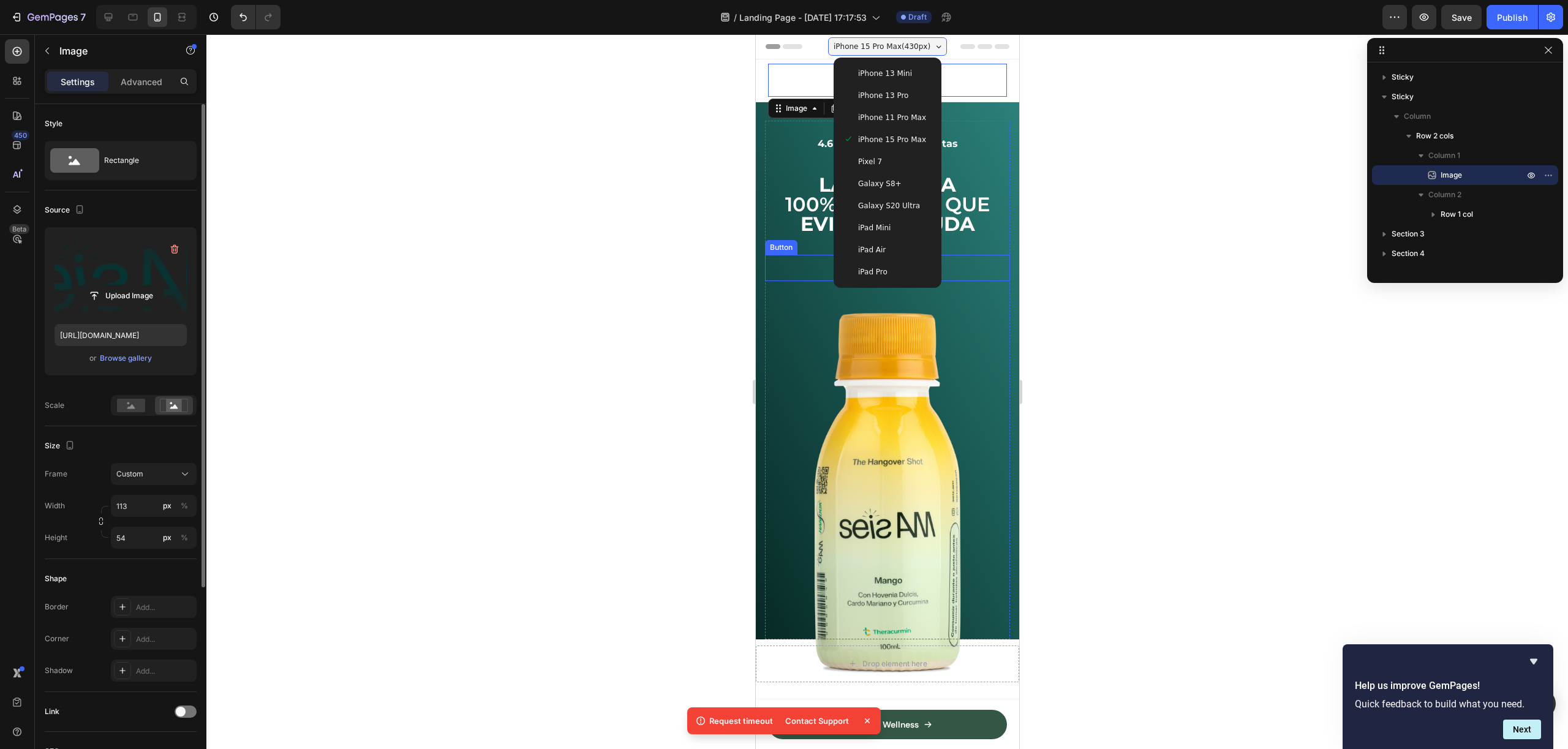
click at [788, 266] on div "VER MÁS Button" at bounding box center [887, 268] width 245 height 26
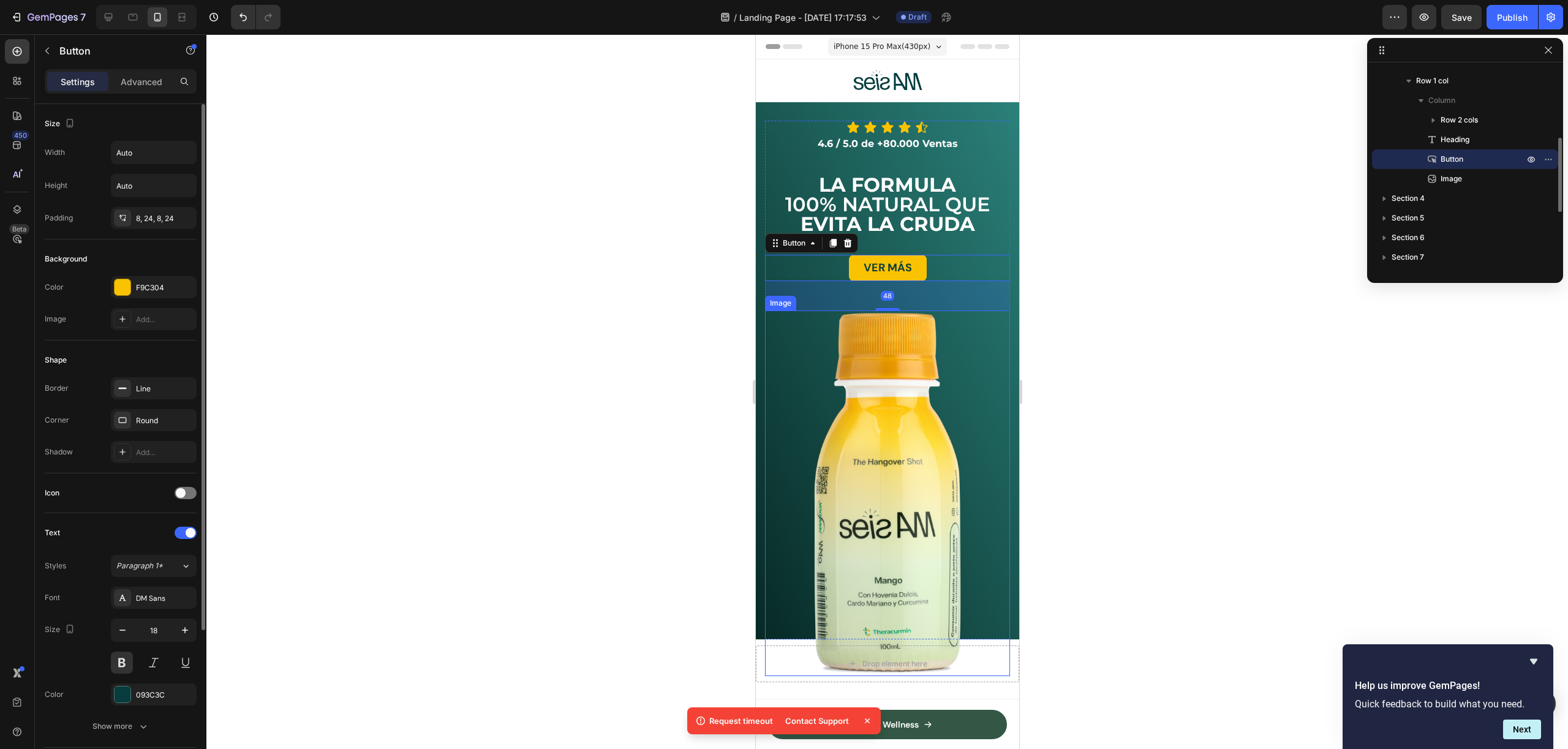
click at [760, 327] on div "Icon Icon Icon Icon Icon Icon List 4.6 / 5.0 de +80.000 Ventas Text Block Row ⁠…" at bounding box center [887, 371] width 264 height 537
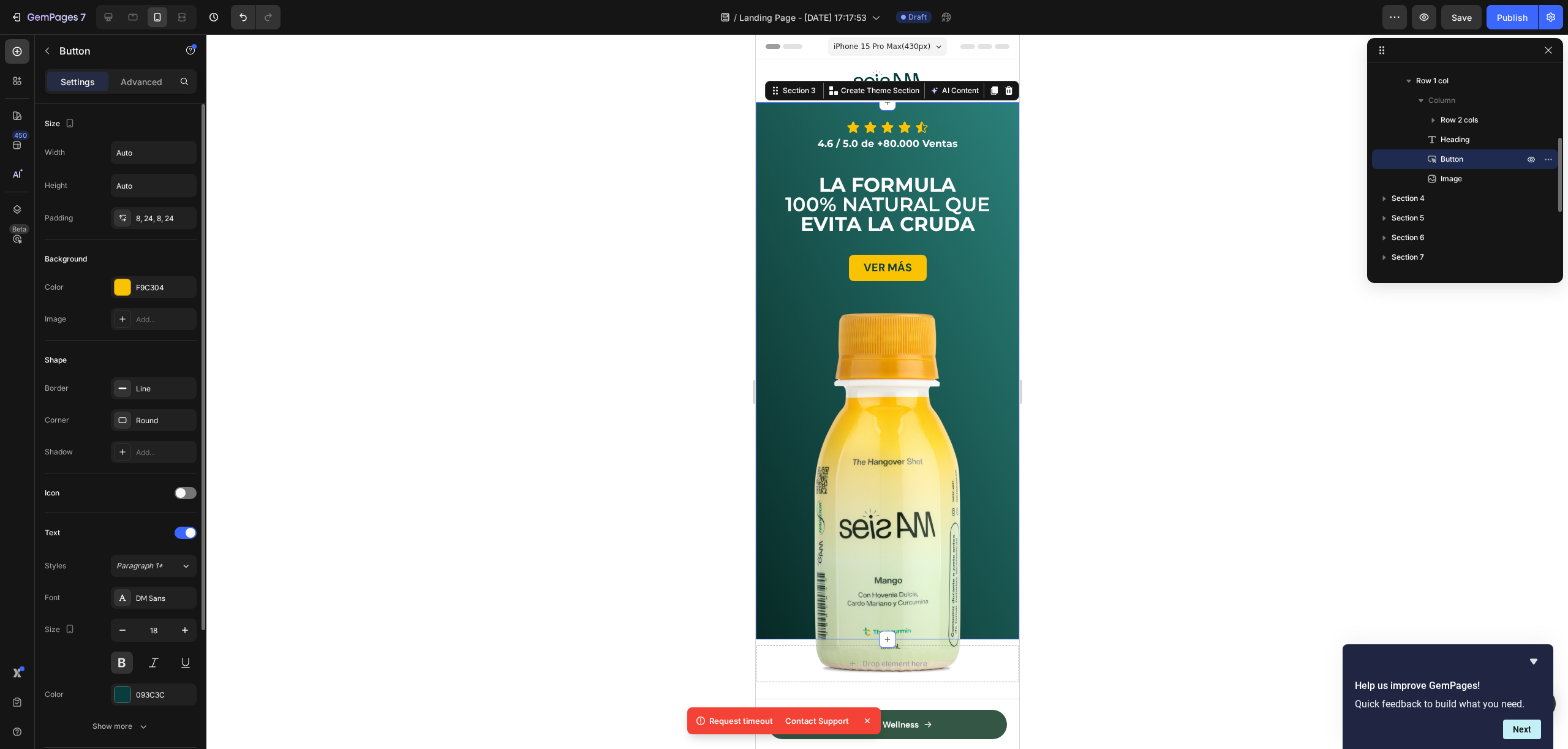
scroll to position [74, 0]
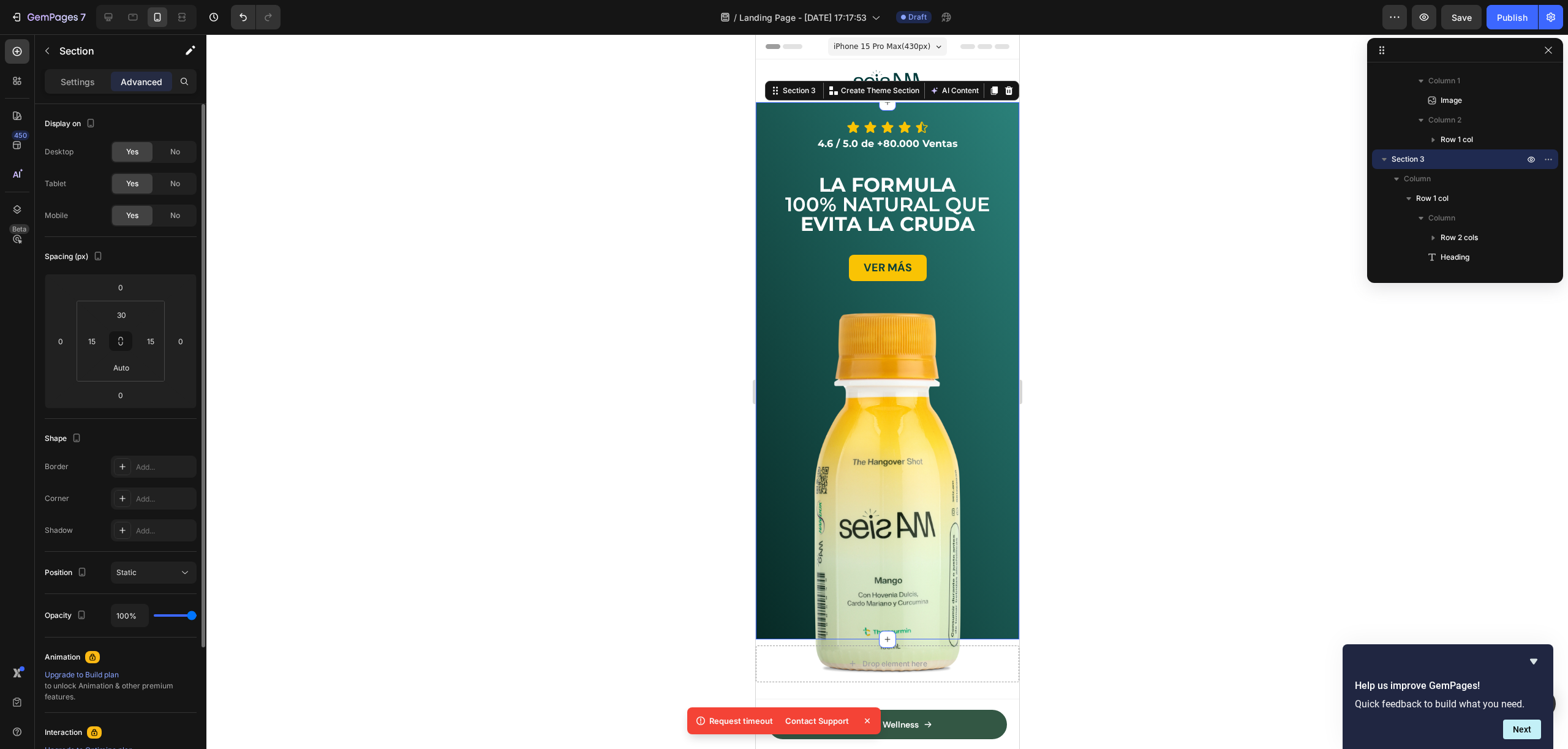
click at [139, 215] on div "Yes" at bounding box center [132, 215] width 40 height 20
click at [46, 213] on div "Mobile" at bounding box center [56, 215] width 24 height 11
click at [90, 125] on icon "button" at bounding box center [90, 122] width 12 height 12
click at [99, 188] on icon "button" at bounding box center [92, 186] width 12 height 12
click at [90, 82] on p "Settings" at bounding box center [77, 82] width 34 height 13
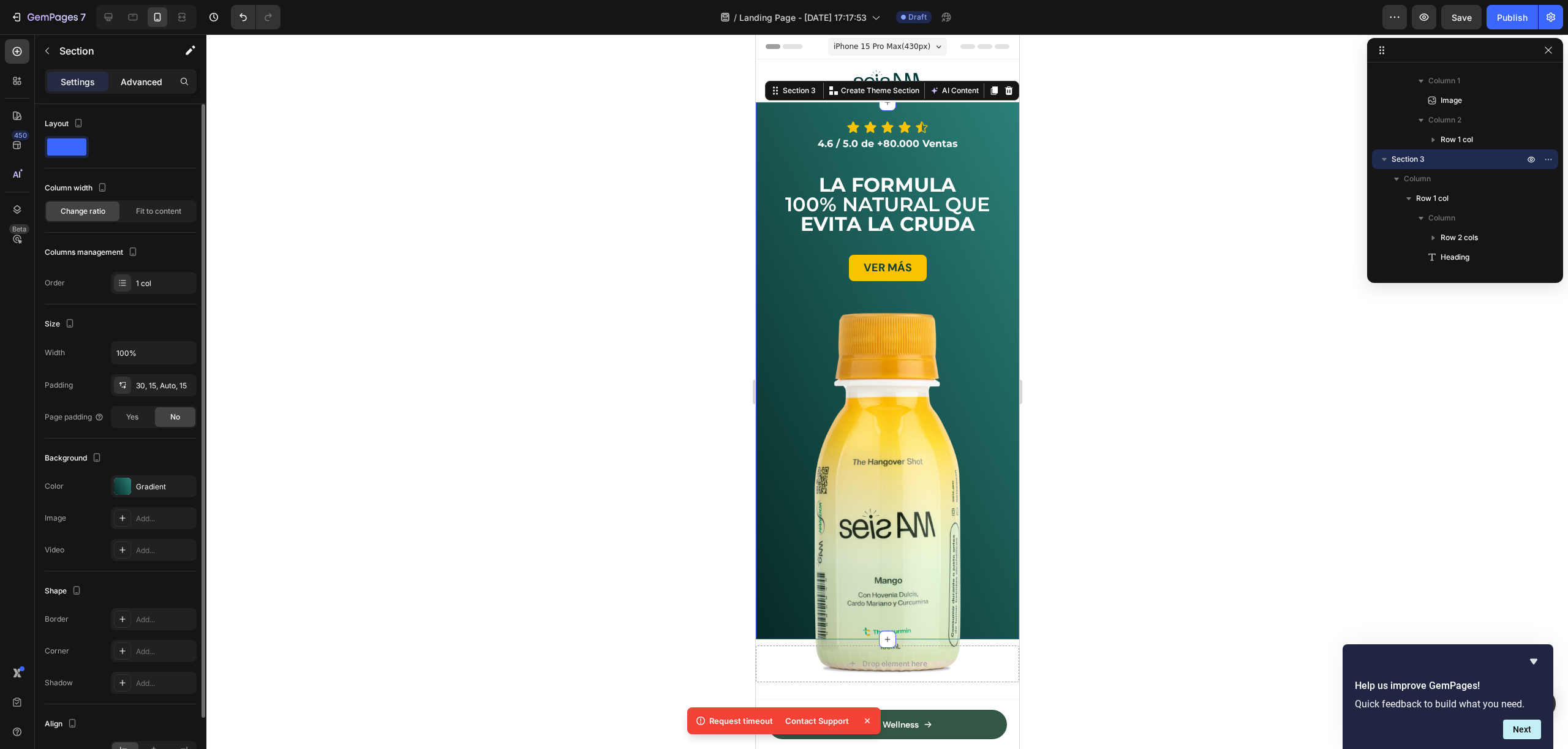
click at [135, 82] on p "Advanced" at bounding box center [141, 82] width 41 height 13
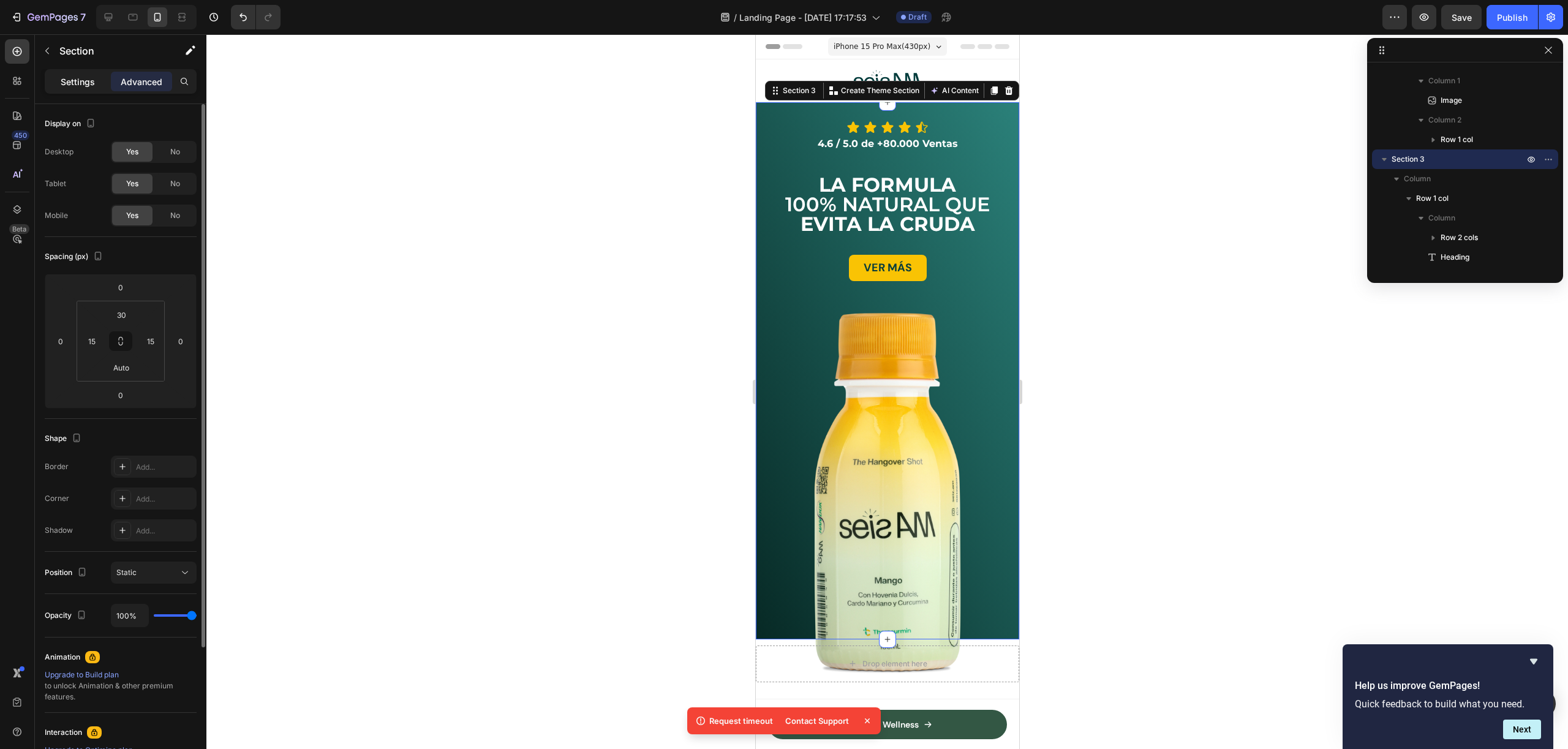
click at [88, 82] on p "Settings" at bounding box center [77, 82] width 34 height 13
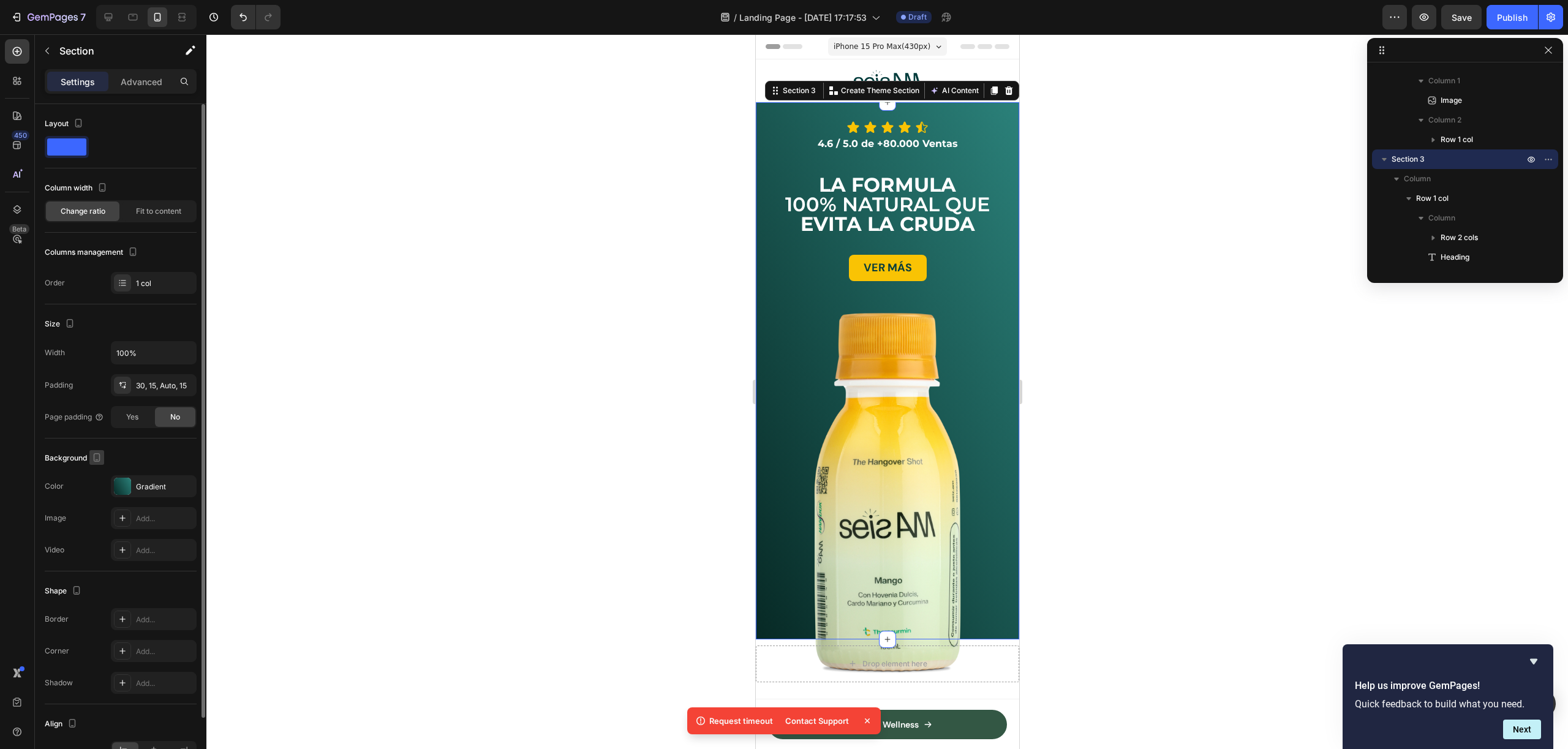
click at [94, 454] on icon "button" at bounding box center [97, 457] width 7 height 8
click at [105, 478] on button "button" at bounding box center [99, 476] width 20 height 20
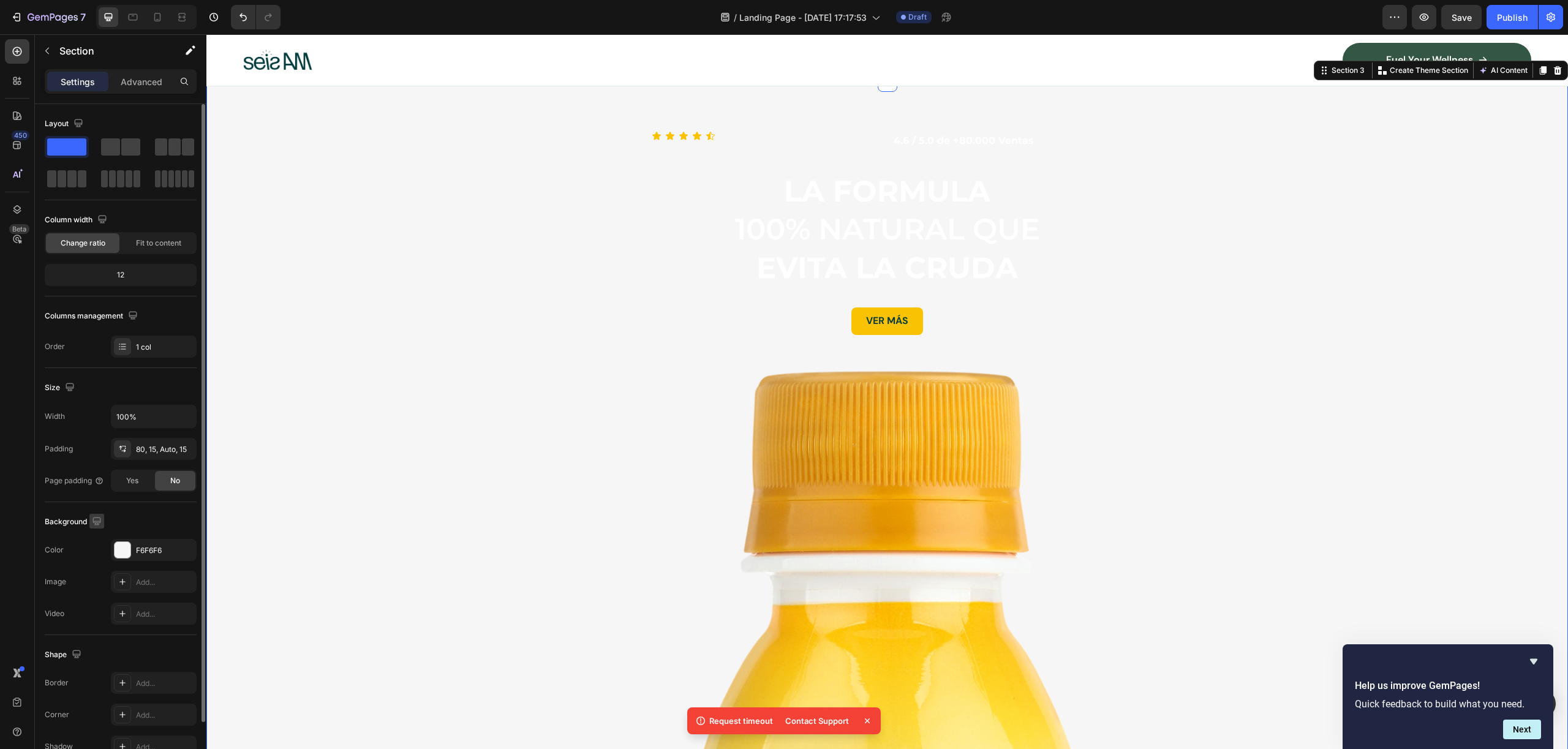
scroll to position [34, 0]
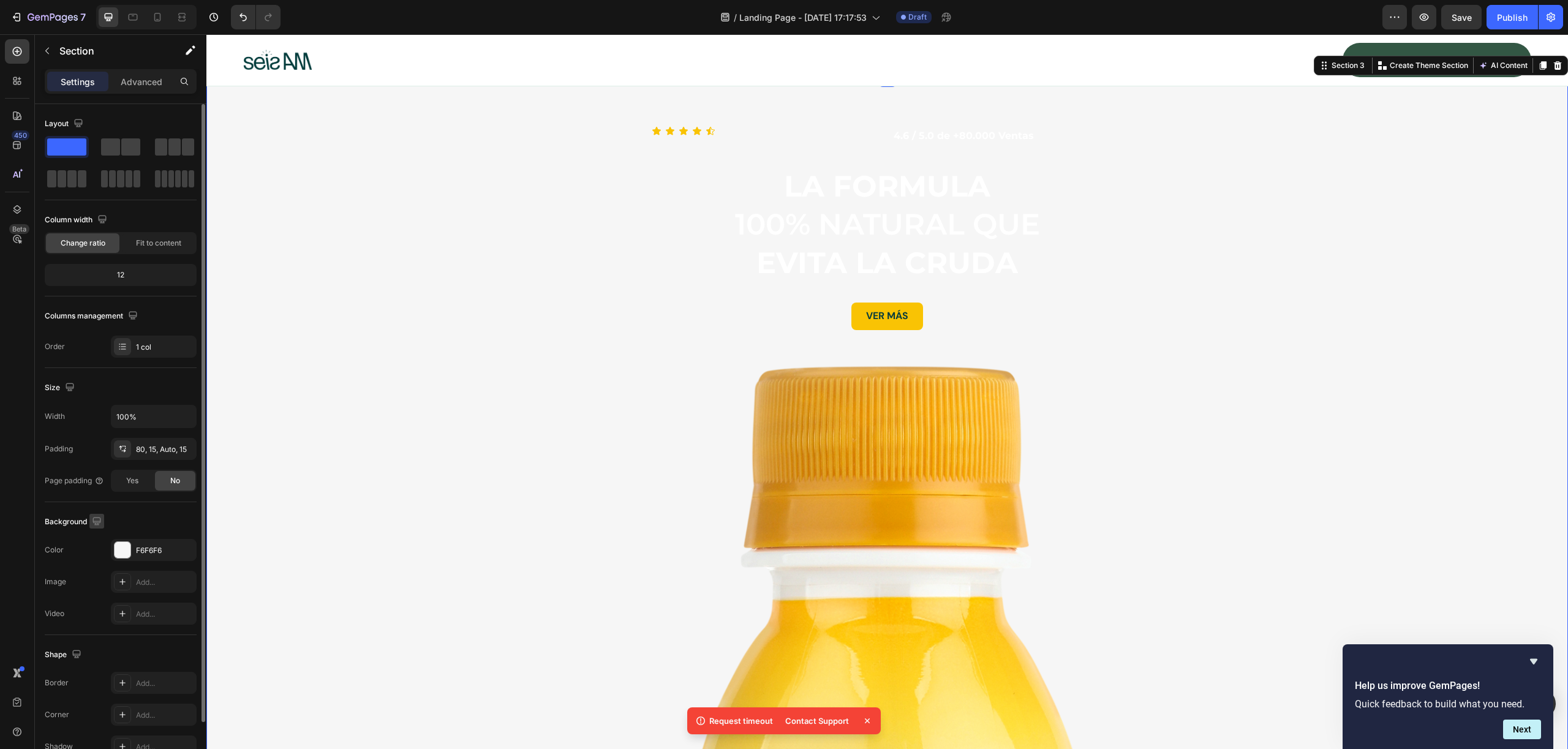
click at [101, 515] on button "button" at bounding box center [97, 521] width 15 height 15
click at [100, 576] on button "button" at bounding box center [99, 584] width 20 height 20
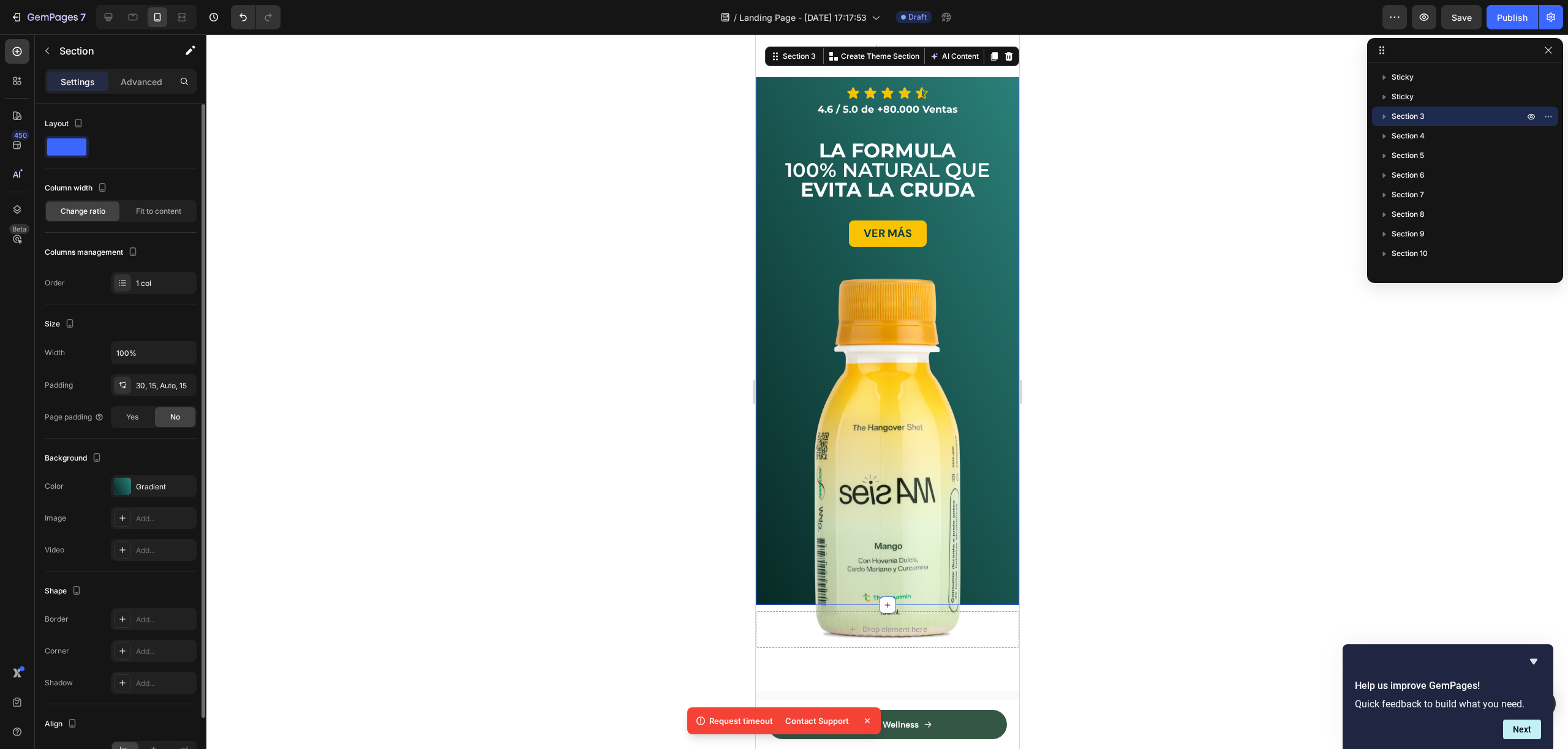
click at [98, 592] on div "Shape" at bounding box center [120, 591] width 152 height 20
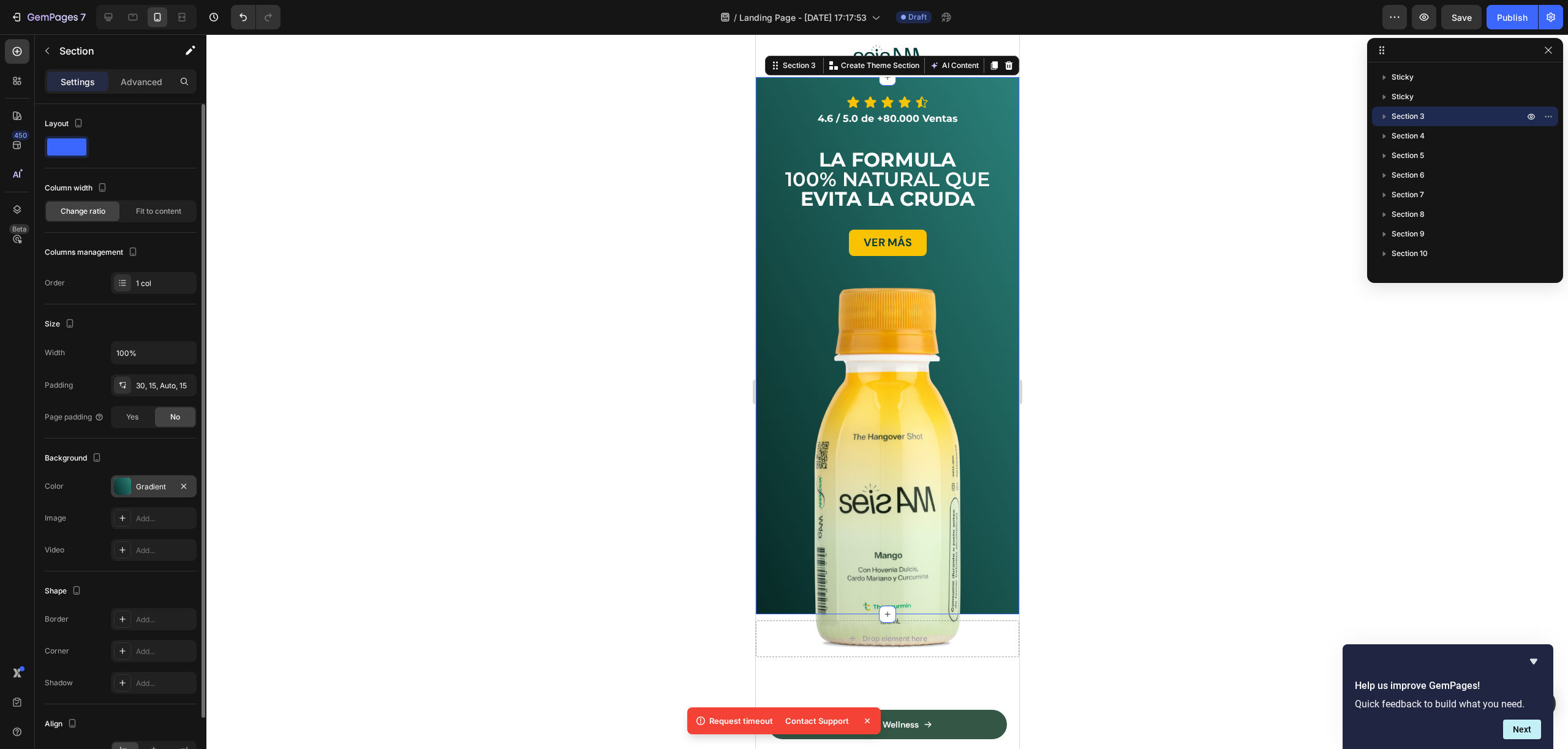
click at [124, 478] on div at bounding box center [122, 486] width 17 height 17
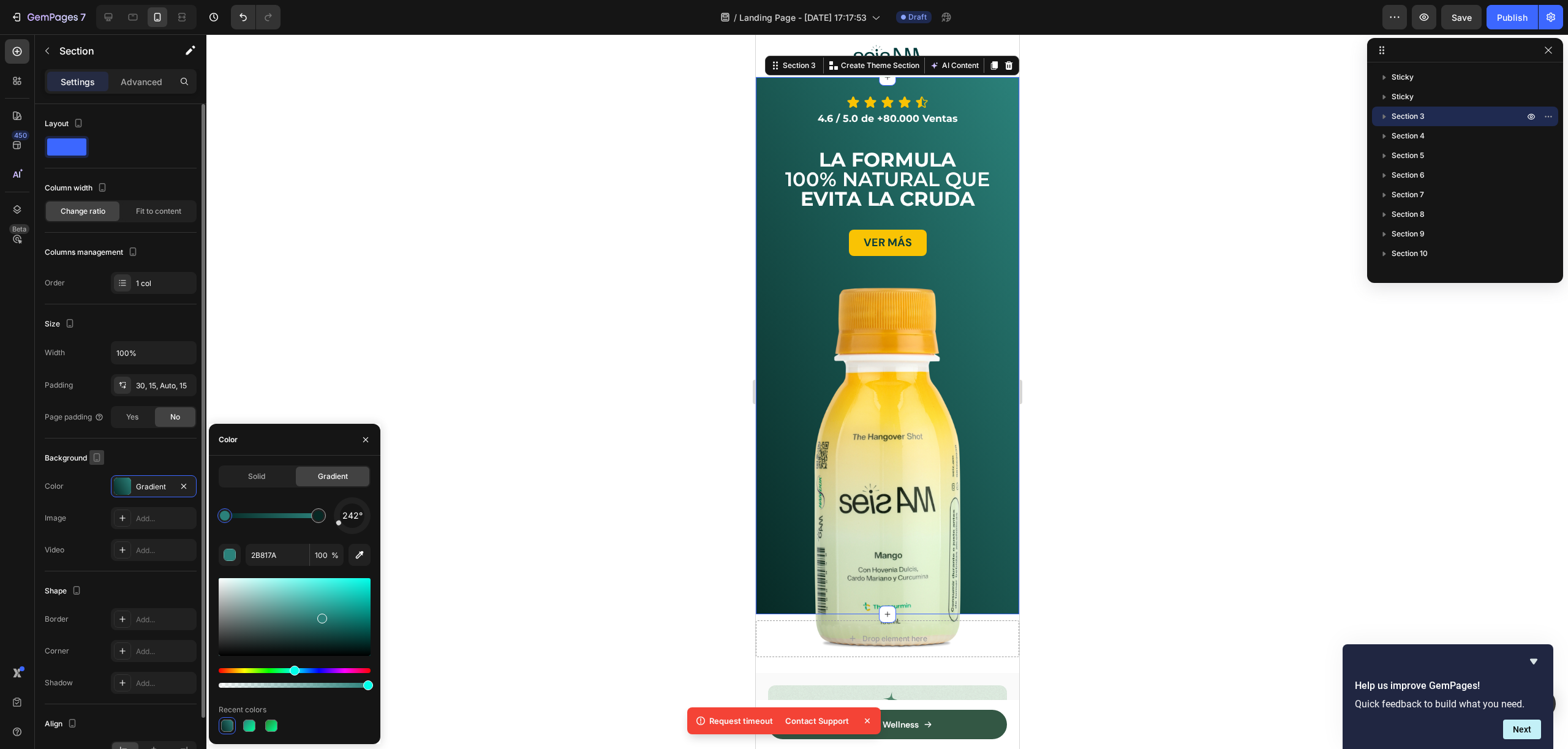
click at [99, 463] on icon "button" at bounding box center [96, 457] width 12 height 12
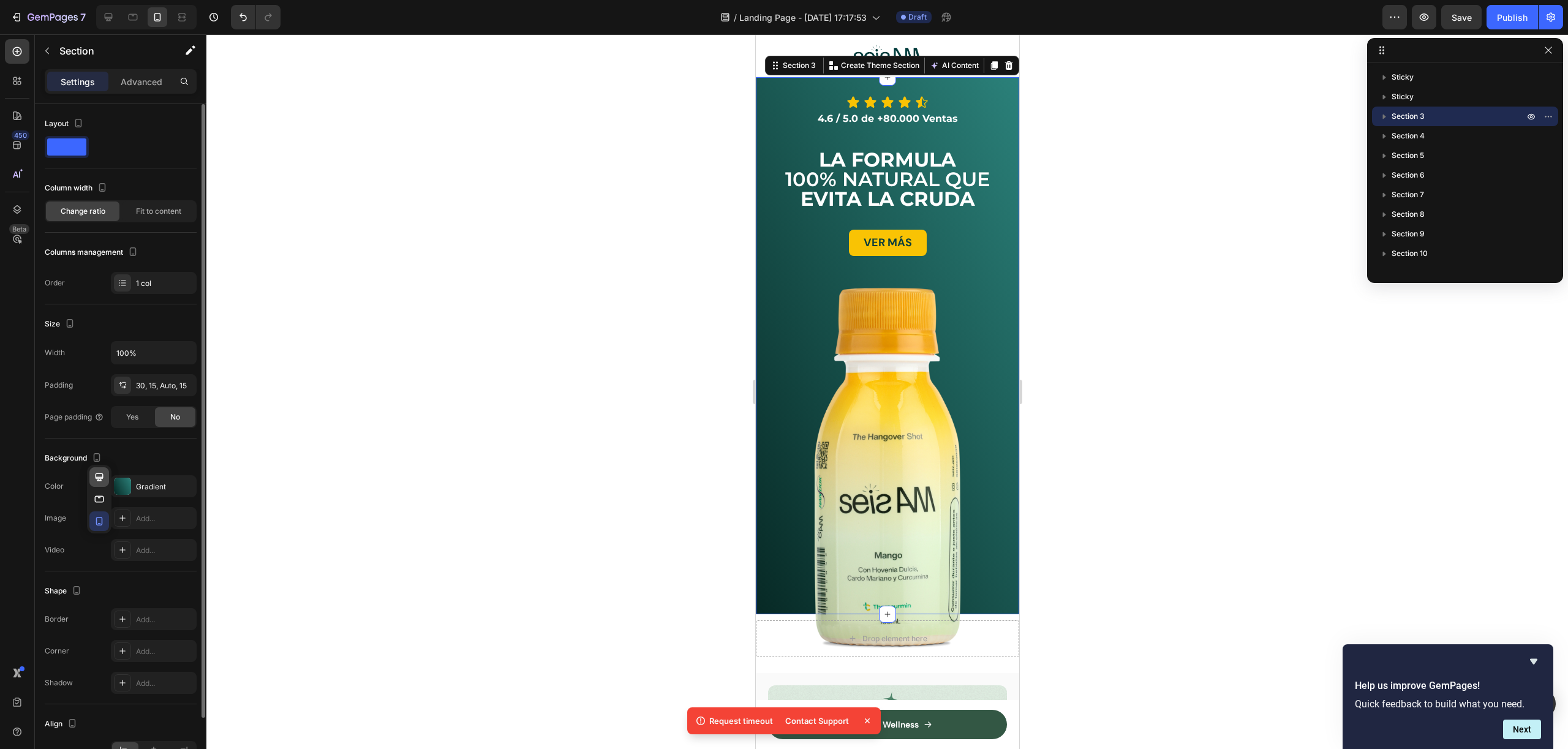
click at [100, 481] on icon "button" at bounding box center [100, 476] width 8 height 8
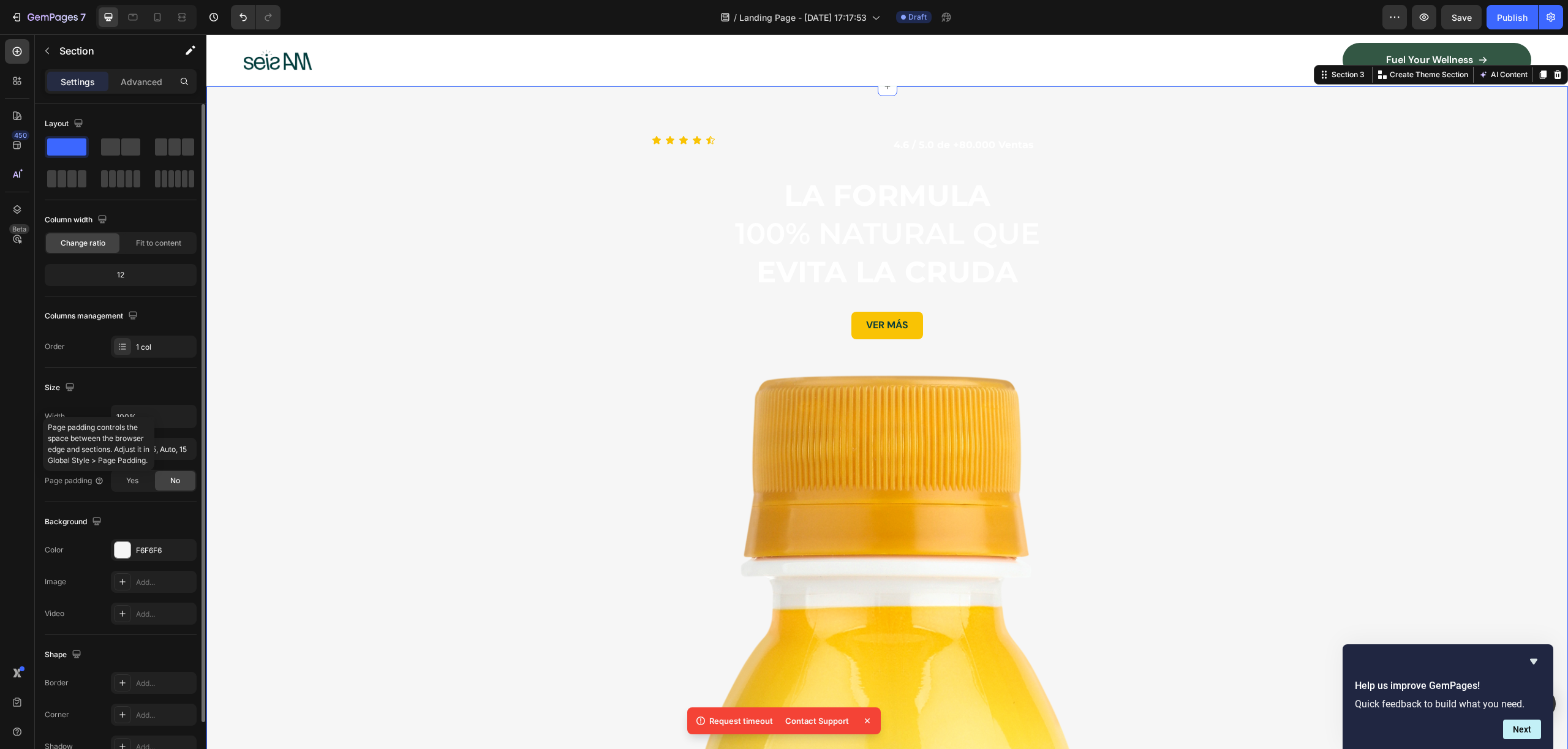
scroll to position [34, 0]
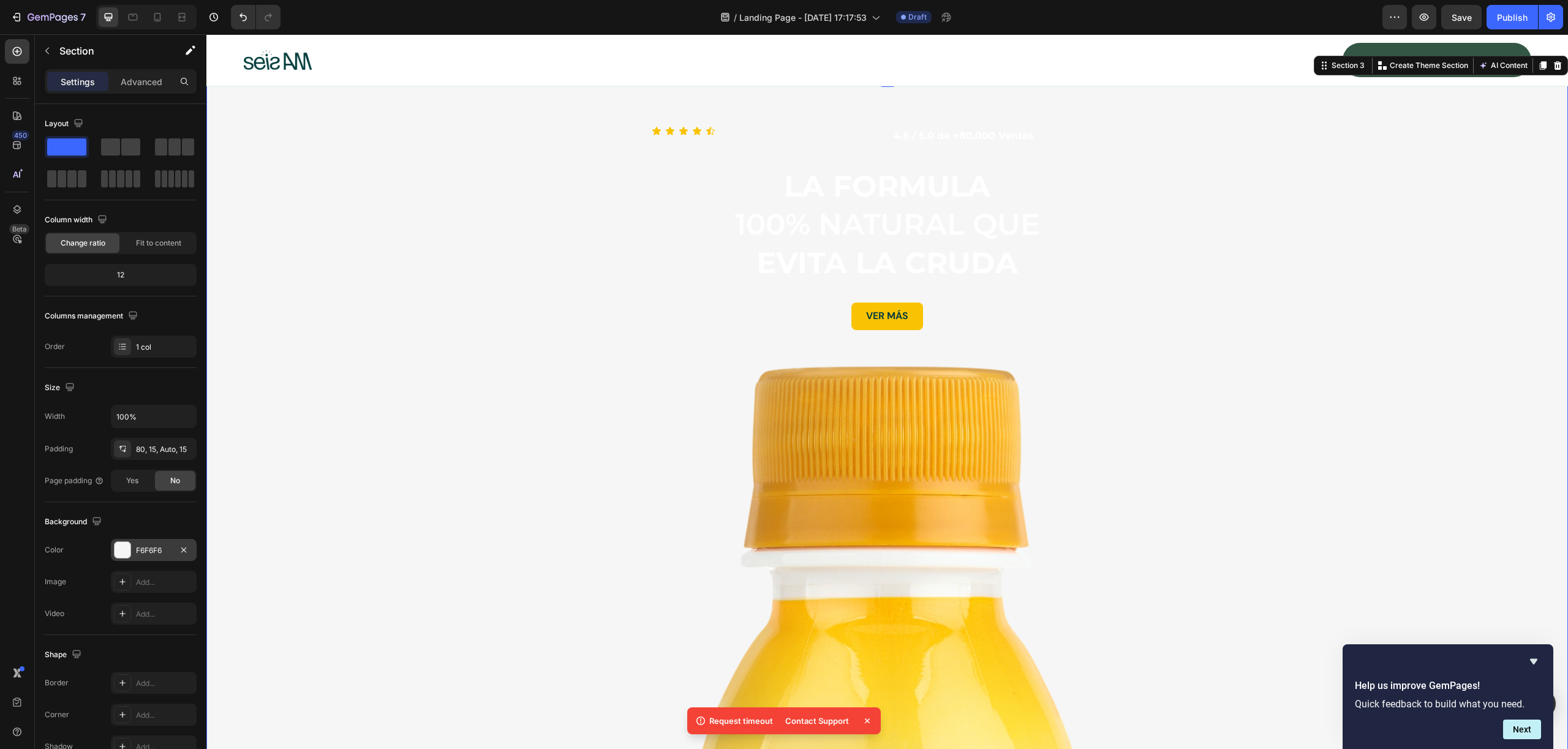
click at [129, 548] on div at bounding box center [122, 550] width 16 height 16
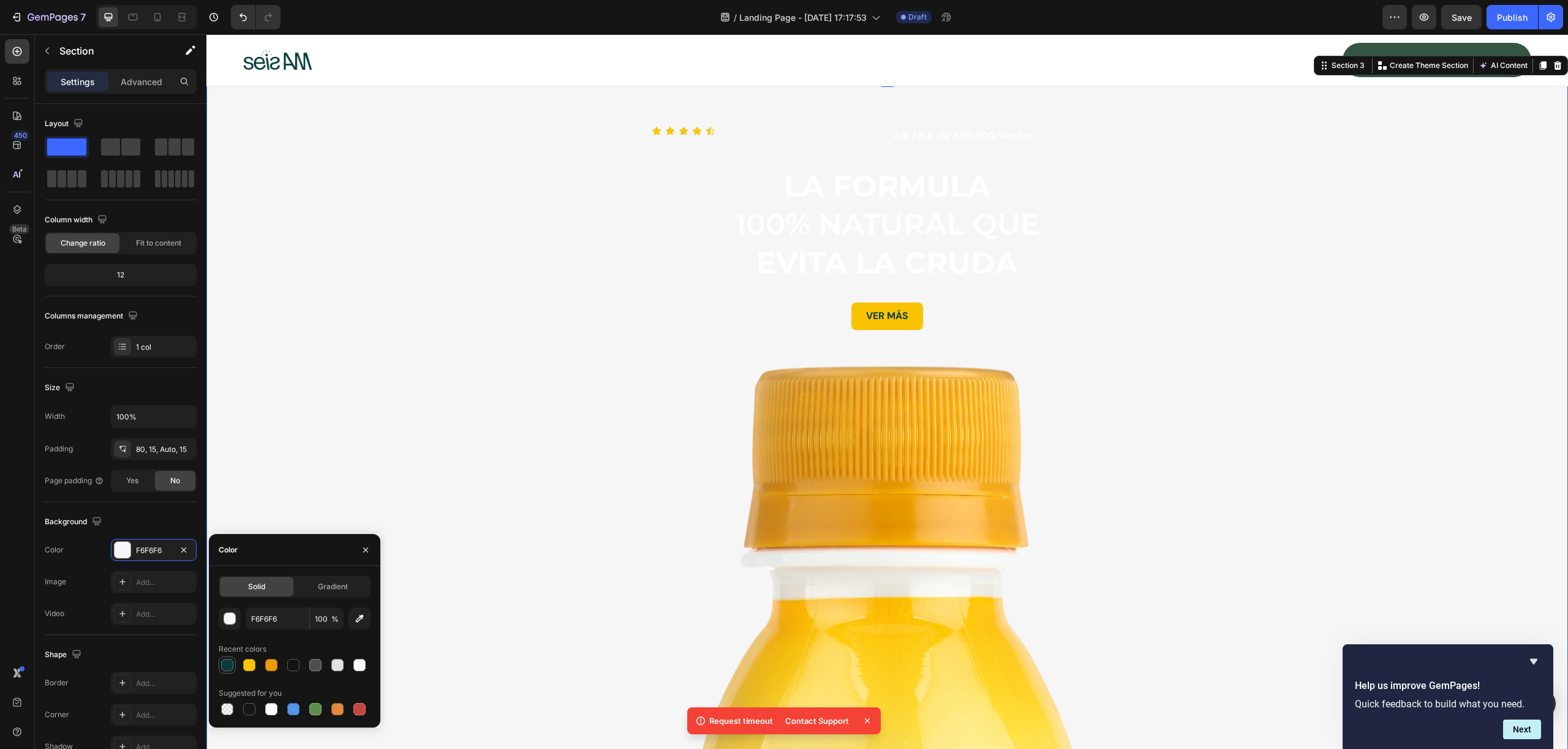
click at [232, 667] on div at bounding box center [227, 664] width 12 height 12
type input "093C3C"
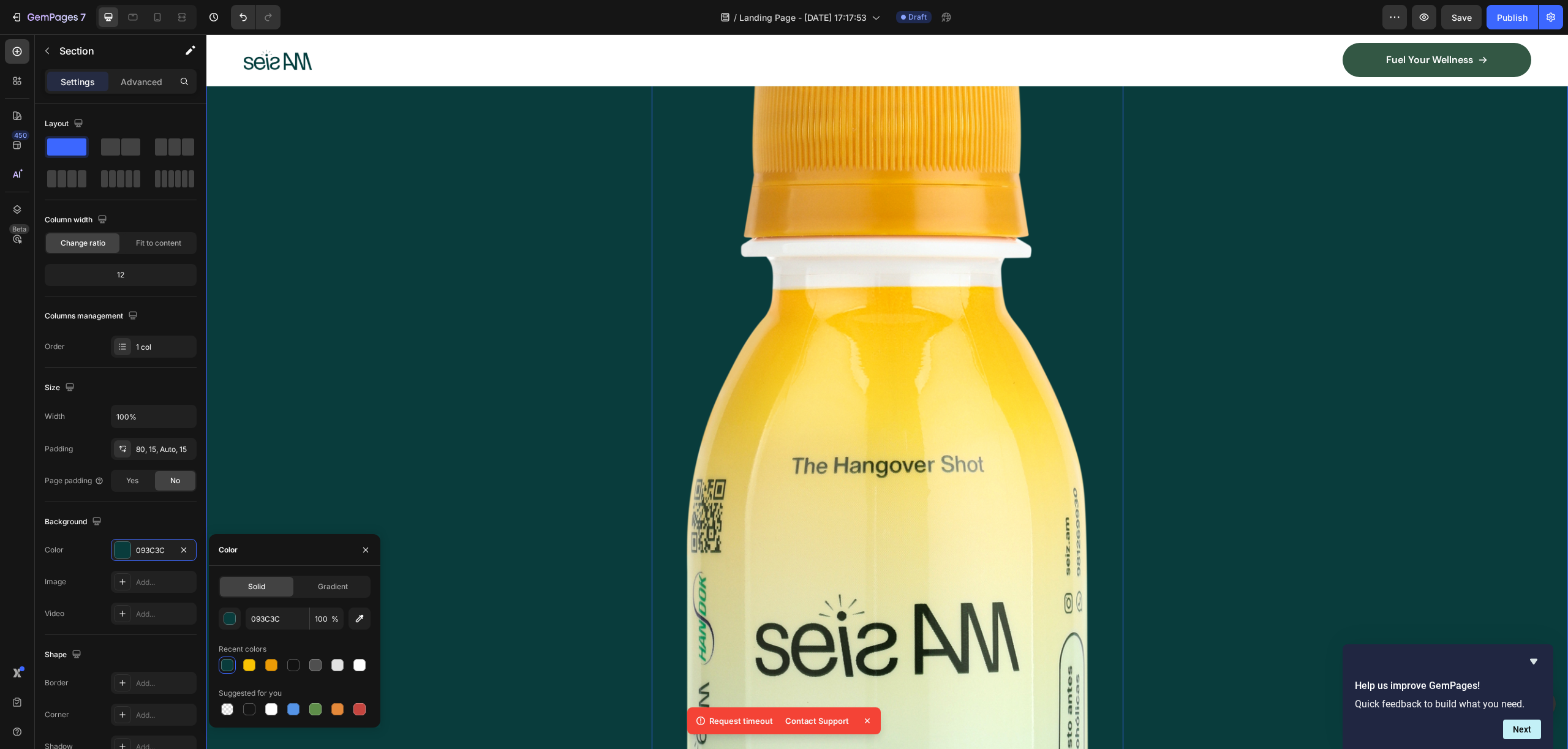
scroll to position [374, 0]
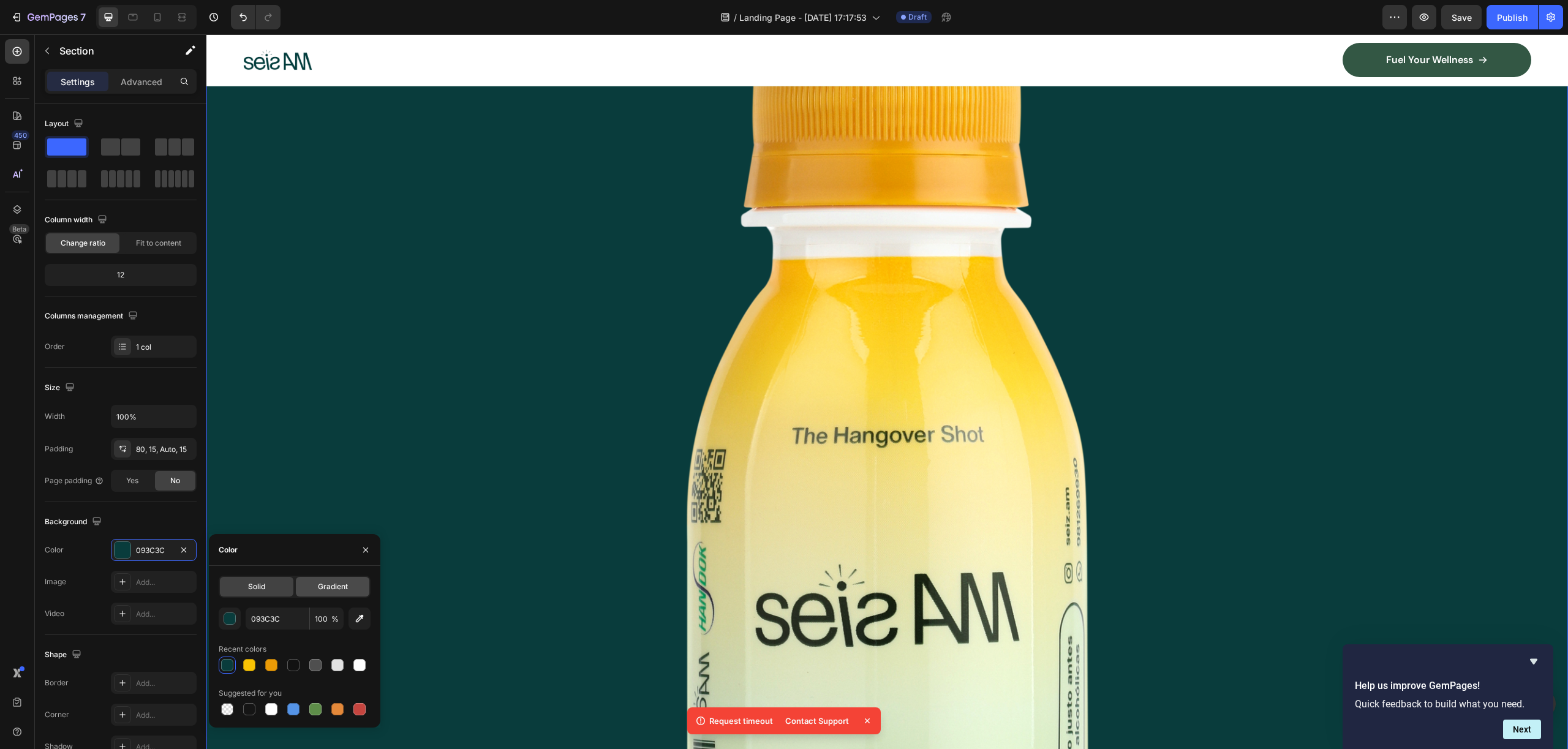
click at [358, 579] on div "Gradient" at bounding box center [332, 586] width 73 height 20
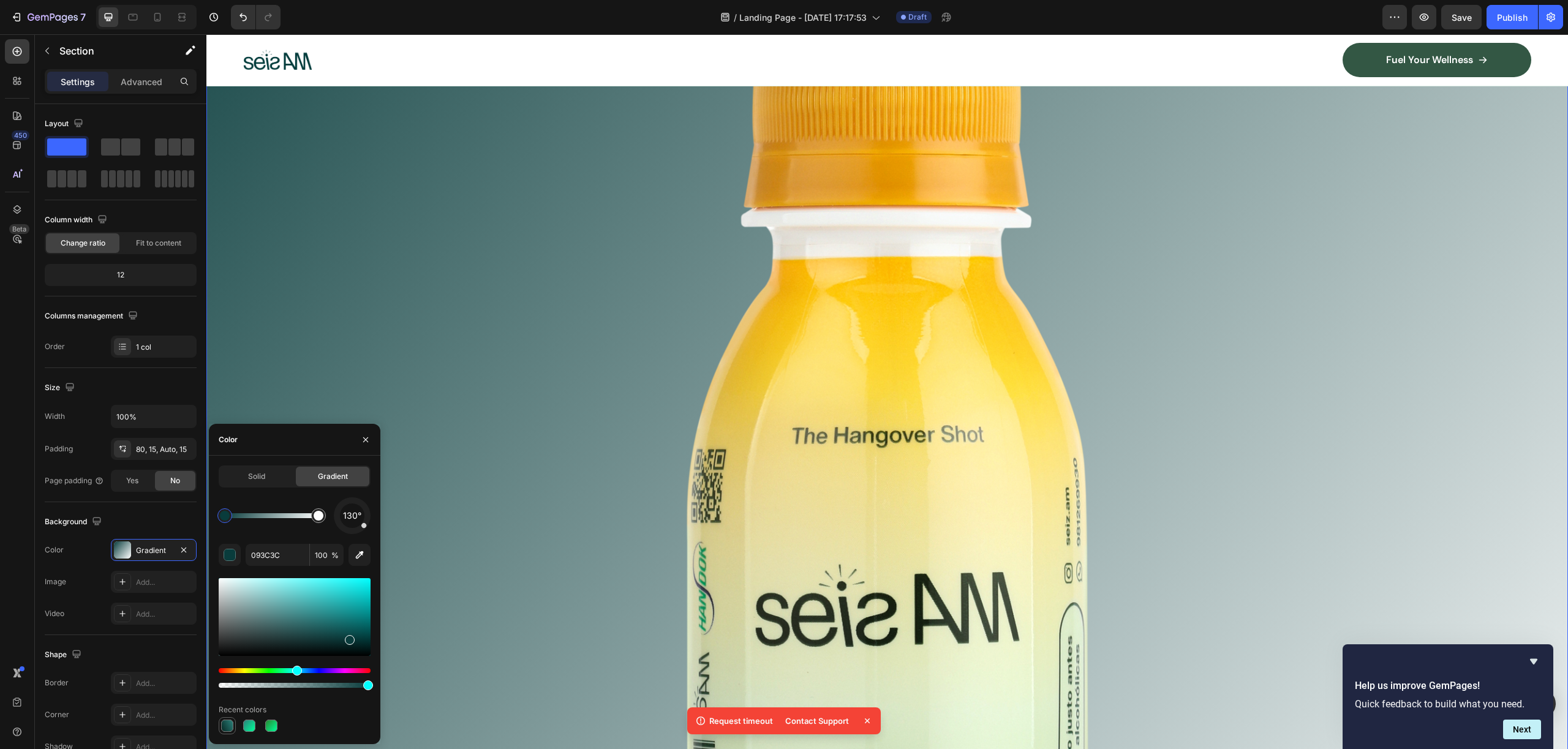
click at [223, 724] on div at bounding box center [227, 725] width 12 height 12
type input "2B817A"
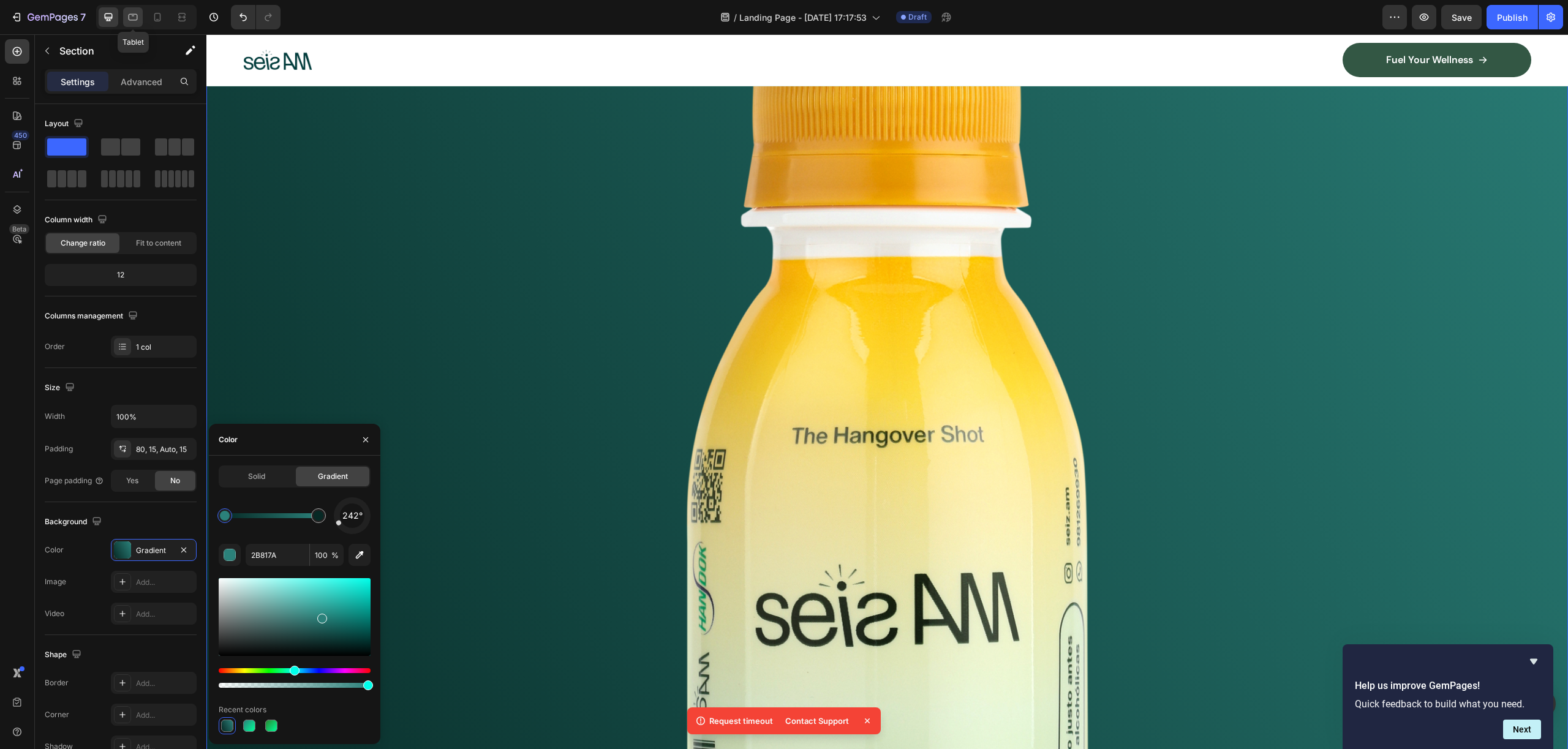
click at [136, 11] on icon at bounding box center [133, 17] width 12 height 12
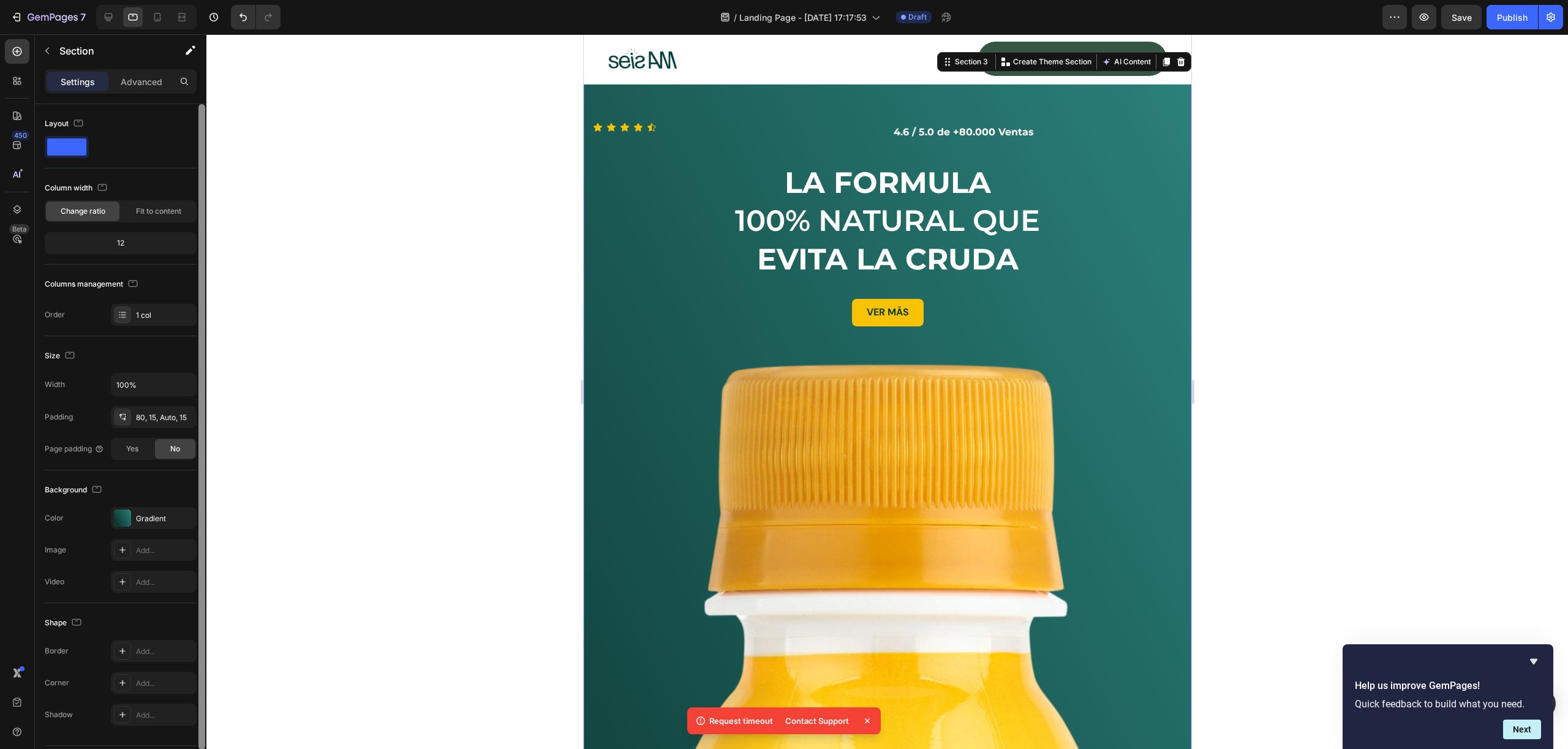
scroll to position [32, 0]
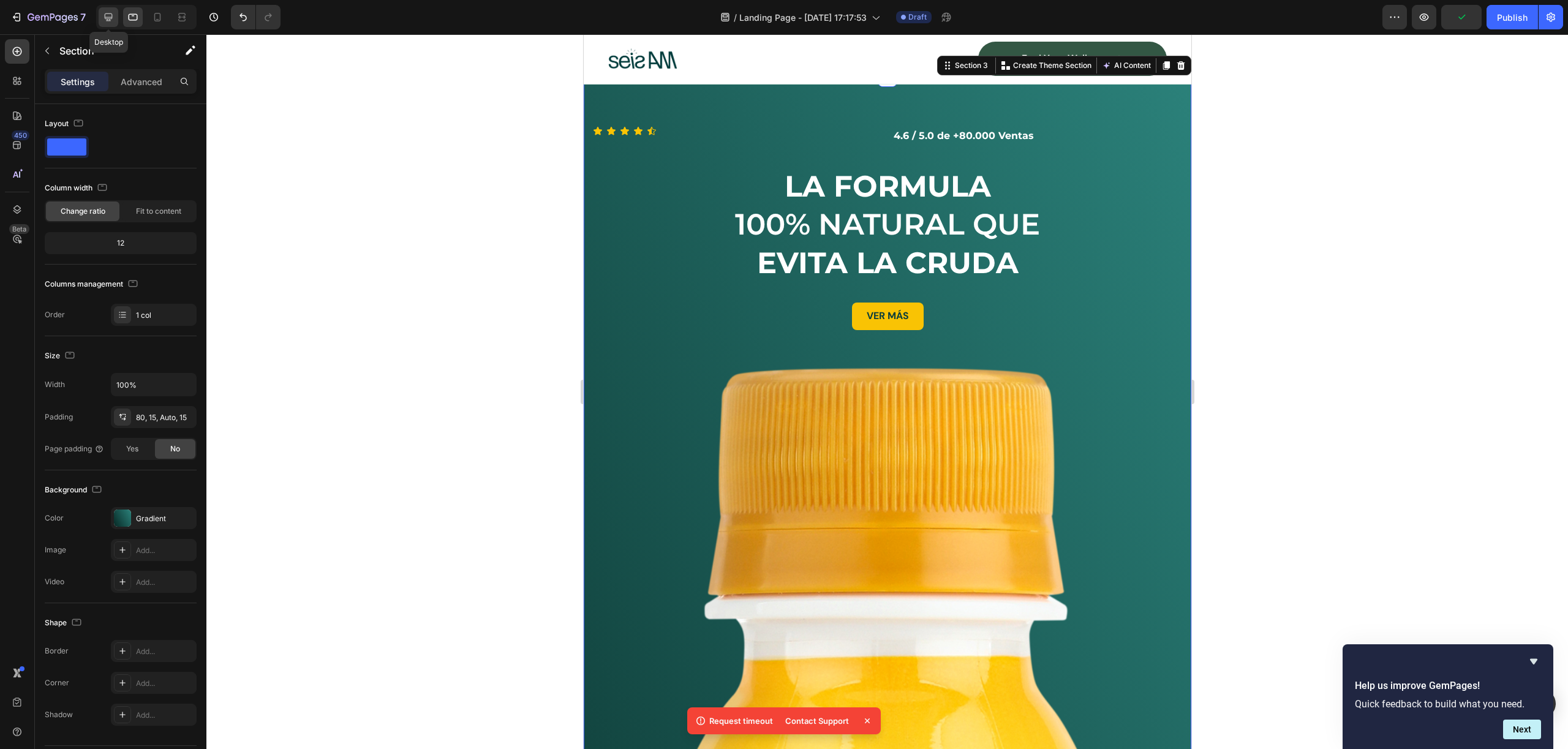
click at [112, 13] on icon at bounding box center [108, 17] width 12 height 12
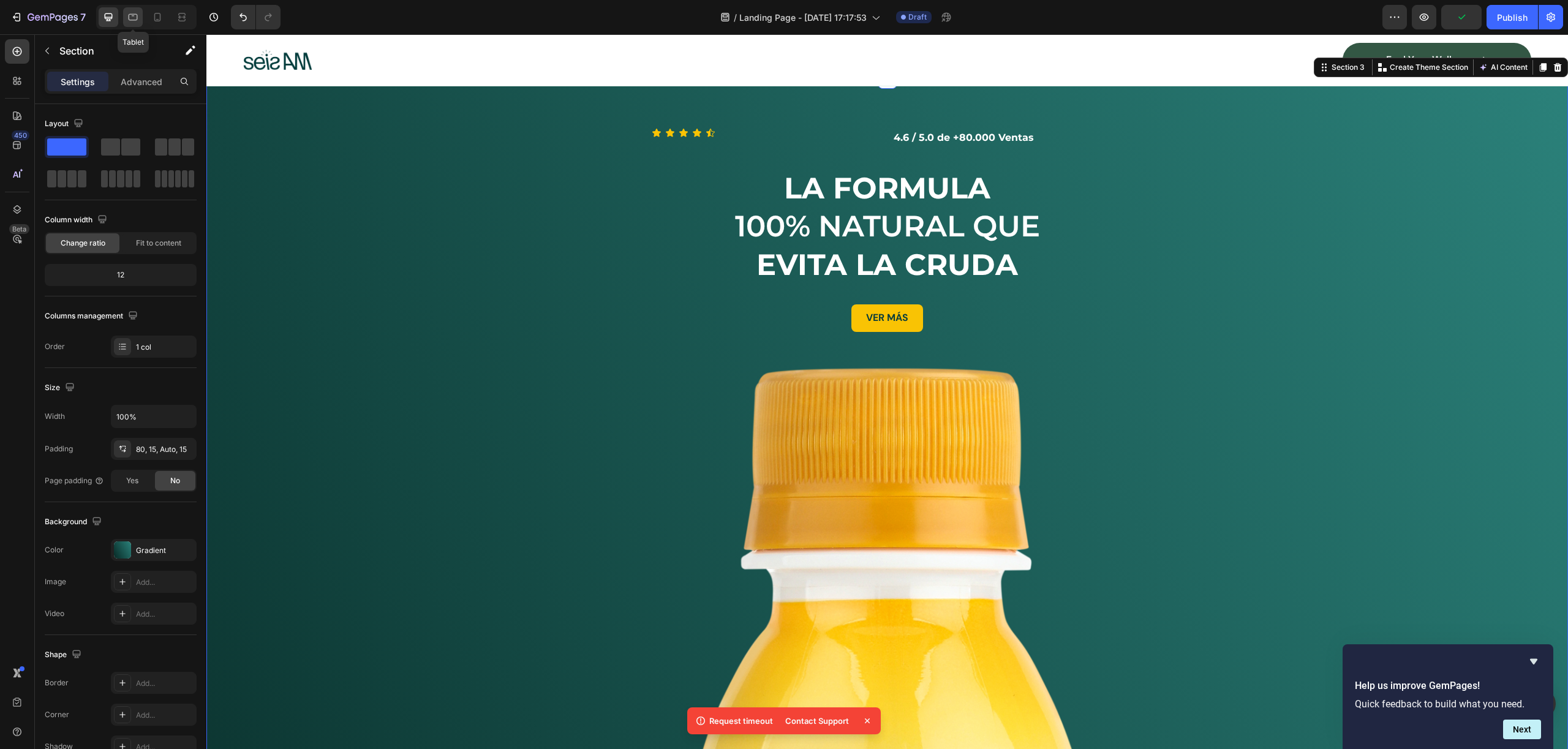
scroll to position [34, 0]
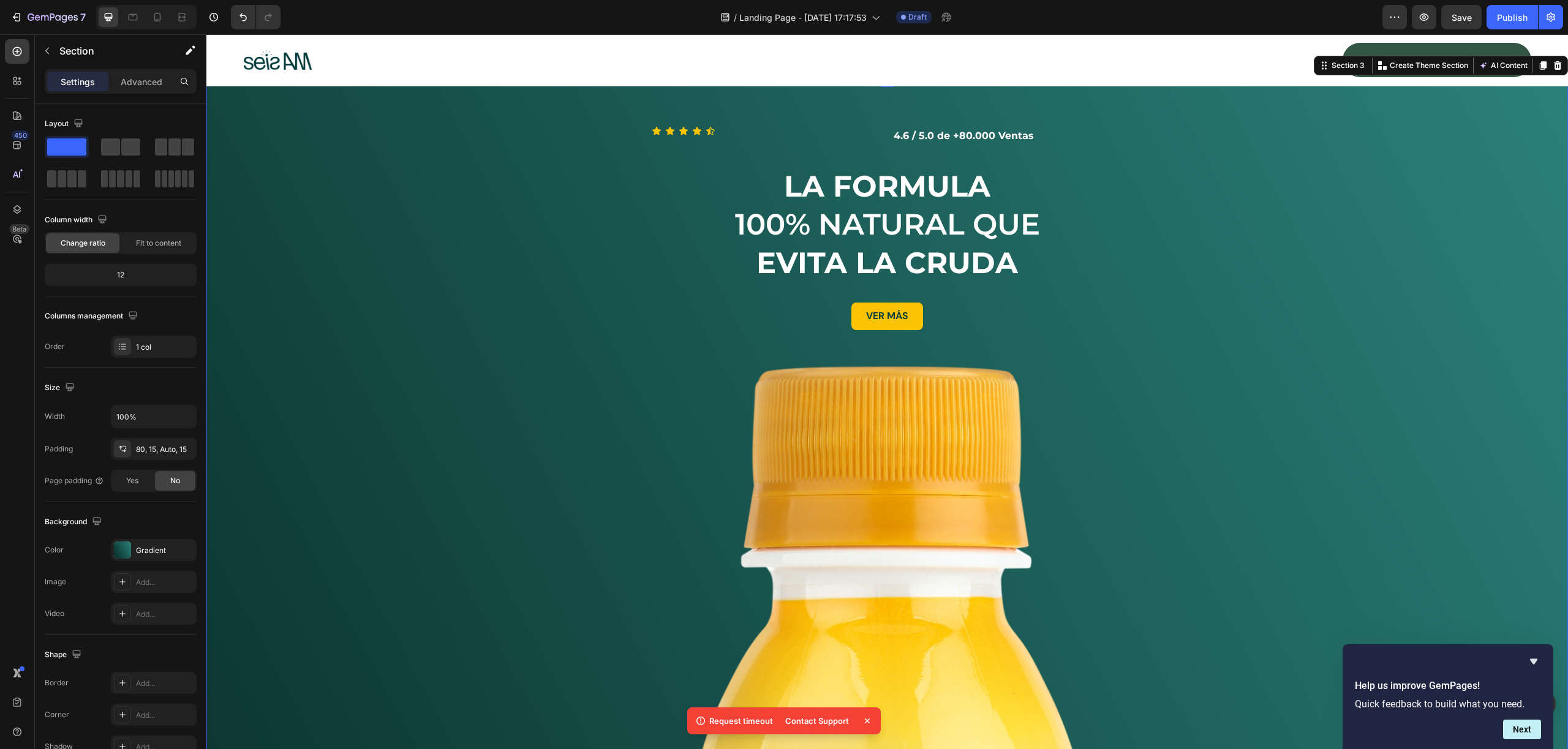
click at [783, 123] on div "Icon Icon Icon Icon Icon Icon List 4.6 / 5.0 de +80.000 Ventas Text Block Row ⁠…" at bounding box center [887, 721] width 1362 height 1287
click at [945, 130] on p "4.6 / 5.0 de +80.000 Ventas" at bounding box center [1007, 135] width 229 height 18
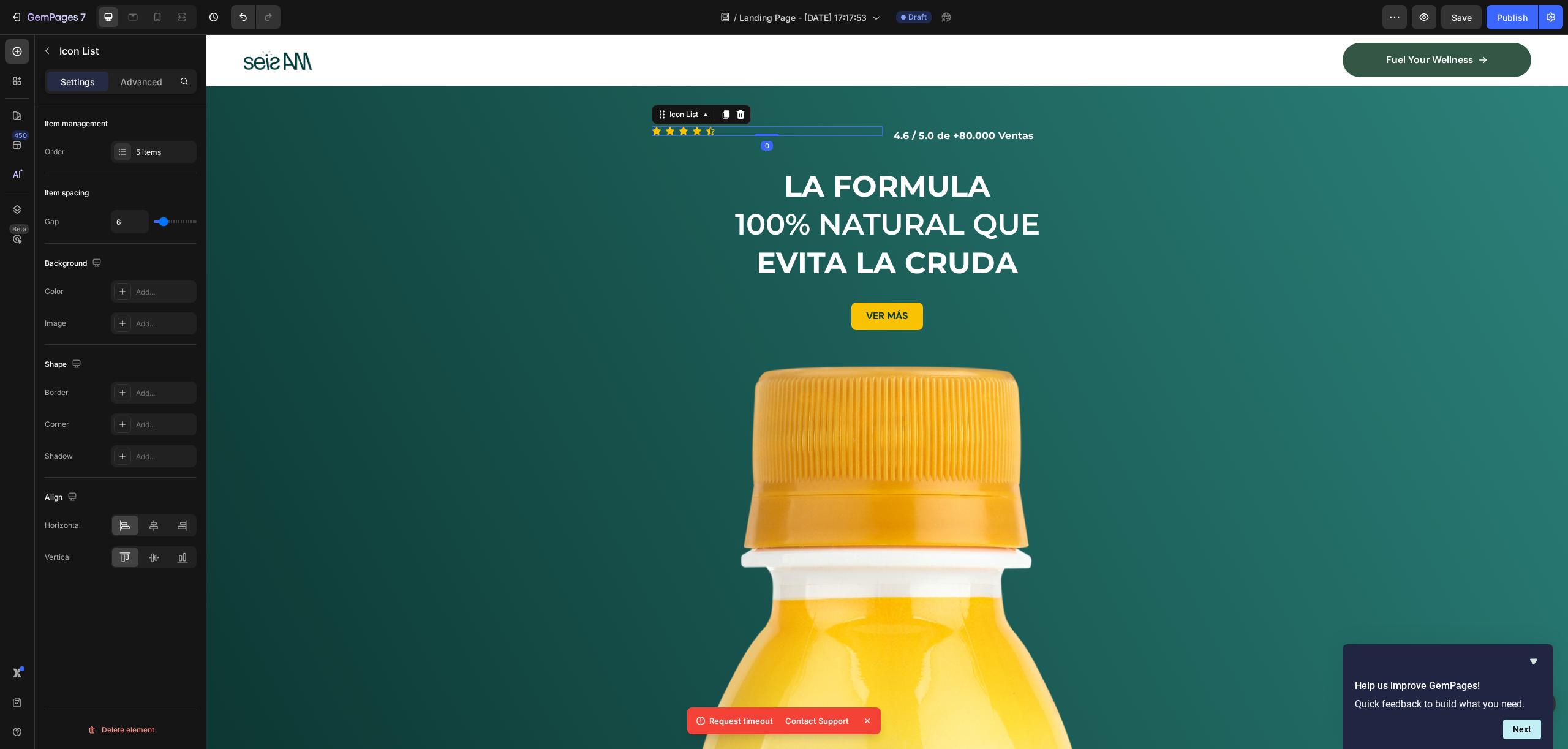
click at [787, 130] on div "Icon Icon Icon Icon Icon" at bounding box center [766, 131] width 231 height 9
click at [920, 135] on p "4.6 / 5.0 de +80.000 Ventas" at bounding box center [1007, 135] width 229 height 18
click at [802, 127] on div "Icon Icon Icon Icon Icon" at bounding box center [766, 131] width 231 height 9
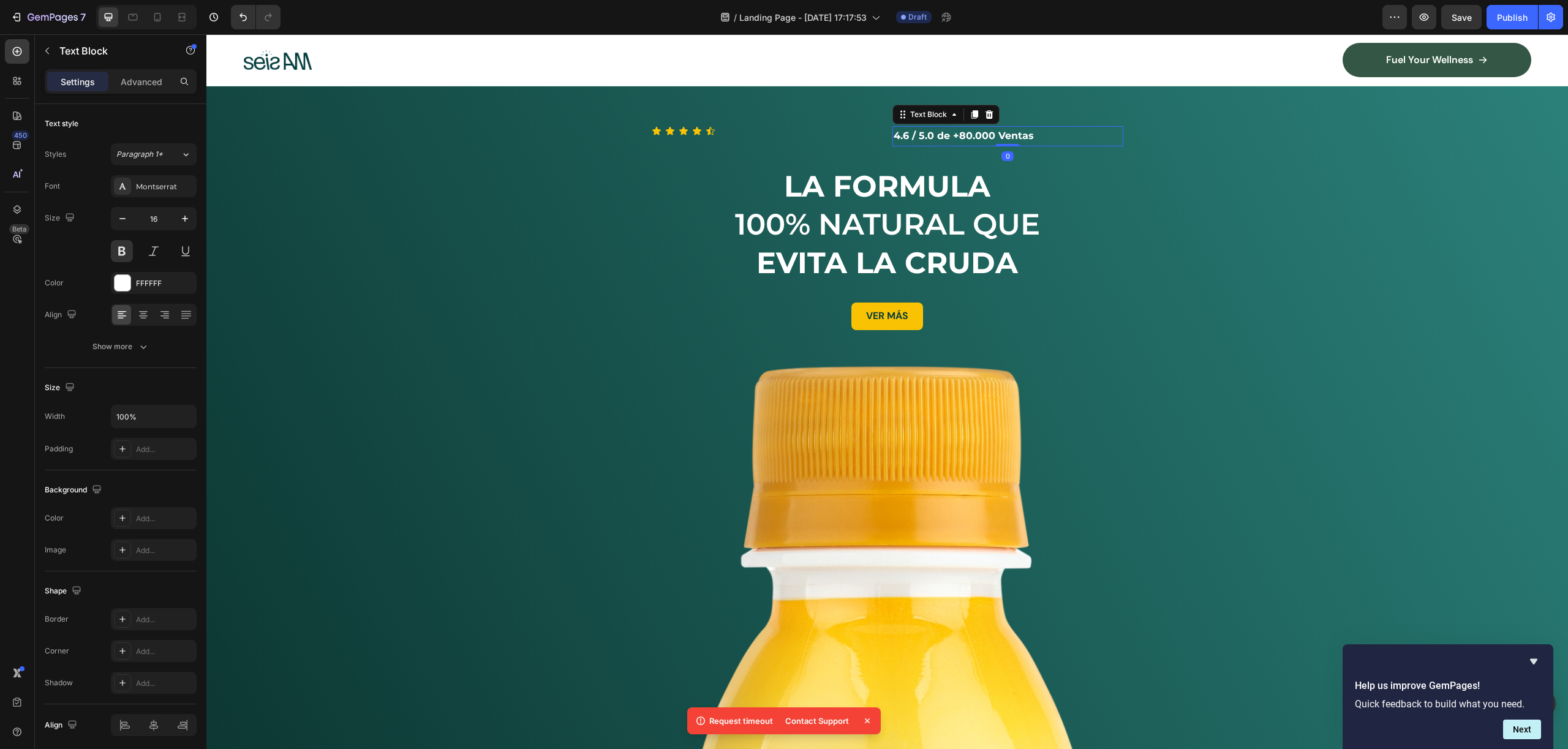
click at [892, 132] on div "4.6 / 5.0 de +80.000 Ventas" at bounding box center [1007, 135] width 231 height 20
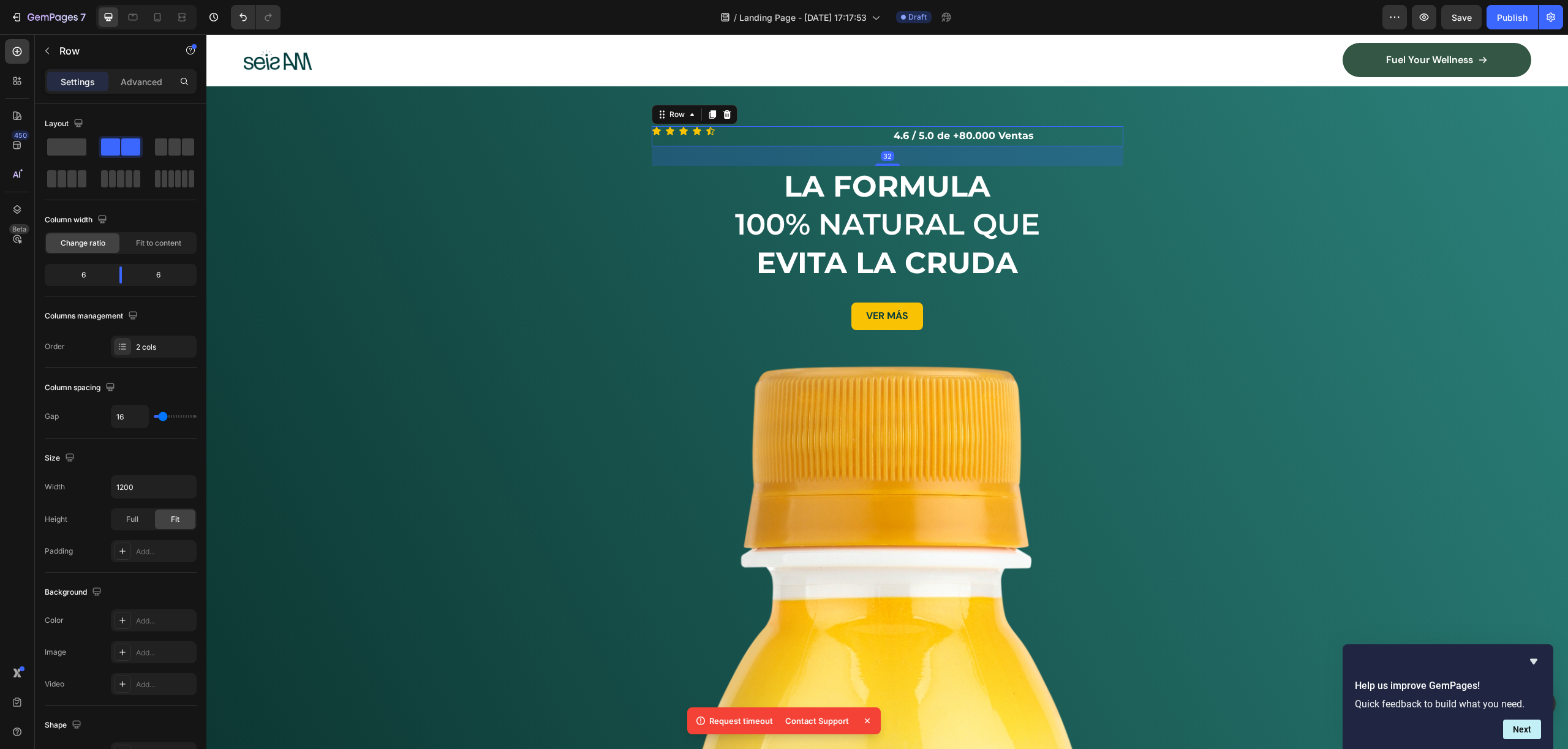
click at [689, 141] on div "Icon Icon Icon Icon Icon Icon List" at bounding box center [766, 135] width 231 height 20
click at [59, 147] on span at bounding box center [67, 147] width 40 height 17
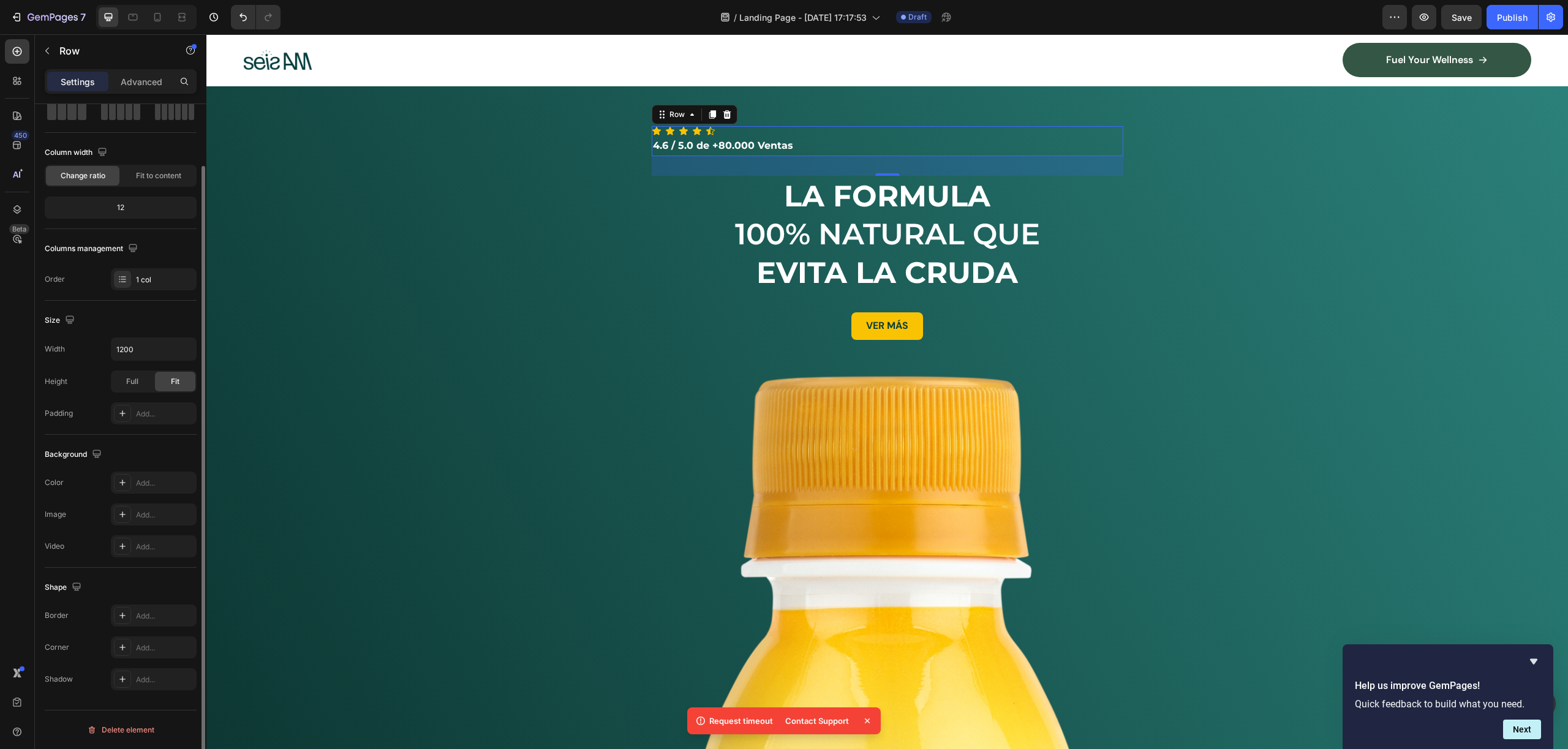
scroll to position [0, 0]
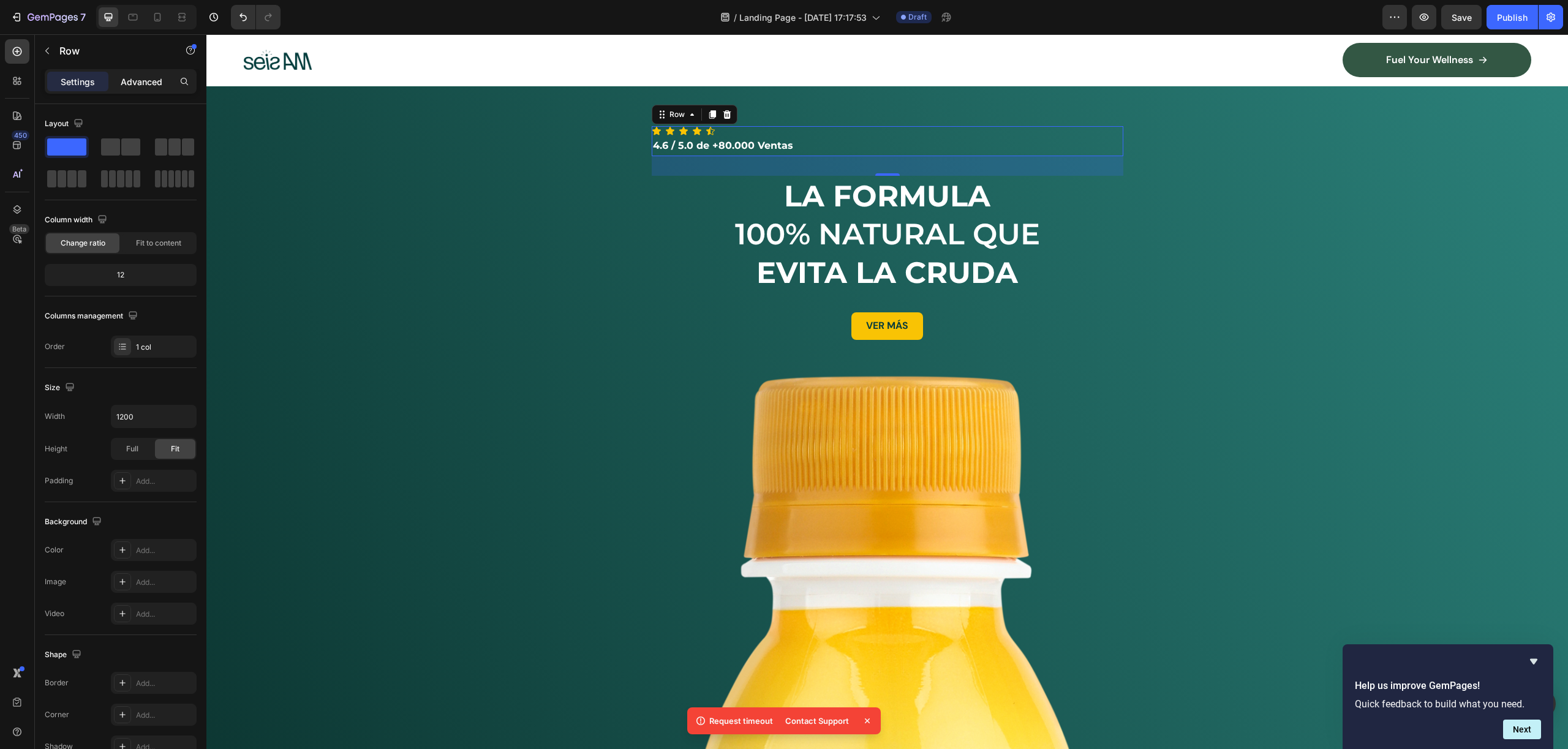
click at [125, 85] on p "Advanced" at bounding box center [141, 82] width 41 height 13
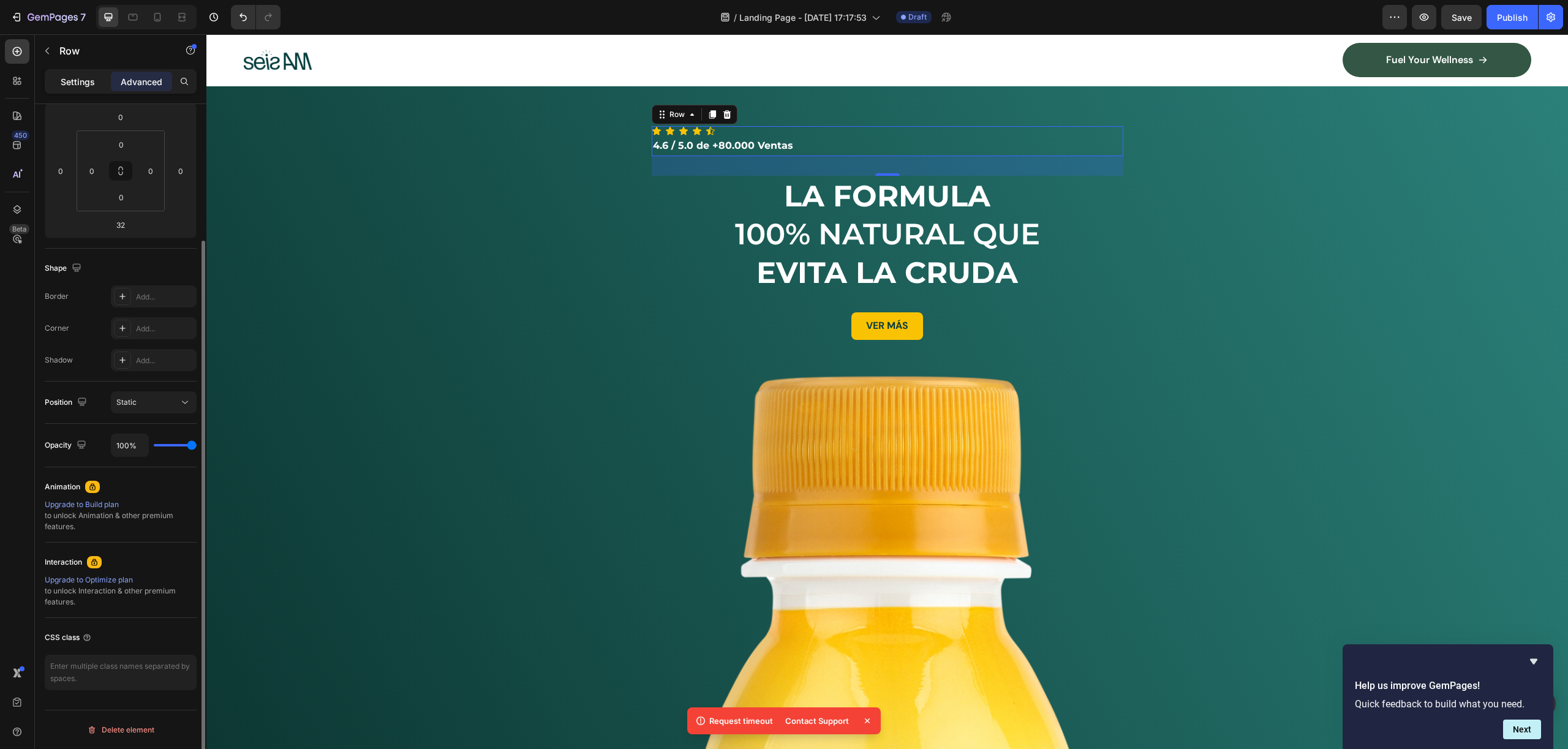
click at [99, 82] on div "Settings" at bounding box center [77, 81] width 61 height 20
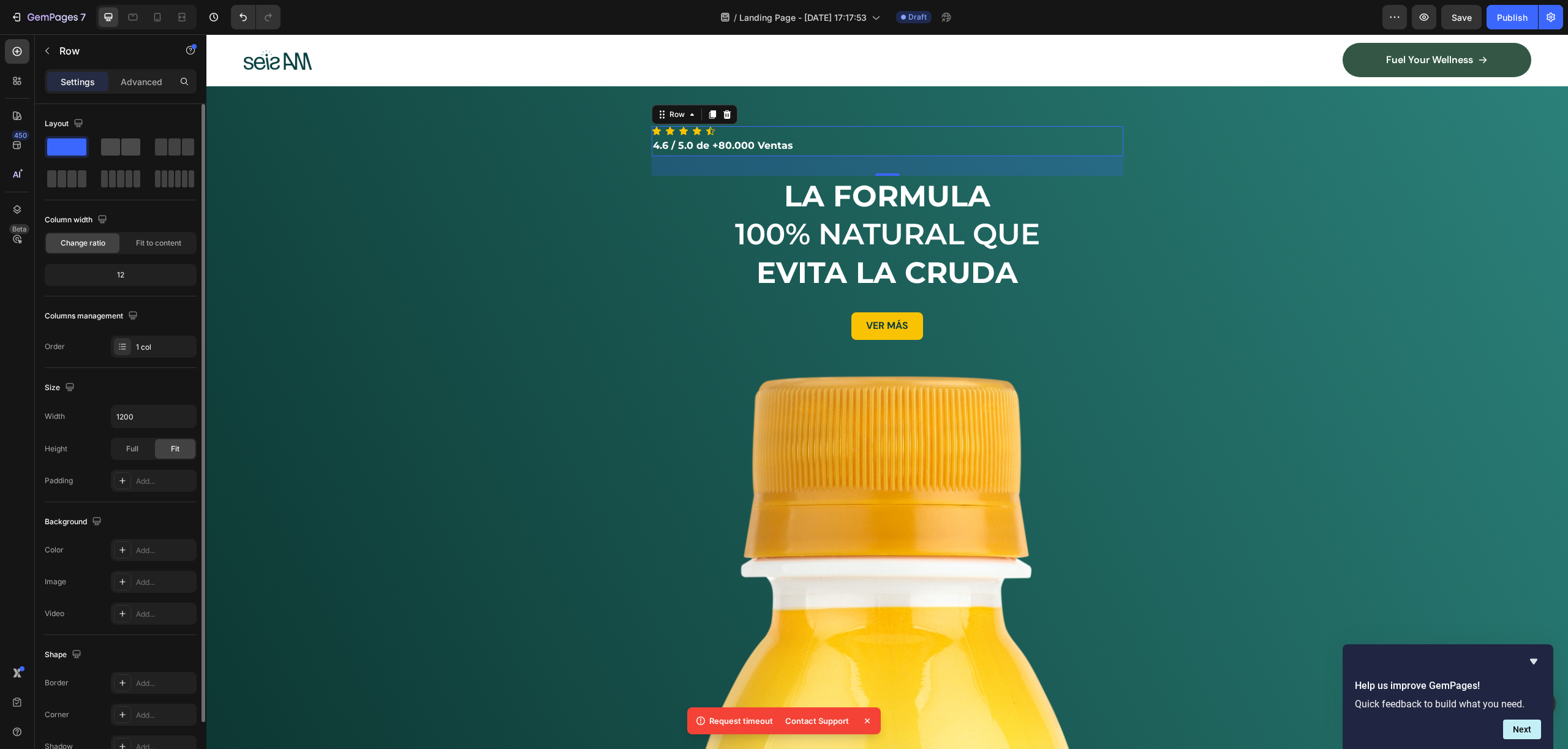
click at [109, 147] on span at bounding box center [110, 147] width 19 height 17
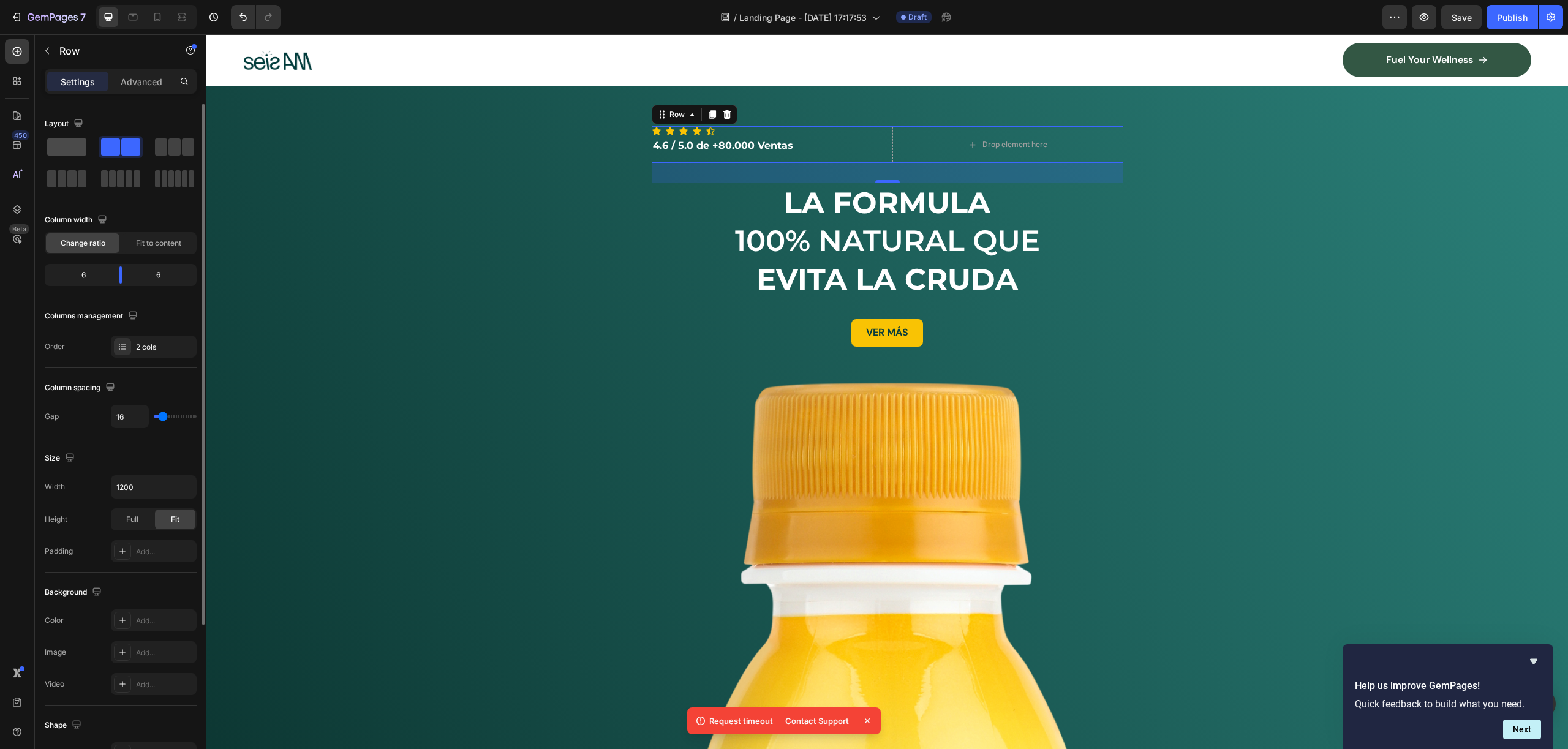
click at [66, 141] on span at bounding box center [67, 147] width 40 height 17
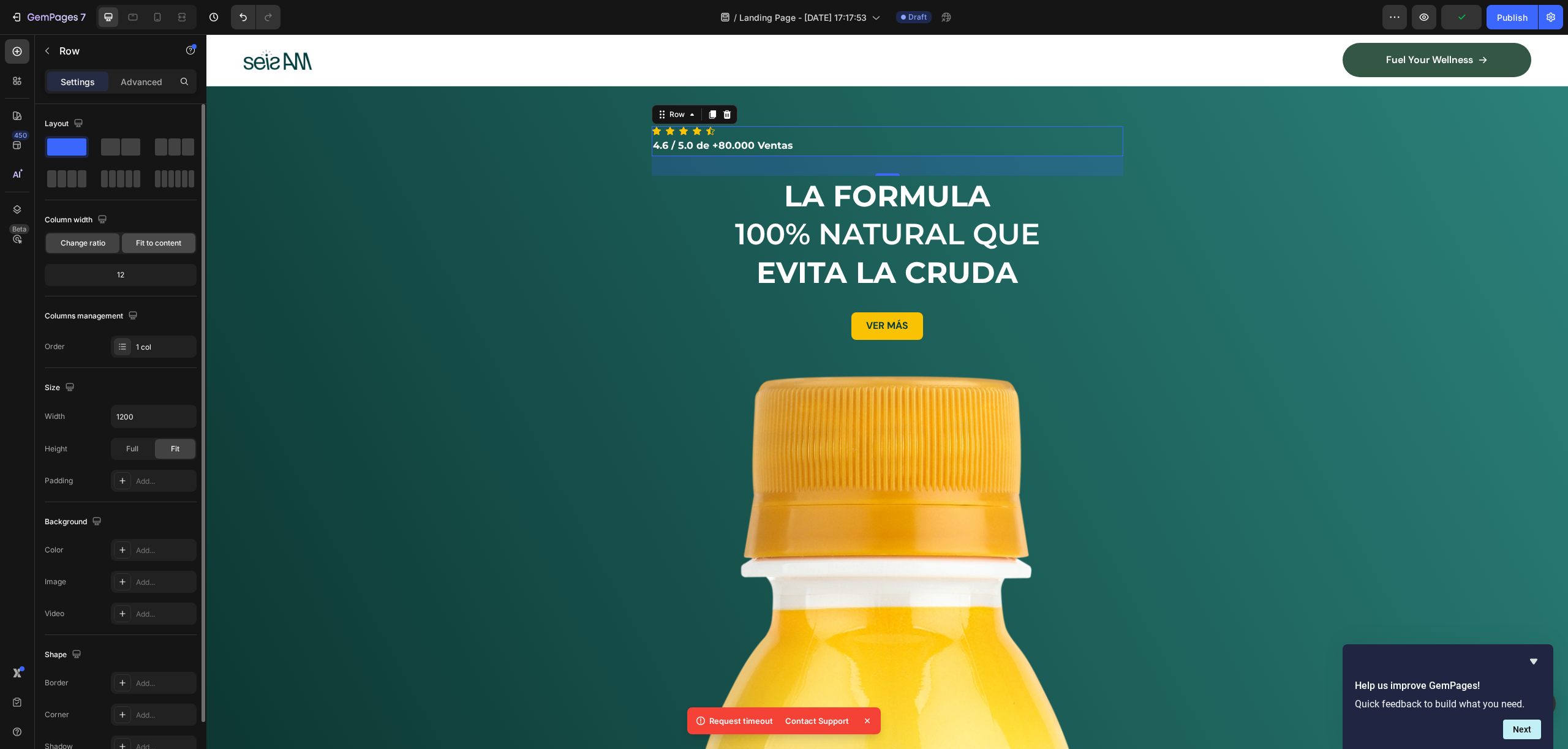
click at [145, 242] on span "Fit to content" at bounding box center [158, 243] width 45 height 11
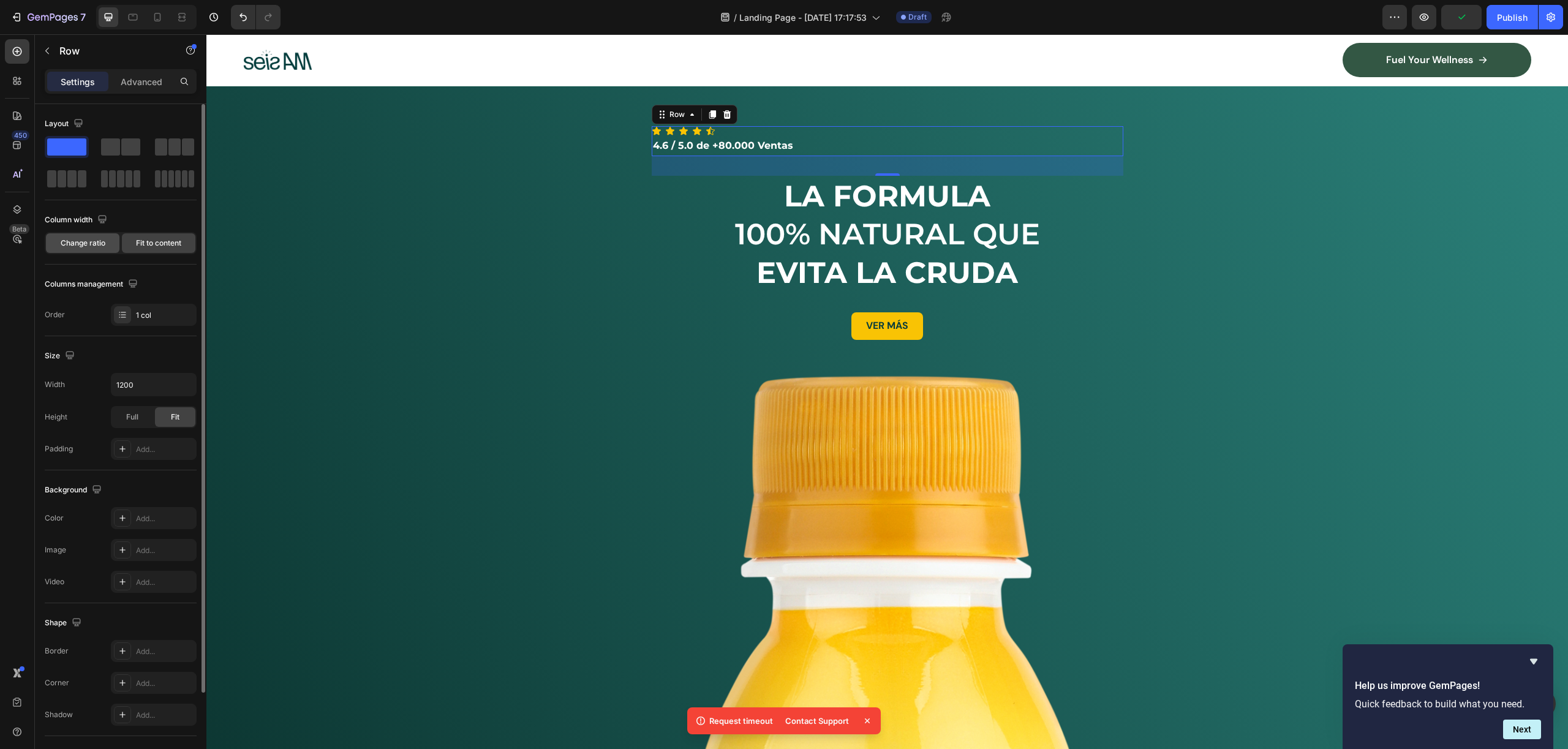
click at [88, 237] on div "Change ratio" at bounding box center [83, 243] width 73 height 20
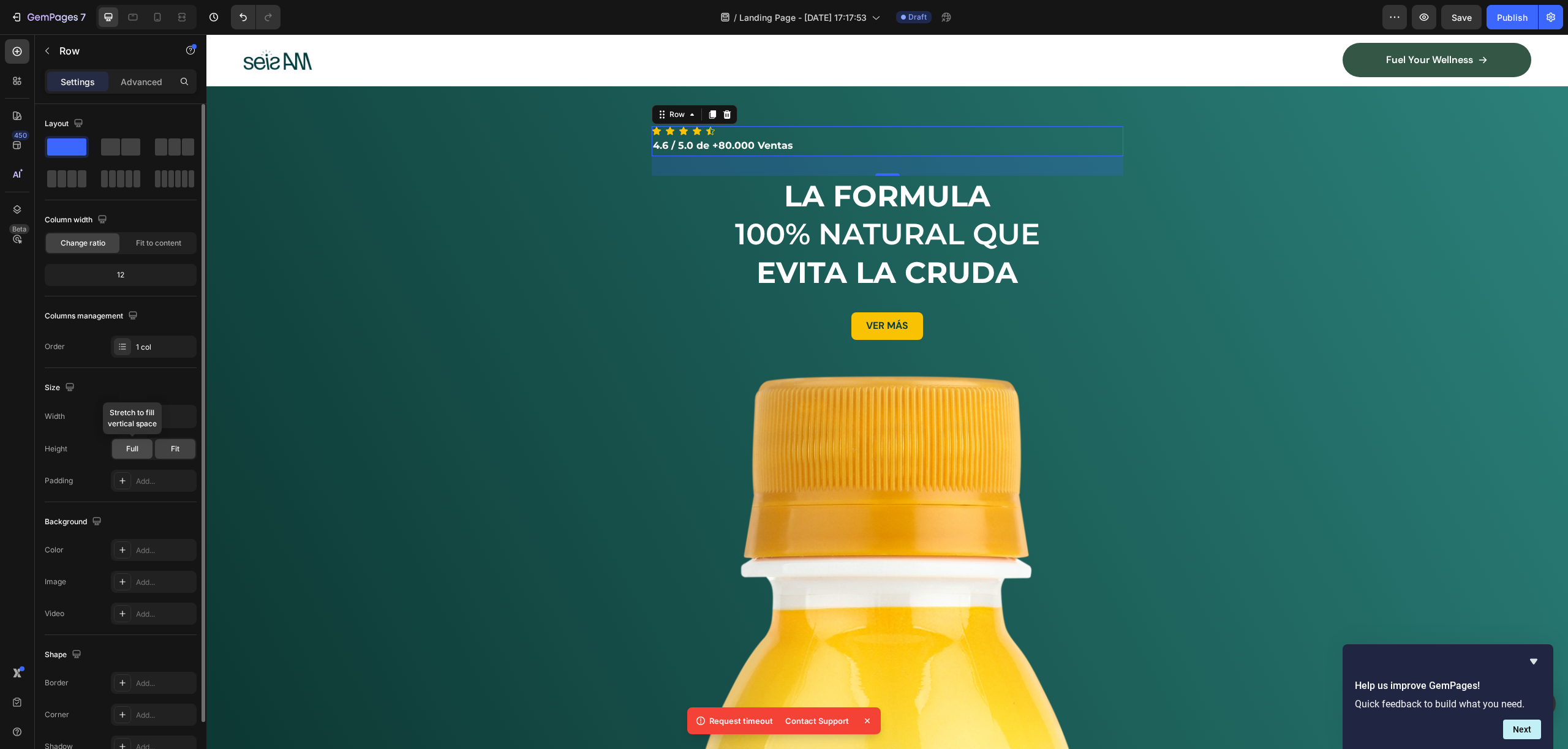
click at [133, 452] on span "Full" at bounding box center [132, 449] width 12 height 11
click at [161, 449] on div "Fit" at bounding box center [175, 449] width 40 height 20
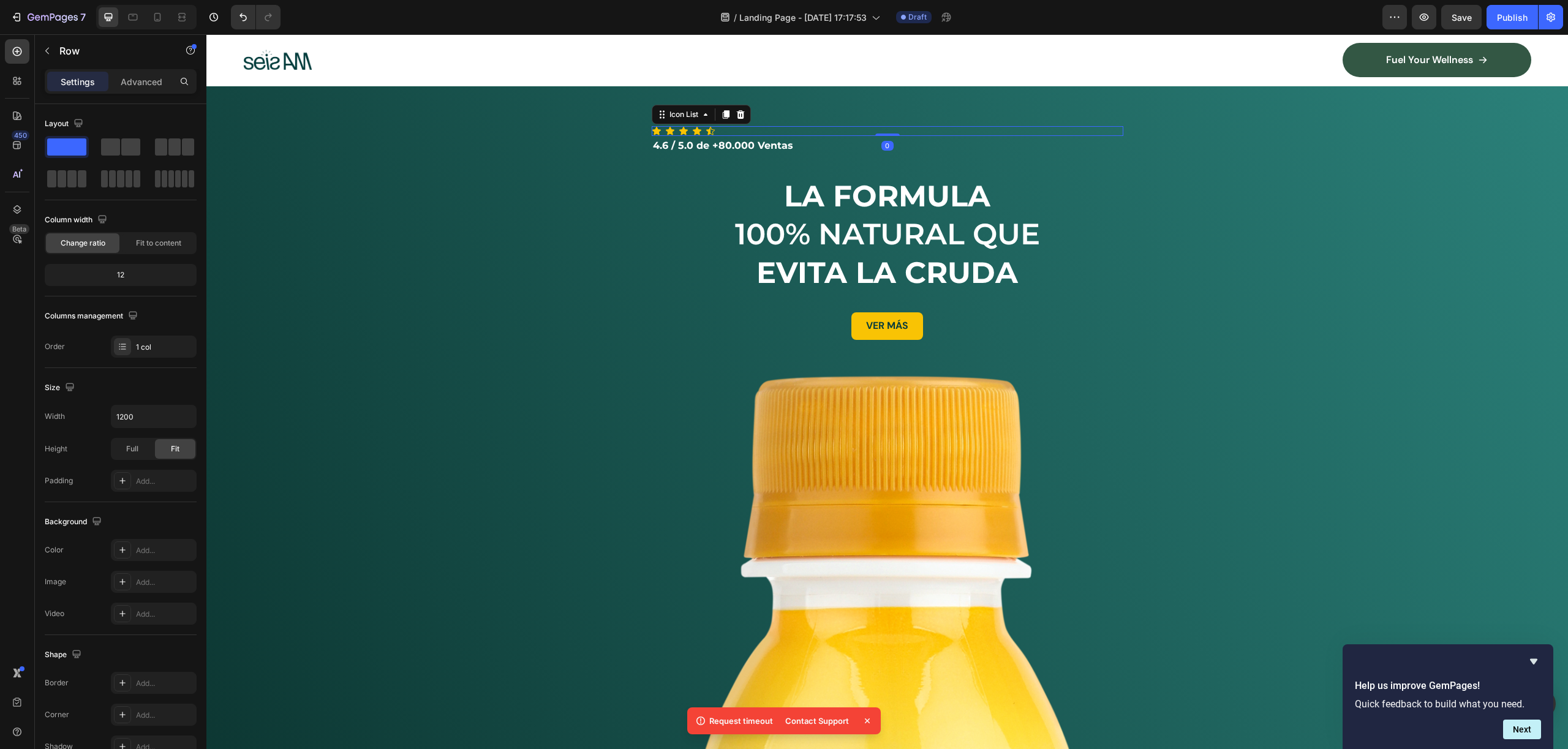
click at [755, 130] on div "Icon Icon Icon Icon Icon" at bounding box center [887, 131] width 472 height 9
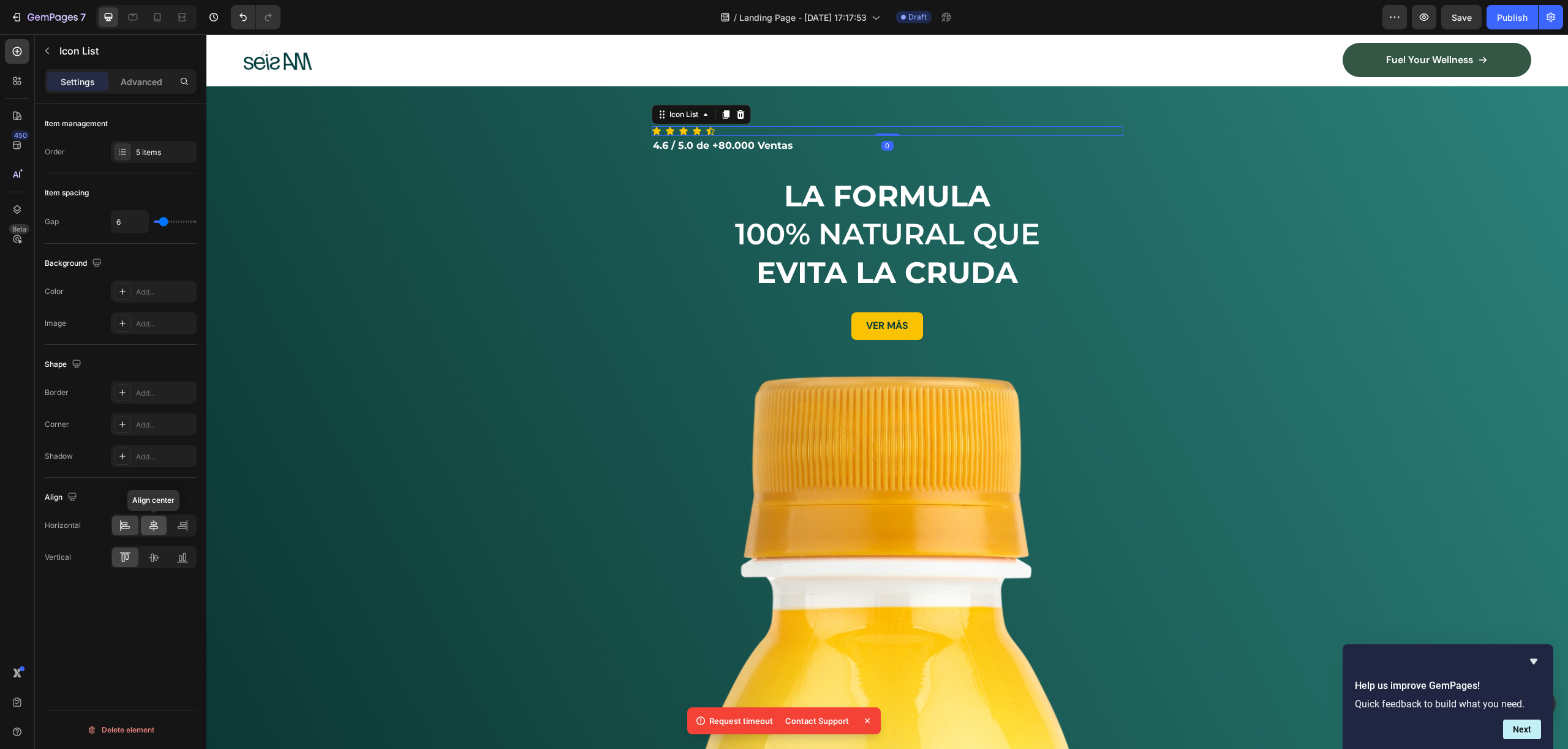
click at [144, 519] on div at bounding box center [154, 525] width 26 height 20
click at [157, 518] on div at bounding box center [154, 525] width 26 height 20
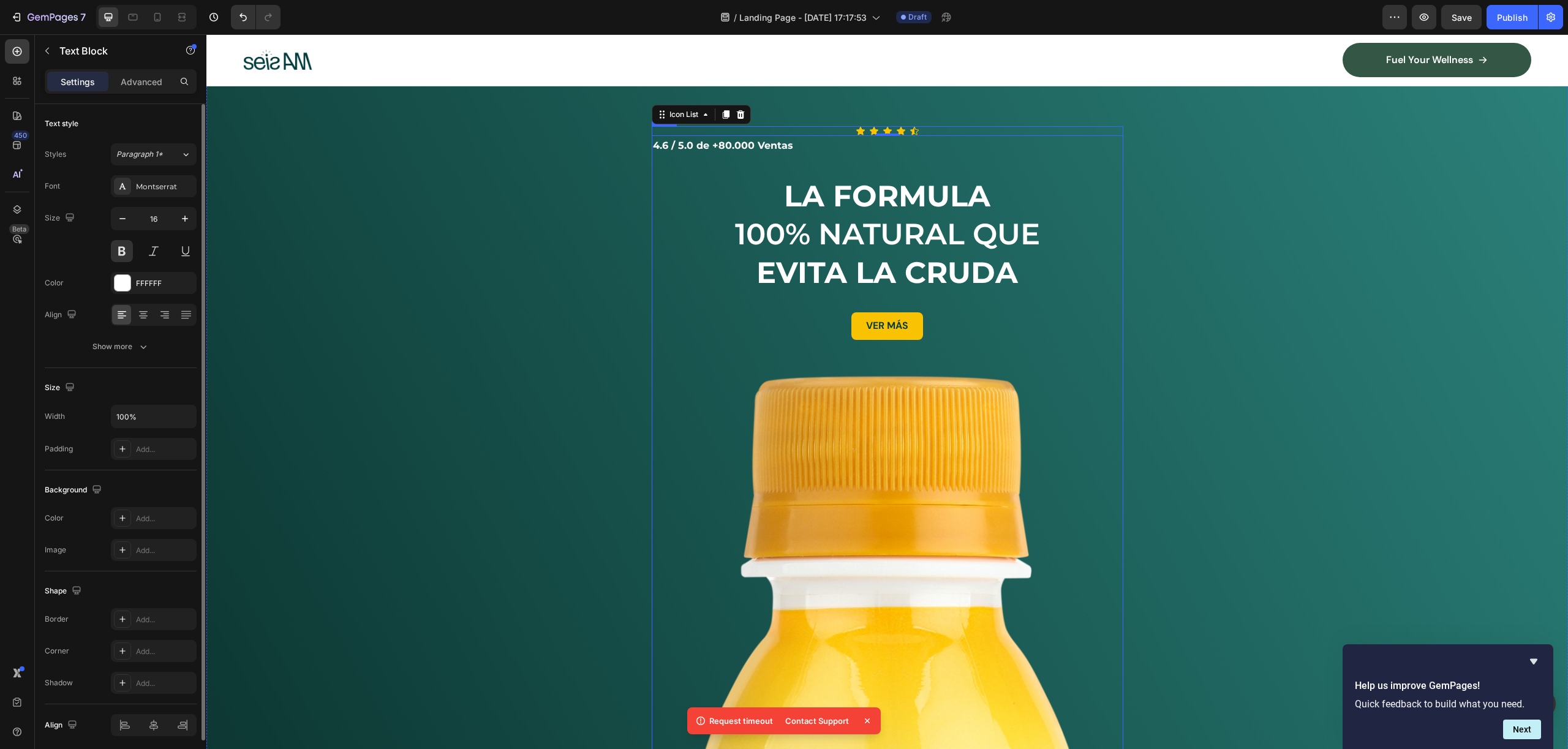
click at [723, 149] on p "4.6 / 5.0 de +80.000 Ventas" at bounding box center [888, 146] width 469 height 18
click at [766, 141] on p "4.6 / 5.0 de +80.000 Ventas" at bounding box center [888, 146] width 469 height 18
click at [736, 148] on p "4.6 / 5.0 de +80.000 Ventas" at bounding box center [888, 146] width 469 height 18
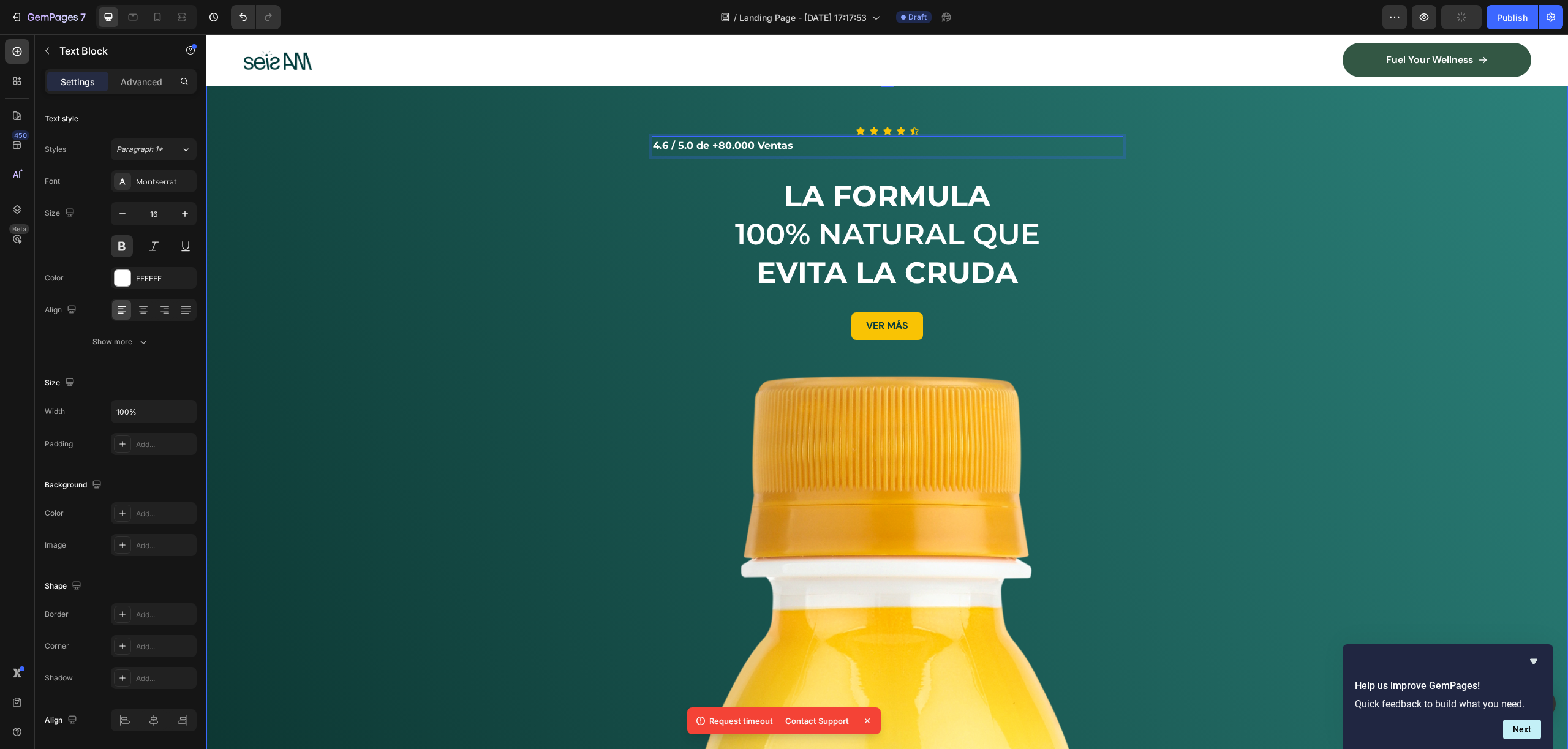
click at [737, 123] on div "Icon Icon Icon Icon Icon Icon List 4.6 / 5.0 de +80.000 Ventas Text Block 0 Row…" at bounding box center [887, 725] width 1362 height 1298
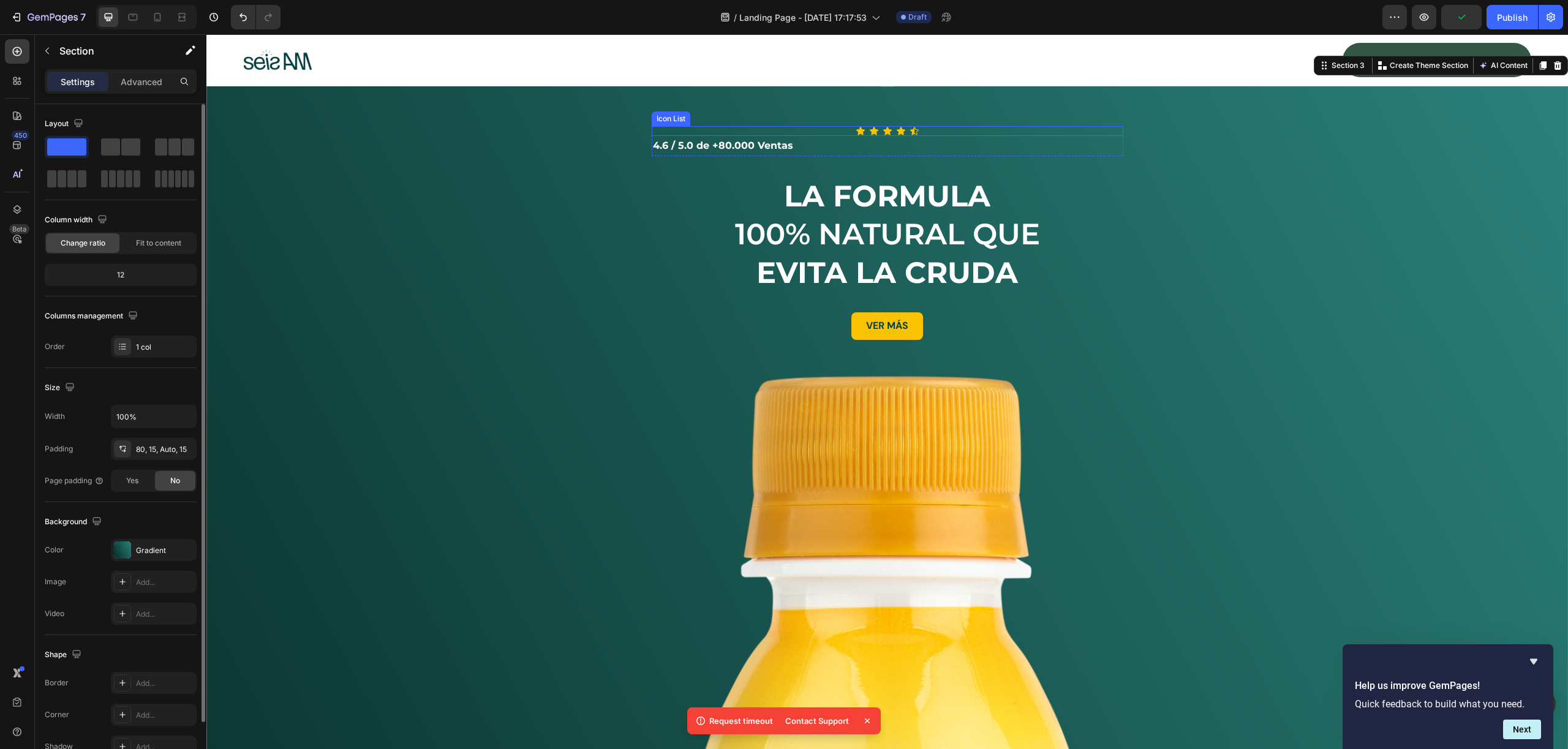
click at [744, 150] on p "4.6 / 5.0 de +80.000 Ventas" at bounding box center [888, 146] width 469 height 18
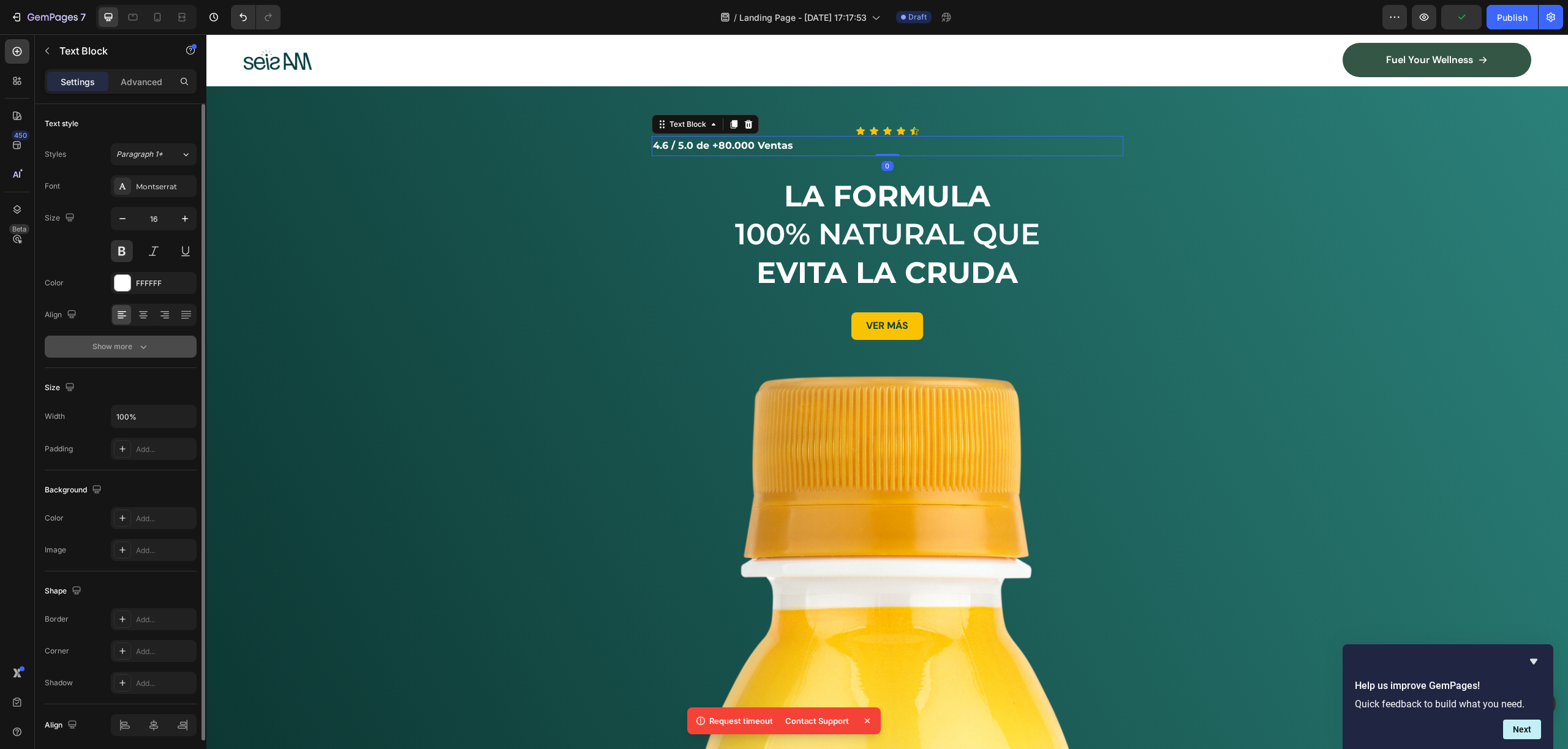
click at [113, 342] on div "Show more" at bounding box center [120, 346] width 57 height 12
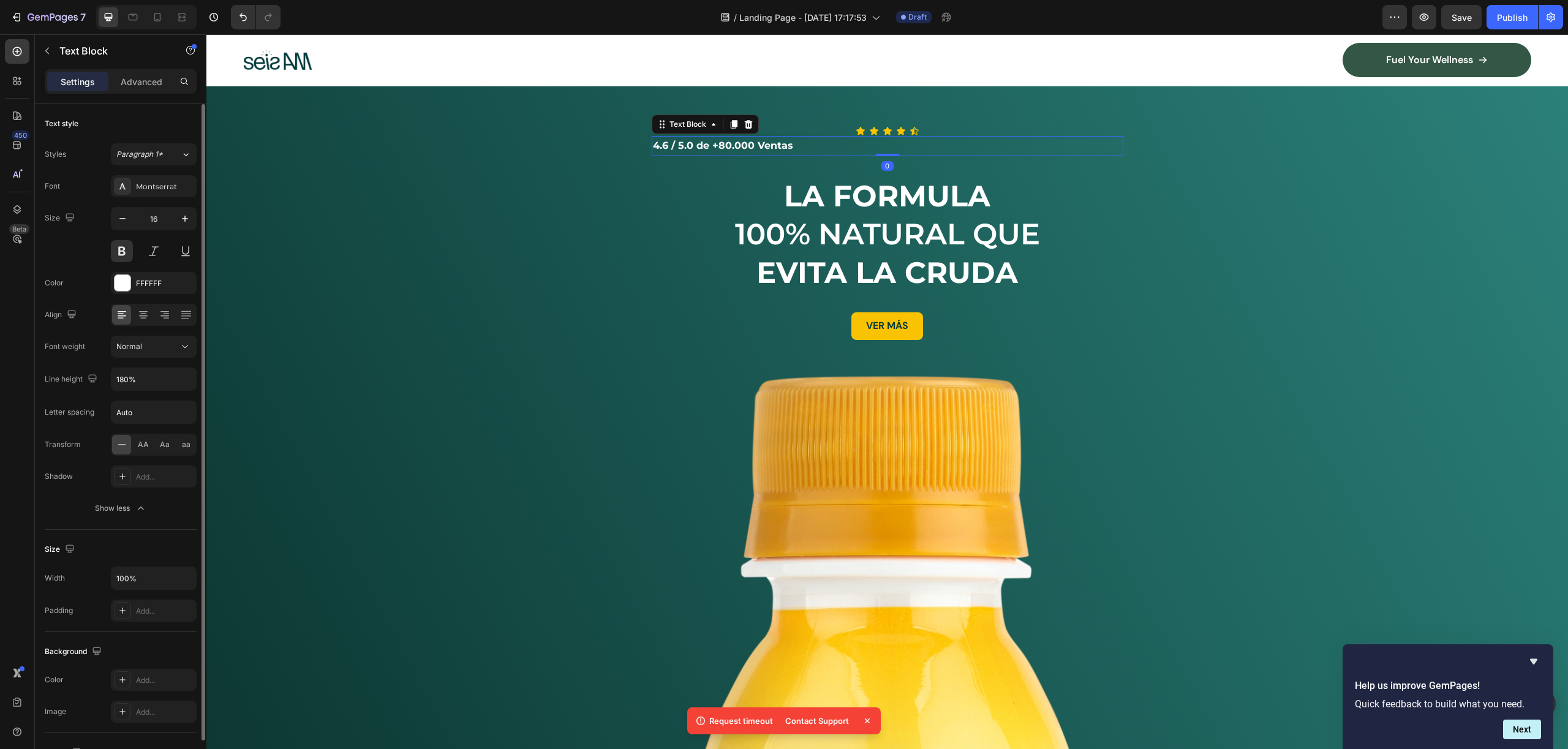
scroll to position [208, 0]
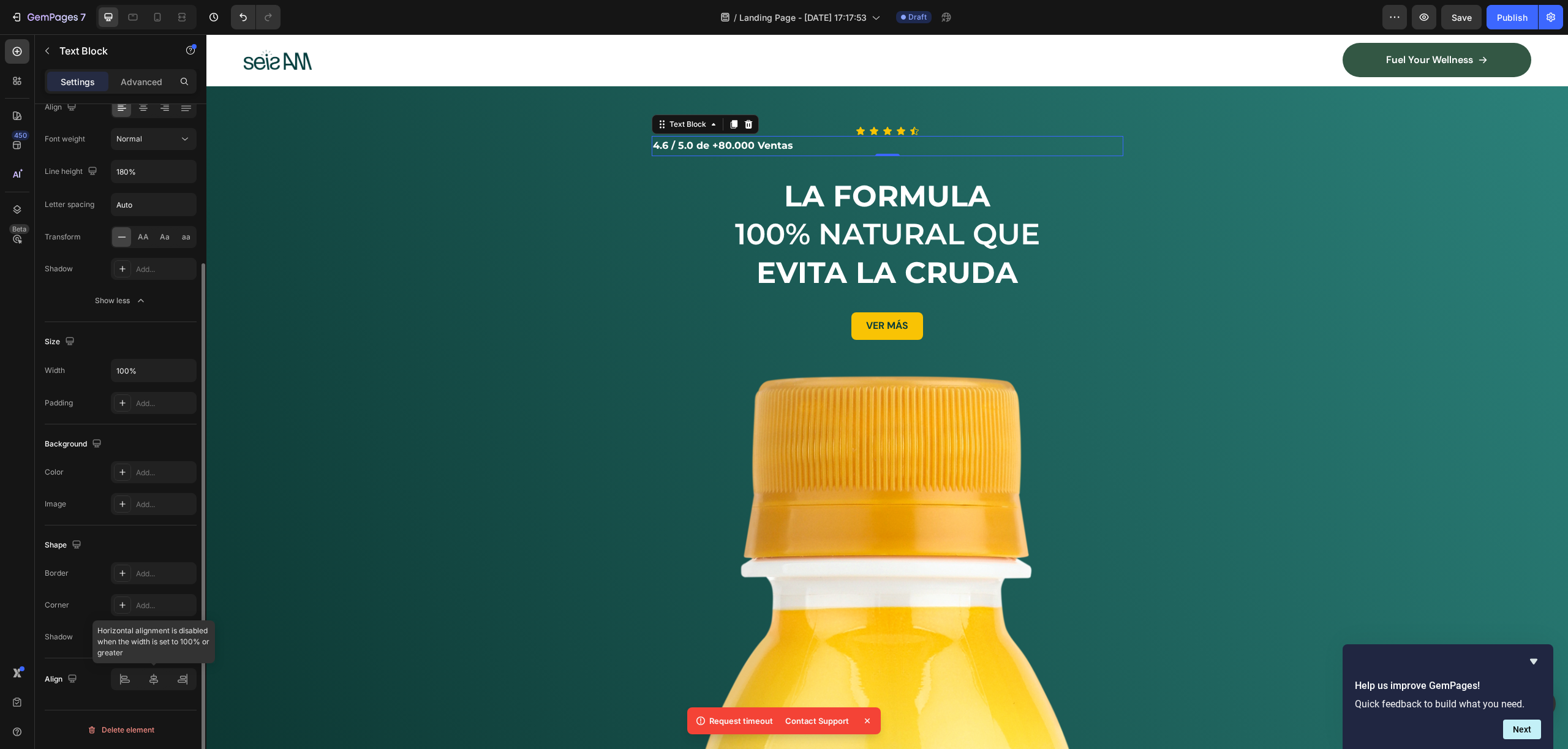
click at [148, 684] on div at bounding box center [153, 678] width 86 height 22
click at [182, 371] on icon "button" at bounding box center [184, 370] width 12 height 12
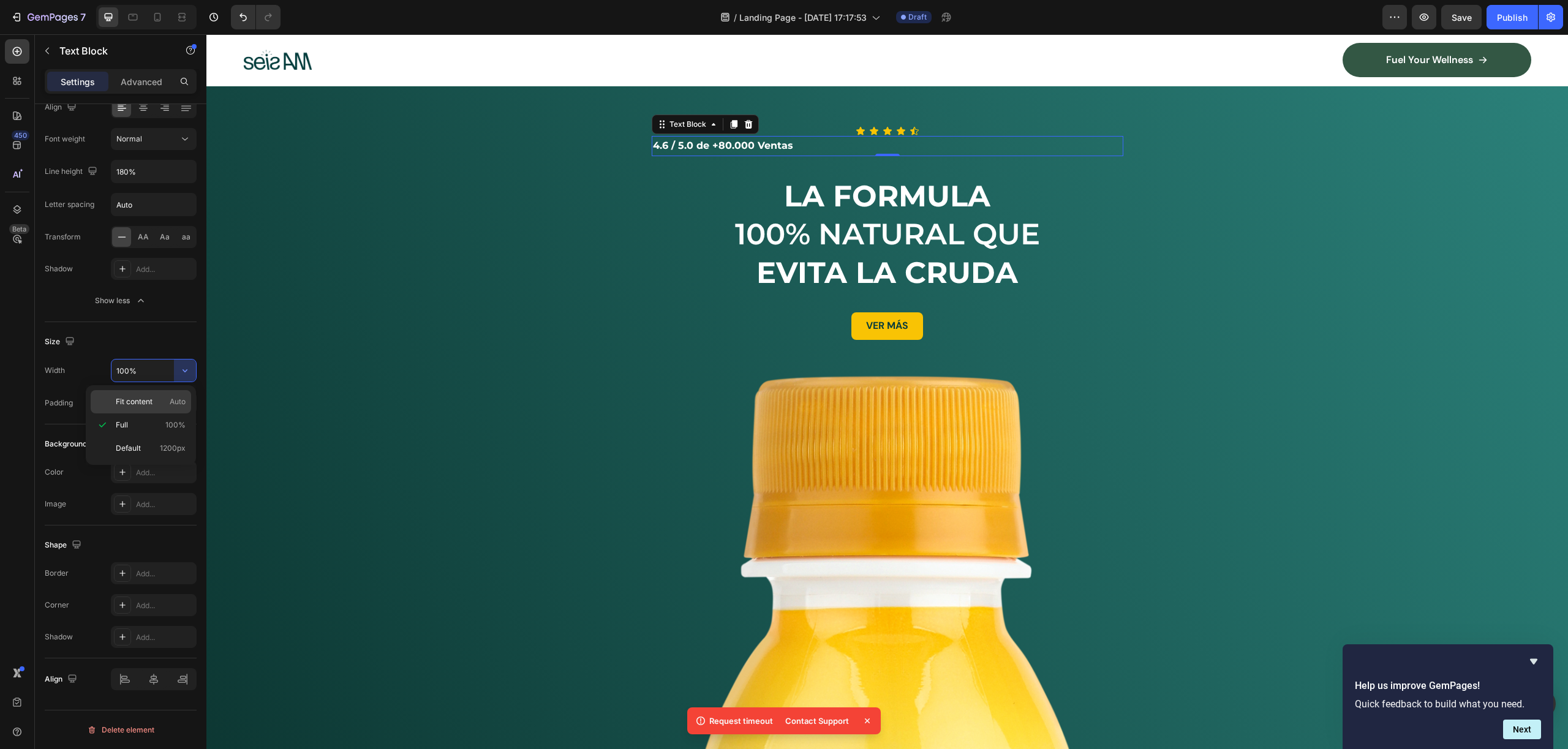
click at [175, 398] on span "Auto" at bounding box center [177, 402] width 16 height 11
type input "Auto"
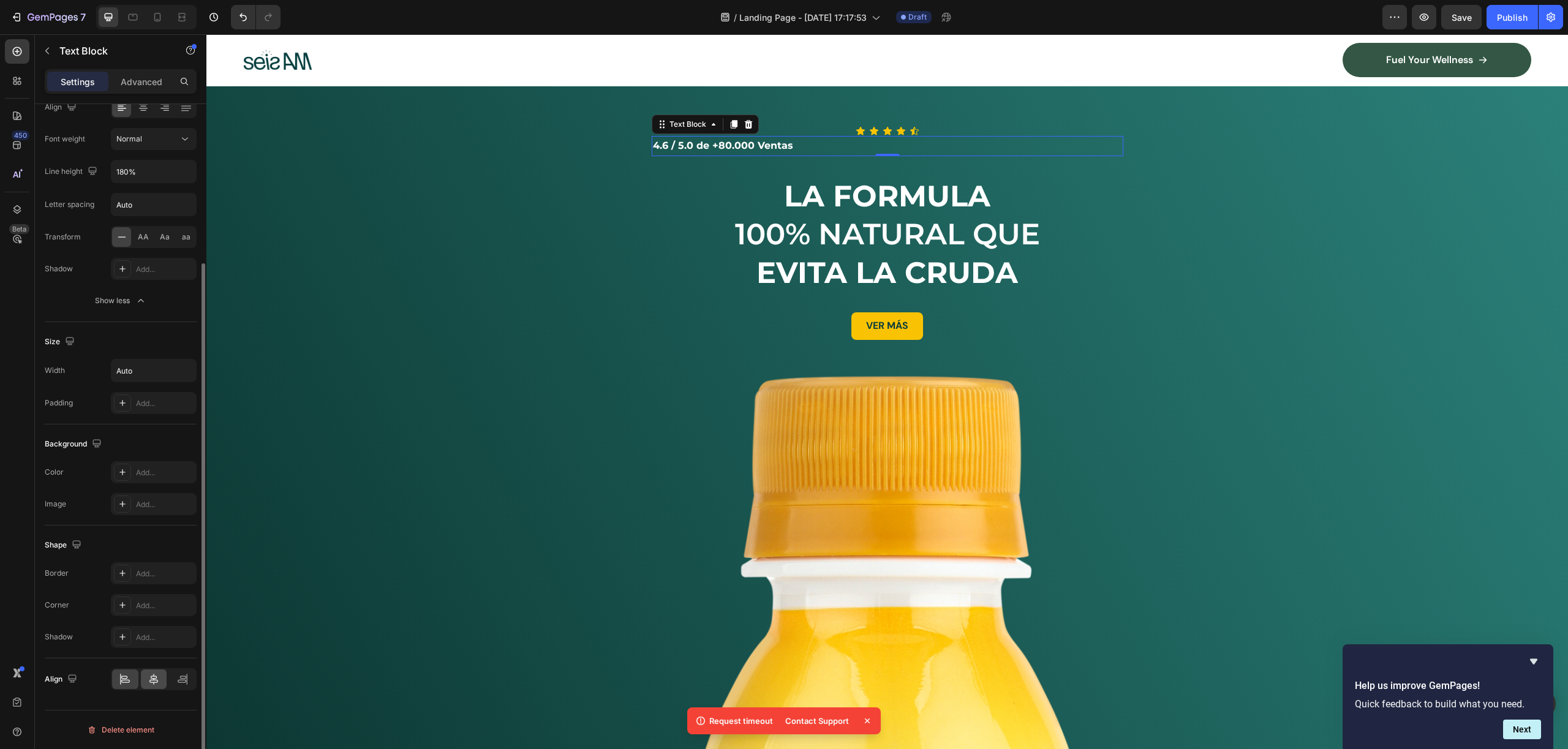
click at [151, 688] on div at bounding box center [154, 678] width 26 height 20
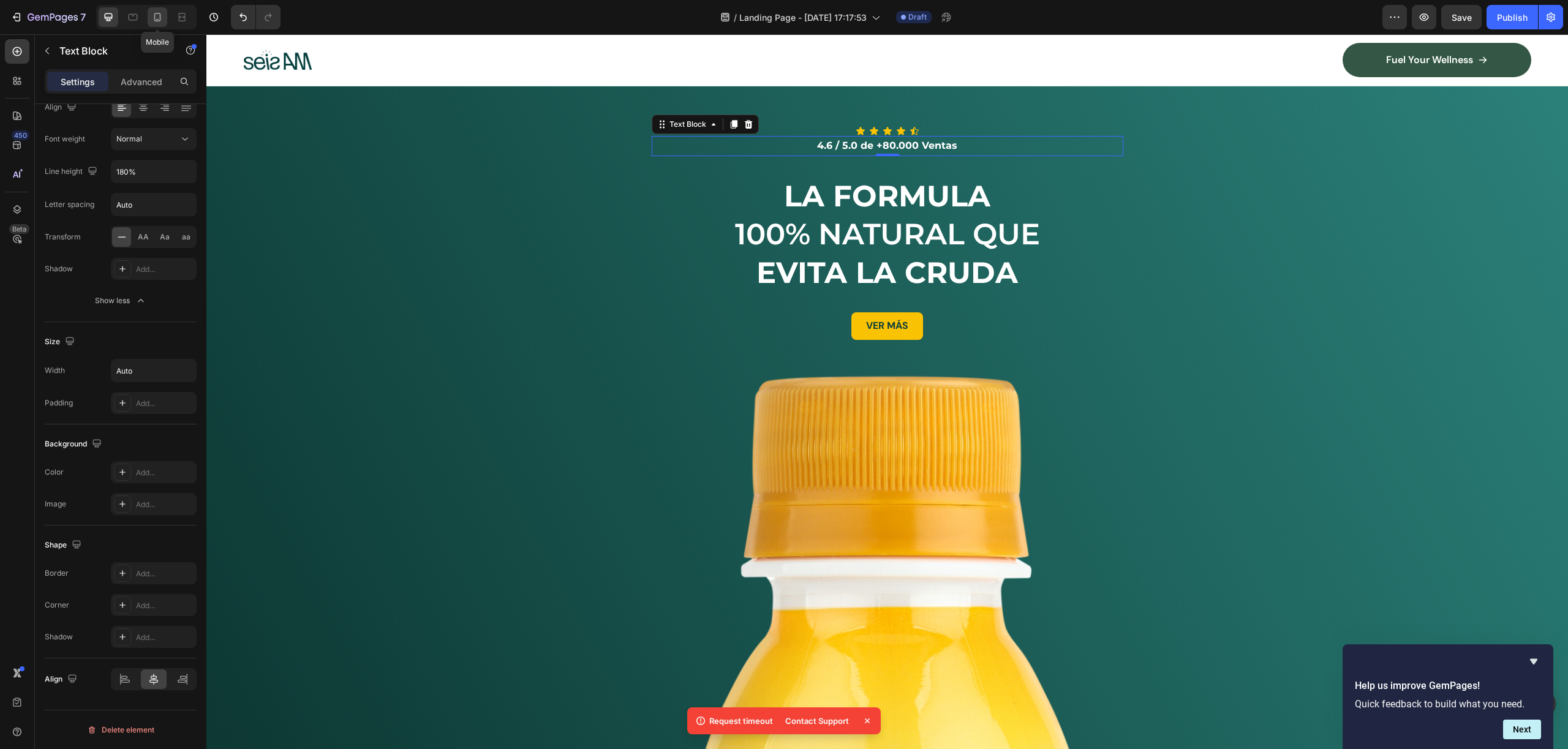
click at [160, 19] on icon at bounding box center [157, 17] width 12 height 12
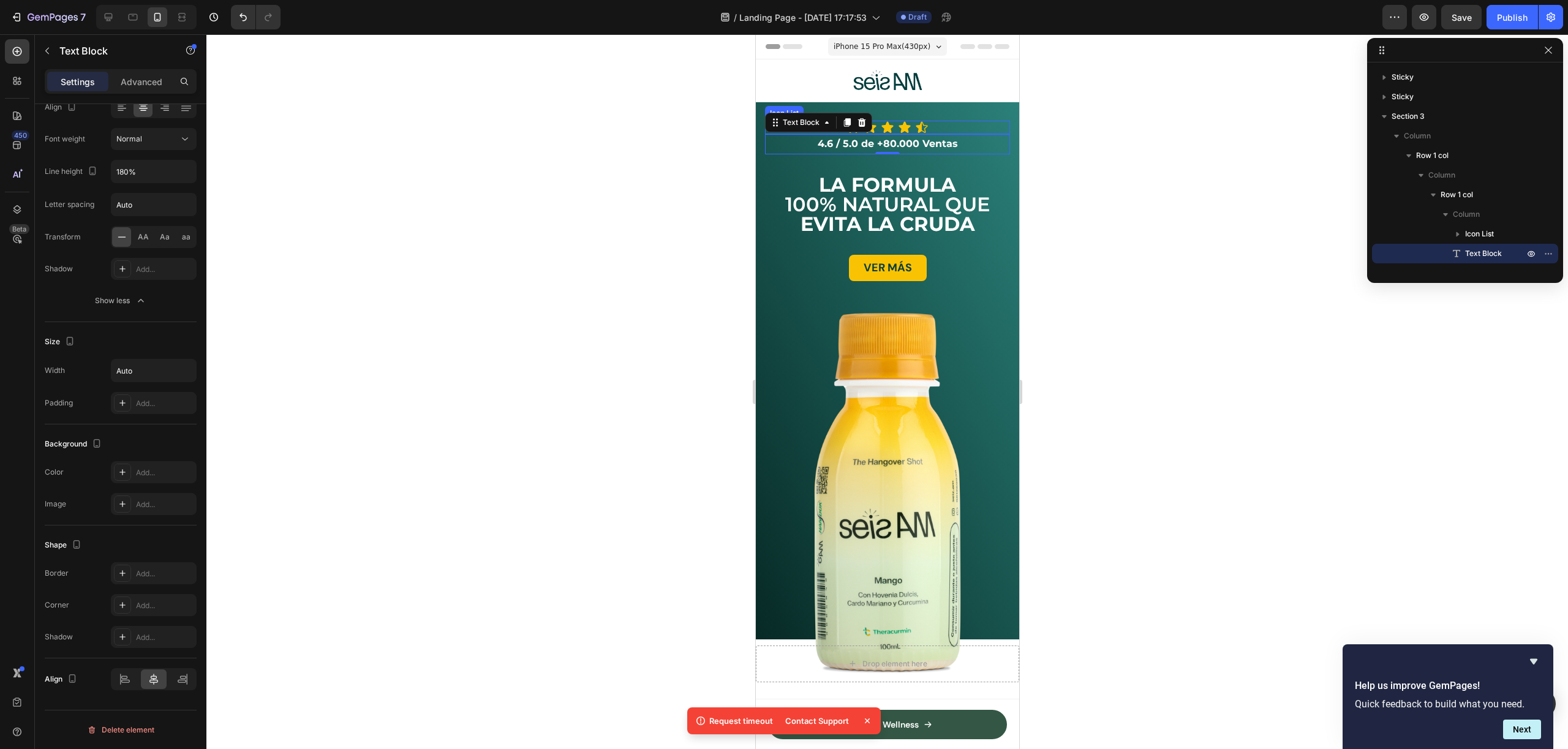
click at [946, 129] on div "Icon Icon Icon Icon Icon" at bounding box center [887, 127] width 245 height 13
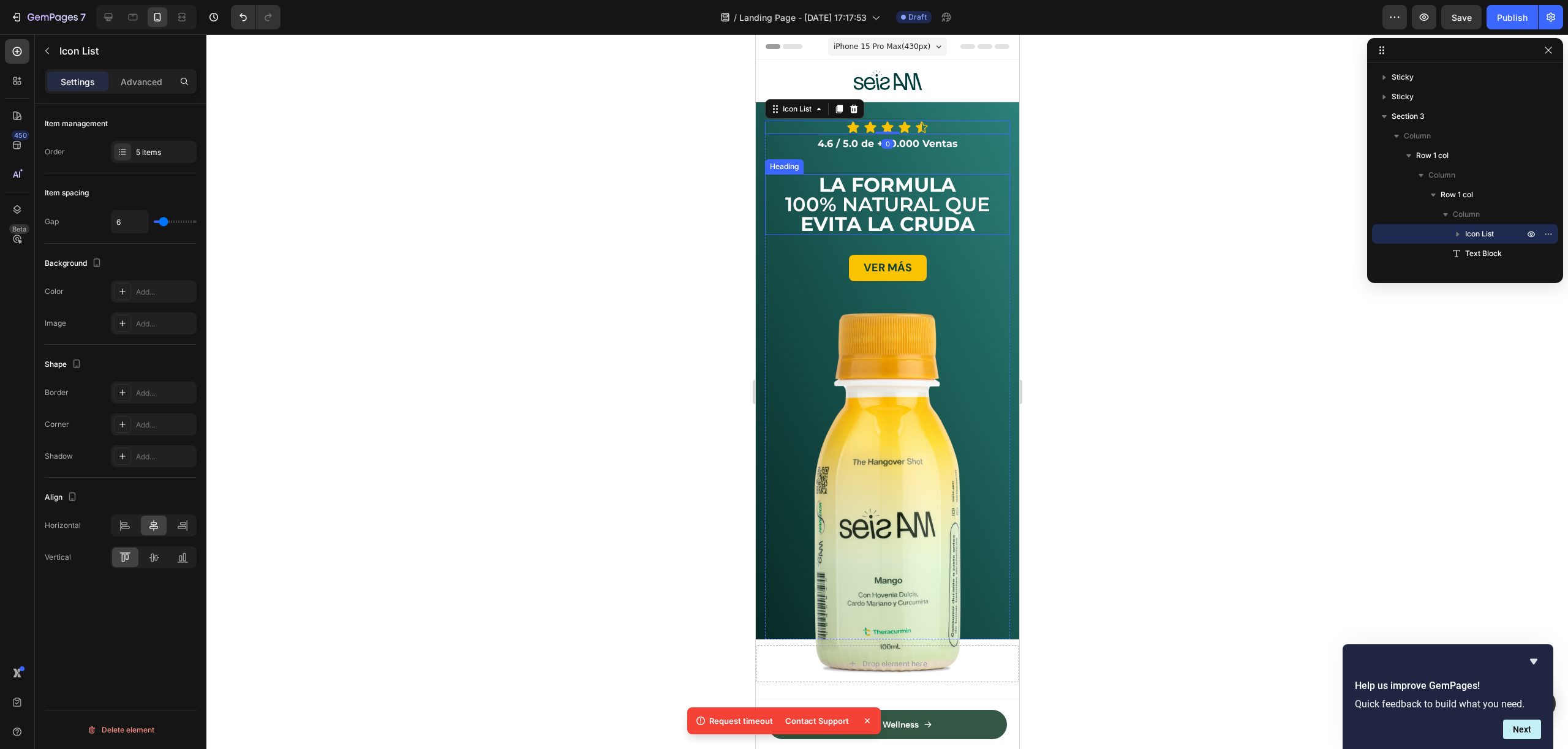
click at [959, 180] on p "⁠⁠⁠⁠⁠⁠⁠ LA FORMULA 100% NATURAL QUE EVITA LA CRUDA" at bounding box center [887, 204] width 243 height 58
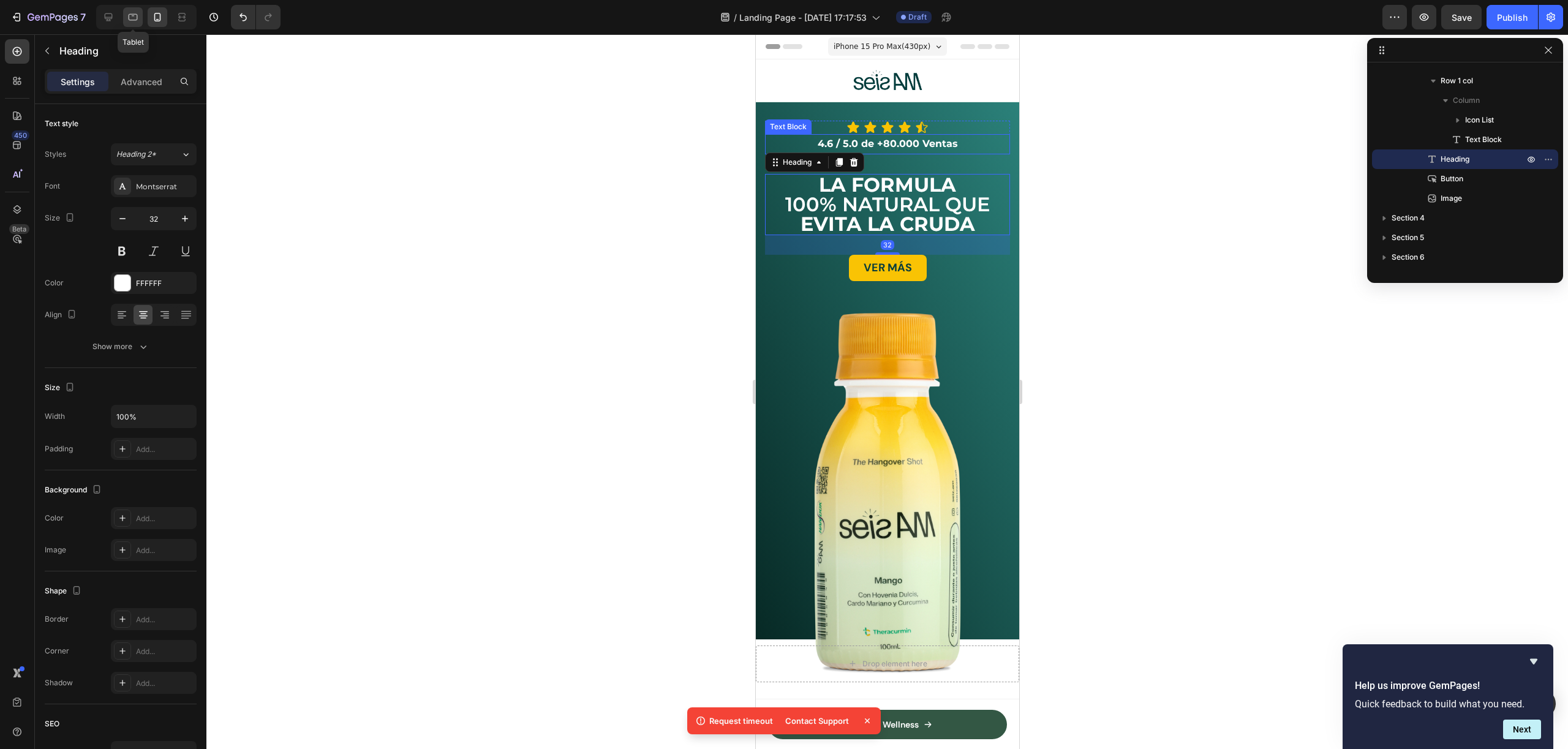
click at [136, 20] on icon at bounding box center [134, 17] width 9 height 7
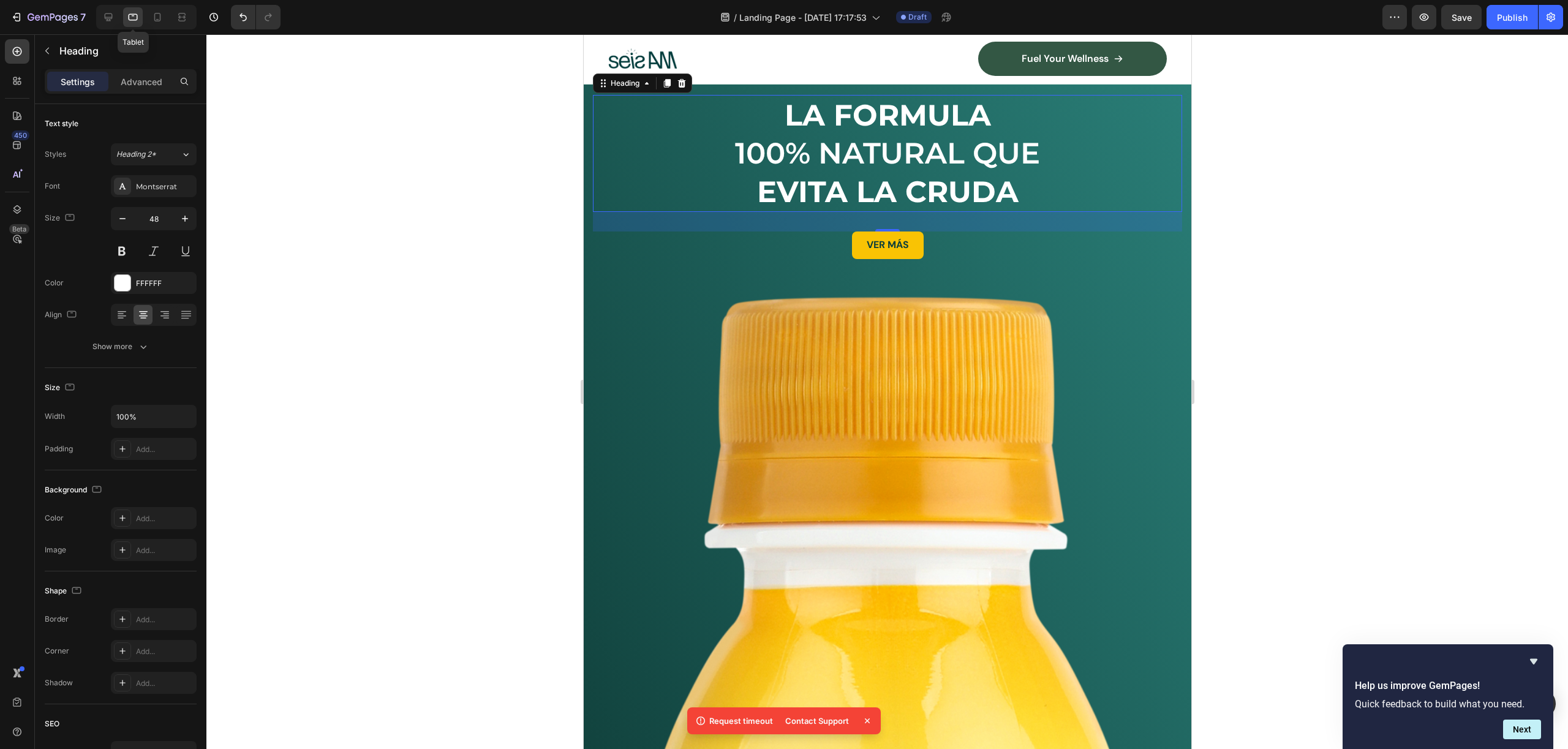
scroll to position [131, 0]
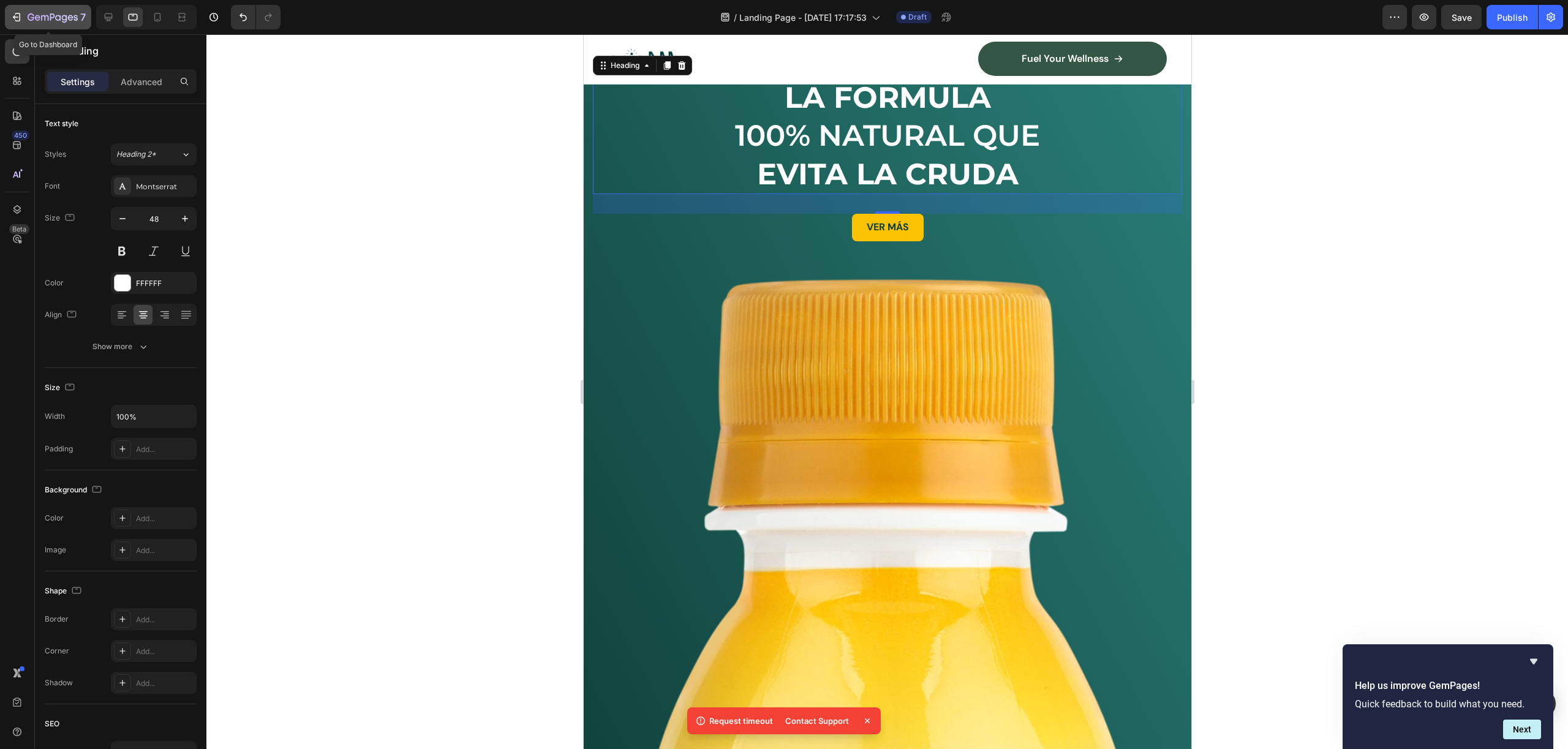
click at [89, 25] on button "7" at bounding box center [48, 17] width 87 height 24
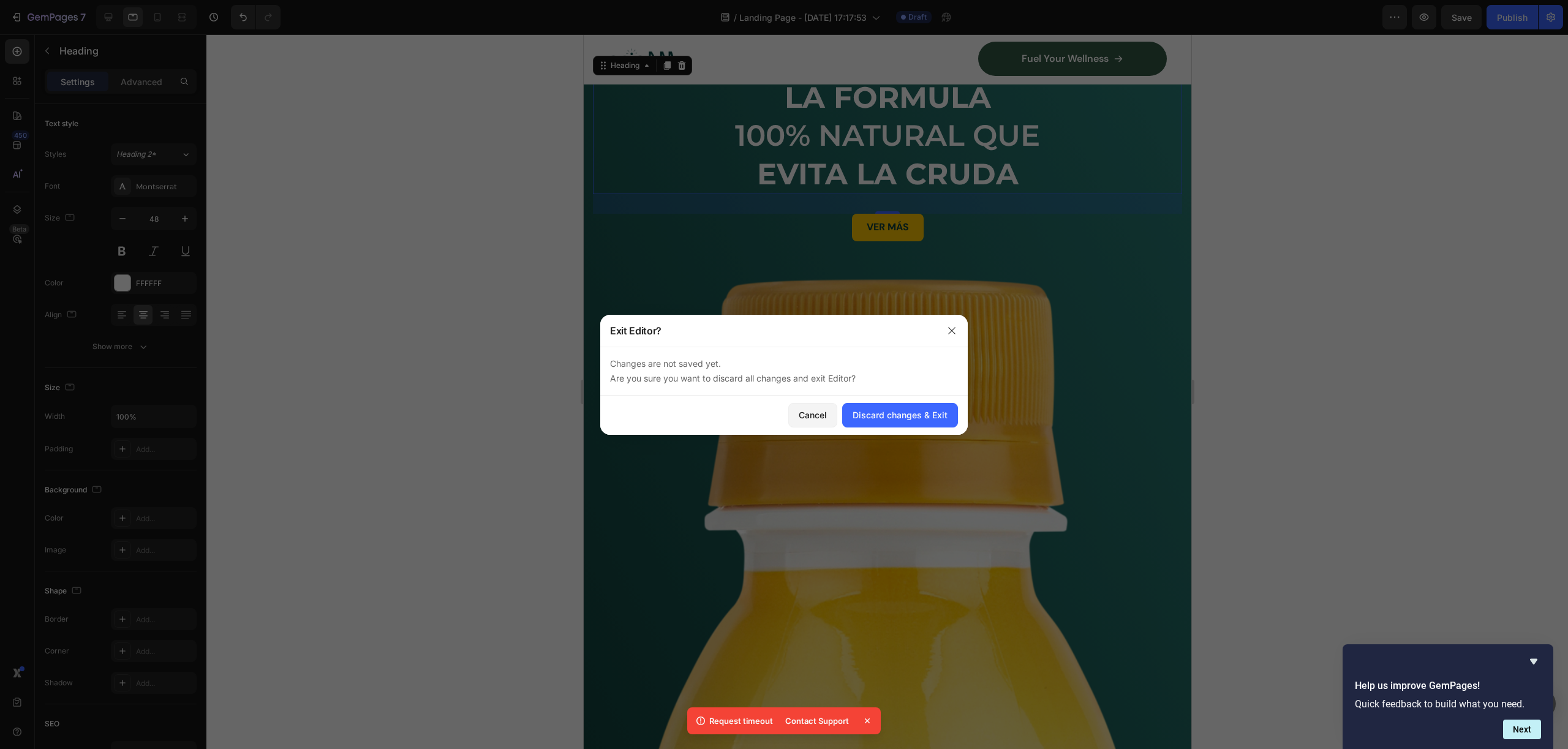
click at [104, 9] on div at bounding box center [784, 374] width 1568 height 749
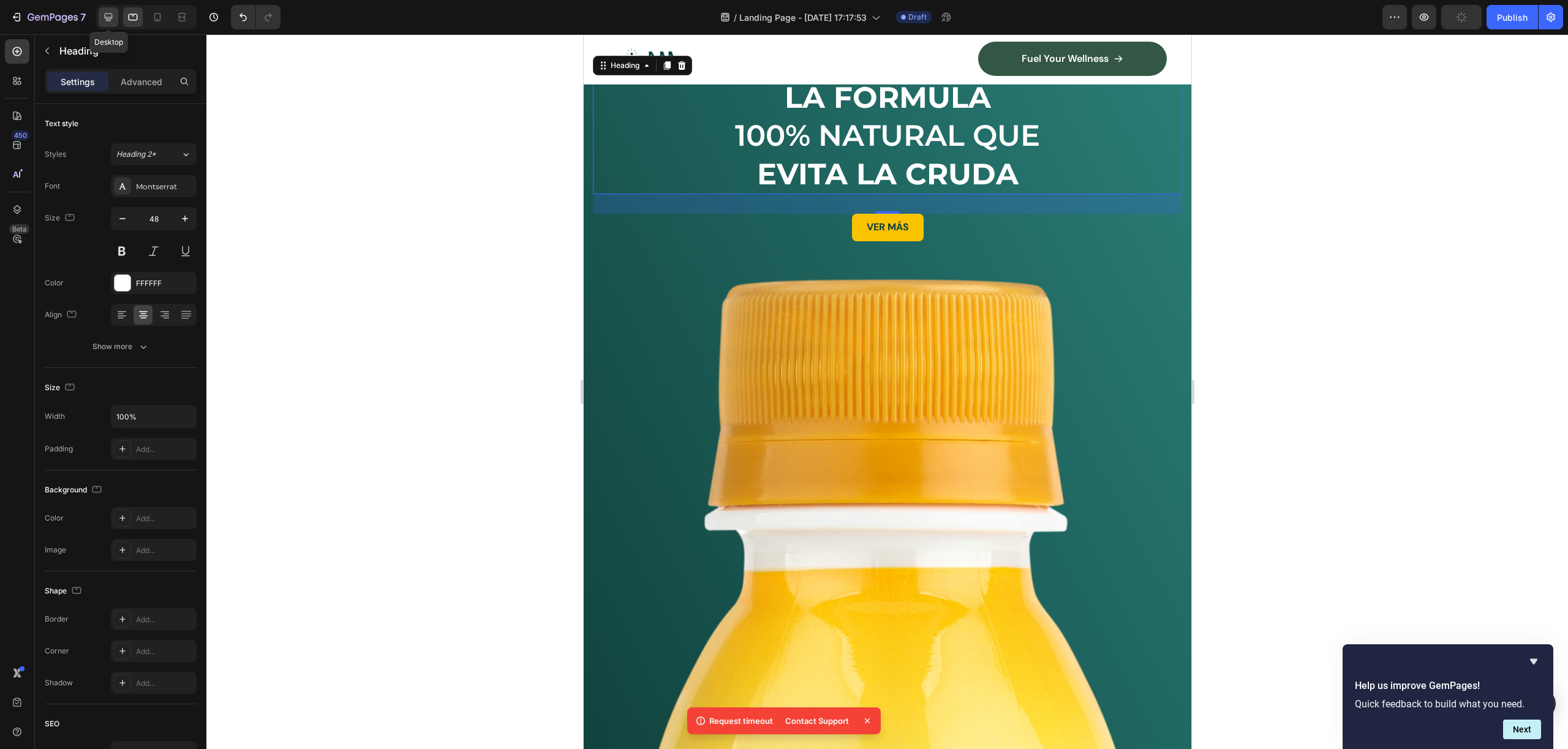
click at [104, 10] on div at bounding box center [108, 17] width 20 height 20
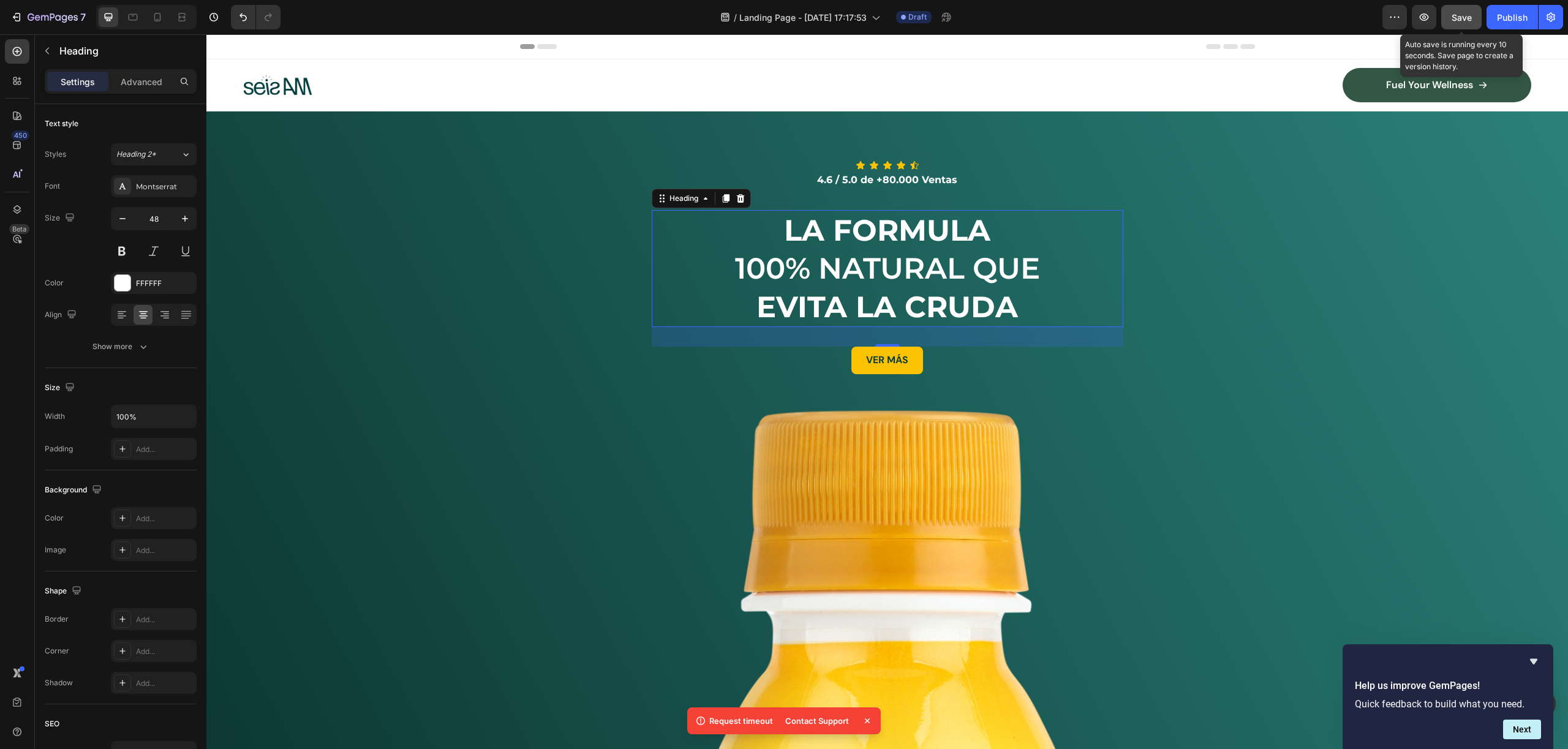
click at [1454, 20] on span "Save" at bounding box center [1461, 17] width 20 height 10
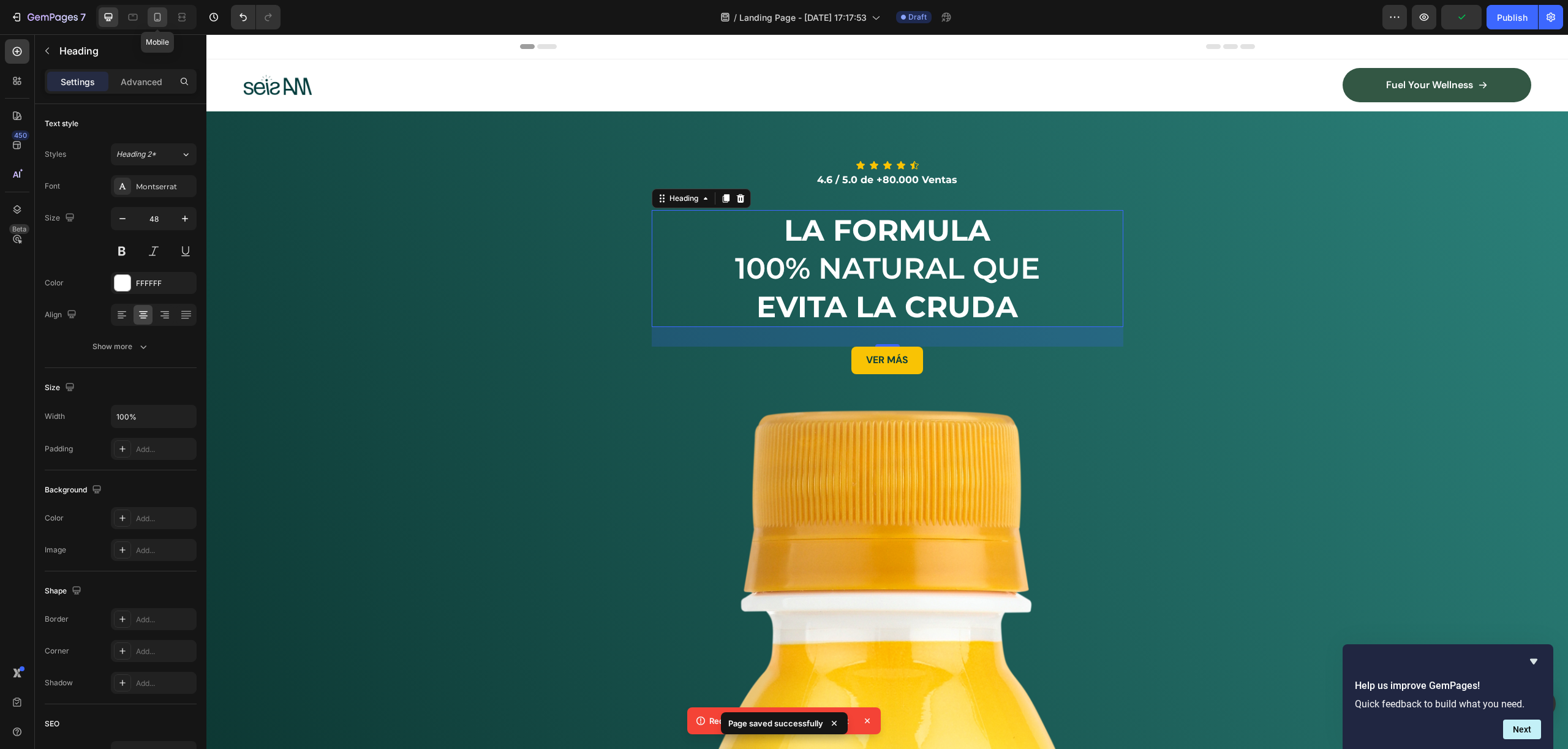
click at [164, 20] on div at bounding box center [157, 17] width 20 height 20
type input "32"
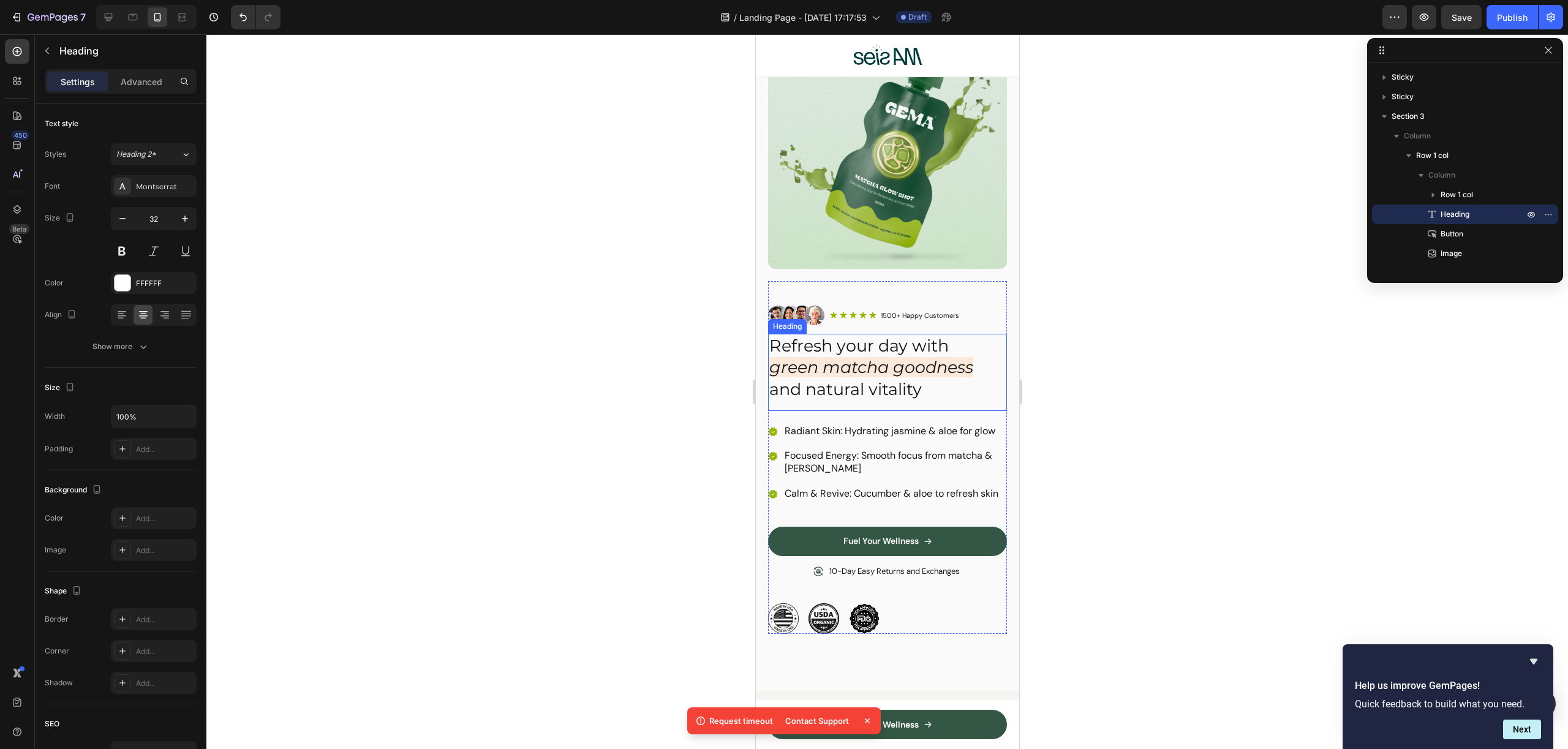
scroll to position [595, 0]
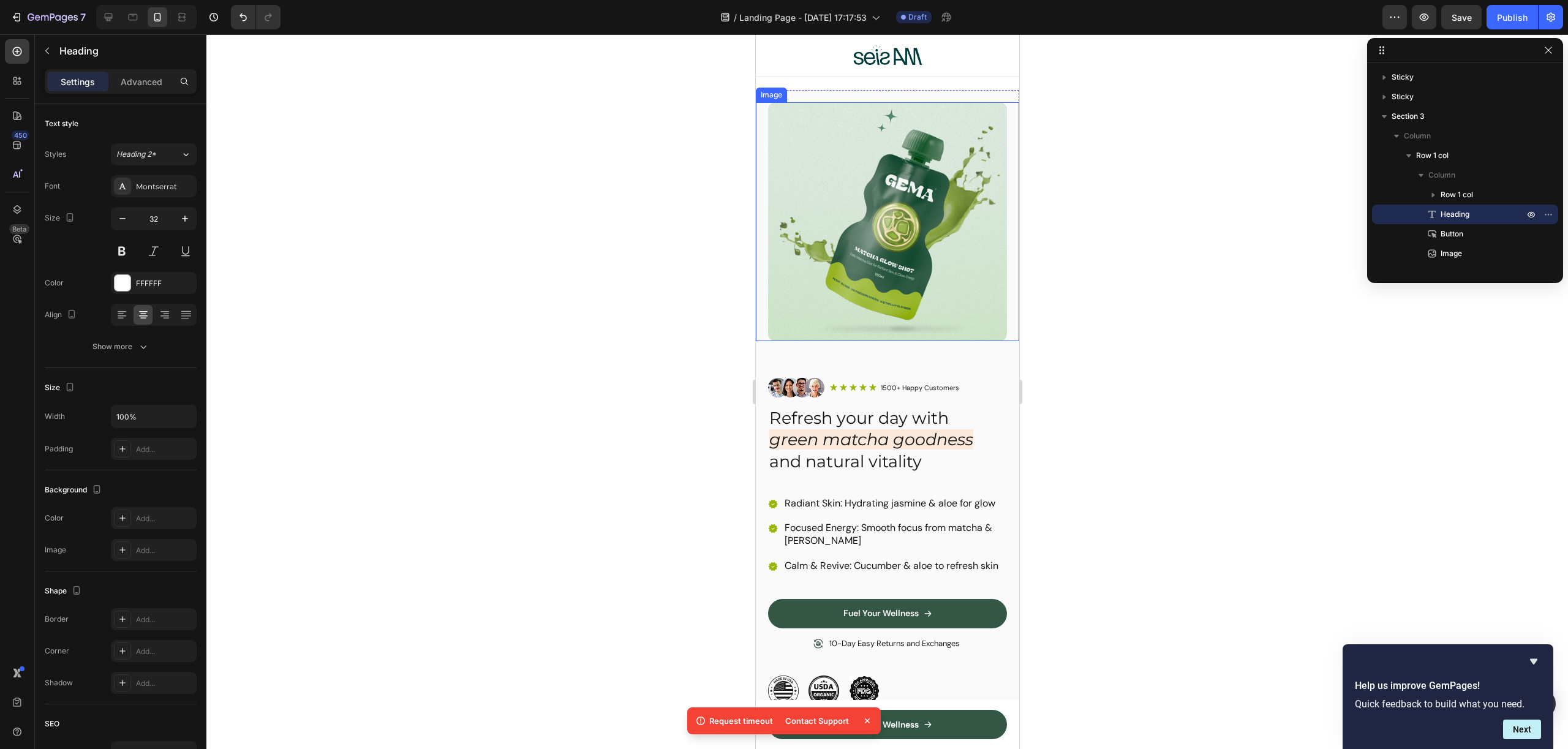
click at [940, 259] on img at bounding box center [887, 222] width 239 height 239
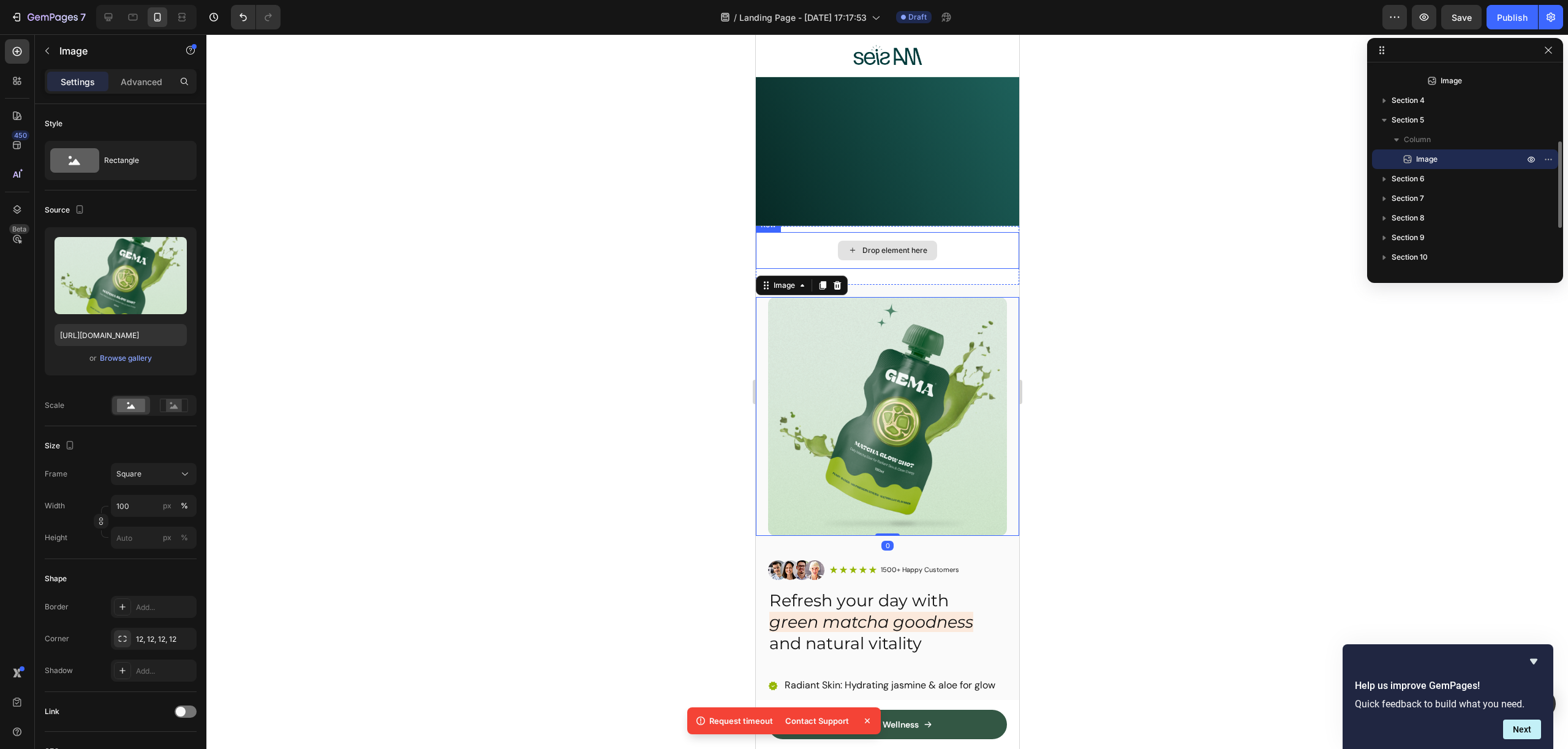
scroll to position [353, 0]
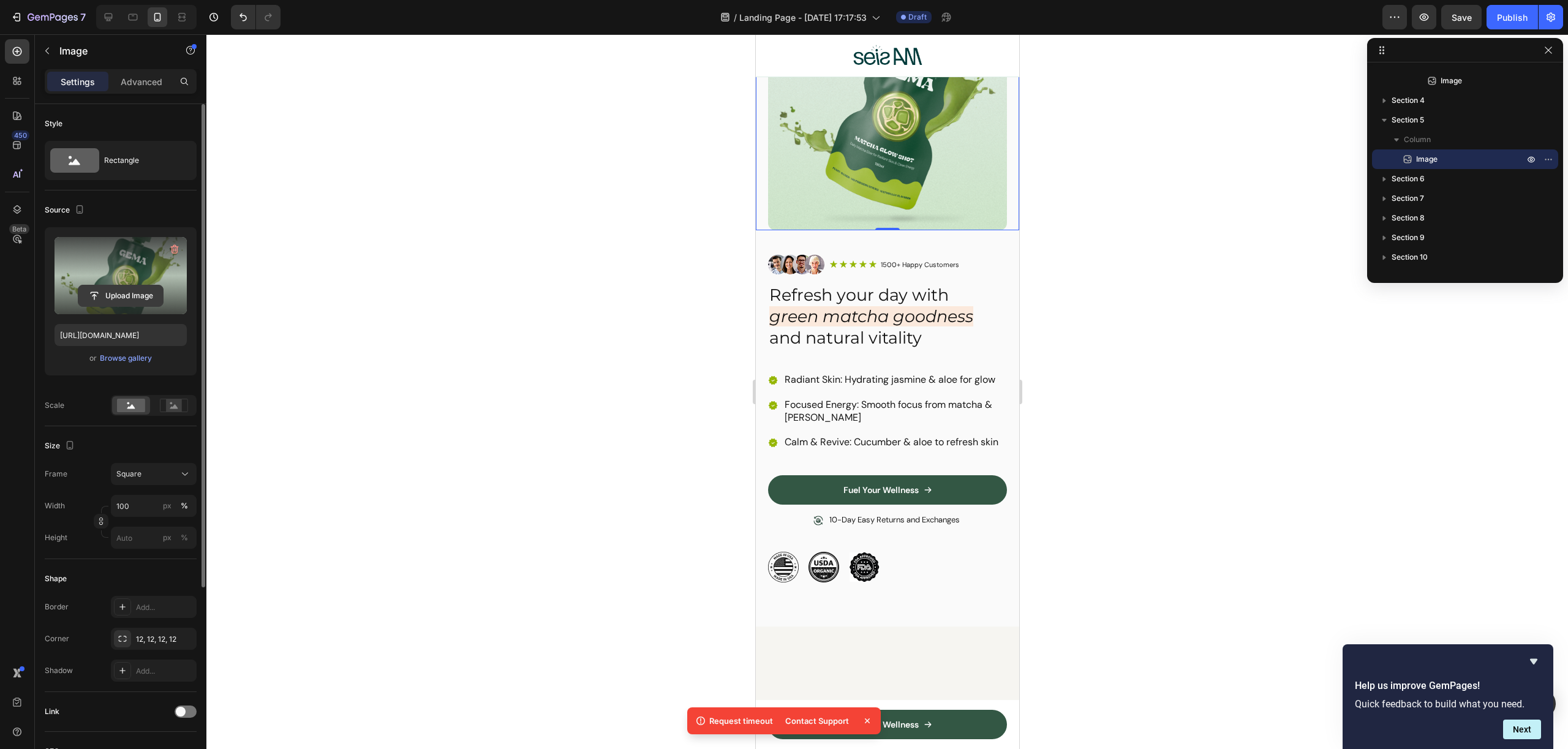
click at [115, 287] on input "file" at bounding box center [120, 295] width 85 height 21
click at [117, 297] on input "file" at bounding box center [120, 295] width 85 height 21
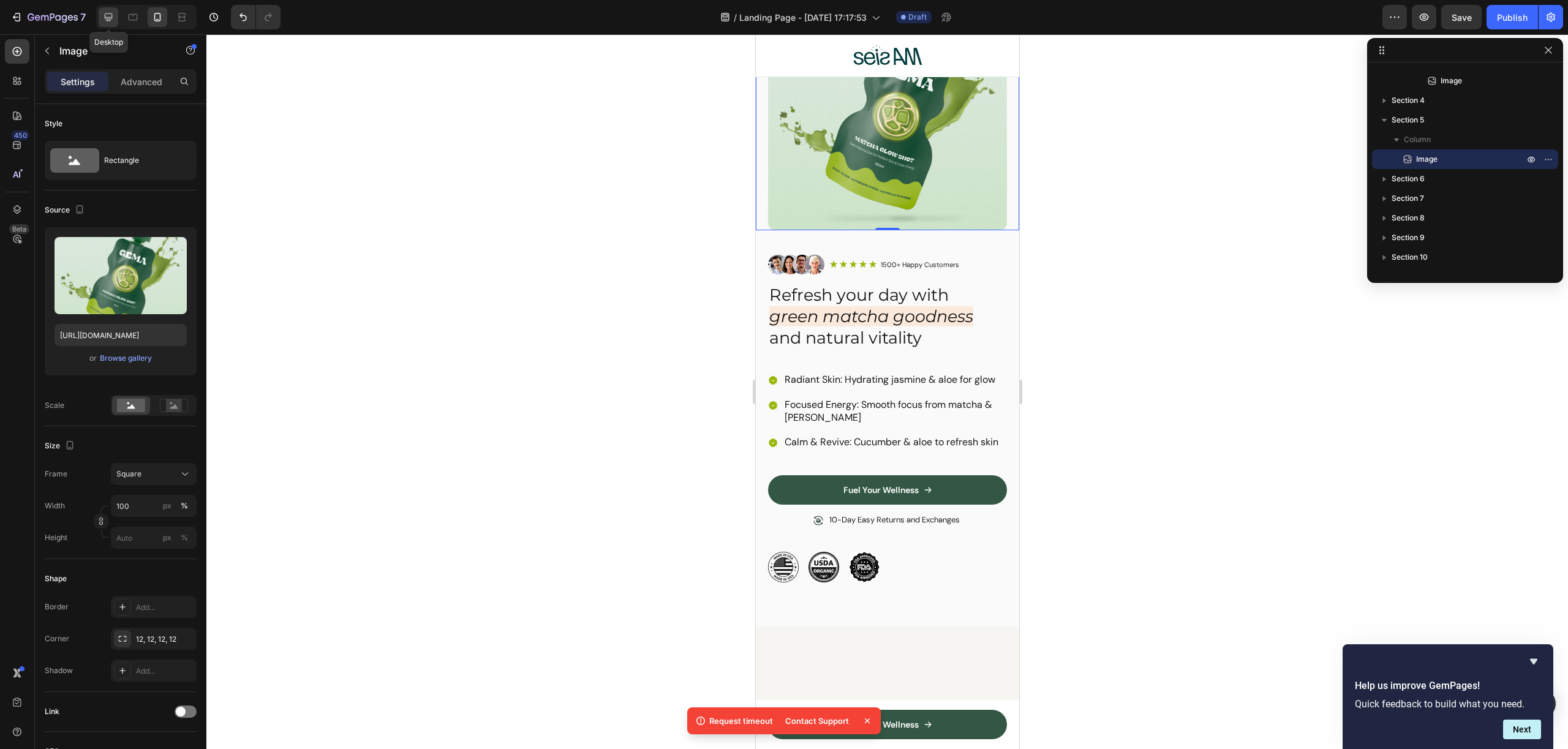
click at [108, 15] on icon at bounding box center [108, 17] width 12 height 12
type input "100"
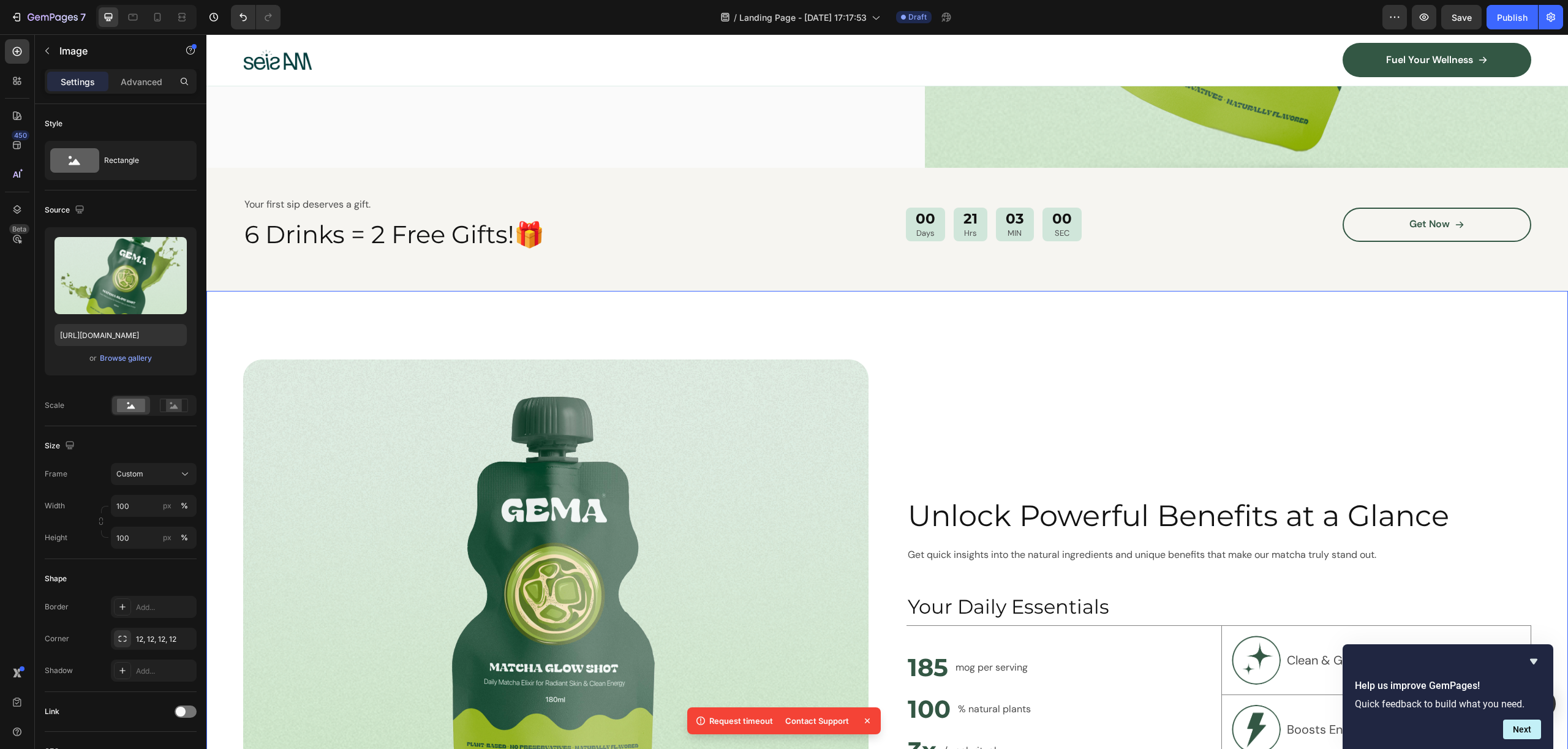
scroll to position [1663, 0]
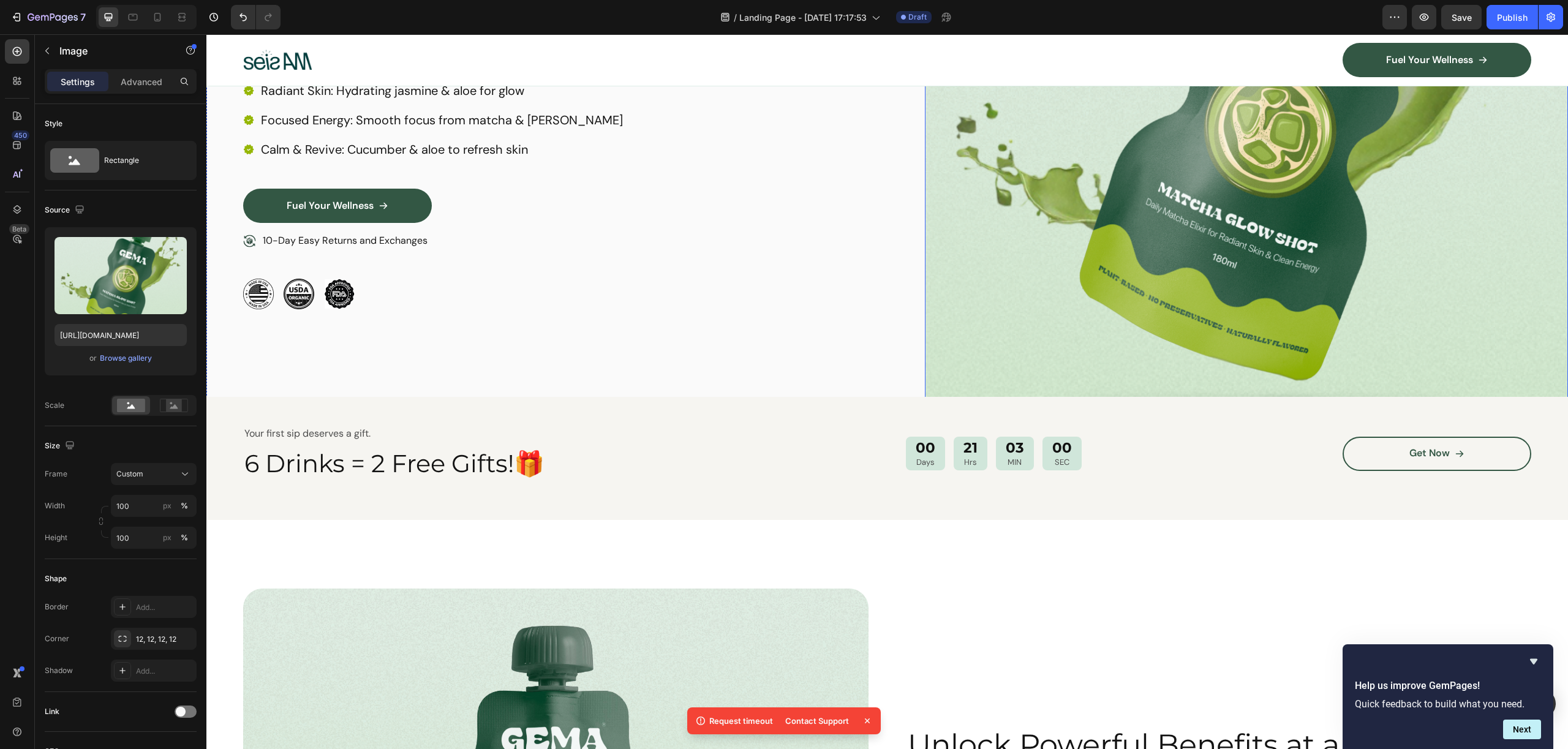
click at [1147, 271] on img at bounding box center [1247, 115] width 644 height 758
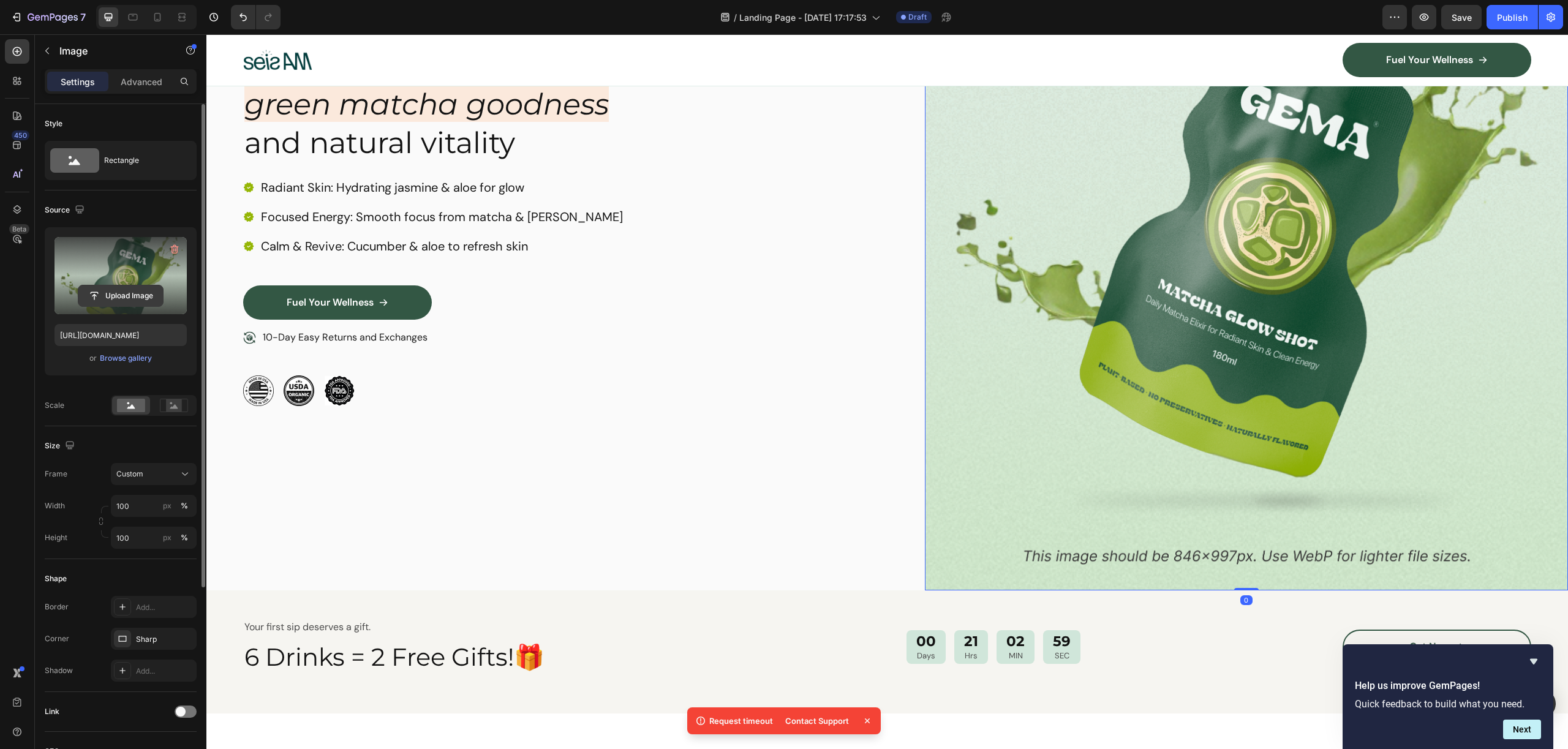
click at [119, 297] on input "file" at bounding box center [120, 295] width 85 height 21
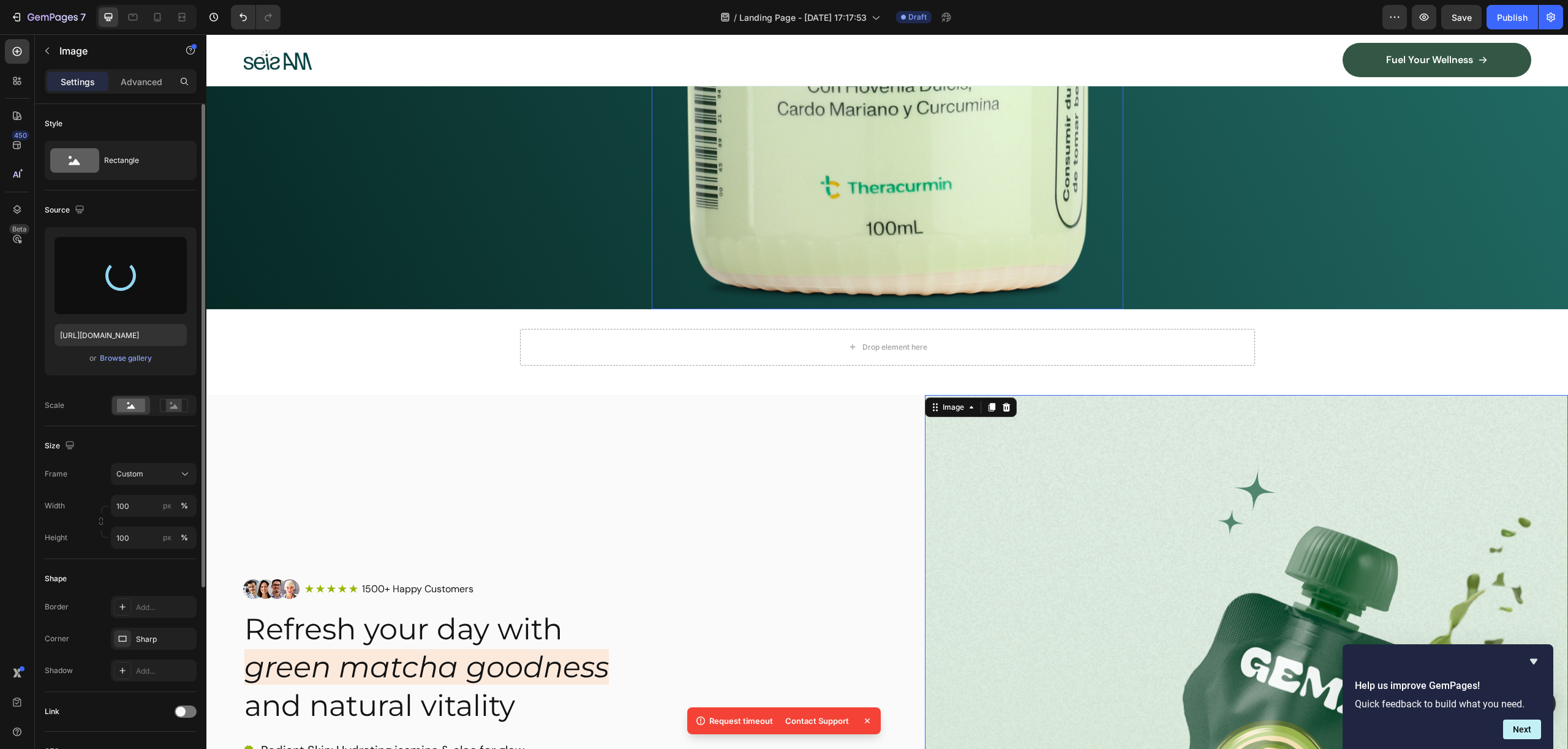
scroll to position [1261, 0]
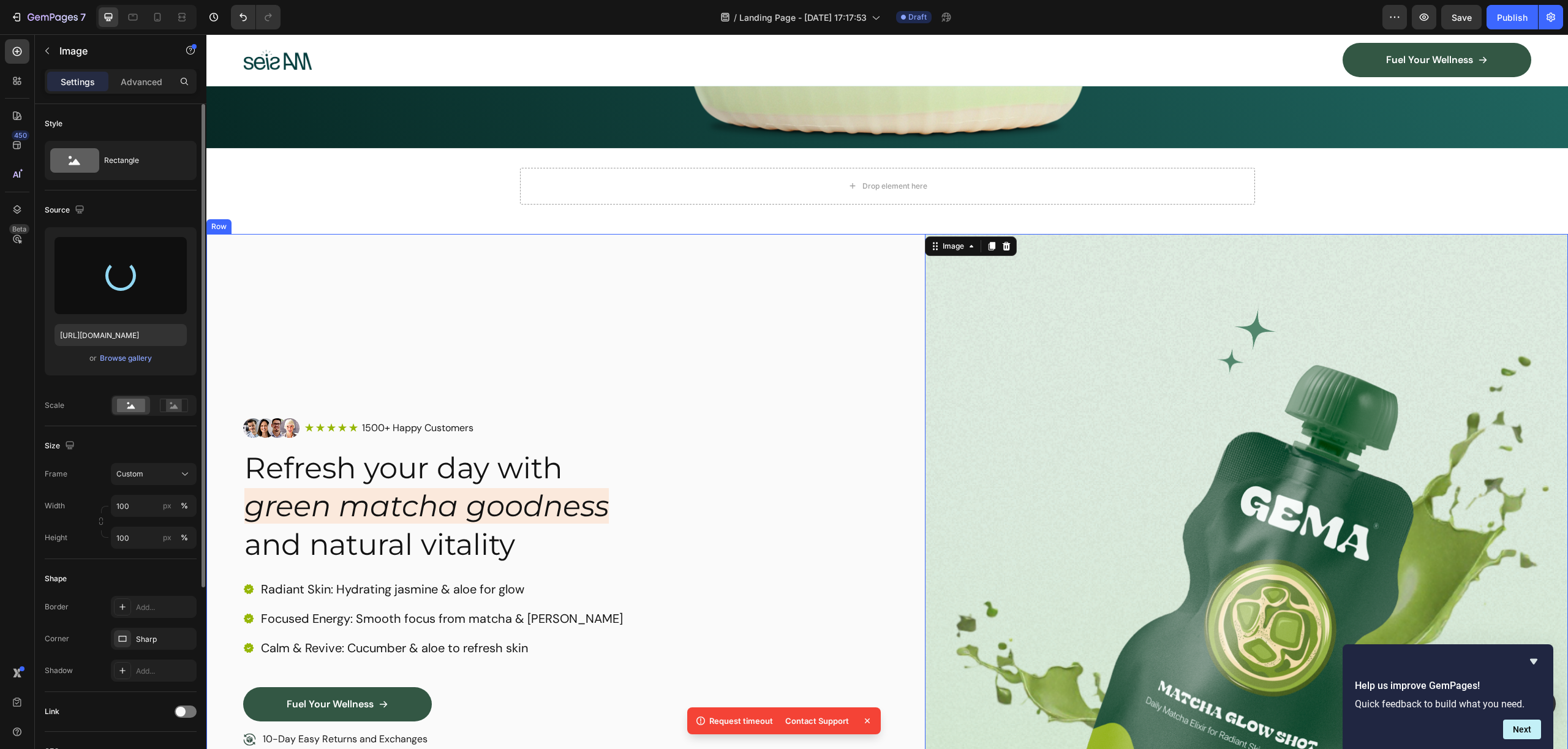
type input "https://cdn.shopify.com/s/files/1/0953/6398/9841/files/gempages_586478193985192…"
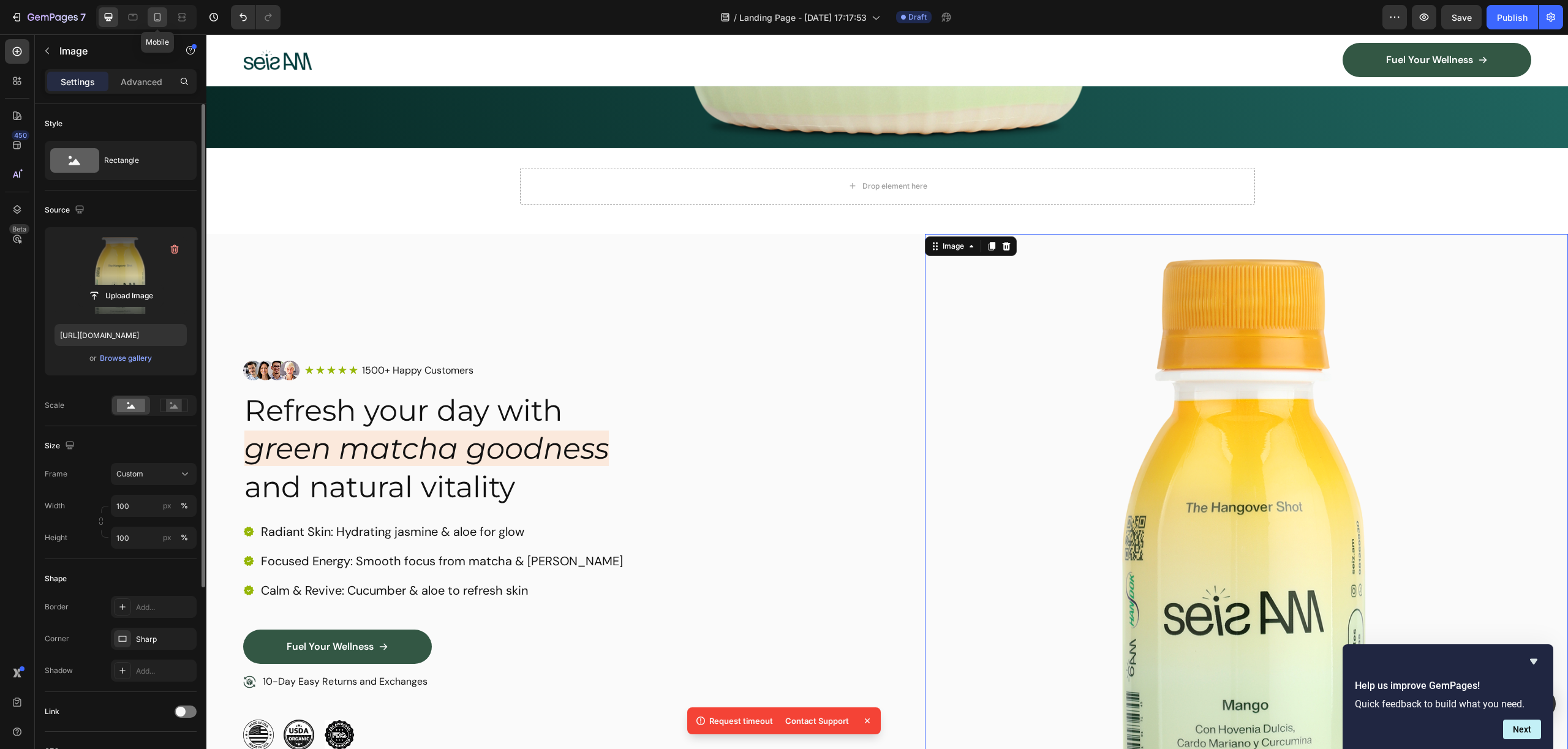
click at [161, 19] on icon at bounding box center [157, 17] width 12 height 12
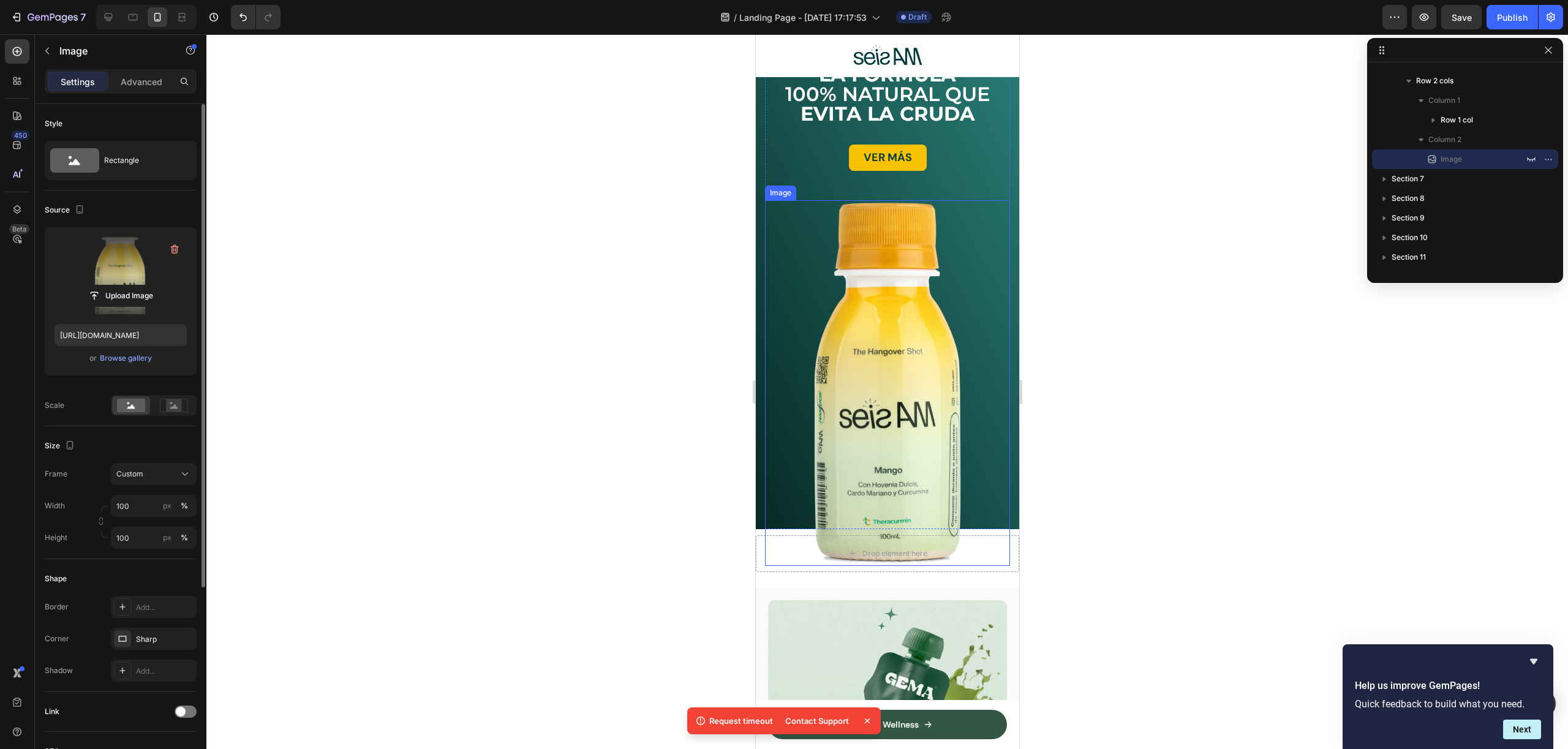
scroll to position [371, 0]
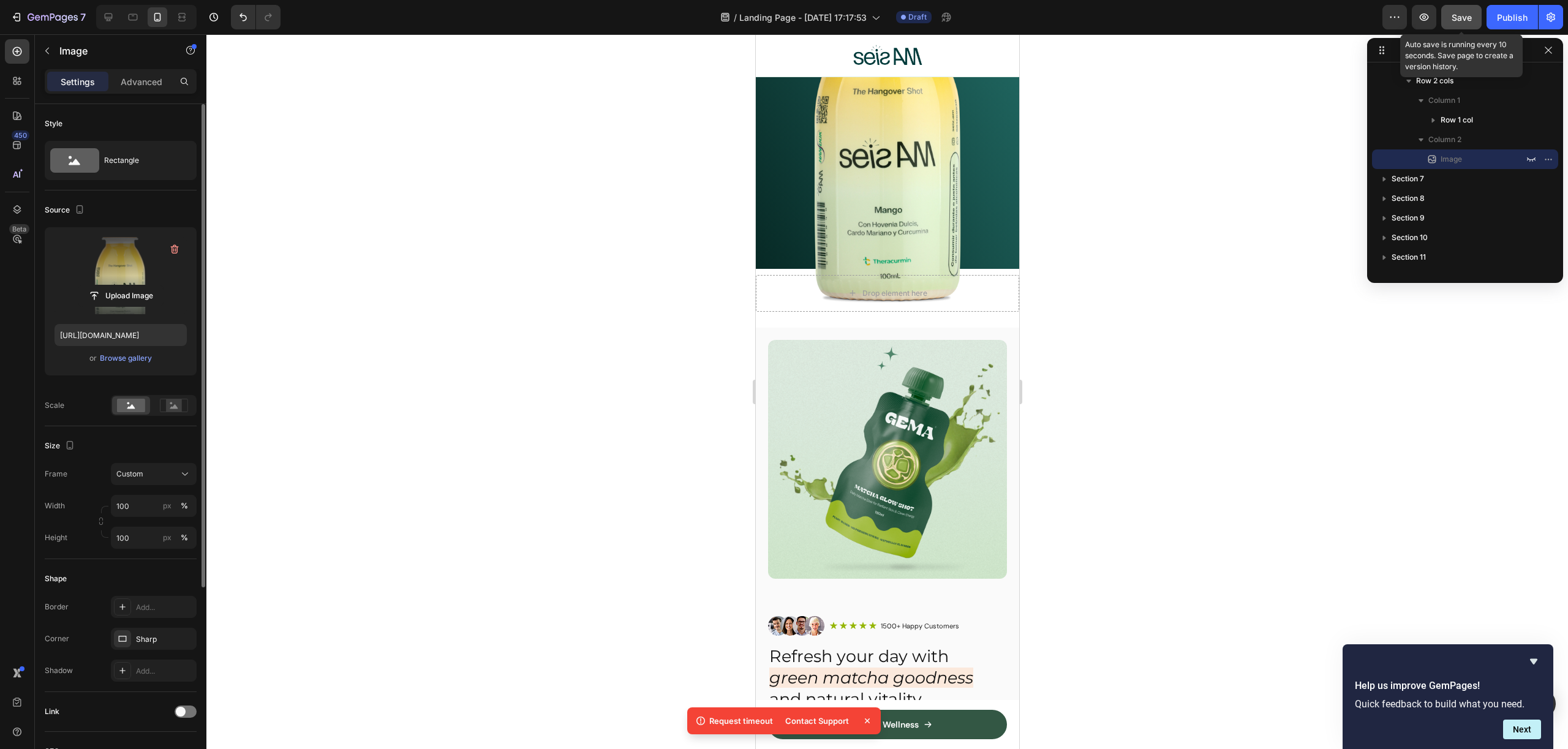
click at [1469, 15] on span "Save" at bounding box center [1461, 17] width 20 height 10
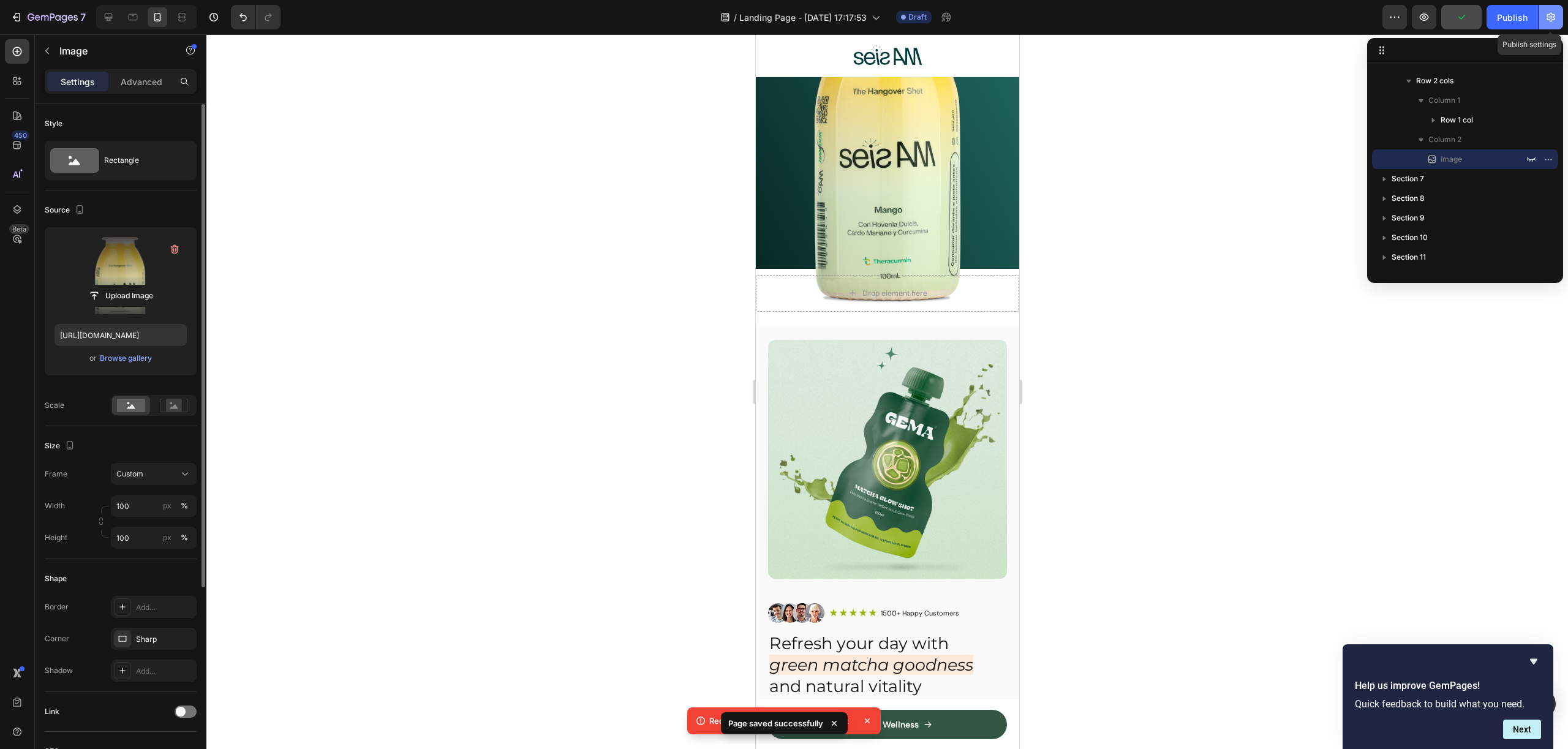
click at [1548, 16] on icon "button" at bounding box center [1550, 17] width 12 height 12
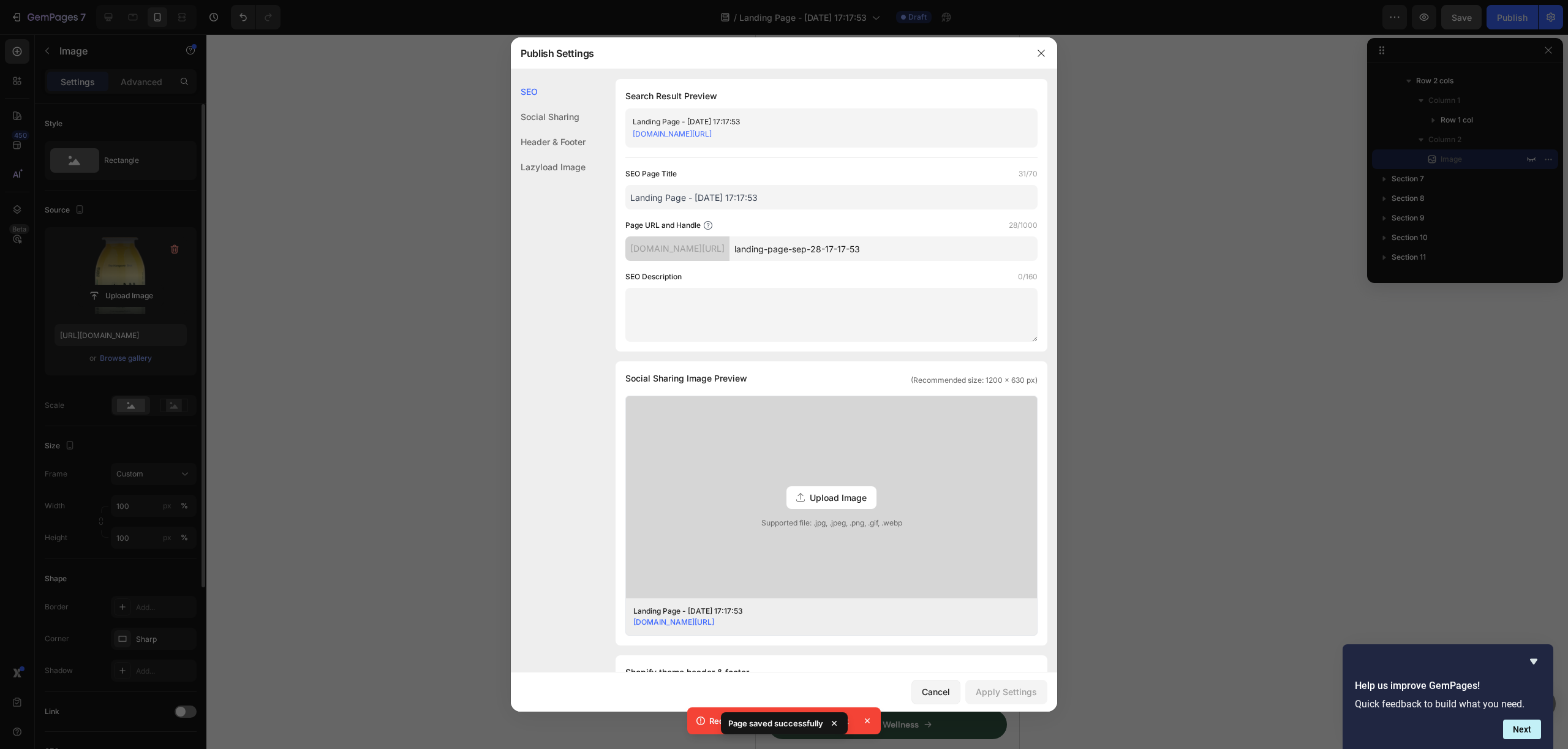
click at [824, 251] on input "landing-page-sep-28-17-17-53" at bounding box center [883, 248] width 308 height 24
click at [712, 130] on link "gpz8cn-8y.myshopify.com/pages/landing-page-sep-28-17-17-53" at bounding box center [672, 134] width 79 height 9
click at [1203, 179] on div at bounding box center [784, 374] width 1568 height 749
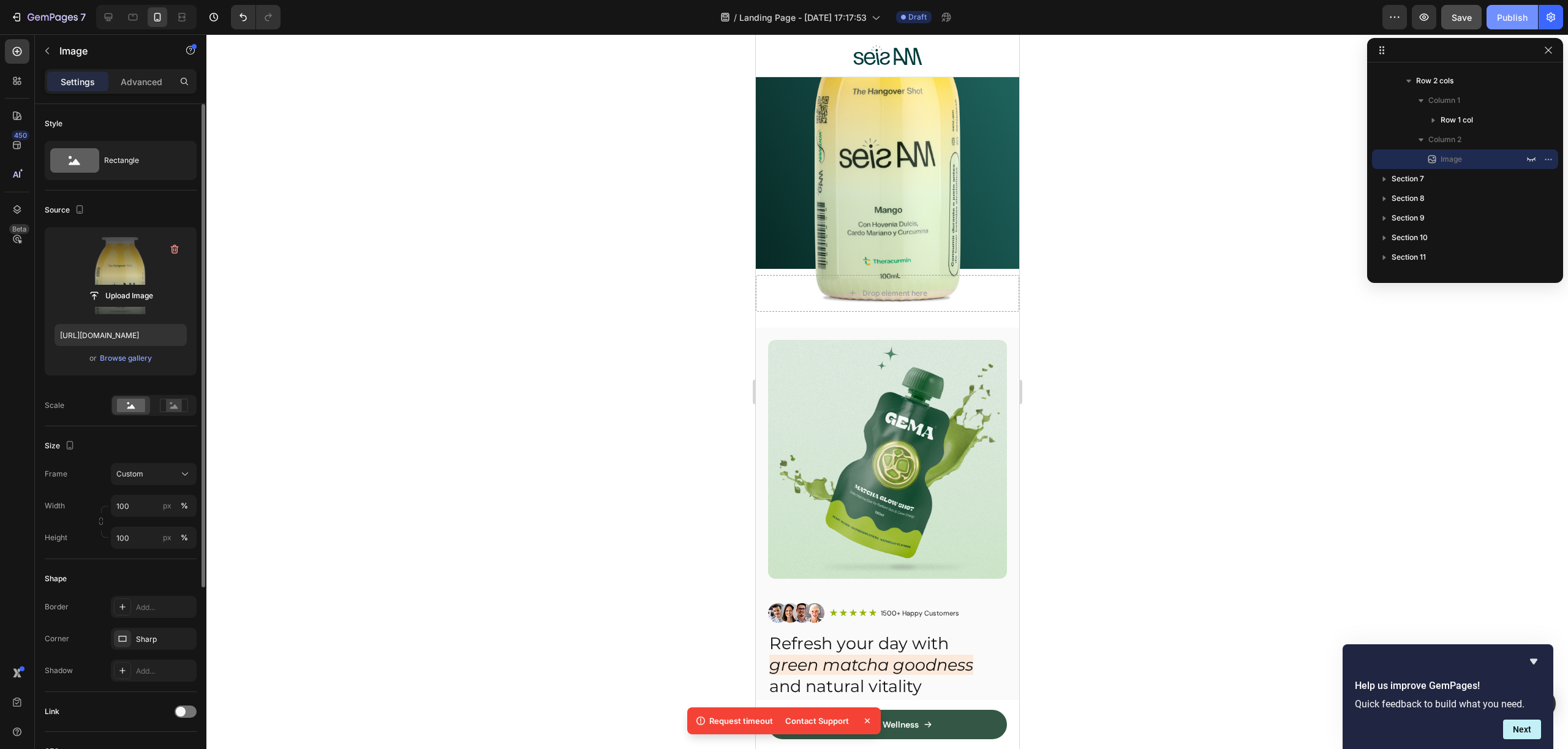
click at [1506, 15] on div "Publish" at bounding box center [1512, 18] width 31 height 13
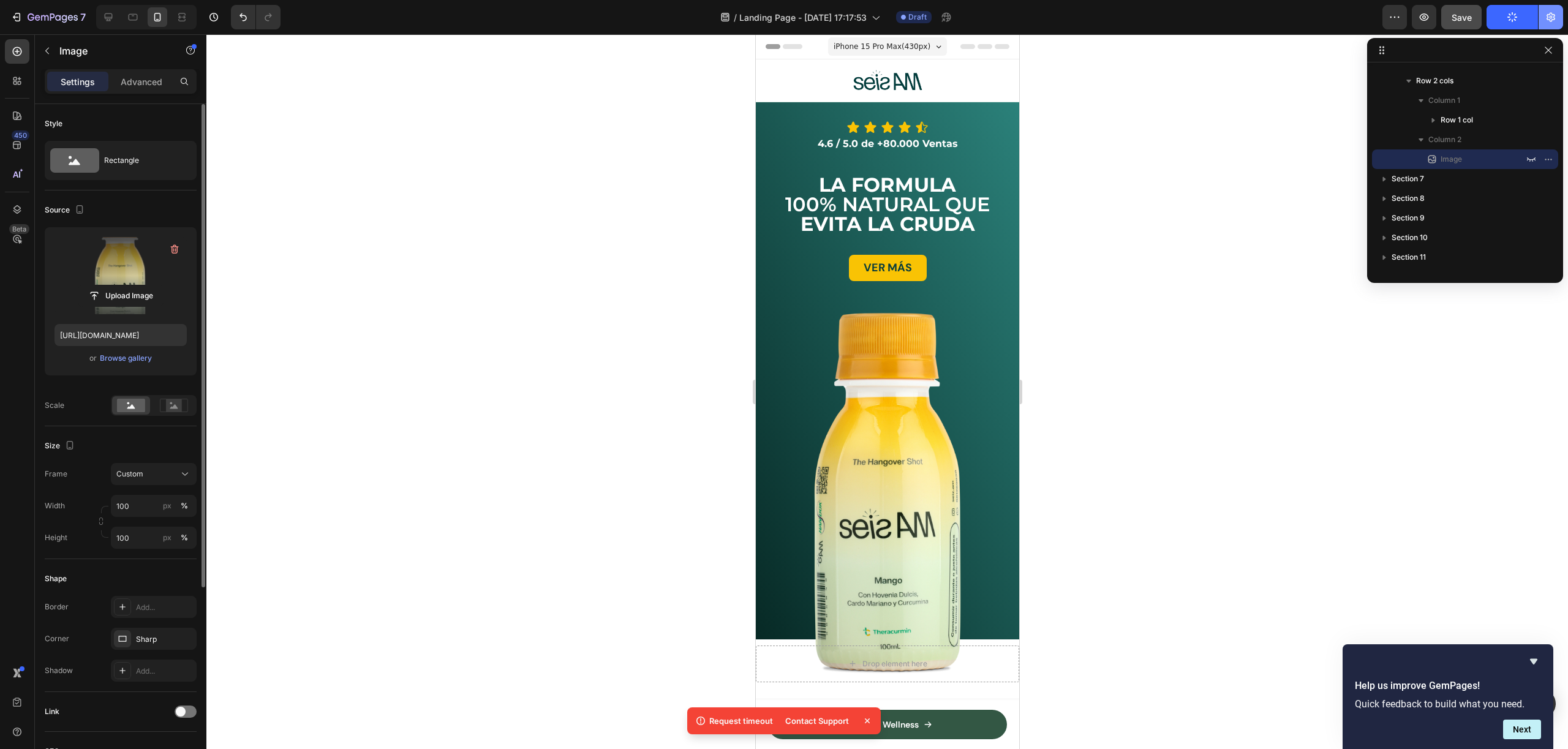
click at [1545, 17] on icon "button" at bounding box center [1550, 17] width 12 height 12
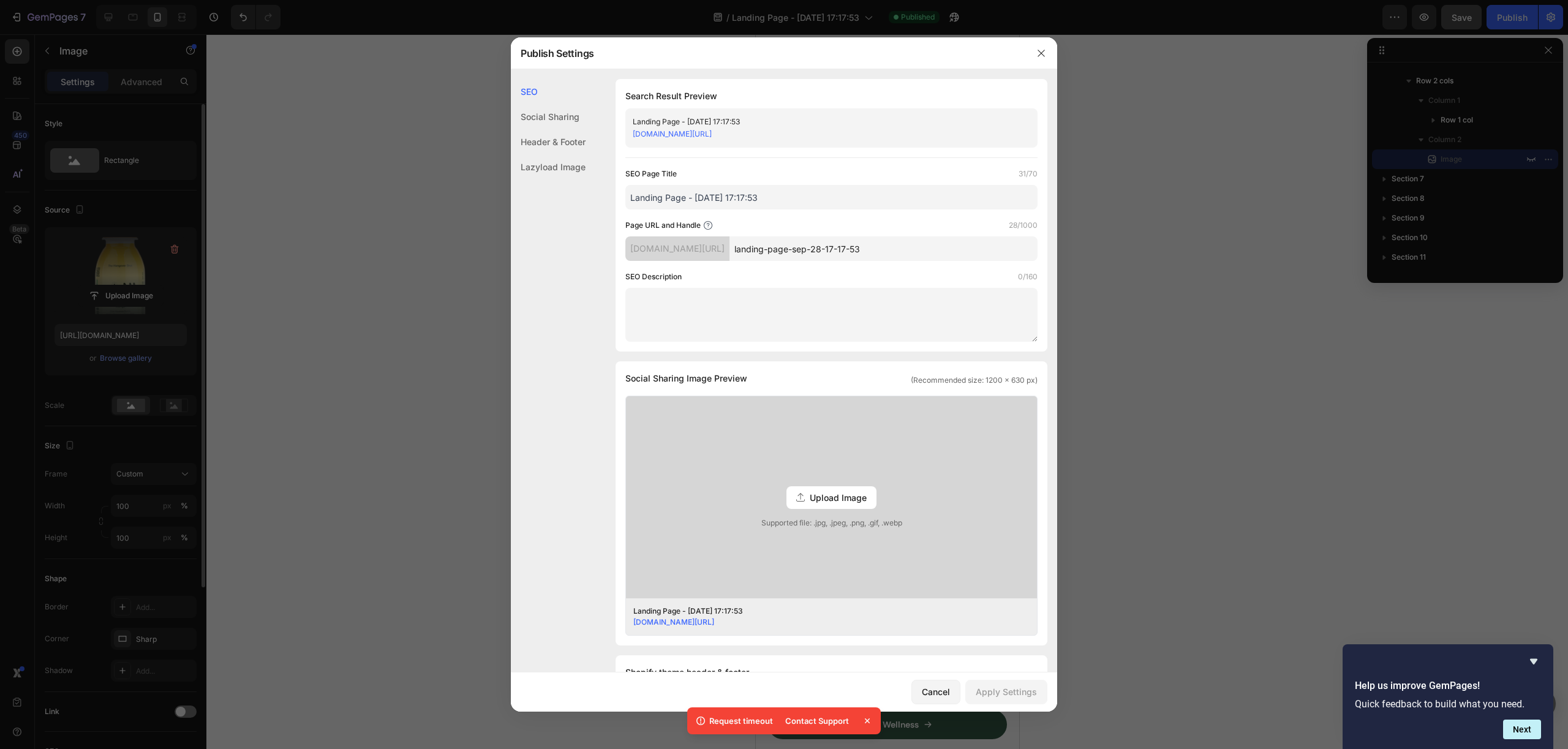
click at [1153, 292] on div at bounding box center [784, 374] width 1568 height 749
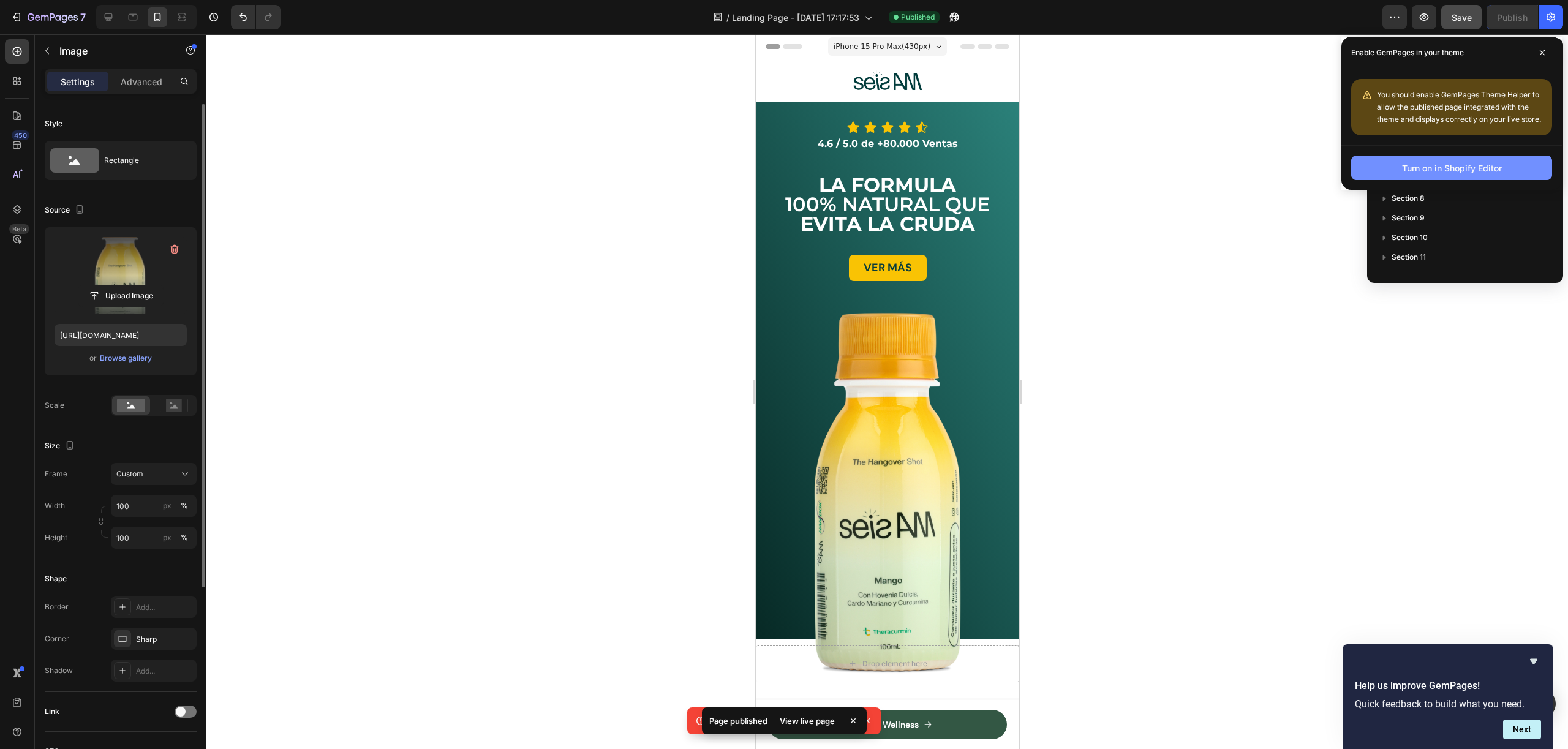
click at [1405, 173] on div "Turn on in Shopify Editor" at bounding box center [1451, 168] width 100 height 13
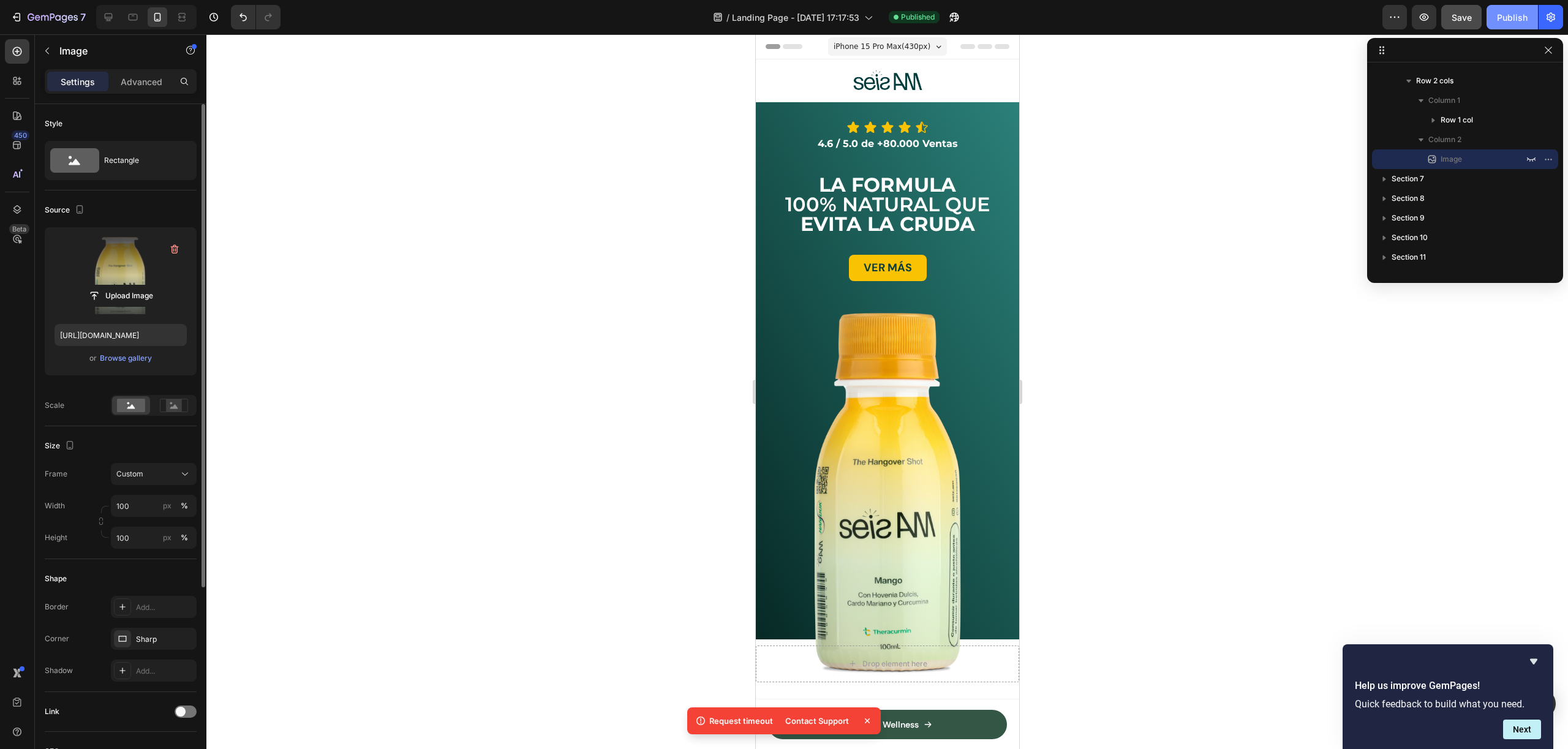
click at [1504, 17] on div "Publish" at bounding box center [1512, 18] width 31 height 13
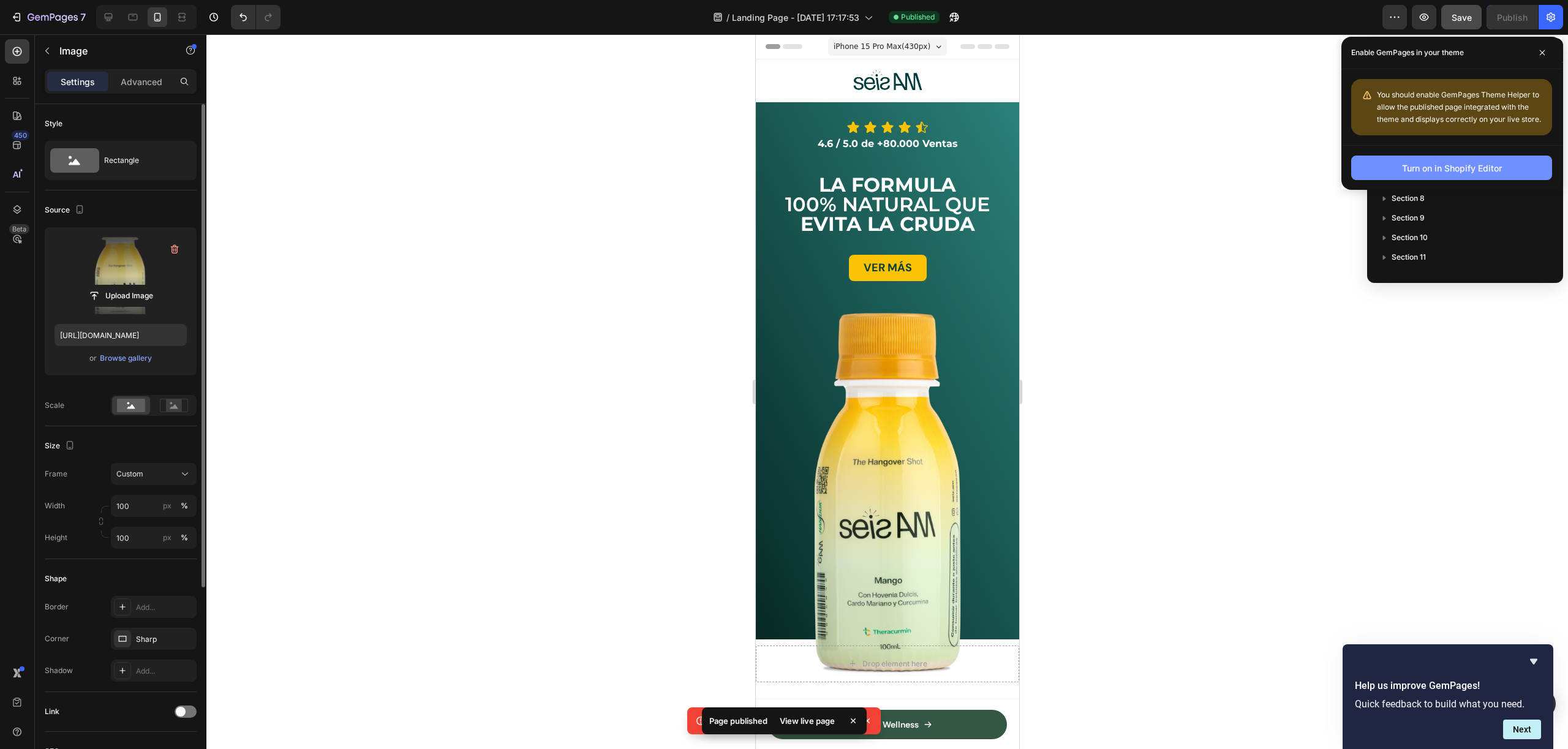
click at [1499, 169] on div "Turn on in Shopify Editor" at bounding box center [1451, 168] width 100 height 13
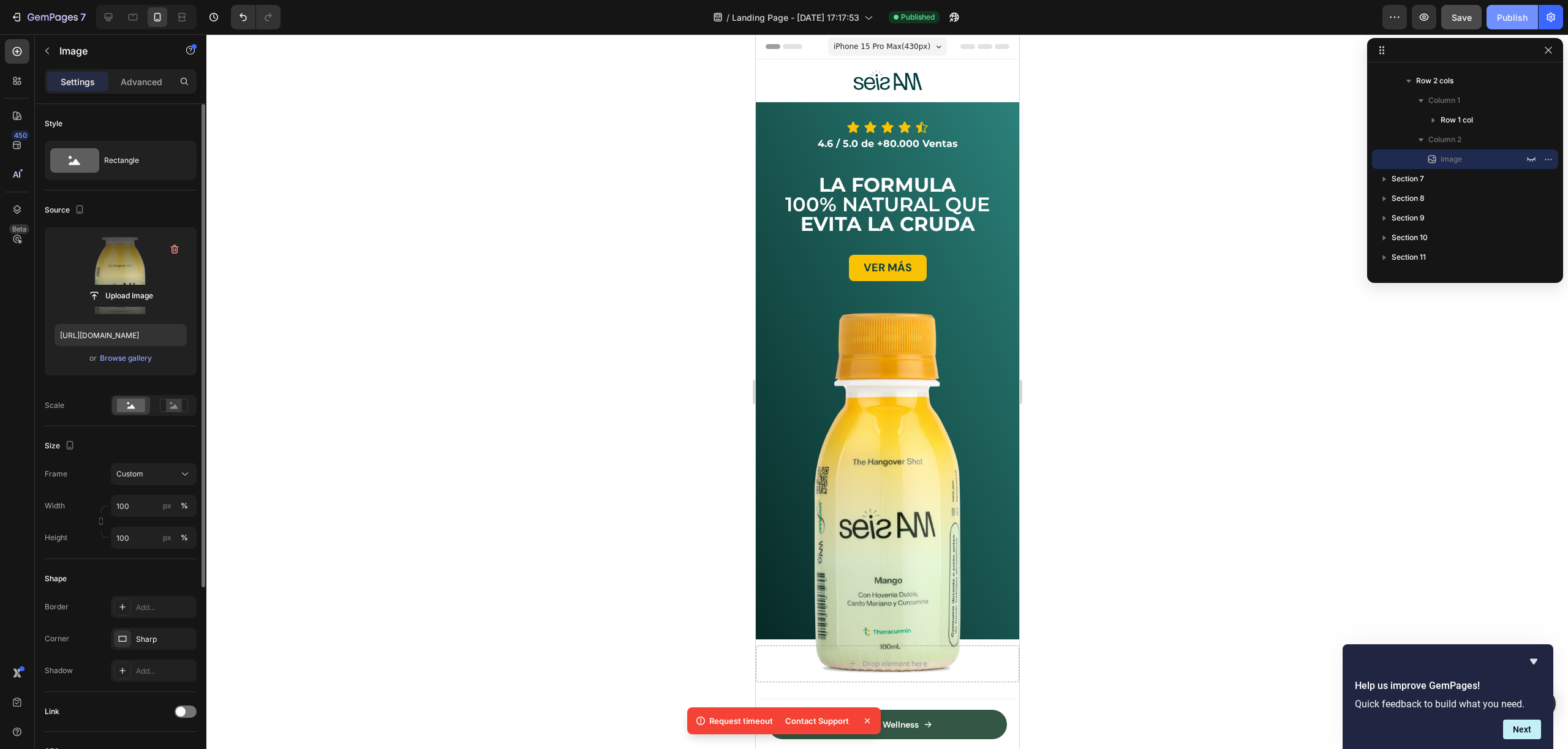
click at [1521, 22] on div "Publish" at bounding box center [1512, 18] width 31 height 13
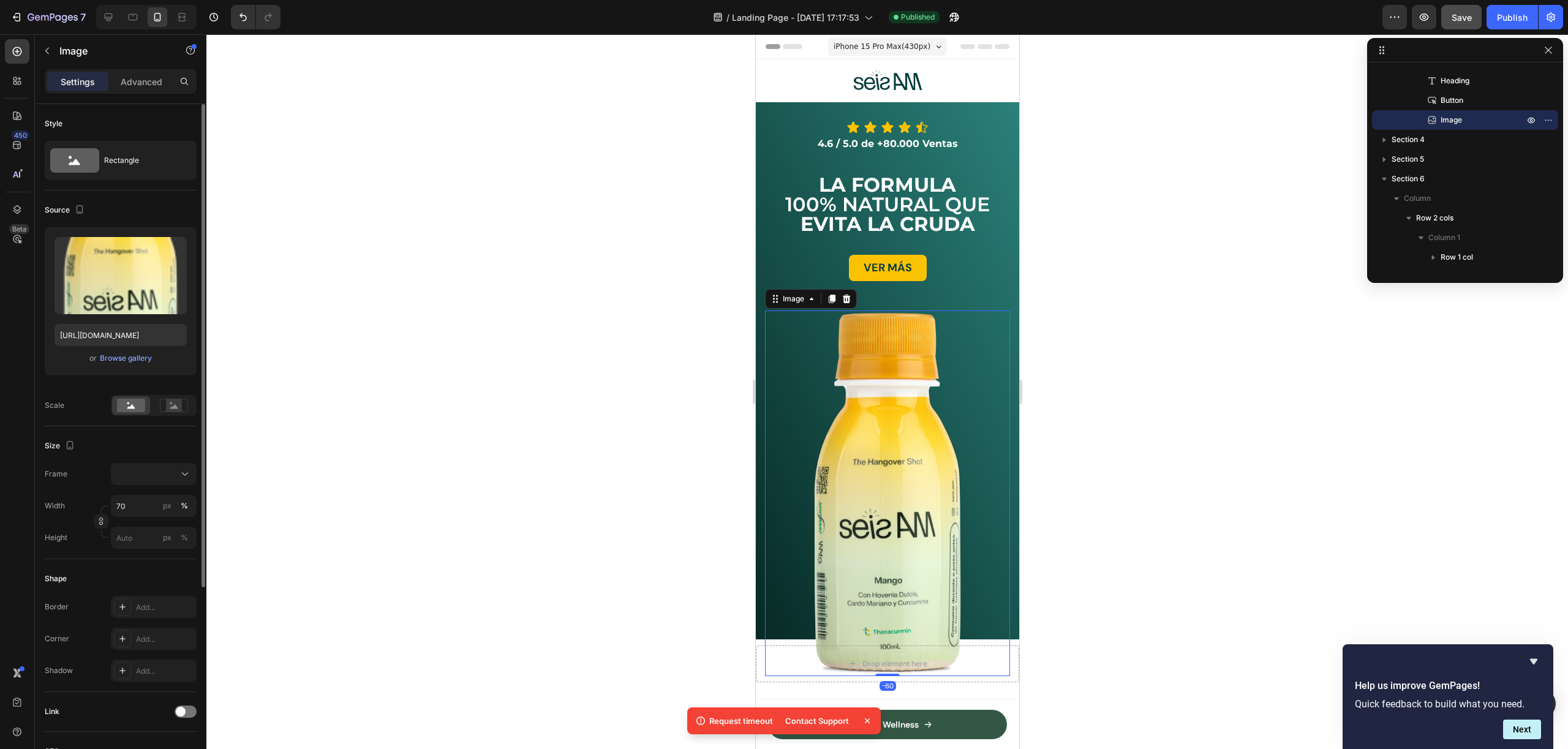
click at [811, 436] on img at bounding box center [887, 493] width 171 height 365
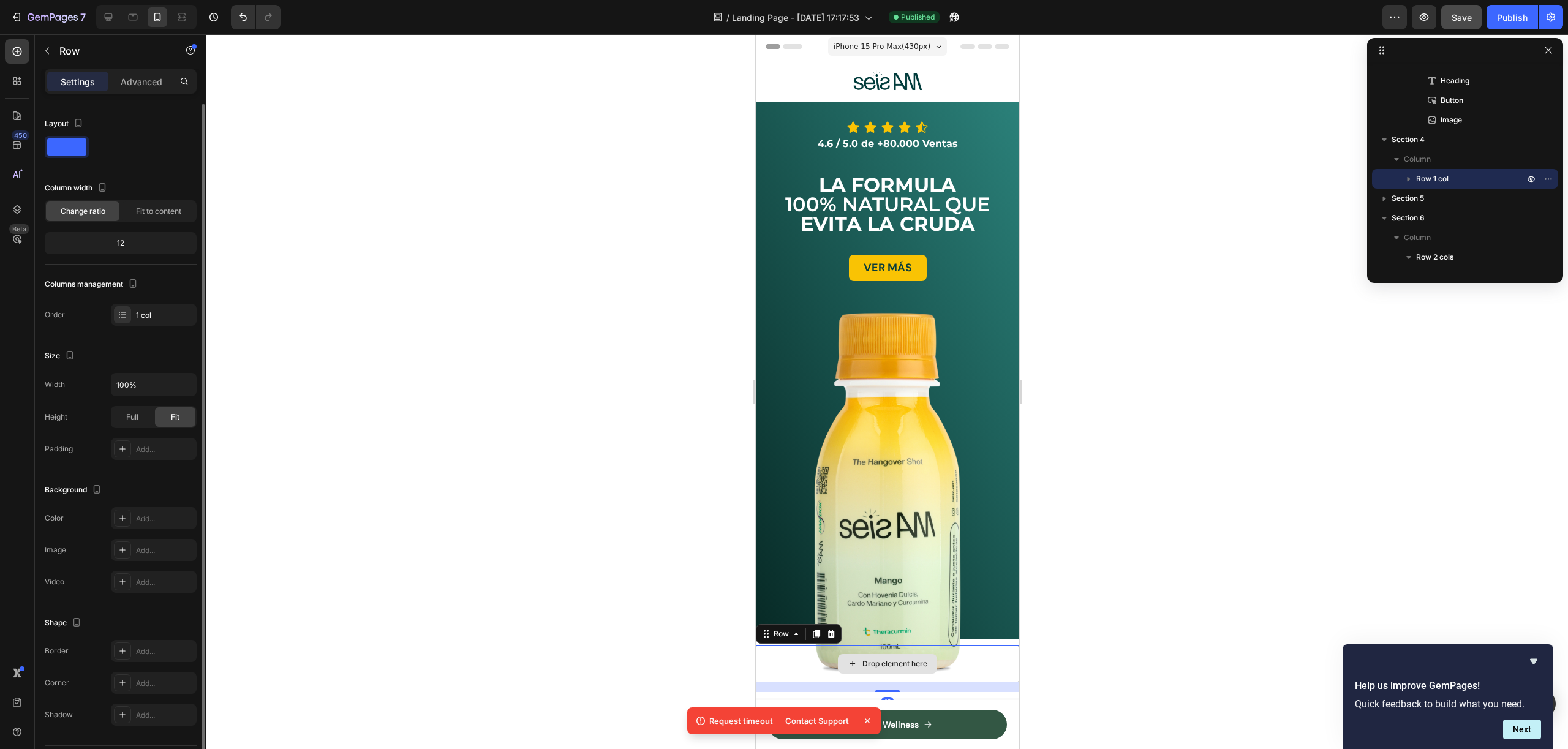
click at [763, 659] on div "Drop element here" at bounding box center [887, 663] width 264 height 37
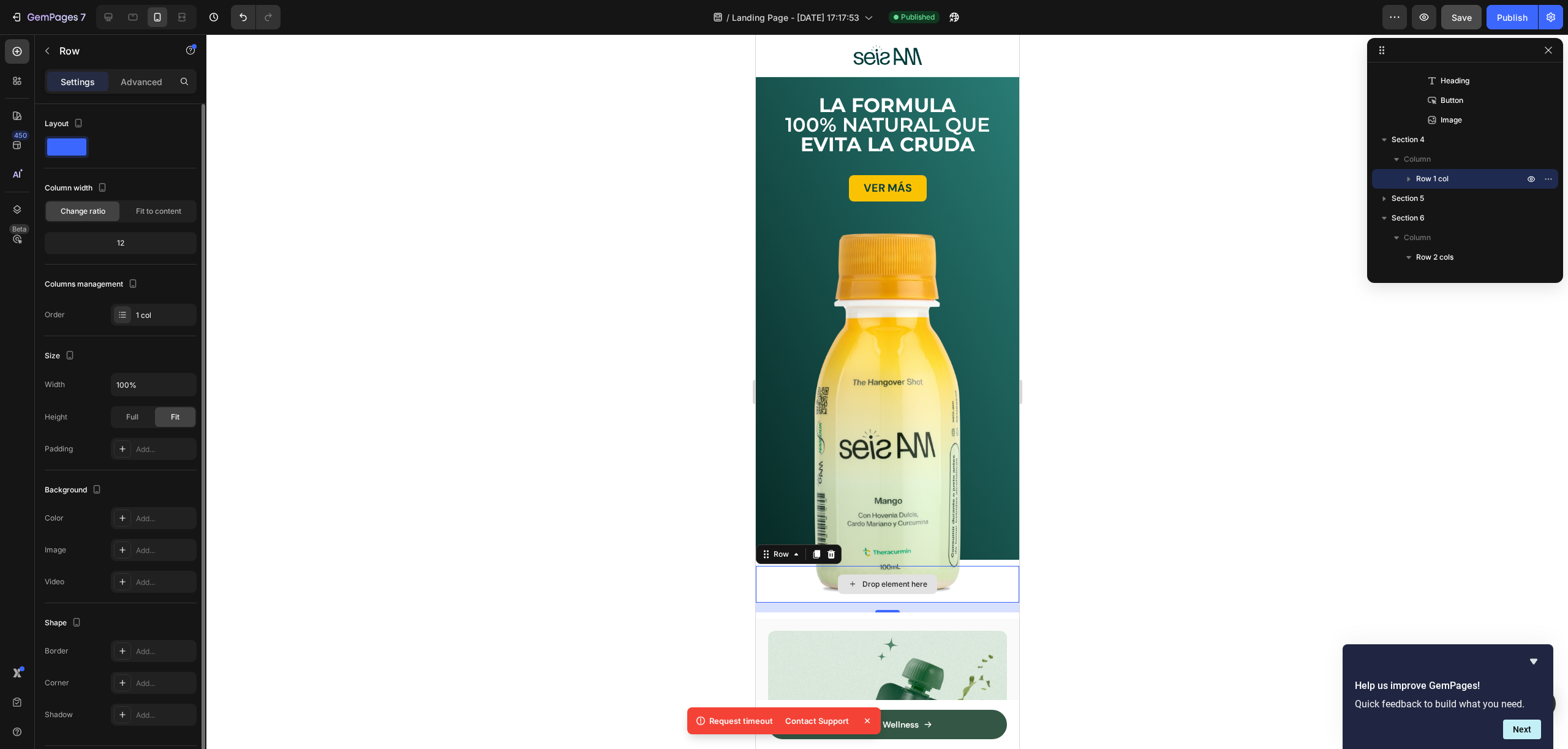
scroll to position [227, 0]
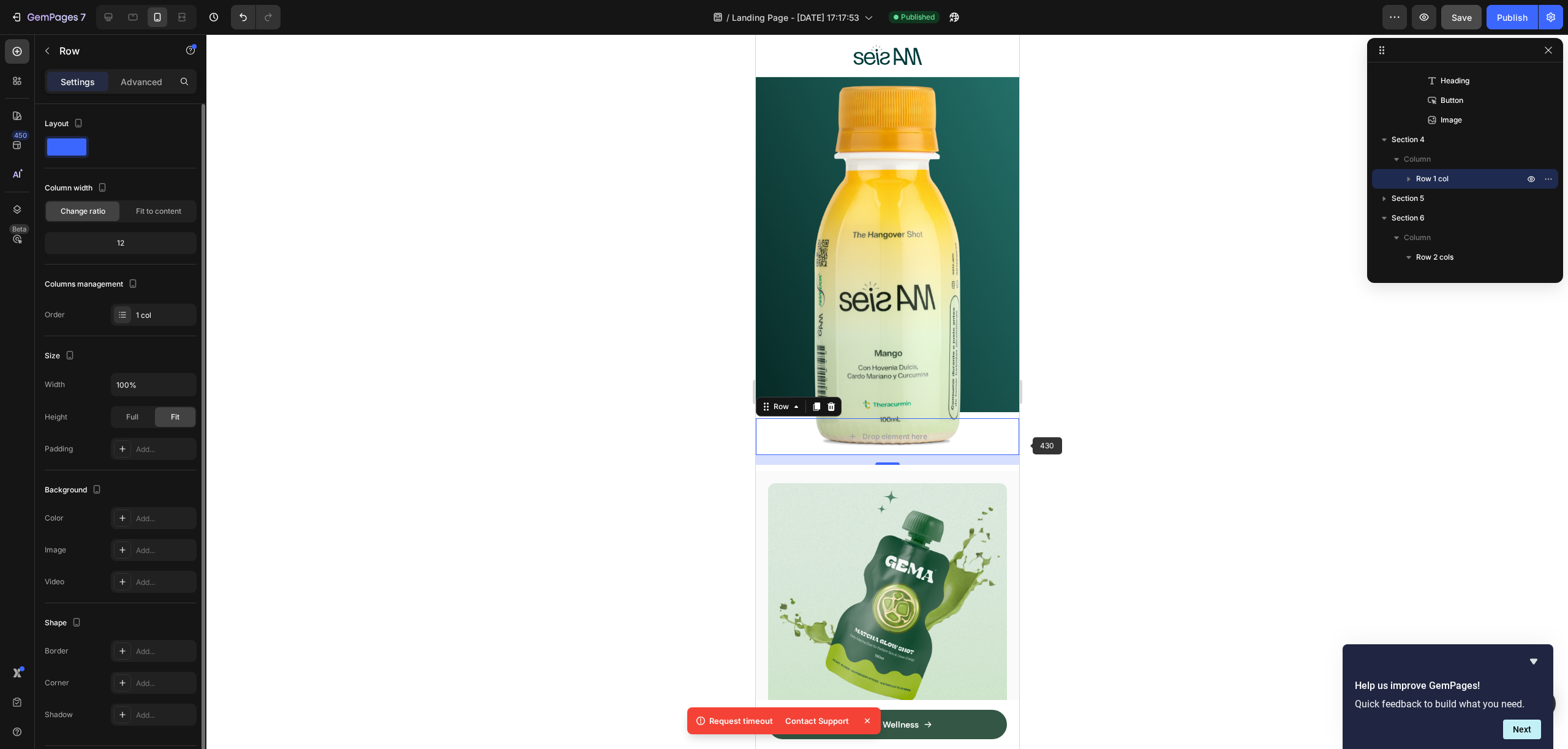
click at [1046, 430] on div at bounding box center [887, 390] width 1362 height 714
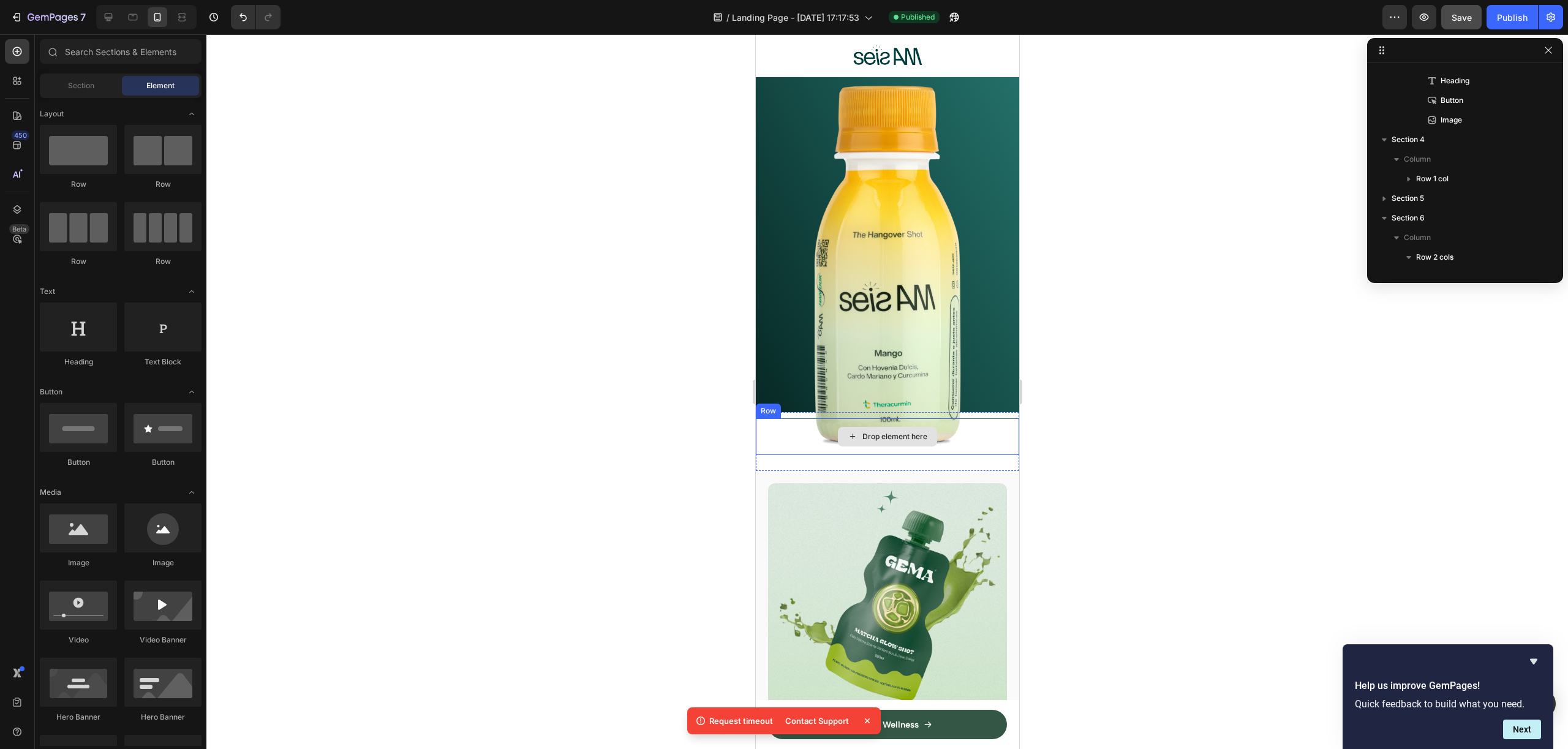
click at [999, 418] on div "Drop element here" at bounding box center [887, 436] width 264 height 37
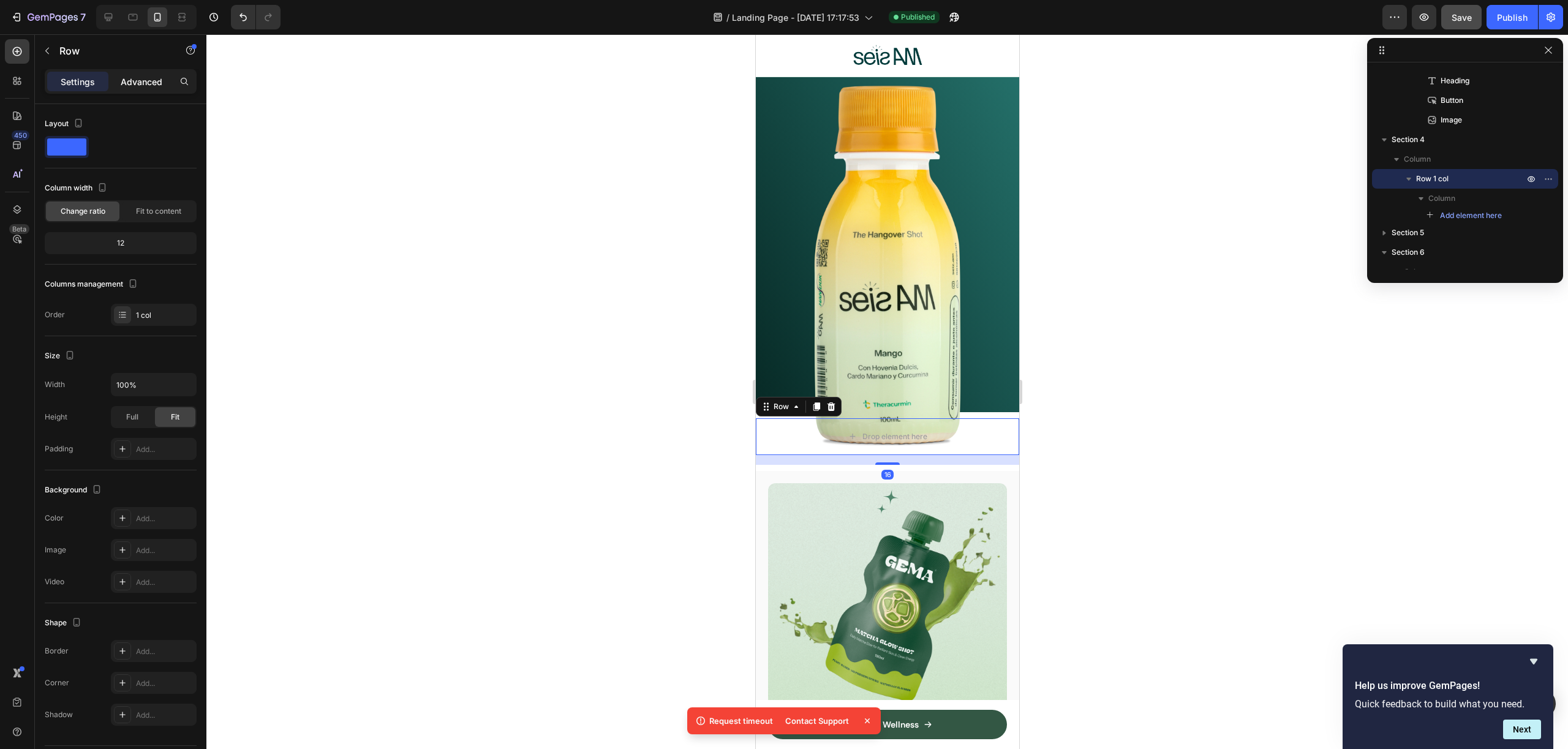
click at [154, 79] on p "Advanced" at bounding box center [141, 82] width 41 height 13
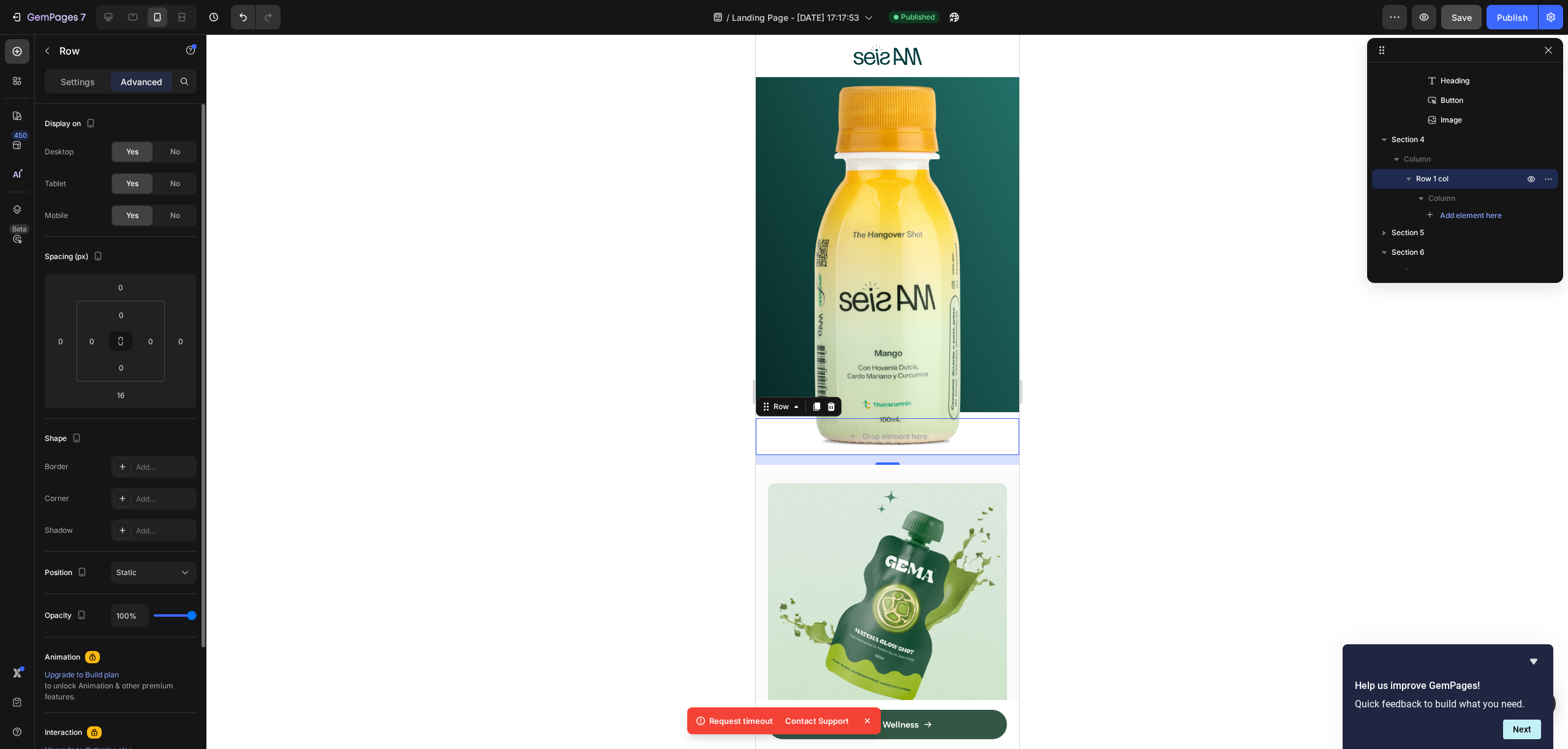
scroll to position [3, 0]
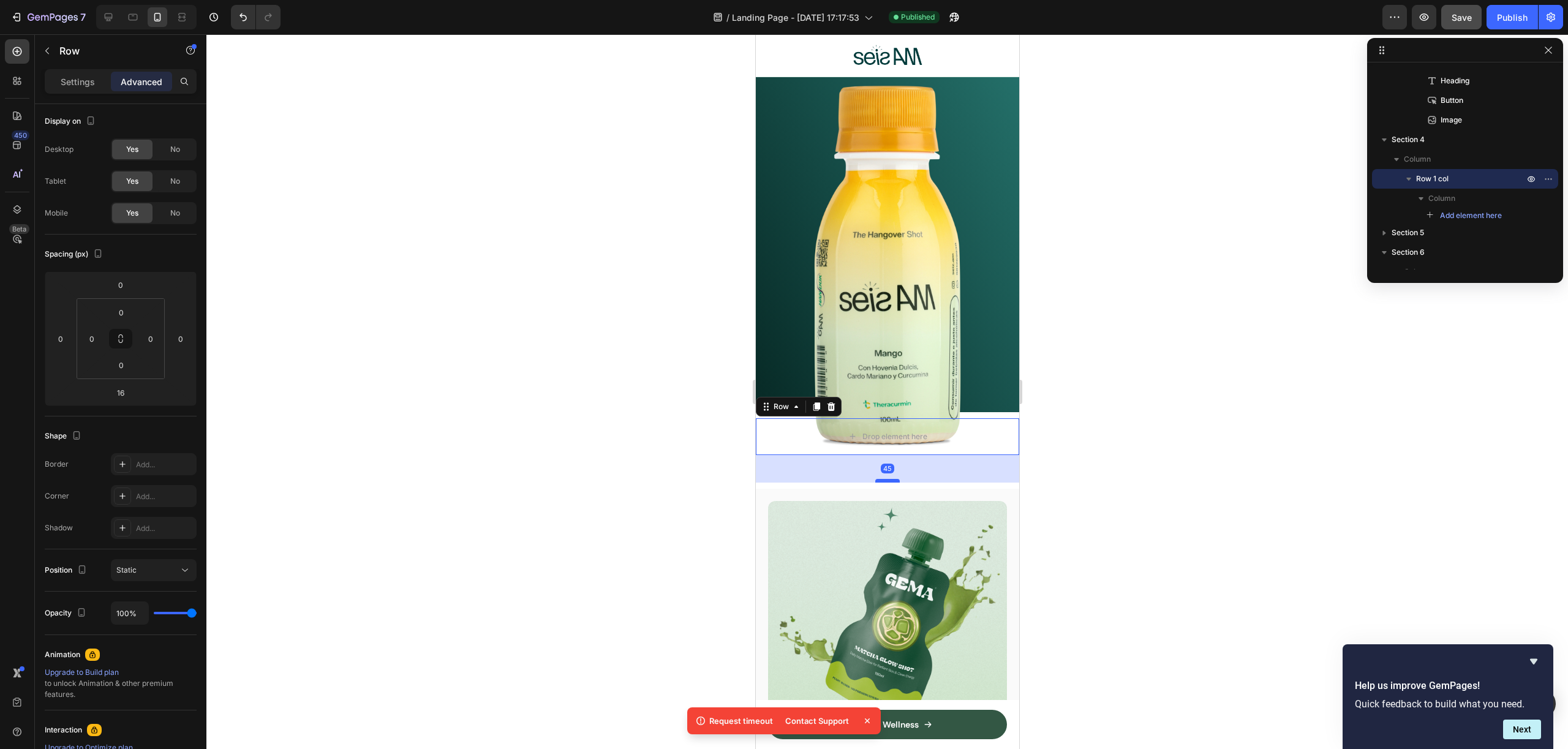
drag, startPoint x: 879, startPoint y: 450, endPoint x: 874, endPoint y: 468, distance: 18.7
click at [874, 479] on div at bounding box center [887, 481] width 24 height 4
click at [877, 466] on div "45" at bounding box center [887, 468] width 264 height 27
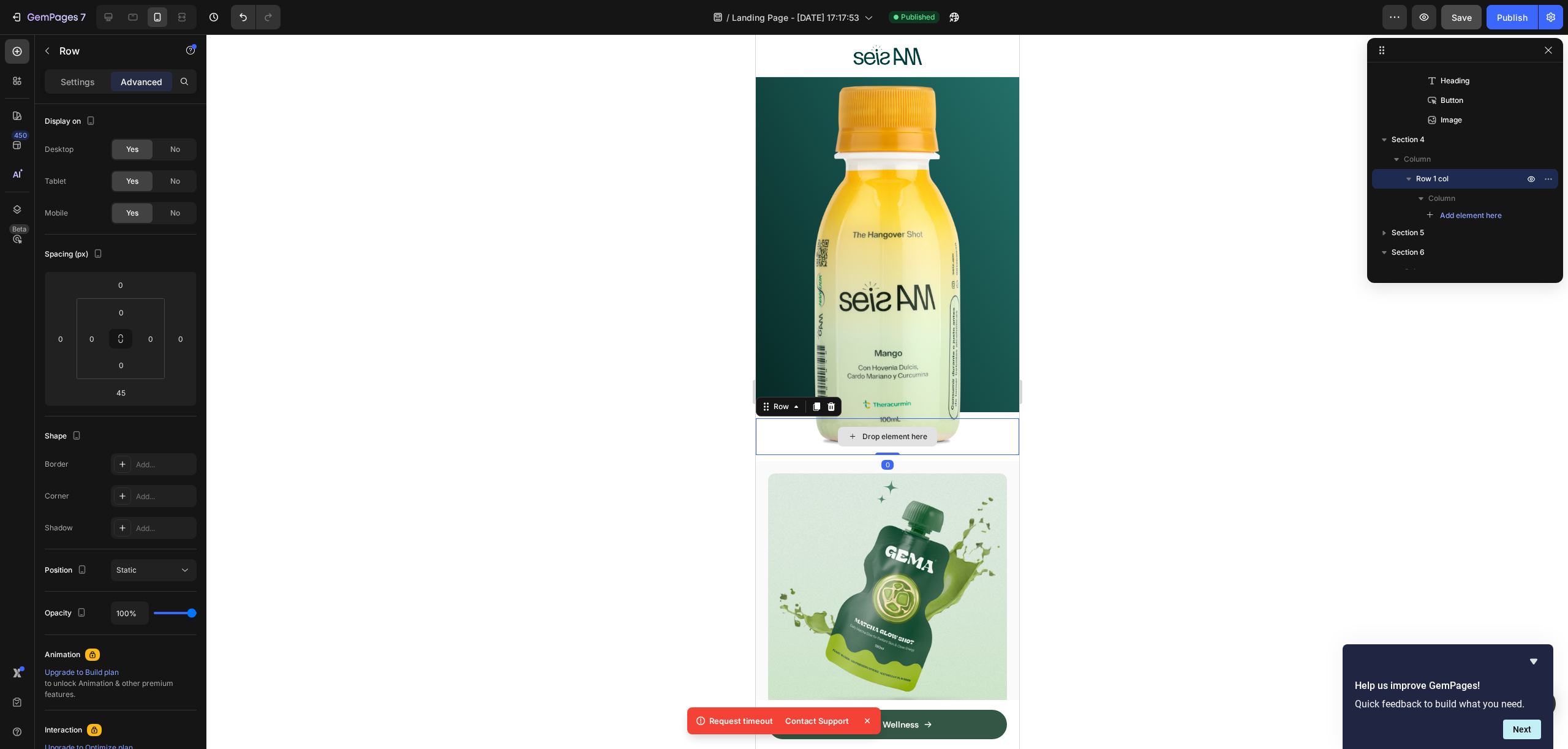
drag, startPoint x: 879, startPoint y: 467, endPoint x: 879, endPoint y: 434, distance: 33.0
click at [879, 434] on div "Drop element here Row 0" at bounding box center [887, 436] width 264 height 37
type input "0"
drag, startPoint x: 872, startPoint y: 441, endPoint x: 853, endPoint y: 424, distance: 25.5
click at [874, 428] on div "Drop element here Row 0" at bounding box center [887, 436] width 264 height 37
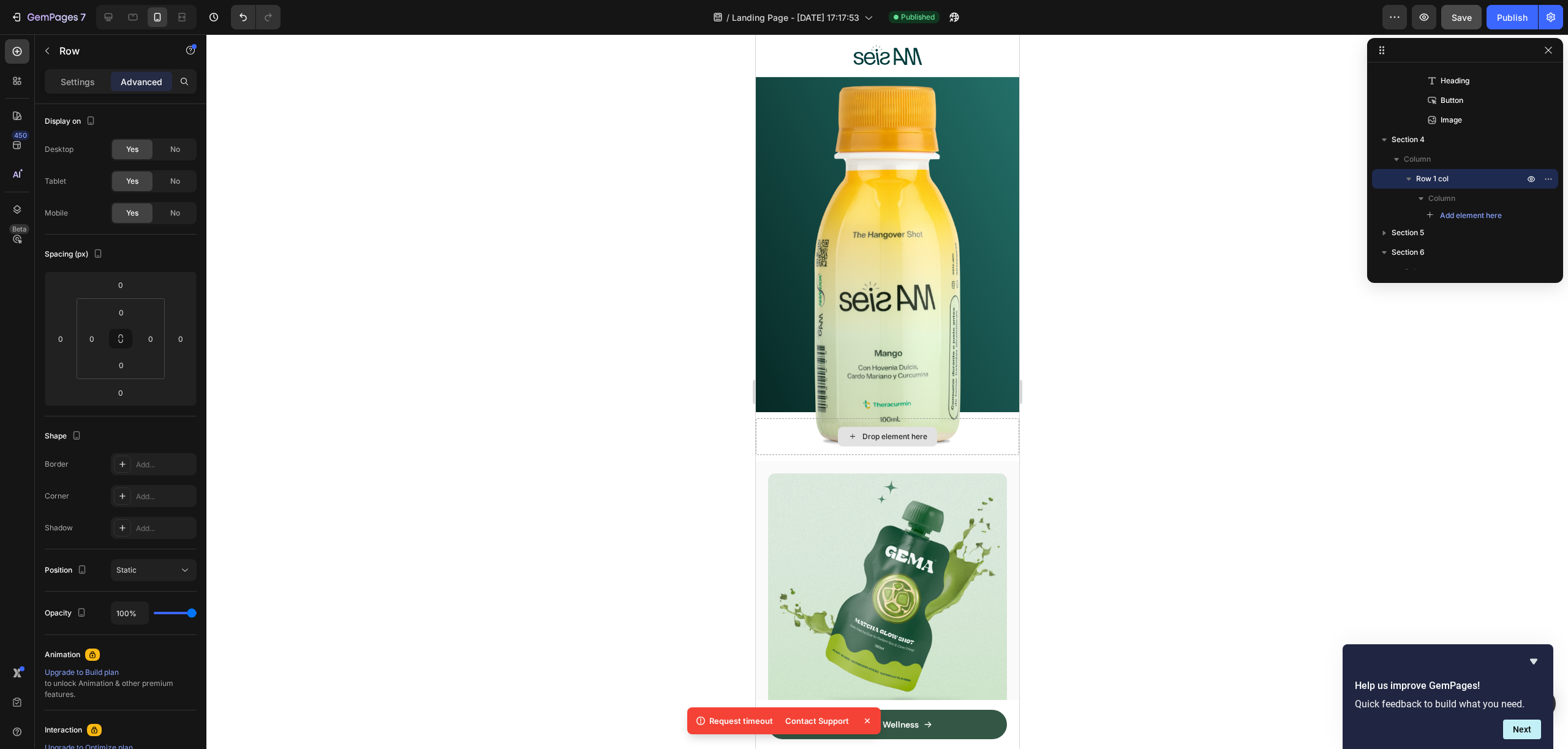
click at [847, 431] on icon at bounding box center [852, 436] width 9 height 10
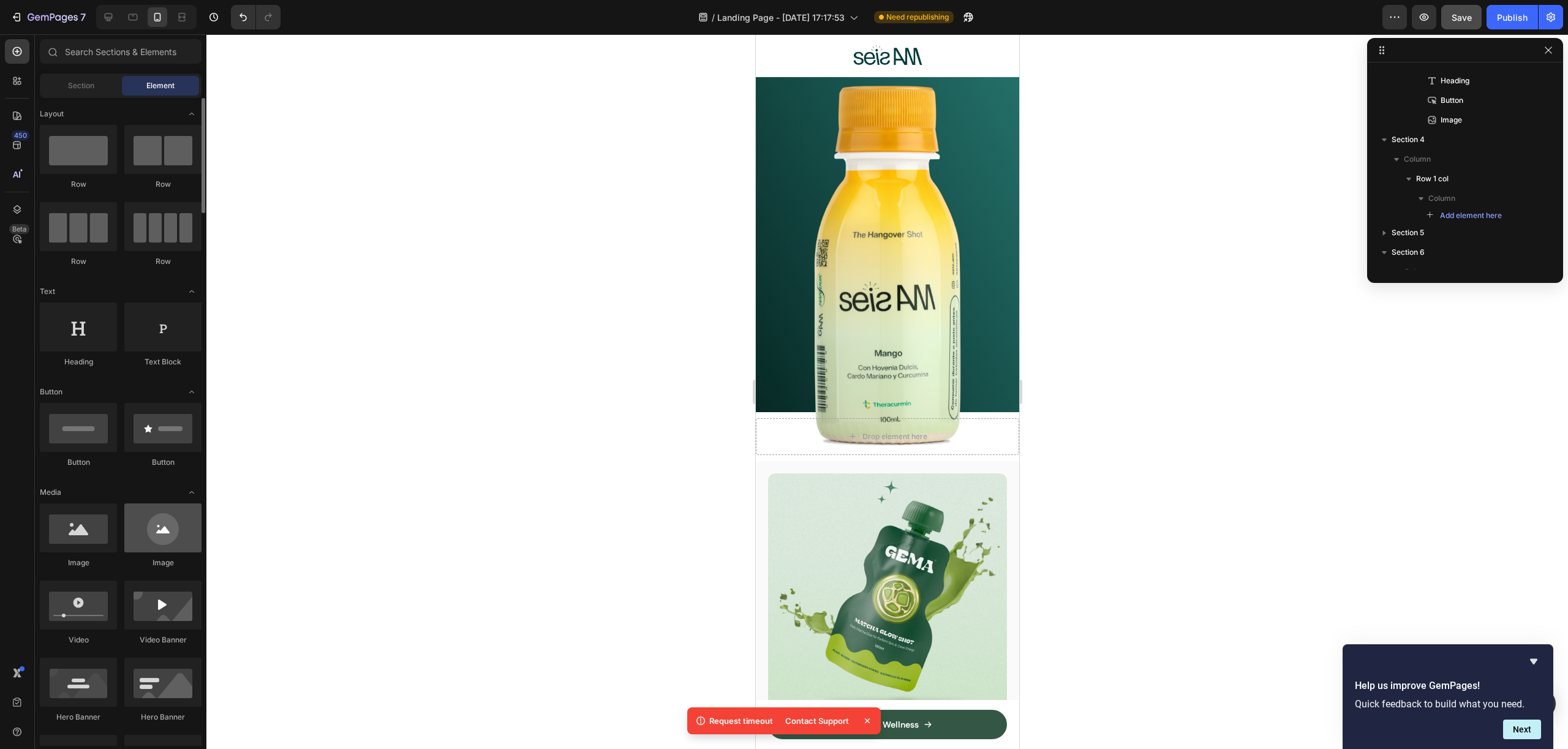
scroll to position [402, 0]
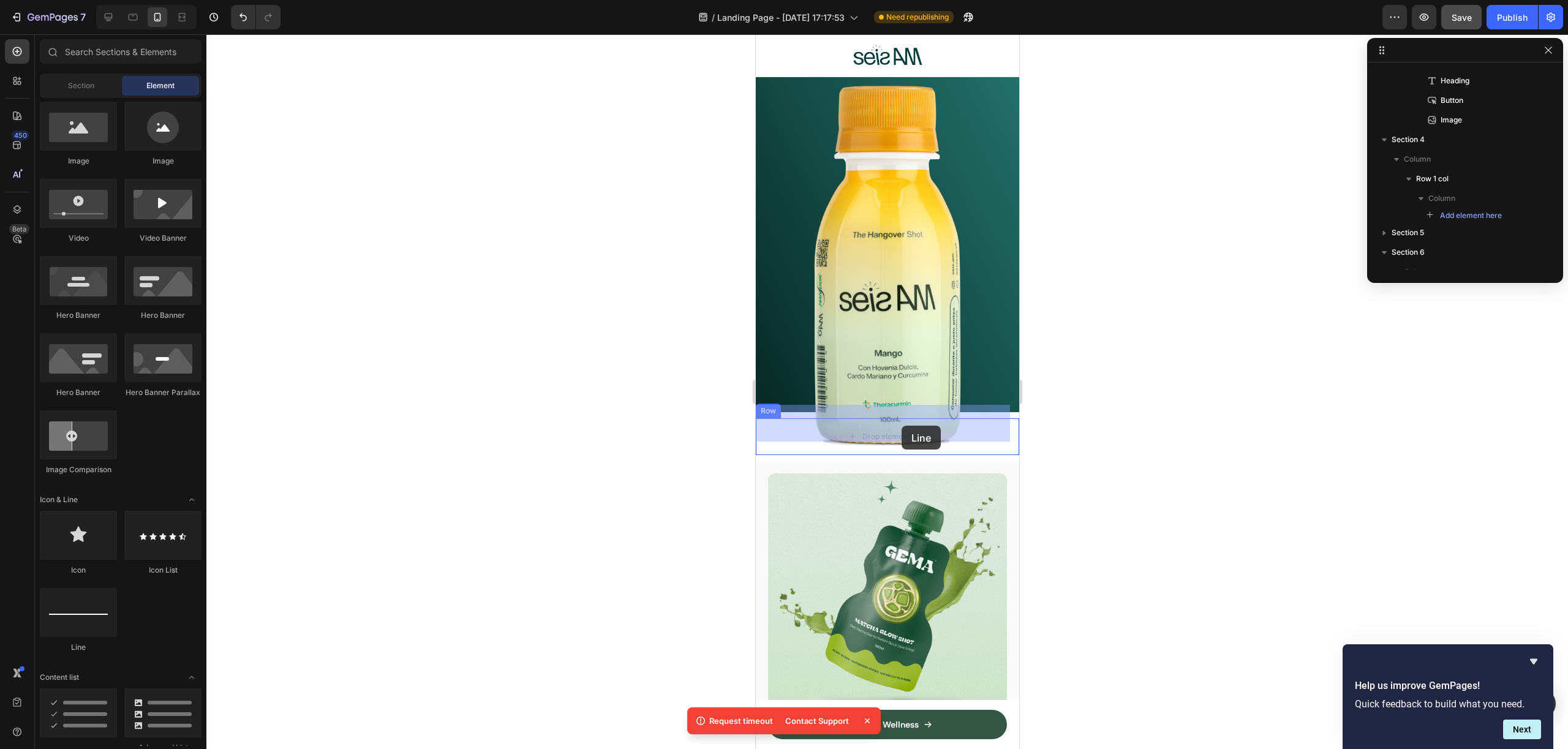
drag, startPoint x: 853, startPoint y: 644, endPoint x: 901, endPoint y: 425, distance: 224.2
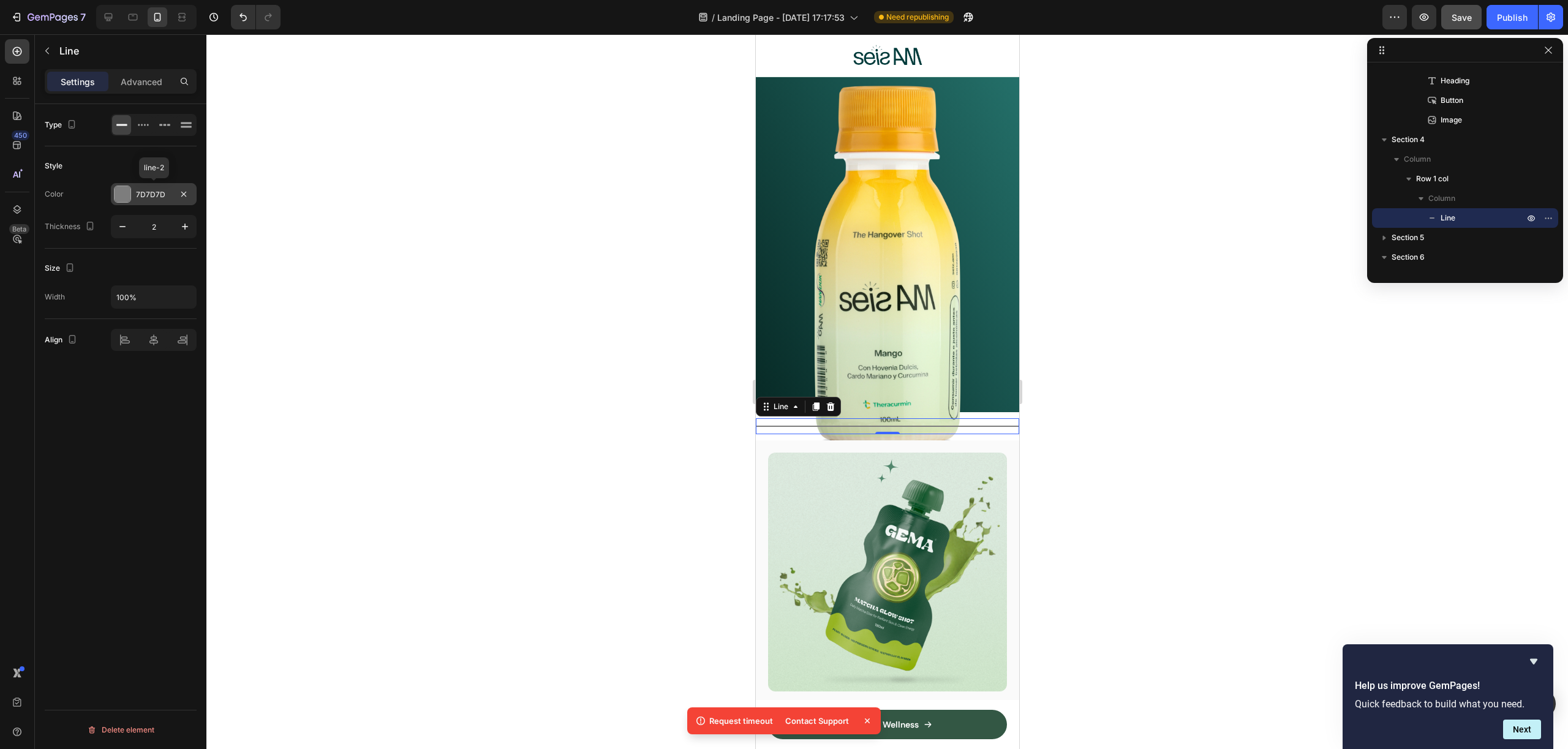
click at [130, 194] on div at bounding box center [122, 194] width 16 height 16
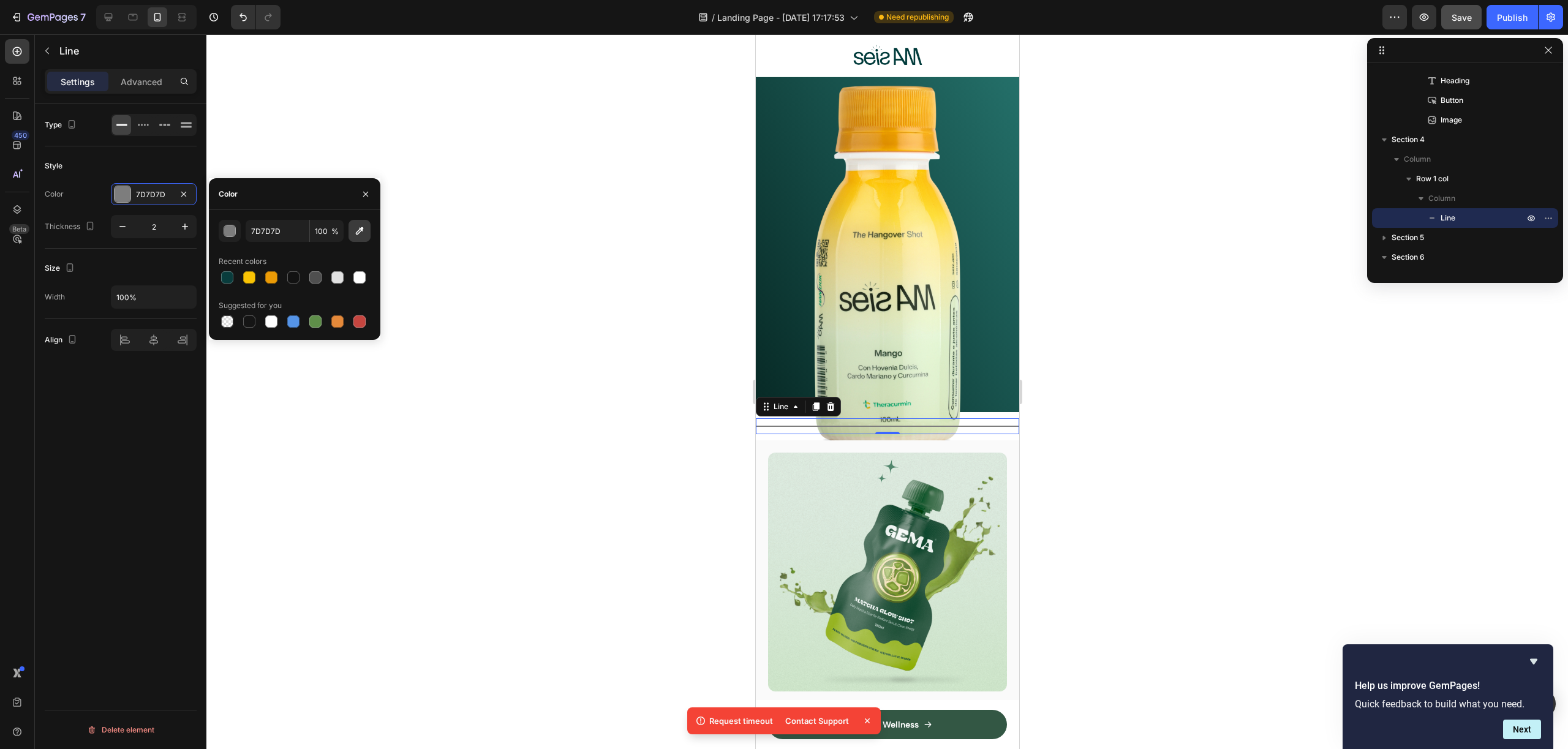
click at [363, 225] on icon "button" at bounding box center [359, 231] width 12 height 12
type input "FAFAFA"
click at [184, 193] on icon "button" at bounding box center [184, 194] width 9 height 9
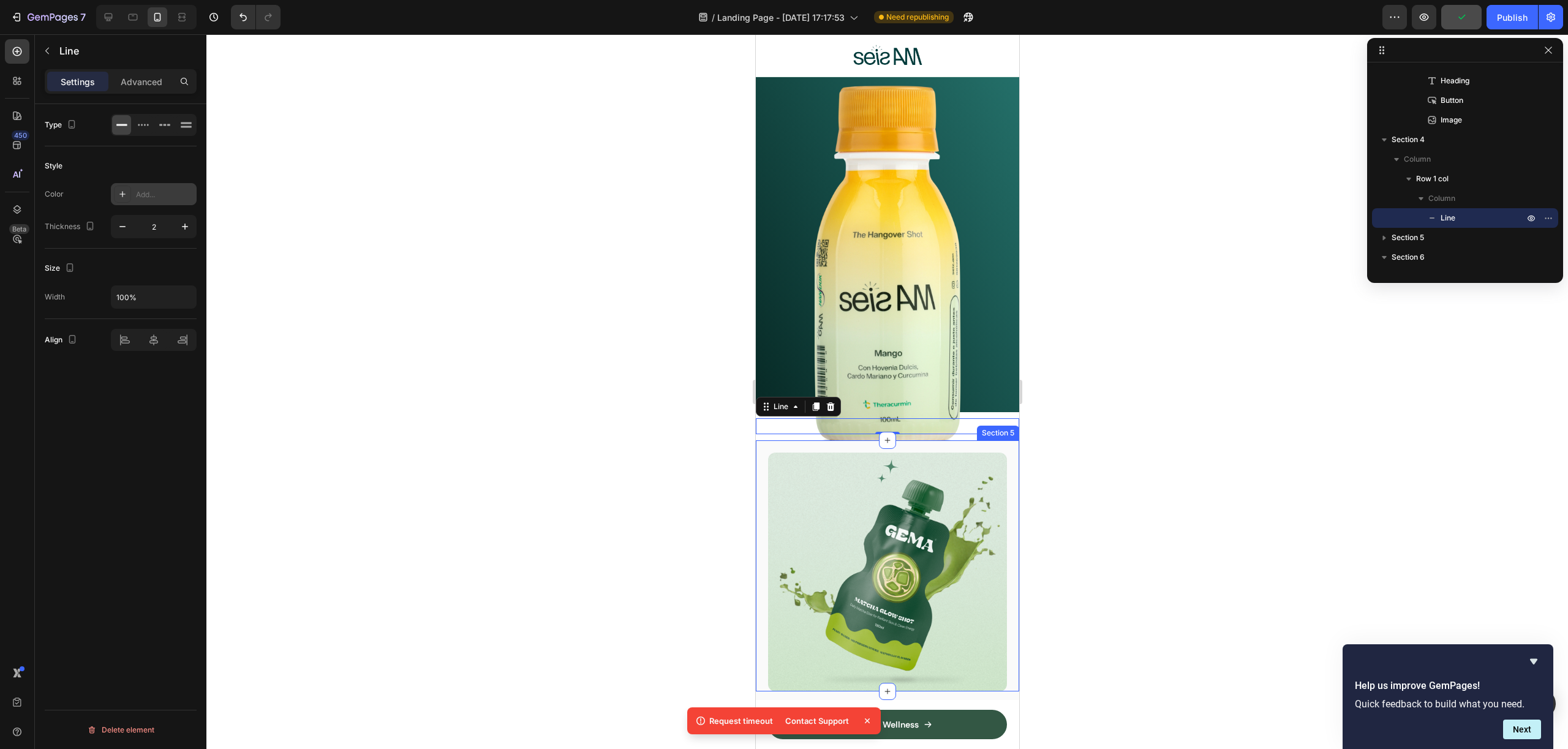
click at [364, 269] on div at bounding box center [887, 390] width 1362 height 714
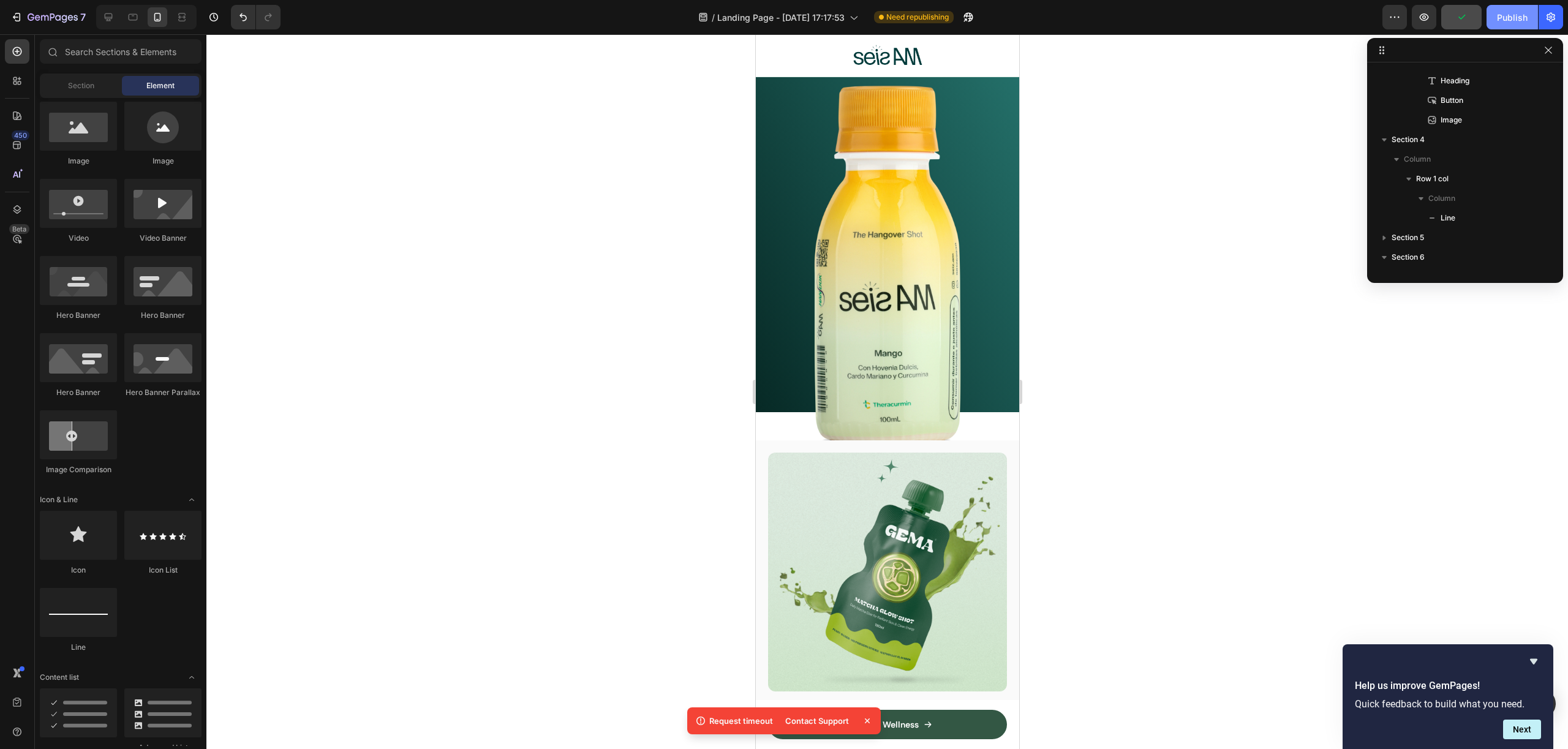
click at [1517, 23] on div "Publish" at bounding box center [1512, 18] width 31 height 13
click at [796, 422] on div "Title Line Row Section 4" at bounding box center [887, 426] width 264 height 28
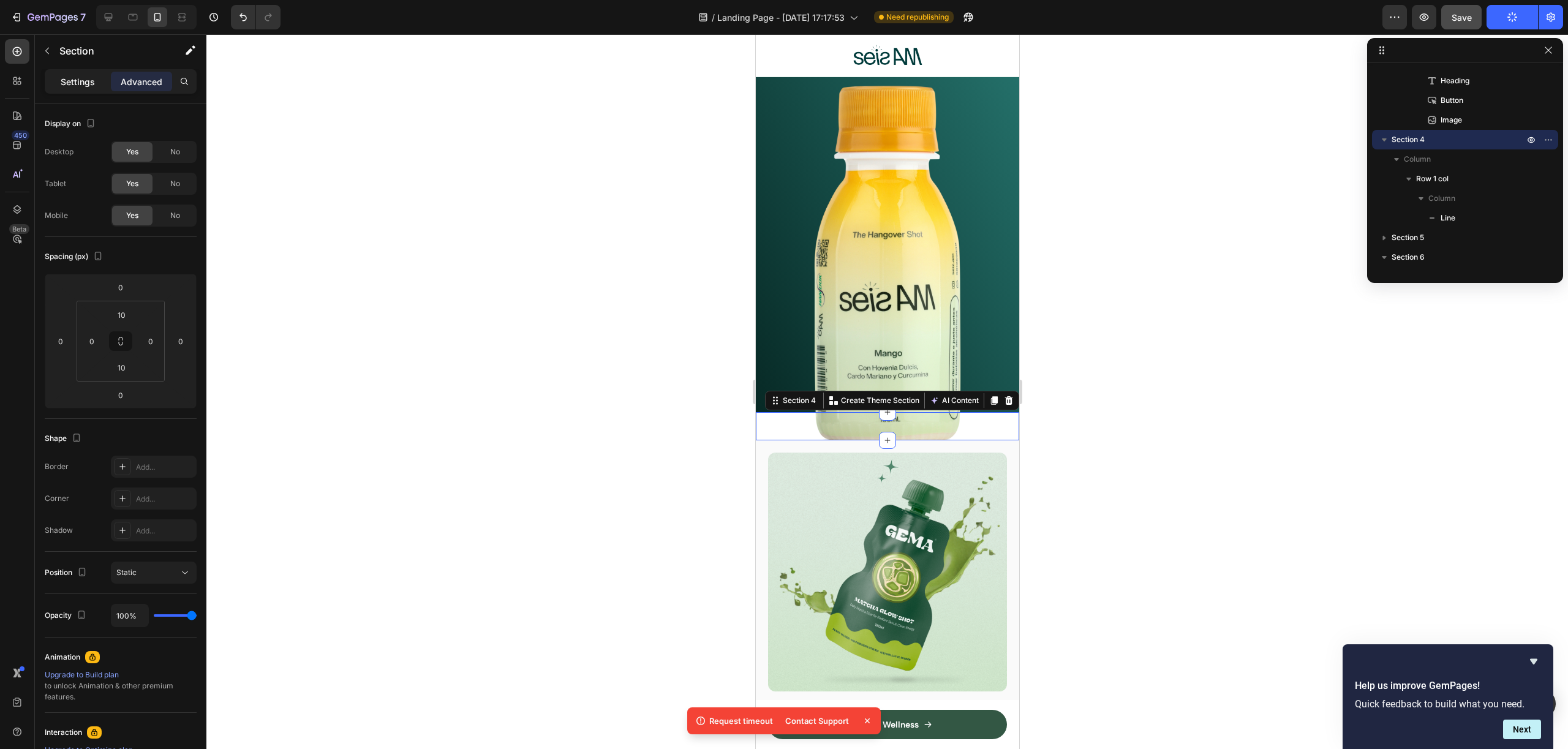
click at [81, 83] on p "Settings" at bounding box center [77, 82] width 34 height 13
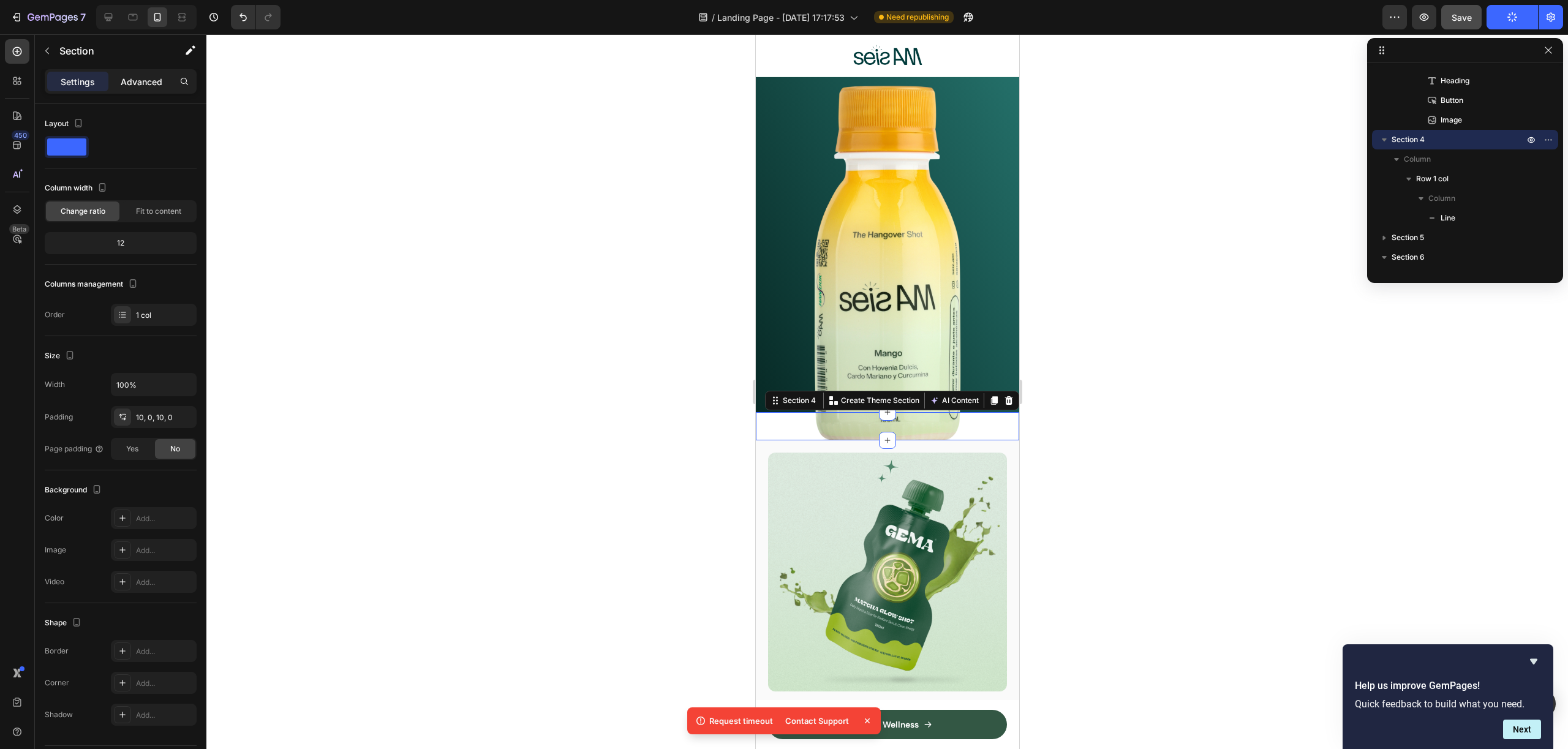
click at [143, 81] on p "Advanced" at bounding box center [141, 82] width 41 height 13
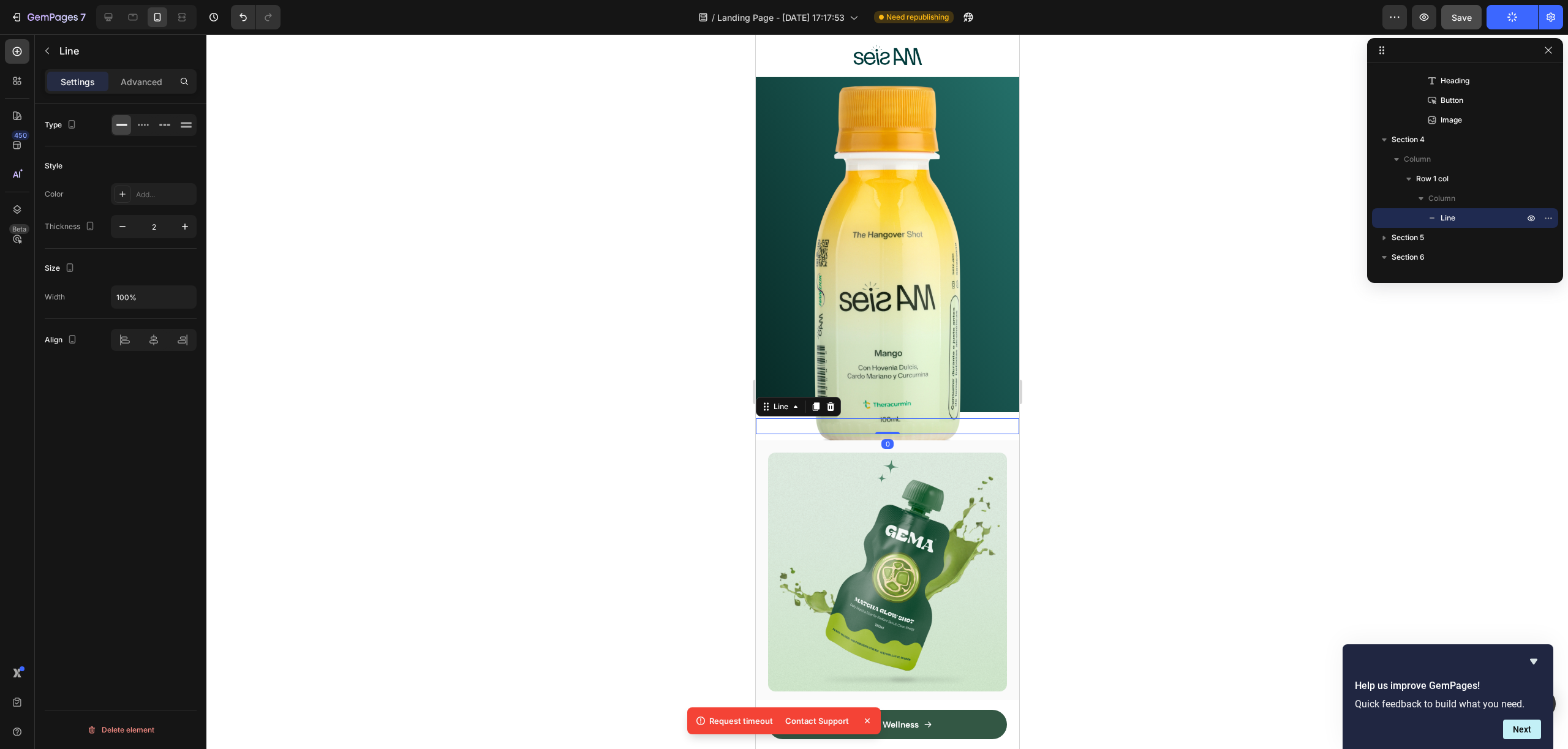
click at [772, 425] on div at bounding box center [887, 425] width 264 height 1
click at [772, 418] on div "Title Line 0" at bounding box center [887, 425] width 264 height 16
click at [769, 440] on div "Image Section 5" at bounding box center [887, 566] width 264 height 251
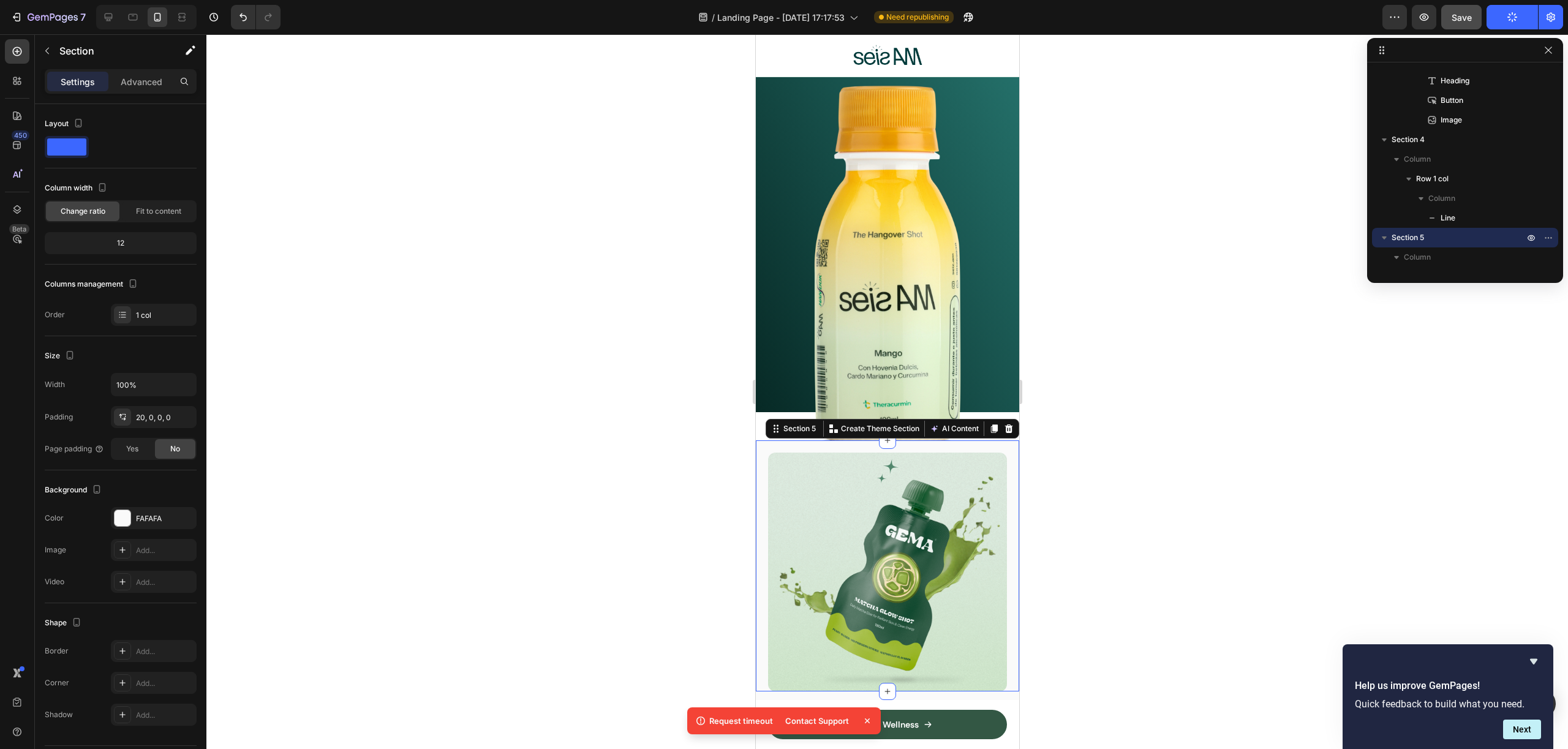
click at [775, 419] on div "Section 5 You can create reusable sections Create Theme Section AI Content Writ…" at bounding box center [891, 428] width 253 height 20
click at [775, 404] on div "Line" at bounding box center [767, 411] width 24 height 15
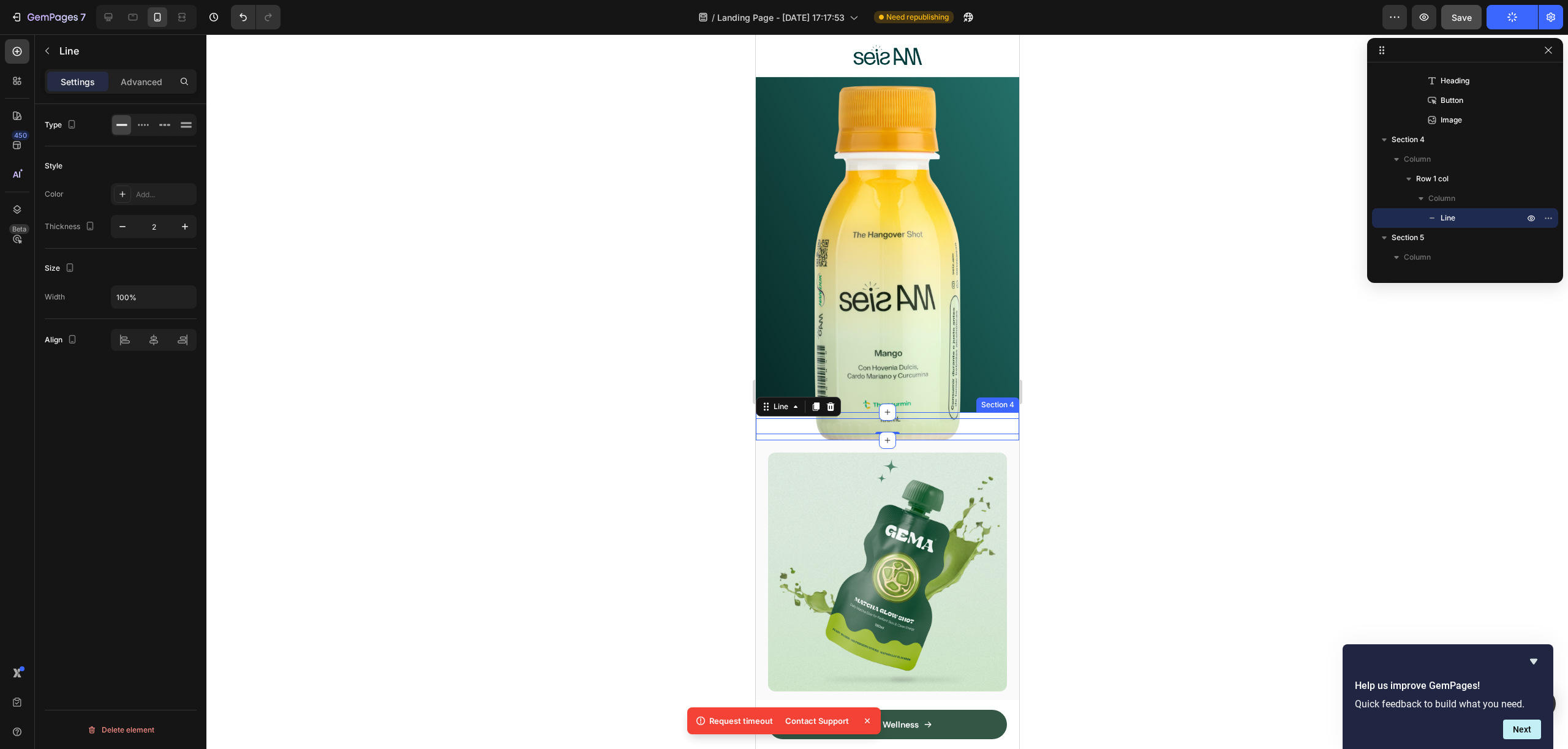
click at [781, 423] on div "Title Line 0 Row Section 4" at bounding box center [887, 426] width 264 height 28
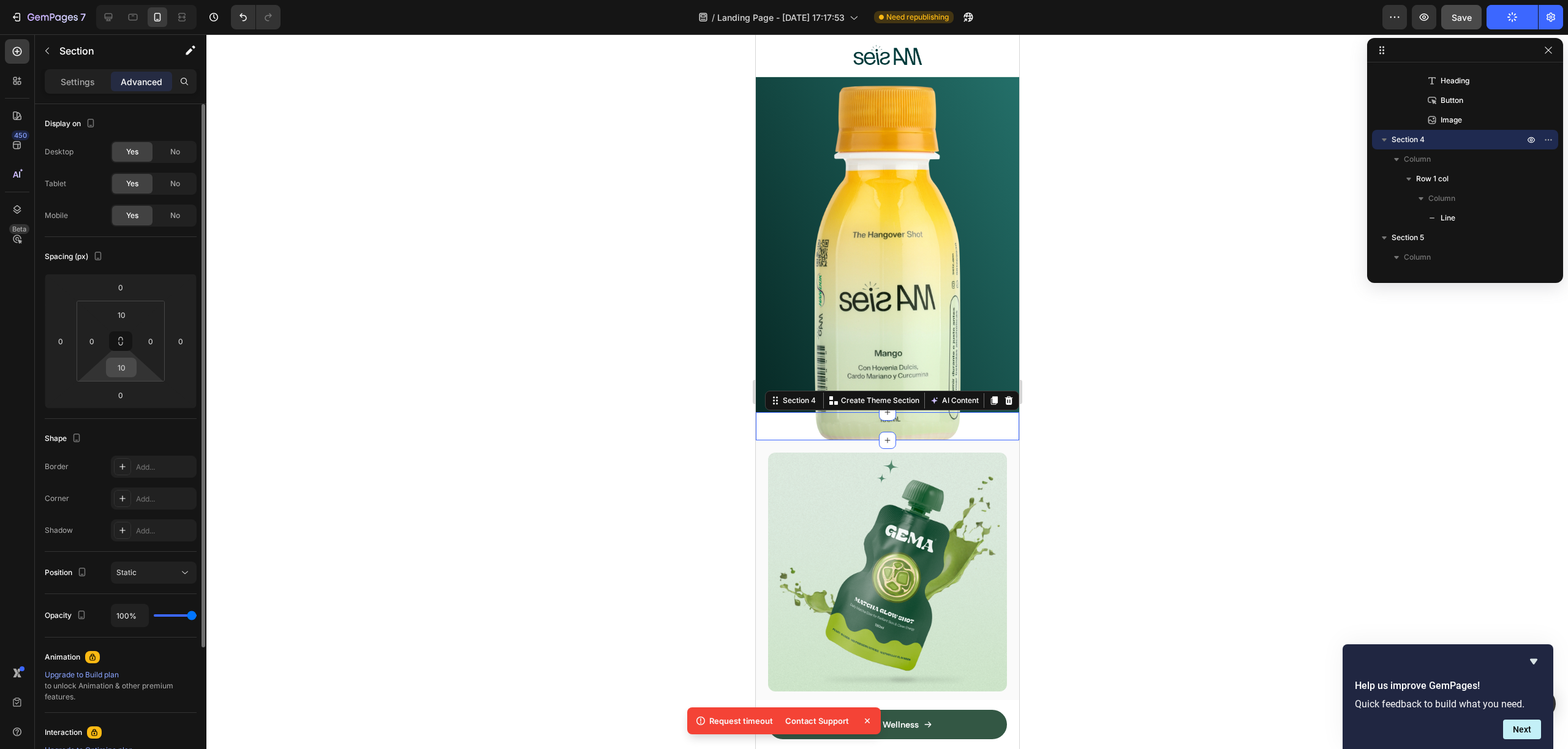
click at [130, 373] on input "10" at bounding box center [121, 368] width 24 height 19
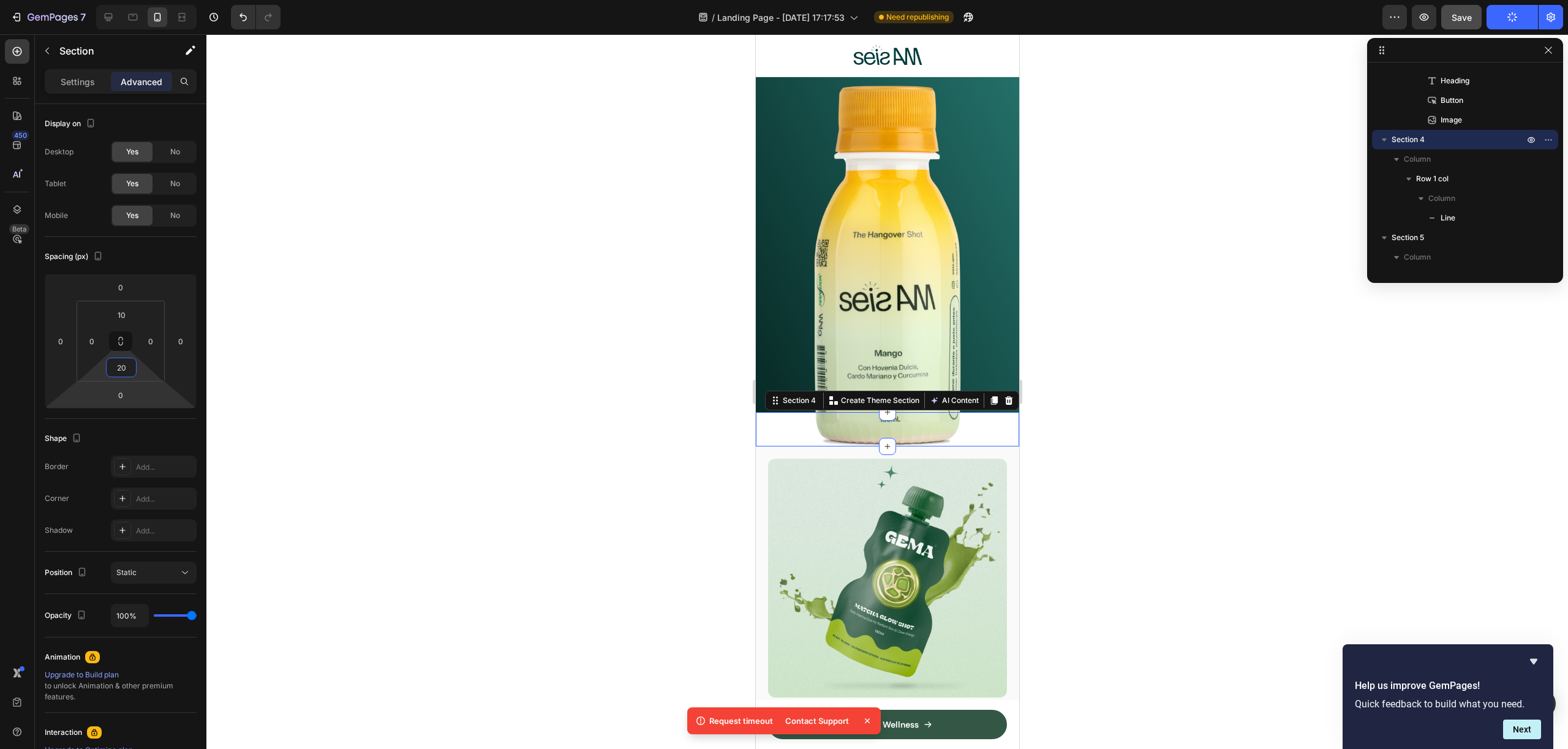
click at [160, 0] on html "7 / Landing Page - Sep 28, 17:17:53 Need republishing Preview Save Publish 450 …" at bounding box center [784, 0] width 1568 height 0
click at [127, 371] on input "20" at bounding box center [121, 368] width 24 height 19
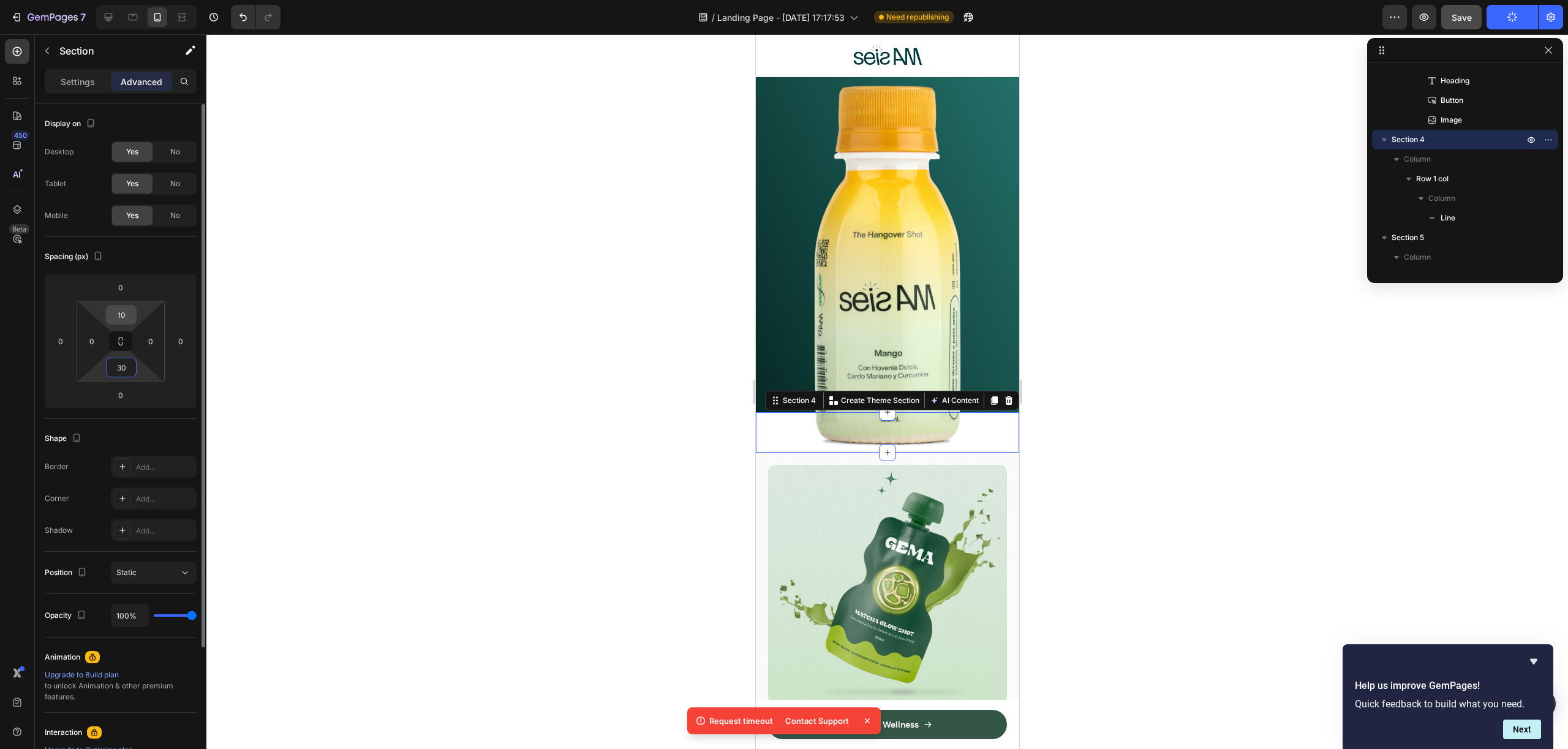
type input "30"
click at [125, 317] on input "10" at bounding box center [121, 315] width 24 height 19
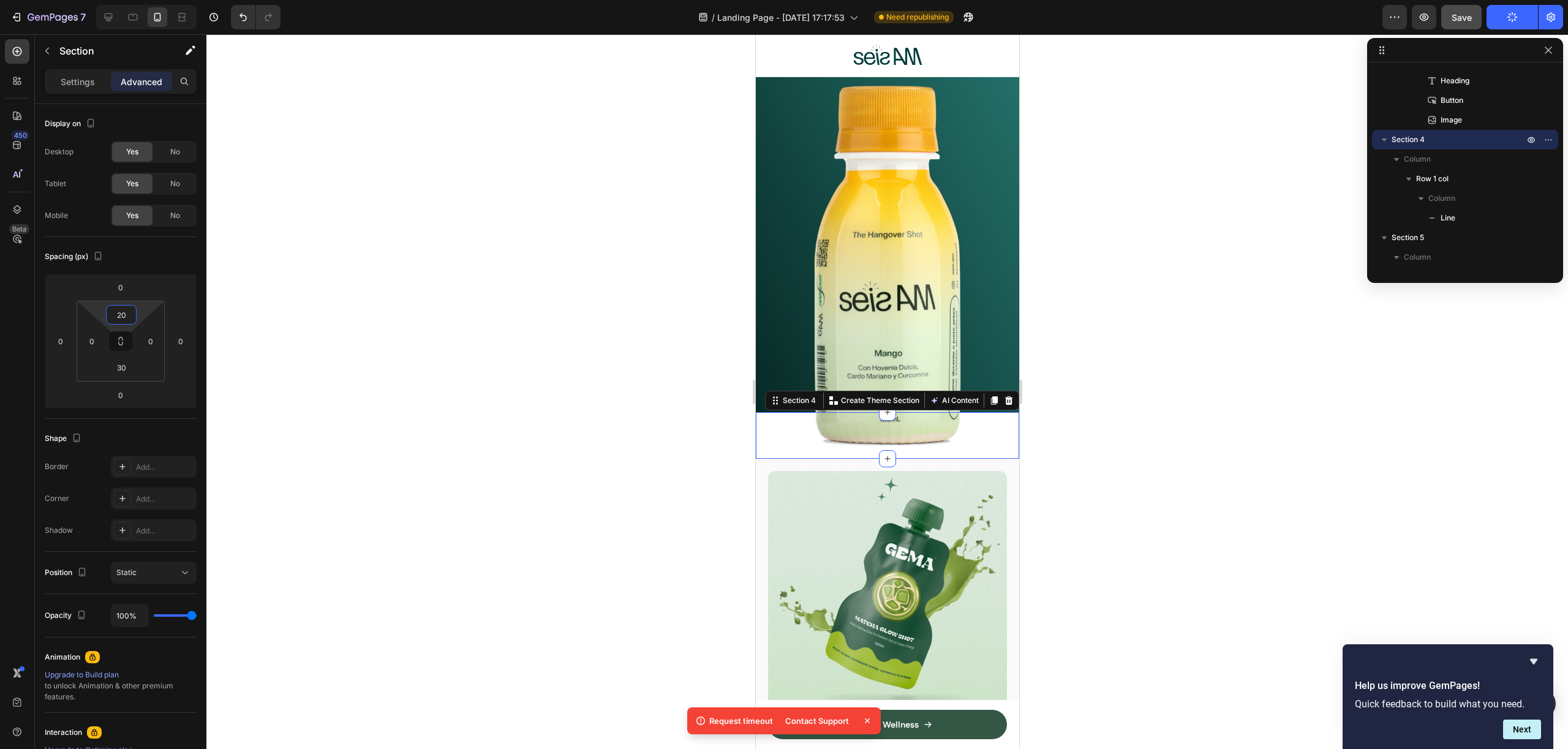
type input "20"
drag, startPoint x: 1507, startPoint y: 10, endPoint x: 1512, endPoint y: 27, distance: 17.7
click at [1507, 9] on button "Publish" at bounding box center [1512, 17] width 52 height 24
click at [1463, 18] on span "Save" at bounding box center [1461, 17] width 20 height 10
click at [1532, 667] on icon "Hide survey" at bounding box center [1534, 661] width 15 height 15
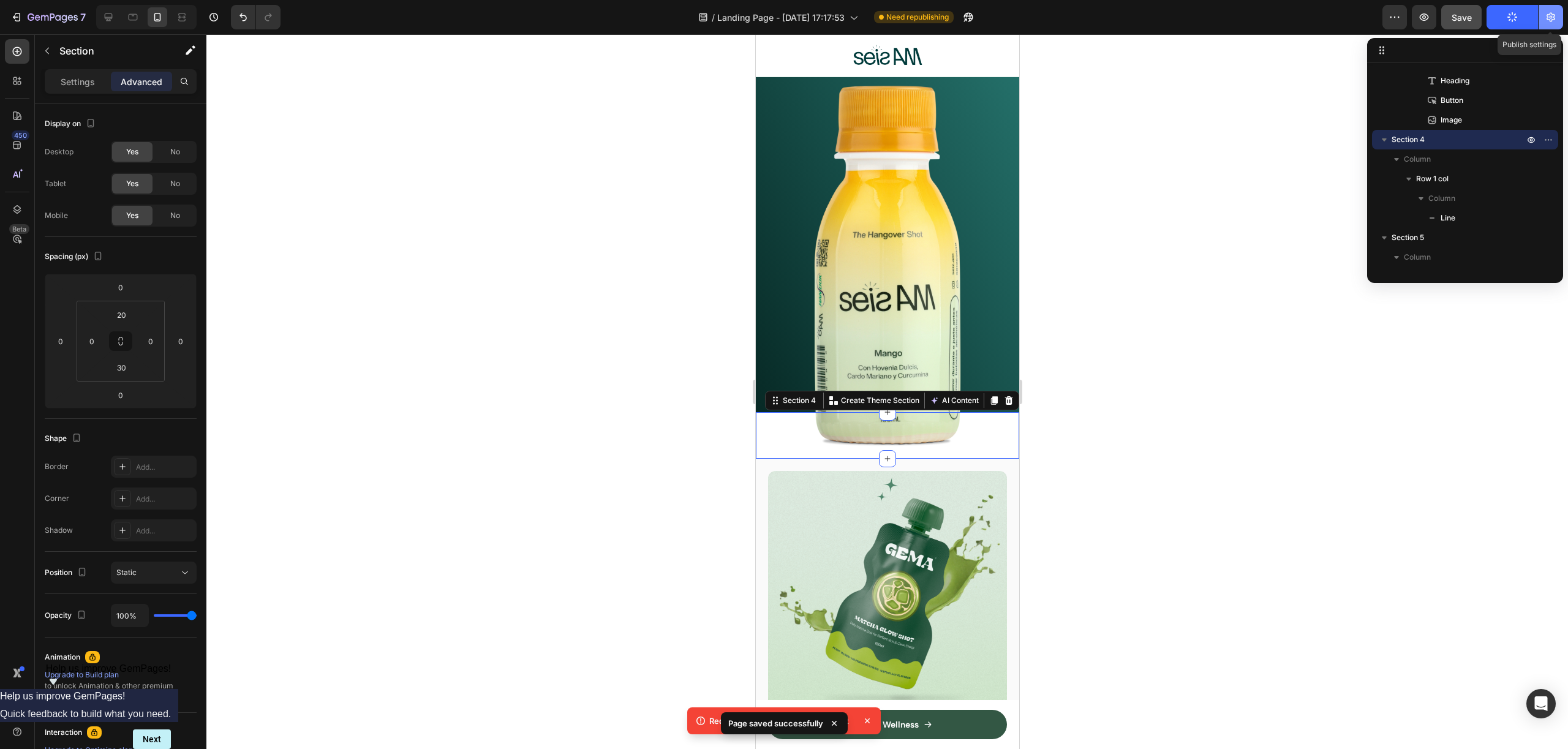
click at [1555, 18] on icon "button" at bounding box center [1550, 17] width 12 height 12
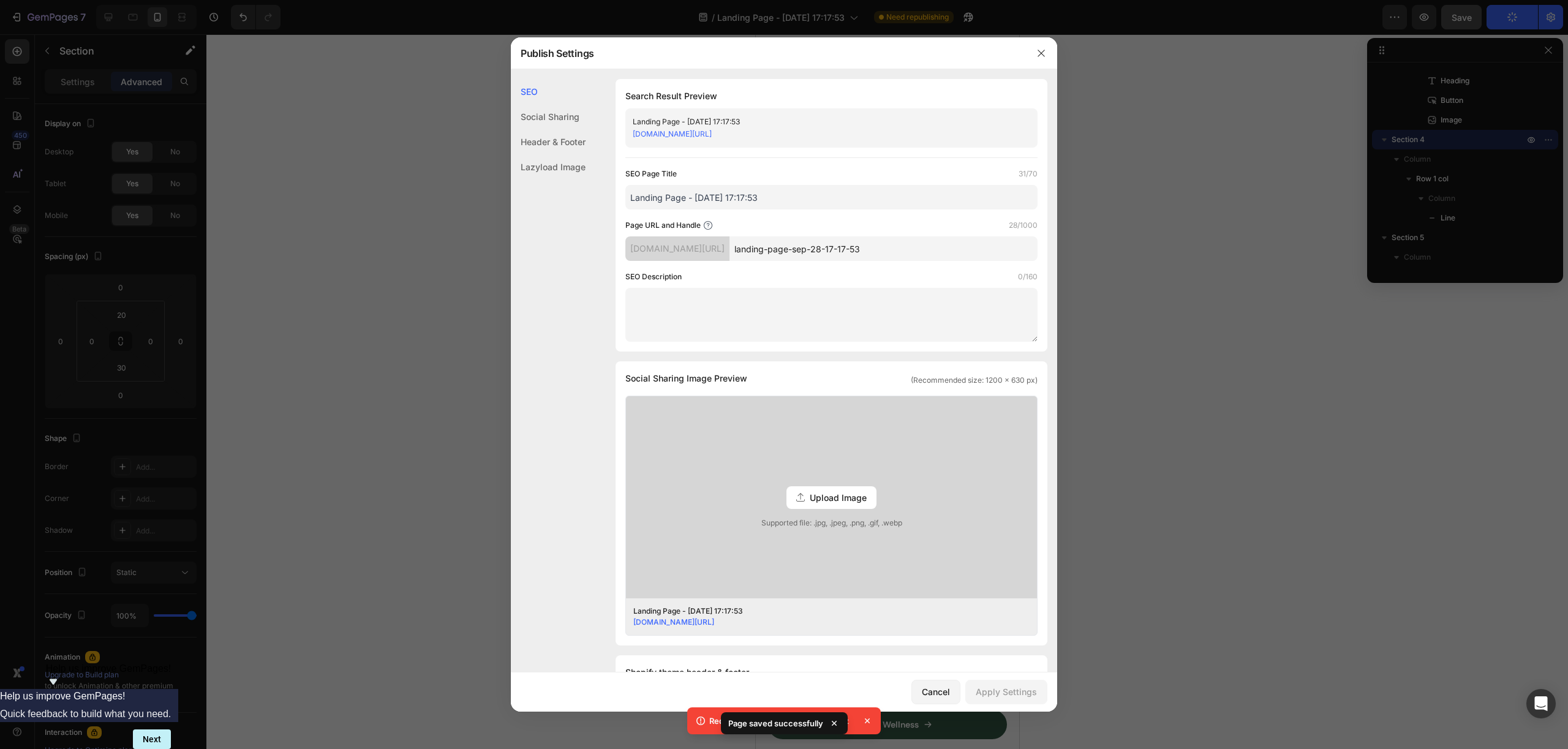
click at [1132, 302] on div at bounding box center [784, 374] width 1568 height 749
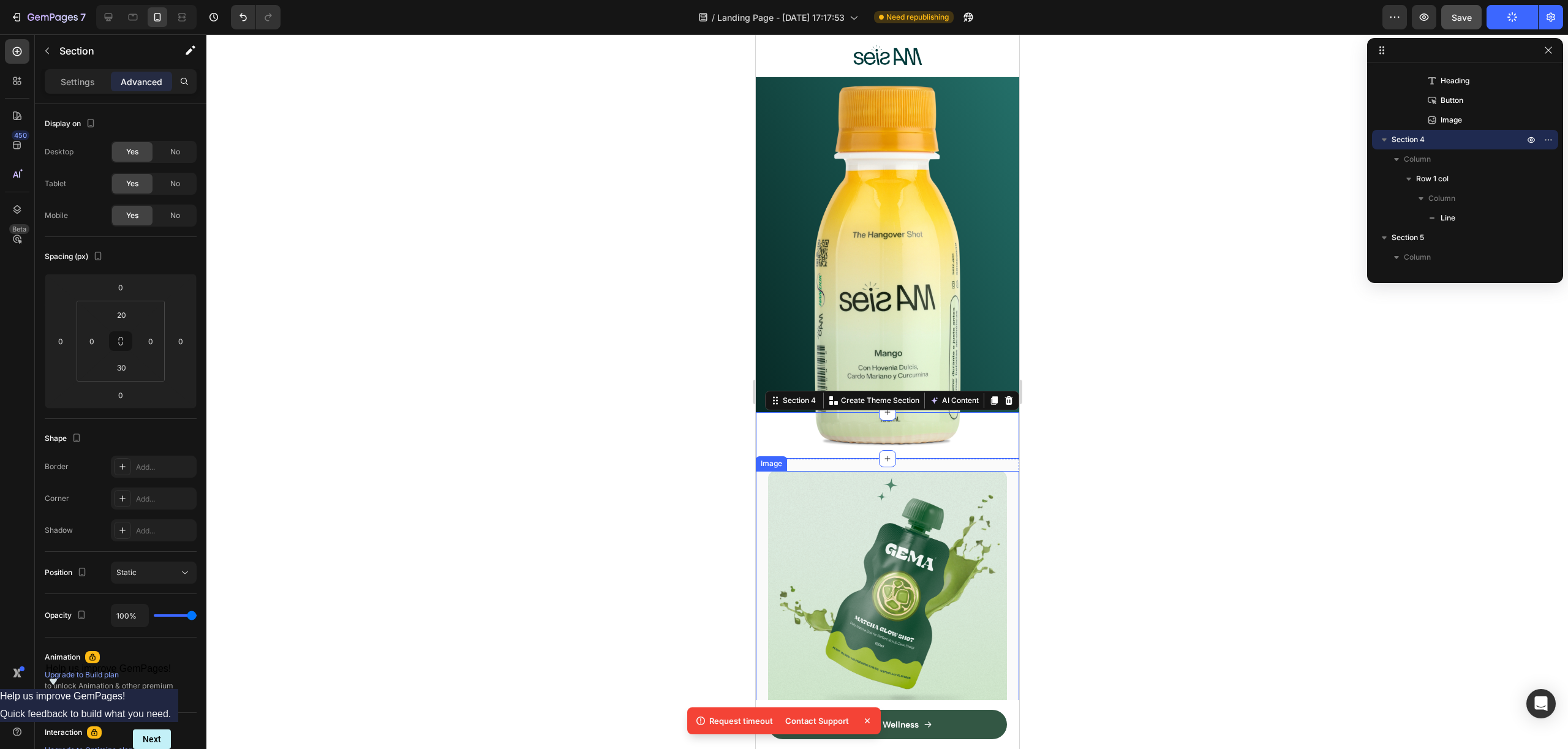
click at [939, 492] on img at bounding box center [887, 590] width 239 height 239
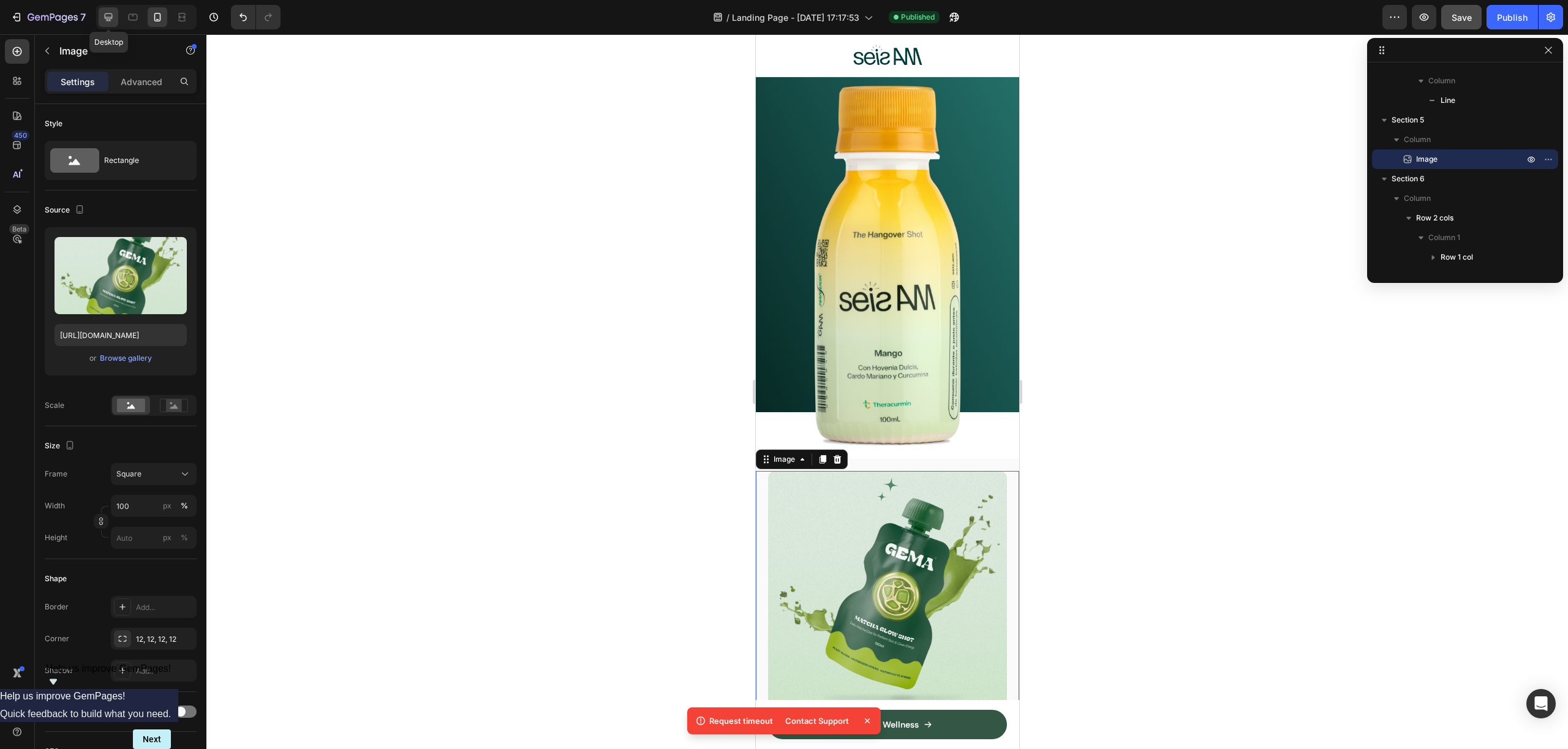
click at [115, 12] on div at bounding box center [108, 17] width 20 height 20
type input "100"
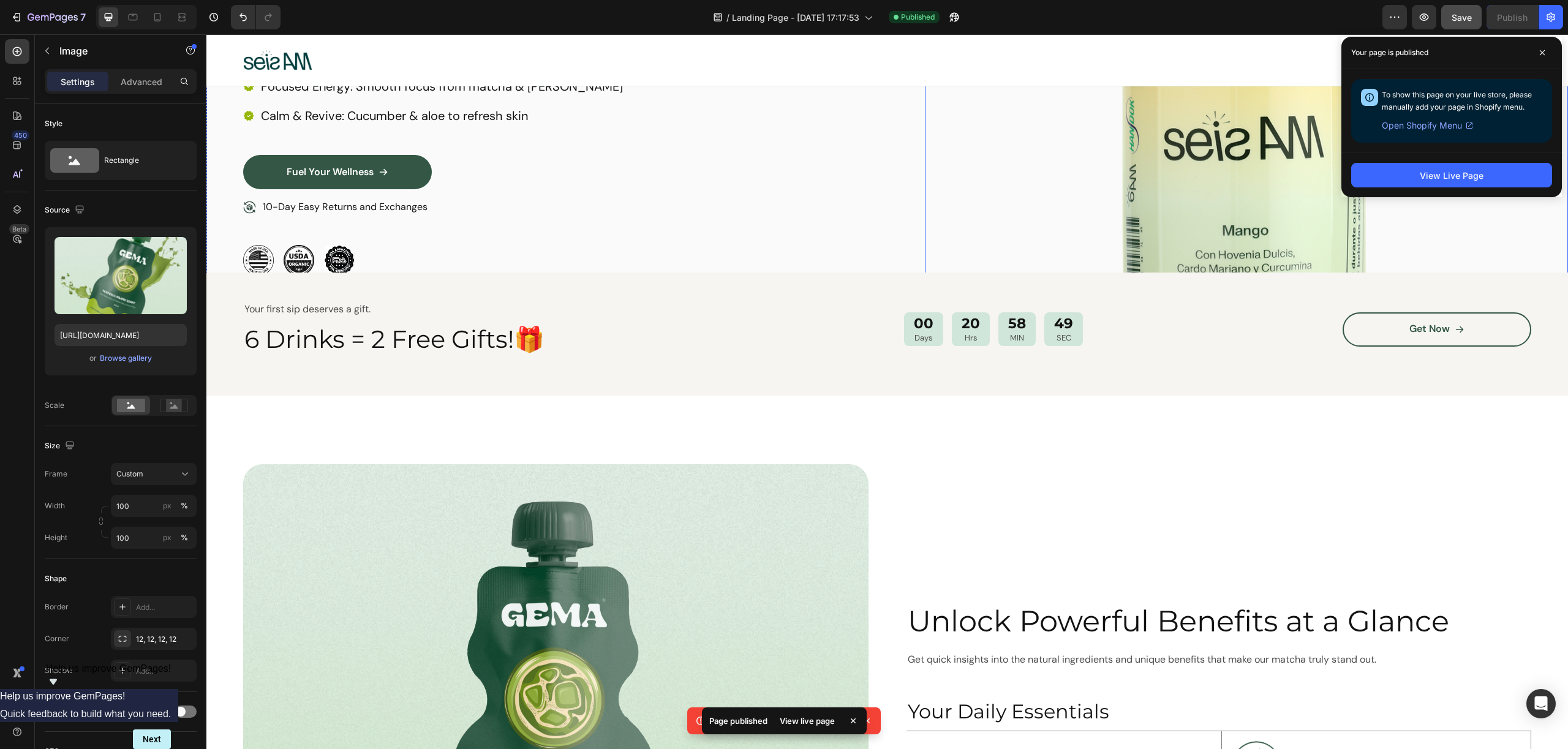
scroll to position [1467, 0]
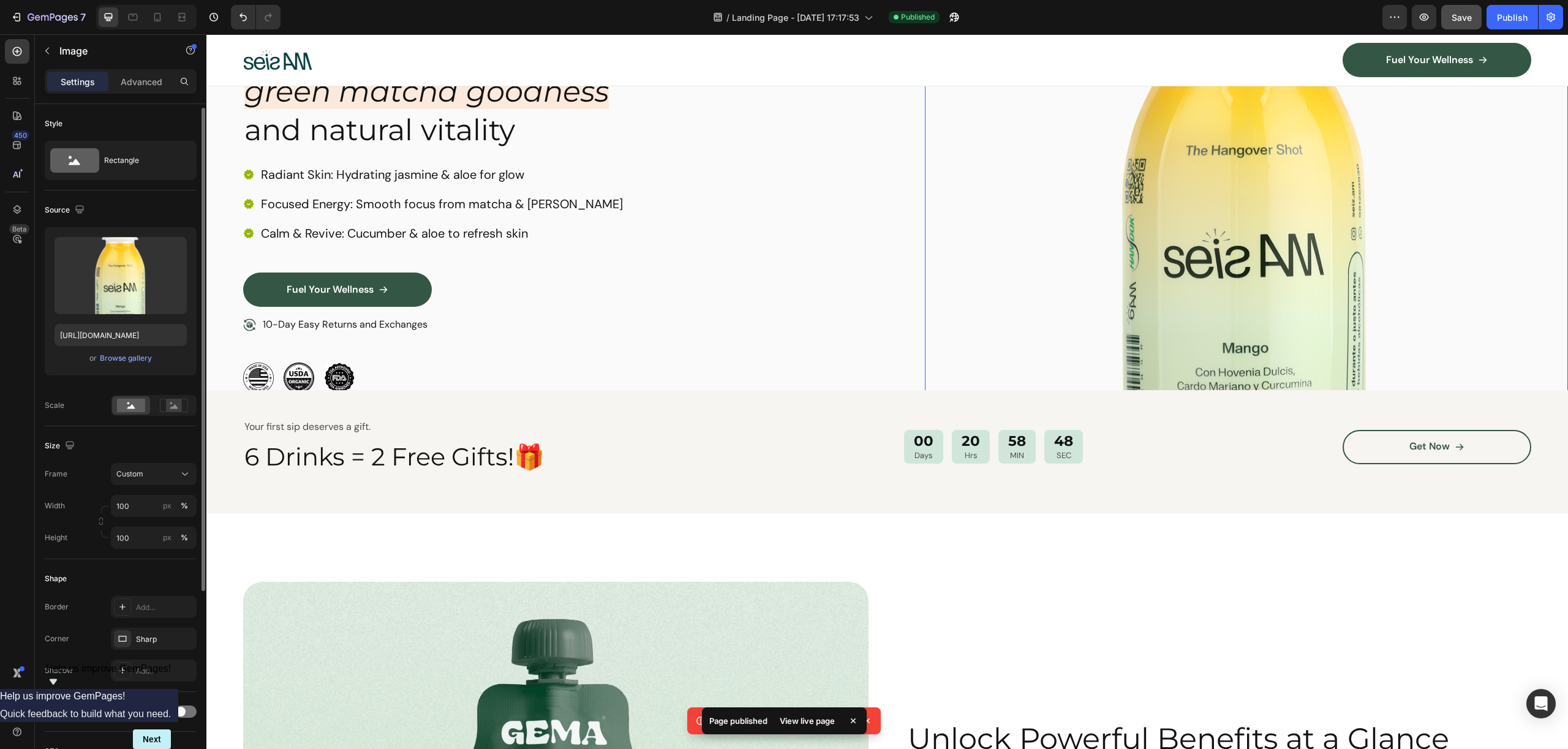
click at [1167, 287] on img at bounding box center [1247, 199] width 644 height 644
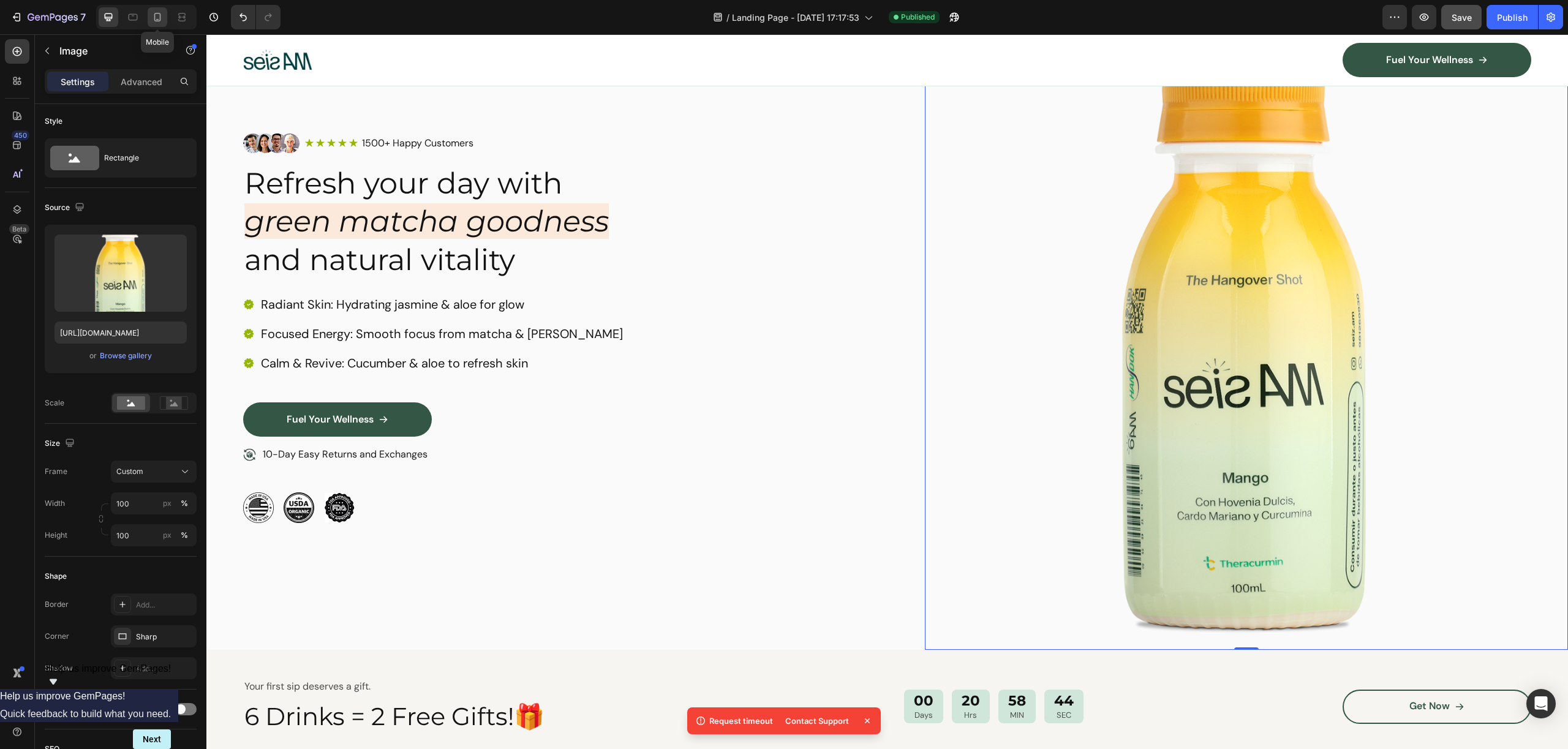
click at [154, 20] on icon at bounding box center [157, 17] width 7 height 8
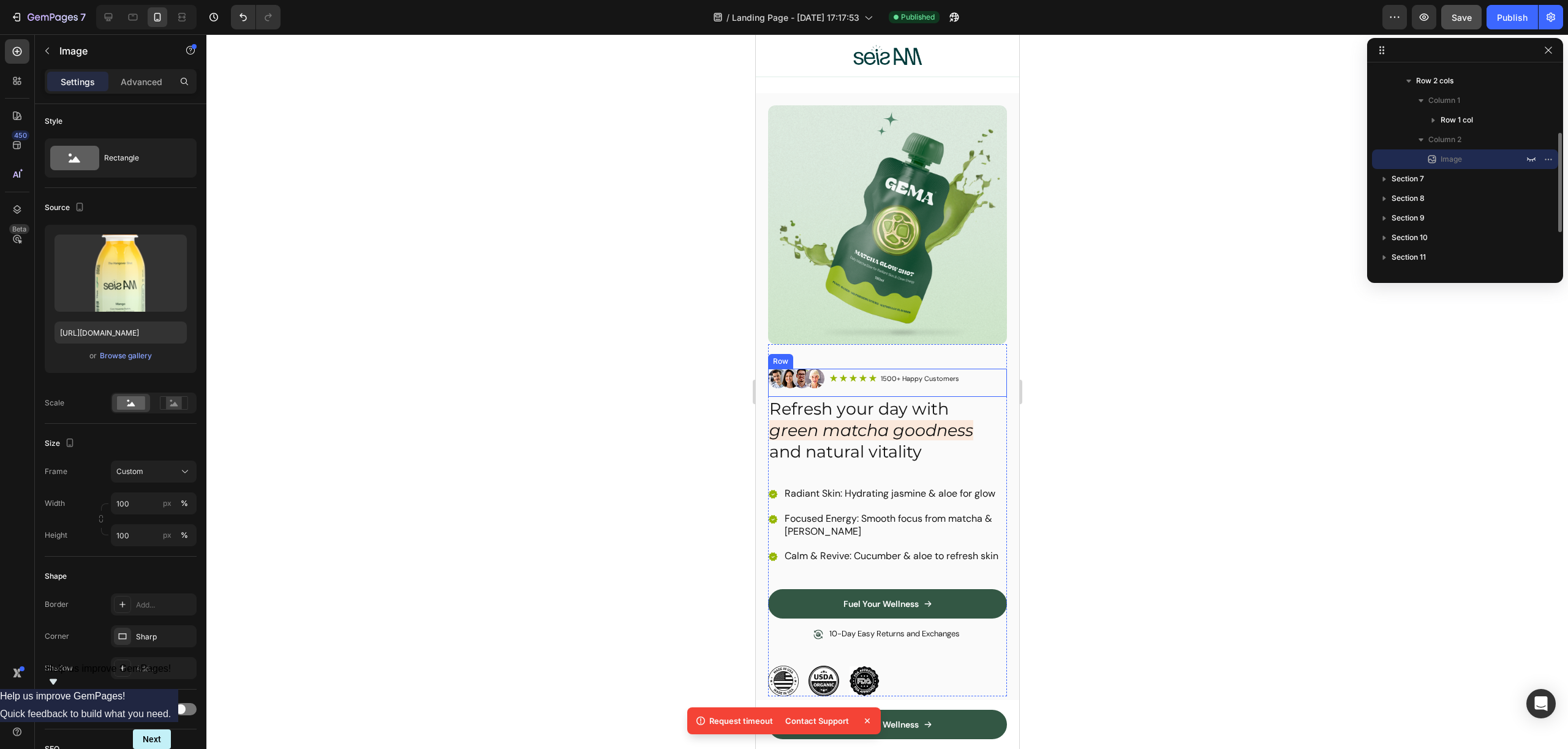
scroll to position [1368, 0]
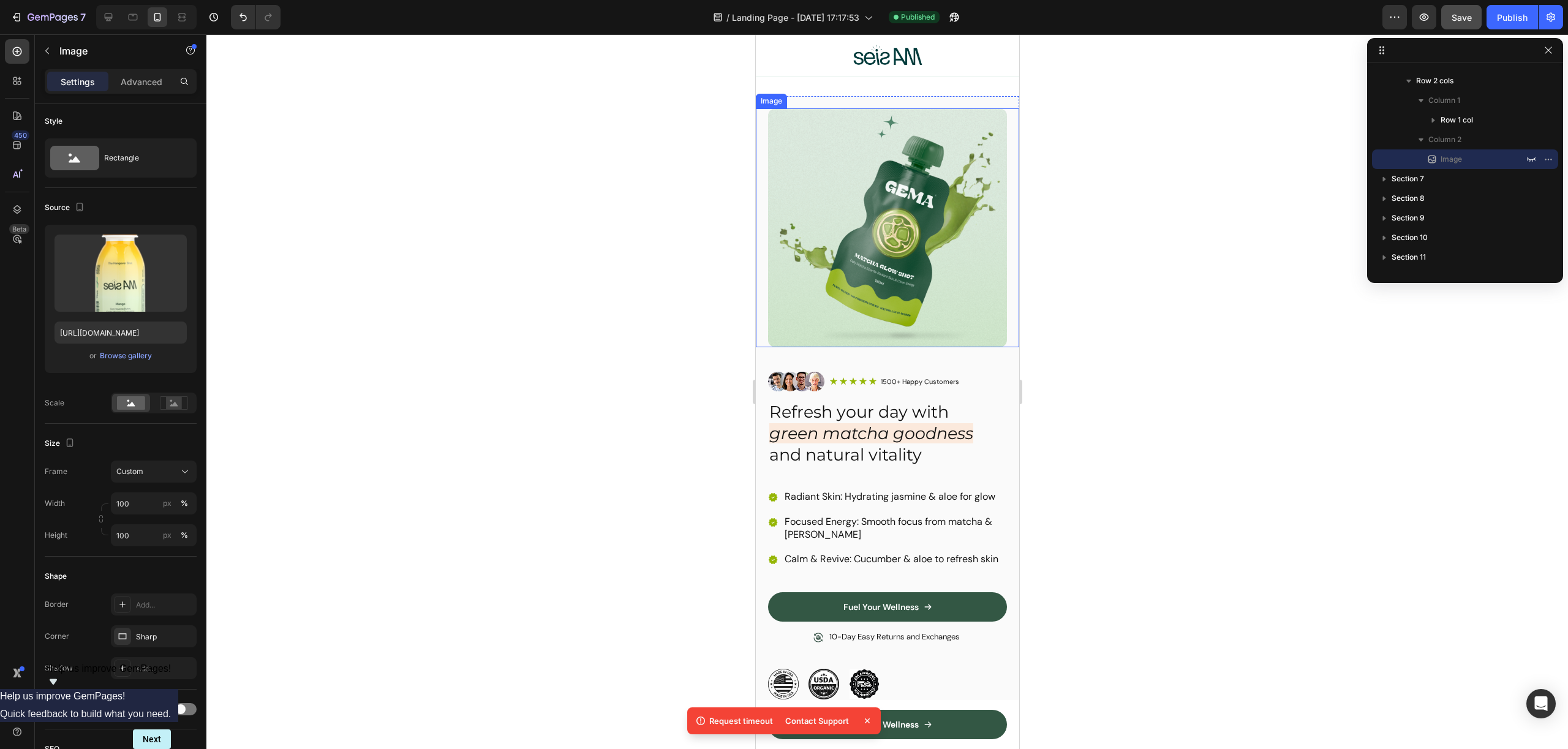
click at [862, 261] on img at bounding box center [887, 228] width 239 height 239
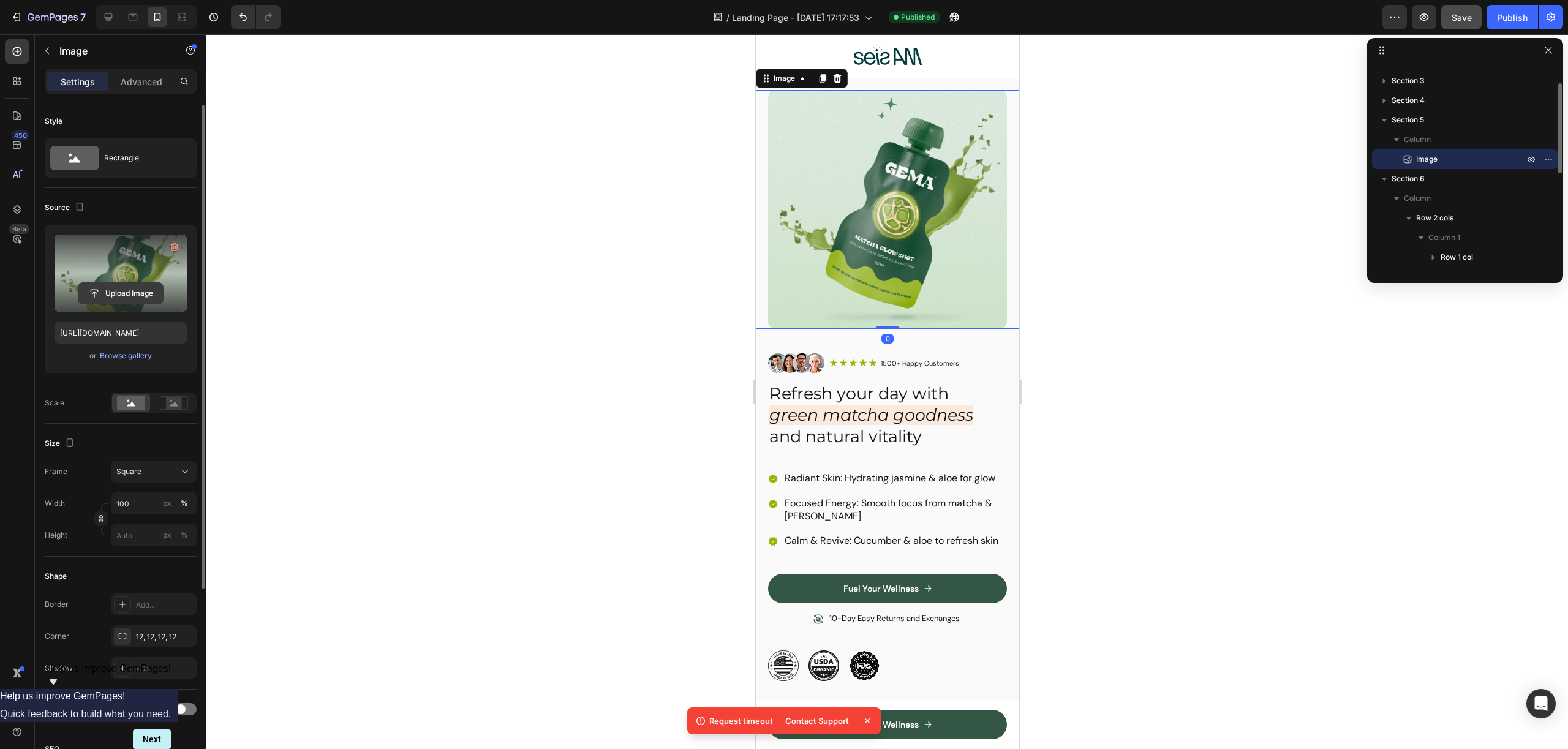
click at [117, 286] on input "file" at bounding box center [120, 294] width 85 height 21
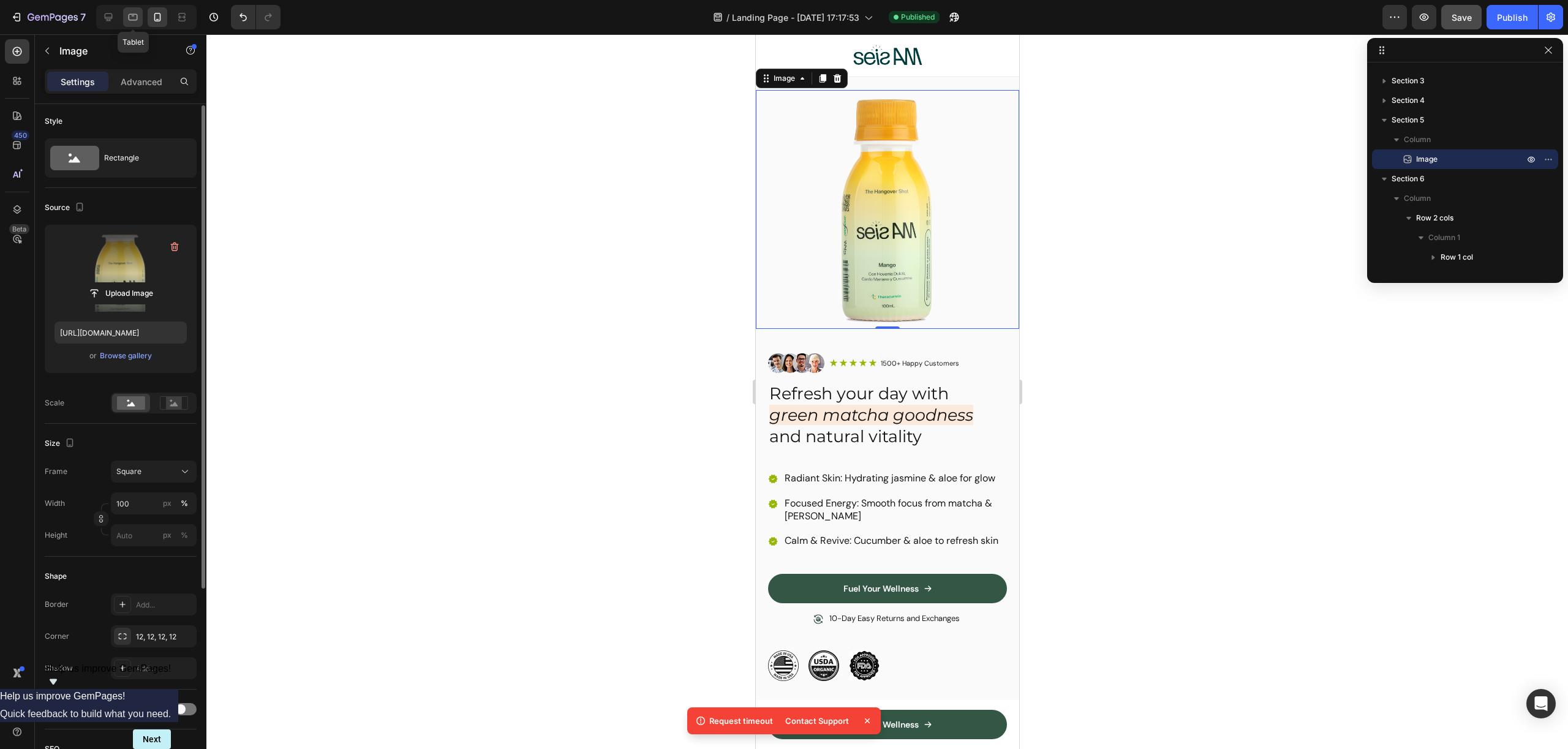
click at [129, 17] on icon at bounding box center [134, 17] width 9 height 7
type input "[URL][DOMAIN_NAME]"
type input "100"
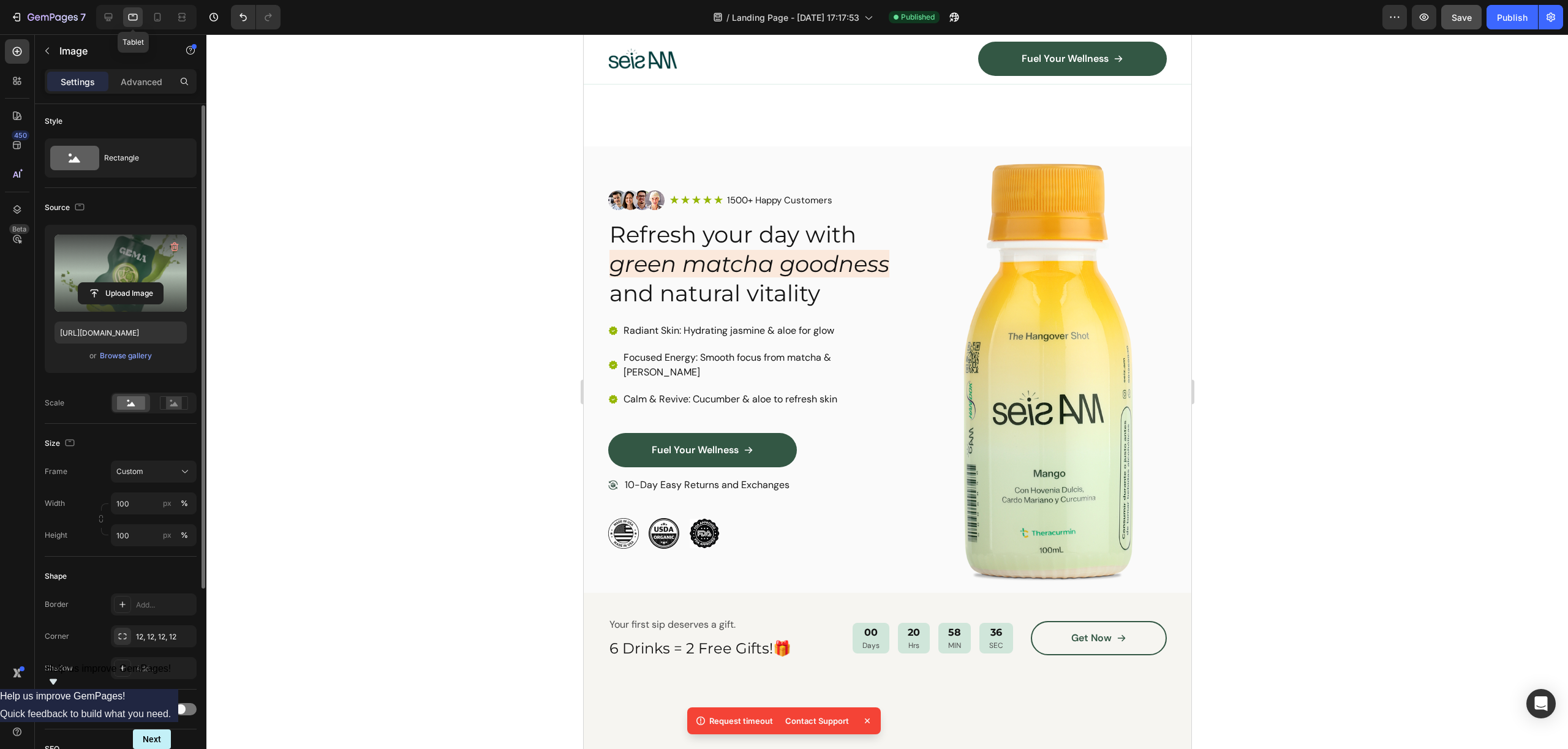
scroll to position [1326, 0]
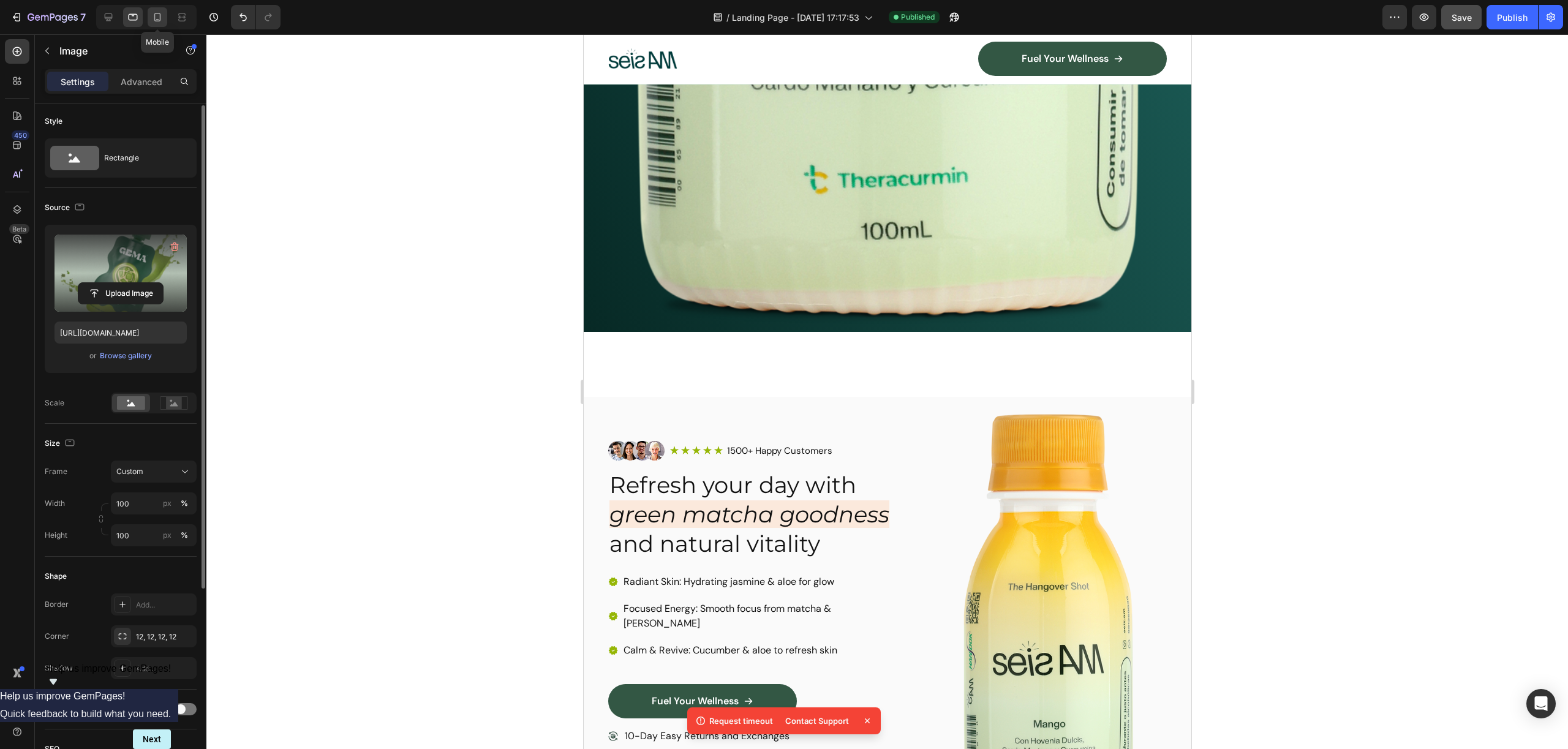
click at [162, 17] on icon at bounding box center [157, 17] width 12 height 12
type input "https://cdn.shopify.com/s/files/1/0953/6398/9841/files/gempages_586478193985192…"
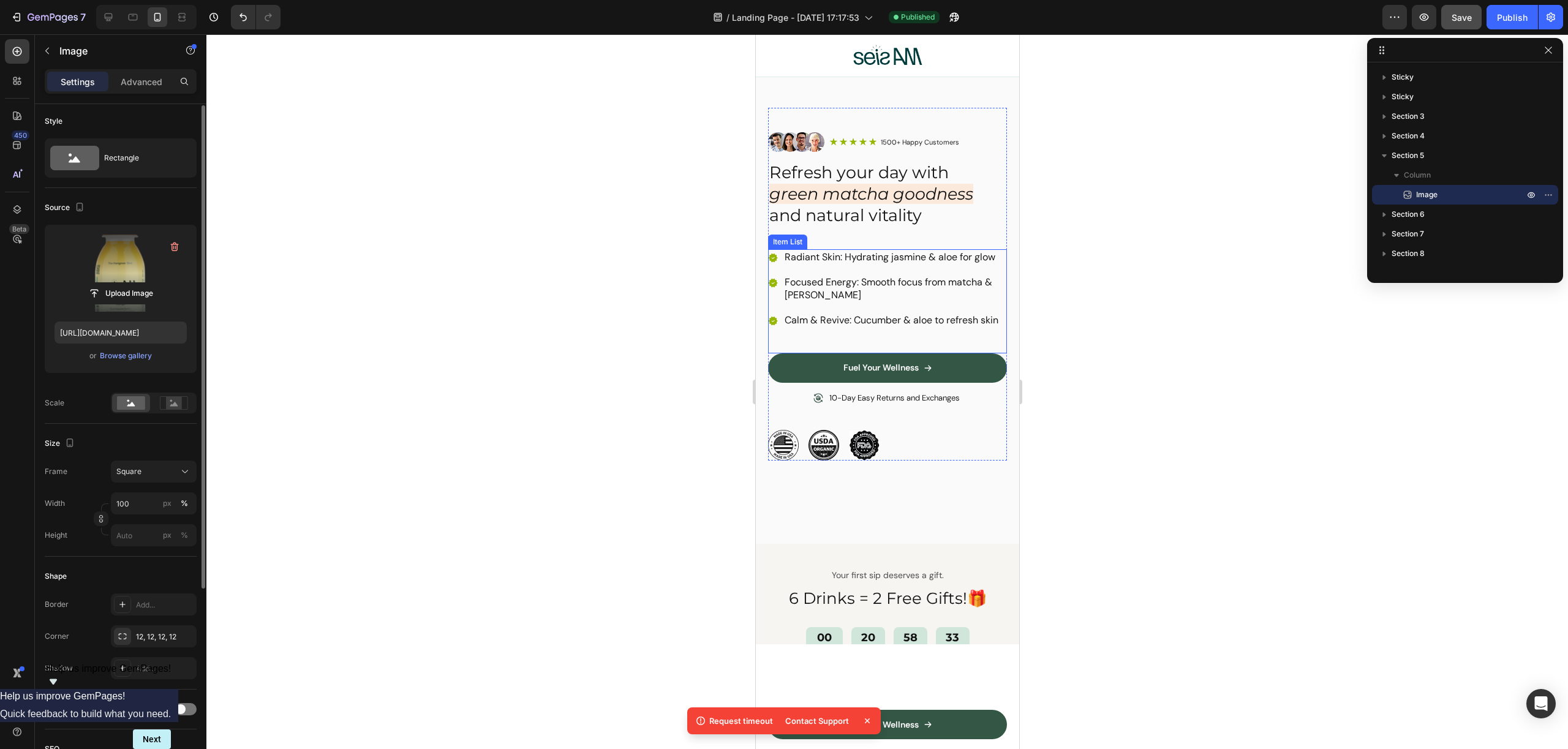
scroll to position [71, 0]
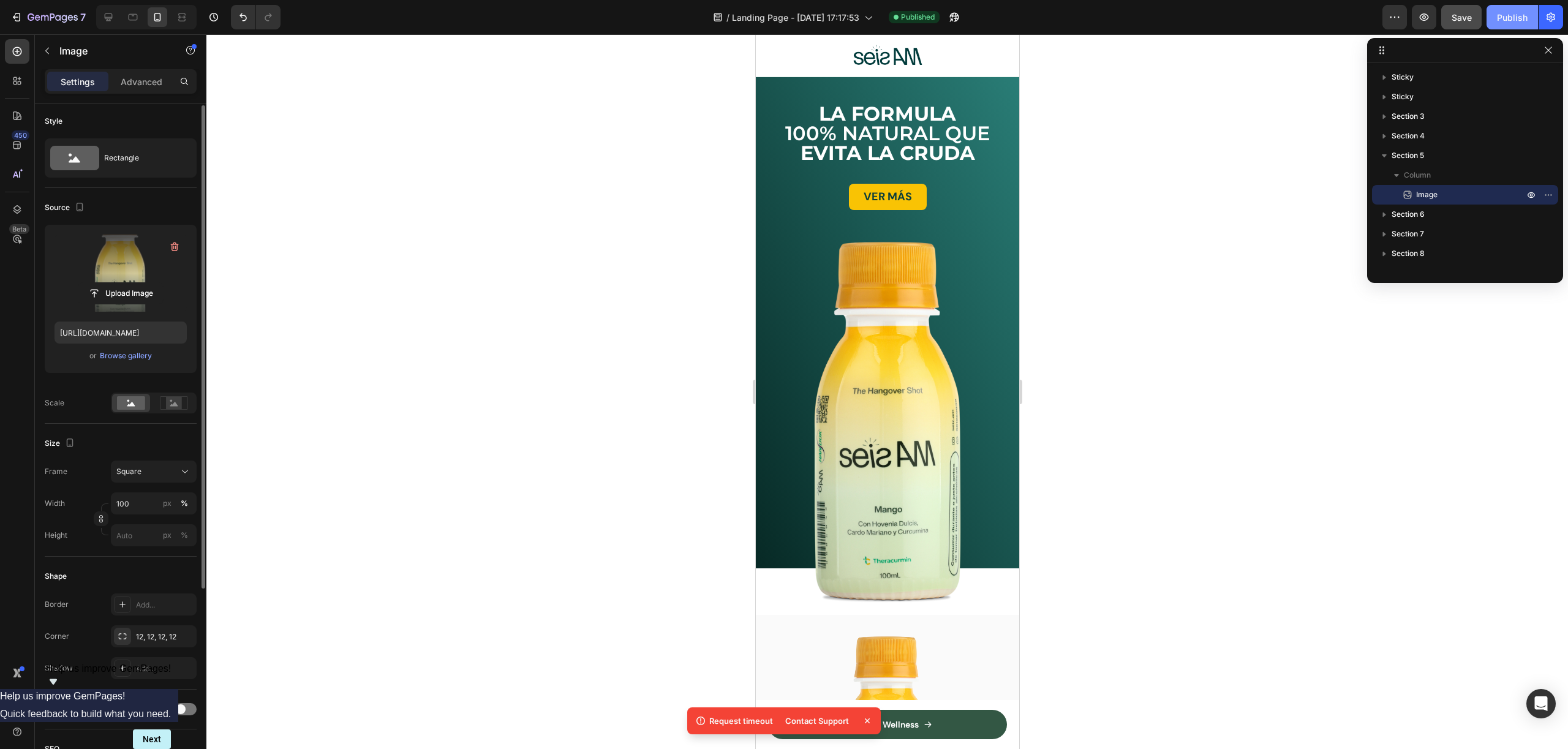
click at [1507, 13] on div "Publish" at bounding box center [1512, 18] width 31 height 13
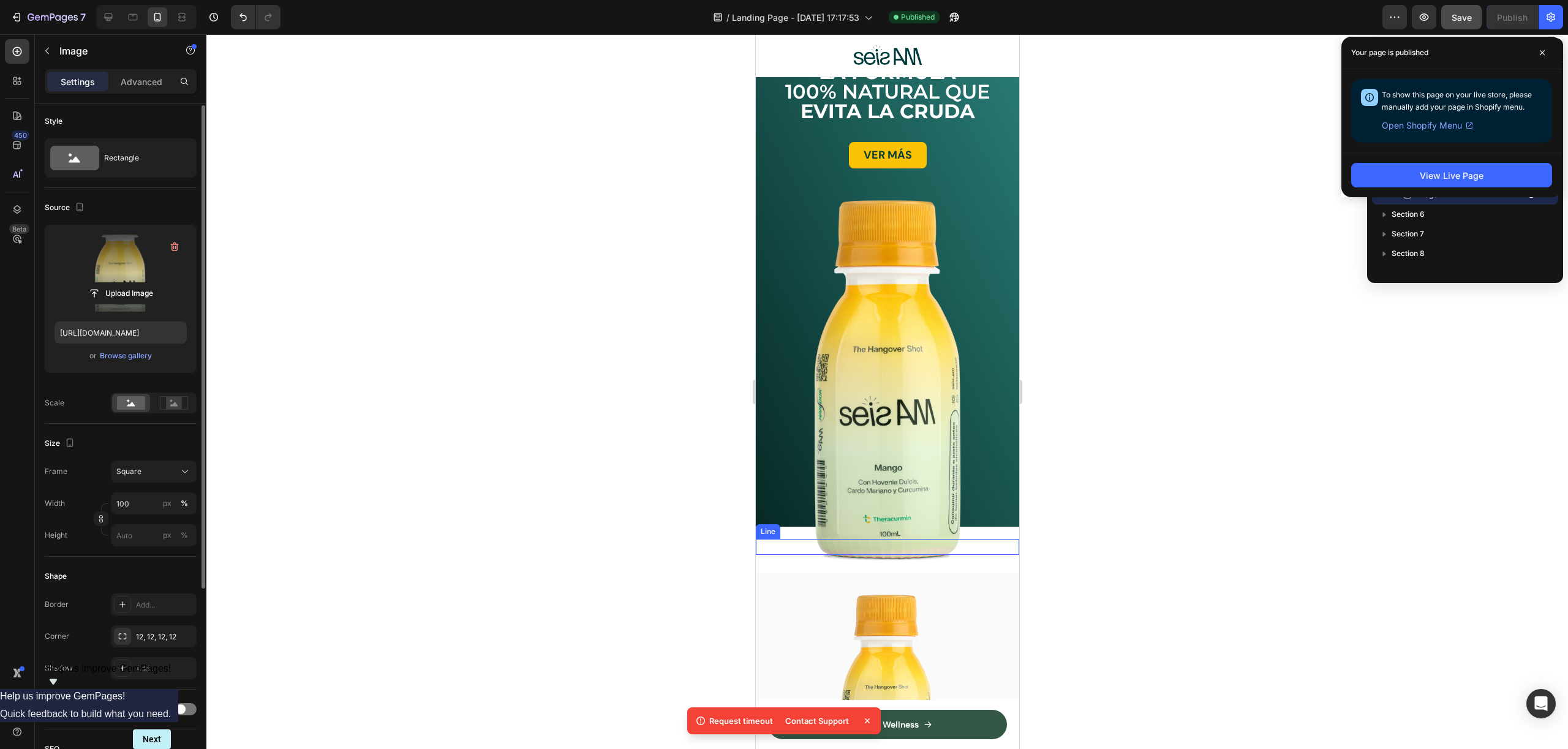
scroll to position [178, 0]
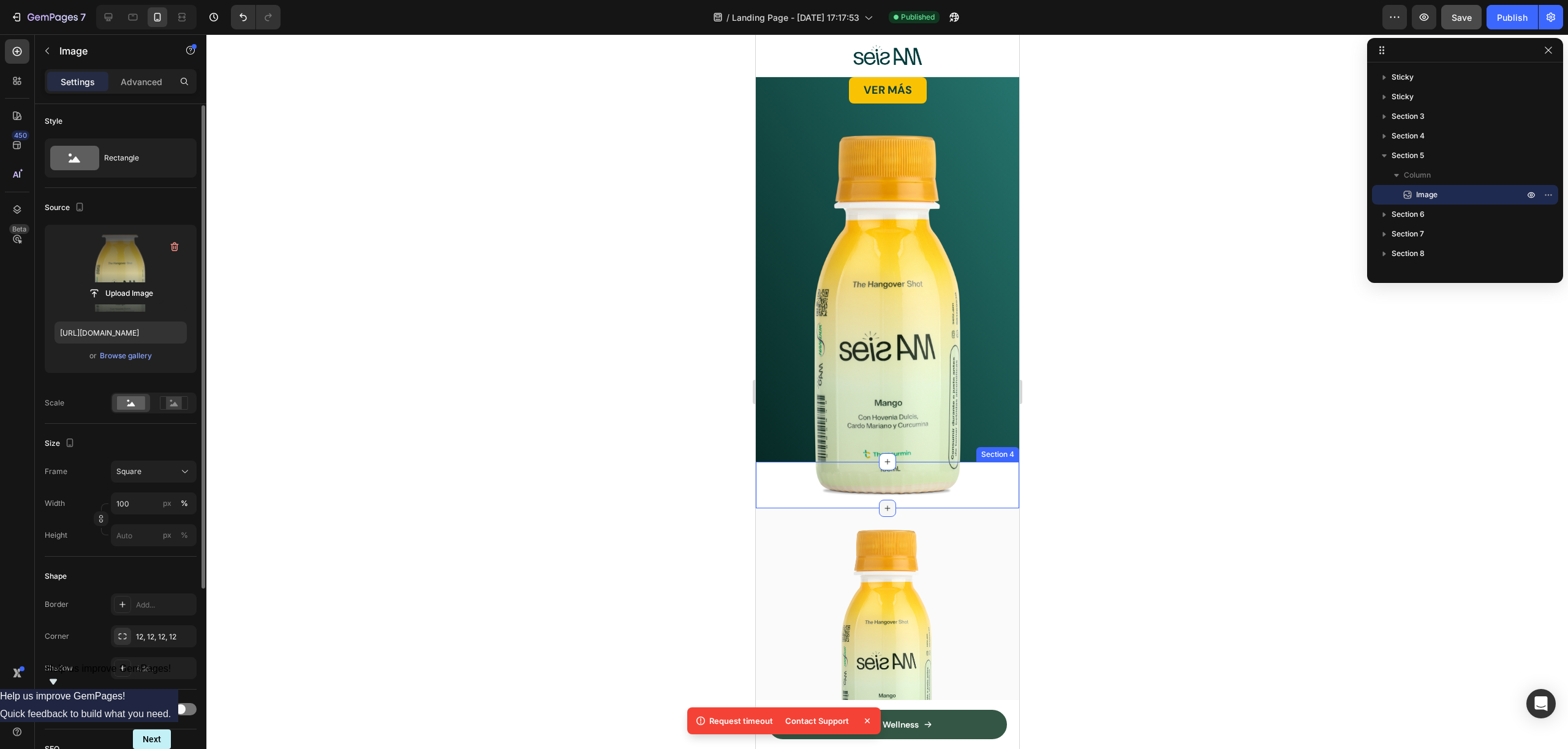
click at [880, 500] on div at bounding box center [887, 508] width 17 height 17
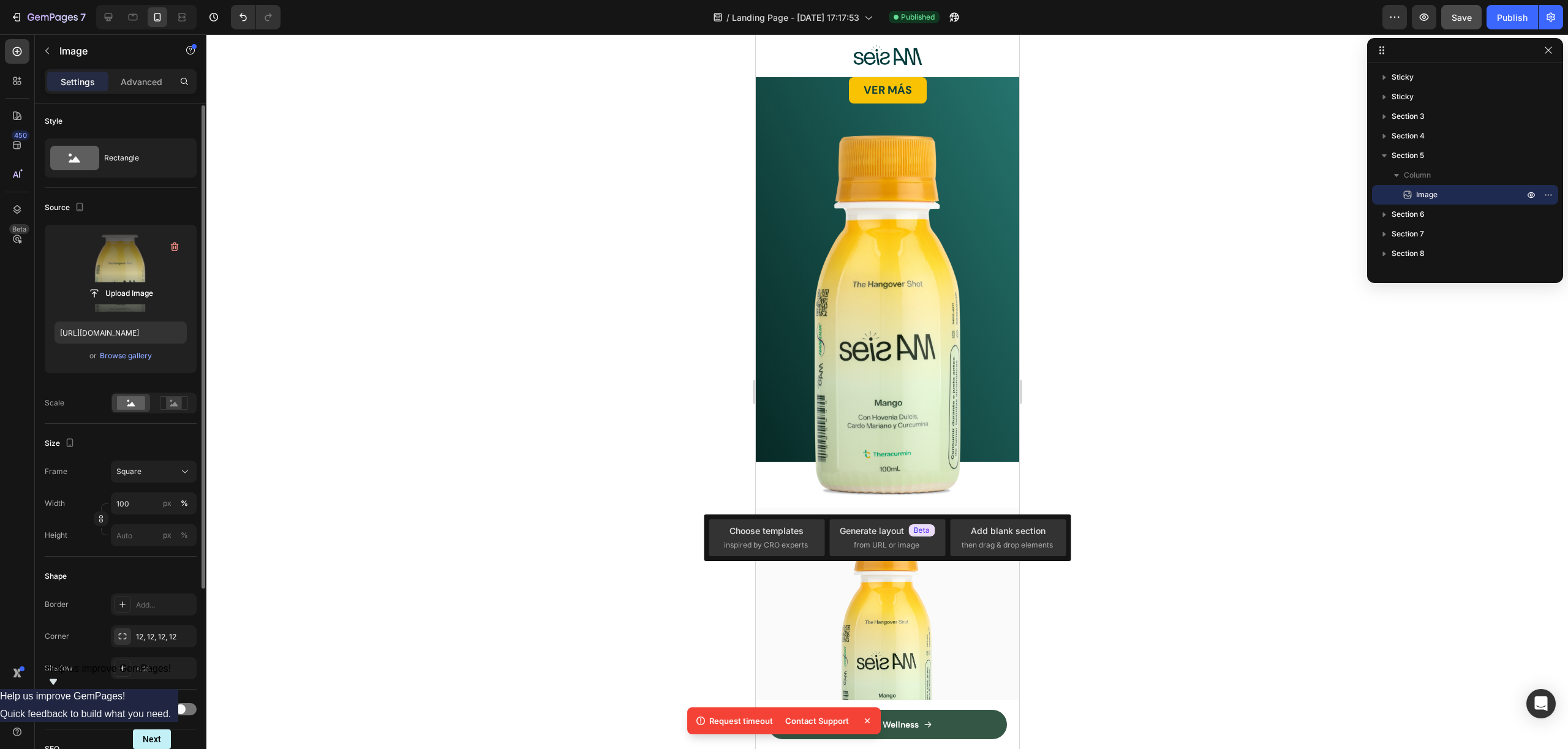
click at [1134, 499] on div at bounding box center [887, 390] width 1362 height 714
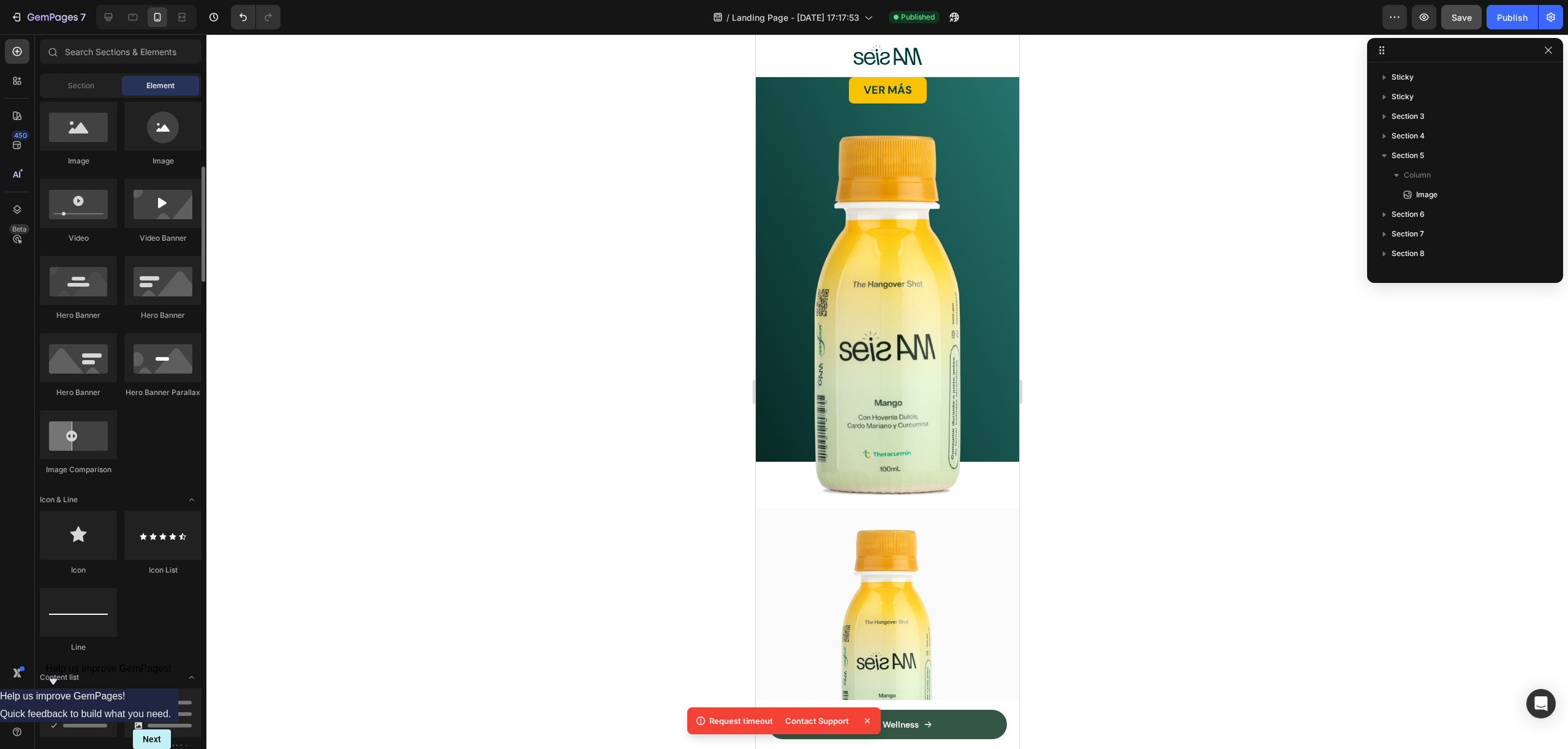
scroll to position [0, 0]
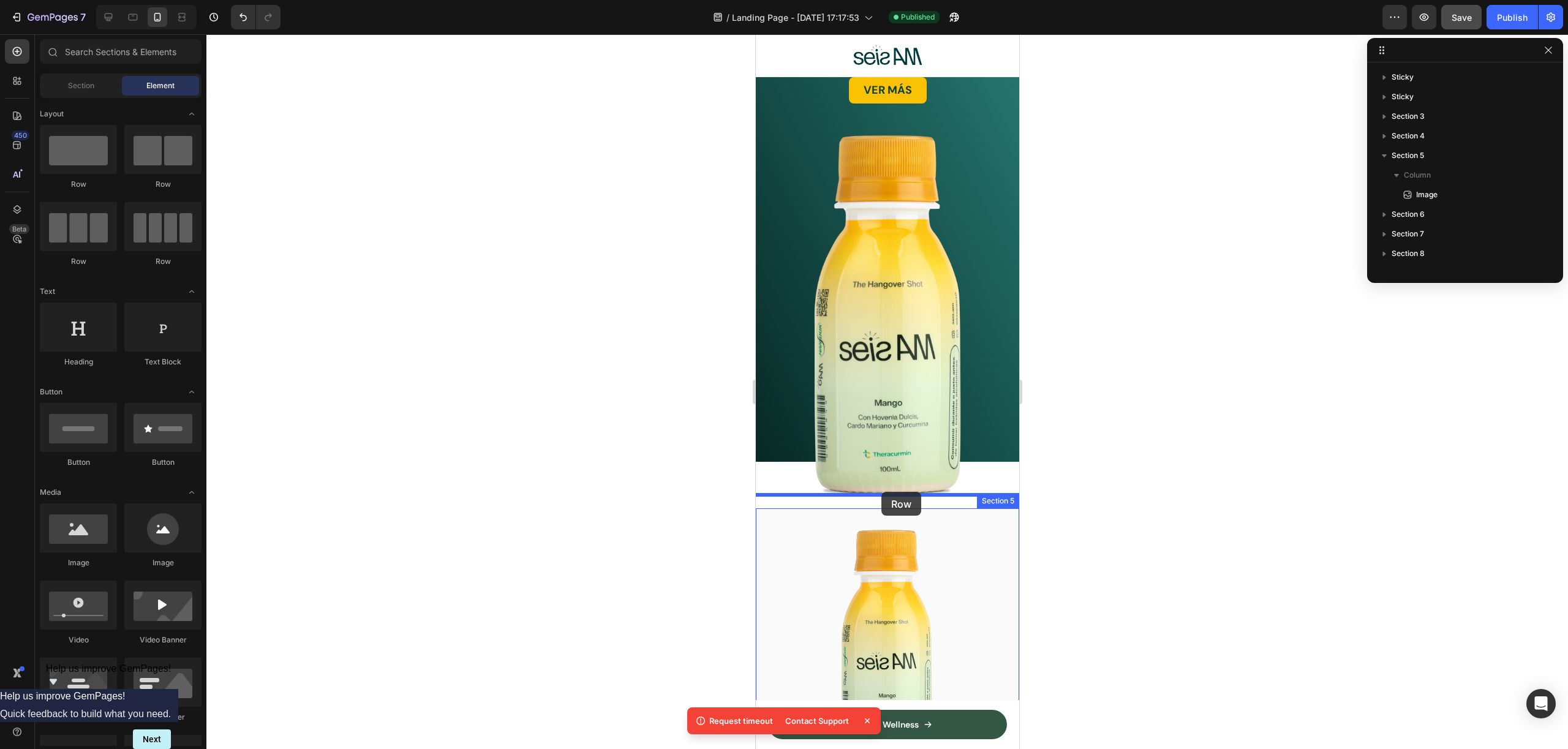
drag, startPoint x: 833, startPoint y: 185, endPoint x: 881, endPoint y: 492, distance: 310.7
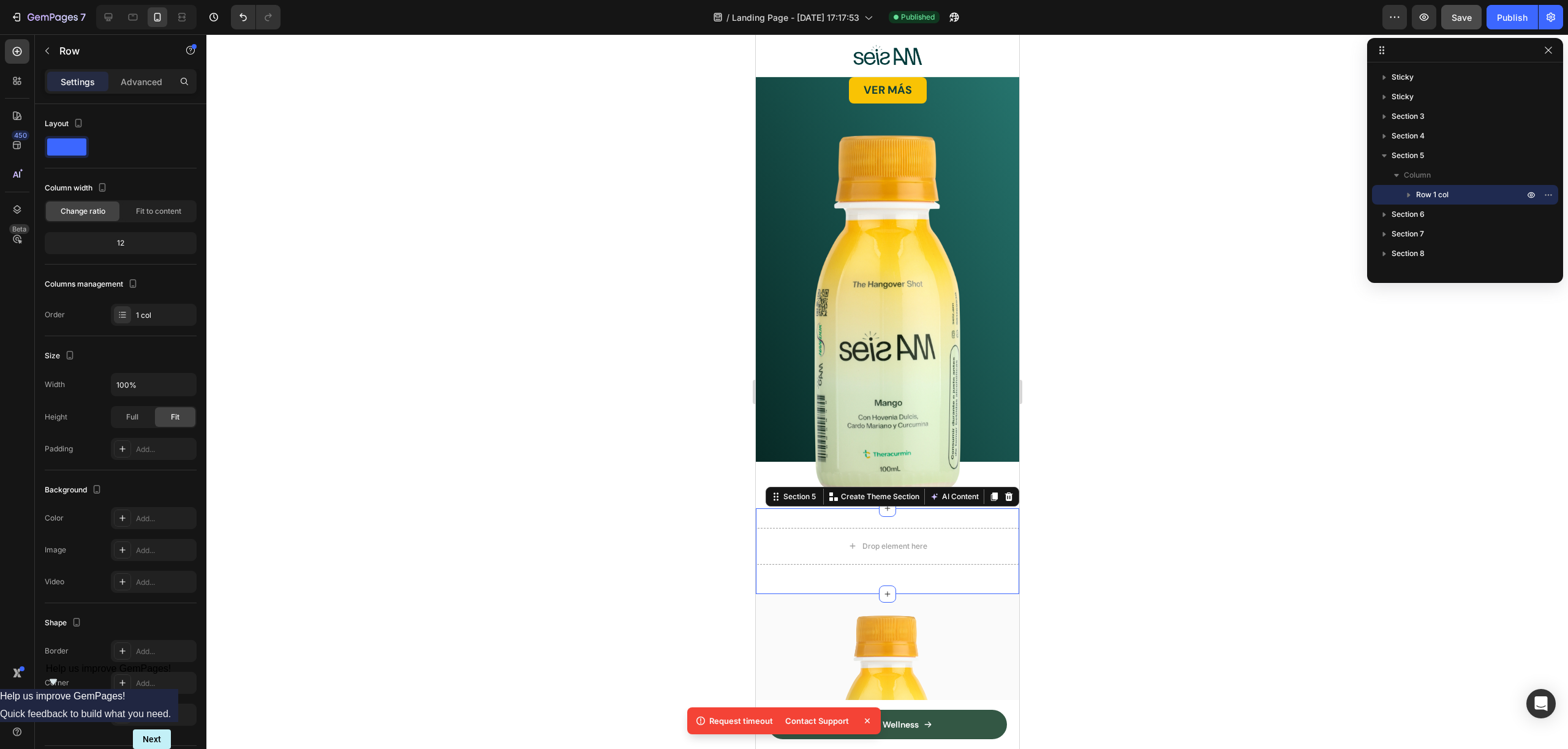
click at [914, 508] on div "Drop element here Row Section 5 You can create reusable sections Create Theme S…" at bounding box center [887, 550] width 264 height 86
click at [1131, 510] on div at bounding box center [887, 390] width 1362 height 714
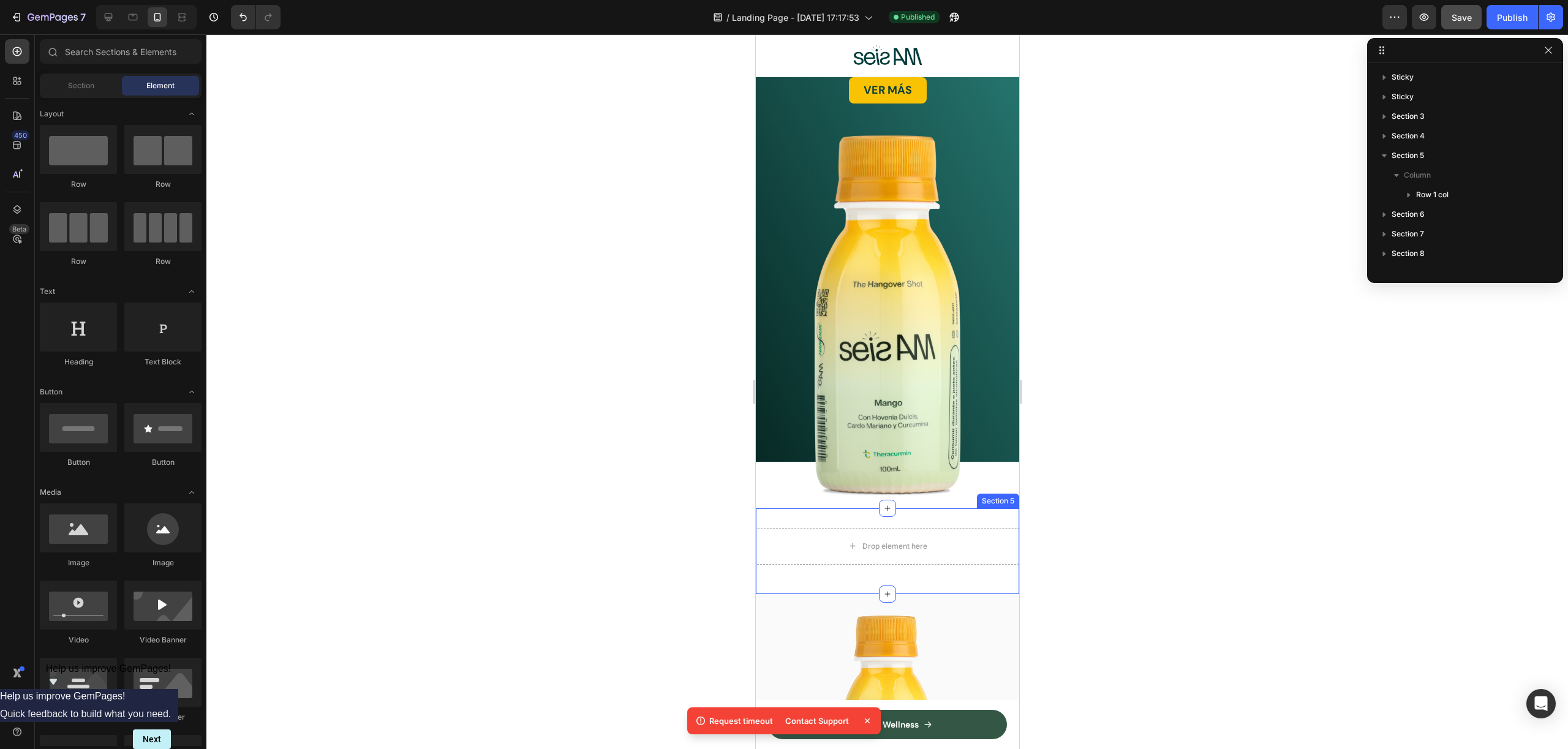
click at [973, 508] on div "Drop element here Row Section 5" at bounding box center [887, 550] width 264 height 86
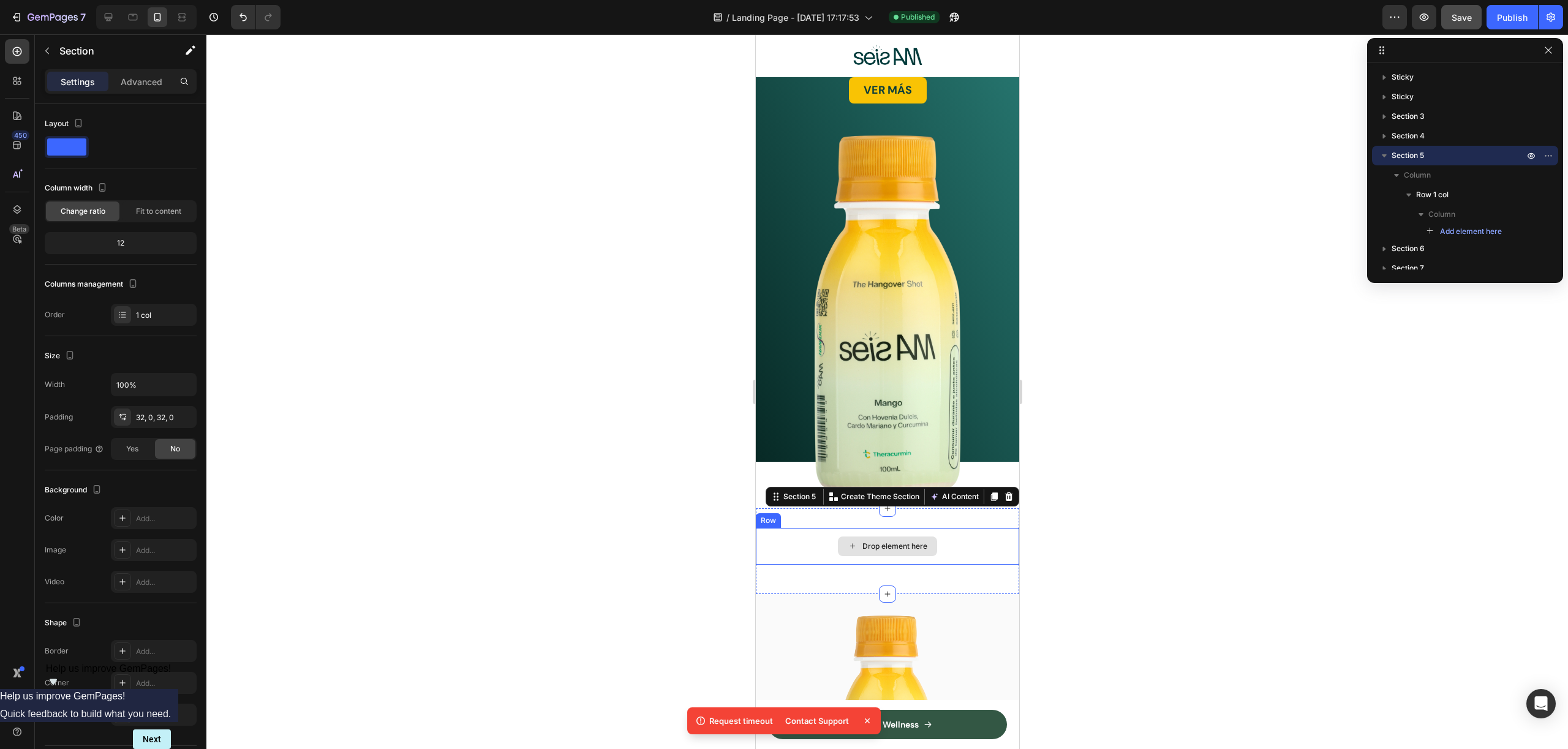
click at [918, 541] on div "Drop element here" at bounding box center [894, 546] width 65 height 9
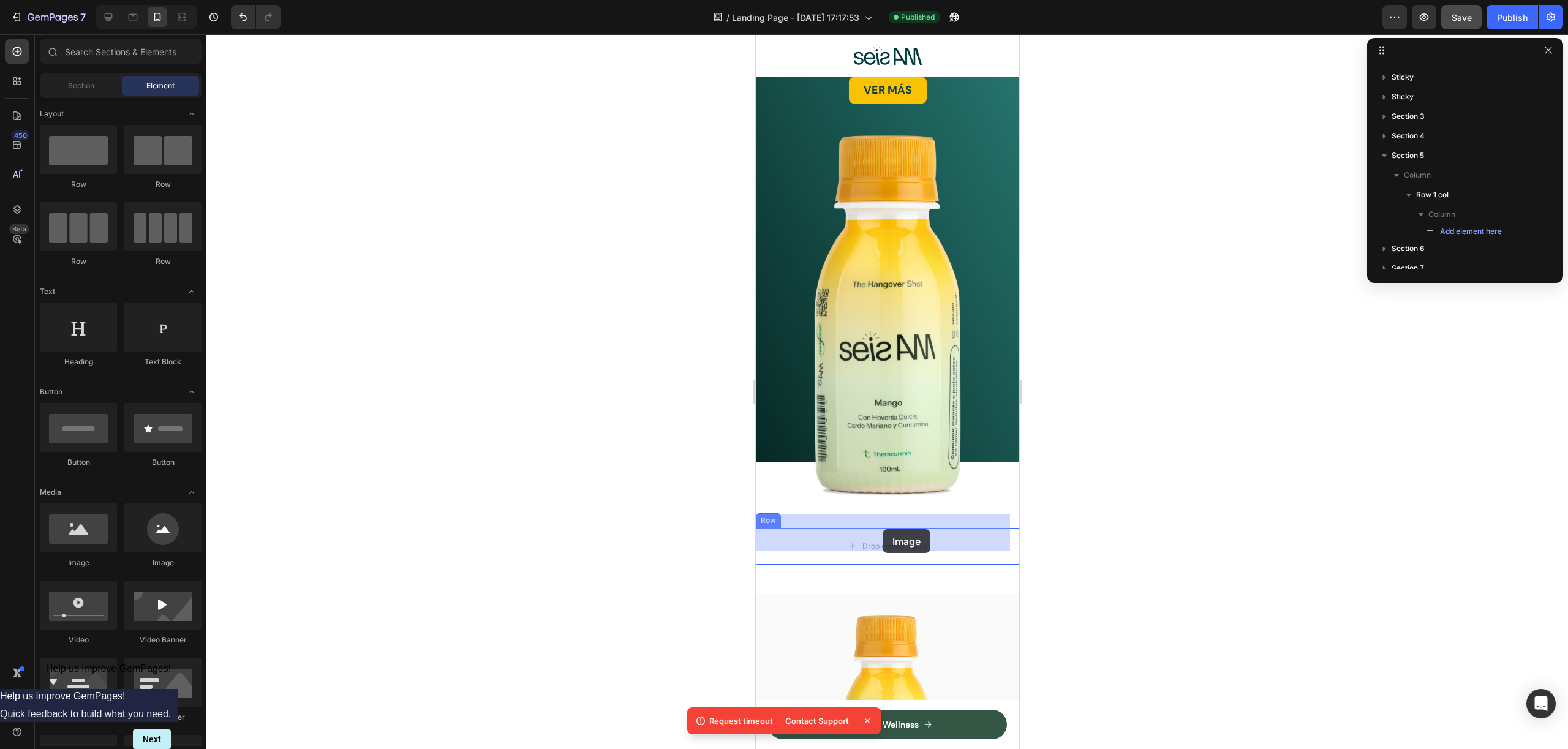
drag, startPoint x: 1049, startPoint y: 574, endPoint x: 882, endPoint y: 529, distance: 173.0
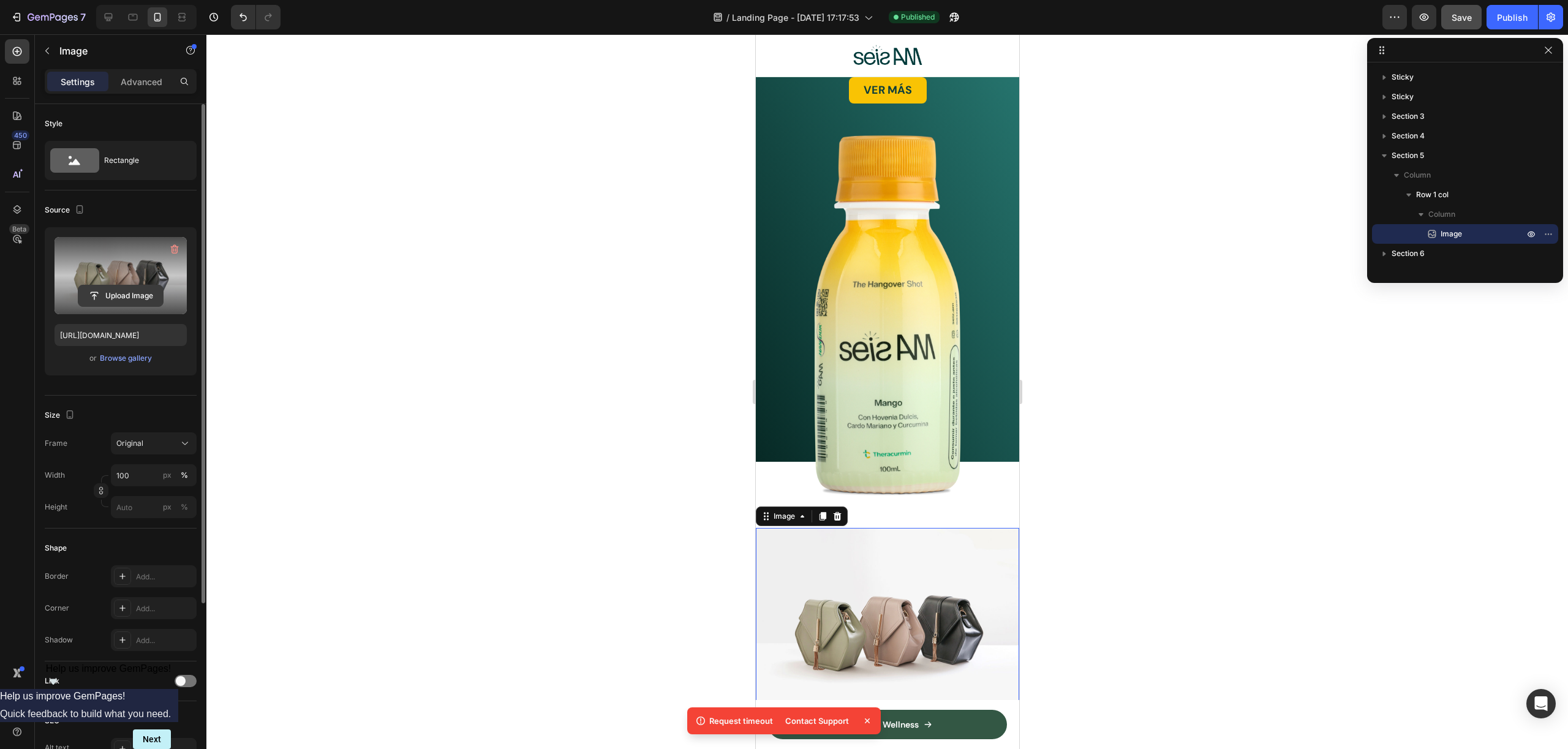
click at [90, 298] on input "file" at bounding box center [120, 295] width 85 height 21
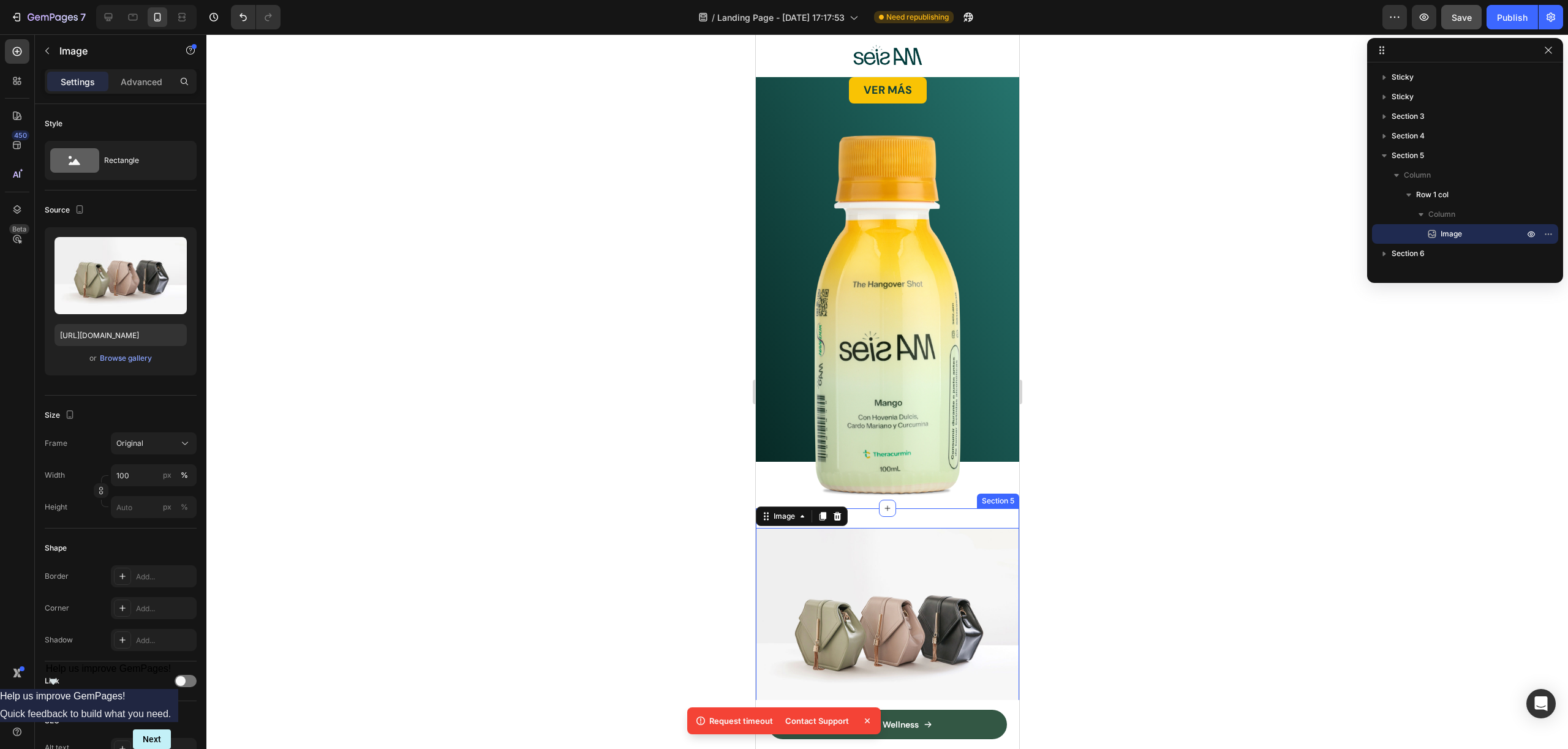
scroll to position [294, 0]
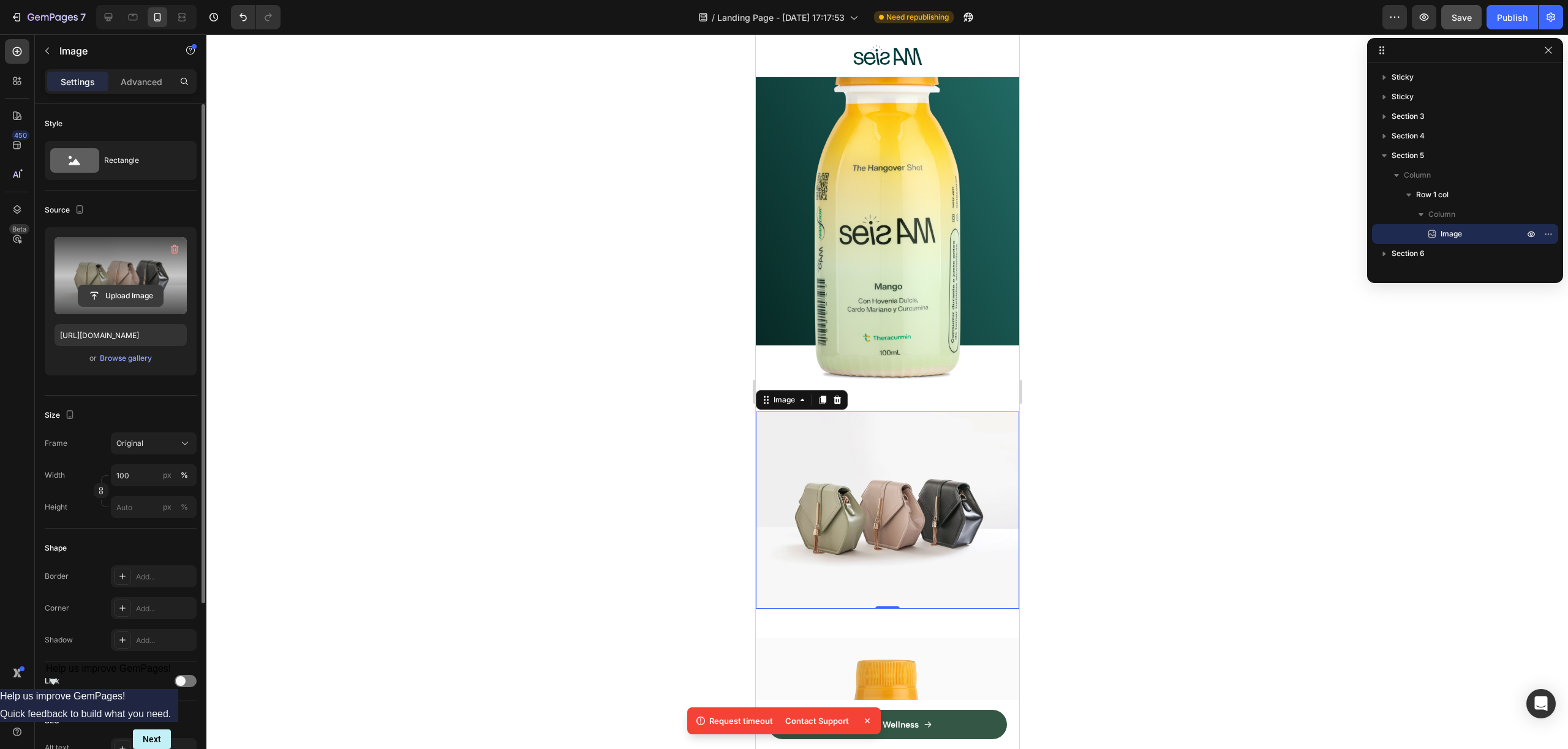
click at [85, 298] on input "file" at bounding box center [120, 295] width 85 height 21
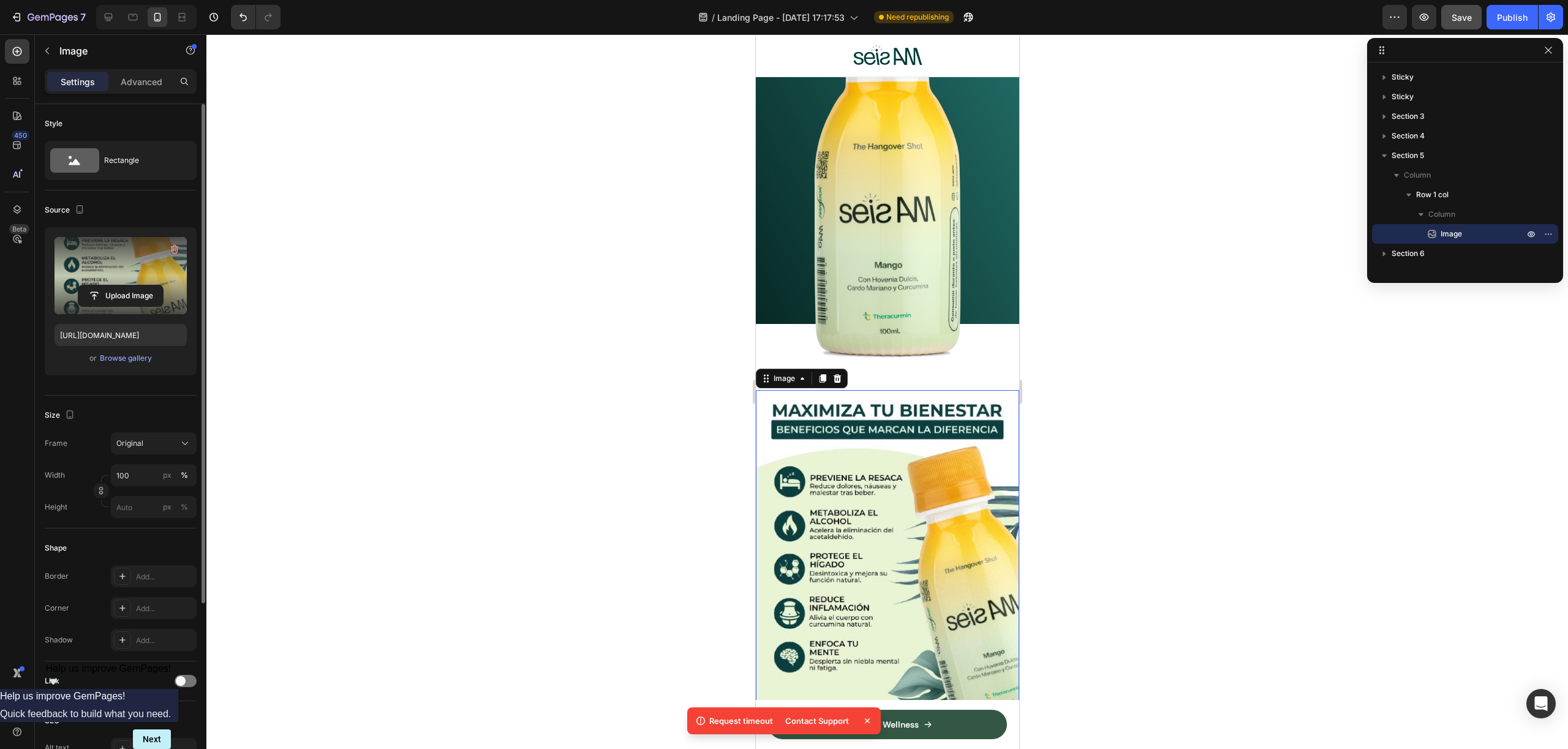
scroll to position [315, 0]
click at [109, 299] on input "file" at bounding box center [120, 295] width 85 height 21
type input "https://cdn.shopify.com/s/files/1/0953/6398/9841/files/gempages_586478193985192…"
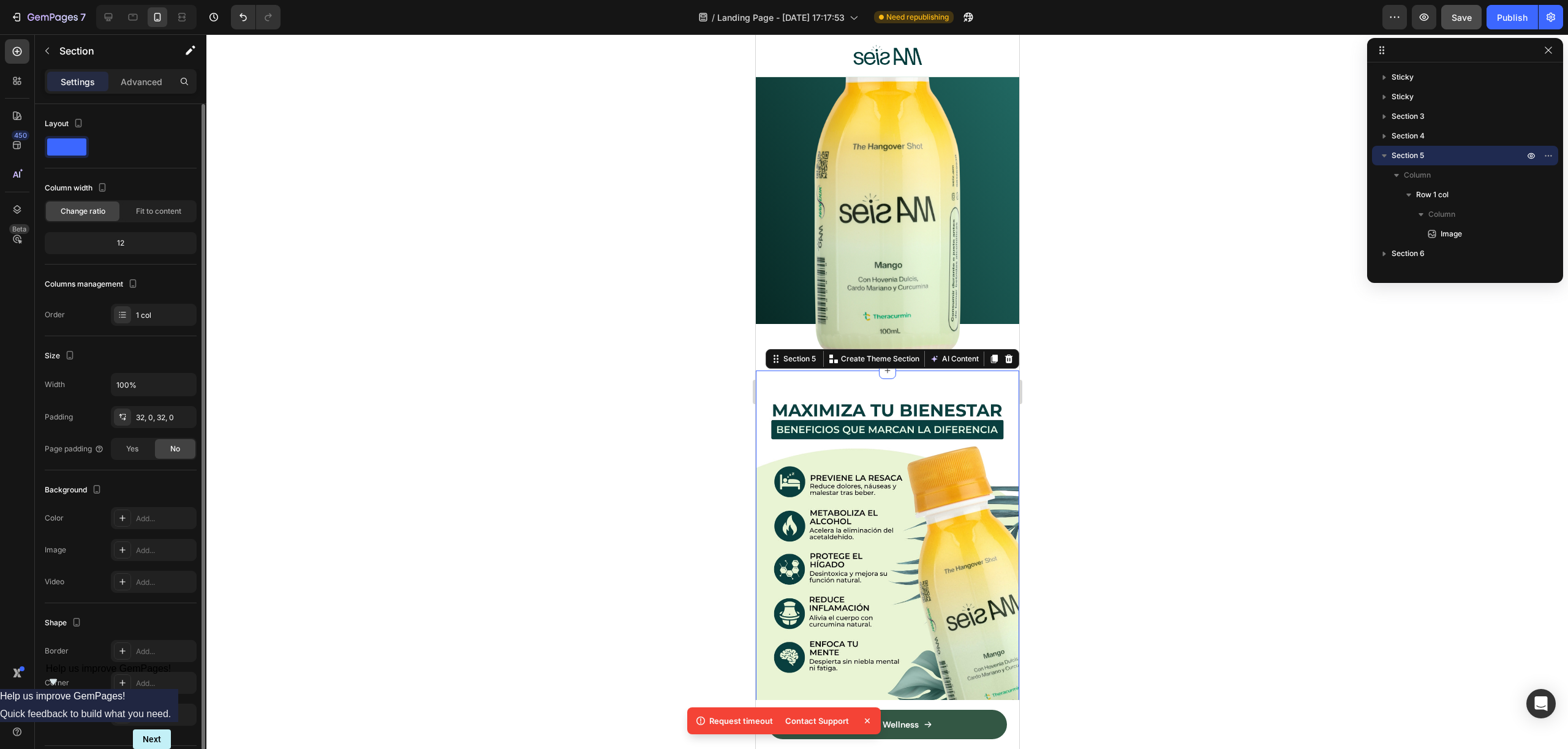
click at [916, 371] on div "Image Row Section 5 You can create reusable sections Create Theme Section AI Co…" at bounding box center [887, 553] width 264 height 365
click at [135, 240] on div "12" at bounding box center [120, 243] width 147 height 17
click at [127, 245] on div "12" at bounding box center [120, 243] width 147 height 17
click at [137, 85] on p "Advanced" at bounding box center [141, 82] width 41 height 13
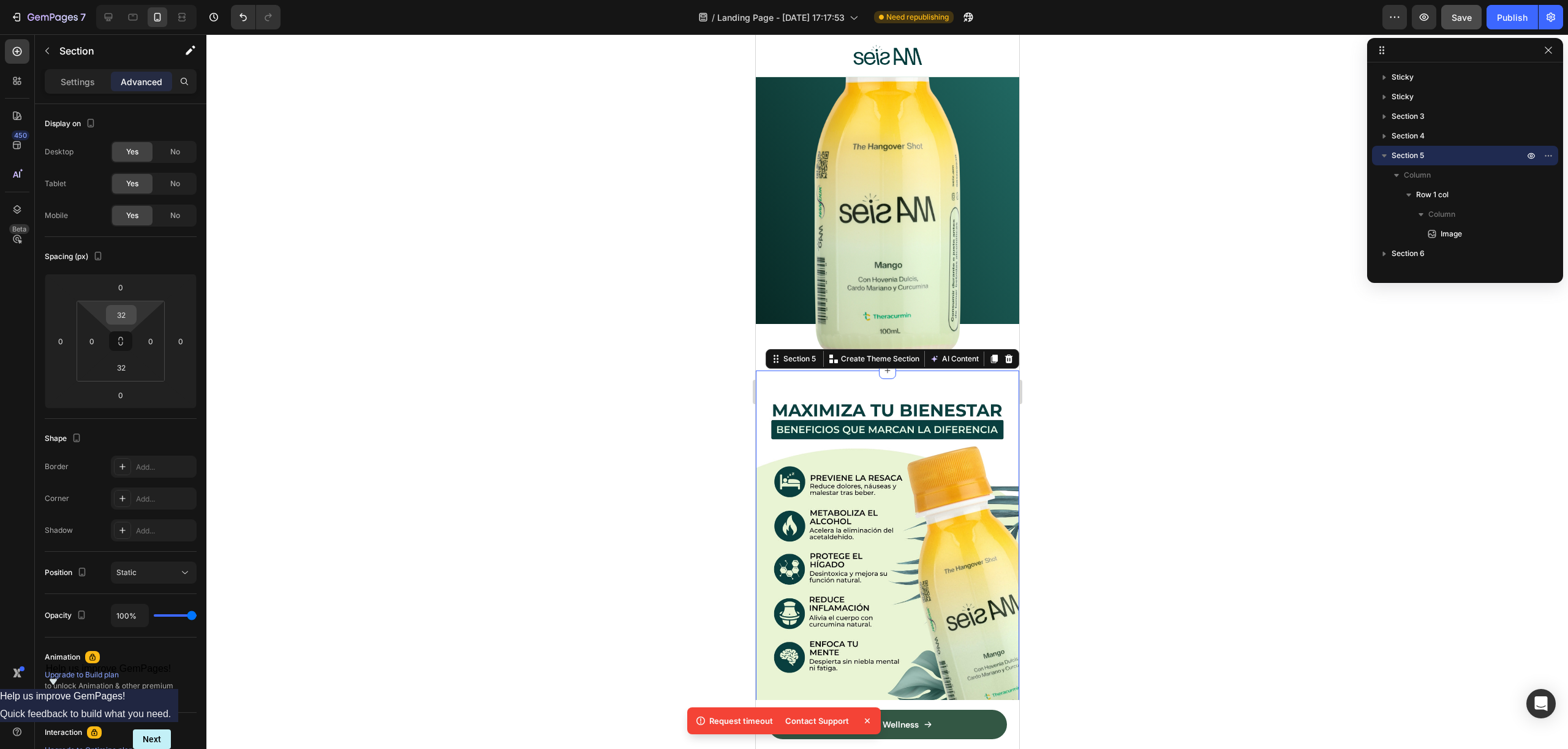
click at [132, 319] on input "32" at bounding box center [121, 315] width 24 height 19
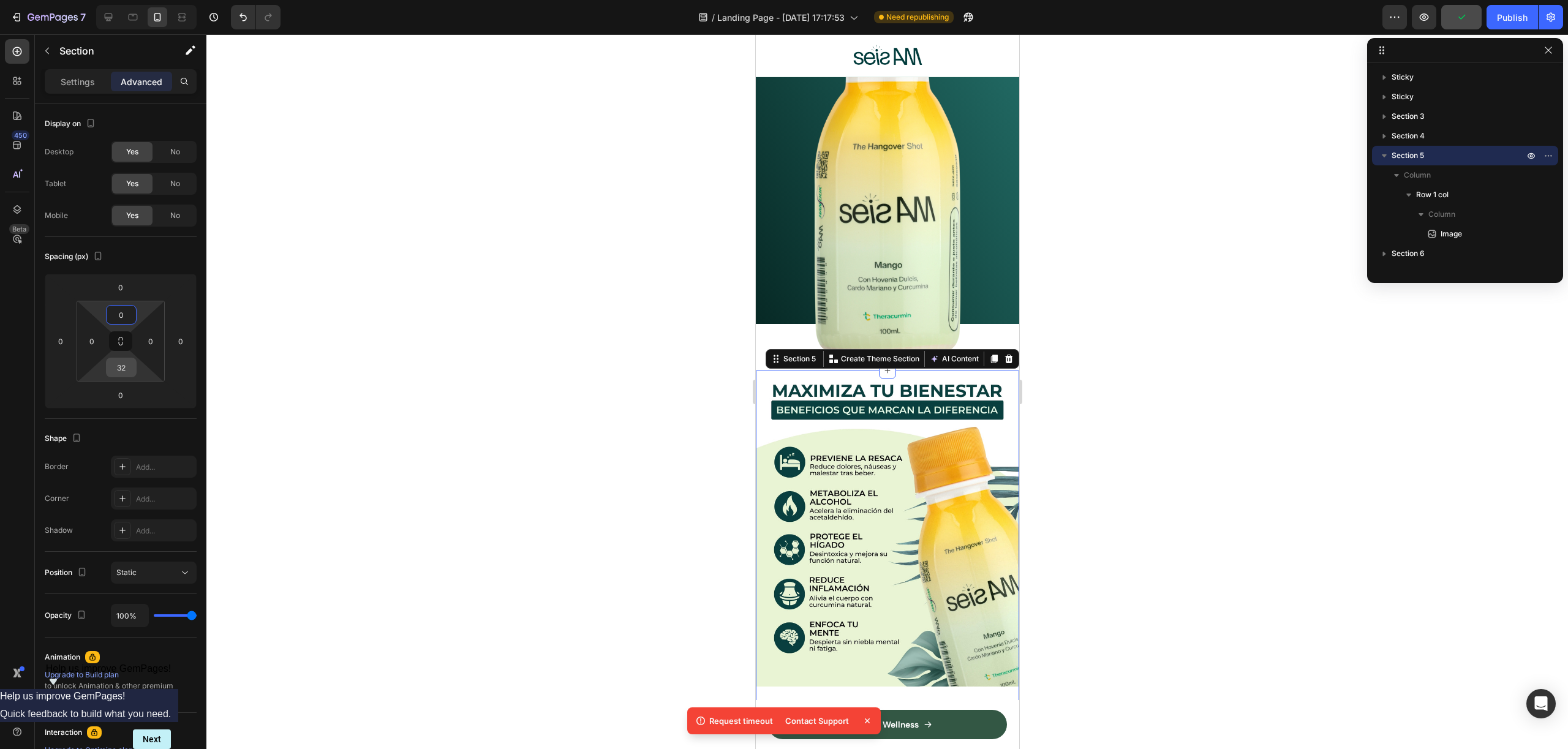
type input "0"
click at [124, 368] on input "32" at bounding box center [121, 368] width 24 height 19
type input "0"
click at [80, 74] on div "Settings" at bounding box center [77, 81] width 61 height 20
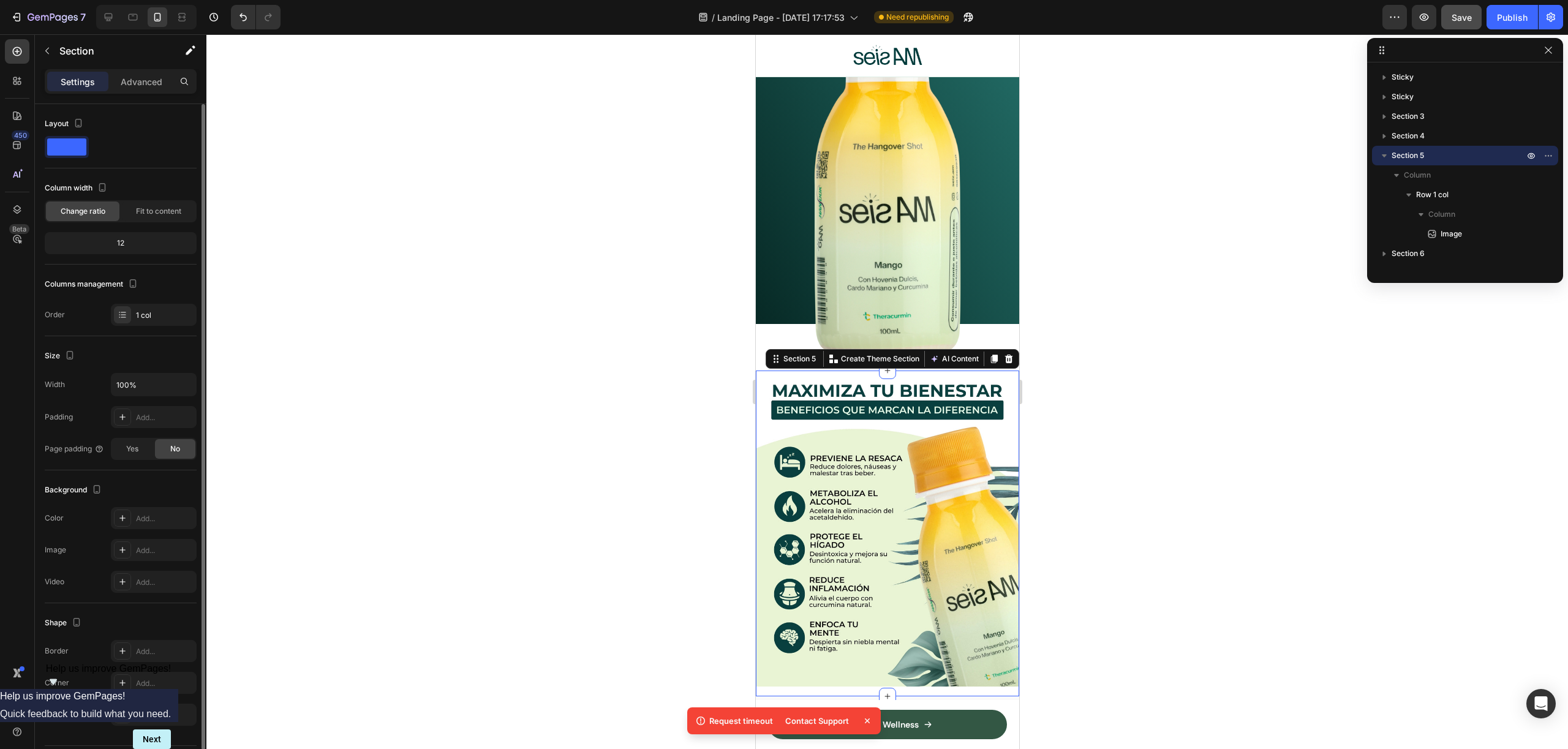
click at [123, 243] on div "12" at bounding box center [120, 243] width 147 height 17
drag, startPoint x: 123, startPoint y: 243, endPoint x: 141, endPoint y: 251, distance: 19.7
click at [126, 245] on div "12" at bounding box center [120, 243] width 147 height 17
click at [141, 251] on div "12" at bounding box center [120, 243] width 152 height 22
click at [160, 214] on span "Fit to content" at bounding box center [158, 212] width 45 height 11
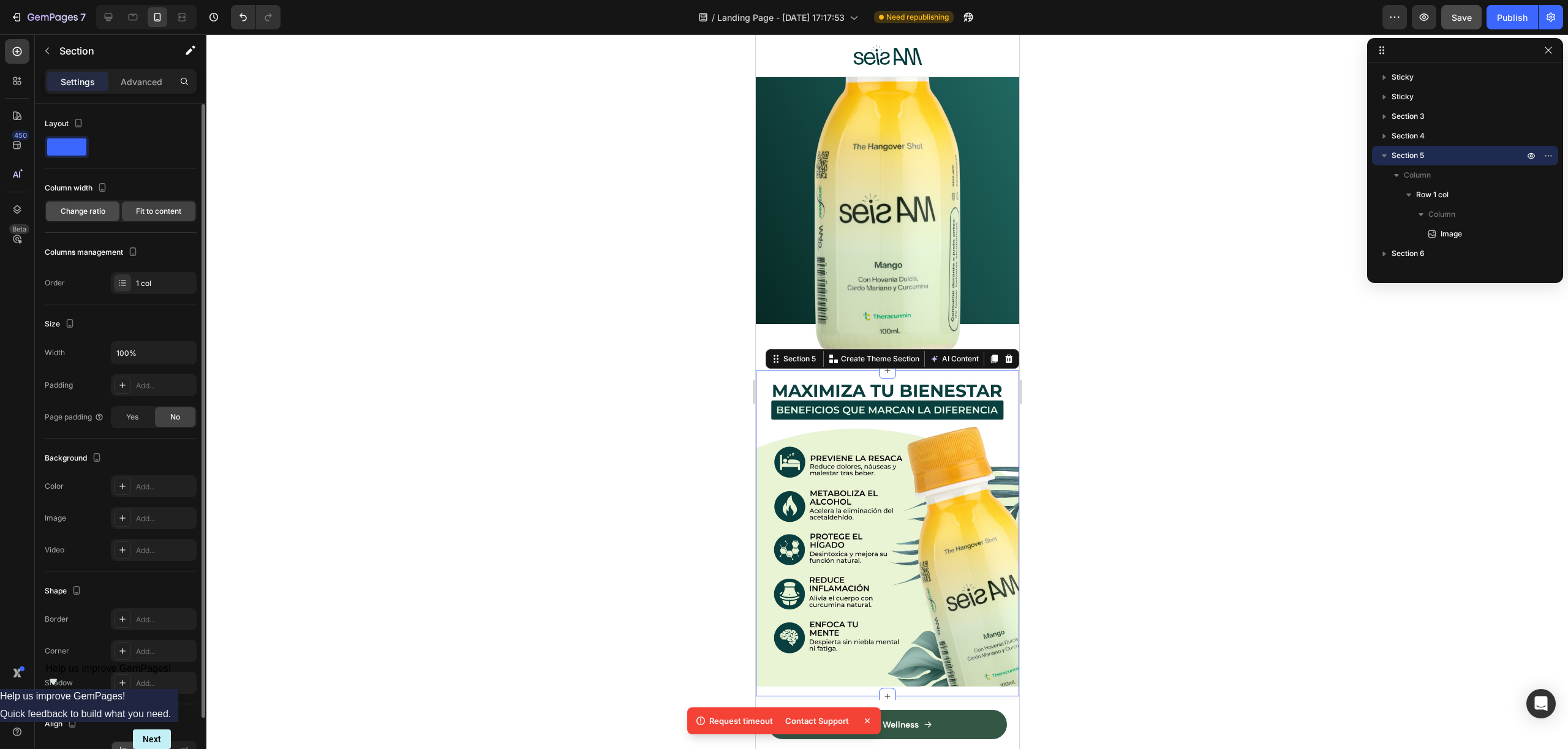
click at [93, 214] on span "Change ratio" at bounding box center [83, 212] width 45 height 11
click at [141, 216] on span "Fit to content" at bounding box center [158, 212] width 45 height 11
click at [103, 215] on span "Change ratio" at bounding box center [83, 212] width 45 height 11
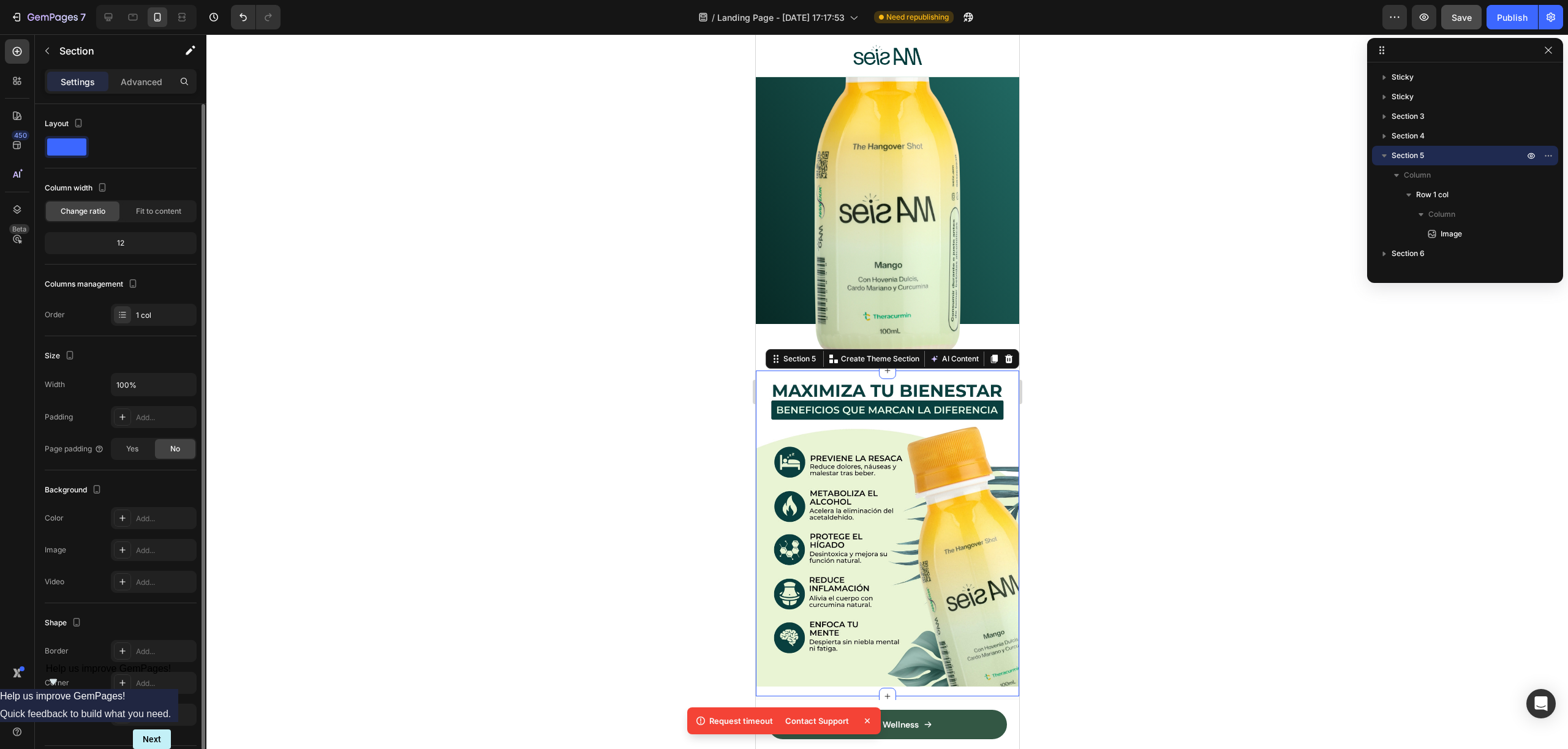
scroll to position [36, 0]
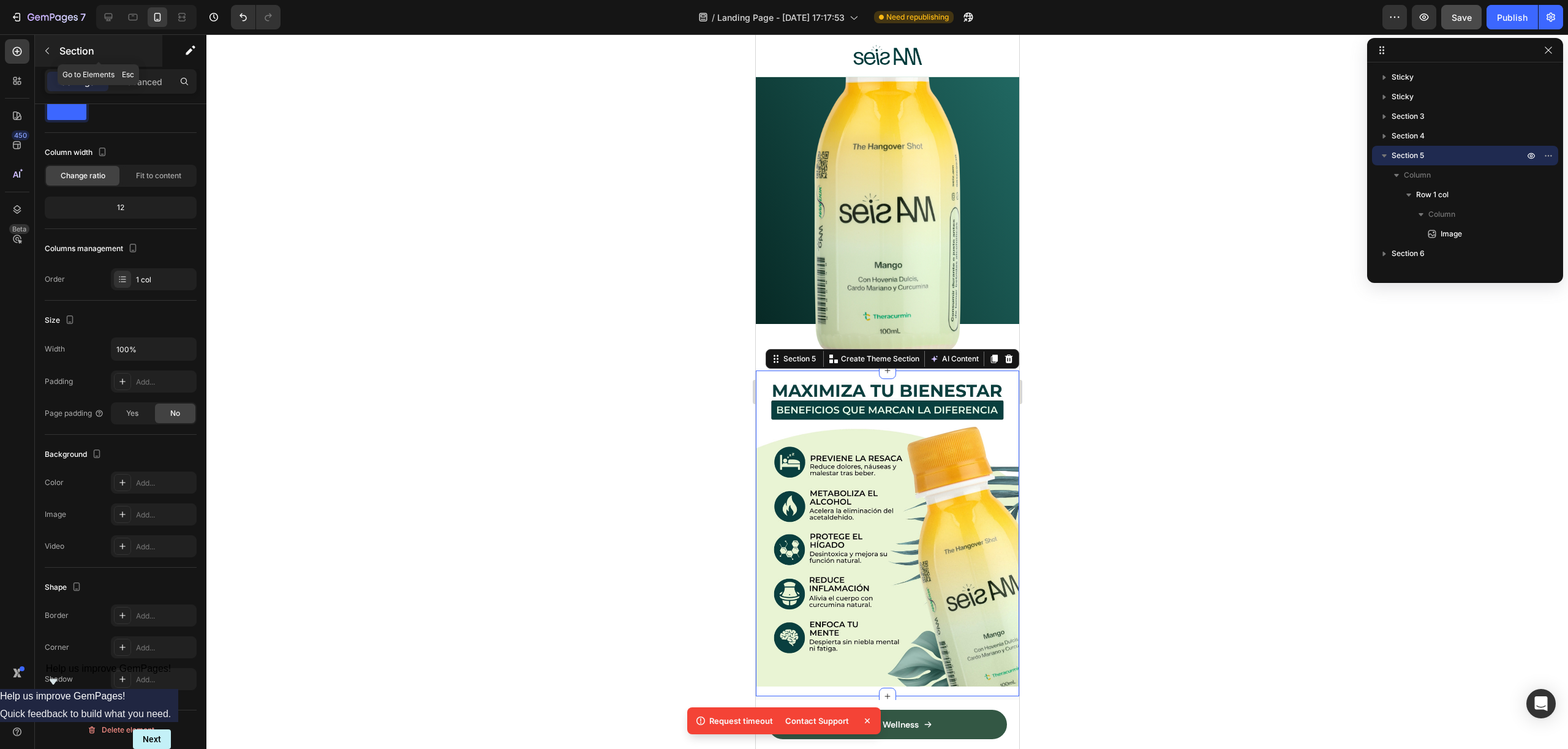
click at [133, 61] on div "Section" at bounding box center [98, 51] width 127 height 32
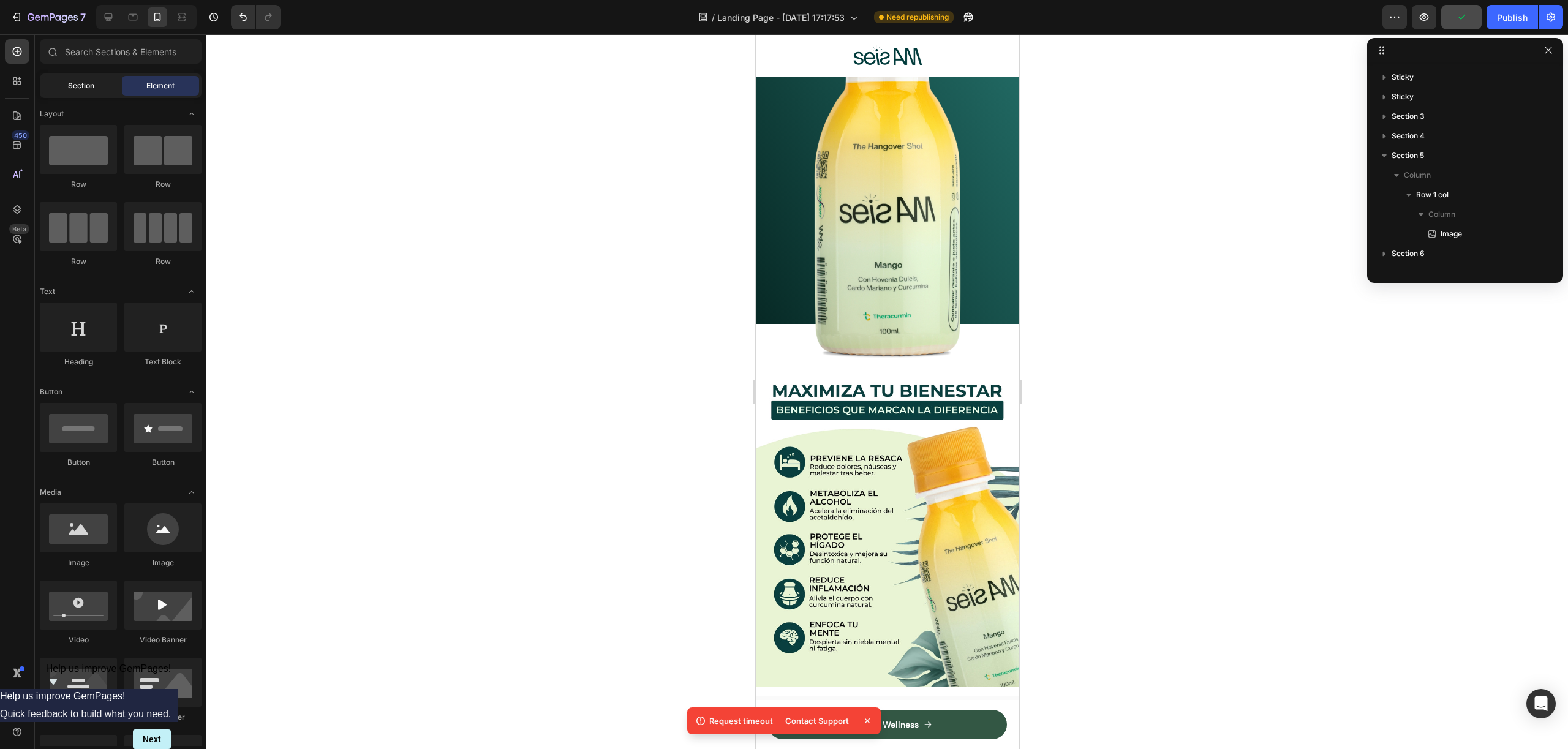
click at [86, 85] on span "Section" at bounding box center [81, 86] width 26 height 11
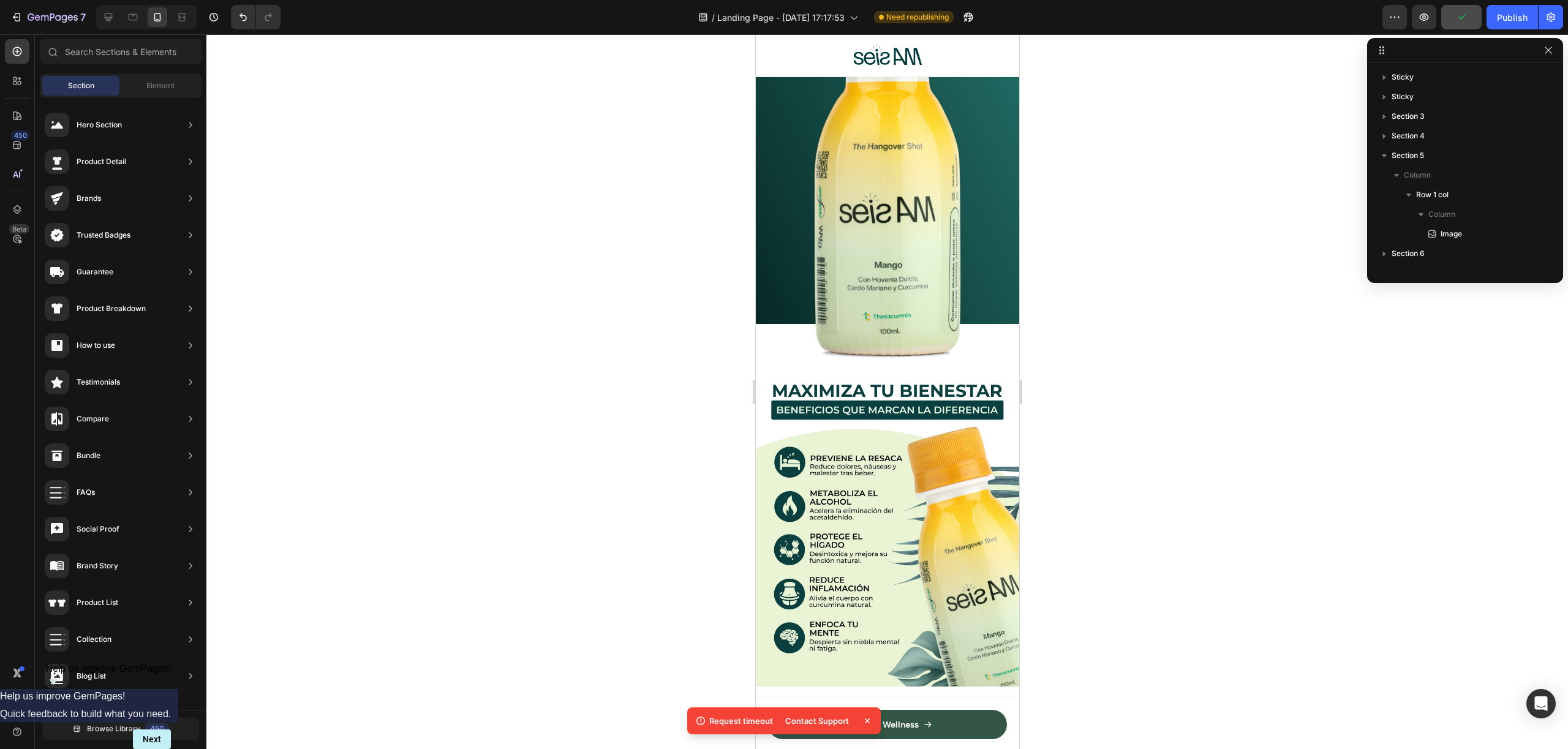
click at [948, 499] on img at bounding box center [887, 529] width 264 height 316
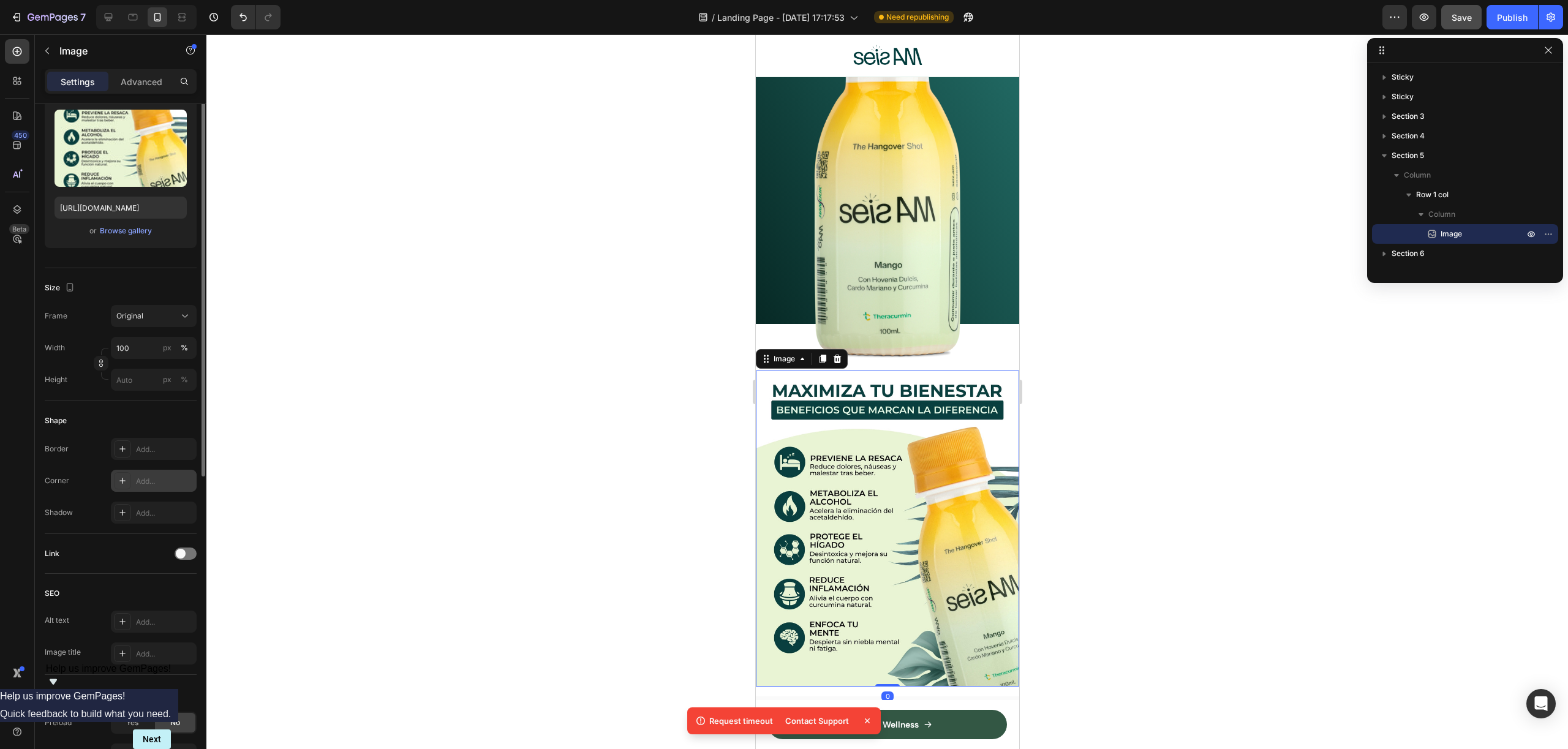
scroll to position [0, 0]
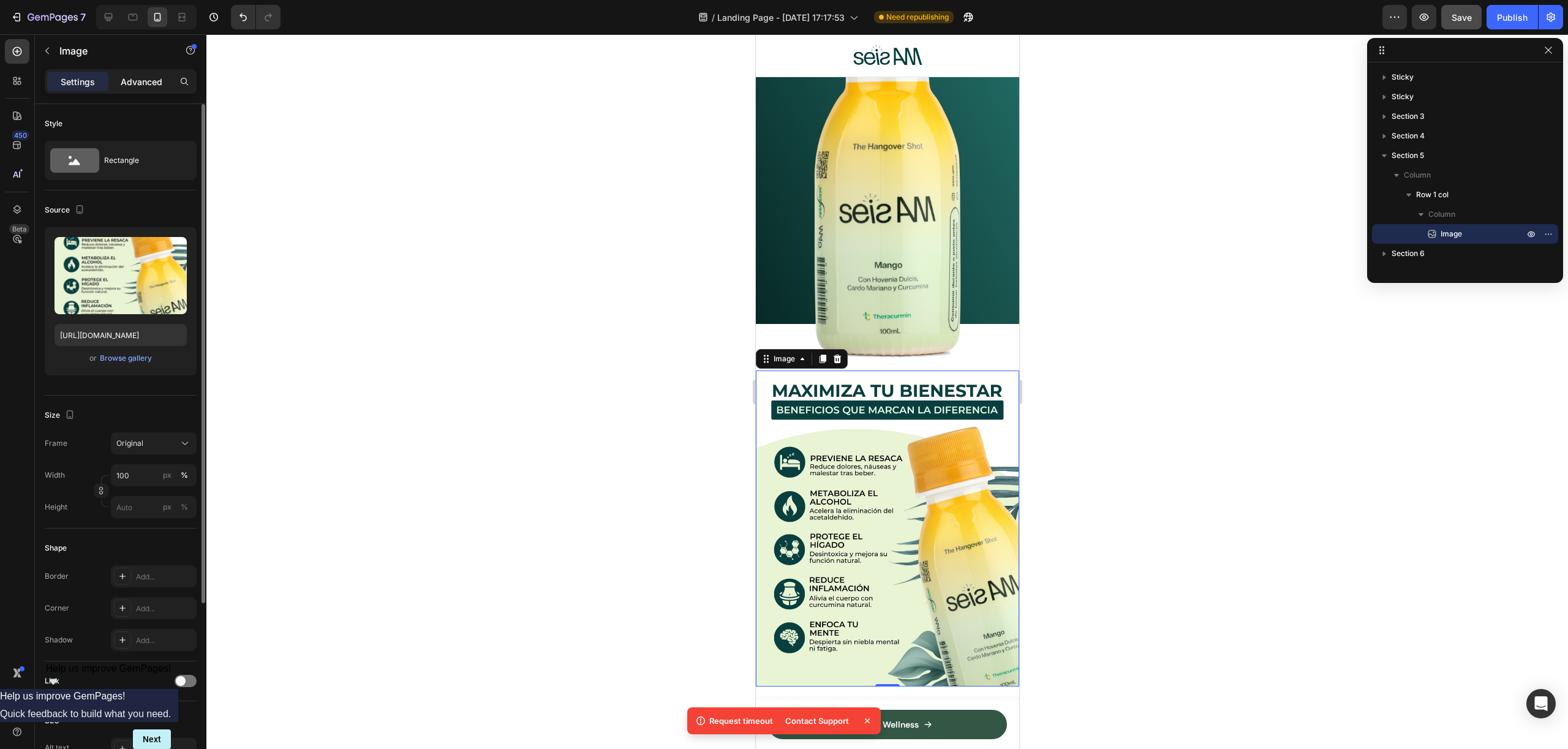
click at [140, 81] on p "Advanced" at bounding box center [141, 82] width 41 height 13
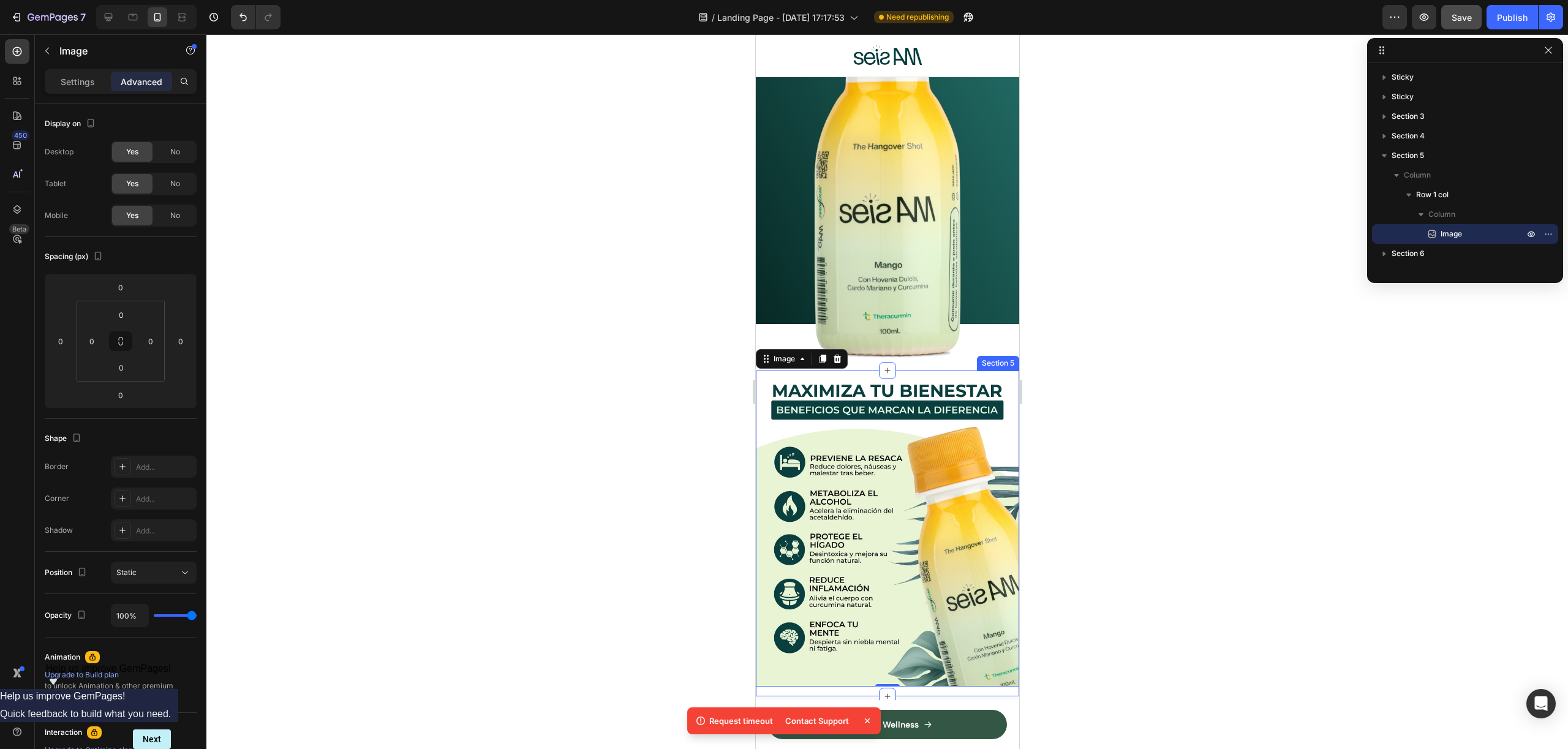
click at [934, 666] on div "Image 0 Row" at bounding box center [887, 534] width 264 height 326
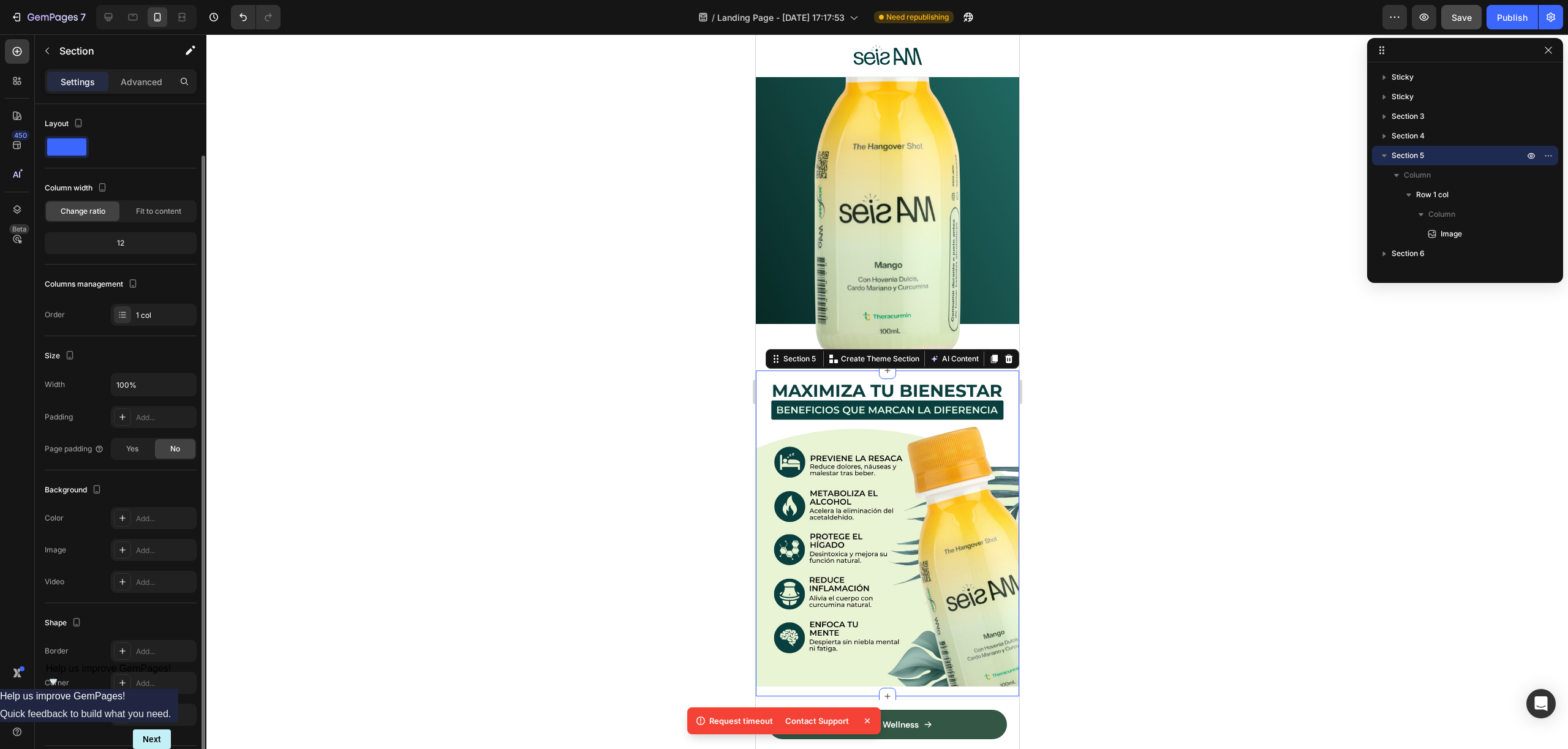
scroll to position [36, 0]
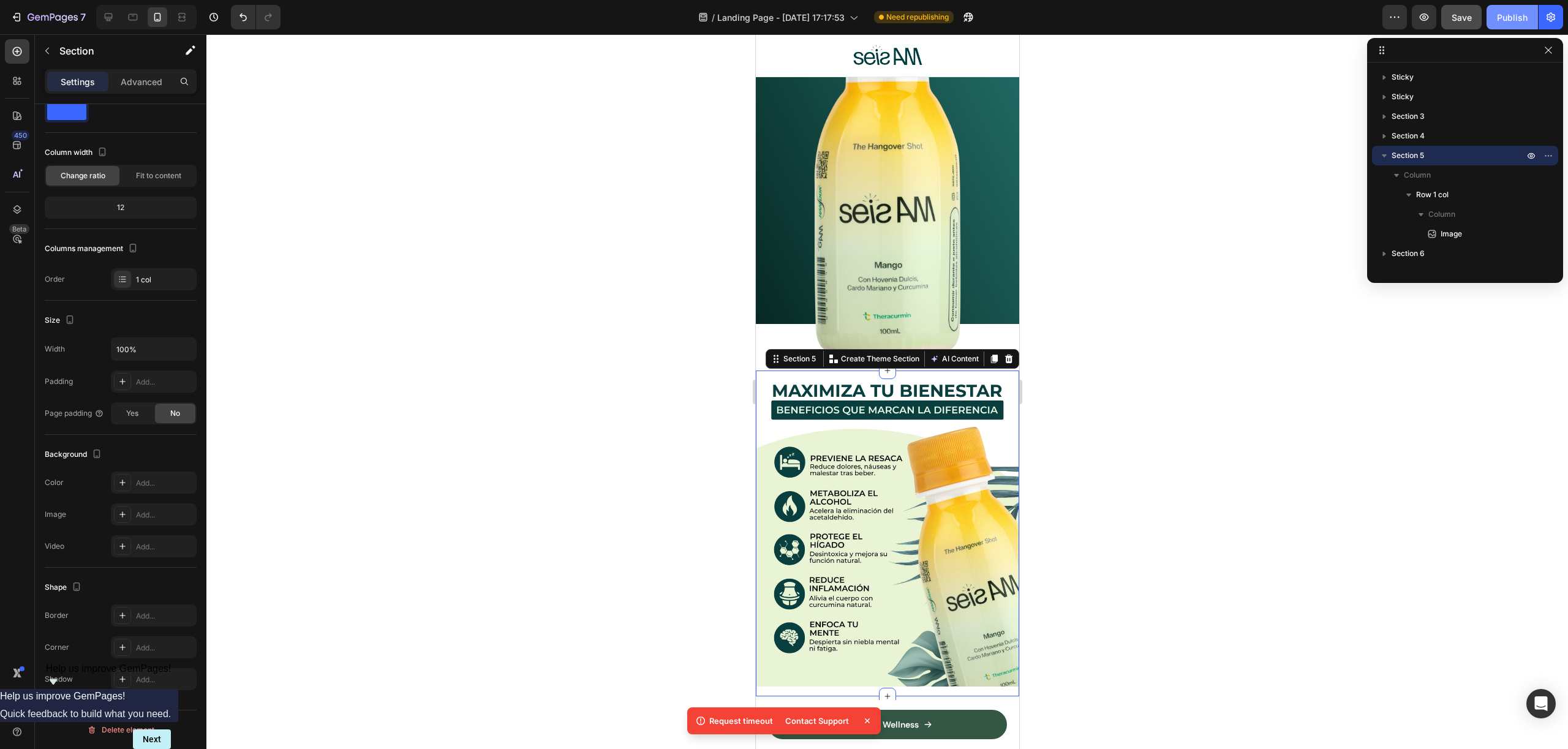
click at [1529, 27] on button "Publish" at bounding box center [1512, 17] width 52 height 24
click at [101, 15] on div at bounding box center [108, 17] width 20 height 20
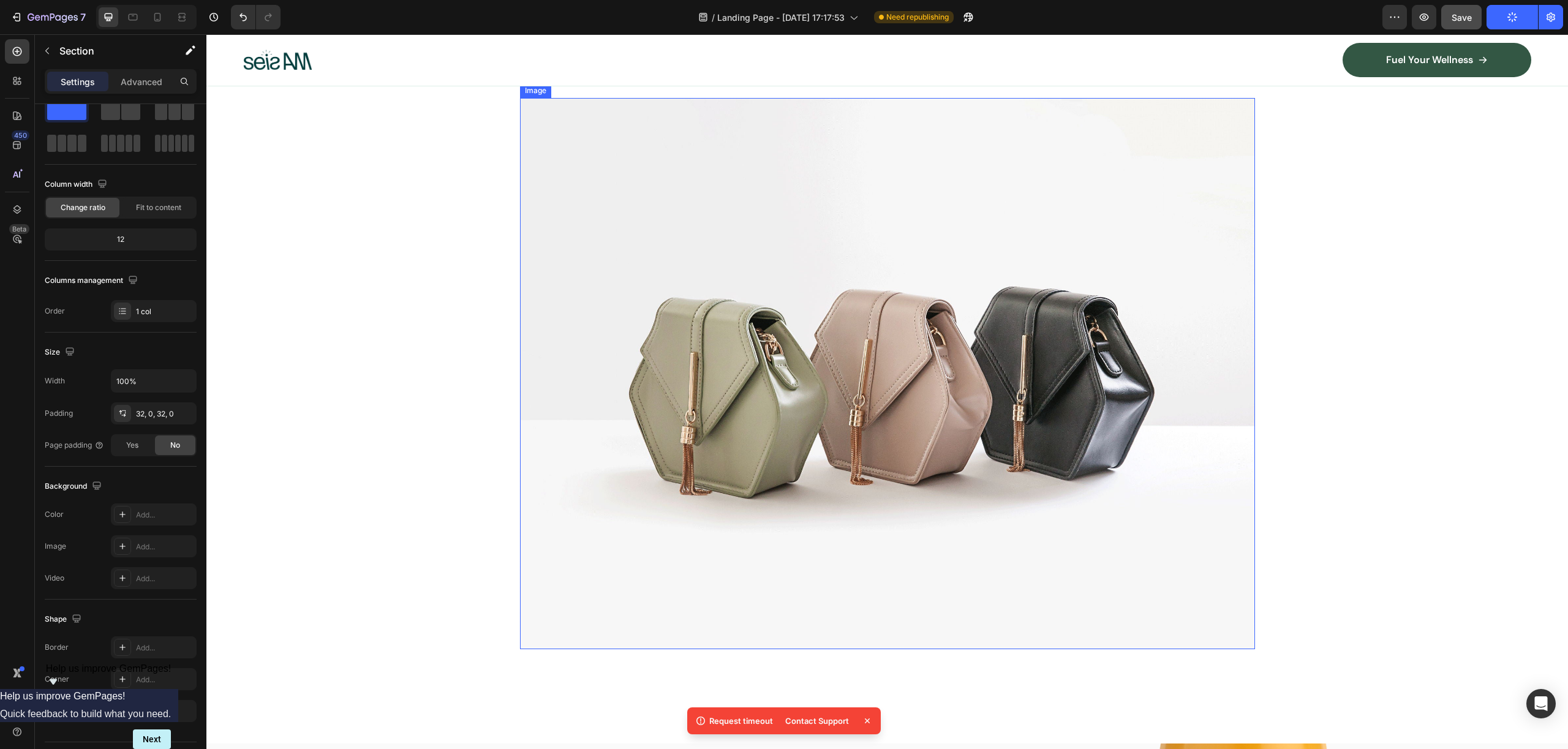
scroll to position [1396, 0]
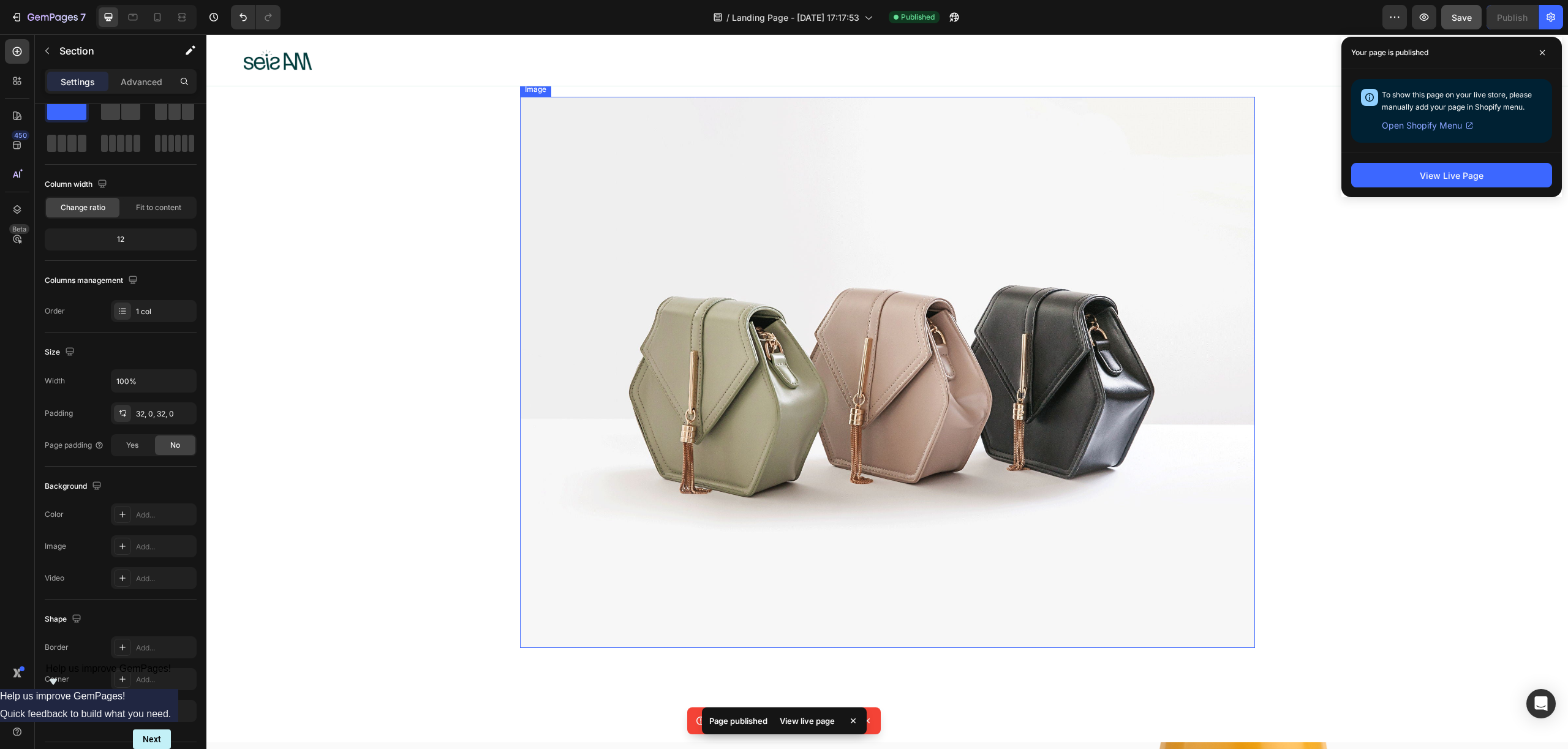
click at [804, 372] on img at bounding box center [887, 373] width 735 height 551
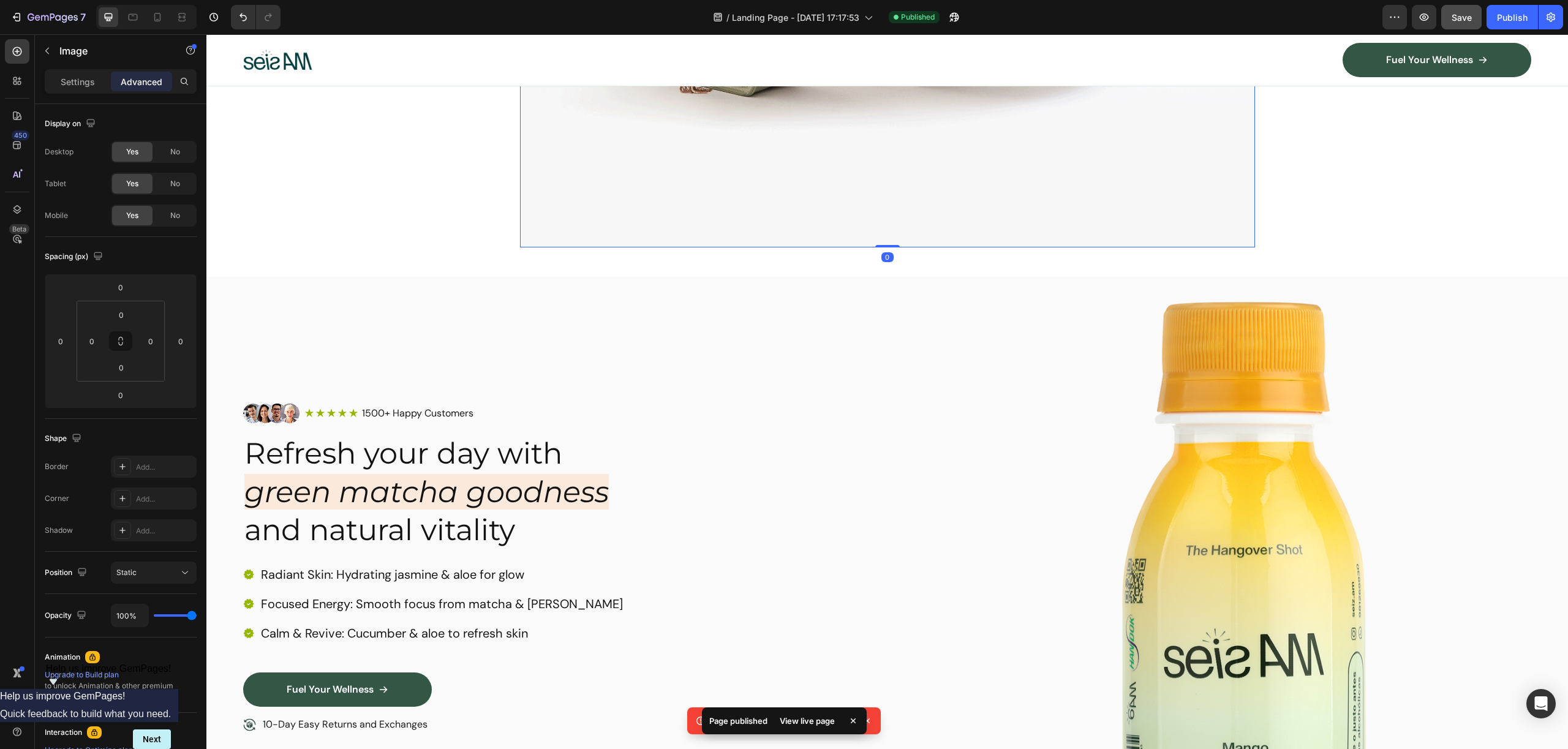
scroll to position [1797, 0]
click at [84, 72] on div "Settings" at bounding box center [77, 81] width 61 height 20
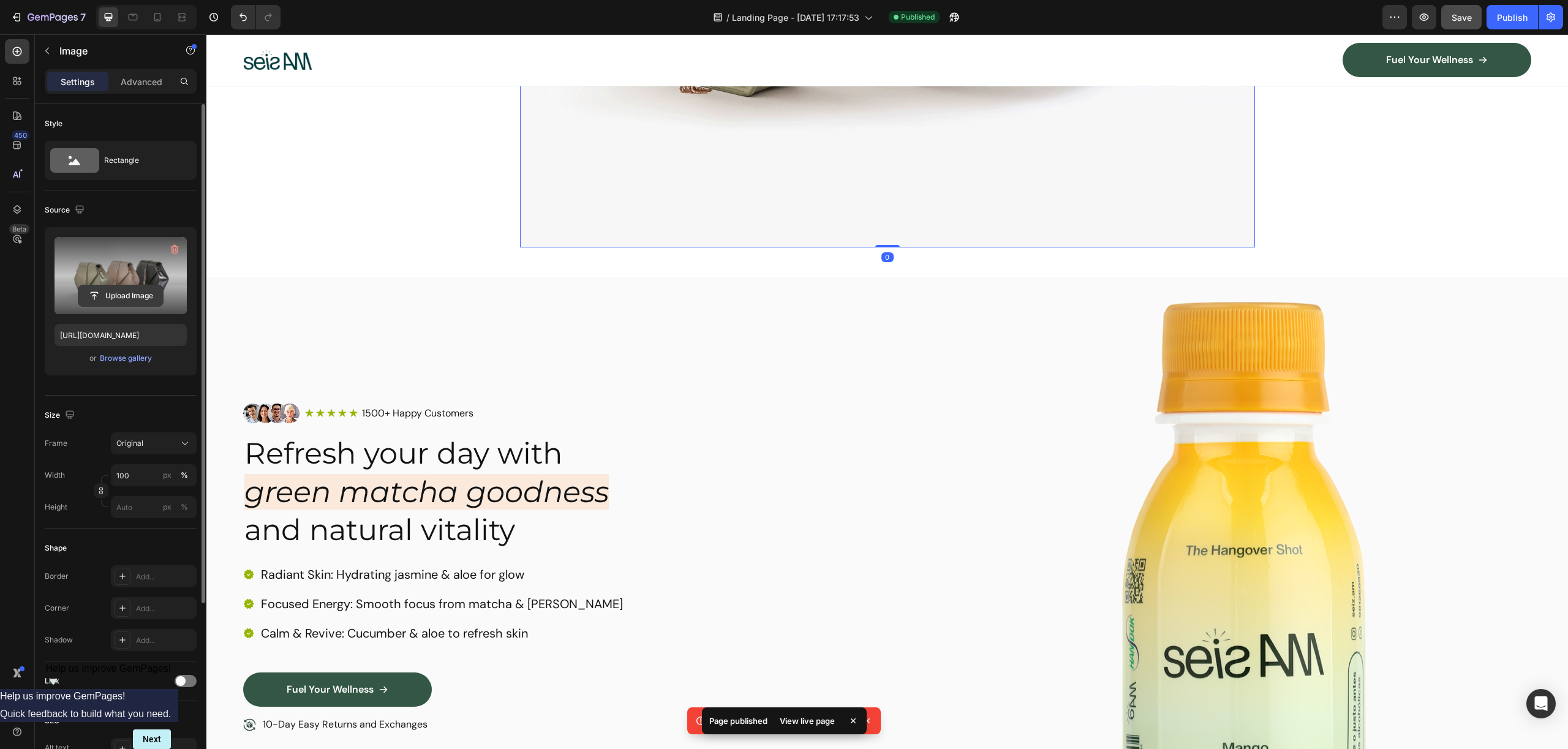
click at [139, 294] on input "file" at bounding box center [120, 295] width 85 height 21
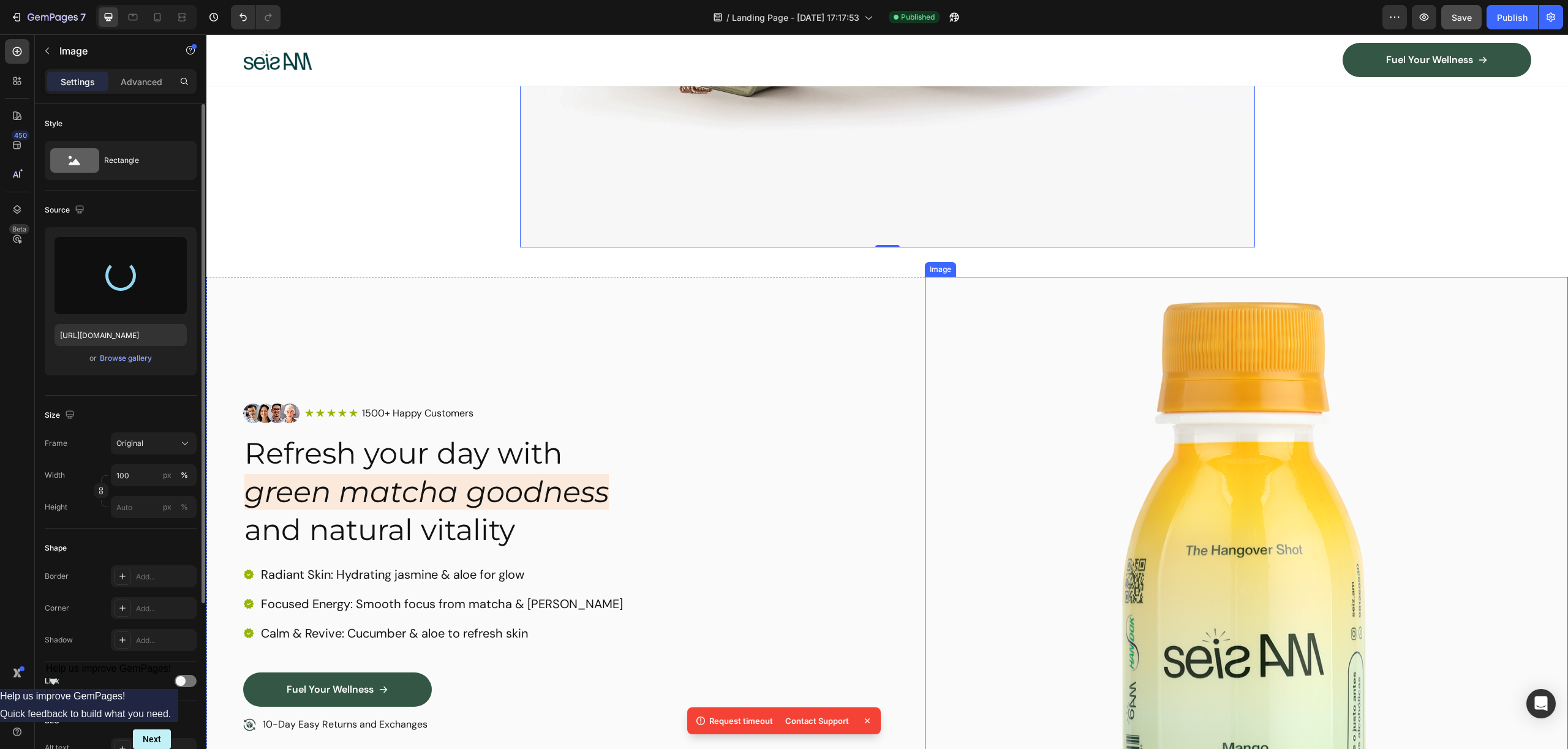
type input "https://cdn.shopify.com/s/files/1/0953/6398/9841/files/gempages_586478193985192…"
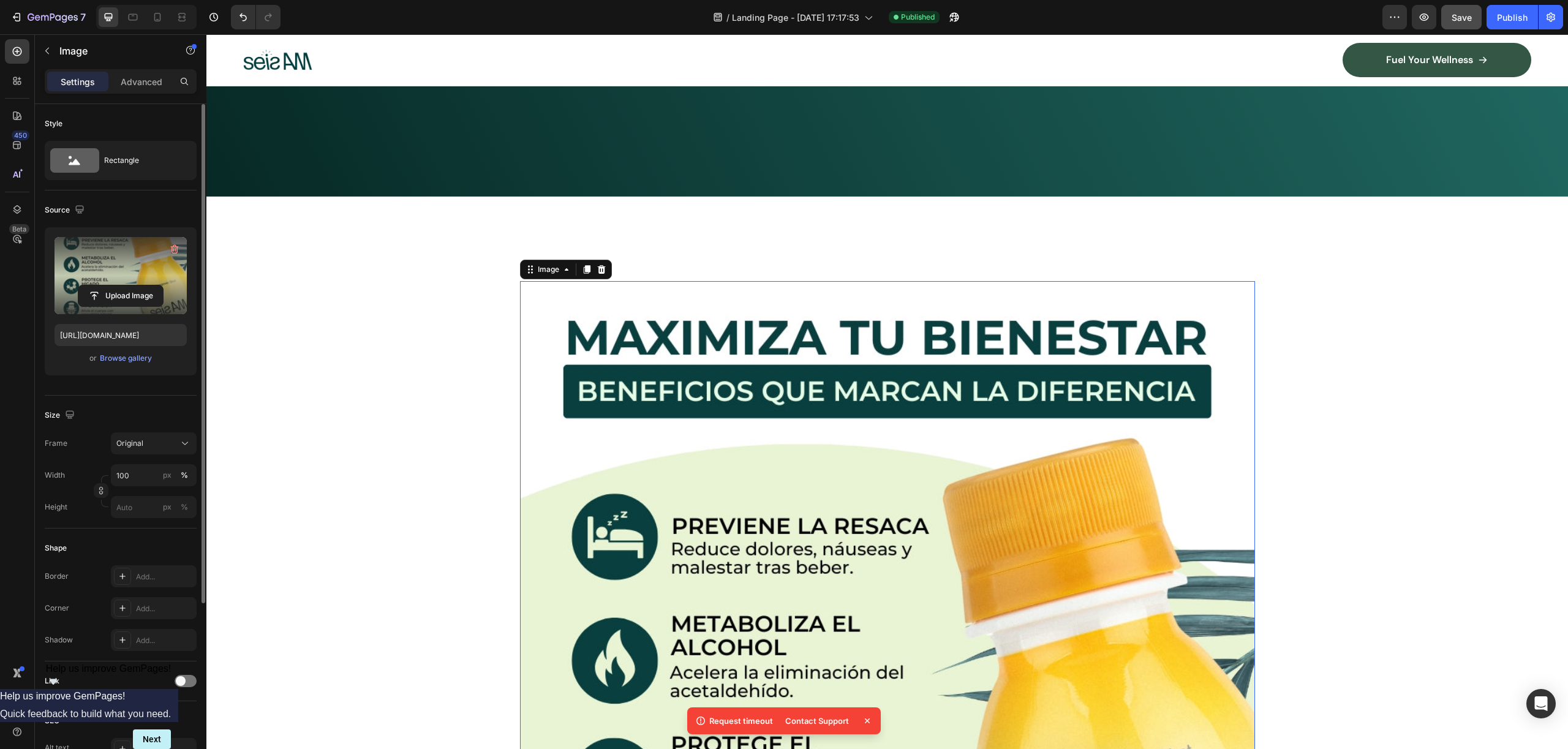
scroll to position [1060, 0]
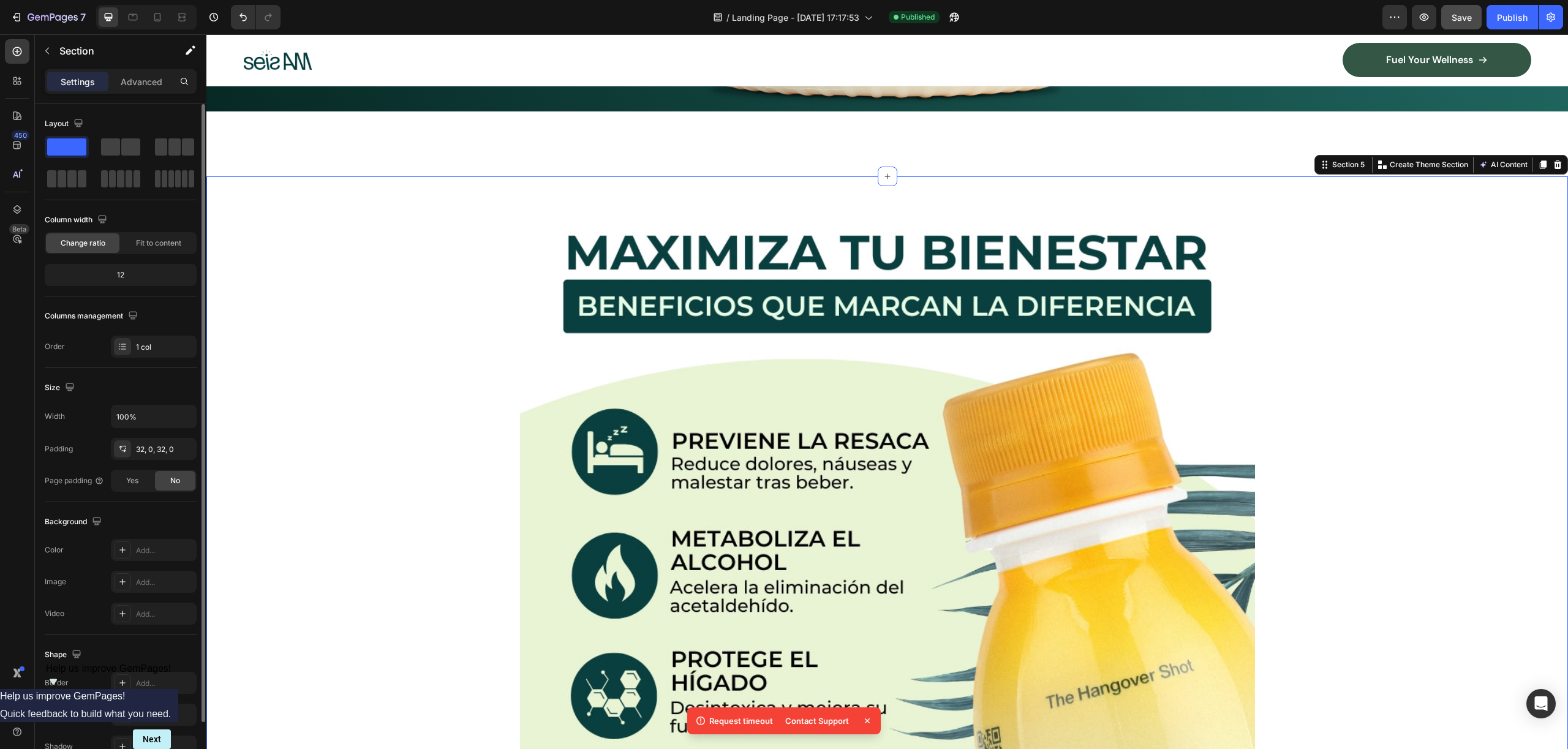
click at [1493, 401] on div "Image Row" at bounding box center [887, 641] width 1362 height 891
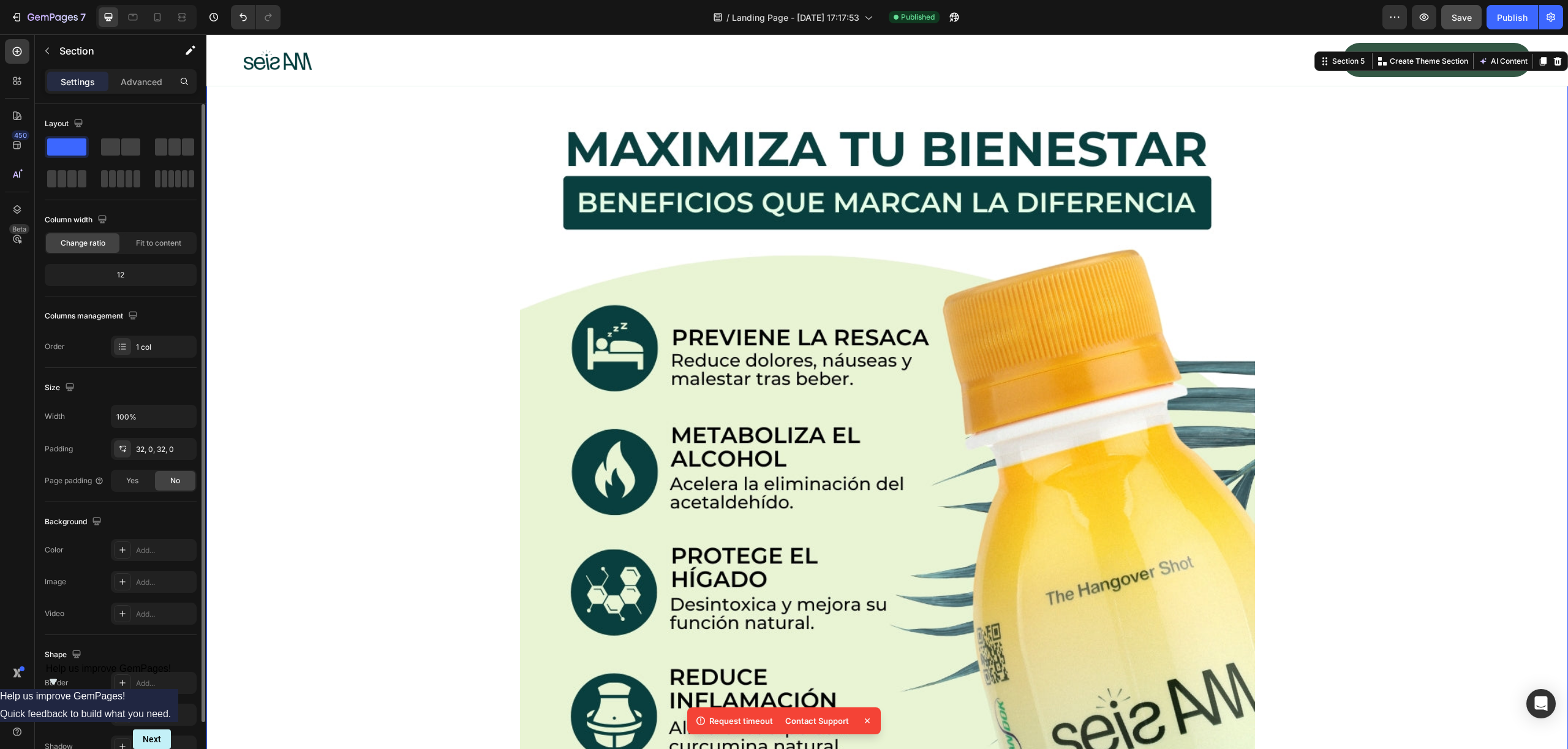
scroll to position [1142, 0]
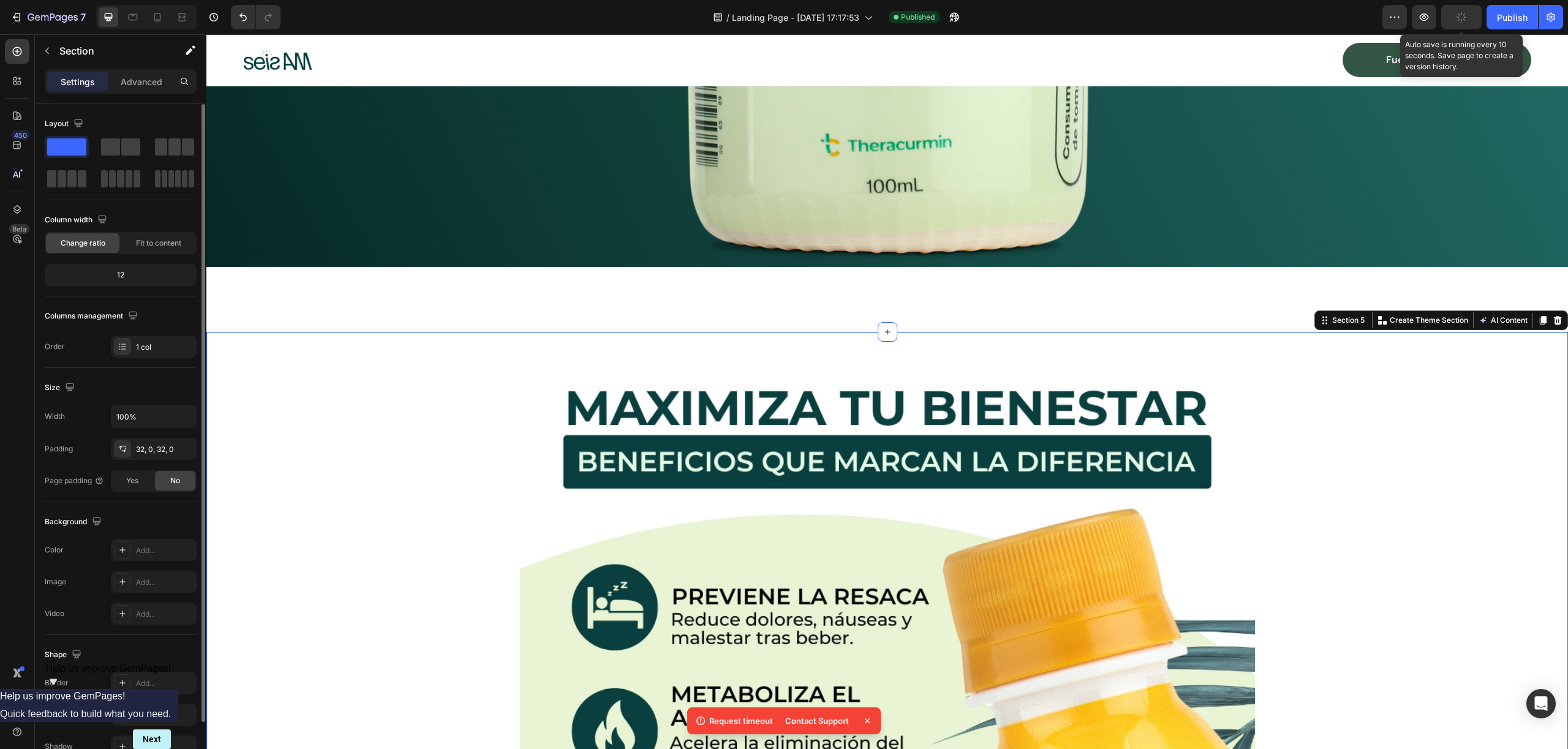
click at [1466, 18] on button "button" at bounding box center [1461, 17] width 40 height 24
click at [1503, 17] on div "Publish" at bounding box center [1512, 18] width 31 height 13
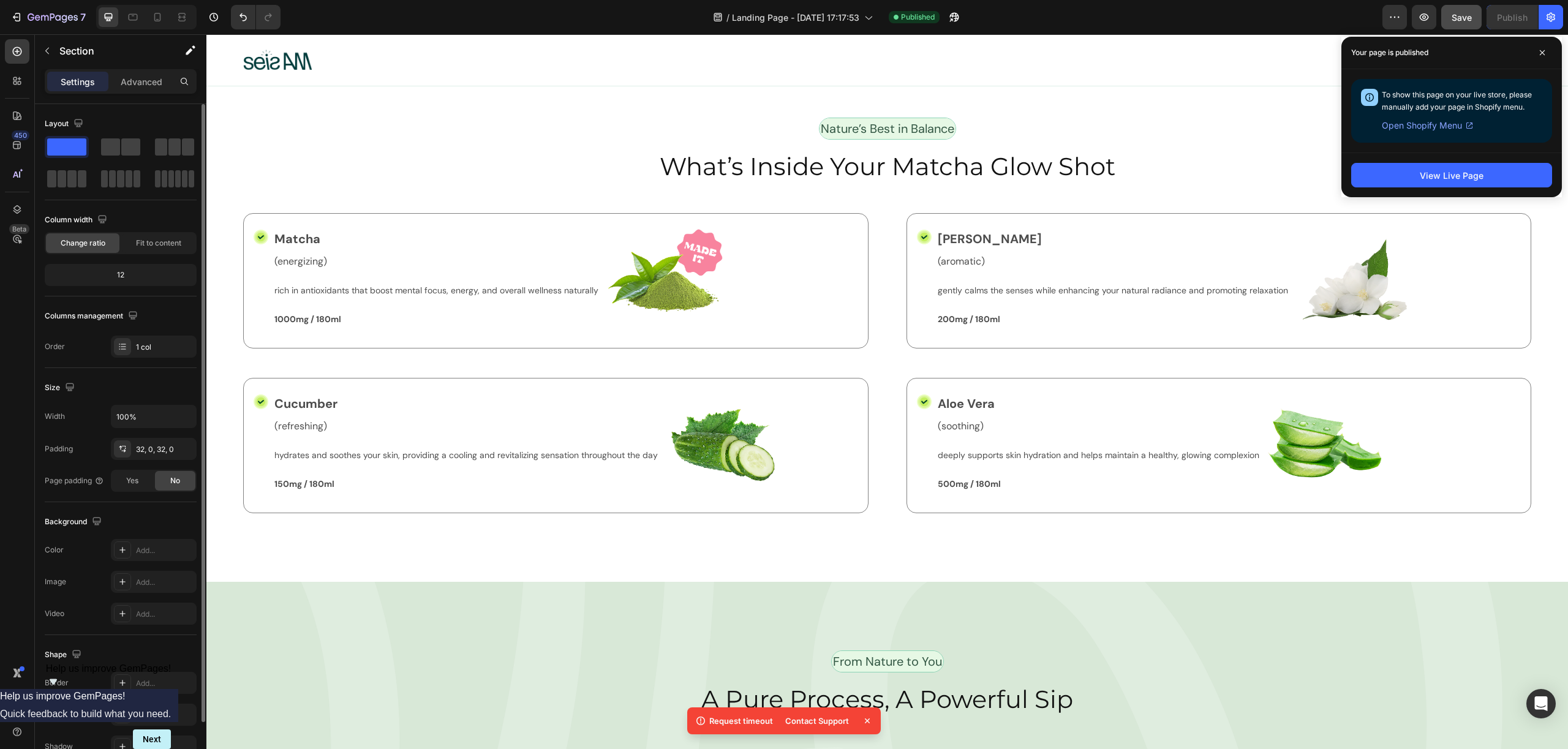
scroll to position [3814, 0]
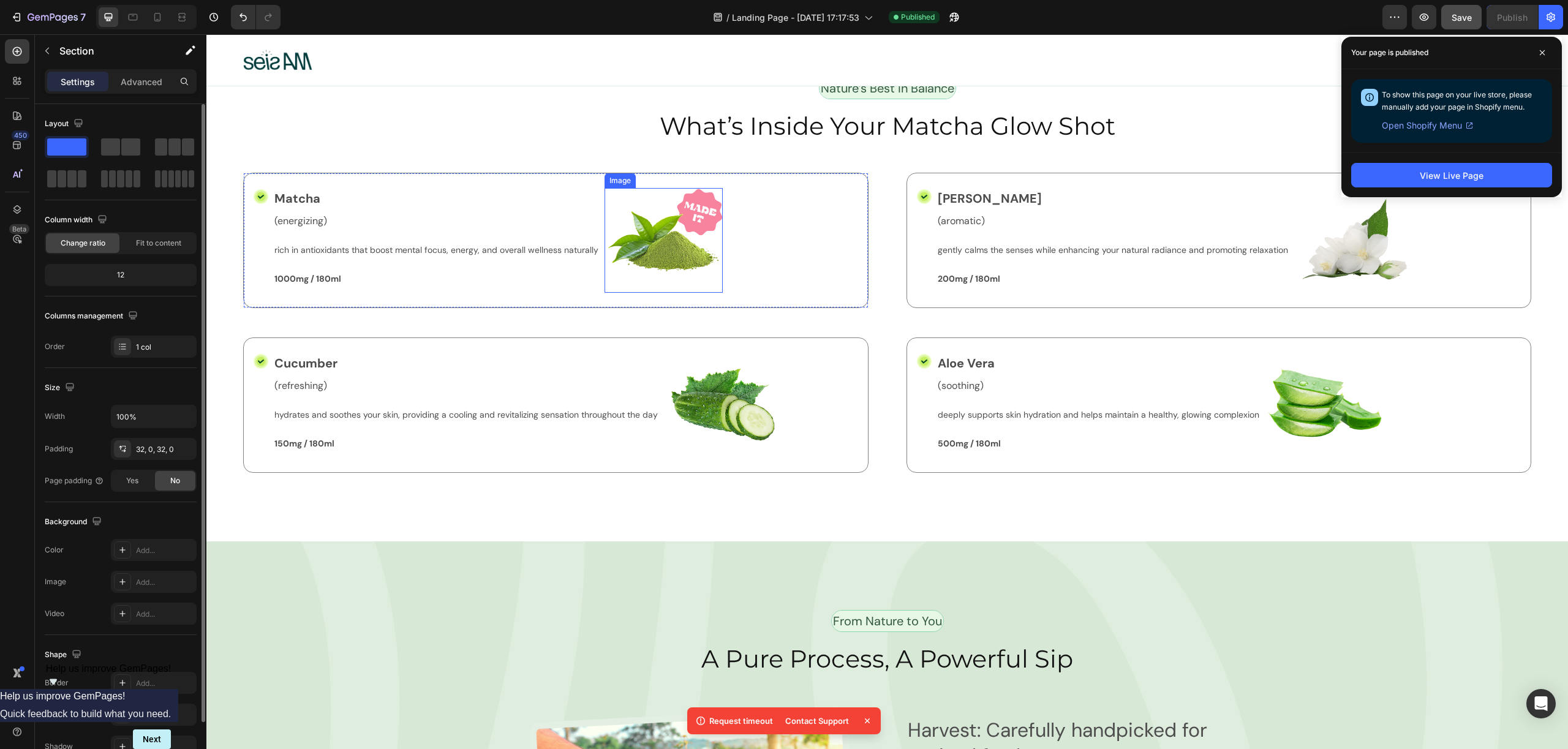
click at [696, 216] on img at bounding box center [664, 240] width 119 height 104
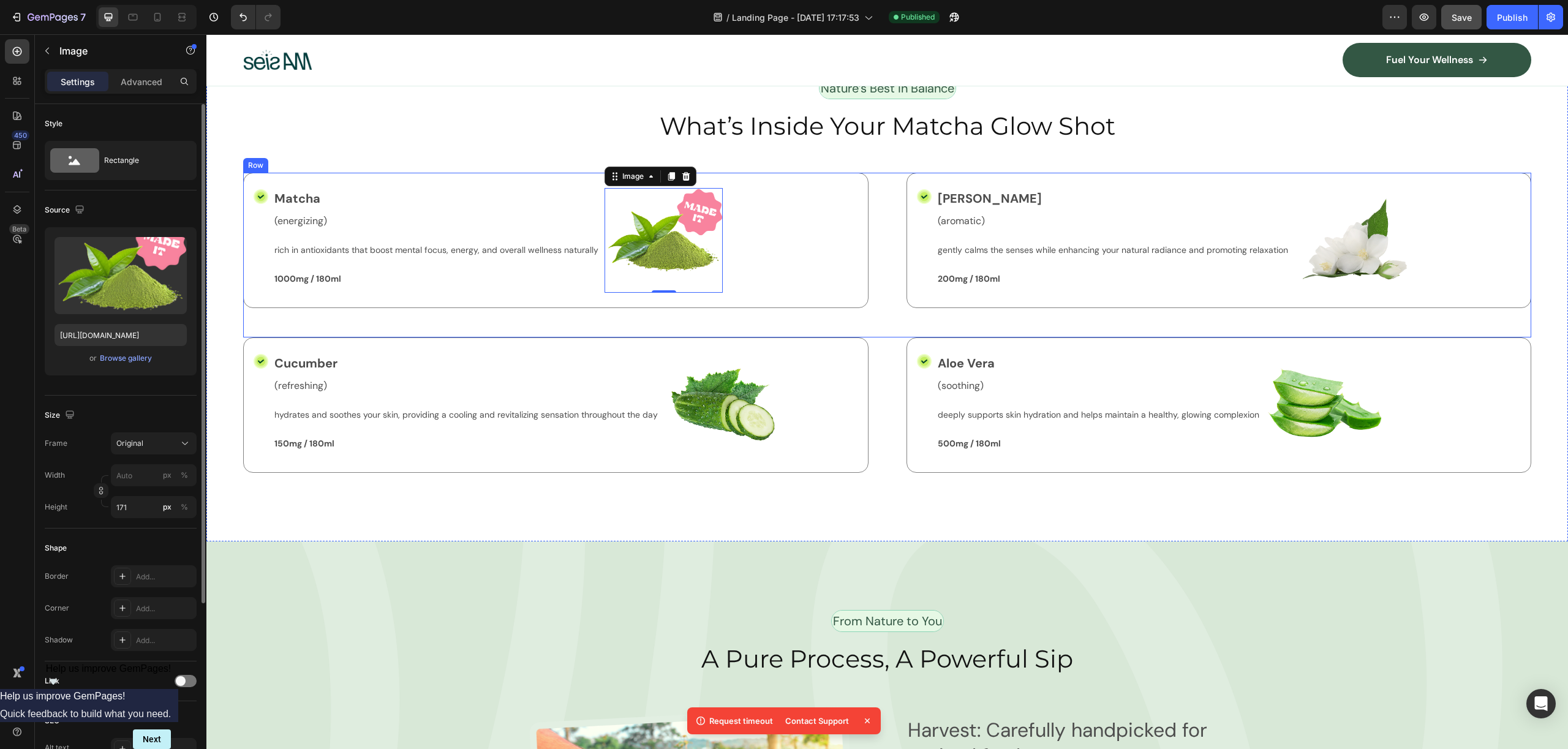
click at [886, 301] on div "Icon Matcha Text Block (energizing) Text Block rich in antioxidants that boost …" at bounding box center [887, 255] width 1288 height 165
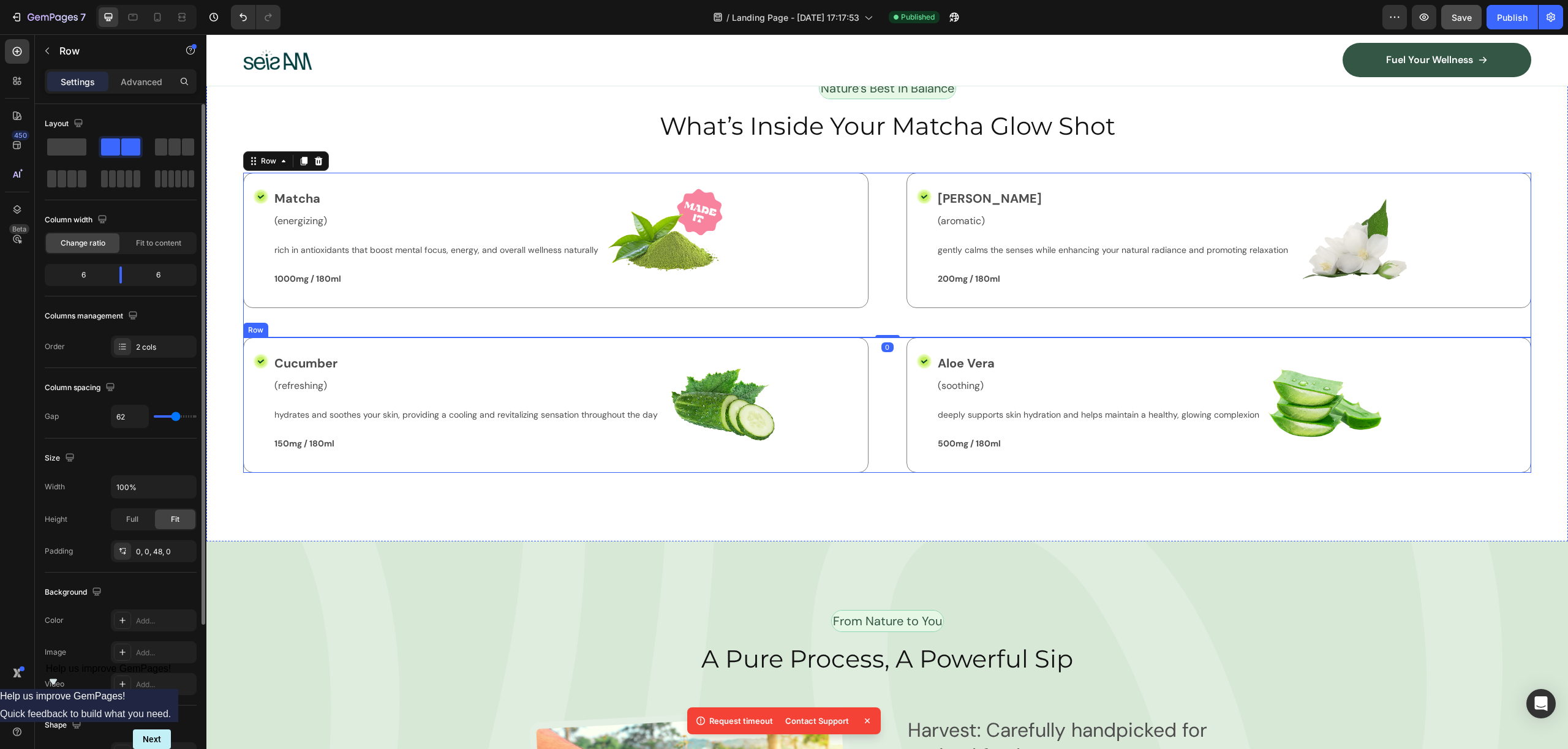
click at [888, 344] on div "Icon Cucumber Text Block (refreshing) Text Block hydrates and soothes your skin…" at bounding box center [887, 406] width 1288 height 135
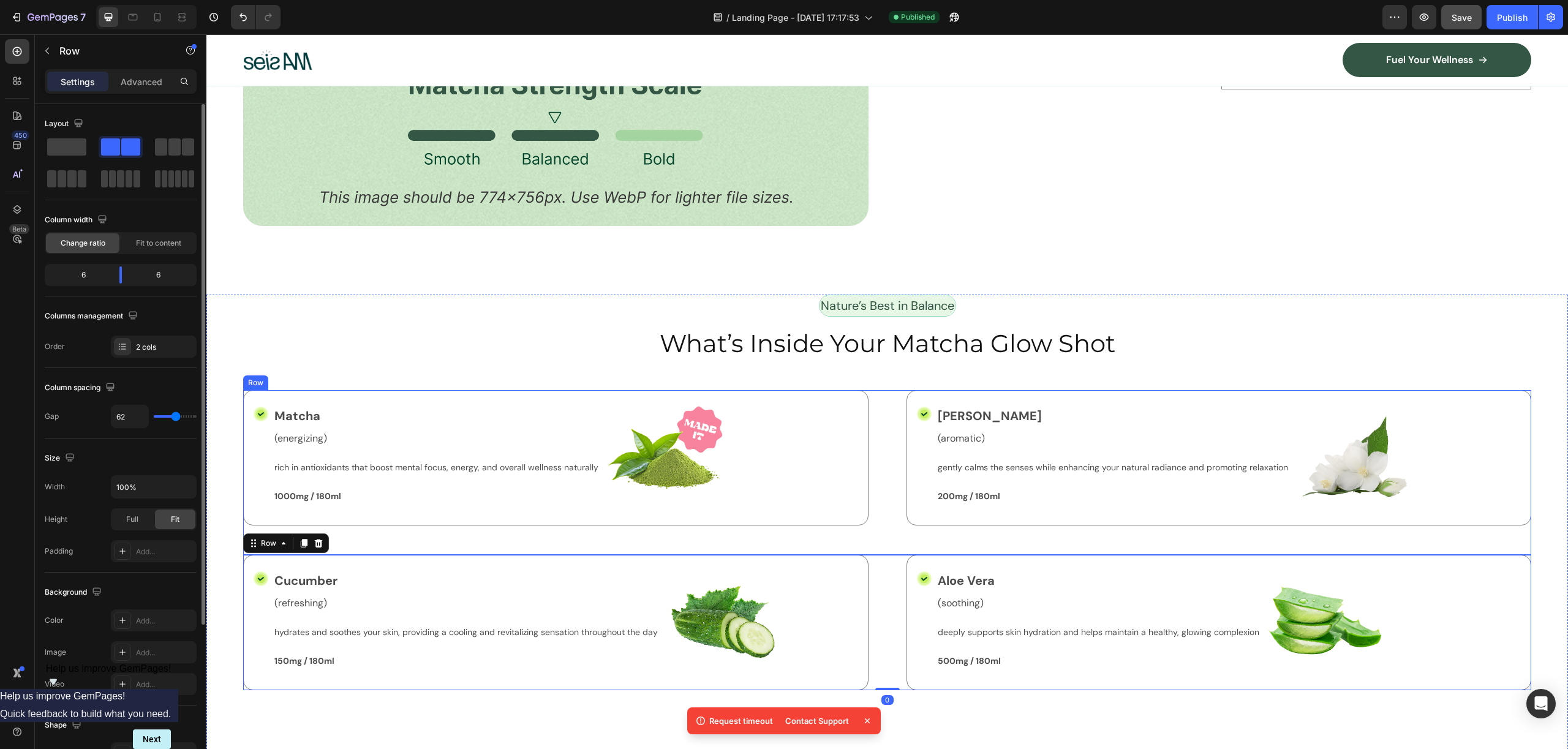
scroll to position [3593, 0]
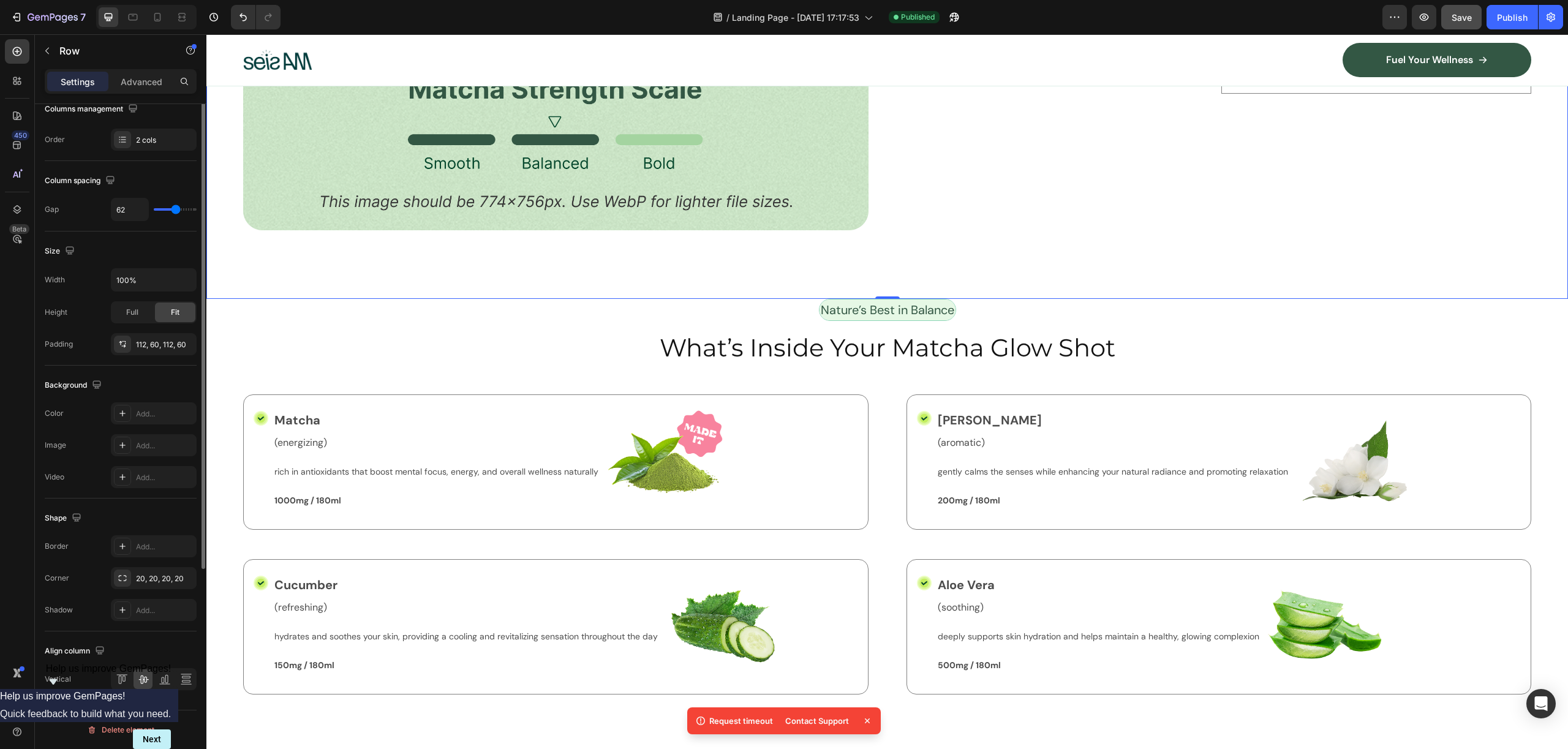
scroll to position [0, 0]
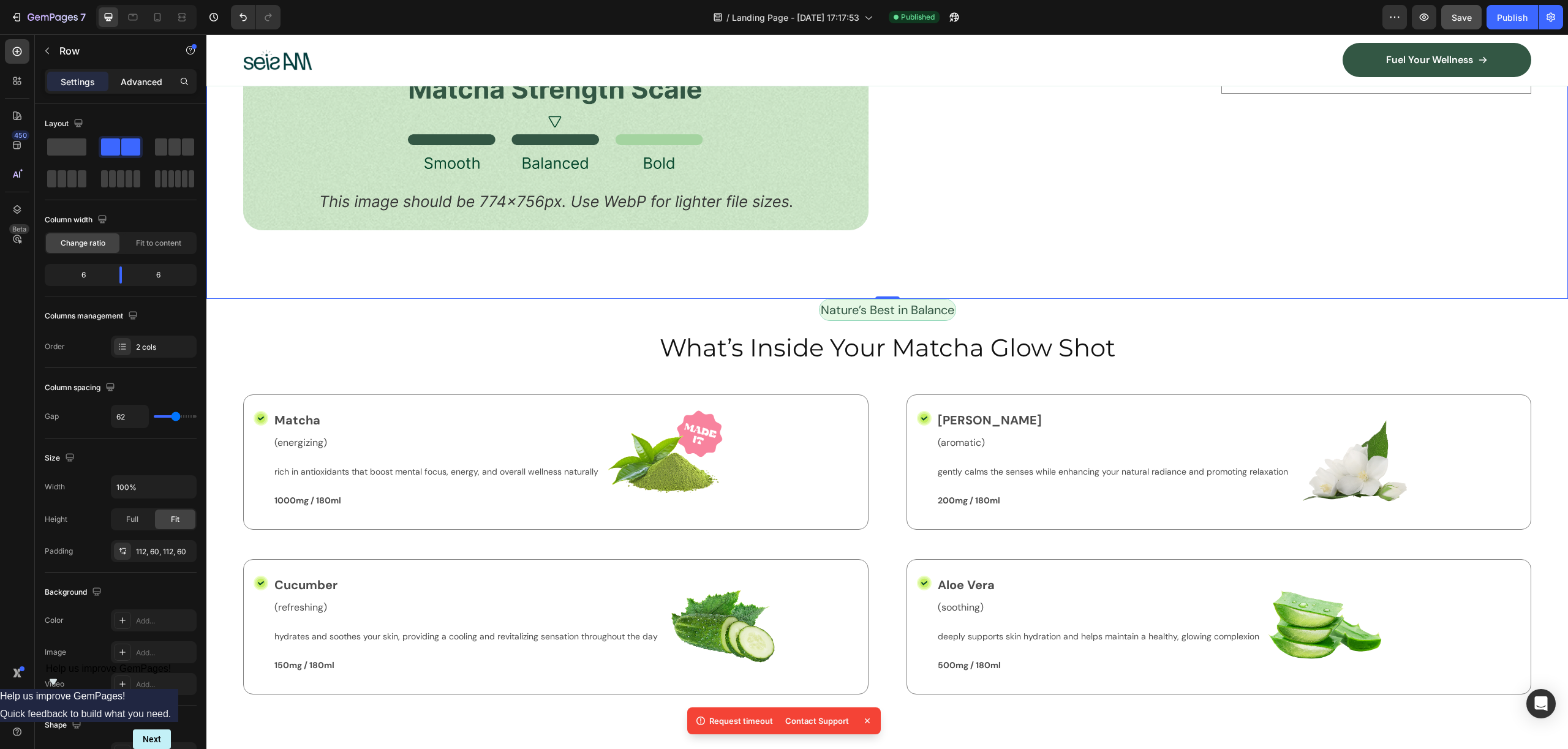
click at [137, 74] on div "Advanced" at bounding box center [141, 81] width 61 height 20
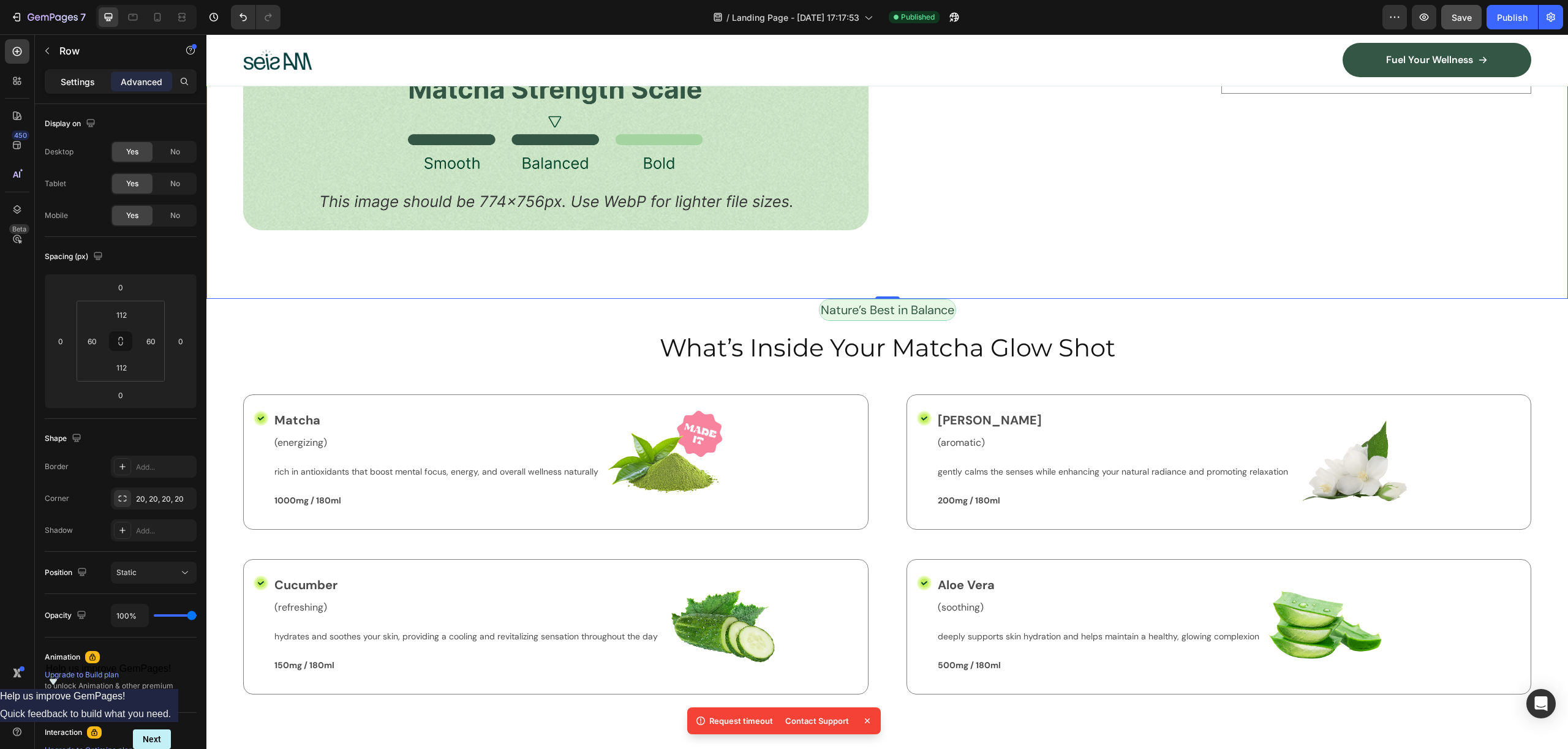
click at [90, 78] on p "Settings" at bounding box center [77, 82] width 34 height 13
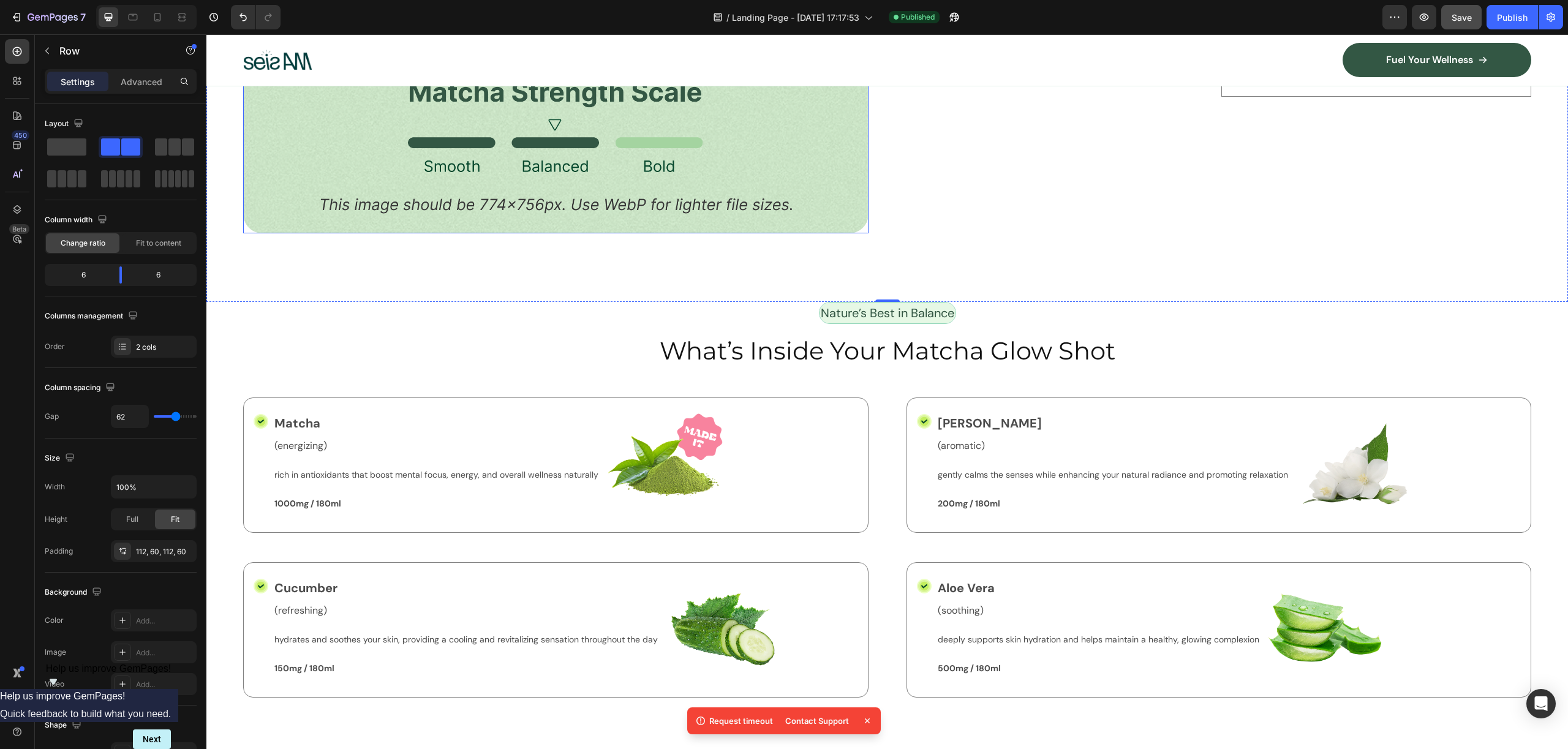
scroll to position [3776, 0]
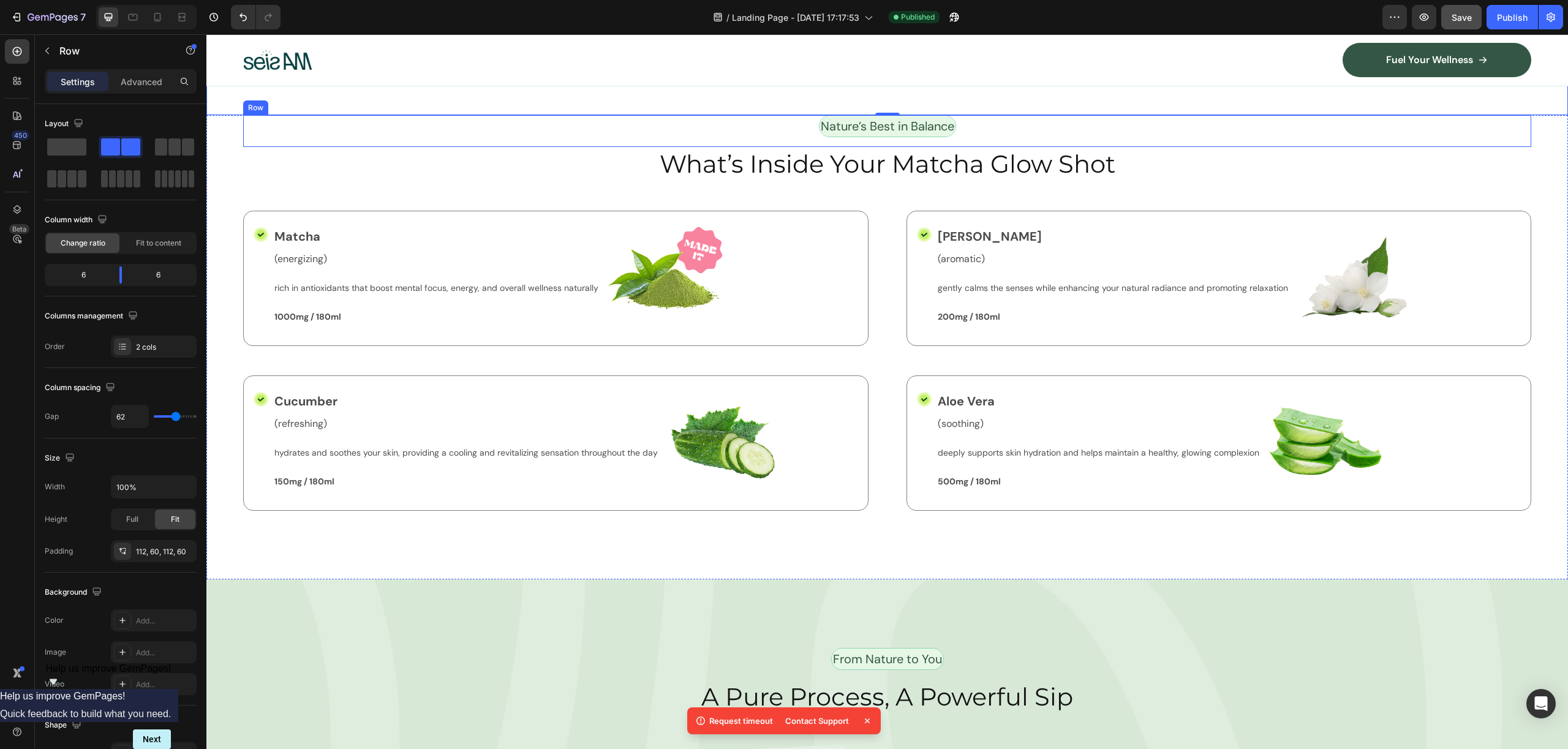
click at [600, 137] on div "Nature’s Best in Balance Text Block Row" at bounding box center [887, 131] width 1288 height 32
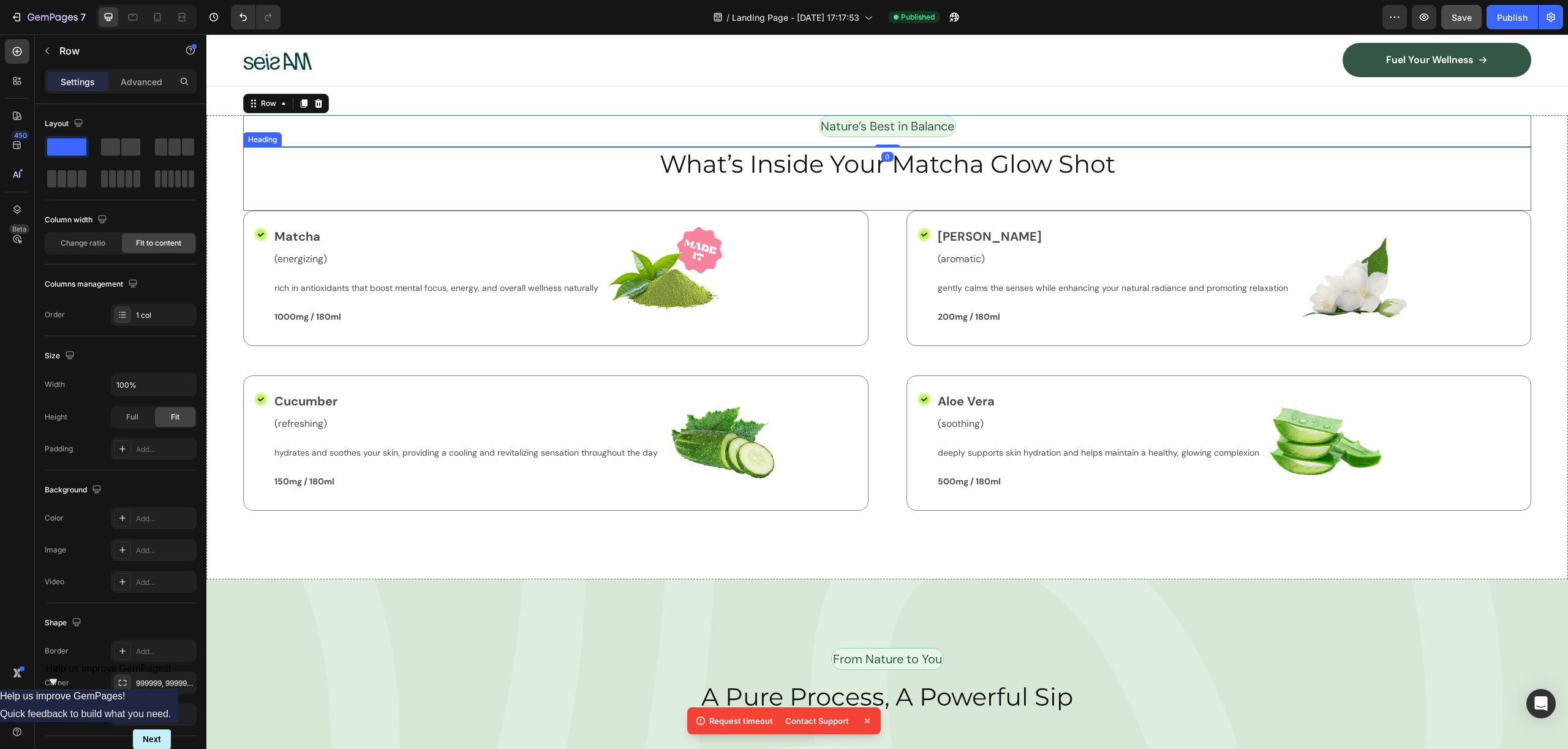
click at [579, 168] on h2 "What’s Inside Your Matcha Glow Shot" at bounding box center [887, 164] width 1288 height 34
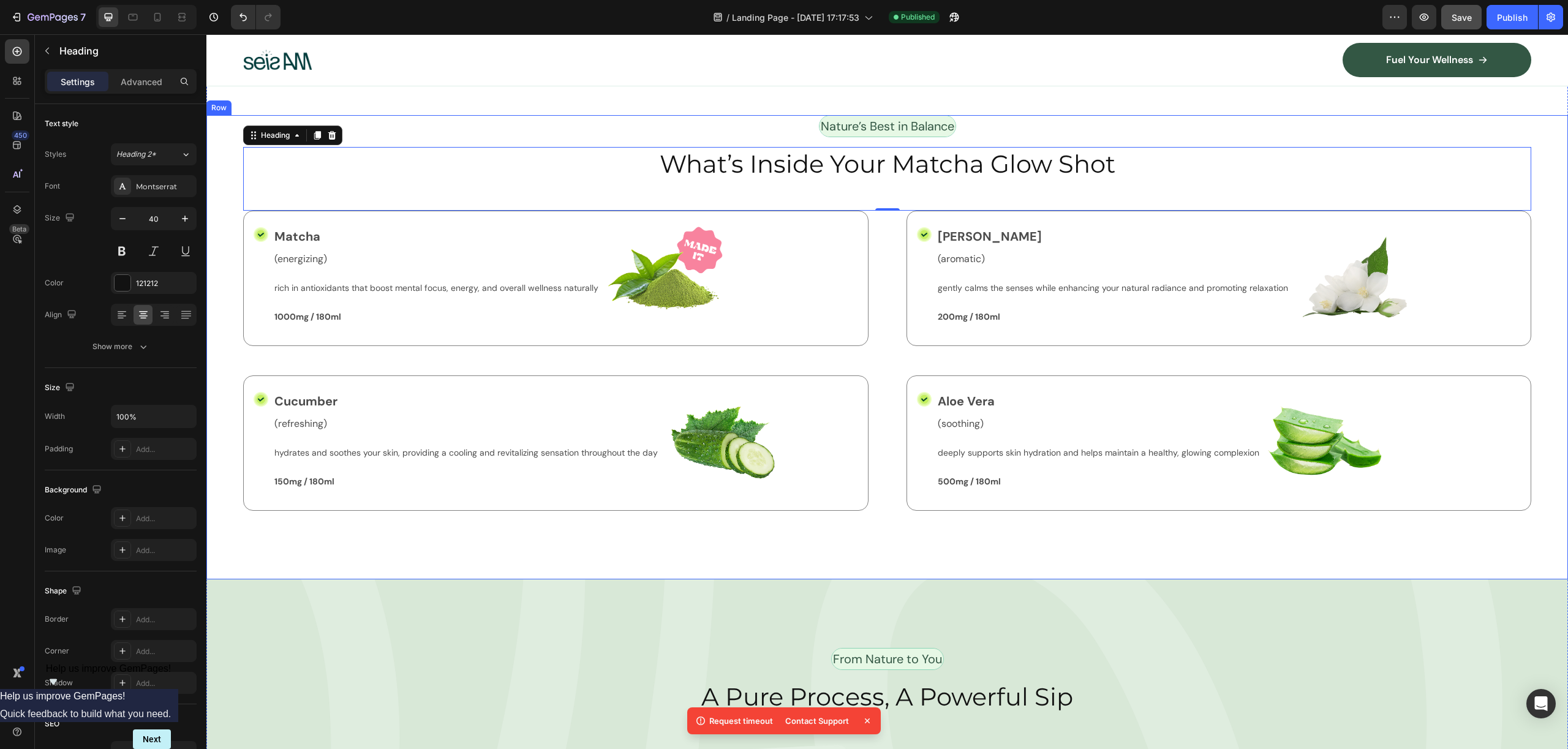
click at [240, 196] on div "Nature’s Best in Balance Text Block Row What’s Inside Your Matcha Glow Shot Hea…" at bounding box center [887, 346] width 1362 height 464
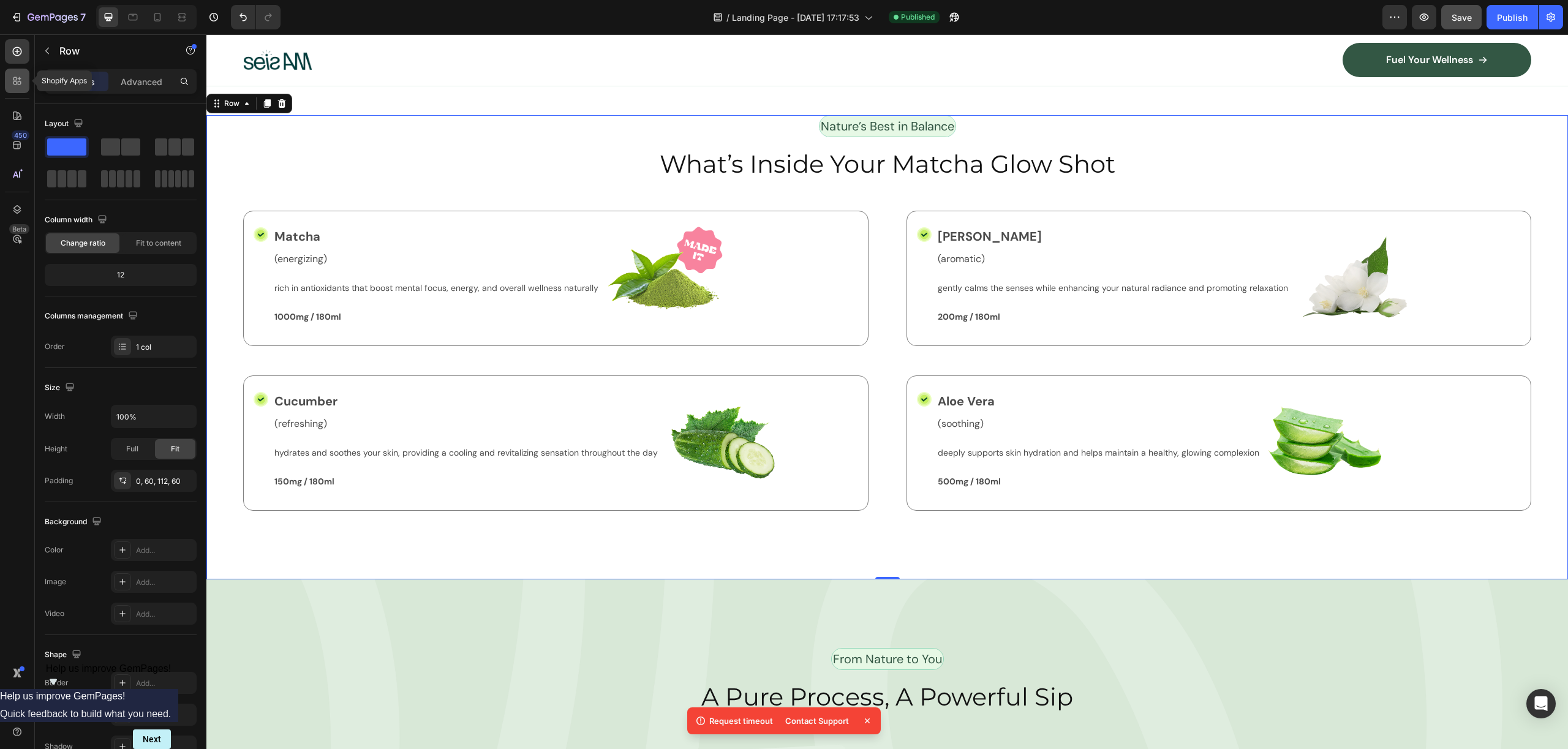
click at [23, 85] on icon at bounding box center [17, 80] width 12 height 12
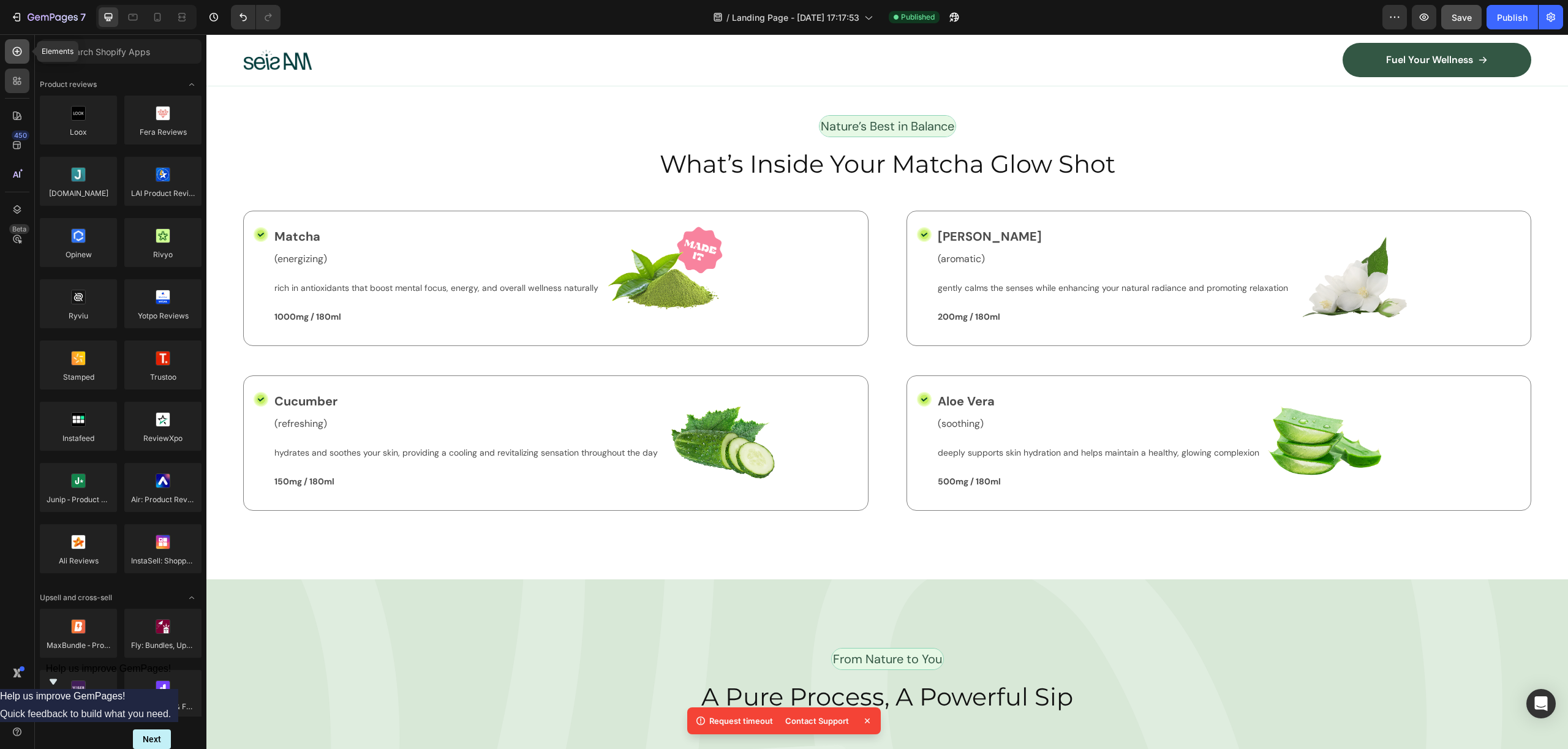
click at [22, 51] on icon at bounding box center [17, 51] width 12 height 12
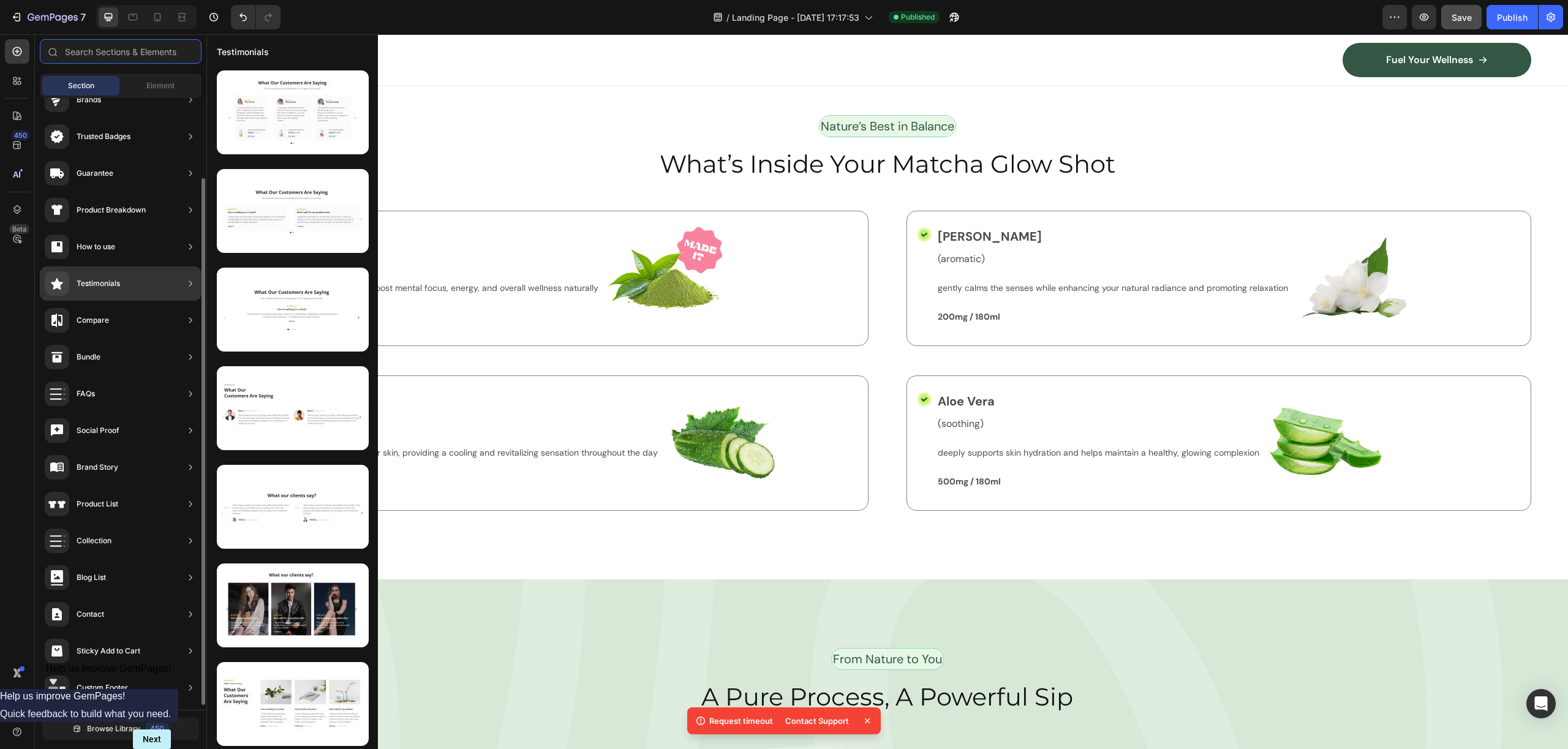
scroll to position [87, 0]
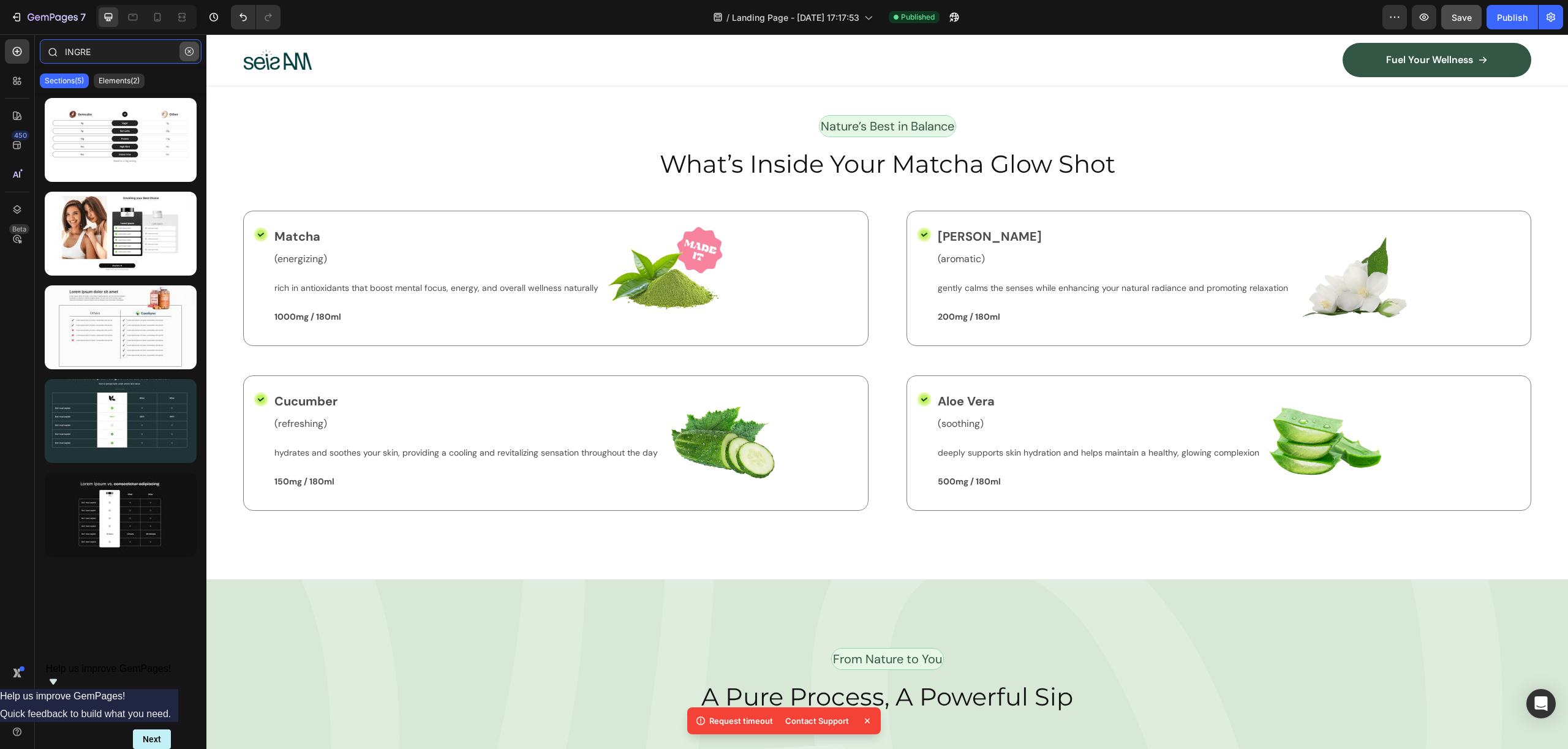
type input "INGRE"
click at [189, 52] on icon "button" at bounding box center [189, 51] width 8 height 8
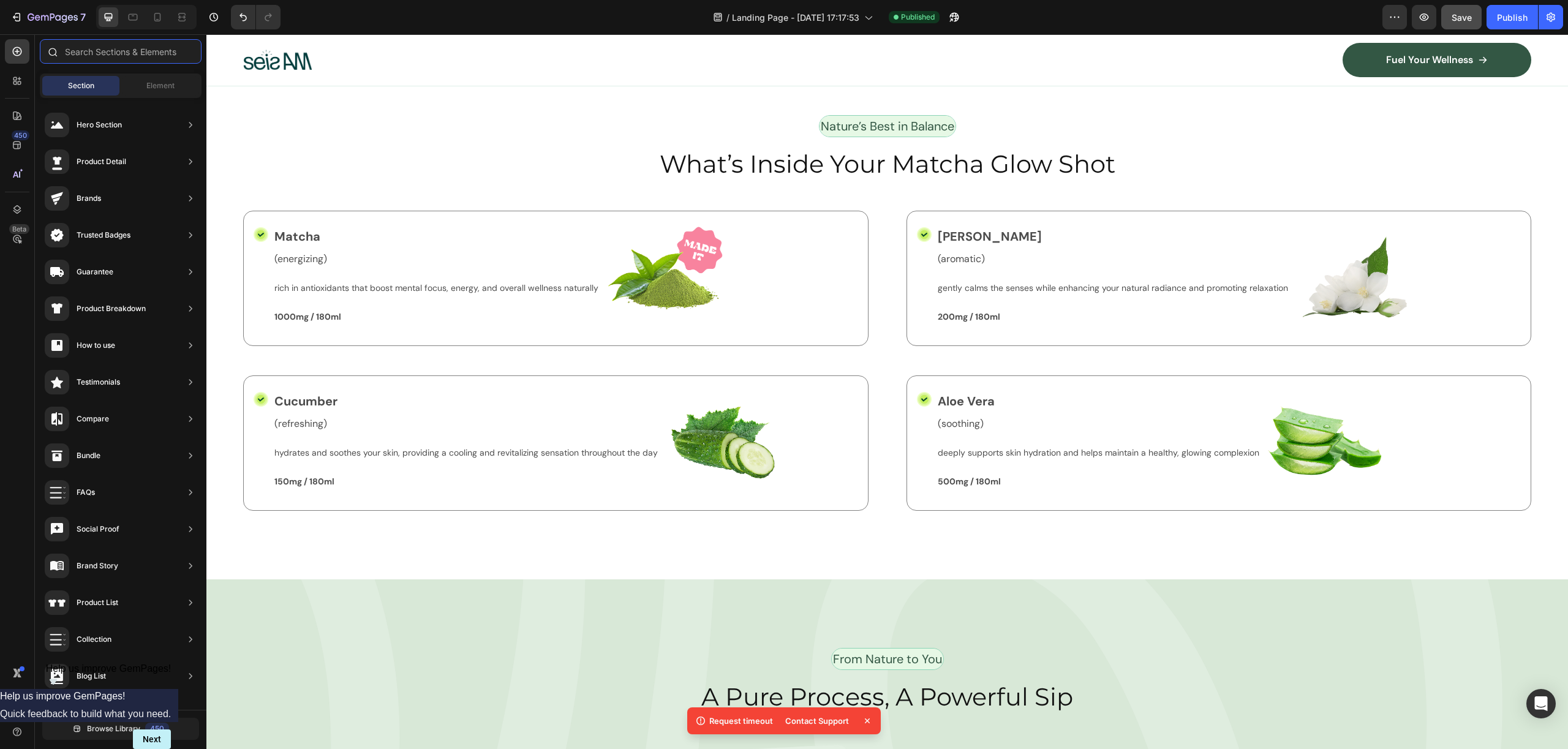
click at [152, 54] on input "text" at bounding box center [120, 52] width 162 height 24
click at [150, 81] on span "Element" at bounding box center [161, 86] width 28 height 11
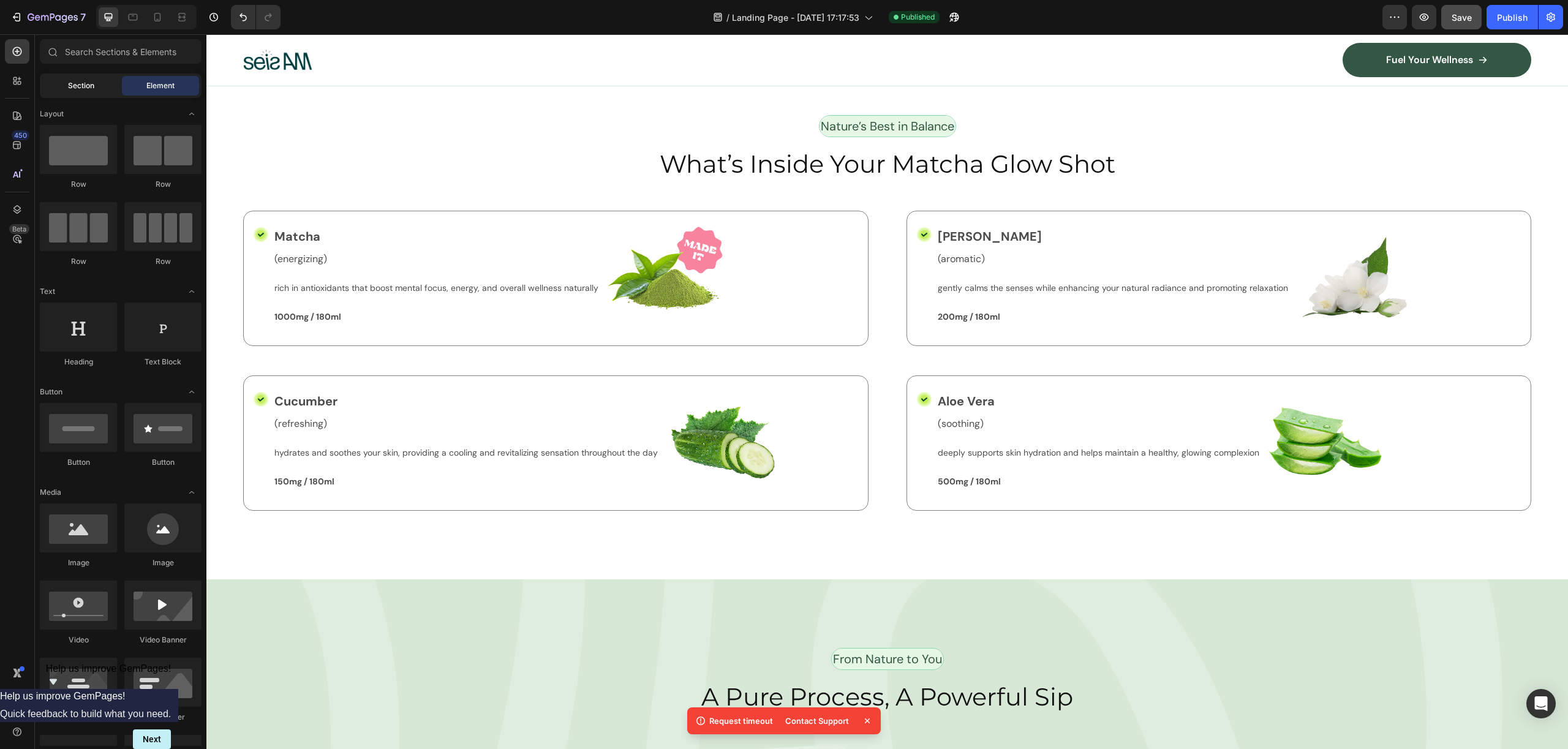
click at [101, 90] on div "Section" at bounding box center [81, 86] width 77 height 20
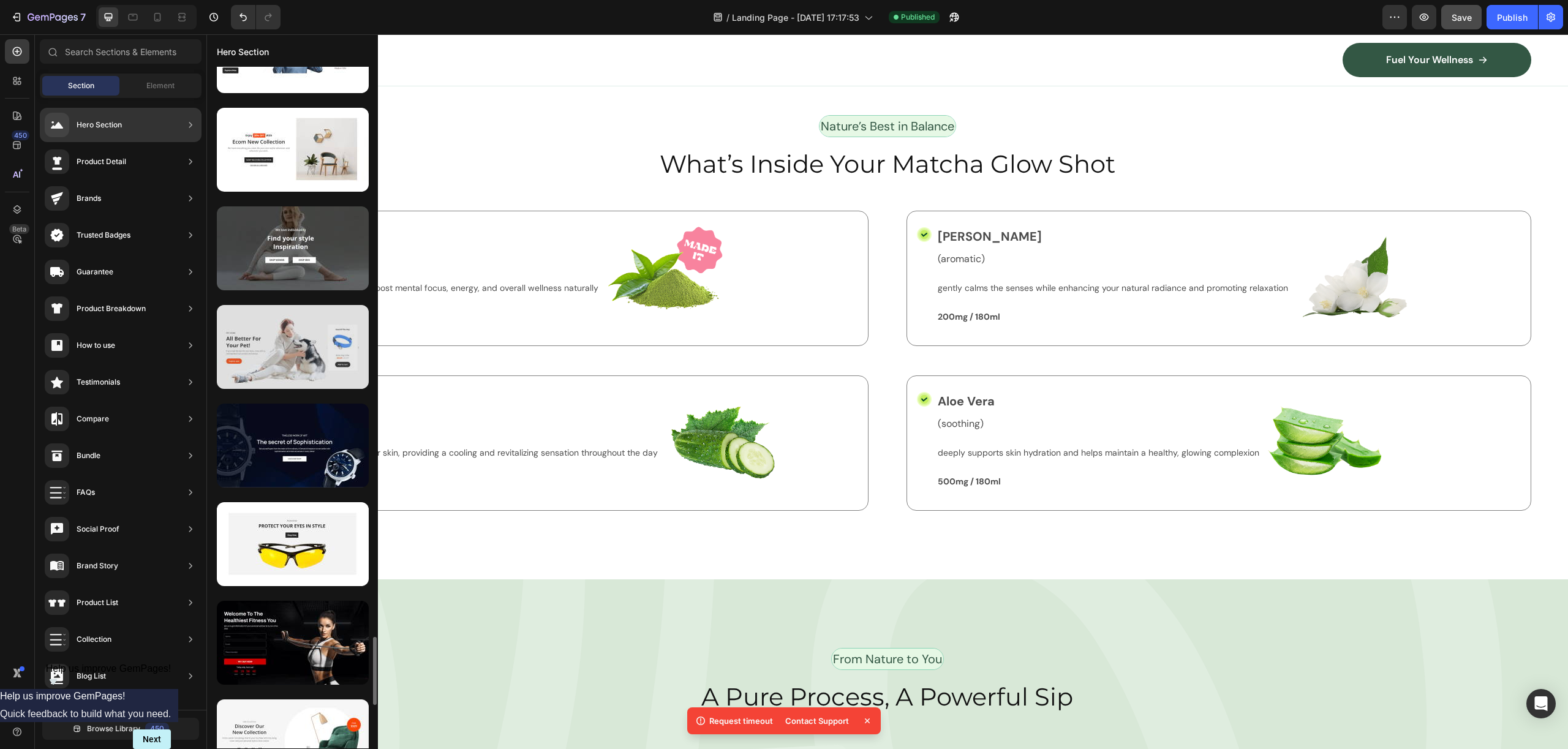
scroll to position [6096, 0]
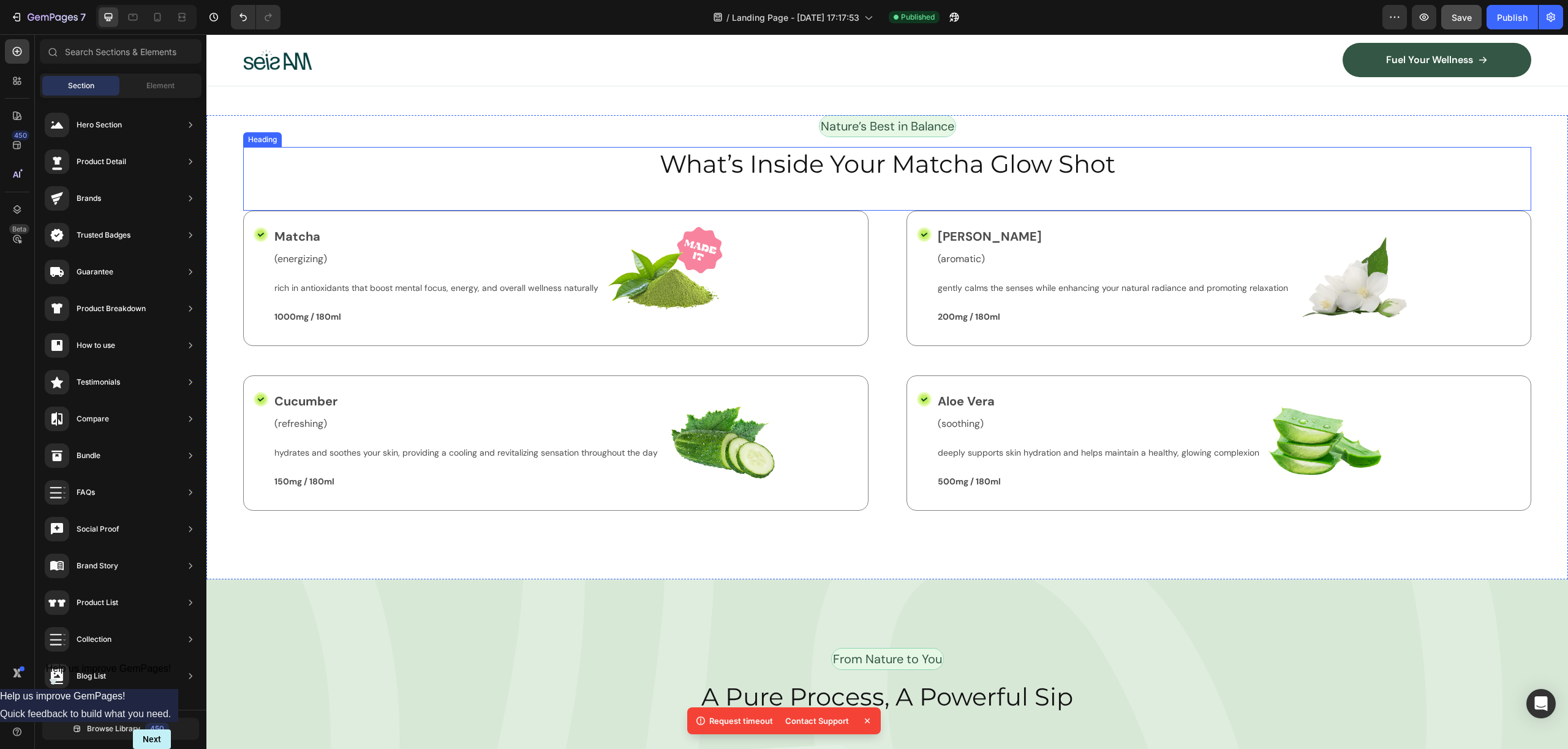
click at [545, 147] on h2 "What’s Inside Your Matcha Glow Shot" at bounding box center [887, 164] width 1288 height 34
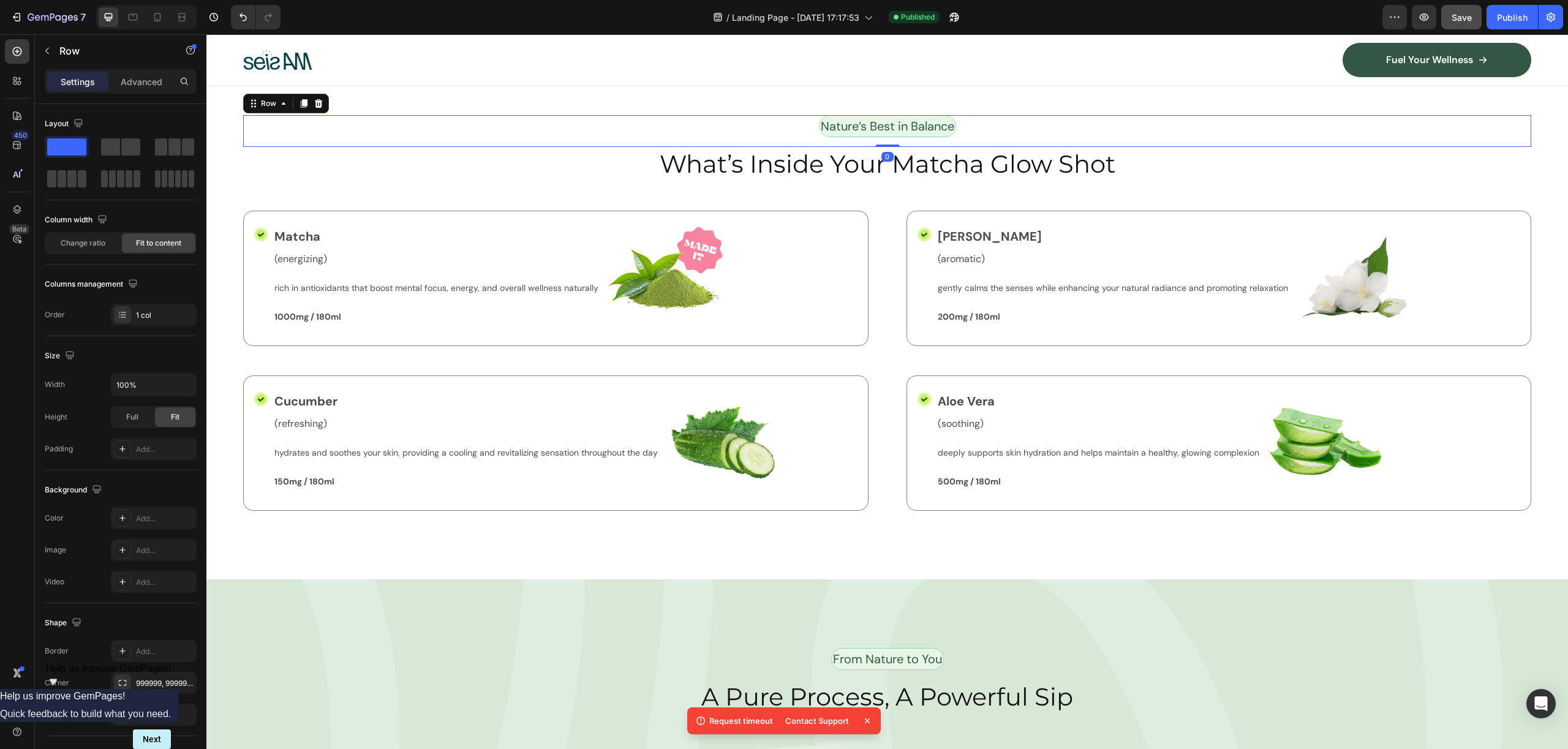
click at [541, 120] on div "Nature’s Best in Balance Text Block Row 0" at bounding box center [887, 131] width 1288 height 32
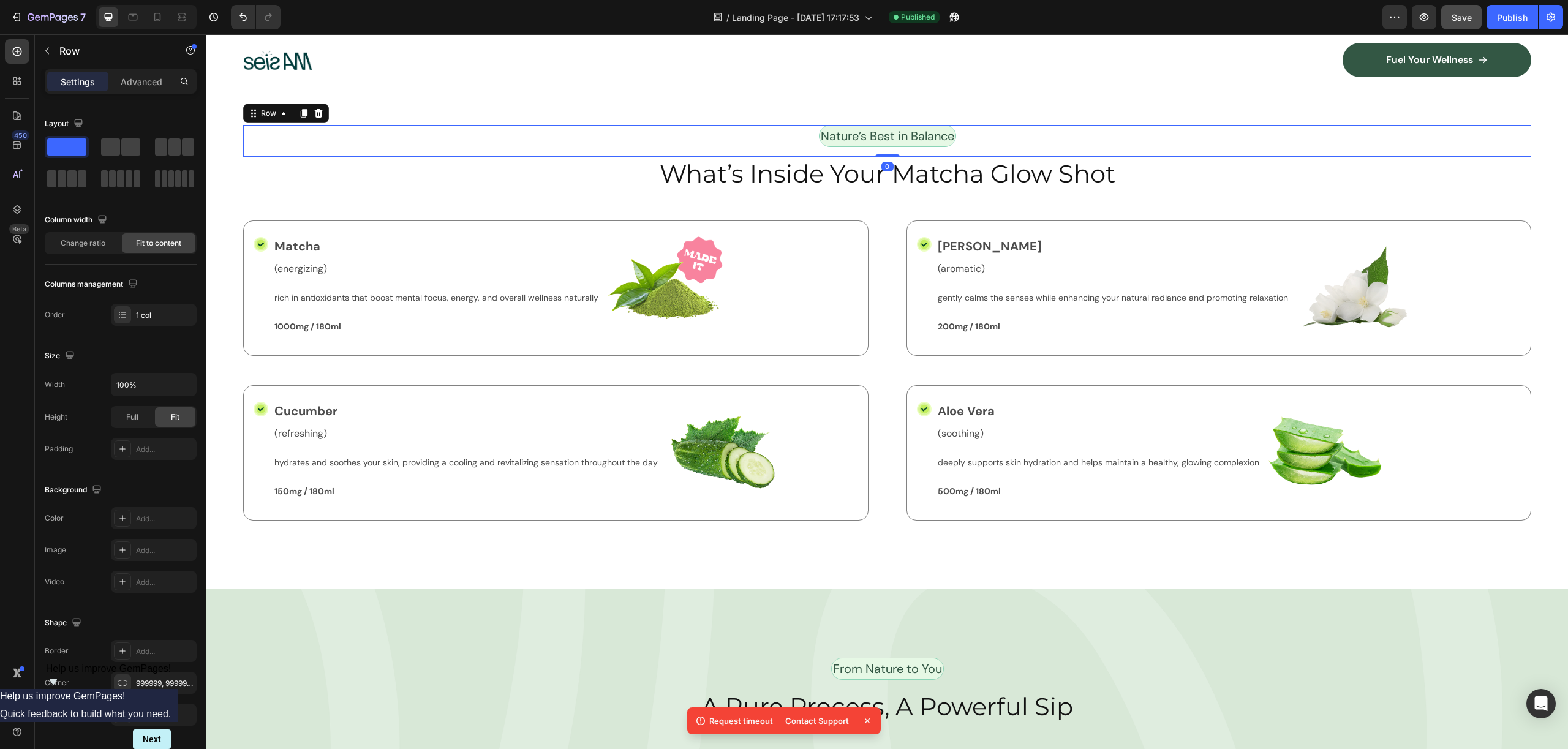
scroll to position [3692, 0]
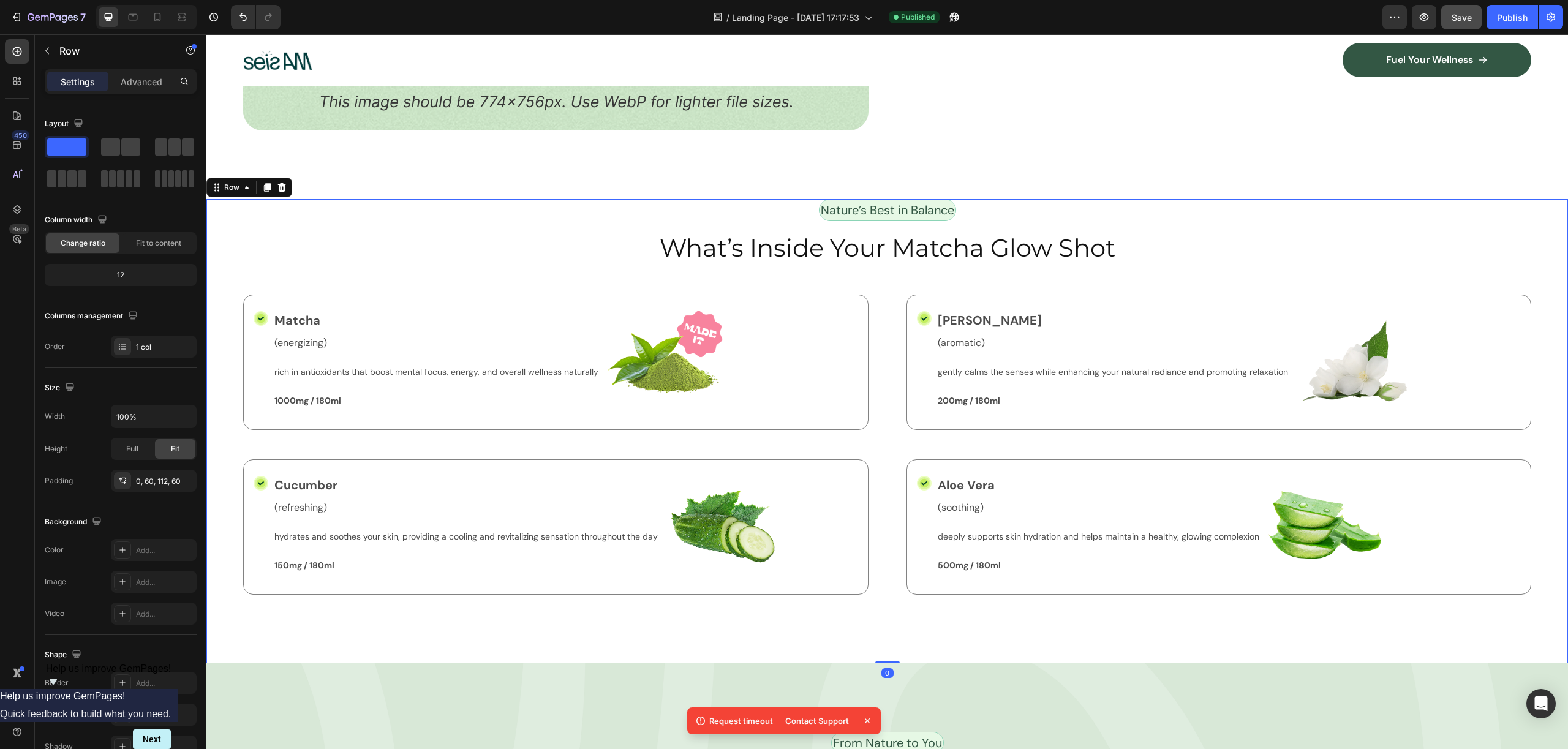
click at [220, 235] on div "Nature’s Best in Balance Text Block Row What’s Inside Your Matcha Glow Shot Hea…" at bounding box center [887, 430] width 1362 height 464
click at [224, 232] on div "Nature’s Best in Balance Text Block Row What’s Inside Your Matcha Glow Shot Hea…" at bounding box center [887, 430] width 1362 height 464
click at [48, 52] on icon "button" at bounding box center [47, 51] width 9 height 9
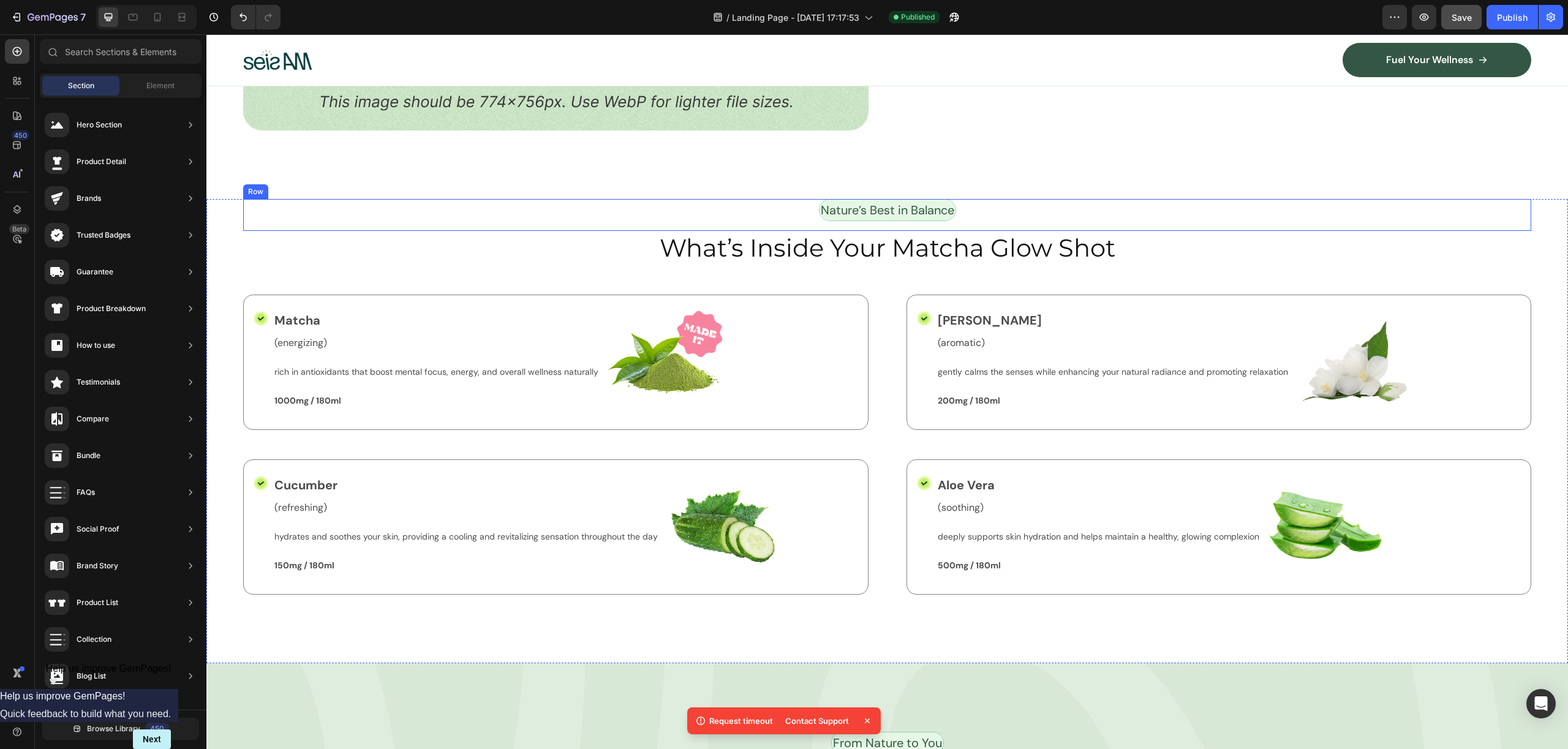
click at [412, 214] on div "Nature’s Best in Balance Text Block Row" at bounding box center [887, 215] width 1288 height 32
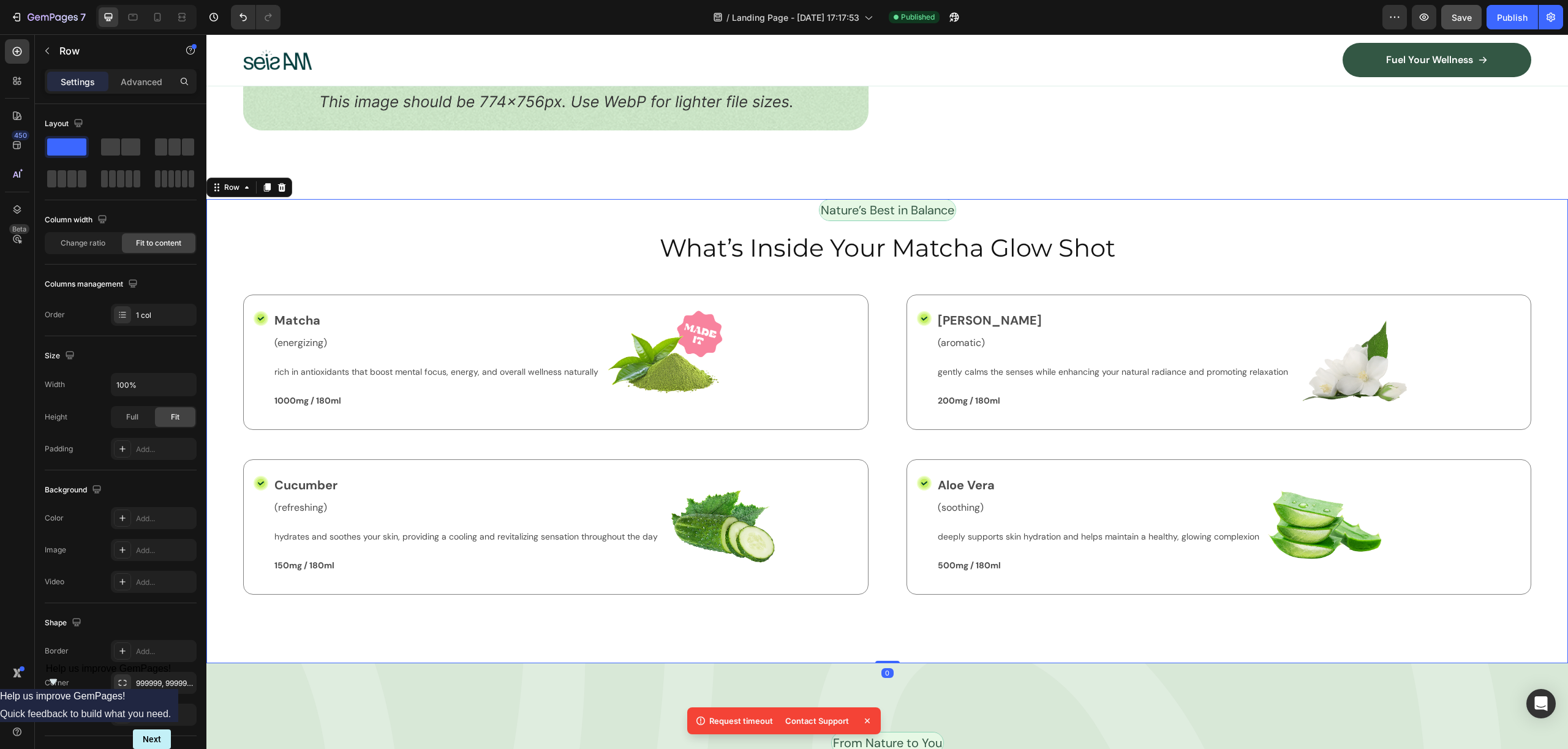
click at [232, 239] on div "Nature’s Best in Balance Text Block Row What’s Inside Your Matcha Glow Shot Hea…" at bounding box center [887, 430] width 1362 height 464
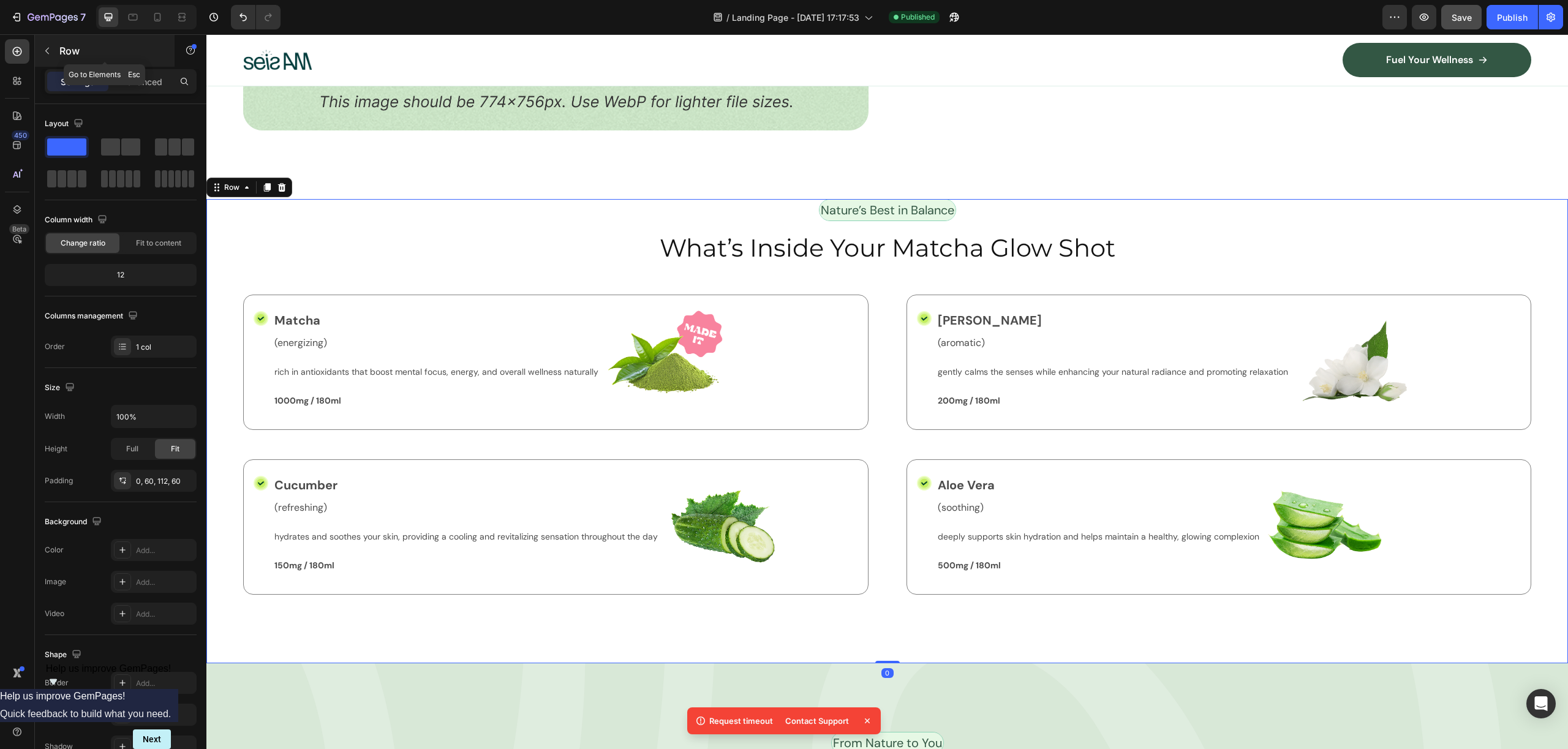
click at [51, 53] on icon "button" at bounding box center [47, 51] width 9 height 9
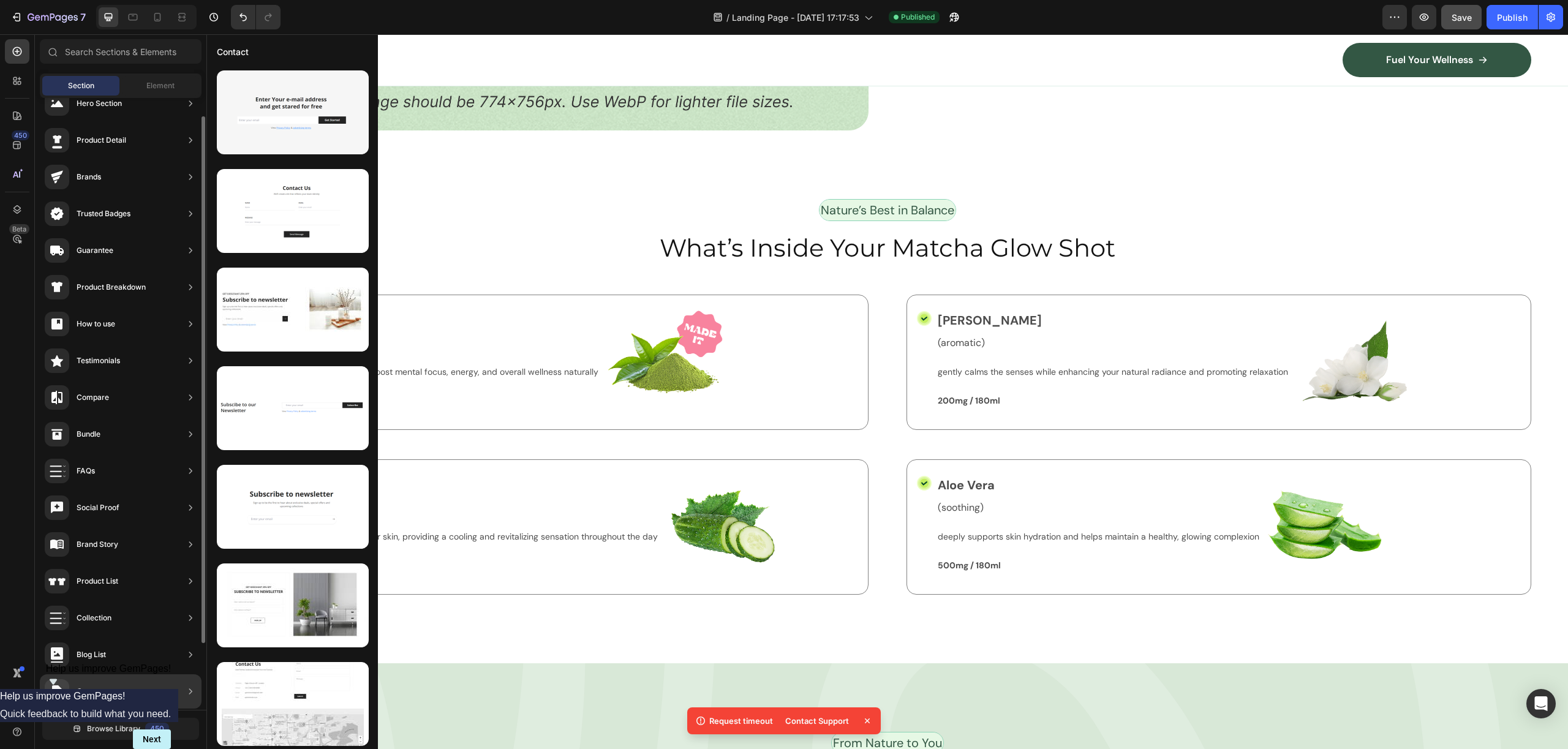
scroll to position [0, 0]
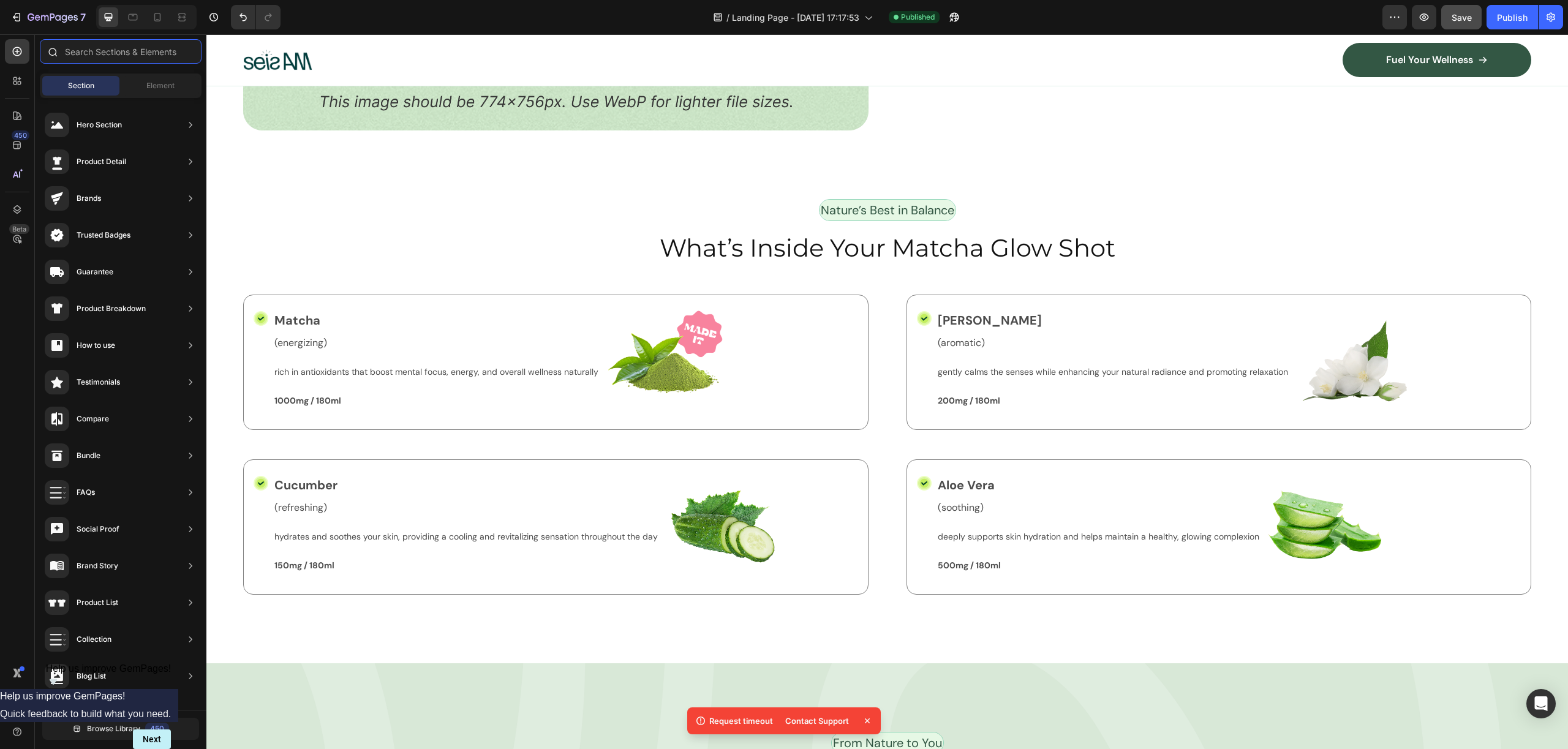
click at [146, 46] on input "text" at bounding box center [120, 52] width 162 height 24
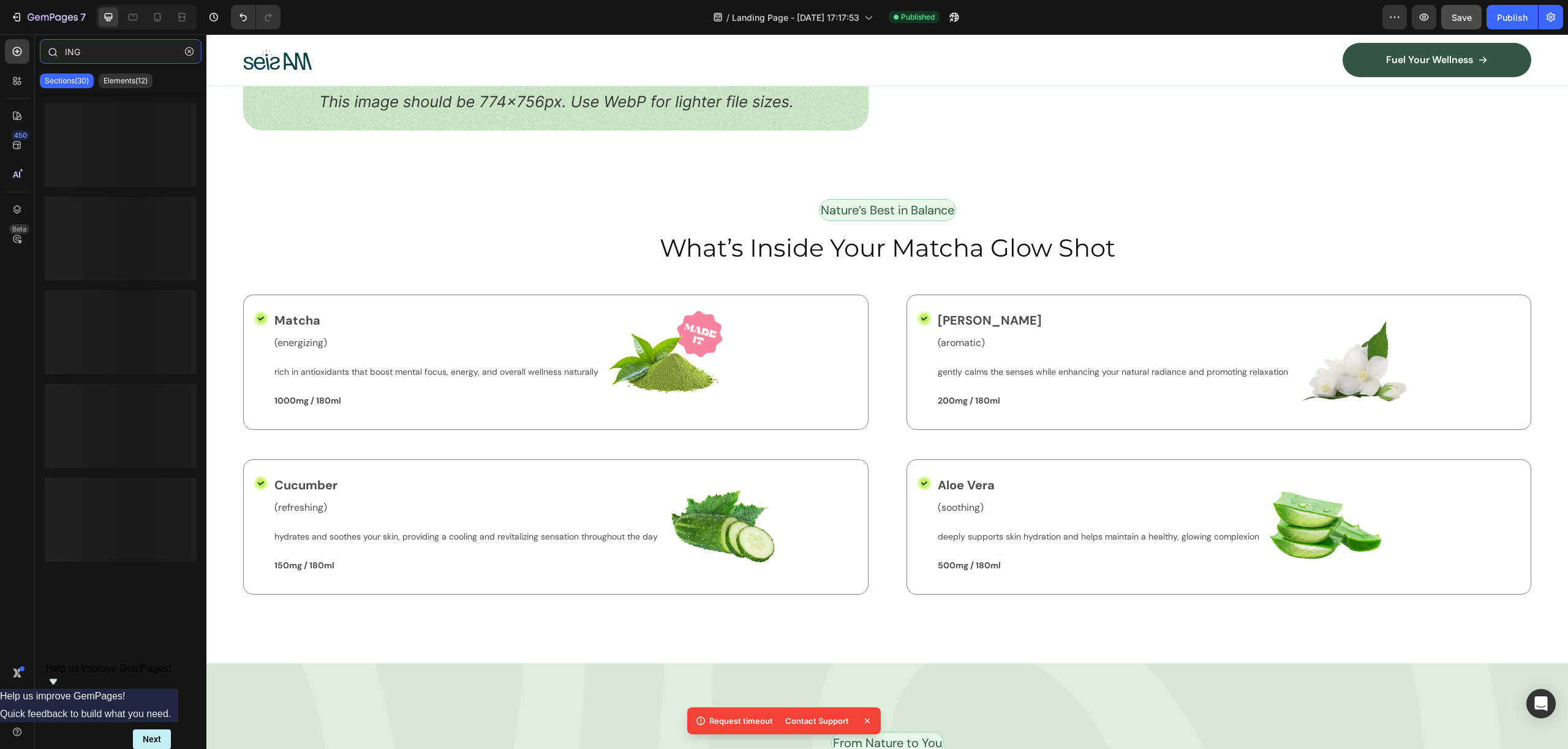
type input "INGR"
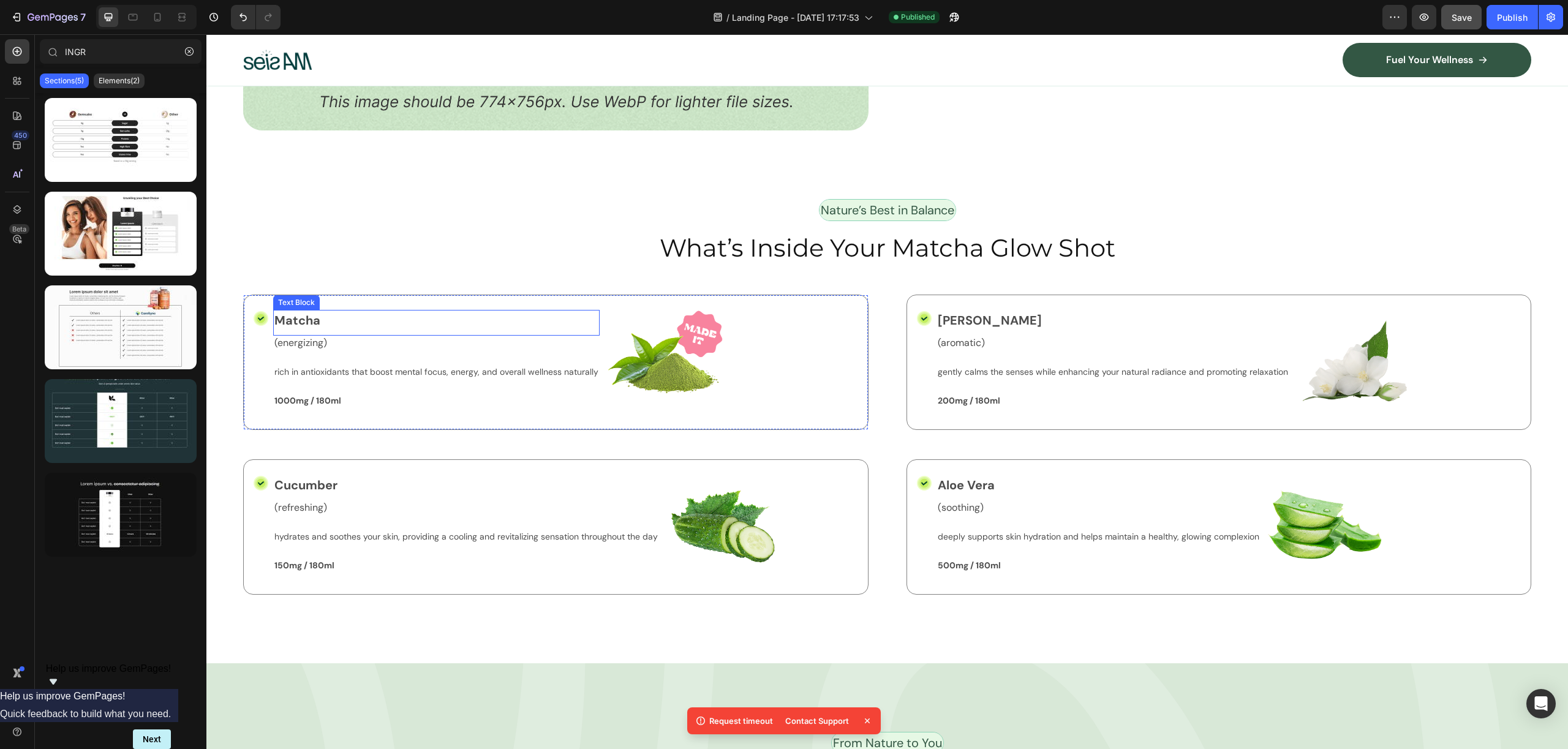
click at [488, 314] on p "Matcha" at bounding box center [437, 321] width 324 height 19
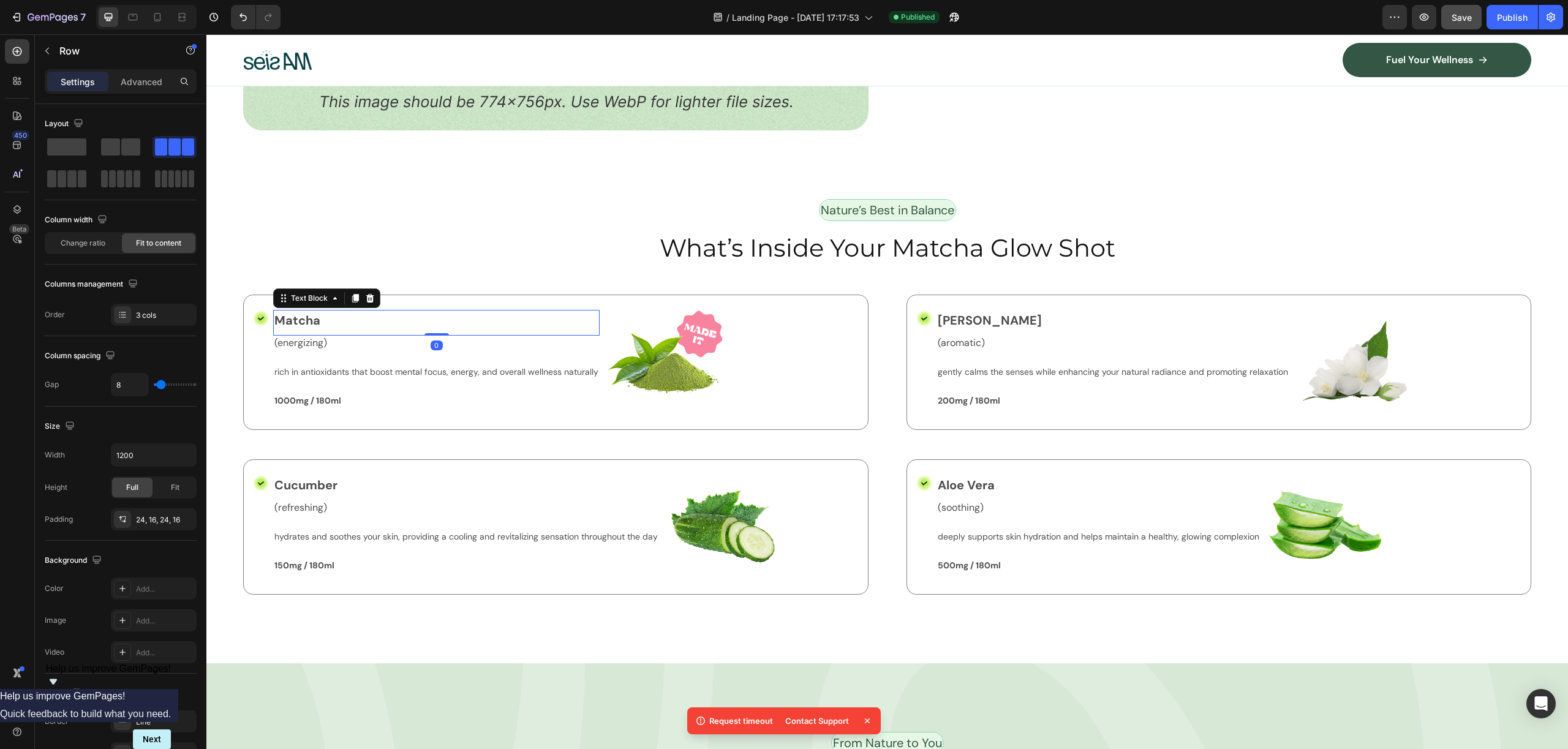
click at [537, 301] on div "Icon Matcha Text Block 0 (energizing) Text Block rich in antioxidants that boos…" at bounding box center [555, 362] width 625 height 135
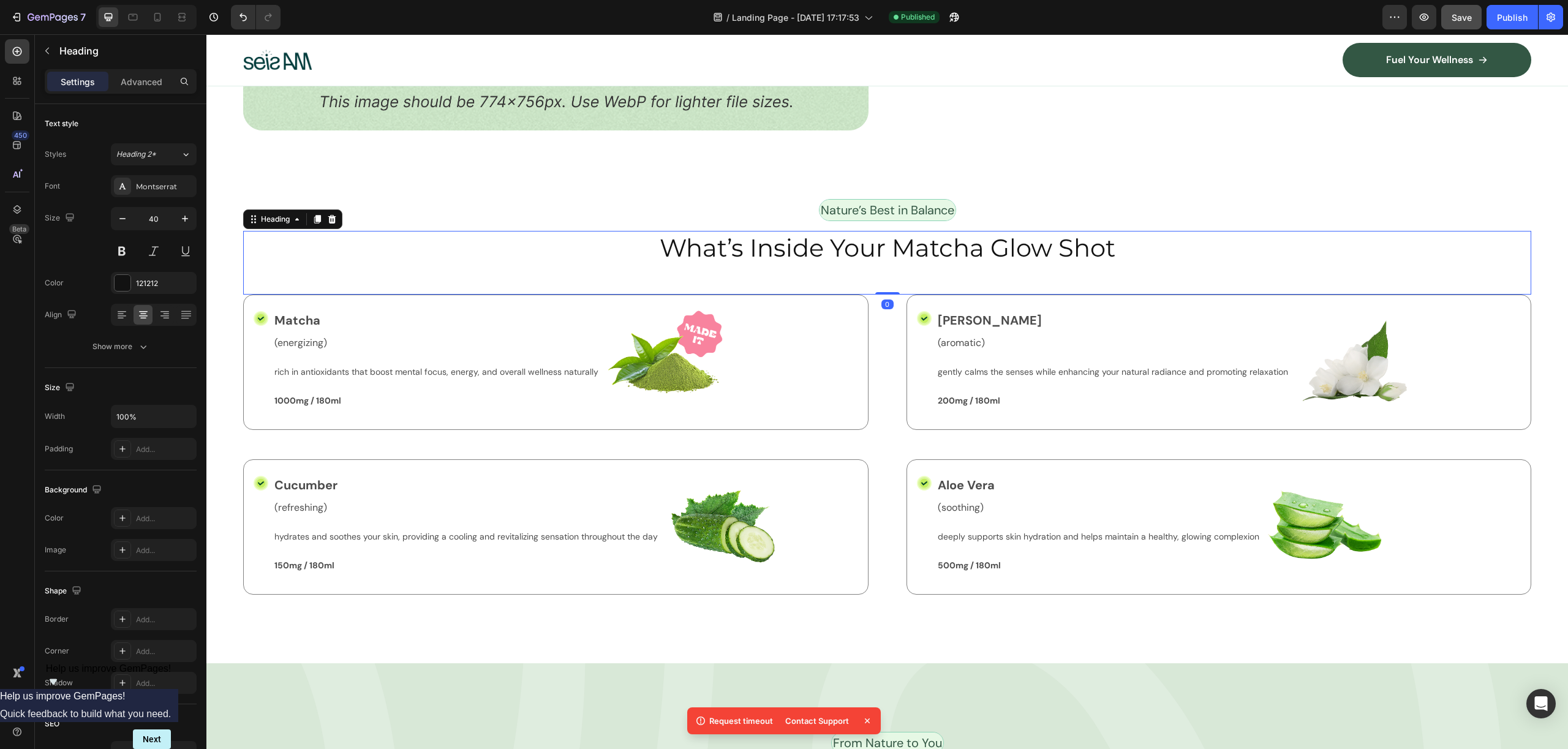
click at [553, 269] on div "What’s Inside Your Matcha Glow Shot Heading 0" at bounding box center [887, 263] width 1288 height 64
click at [836, 607] on div "Nature’s Best in Balance Text Block Row What’s Inside Your Matcha Glow Shot Hea…" at bounding box center [887, 430] width 1362 height 464
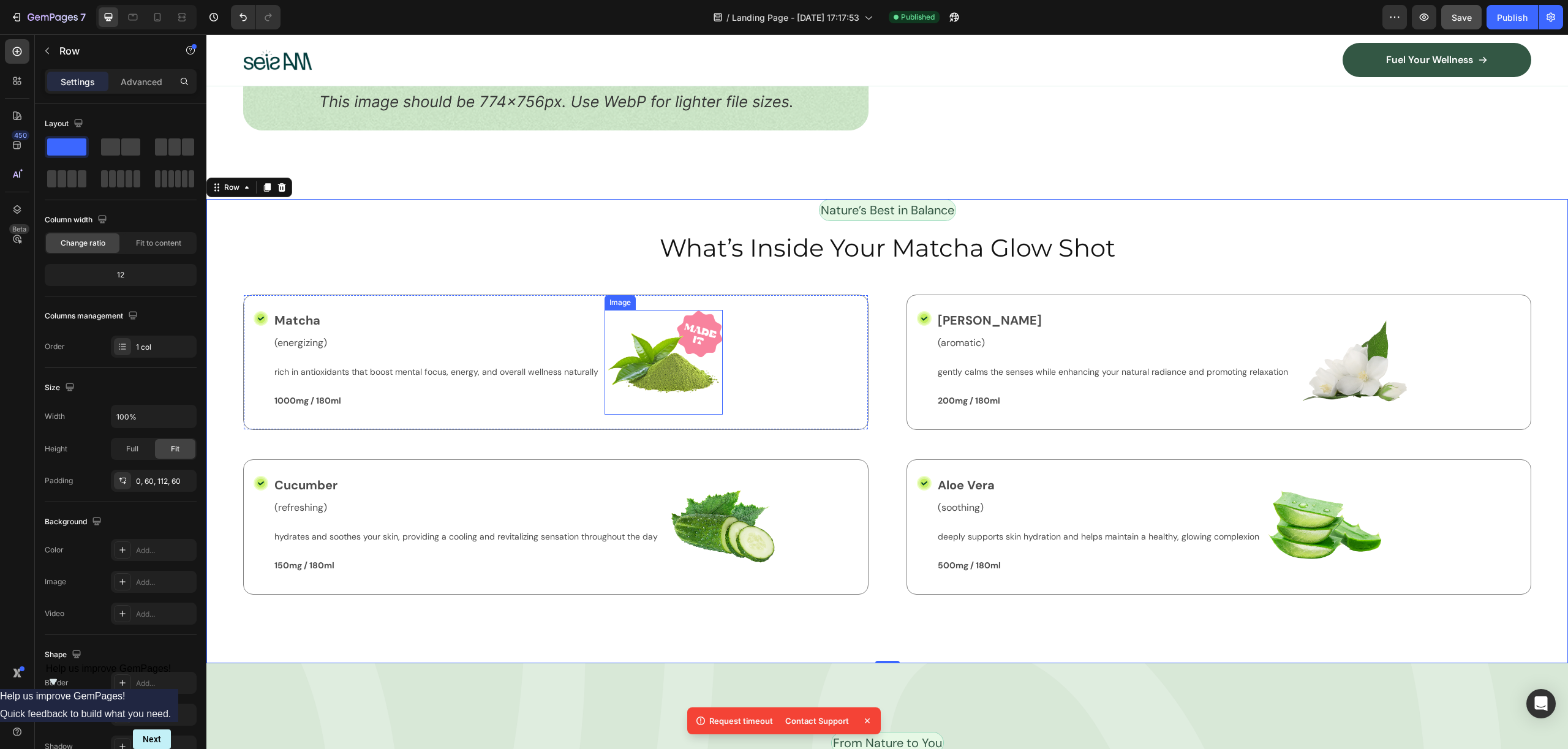
click at [610, 350] on img at bounding box center [664, 361] width 119 height 104
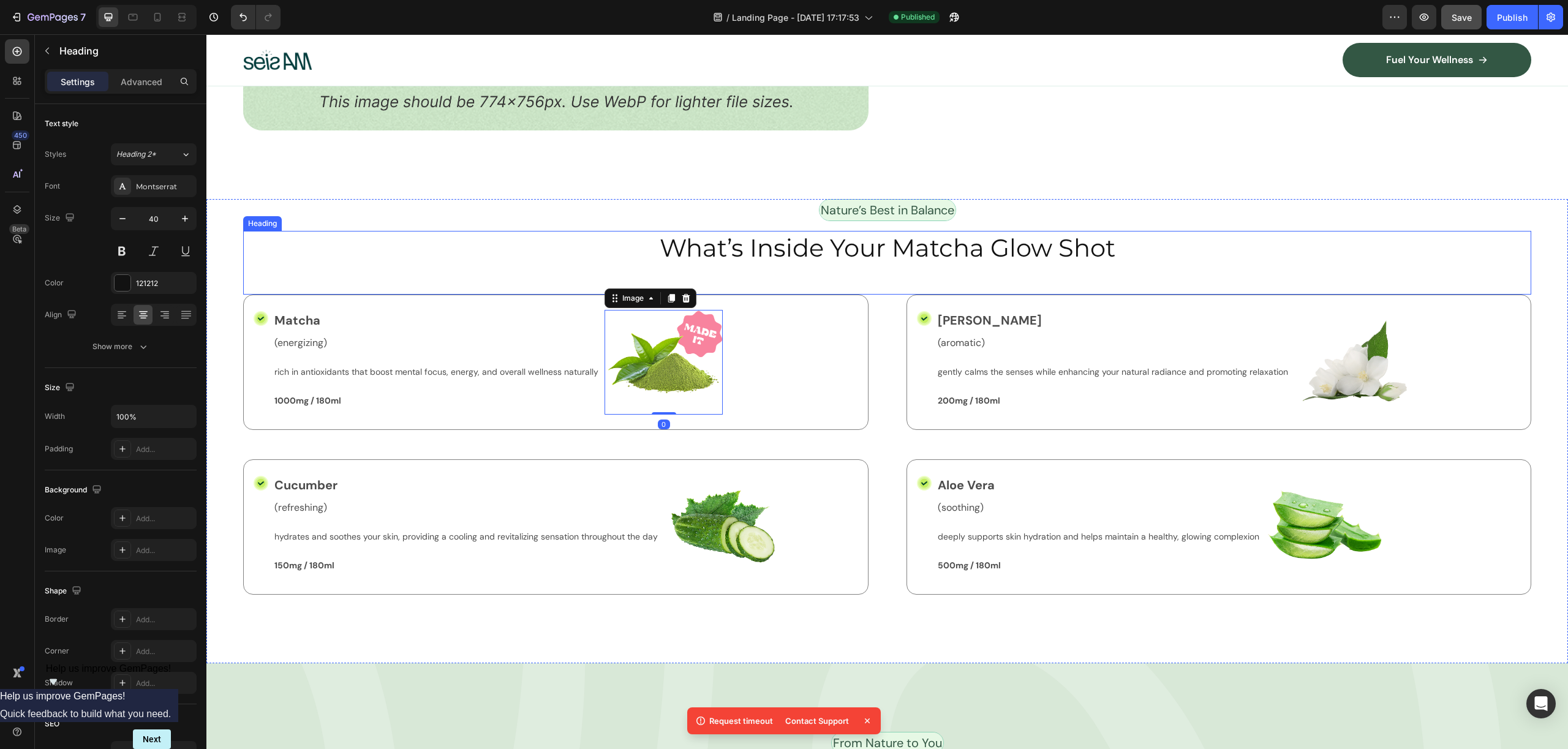
click at [488, 268] on div "What’s Inside Your Matcha Glow Shot Heading" at bounding box center [887, 263] width 1288 height 64
click at [228, 312] on div "Nature’s Best in Balance Text Block Row What’s Inside Your Matcha Glow Shot Hea…" at bounding box center [887, 430] width 1362 height 464
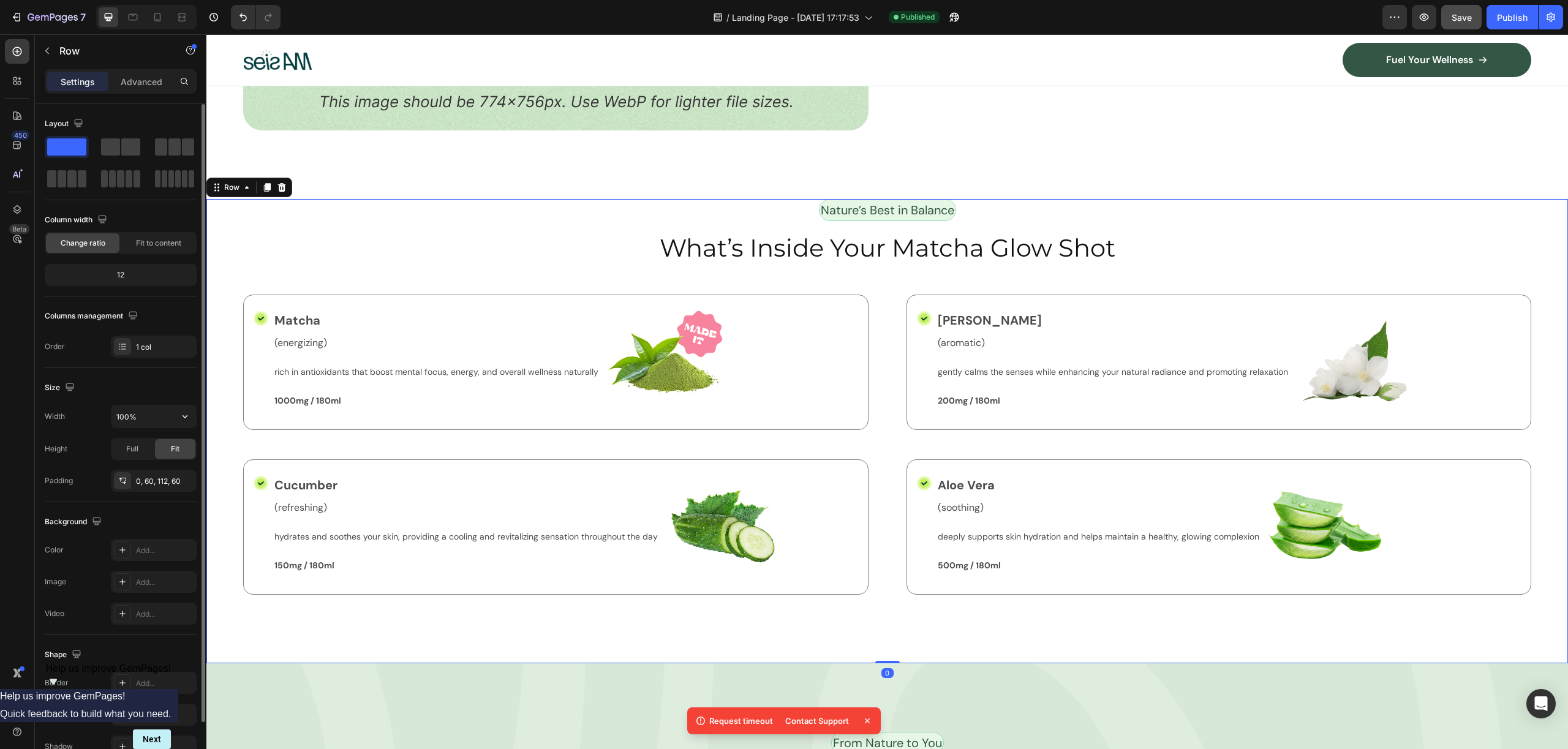
scroll to position [68, 0]
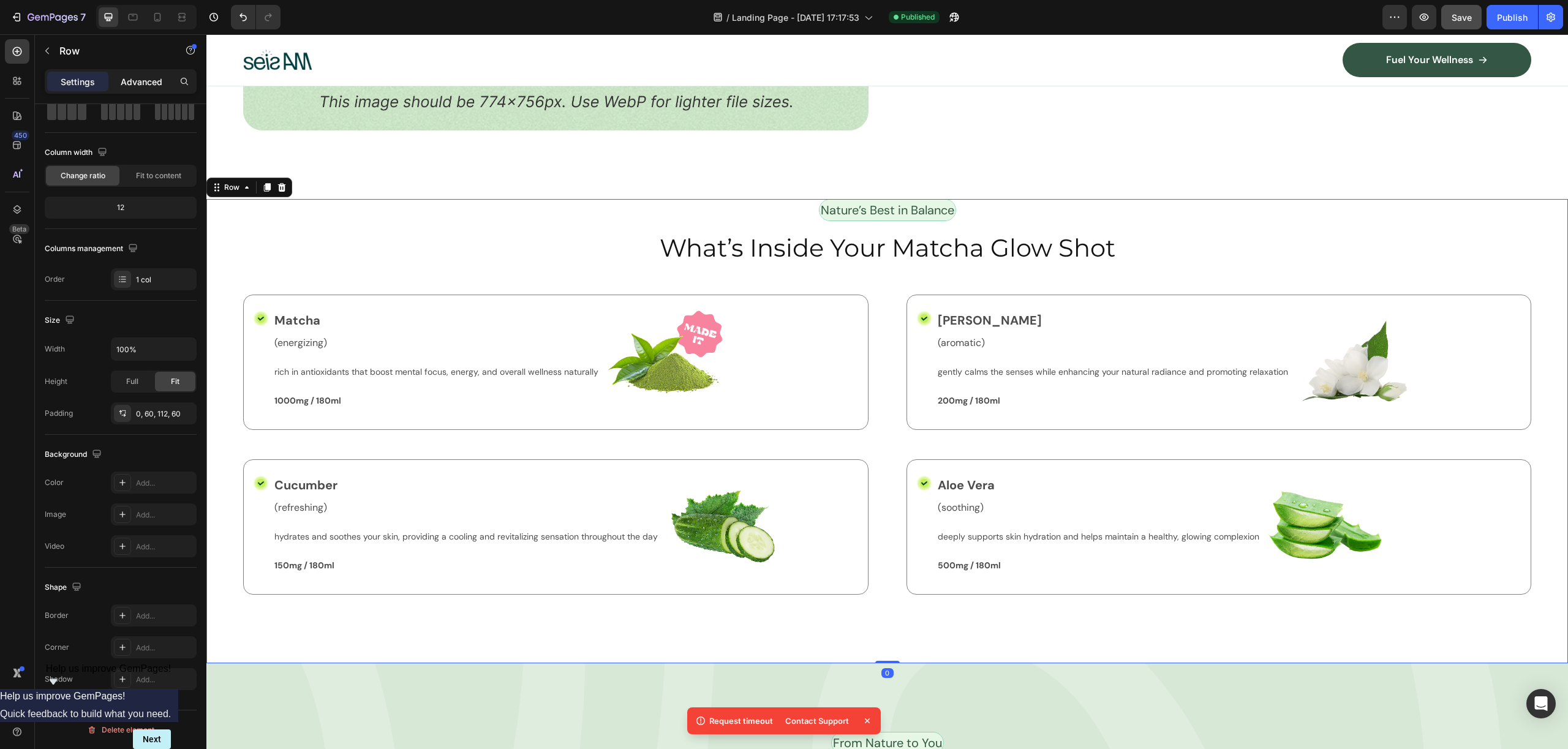
click at [139, 82] on p "Advanced" at bounding box center [141, 82] width 41 height 13
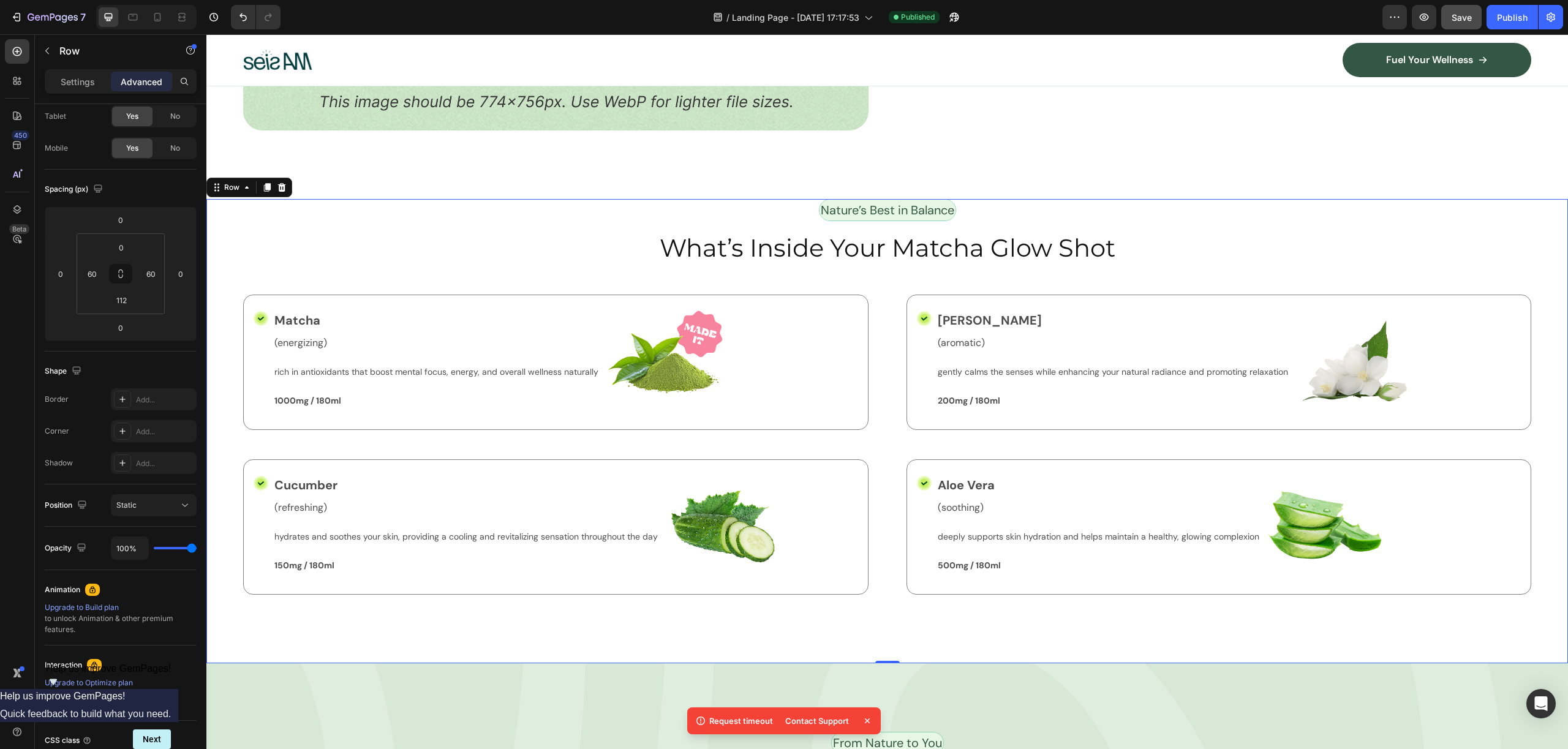
click at [89, 71] on div "Settings Advanced" at bounding box center [120, 82] width 152 height 24
click at [78, 85] on p "Settings" at bounding box center [77, 82] width 34 height 13
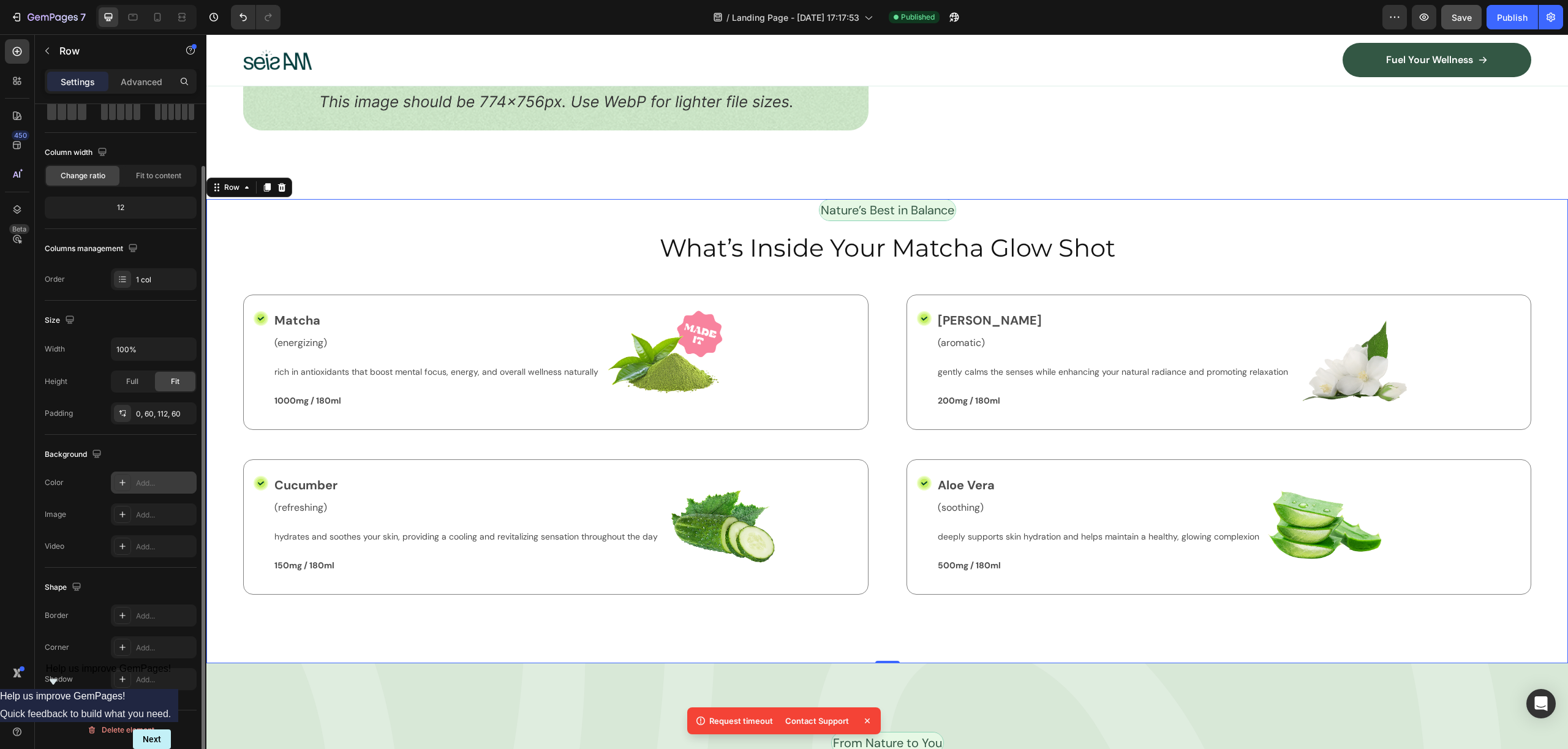
click at [132, 476] on div "Add..." at bounding box center [153, 482] width 86 height 22
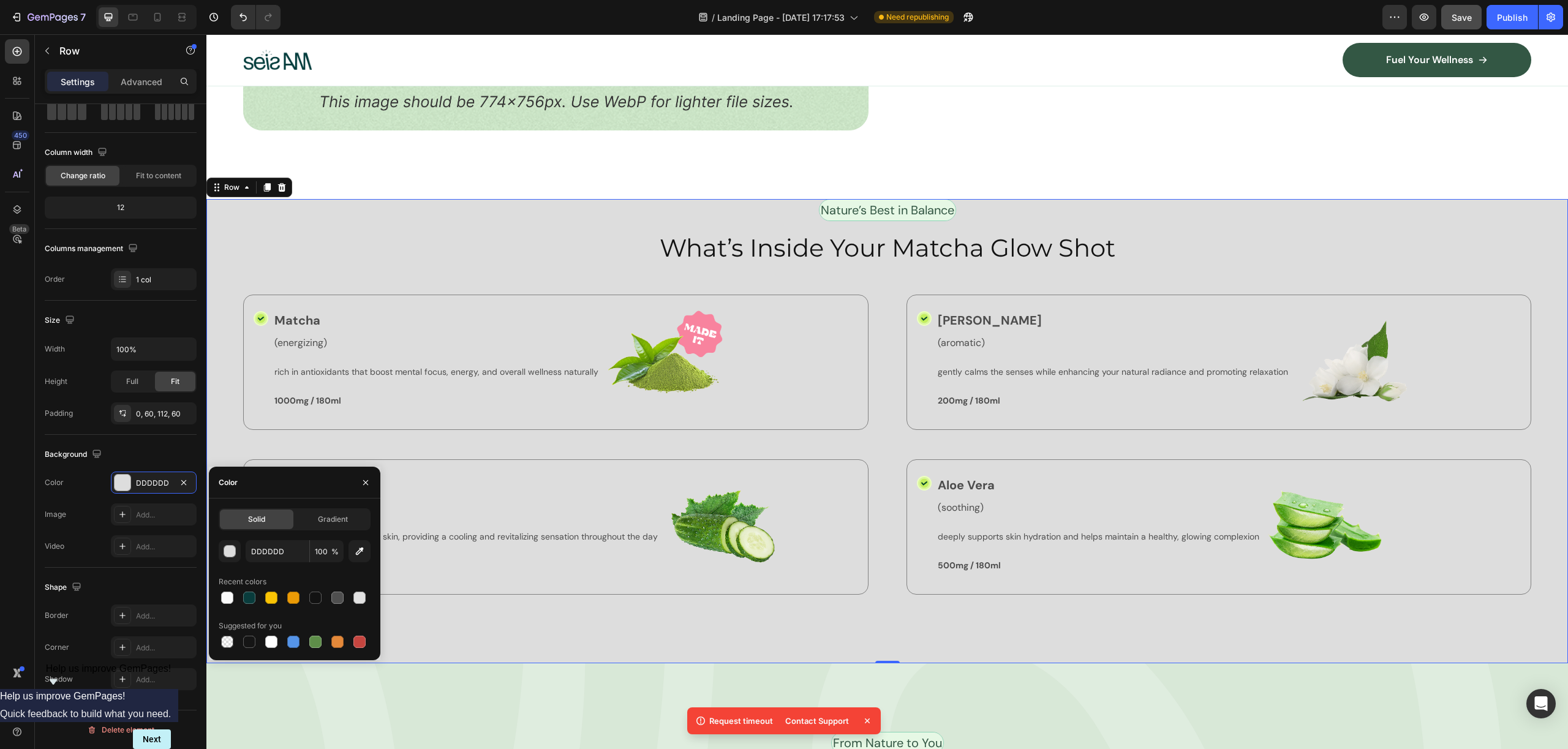
click at [292, 566] on div "DDDDDD 100 % Recent colors Suggested for you" at bounding box center [294, 595] width 152 height 110
click at [283, 555] on input "DDDDDD" at bounding box center [278, 550] width 64 height 22
paste input "e4e4e4"
type input "E4E4E4"
click at [725, 366] on div "Icon Matcha Text Block (energizing) Text Block rich in antioxidants that boost …" at bounding box center [555, 362] width 625 height 135
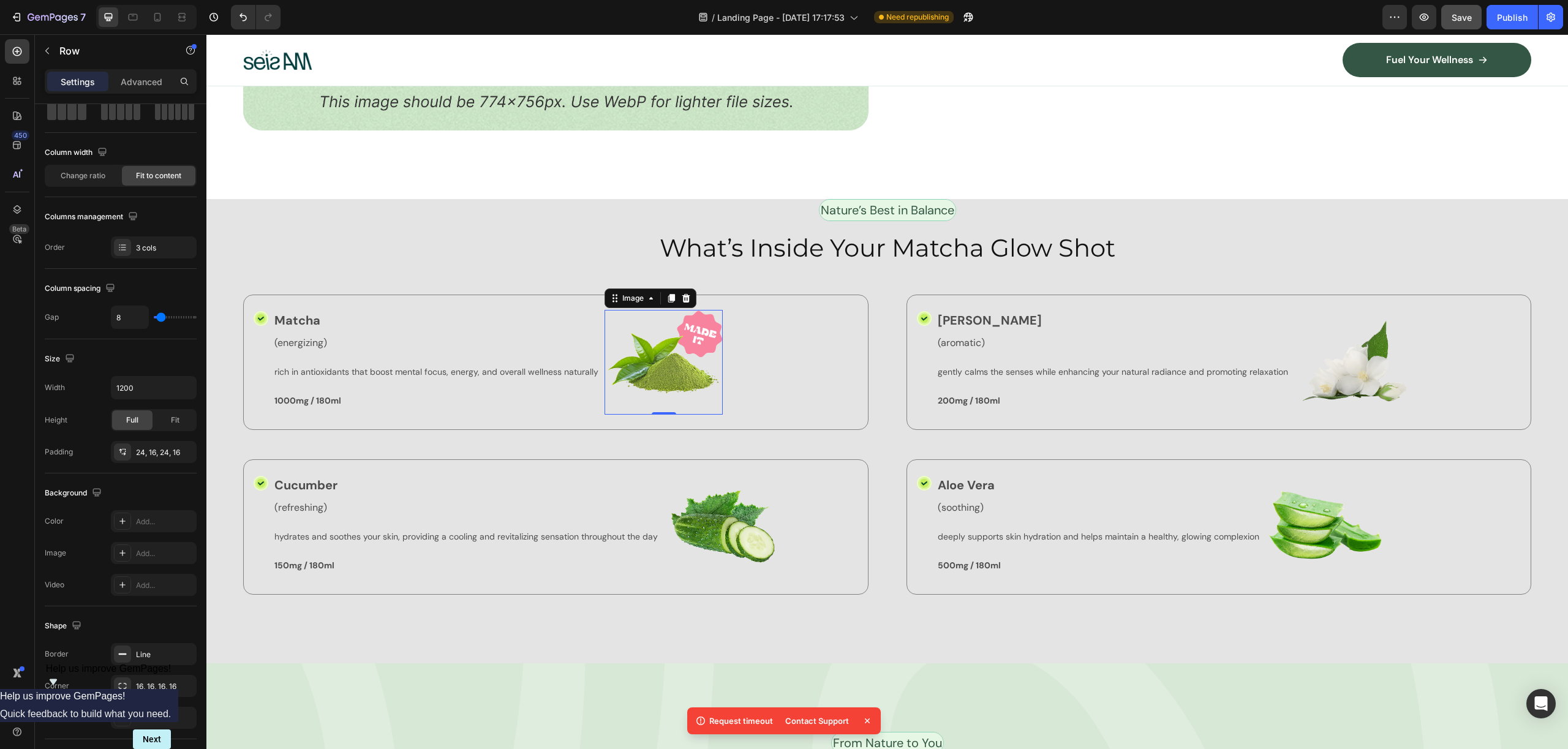
click at [697, 349] on img at bounding box center [664, 361] width 119 height 104
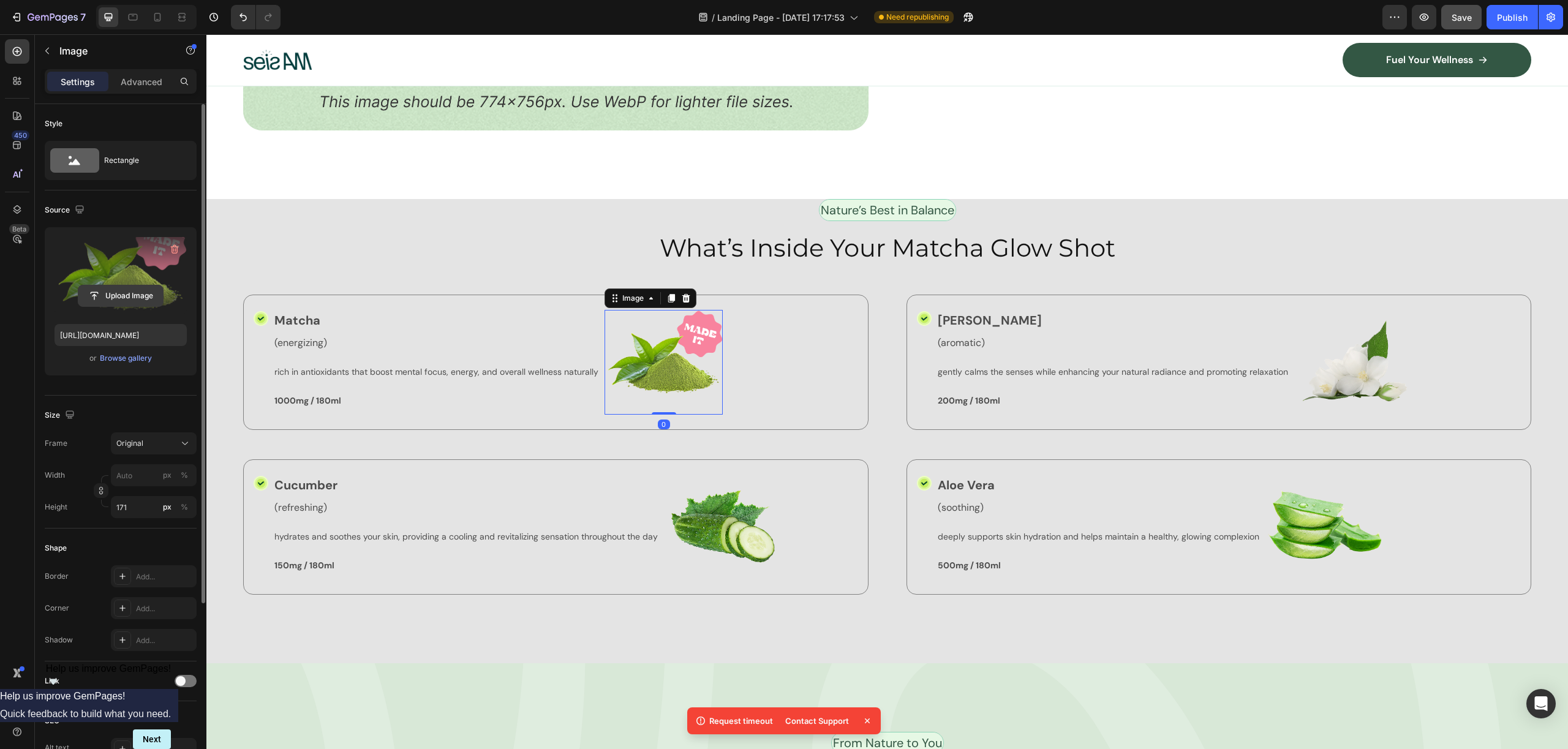
click at [120, 294] on input "file" at bounding box center [120, 295] width 85 height 21
click at [133, 350] on div "Upload Image https://cdn.shopify.com/s/files/1/0953/6398/9841/files/gempages_58…" at bounding box center [120, 300] width 152 height 148
click at [131, 353] on div "Browse gallery" at bounding box center [125, 359] width 52 height 11
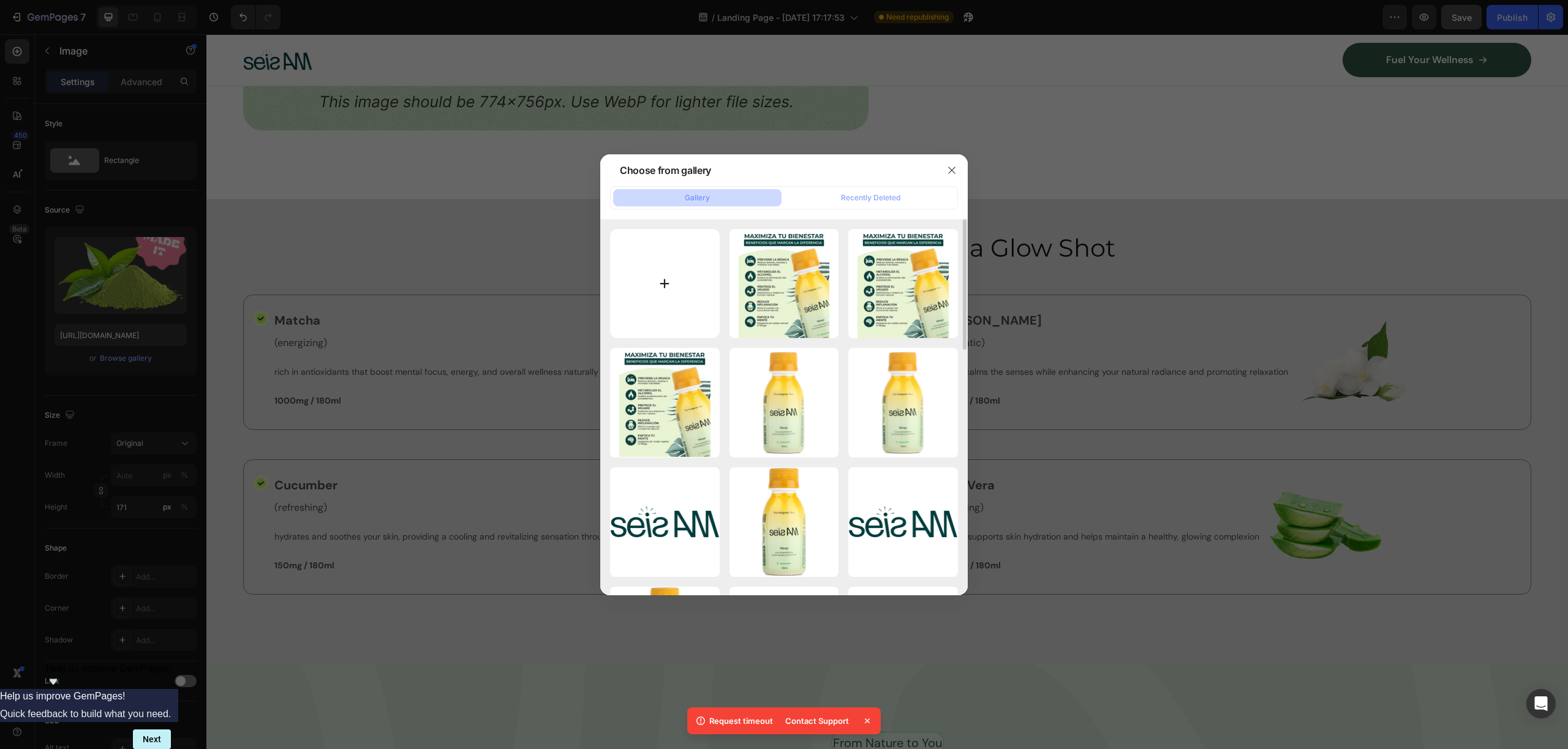
click at [667, 279] on input "file" at bounding box center [664, 283] width 109 height 109
click at [664, 290] on input "file" at bounding box center [664, 283] width 109 height 109
type input "C:\fakepath\INGREDIENTE_1.jpg"
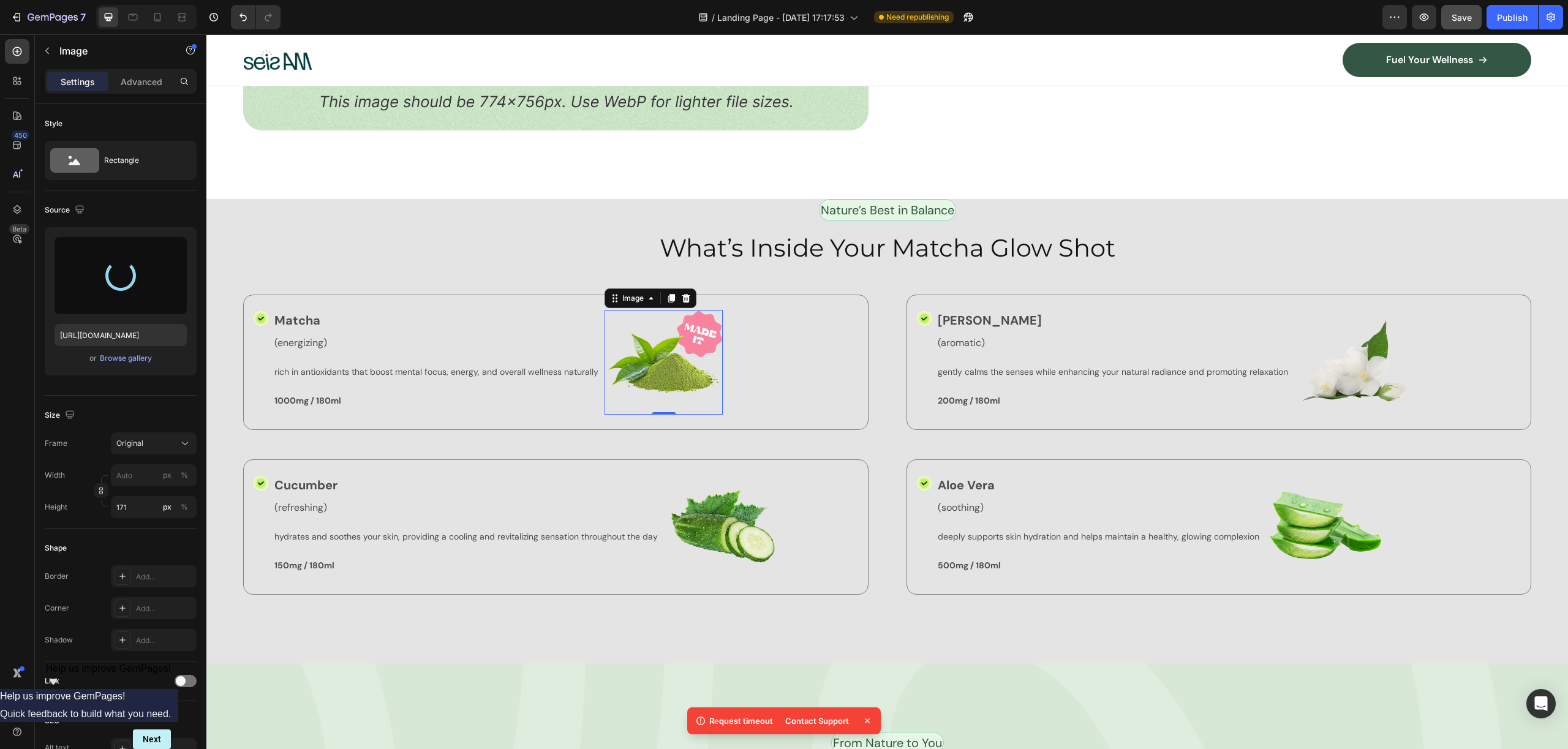
type input "https://cdn.shopify.com/s/files/1/0953/6398/9841/files/gempages_586478193985192…"
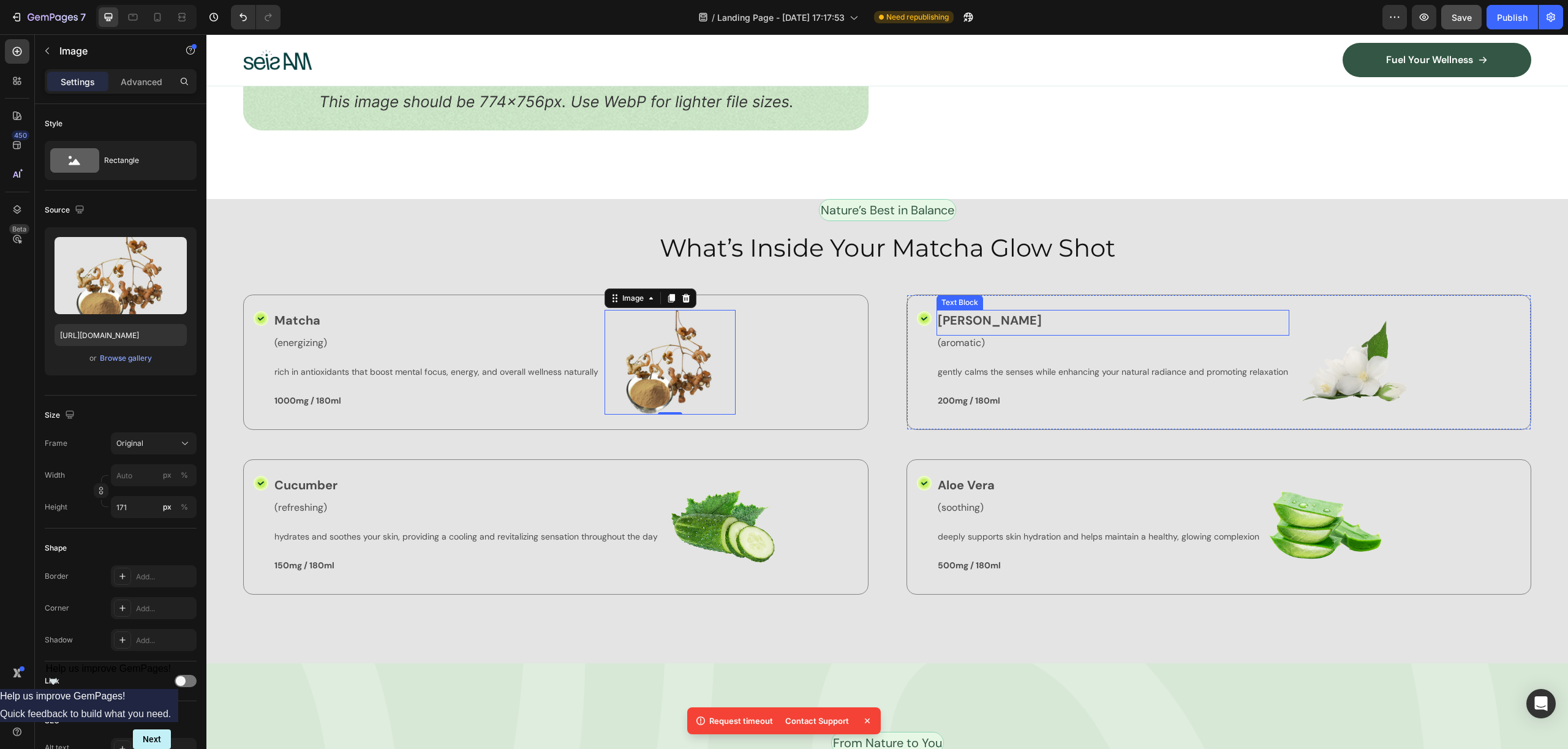
click at [1101, 317] on p "[PERSON_NAME]" at bounding box center [1112, 321] width 350 height 19
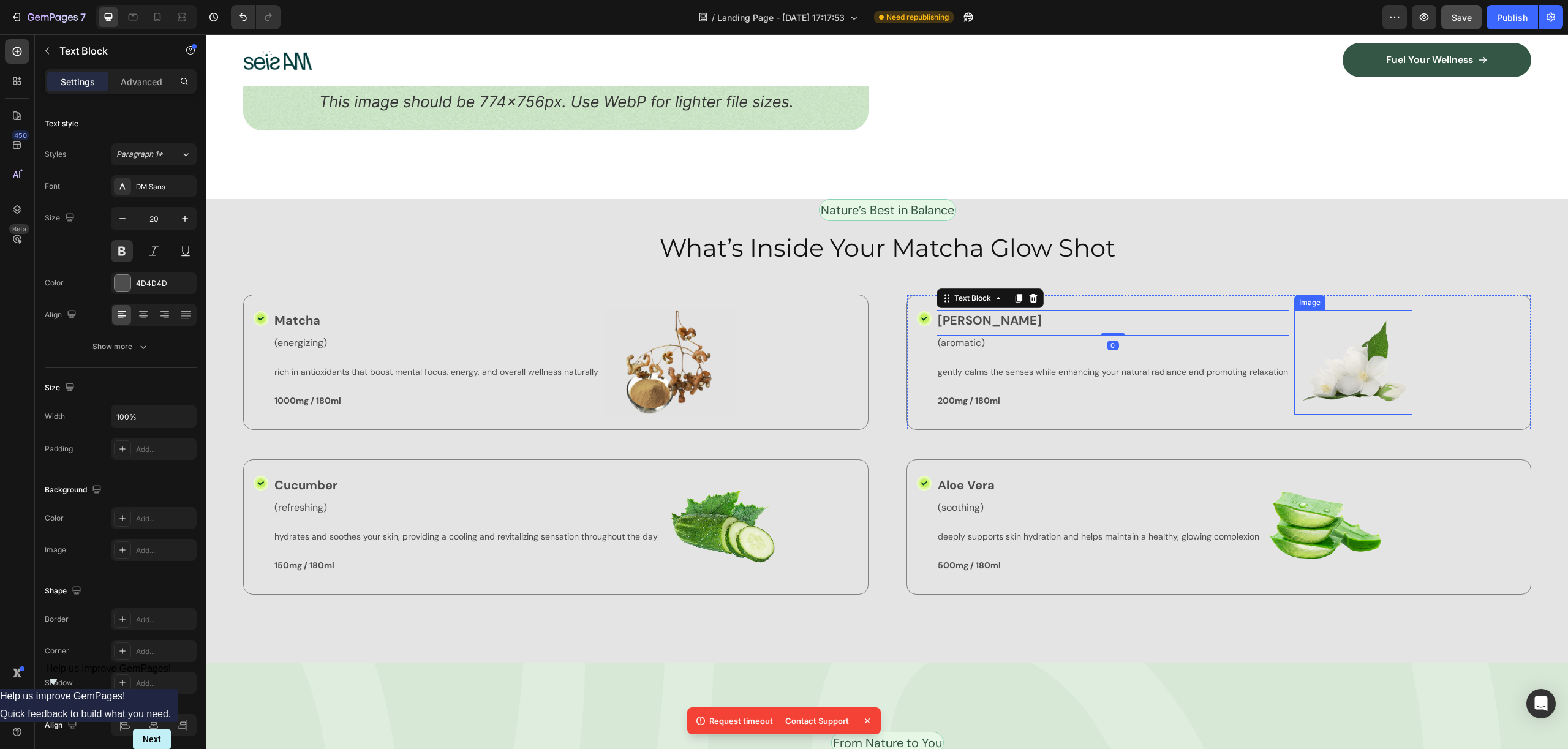
click at [1333, 330] on img at bounding box center [1353, 361] width 119 height 104
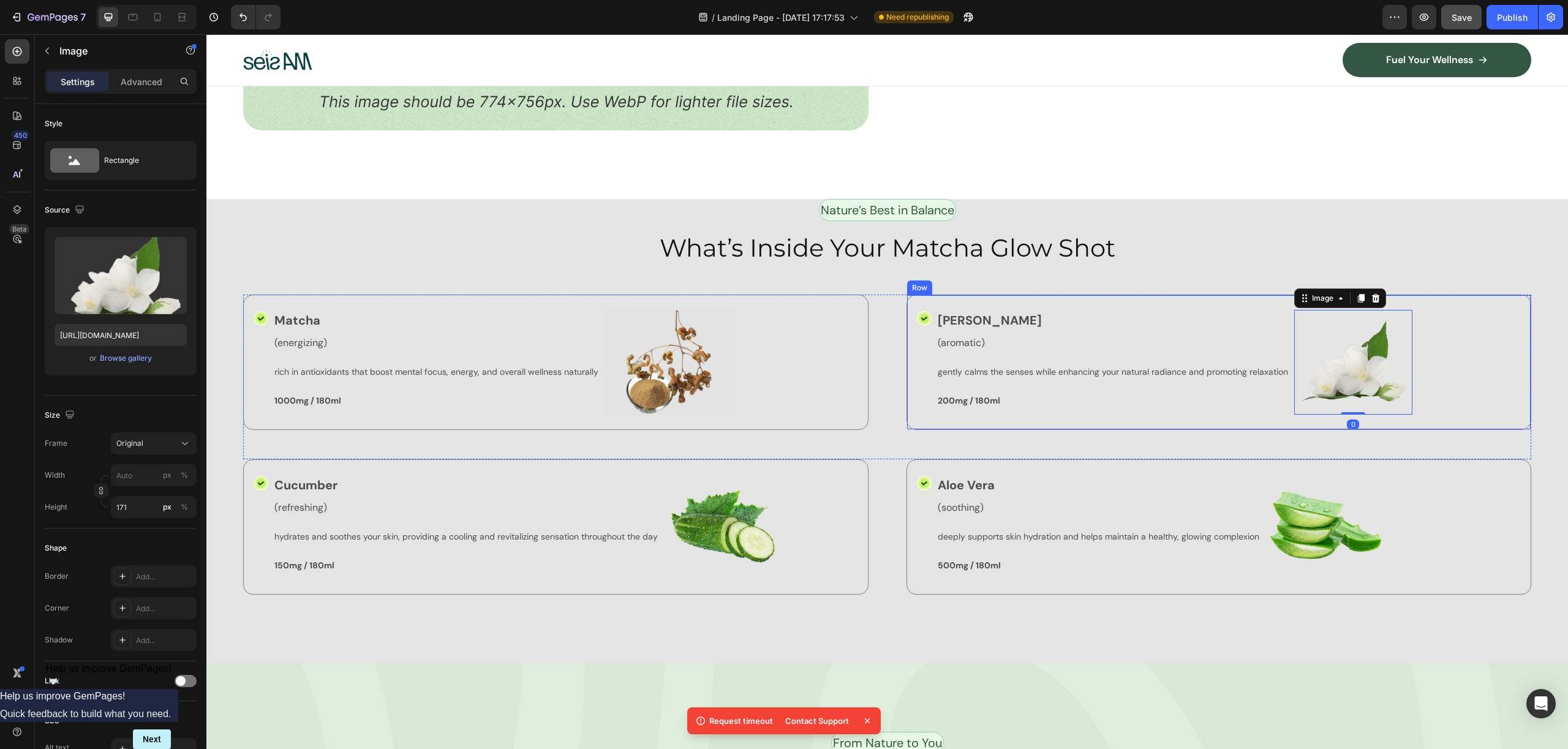
click at [1001, 299] on div "Icon Jasmine Text Block (aromatic) Text Block gently calms the senses while enh…" at bounding box center [1219, 362] width 625 height 135
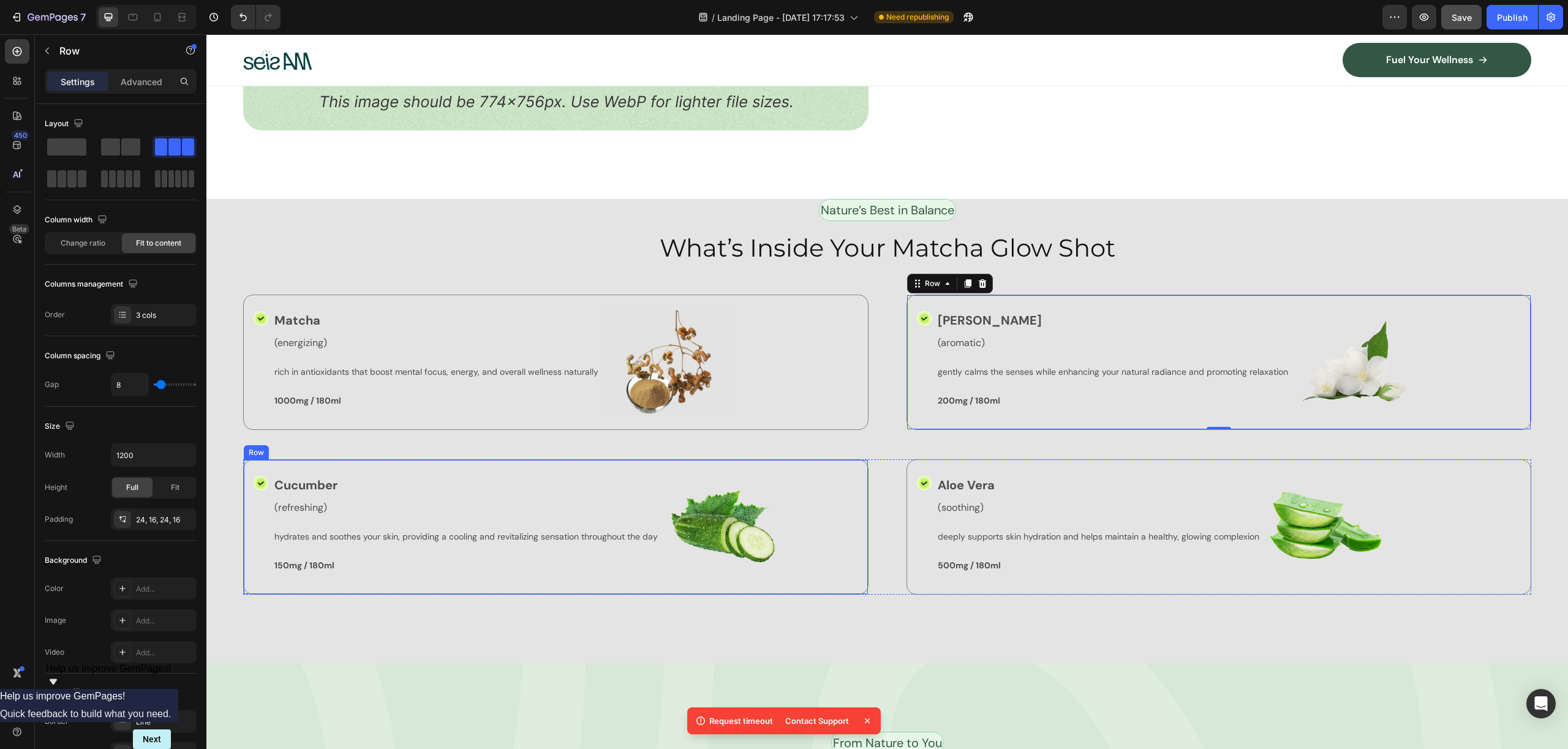
click at [344, 464] on div "Icon Cucumber Text Block (refreshing) Text Block hydrates and soothes your skin…" at bounding box center [555, 527] width 625 height 135
click at [336, 417] on div "Icon Matcha Text Block (energizing) Text Block rich in antioxidants that boost …" at bounding box center [555, 362] width 625 height 135
click at [160, 24] on div at bounding box center [157, 17] width 20 height 20
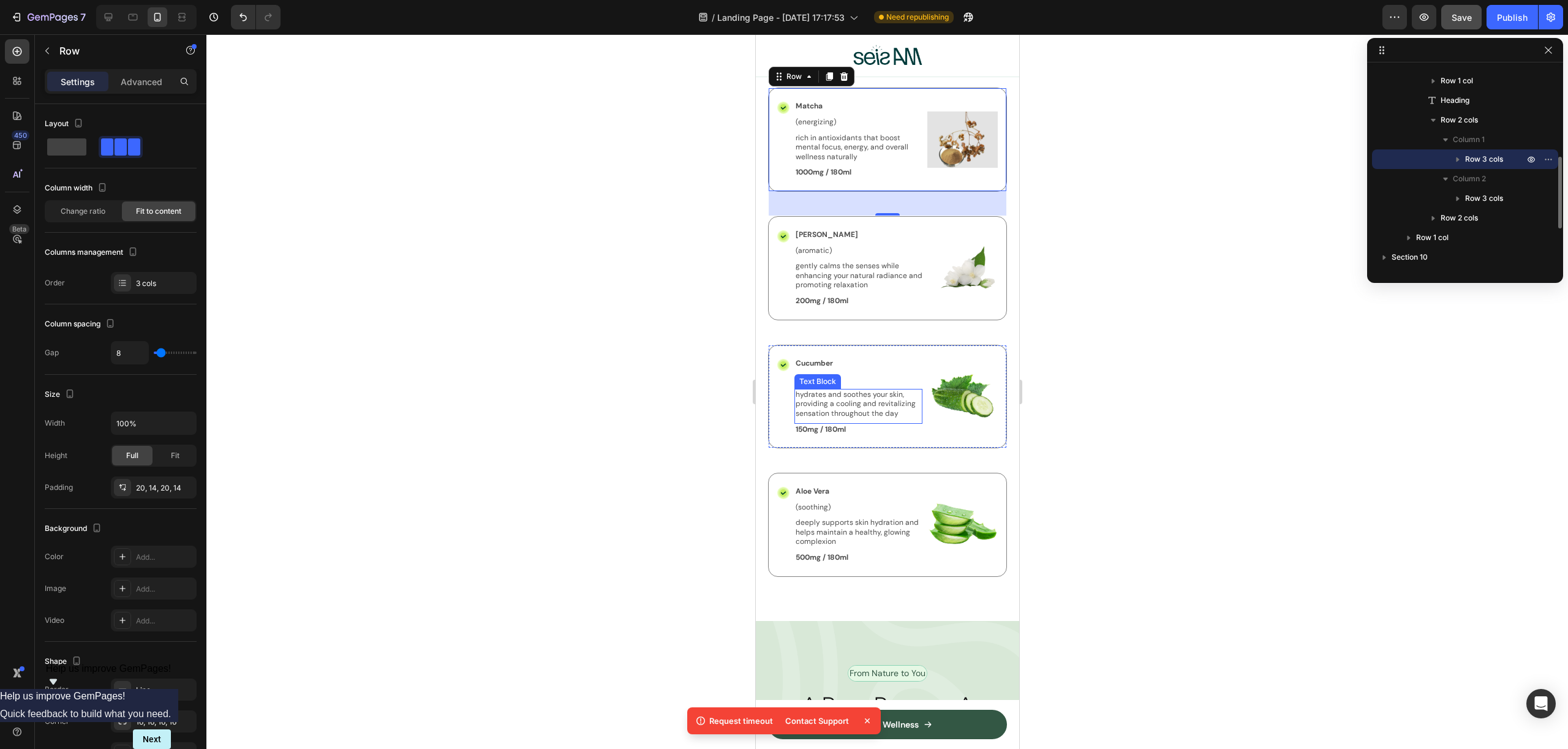
scroll to position [4170, 0]
click at [109, 21] on icon at bounding box center [108, 17] width 12 height 12
type input "1200"
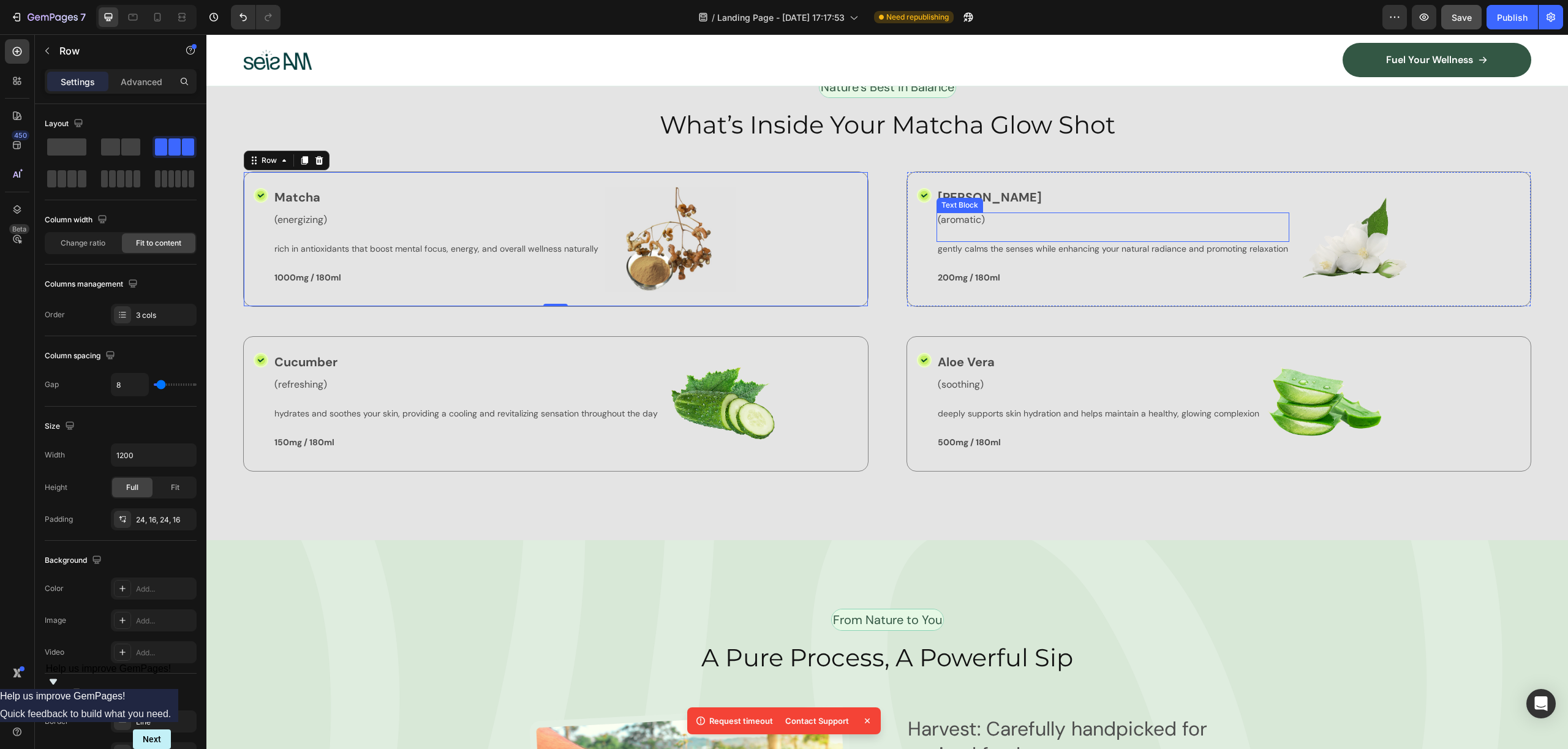
scroll to position [3814, 0]
click at [1350, 218] on img at bounding box center [1353, 240] width 119 height 104
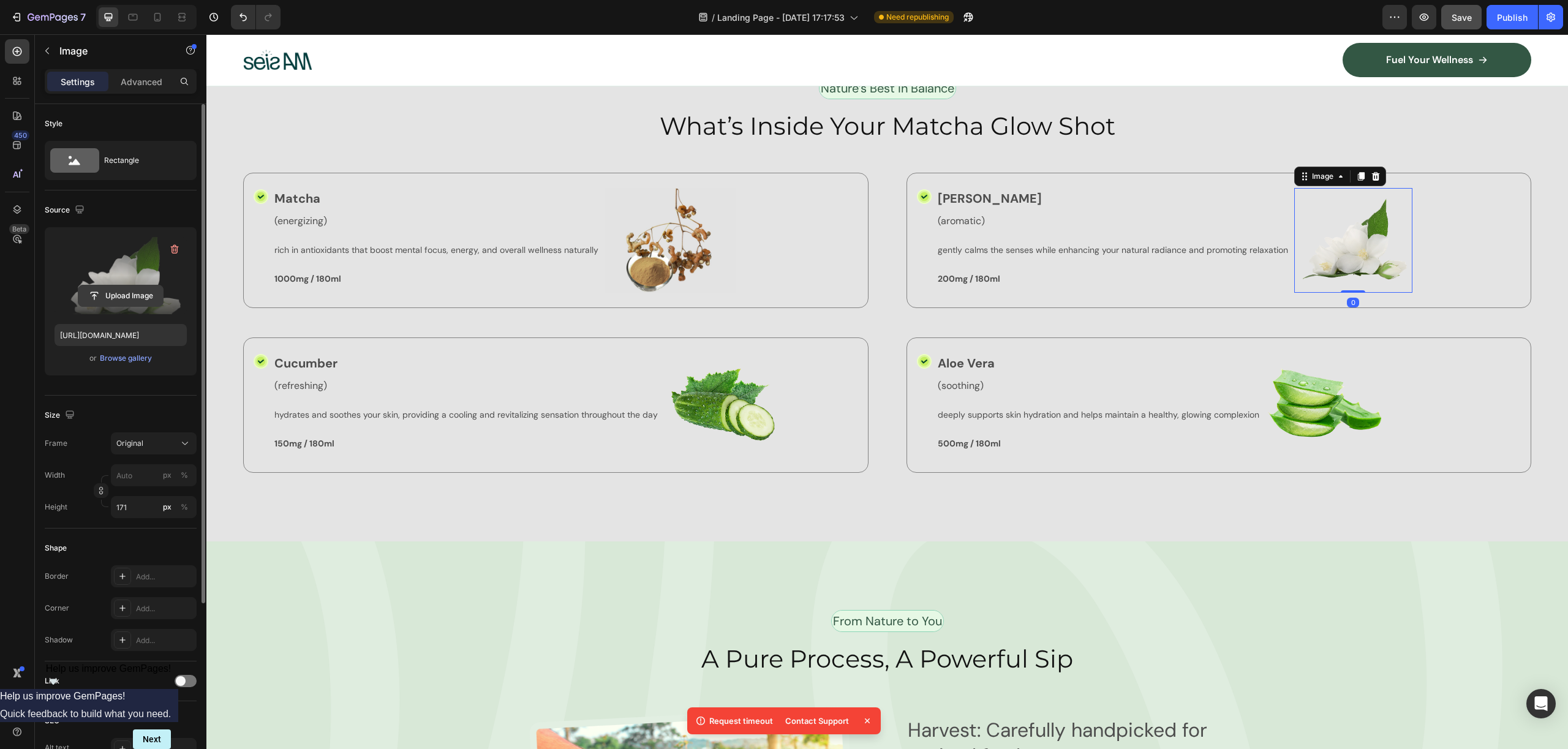
click at [119, 301] on input "file" at bounding box center [120, 295] width 85 height 21
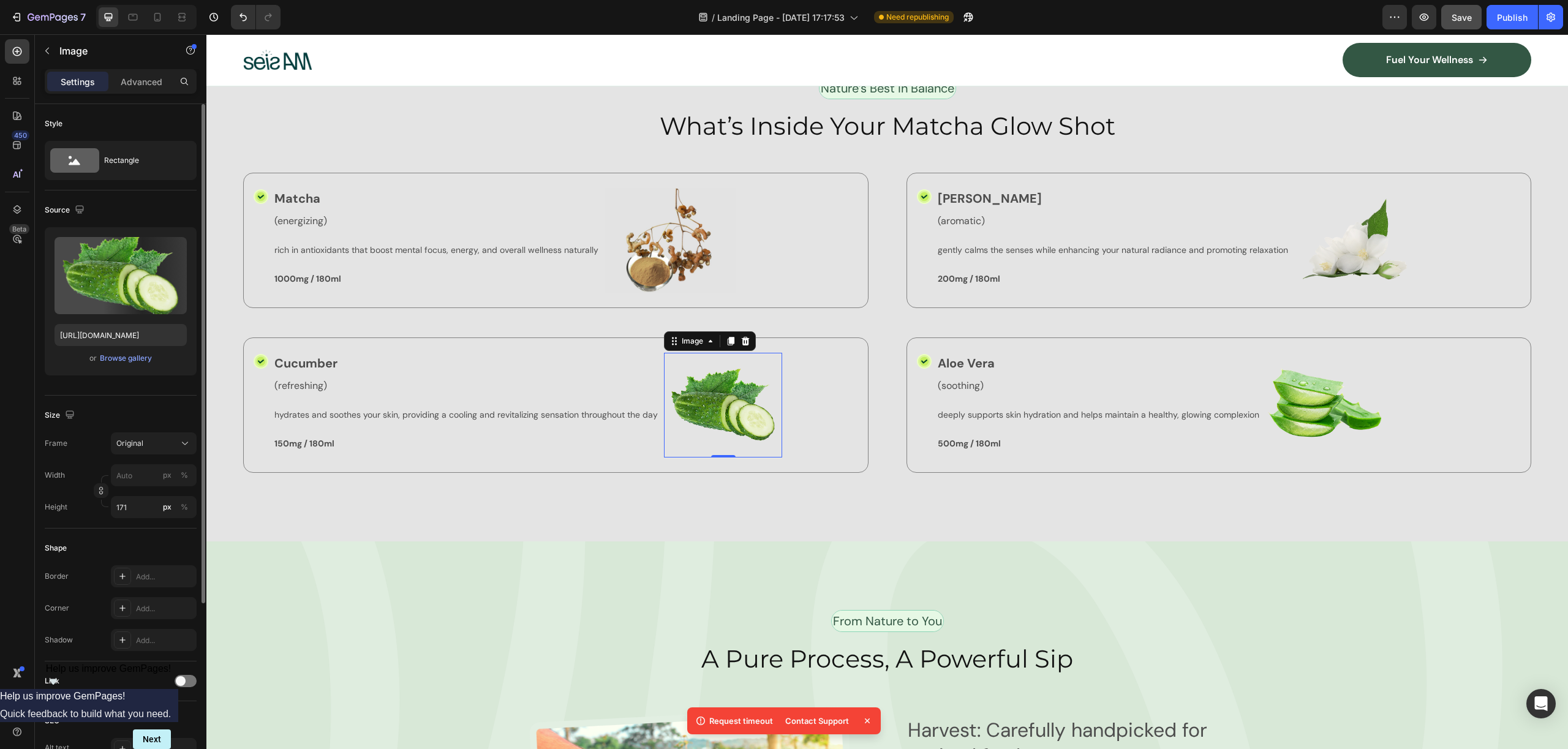
click at [744, 392] on img at bounding box center [723, 405] width 119 height 104
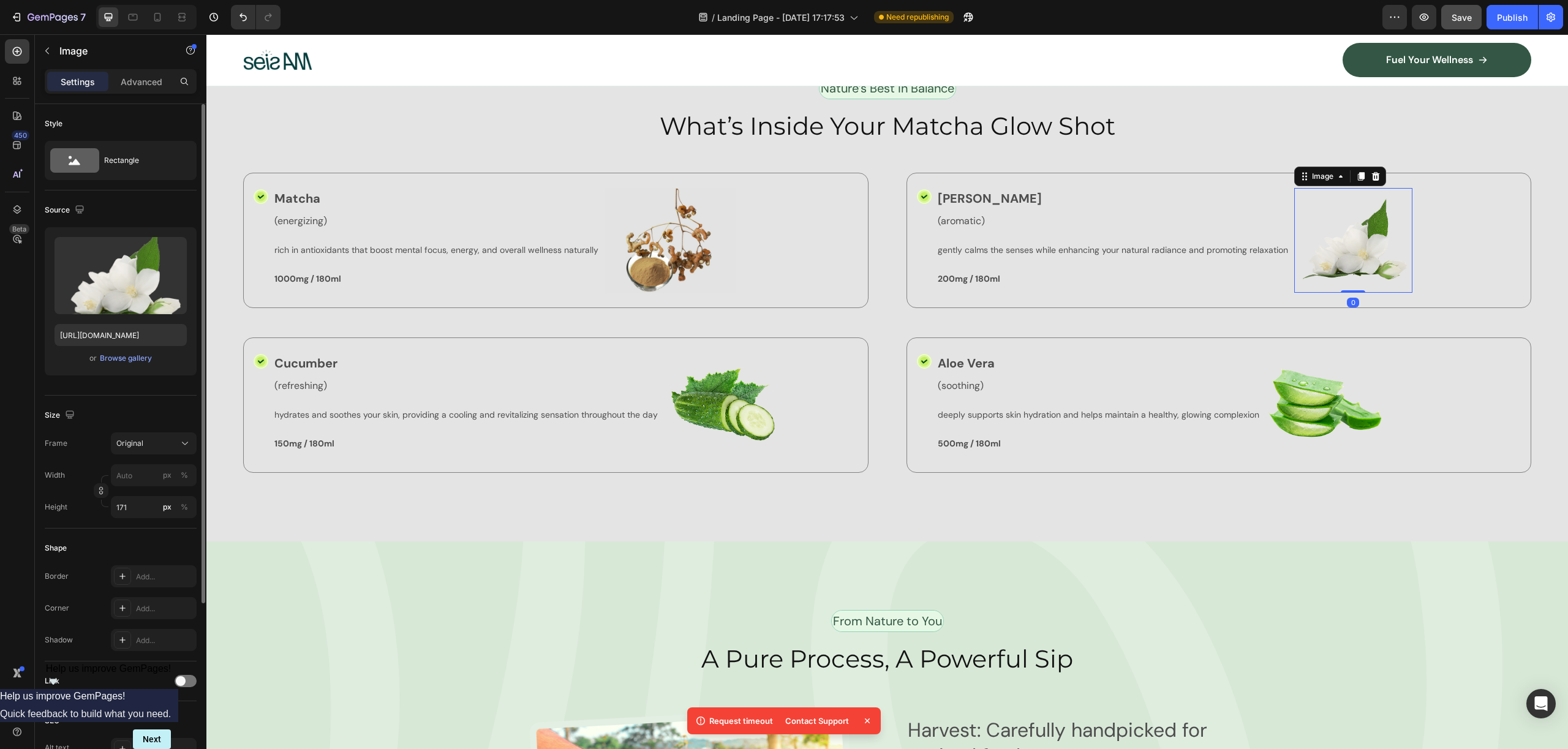
click at [1342, 236] on img at bounding box center [1353, 240] width 119 height 104
click at [729, 399] on img at bounding box center [723, 405] width 119 height 104
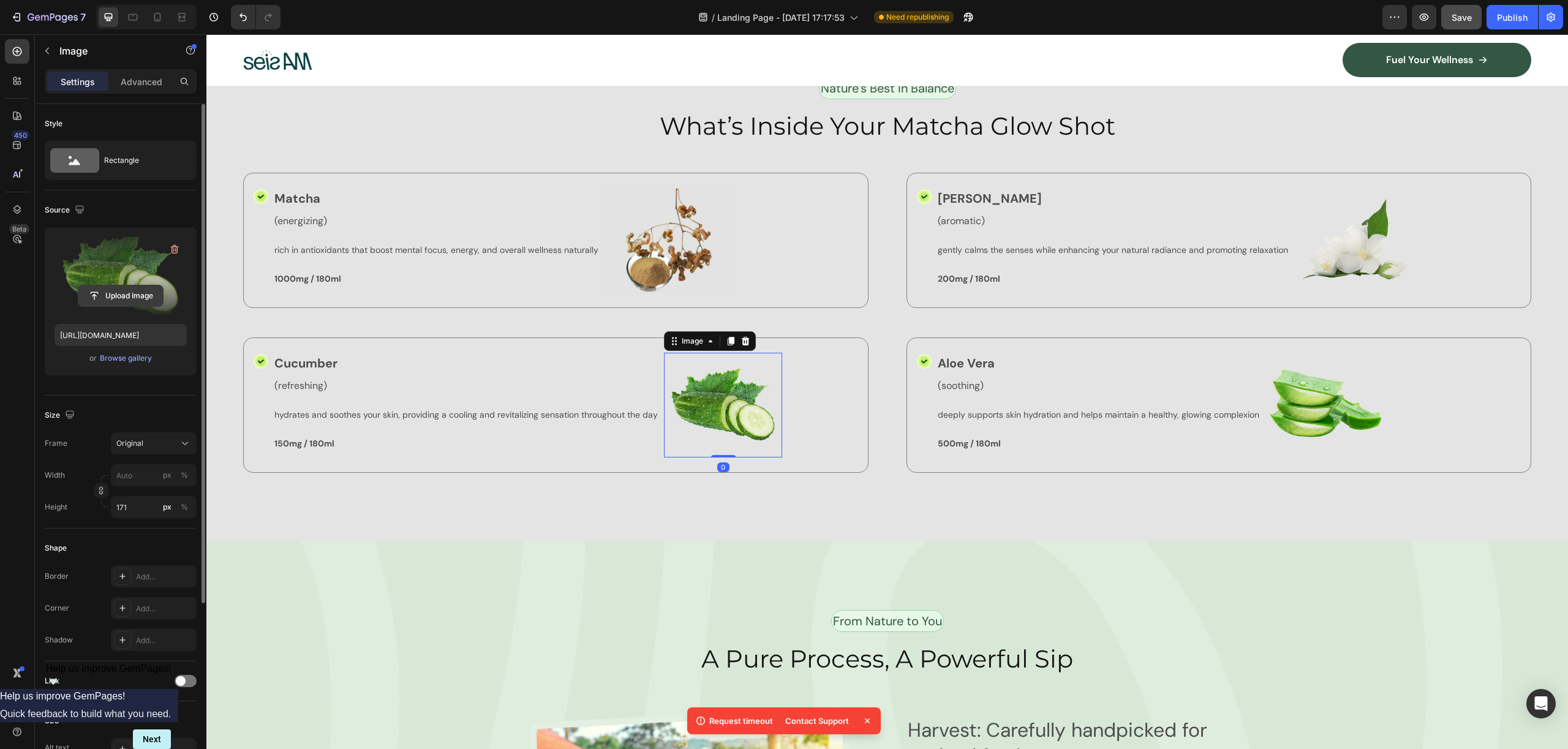
click at [104, 297] on input "file" at bounding box center [120, 295] width 85 height 21
type input "https://cdn.shopify.com/s/files/1/0953/6398/9841/files/gempages_586478193985192…"
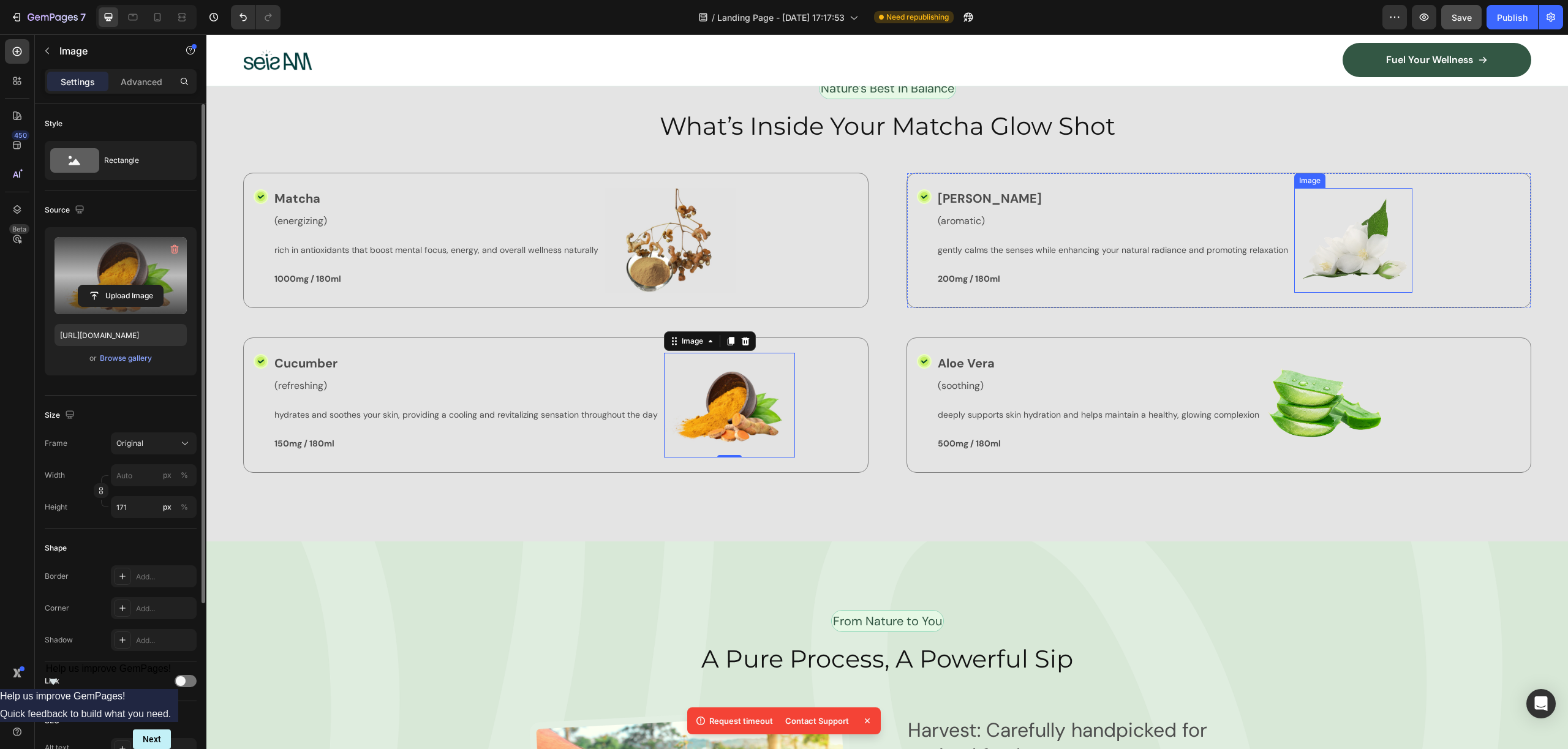
click at [1343, 220] on img at bounding box center [1353, 240] width 119 height 104
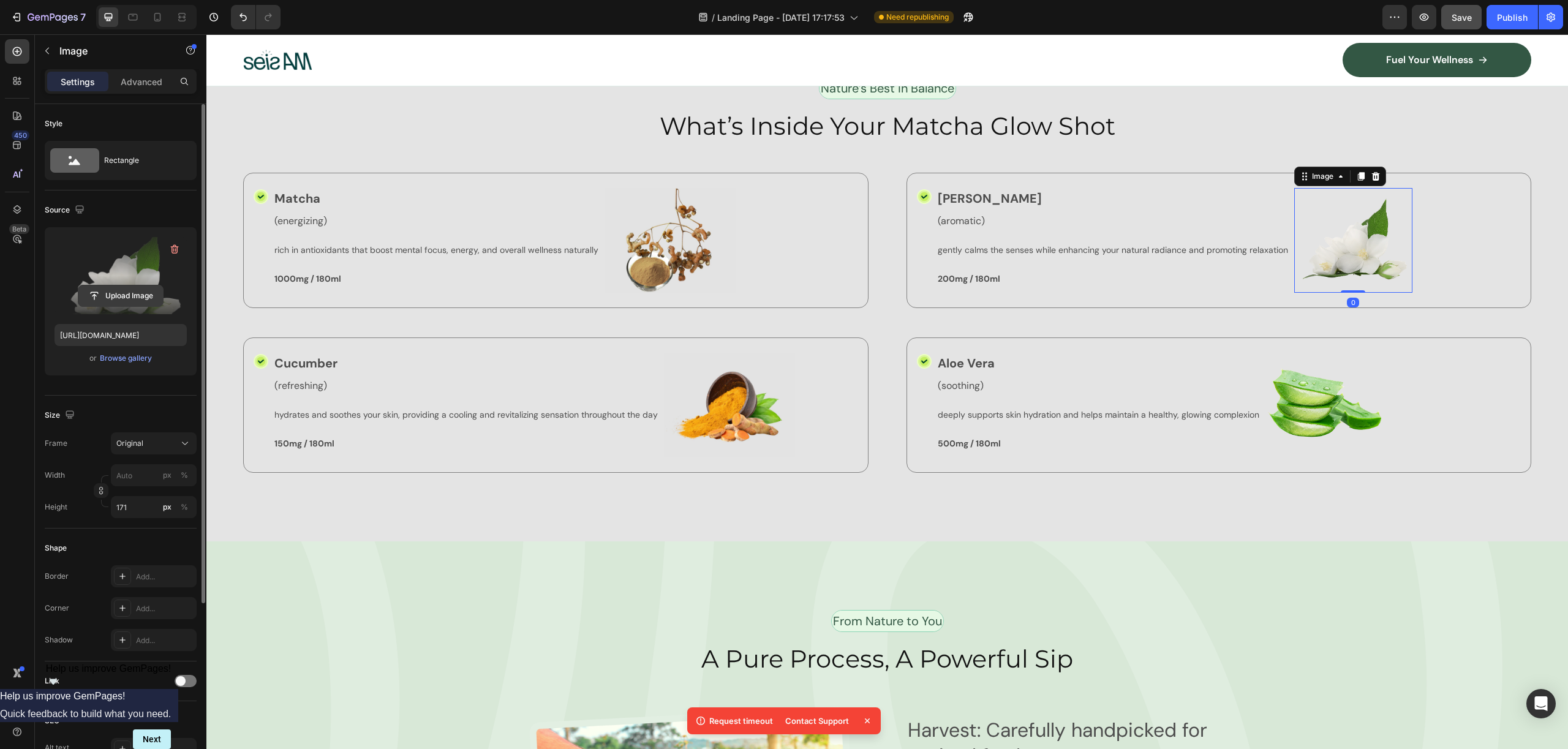
click at [134, 306] on input "file" at bounding box center [120, 295] width 85 height 21
type input "https://cdn.shopify.com/s/files/1/0953/6398/9841/files/gempages_586478193985192…"
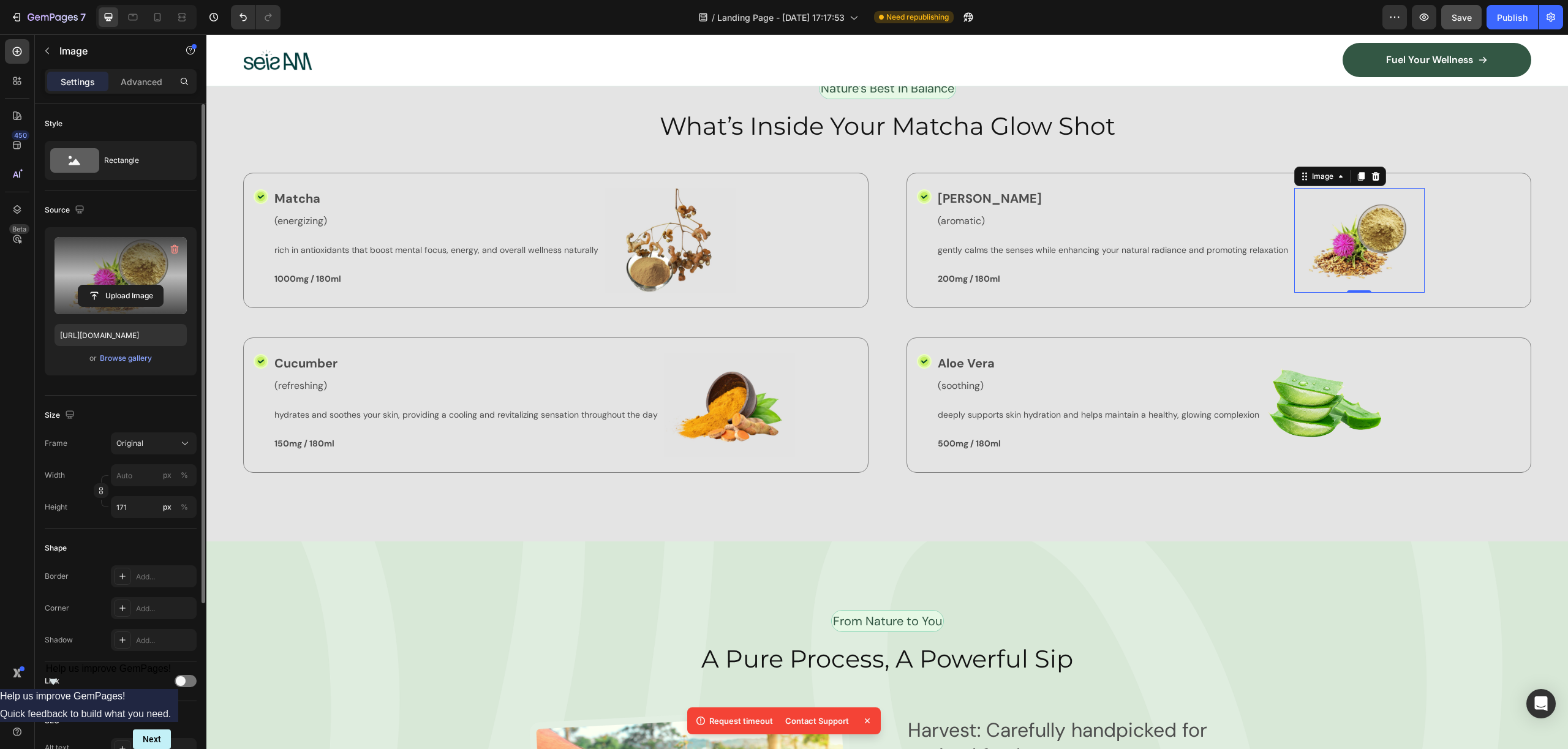
click at [293, 192] on p "Matcha" at bounding box center [437, 199] width 324 height 19
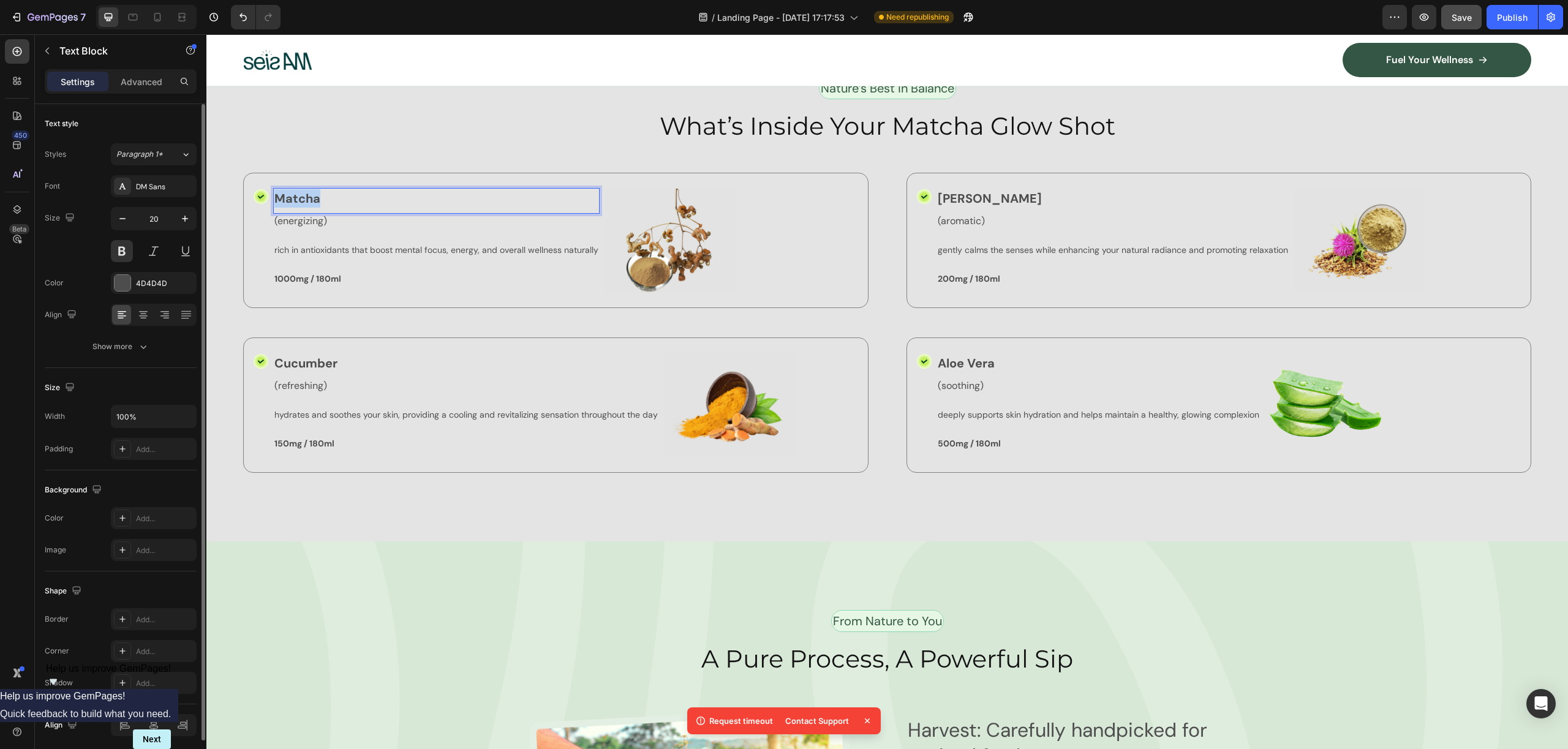
click at [293, 192] on p "Matcha" at bounding box center [437, 199] width 324 height 19
click at [317, 220] on p "(energizing)" at bounding box center [437, 221] width 324 height 13
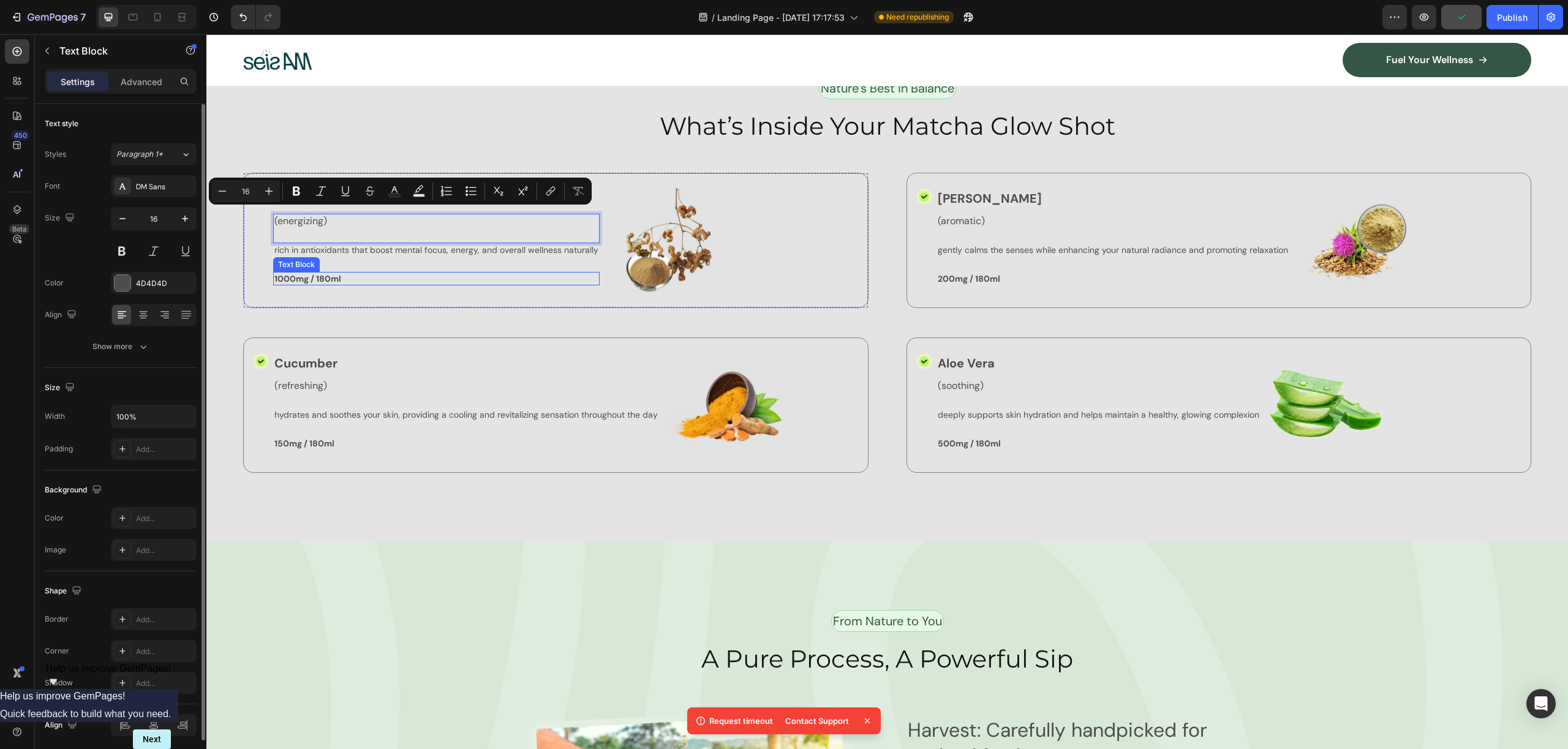
click at [321, 273] on p "1000mg / 180ml" at bounding box center [437, 279] width 324 height 11
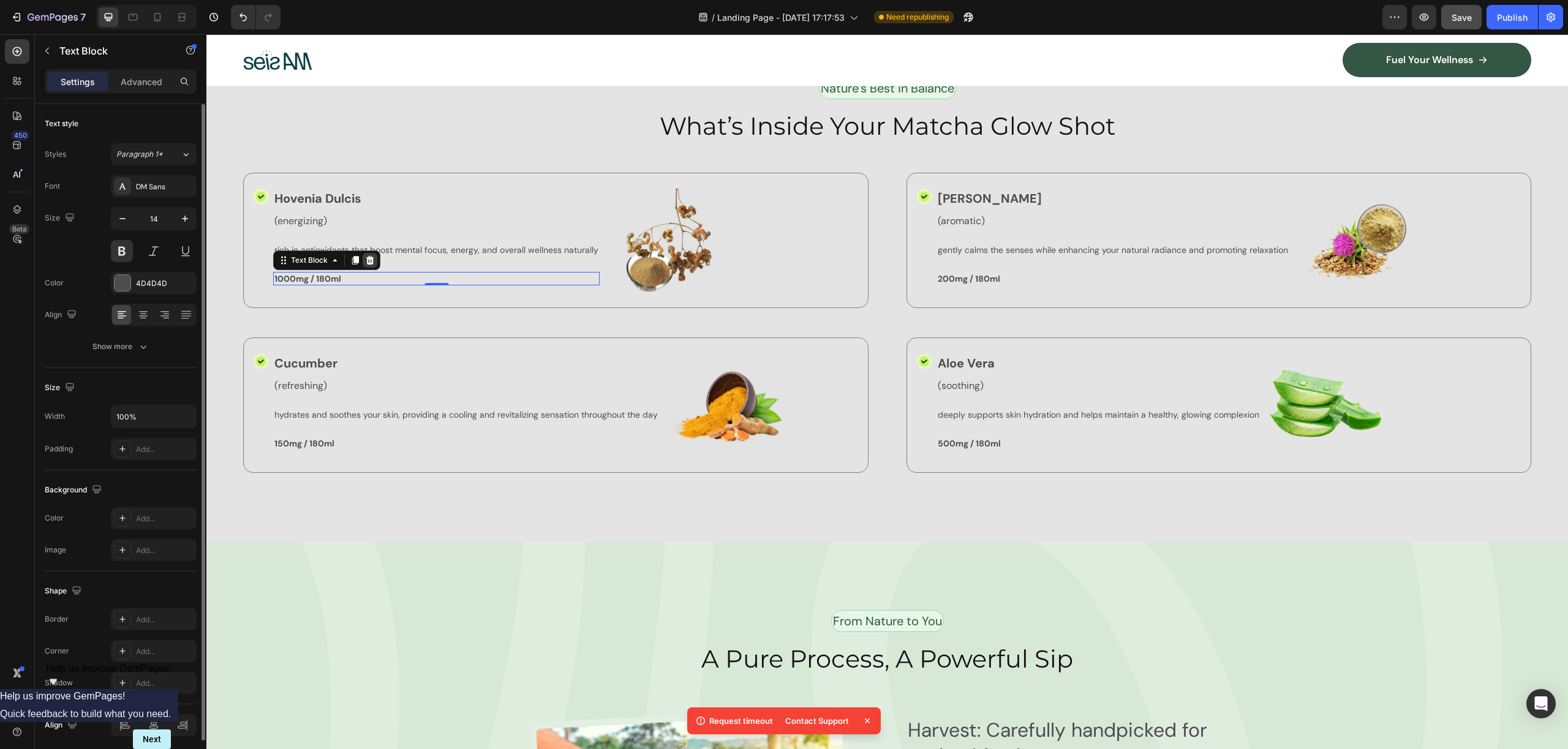
click at [365, 255] on icon at bounding box center [370, 260] width 9 height 9
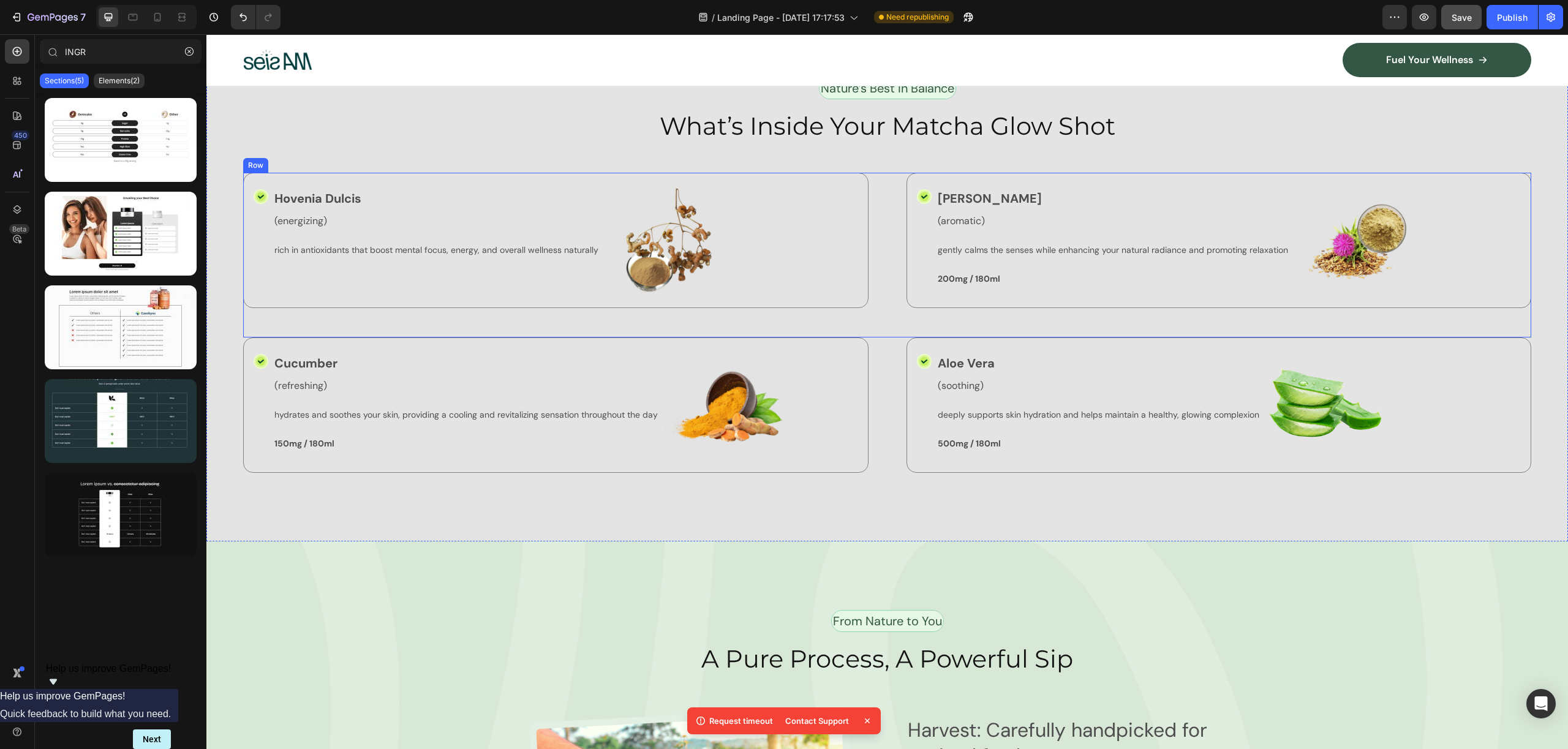
click at [1002, 275] on p "200mg / 180ml" at bounding box center [1112, 279] width 350 height 11
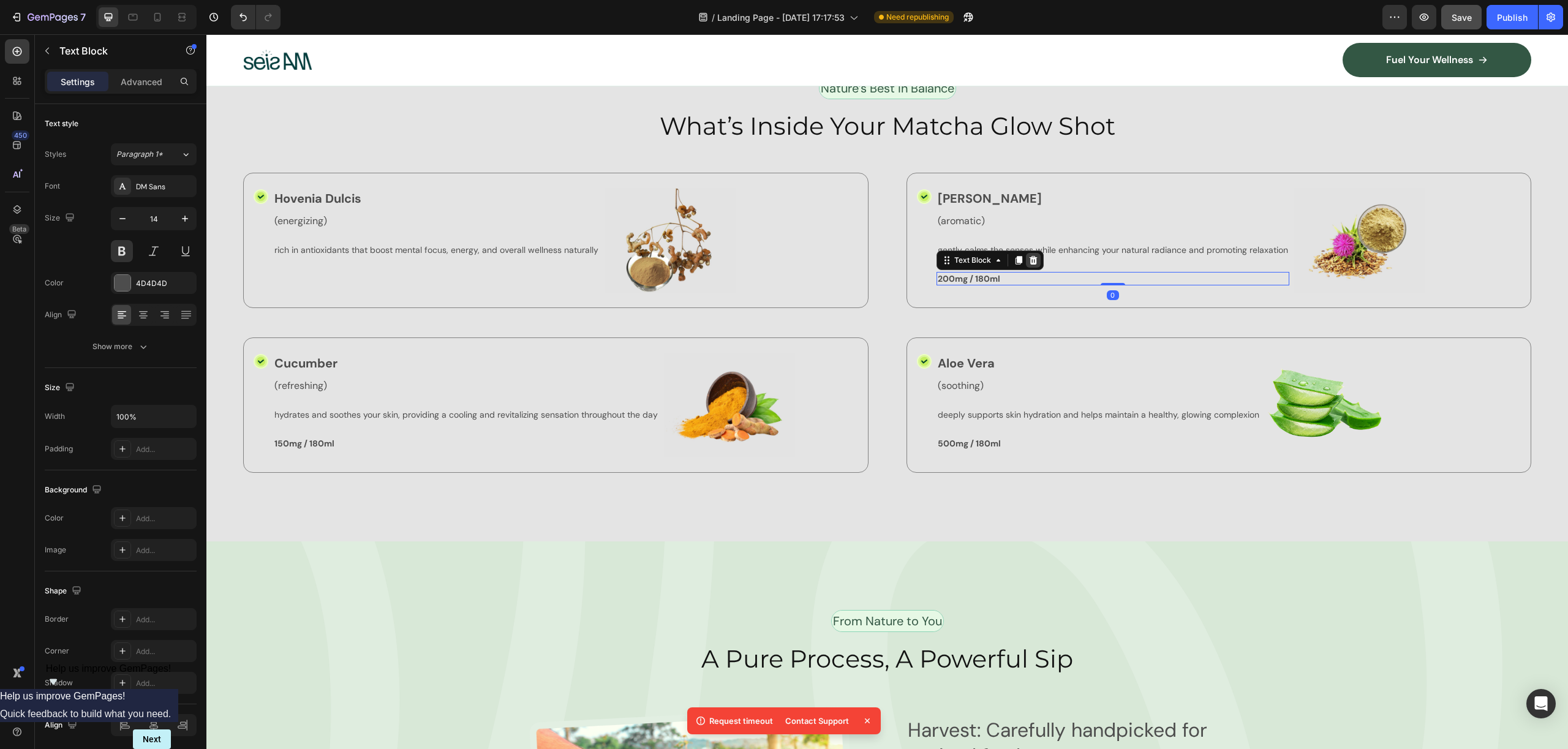
click at [1029, 255] on icon at bounding box center [1032, 259] width 8 height 8
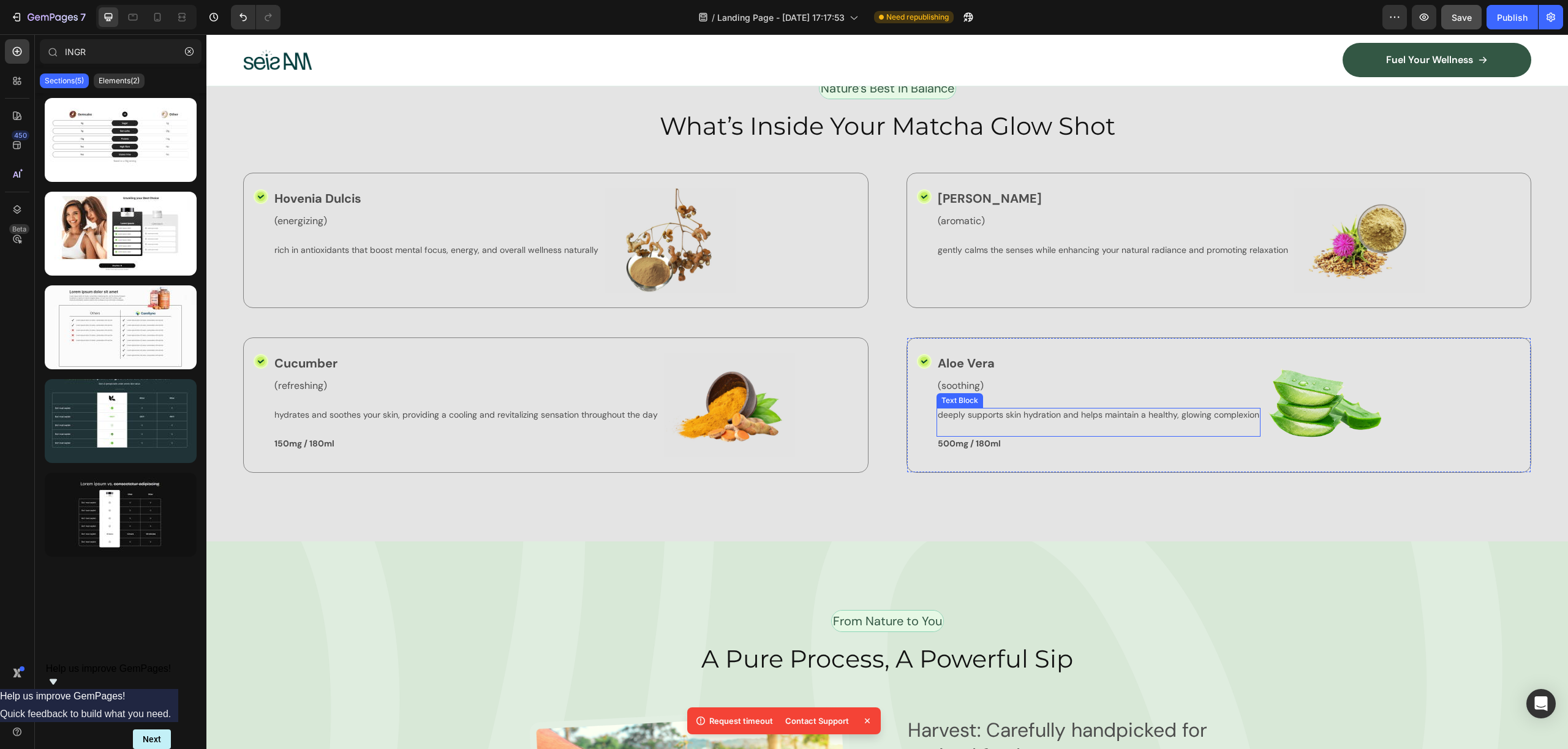
click at [973, 438] on p "500mg / 180ml" at bounding box center [1098, 443] width 322 height 11
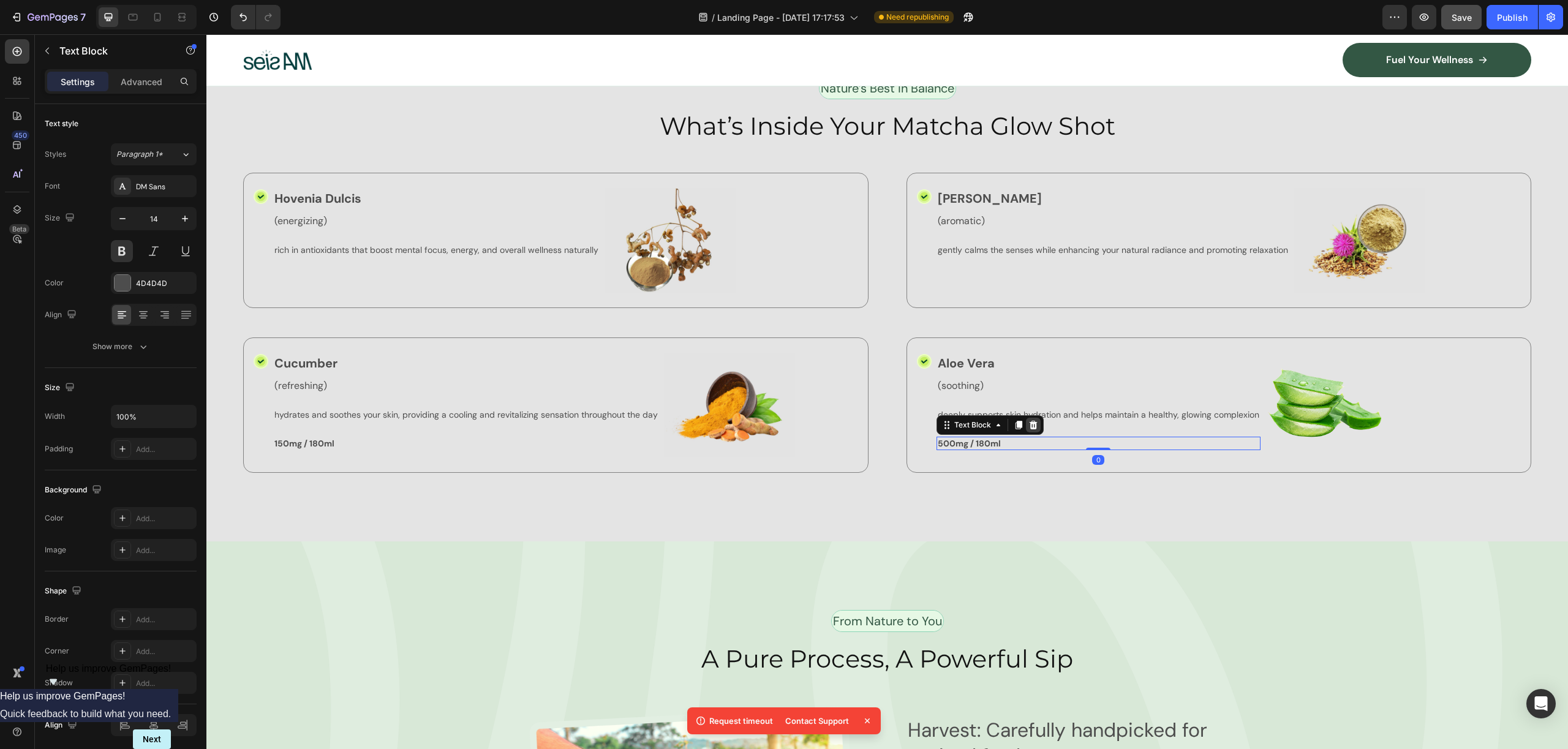
click at [1029, 420] on icon at bounding box center [1033, 424] width 9 height 9
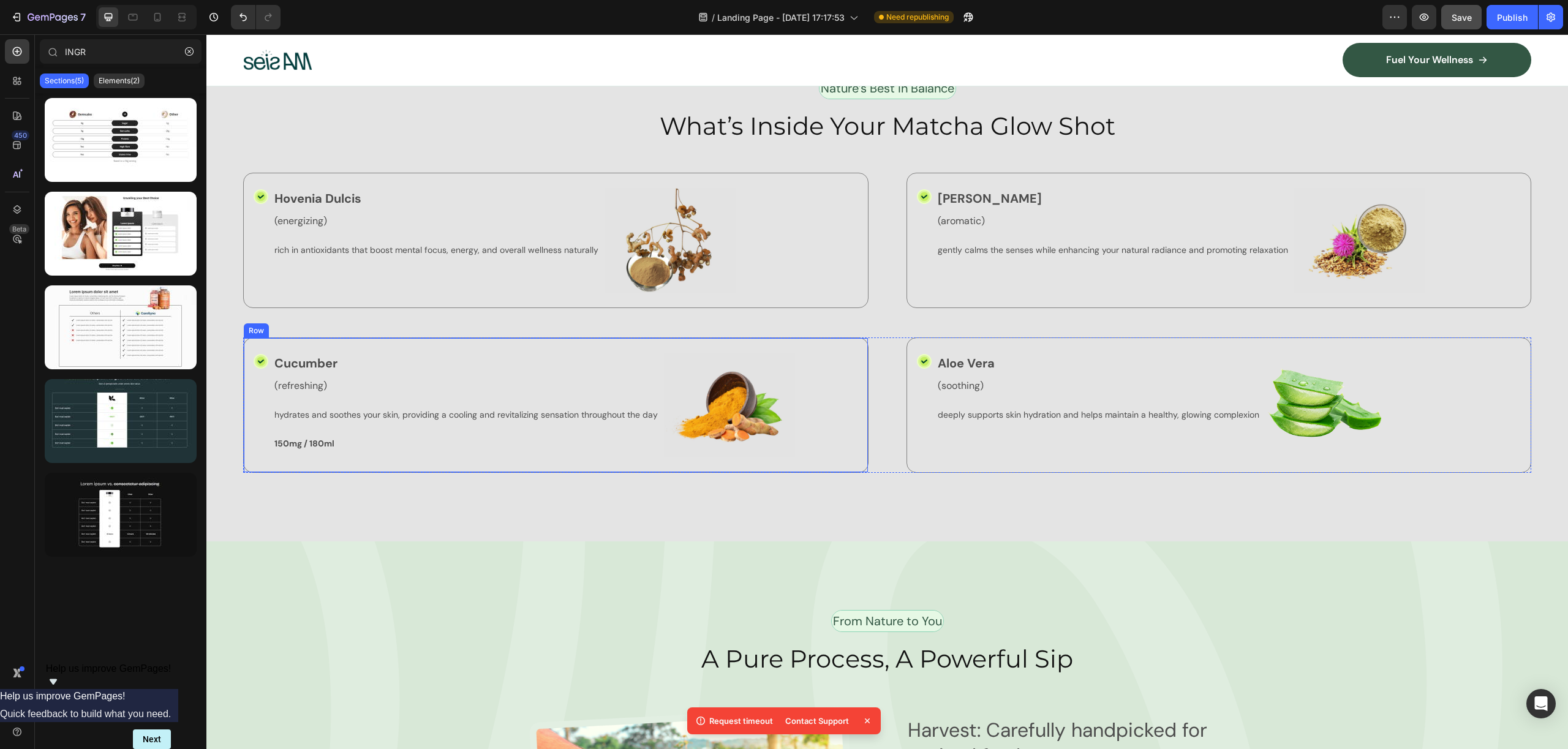
click at [316, 441] on p "150mg / 180ml" at bounding box center [466, 443] width 383 height 11
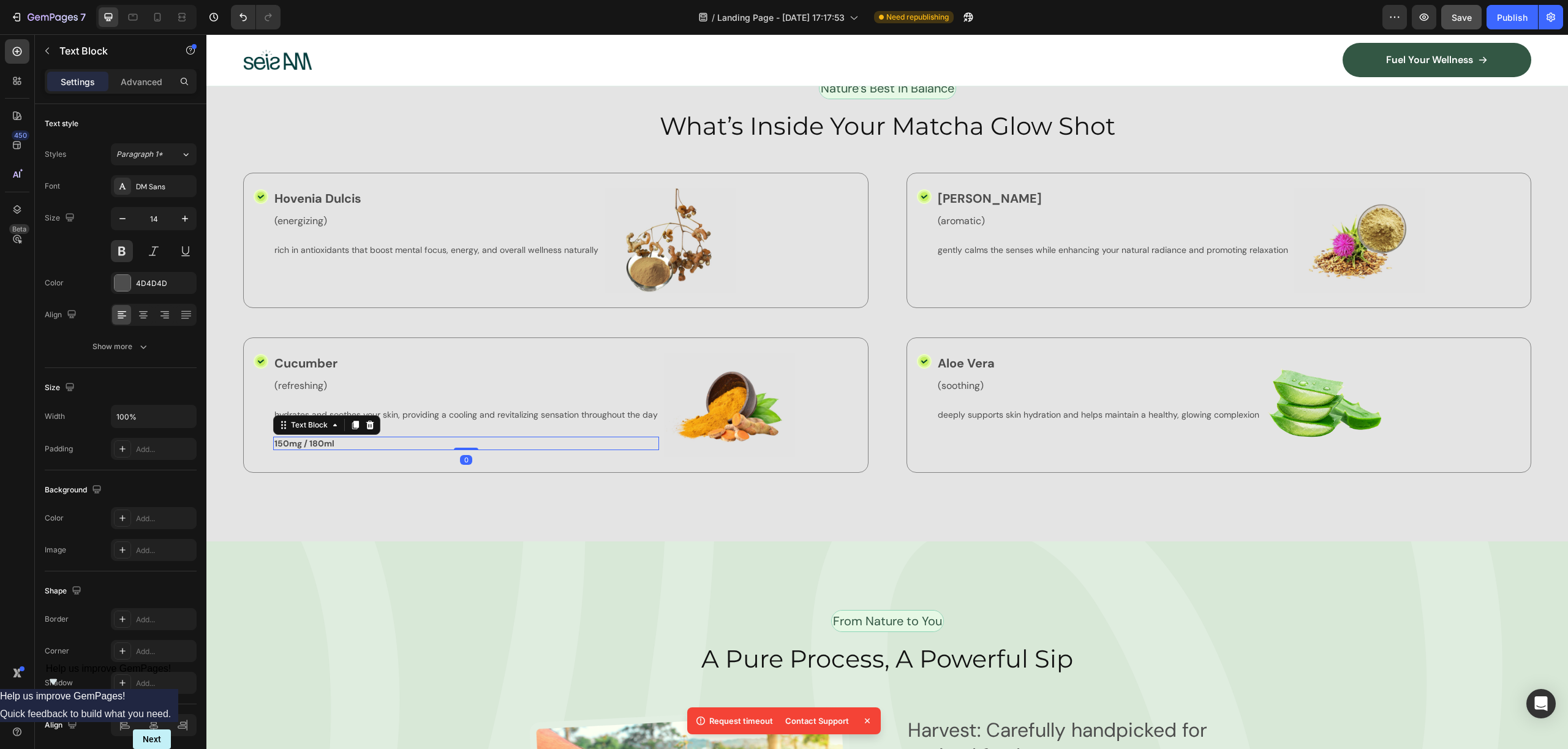
click at [375, 415] on div "Text Block" at bounding box center [327, 424] width 107 height 20
click at [371, 420] on icon at bounding box center [370, 423] width 8 height 8
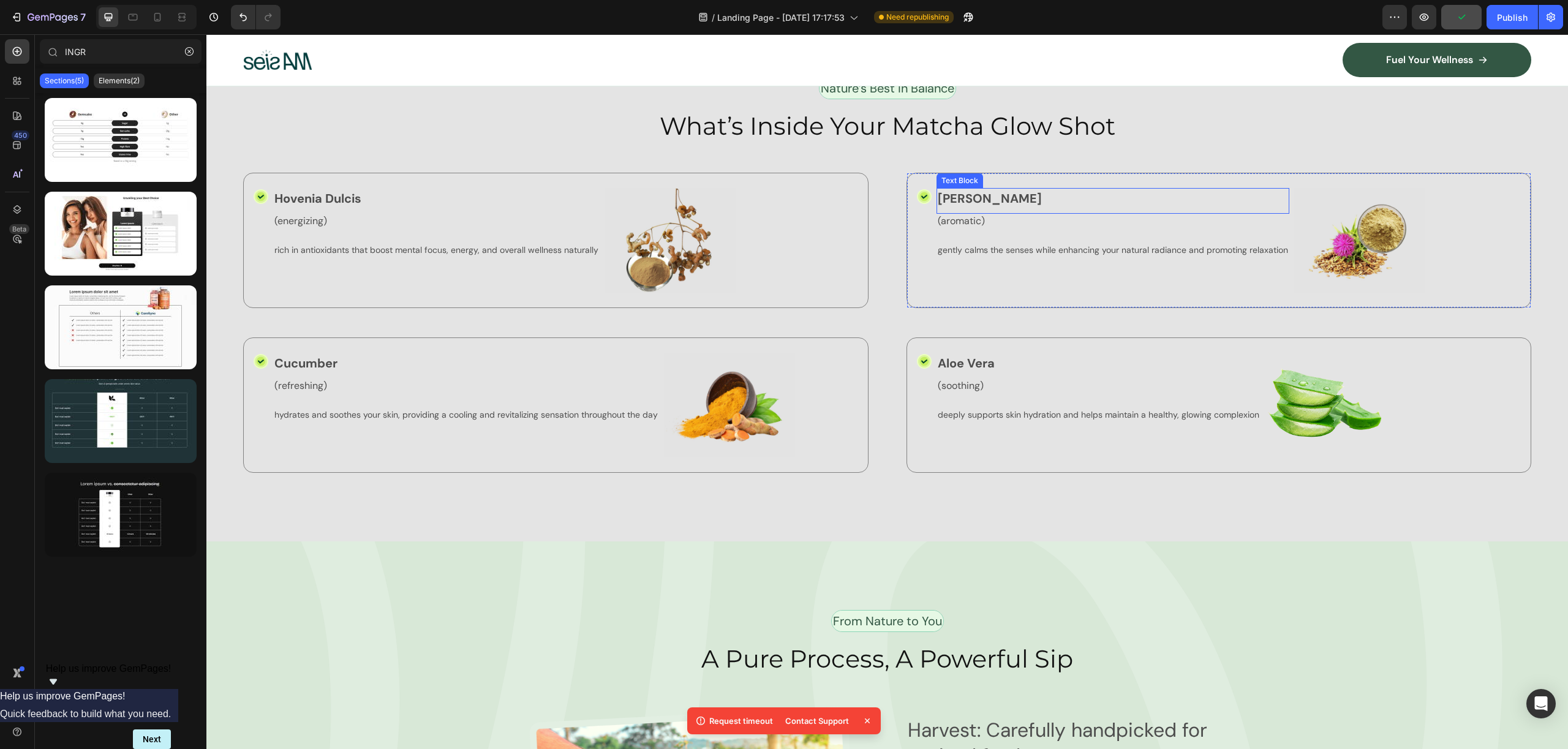
click at [958, 200] on p "[PERSON_NAME]" at bounding box center [1112, 199] width 350 height 19
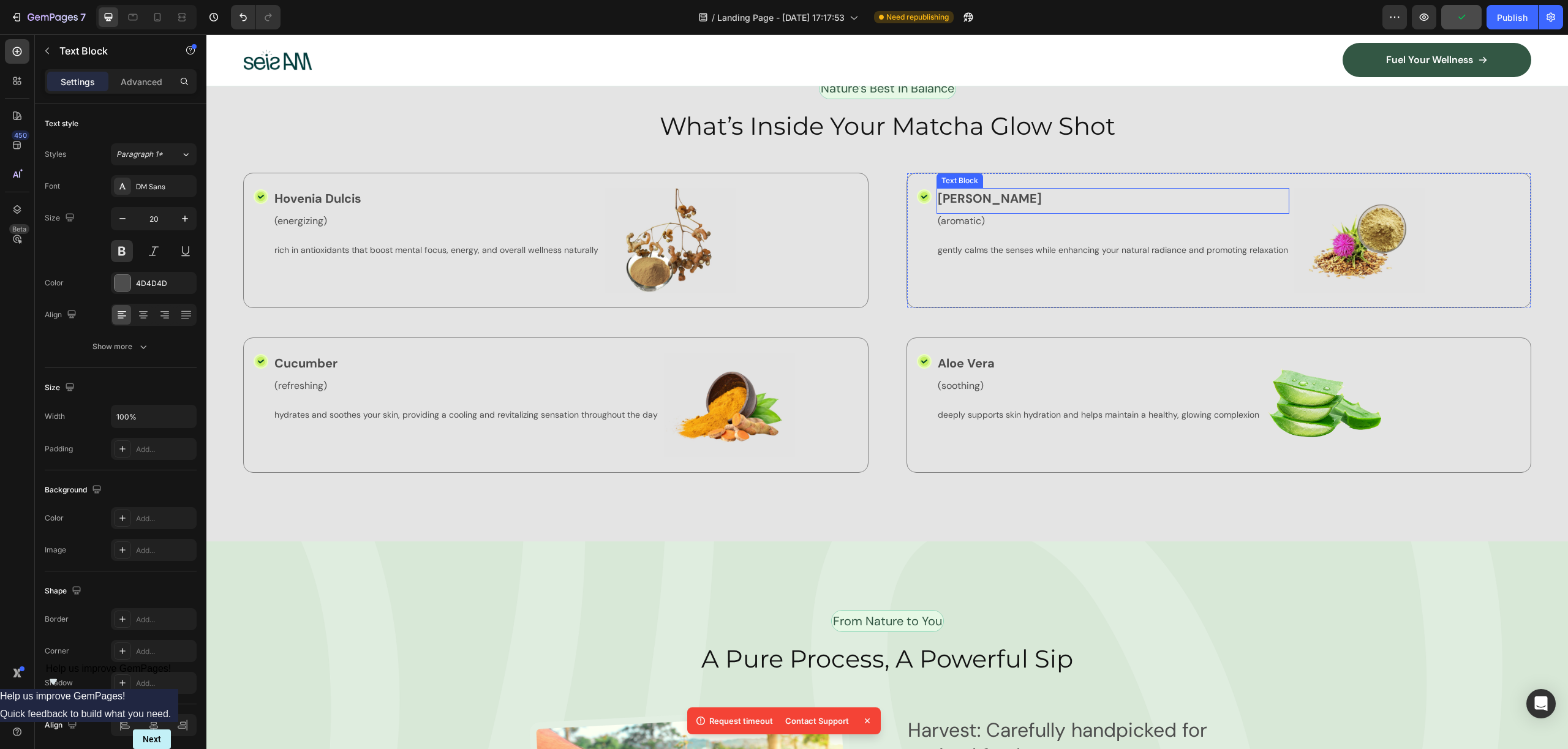
click at [959, 199] on p "[PERSON_NAME]" at bounding box center [1112, 199] width 350 height 19
click at [280, 360] on p "Cucumber" at bounding box center [466, 363] width 383 height 19
click at [285, 359] on p "Cucumber" at bounding box center [466, 363] width 383 height 19
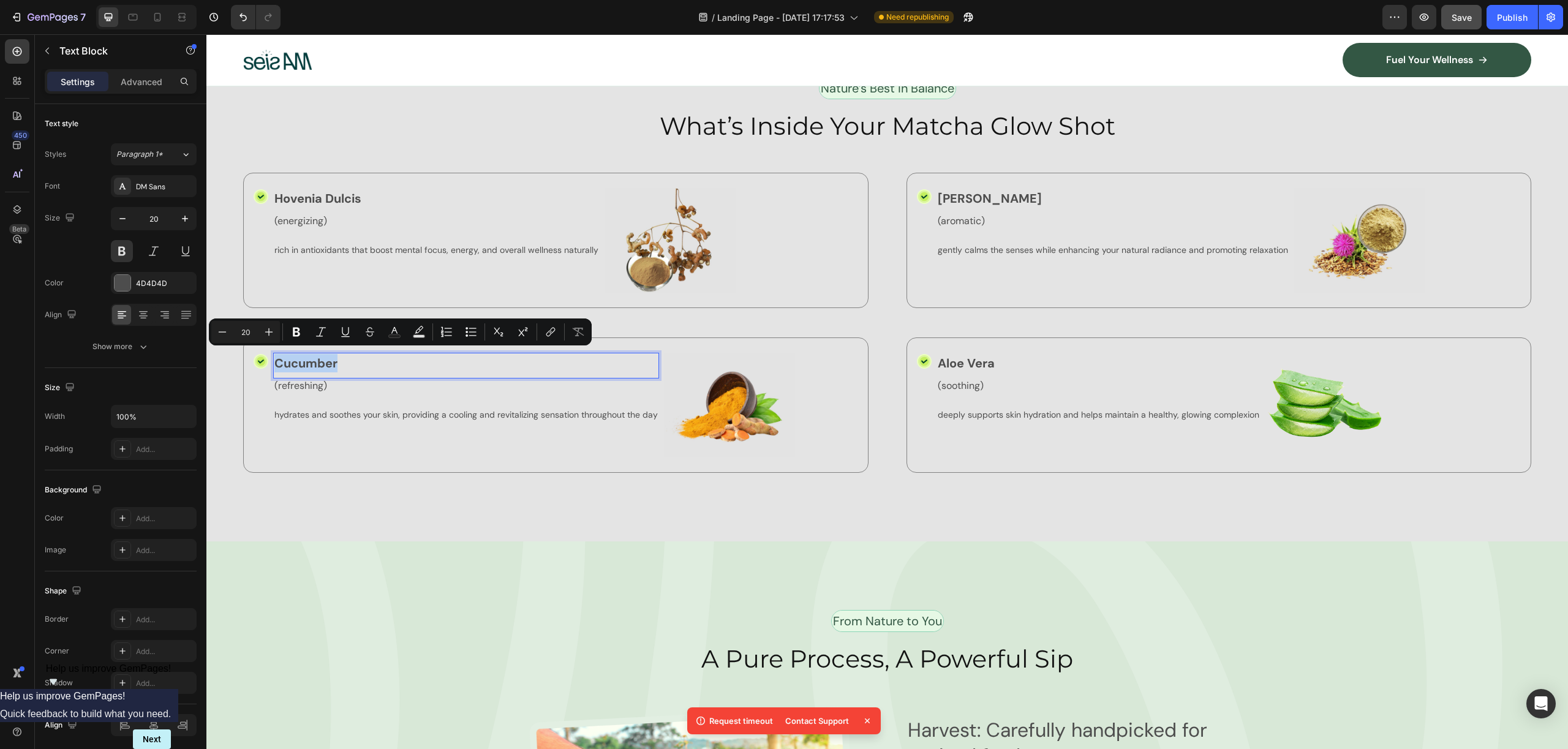
click at [285, 359] on p "Cucumber" at bounding box center [466, 363] width 383 height 19
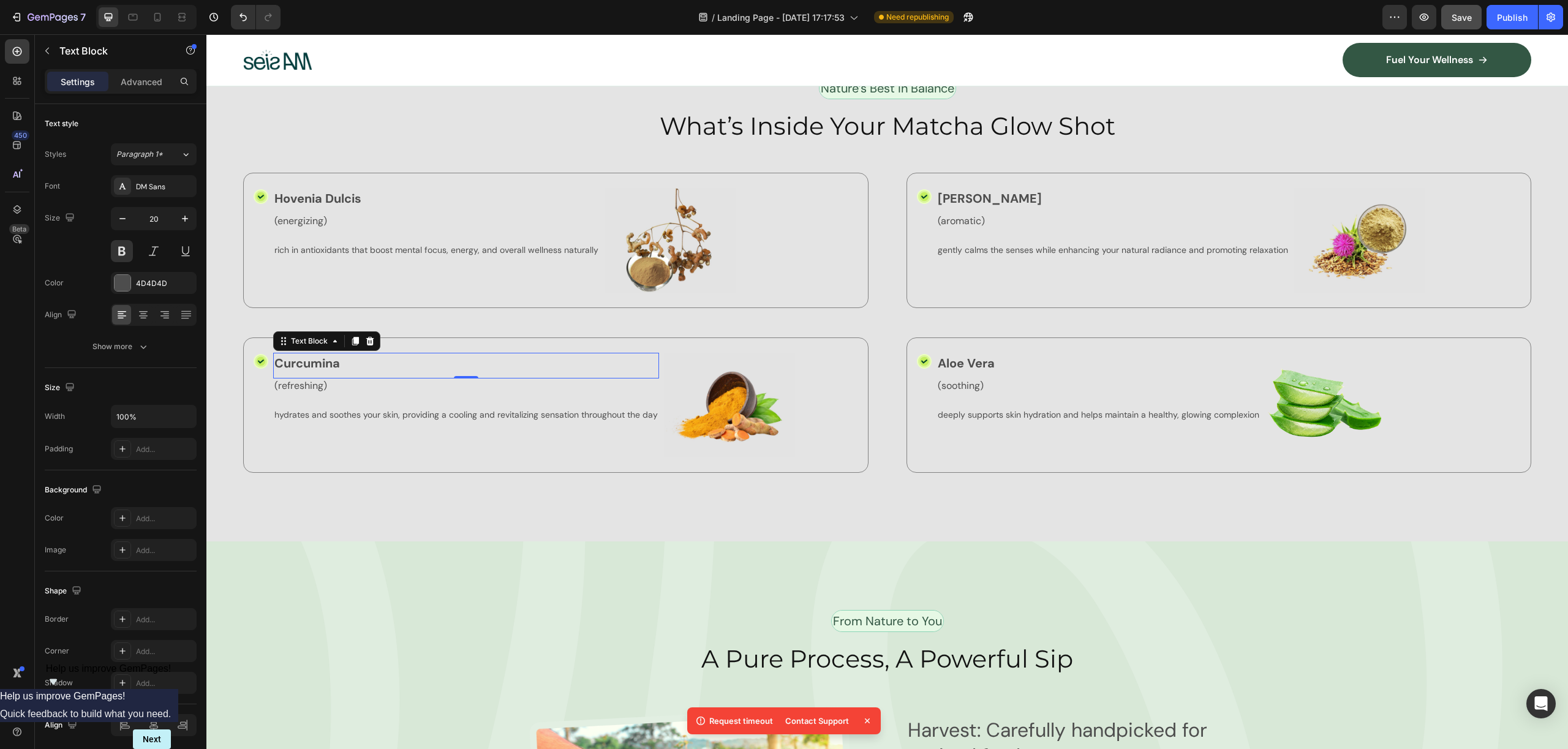
click at [369, 238] on div "(energizing) Text Block" at bounding box center [436, 229] width 327 height 30
click at [381, 245] on p "rich in antioxidants that boost mental focus, energy, and overall wellness natu…" at bounding box center [437, 250] width 324 height 11
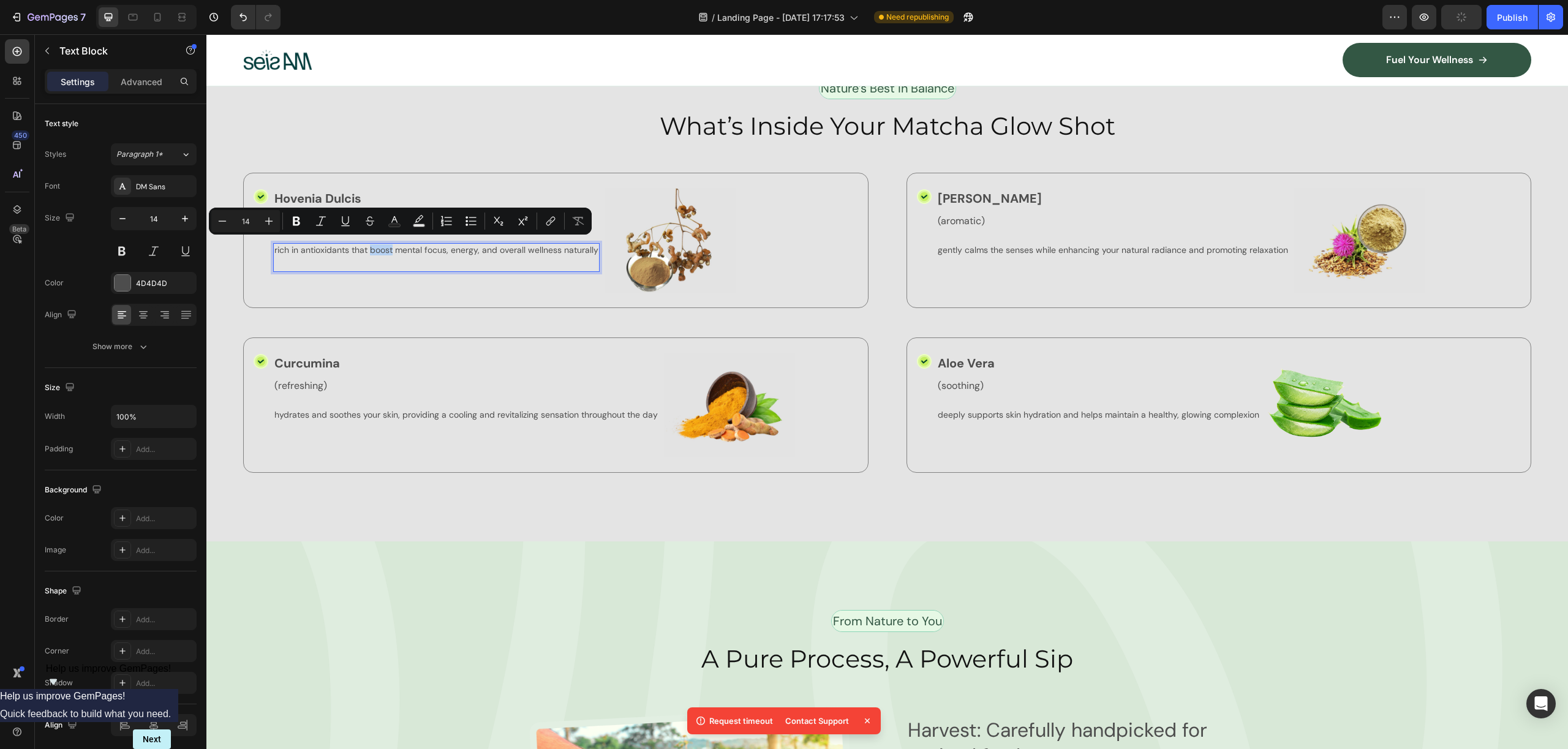
click at [381, 245] on p "rich in antioxidants that boost mental focus, energy, and overall wellness natu…" at bounding box center [437, 250] width 324 height 11
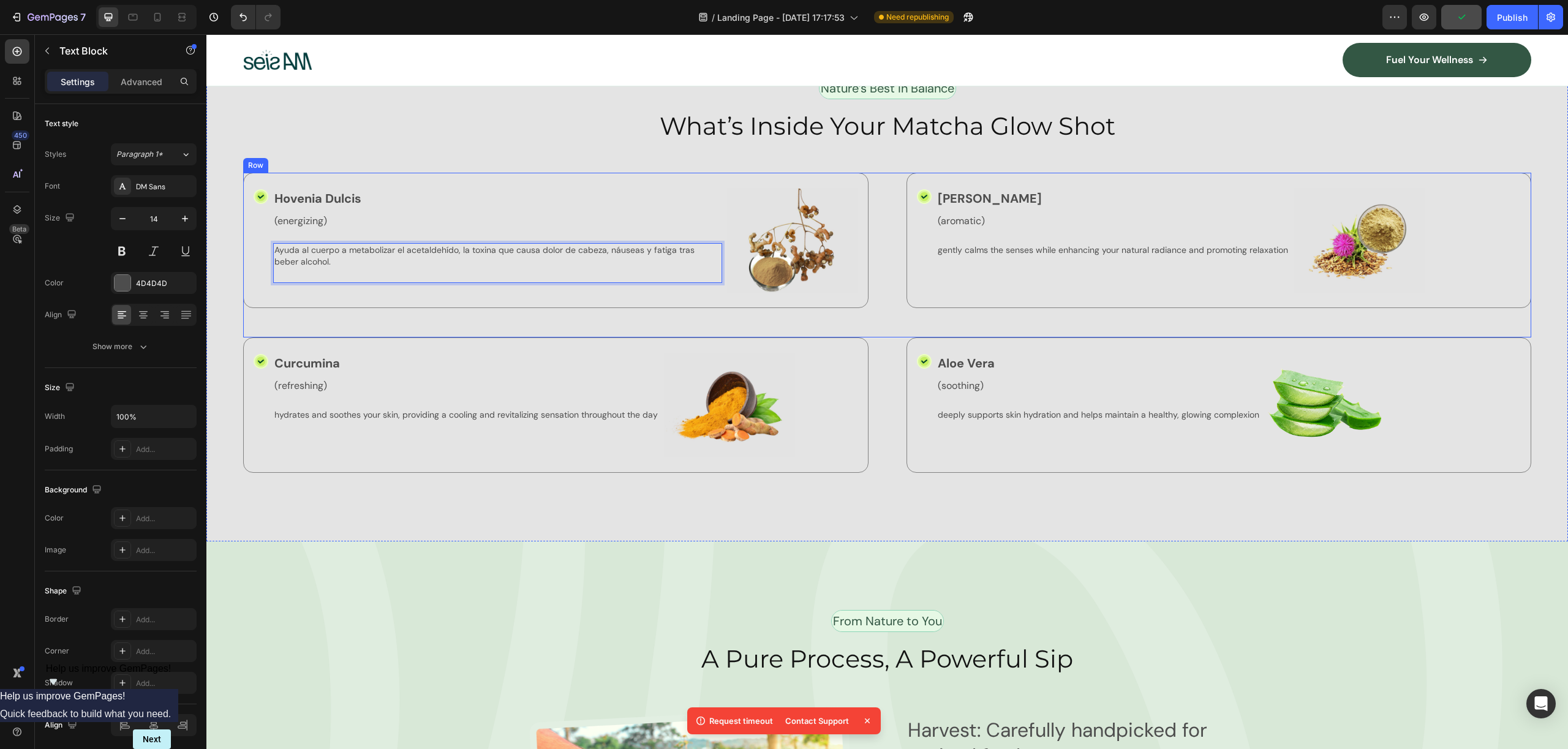
click at [728, 313] on div "Icon Hovenia Dulcis Text Block (energizing) Text Block Ayuda al cuerpo a metabo…" at bounding box center [887, 255] width 1288 height 165
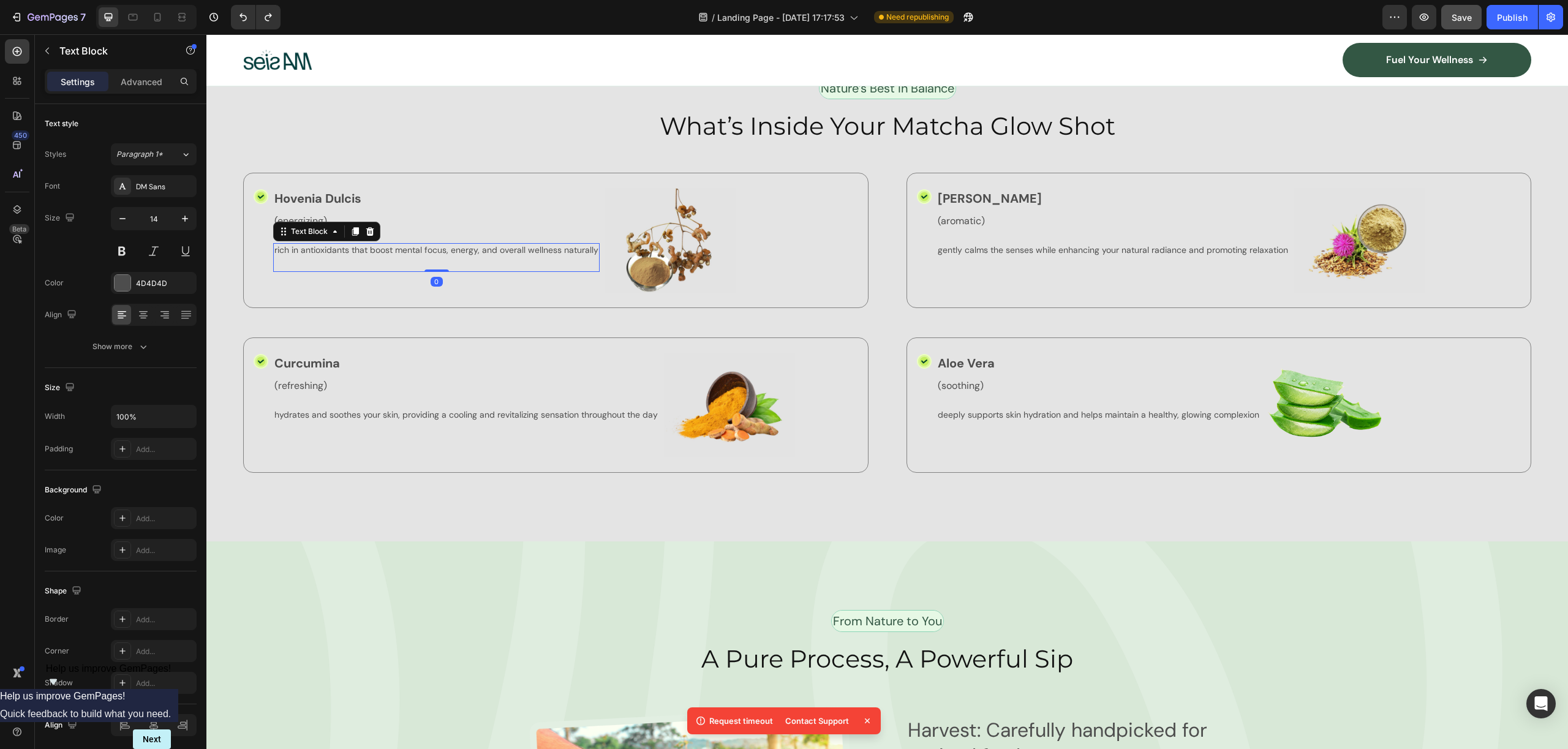
click at [485, 249] on p "rich in antioxidants that boost mental focus, energy, and overall wellness natu…" at bounding box center [437, 250] width 324 height 11
click at [484, 249] on p "rich in antioxidants that boost mental focus, energy, and overall wellness natu…" at bounding box center [437, 250] width 324 height 11
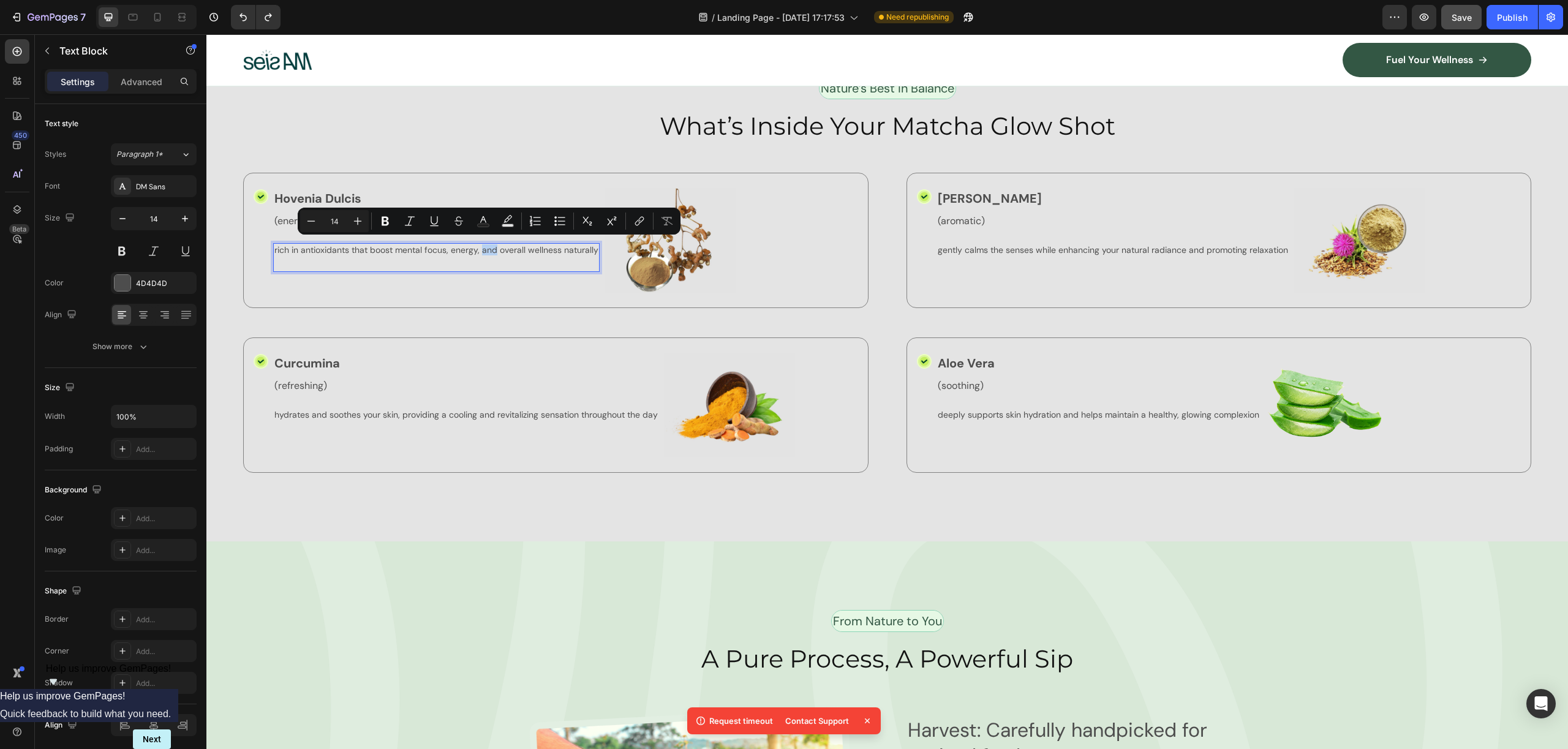
click at [484, 249] on p "rich in antioxidants that boost mental focus, energy, and overall wellness natu…" at bounding box center [437, 250] width 324 height 11
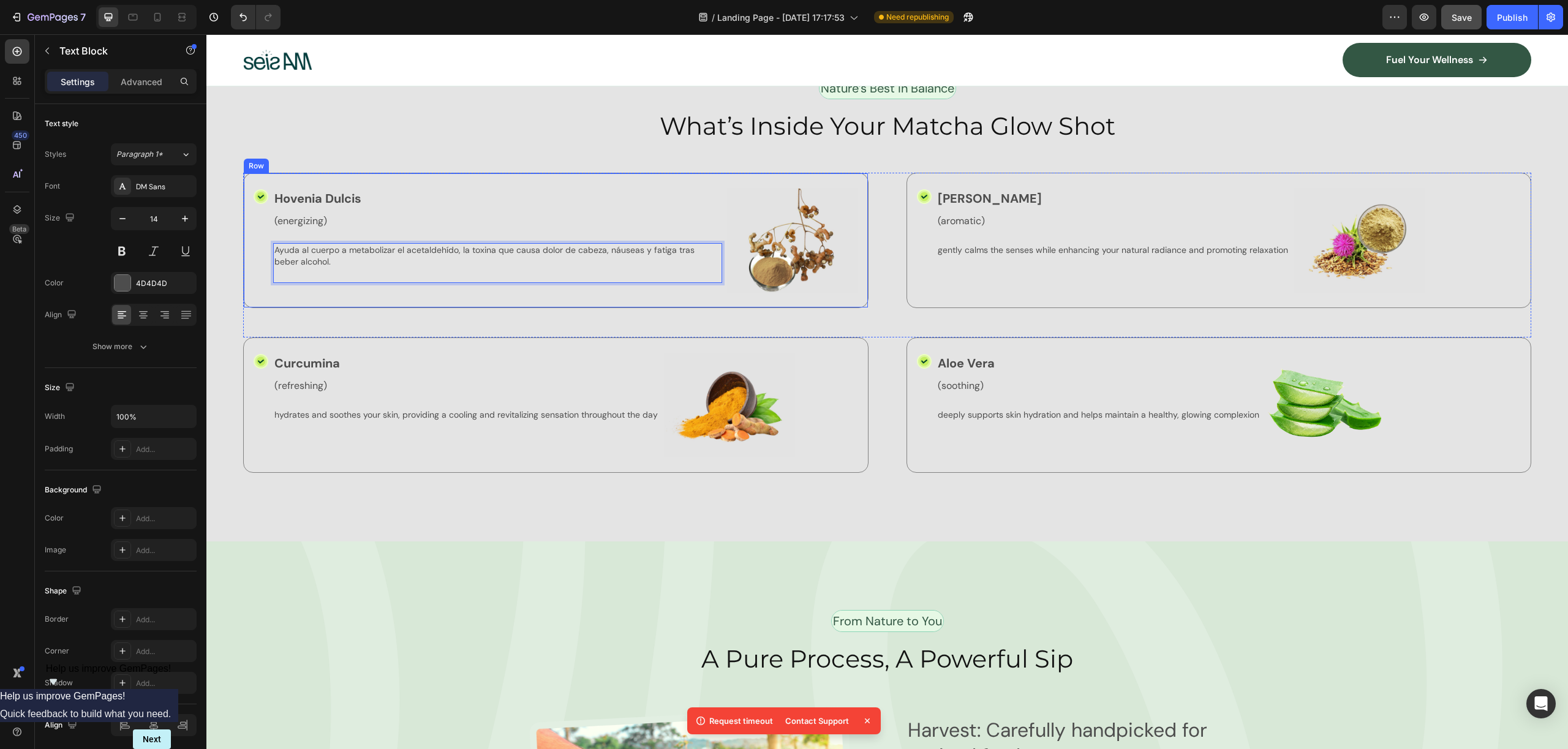
click at [671, 280] on div "Hovenia Dulcis Text Block (energizing) Text Block Ayuda al cuerpo a metabolizar…" at bounding box center [497, 240] width 449 height 104
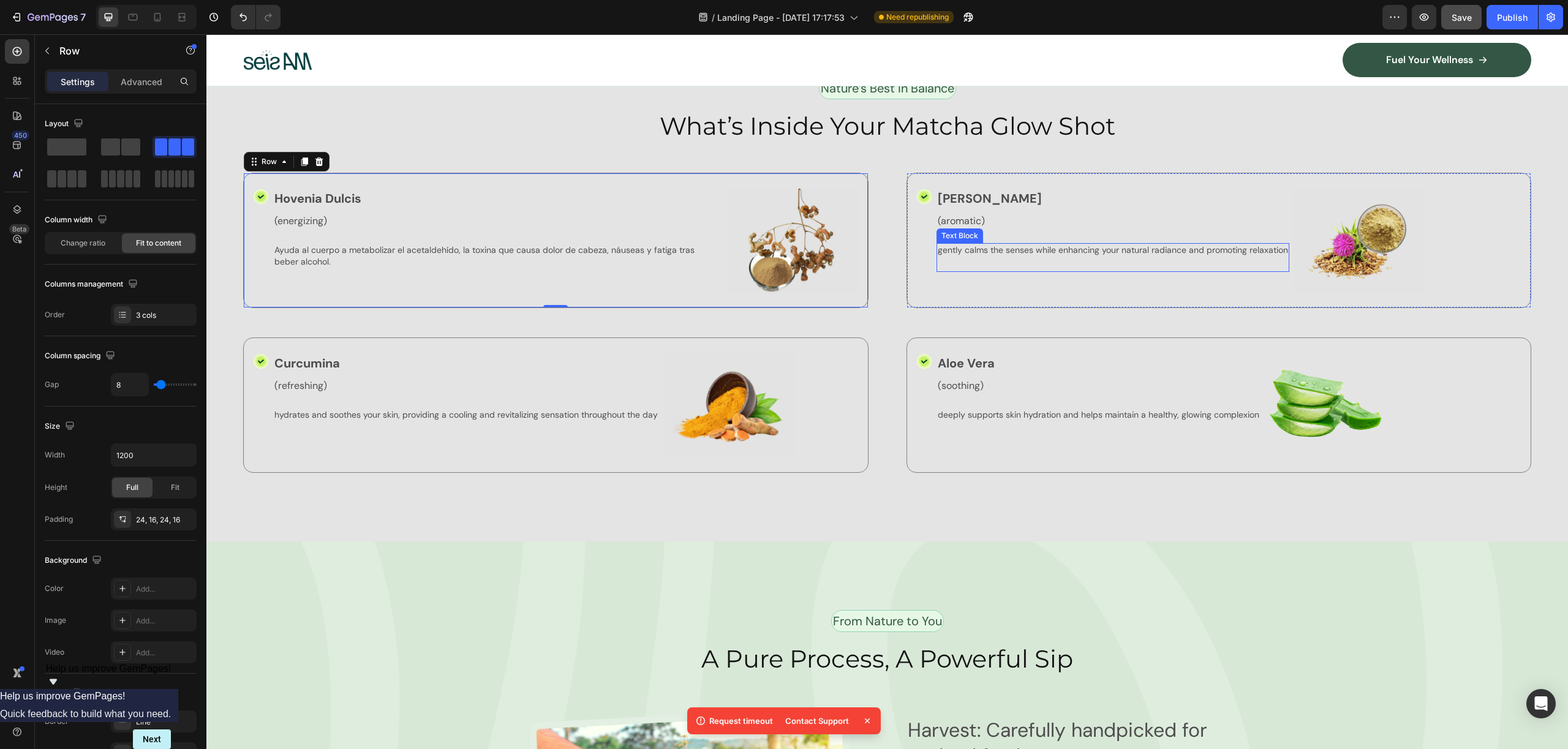
click at [1201, 245] on p "gently calms the senses while enhancing your natural radiance and promoting rel…" at bounding box center [1112, 250] width 350 height 11
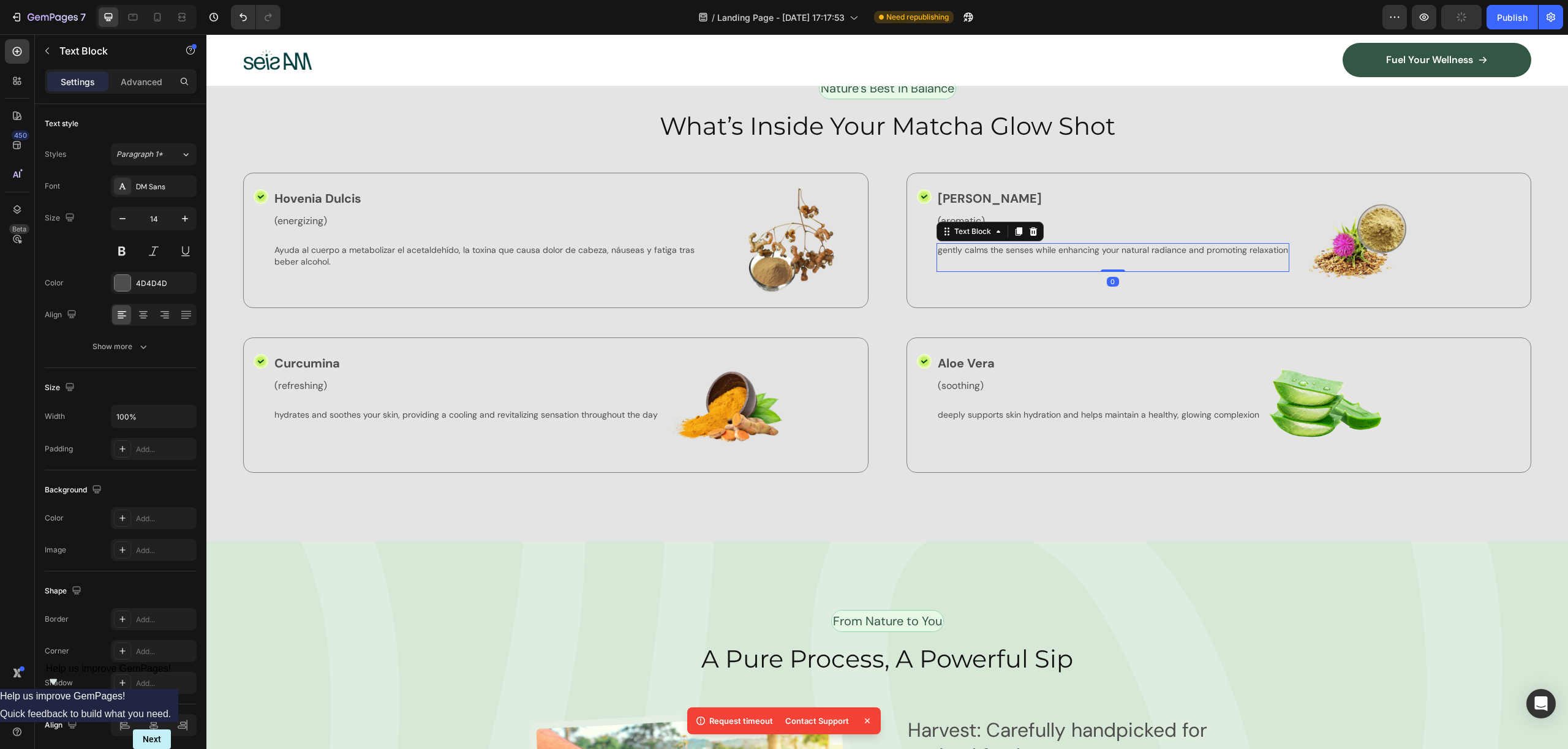
click at [1201, 245] on p "gently calms the senses while enhancing your natural radiance and promoting rel…" at bounding box center [1112, 250] width 350 height 11
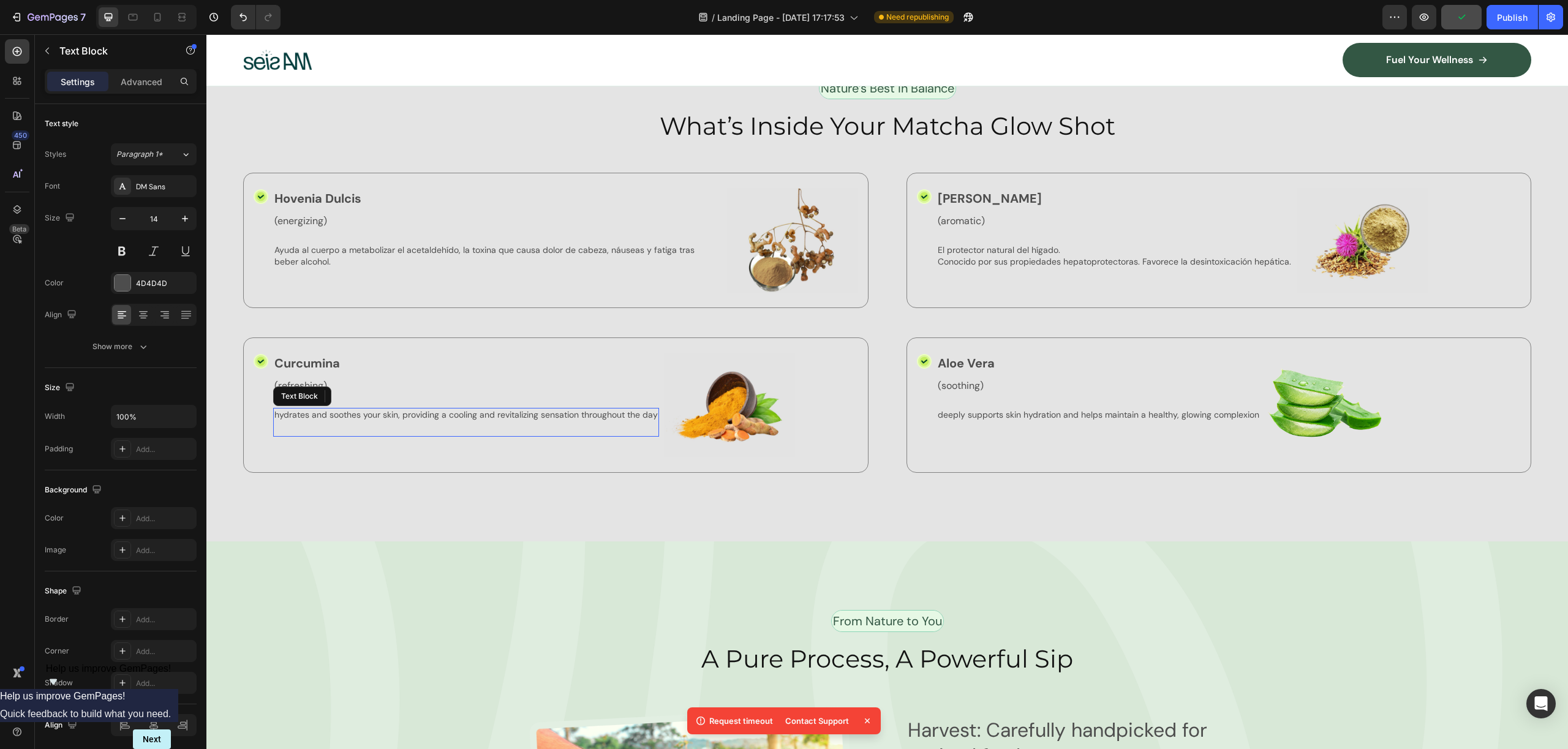
click at [353, 409] on p "hydrates and soothes your skin, providing a cooling and revitalizing sensation …" at bounding box center [466, 415] width 383 height 11
click at [367, 416] on div "hydrates and soothes your skin, providing a cooling and revitalizing sensation …" at bounding box center [466, 414] width 386 height 13
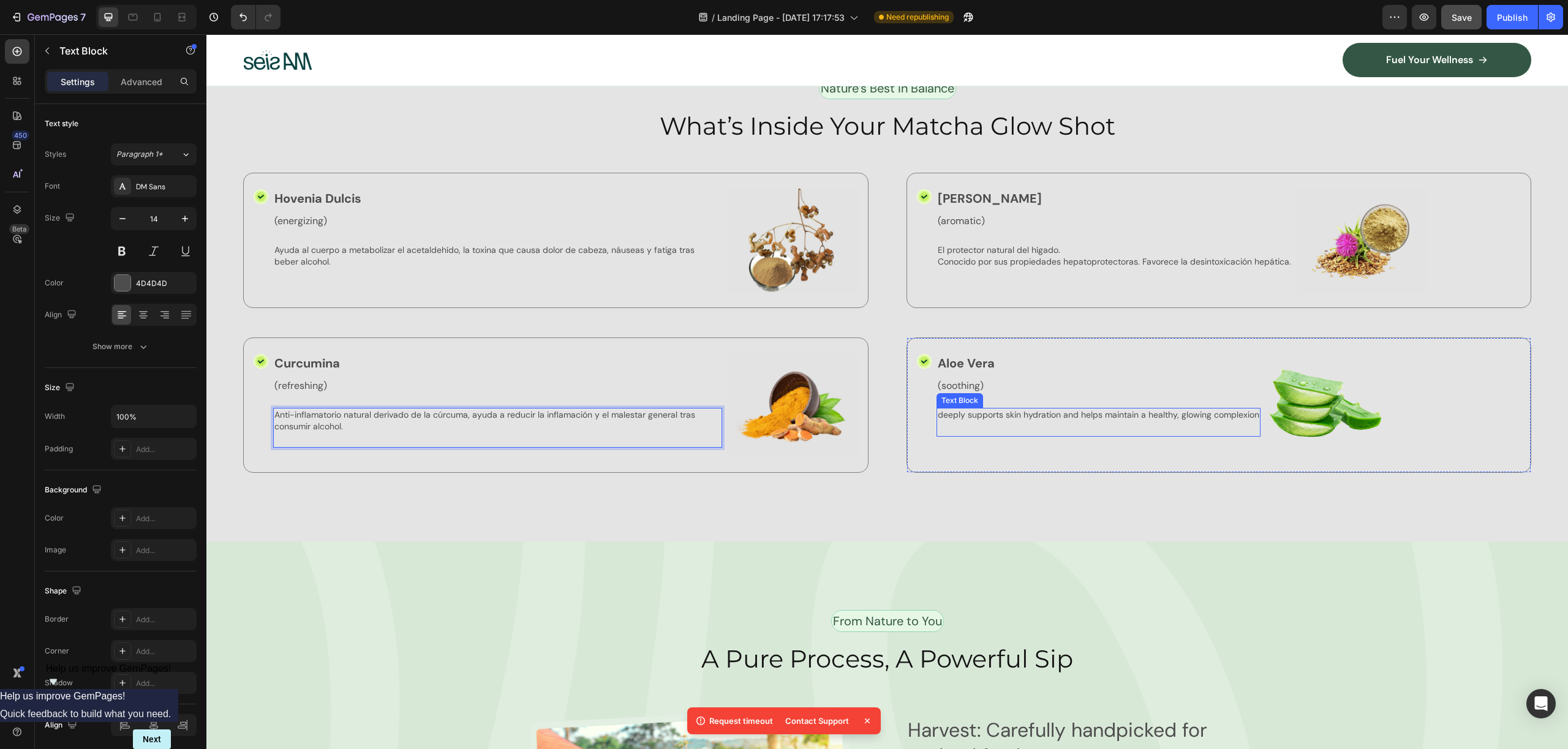
click at [1002, 373] on div "Aloe Vera Text Block" at bounding box center [1098, 365] width 324 height 25
drag, startPoint x: 1032, startPoint y: 341, endPoint x: 1064, endPoint y: 340, distance: 32.0
click at [1033, 341] on div at bounding box center [1033, 342] width 15 height 15
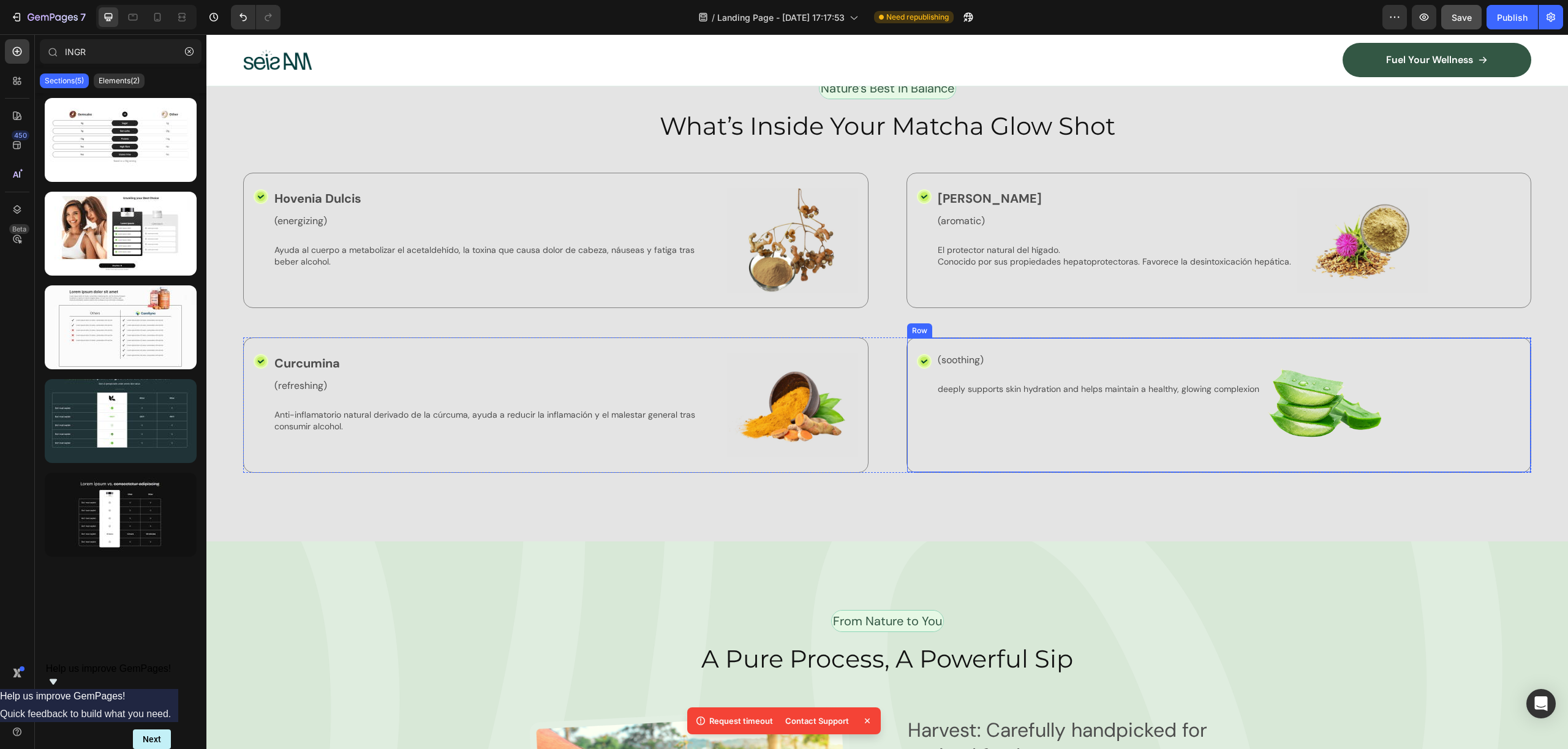
click at [1076, 338] on div "Icon (soothing) Text Block deeply supports skin hydration and helps maintain a …" at bounding box center [1219, 406] width 625 height 135
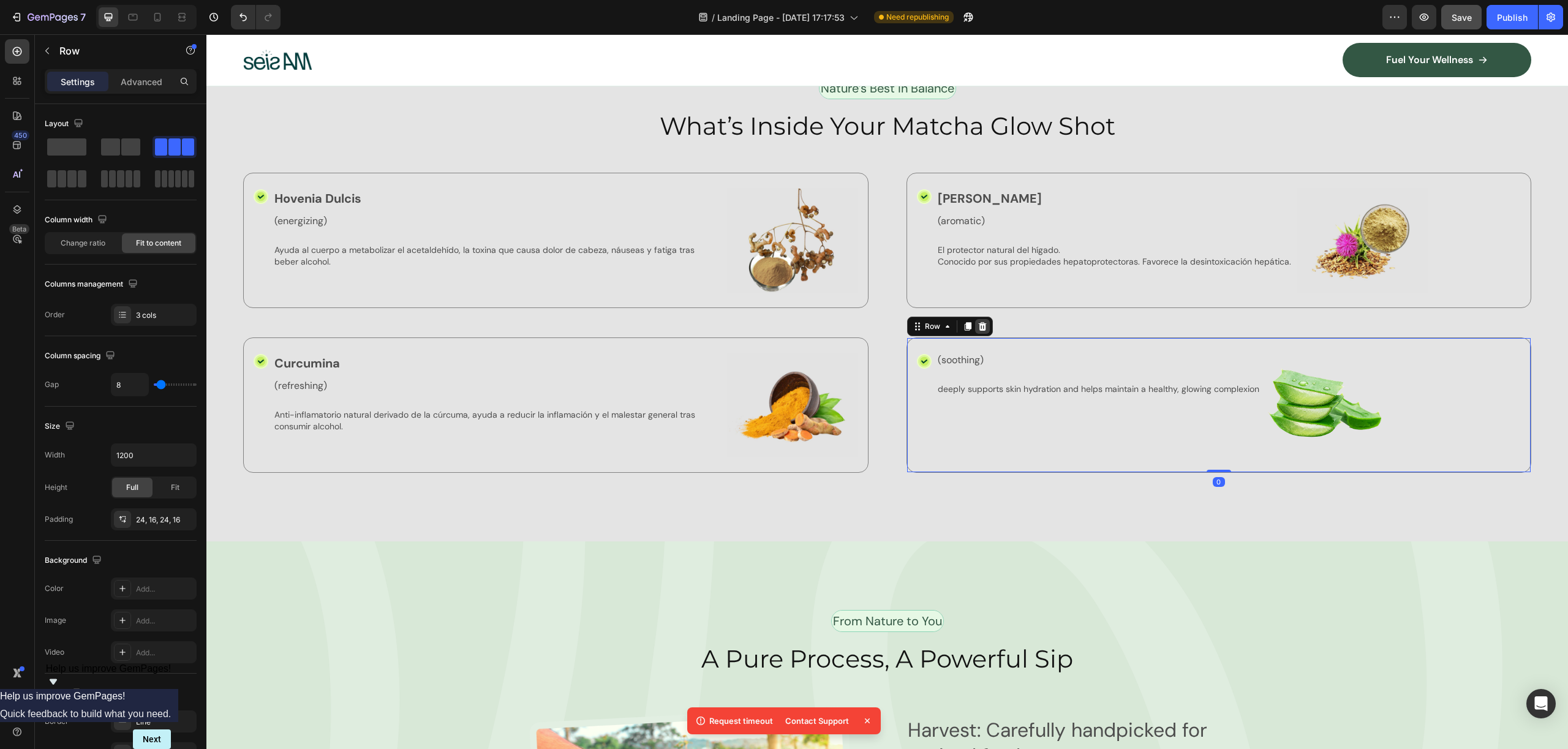
click at [978, 322] on icon at bounding box center [982, 326] width 8 height 8
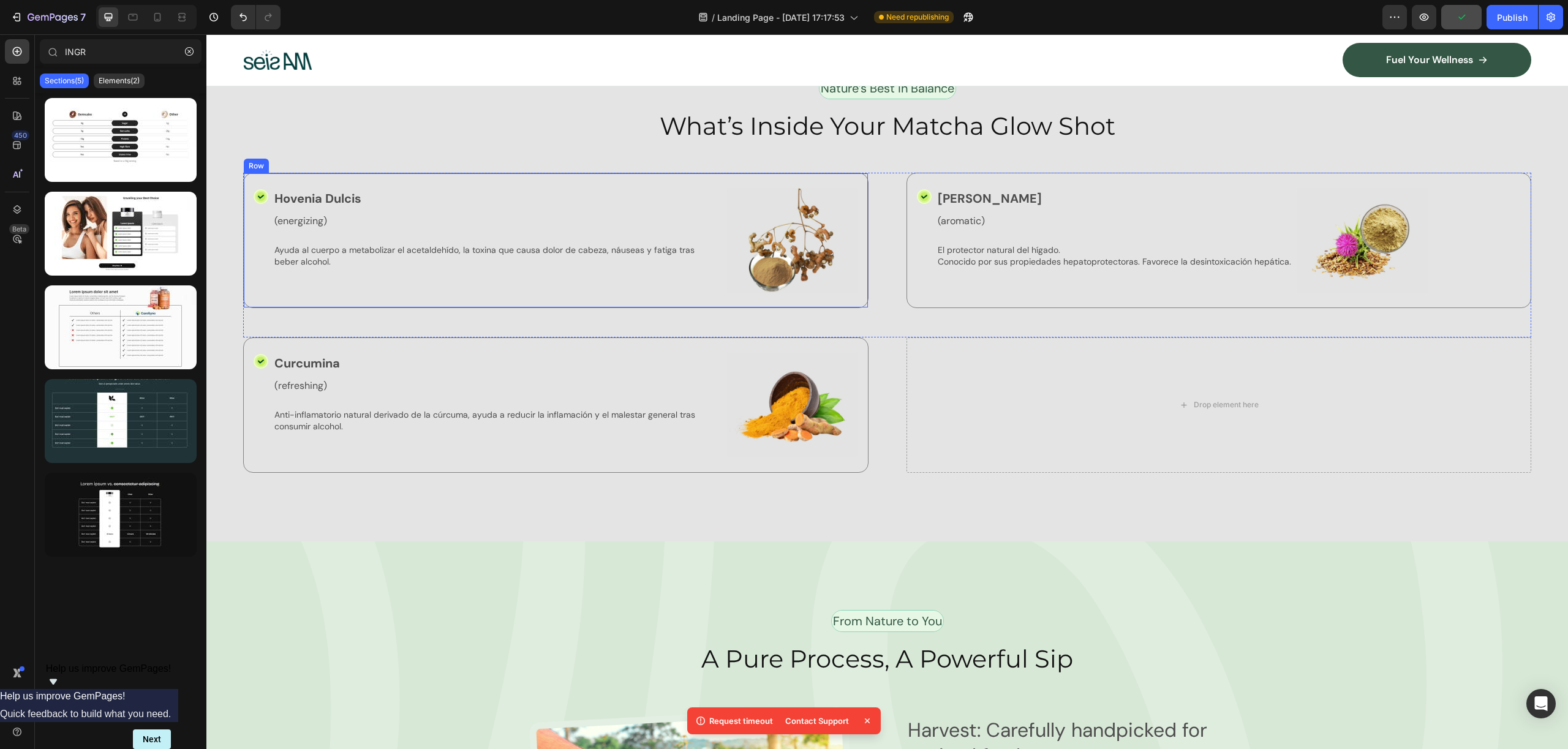
click at [349, 176] on div "Icon Hovenia Dulcis Text Block (energizing) Text Block Ayuda al cuerpo a metabo…" at bounding box center [555, 241] width 625 height 135
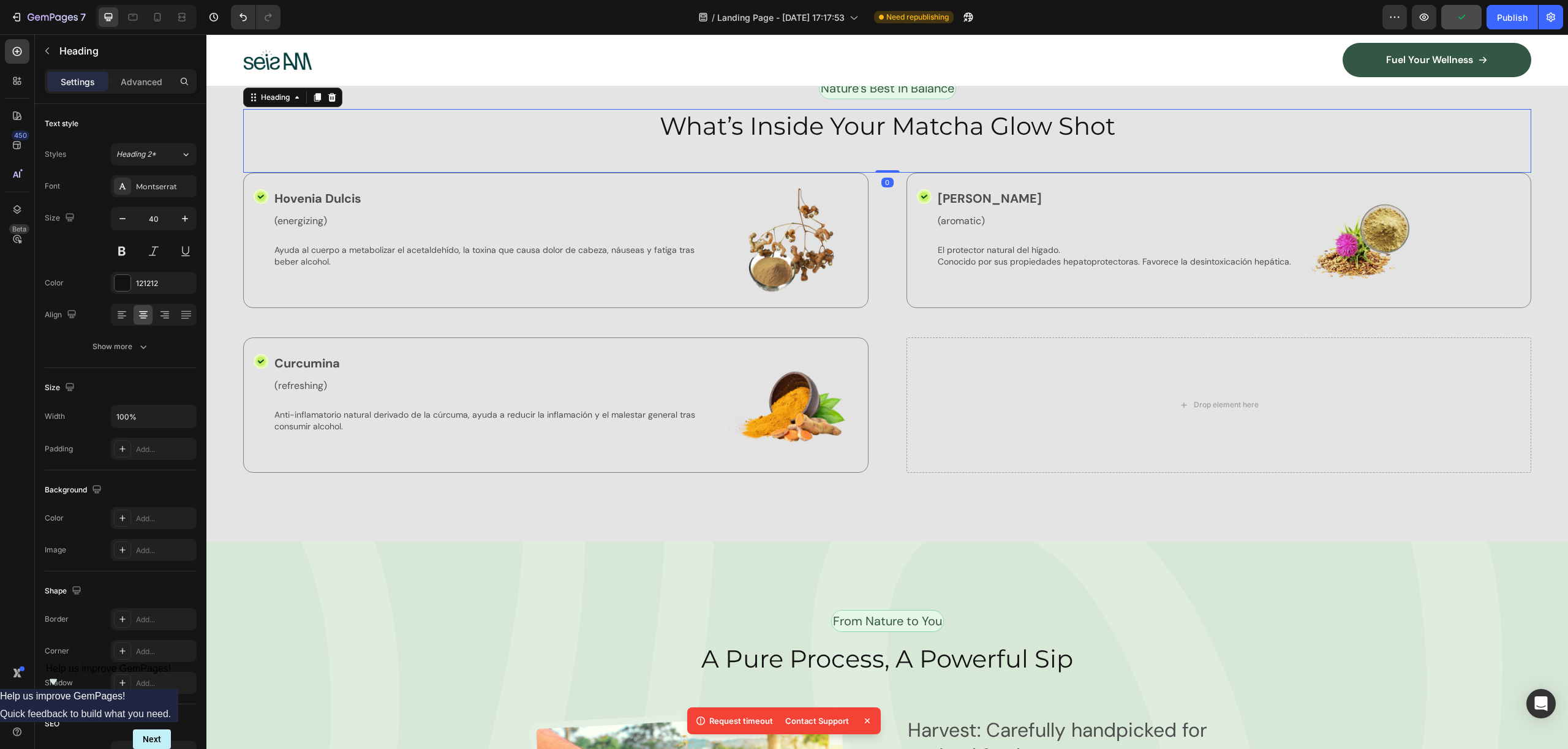
click at [369, 135] on h2 "What’s Inside Your Matcha Glow Shot" at bounding box center [887, 126] width 1288 height 34
click at [893, 200] on div "Icon Hovenia Dulcis Text Block (energizing) Text Block Ayuda al cuerpo a metabo…" at bounding box center [887, 255] width 1288 height 165
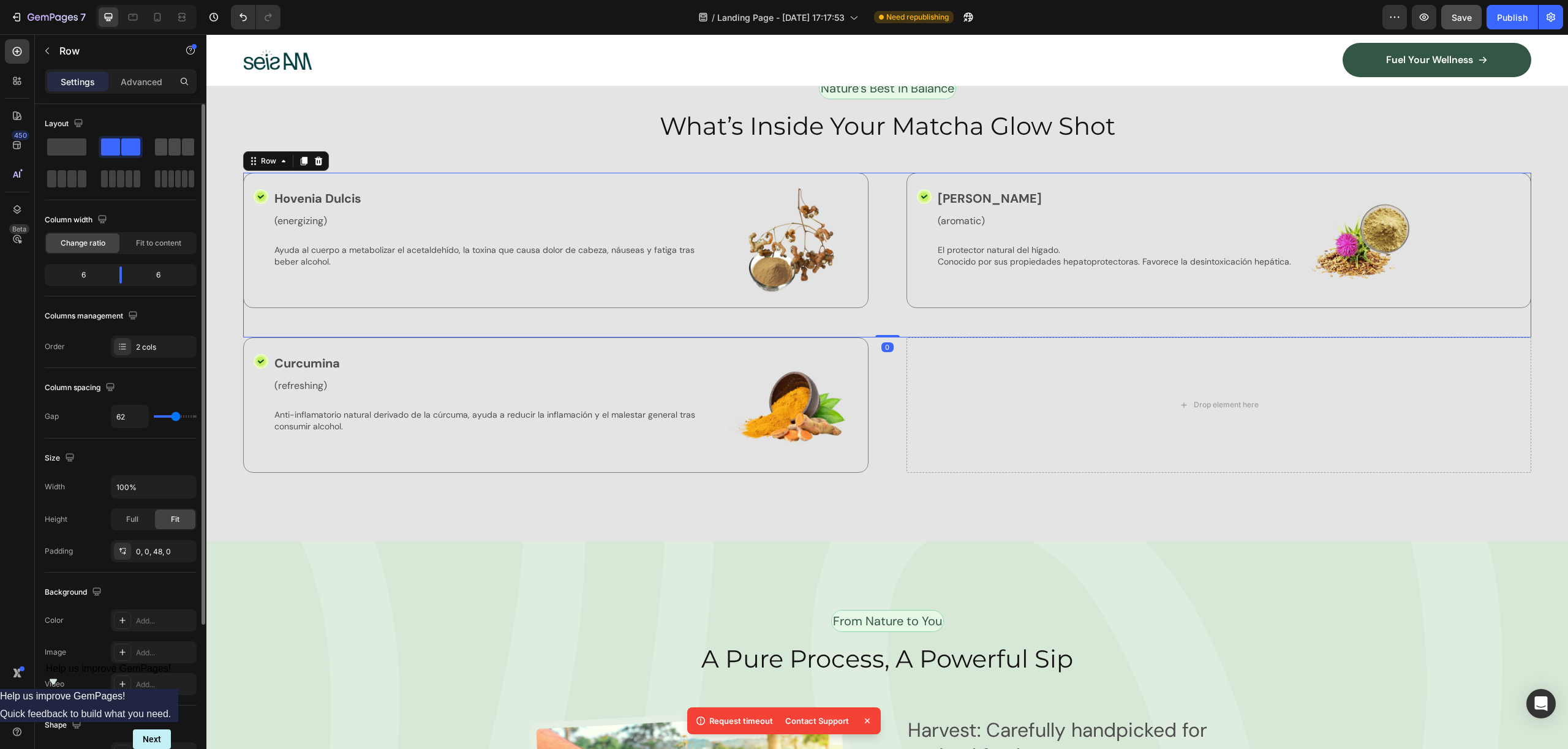
click at [168, 143] on span at bounding box center [174, 147] width 12 height 17
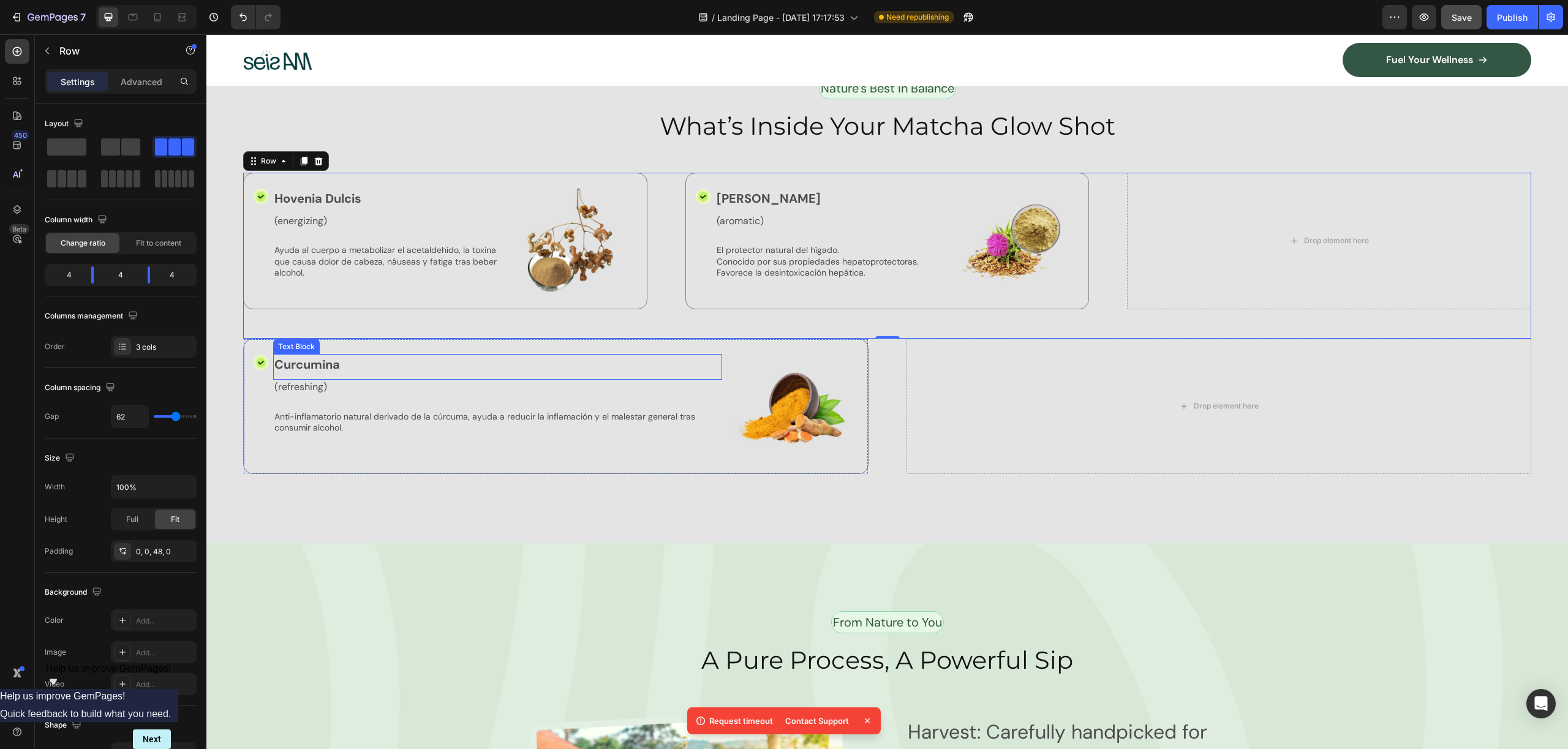
click at [446, 355] on p "Curcumina" at bounding box center [498, 364] width 446 height 19
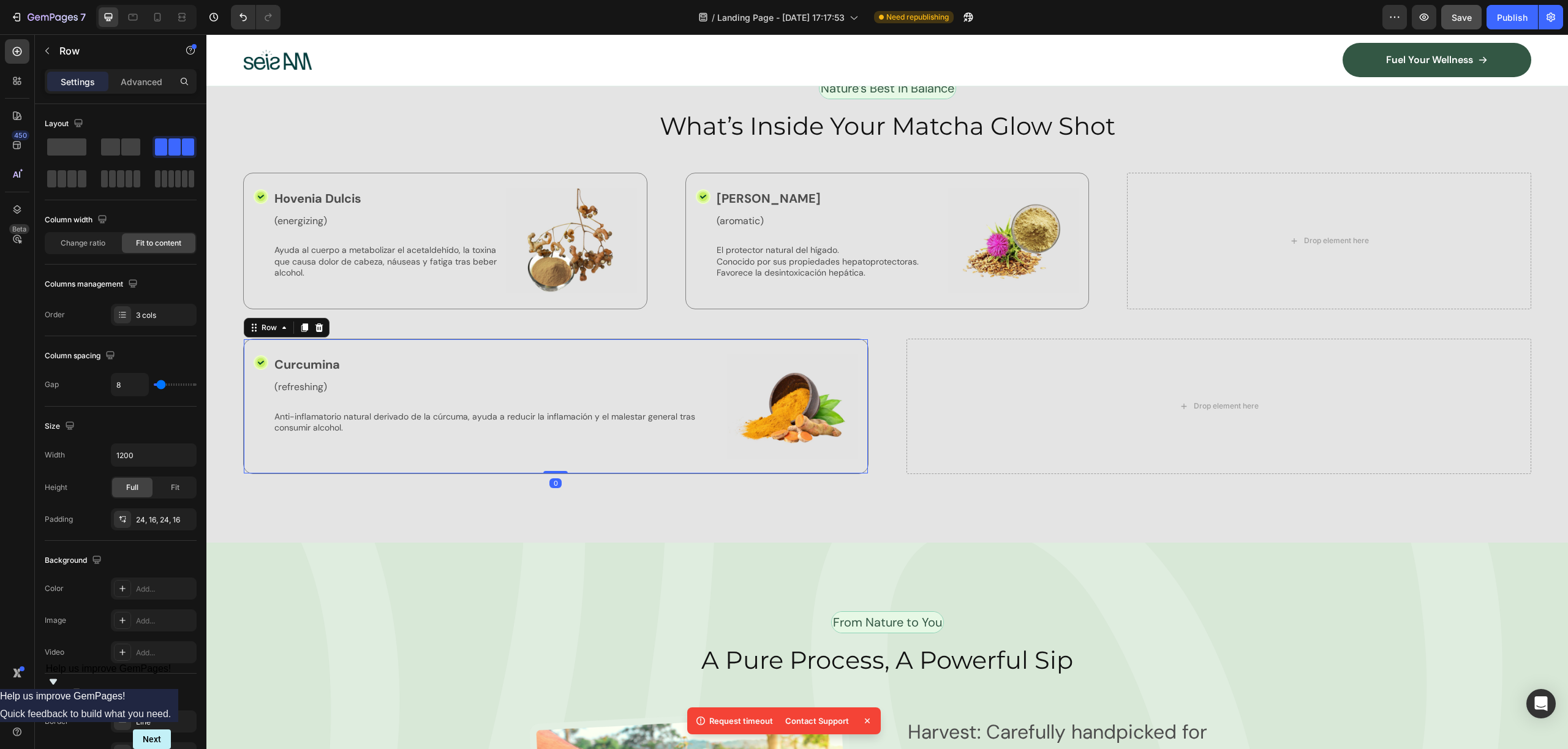
click at [445, 341] on div "Icon Curcumina Text Block (refreshing) Text Block Anti-inflamatorio natural der…" at bounding box center [555, 406] width 625 height 135
click at [908, 178] on div "Icon Cardo Mariano Text Block (aromatic) Text Block El protector natural del hí…" at bounding box center [887, 241] width 404 height 136
click at [743, 159] on icon at bounding box center [745, 161] width 7 height 8
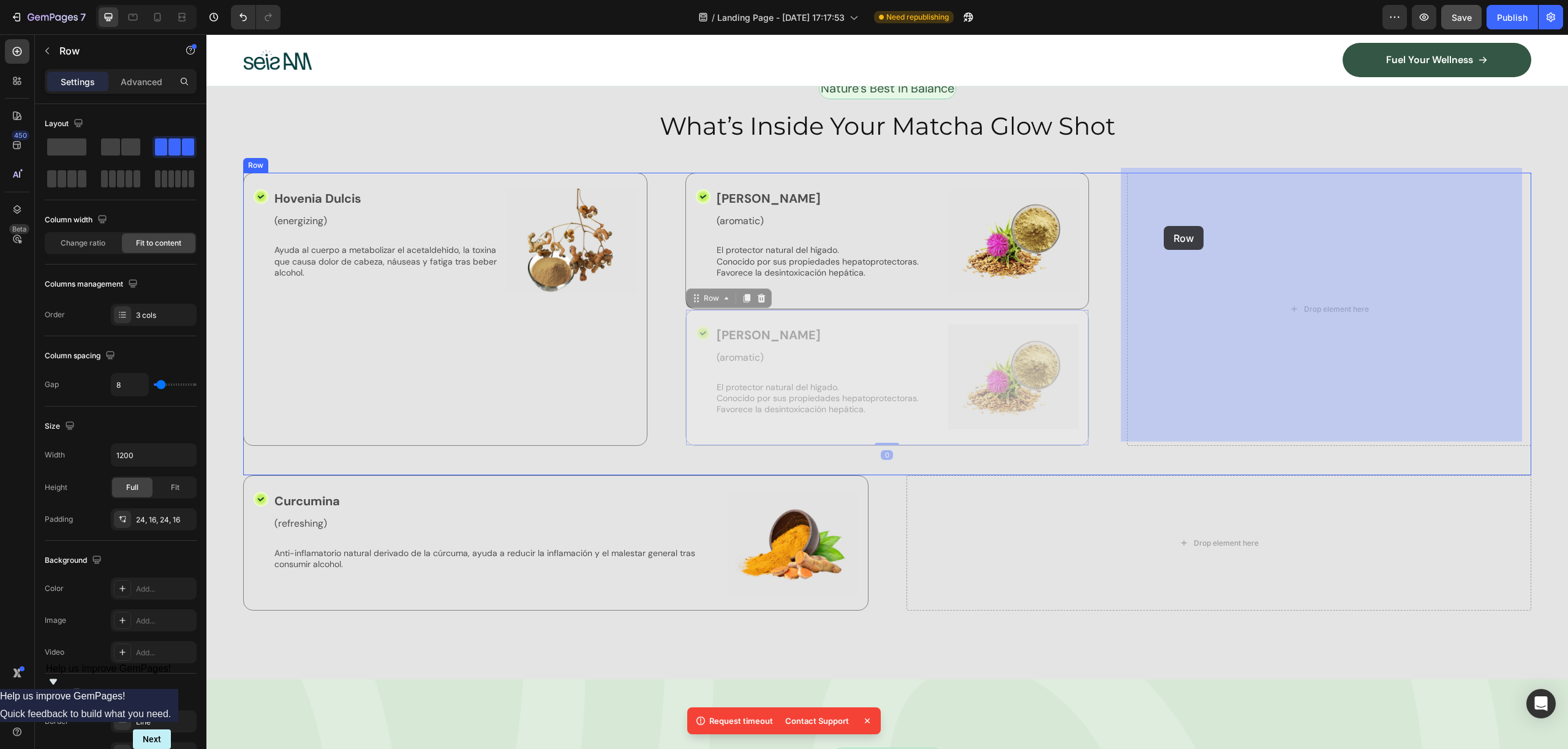
drag, startPoint x: 693, startPoint y: 295, endPoint x: 1163, endPoint y: 227, distance: 474.9
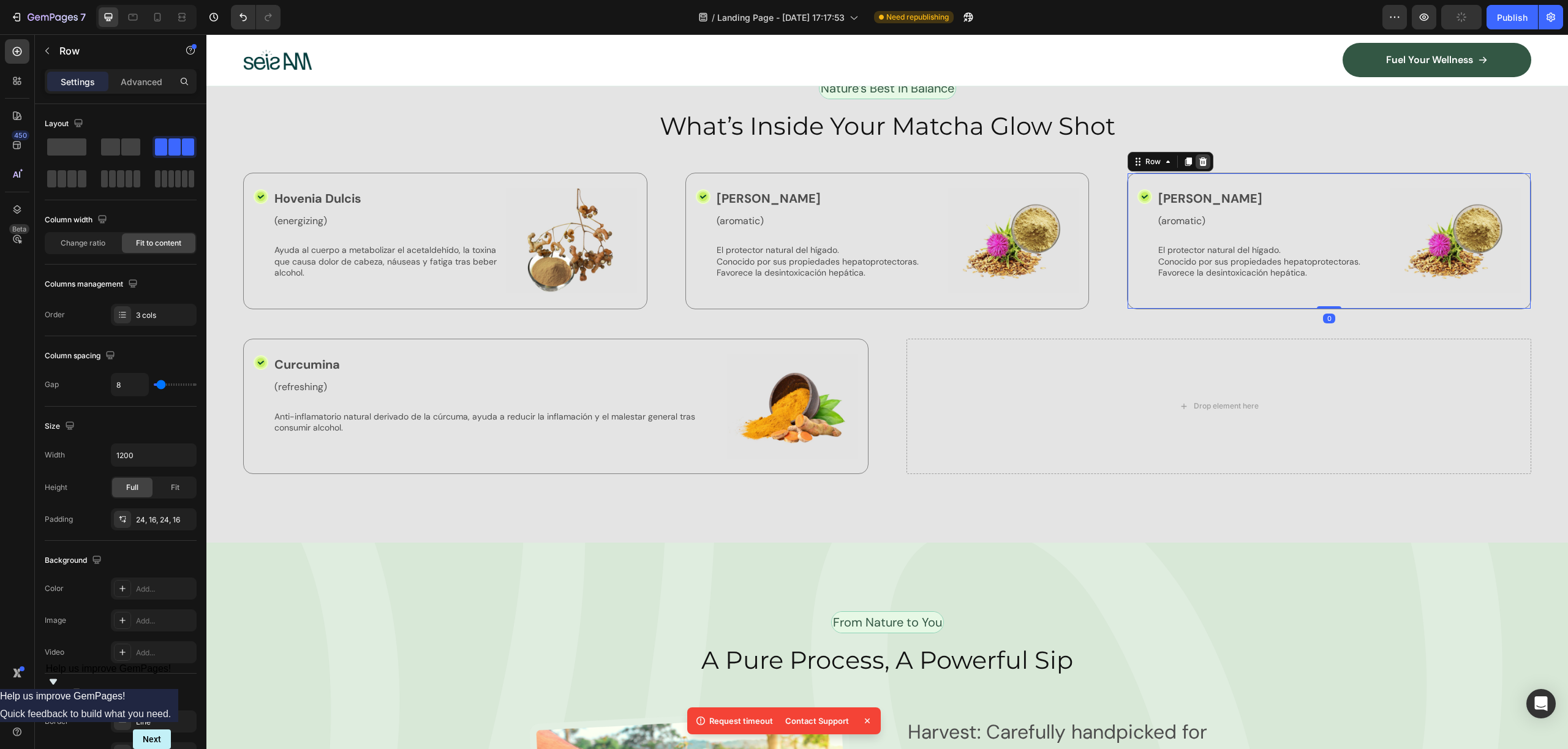
click at [1196, 162] on div at bounding box center [1203, 162] width 15 height 15
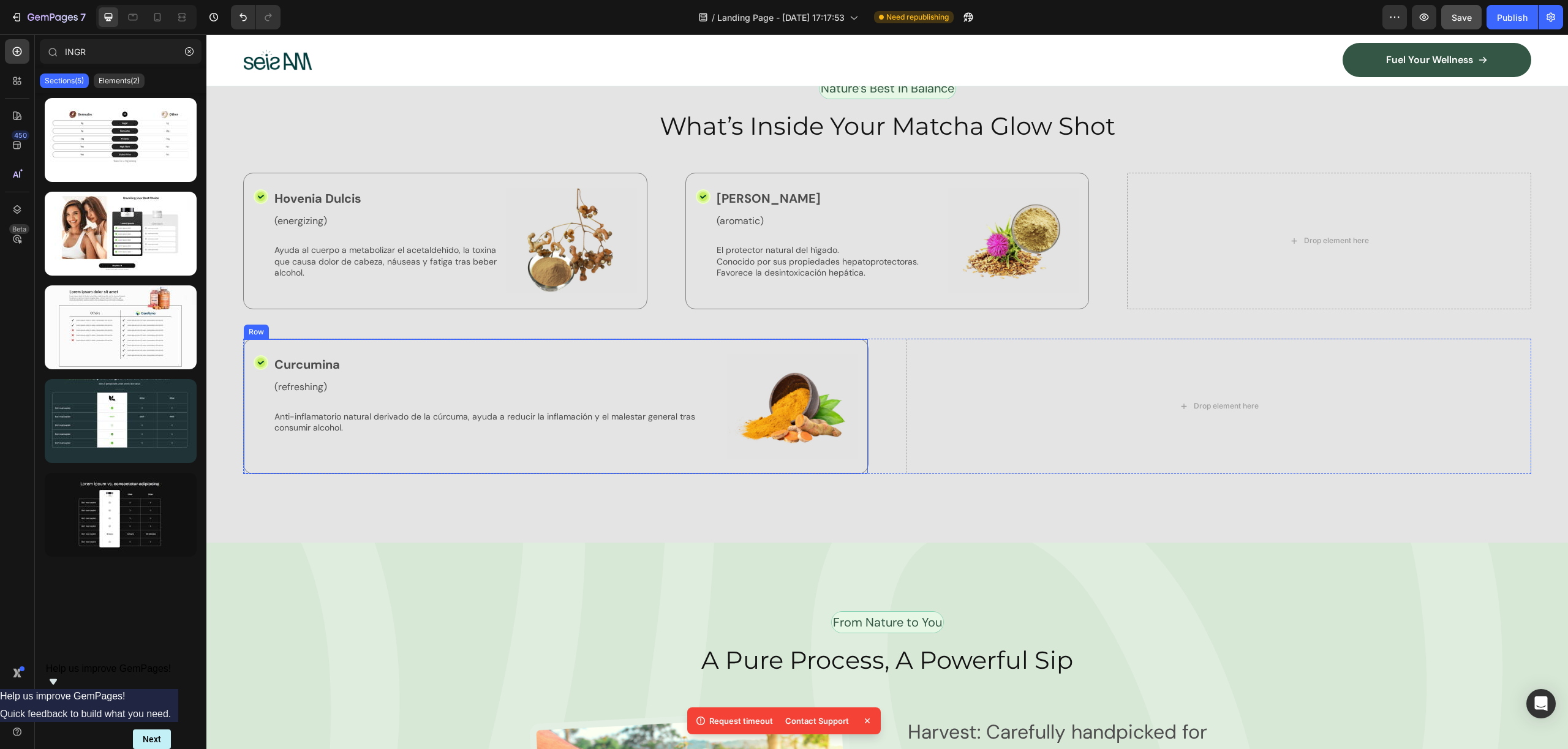
click at [376, 344] on div "Icon Curcumina Text Block (refreshing) Text Block Anti-inflamatorio natural der…" at bounding box center [555, 406] width 625 height 135
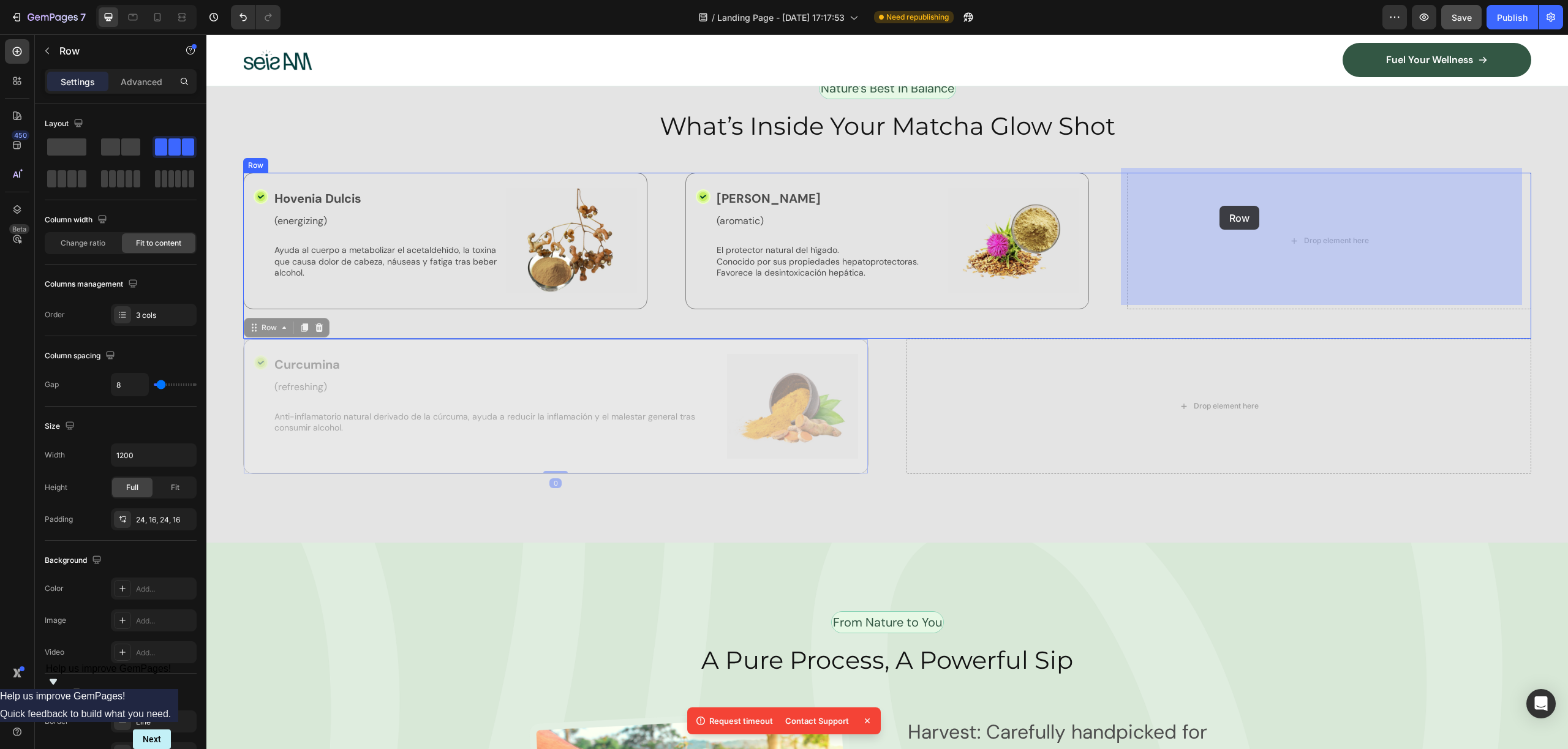
drag, startPoint x: 253, startPoint y: 325, endPoint x: 1256, endPoint y: 236, distance: 1006.9
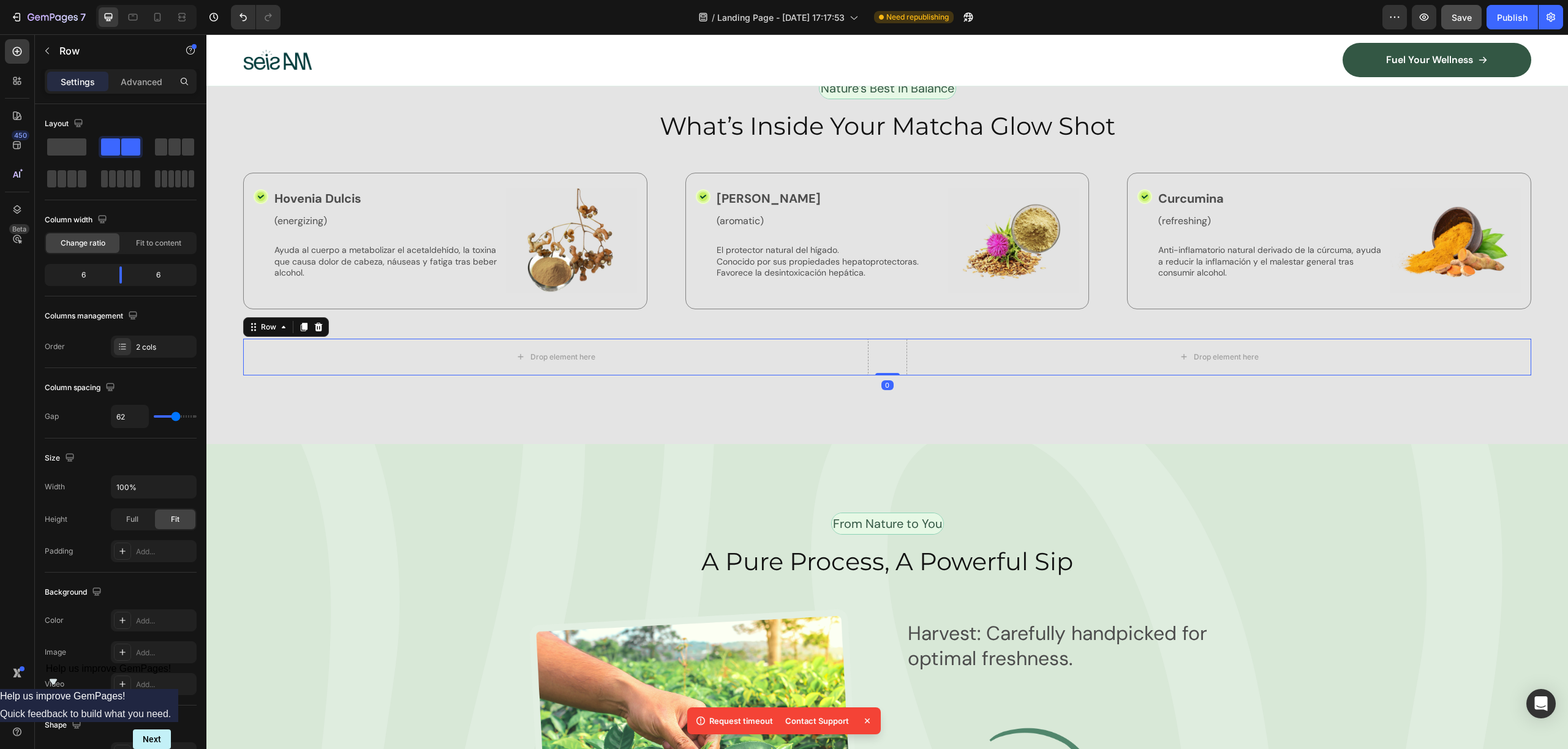
click at [865, 343] on div "Drop element here Drop element here Row 0" at bounding box center [887, 357] width 1288 height 37
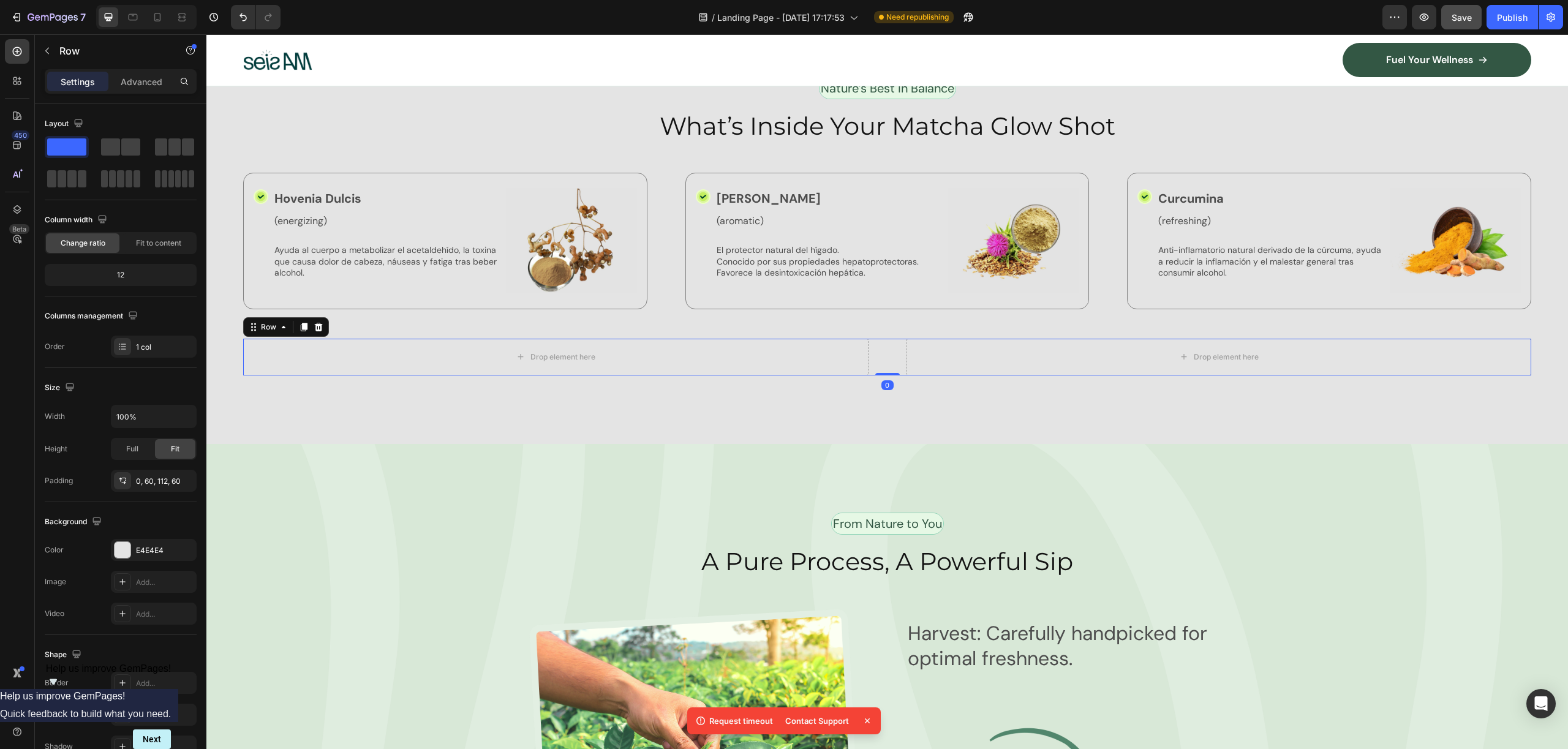
click at [854, 382] on div "Nature’s Best in Balance Text Block Row What’s Inside Your Matcha Glow Shot Hea…" at bounding box center [887, 261] width 1362 height 367
click at [436, 353] on div "Drop element here" at bounding box center [555, 357] width 625 height 37
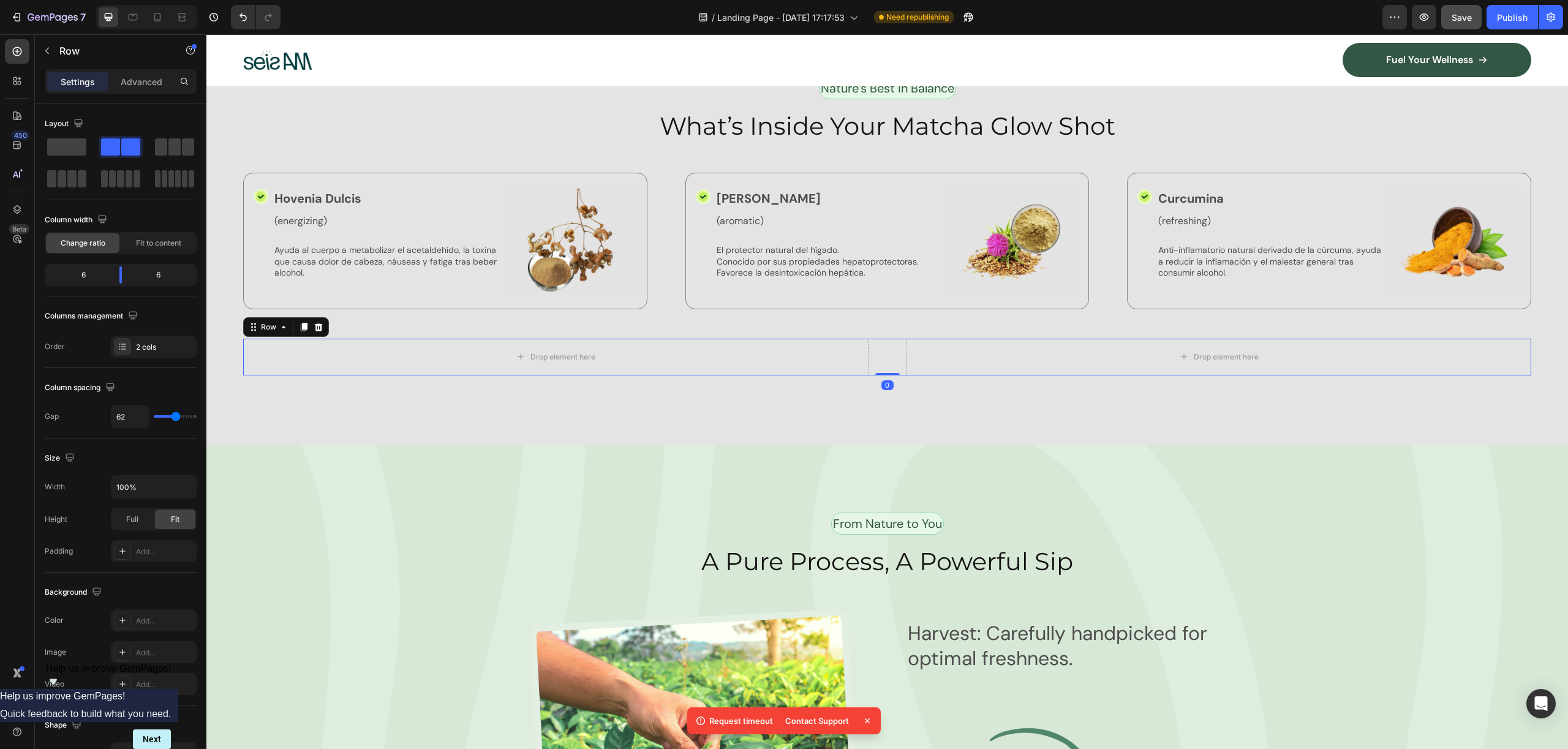
click at [319, 323] on icon at bounding box center [318, 327] width 8 height 8
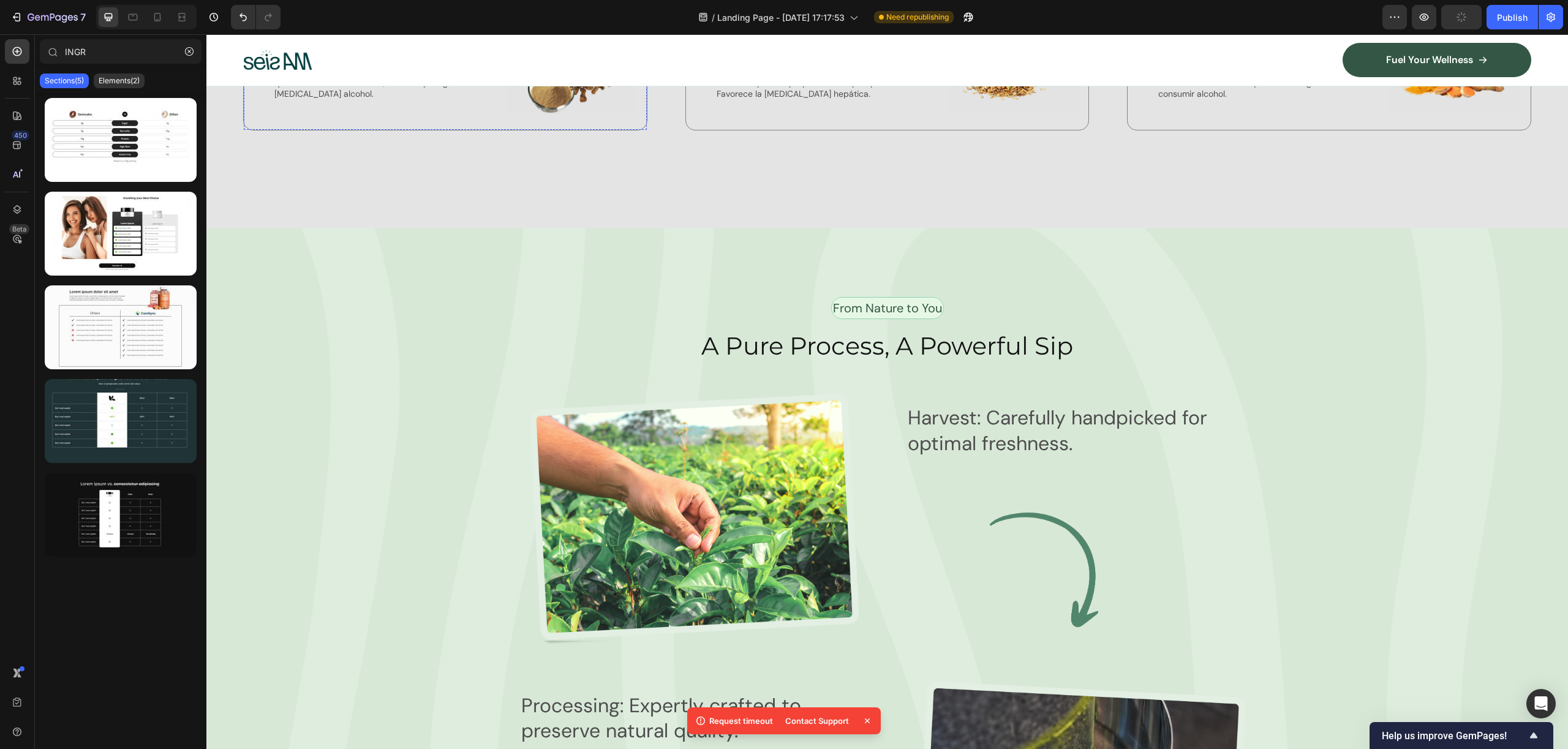
click at [368, 29] on p "Hovenia Dulcis" at bounding box center [387, 20] width 225 height 19
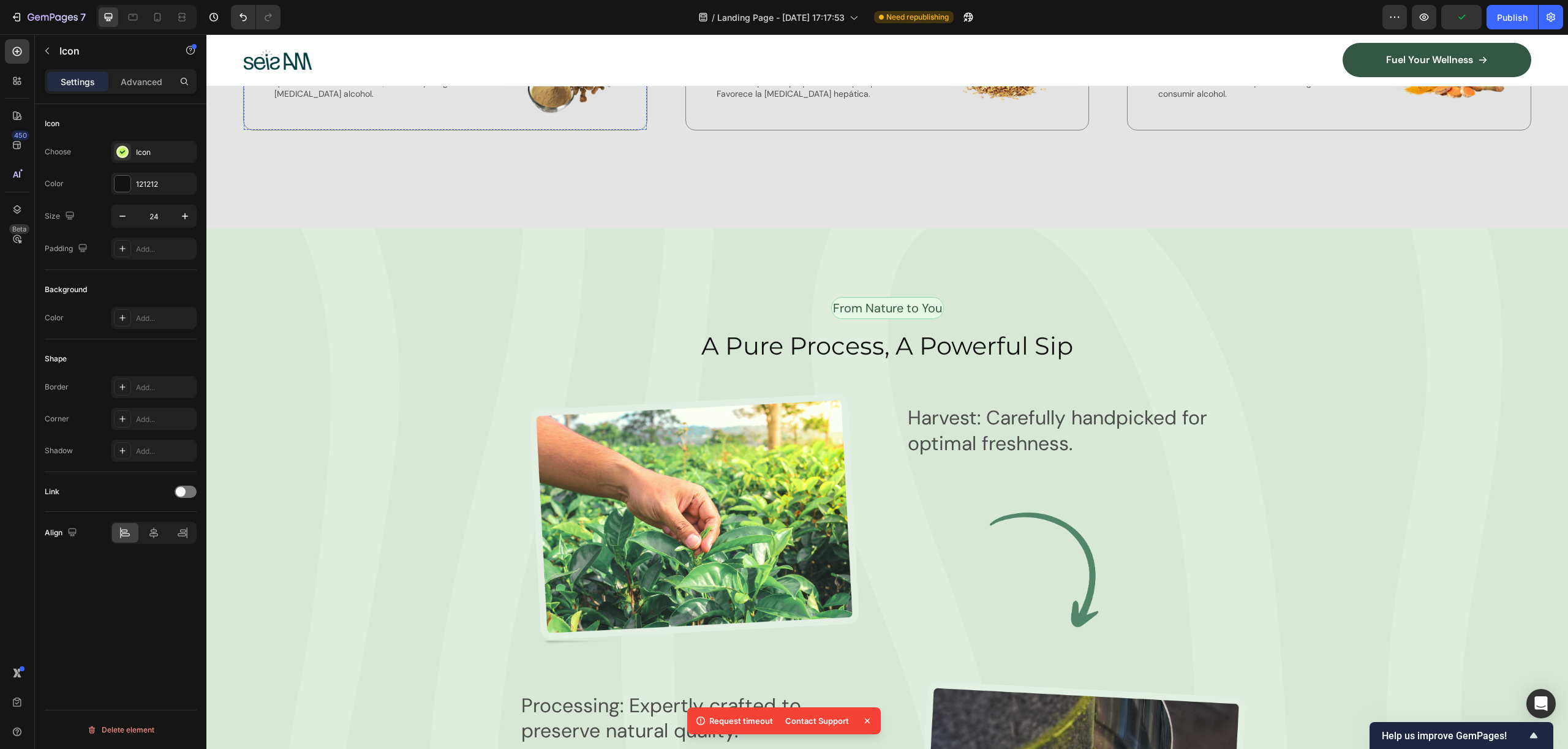
click at [254, 25] on icon at bounding box center [261, 18] width 15 height 15
click at [127, 149] on icon at bounding box center [122, 151] width 12 height 12
click at [85, 186] on div "Color 121212" at bounding box center [120, 183] width 152 height 22
click at [129, 155] on div at bounding box center [122, 151] width 17 height 17
click at [126, 179] on div at bounding box center [122, 183] width 16 height 16
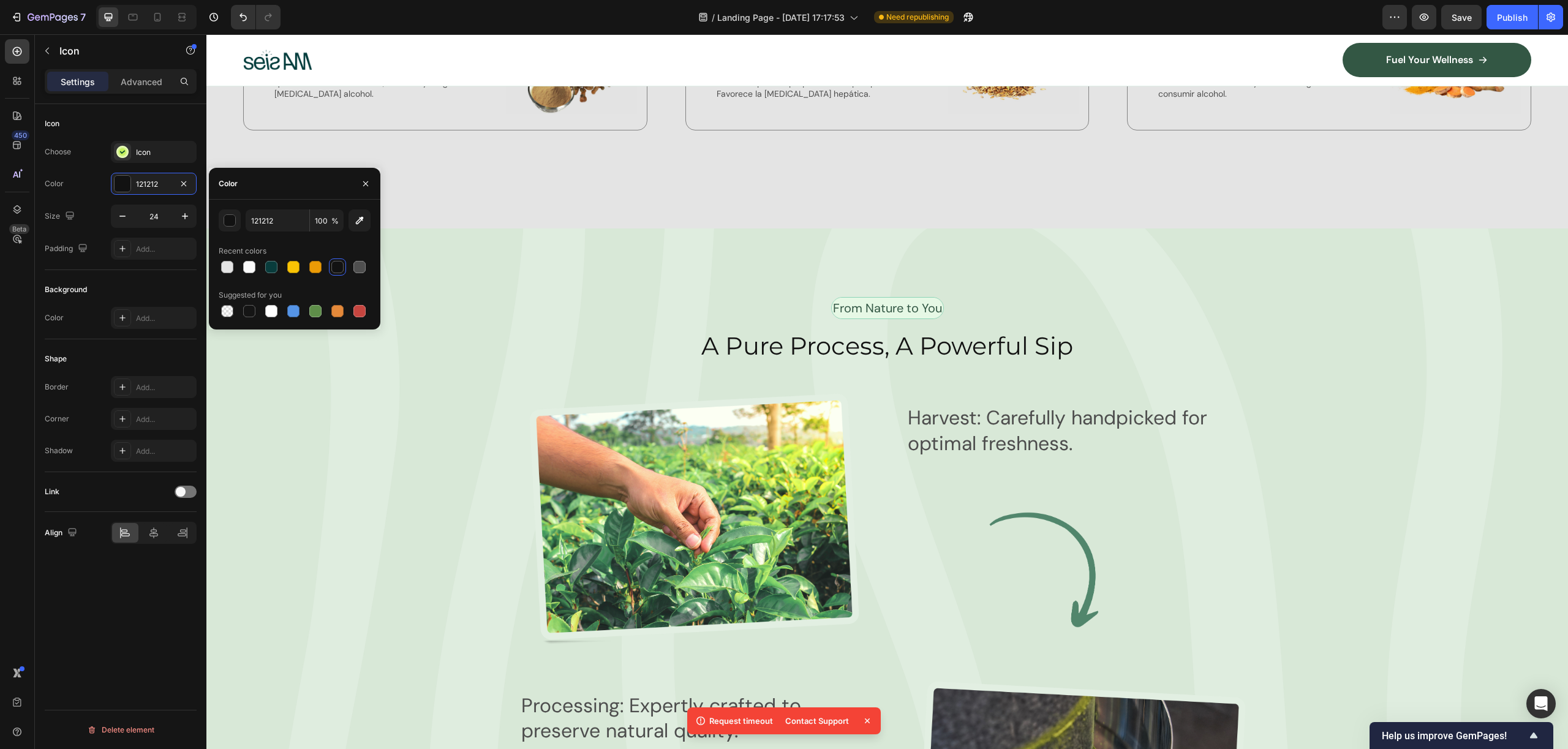
drag, startPoint x: 264, startPoint y: 184, endPoint x: 267, endPoint y: 169, distance: 15.3
click at [264, 183] on div "Color" at bounding box center [295, 183] width 171 height 32
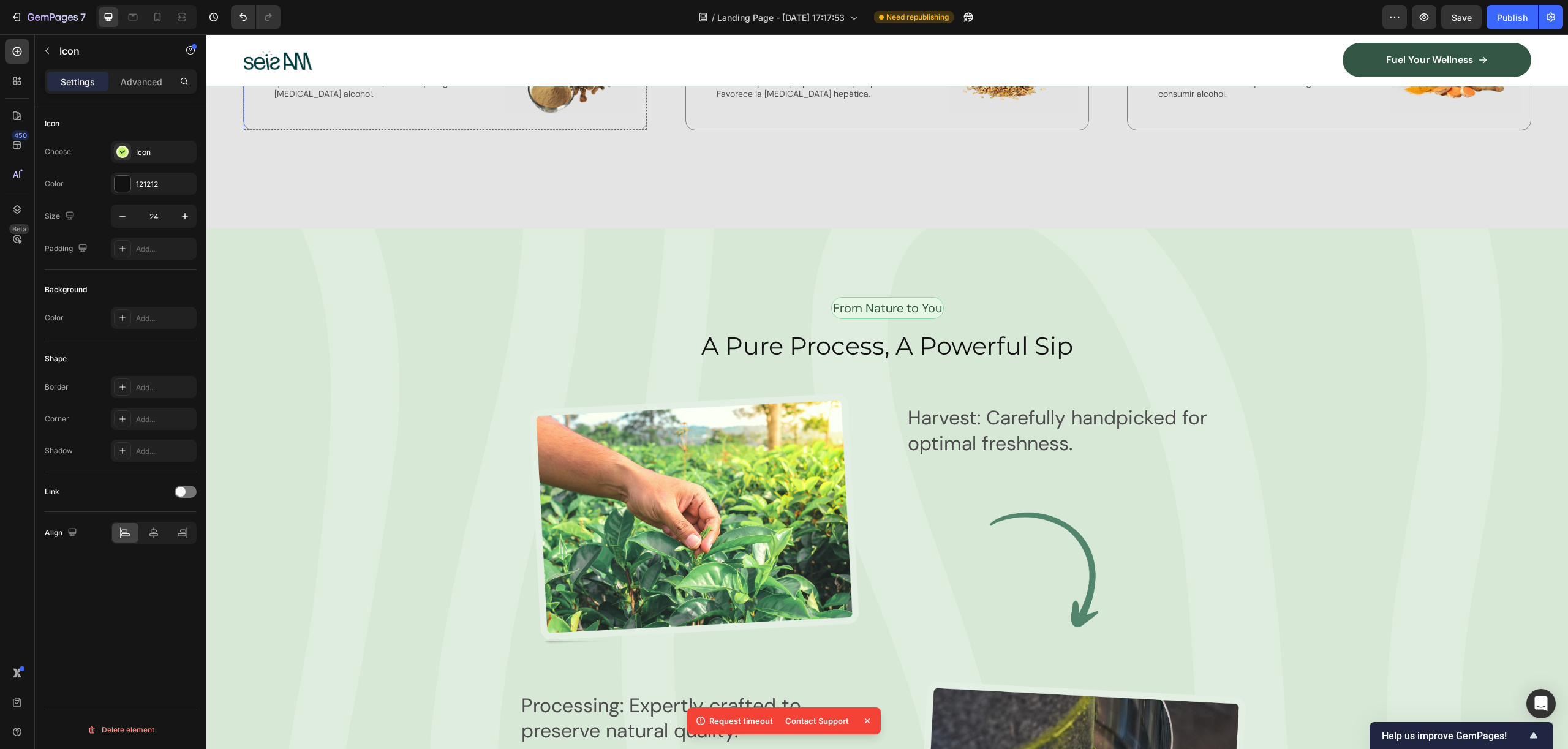
click at [263, 25] on icon at bounding box center [261, 18] width 15 height 15
click at [159, 188] on div "121212" at bounding box center [153, 184] width 36 height 11
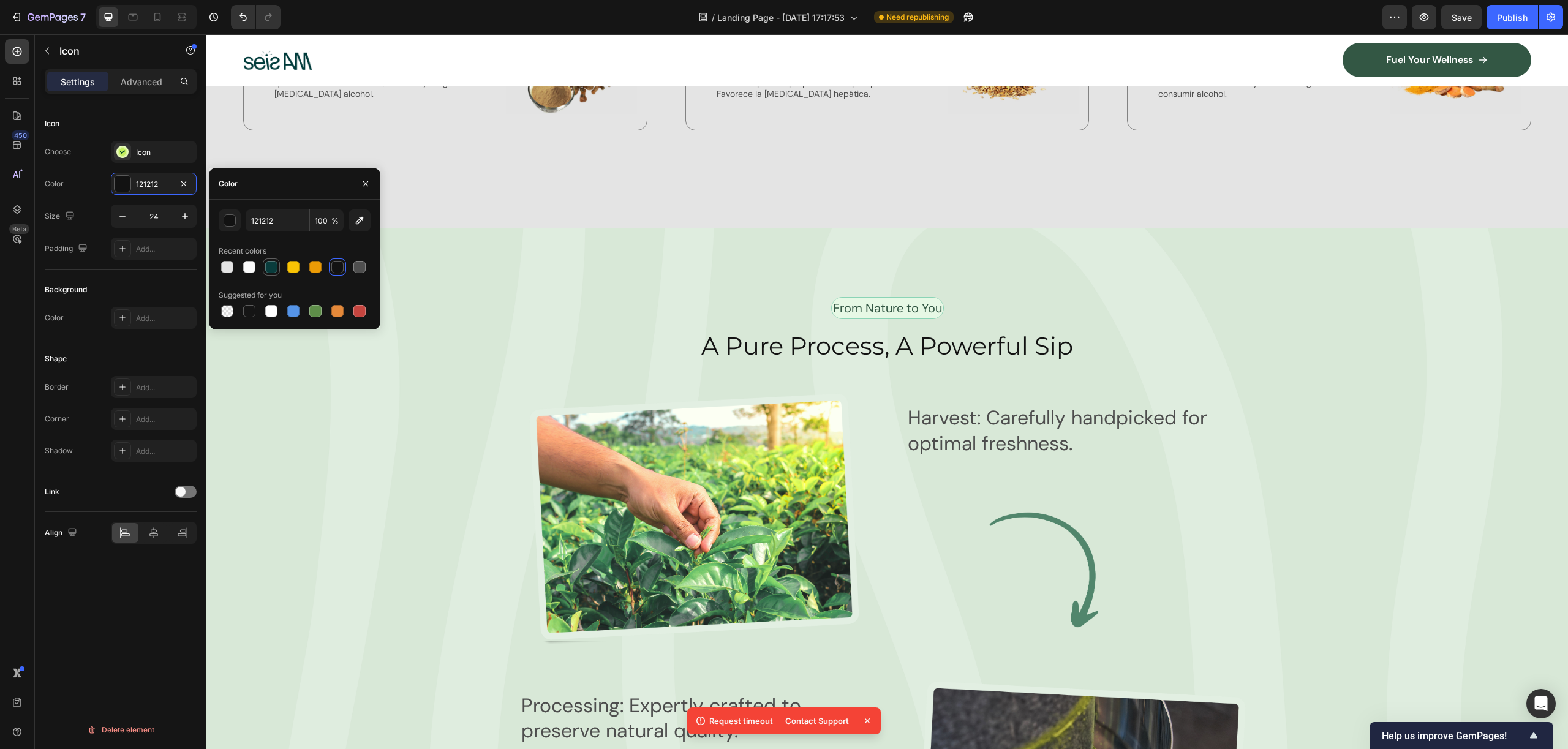
click at [271, 265] on div at bounding box center [271, 266] width 12 height 12
type input "093C3C"
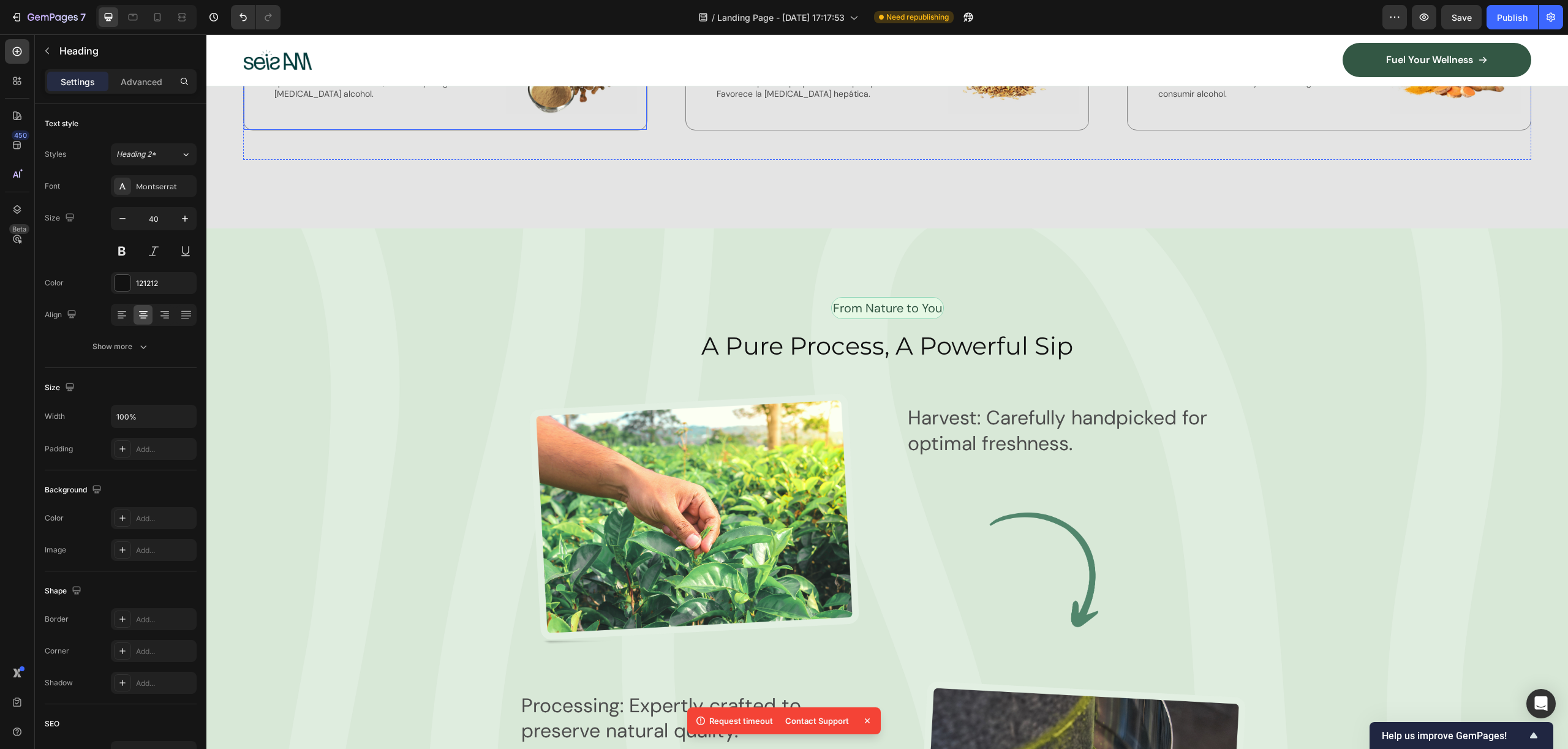
click at [318, 29] on p "Hovenia Dulcis" at bounding box center [387, 20] width 225 height 19
click at [262, 22] on icon at bounding box center [261, 17] width 8 height 8
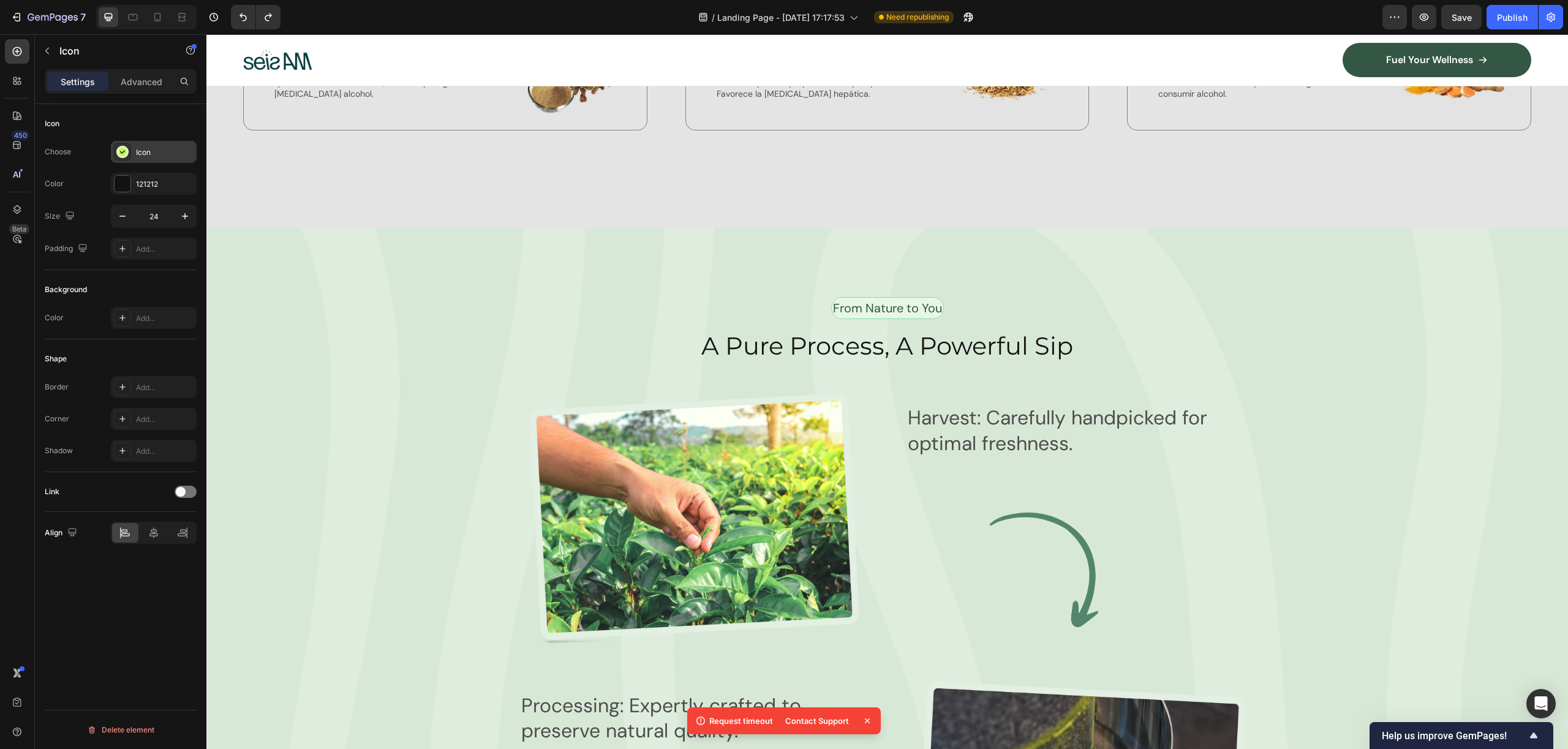
click at [122, 160] on div "Icon" at bounding box center [153, 151] width 86 height 22
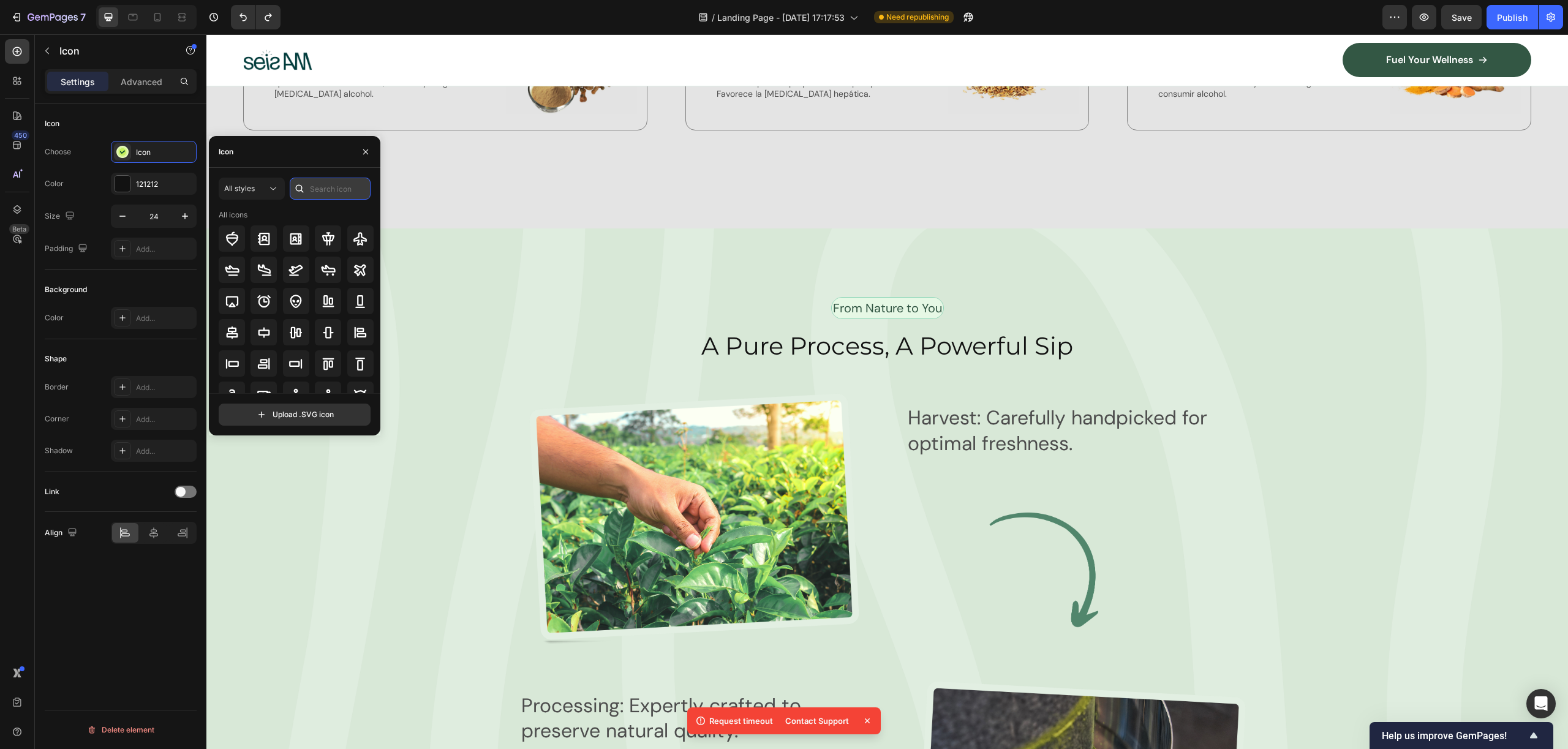
click at [324, 187] on input "text" at bounding box center [330, 188] width 81 height 22
type input "ICON"
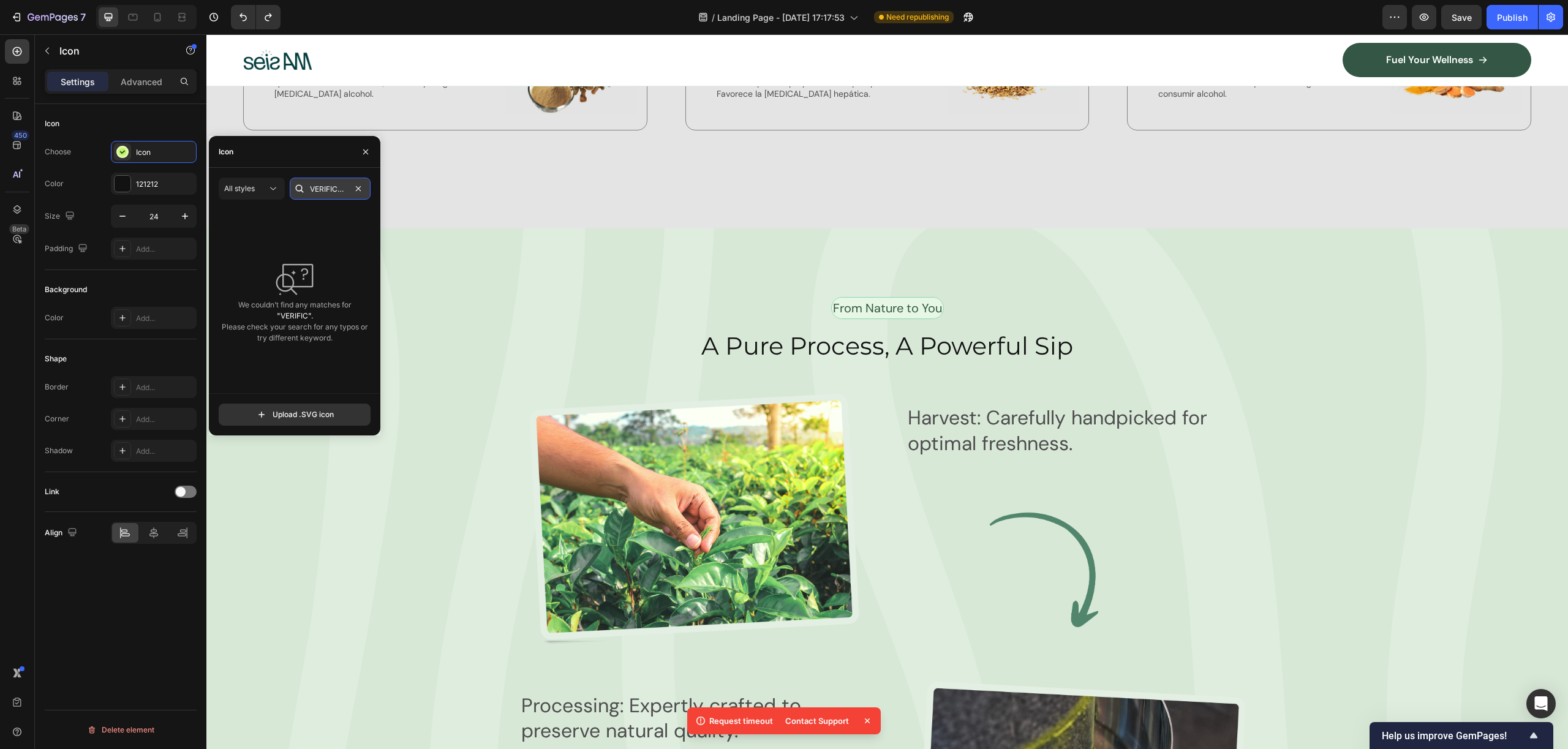
scroll to position [0, 3]
type input "VERIFICA"
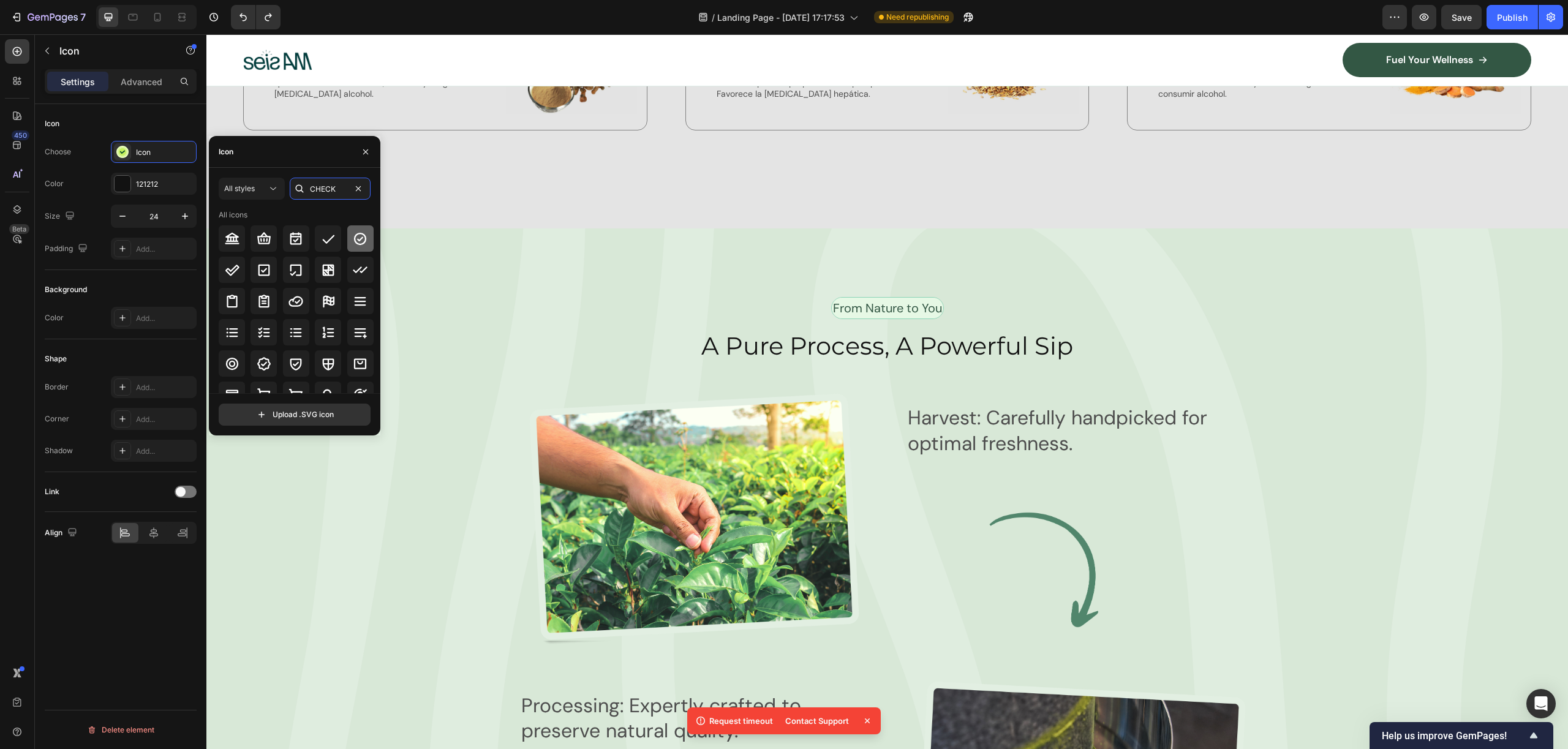
type input "CHECK"
click at [359, 240] on icon at bounding box center [360, 239] width 15 height 15
click at [124, 183] on div at bounding box center [122, 183] width 16 height 16
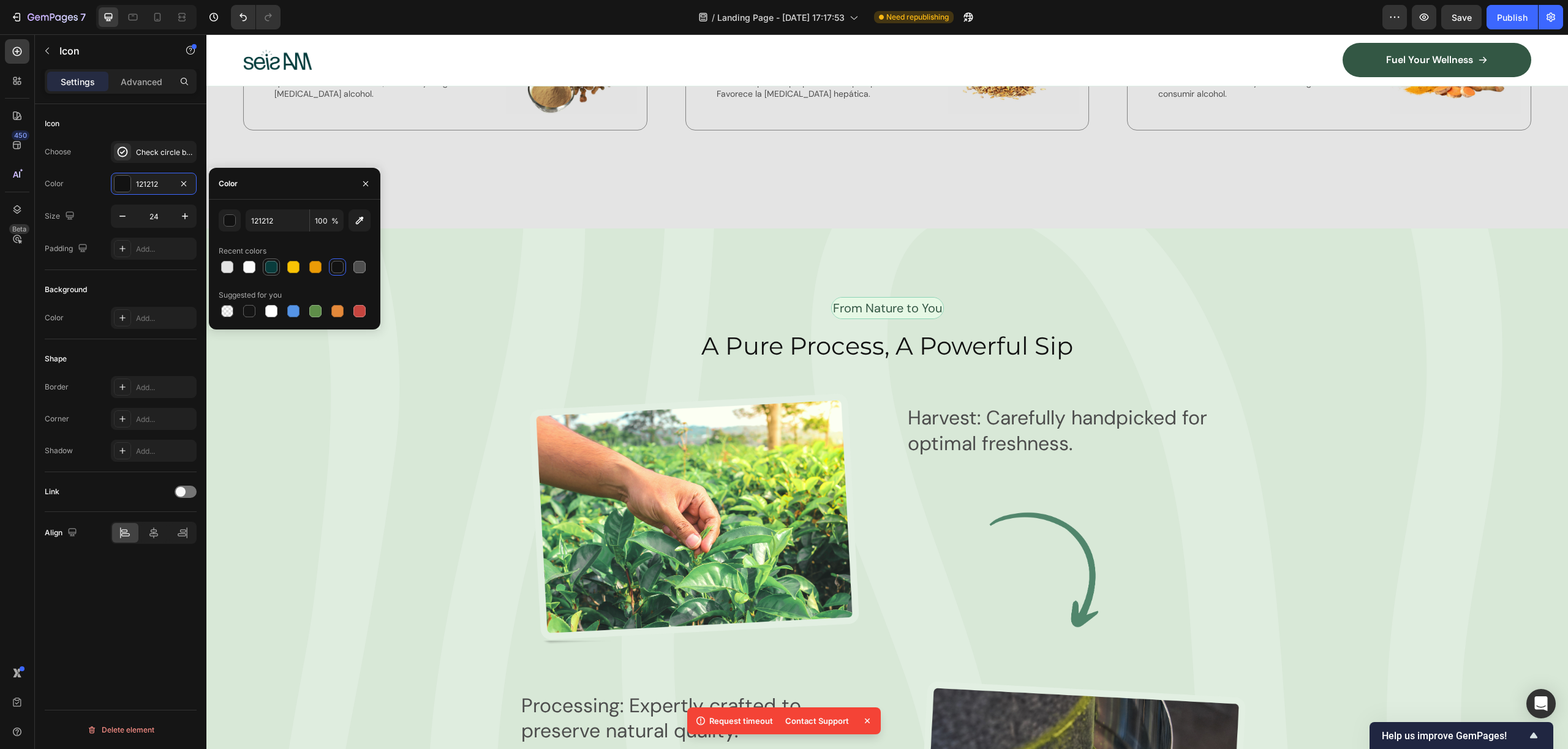
click at [269, 266] on div at bounding box center [271, 266] width 12 height 12
type input "093C3C"
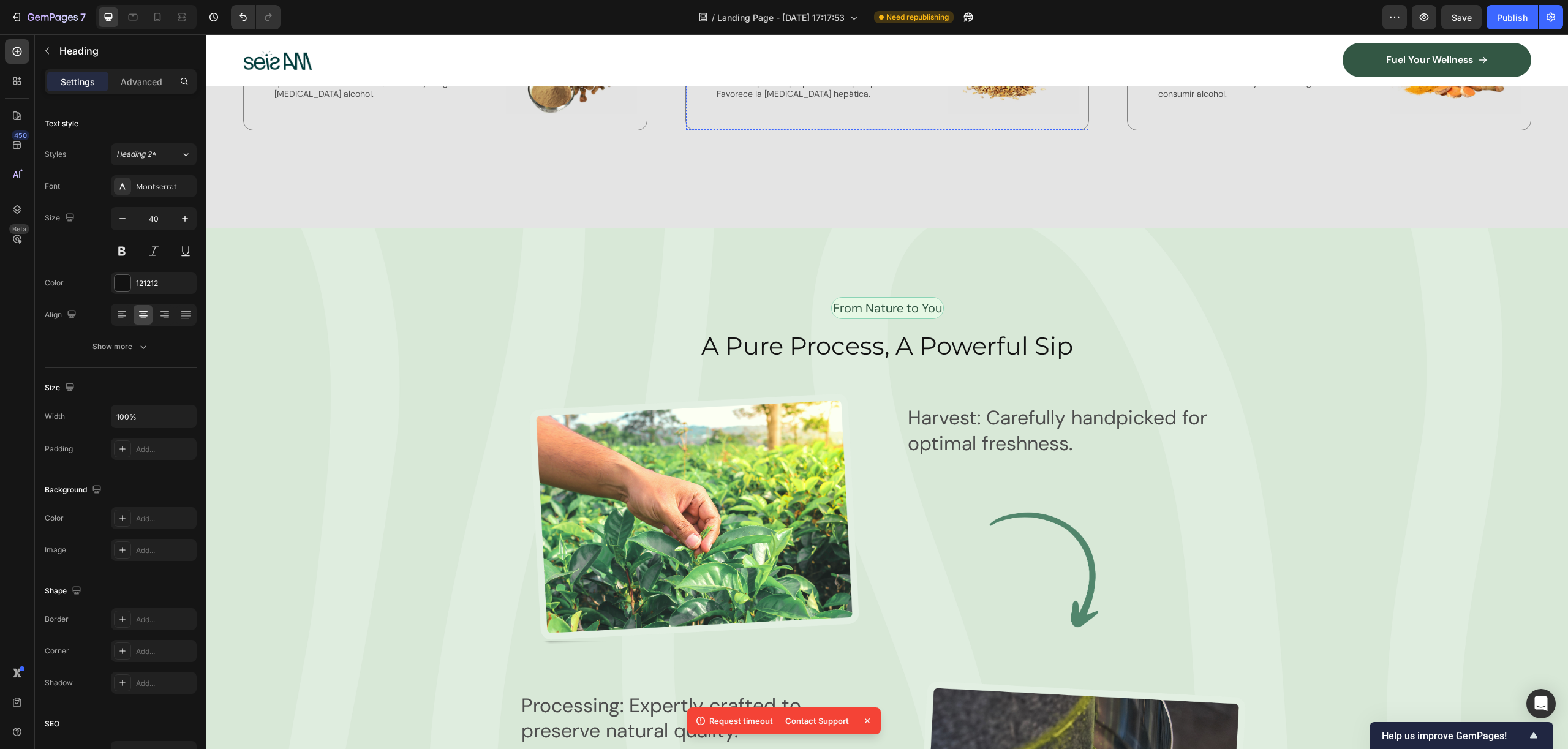
click at [708, 131] on div "Icon Cardo Mariano Text Block (aromatic) Text Block El protector natural del hí…" at bounding box center [887, 61] width 404 height 136
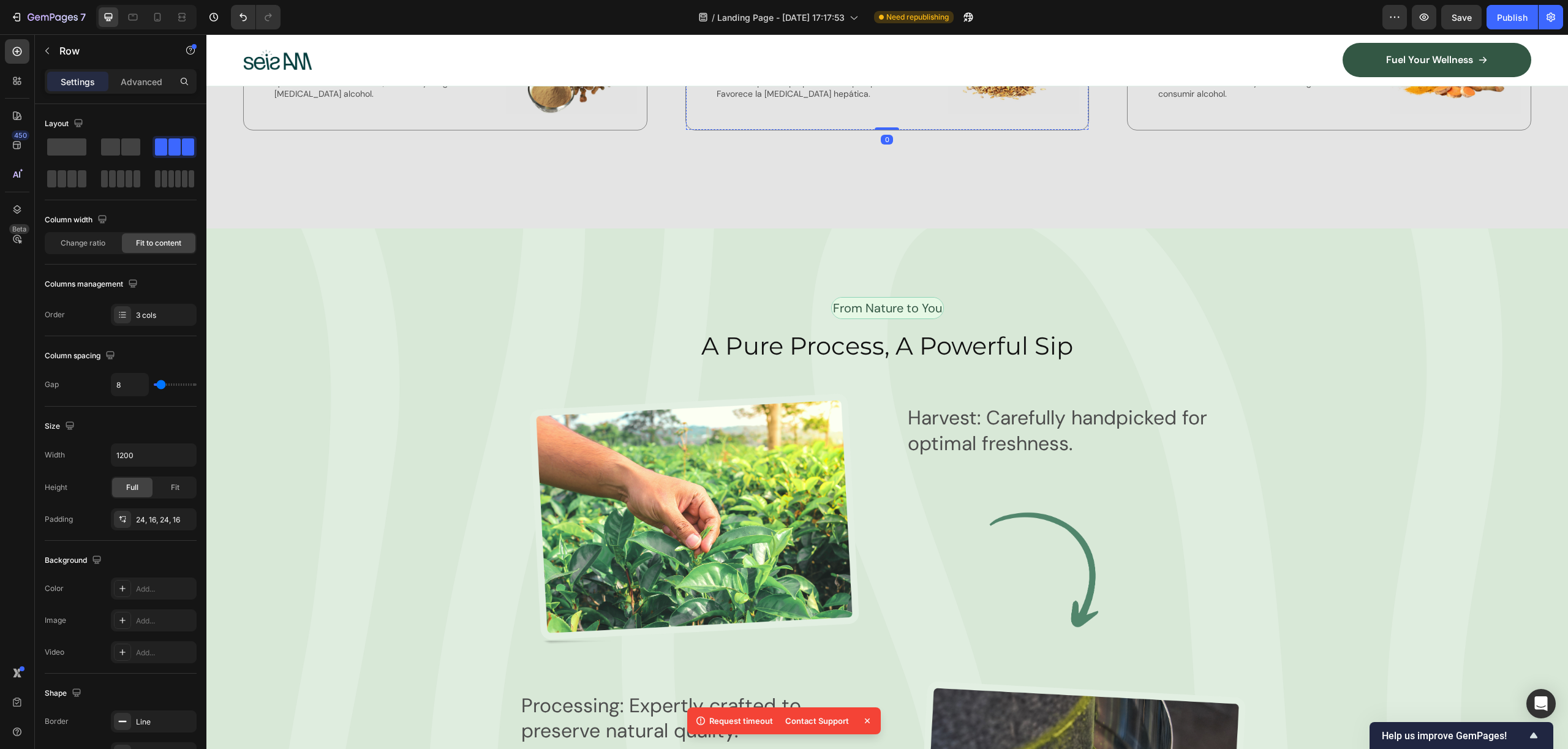
click at [699, 22] on icon at bounding box center [702, 17] width 8 height 8
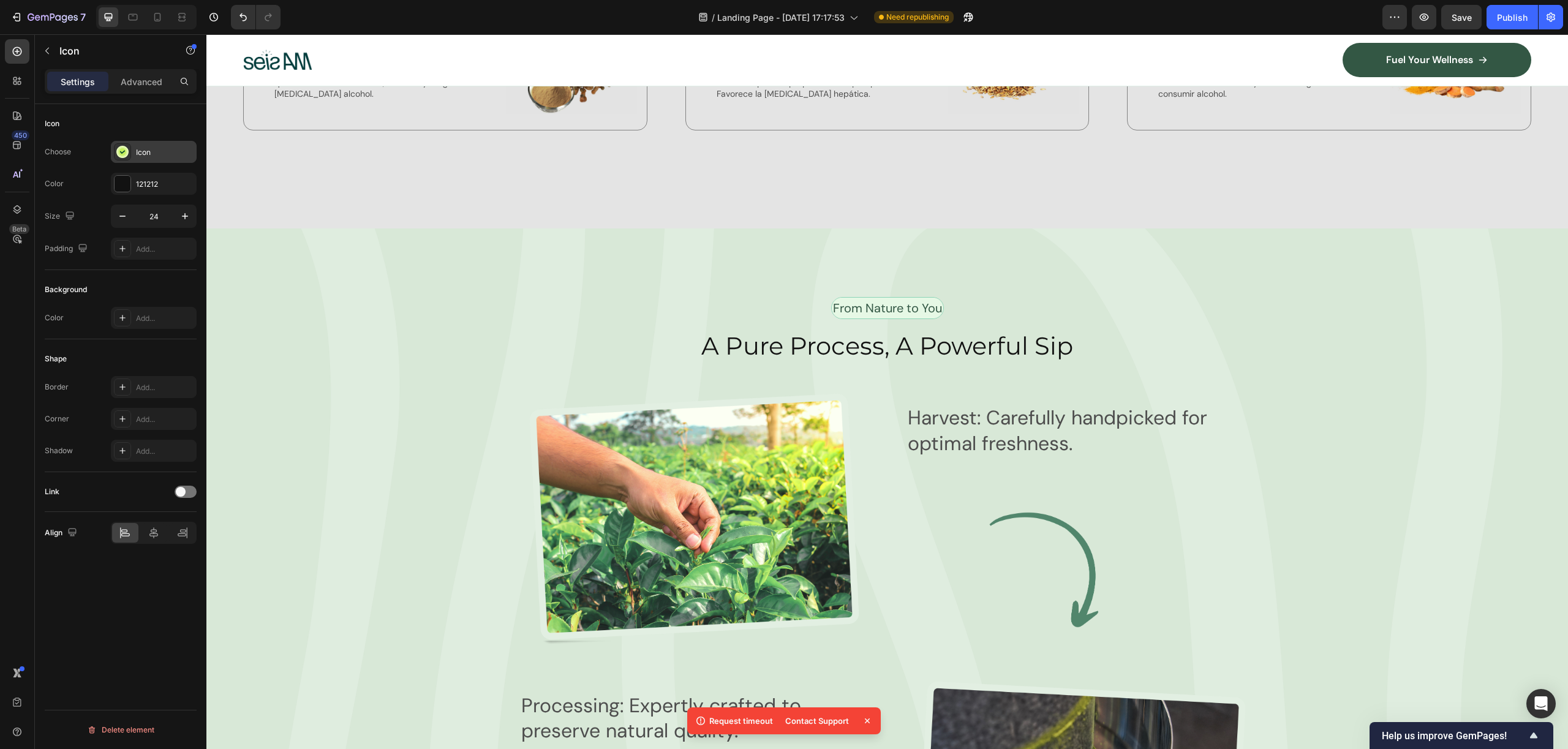
click at [129, 150] on div at bounding box center [122, 151] width 17 height 17
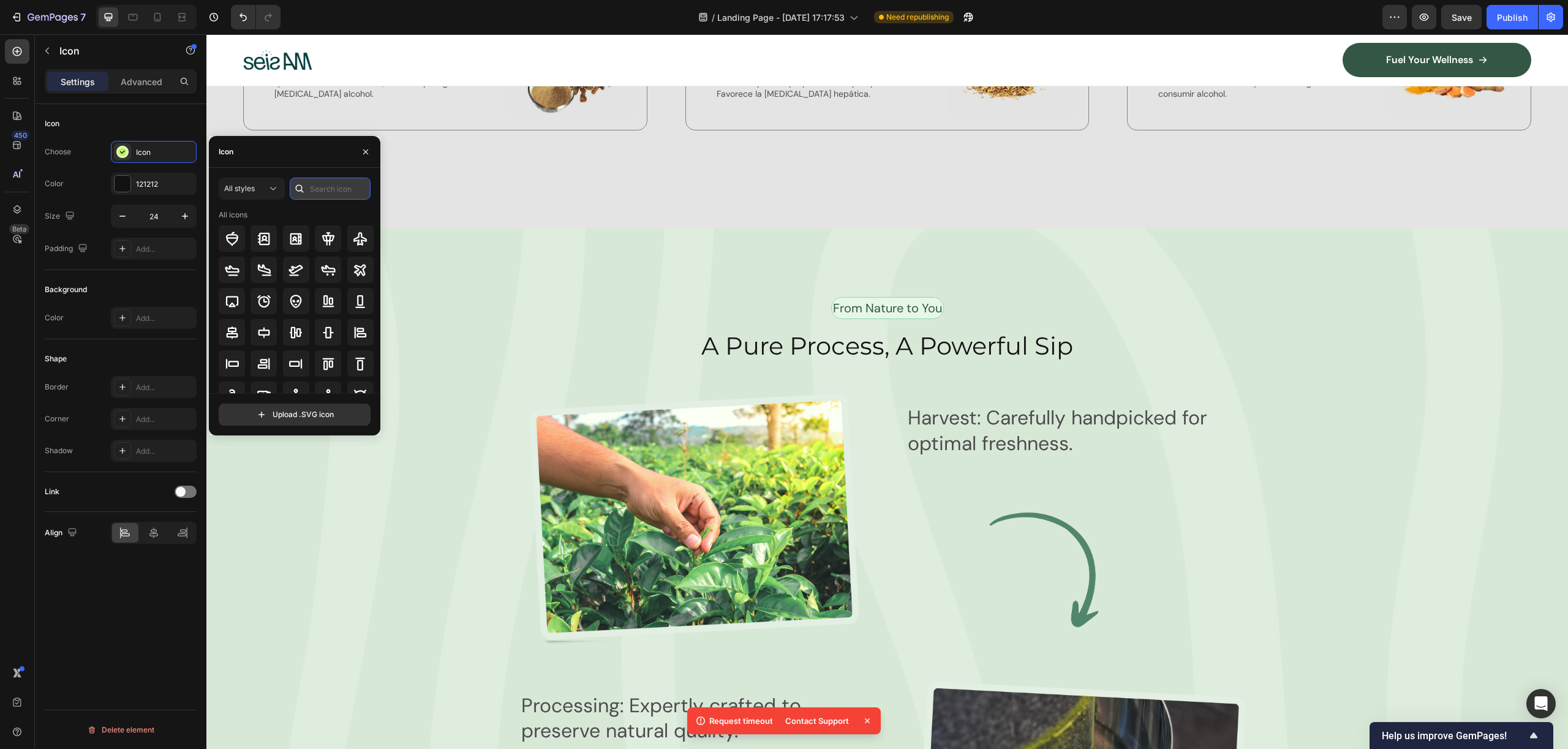
click at [312, 183] on input "text" at bounding box center [330, 188] width 81 height 22
type input "CHECK"
click at [360, 240] on icon at bounding box center [360, 239] width 15 height 15
click at [147, 188] on div "121212" at bounding box center [153, 184] width 36 height 11
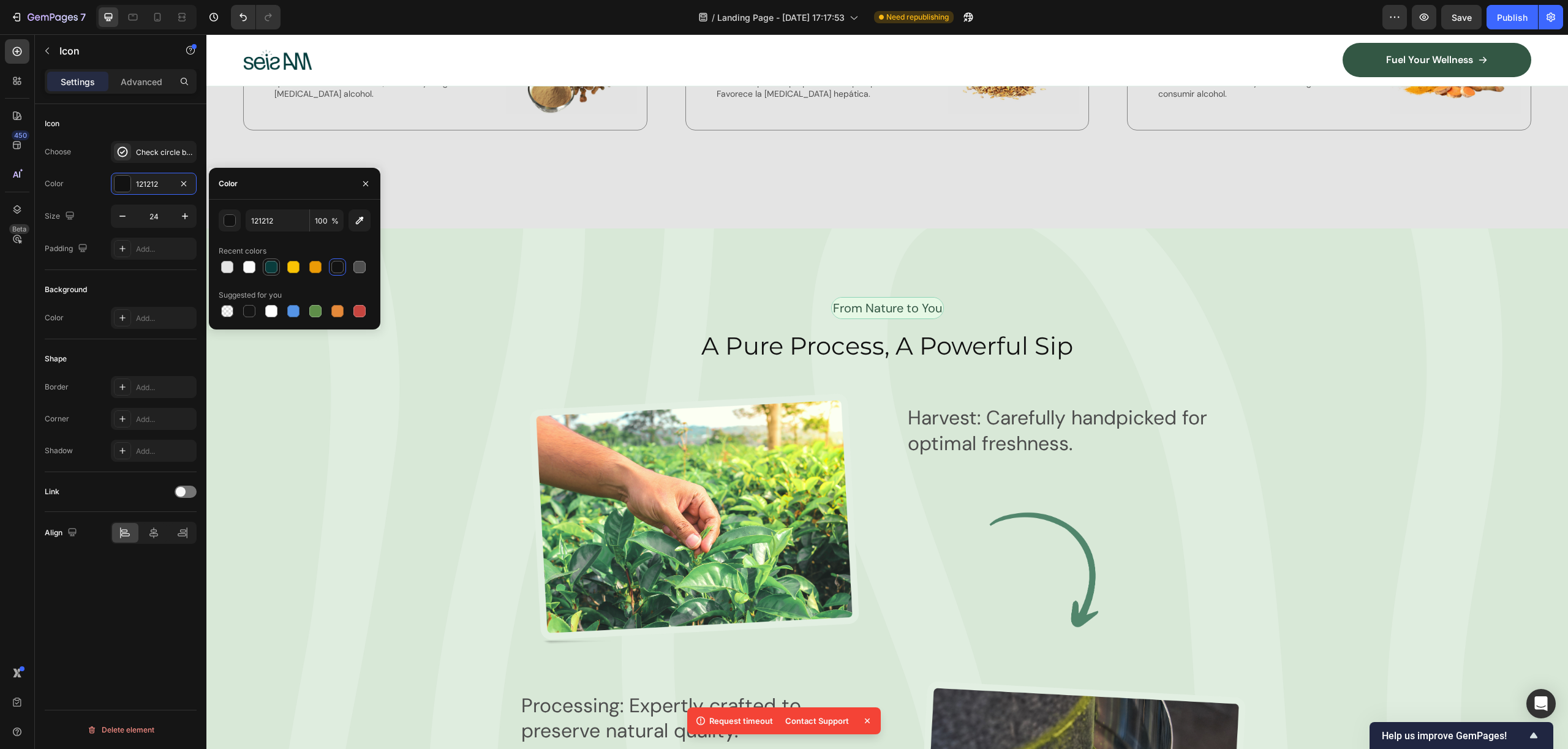
click at [273, 263] on div at bounding box center [271, 266] width 12 height 12
type input "093C3C"
click at [1141, 22] on icon at bounding box center [1144, 17] width 8 height 8
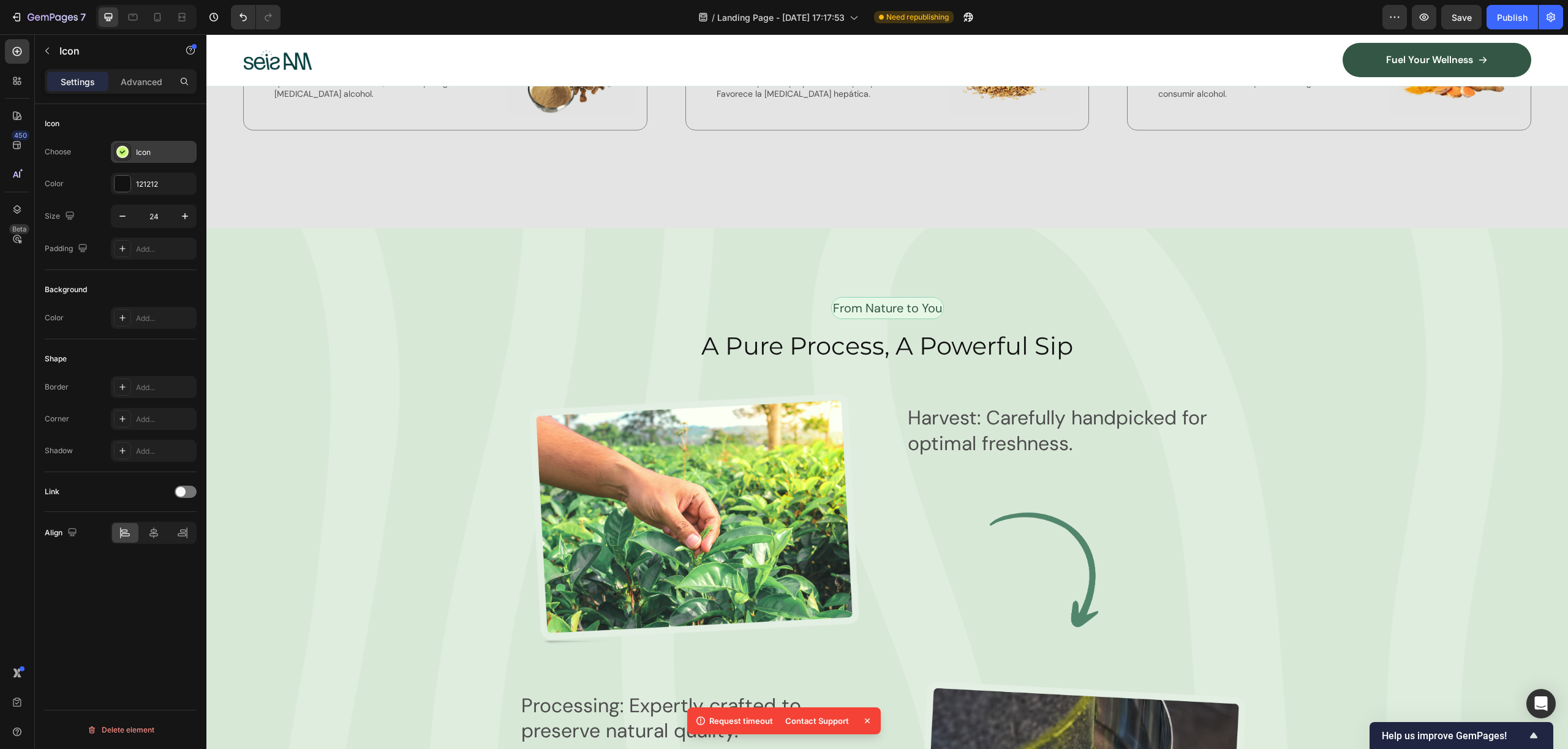
click at [121, 153] on icon at bounding box center [122, 151] width 8 height 8
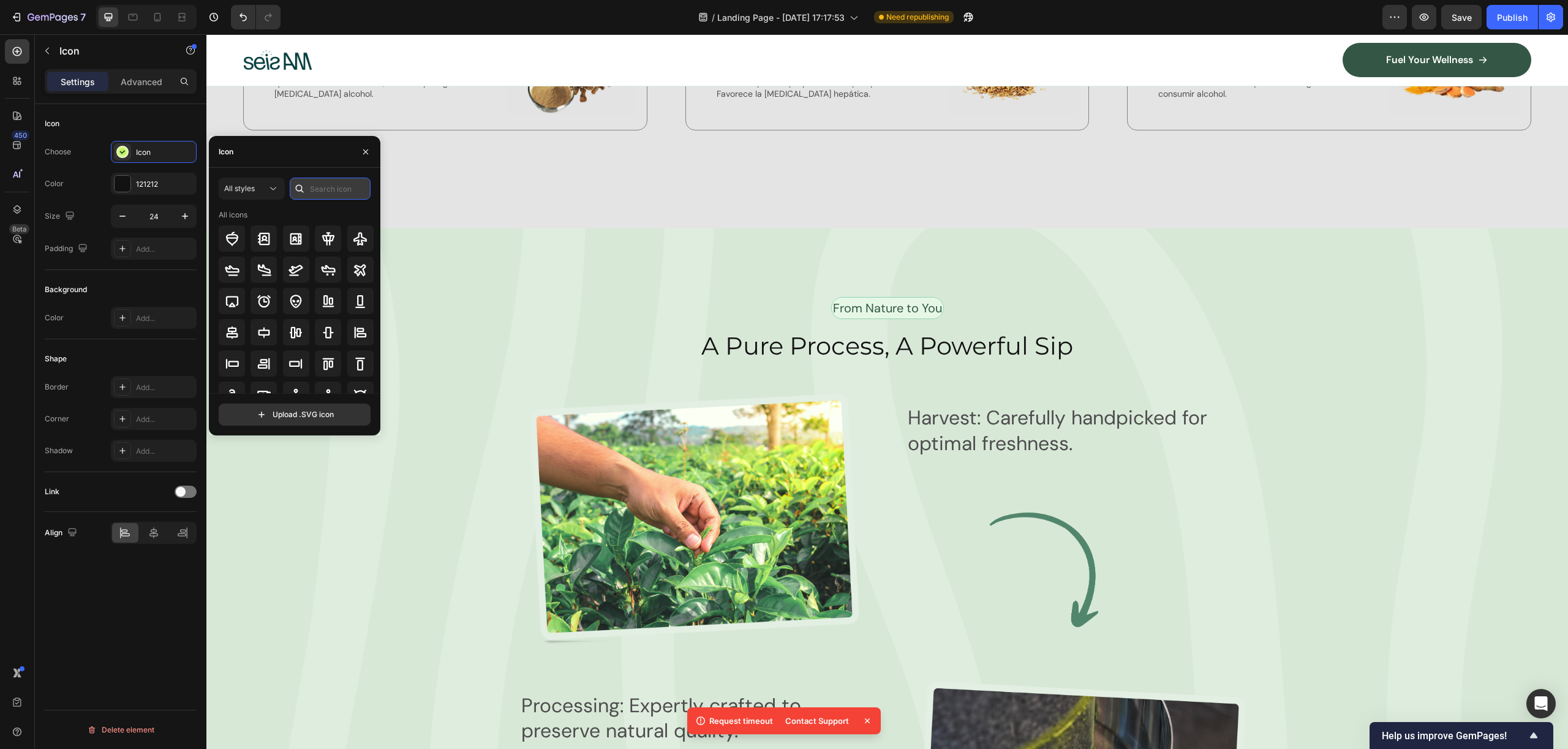
click at [320, 191] on input "text" at bounding box center [330, 188] width 81 height 22
type input "CHECK"
click at [353, 239] on icon at bounding box center [360, 239] width 15 height 15
click at [123, 182] on div at bounding box center [122, 183] width 16 height 16
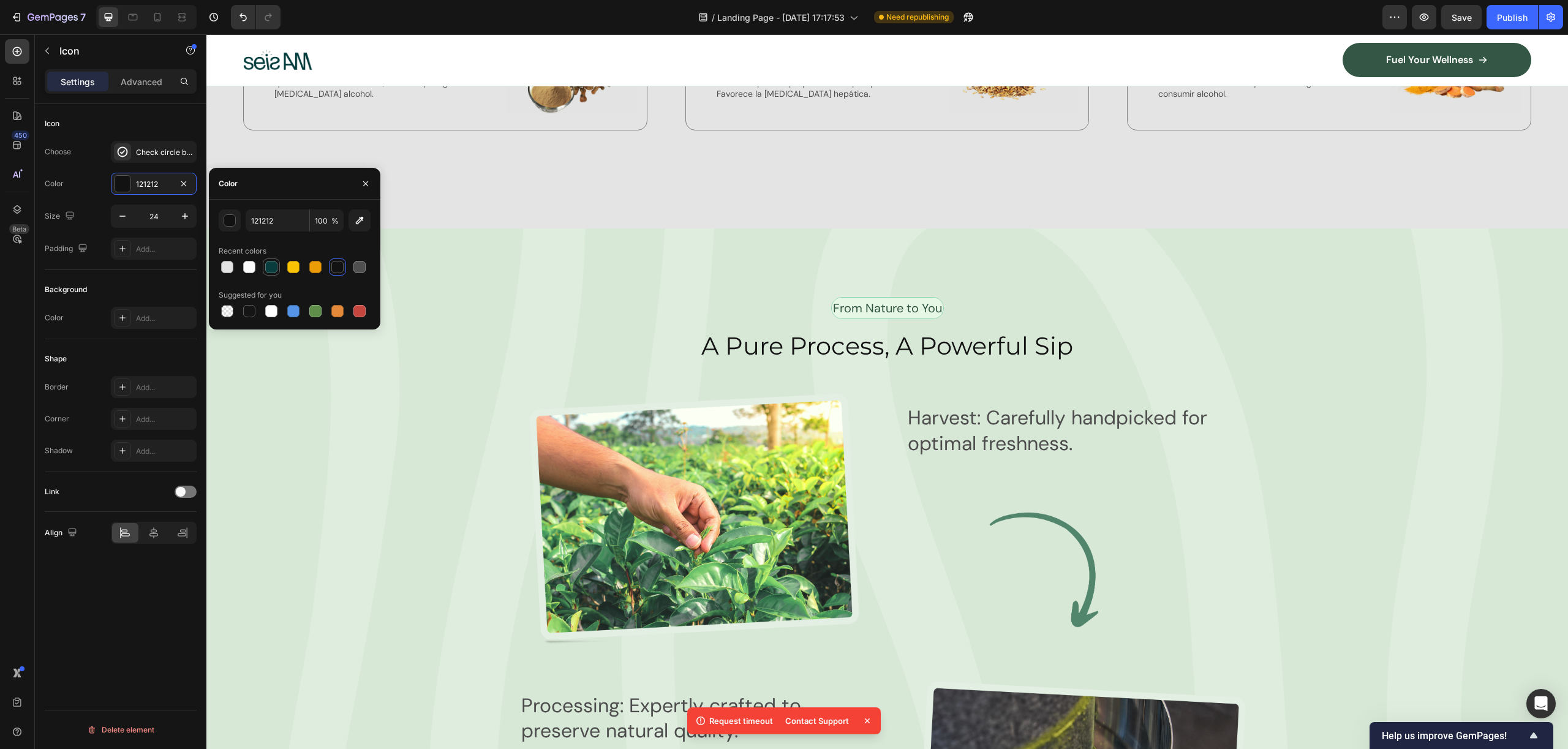
click at [276, 271] on div at bounding box center [271, 267] width 15 height 15
type input "093C3C"
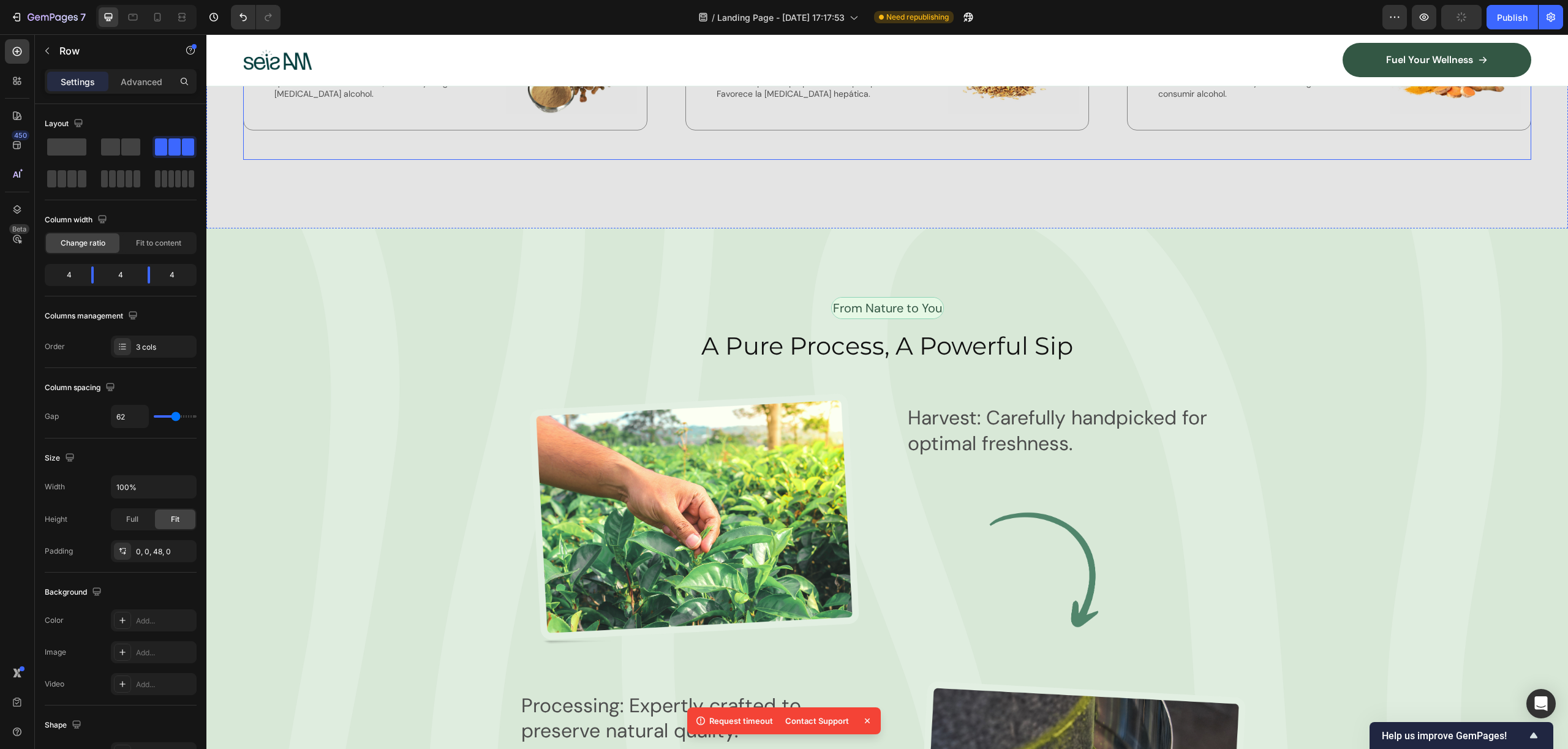
click at [773, 160] on div "Icon Hovenia Dulcis Text Block (energizing) Text Block Ayuda al cuerpo a metabo…" at bounding box center [887, 76] width 1288 height 166
click at [341, 131] on div "Icon Hovenia Dulcis Text Block (energizing) Text Block Ayuda al cuerpo a metabo…" at bounding box center [444, 61] width 404 height 136
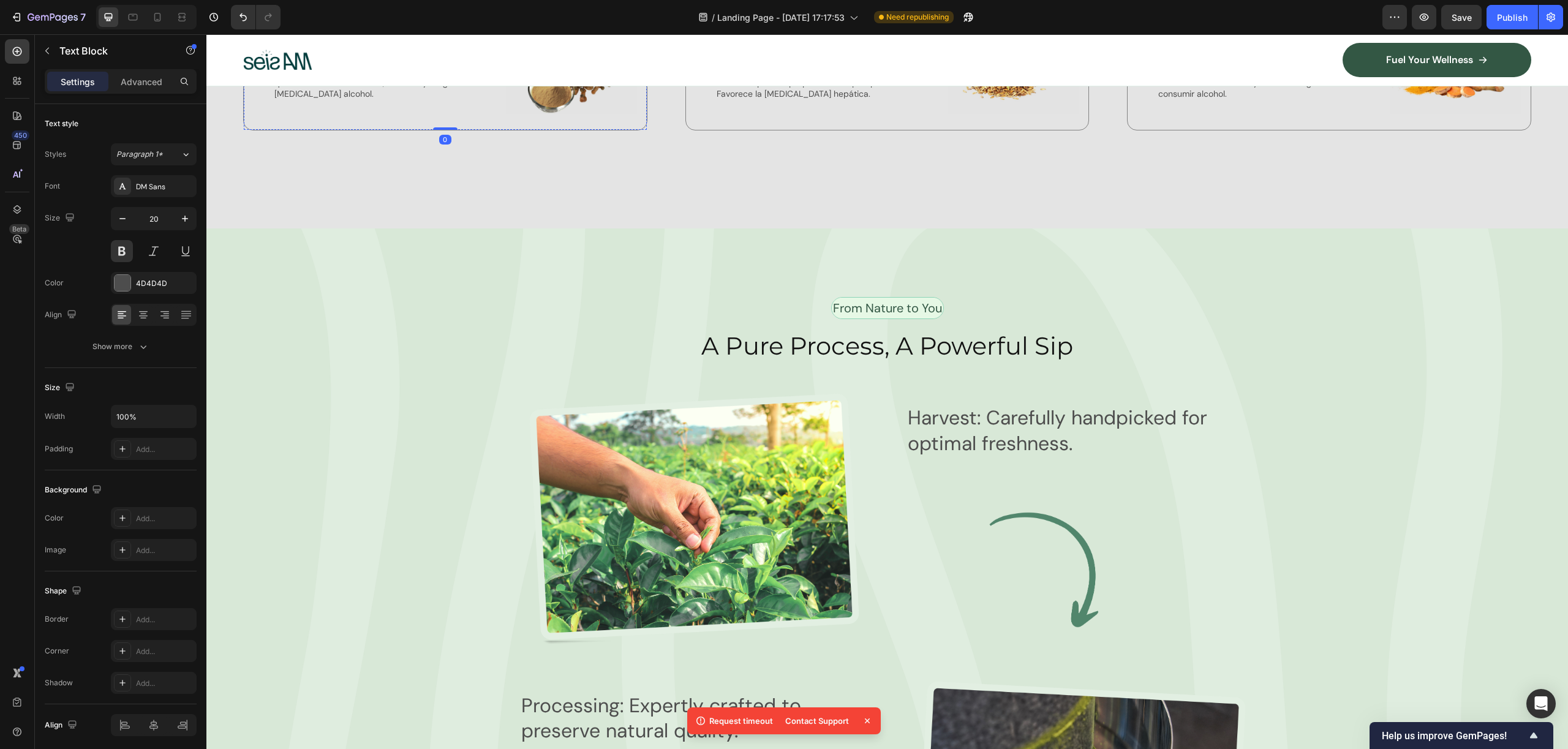
click at [348, 29] on p "Hovenia Dulcis" at bounding box center [387, 20] width 225 height 19
click at [133, 284] on div "4D4D4D" at bounding box center [153, 282] width 86 height 22
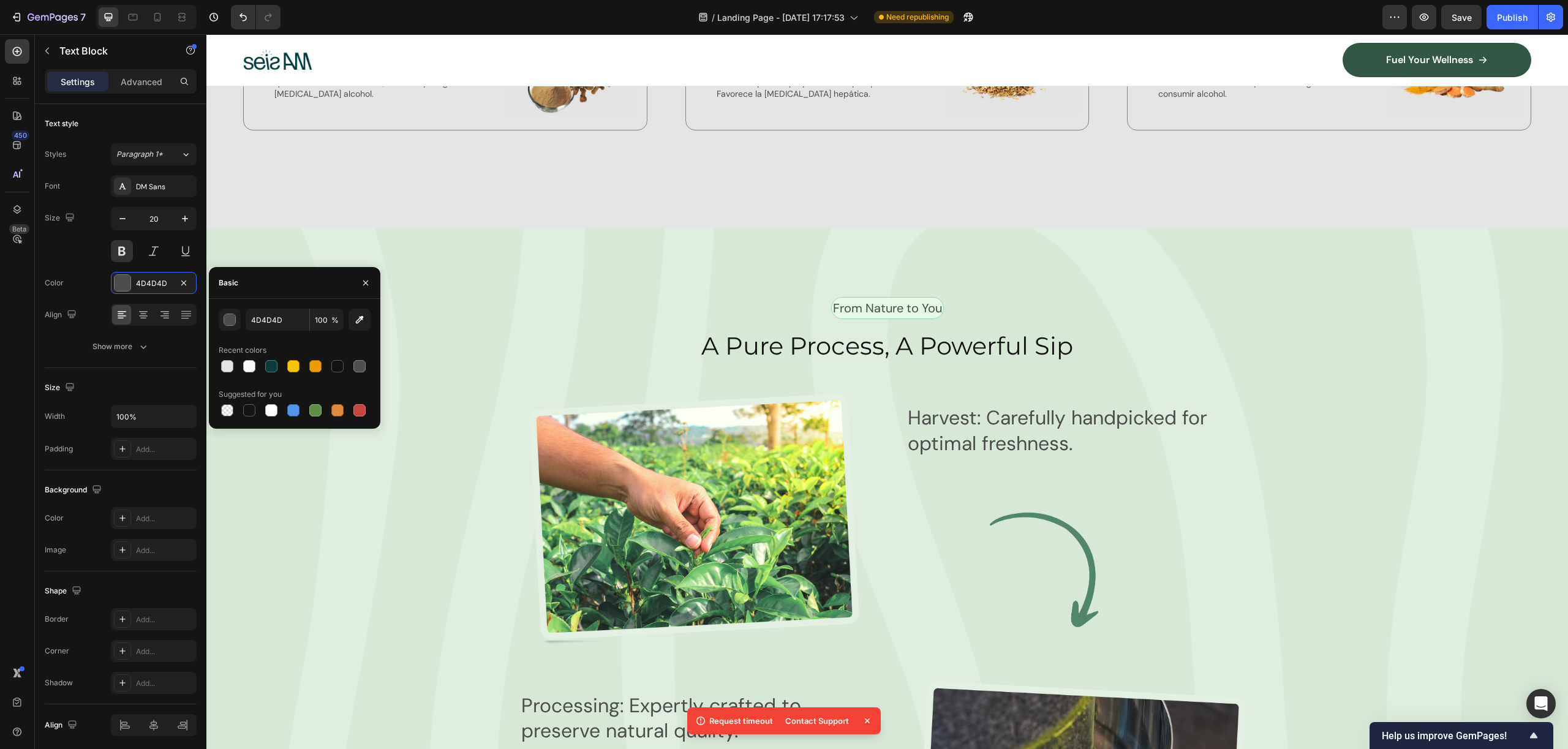
click at [403, 65] on div "(energizing) Text Block 0" at bounding box center [387, 50] width 228 height 30
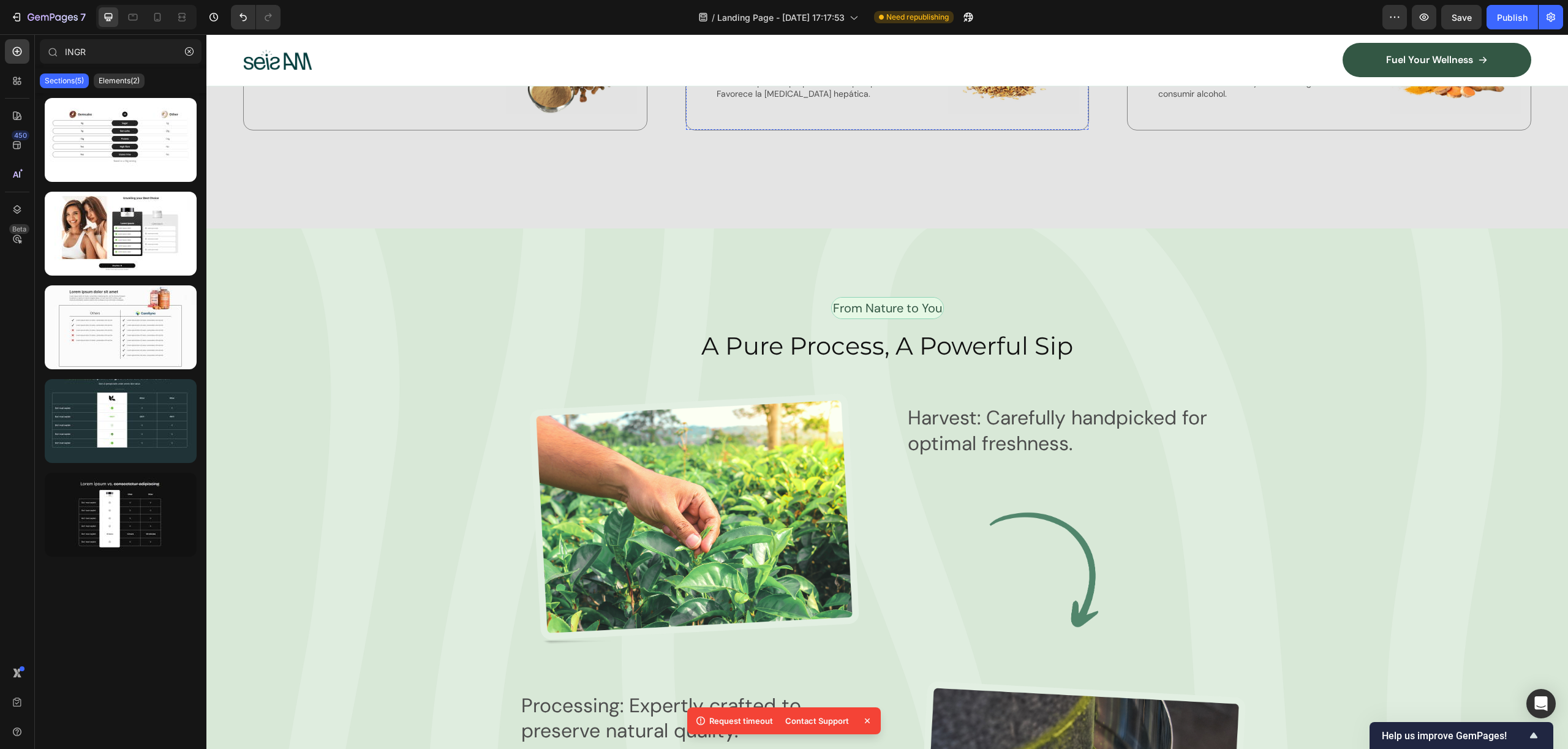
click at [765, 49] on p "(aromatic)" at bounding box center [828, 42] width 225 height 13
click at [342, 29] on p "Hovenia Dulcis" at bounding box center [387, 20] width 225 height 19
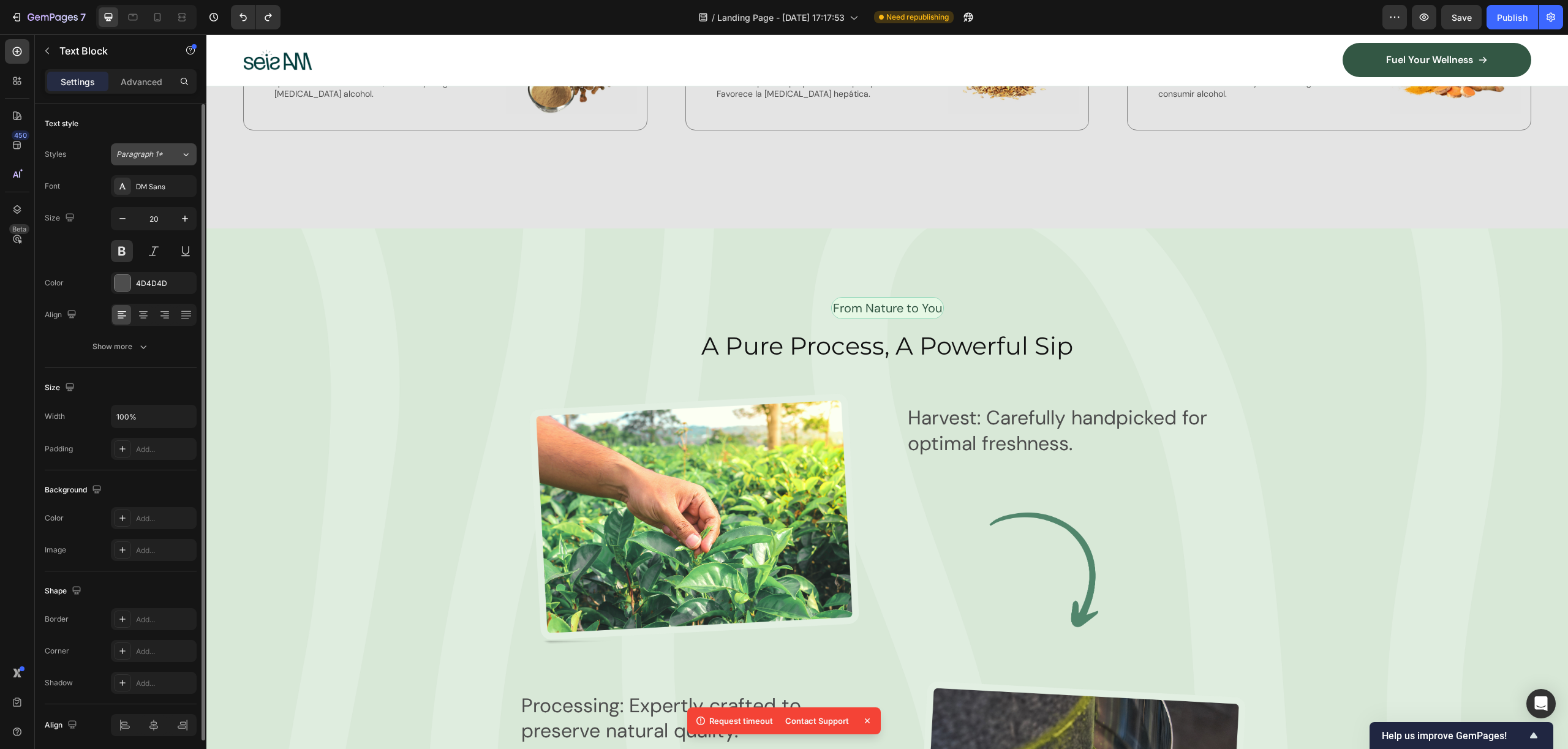
click at [164, 162] on button "Paragraph 1*" at bounding box center [153, 153] width 86 height 22
click at [171, 139] on div "Text style Styles Paragraph 1* Font DM Sans Size 20 Color 4D4D4D Align Show more" at bounding box center [120, 236] width 152 height 263
click at [157, 195] on div "DM Sans" at bounding box center [153, 185] width 86 height 22
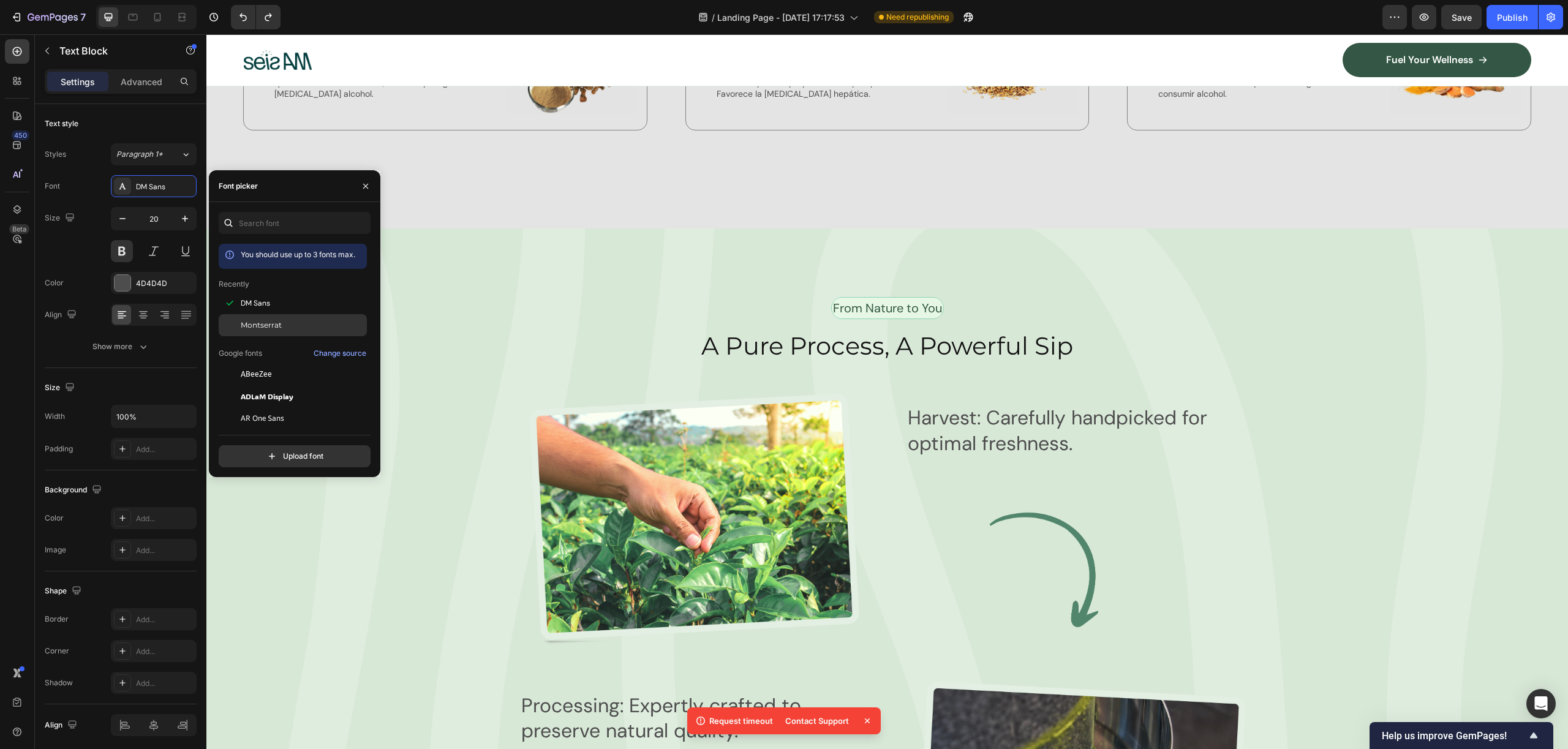
click at [291, 324] on div "Montserrat" at bounding box center [302, 326] width 123 height 11
click at [168, 160] on button "Paragraph 1*" at bounding box center [153, 153] width 86 height 22
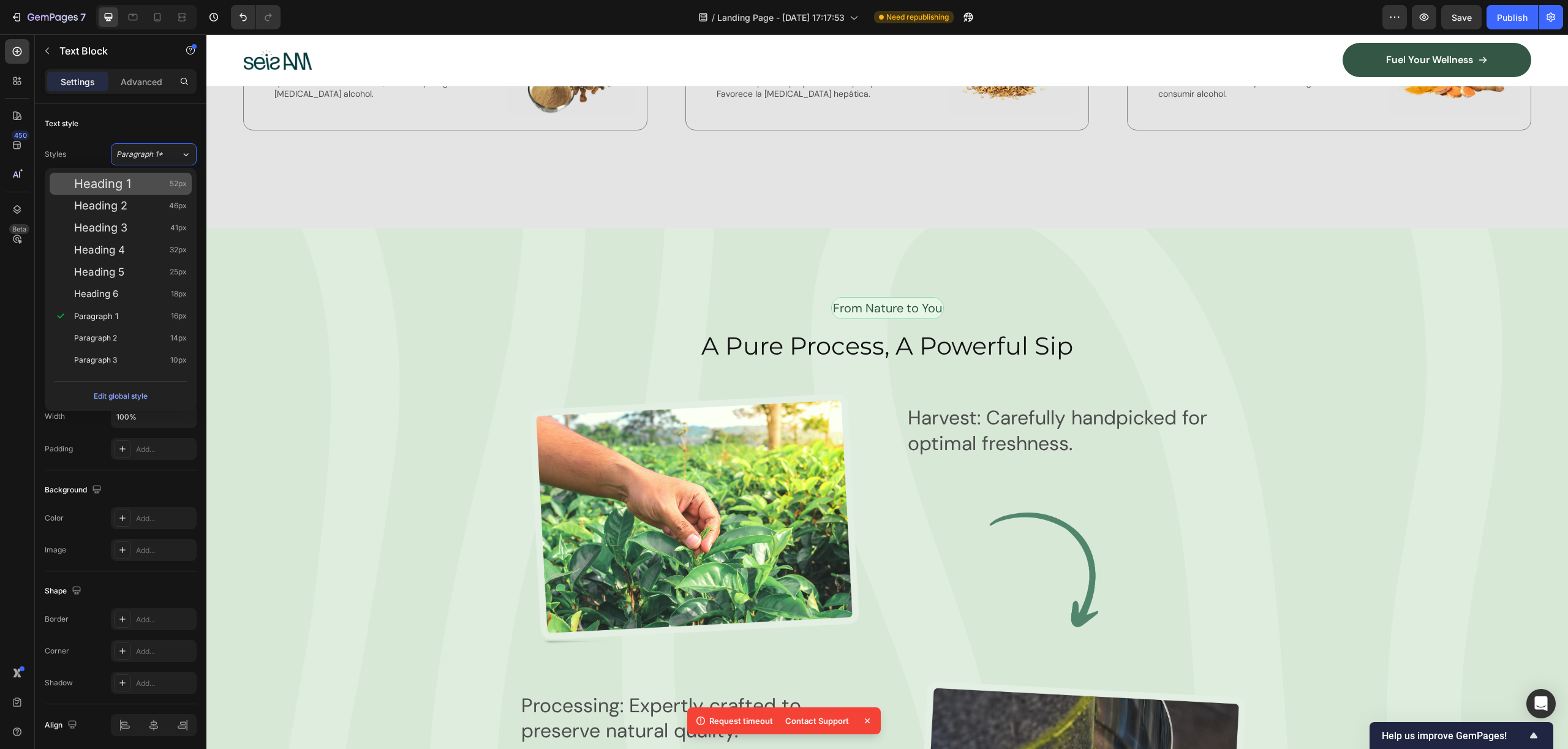
click at [151, 180] on div "Heading 1 52px" at bounding box center [131, 183] width 113 height 12
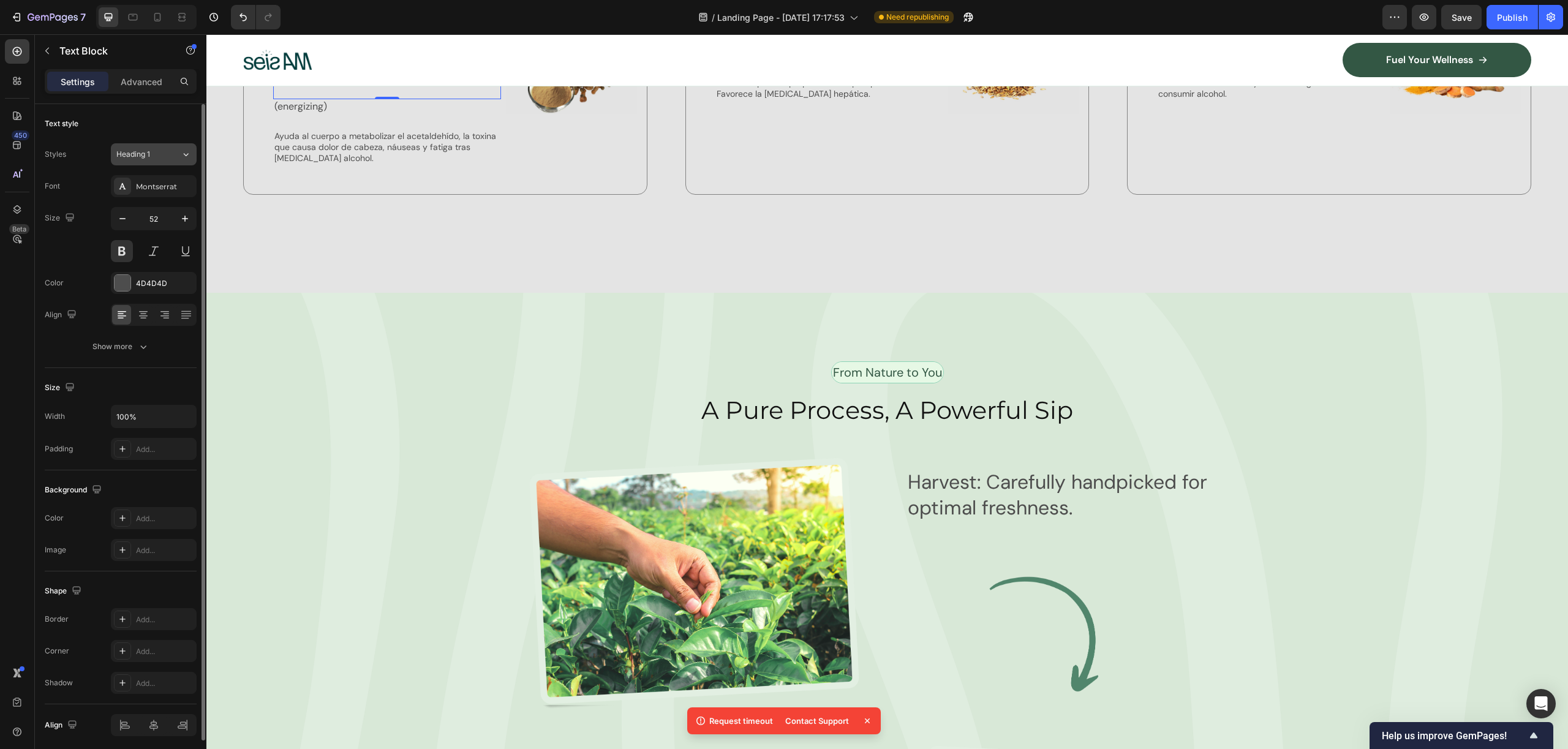
click at [164, 153] on div "Heading 1" at bounding box center [141, 154] width 50 height 11
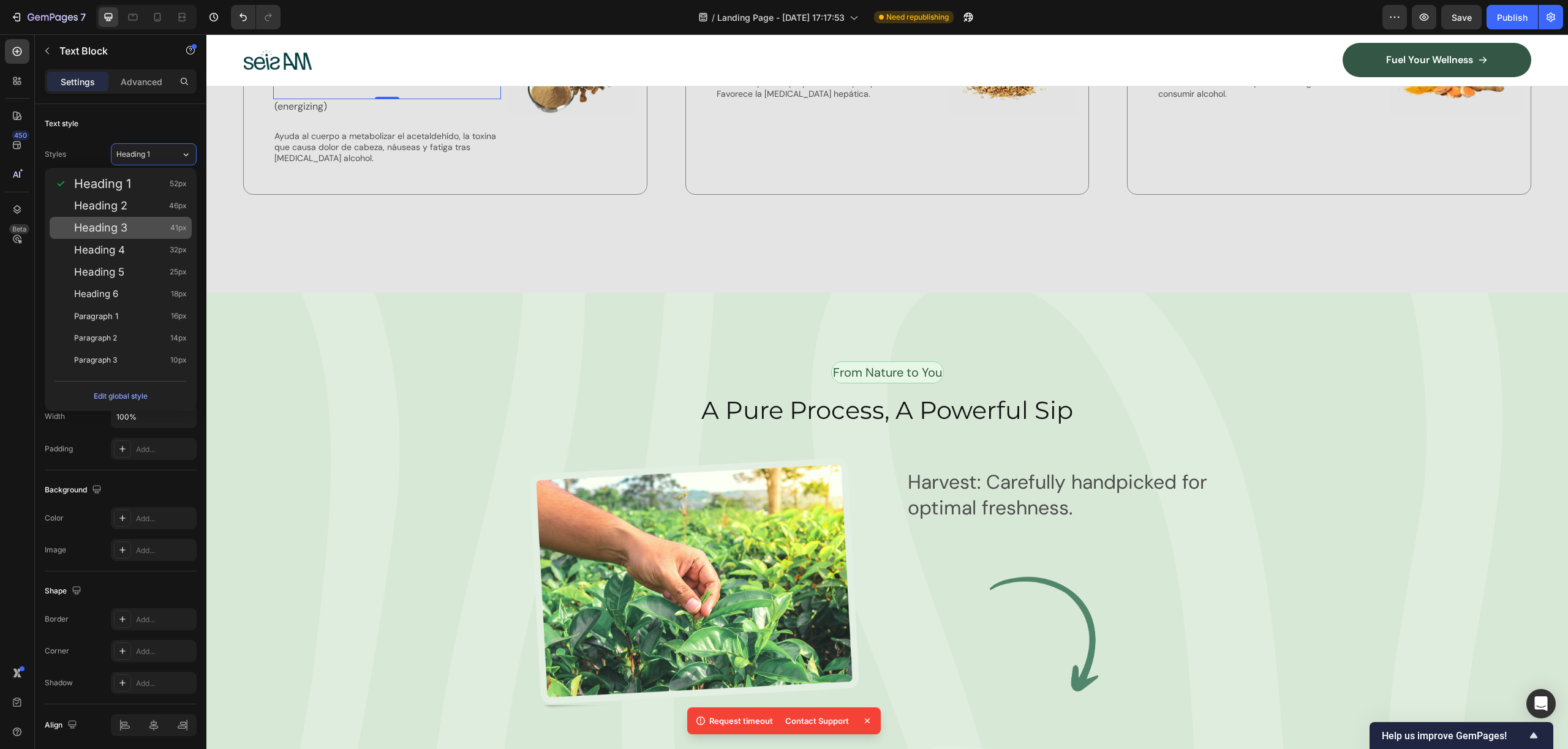
click at [164, 229] on div "Heading 3 41px" at bounding box center [131, 228] width 113 height 12
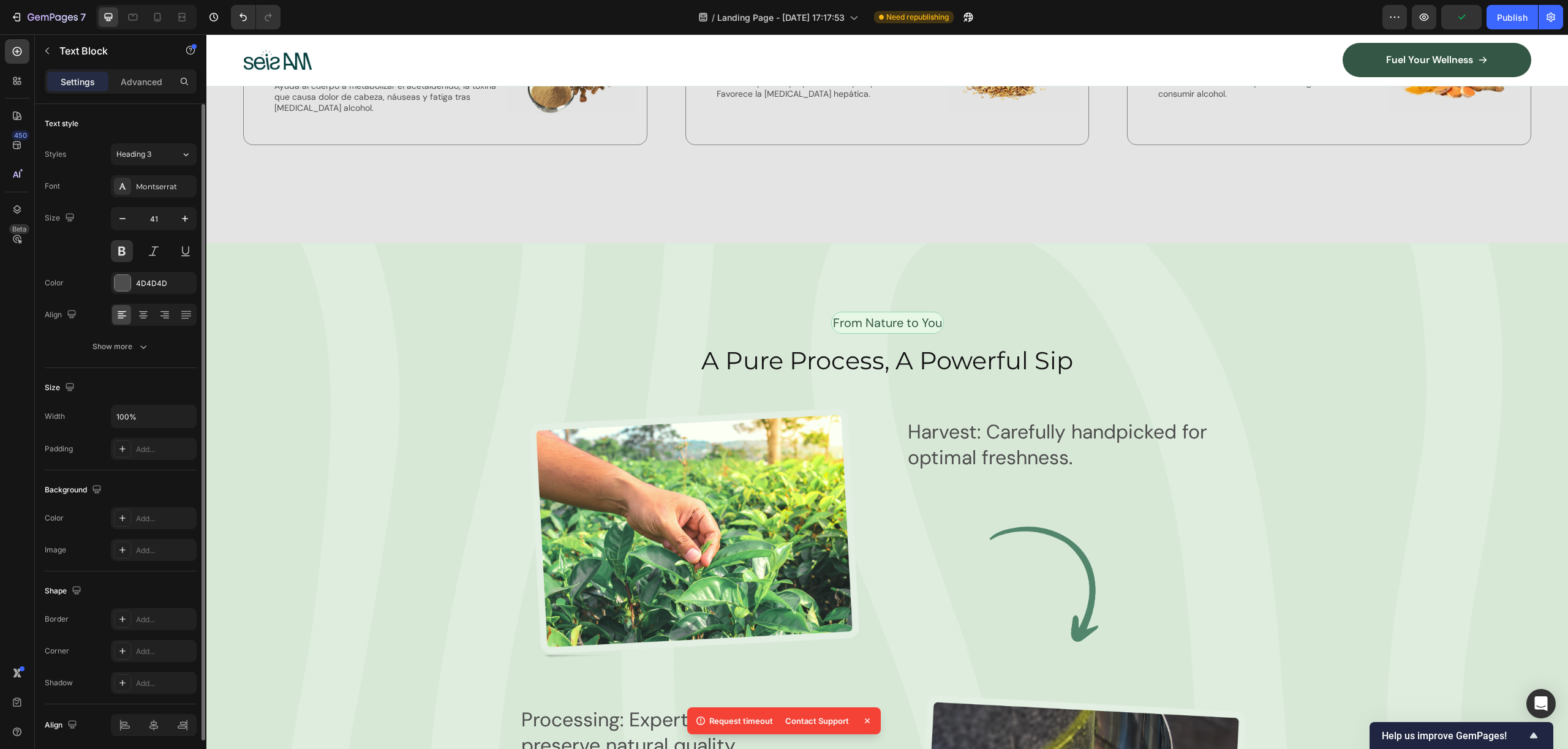
click at [160, 166] on div "Styles Heading 3 Font Montserrat Size 41 Color 4D4D4D Align Show more" at bounding box center [120, 250] width 152 height 215
click at [168, 167] on div "Styles Heading 3 Font Montserrat Size 41 Color 4D4D4D Align Show more" at bounding box center [120, 250] width 152 height 215
click at [168, 156] on div "Heading 3" at bounding box center [149, 154] width 64 height 11
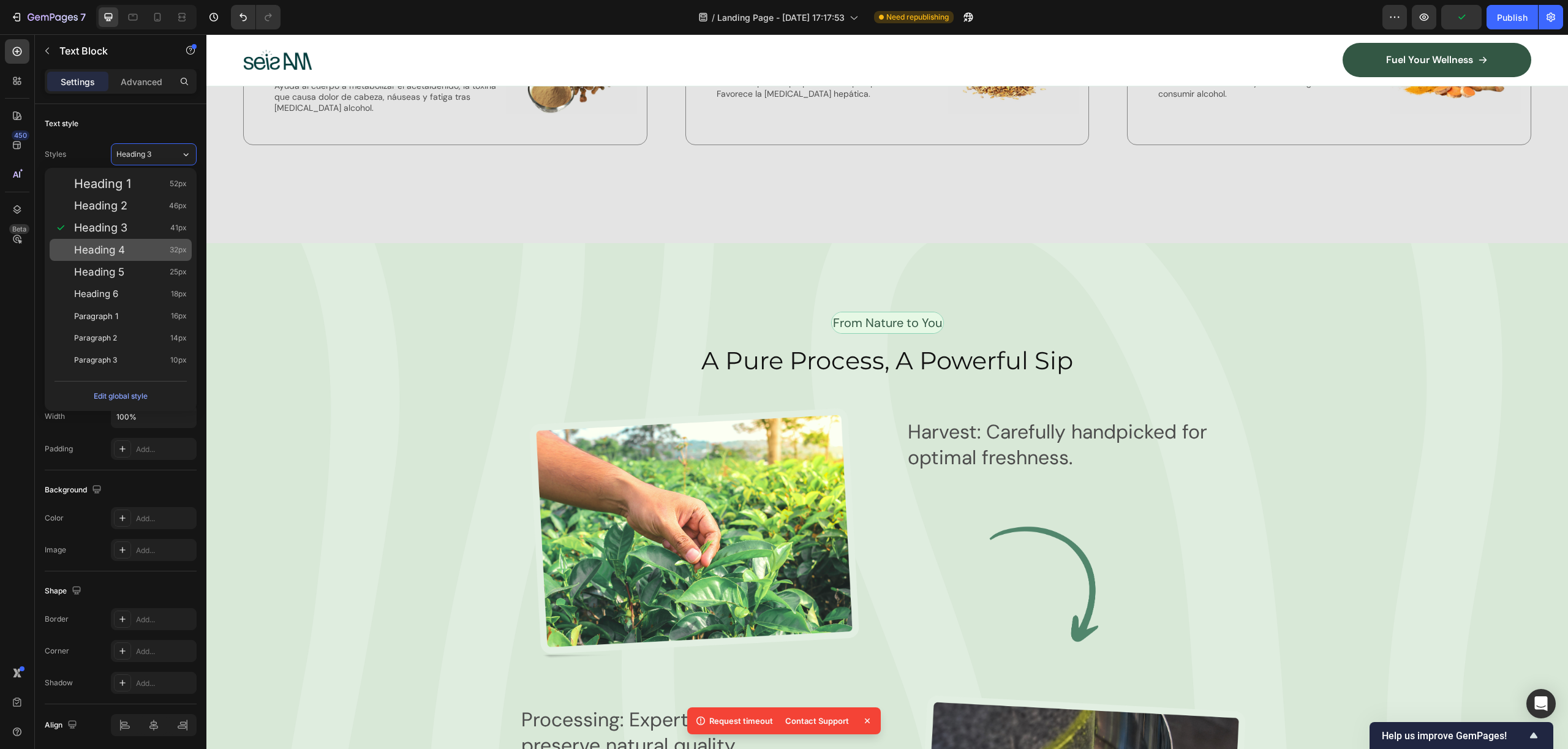
click at [155, 245] on div "Heading 4 32px" at bounding box center [131, 249] width 113 height 12
type input "32"
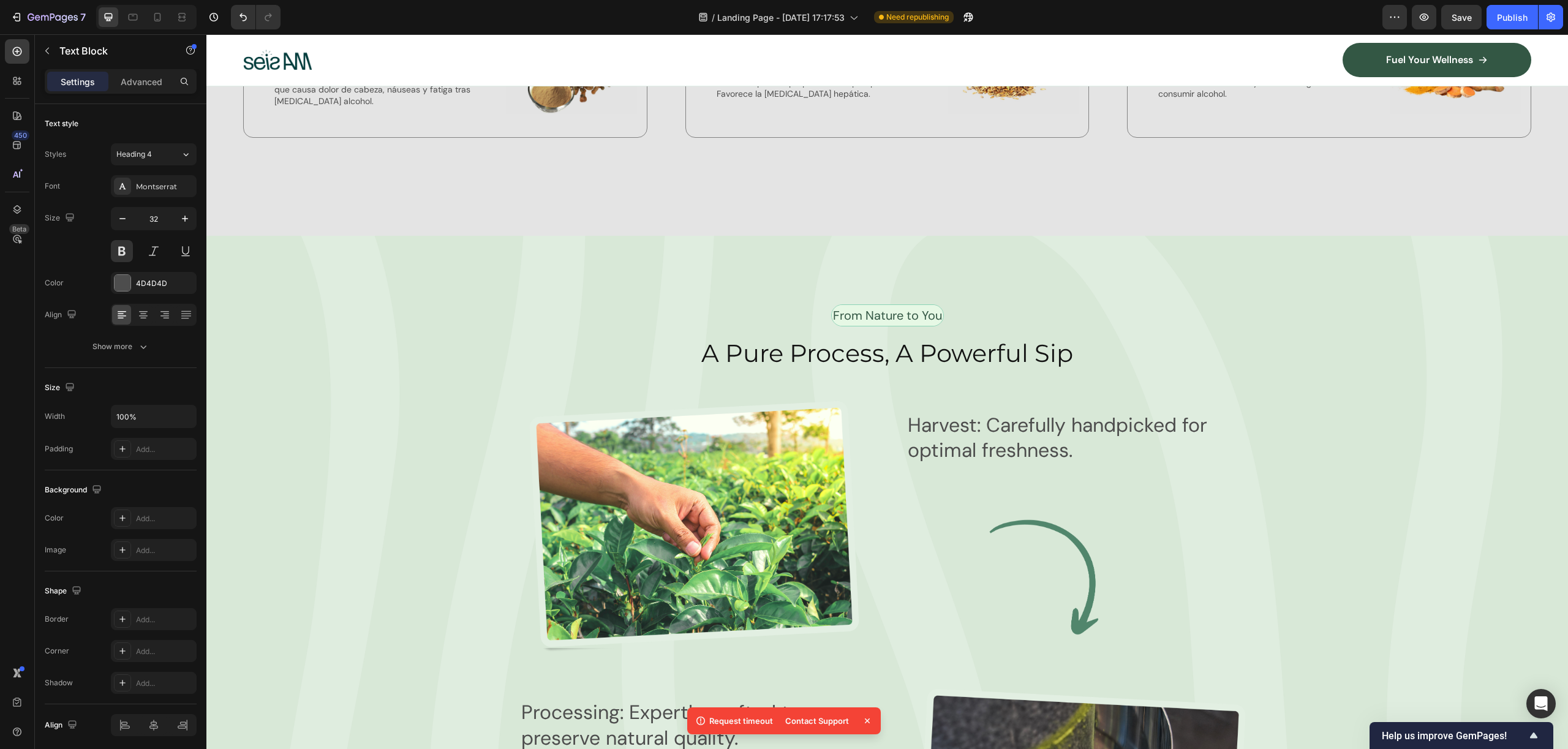
click at [746, 29] on p "Cardo Mariano" at bounding box center [828, 20] width 225 height 19
click at [168, 147] on button "Paragraph 1*" at bounding box center [153, 153] width 86 height 22
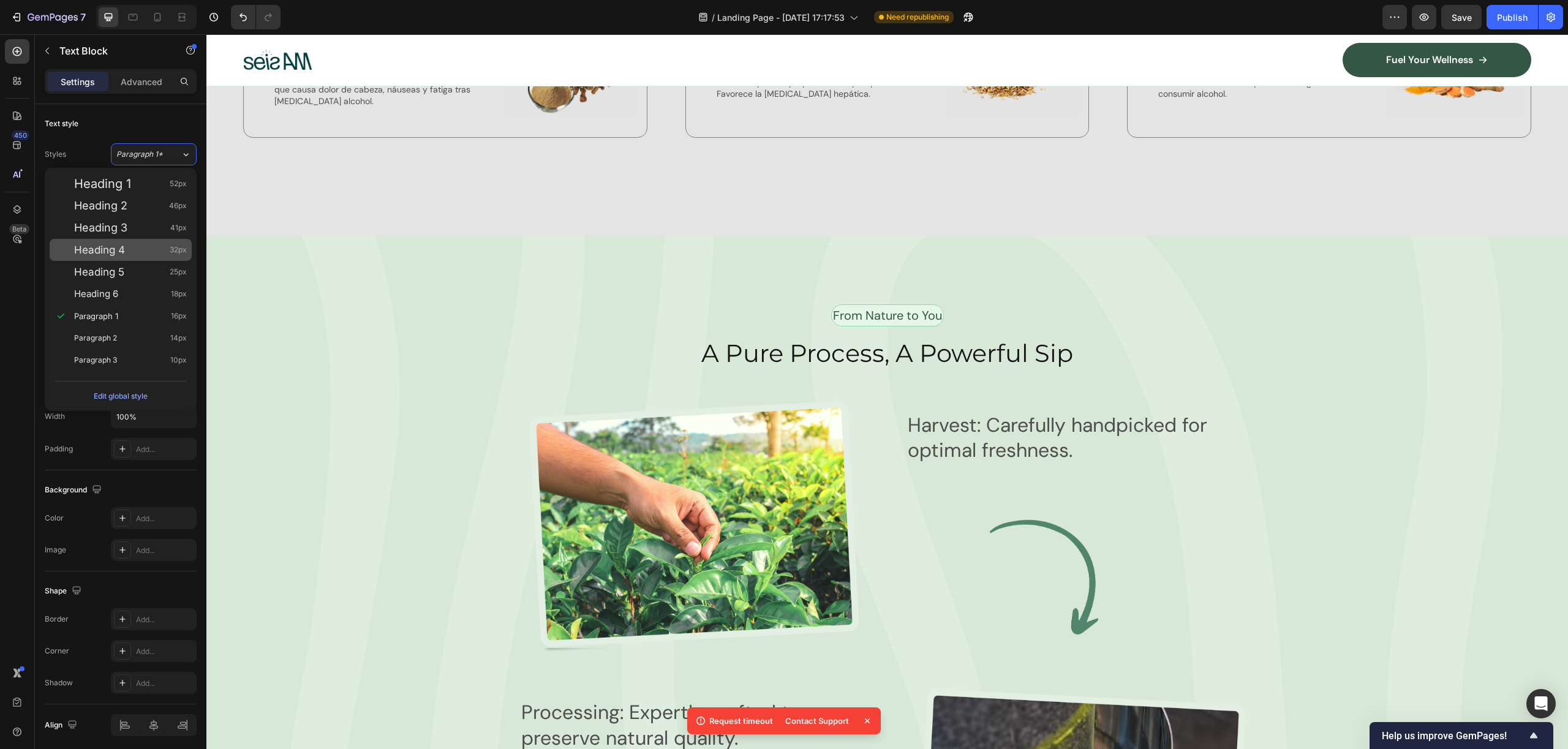
click at [169, 253] on span "32px" at bounding box center [178, 249] width 17 height 12
type input "32"
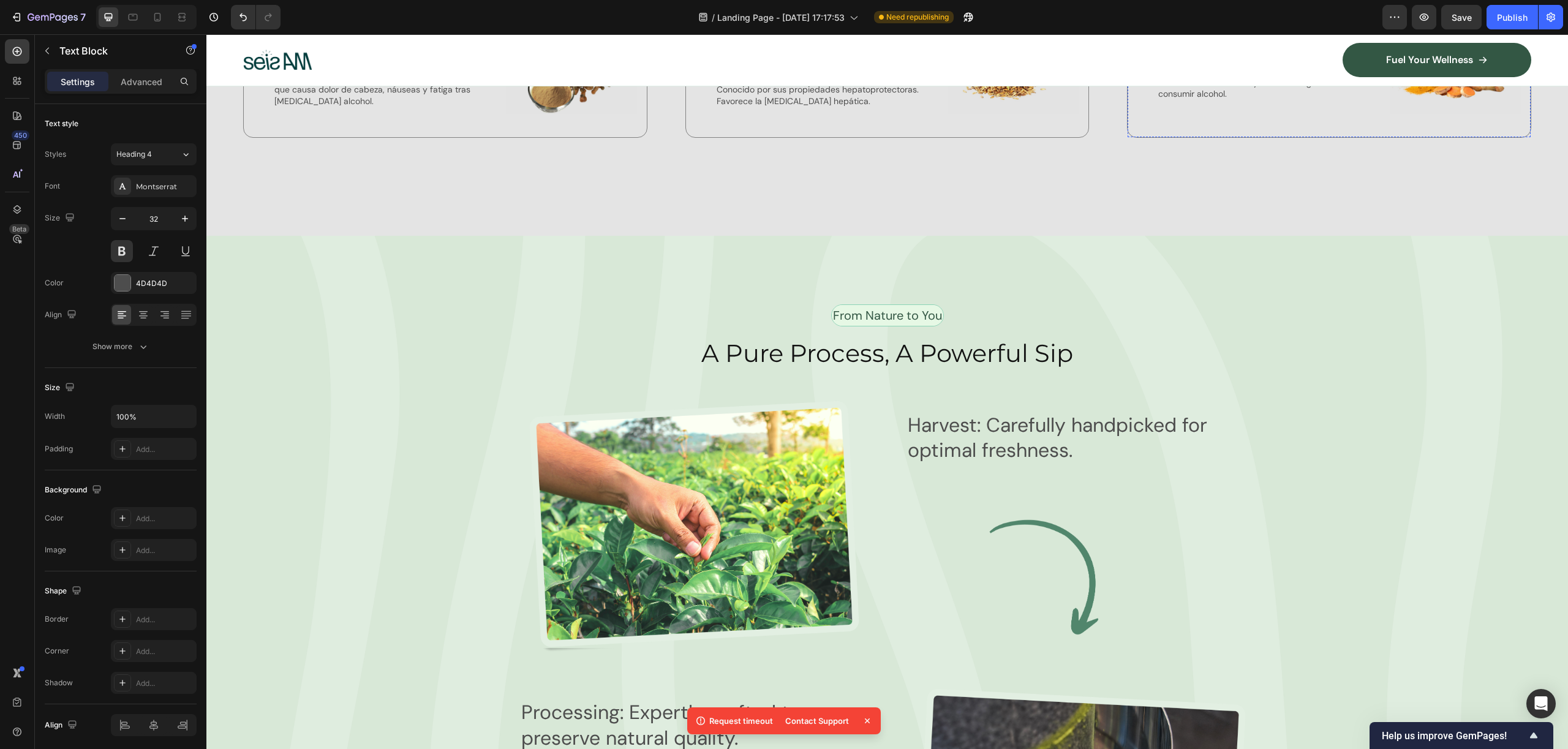
click at [1198, 29] on p "Curcumina" at bounding box center [1271, 20] width 225 height 19
click at [155, 154] on span "Paragraph 1*" at bounding box center [139, 154] width 46 height 11
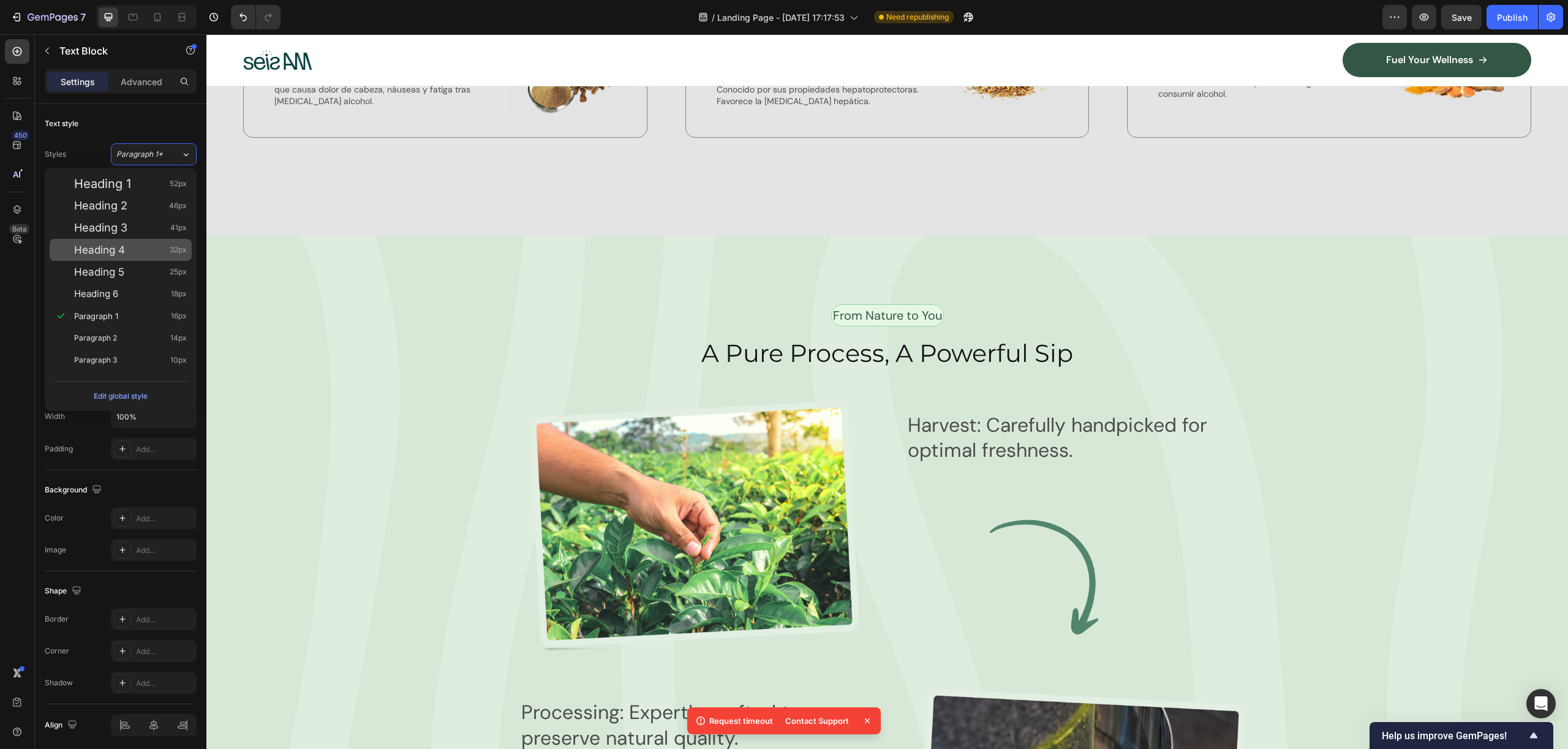
click at [156, 251] on div "Heading 4 32px" at bounding box center [131, 249] width 113 height 12
type input "32"
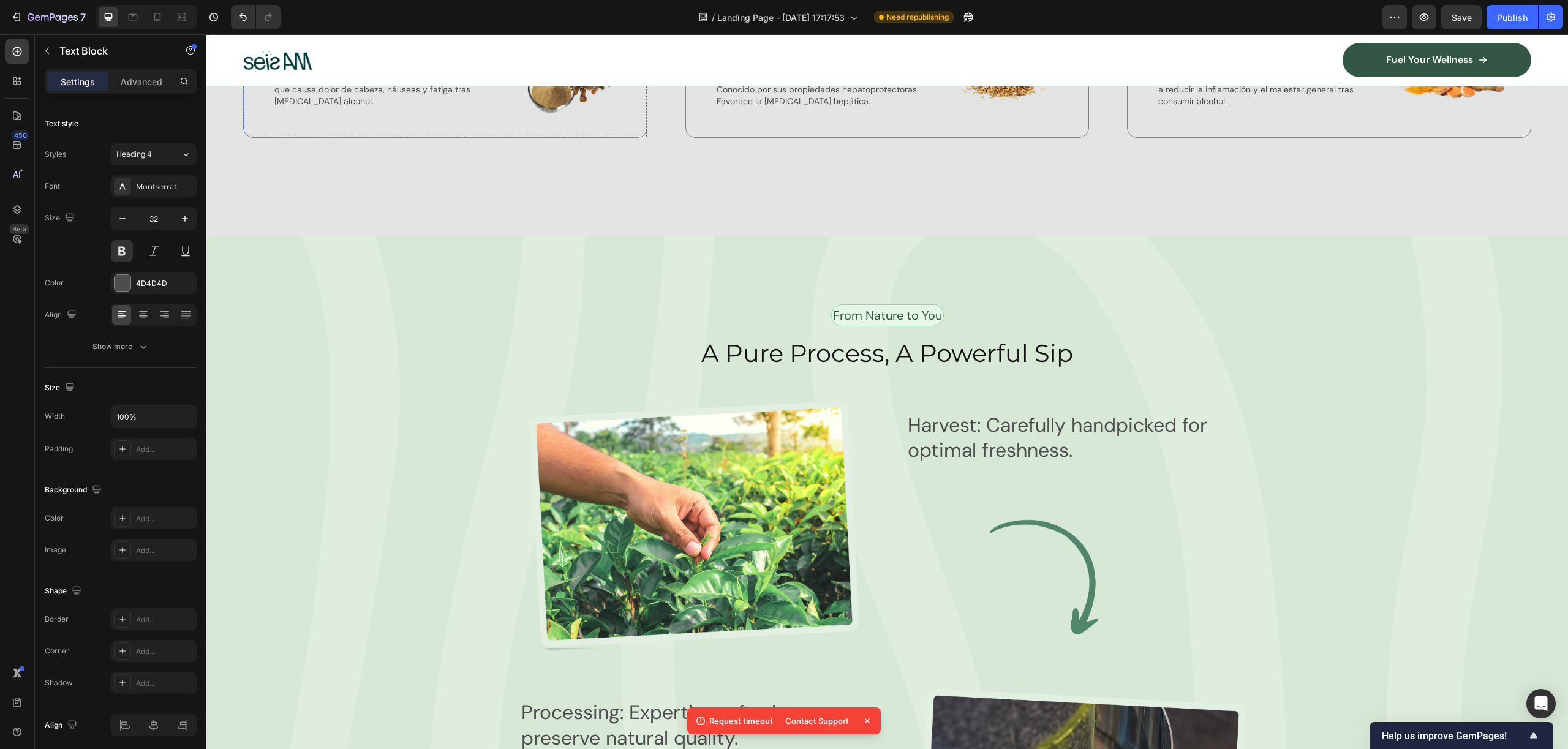
click at [328, 106] on p "Ayuda al cuerpo a metabolizar el acetaldehído, la toxina que causa dolor de cab…" at bounding box center [387, 89] width 225 height 34
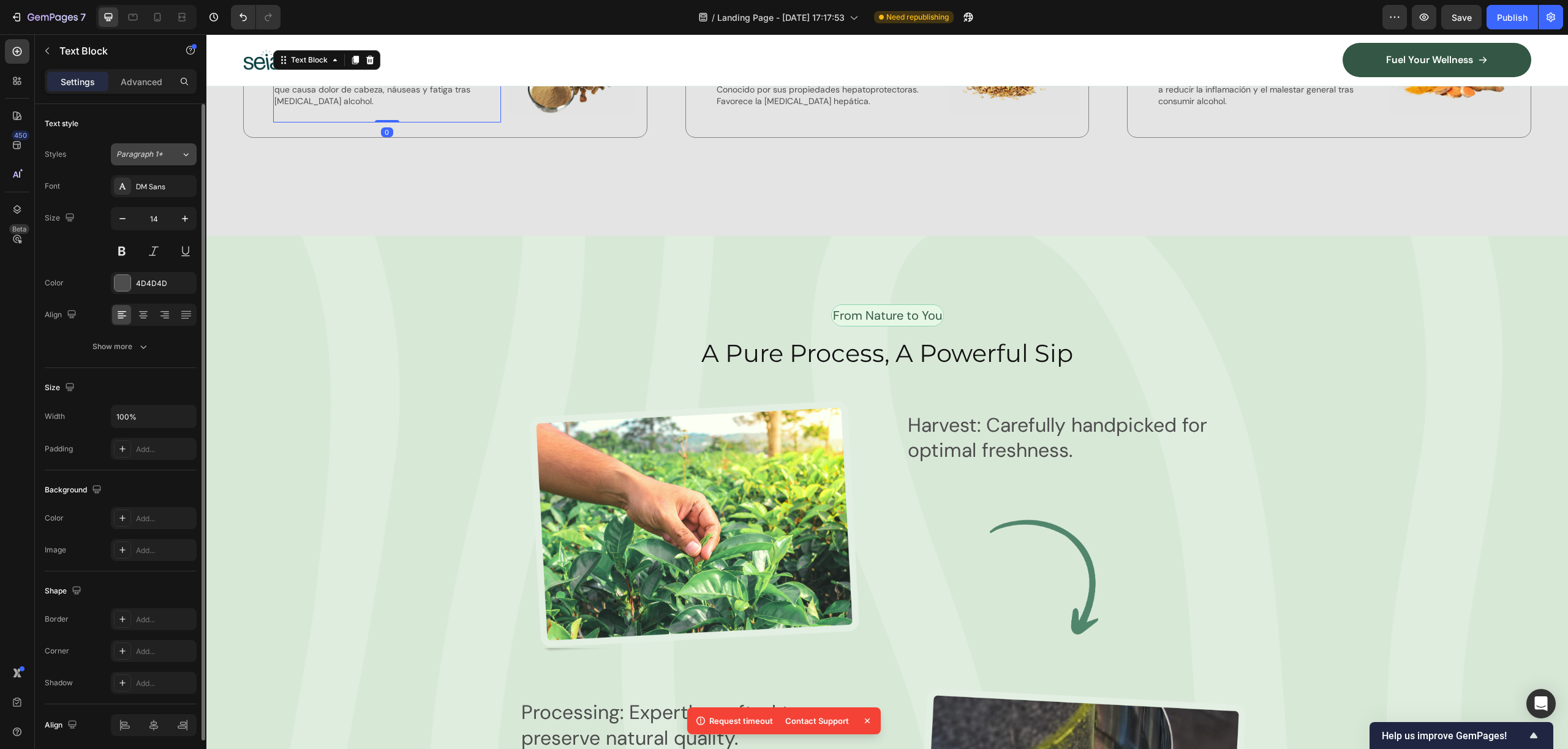
click at [144, 159] on span "Paragraph 1*" at bounding box center [139, 154] width 46 height 11
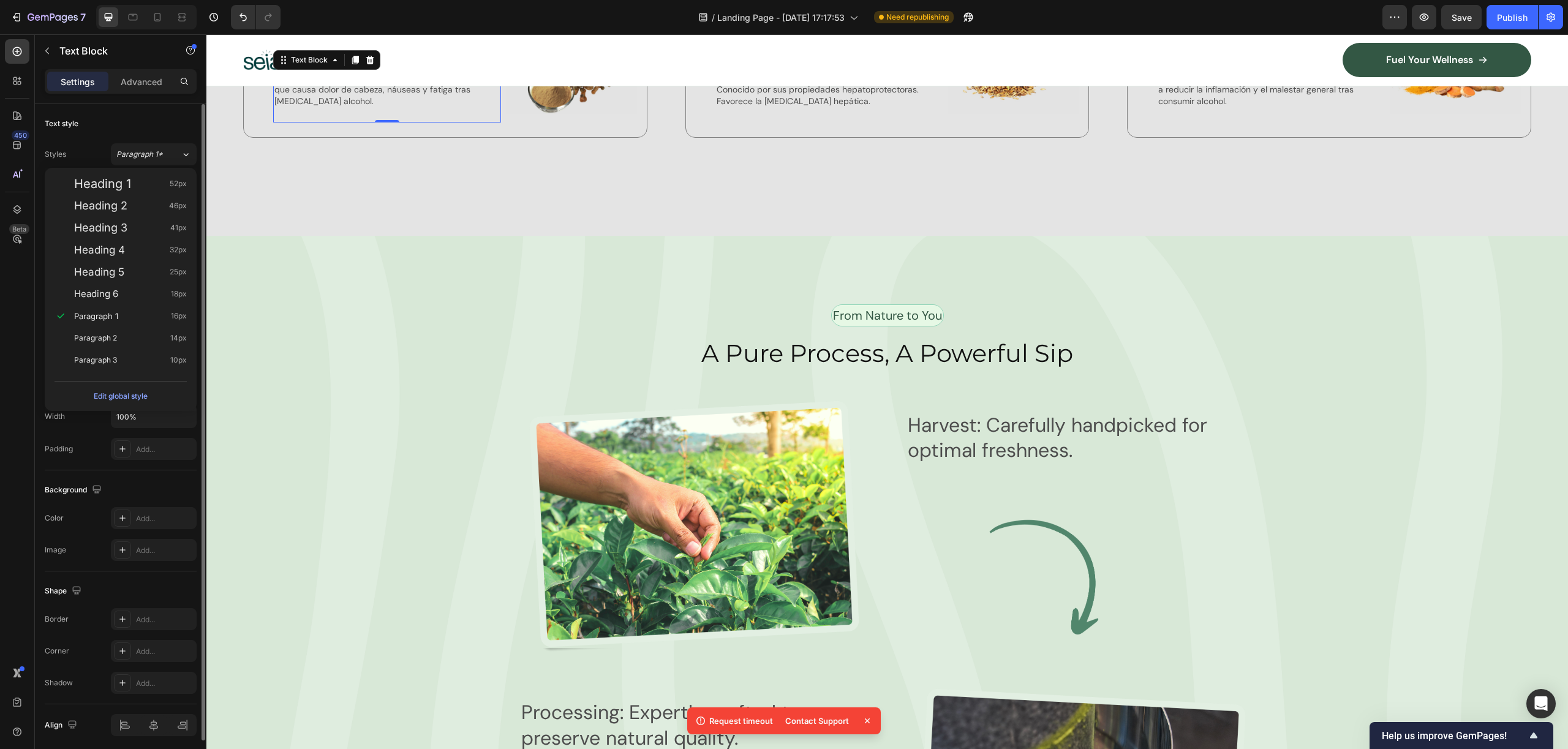
click at [145, 120] on div "Text style" at bounding box center [120, 123] width 152 height 20
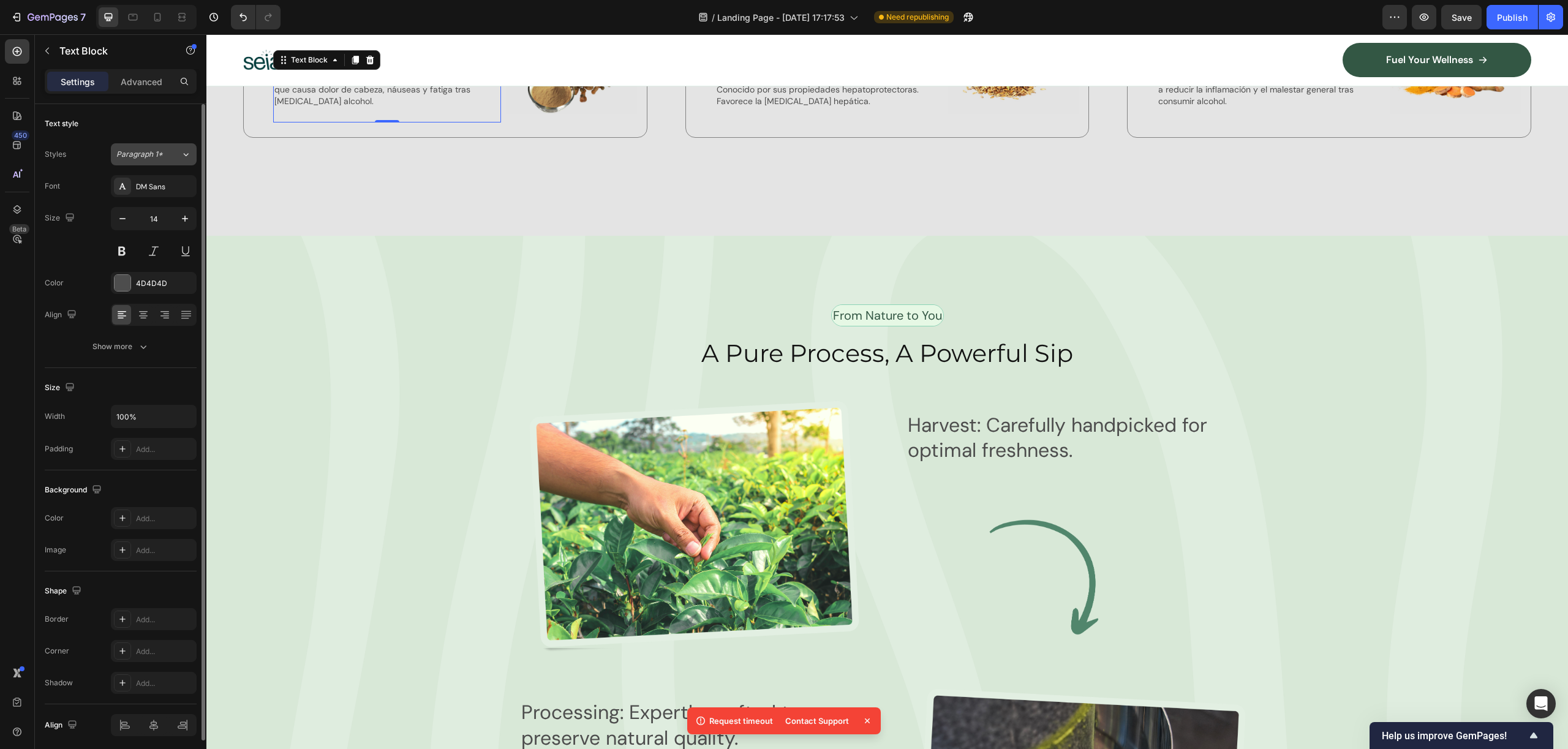
click at [176, 158] on div "Paragraph 1*" at bounding box center [149, 154] width 64 height 11
click at [152, 106] on div "Text style Styles Paragraph 1* Font DM Sans Size 14 Color 4D4D4D Align Show more" at bounding box center [120, 236] width 152 height 263
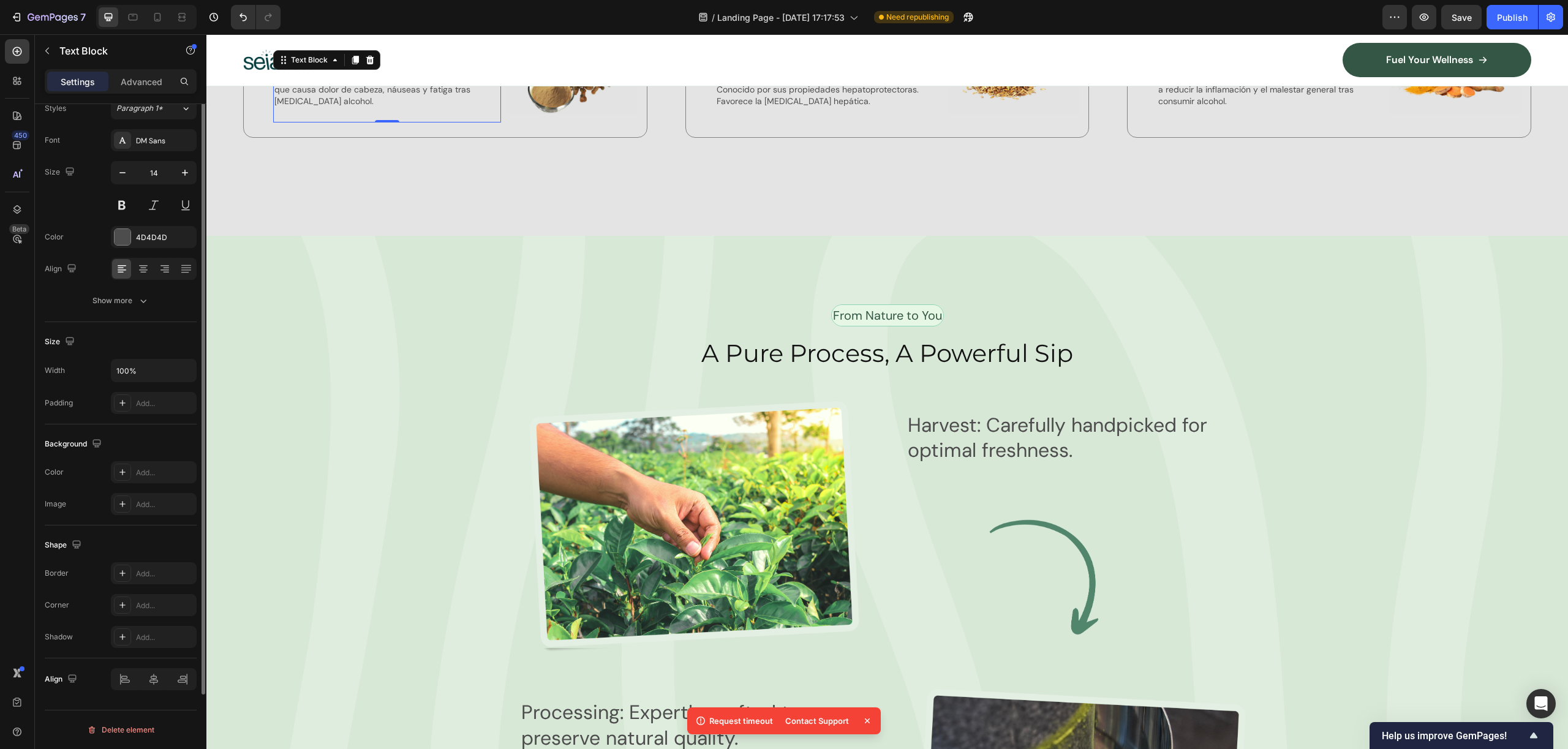
click at [196, 223] on div "Text style Styles Paragraph 1* Font DM Sans Size 14 Color 4D4D4D Align Show mor…" at bounding box center [120, 444] width 171 height 679
click at [195, 222] on div "Font DM Sans Size 14 Color 4D4D4D Align Show more" at bounding box center [120, 220] width 152 height 183
click at [184, 169] on icon "button" at bounding box center [184, 172] width 12 height 12
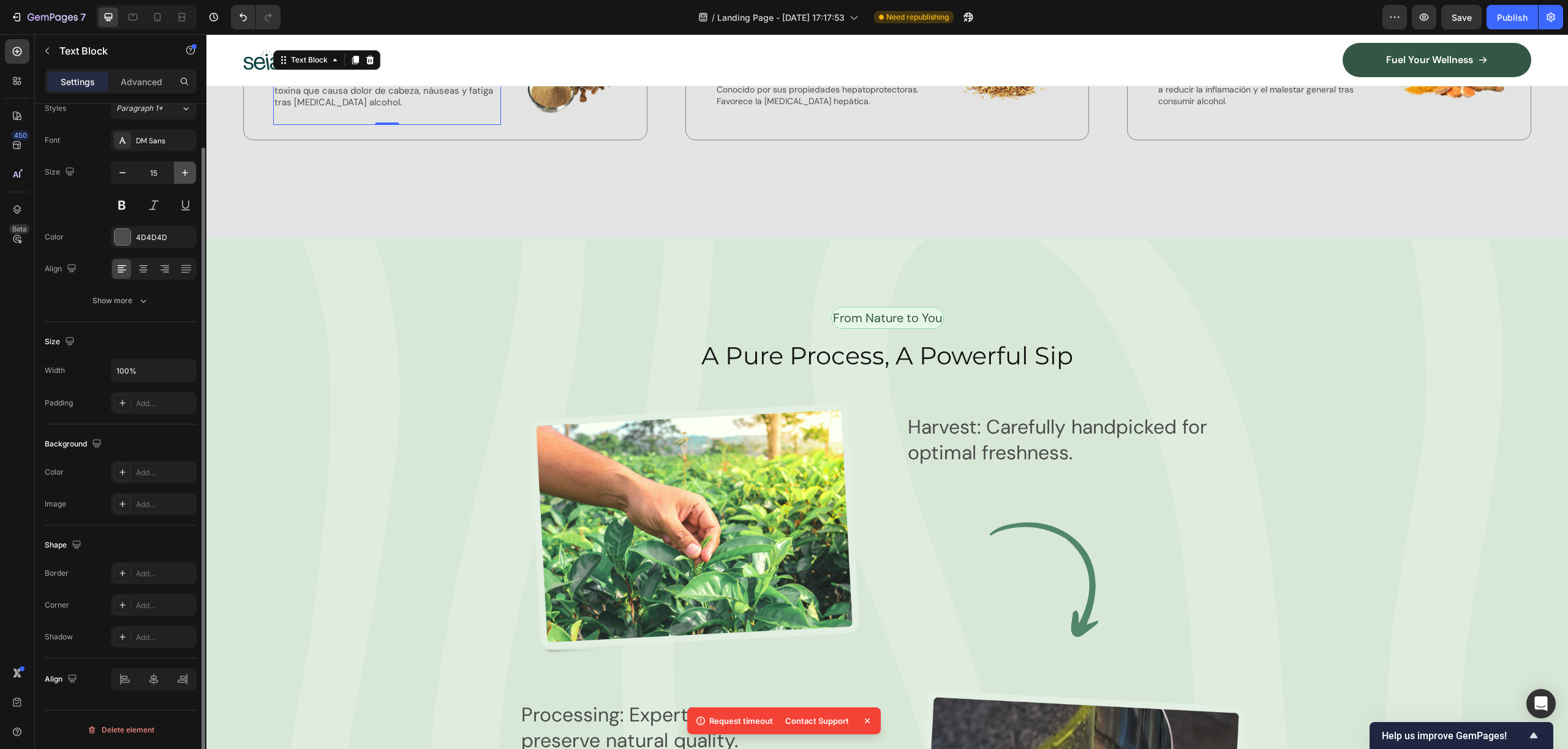
click at [184, 169] on icon "button" at bounding box center [184, 172] width 12 height 12
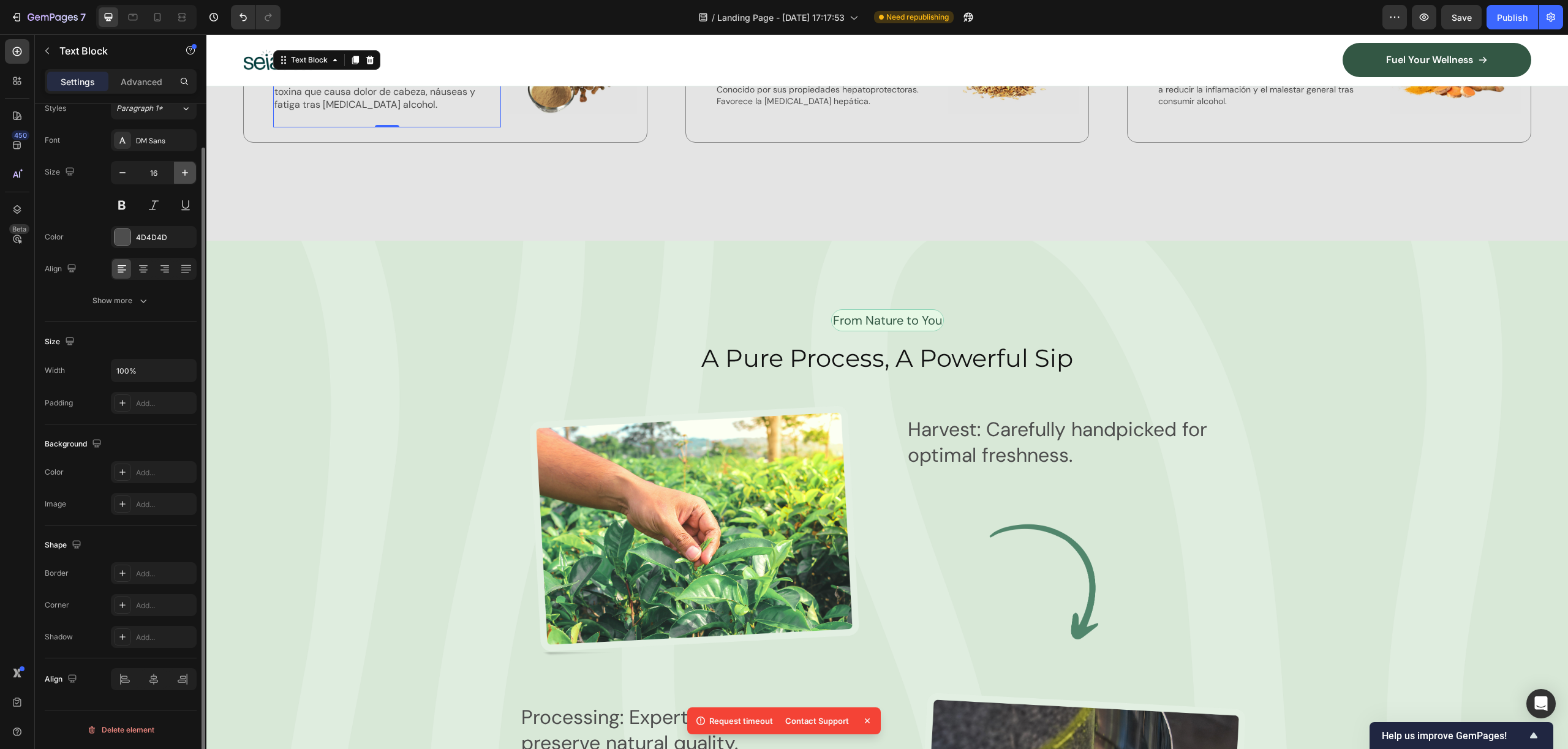
click at [184, 169] on icon "button" at bounding box center [184, 172] width 12 height 12
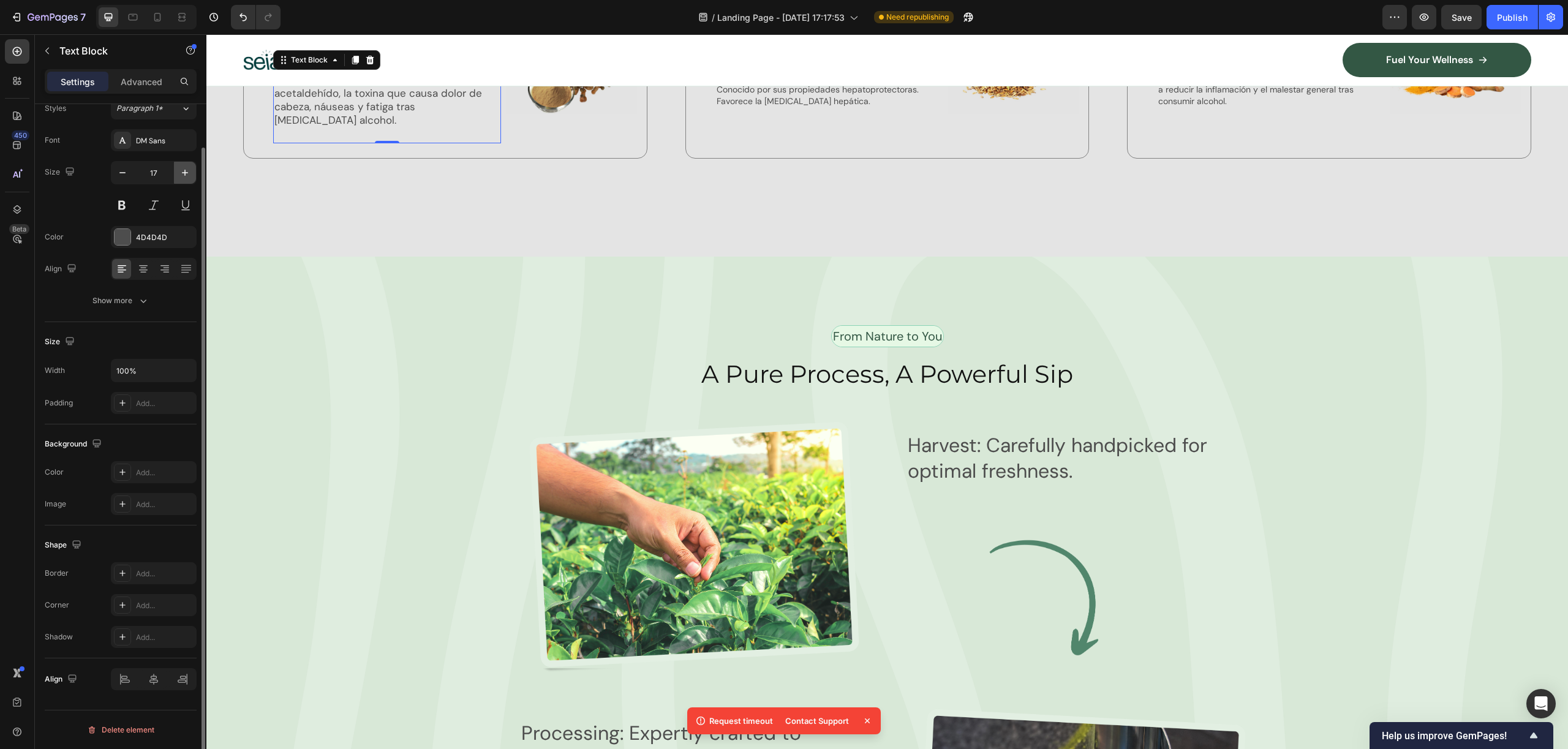
click at [184, 169] on icon "button" at bounding box center [184, 172] width 12 height 12
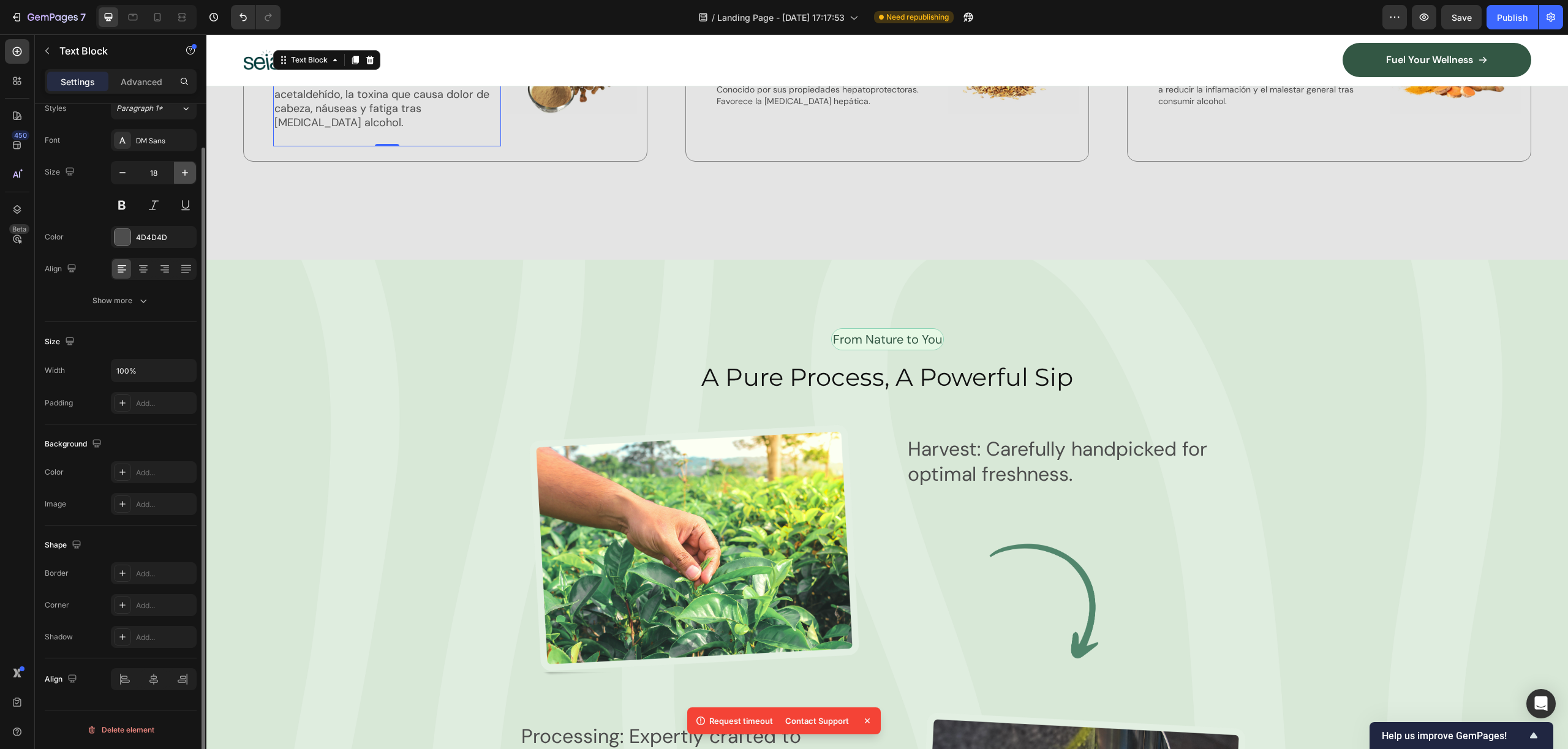
click at [184, 169] on icon "button" at bounding box center [184, 172] width 12 height 12
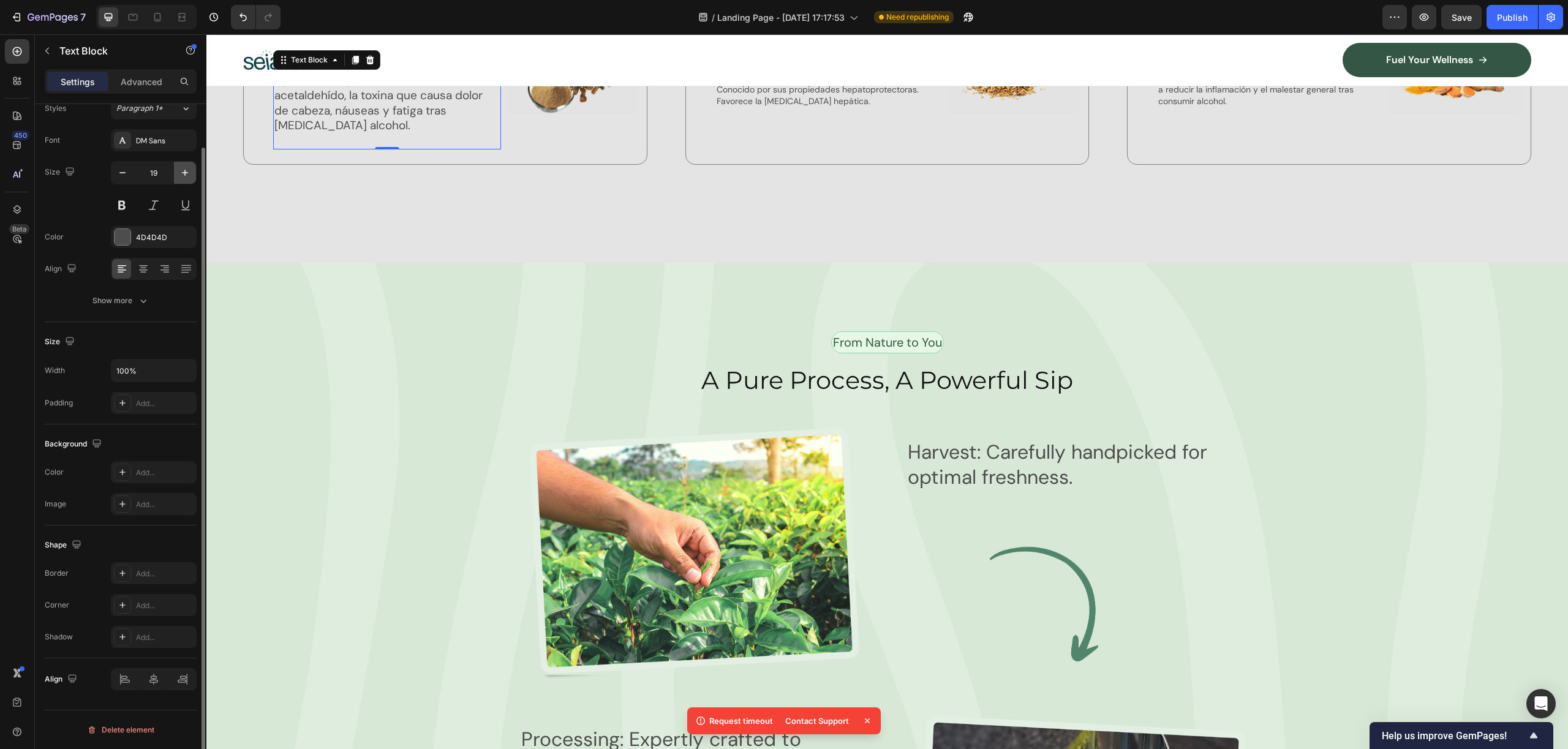
click at [184, 169] on icon "button" at bounding box center [184, 172] width 12 height 12
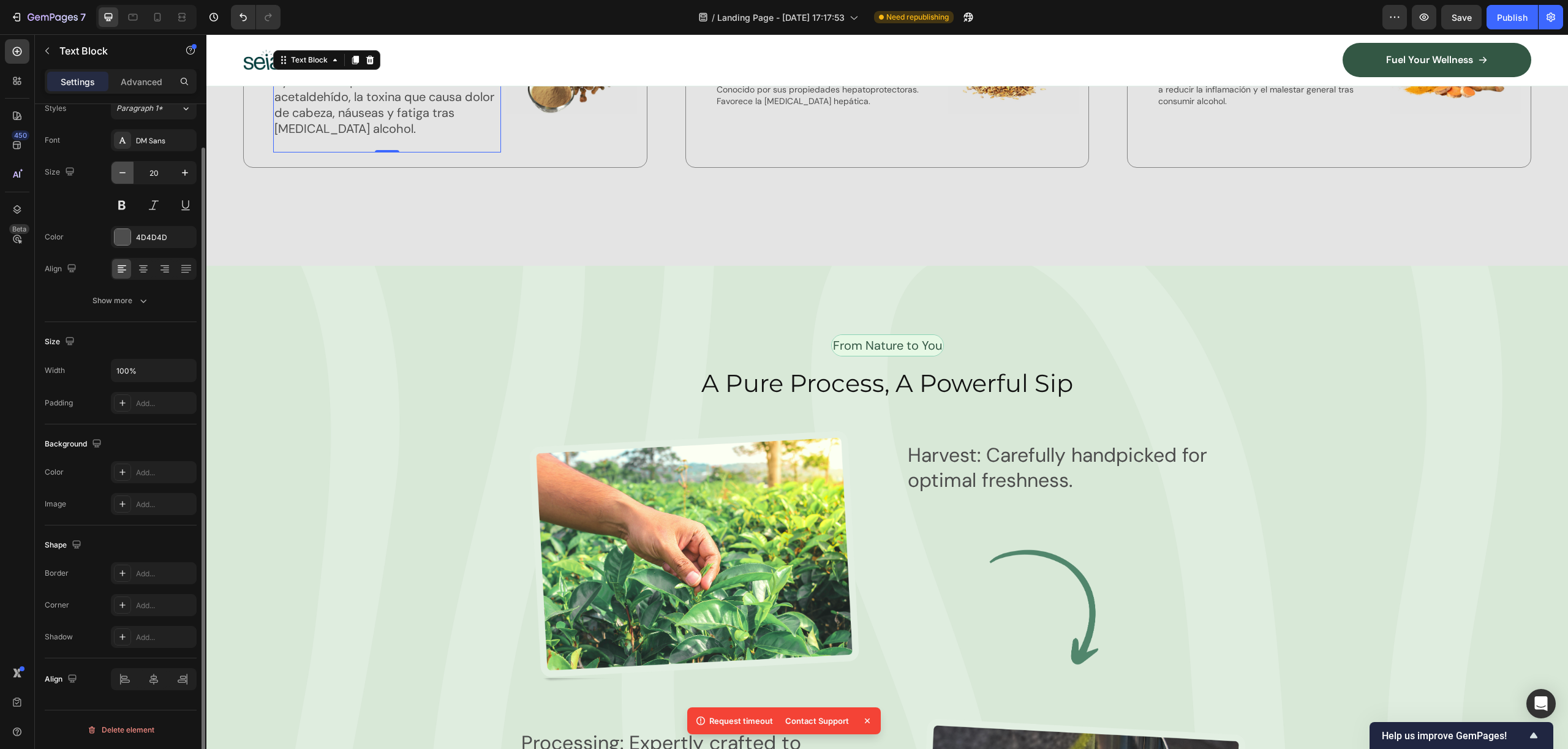
click at [126, 171] on icon "button" at bounding box center [122, 172] width 12 height 12
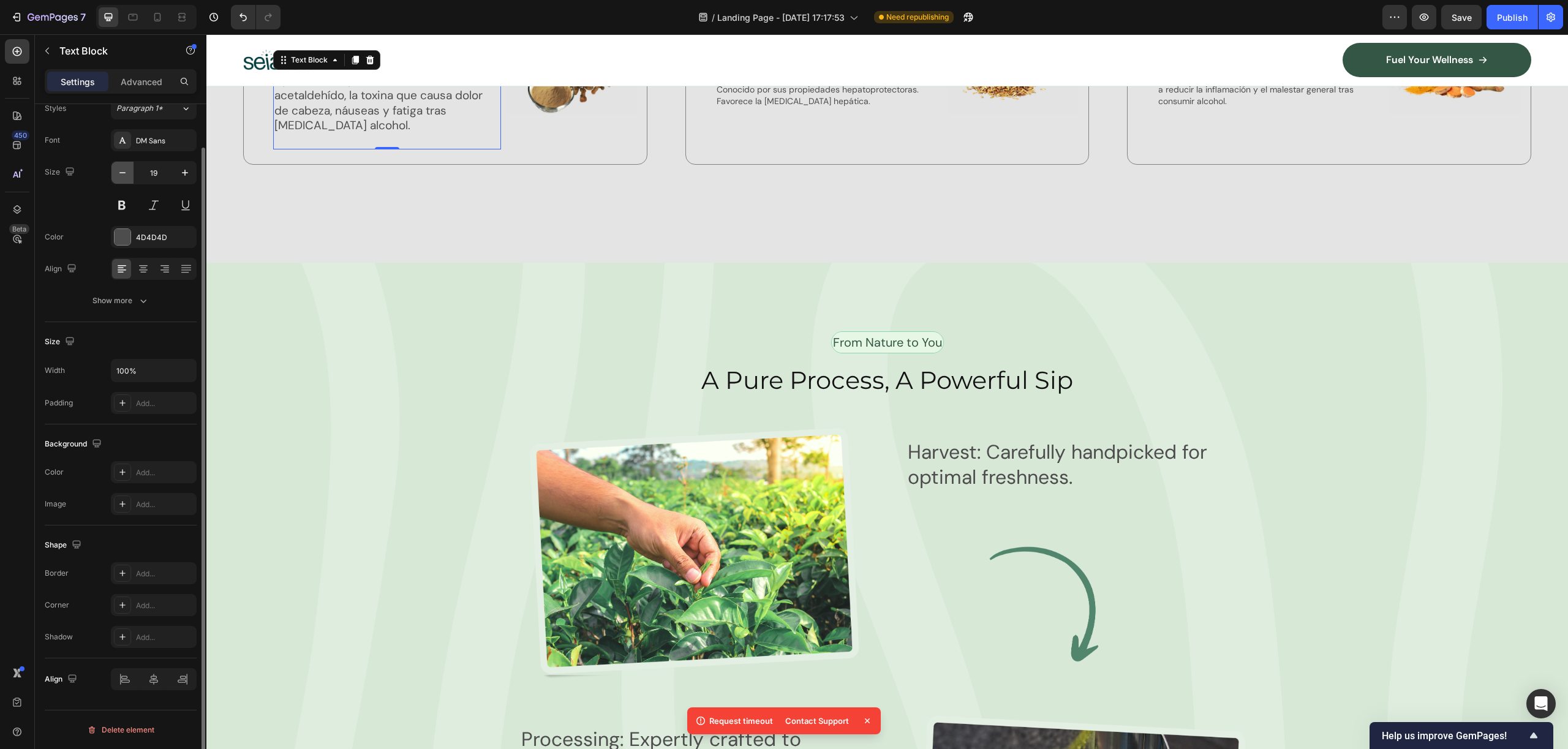
click at [126, 171] on icon "button" at bounding box center [122, 172] width 12 height 12
type input "18"
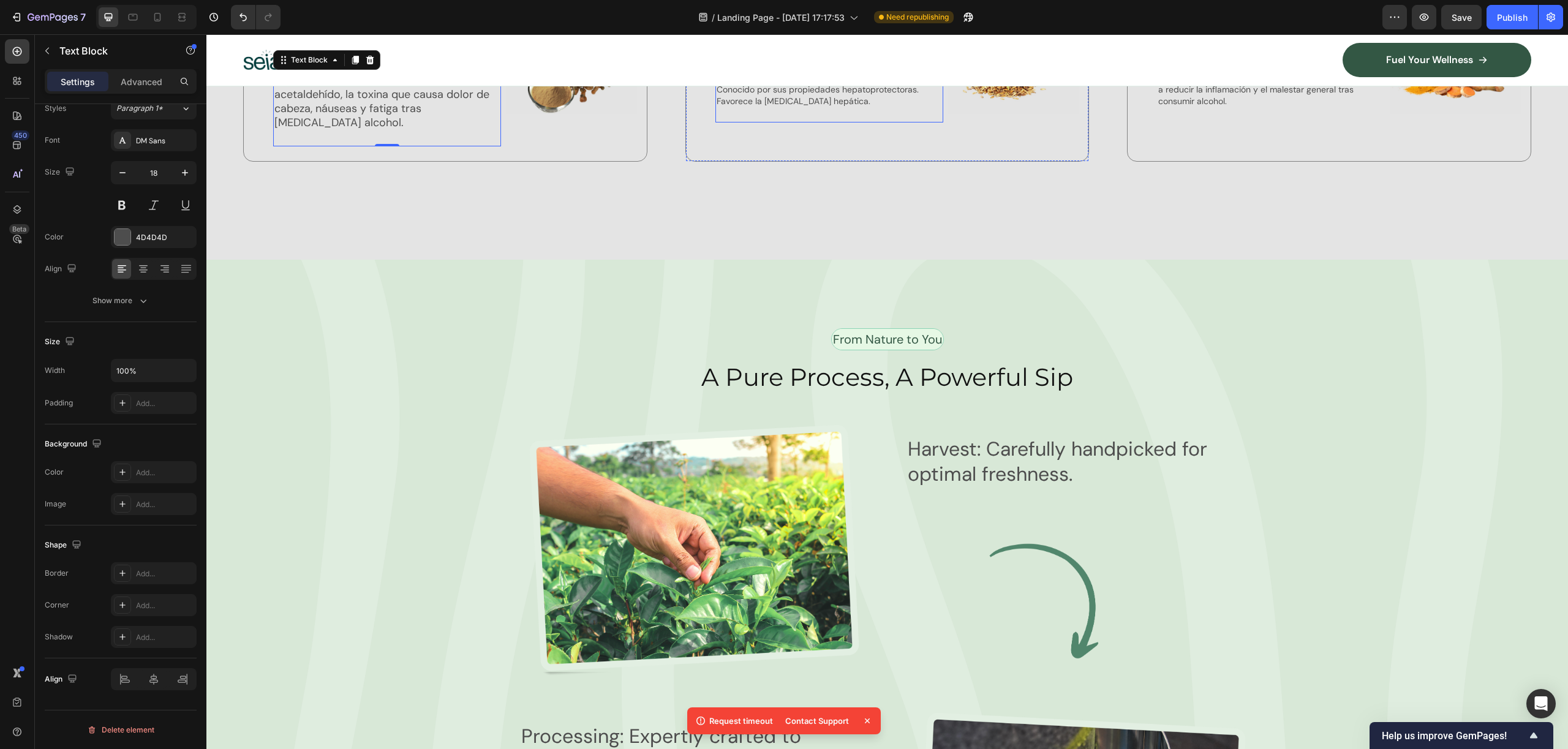
click at [791, 106] on p "El protector natural del hígado. Conocido por sus propiedades hepatoprotectoras…" at bounding box center [828, 89] width 225 height 34
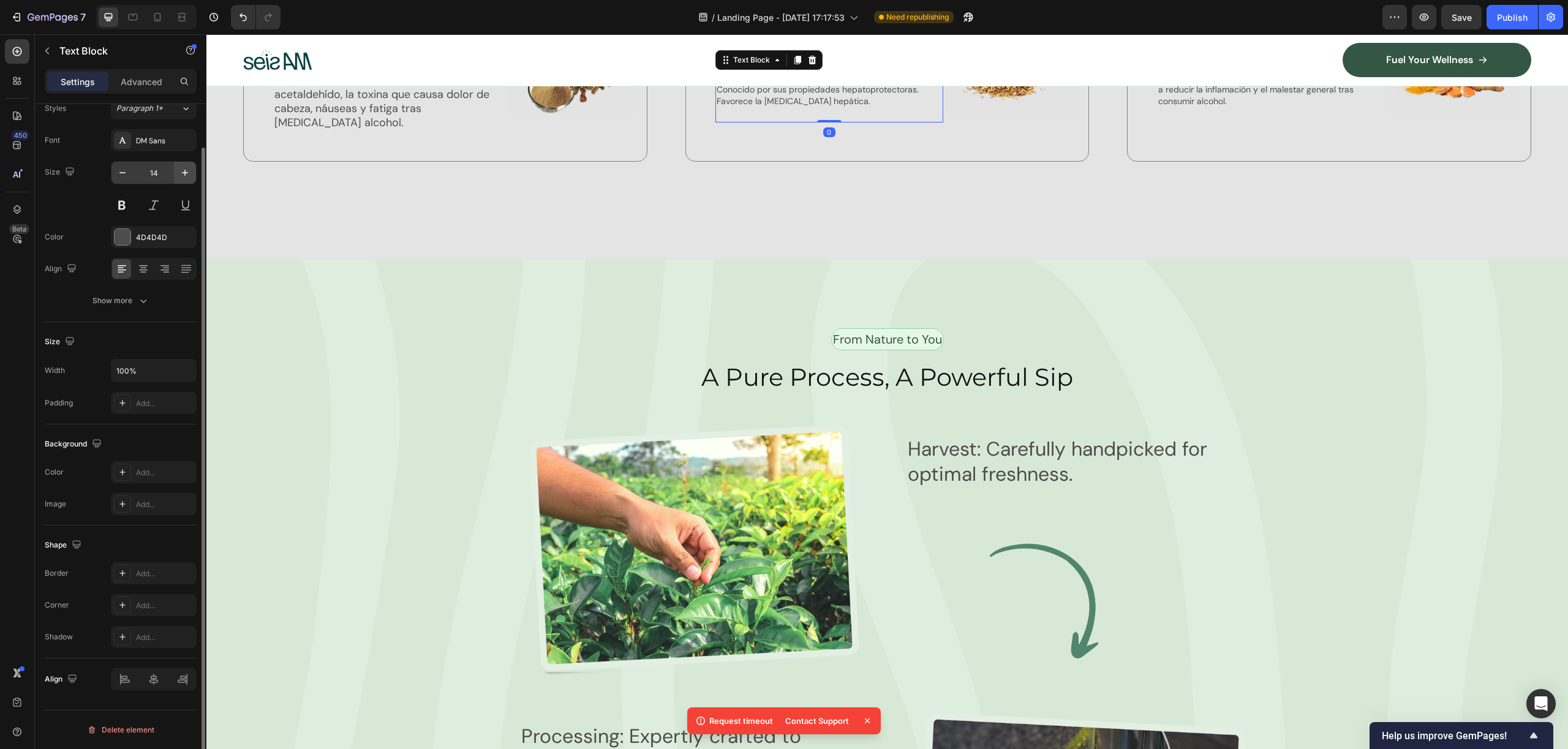
click at [201, 181] on div at bounding box center [203, 466] width 4 height 636
click at [182, 174] on icon "button" at bounding box center [184, 173] width 12 height 12
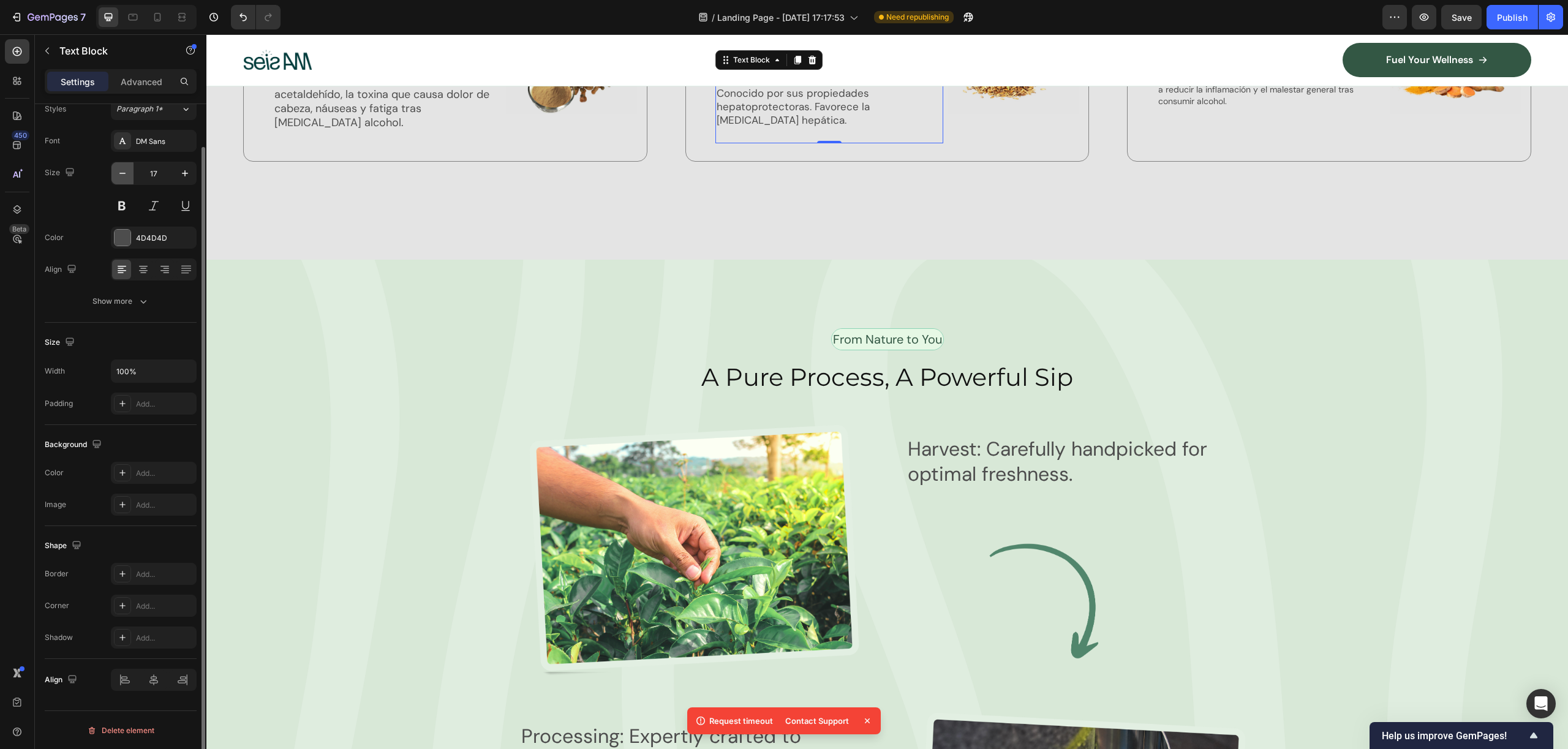
click at [130, 173] on button "button" at bounding box center [121, 172] width 22 height 22
click at [129, 173] on button "button" at bounding box center [121, 172] width 22 height 22
click at [188, 171] on icon "button" at bounding box center [184, 173] width 12 height 12
click at [185, 170] on icon "button" at bounding box center [184, 173] width 12 height 12
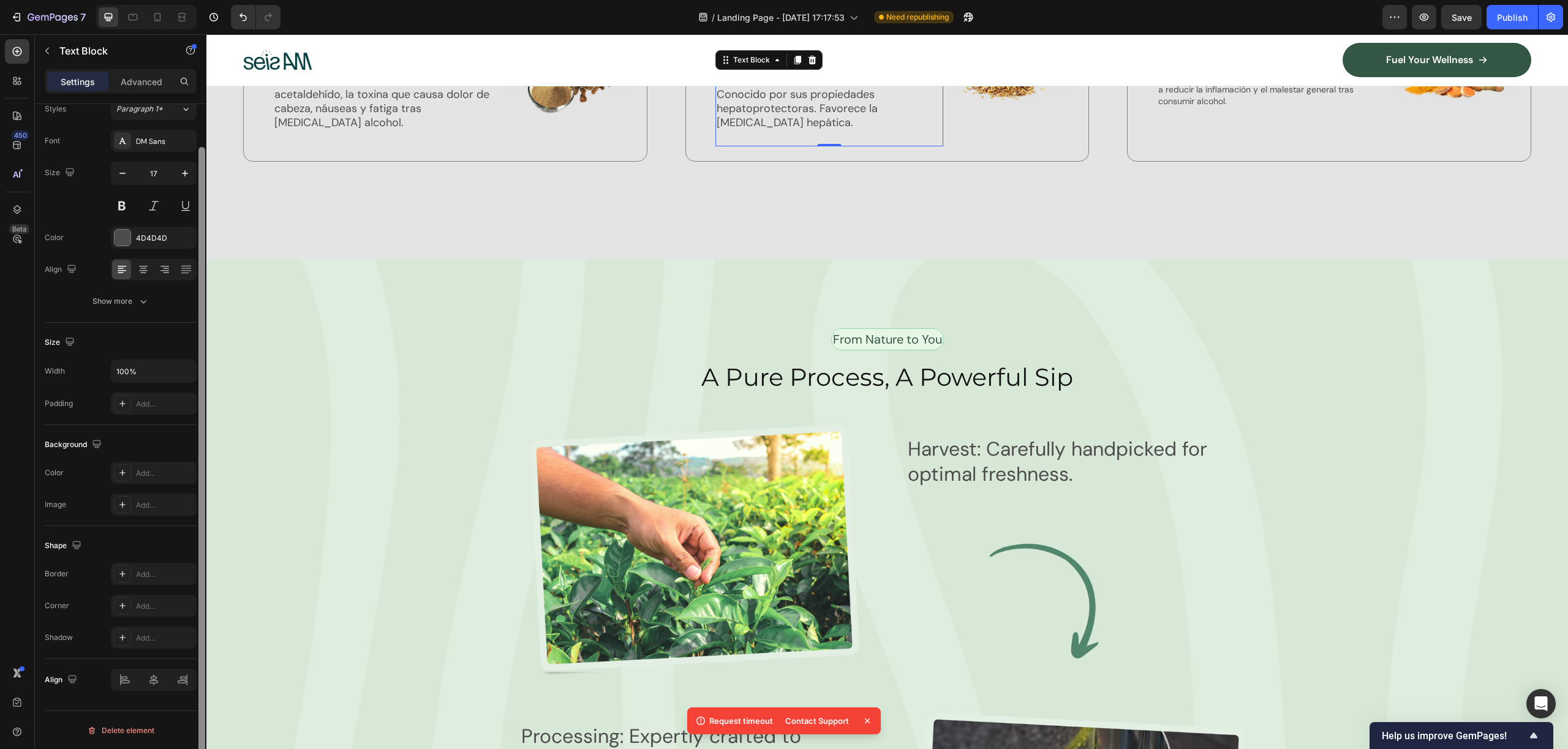
type input "18"
click at [468, 131] on p "Ayuda al cuerpo a metabolizar el acetaldehído, la toxina que causa dolor de cab…" at bounding box center [387, 101] width 225 height 57
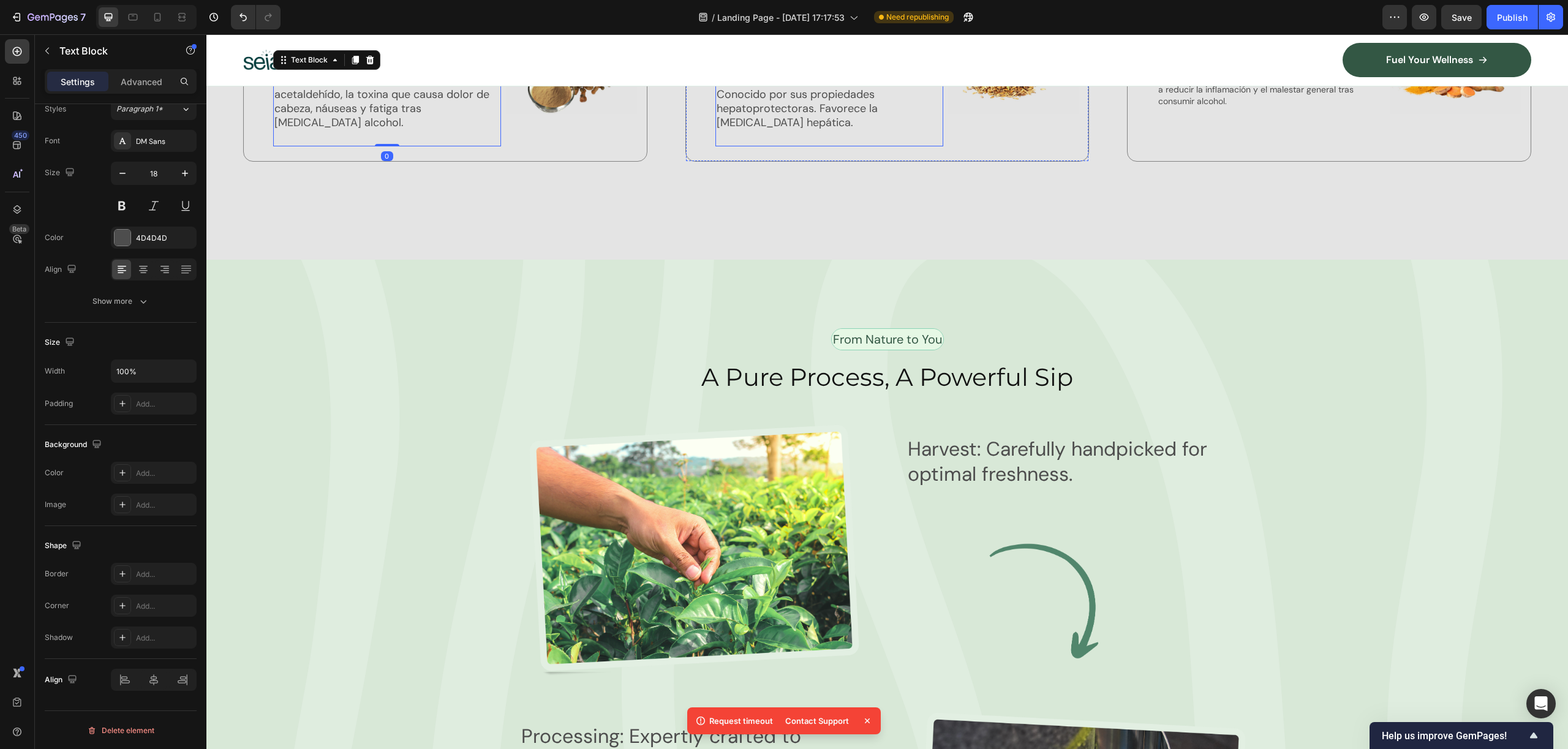
click at [808, 131] on p "El protector natural del hígado. Conocido por sus propiedades hepatoprotectoras…" at bounding box center [828, 101] width 225 height 57
click at [1210, 106] on p "Anti-inflamatorio natural derivado de la cúrcuma, ayuda a reducir la inflamació…" at bounding box center [1271, 89] width 225 height 34
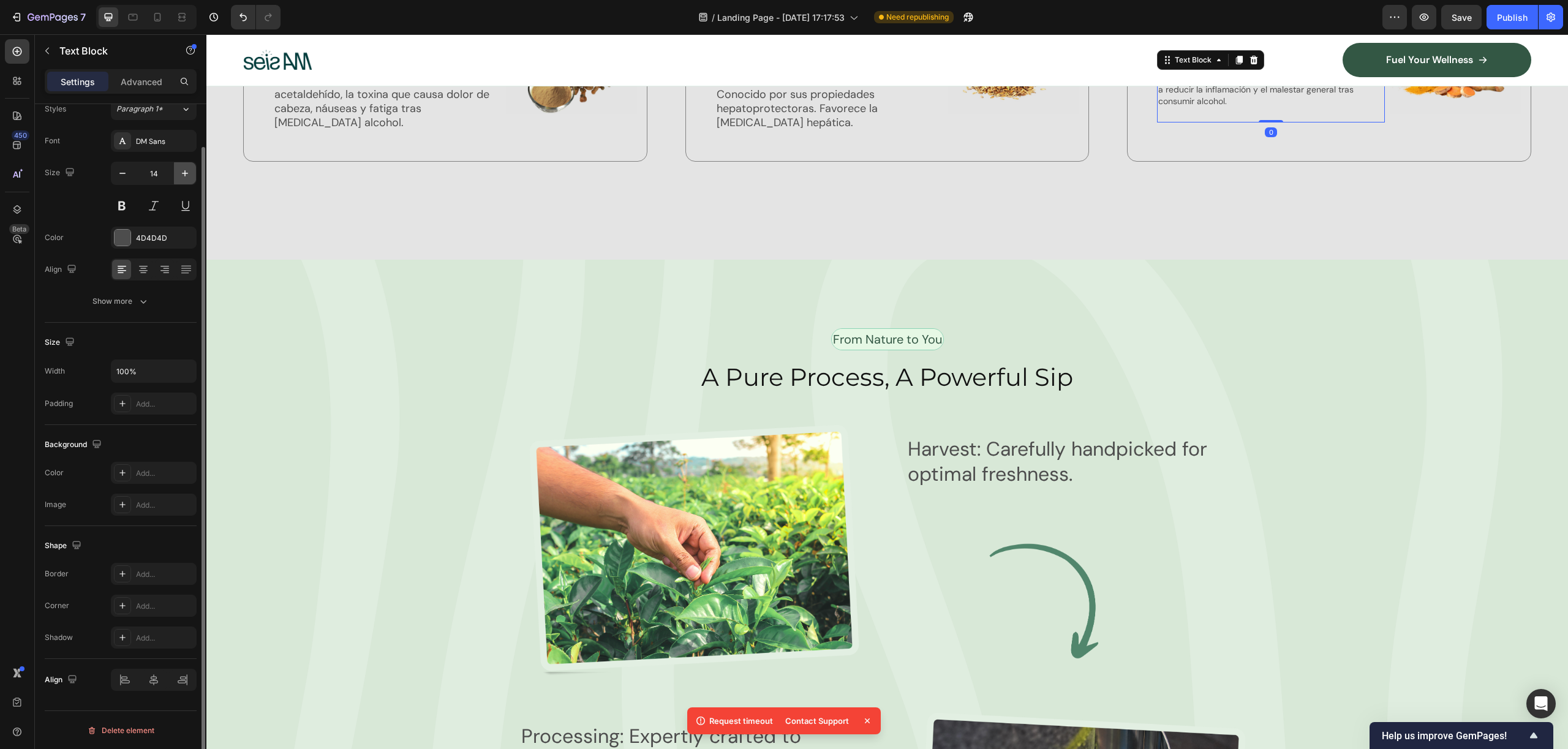
click at [178, 169] on button "button" at bounding box center [184, 172] width 22 height 22
click at [181, 170] on icon "button" at bounding box center [184, 173] width 12 height 12
click at [184, 171] on icon "button" at bounding box center [184, 173] width 12 height 12
click at [184, 171] on icon "button" at bounding box center [184, 173] width 12 height 12
type input "18"
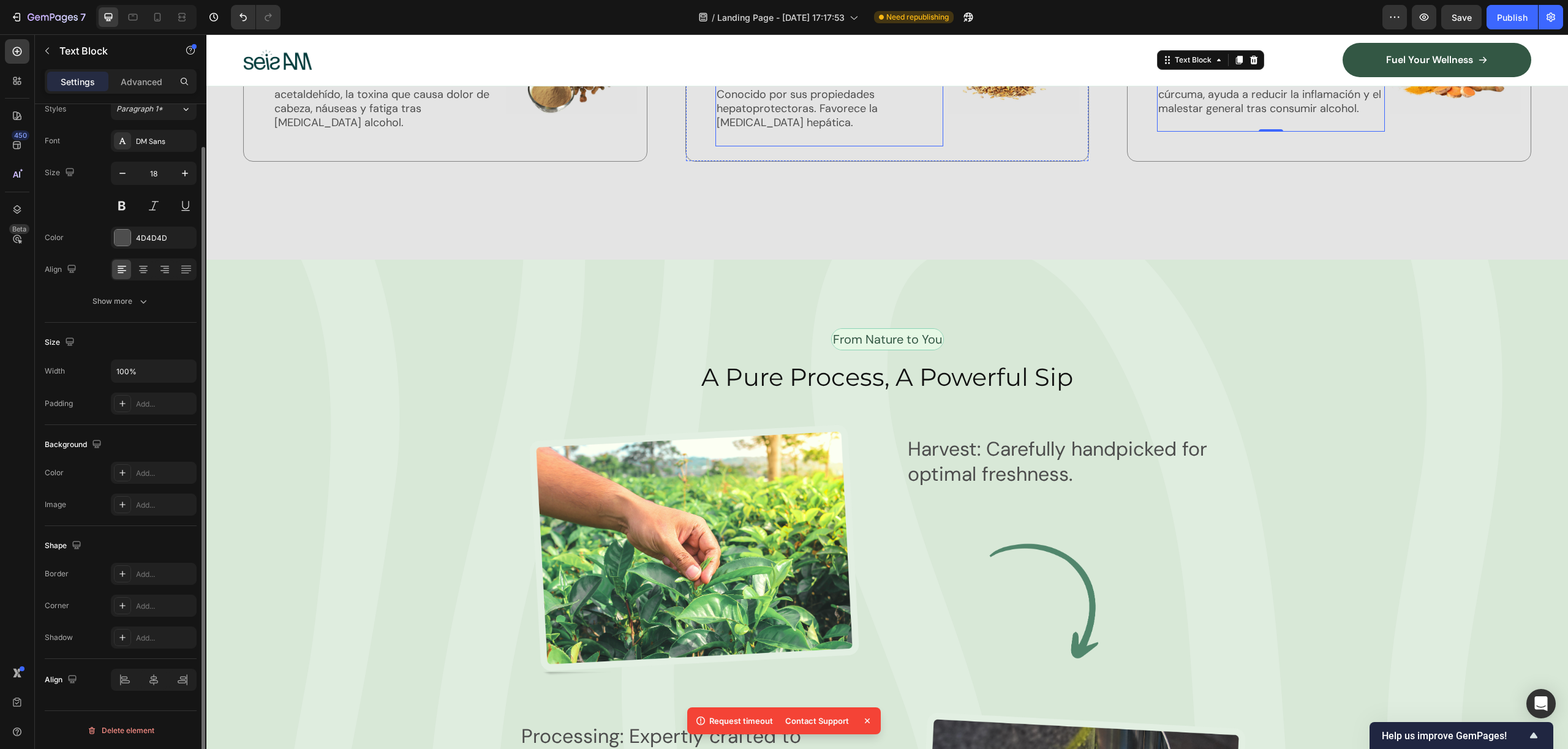
click at [858, 131] on p "El protector natural del hígado. Conocido por sus propiedades hepatoprotectoras…" at bounding box center [828, 101] width 225 height 57
click at [749, 131] on p "El protector natural del hígado. Conocido por sus propiedades hepatoprotectoras…" at bounding box center [828, 101] width 225 height 57
click at [716, 131] on p "El protector natural del hígado. Conocido por sus propiedades hepatoprotectoras…" at bounding box center [828, 101] width 225 height 57
drag, startPoint x: 911, startPoint y: 374, endPoint x: 927, endPoint y: 387, distance: 20.6
click at [912, 116] on p "El protector natural del hígado. Conocido por sus propiedades hepatoprotectoras…" at bounding box center [828, 94] width 225 height 43
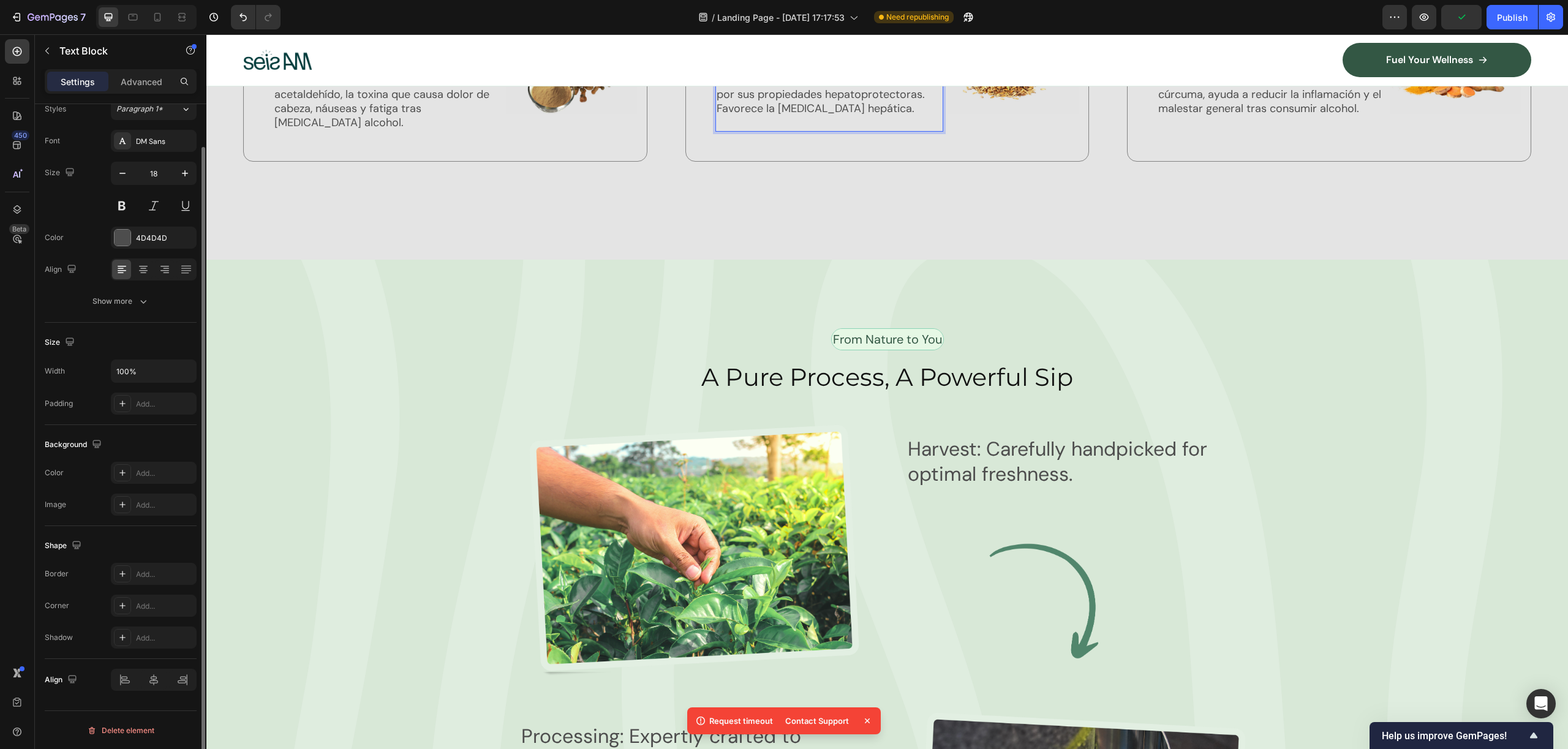
click at [1031, 191] on div "Icon Hovenia Dulcis Text Block (energizing) Text Block Ayuda al cuerpo a metabo…" at bounding box center [887, 92] width 1288 height 198
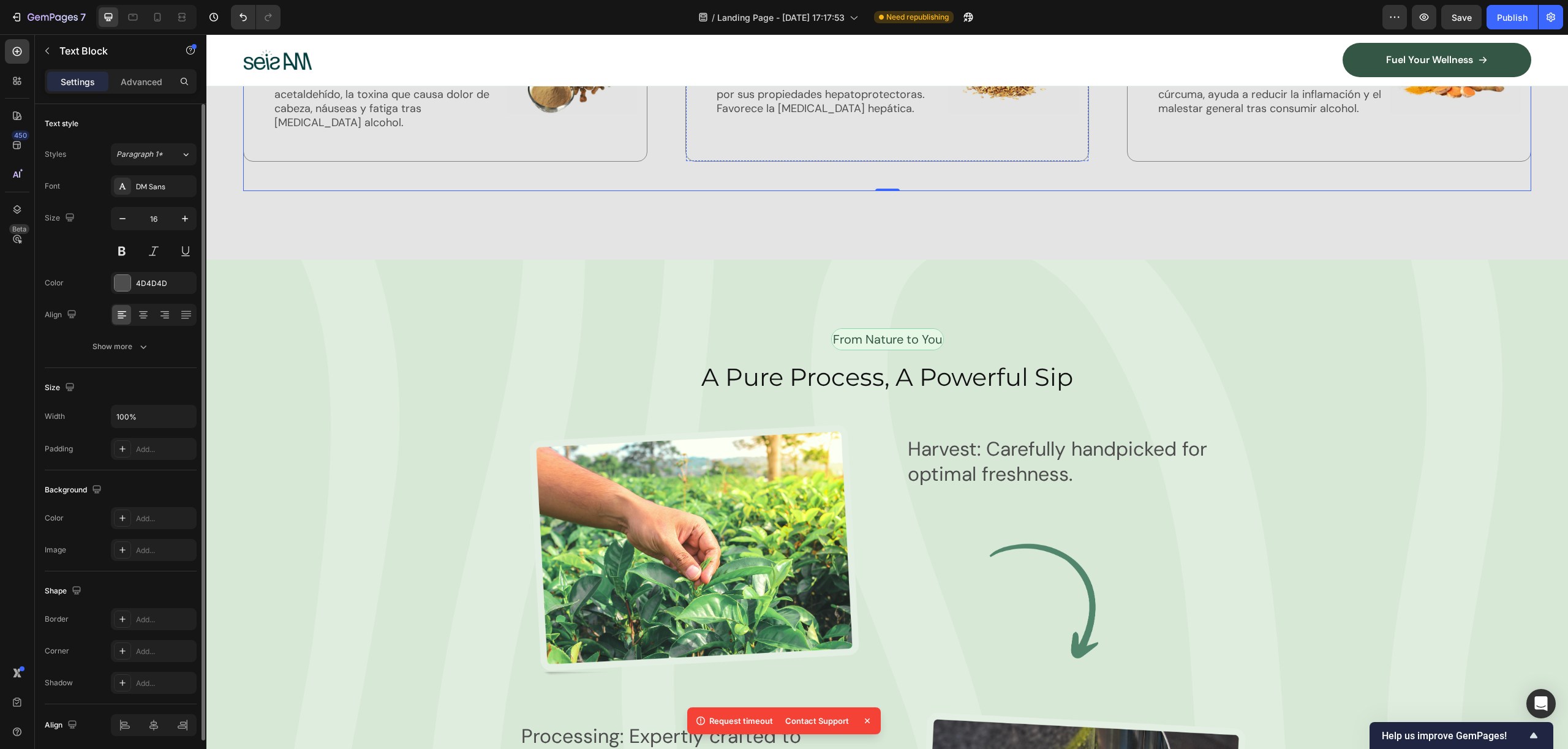
click at [762, 56] on p "(aromatic)" at bounding box center [828, 50] width 225 height 13
click at [1192, 36] on p "Curcumina" at bounding box center [1271, 23] width 225 height 25
click at [799, 36] on p "Cardo Mariano" at bounding box center [828, 23] width 225 height 25
click at [703, 25] on icon at bounding box center [703, 18] width 15 height 15
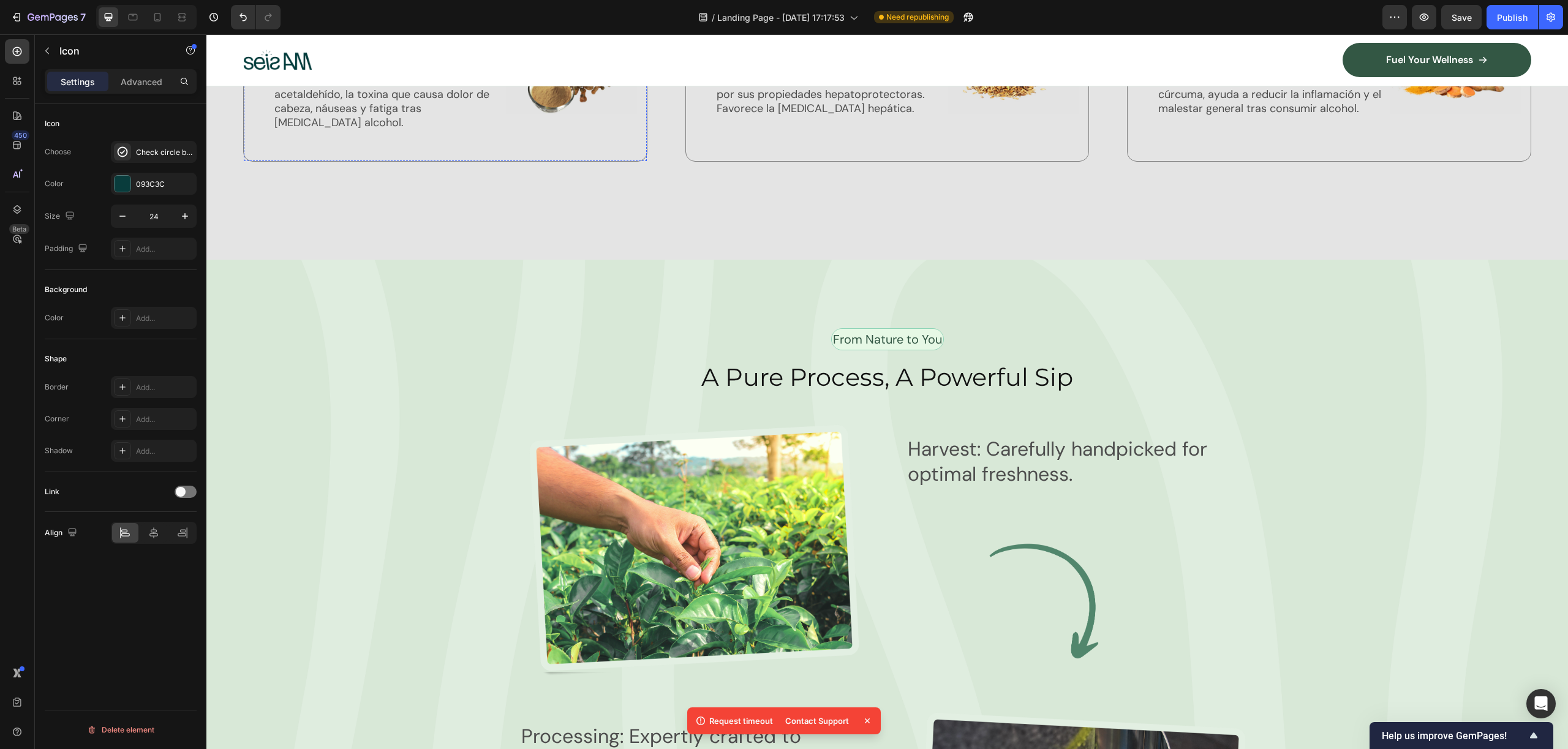
click at [264, 25] on icon at bounding box center [261, 18] width 15 height 15
drag, startPoint x: 263, startPoint y: 285, endPoint x: 263, endPoint y: 292, distance: 7.0
click at [161, 534] on div at bounding box center [154, 533] width 26 height 20
click at [129, 533] on icon at bounding box center [124, 533] width 12 height 12
click at [144, 249] on div "Add..." at bounding box center [164, 249] width 57 height 11
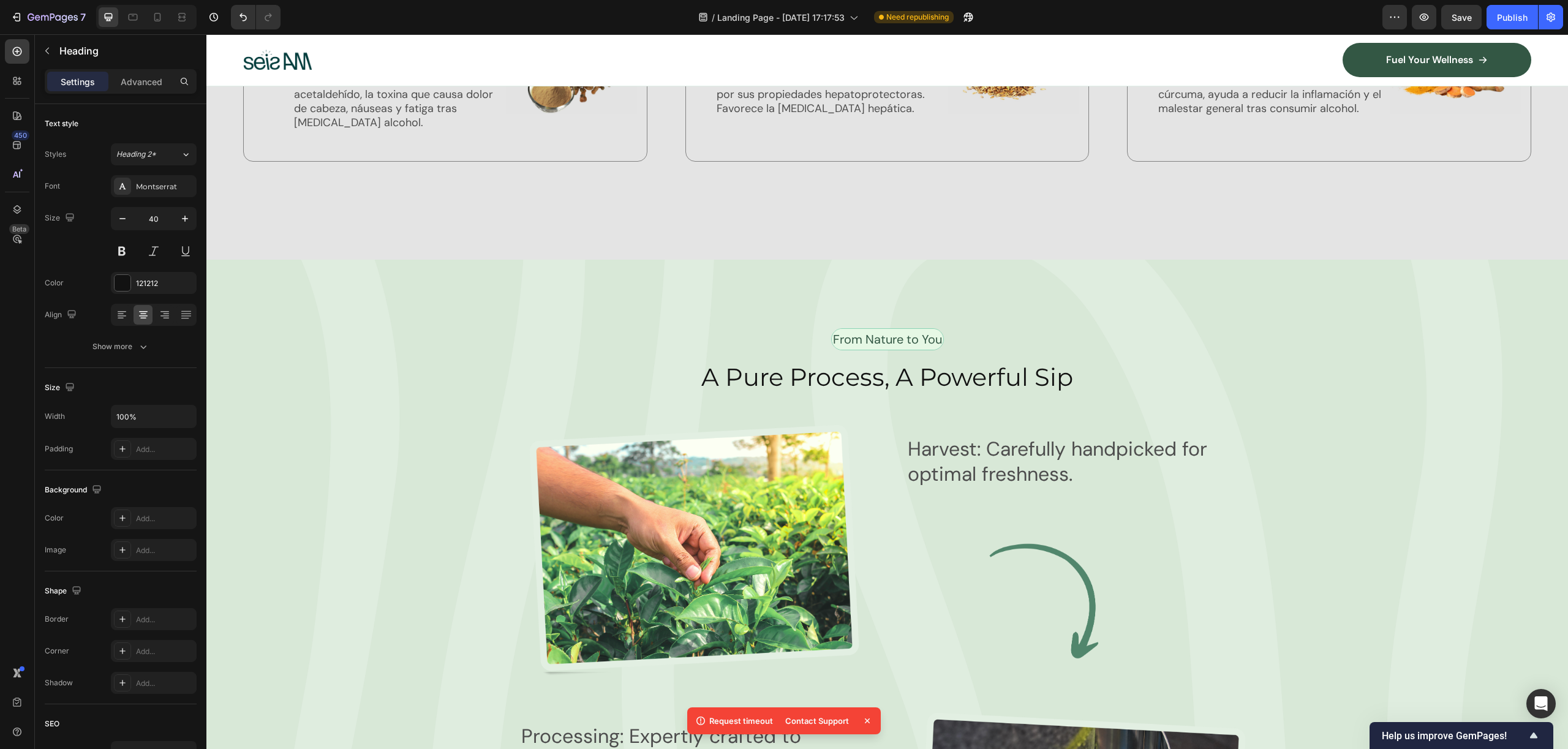
click at [272, 35] on icon at bounding box center [271, 27] width 15 height 15
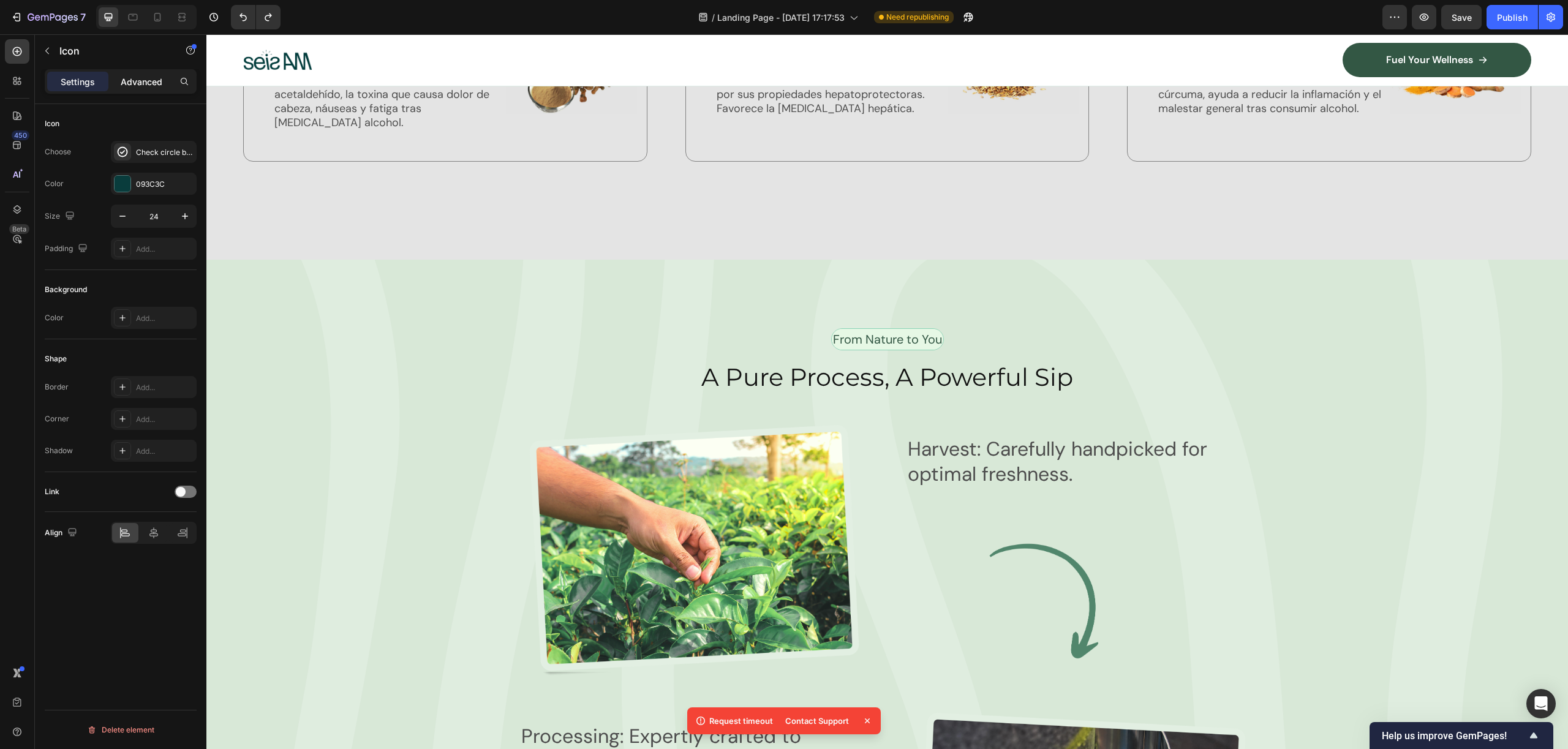
click at [140, 87] on div "Advanced" at bounding box center [141, 81] width 61 height 20
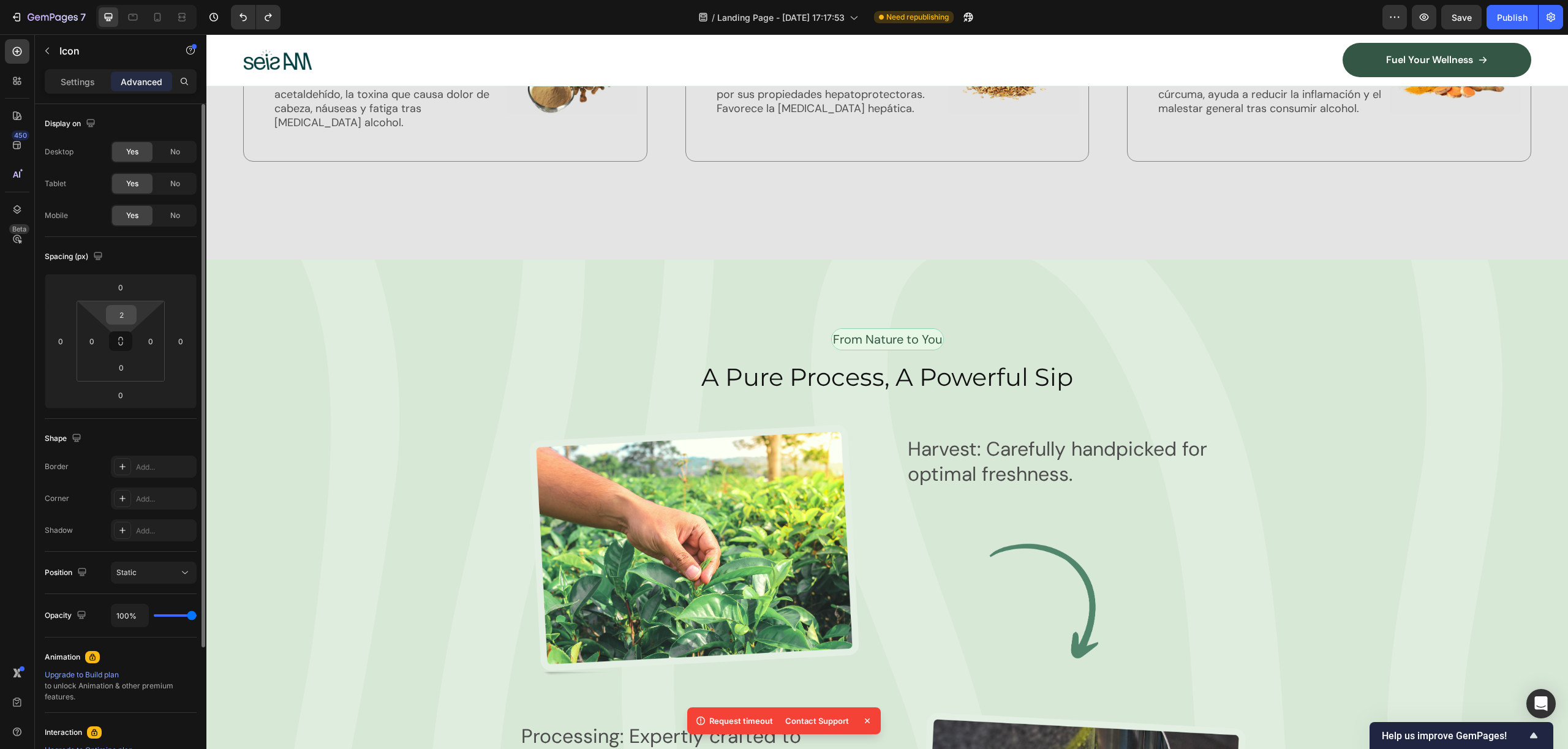
click at [125, 319] on input "2" at bounding box center [121, 315] width 24 height 19
click at [112, 317] on input "20" at bounding box center [121, 315] width 24 height 19
type input "10"
click at [112, 317] on input "10" at bounding box center [121, 315] width 24 height 19
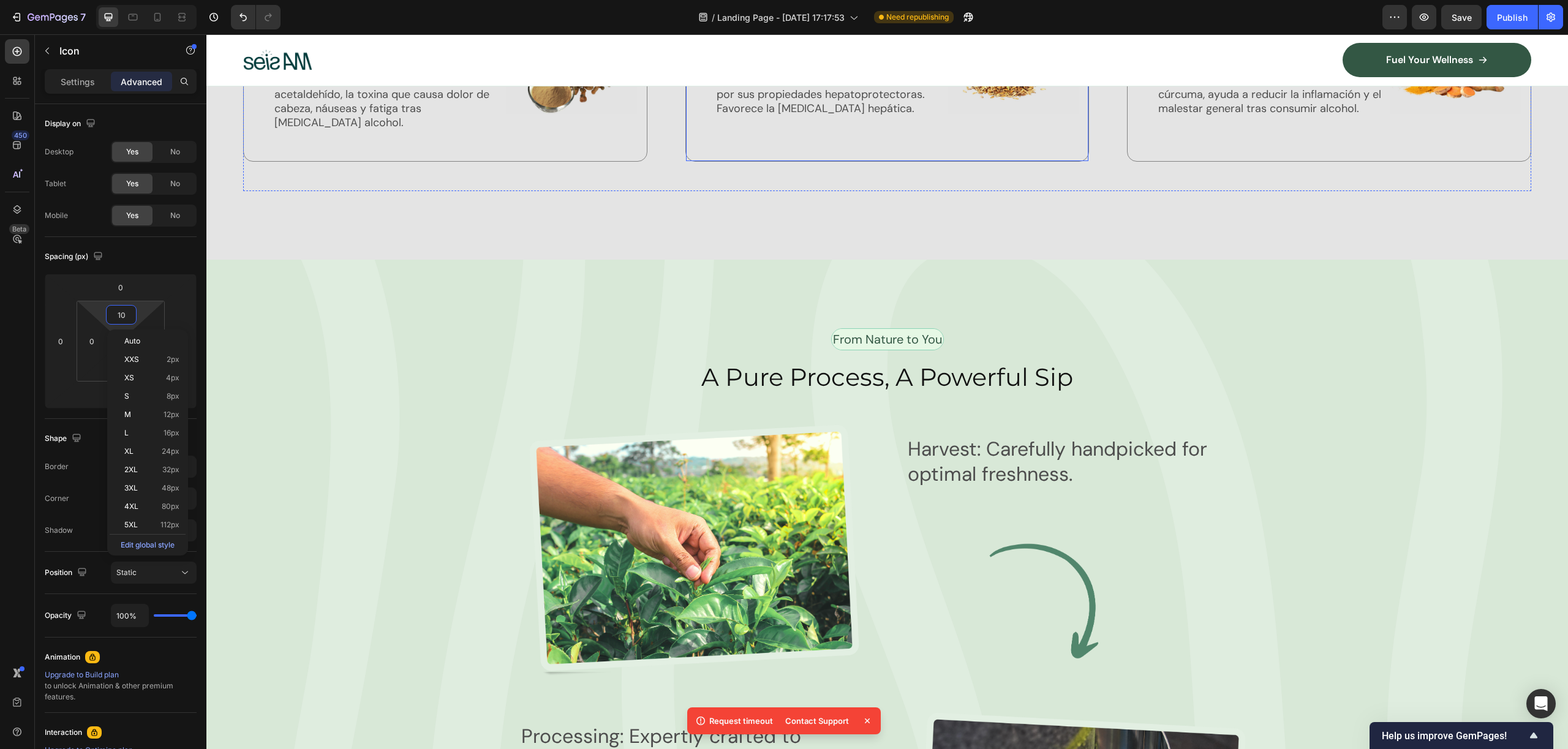
click at [704, 25] on icon at bounding box center [703, 18] width 15 height 15
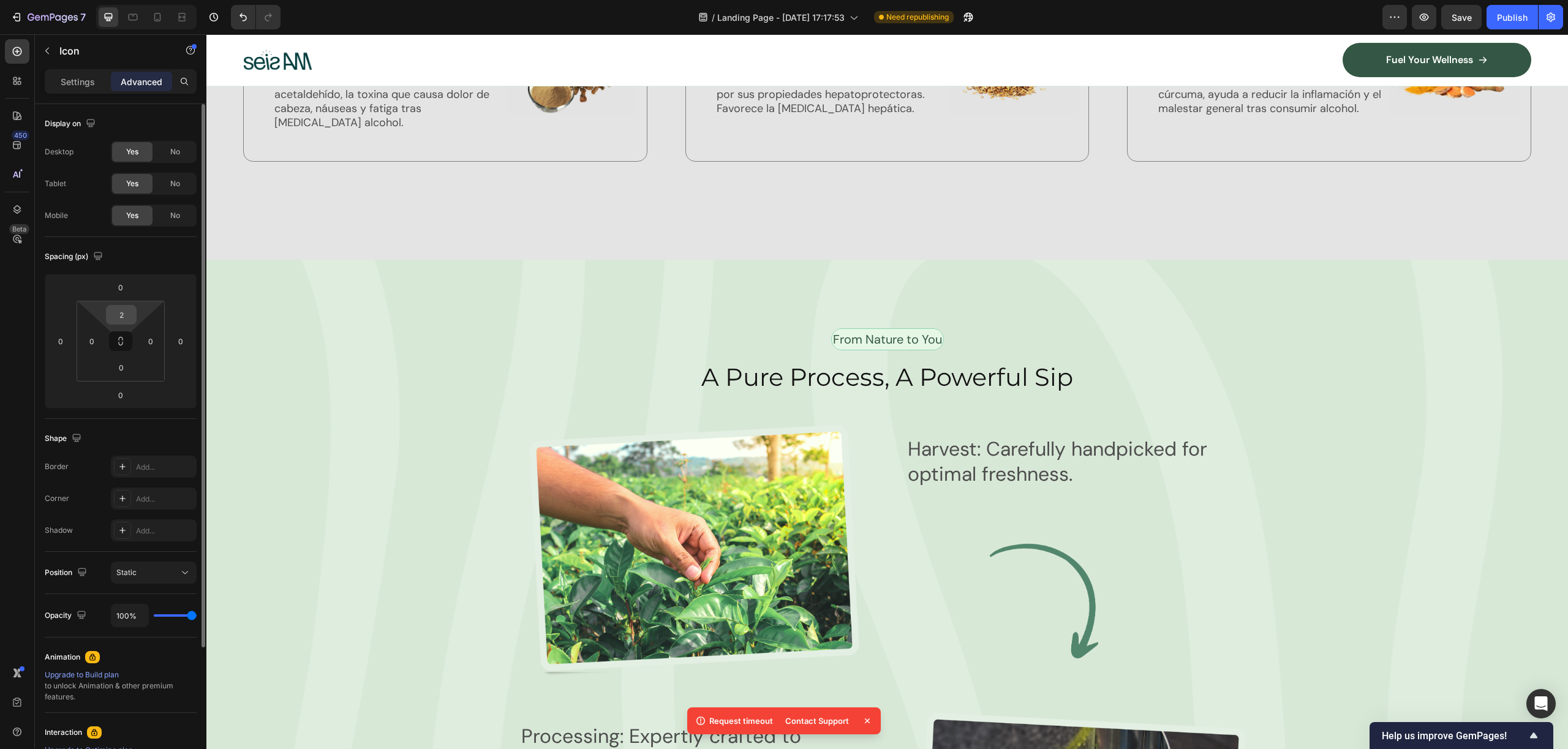
click at [124, 320] on input "2" at bounding box center [121, 315] width 24 height 19
paste input "10"
type input "10"
click at [695, 260] on div "Nature’s Best in Balance Text Block Row What’s Inside Your Matcha Glow Shot Hea…" at bounding box center [887, 79] width 1362 height 361
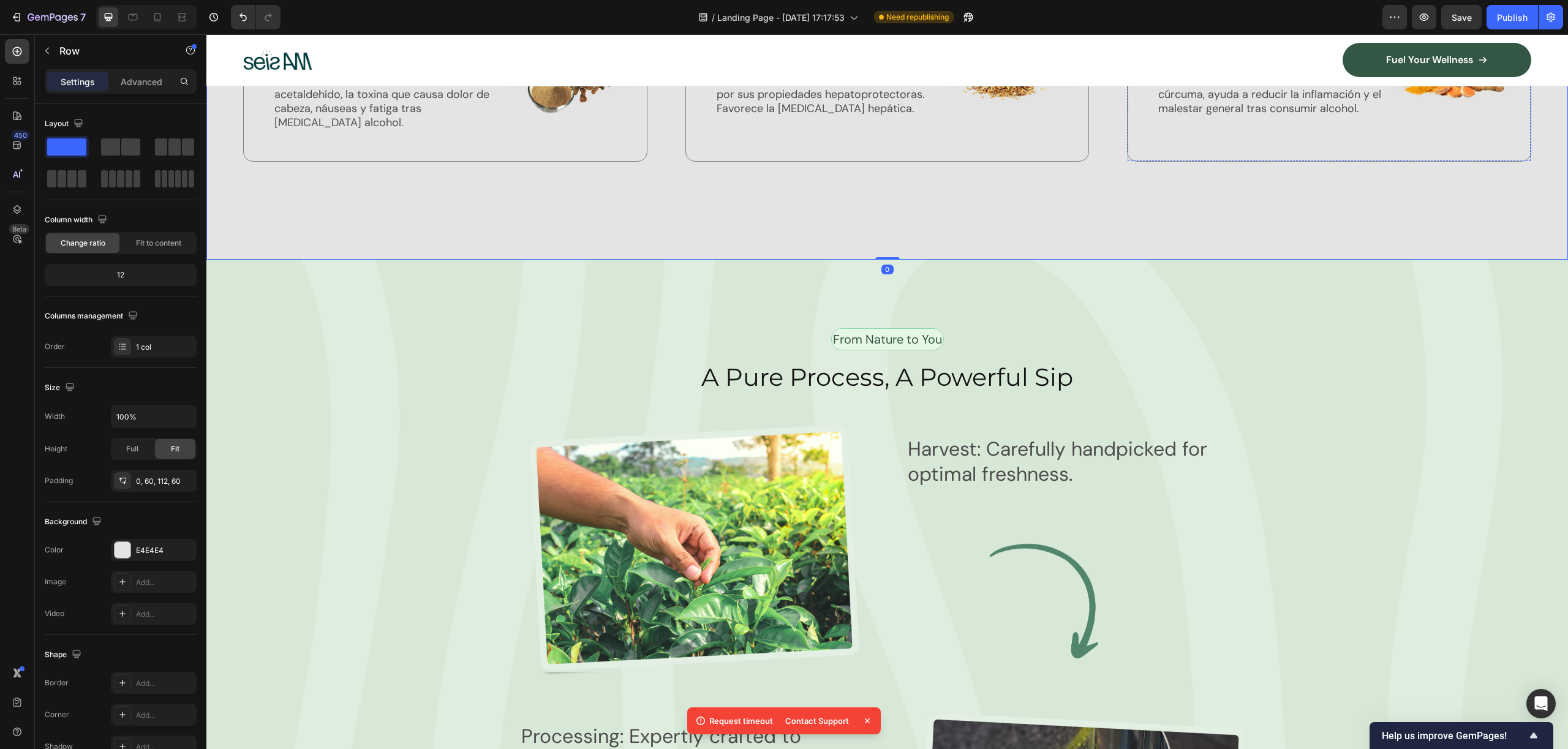
click at [1139, 25] on icon at bounding box center [1144, 18] width 15 height 15
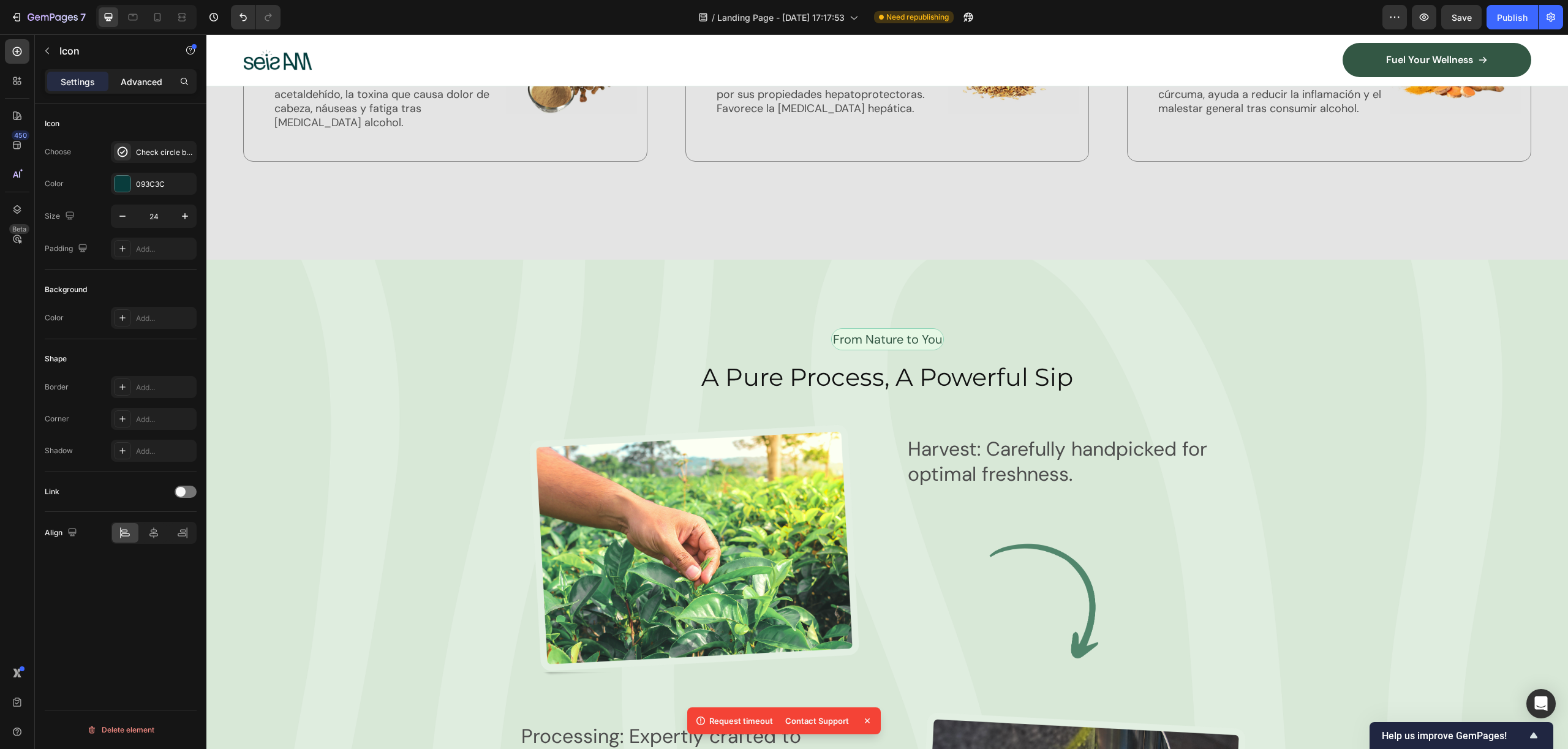
click at [160, 80] on p "Advanced" at bounding box center [141, 82] width 41 height 13
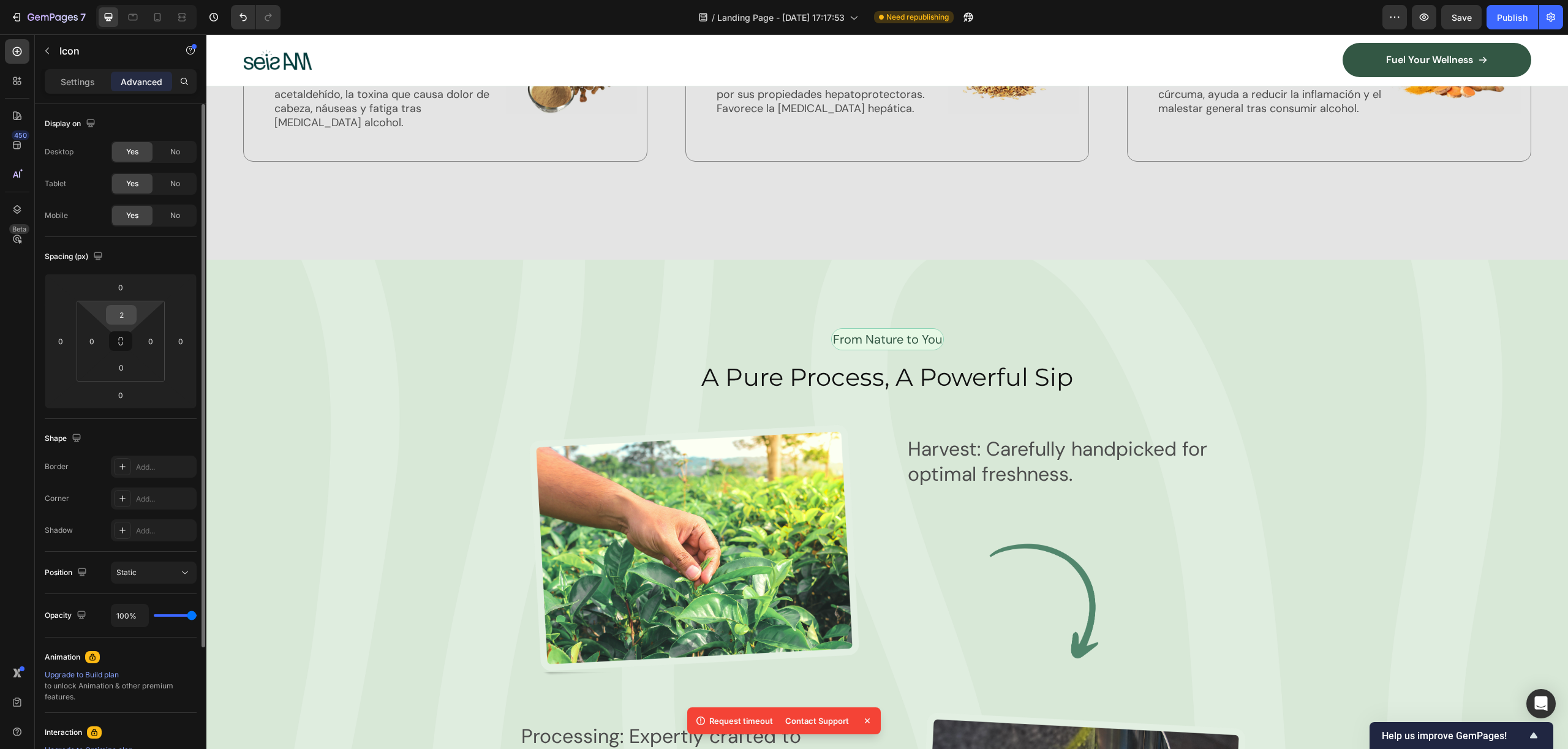
click at [129, 314] on input "2" at bounding box center [121, 315] width 24 height 19
paste input "10"
type input "10"
click at [1504, 13] on div "Publish" at bounding box center [1512, 18] width 31 height 13
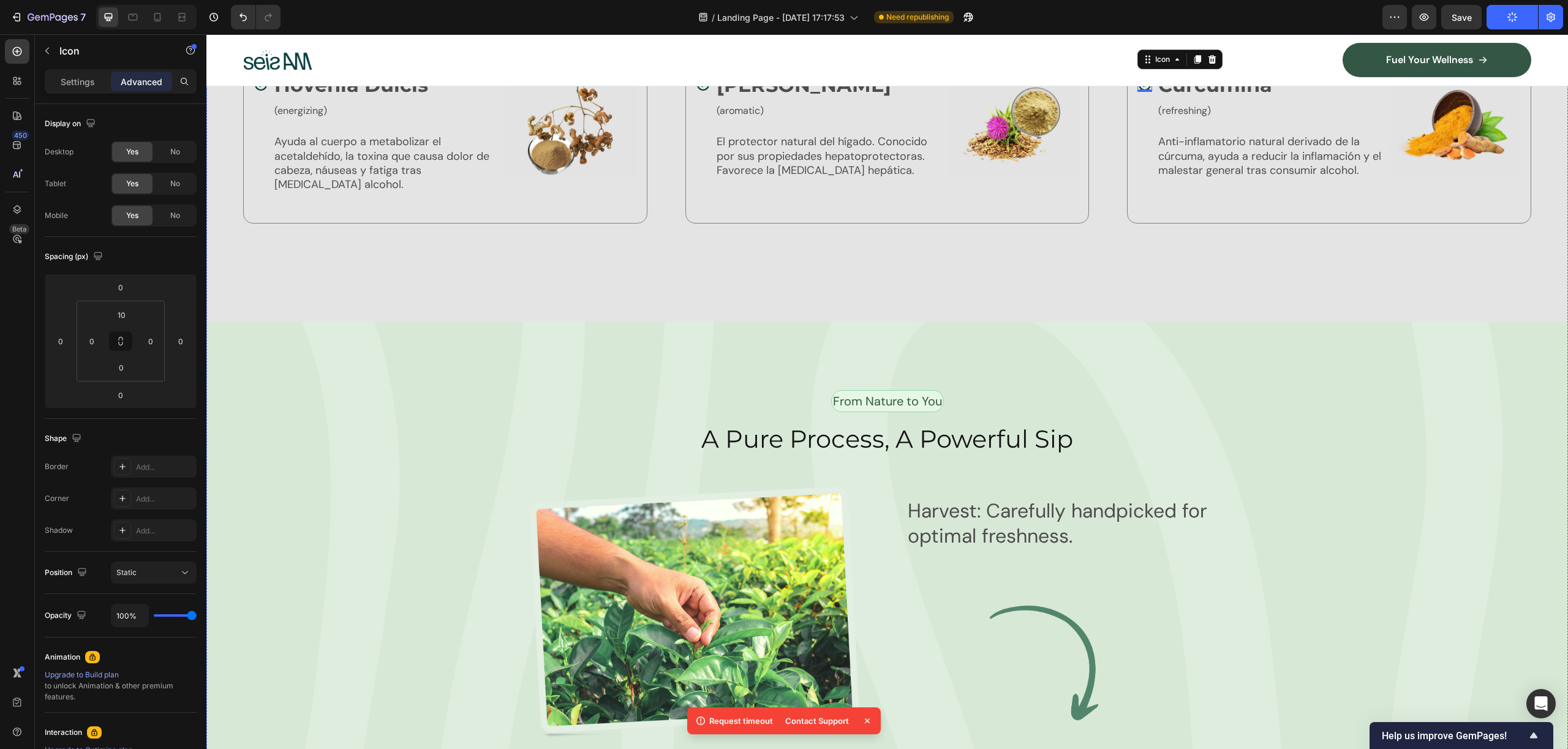
scroll to position [3505, 0]
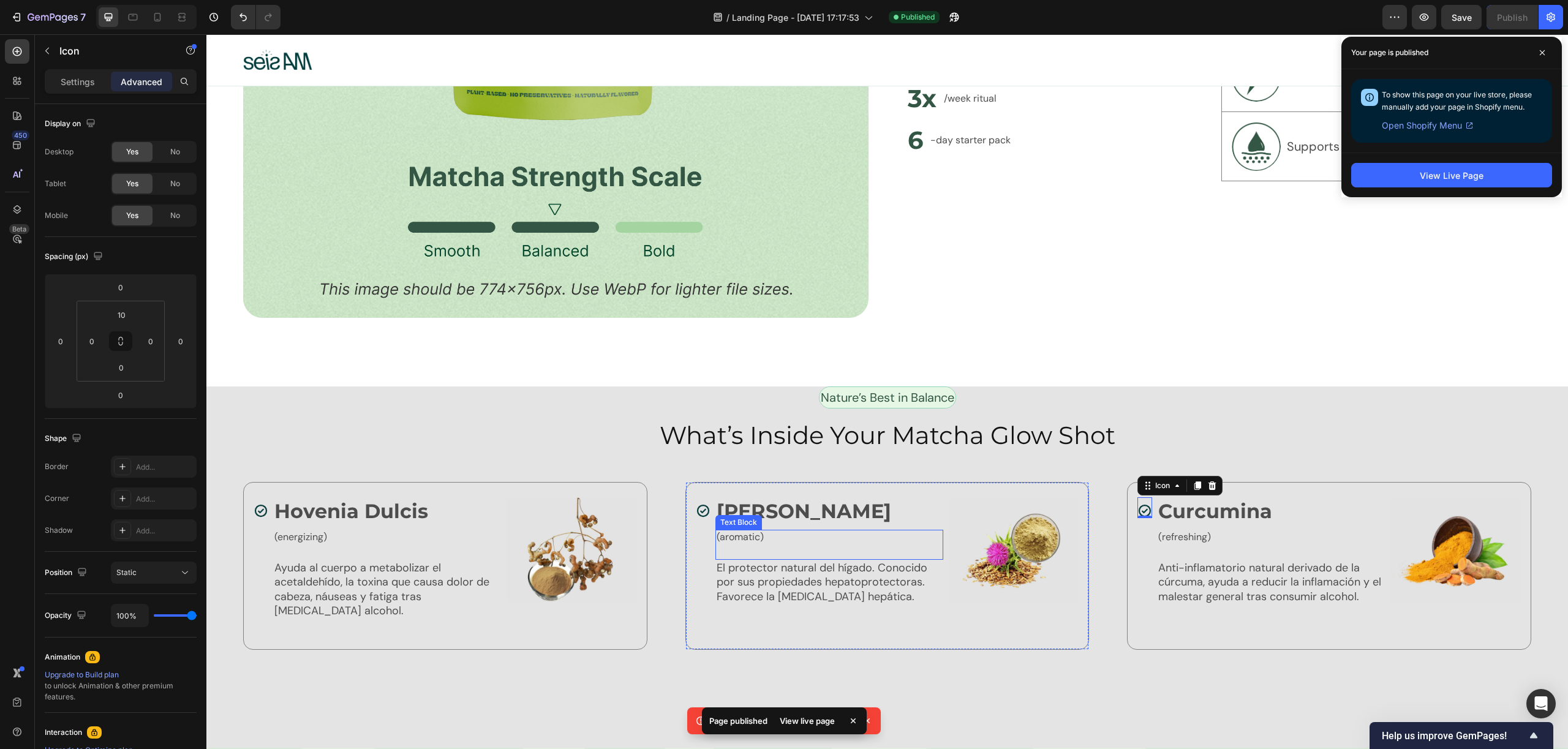
click at [893, 389] on p "Nature’s Best in Balance" at bounding box center [888, 398] width 134 height 19
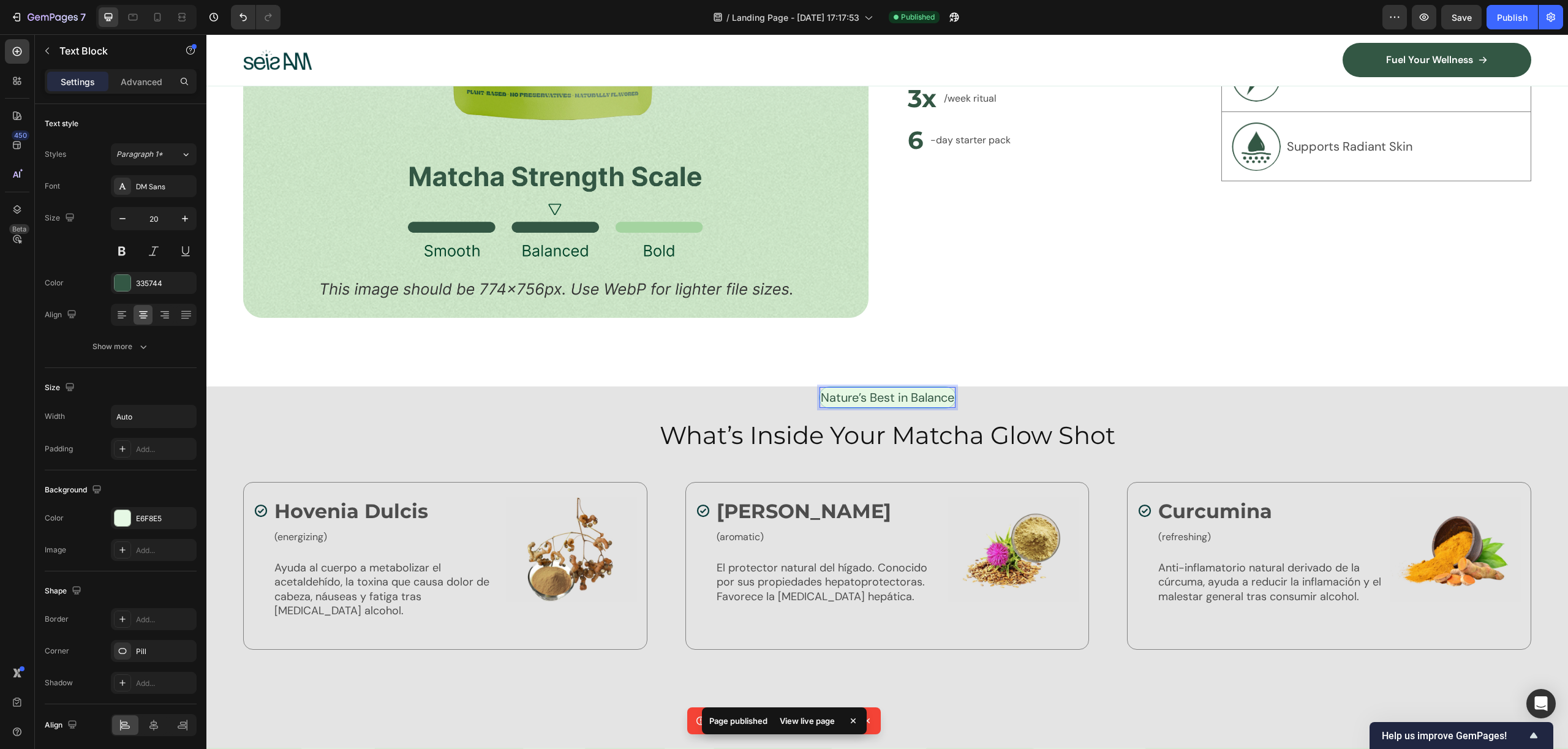
click at [893, 389] on p "Nature’s Best in Balance" at bounding box center [888, 398] width 134 height 19
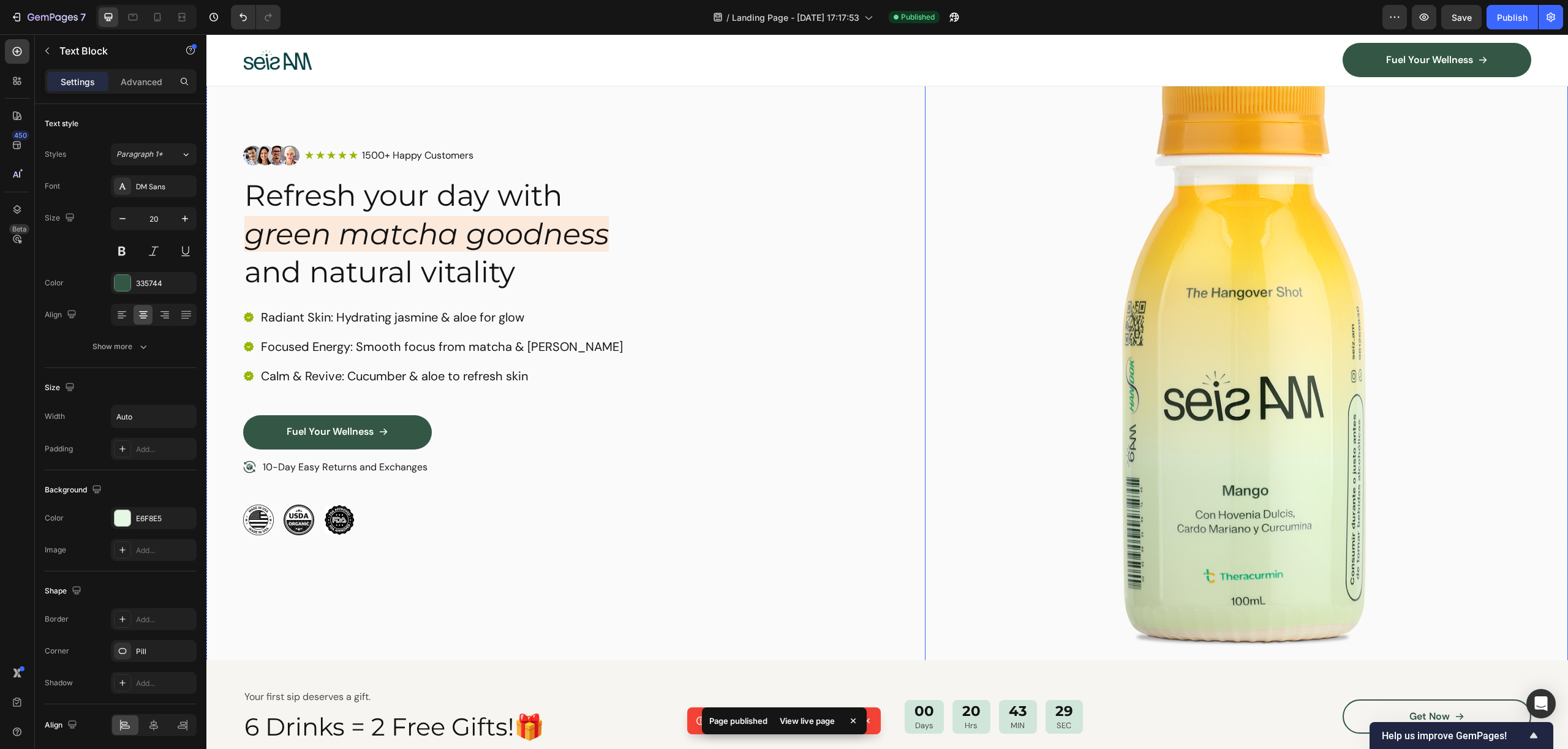
type input "16"
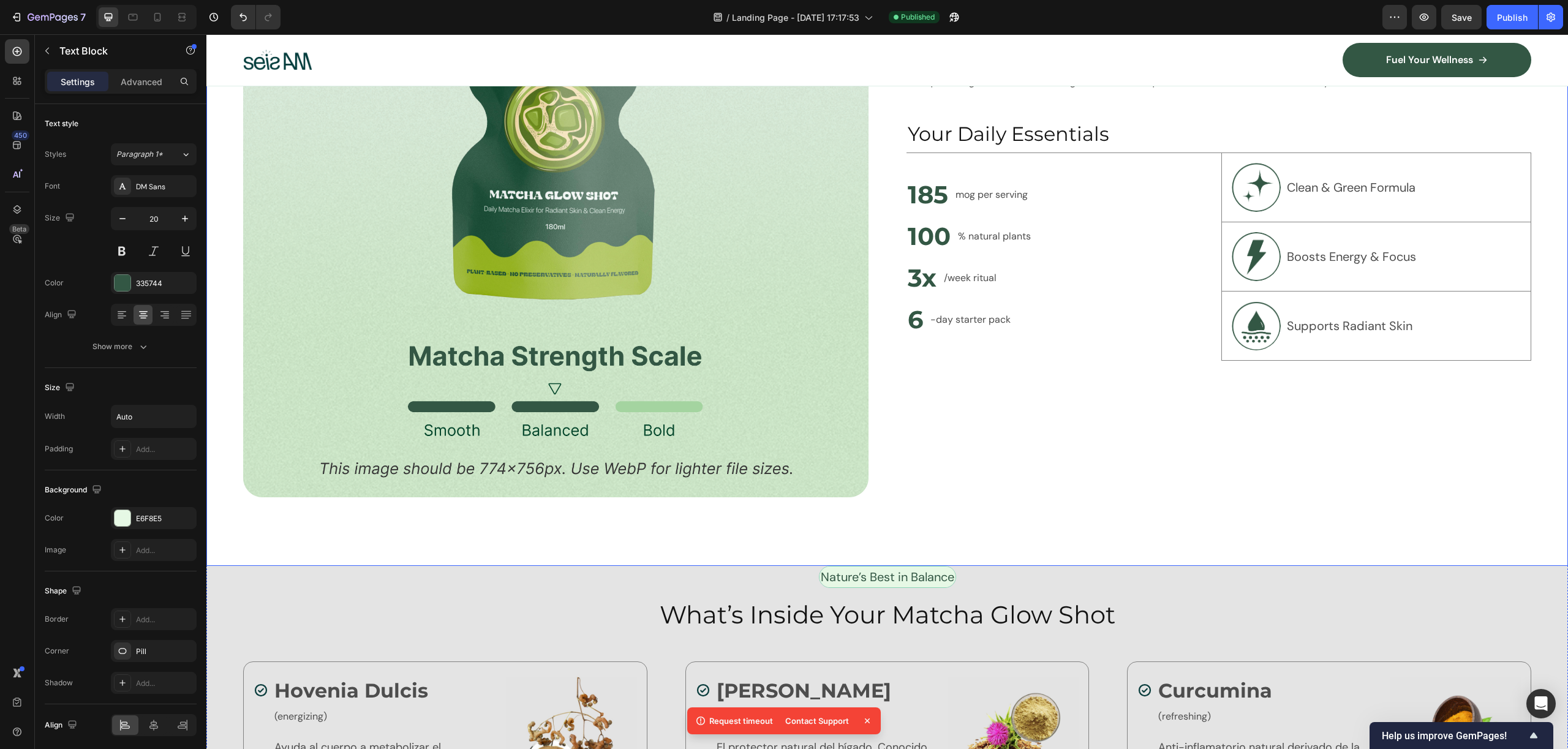
scroll to position [3581, 0]
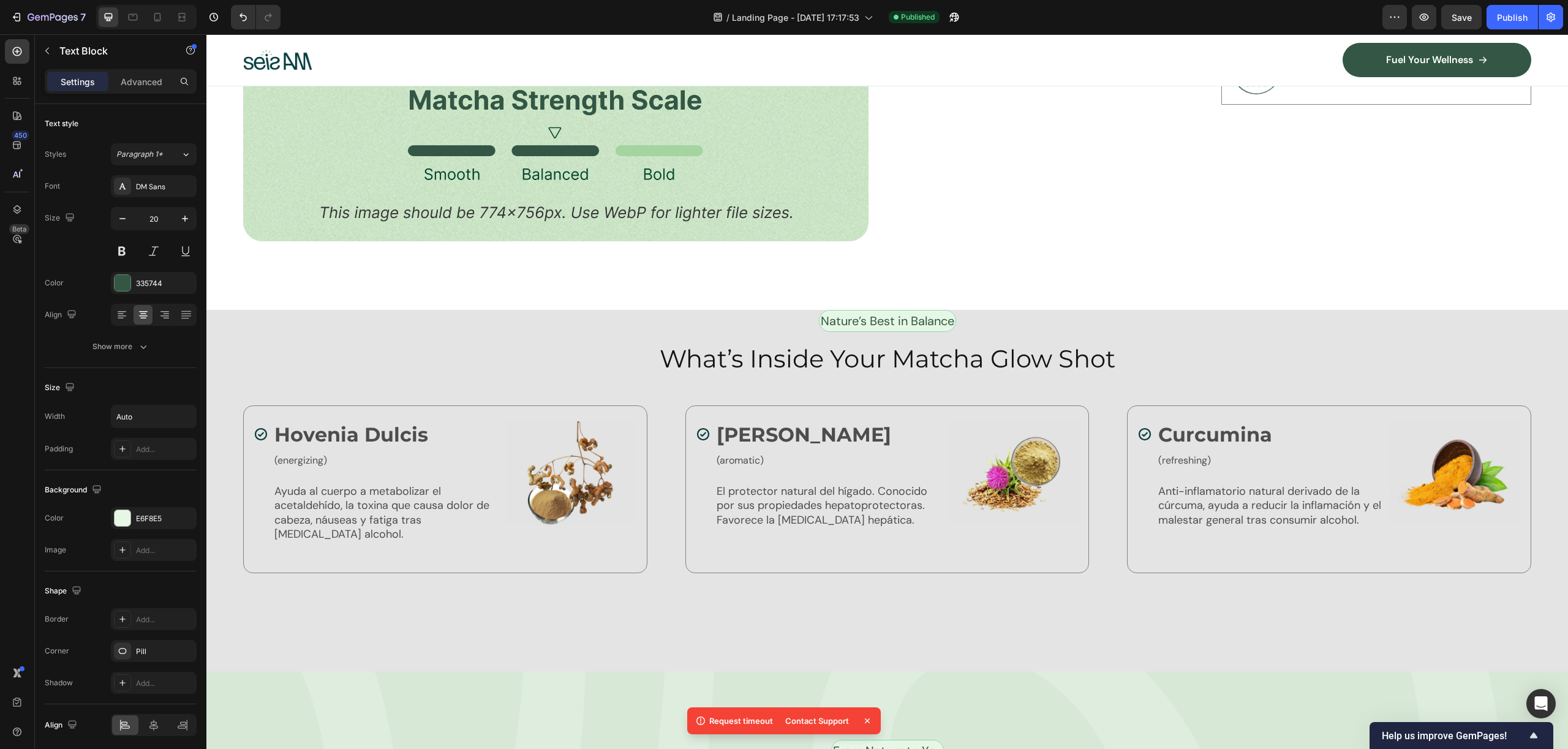
click at [879, 320] on p "Nature’s Best in Balance" at bounding box center [888, 321] width 134 height 19
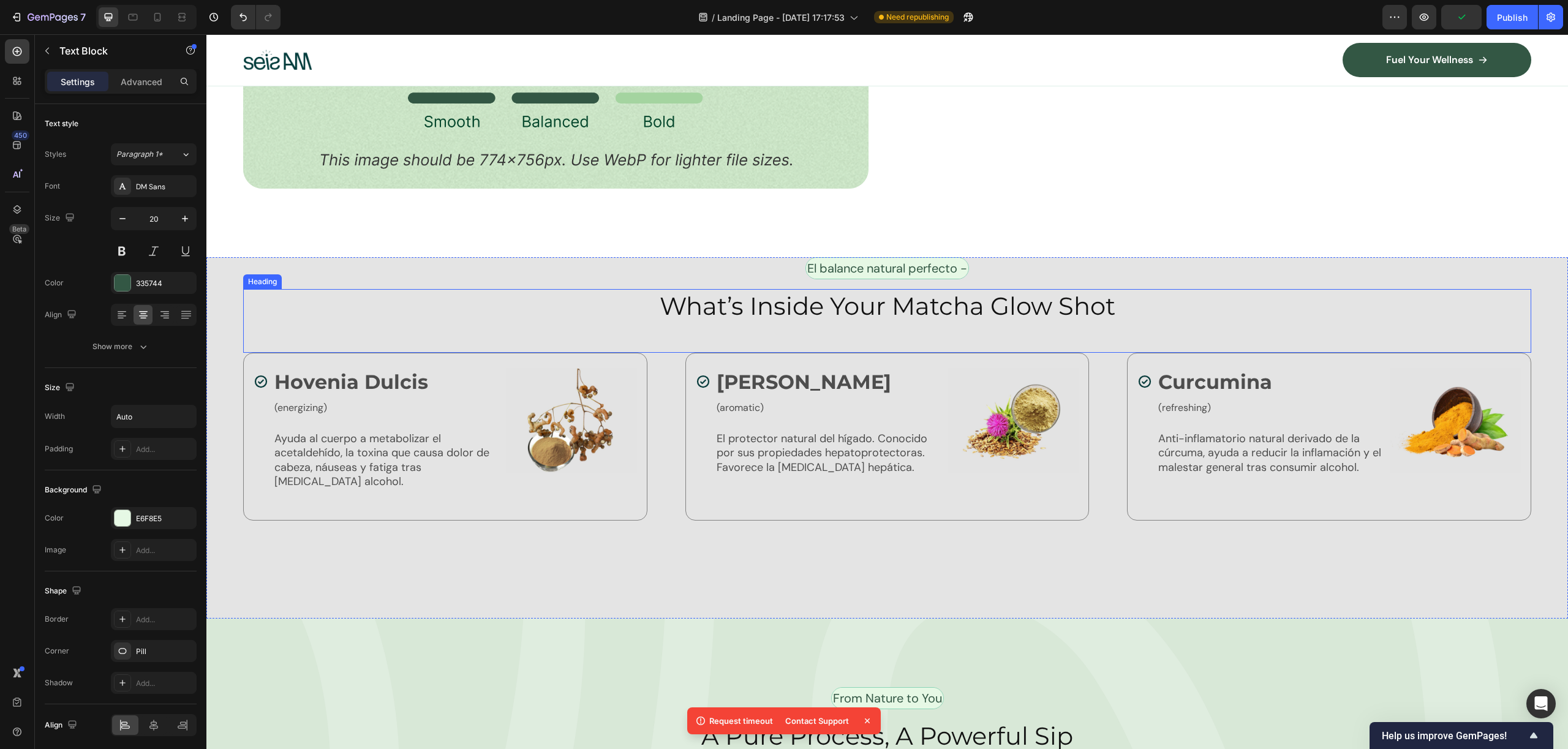
scroll to position [3358, 0]
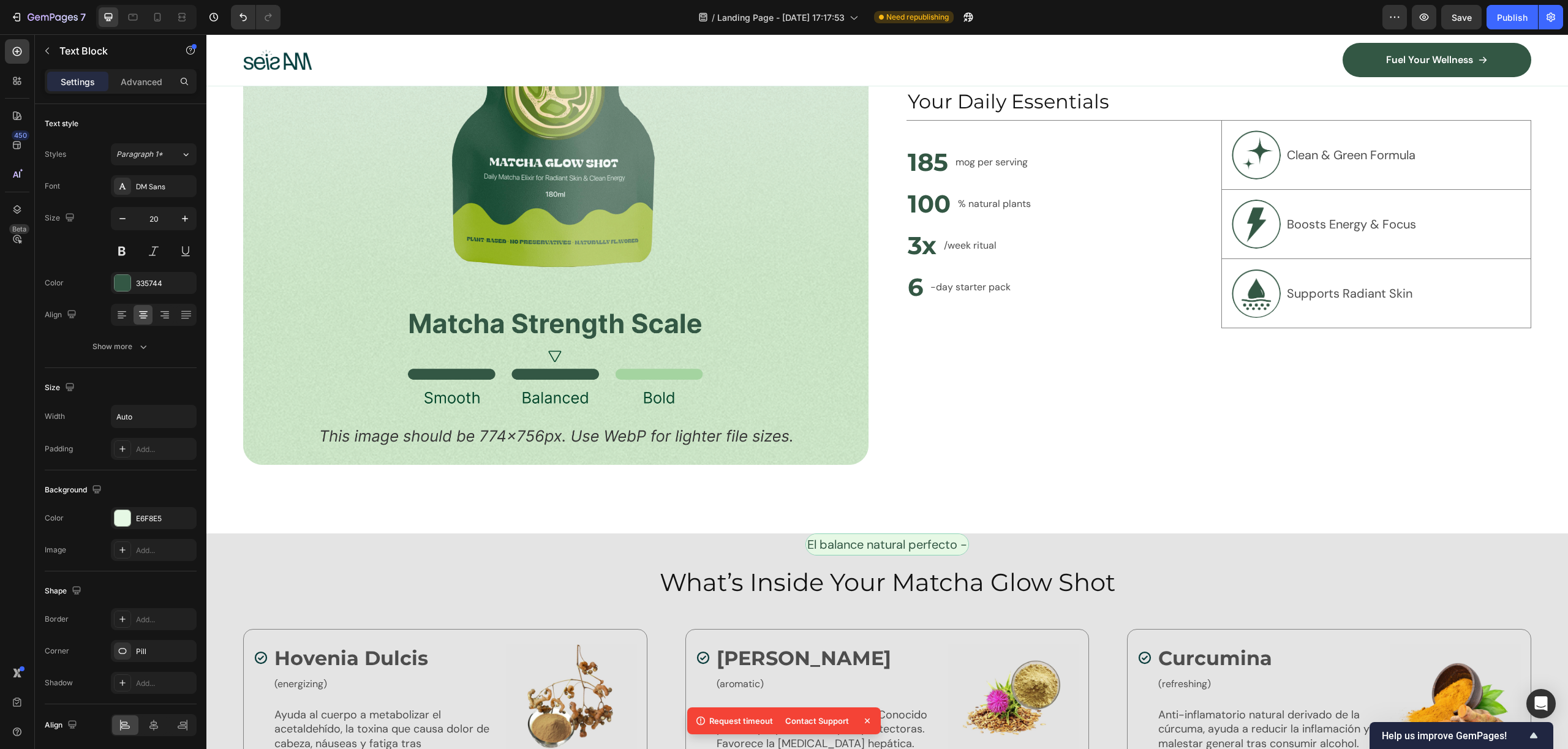
click at [964, 541] on p "El balance natural perfecto -" at bounding box center [888, 545] width 160 height 19
click at [1037, 466] on div "Image Unlock Powerful Benefits at a Glance Heading Get quick insights into the …" at bounding box center [887, 159] width 1362 height 748
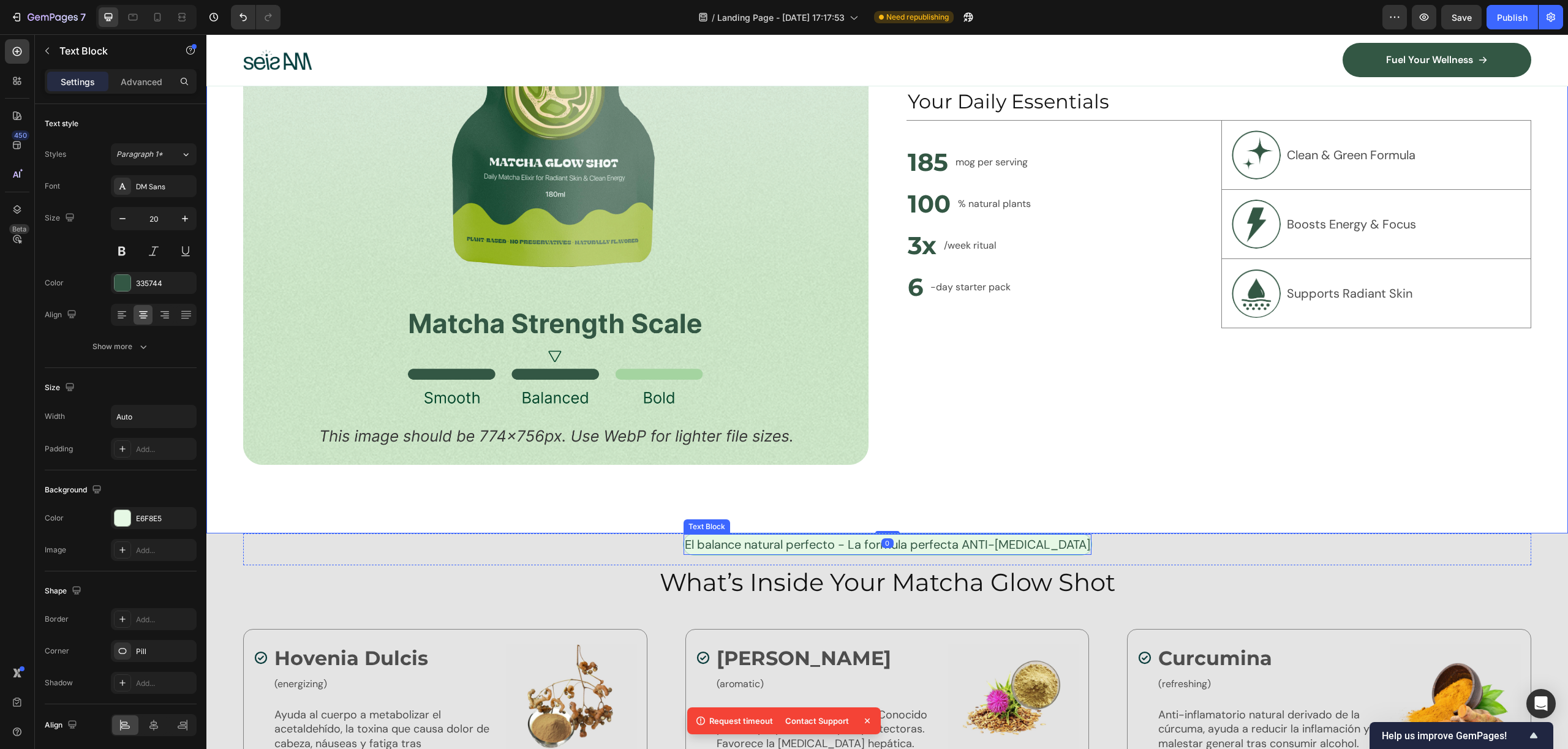
click at [1033, 542] on p "El balance natural perfecto - La formula perfecta ANTI-RESACA" at bounding box center [888, 545] width 406 height 19
click at [1068, 544] on div "El balance natural perfecto - La formula perfecta ANTI-RESACA Text Block Row 0" at bounding box center [887, 550] width 1288 height 32
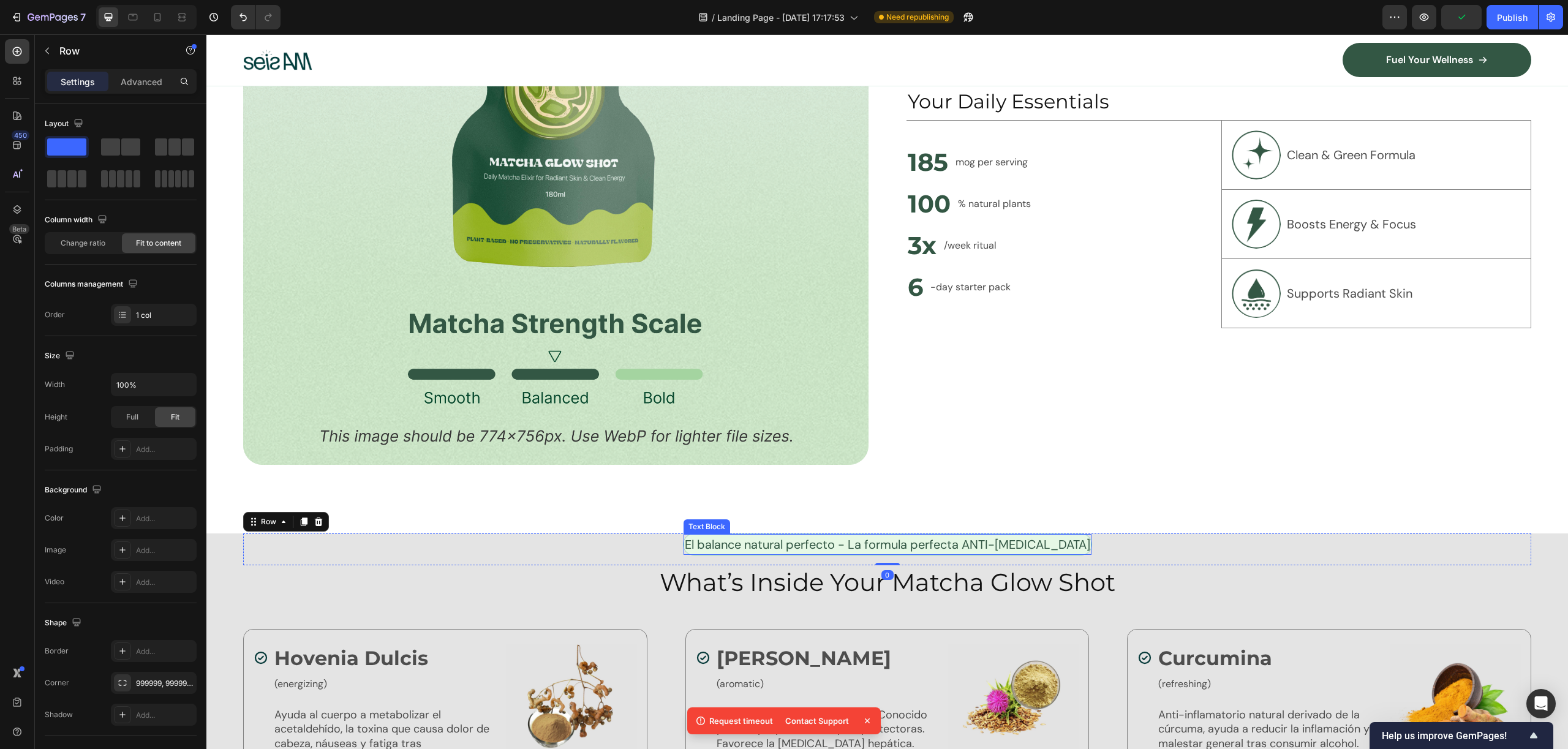
click at [1062, 539] on p "El balance natural perfecto - La formula perfecta ANTI-RESACA" at bounding box center [888, 545] width 406 height 19
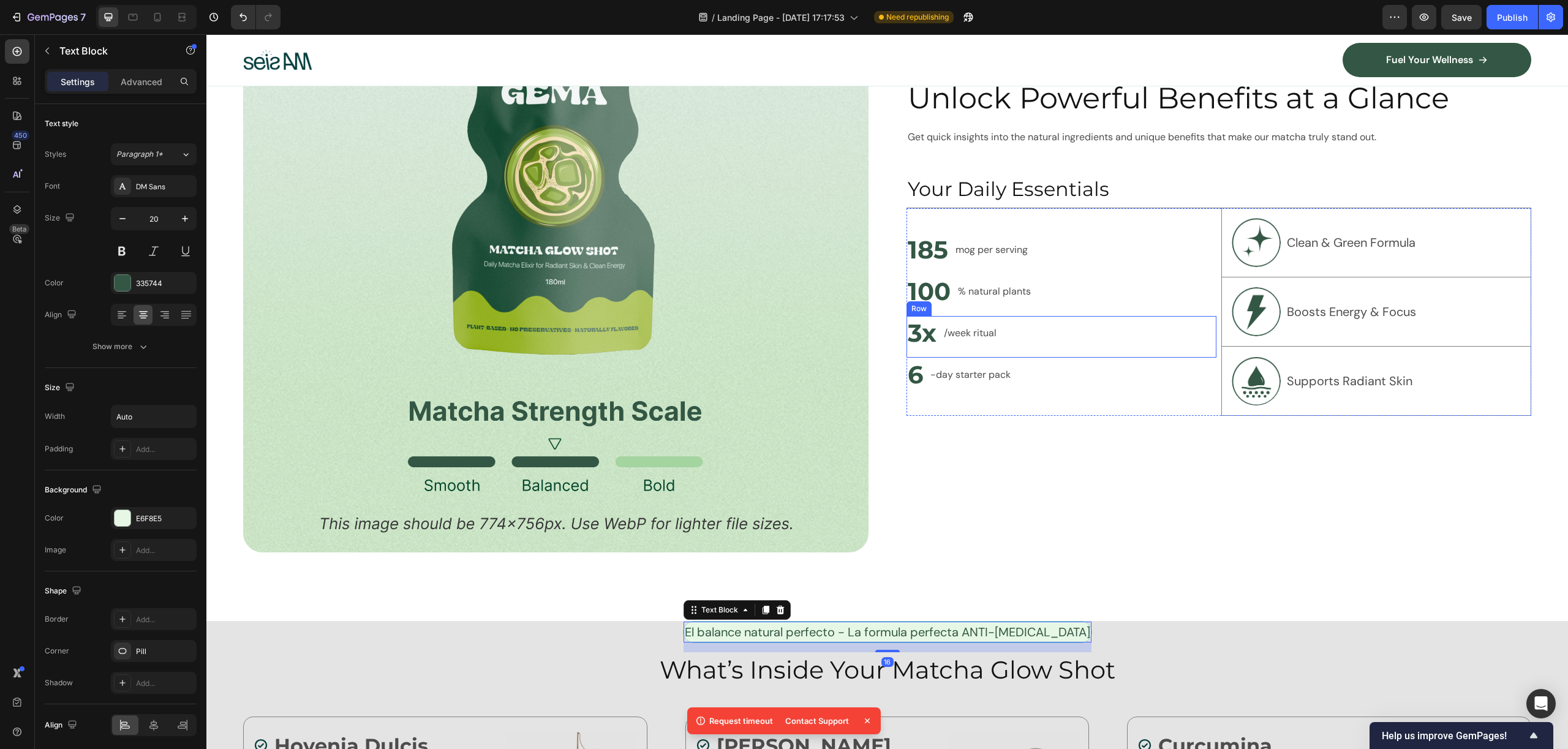
scroll to position [3400, 0]
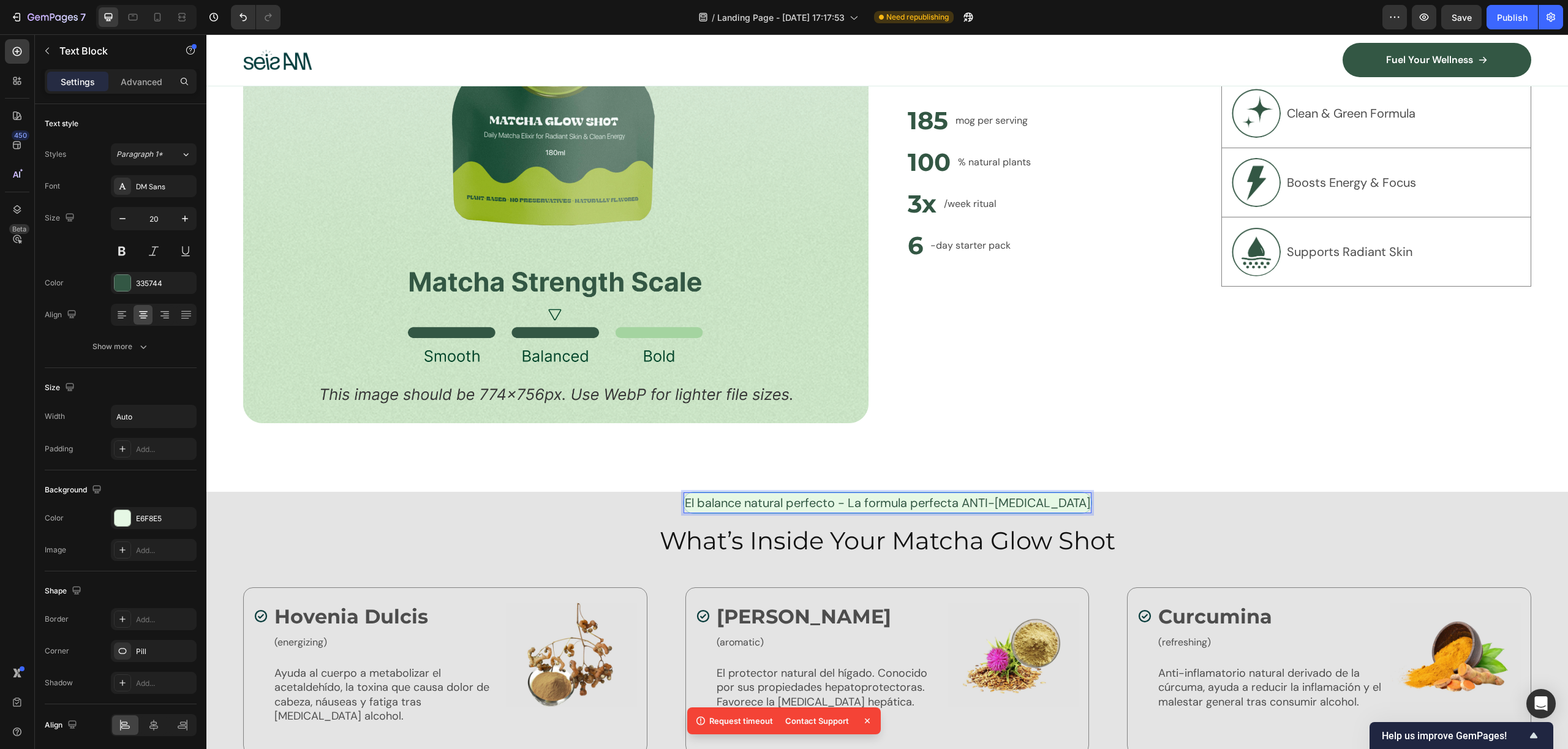
click at [1061, 497] on p "El balance natural perfecto - La formula perfecta ANTI-RESACA" at bounding box center [888, 502] width 406 height 19
click at [1111, 436] on div "Image Unlock Powerful Benefits at a Glance Heading Get quick insights into the …" at bounding box center [887, 118] width 1362 height 748
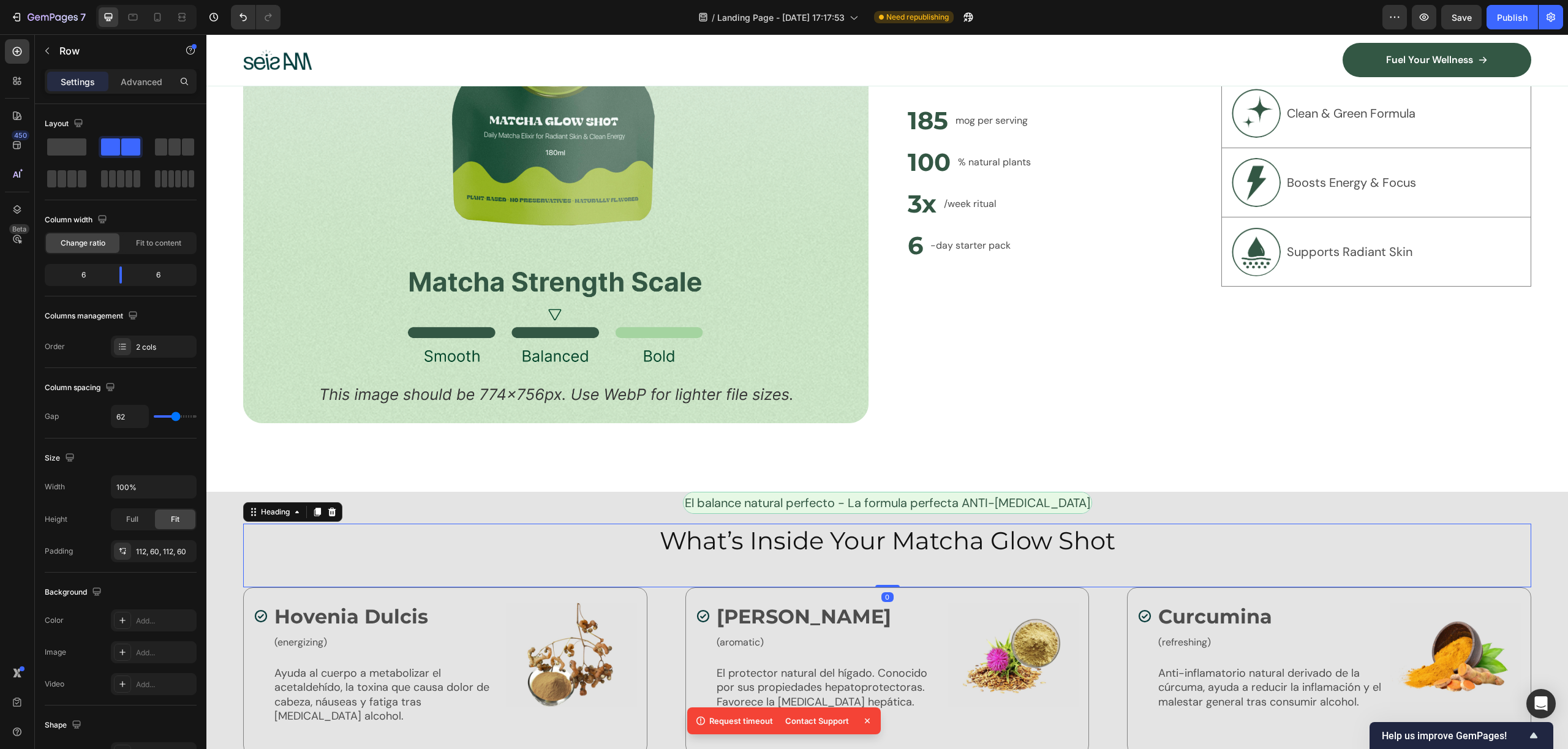
click at [927, 543] on h2 "What’s Inside Your Matcha Glow Shot" at bounding box center [887, 540] width 1288 height 34
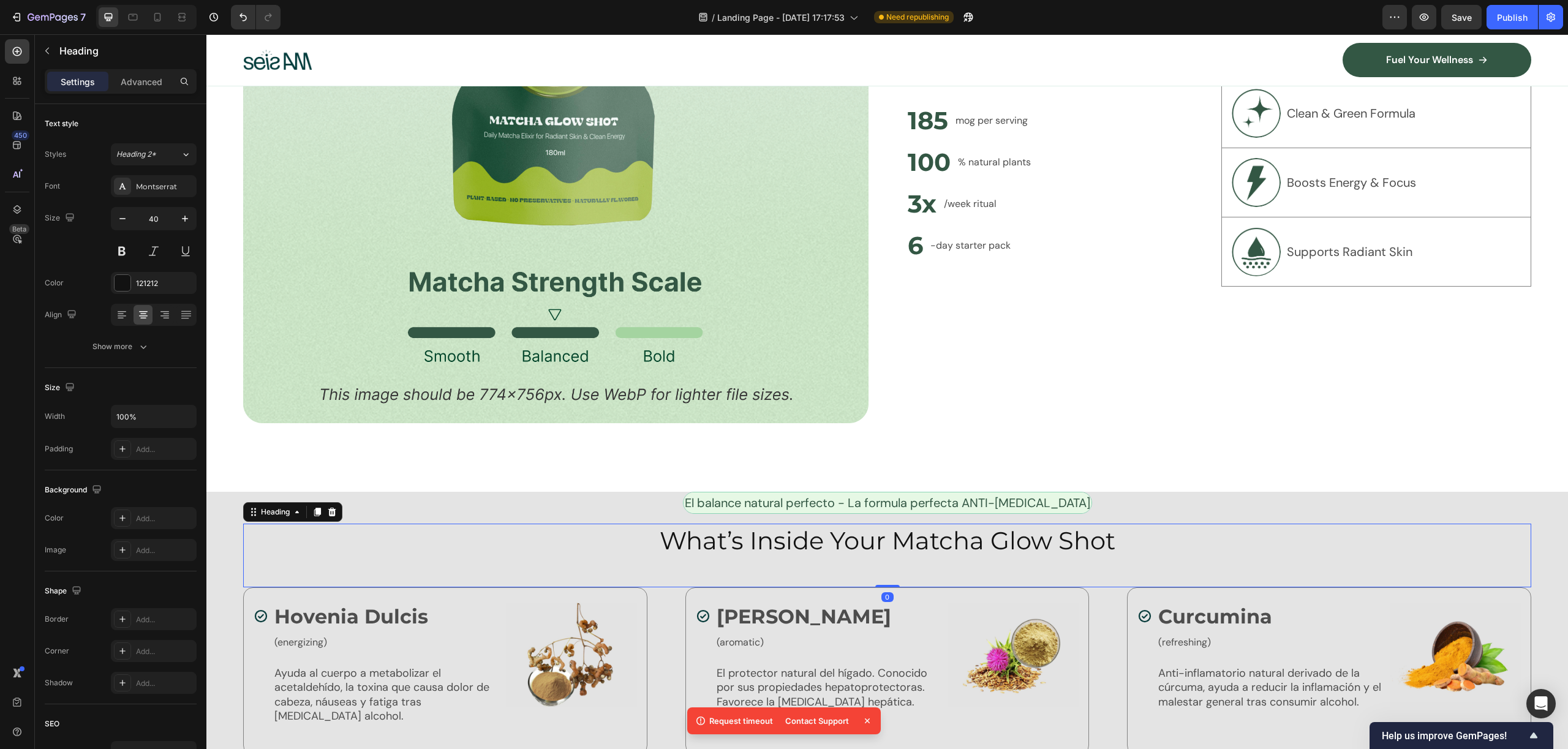
click at [738, 550] on h2 "What’s Inside Your Matcha Glow Shot" at bounding box center [887, 540] width 1288 height 34
click at [738, 550] on p "What’s Inside Your Matcha Glow Shot" at bounding box center [888, 541] width 1286 height 32
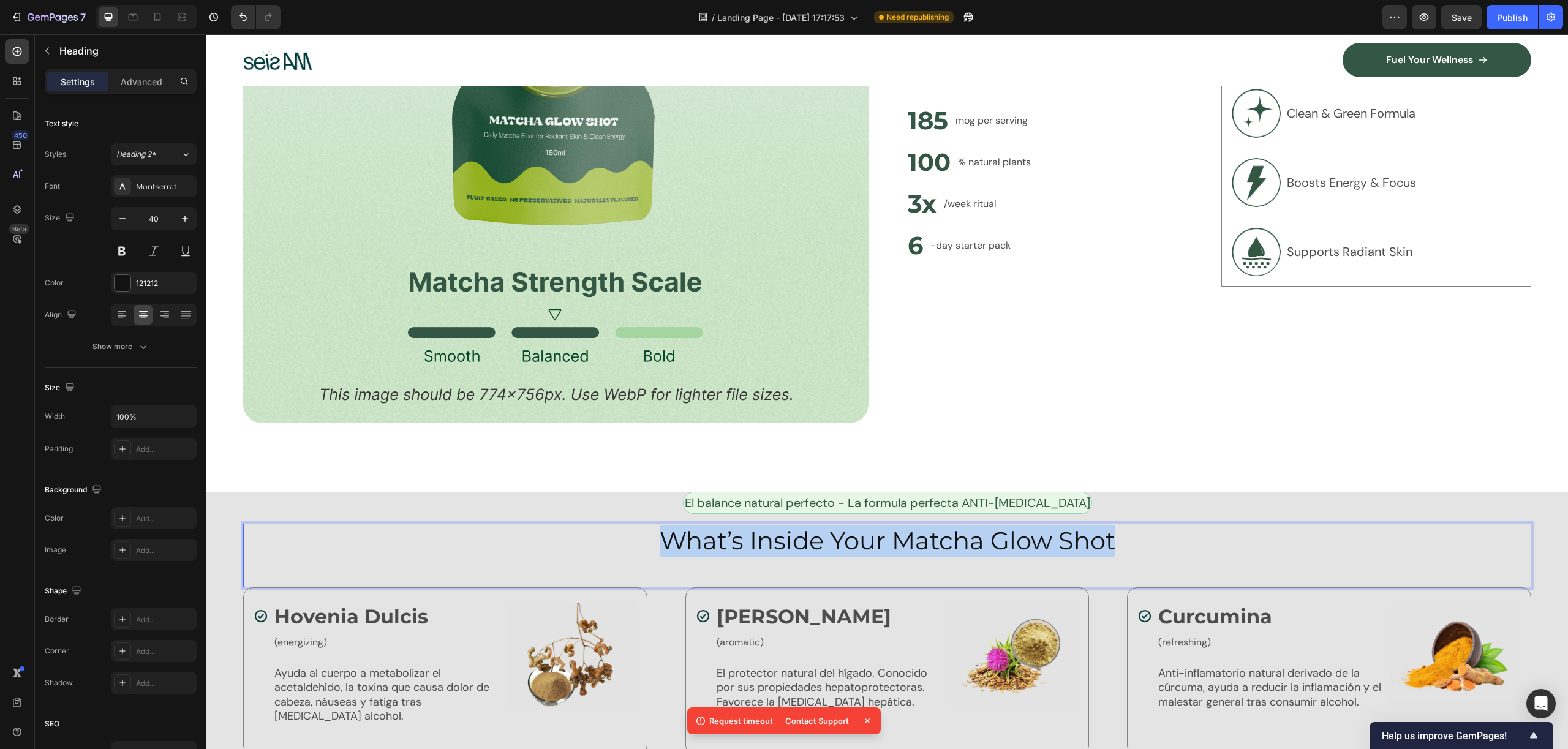
click at [738, 550] on p "What’s Inside Your Matcha Glow Shot" at bounding box center [888, 541] width 1286 height 32
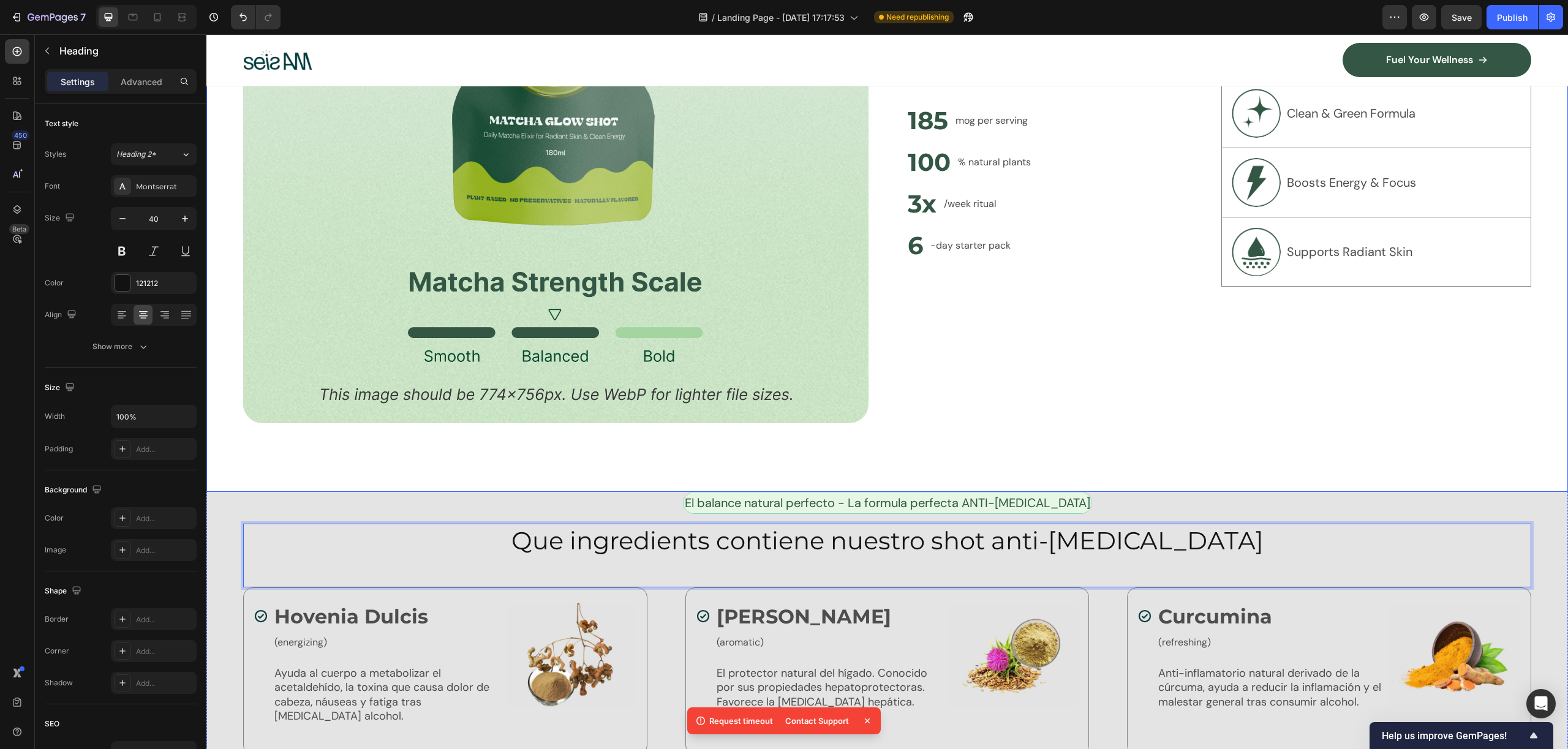
click at [1017, 419] on div "Image Unlock Powerful Benefits at a Glance Heading Get quick insights into the …" at bounding box center [887, 118] width 1362 height 748
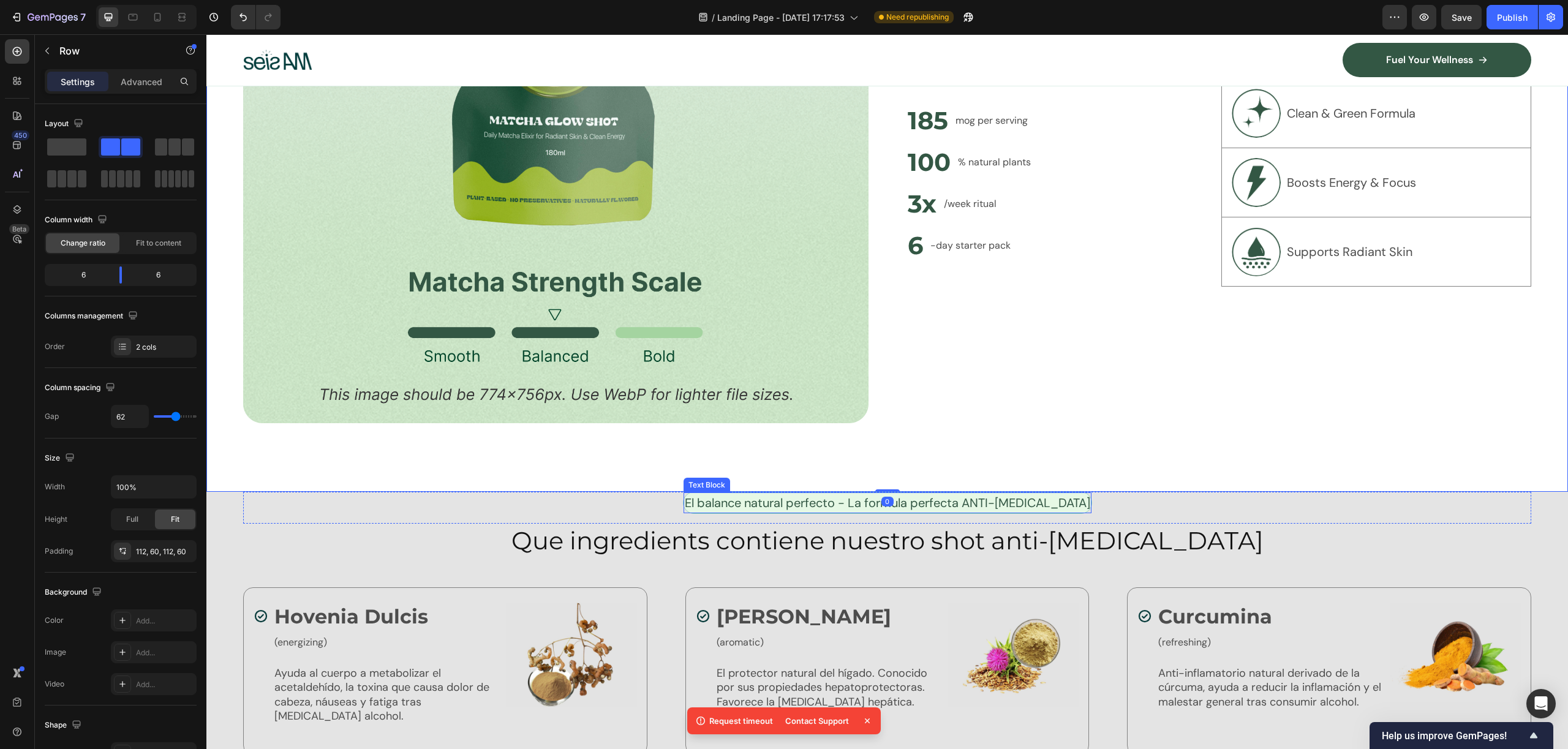
click at [995, 550] on p "Que ingredients contiene nuestro shot anti-resaca" at bounding box center [888, 541] width 1286 height 32
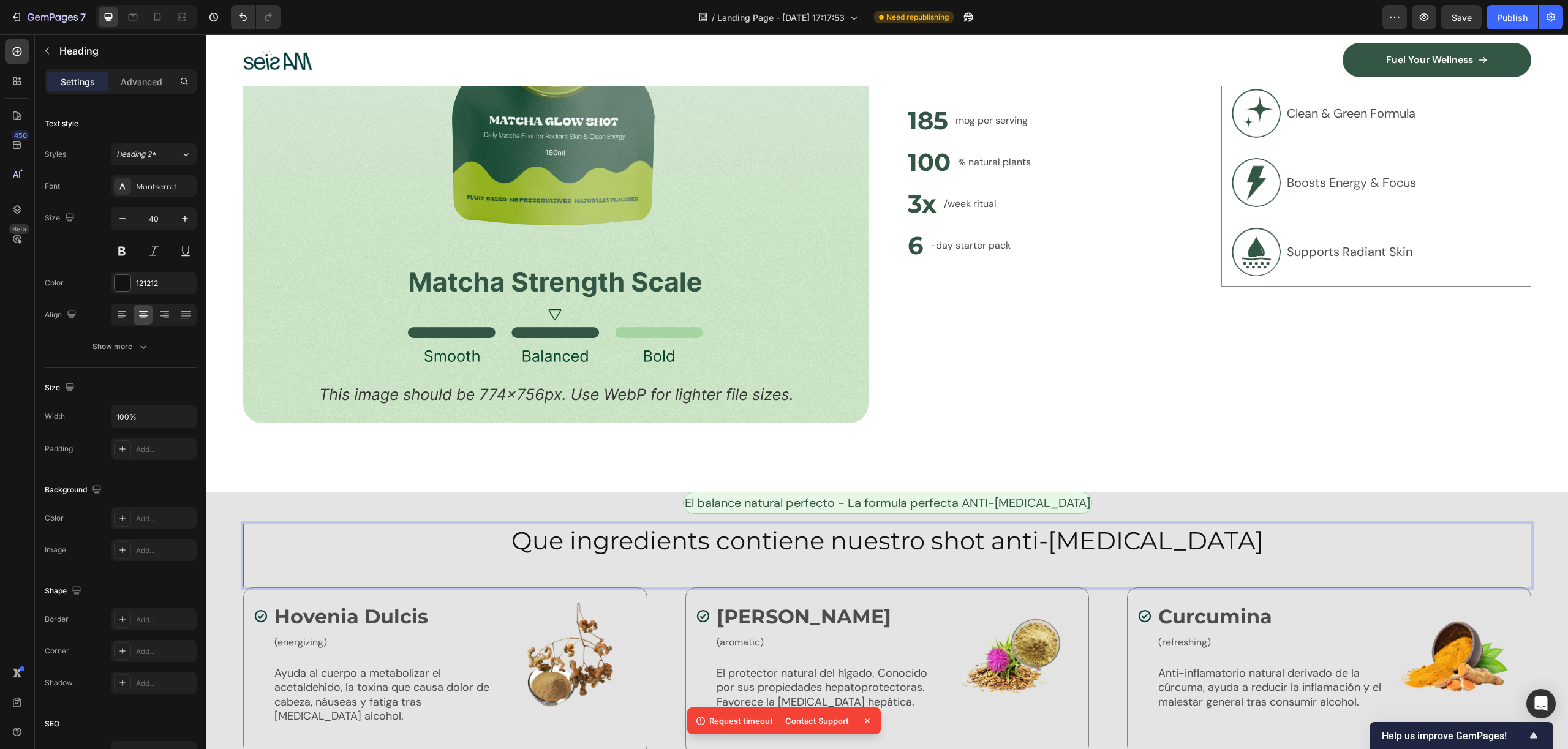
click at [757, 536] on p "Que ingredients contiene nuestro shot anti-resaca" at bounding box center [888, 541] width 1286 height 32
click at [1101, 461] on div "Image Unlock Powerful Benefits at a Glance Heading Get quick insights into the …" at bounding box center [887, 118] width 1362 height 748
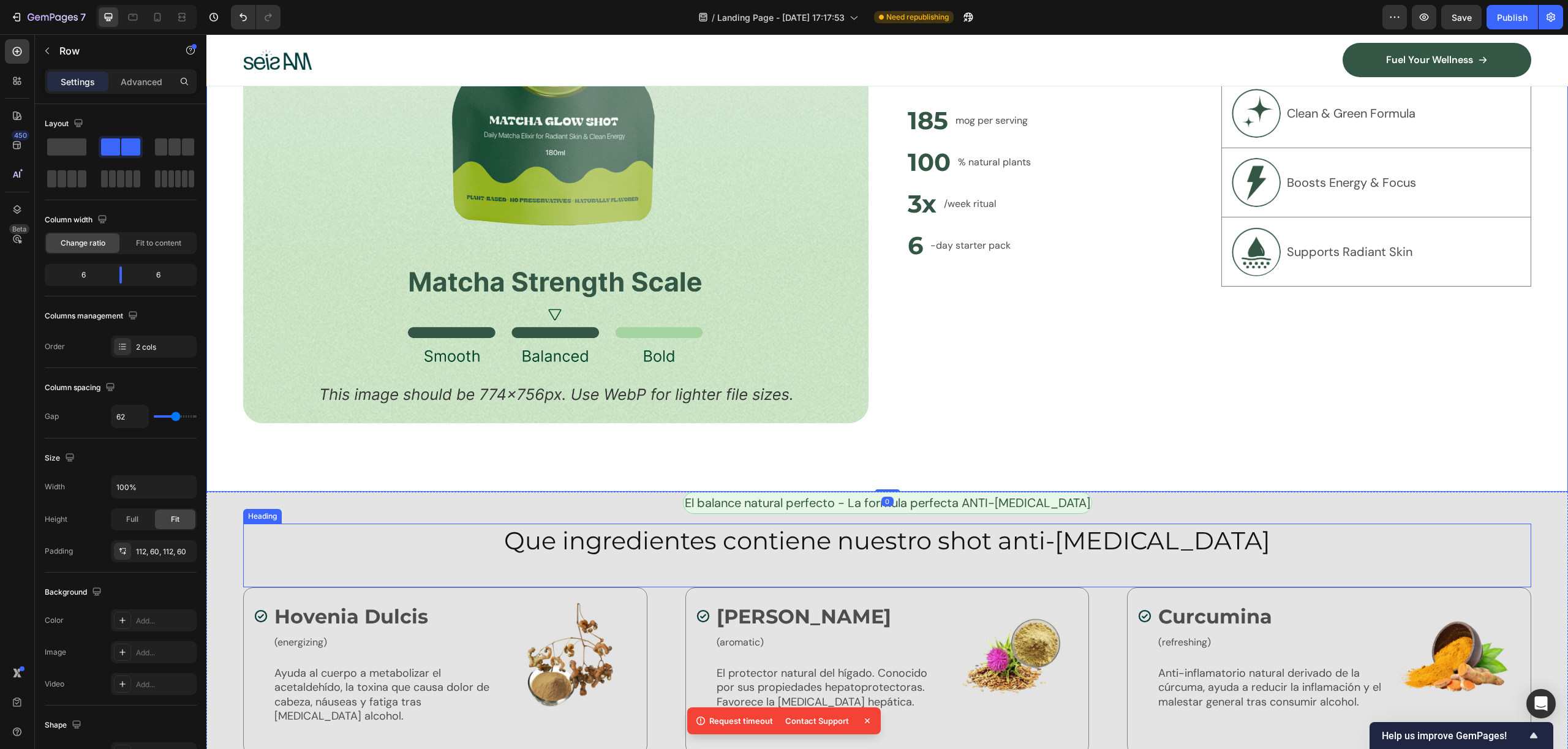
click at [1112, 531] on p "Que ingredientes contiene nuestro shot anti-resaca" at bounding box center [888, 541] width 1286 height 32
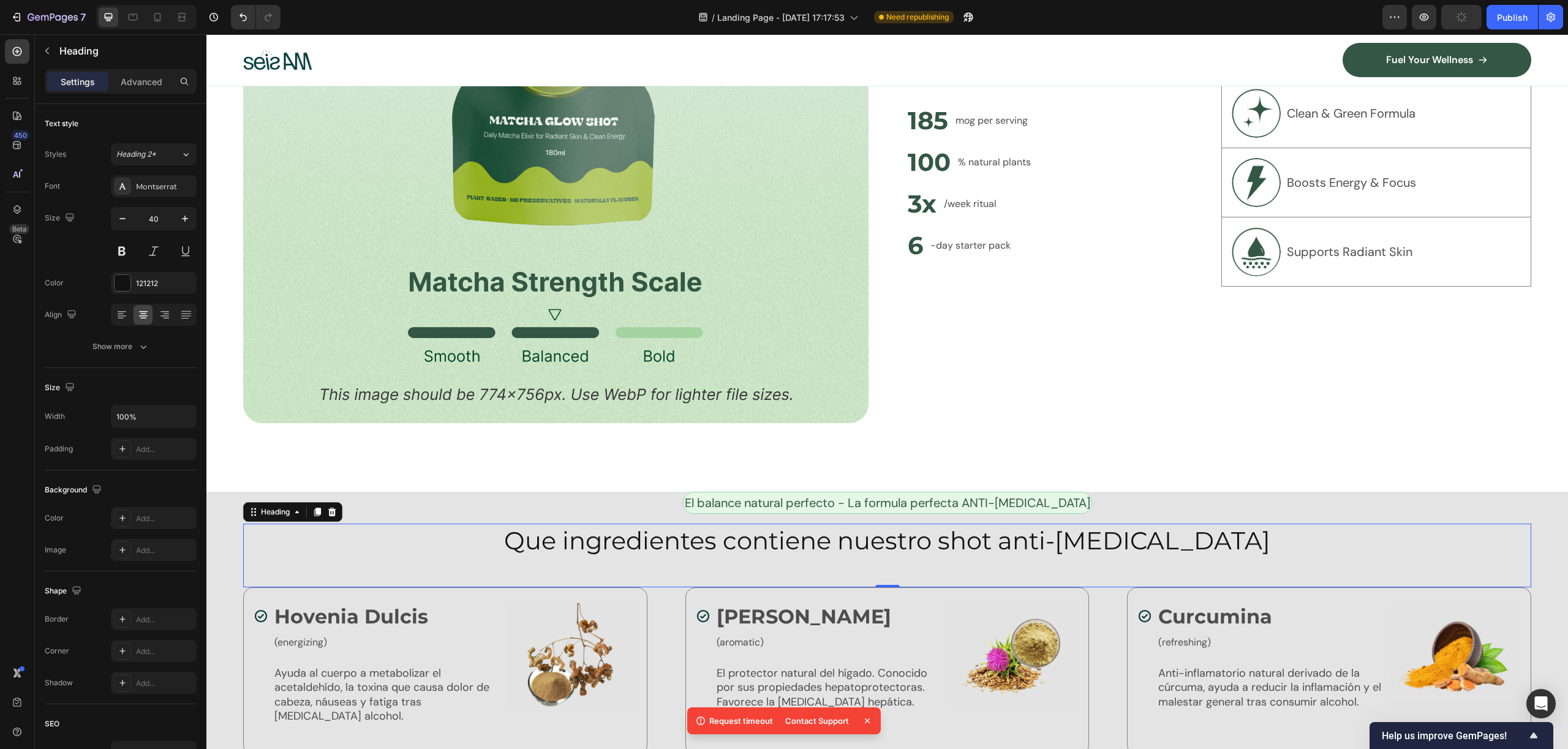
click at [868, 511] on div "El balance natural perfecto - La formula perfecta ANTI-RESACA Text Block" at bounding box center [888, 508] width 409 height 32
click at [871, 497] on p "El balance natural perfecto - La formula perfecta ANTI-RESACA" at bounding box center [888, 502] width 406 height 19
click at [1096, 459] on div "Image Unlock Powerful Benefits at a Glance Heading Get quick insights into the …" at bounding box center [887, 118] width 1362 height 748
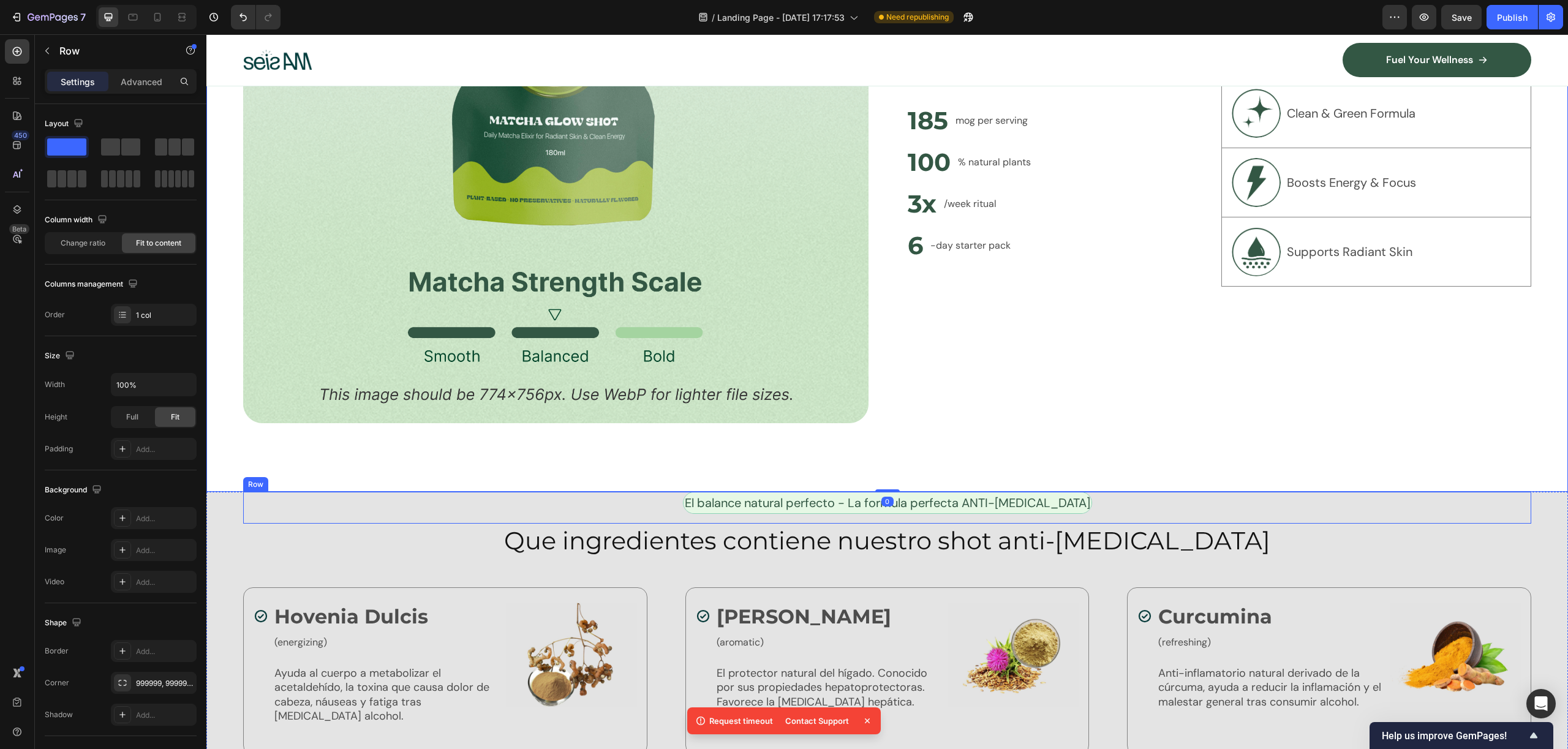
click at [1297, 502] on div "El balance natural perfecto - La formula perfecta ANTI-RESACA Text Block Row" at bounding box center [887, 508] width 1288 height 32
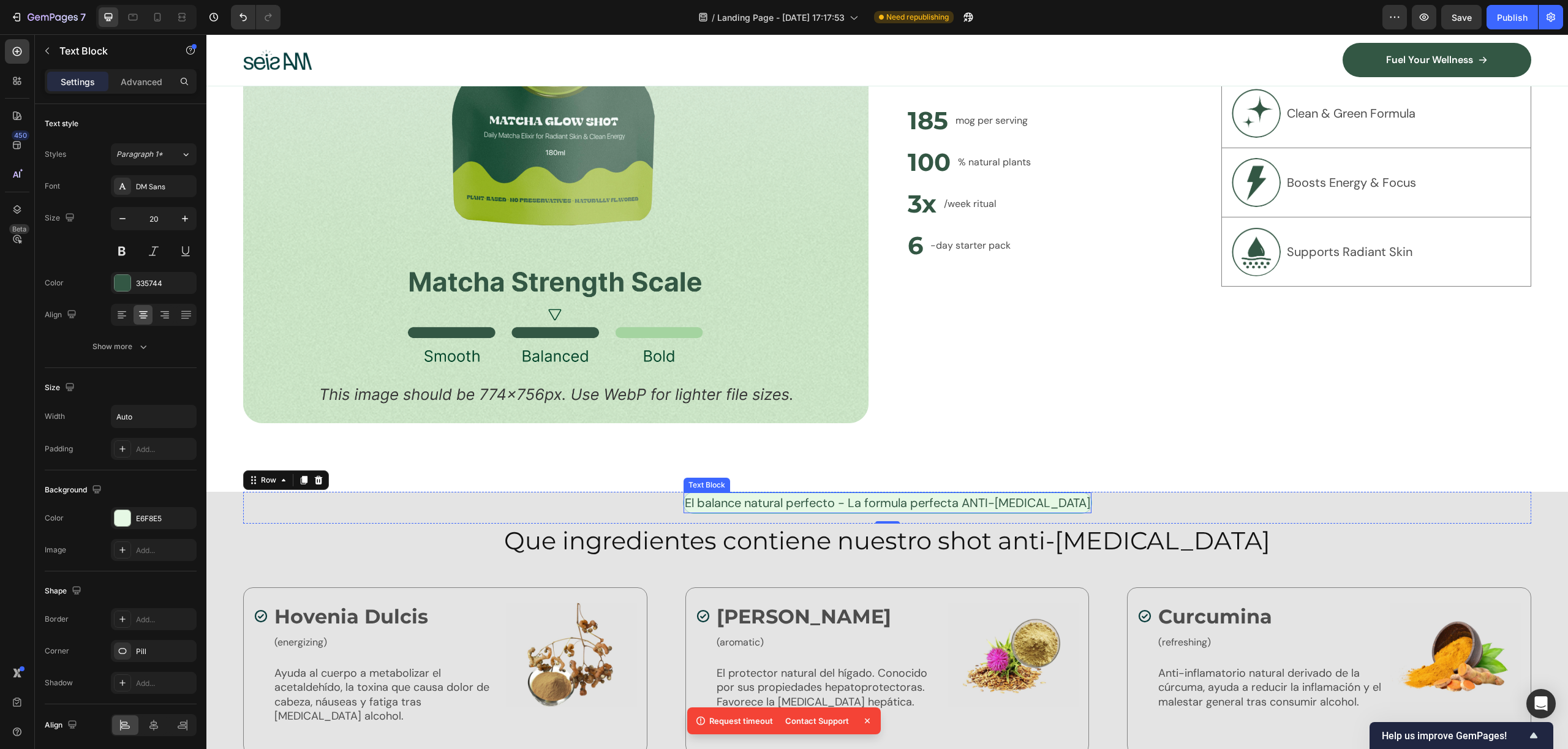
click at [988, 501] on p "El balance natural perfecto - La formula perfecta ANTI-RESACA" at bounding box center [888, 502] width 406 height 19
click at [994, 497] on p "El balance natural perfecto - La formula perfecta ANTI-RESACA" at bounding box center [888, 502] width 406 height 19
click at [1070, 481] on div "Image Unlock Powerful Benefits at a Glance Heading Get quick insights into the …" at bounding box center [887, 118] width 1362 height 748
click at [1149, 548] on p "Que ingredientes contiene nuestro shot anti-resaca" at bounding box center [888, 541] width 1286 height 32
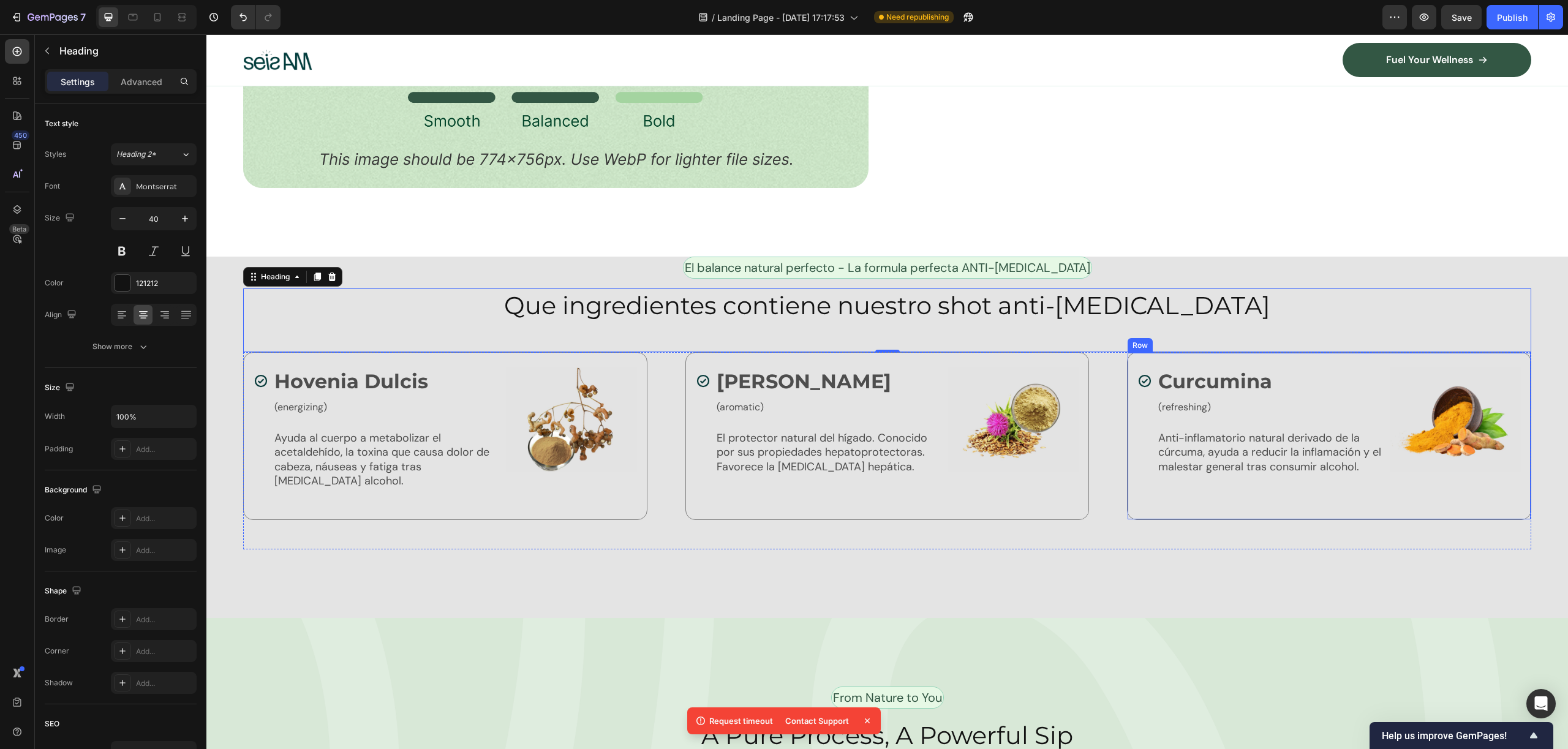
scroll to position [3675, 0]
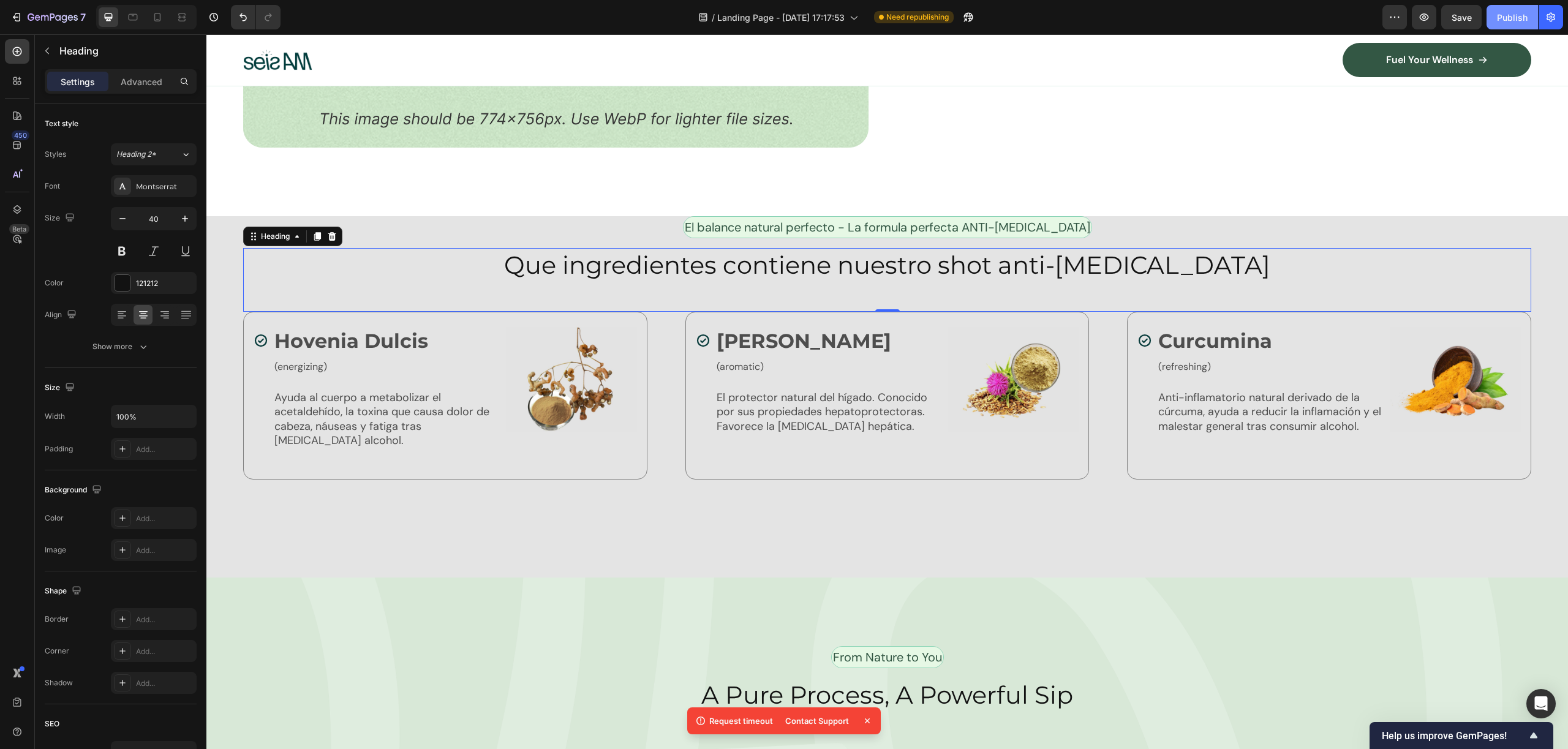
click at [1506, 19] on div "Publish" at bounding box center [1512, 18] width 31 height 13
click at [155, 14] on icon at bounding box center [157, 17] width 12 height 12
type input "32"
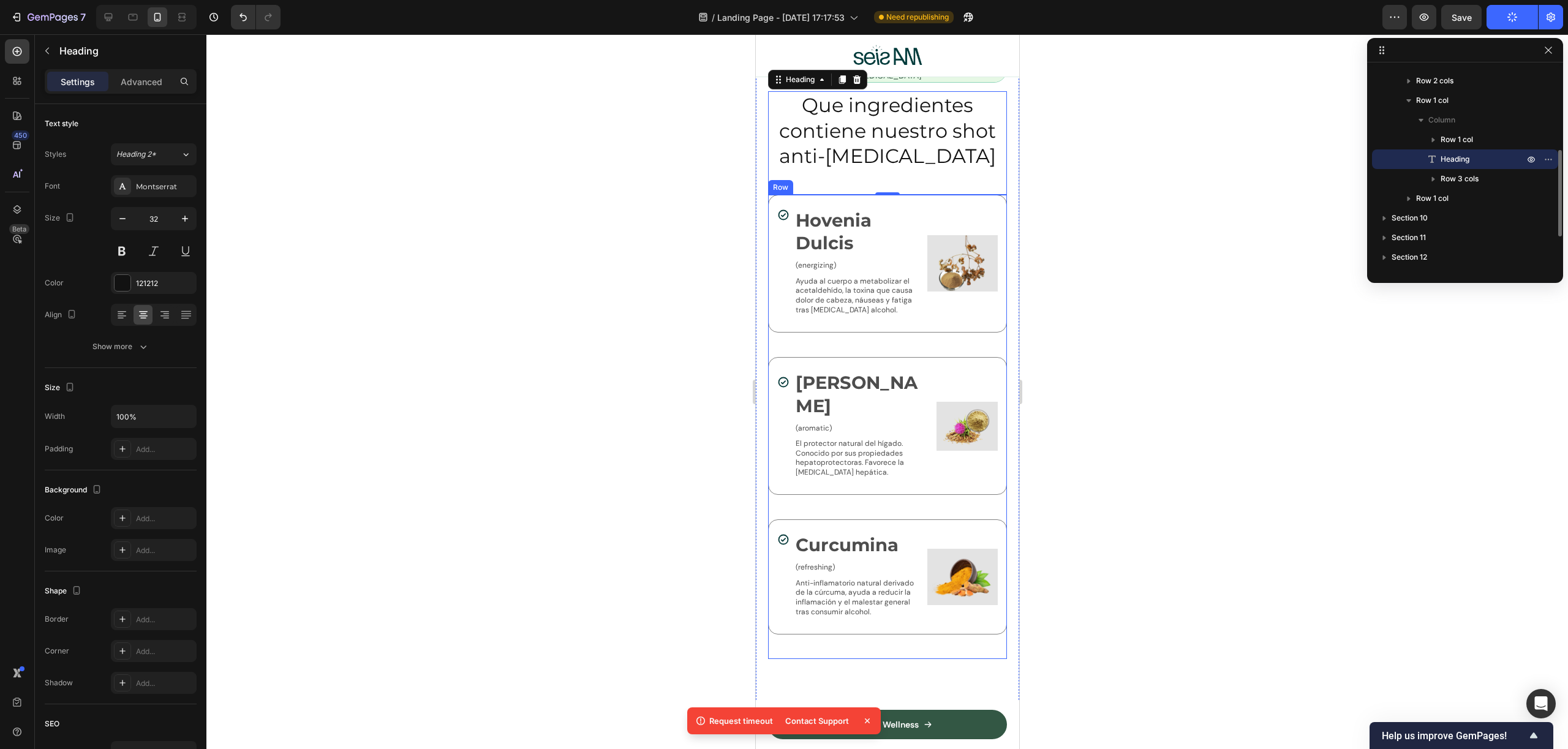
scroll to position [4121, 0]
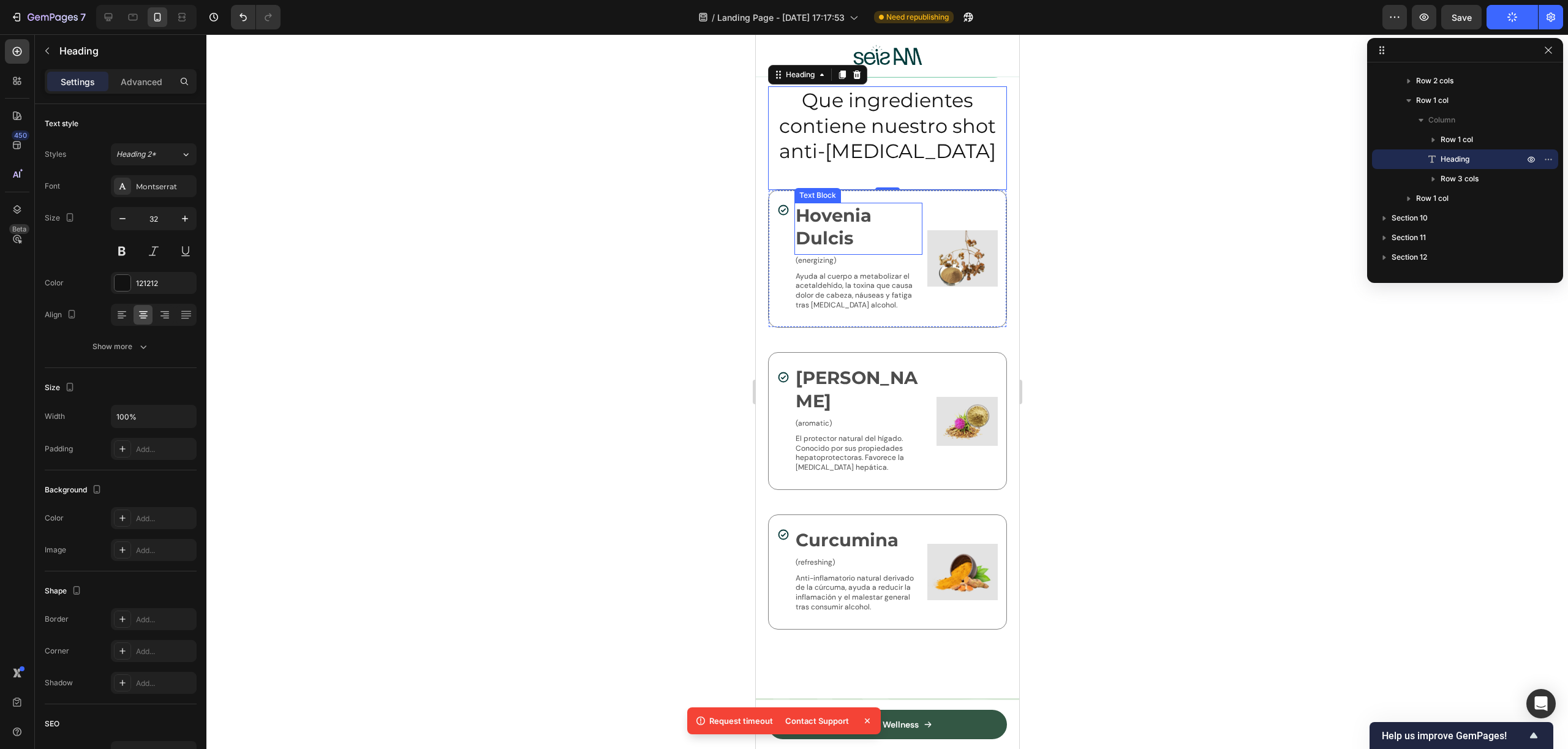
click at [908, 240] on p "Hovenia Dulcis" at bounding box center [857, 227] width 125 height 46
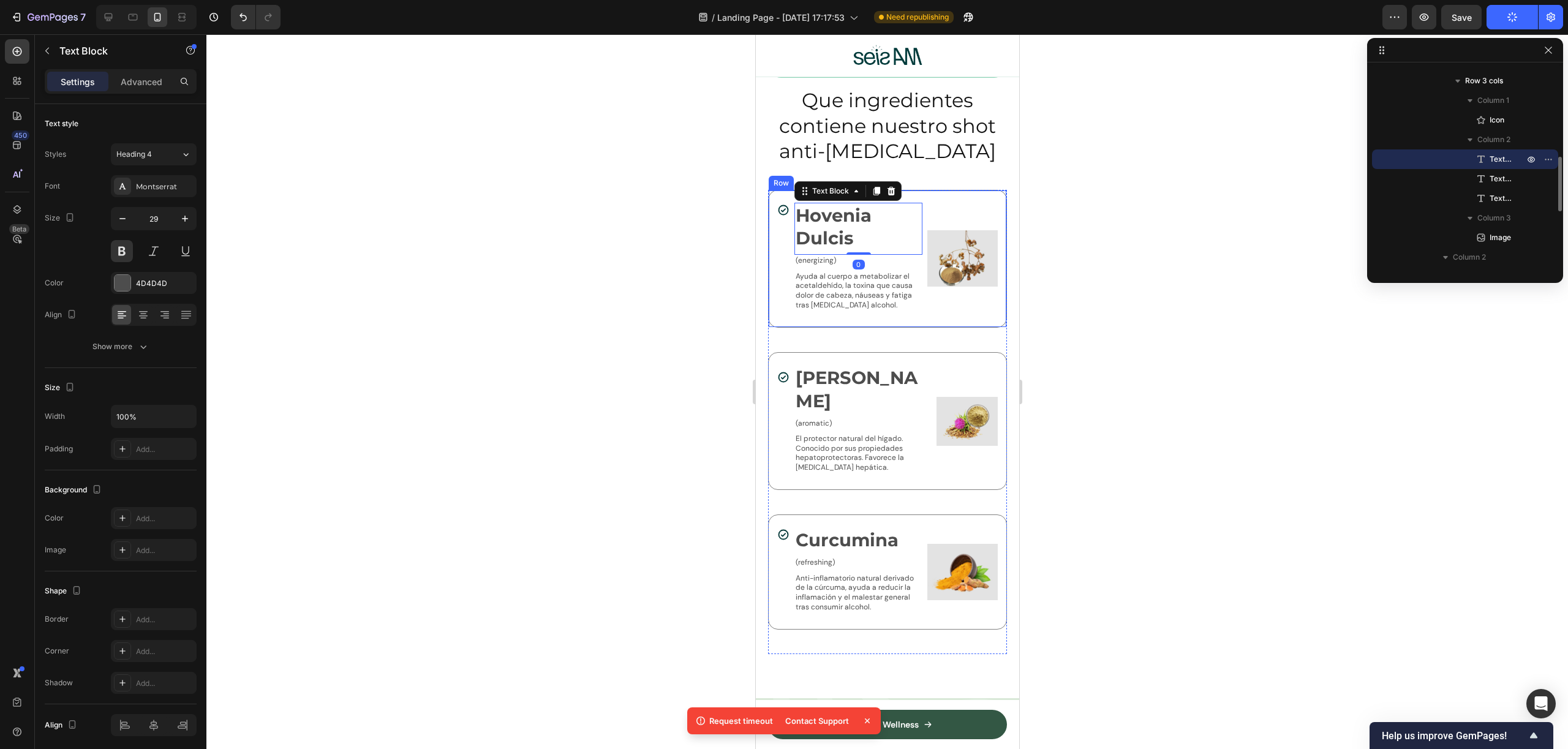
click at [951, 190] on div "Icon Hovenia Dulcis Text Block 0 (energizing) Text Block Ayuda al cuerpo a meta…" at bounding box center [887, 259] width 239 height 137
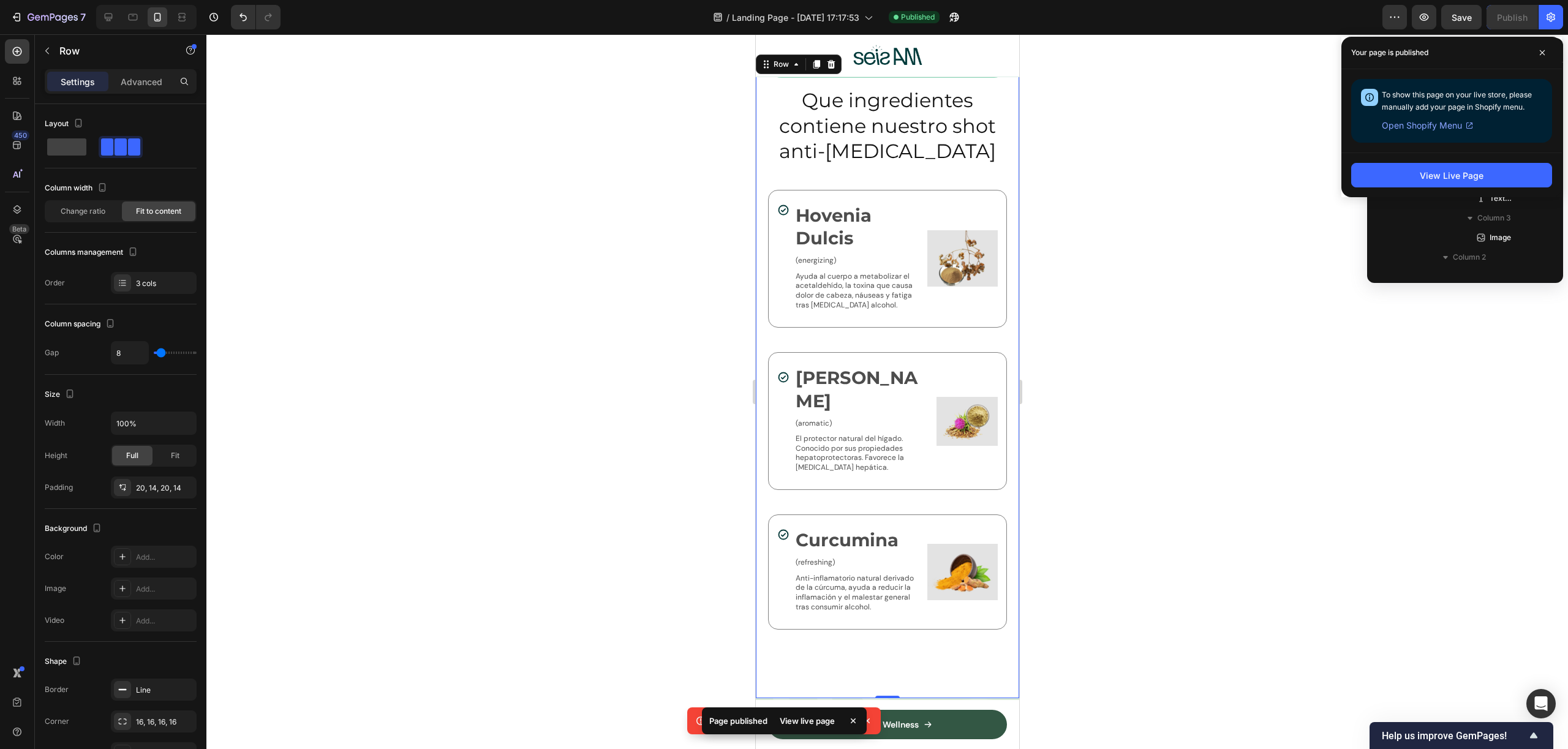
click at [761, 320] on div "El balance natural perfecto - La formula perfecta ANTI-RESACA Text Block Row Qu…" at bounding box center [887, 374] width 264 height 646
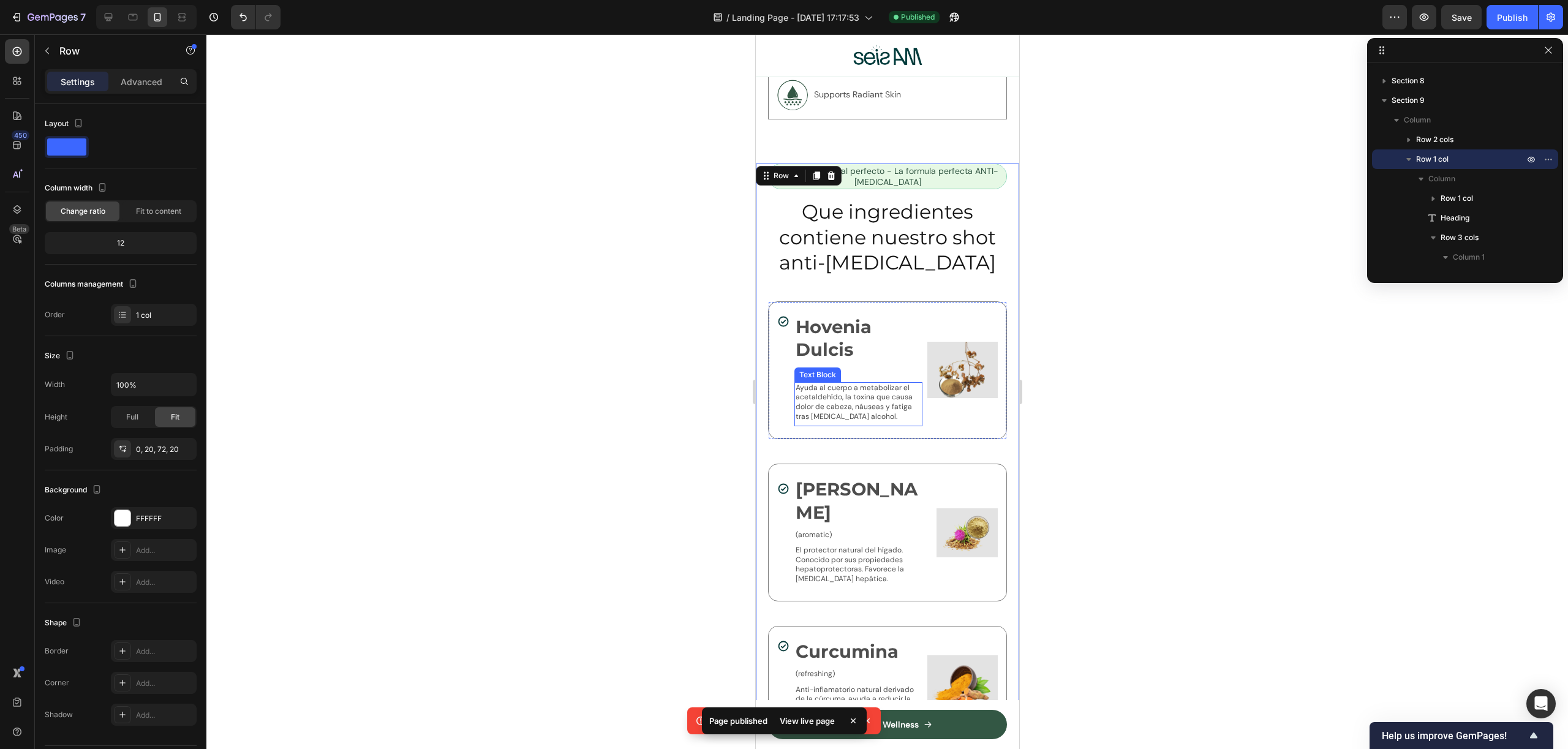
scroll to position [4005, 0]
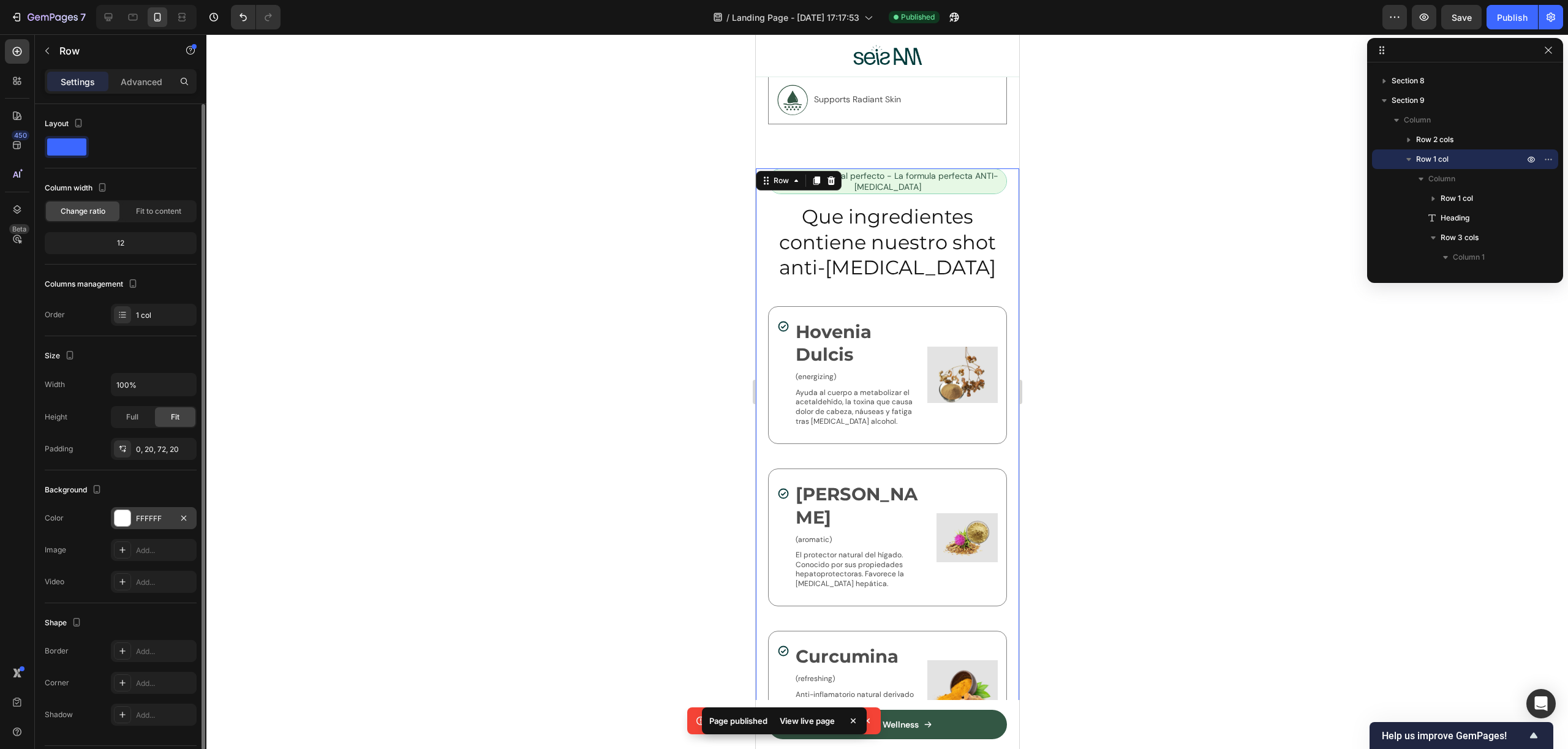
click at [124, 520] on div at bounding box center [122, 518] width 16 height 16
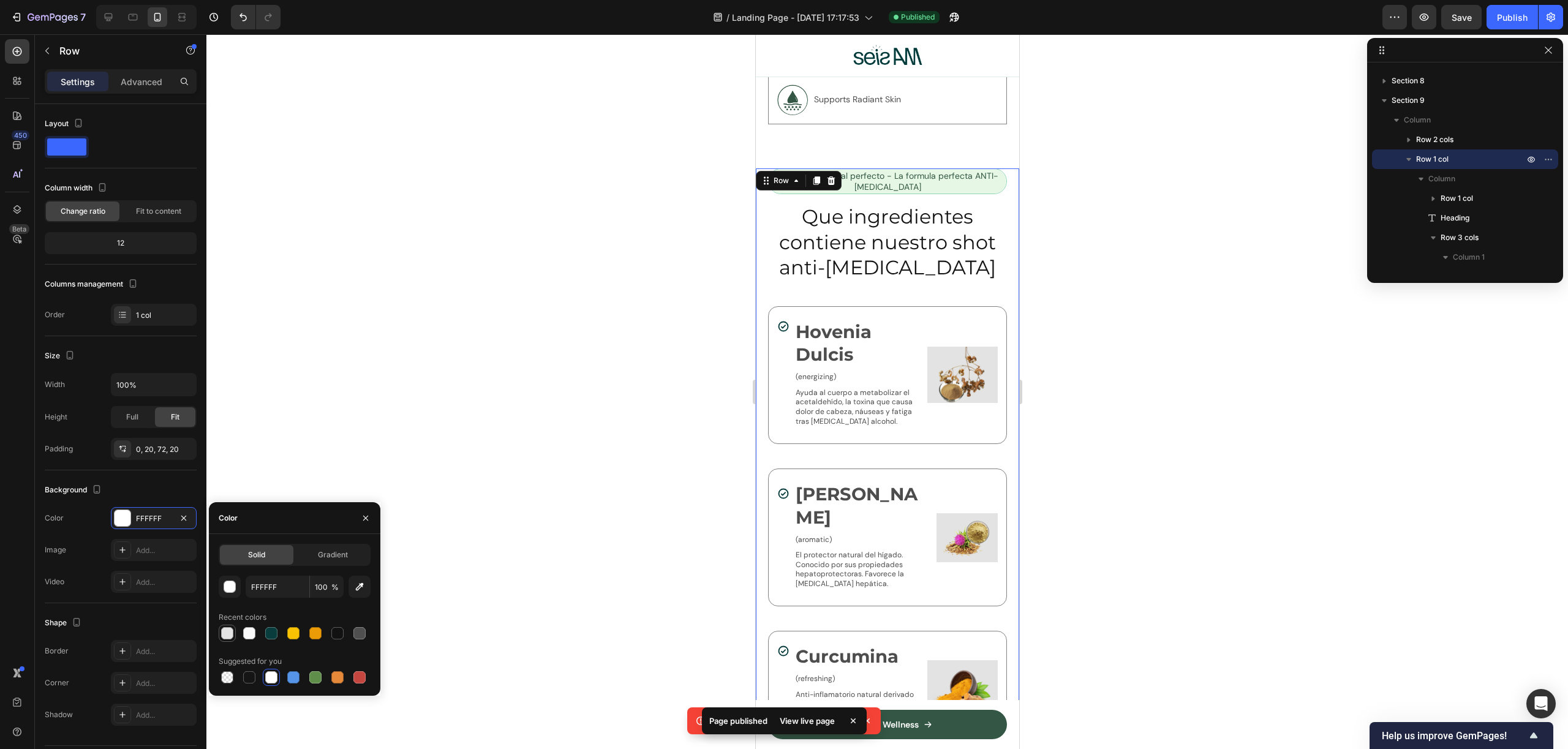
click at [223, 630] on div at bounding box center [227, 632] width 12 height 12
type input "E4E4E4"
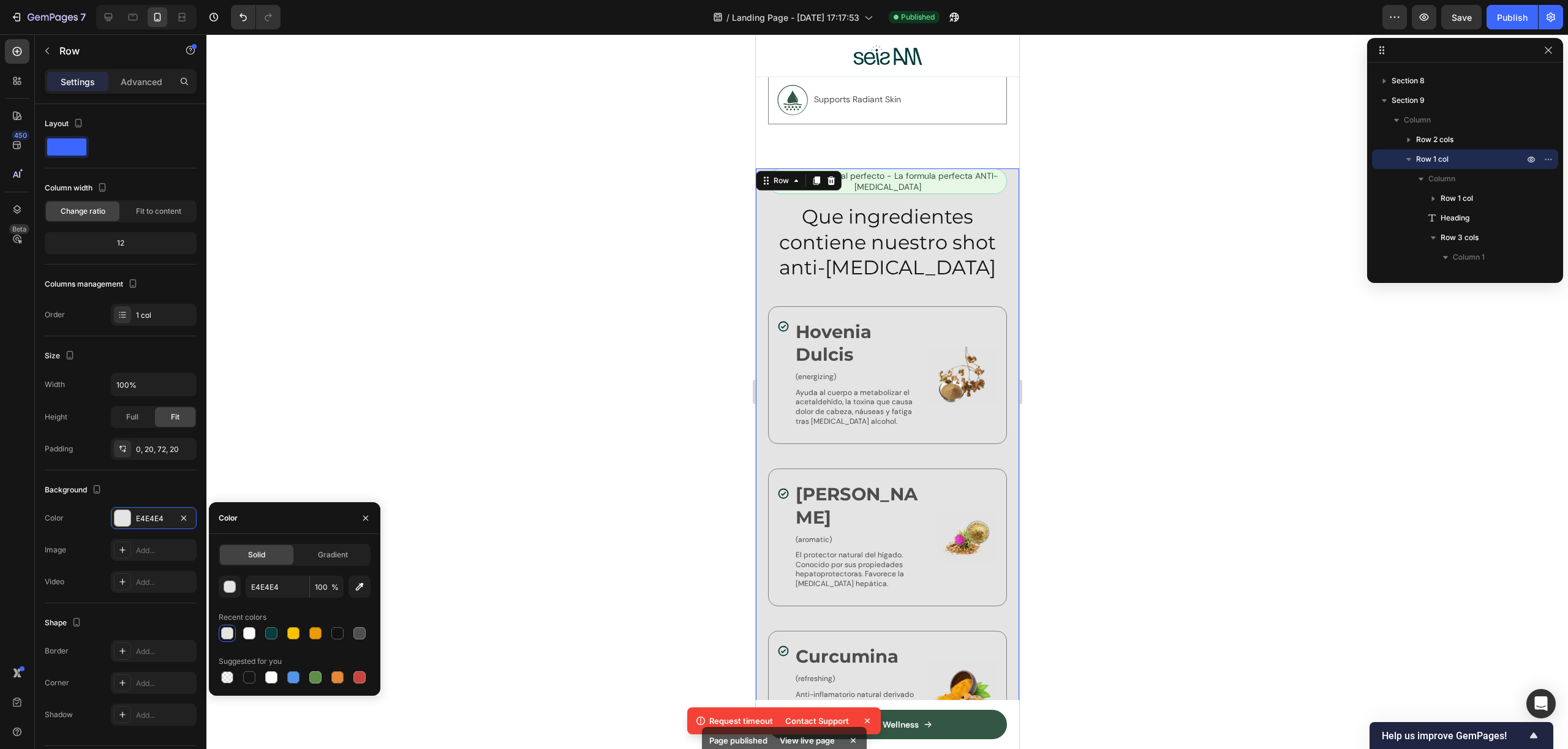
click at [1135, 390] on div at bounding box center [887, 390] width 1362 height 714
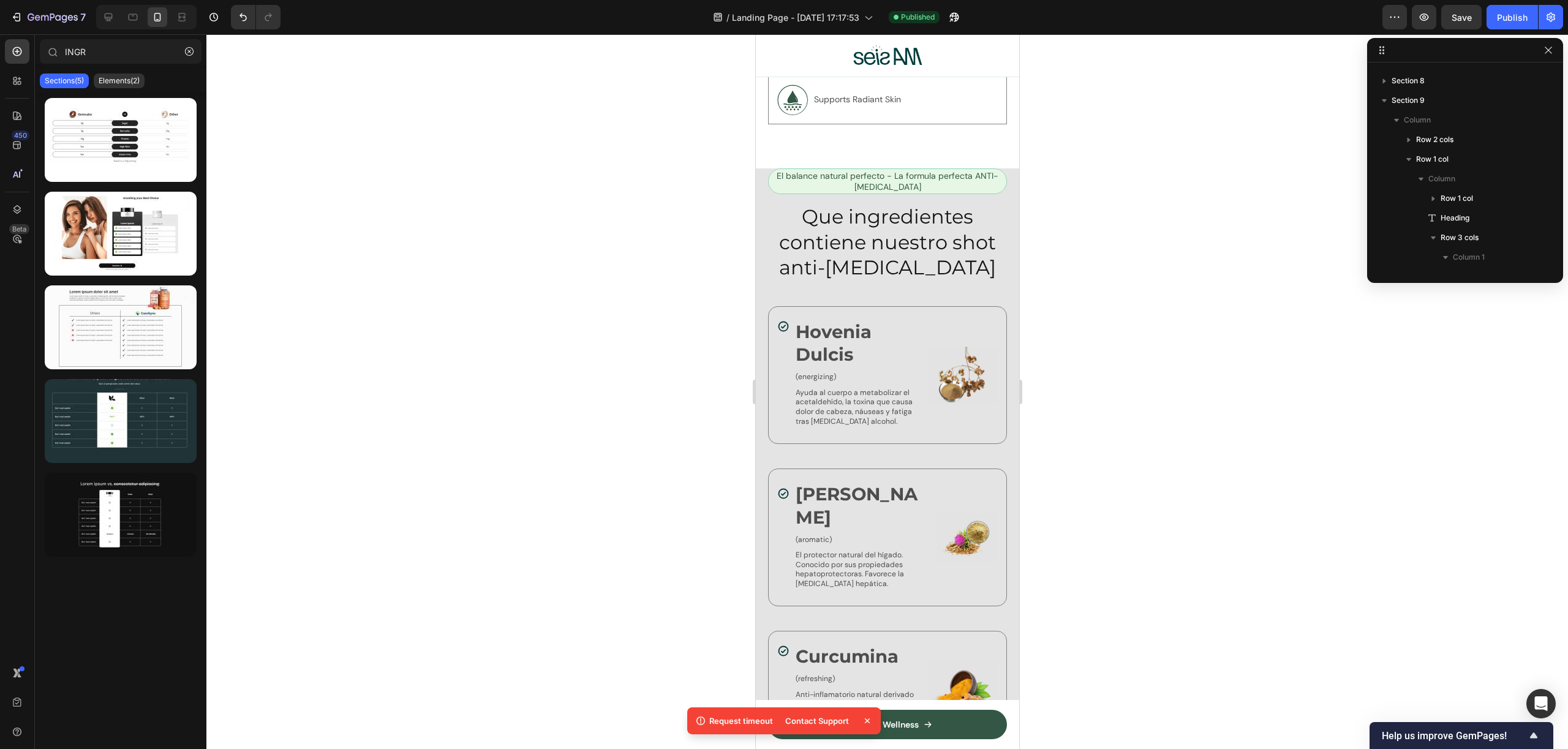
click at [1135, 390] on div at bounding box center [887, 390] width 1362 height 714
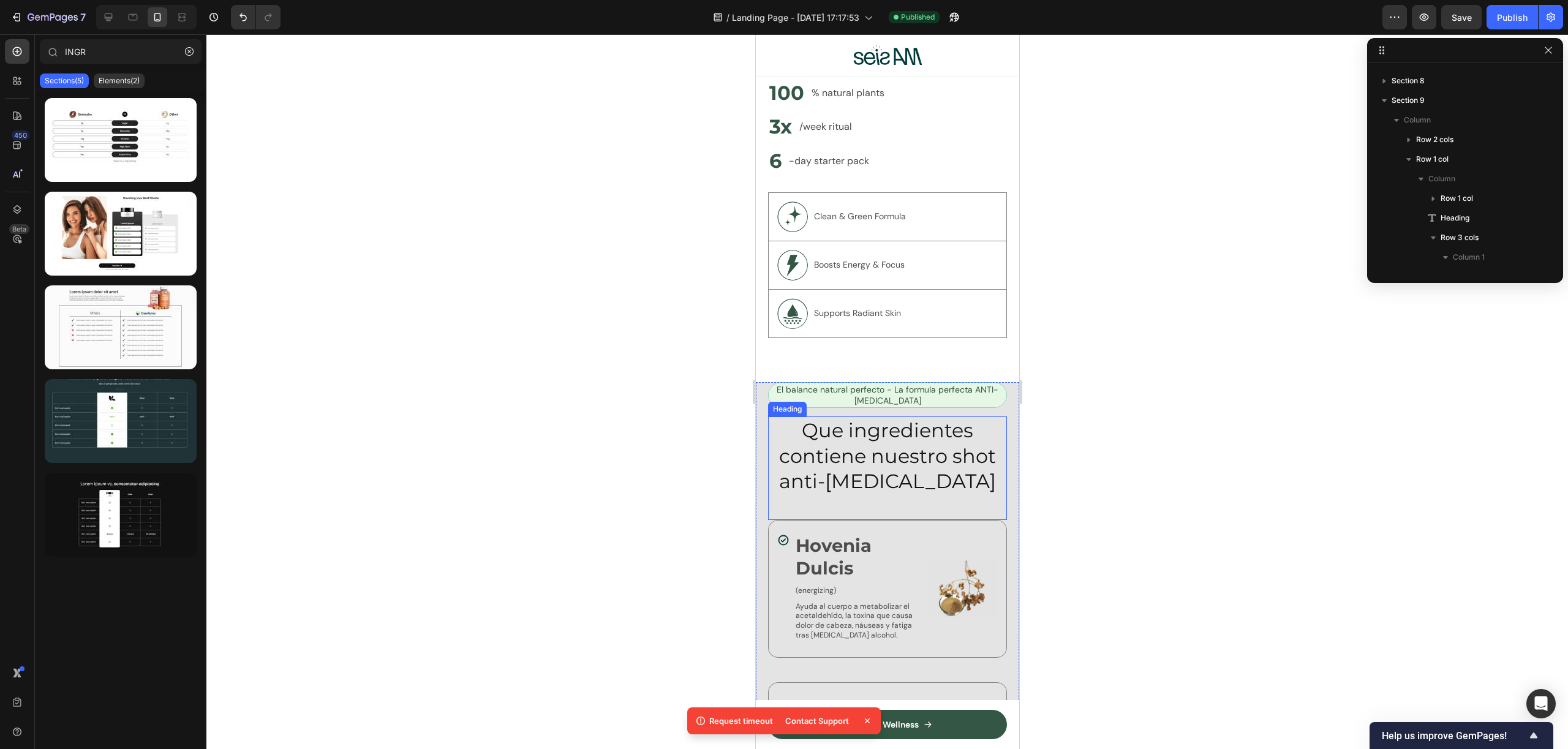
scroll to position [3789, 0]
click at [761, 385] on div "El balance natural perfecto - La formula perfecta ANTI-RESACA Text Block Row Qu…" at bounding box center [887, 708] width 264 height 646
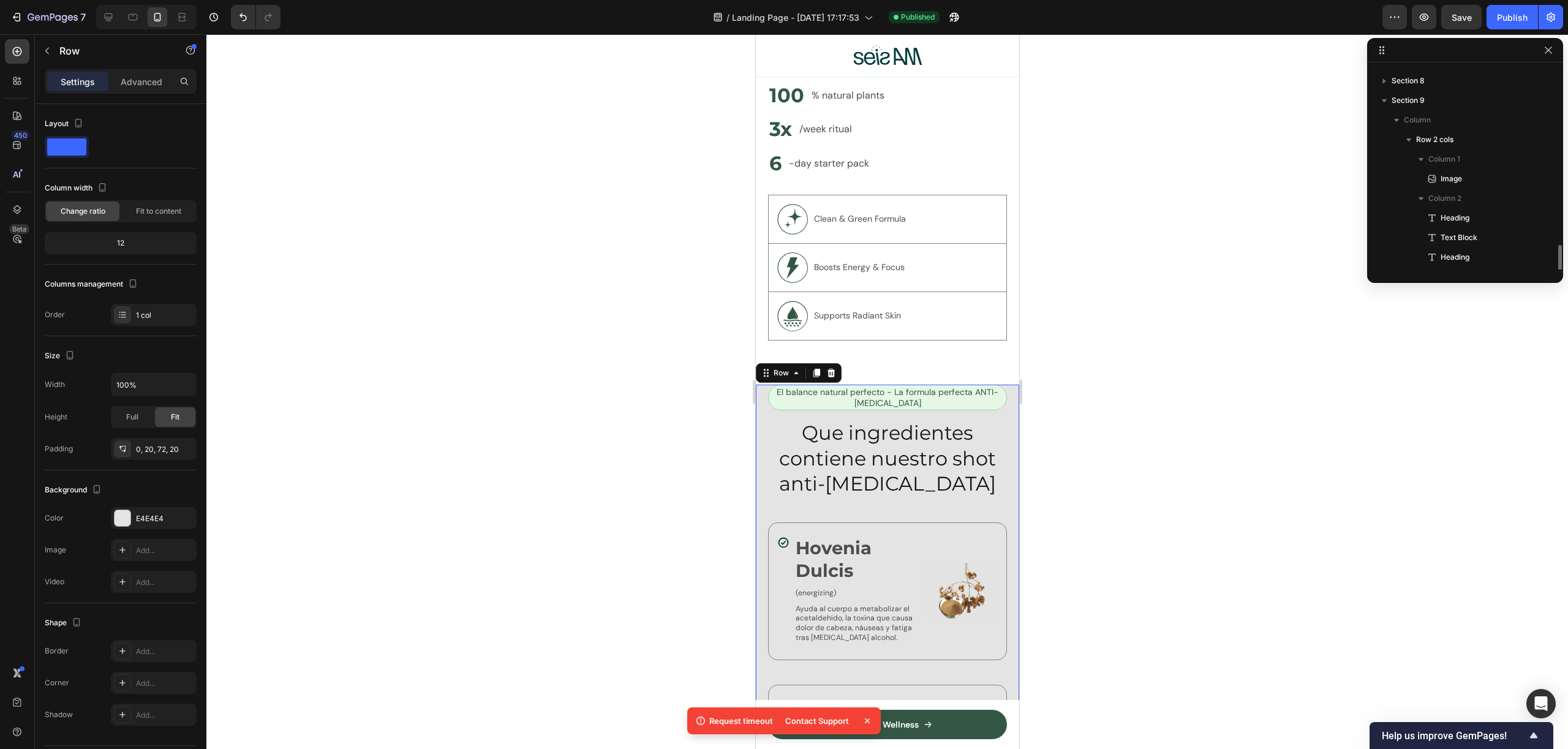
scroll to position [271, 0]
click at [846, 387] on p "El balance natural perfecto - La formula perfecta ANTI-RESACA" at bounding box center [887, 397] width 235 height 22
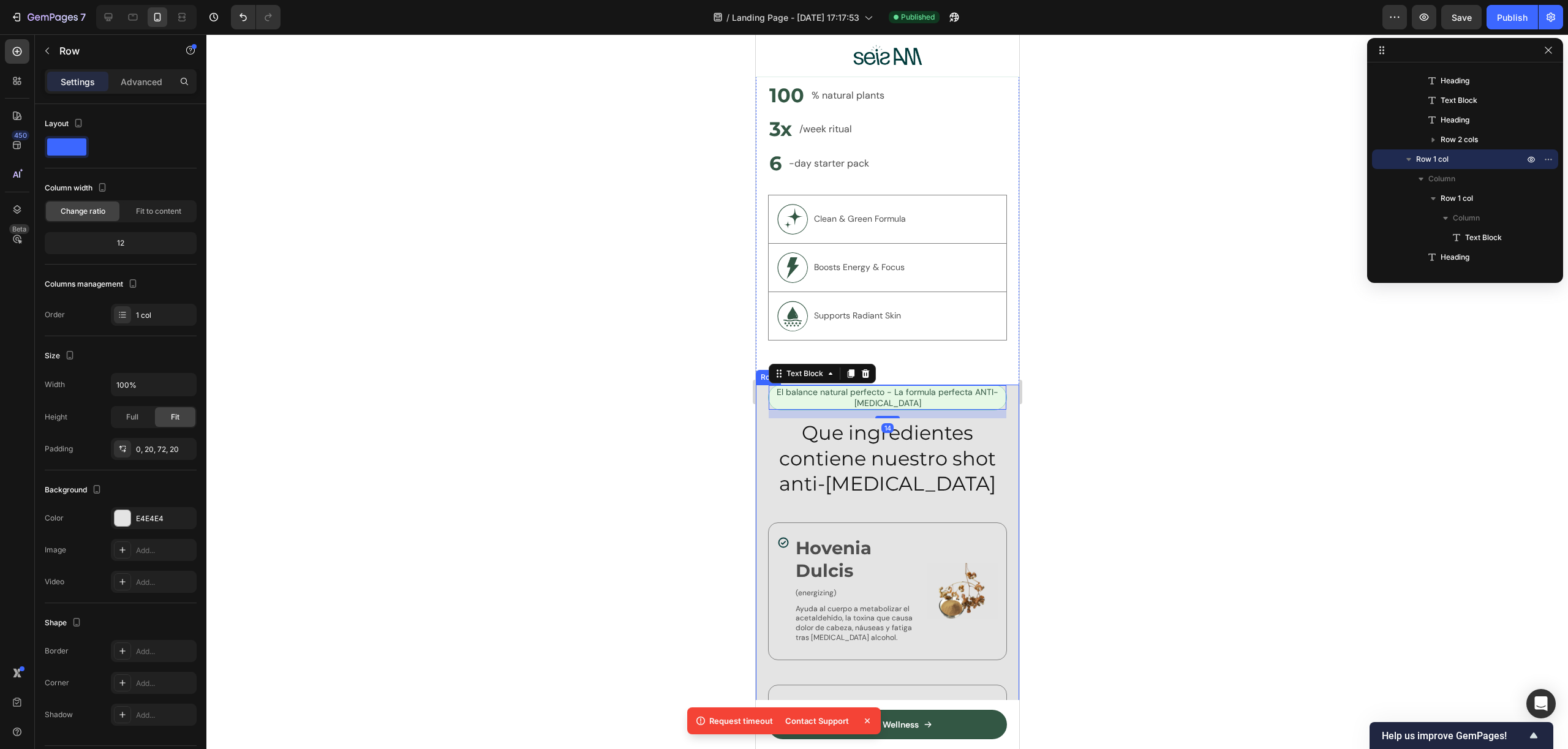
click at [761, 385] on div "El balance natural perfecto - La formula perfecta ANTI-RESACA Text Block 14 Row…" at bounding box center [887, 708] width 264 height 646
click at [894, 387] on p "El balance natural perfecto - La formula perfecta ANTI-RESACA" at bounding box center [887, 397] width 235 height 22
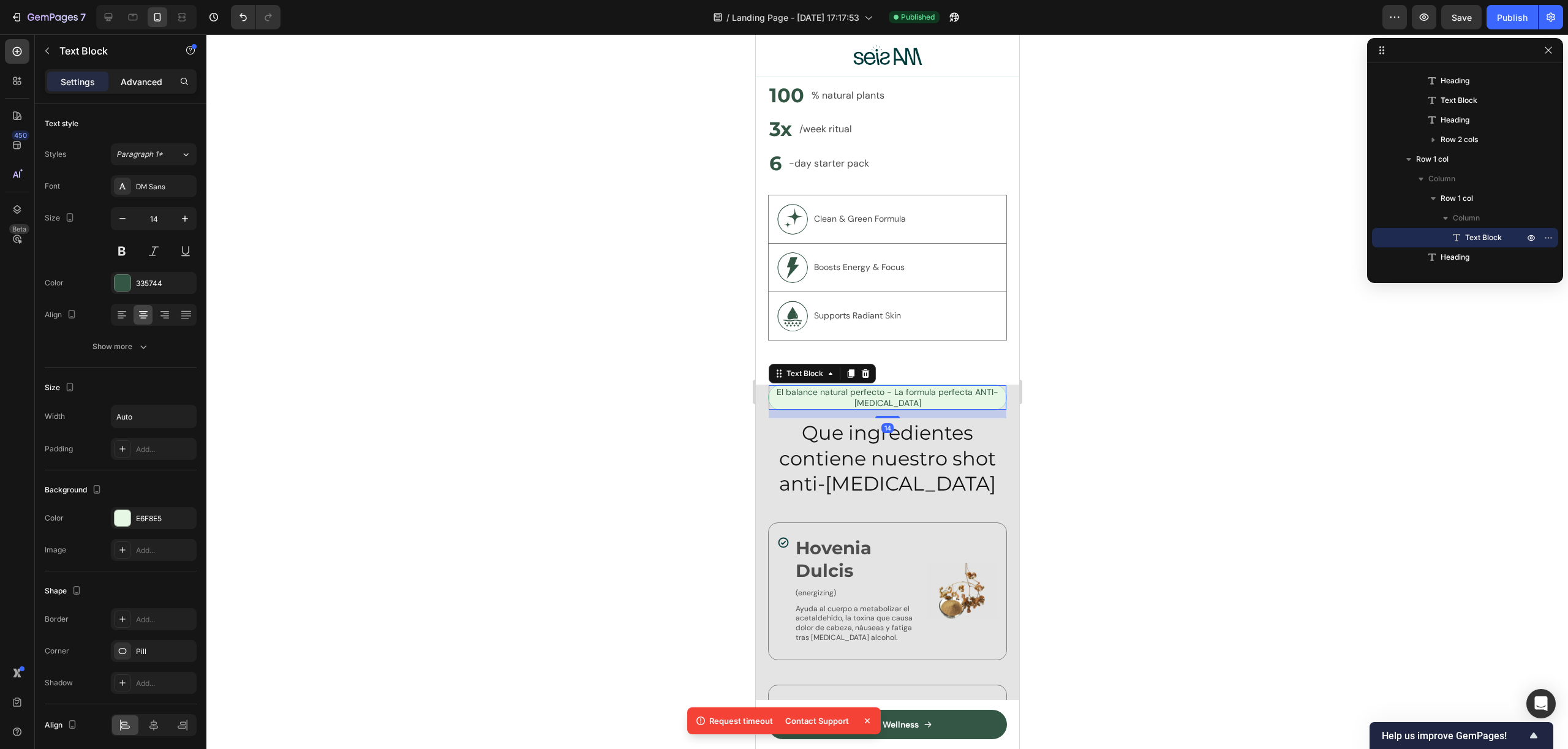
click at [157, 72] on div "Advanced" at bounding box center [141, 81] width 61 height 20
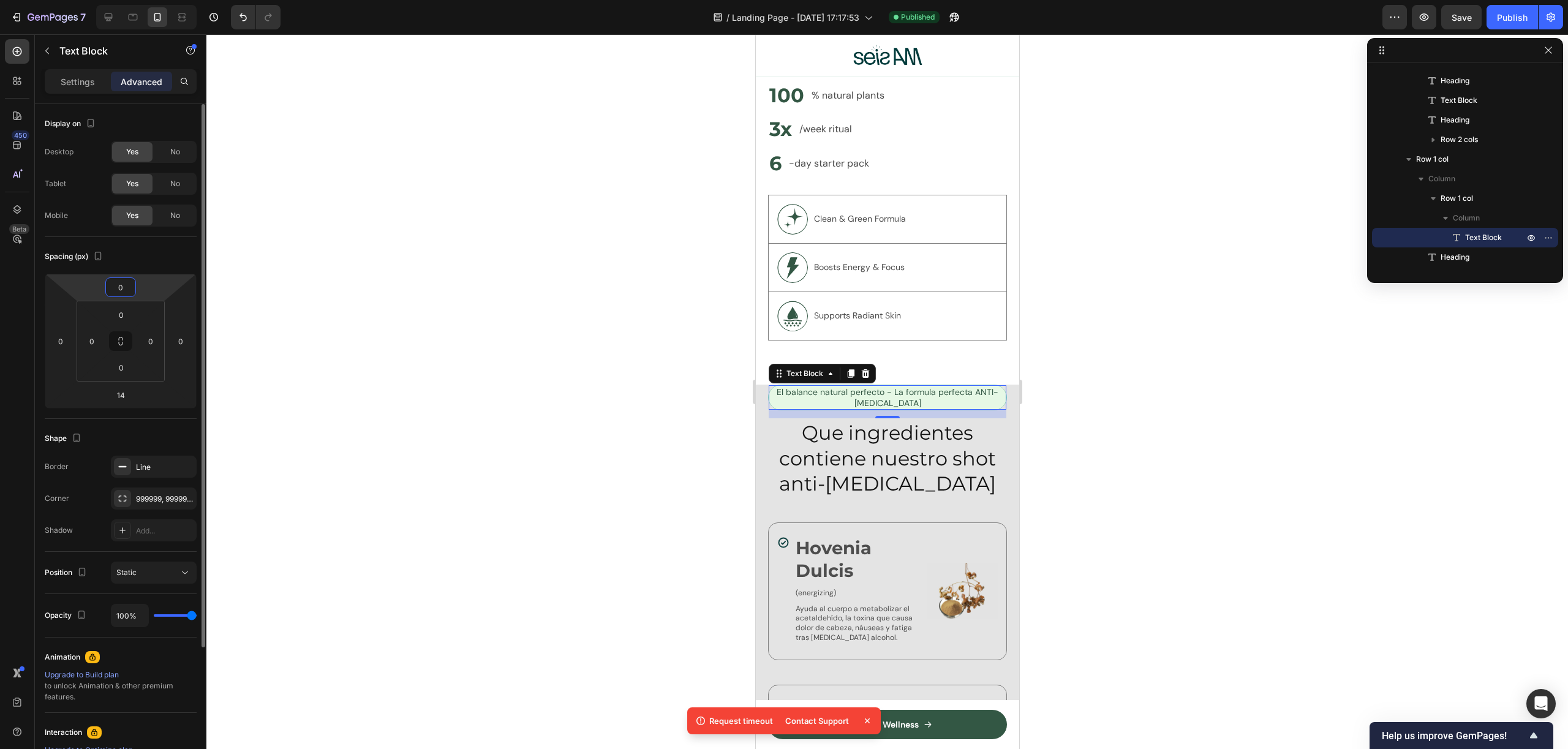
click at [124, 288] on input "0" at bounding box center [120, 287] width 24 height 19
type input "14"
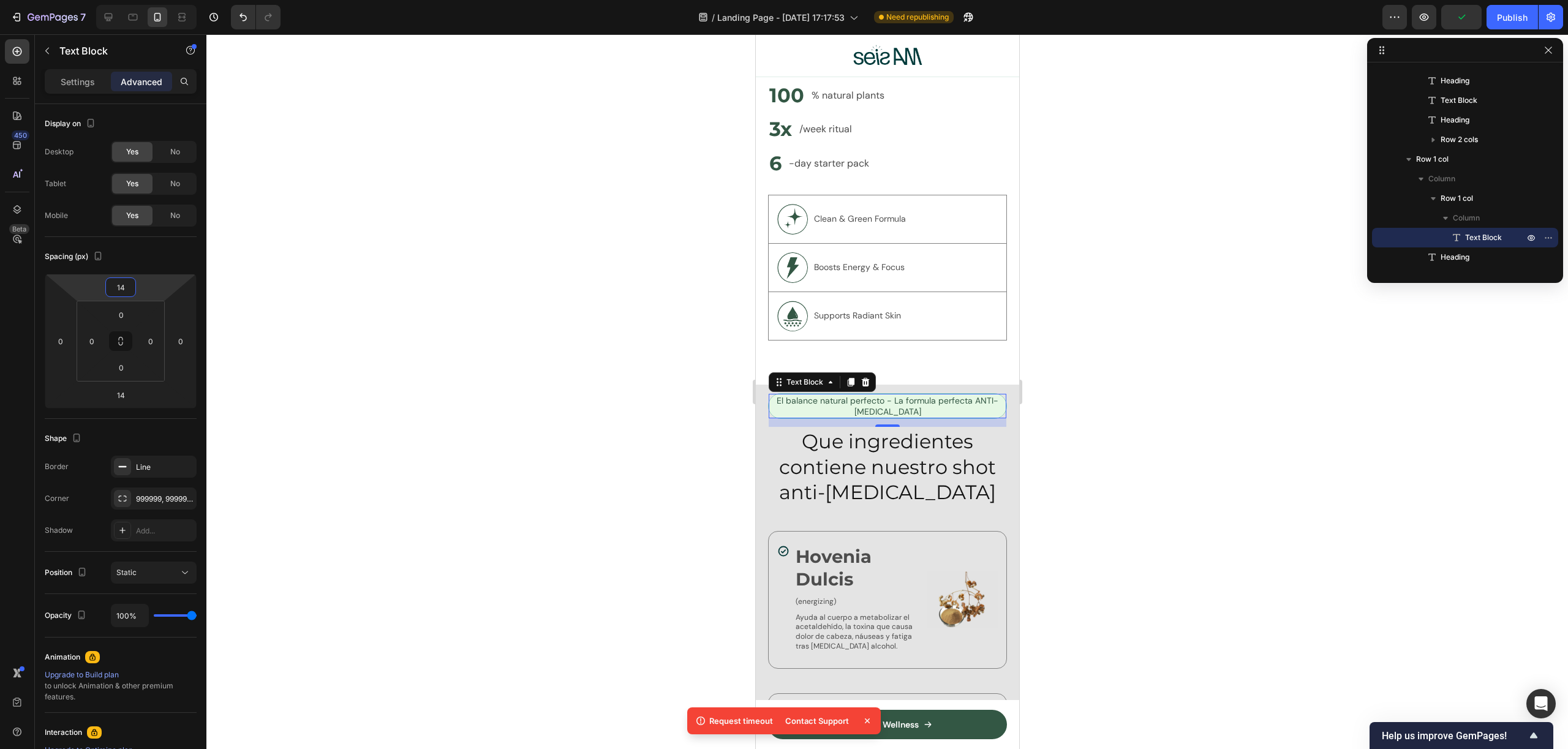
click at [1044, 390] on div at bounding box center [887, 390] width 1362 height 714
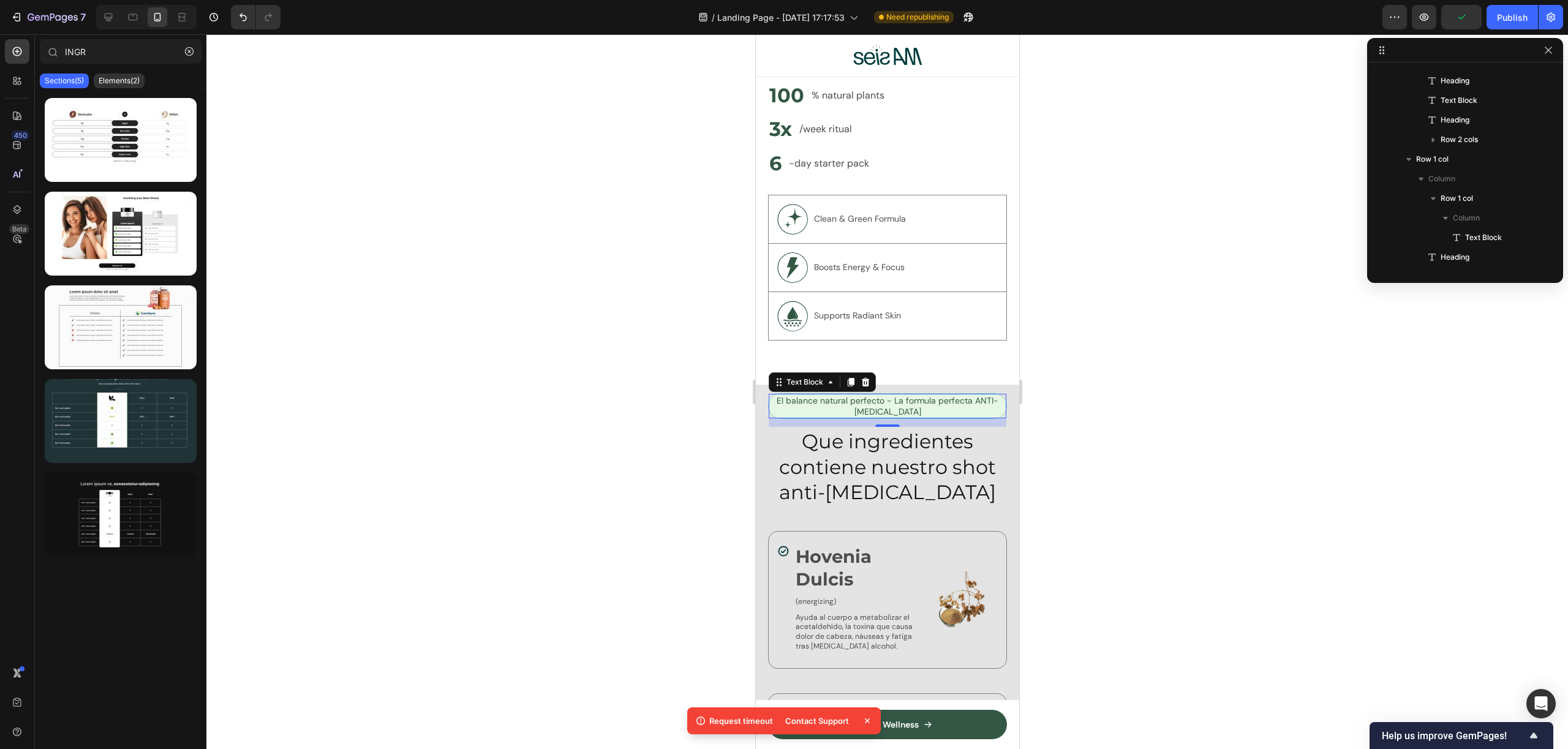
click at [1044, 390] on div at bounding box center [887, 390] width 1362 height 714
click at [924, 399] on p "El balance natural perfecto - La formula perfecta ANTI-RESACA" at bounding box center [887, 406] width 235 height 22
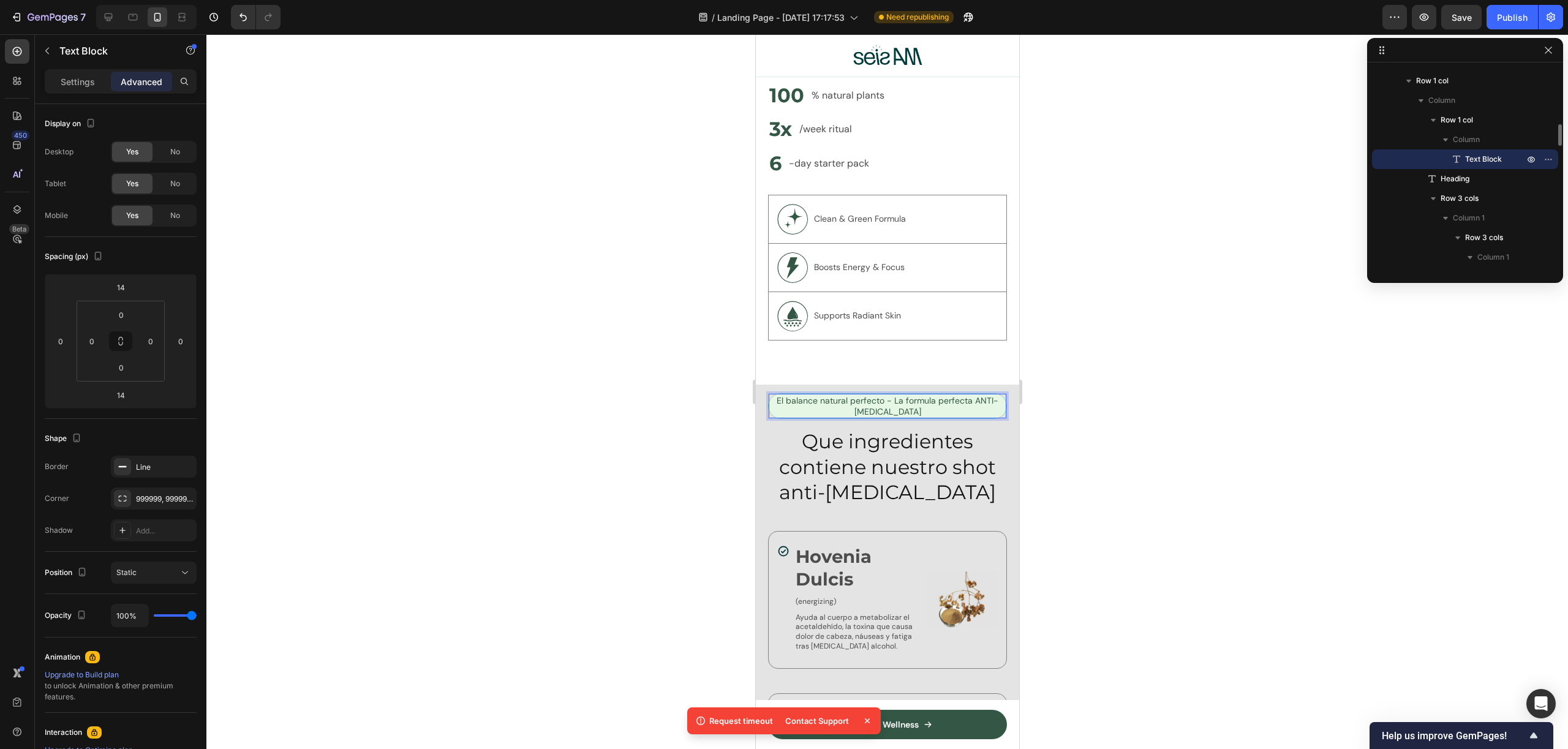
click at [973, 396] on p "El balance natural perfecto - La formula perfecta ANTI-RESACA" at bounding box center [887, 406] width 235 height 22
drag, startPoint x: 972, startPoint y: 387, endPoint x: 979, endPoint y: 395, distance: 10.6
click at [993, 397] on p "El balance natural perfecto - La formula perfecta ANTI-RESACA" at bounding box center [887, 406] width 235 height 22
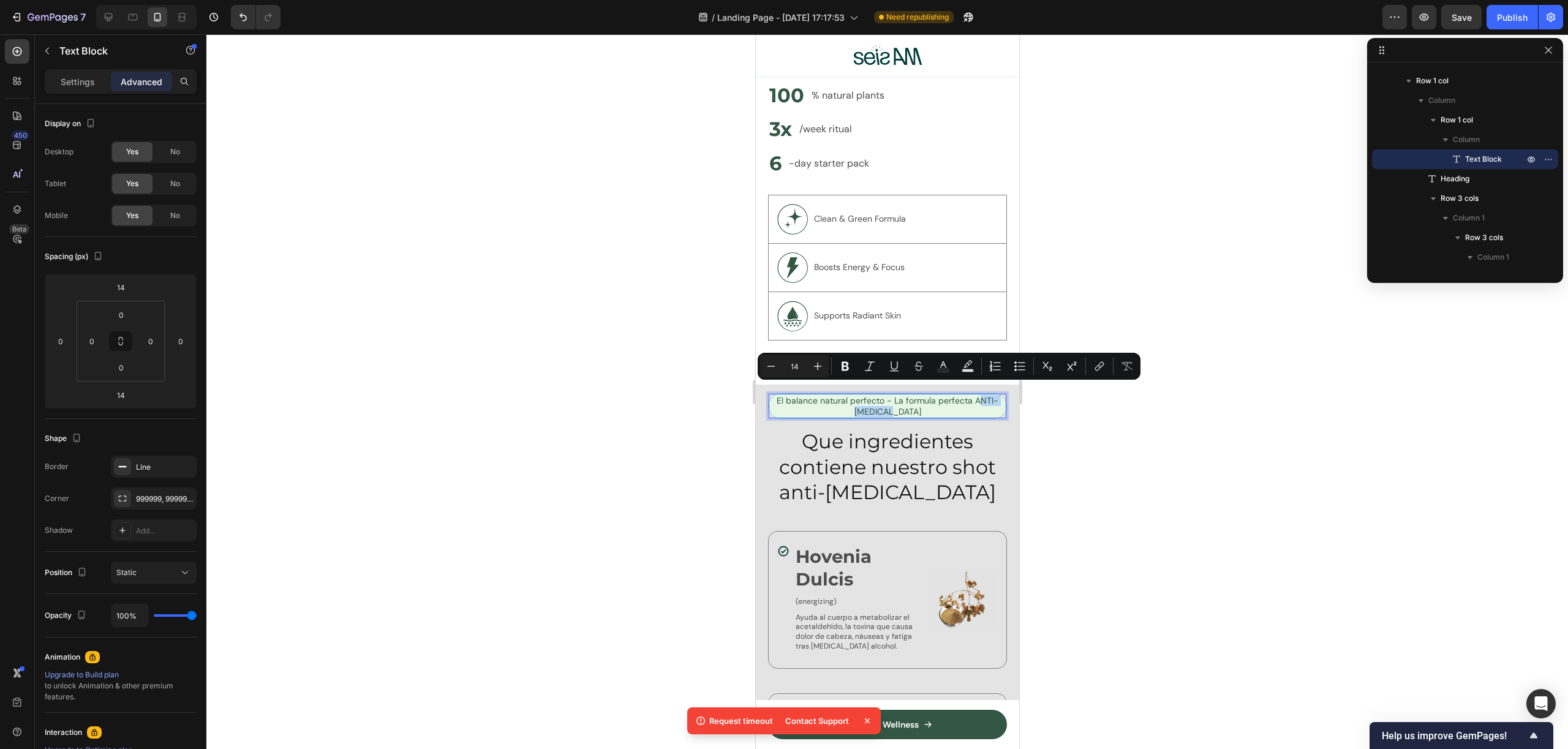
drag, startPoint x: 968, startPoint y: 390, endPoint x: 993, endPoint y: 395, distance: 25.5
click at [986, 399] on p "El balance natural perfecto - La formula perfecta ANTI-RESACA" at bounding box center [887, 406] width 235 height 22
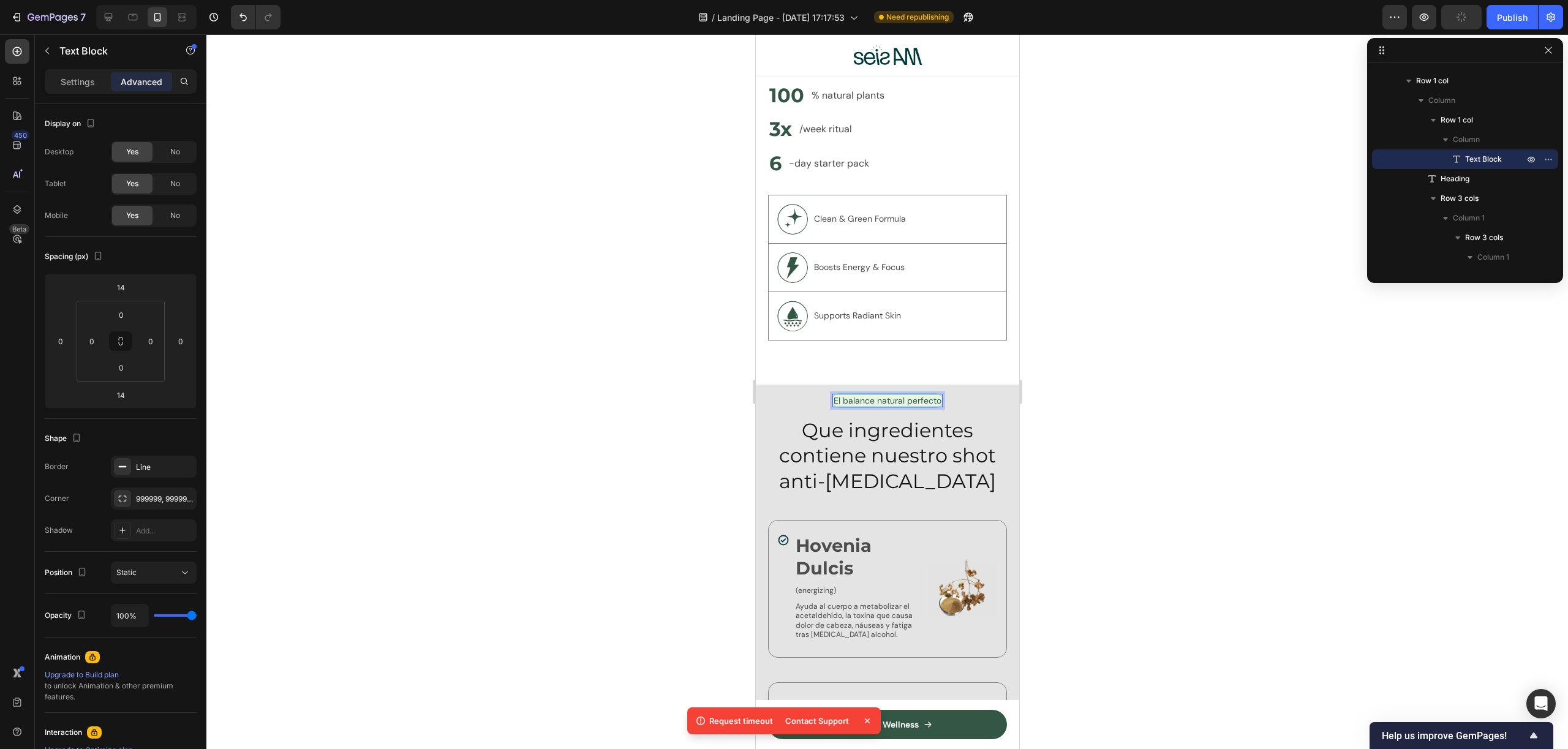
click at [1264, 441] on div at bounding box center [887, 390] width 1362 height 714
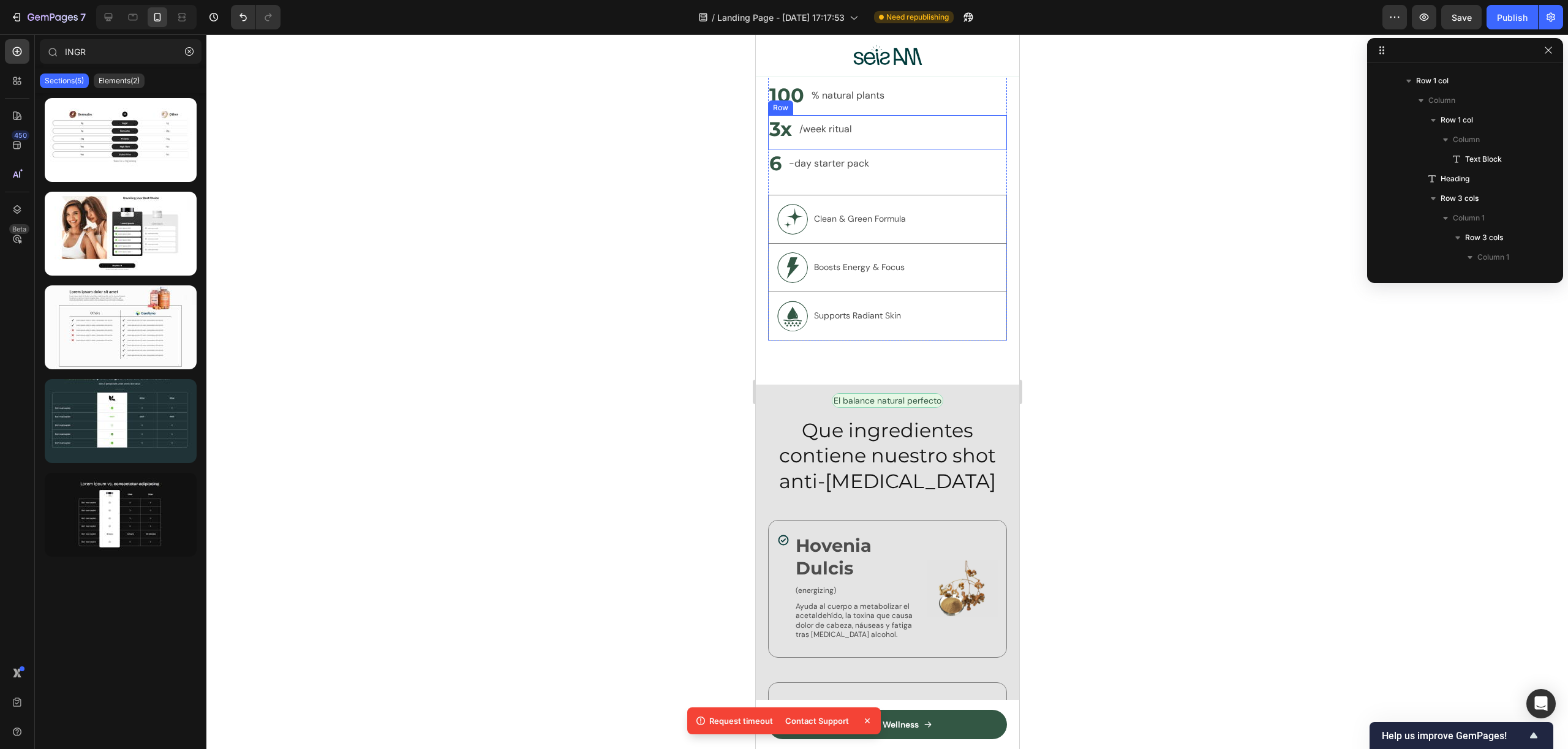
scroll to position [3902, 0]
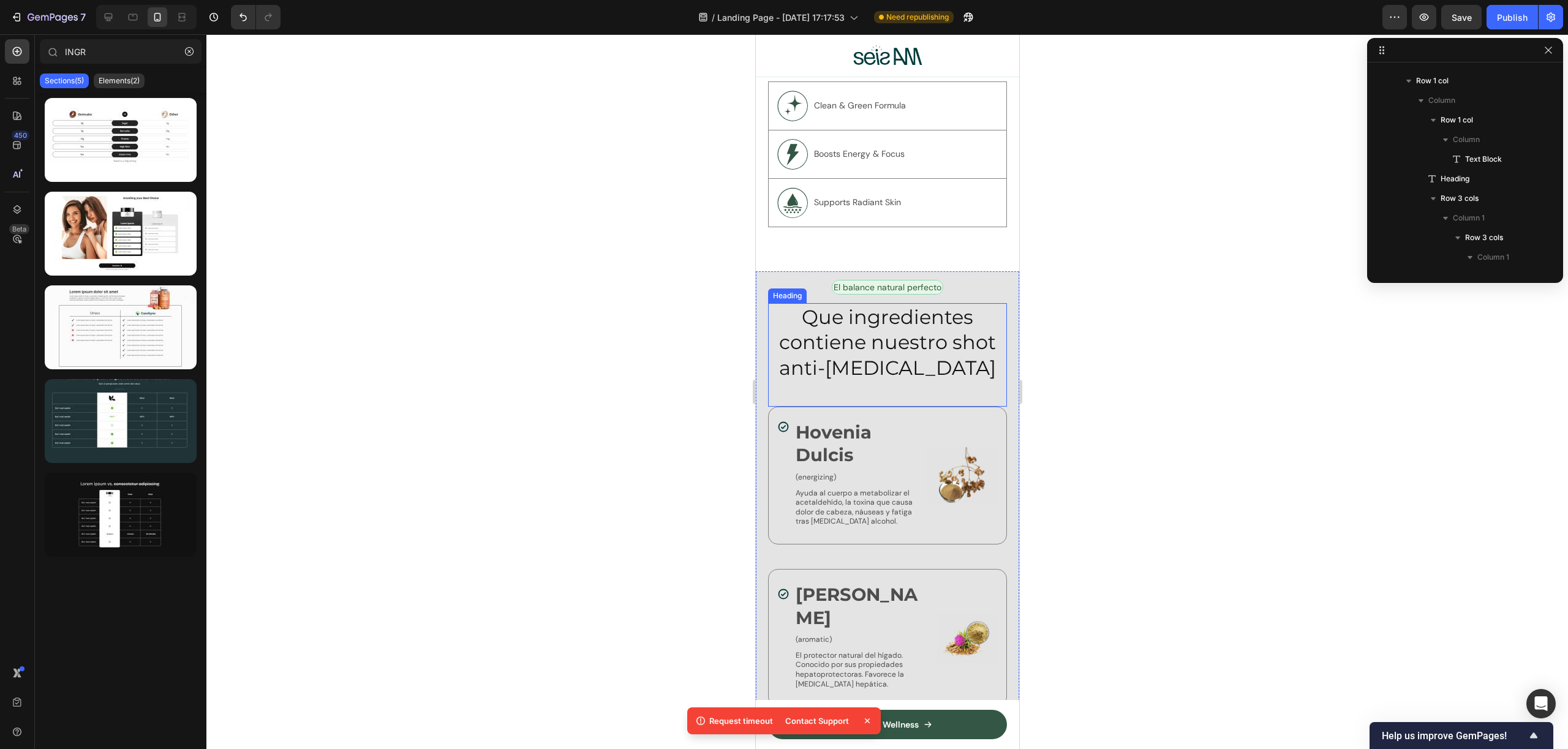
click at [915, 314] on p "Que ingredientes contiene nuestro shot anti-resaca" at bounding box center [887, 342] width 236 height 76
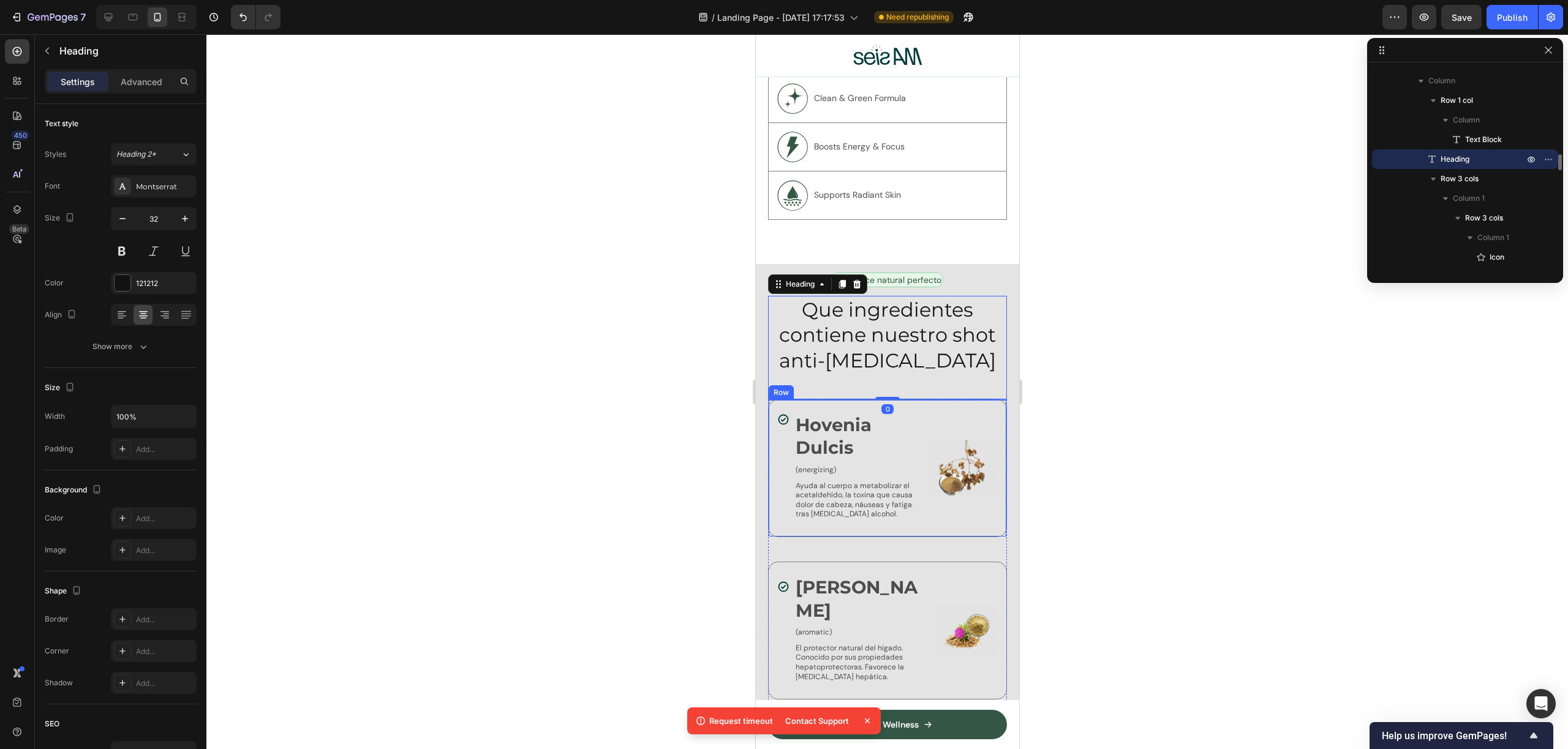
scroll to position [3923, 0]
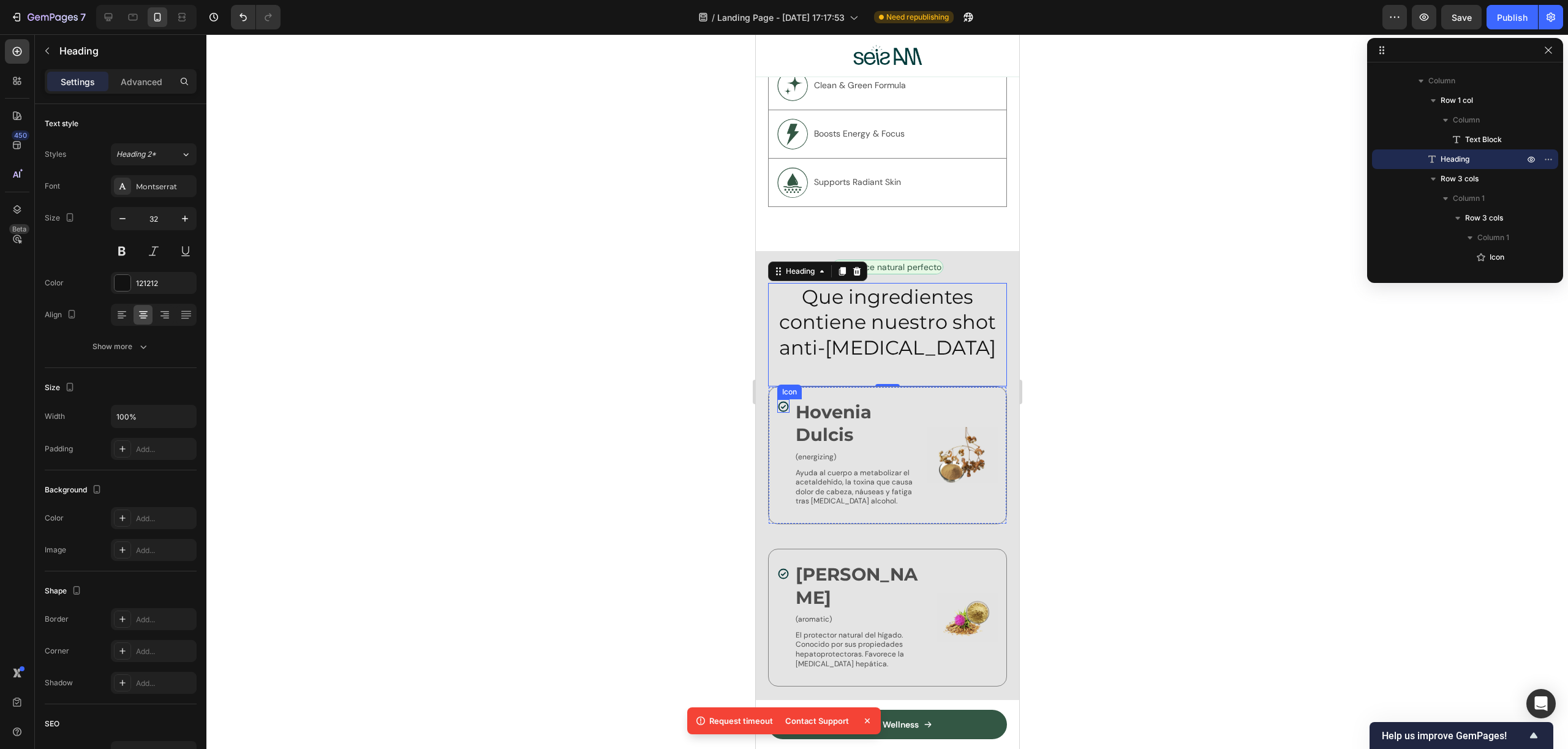
click at [780, 401] on icon at bounding box center [782, 406] width 12 height 12
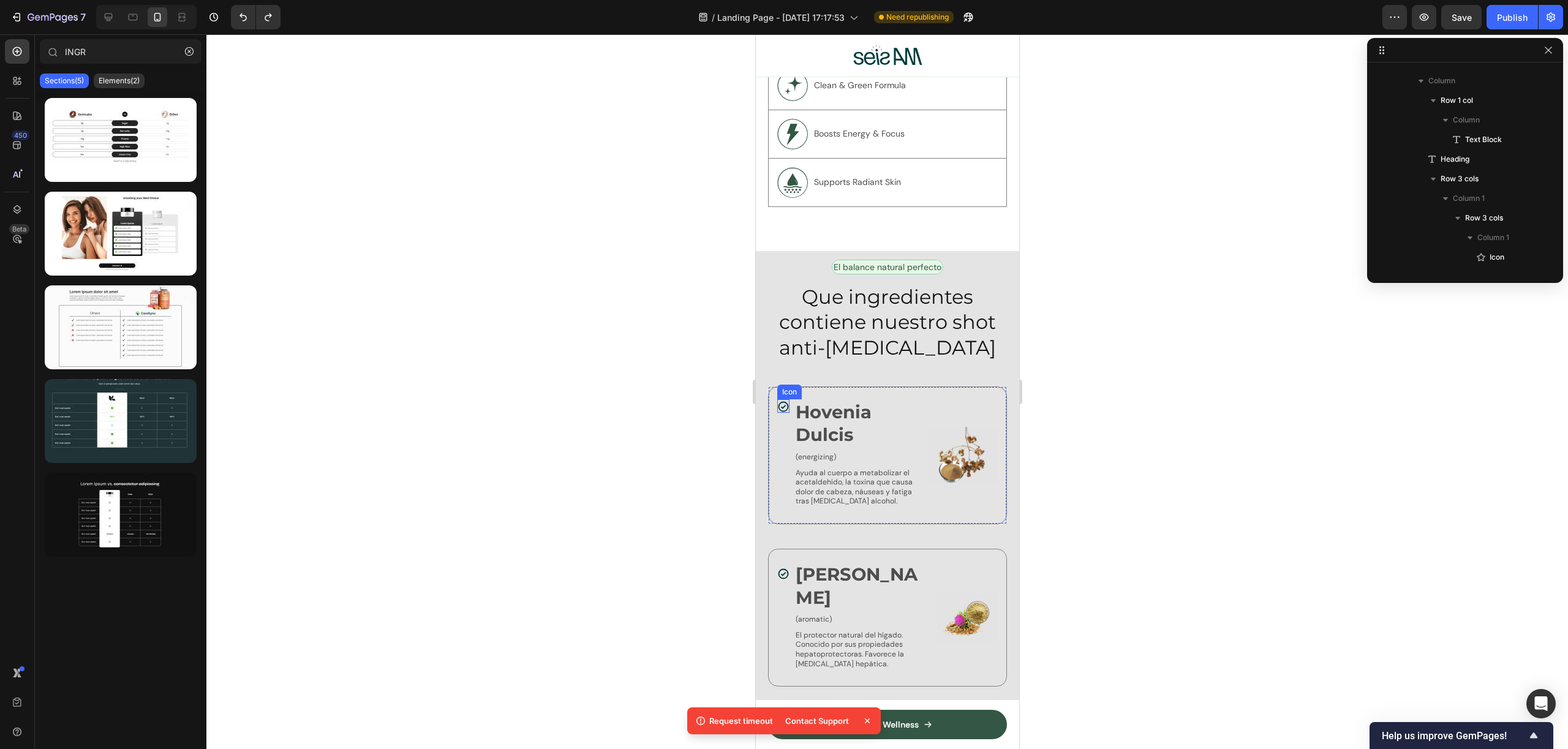
click at [784, 401] on icon at bounding box center [782, 406] width 12 height 12
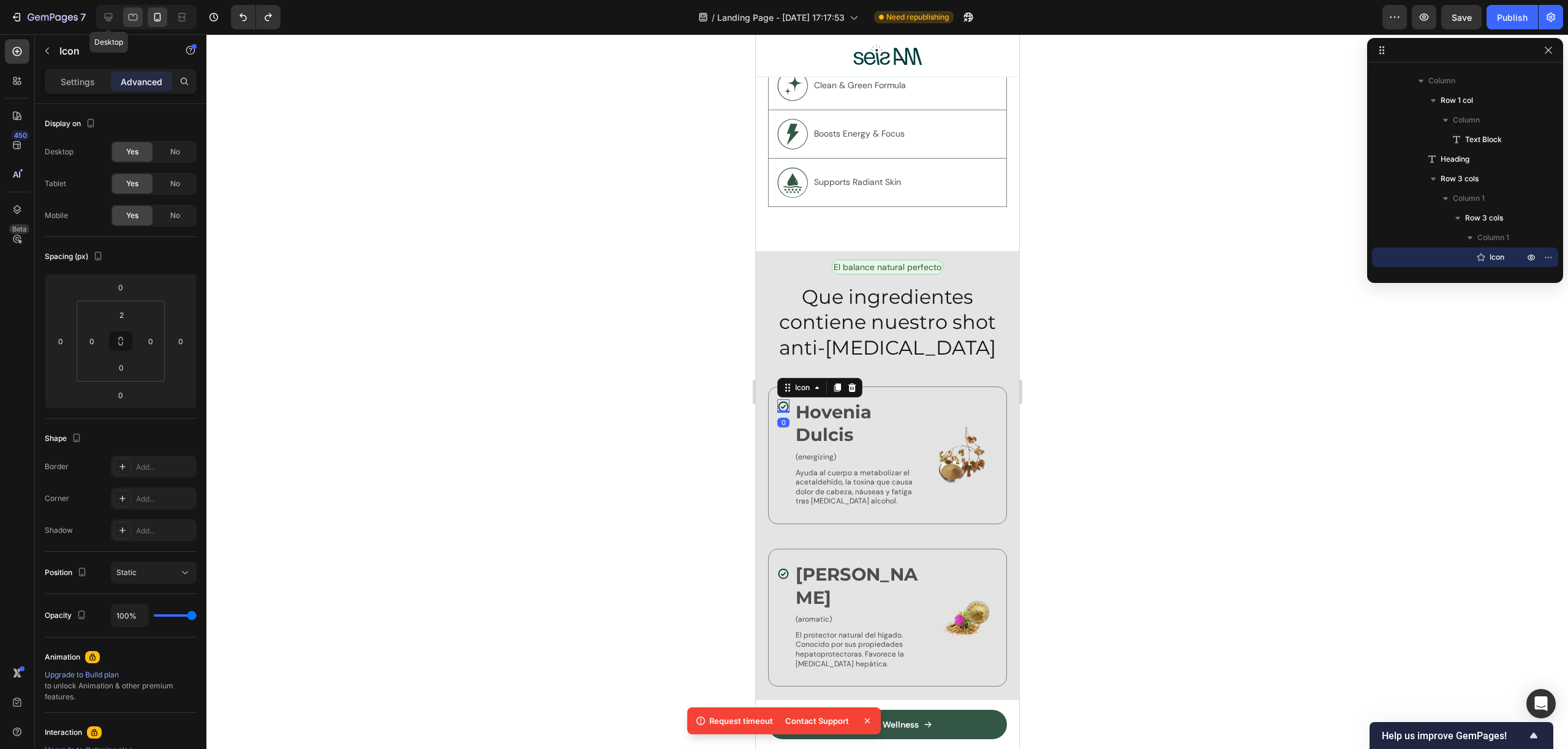
click at [113, 17] on icon at bounding box center [108, 17] width 12 height 12
type input "10"
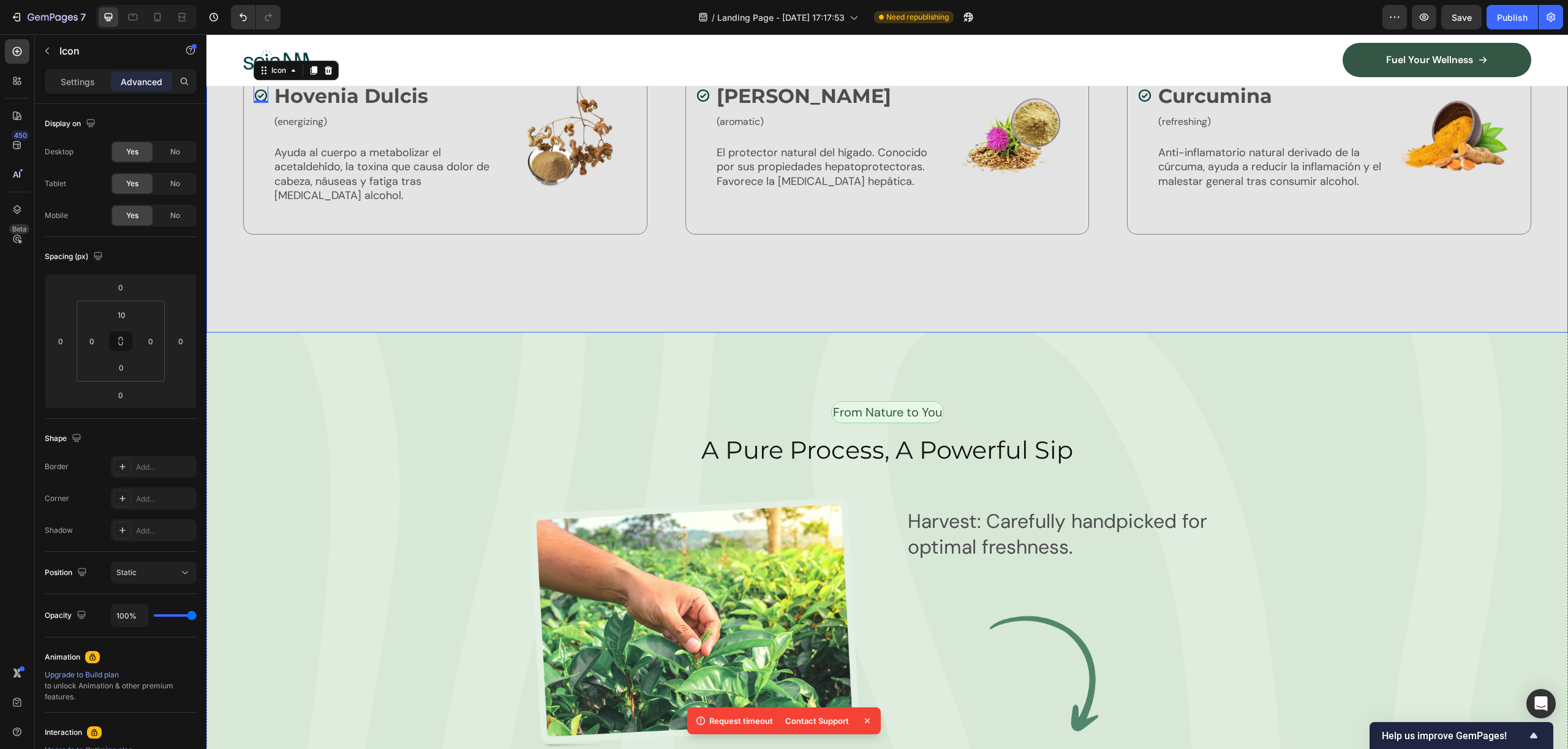
scroll to position [3661, 0]
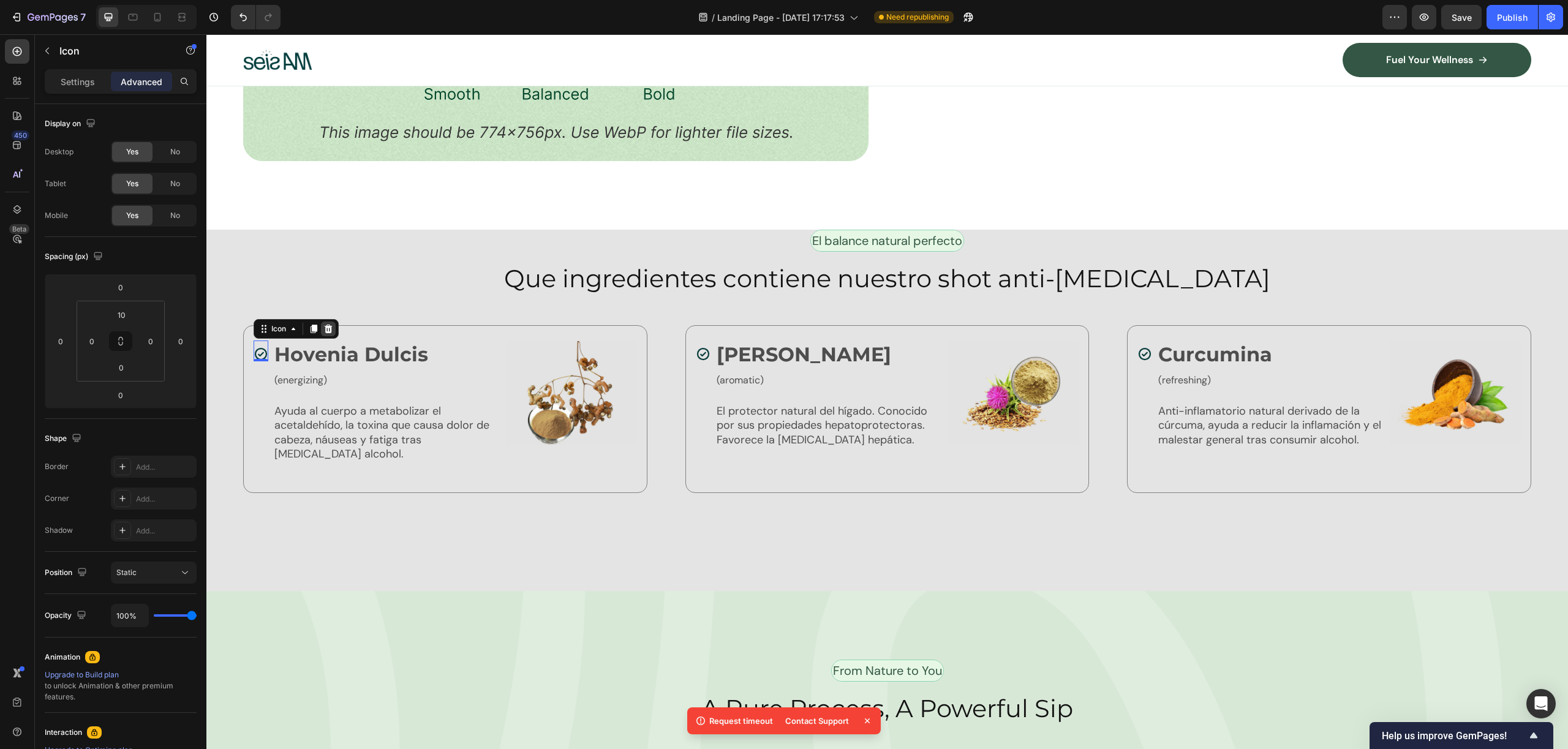
click at [328, 324] on icon at bounding box center [328, 327] width 8 height 8
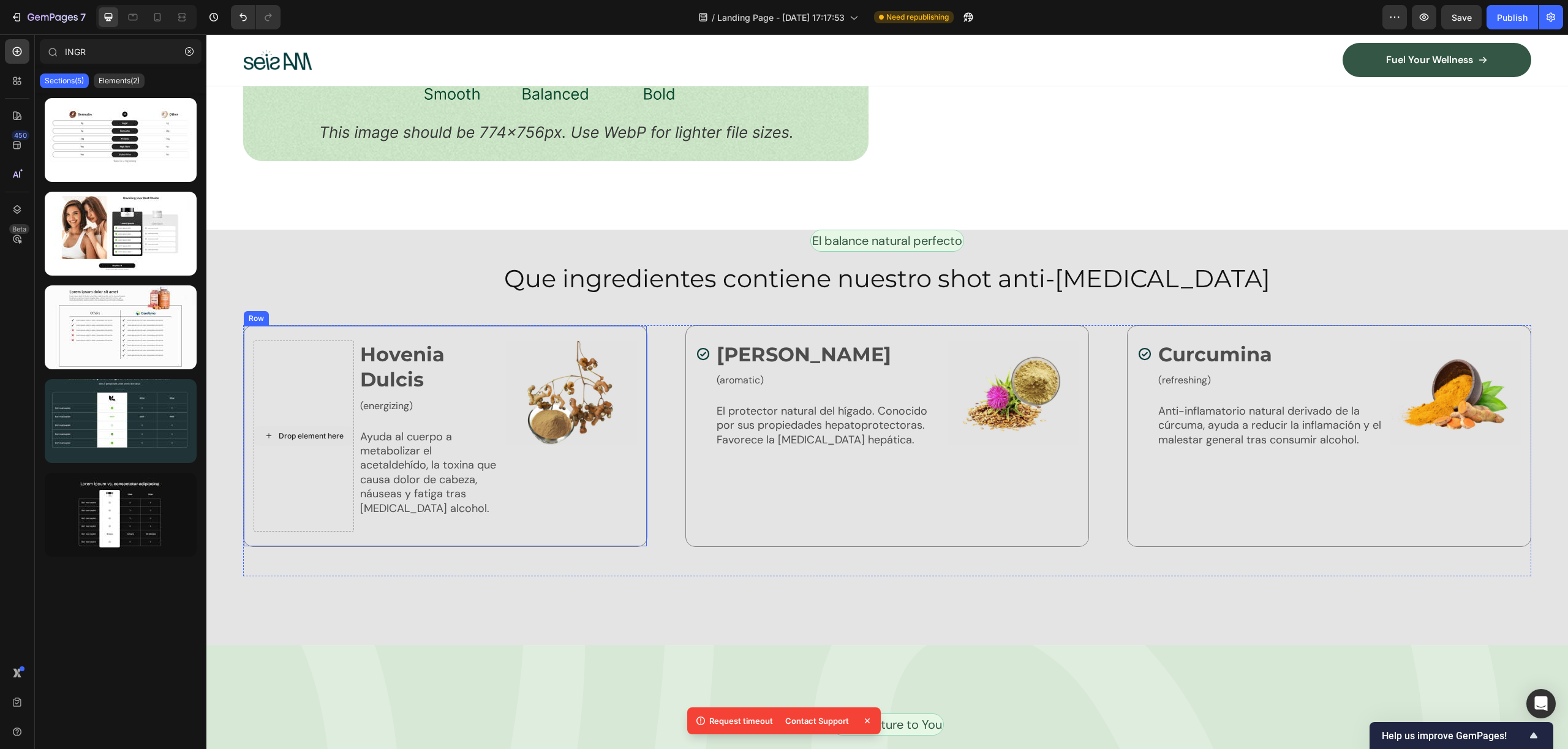
click at [308, 390] on div "Drop element here" at bounding box center [303, 436] width 101 height 191
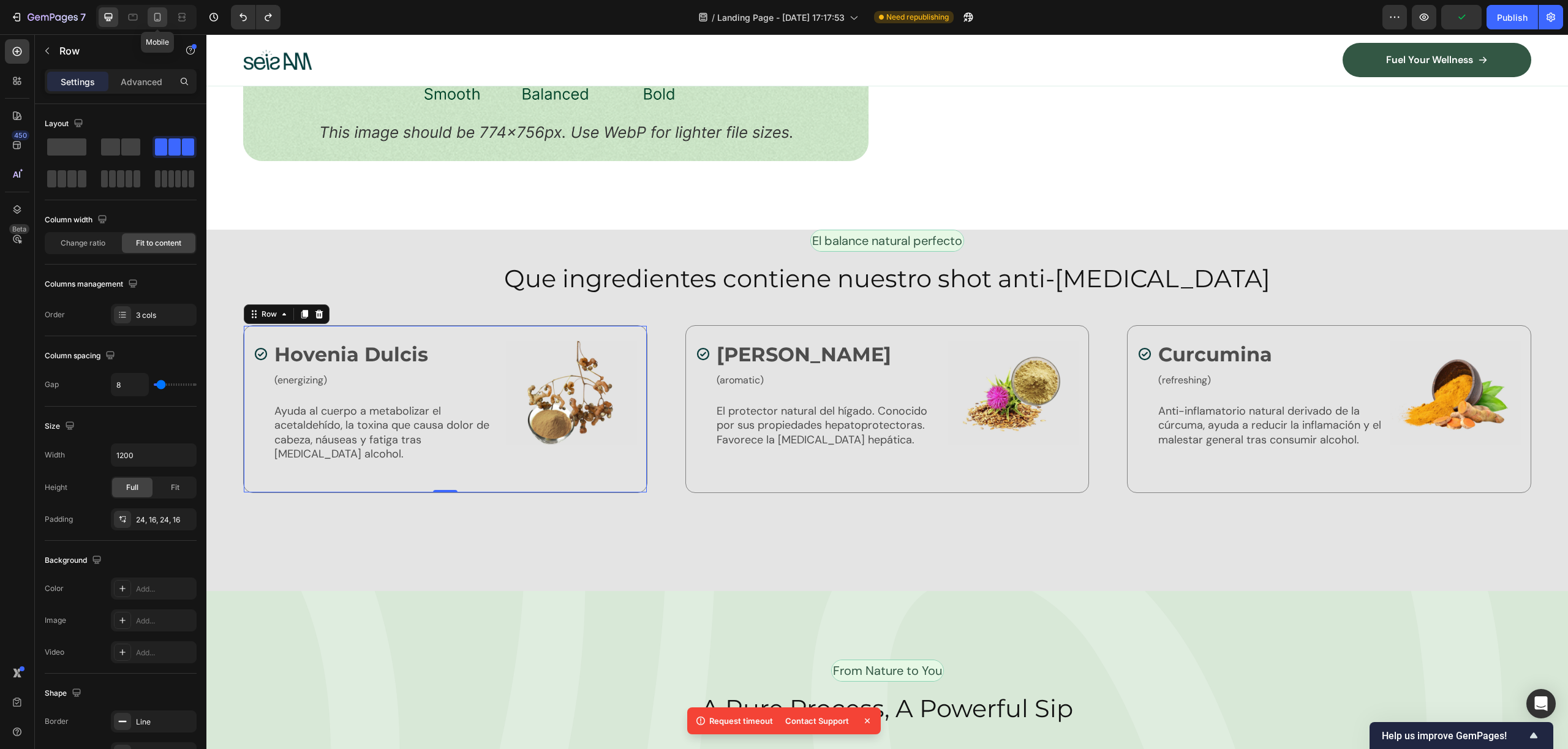
click at [157, 15] on icon at bounding box center [157, 17] width 12 height 12
type input "100%"
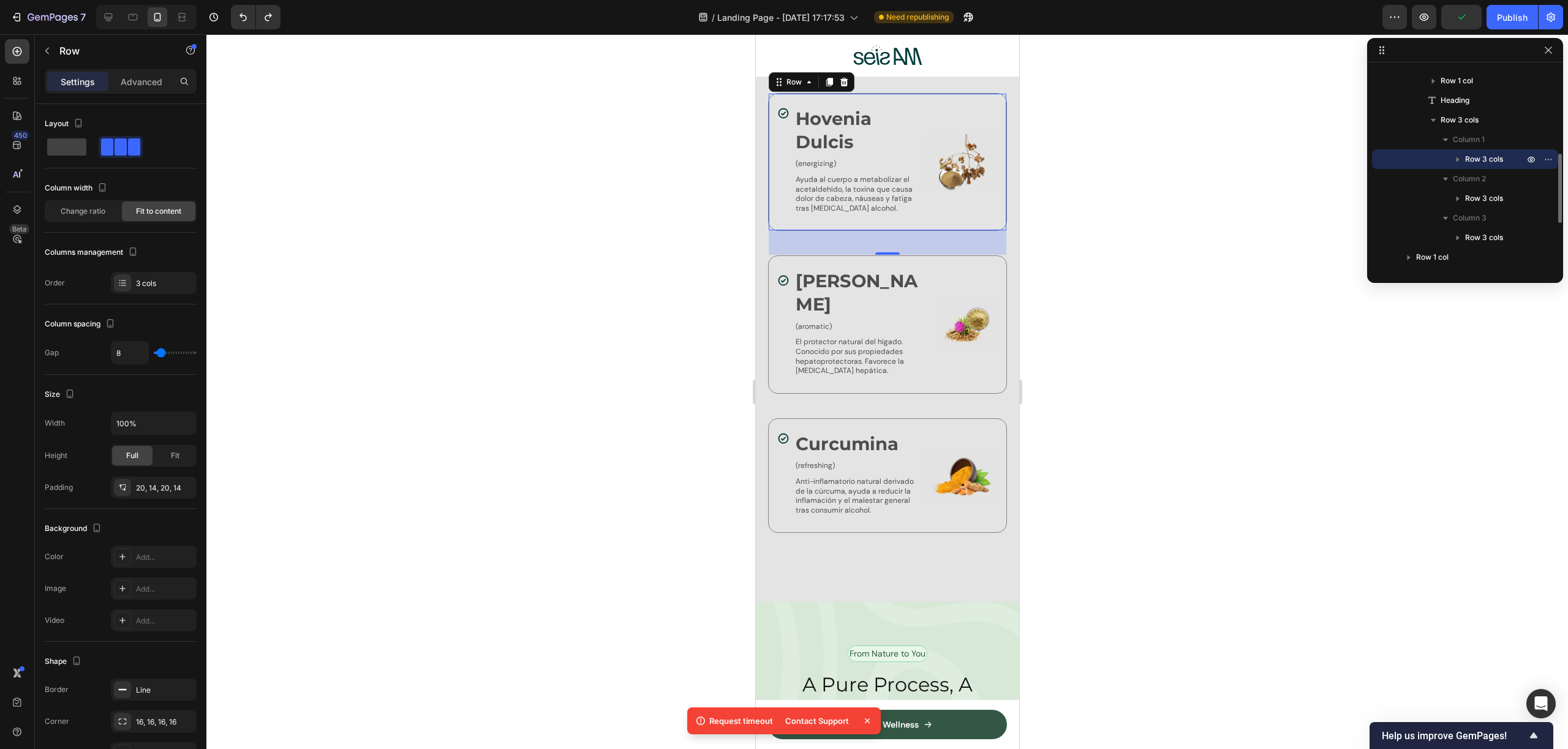
scroll to position [4204, 0]
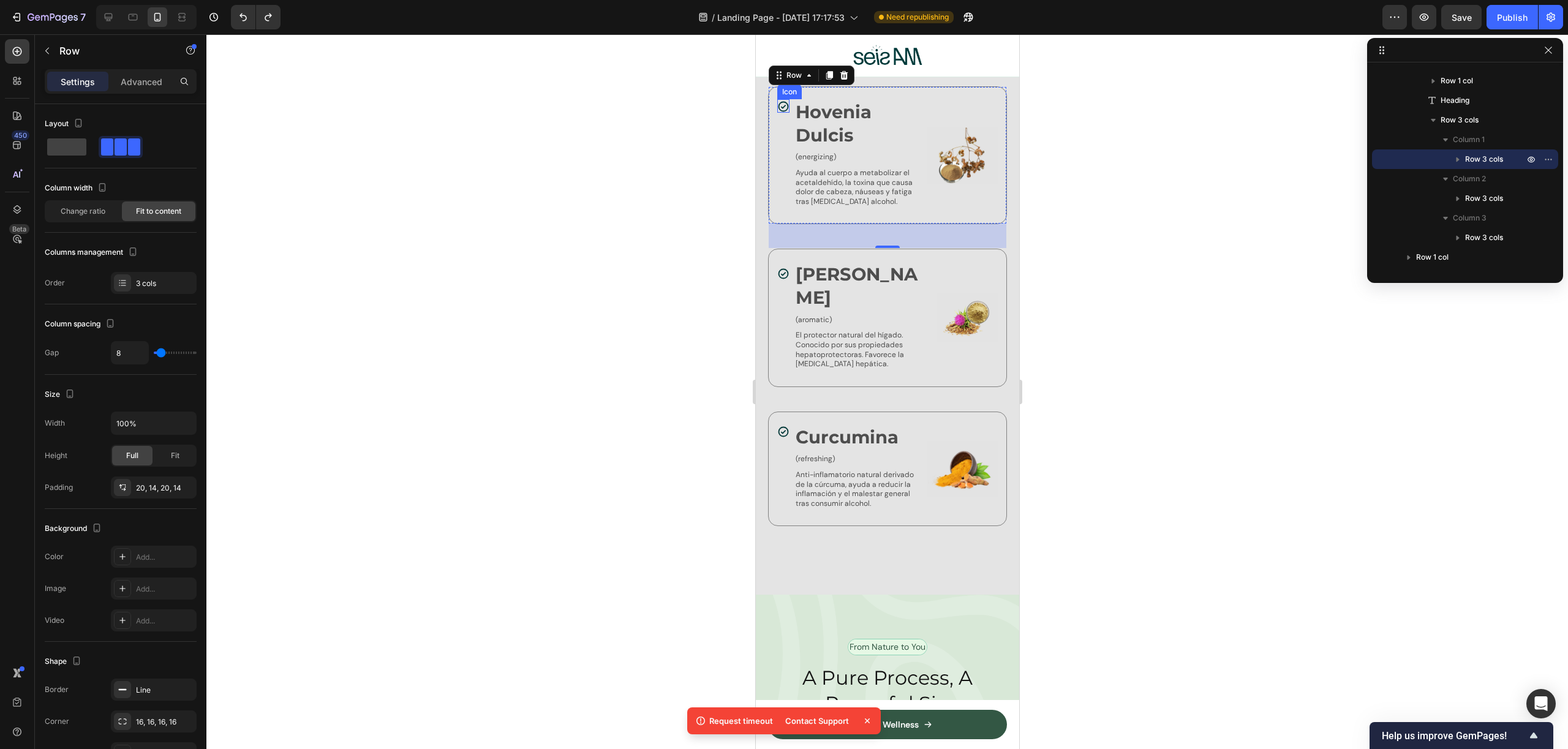
click at [786, 102] on icon at bounding box center [782, 106] width 10 height 10
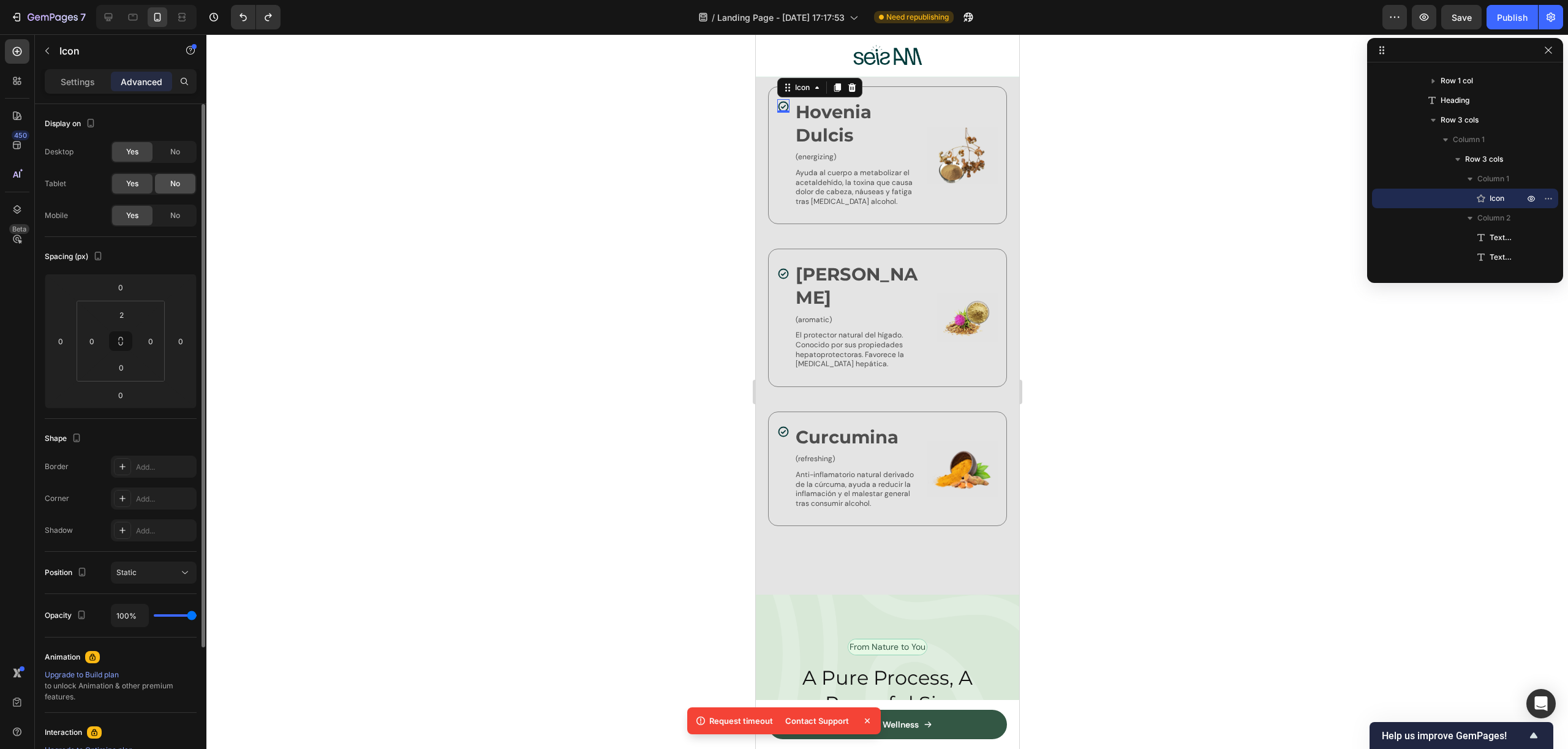
click at [168, 186] on div "No" at bounding box center [175, 183] width 40 height 20
click at [176, 215] on span "No" at bounding box center [175, 215] width 9 height 11
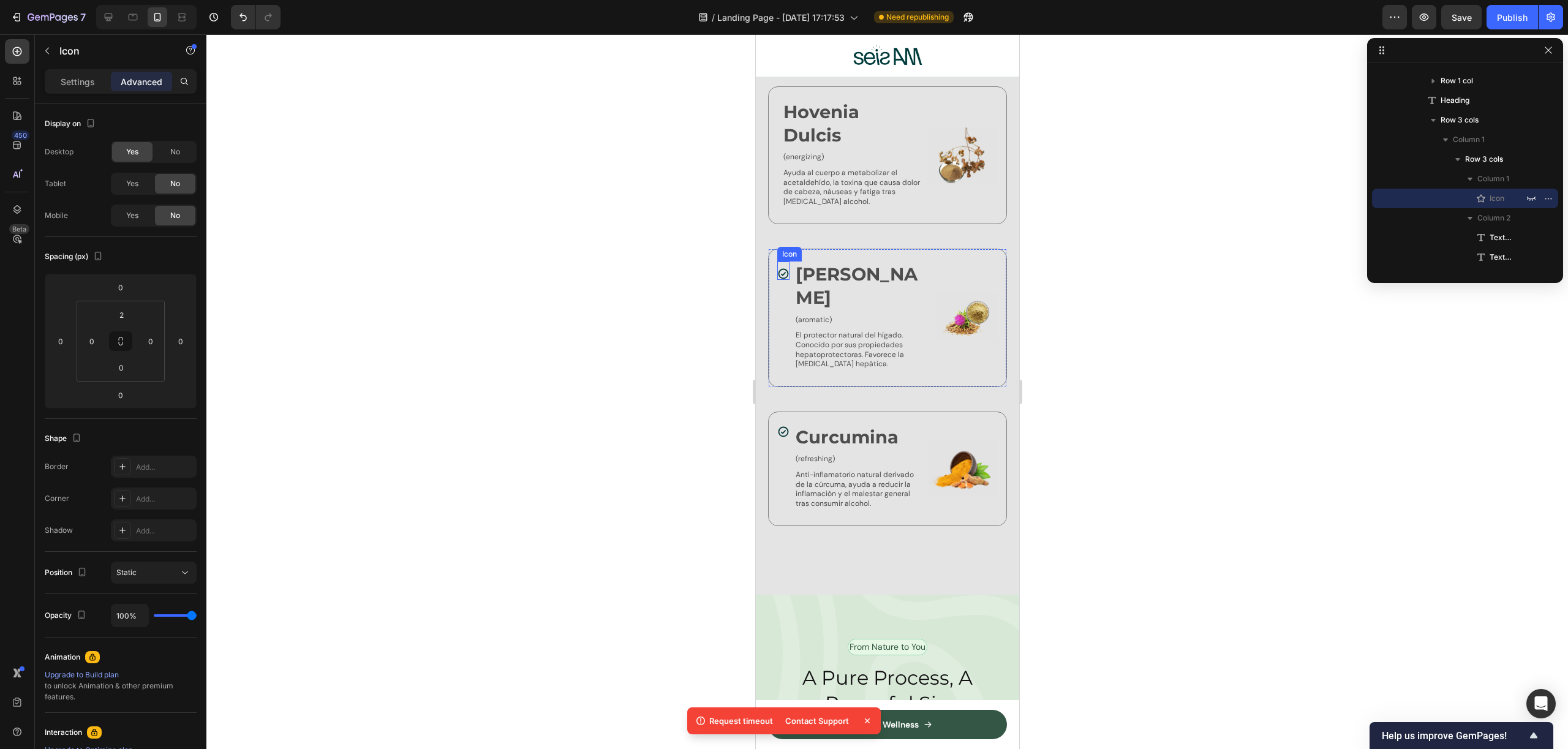
click at [785, 269] on icon at bounding box center [782, 274] width 10 height 10
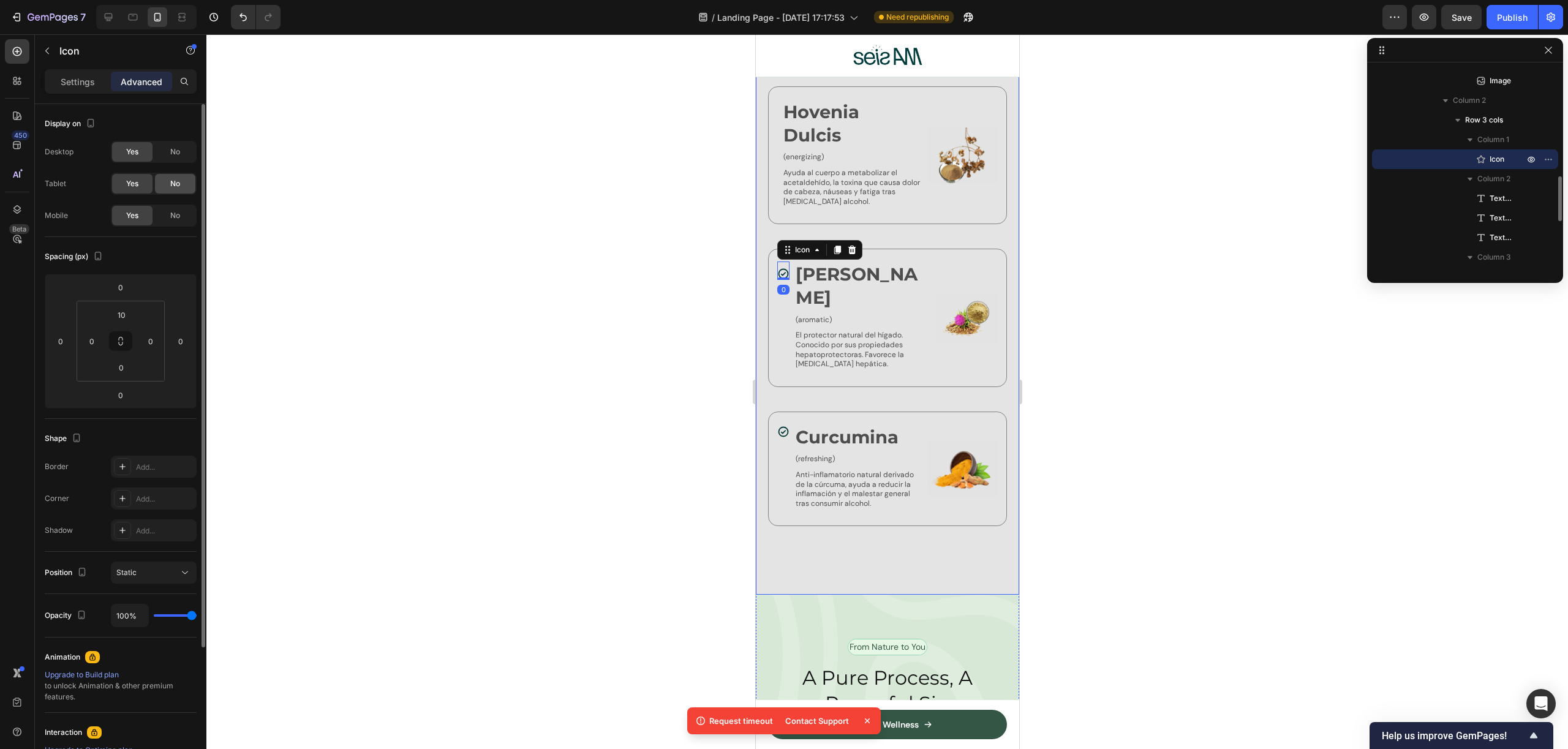
click at [171, 181] on span "No" at bounding box center [175, 183] width 9 height 11
click at [174, 208] on div "No" at bounding box center [175, 215] width 40 height 20
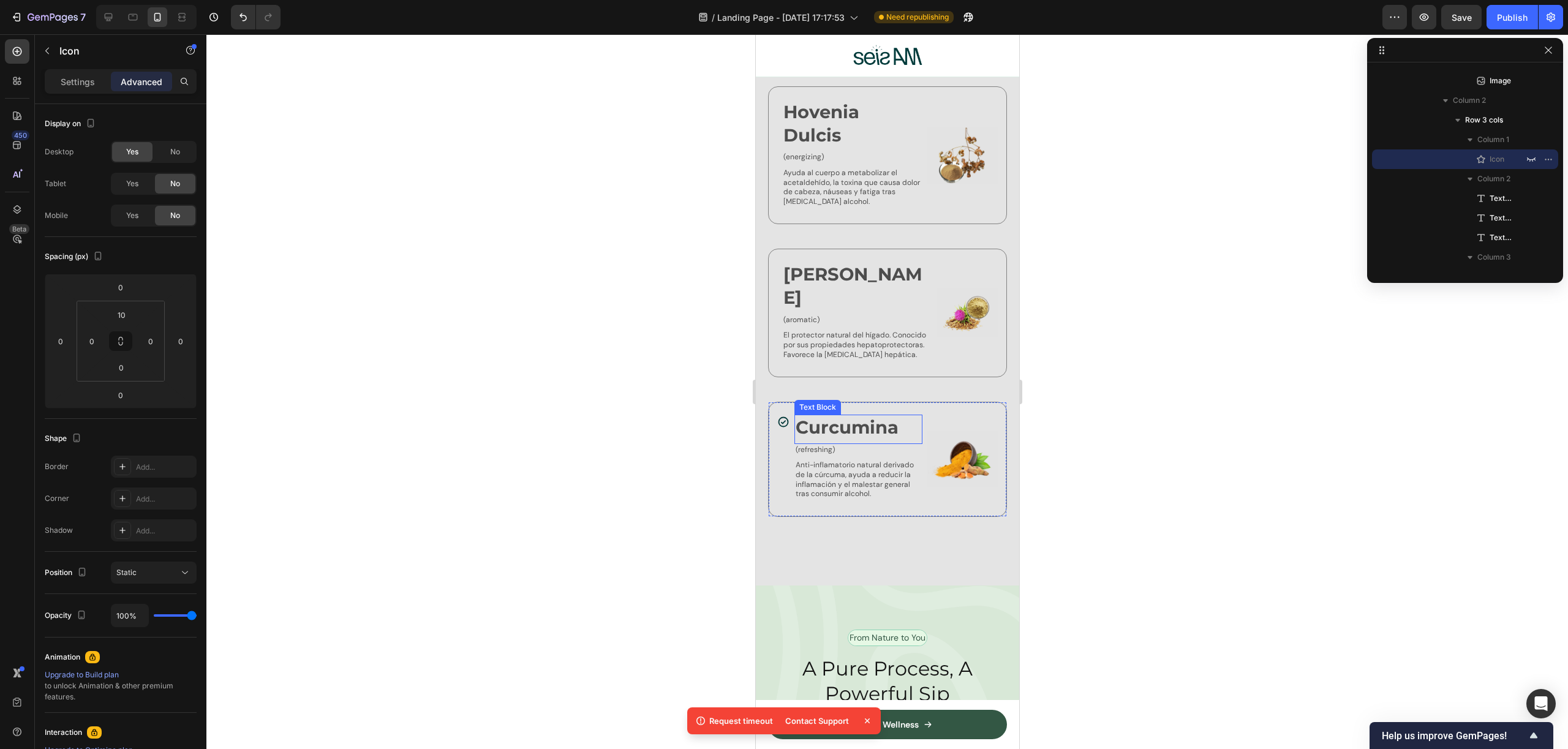
click at [787, 417] on icon at bounding box center [782, 422] width 10 height 10
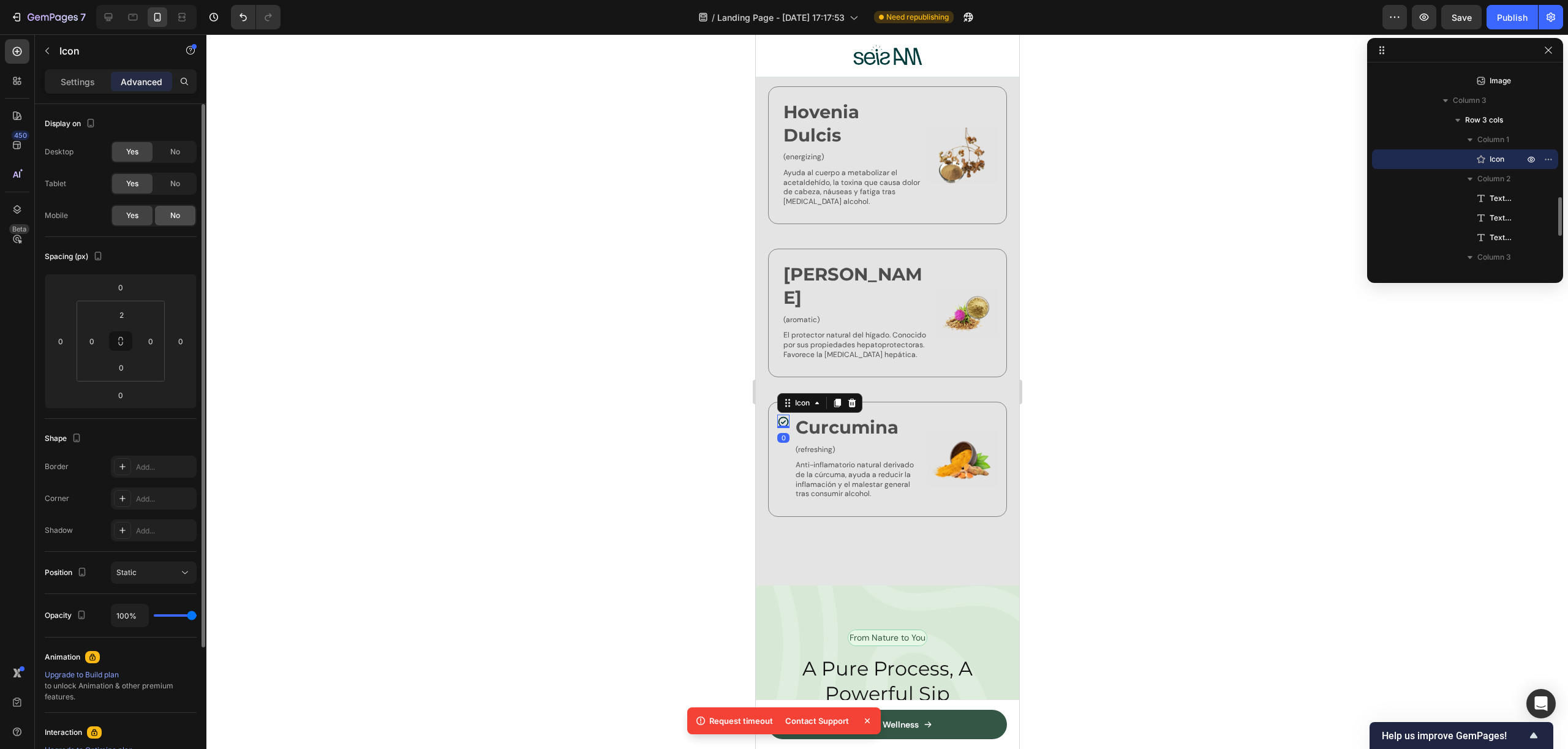
click at [179, 186] on span "No" at bounding box center [175, 183] width 9 height 11
click at [181, 218] on div "No" at bounding box center [175, 215] width 40 height 20
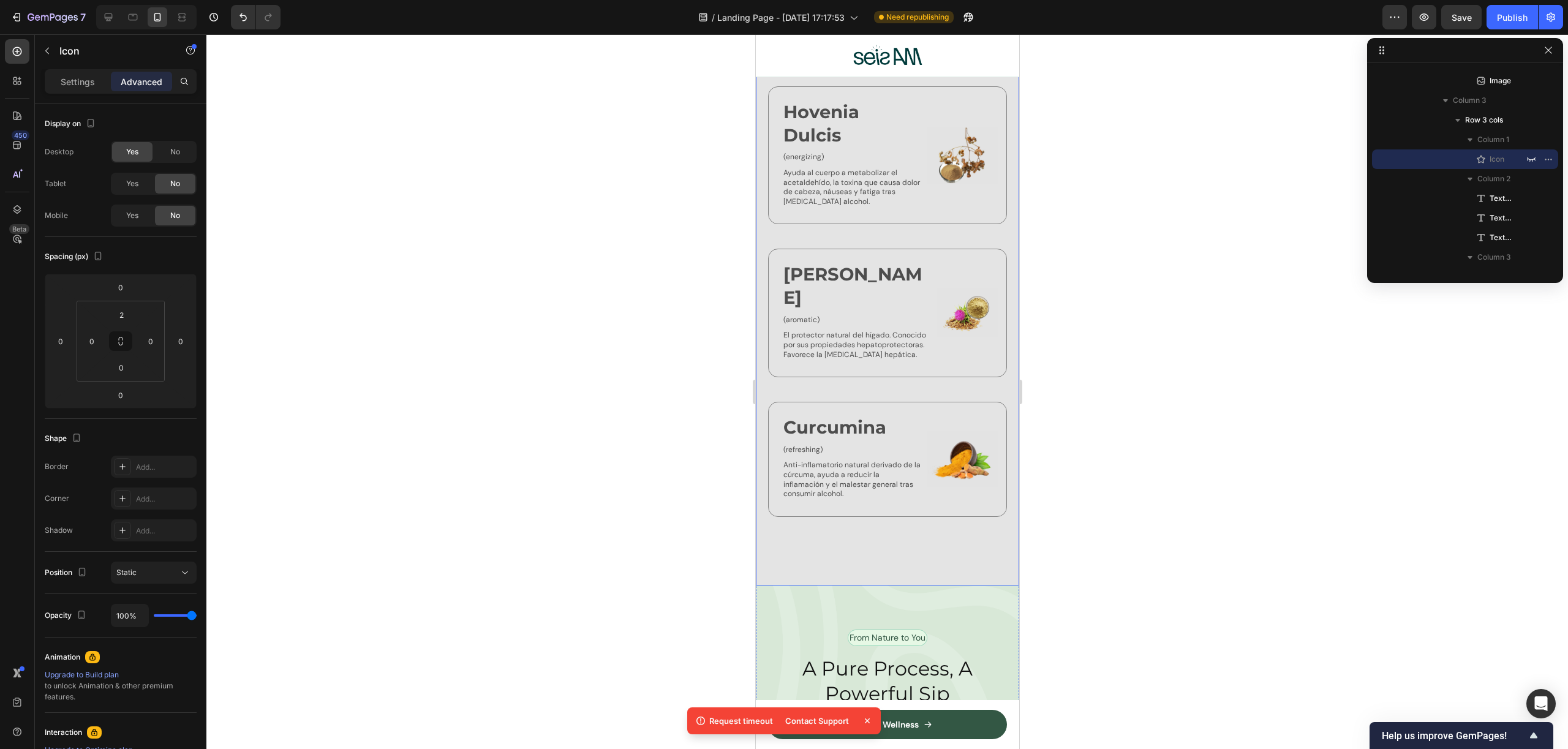
click at [1073, 398] on div at bounding box center [887, 390] width 1362 height 714
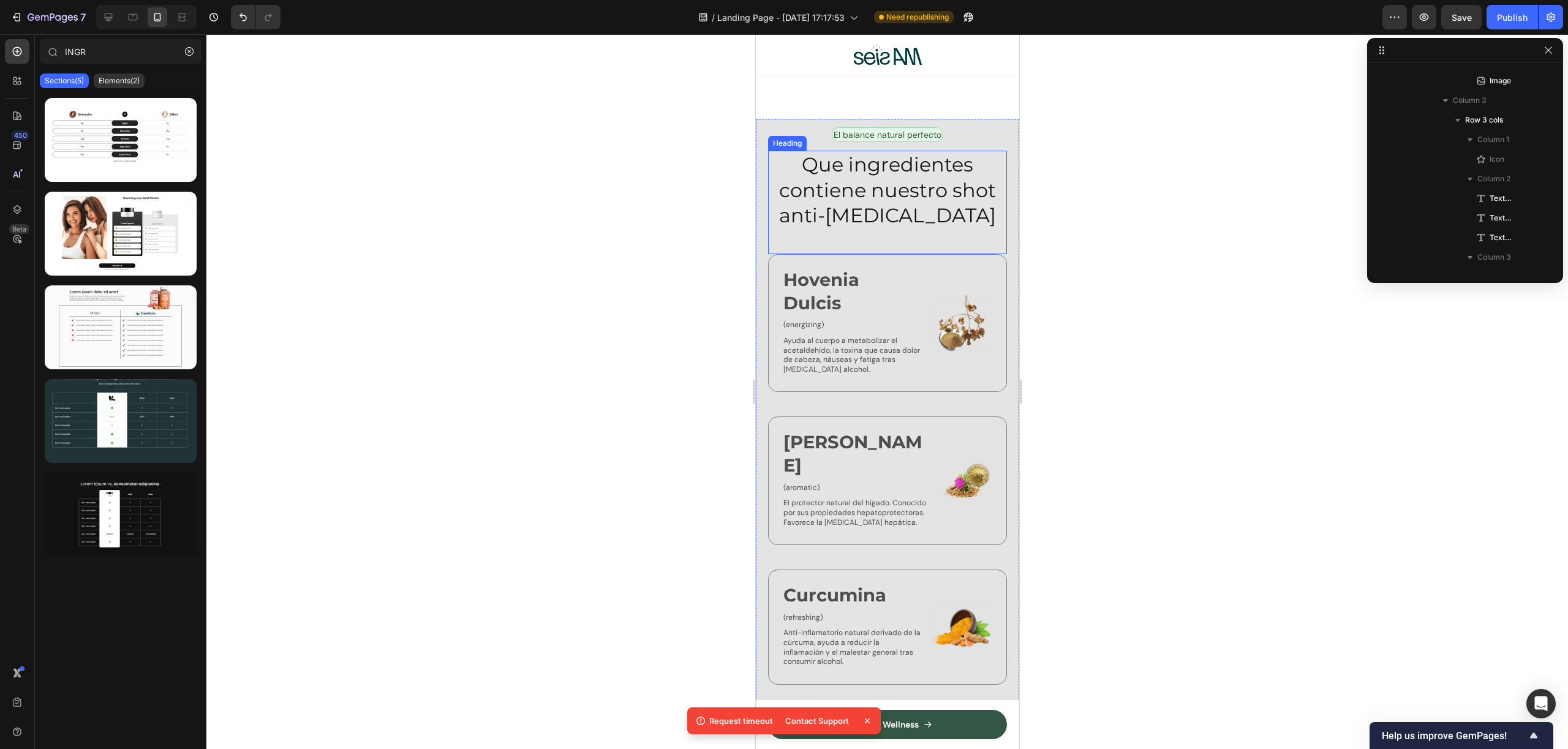
scroll to position [4026, 0]
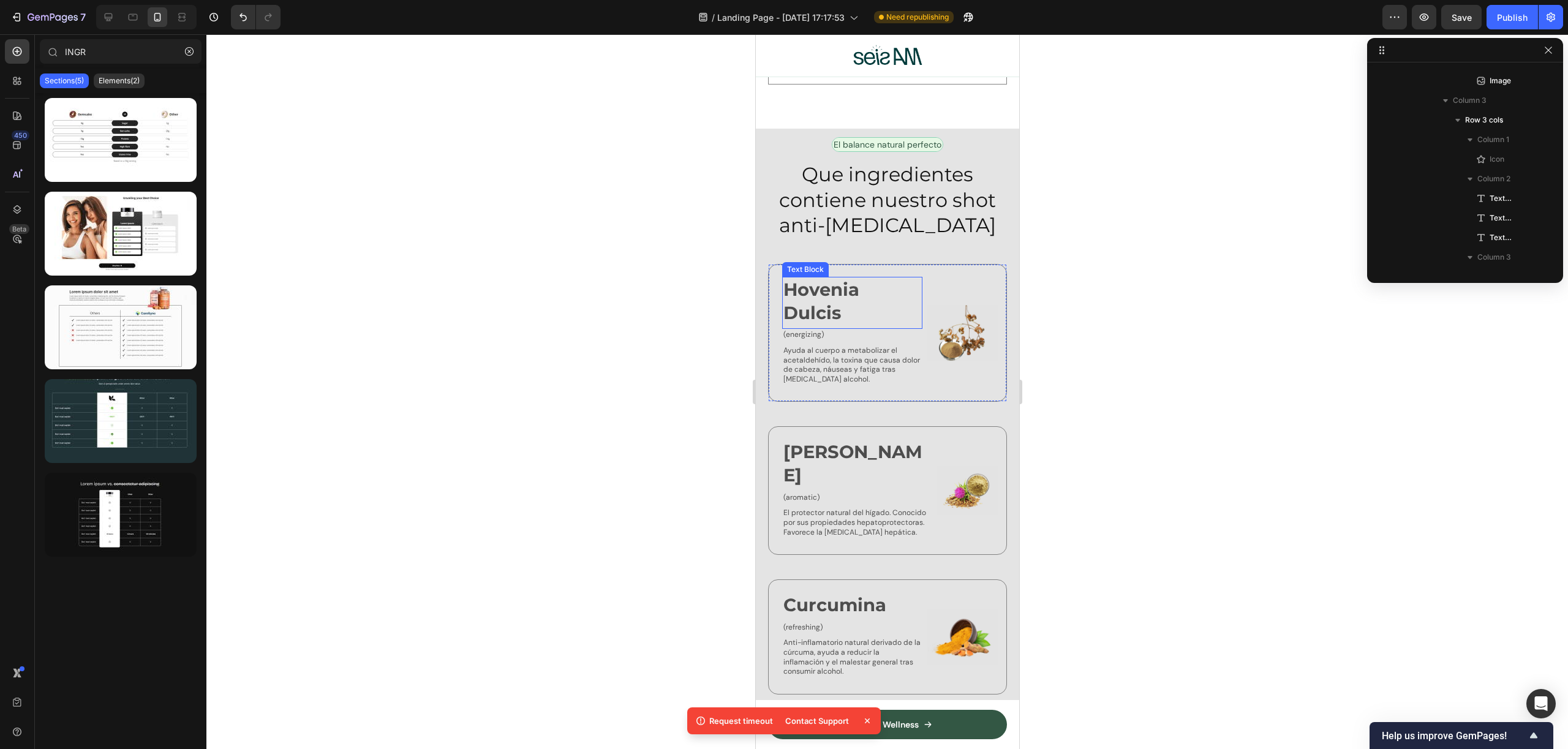
click at [825, 285] on p "Hovenia Dulcis" at bounding box center [852, 300] width 137 height 46
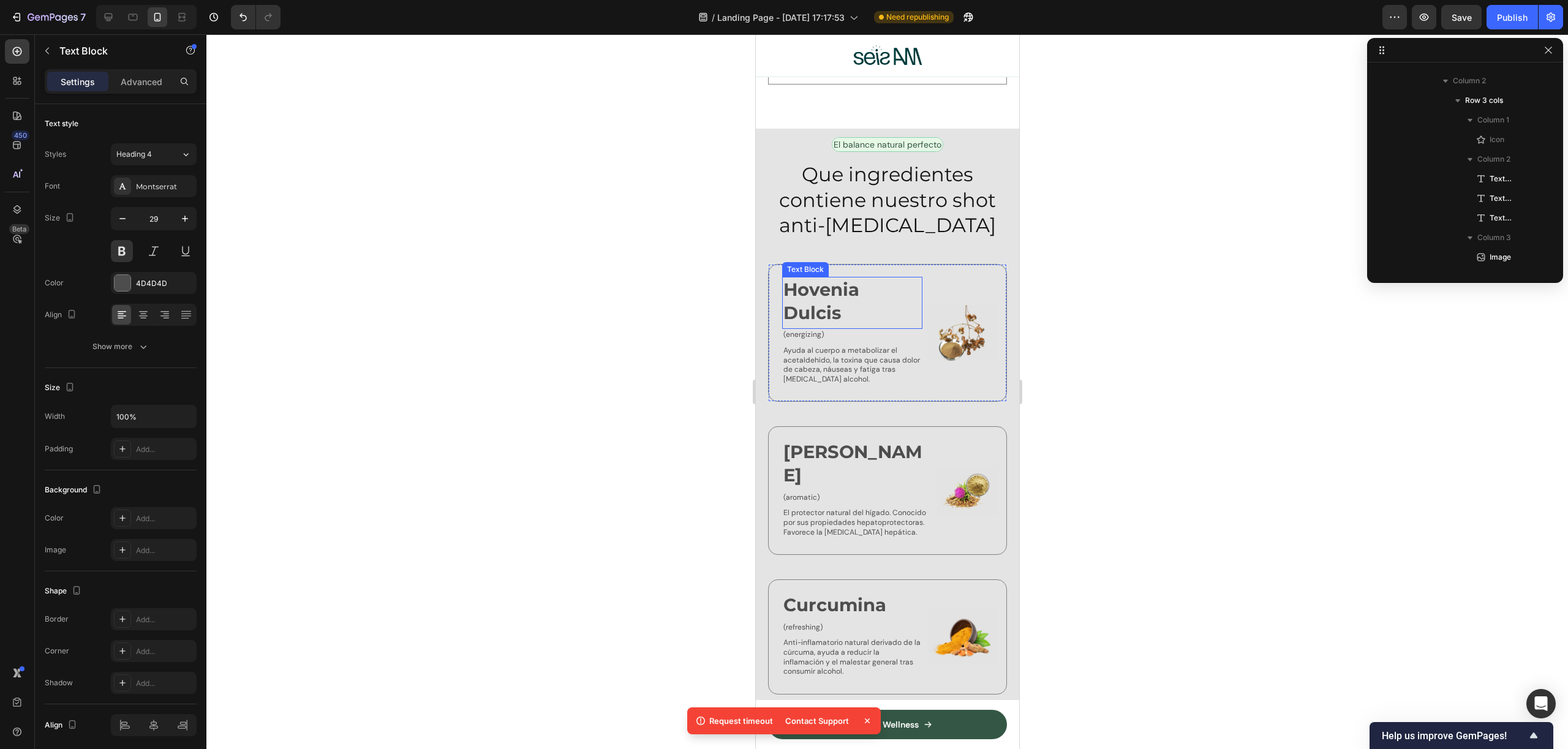
scroll to position [505, 0]
click at [1145, 400] on div at bounding box center [887, 390] width 1362 height 714
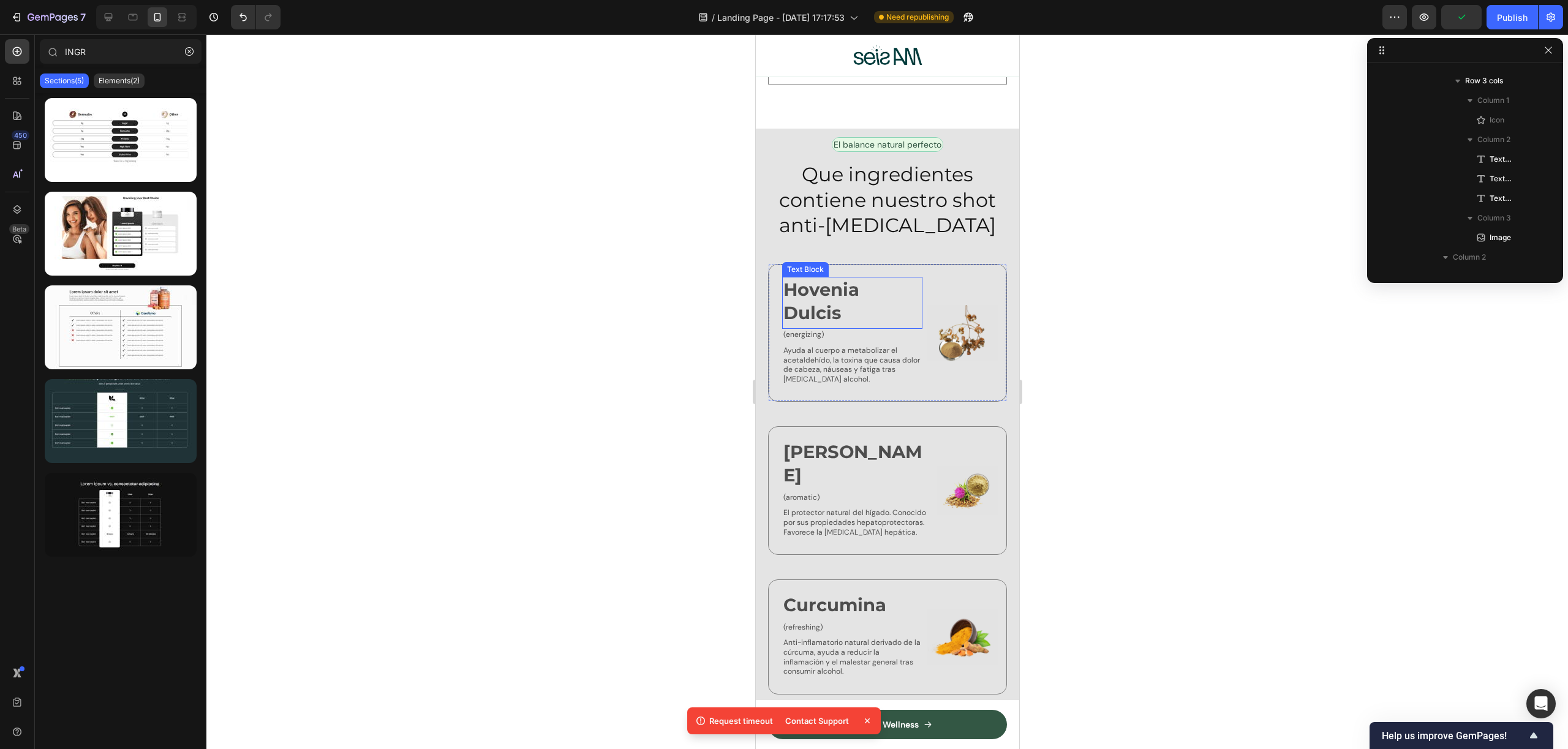
click at [814, 287] on p "Hovenia Dulcis" at bounding box center [852, 300] width 137 height 46
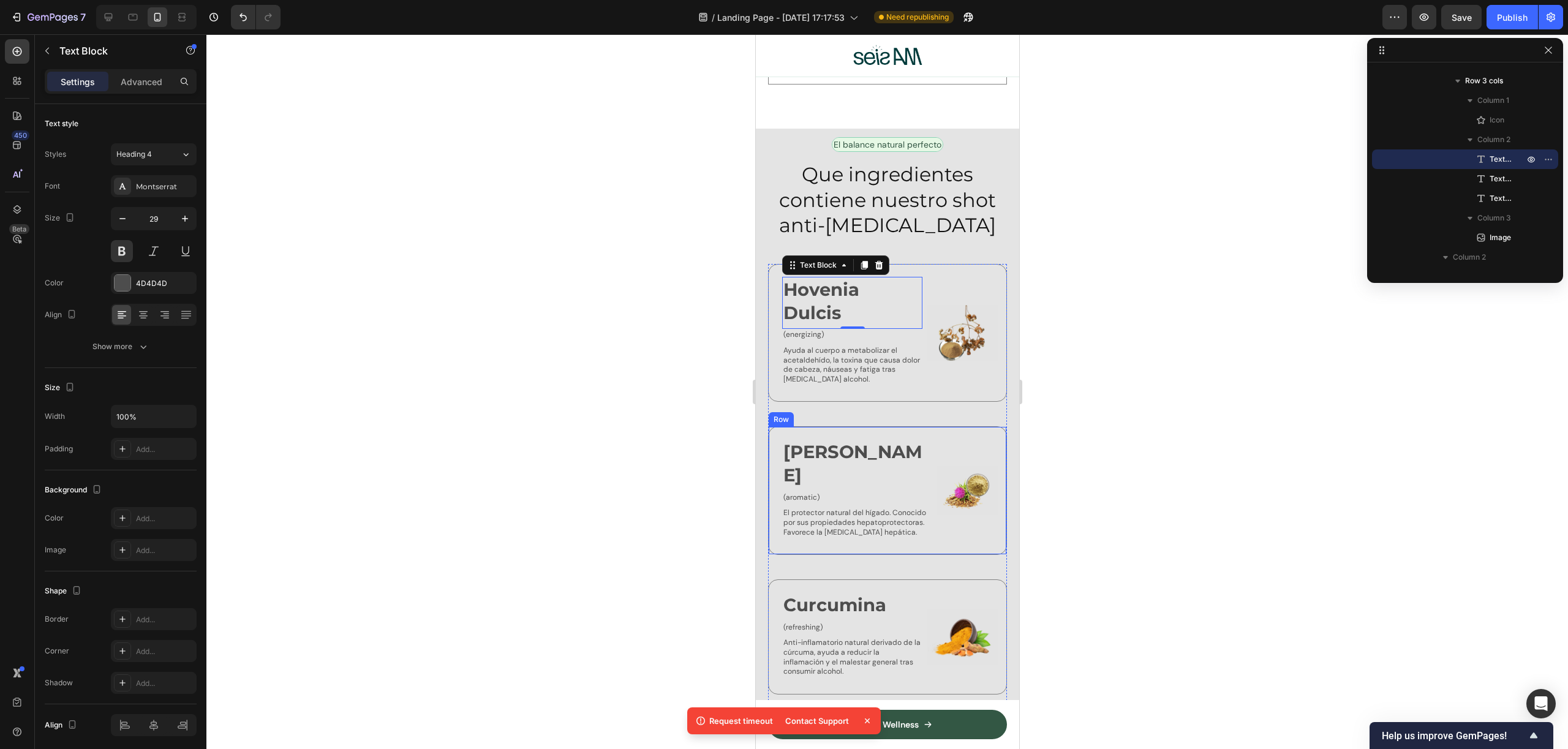
click at [870, 440] on p "Cardo Mariano" at bounding box center [856, 463] width 147 height 46
click at [847, 291] on p "Hovenia Dulcis" at bounding box center [852, 300] width 137 height 46
click at [121, 221] on icon "button" at bounding box center [122, 218] width 12 height 12
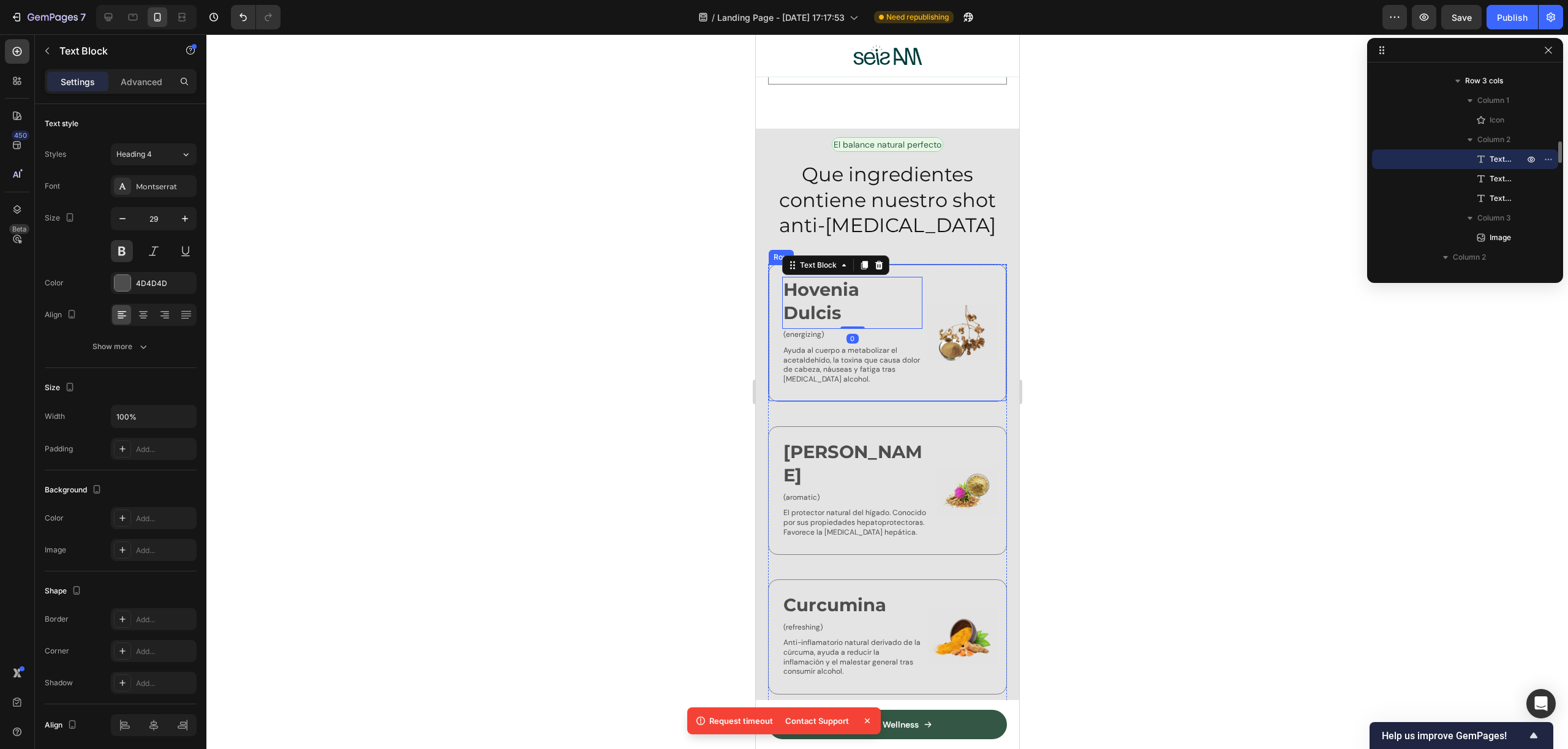
type input "28"
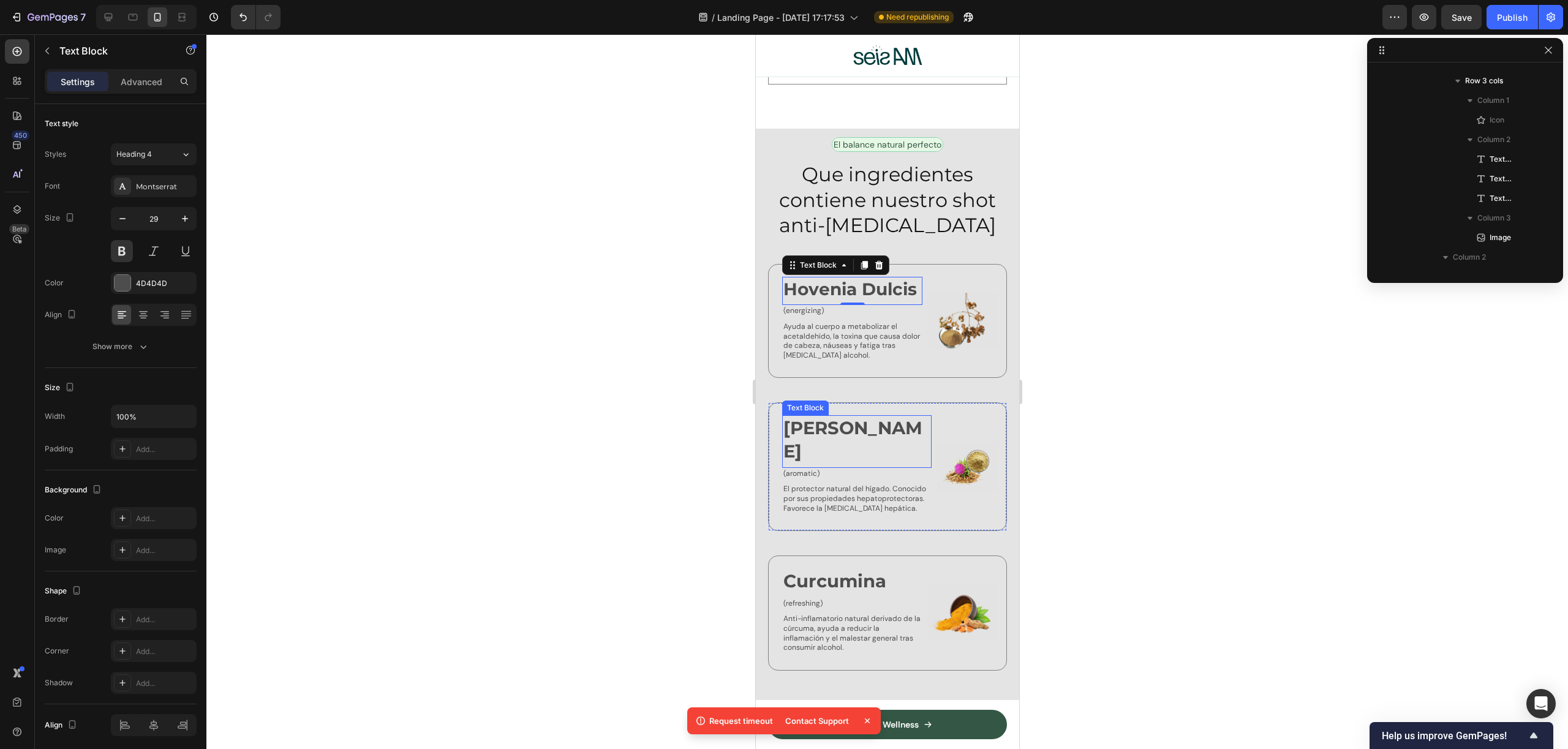
click at [872, 443] on p "Cardo Mariano" at bounding box center [856, 438] width 147 height 46
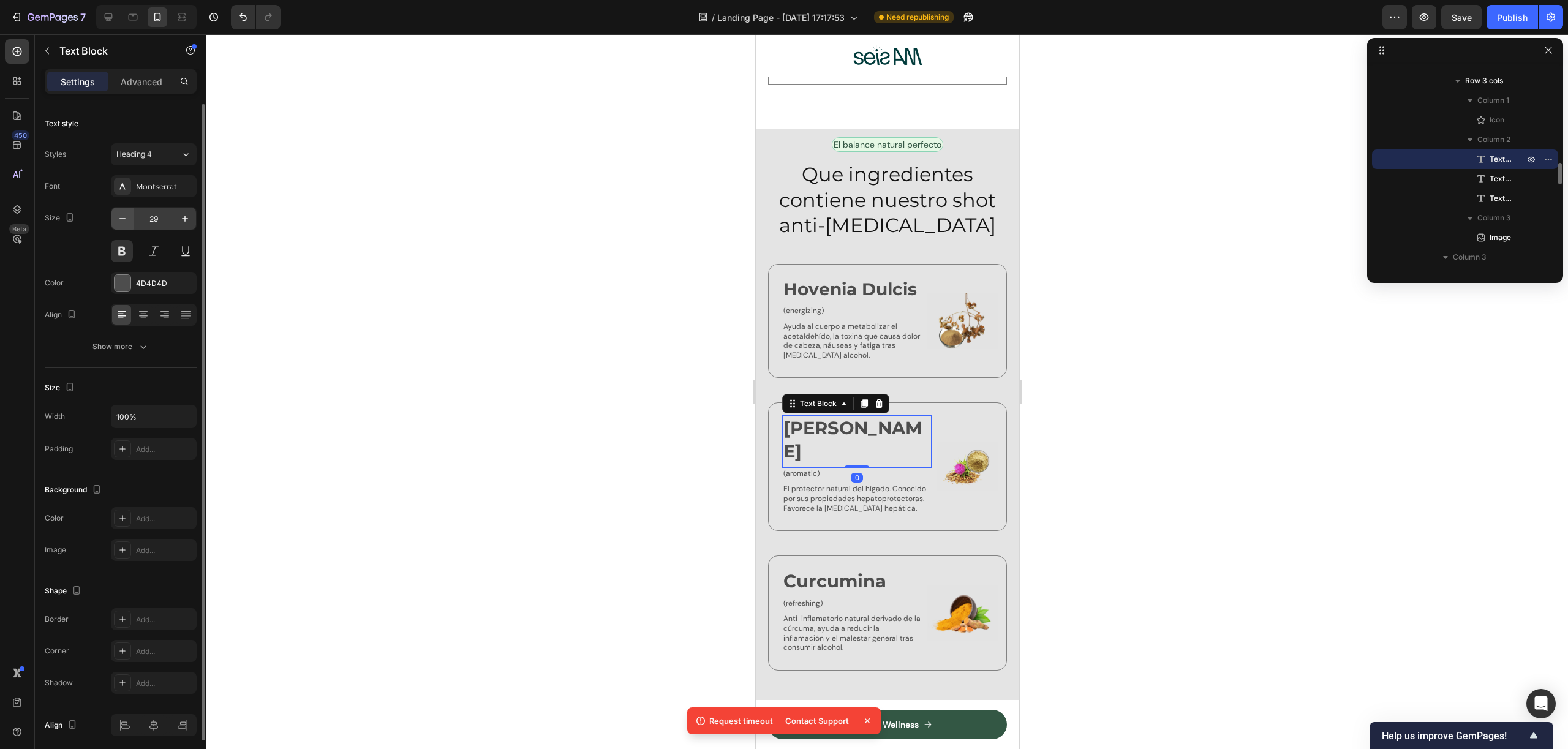
click at [113, 215] on button "button" at bounding box center [121, 218] width 22 height 22
type input "28"
click at [865, 586] on p "Curcumina" at bounding box center [852, 580] width 137 height 24
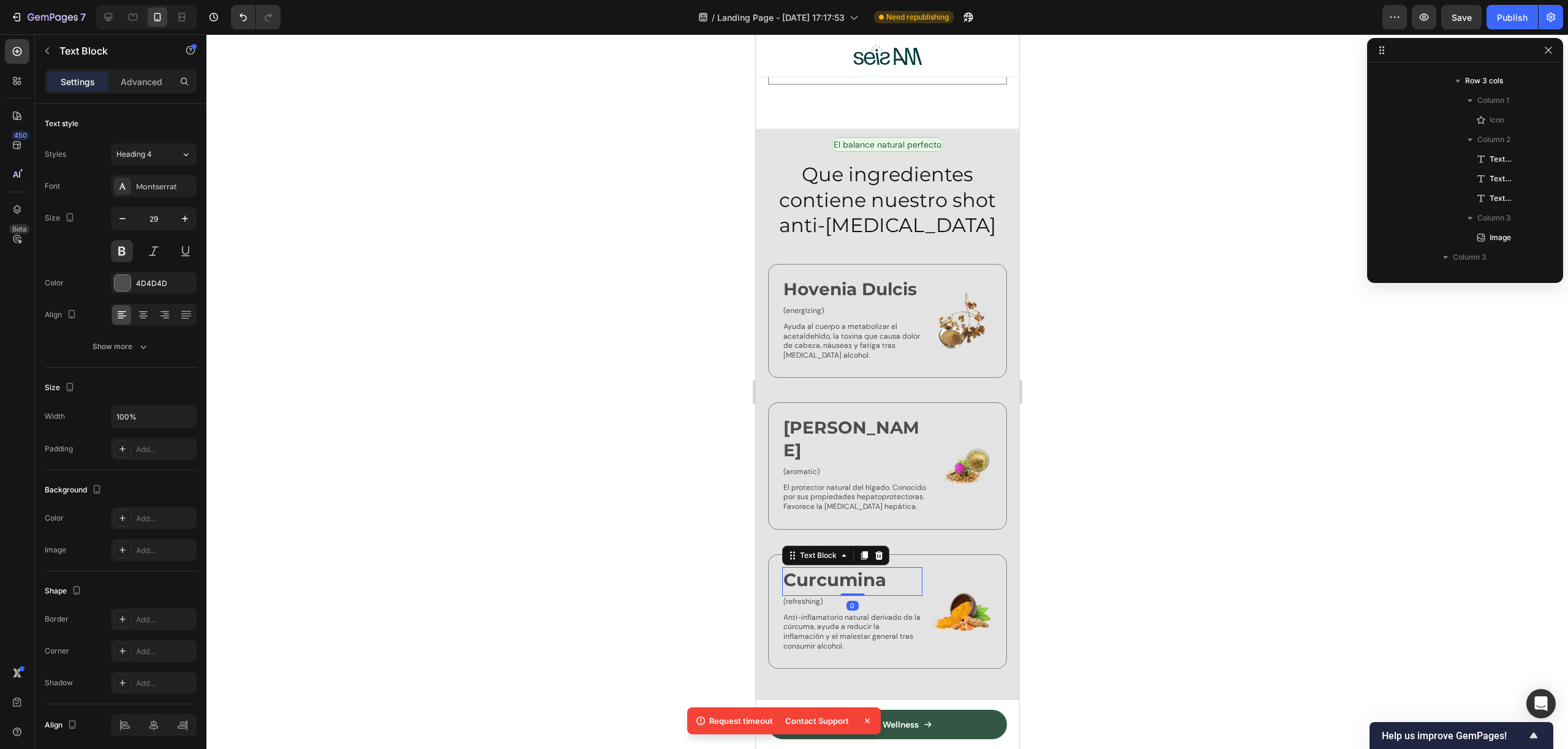
scroll to position [1074, 0]
click at [127, 224] on icon "button" at bounding box center [122, 218] width 12 height 12
type input "28"
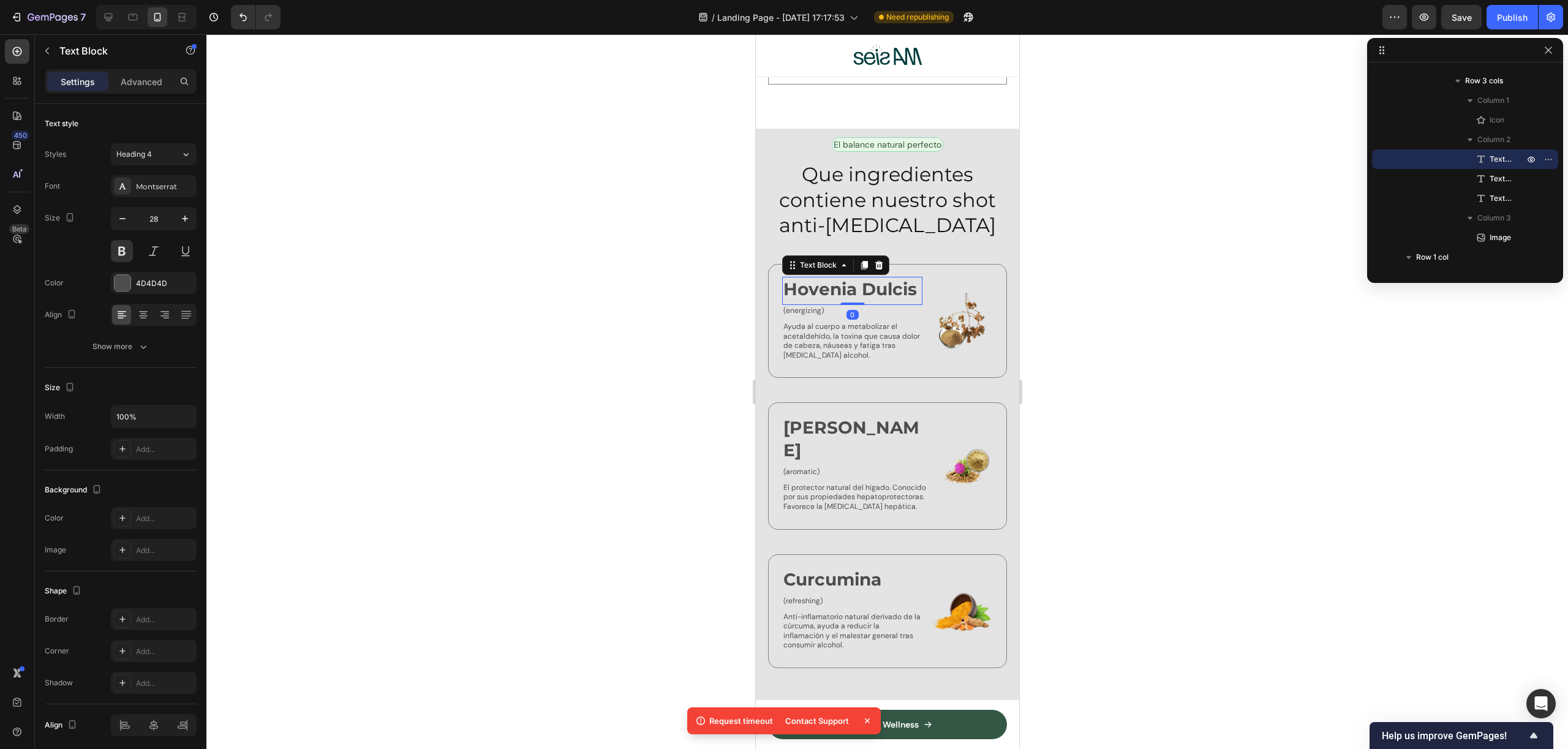
click at [812, 280] on p "Hovenia Dulcis" at bounding box center [852, 288] width 137 height 22
click at [152, 350] on button "Show more" at bounding box center [120, 346] width 152 height 22
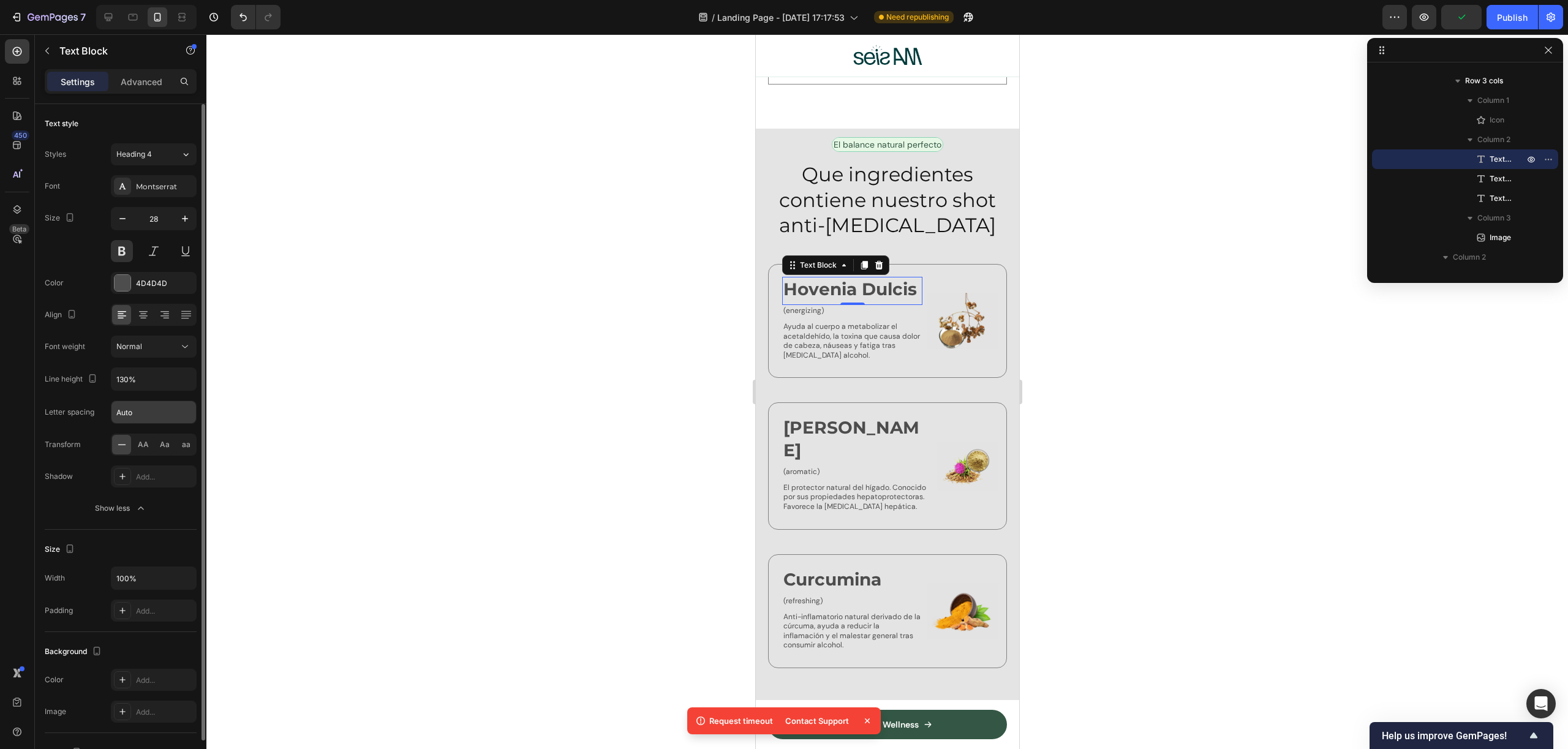
click at [161, 409] on input "Auto" at bounding box center [153, 411] width 85 height 22
type input "0"
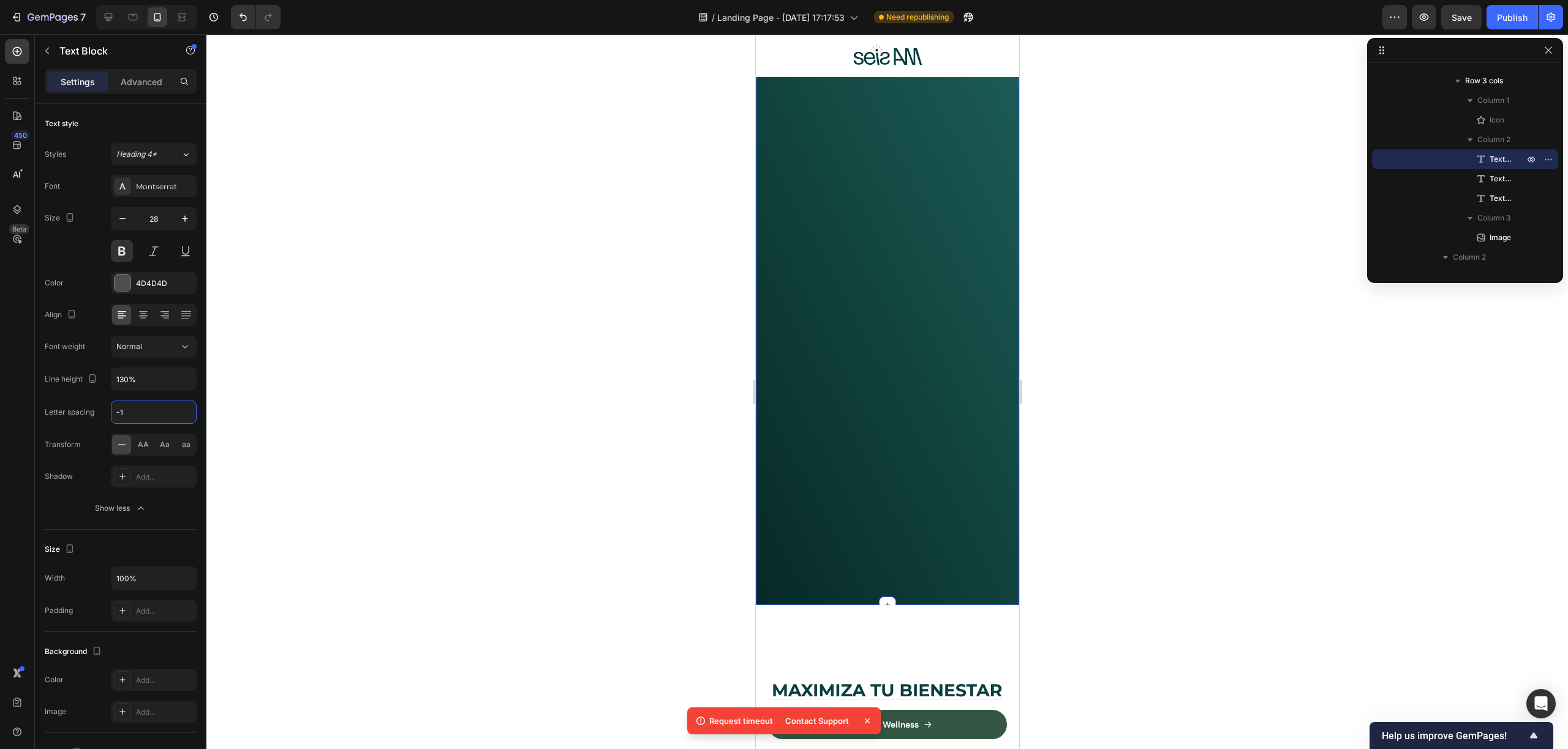
scroll to position [0, 0]
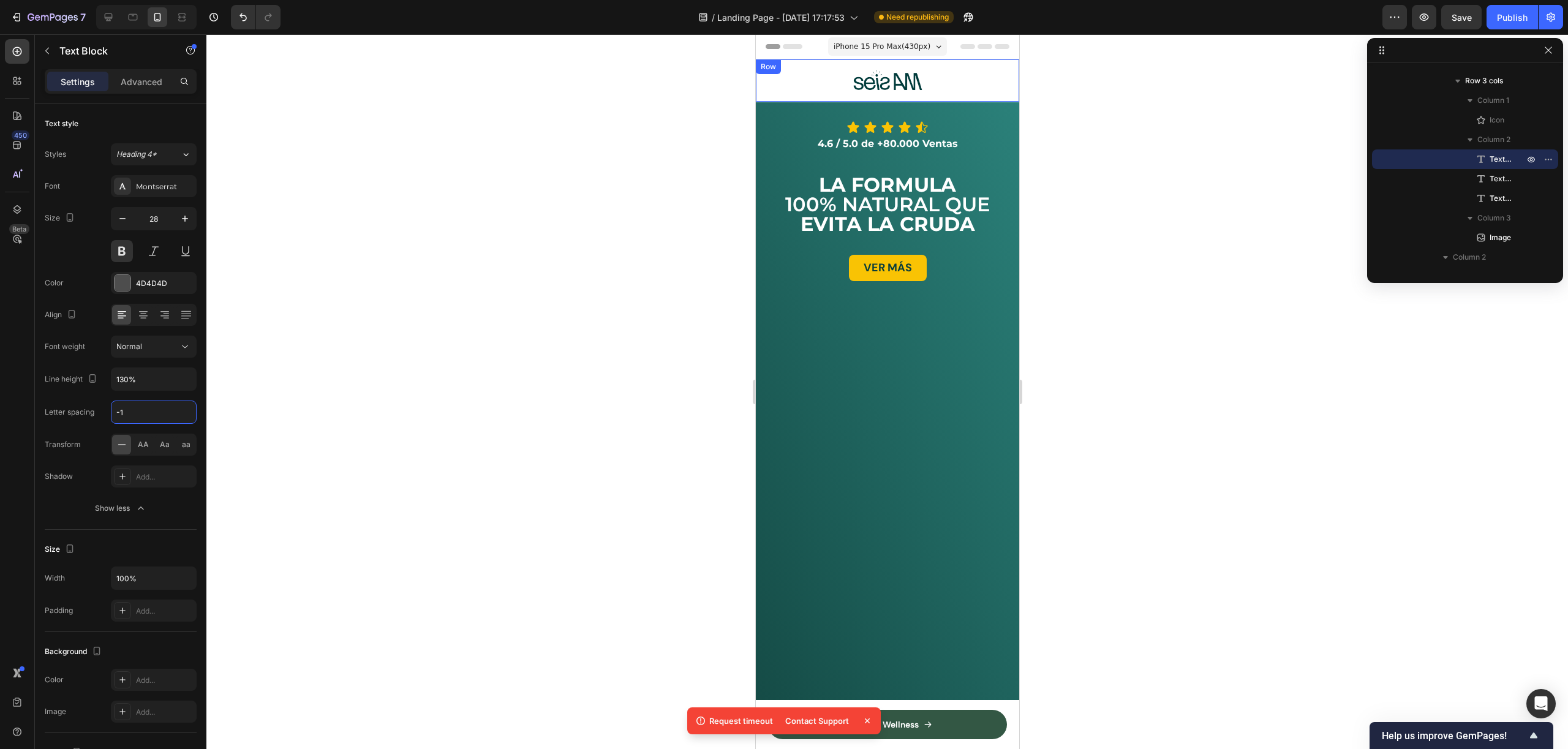
type input "-1"
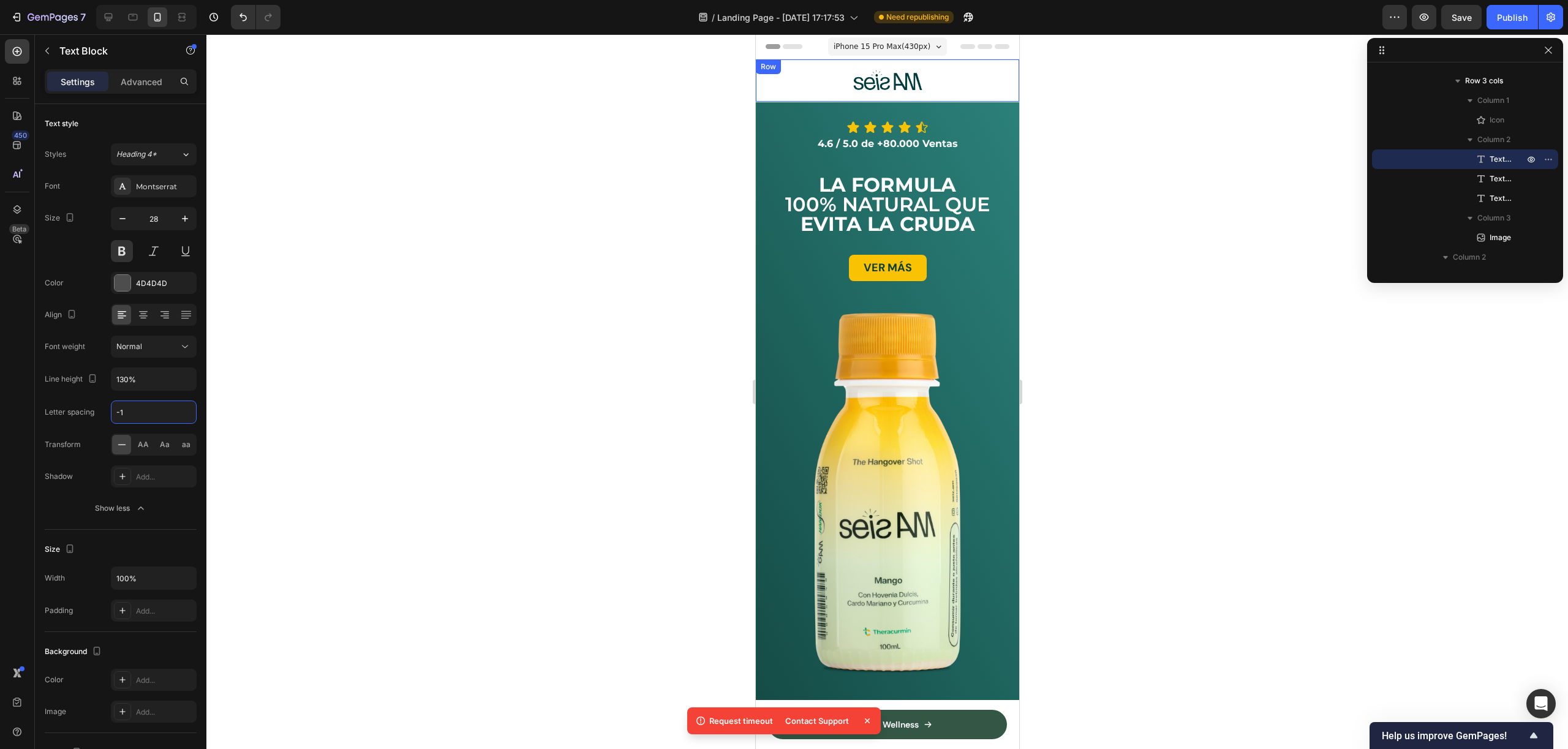
click at [904, 39] on div "iPhone 15 Pro Max ( 430 px)" at bounding box center [887, 47] width 119 height 19
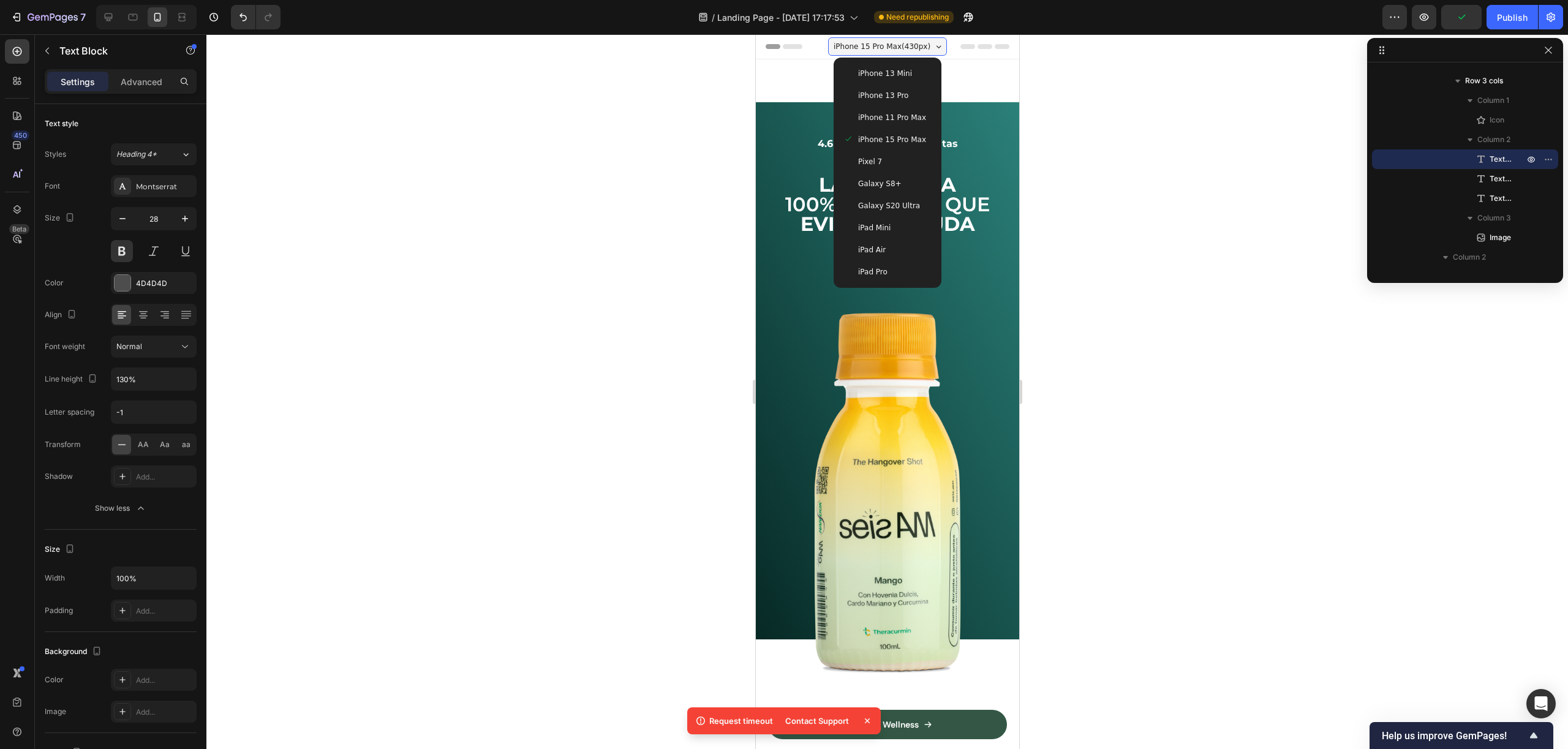
click at [915, 93] on div "iPhone 13 Pro" at bounding box center [887, 95] width 88 height 12
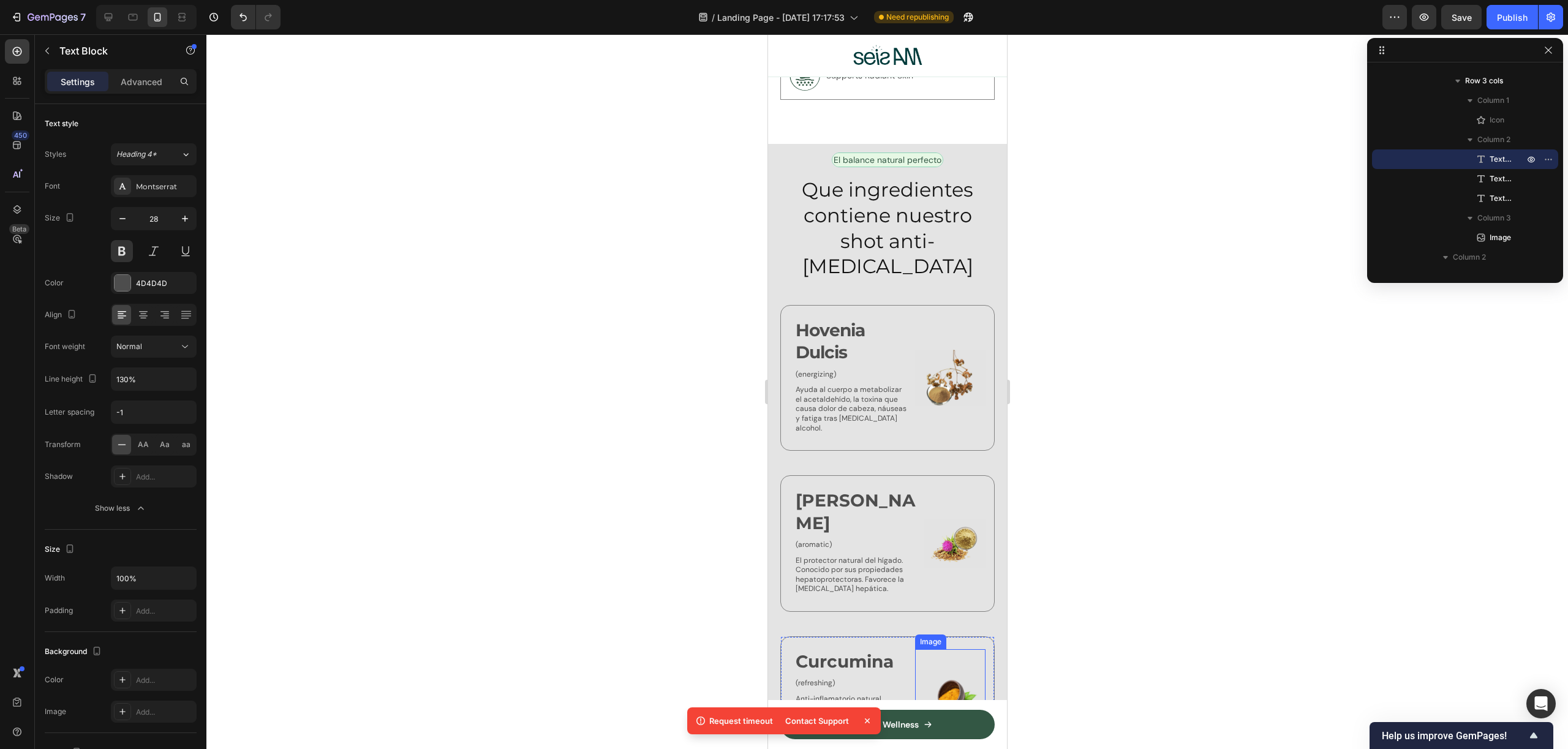
scroll to position [3185, 0]
click at [849, 322] on p "Hovenia Dulcis" at bounding box center [852, 344] width 113 height 45
click at [882, 322] on p "Hovenia Dulcis" at bounding box center [852, 344] width 113 height 45
click at [839, 243] on h2 "Que ingredientes contiene nuestro shot anti-resaca" at bounding box center [887, 230] width 215 height 104
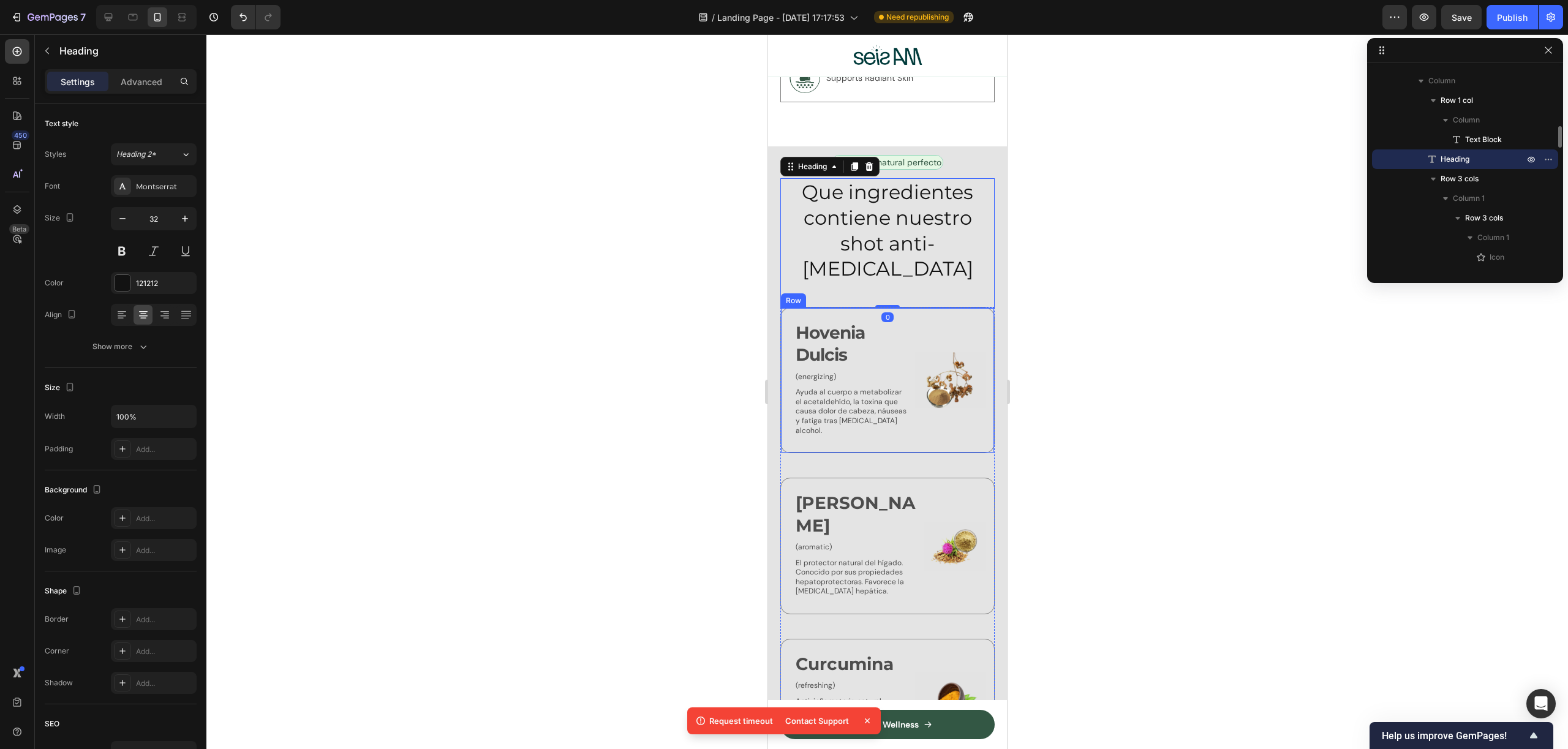
click at [814, 322] on p "Hovenia Dulcis" at bounding box center [852, 344] width 113 height 45
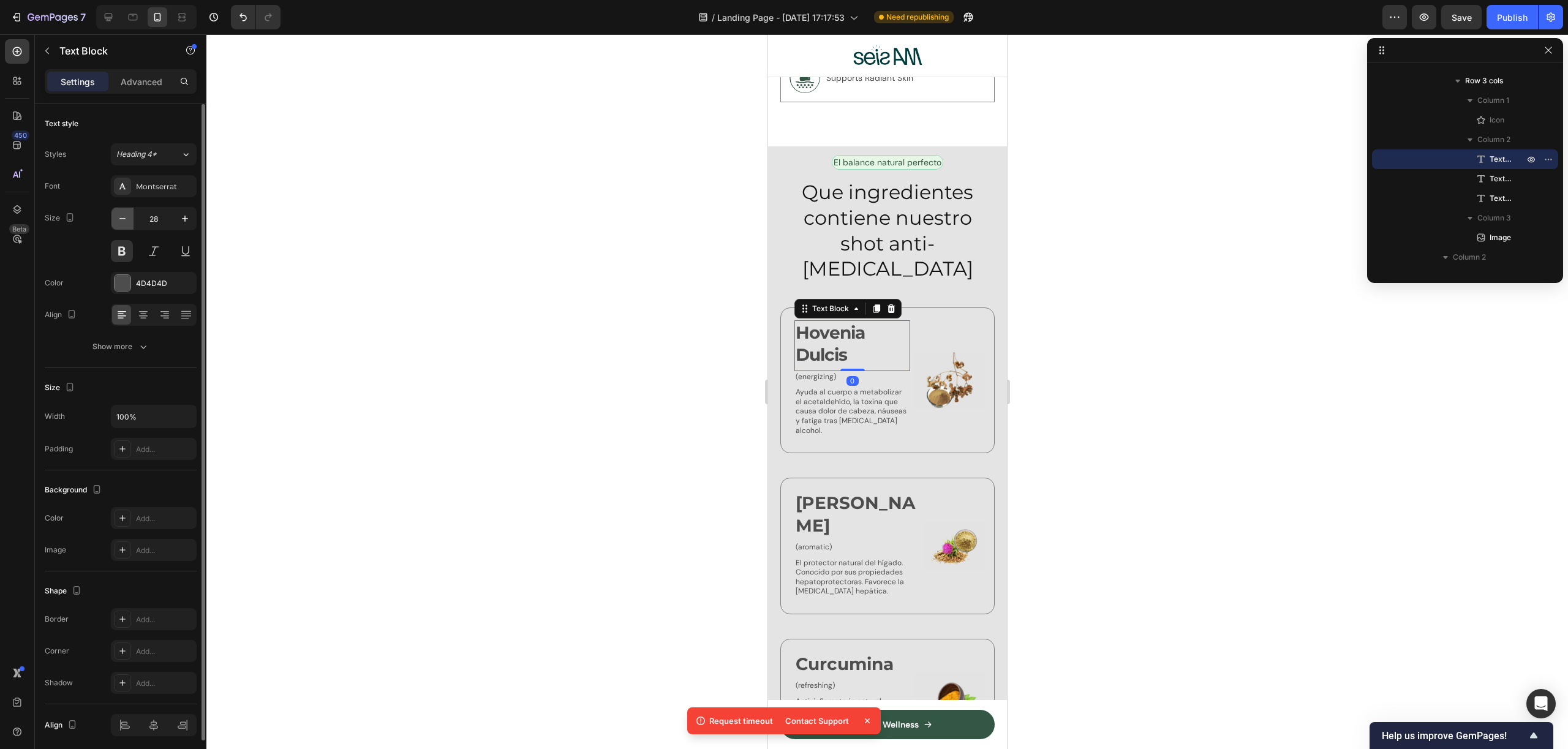
click at [120, 220] on icon "button" at bounding box center [122, 218] width 12 height 12
click at [176, 216] on button "button" at bounding box center [184, 218] width 22 height 22
type input "28"
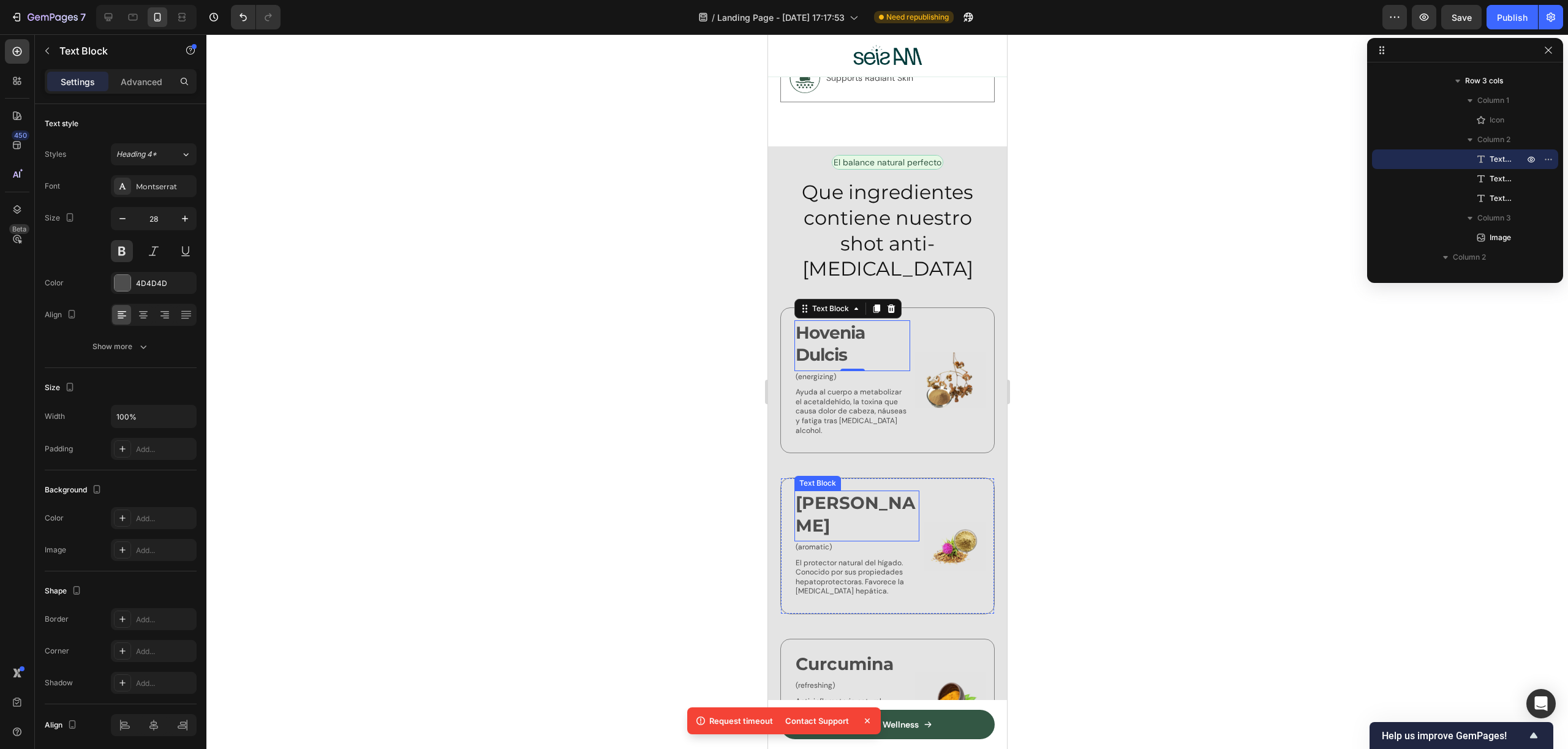
click at [853, 492] on p "Cardo Mariano" at bounding box center [856, 515] width 122 height 45
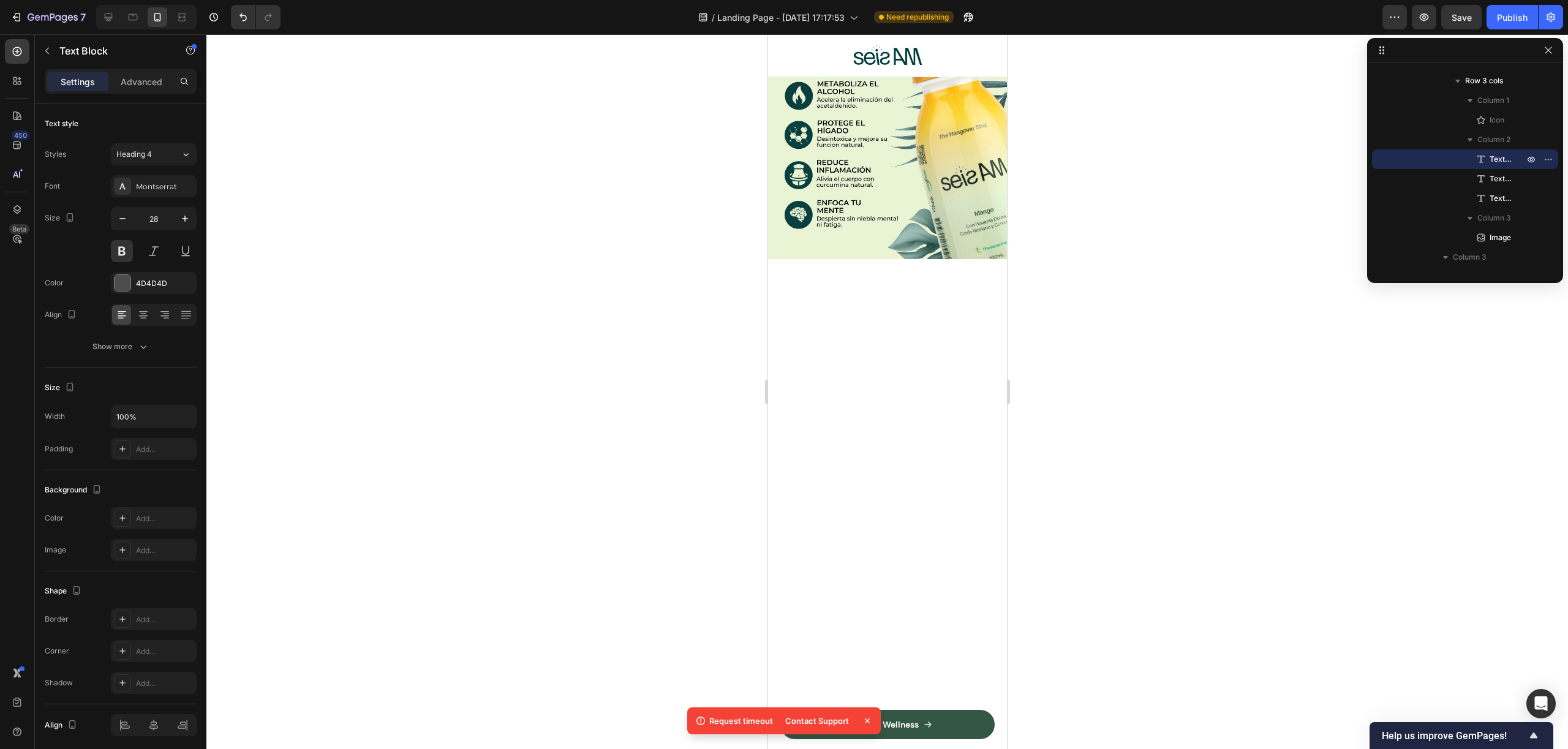
scroll to position [0, 0]
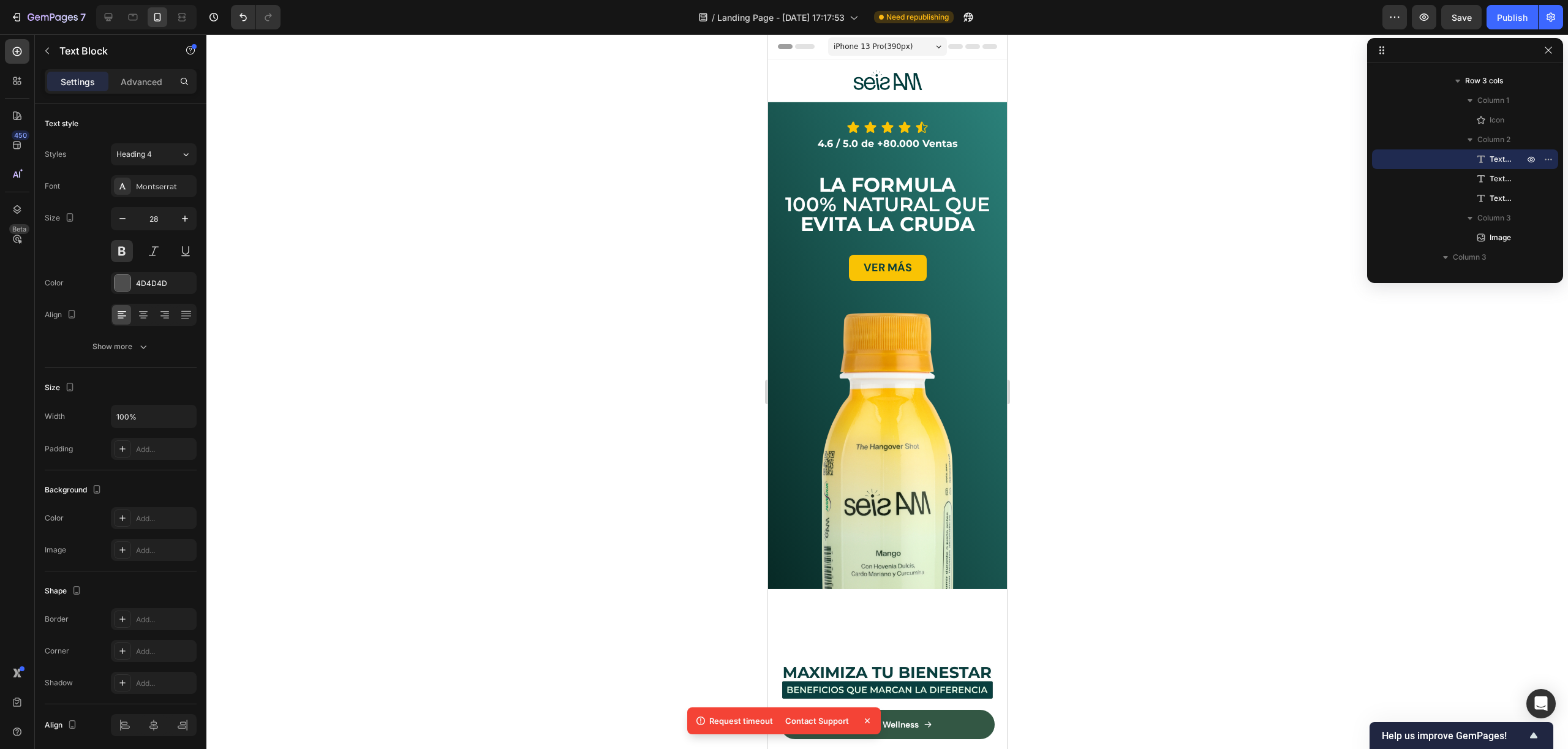
click at [904, 54] on div "iPhone 13 Pro ( 390 px)" at bounding box center [887, 47] width 119 height 19
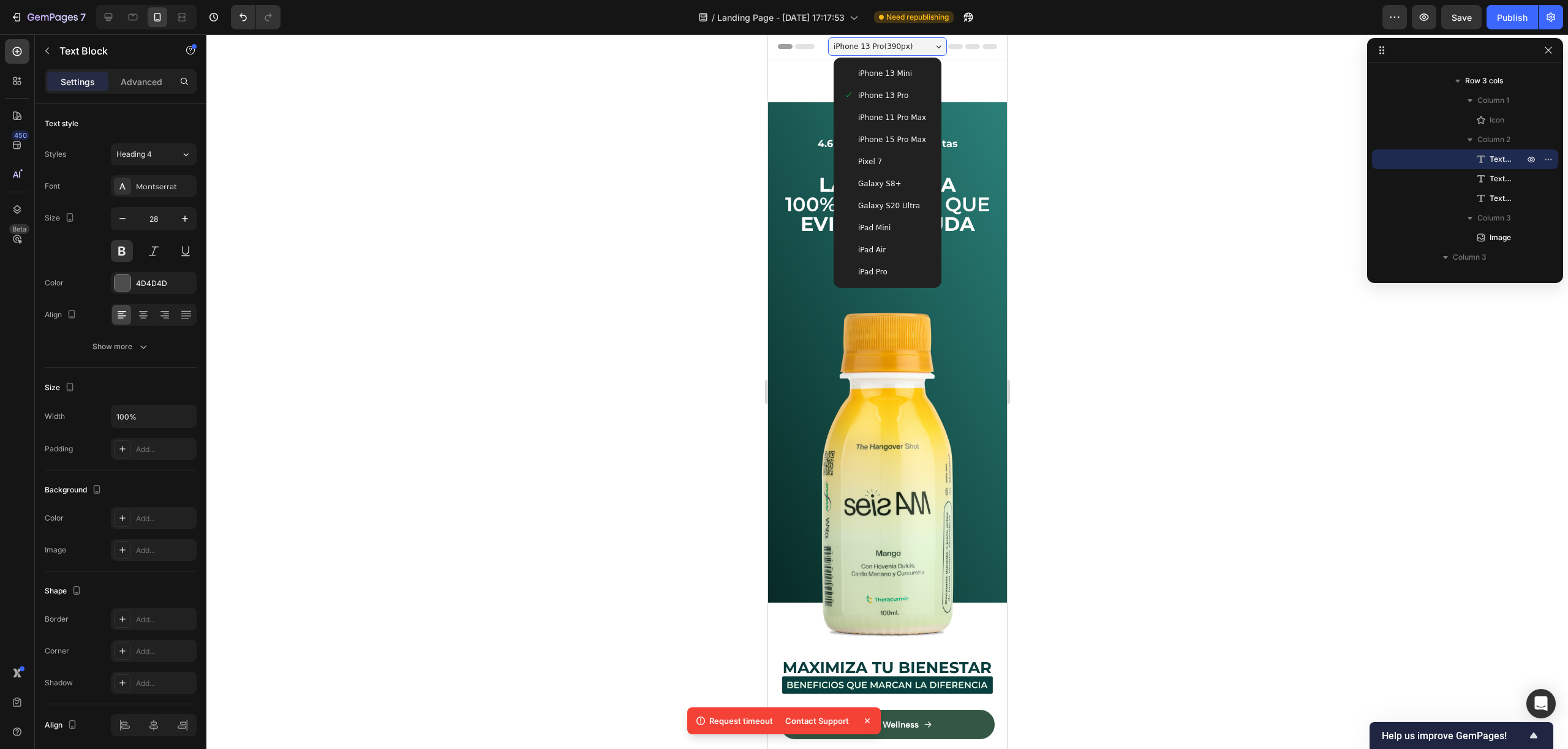
click at [906, 133] on div "iPhone 15 Pro Max" at bounding box center [887, 139] width 98 height 22
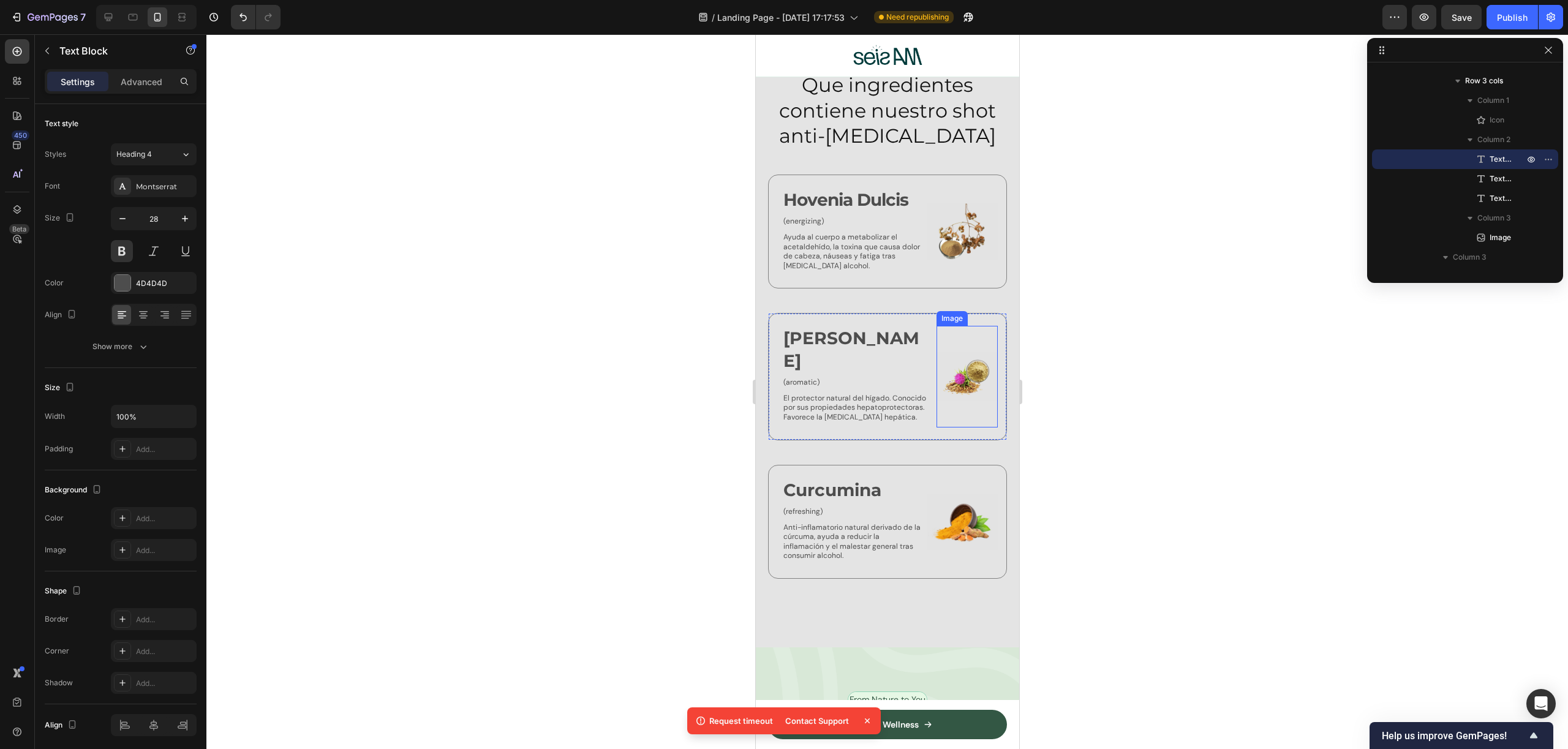
scroll to position [2574, 0]
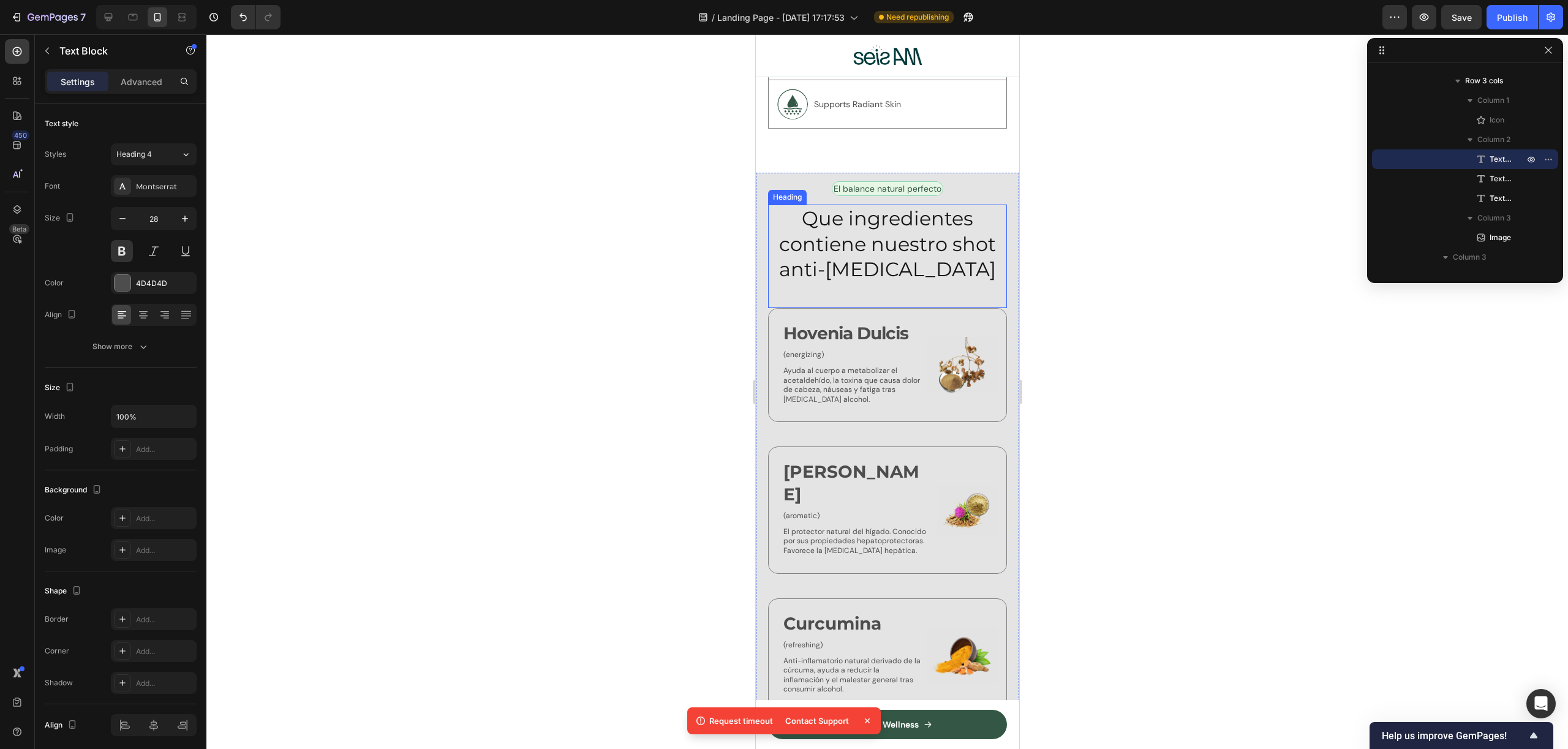
click at [936, 256] on h2 "Que ingredientes contiene nuestro shot anti-resaca" at bounding box center [887, 244] width 239 height 79
click at [877, 218] on h2 "Que ingredientes contiene nuestro shot anti-resaca" at bounding box center [887, 244] width 239 height 79
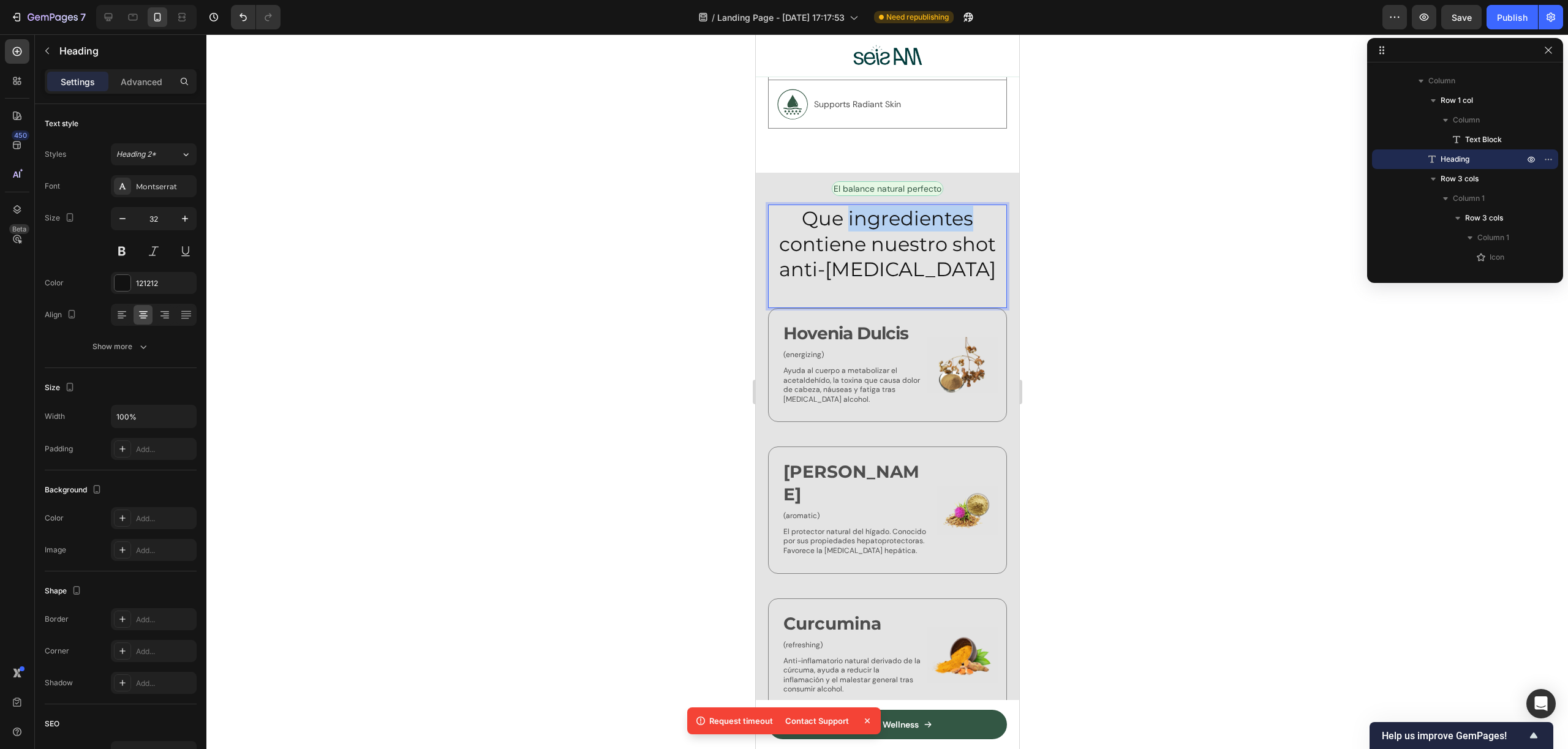
click at [877, 218] on p "Que ingredientes contiene nuestro shot anti-resaca" at bounding box center [887, 244] width 236 height 76
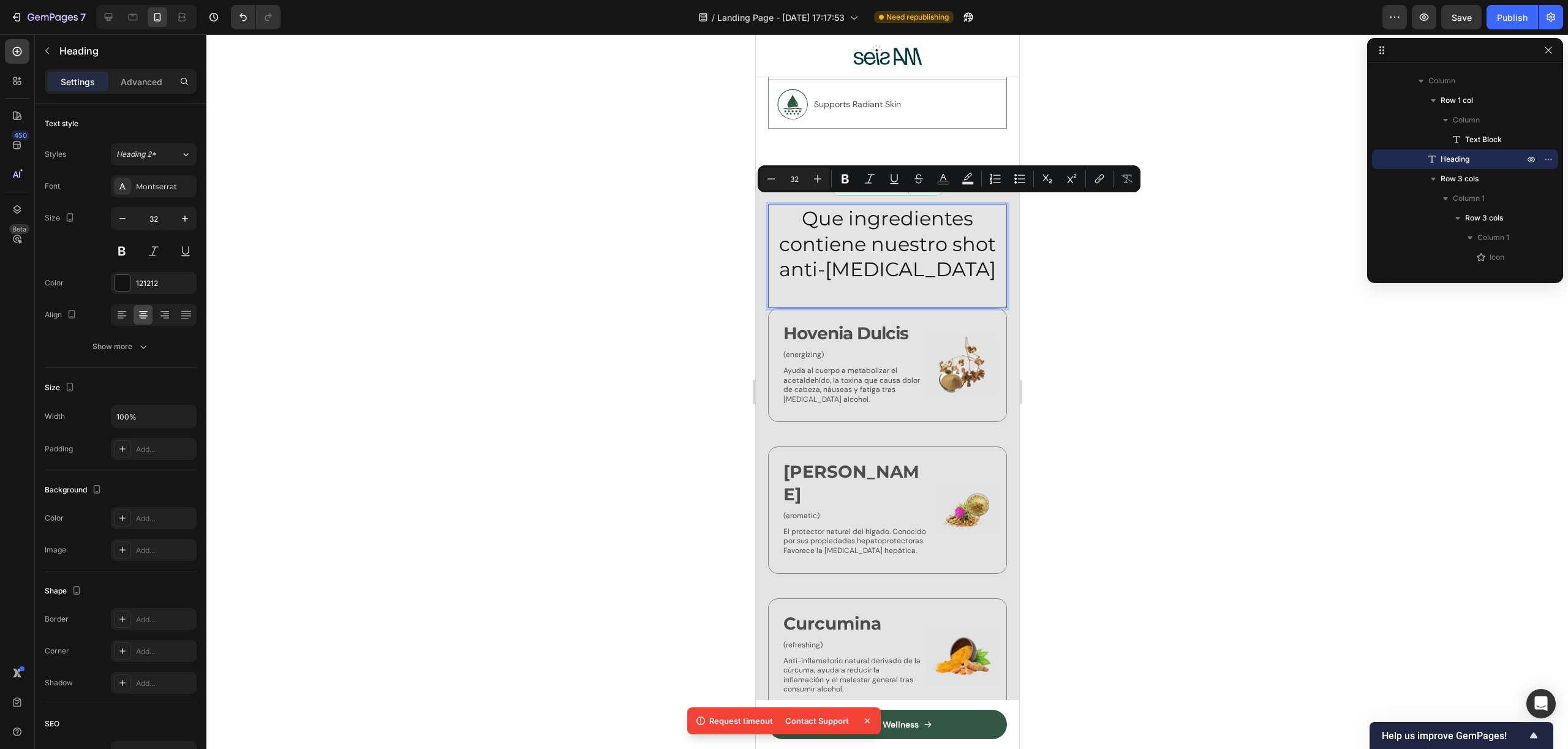
click at [865, 225] on p "Que ingredientes contiene nuestro shot anti-resaca" at bounding box center [887, 244] width 236 height 76
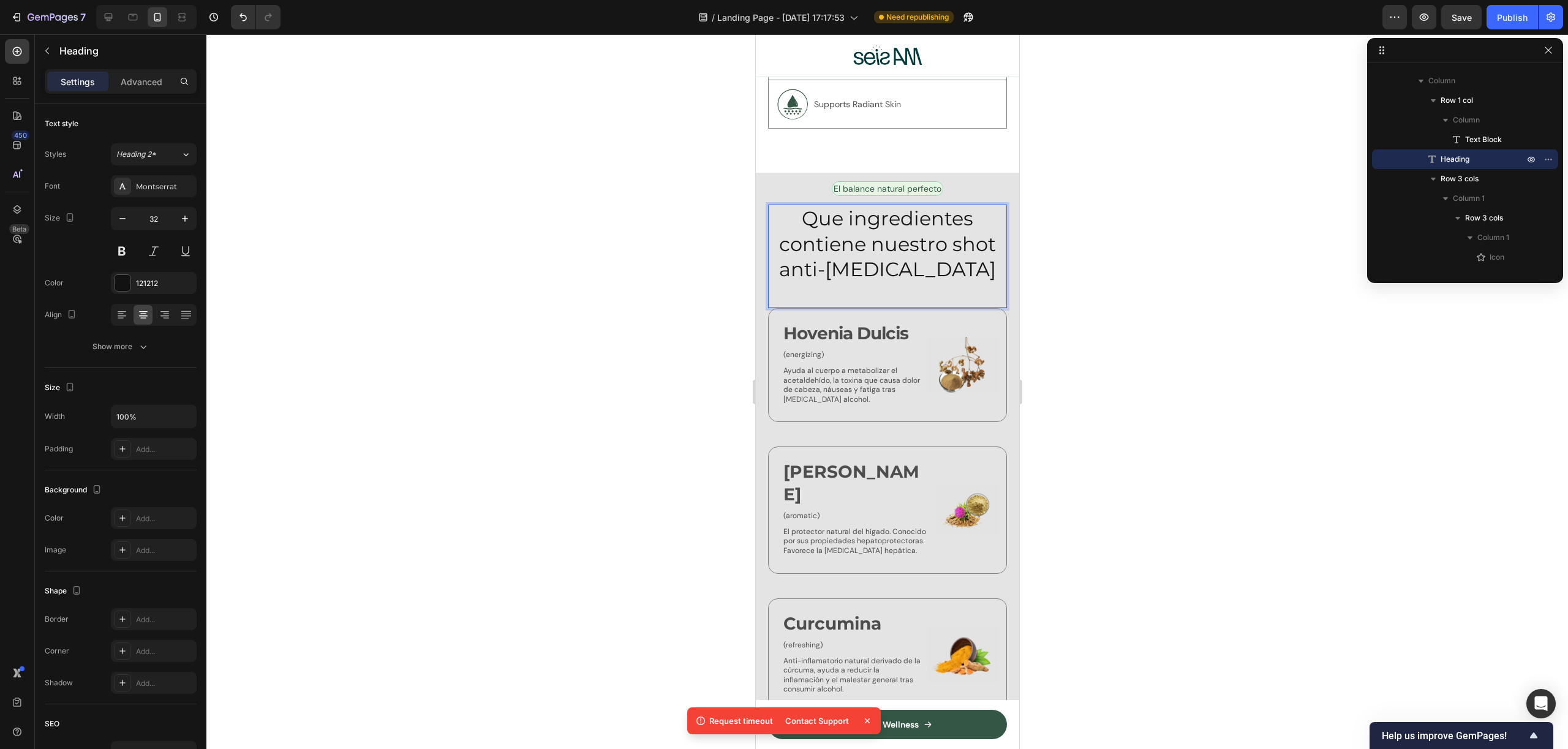
click at [979, 261] on p "Que ingredientes contiene nuestro shot anti-resaca" at bounding box center [887, 244] width 236 height 76
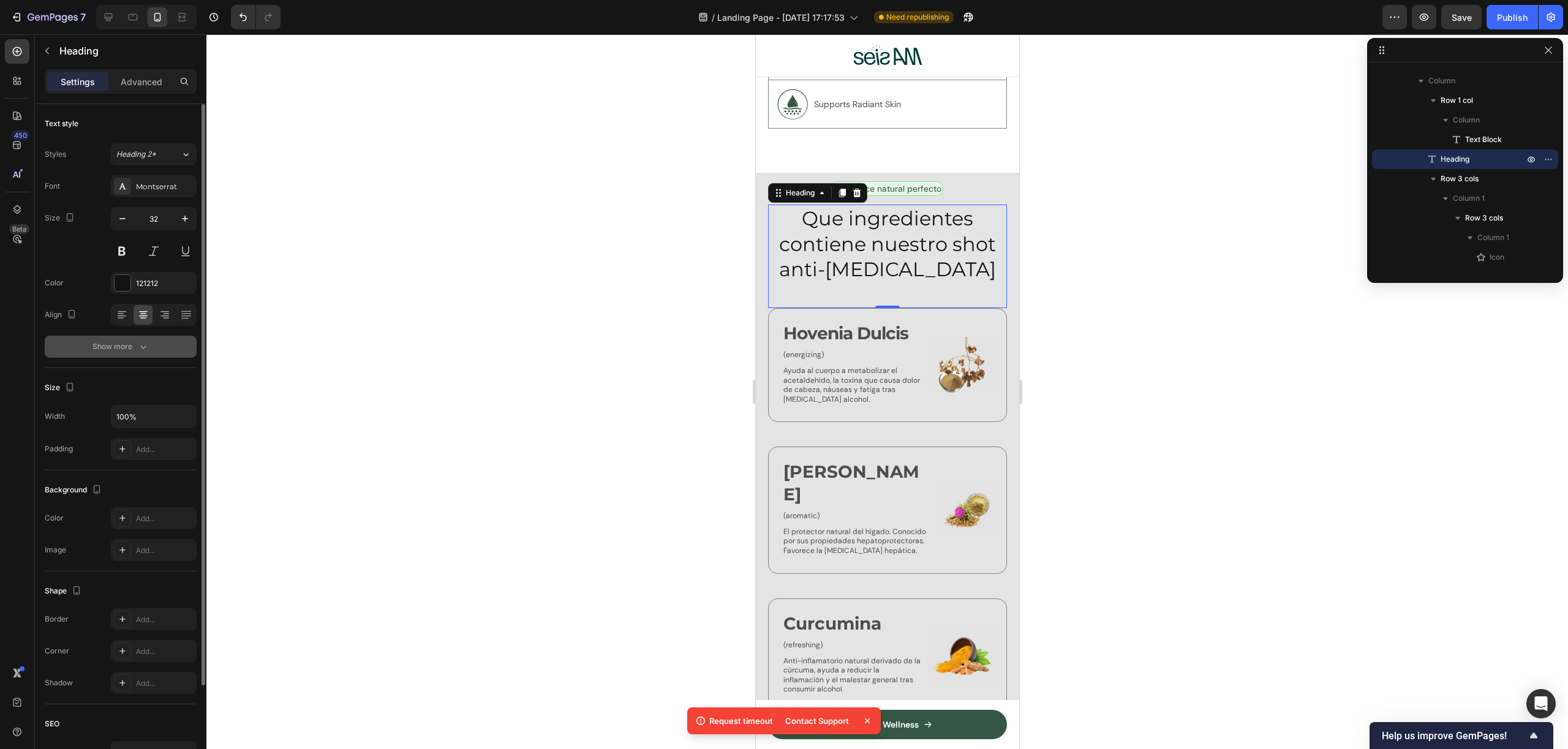
click at [117, 346] on div "Show more" at bounding box center [120, 346] width 57 height 12
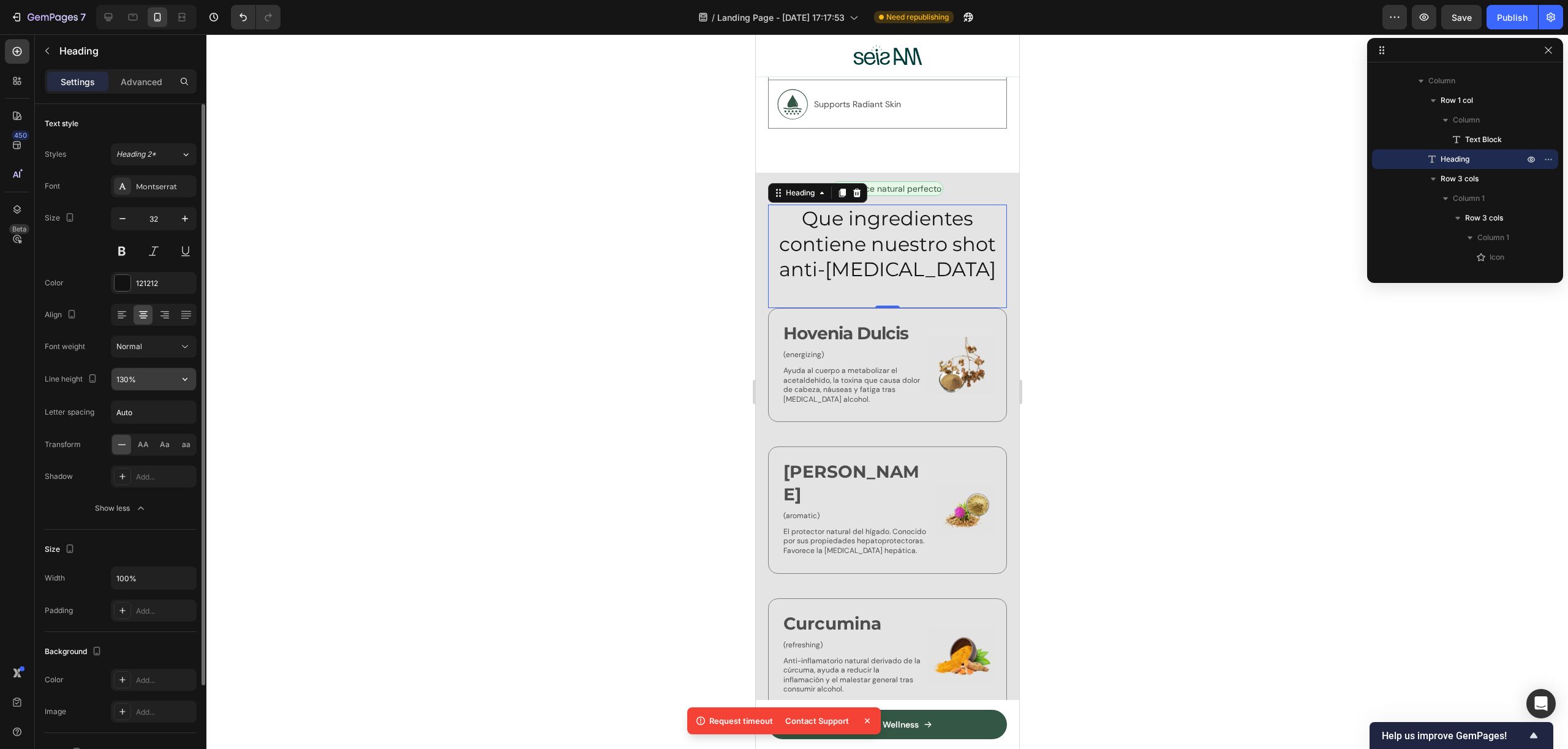
click at [158, 373] on input "130%" at bounding box center [153, 378] width 85 height 22
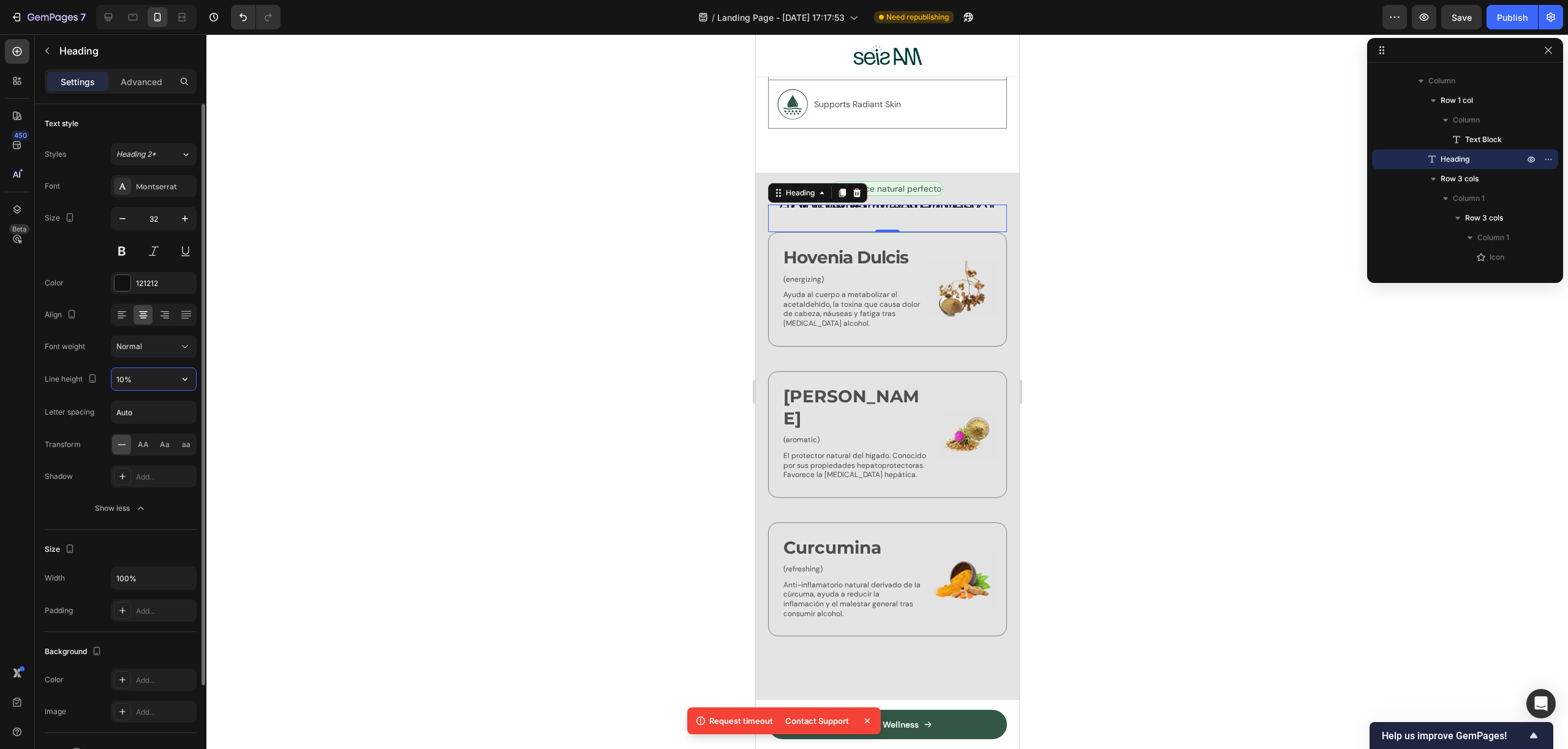
type input "100%"
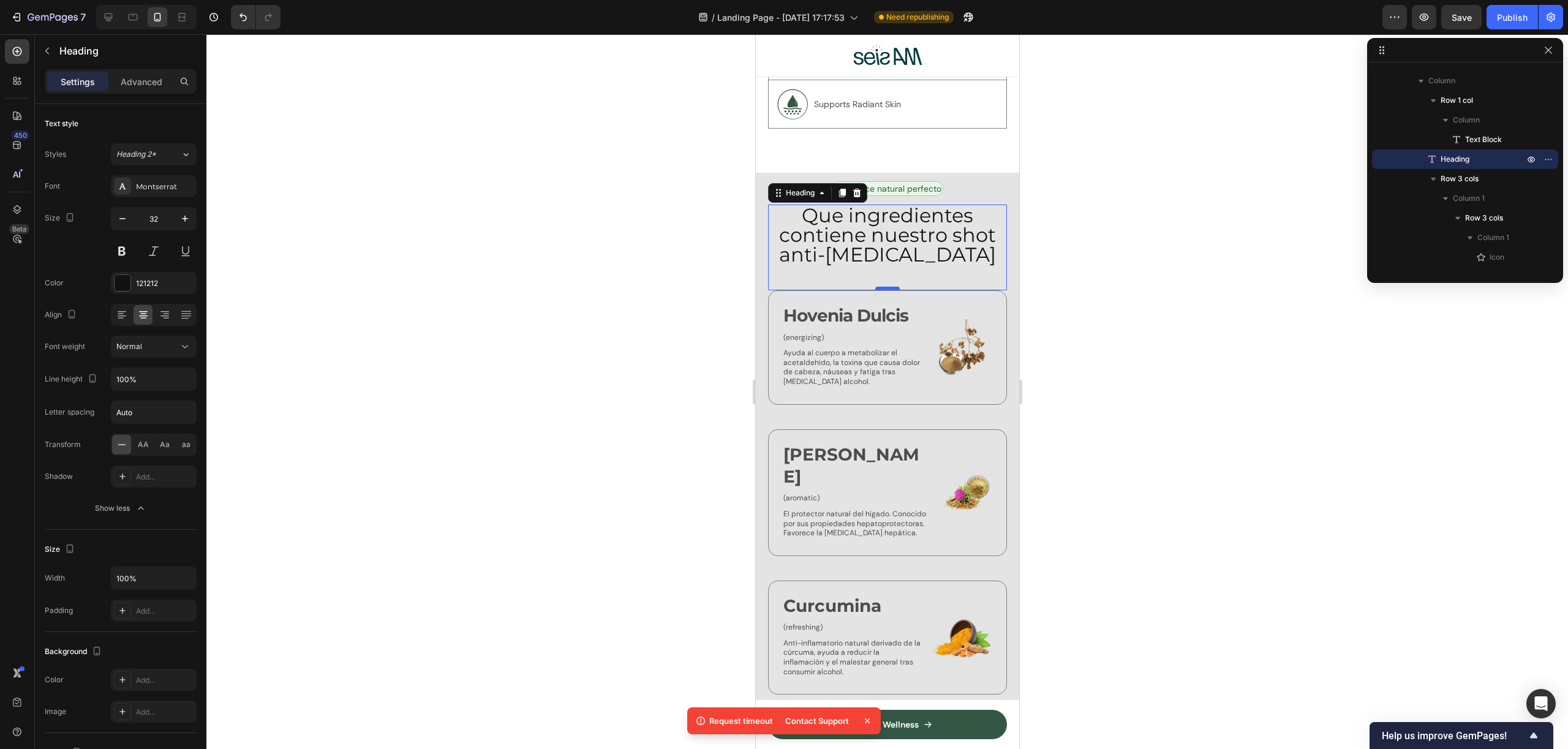
click at [883, 287] on div at bounding box center [887, 289] width 24 height 4
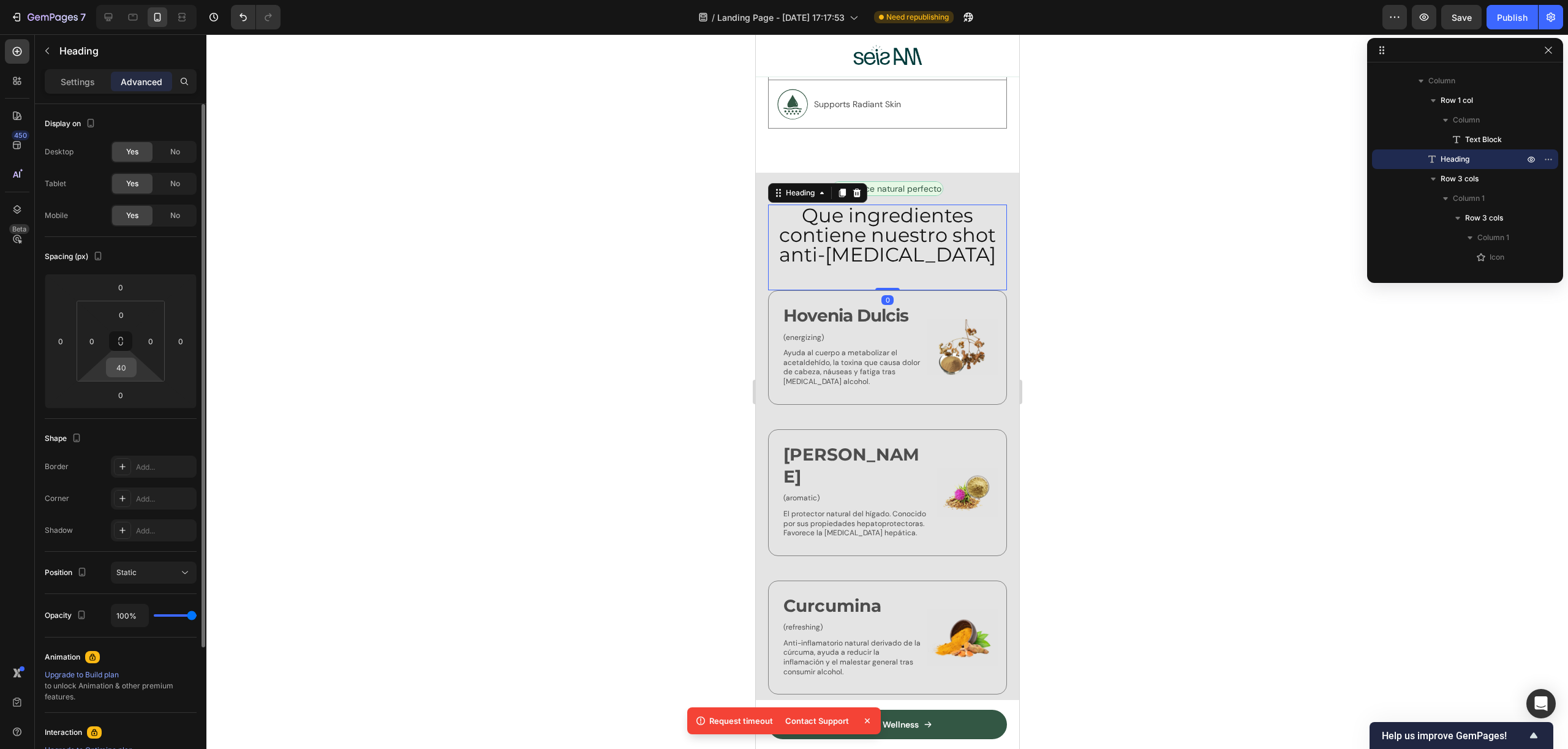
drag, startPoint x: 117, startPoint y: 369, endPoint x: 122, endPoint y: 372, distance: 5.8
click at [117, 370] on input "40" at bounding box center [121, 368] width 24 height 19
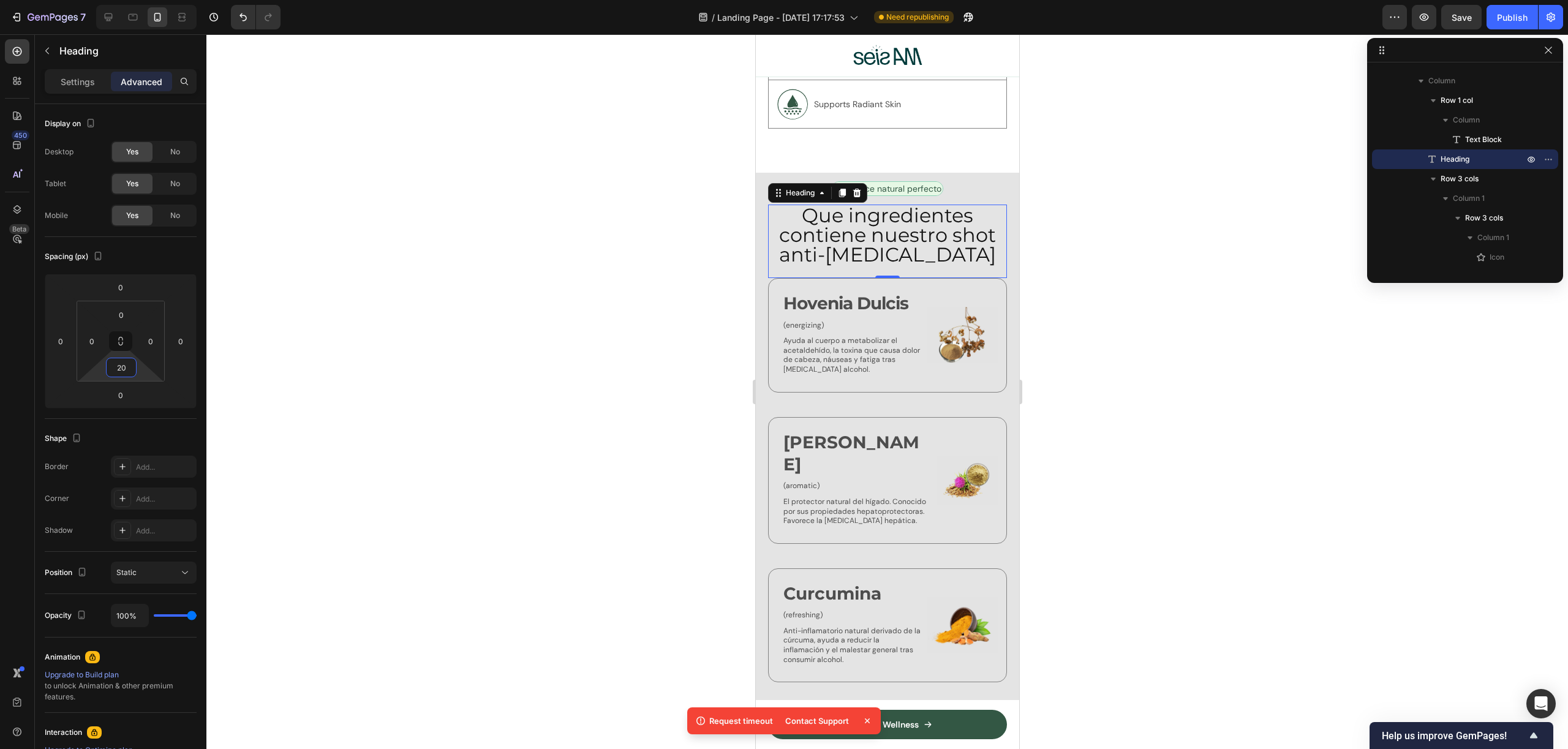
type input "2"
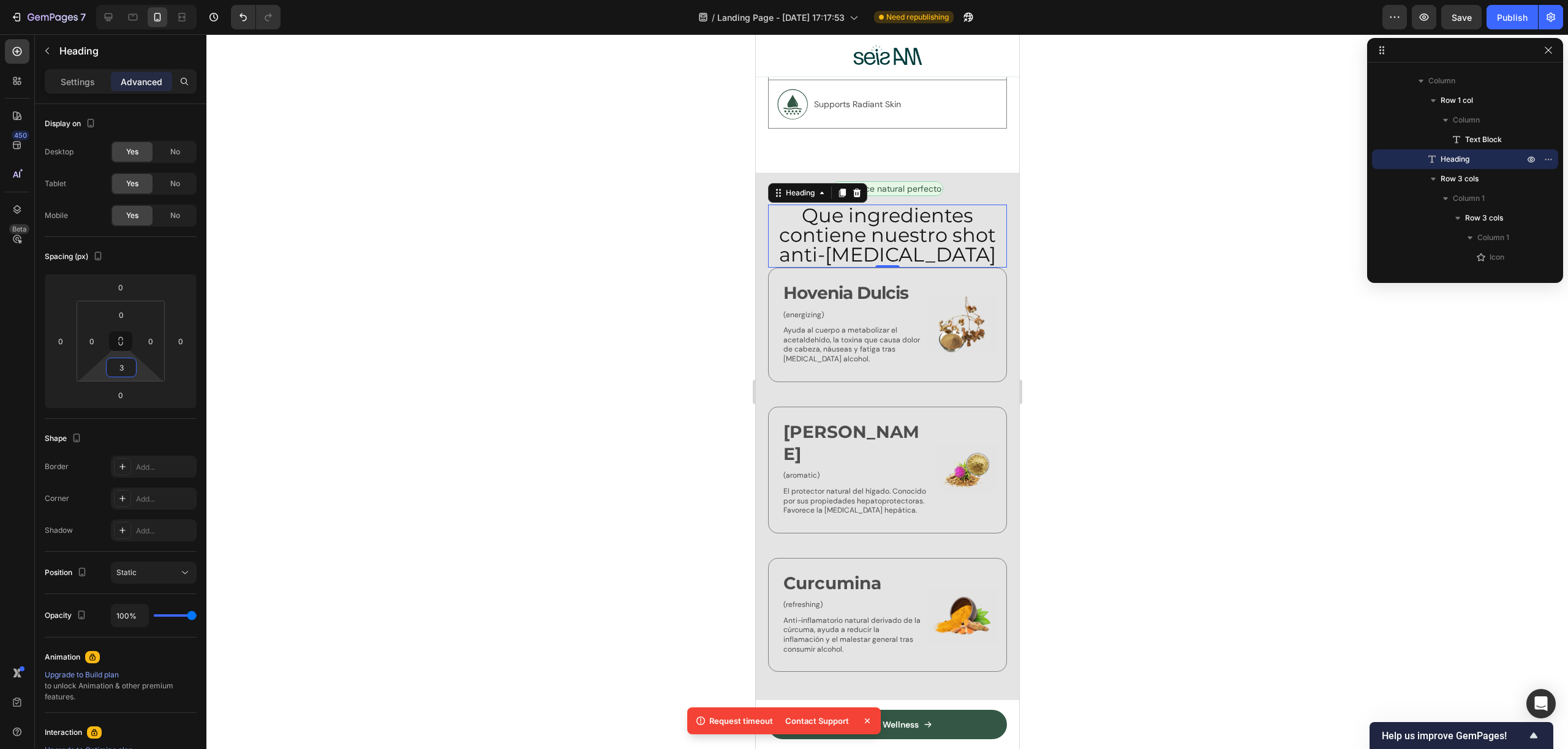
type input "30"
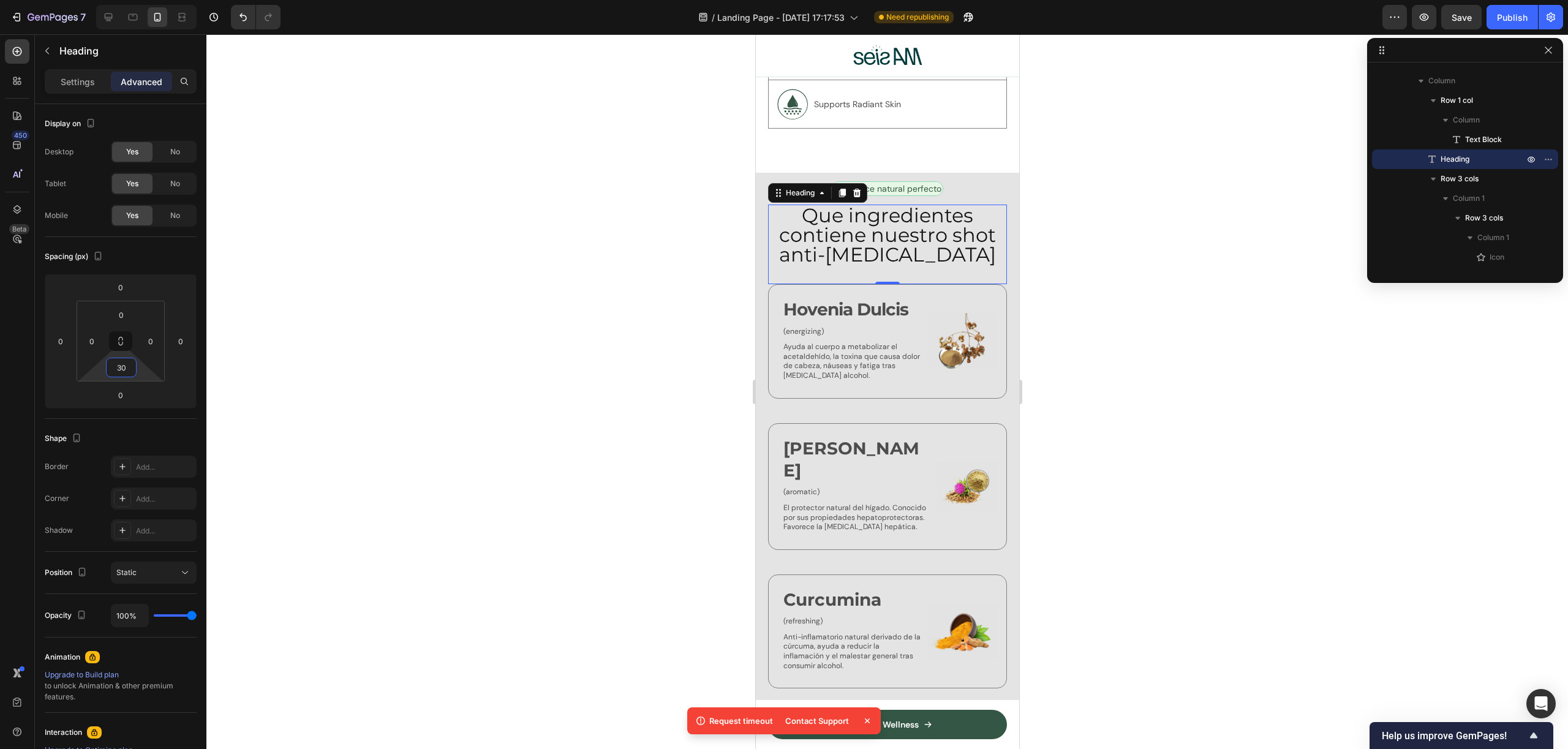
click at [1195, 297] on div at bounding box center [887, 390] width 1362 height 714
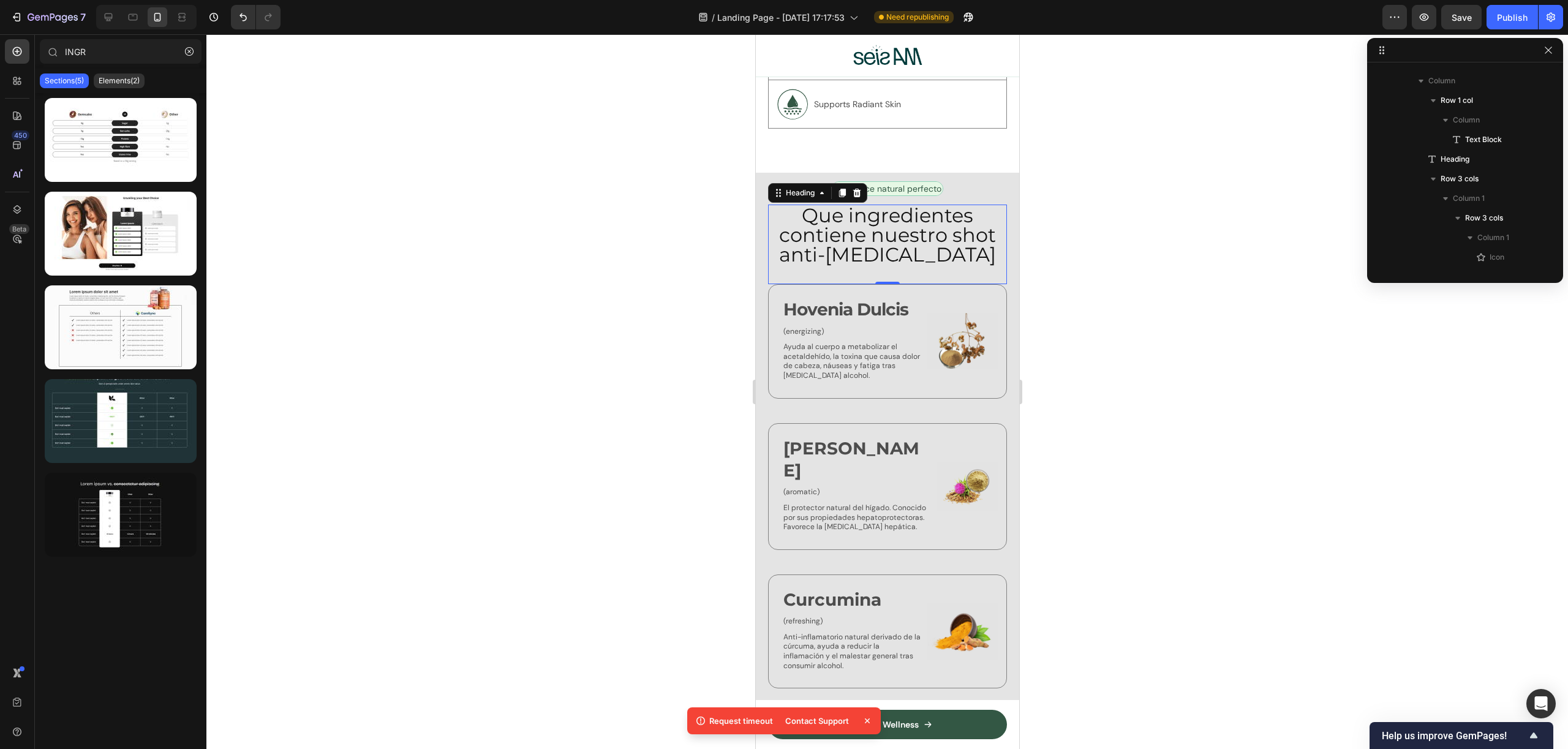
click at [1195, 297] on div at bounding box center [887, 390] width 1362 height 714
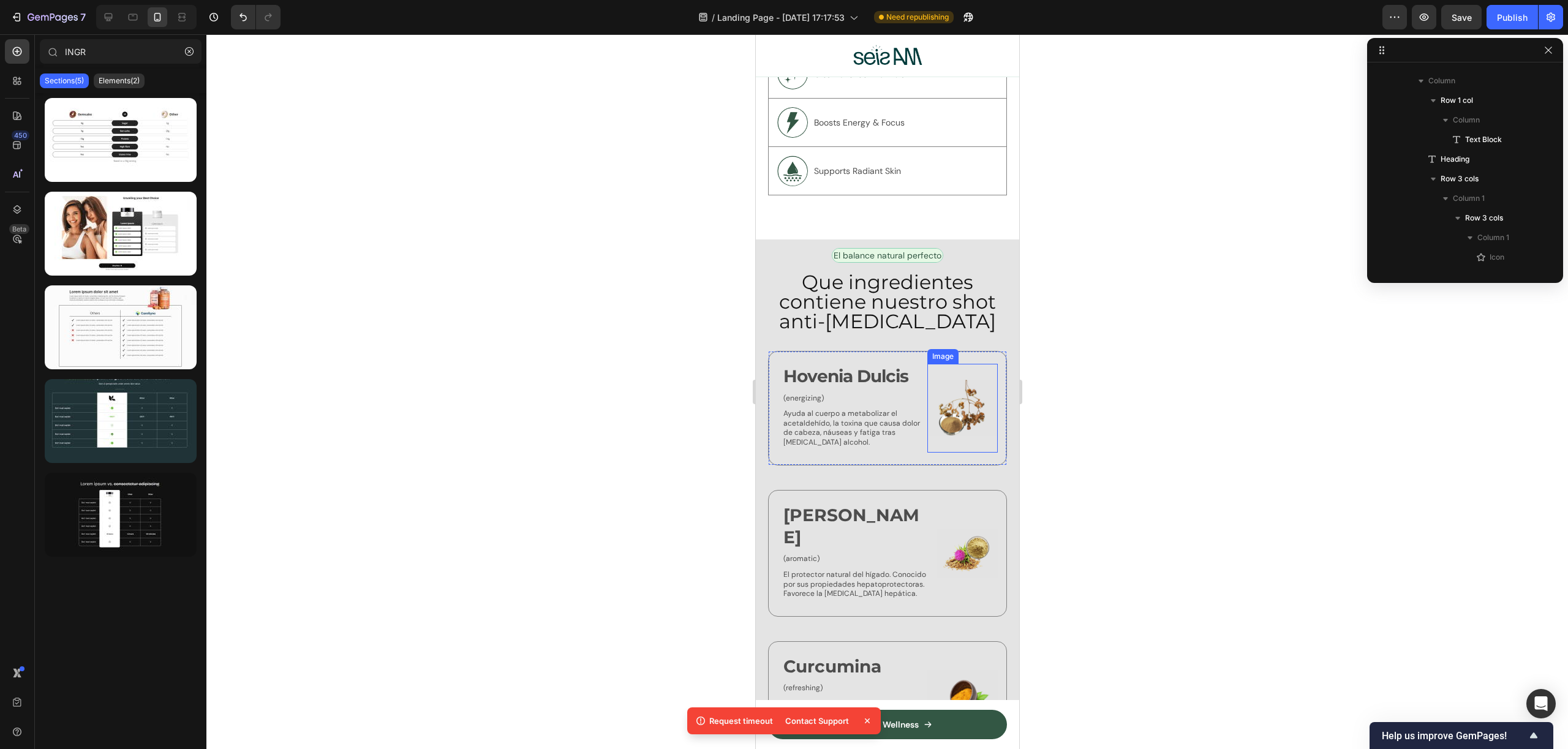
scroll to position [2509, 0]
click at [895, 488] on div "Icon Cardo Mariano Text Block (aromatic) Text Block El protector natural del hí…" at bounding box center [887, 551] width 239 height 127
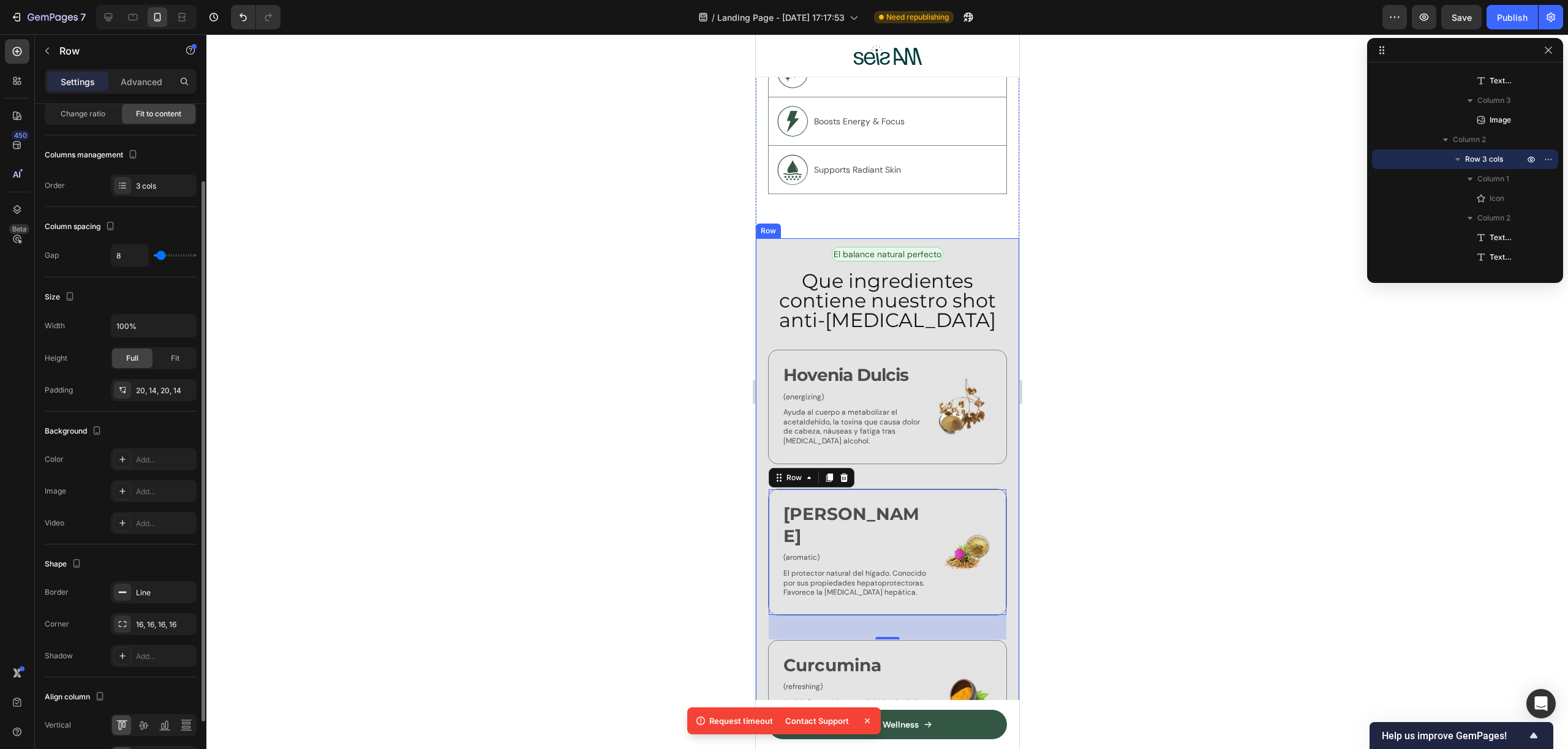
scroll to position [175, 0]
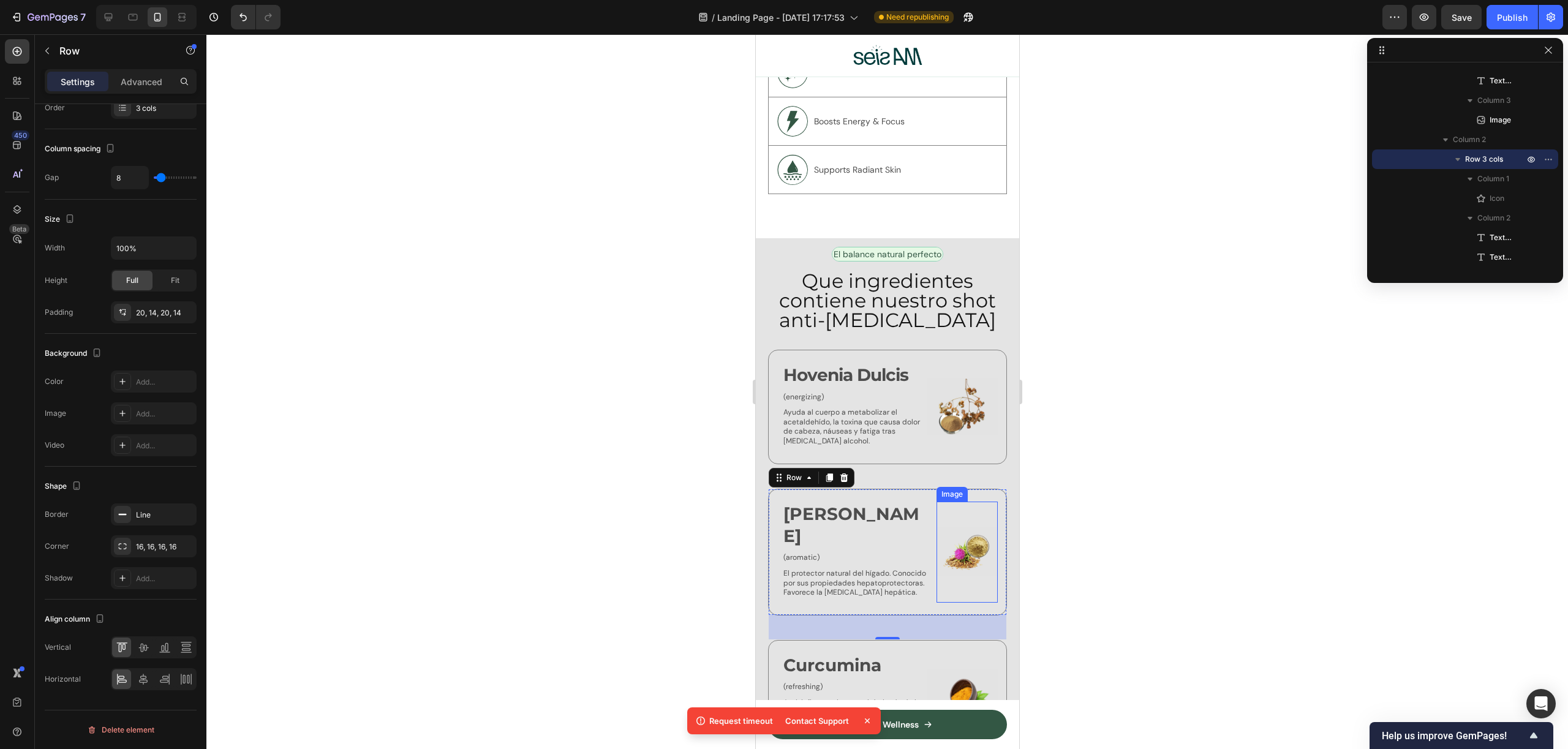
click at [936, 527] on img at bounding box center [966, 551] width 61 height 101
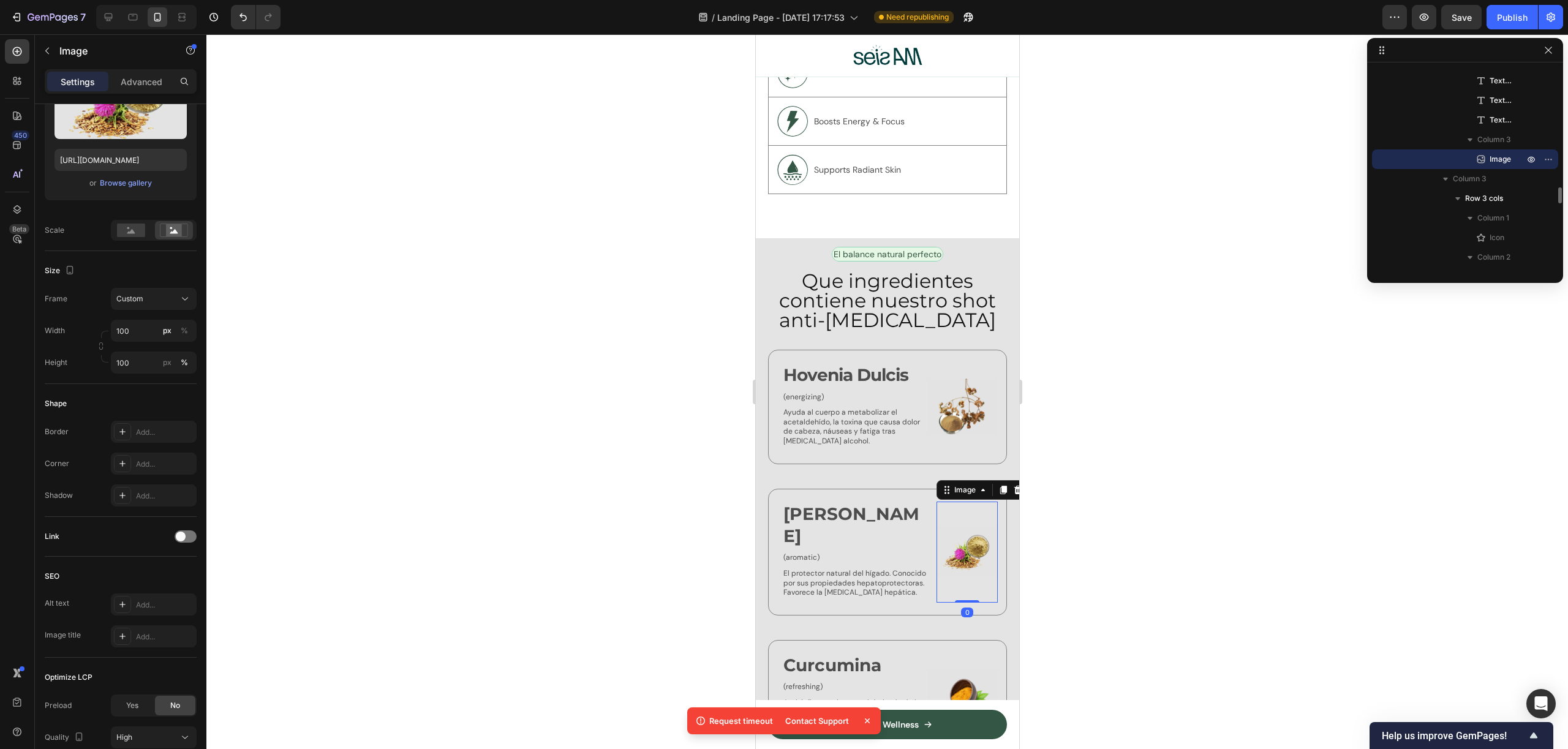
scroll to position [0, 0]
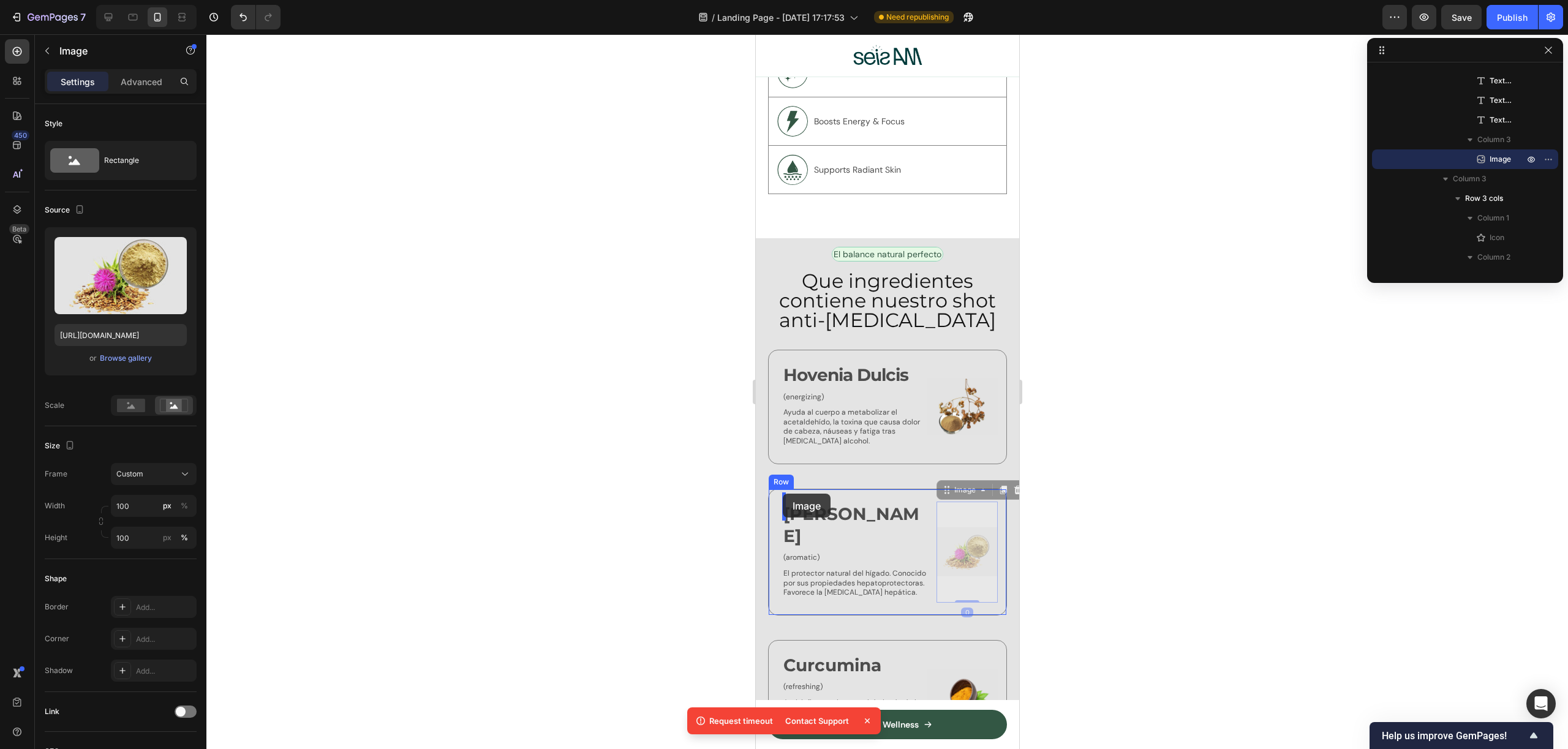
drag, startPoint x: 955, startPoint y: 537, endPoint x: 782, endPoint y: 493, distance: 178.5
click at [948, 530] on img at bounding box center [966, 551] width 61 height 101
click at [1116, 515] on div at bounding box center [887, 390] width 1362 height 714
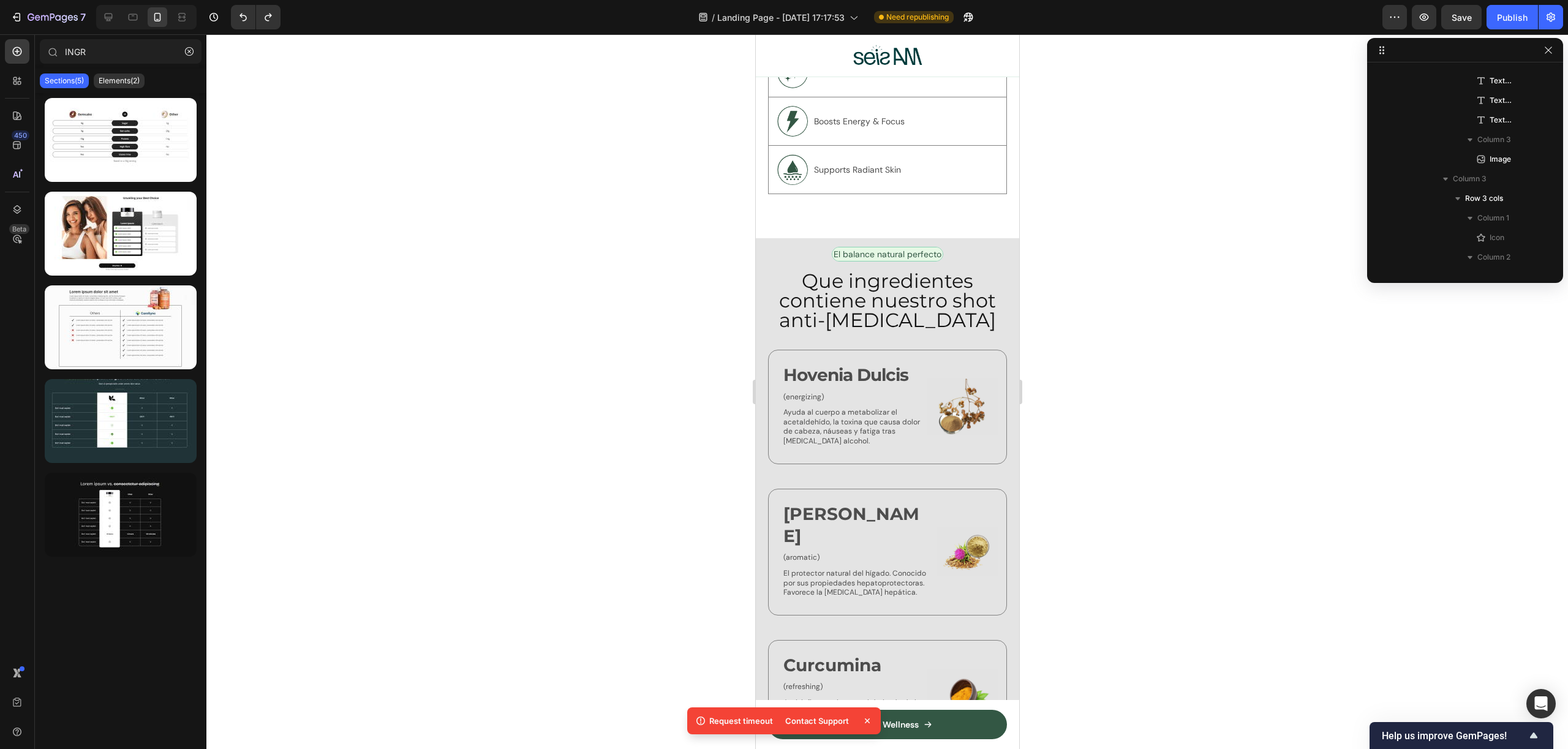
click at [962, 527] on img at bounding box center [966, 551] width 61 height 101
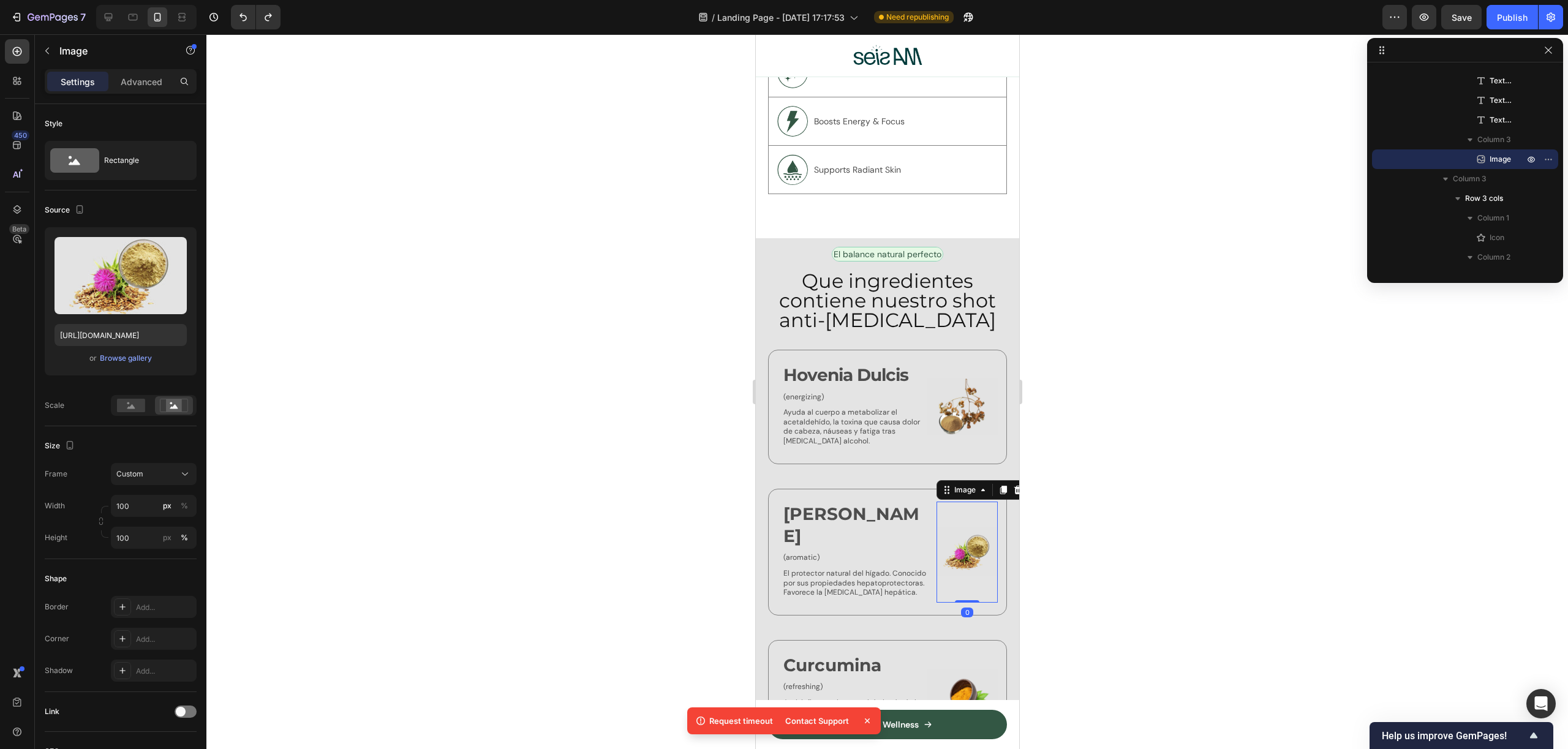
click at [409, 361] on div at bounding box center [887, 390] width 1362 height 714
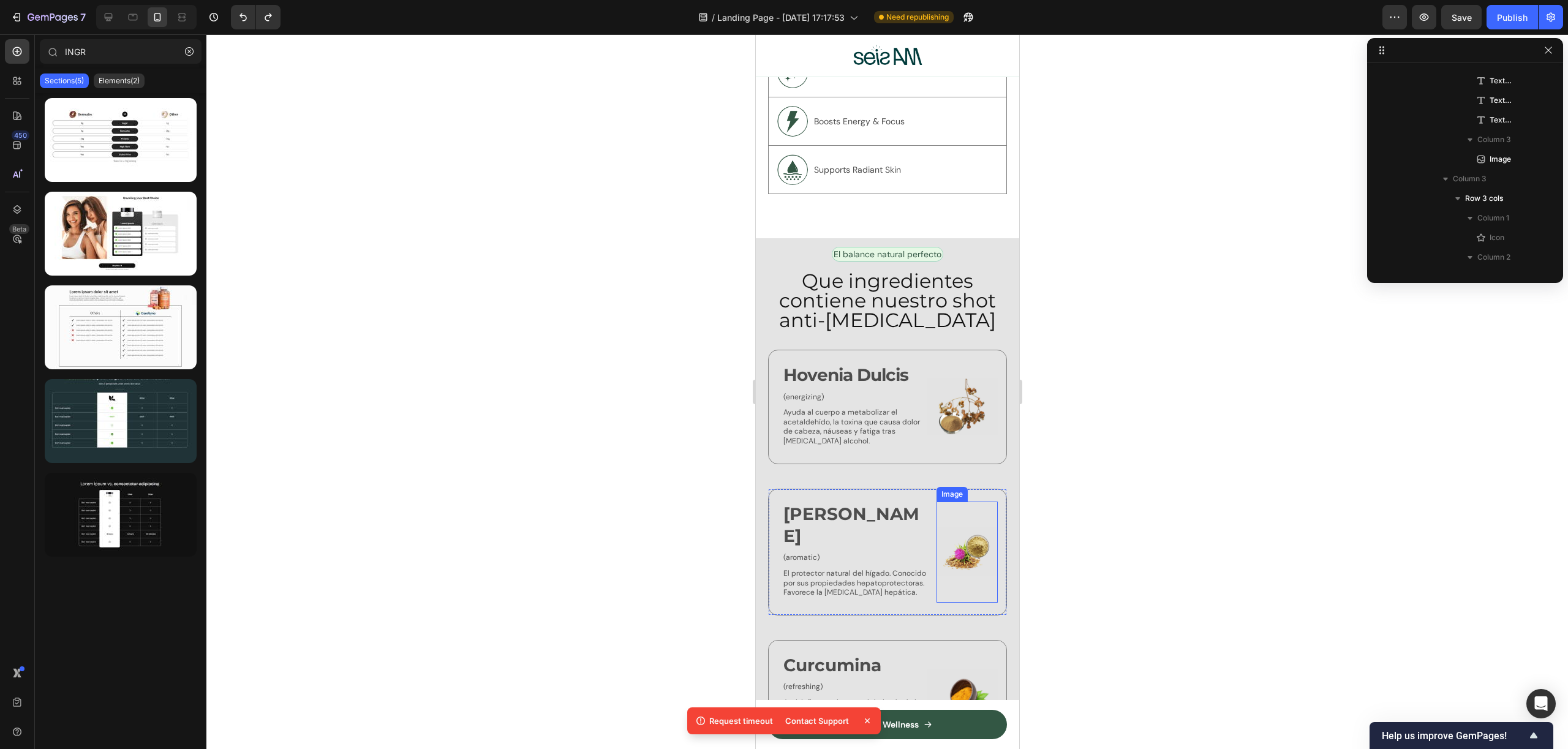
click at [953, 502] on img at bounding box center [966, 551] width 61 height 101
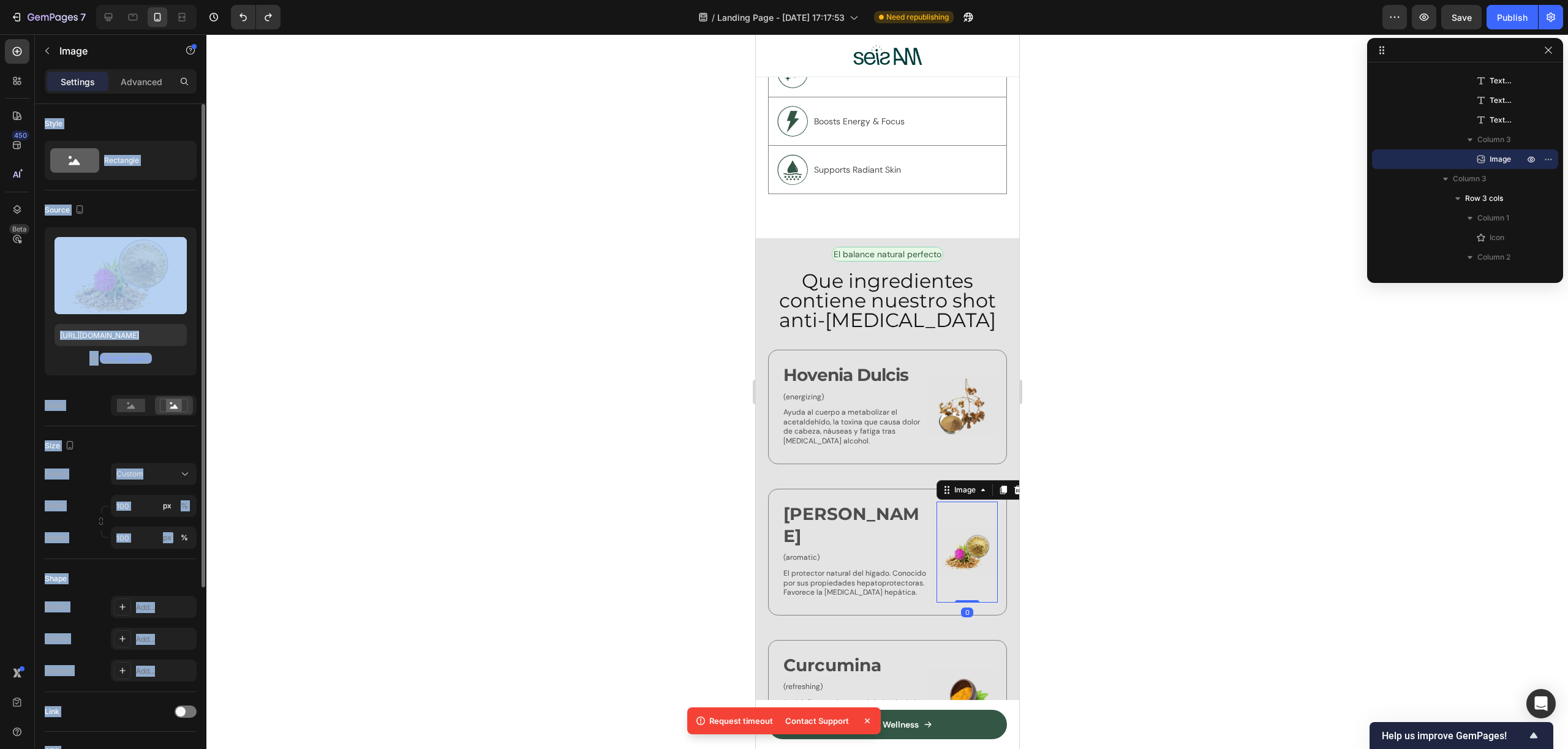
click at [71, 425] on div "Source Upload Image https://cdn.shopify.com/s/files/1/0953/6398/9841/files/gemp…" at bounding box center [120, 308] width 152 height 236
click at [58, 404] on div "Scale" at bounding box center [55, 406] width 20 height 11
click at [76, 407] on div "Scale" at bounding box center [120, 406] width 152 height 21
click at [68, 405] on div "Scale" at bounding box center [120, 406] width 152 height 21
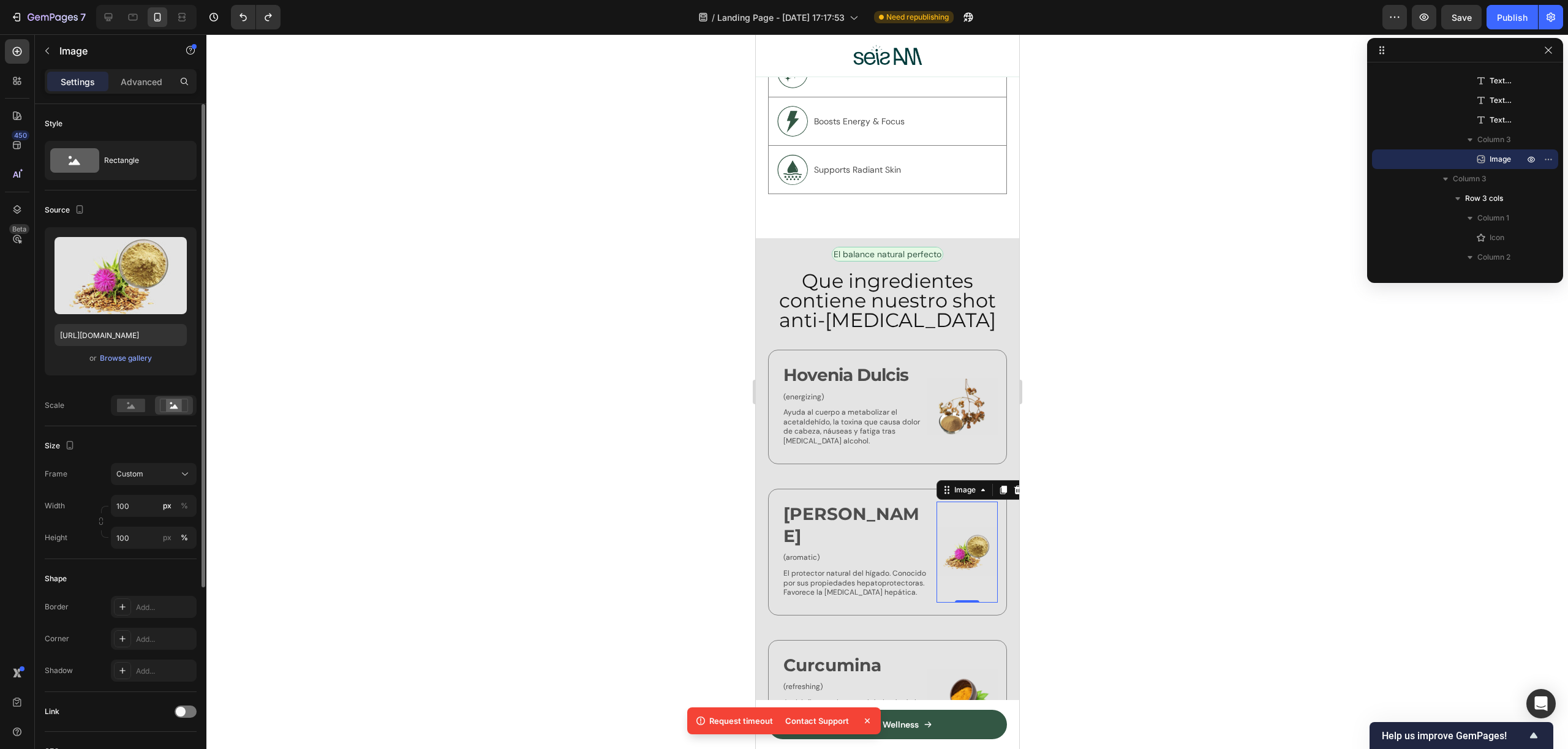
click at [60, 404] on div "Scale" at bounding box center [55, 406] width 20 height 11
click at [58, 404] on div "Scale" at bounding box center [55, 406] width 20 height 11
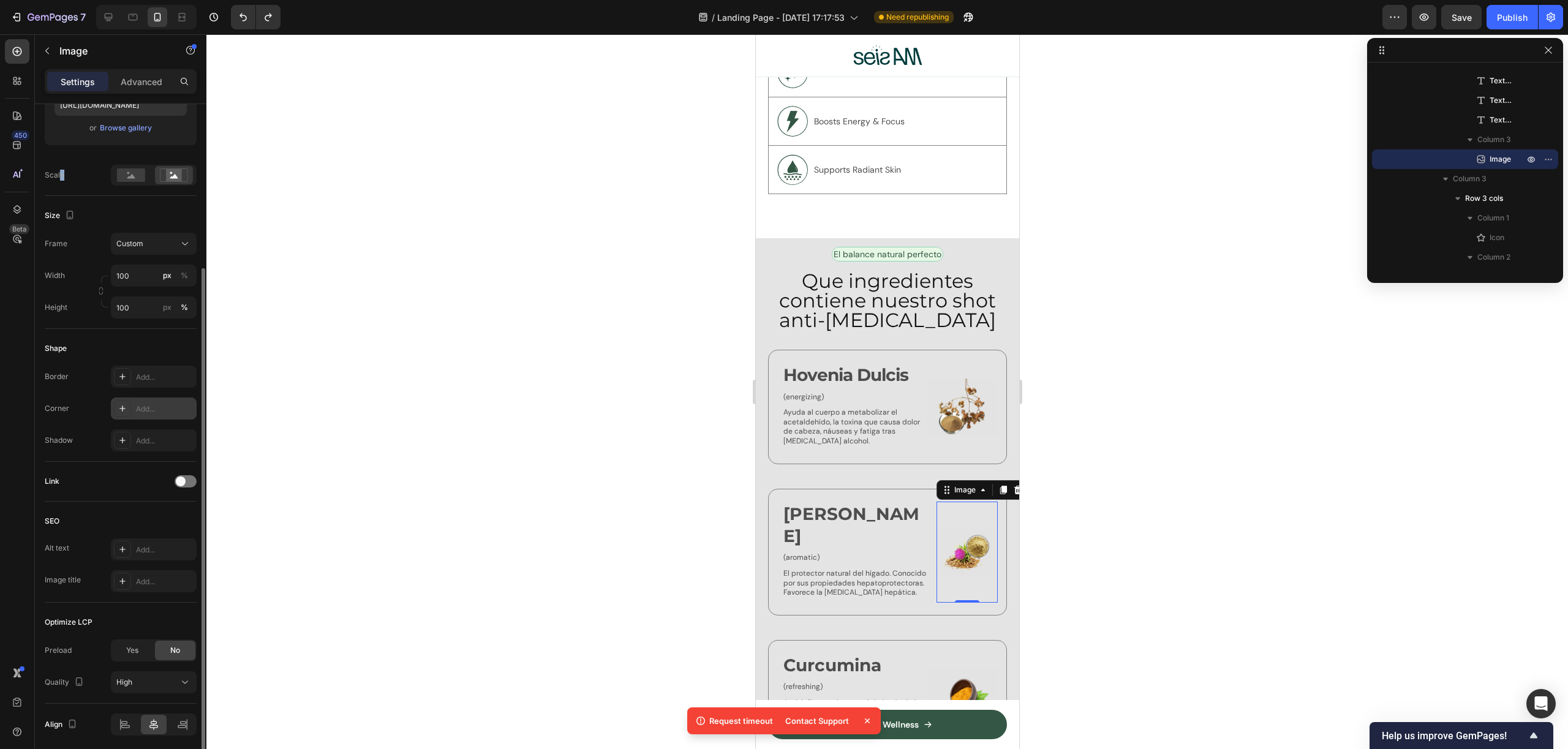
scroll to position [276, 0]
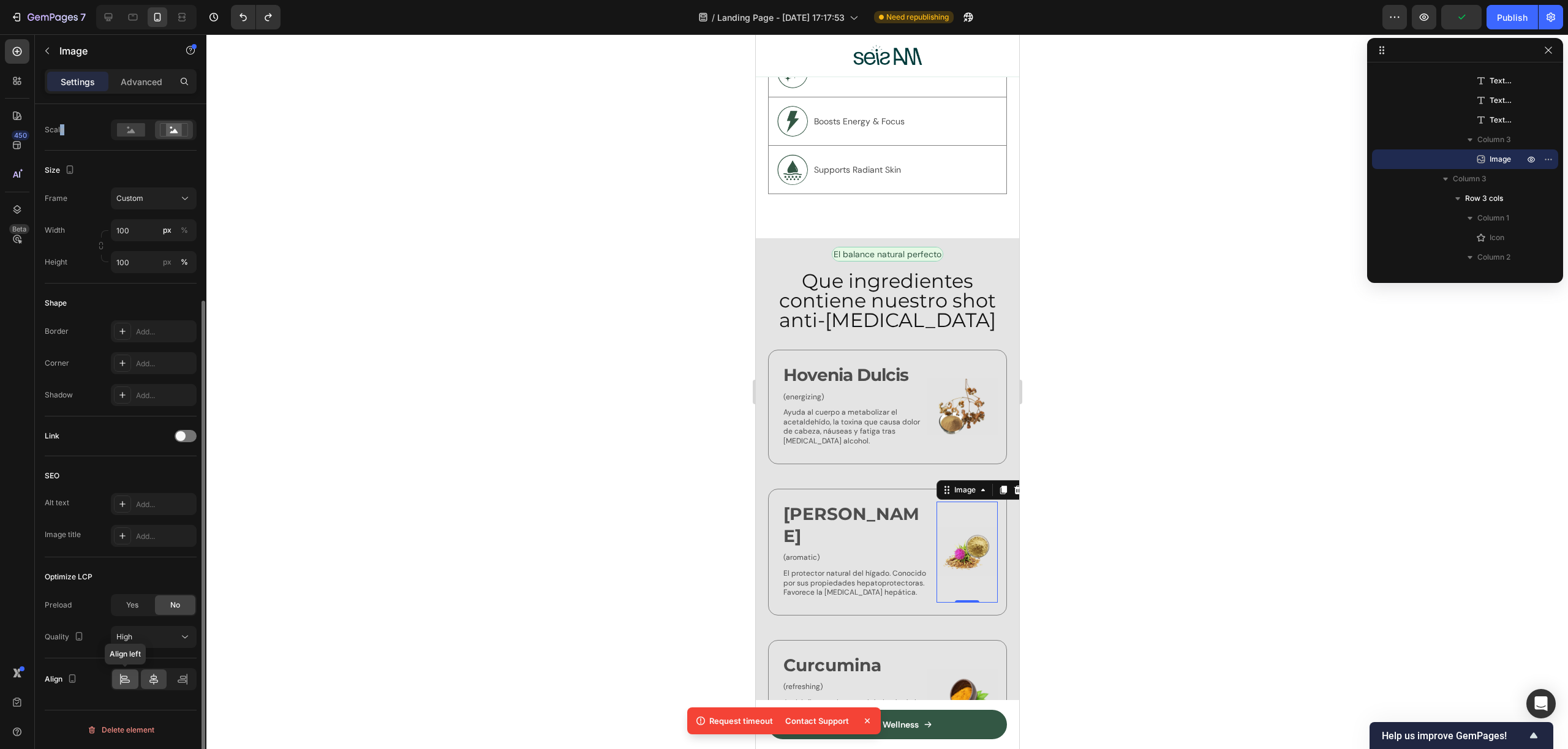
click at [129, 679] on icon at bounding box center [124, 678] width 12 height 12
click at [152, 683] on icon at bounding box center [153, 678] width 12 height 12
click at [863, 488] on div "Icon Cardo Mariano Text Block (aromatic) Text Block El protector natural del hí…" at bounding box center [887, 551] width 239 height 127
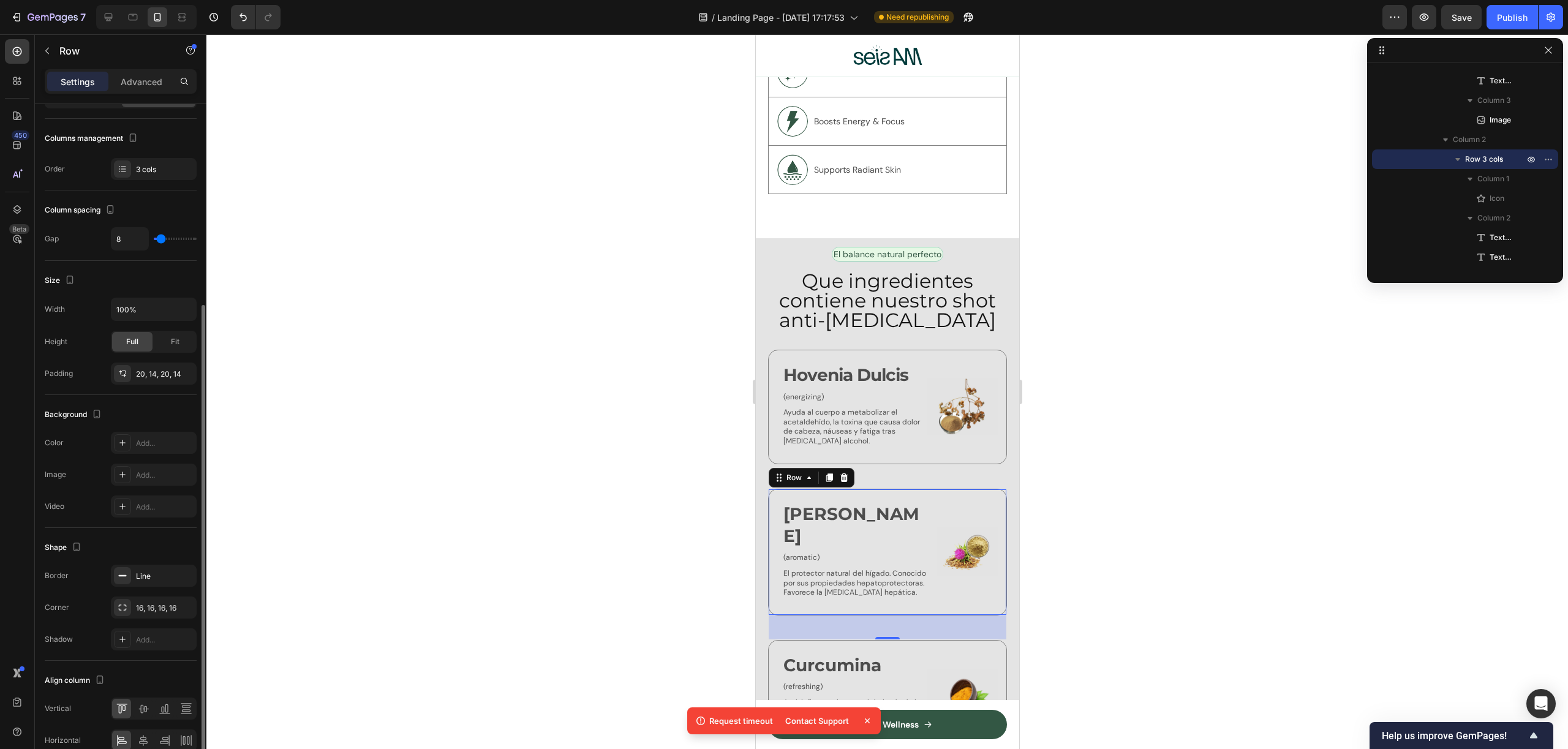
scroll to position [175, 0]
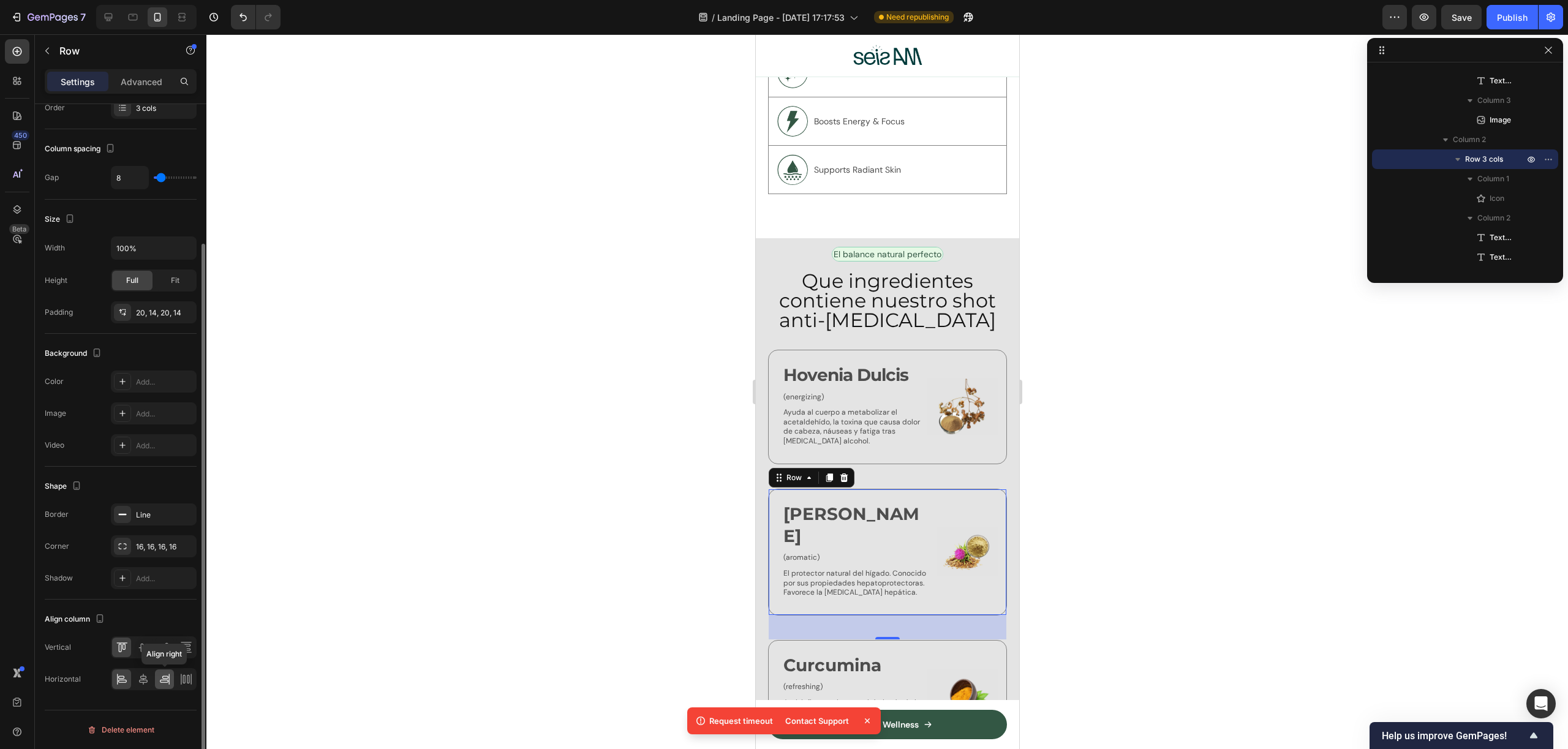
click at [166, 687] on div at bounding box center [165, 678] width 19 height 20
click at [120, 686] on div at bounding box center [121, 678] width 19 height 20
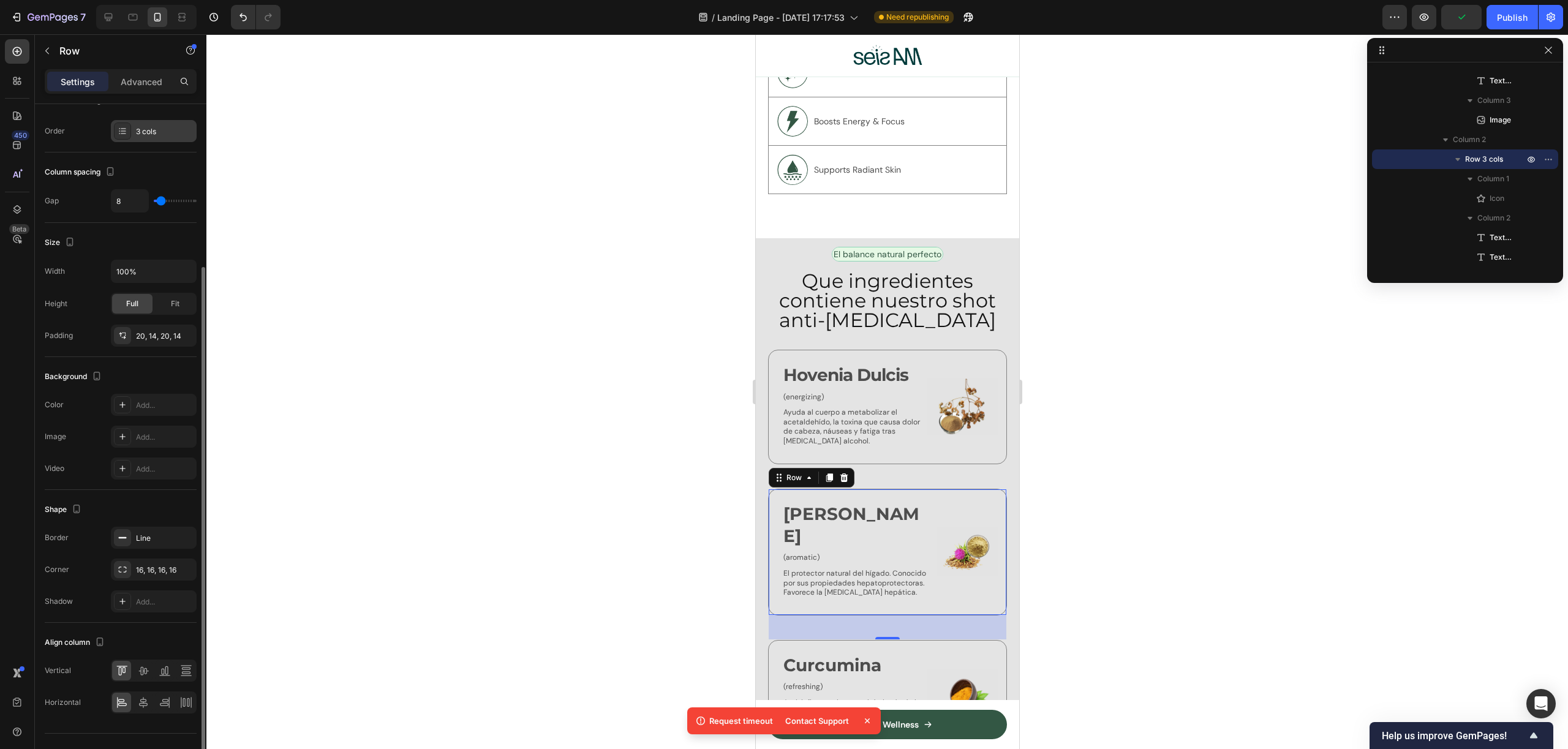
scroll to position [0, 0]
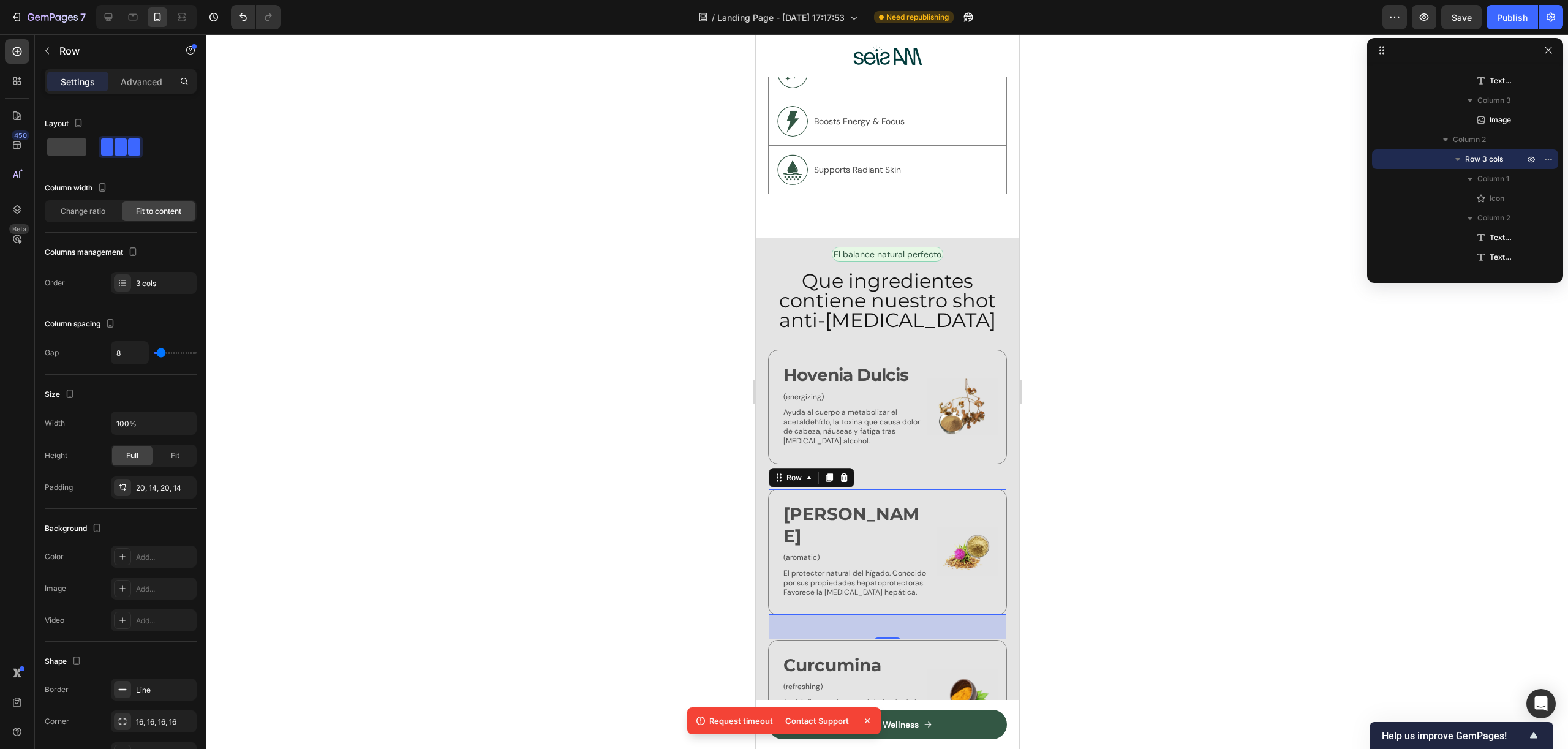
click at [1157, 523] on div at bounding box center [887, 390] width 1362 height 714
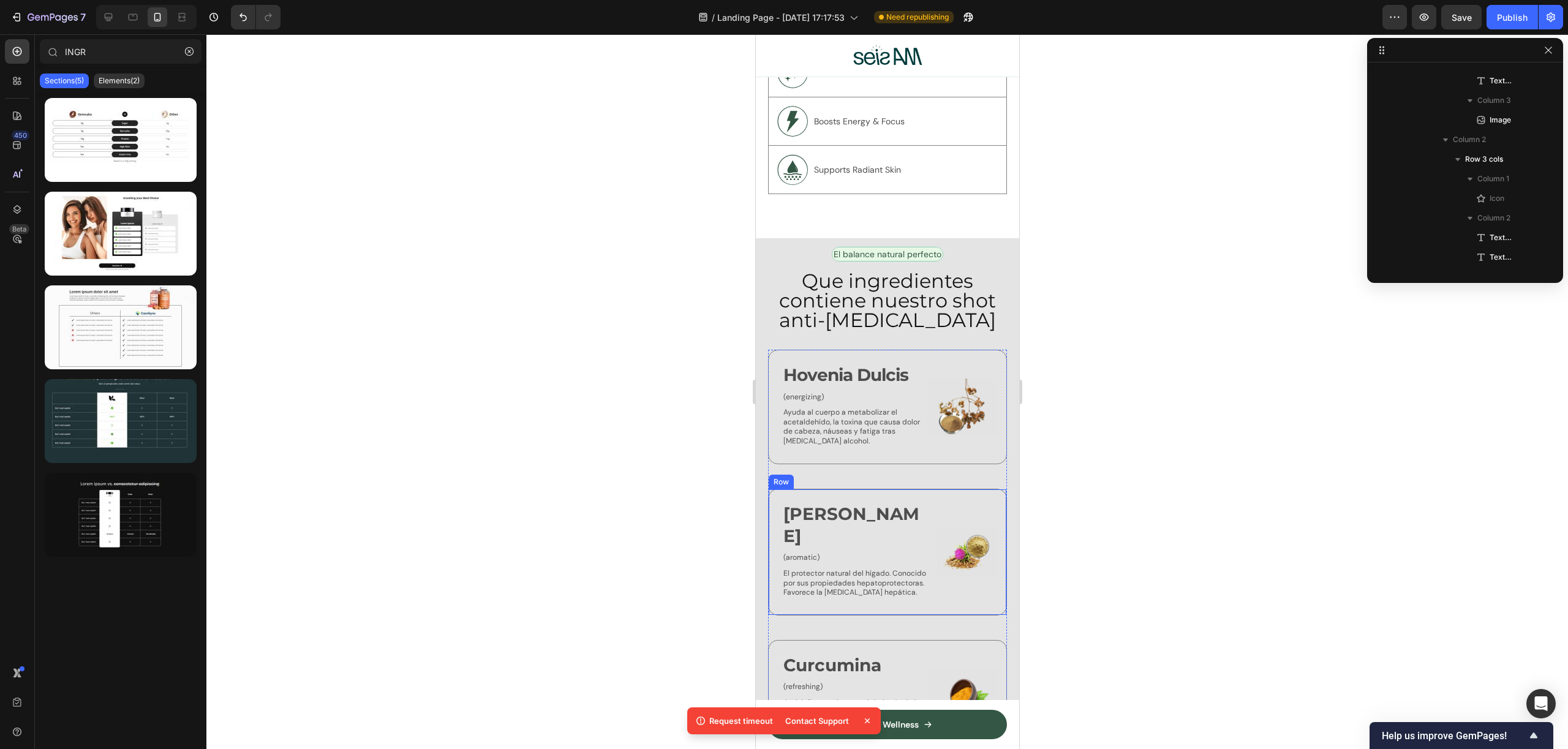
click at [972, 542] on img at bounding box center [966, 551] width 61 height 101
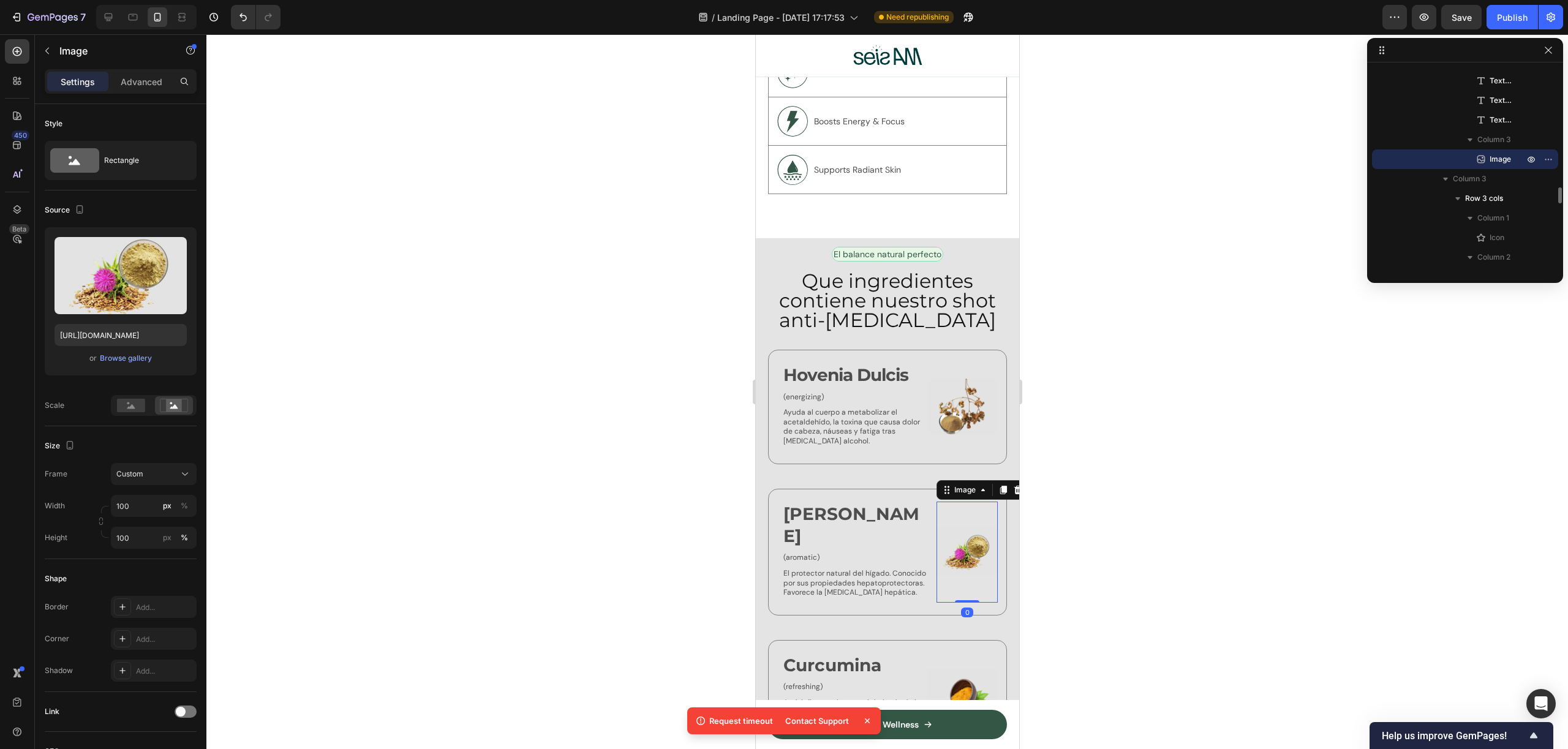
click at [1077, 544] on div at bounding box center [887, 390] width 1362 height 714
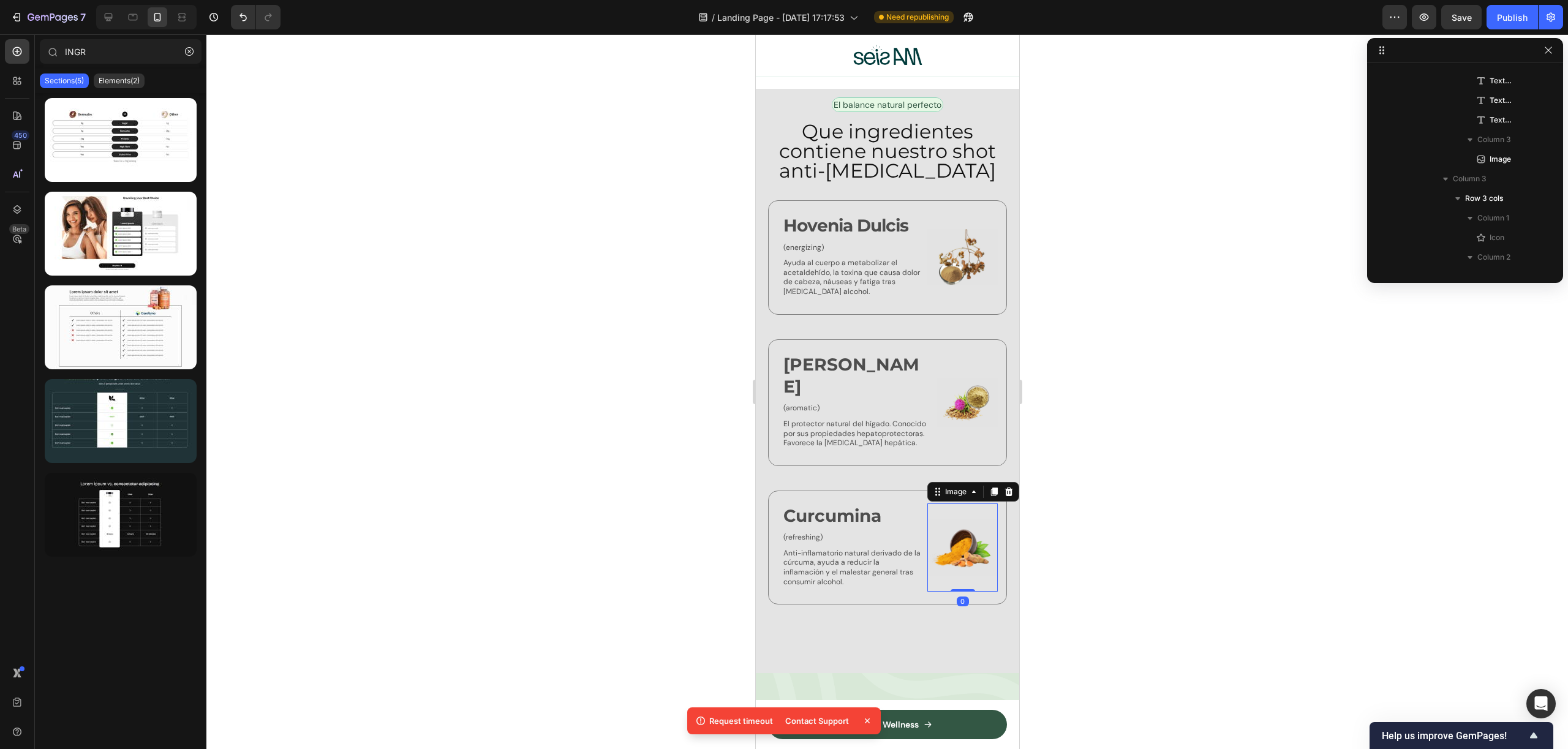
scroll to position [1701, 0]
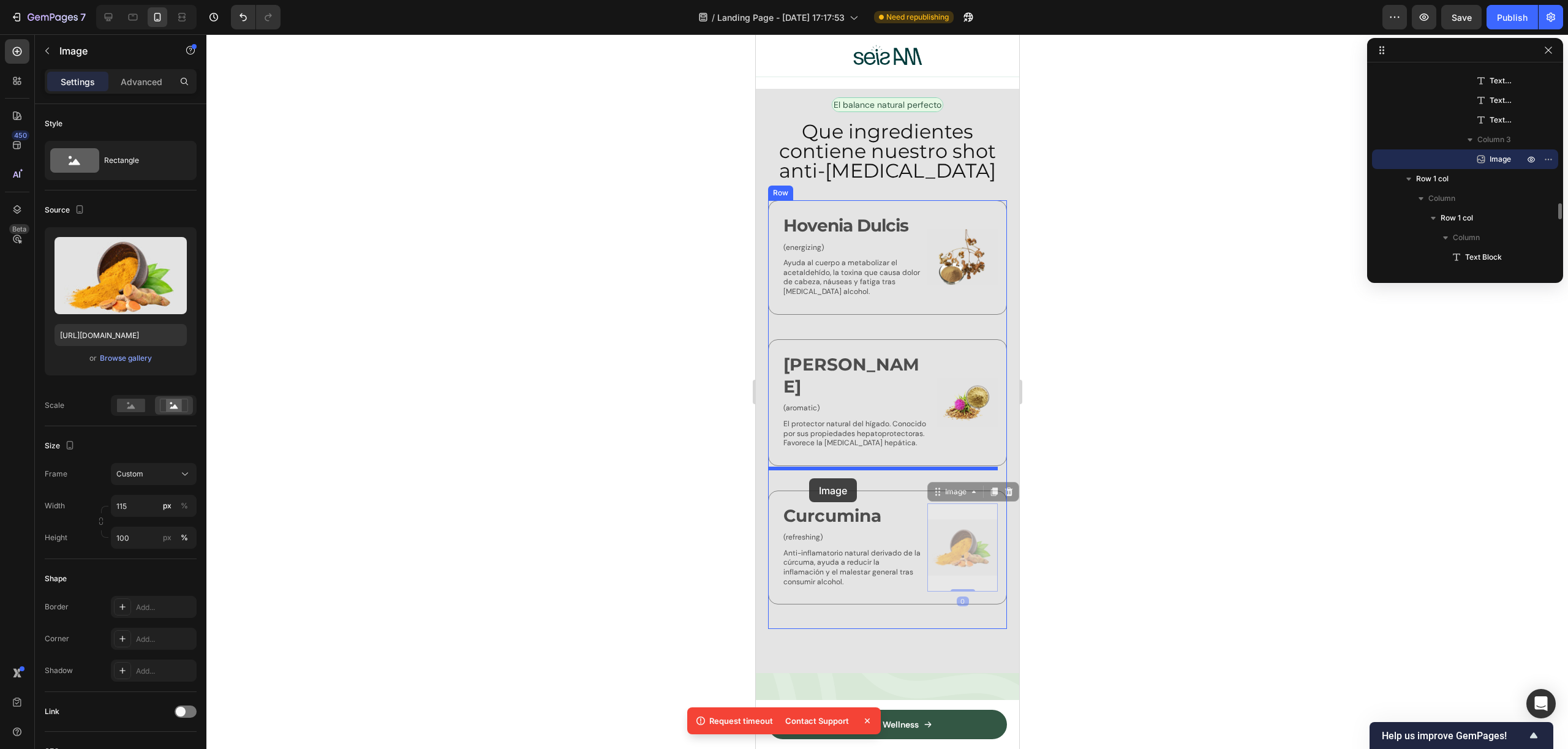
drag, startPoint x: 952, startPoint y: 516, endPoint x: 808, endPoint y: 478, distance: 148.9
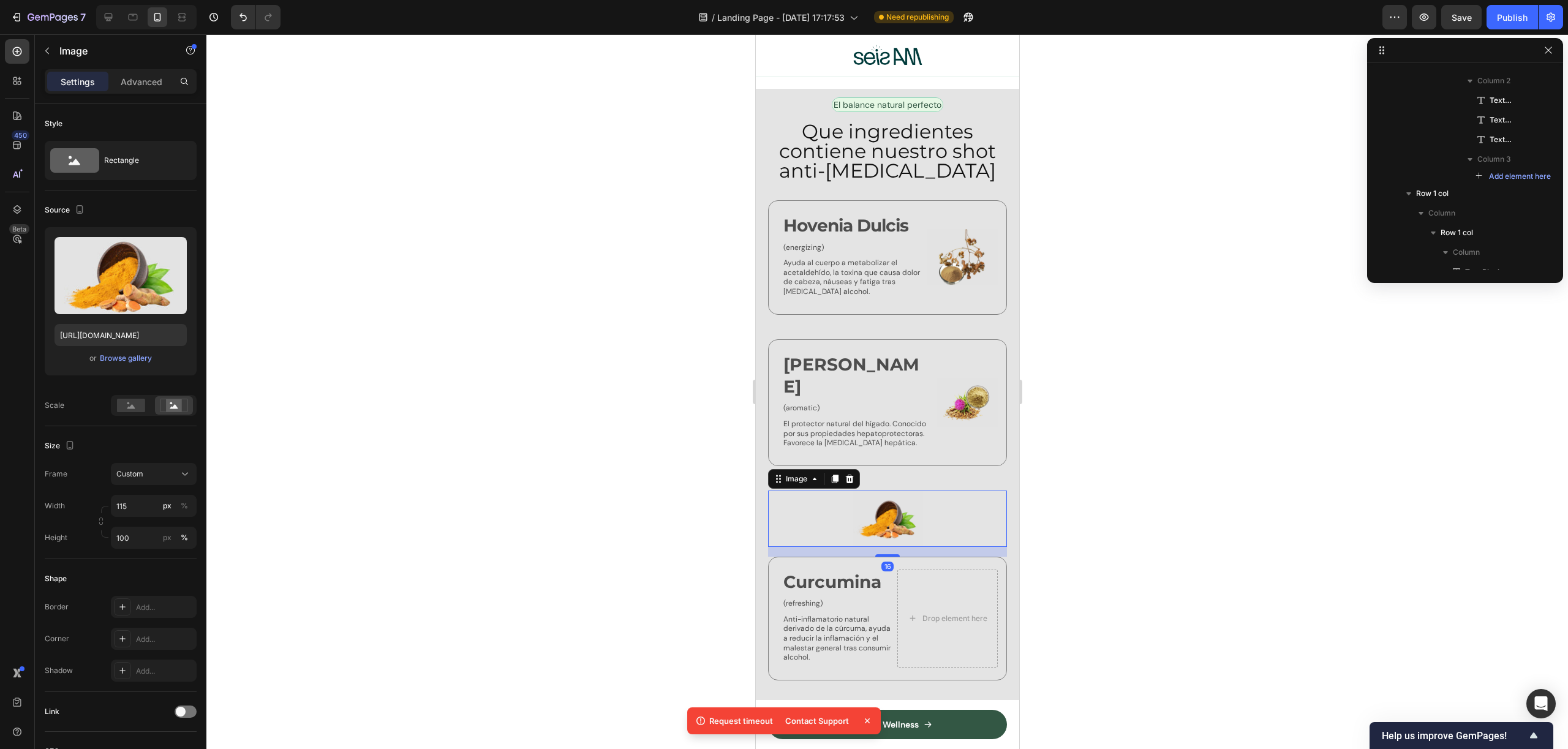
click at [1125, 502] on div at bounding box center [887, 390] width 1362 height 714
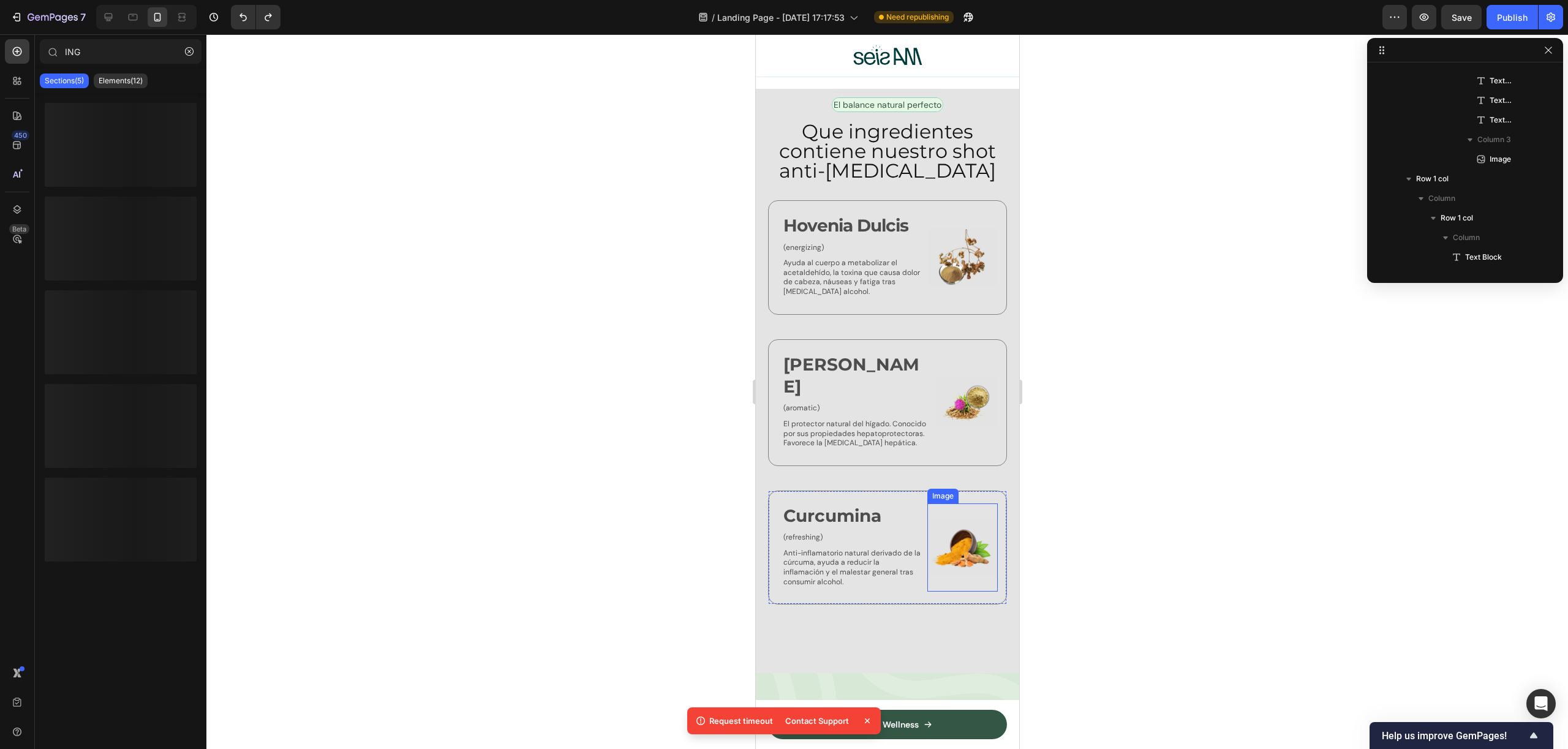
click at [961, 531] on img at bounding box center [962, 548] width 71 height 88
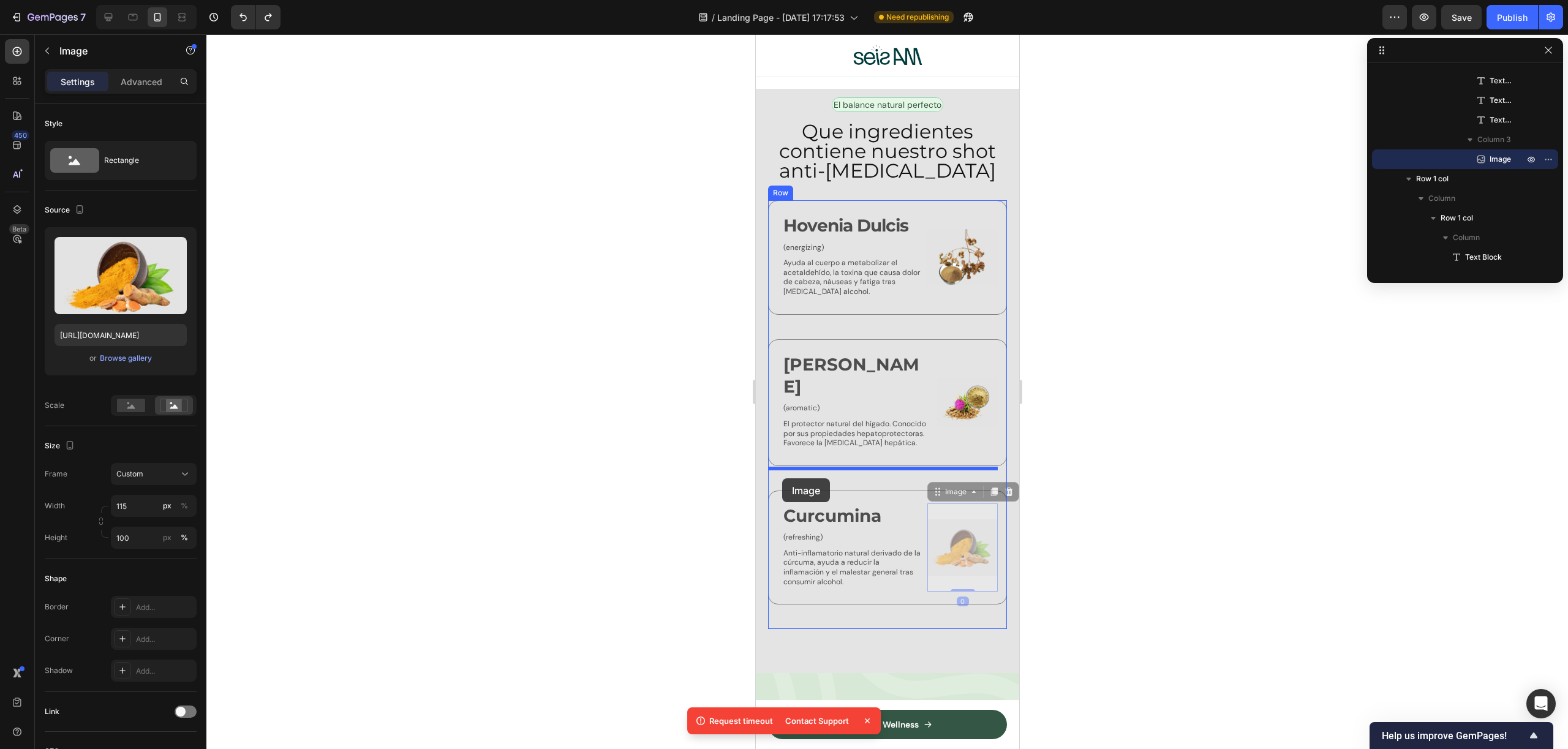
drag, startPoint x: 962, startPoint y: 532, endPoint x: 781, endPoint y: 478, distance: 188.9
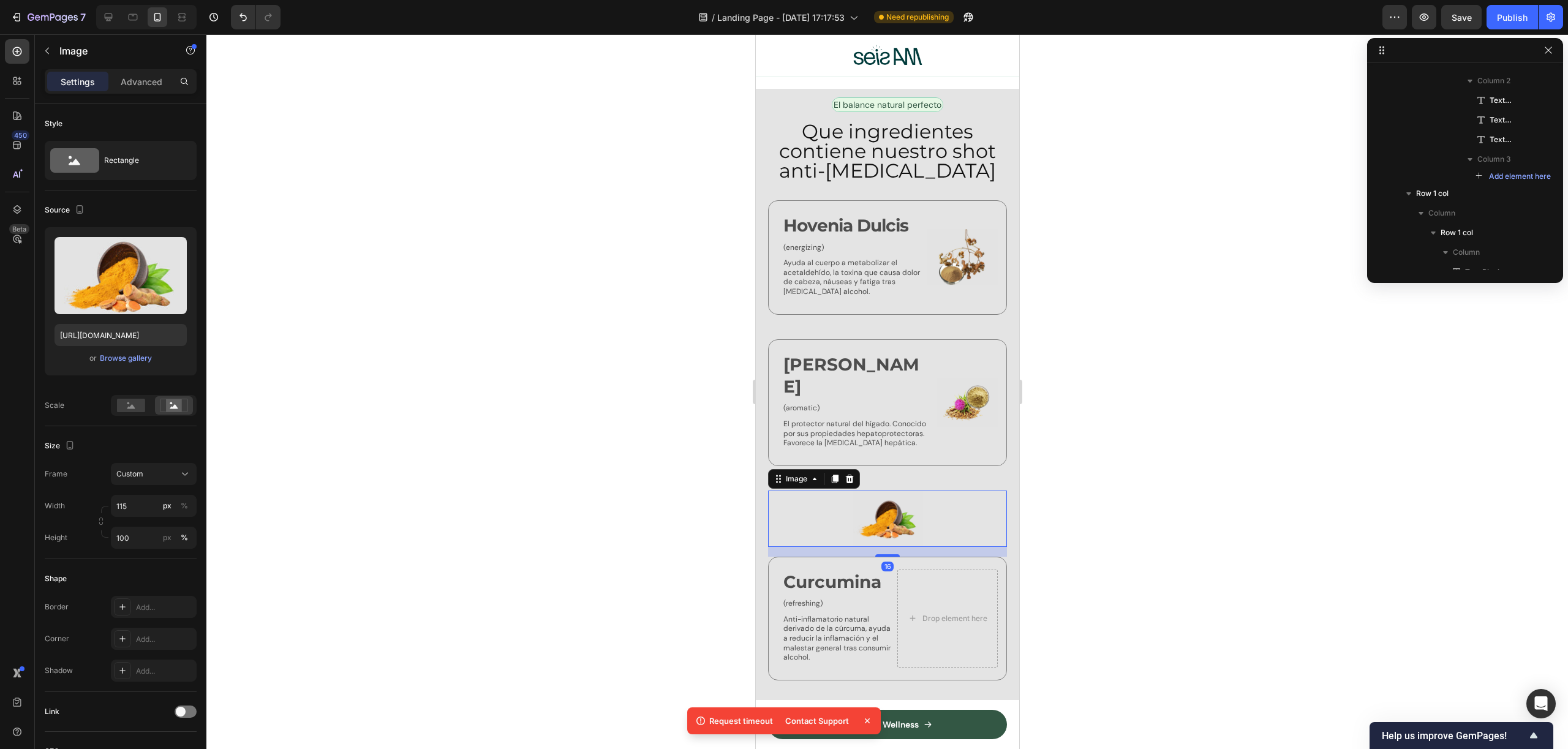
click at [1111, 511] on div at bounding box center [887, 390] width 1362 height 714
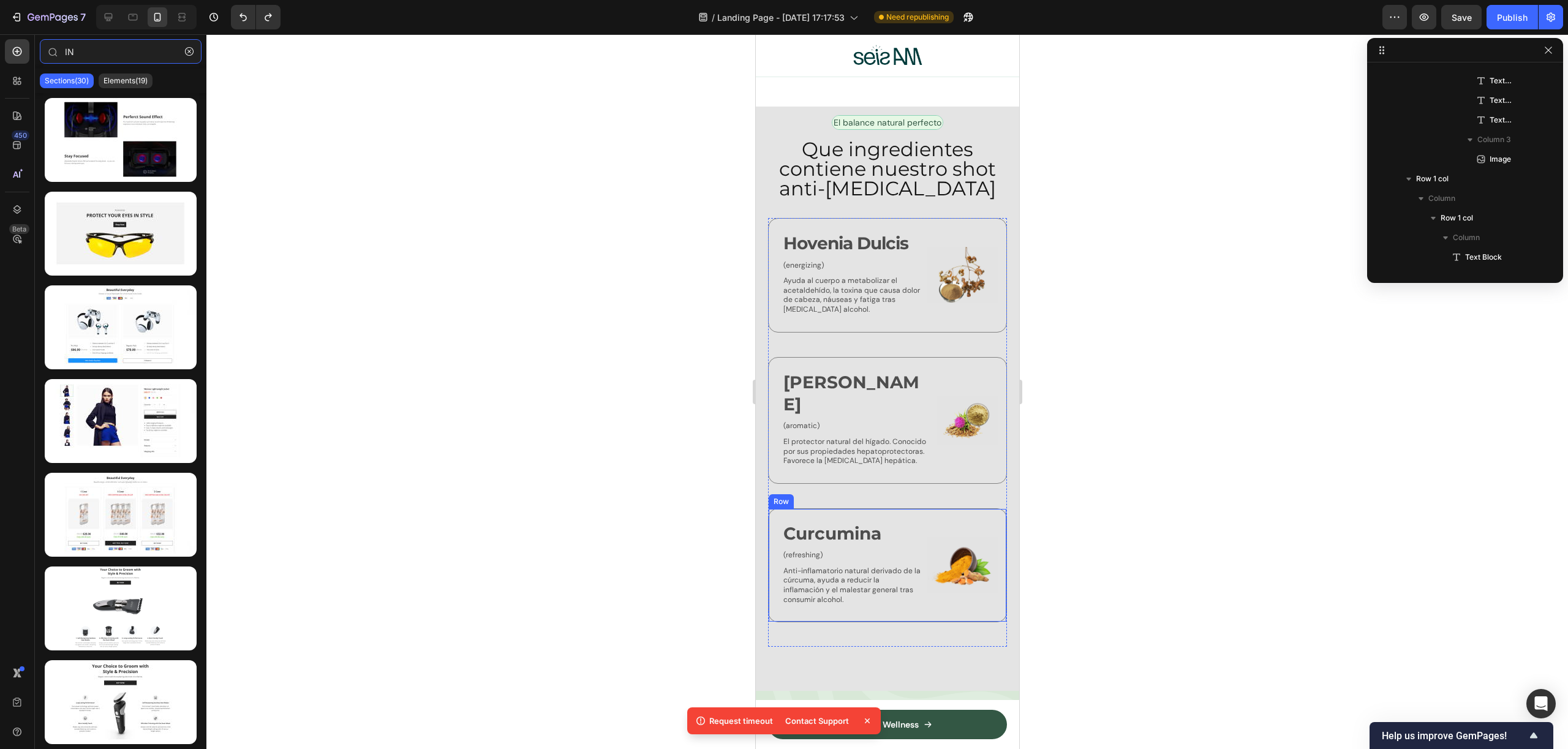
scroll to position [2745, 0]
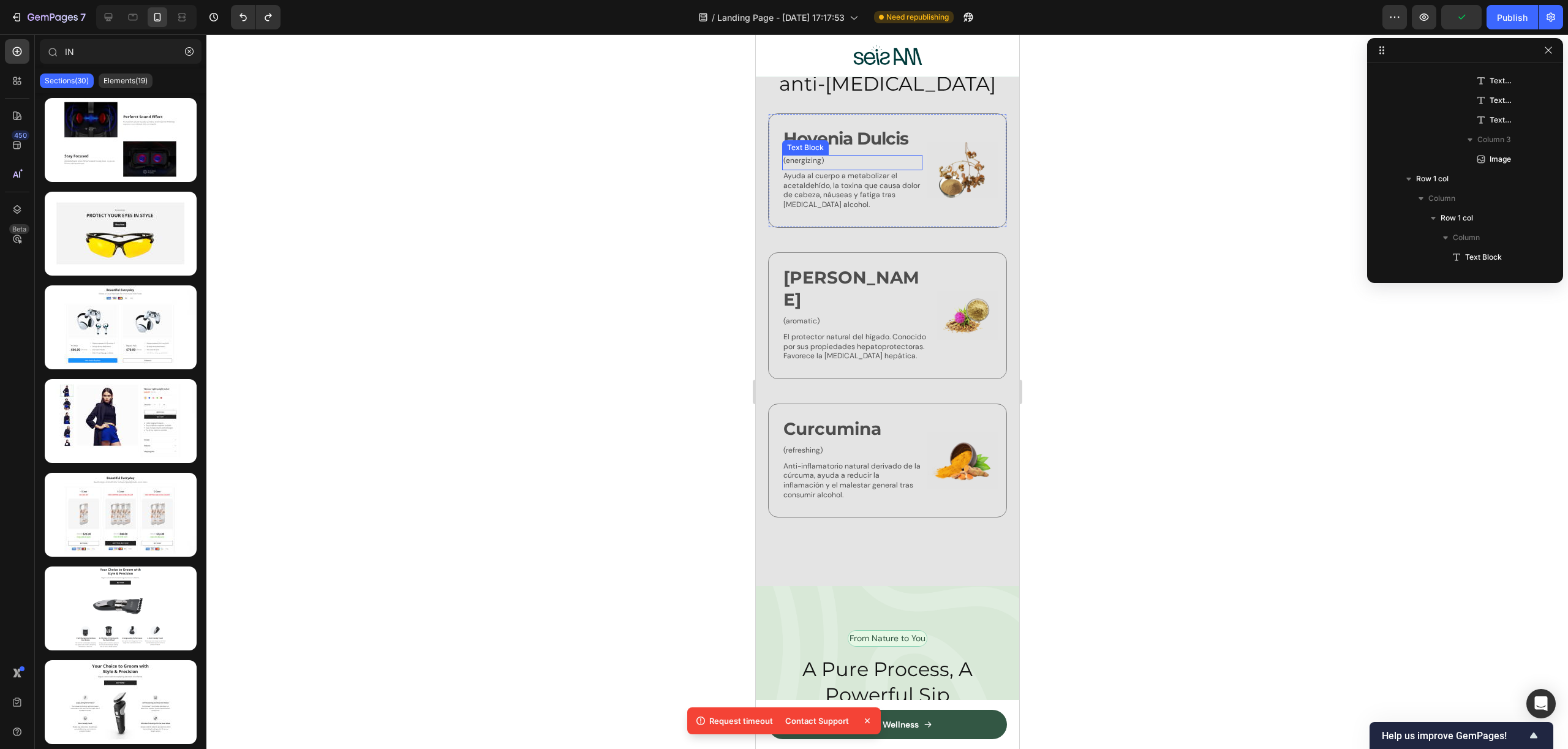
click at [812, 156] on p "(energizing)" at bounding box center [852, 161] width 137 height 9
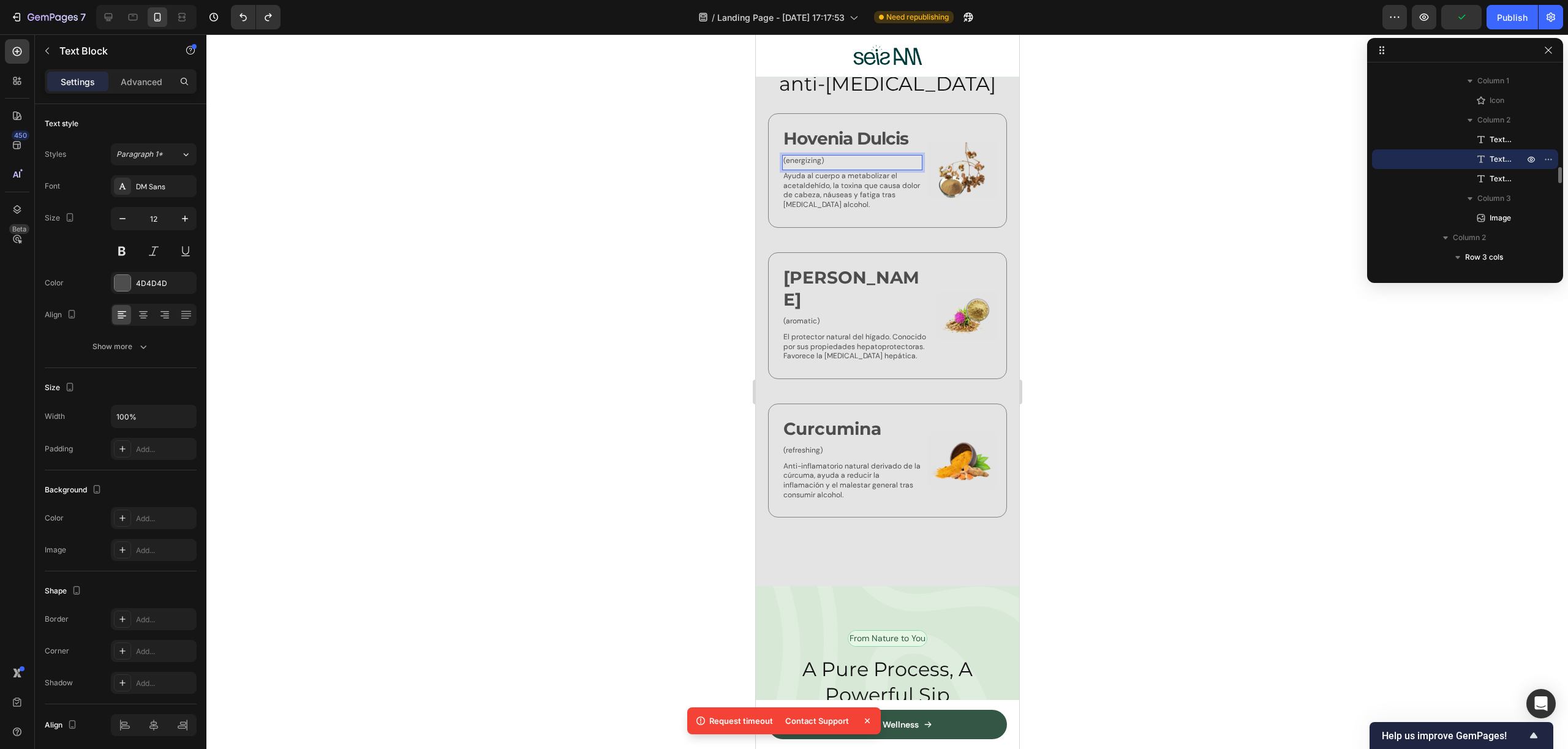
click at [812, 156] on p "(energizing)" at bounding box center [852, 161] width 137 height 9
drag, startPoint x: 820, startPoint y: 148, endPoint x: 787, endPoint y: 153, distance: 33.4
click at [787, 156] on p "(energizing)" at bounding box center [852, 161] width 137 height 9
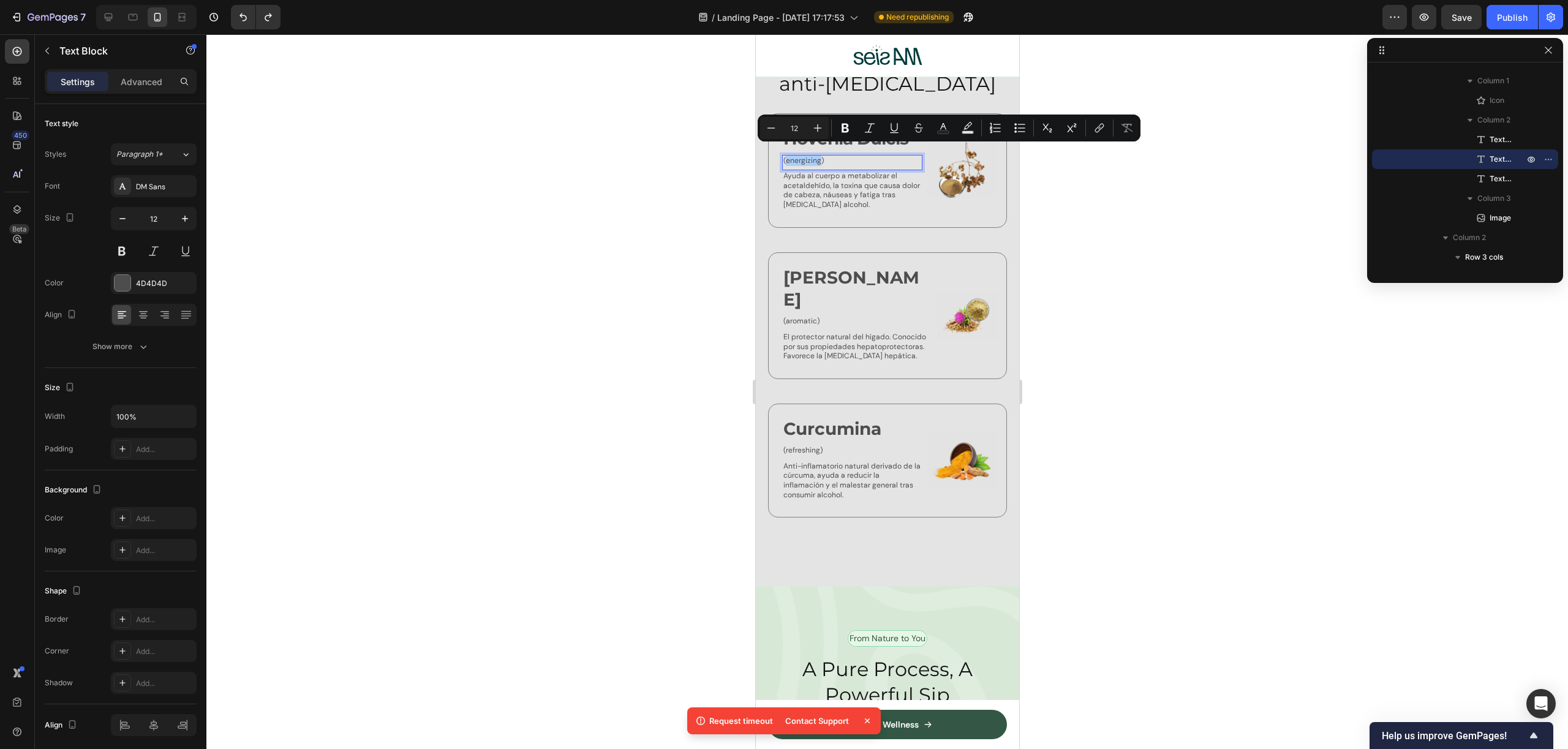
click at [448, 228] on div at bounding box center [887, 390] width 1362 height 714
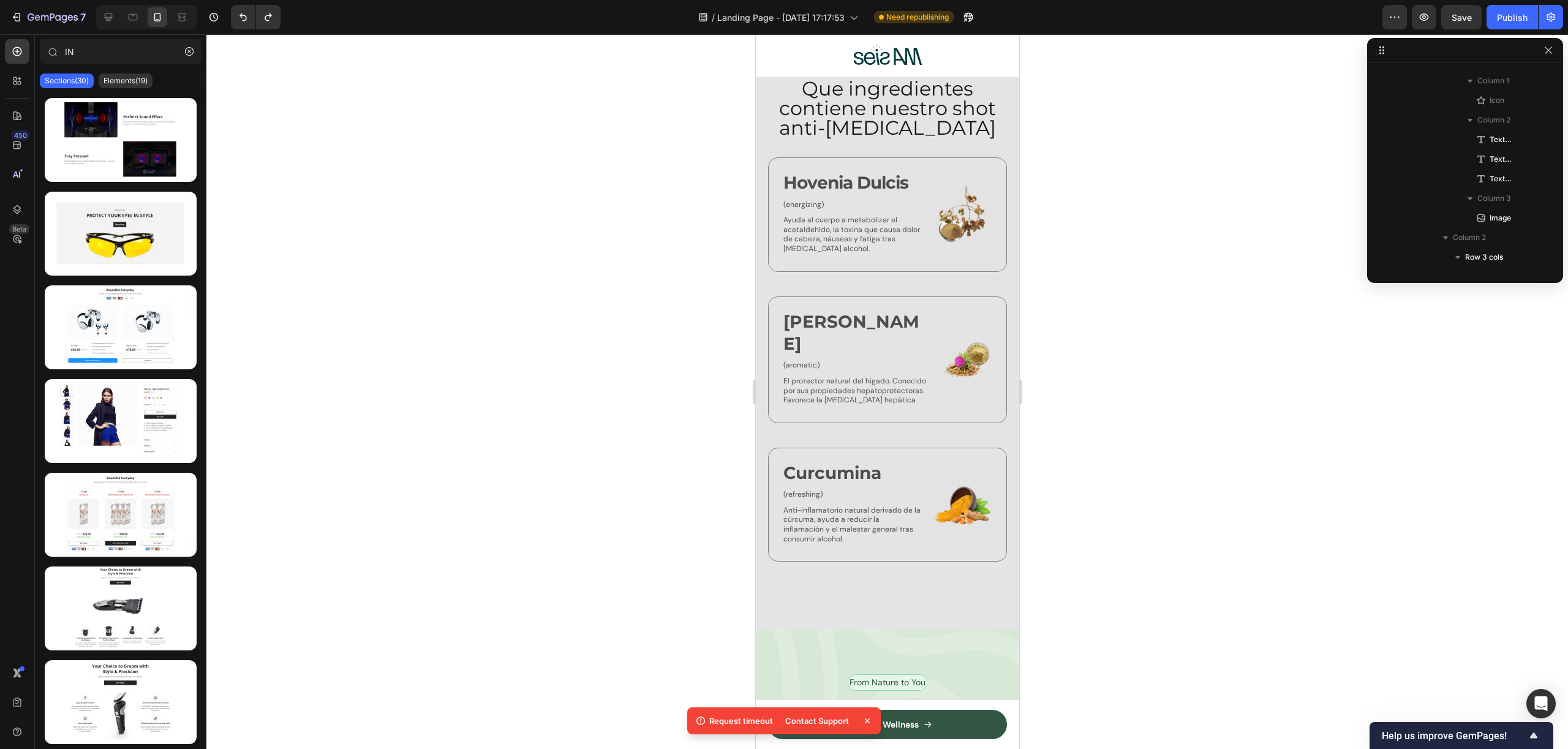
scroll to position [2586, 0]
click at [813, 203] on div "Text Block" at bounding box center [806, 209] width 41 height 11
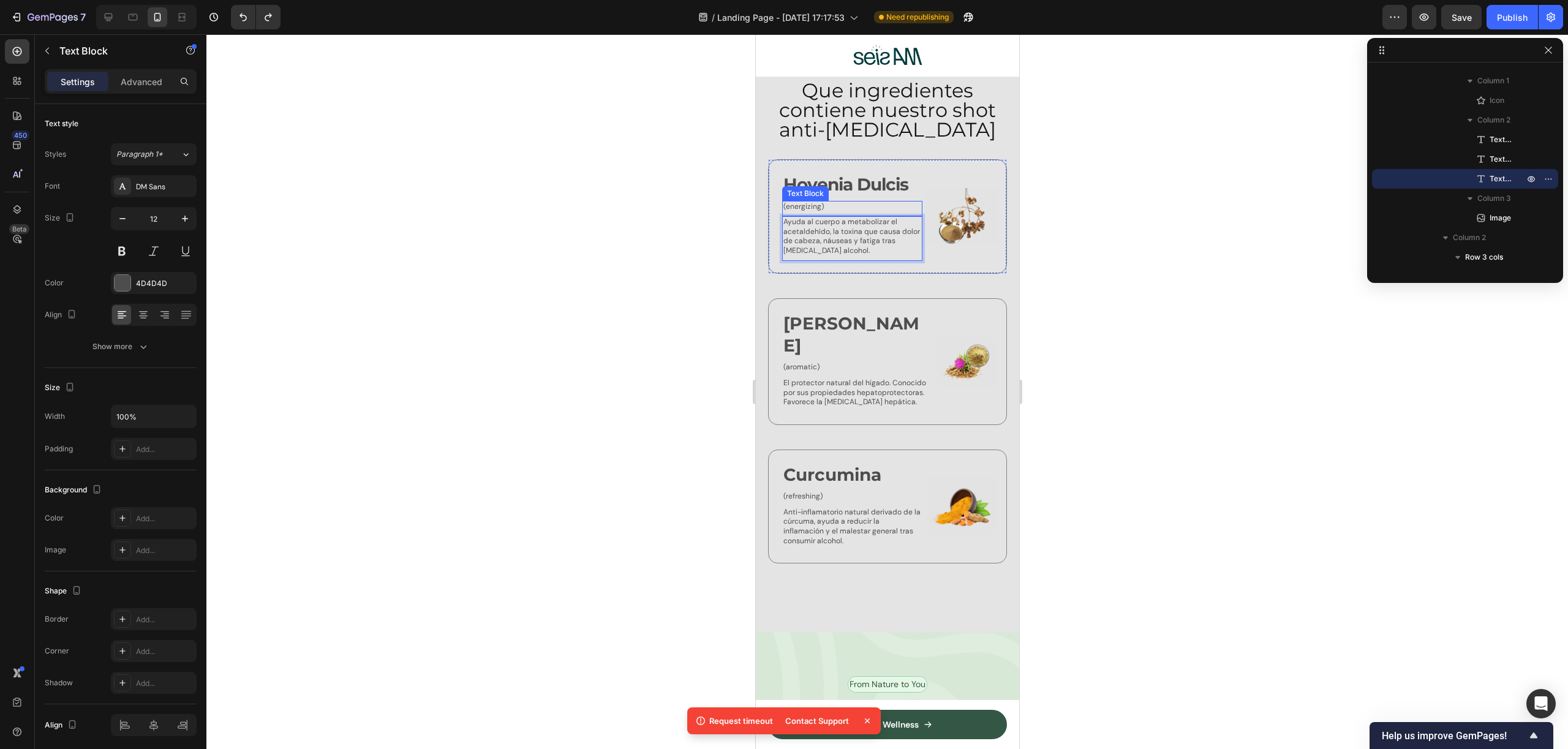
click at [820, 191] on div "Hovenia Dulcis Text Block (energizing) Text Block Ayuda al cuerpo a metabolizar…" at bounding box center [851, 216] width 140 height 88
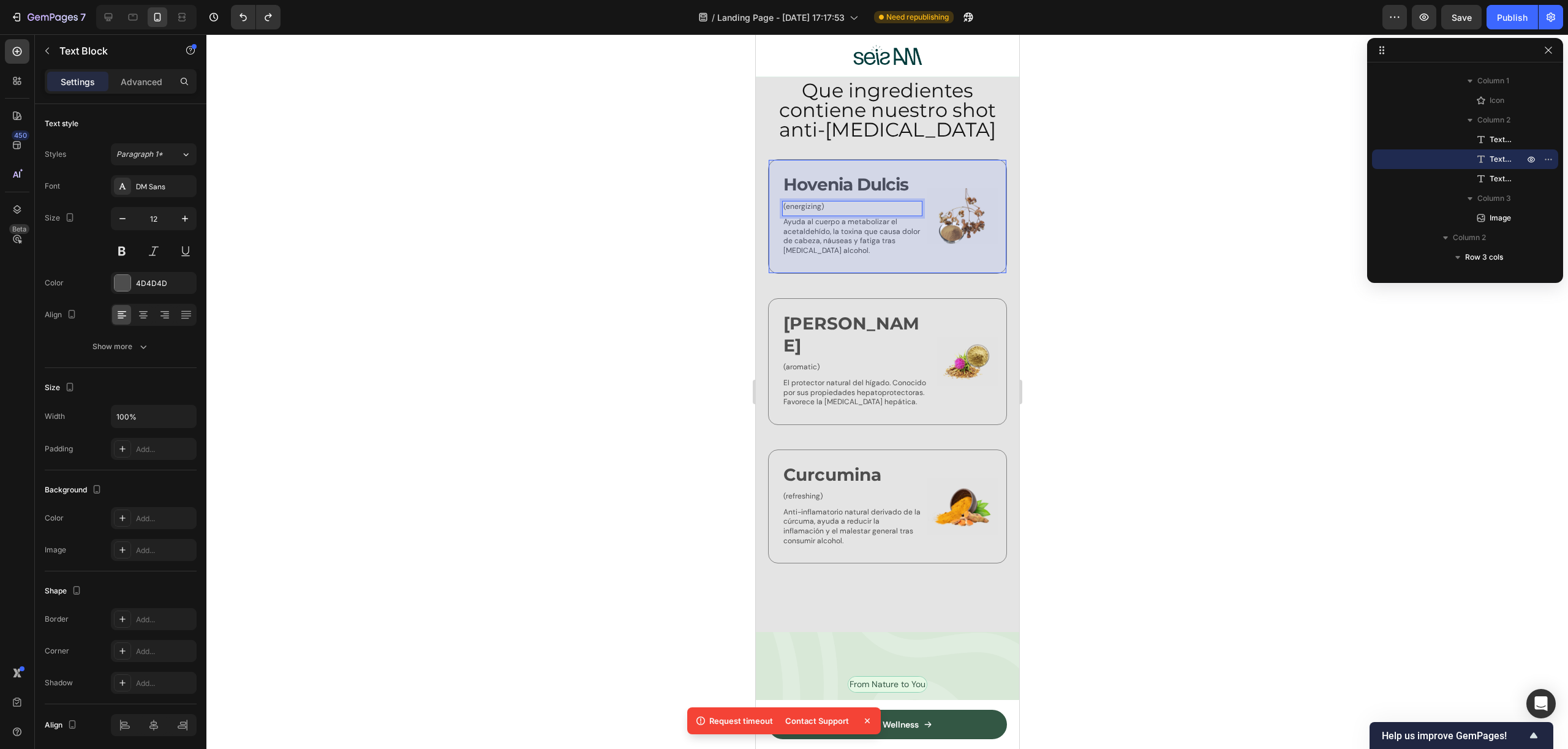
click at [824, 200] on div "(energizing)" at bounding box center [851, 206] width 140 height 12
click at [1061, 247] on div at bounding box center [887, 390] width 1362 height 714
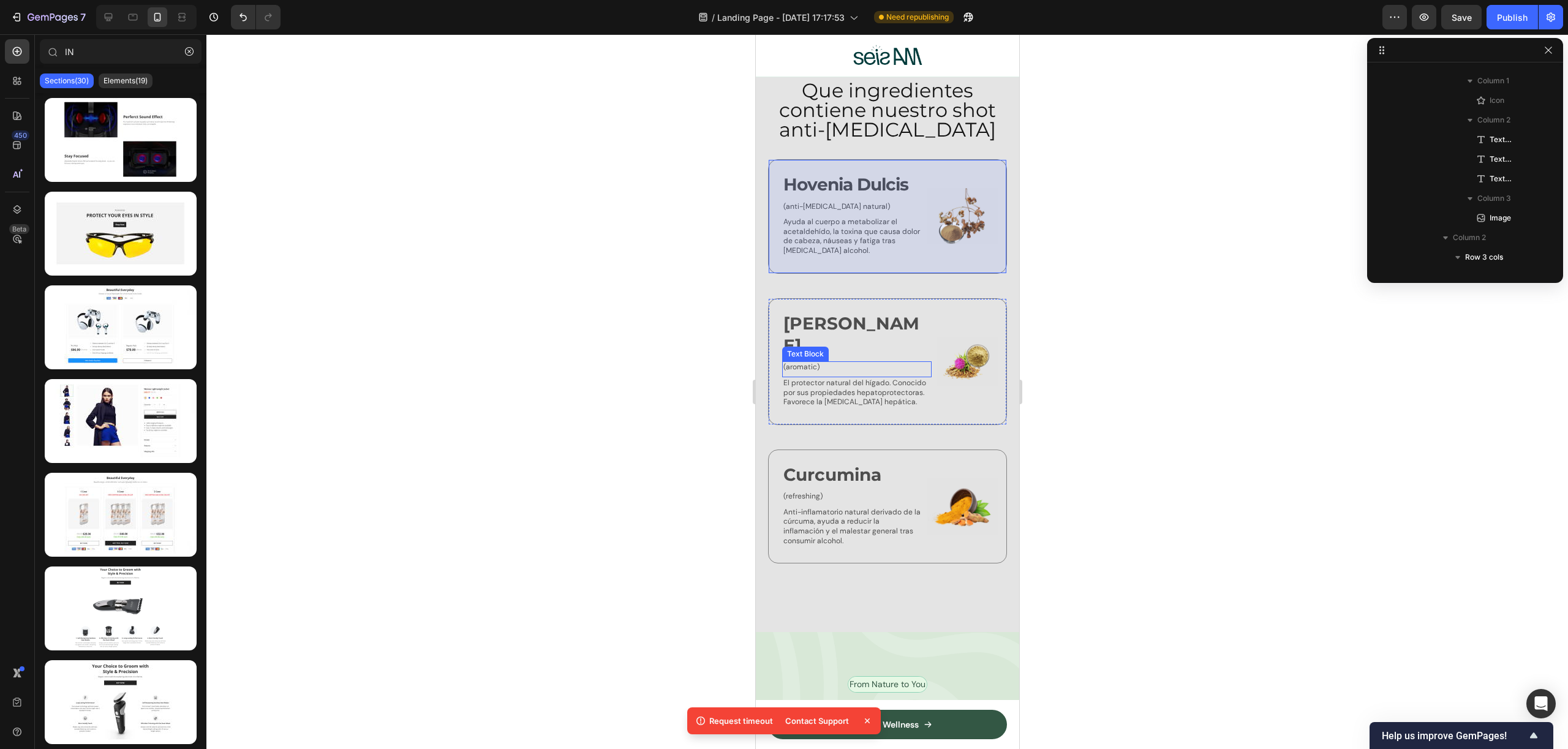
click at [804, 362] on p "(aromatic)" at bounding box center [856, 367] width 147 height 9
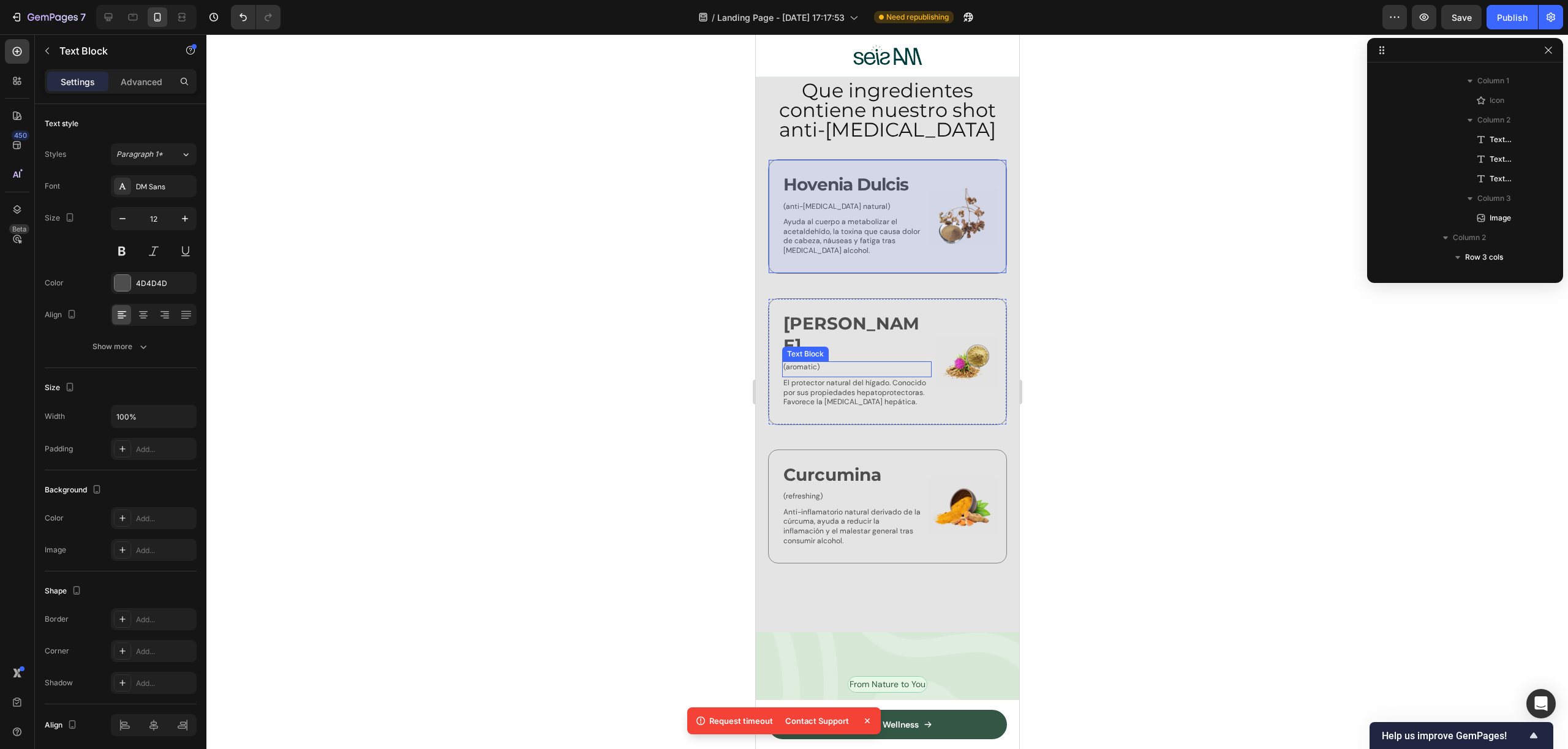
scroll to position [1446, 0]
click at [804, 362] on p "(aromatic)" at bounding box center [856, 367] width 147 height 9
click at [1066, 364] on div at bounding box center [887, 390] width 1362 height 714
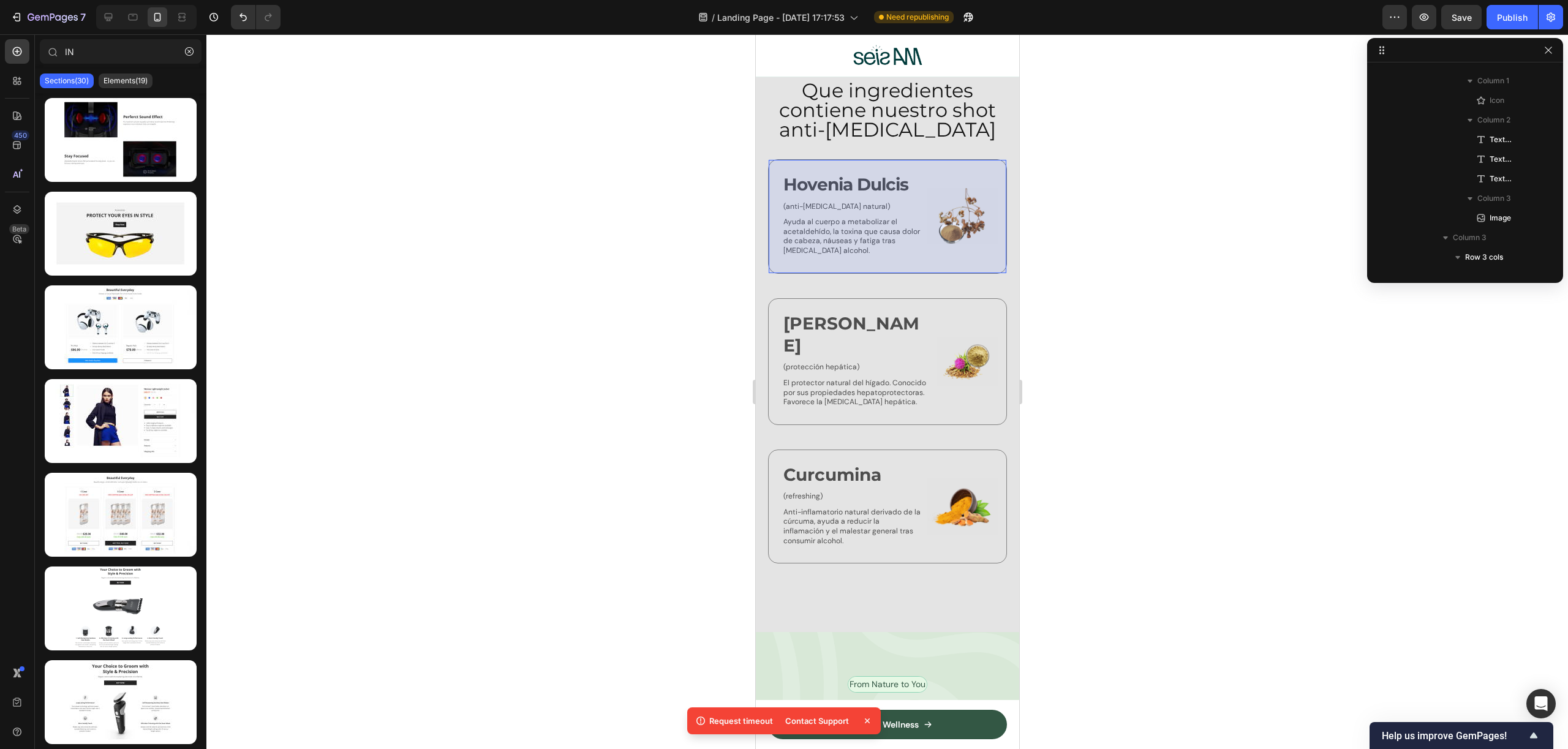
click at [807, 469] on div "Curcumina Text Block" at bounding box center [851, 476] width 140 height 28
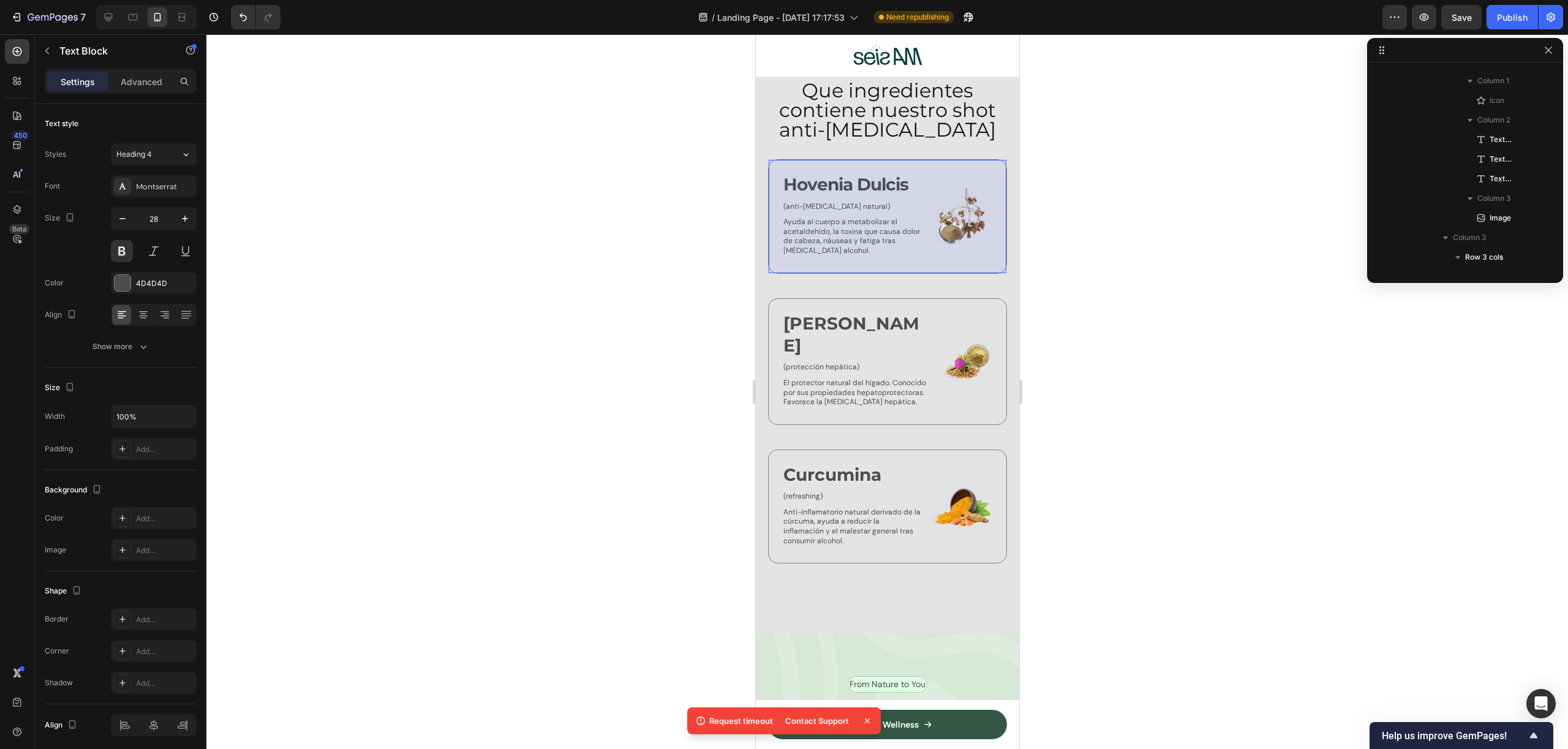
scroll to position [1622, 0]
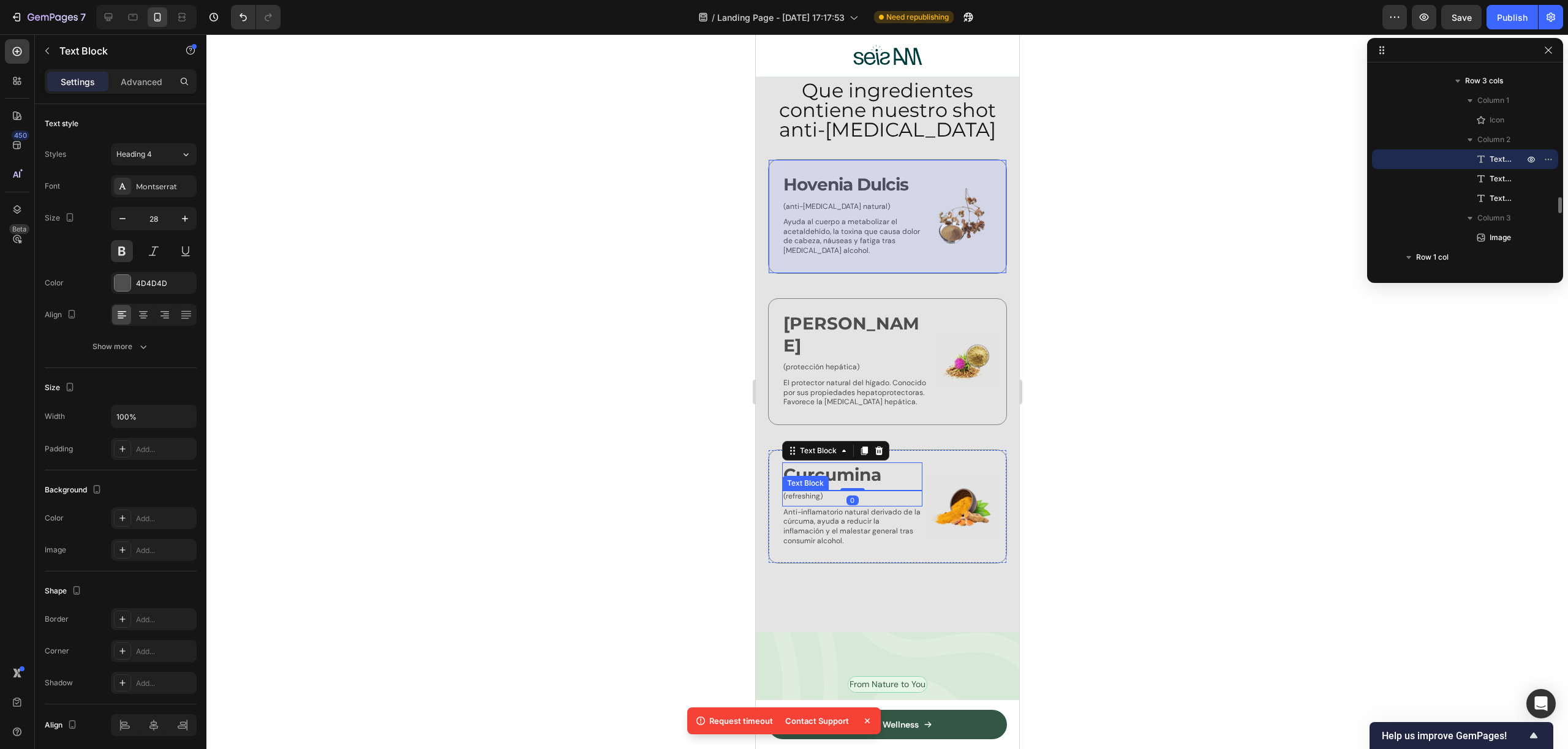
click at [809, 492] on p "(refreshing)" at bounding box center [852, 497] width 137 height 9
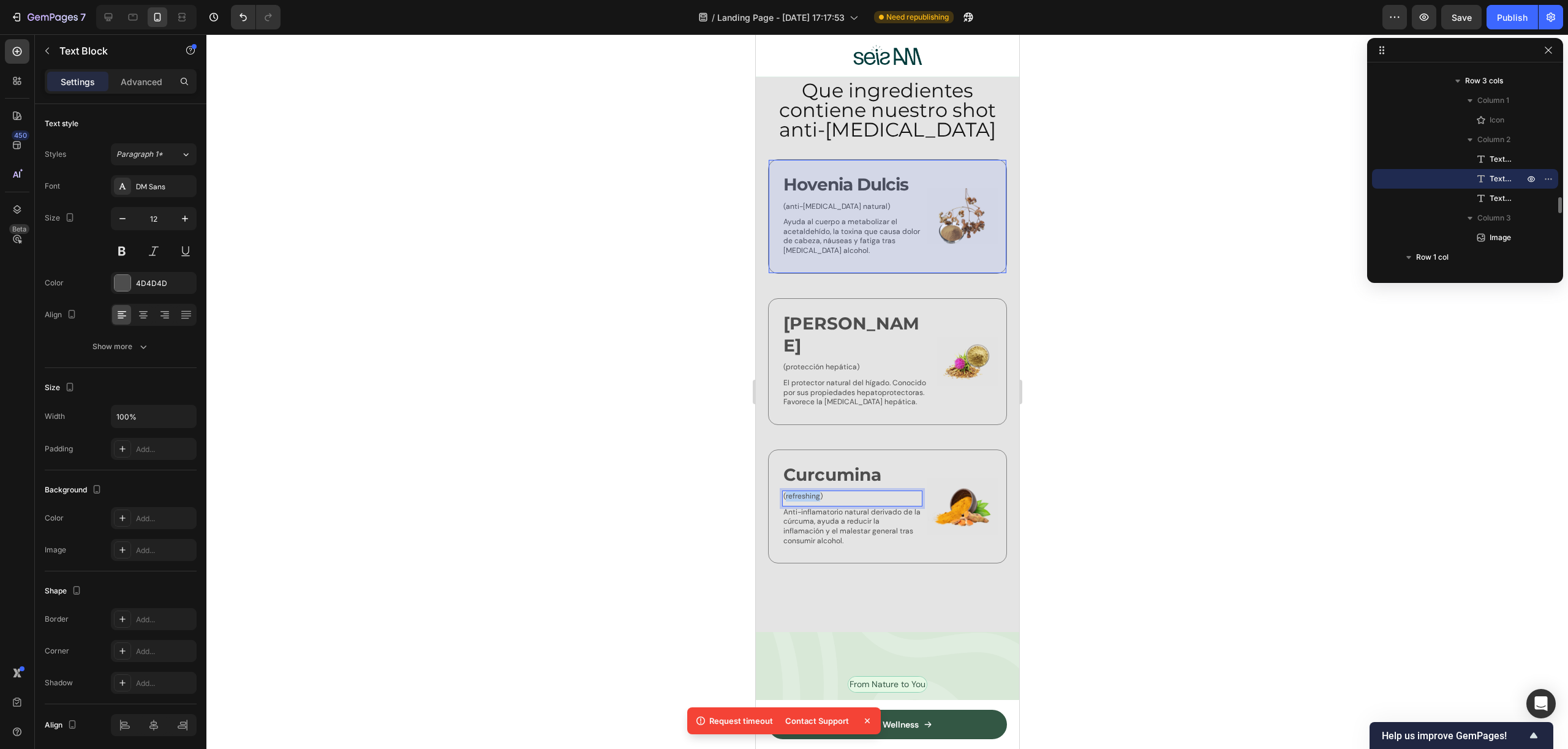
click at [809, 492] on p "(refreshing)" at bounding box center [852, 497] width 137 height 9
click at [1135, 486] on div at bounding box center [887, 390] width 1362 height 714
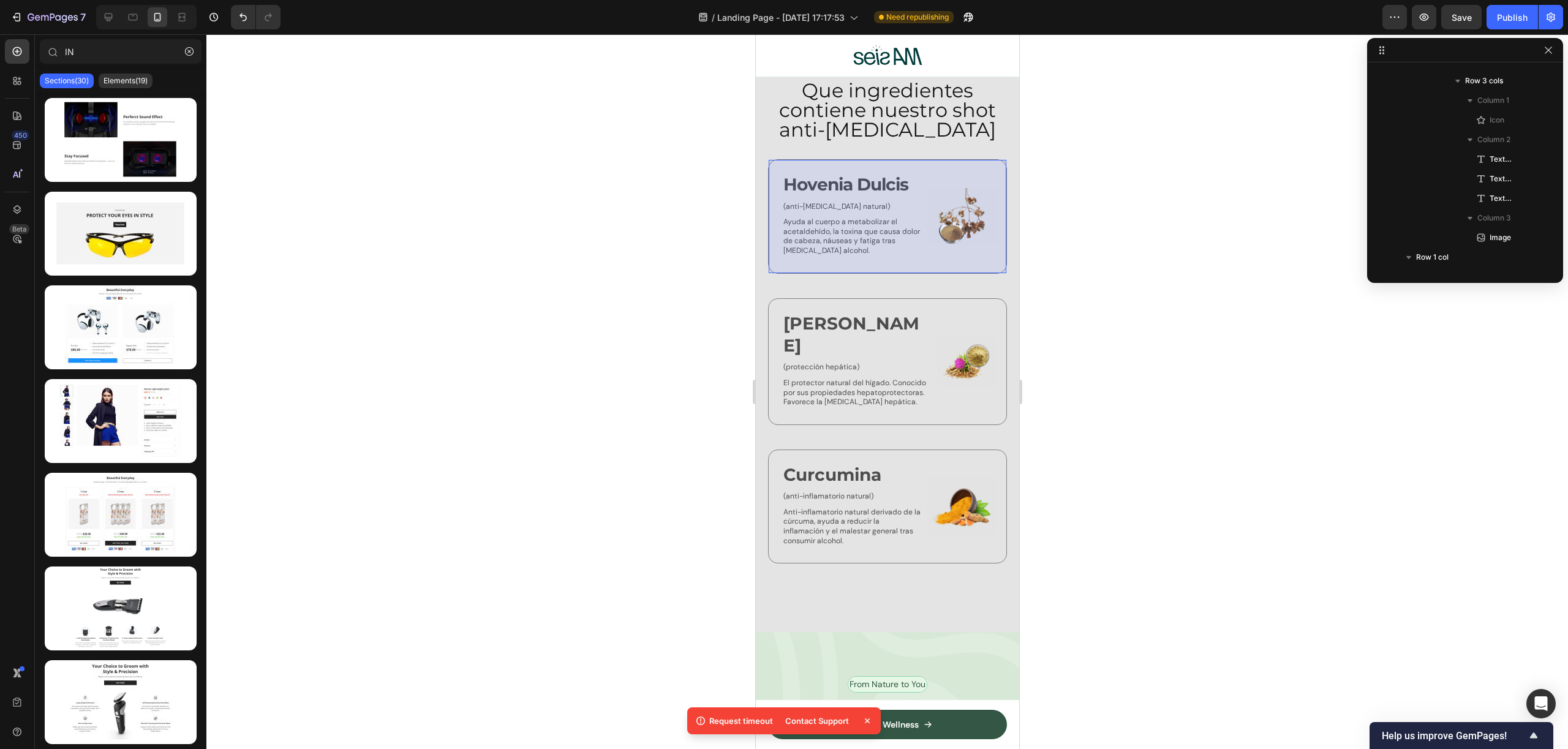
click at [1139, 292] on div at bounding box center [887, 390] width 1362 height 714
type input "I"
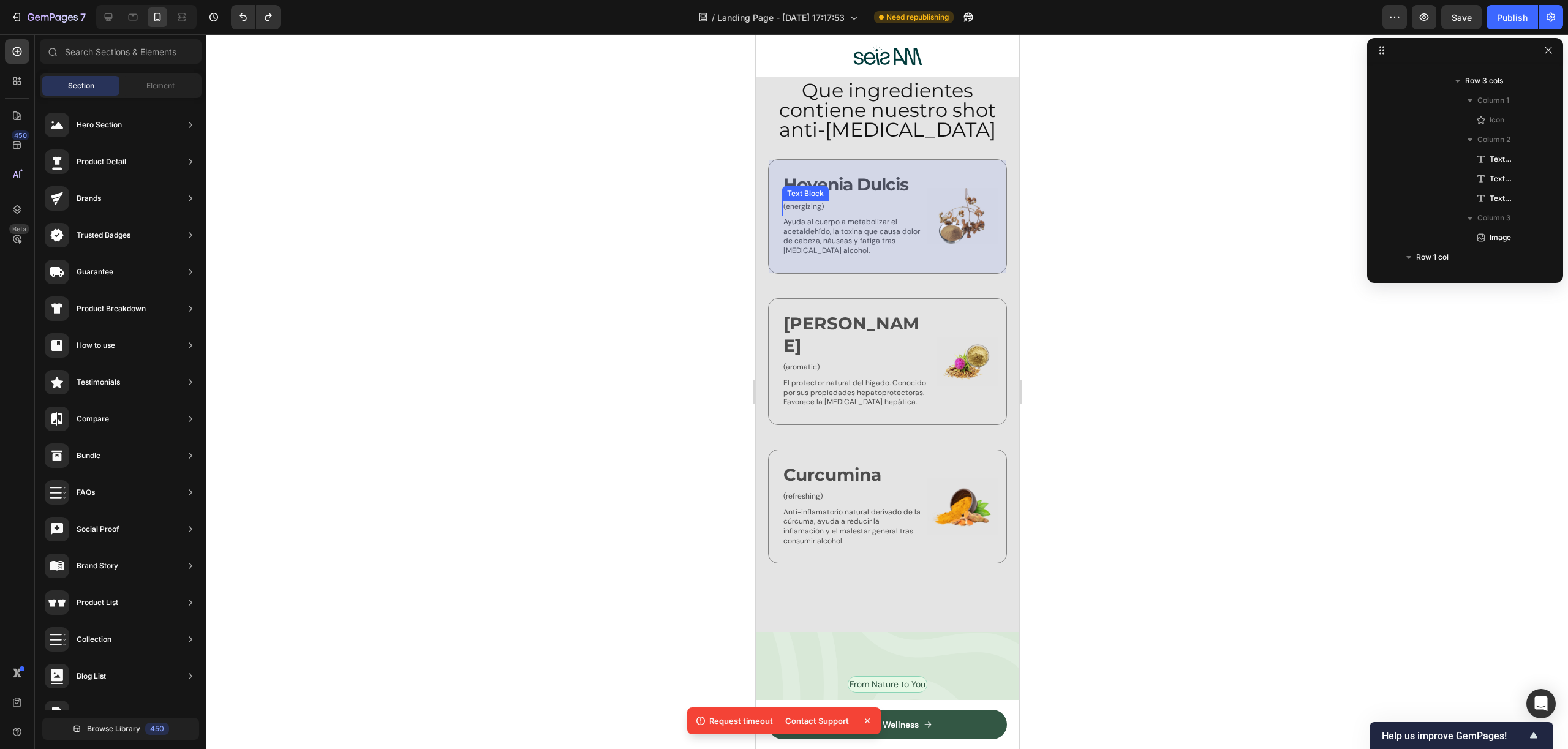
click at [808, 202] on p "(energizing)" at bounding box center [852, 207] width 137 height 9
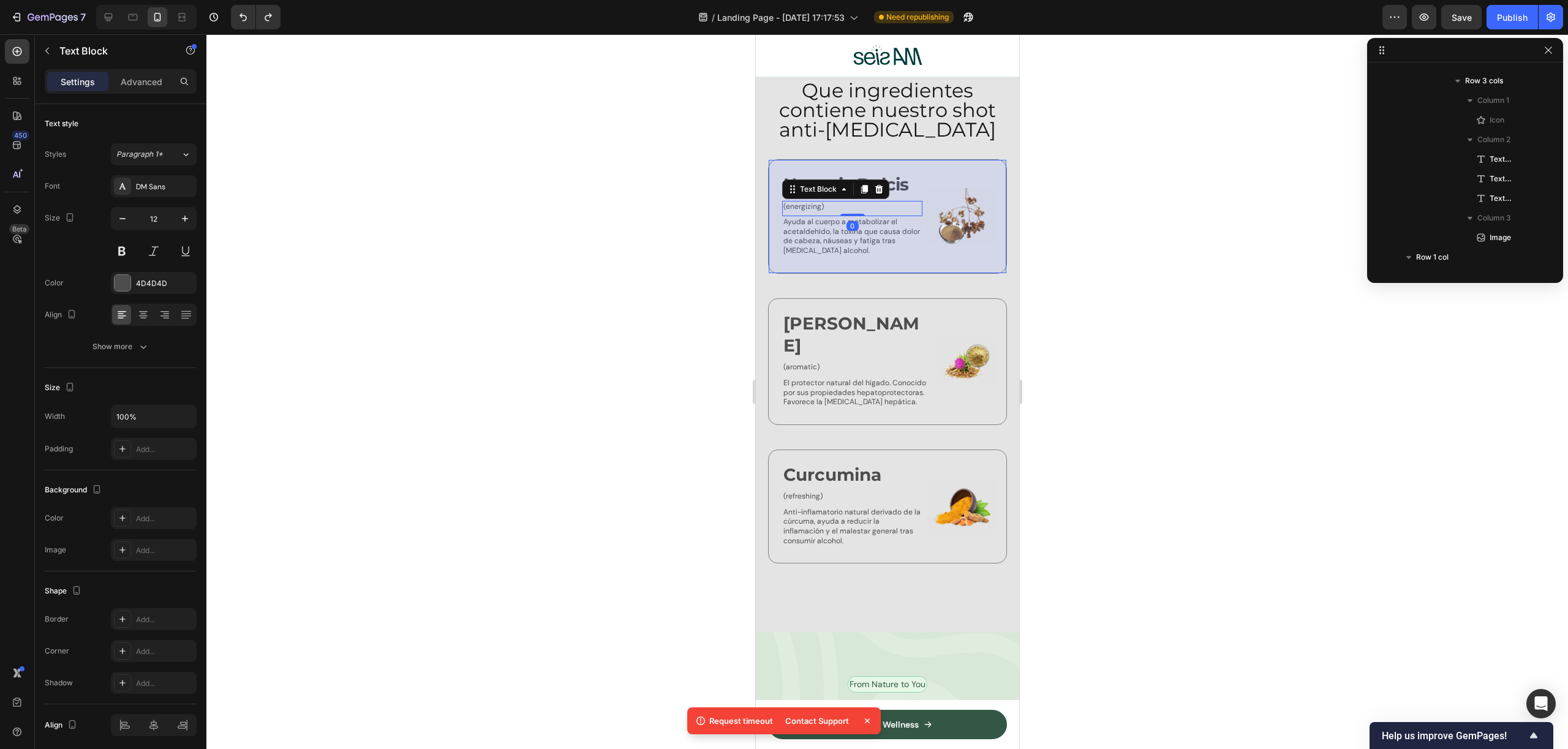
scroll to position [1251, 0]
click at [808, 202] on p "(energizing)" at bounding box center [852, 207] width 137 height 9
click at [816, 202] on p "(anti-inflamatorio natural)" at bounding box center [852, 207] width 137 height 9
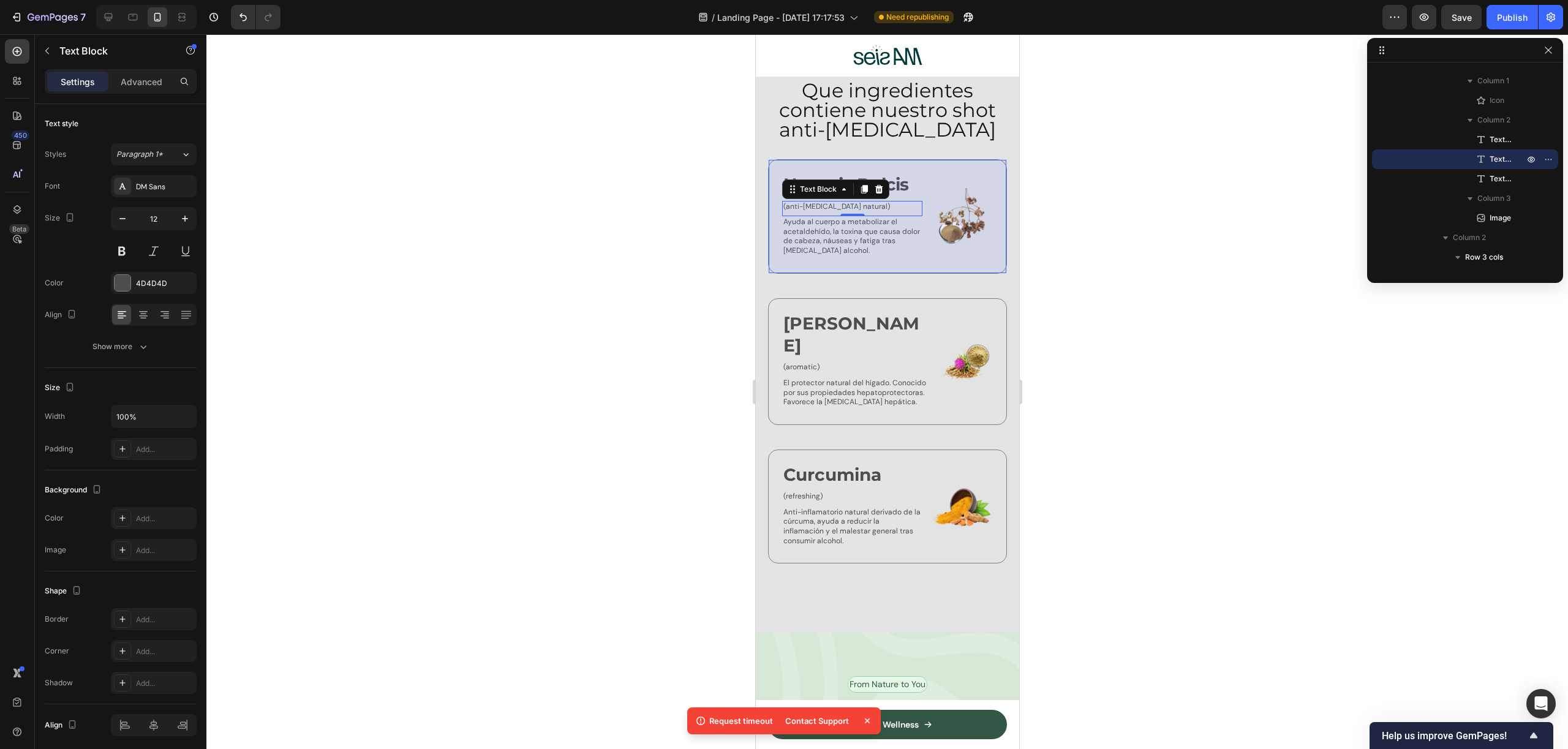
click at [801, 362] on p "(aromatic)" at bounding box center [856, 367] width 147 height 9
click at [824, 492] on p "(refreshing)" at bounding box center [852, 497] width 137 height 9
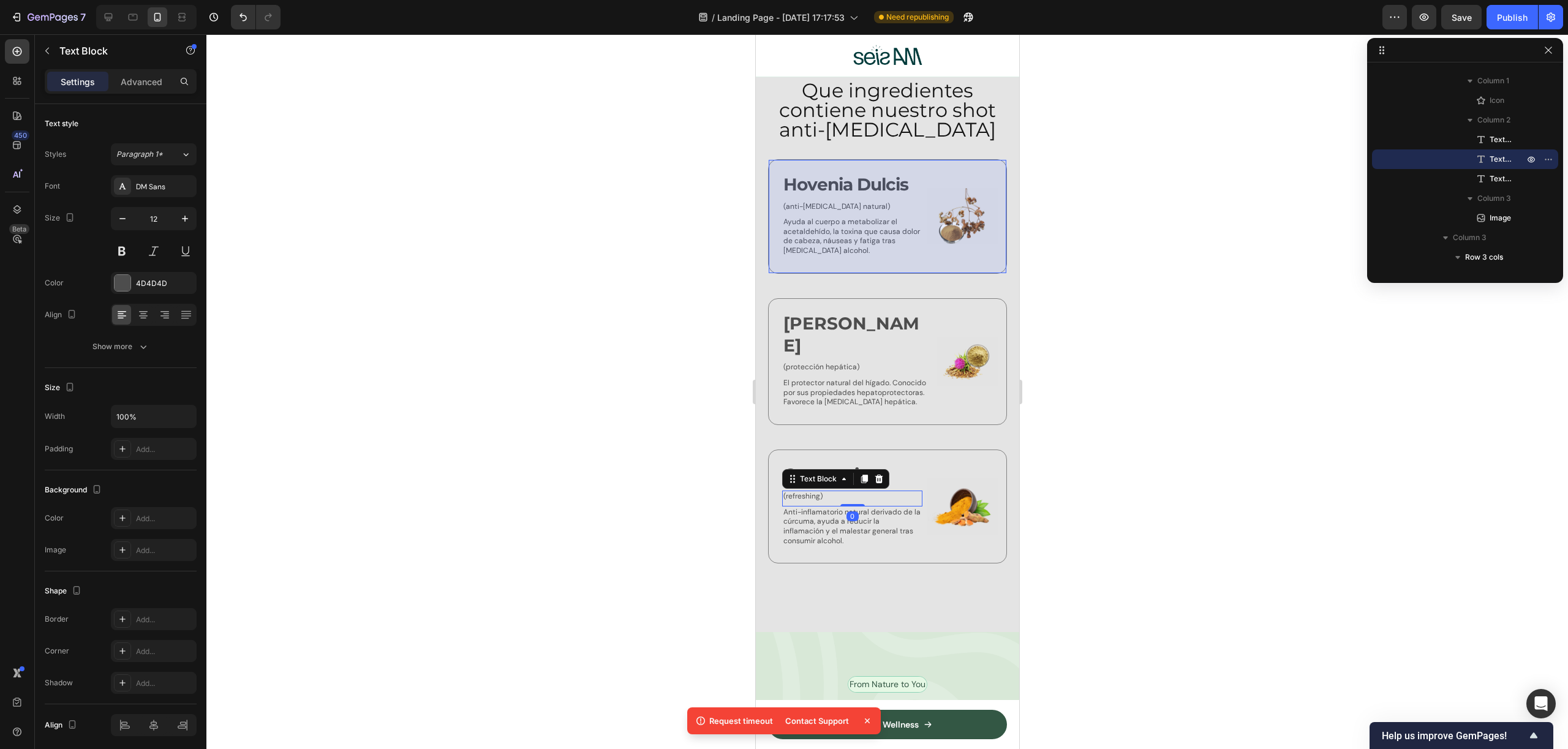
scroll to position [1642, 0]
click at [824, 492] on p "(refreshing)" at bounding box center [852, 497] width 137 height 9
click at [1032, 502] on div at bounding box center [887, 390] width 1362 height 714
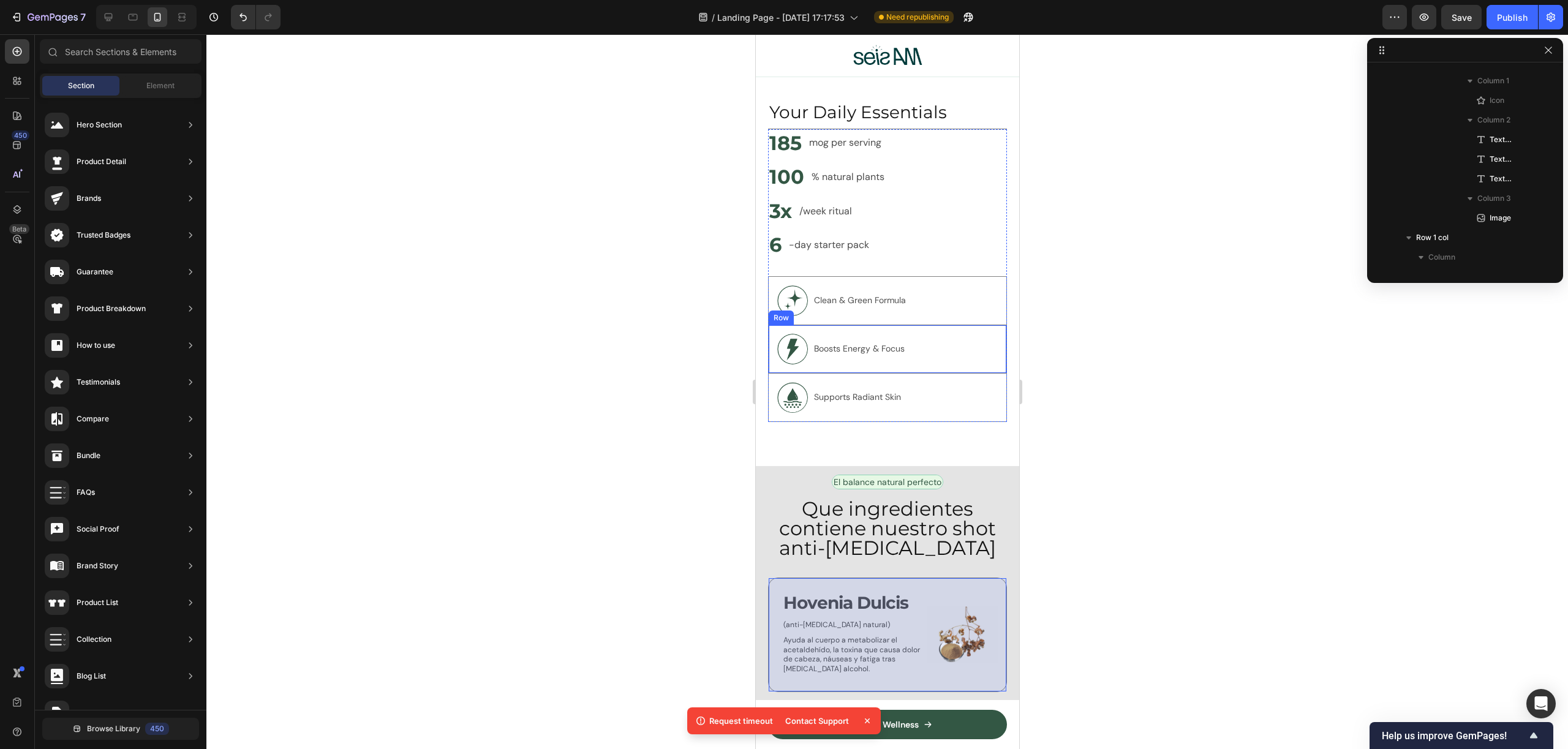
scroll to position [2157, 0]
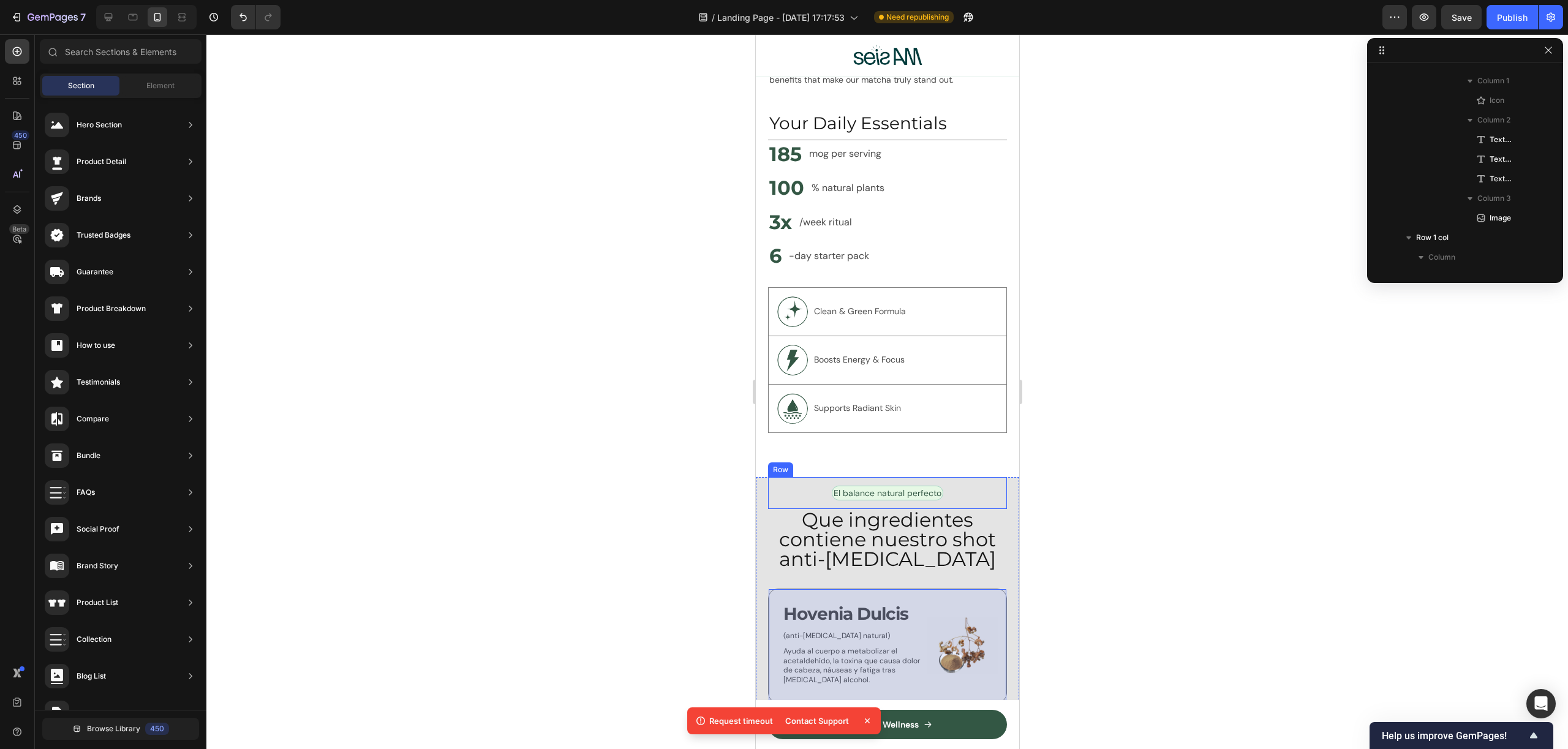
click at [983, 477] on div "El balance natural perfecto Text Block Row" at bounding box center [887, 493] width 239 height 32
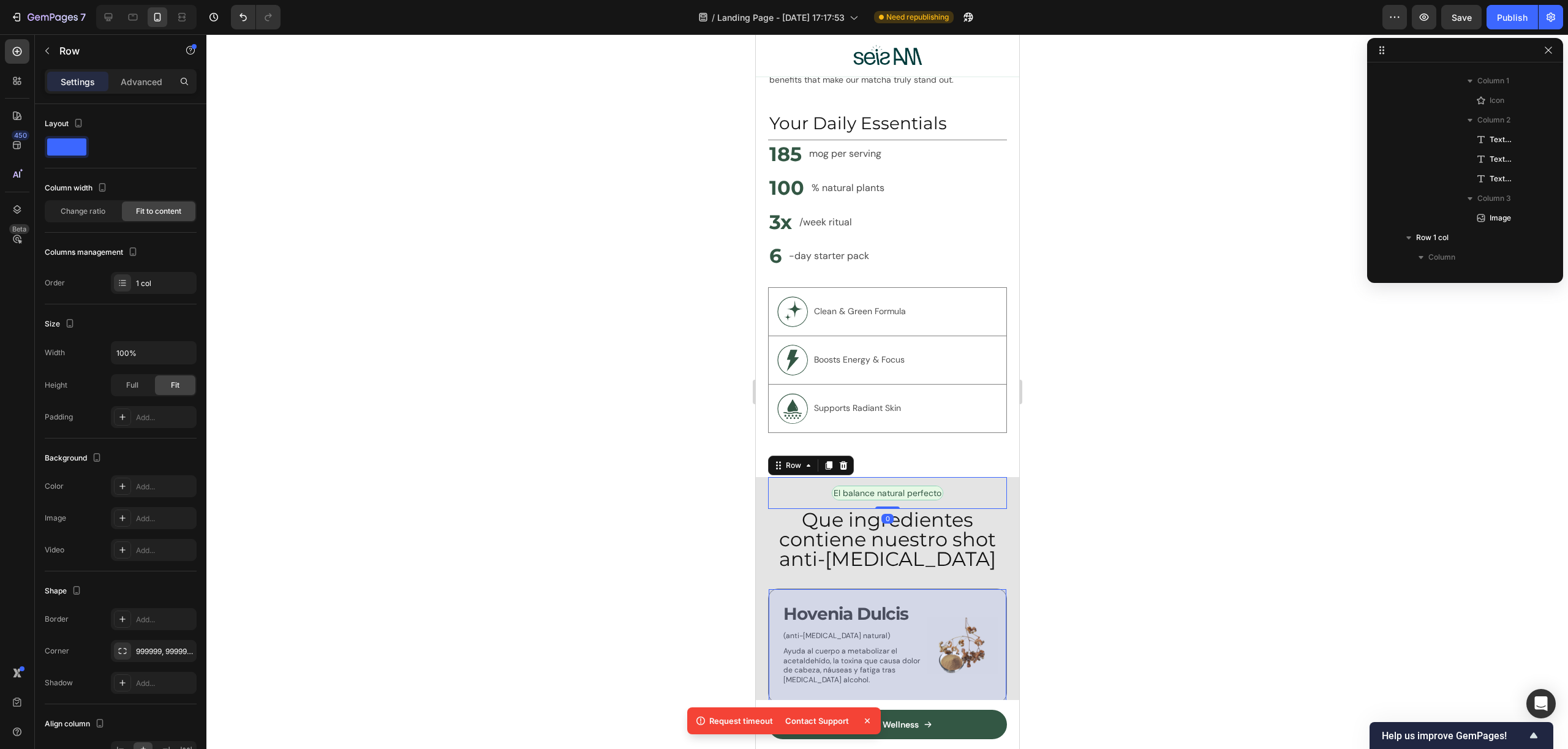
scroll to position [1035, 0]
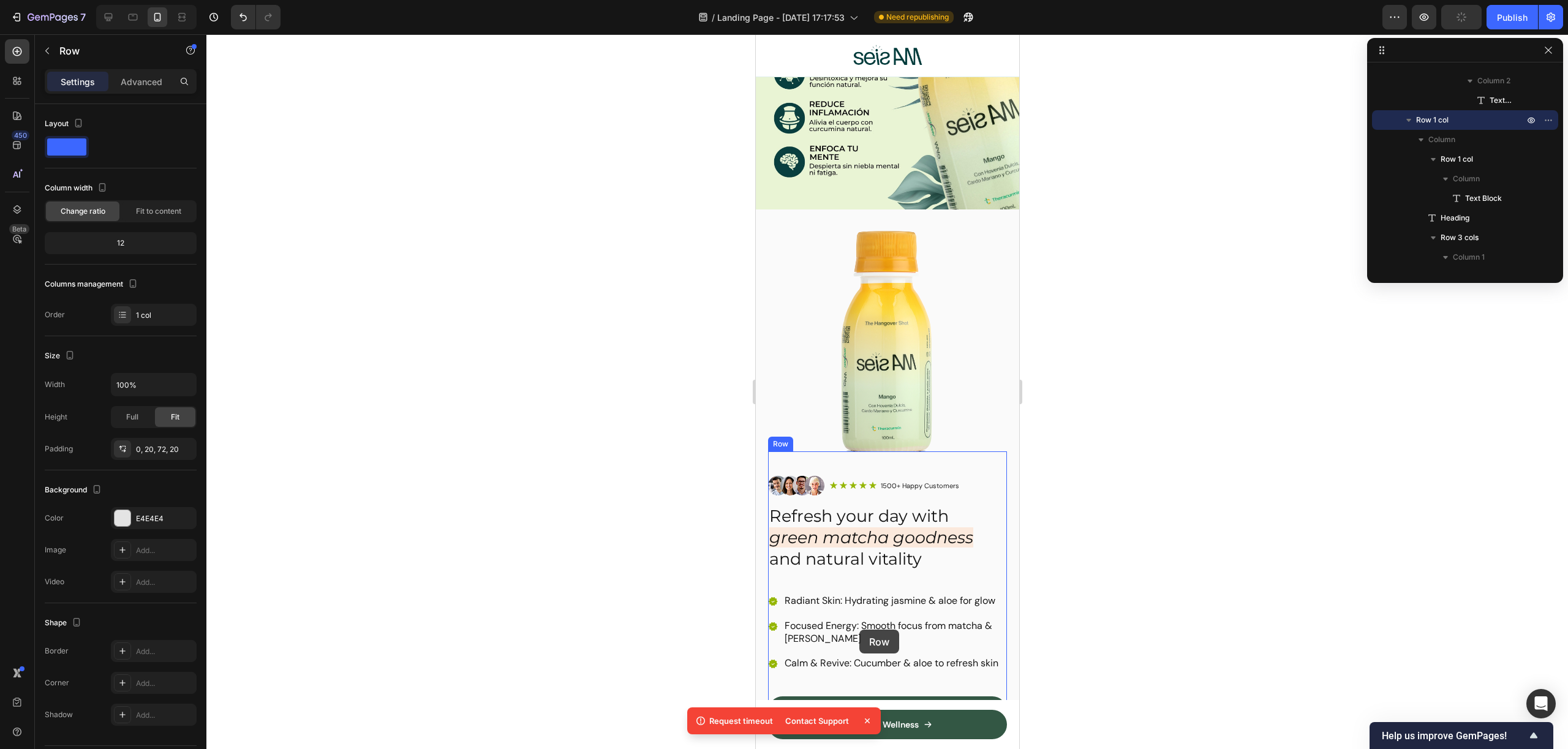
scroll to position [913, 0]
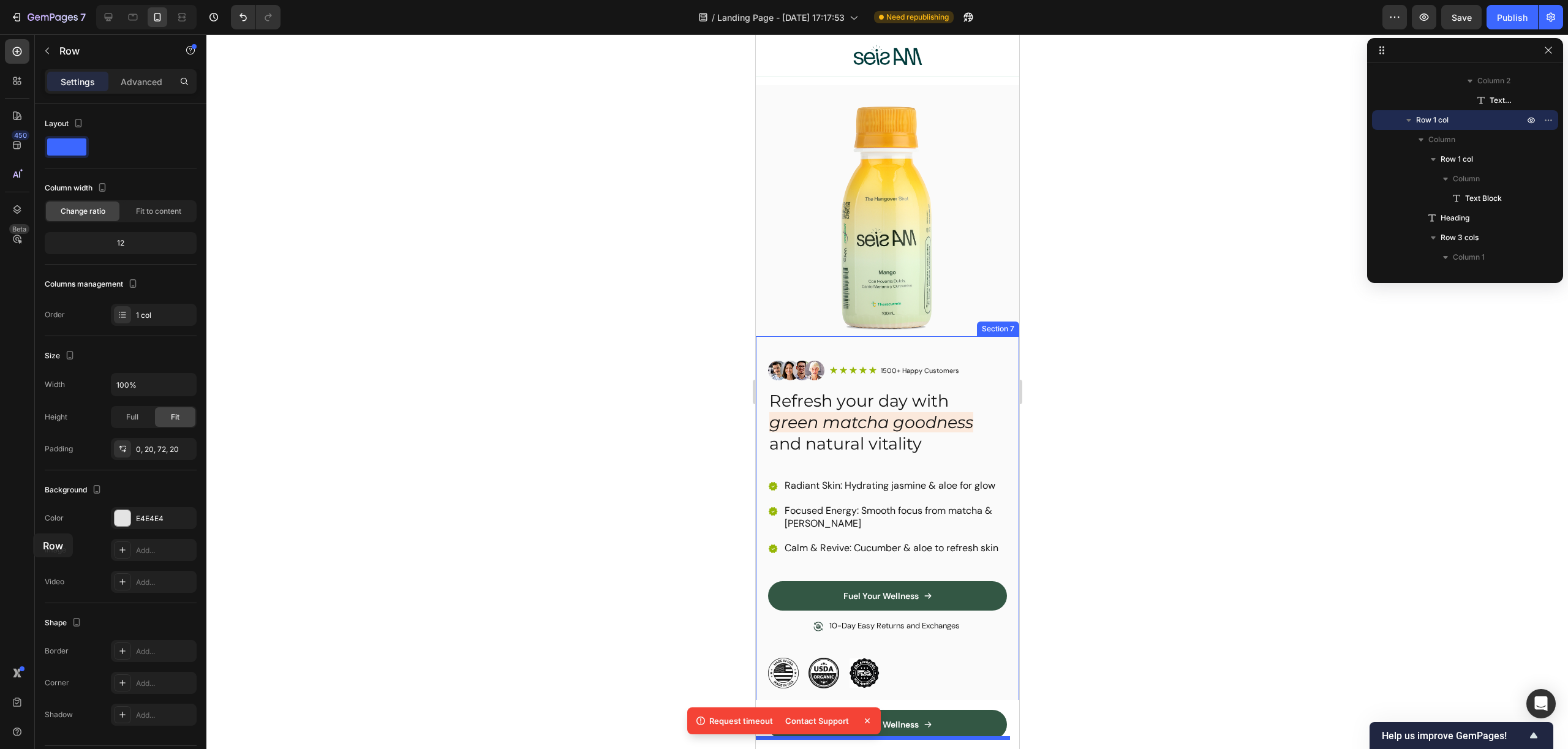
drag, startPoint x: 763, startPoint y: 461, endPoint x: 40, endPoint y: 534, distance: 726.7
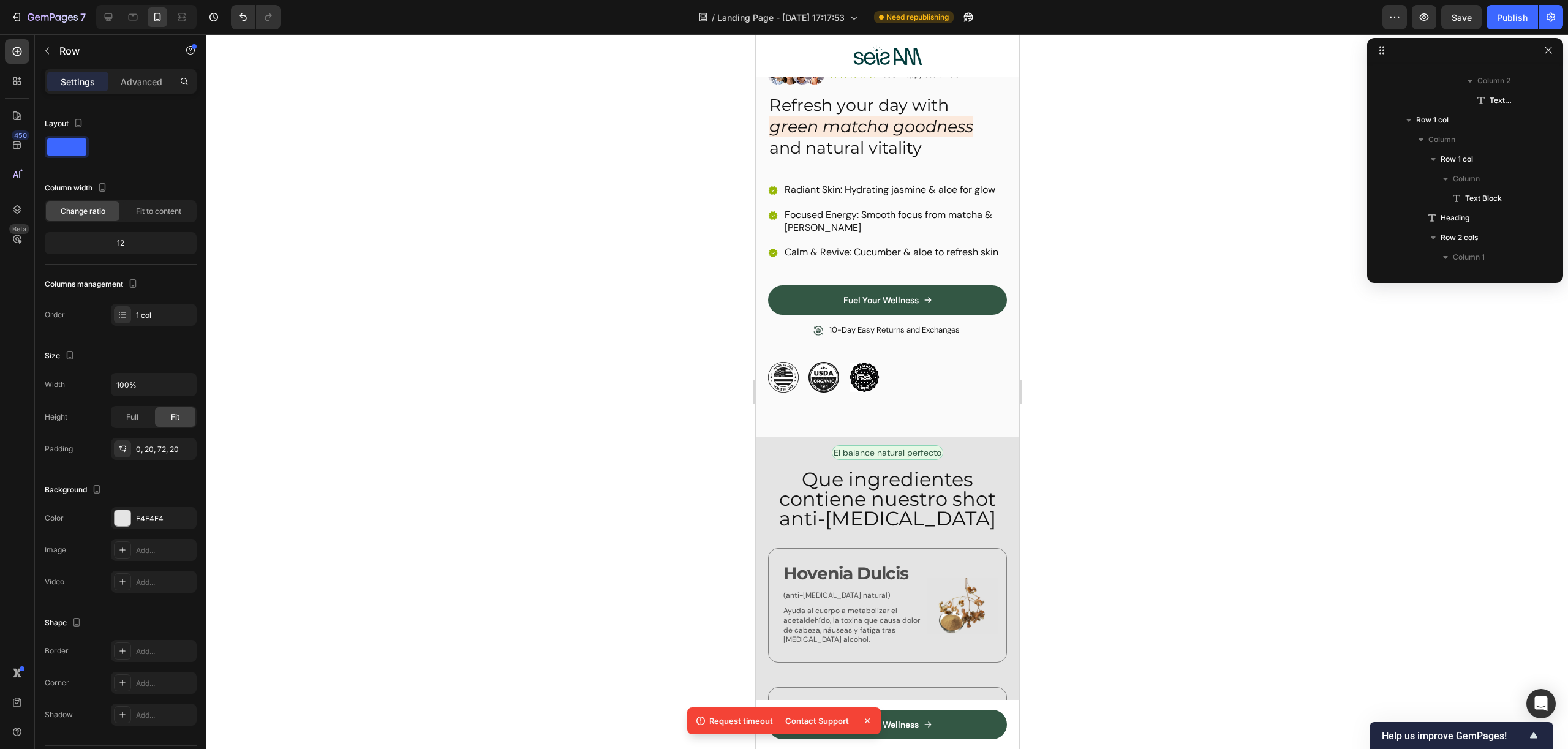
scroll to position [886, 0]
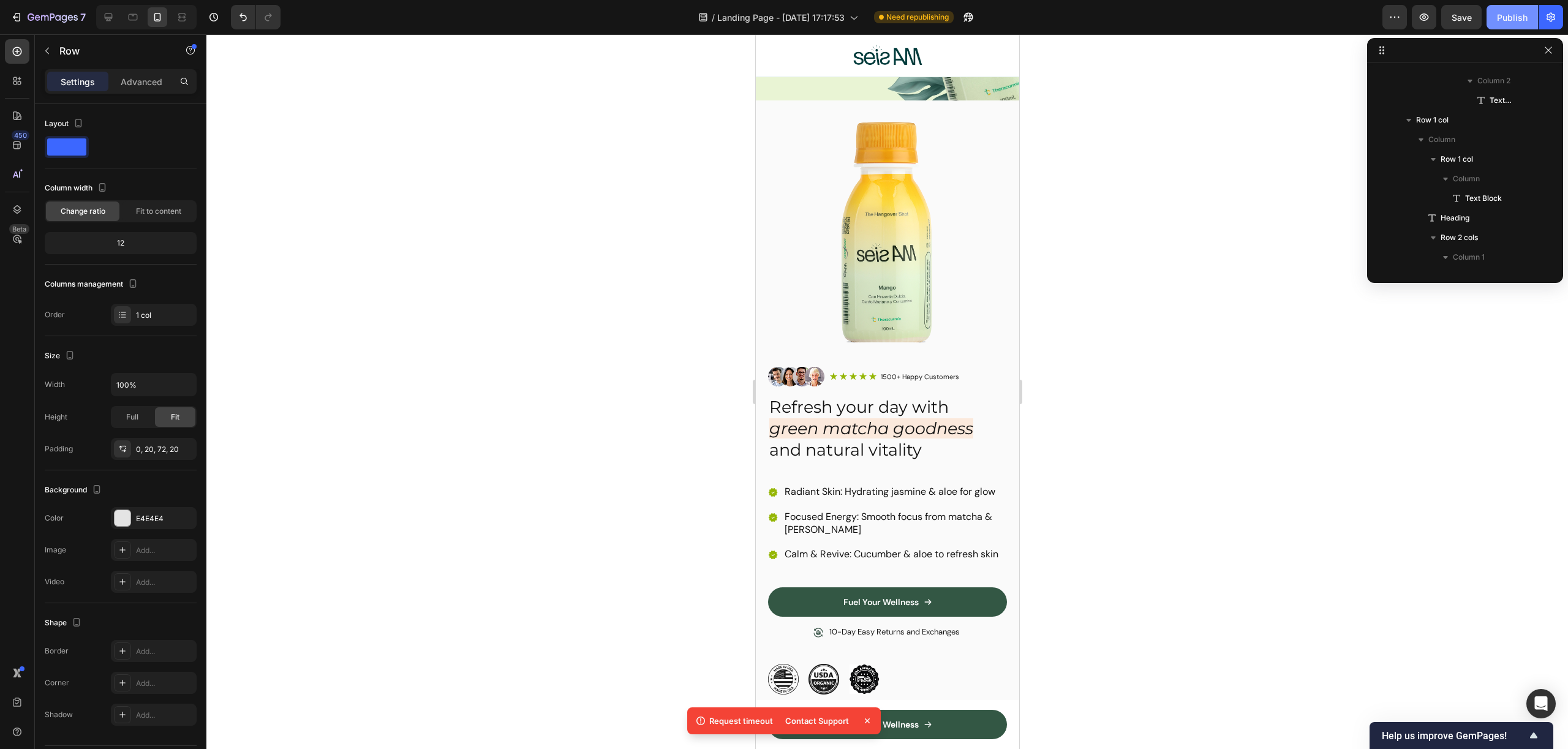
click at [1529, 15] on button "Publish" at bounding box center [1512, 17] width 52 height 24
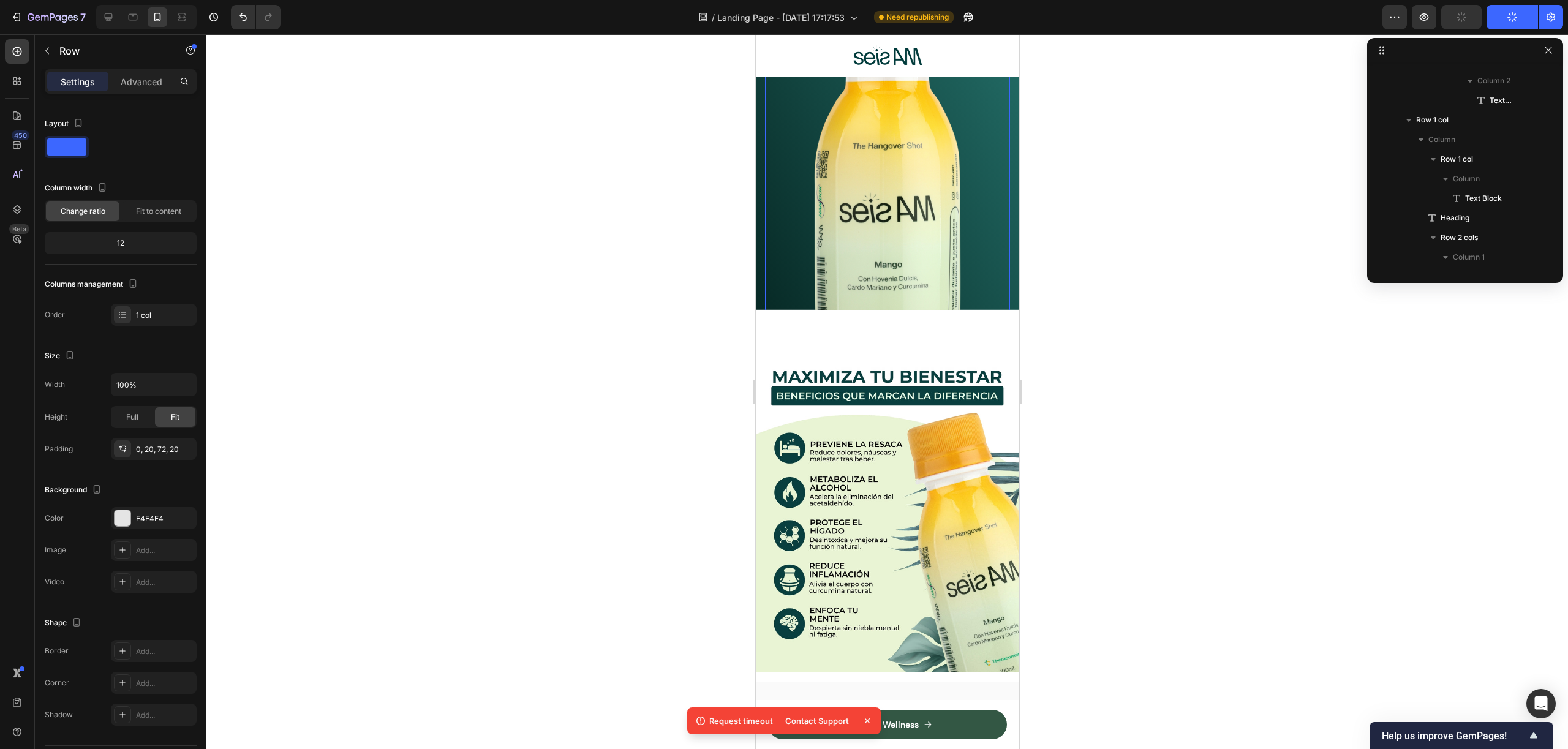
scroll to position [0, 0]
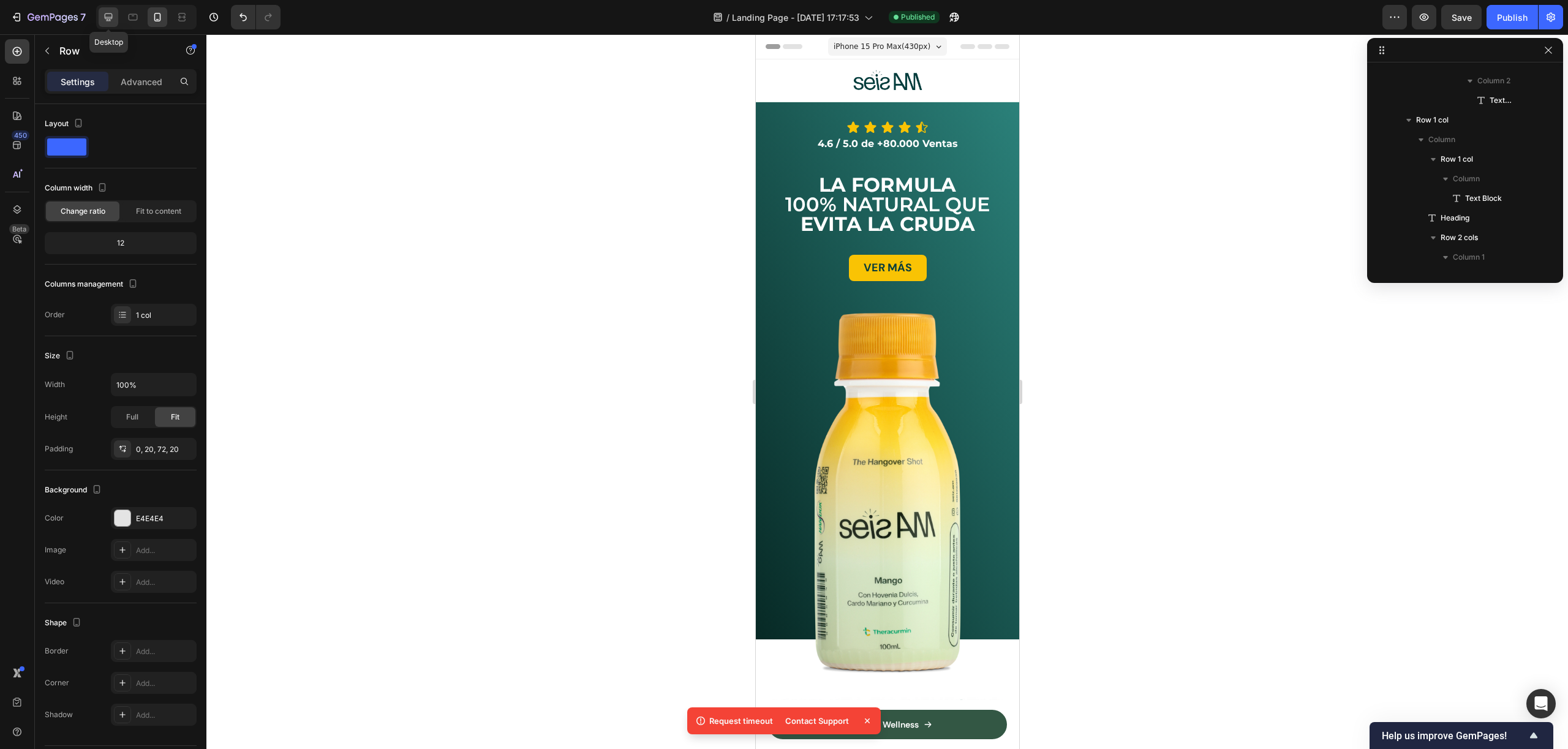
click at [113, 17] on icon at bounding box center [108, 17] width 12 height 12
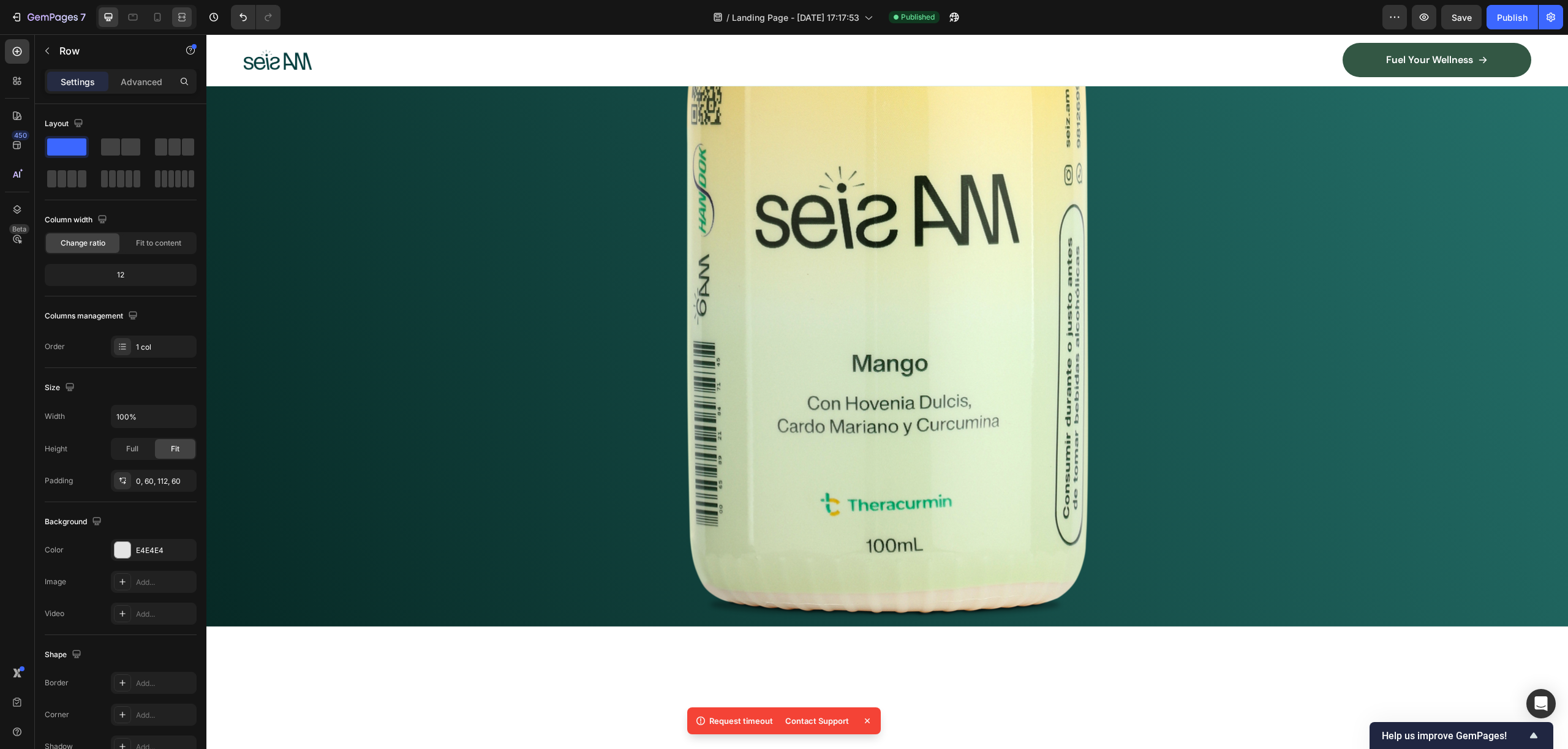
scroll to position [168, 0]
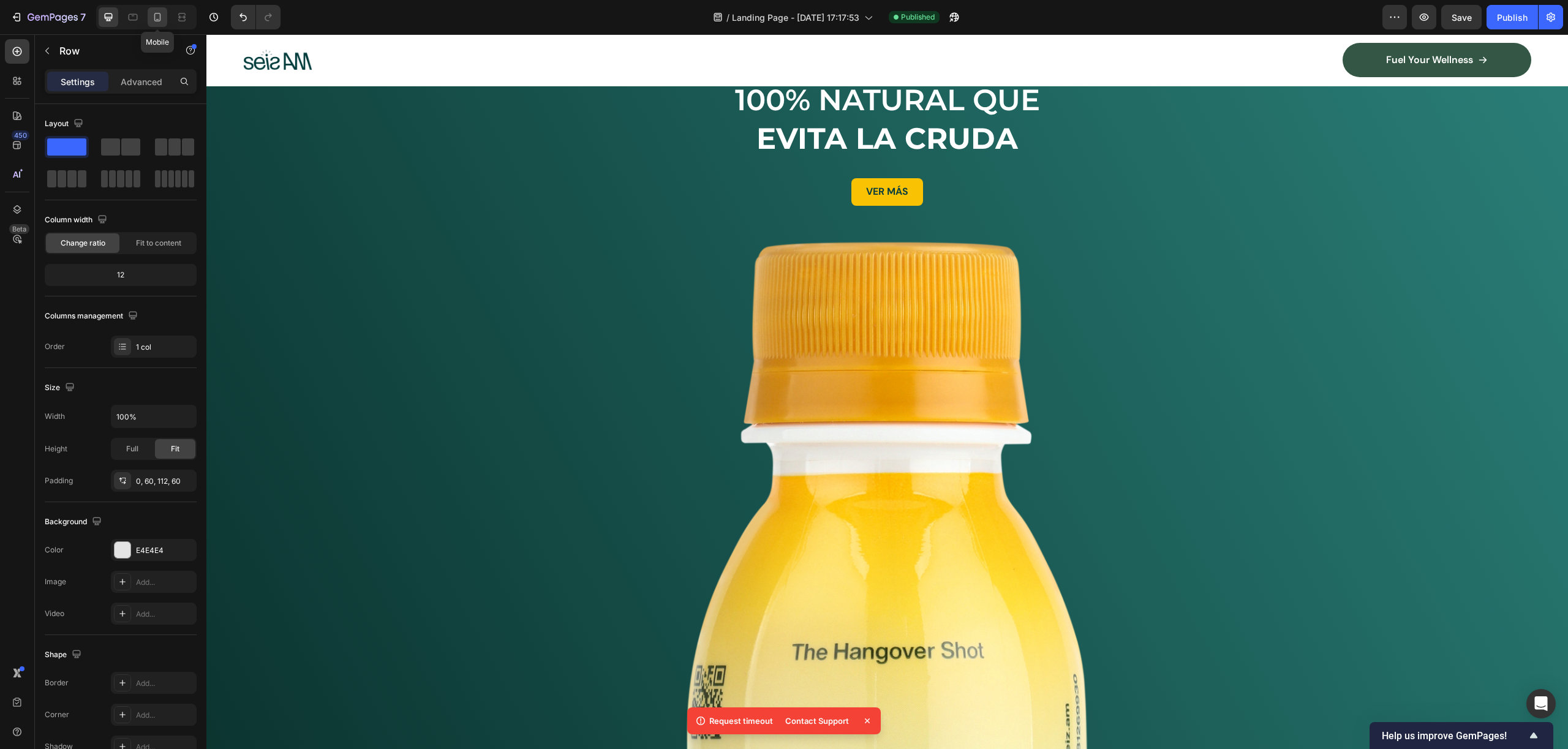
click at [157, 21] on icon at bounding box center [157, 17] width 7 height 8
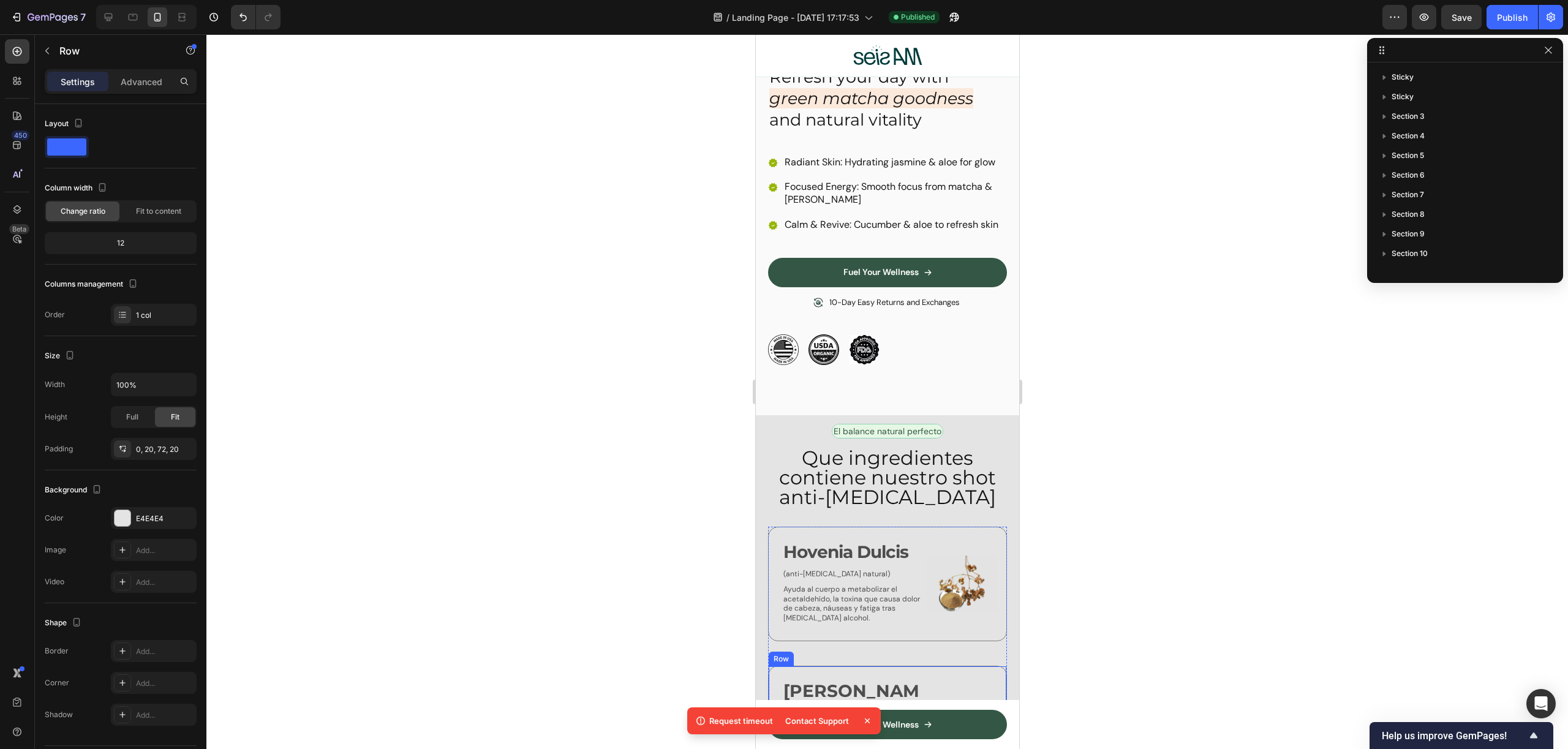
scroll to position [1800, 0]
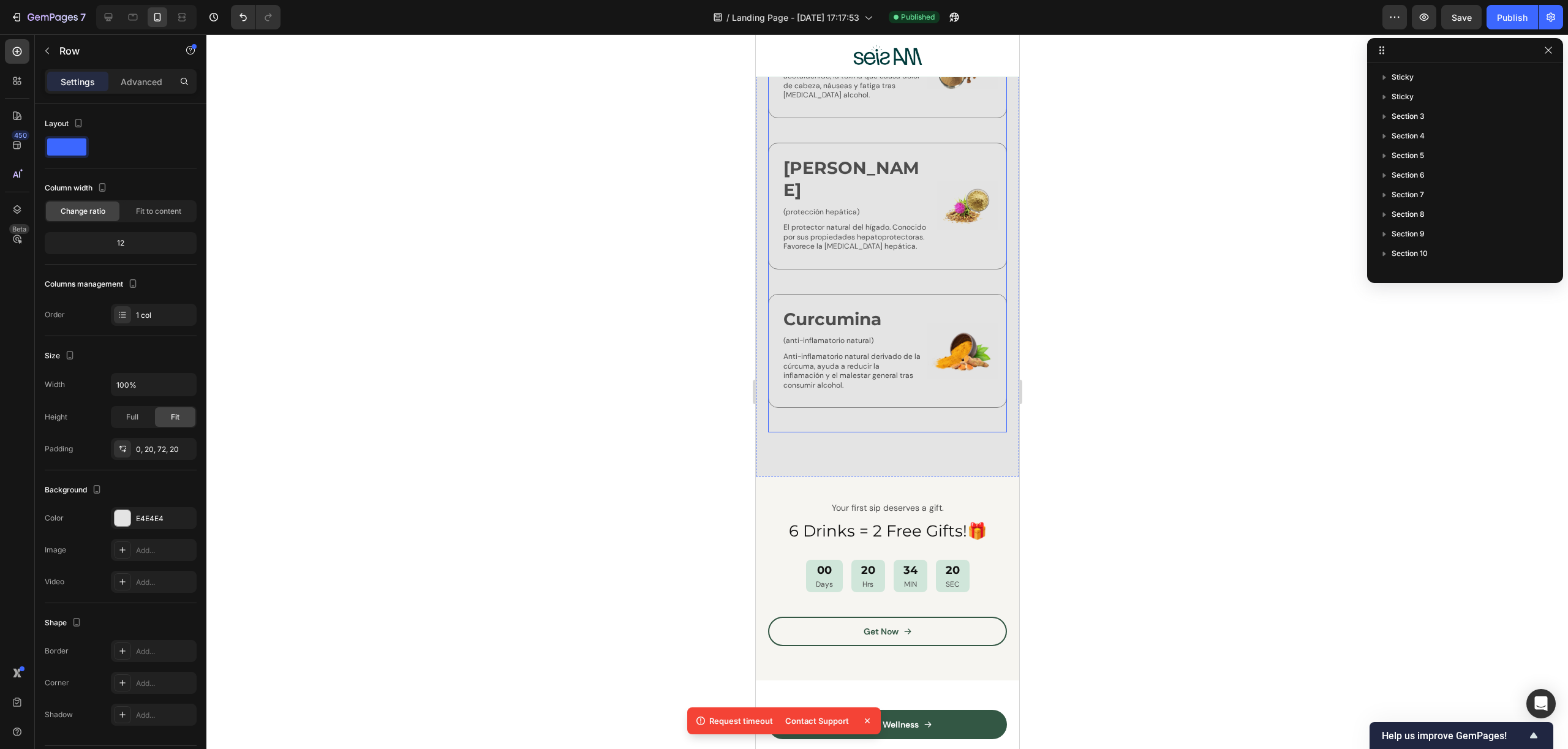
click at [969, 294] on div "Icon Cardo Mariano Text Block (protección hepática) Text Block El protector nat…" at bounding box center [887, 218] width 239 height 151
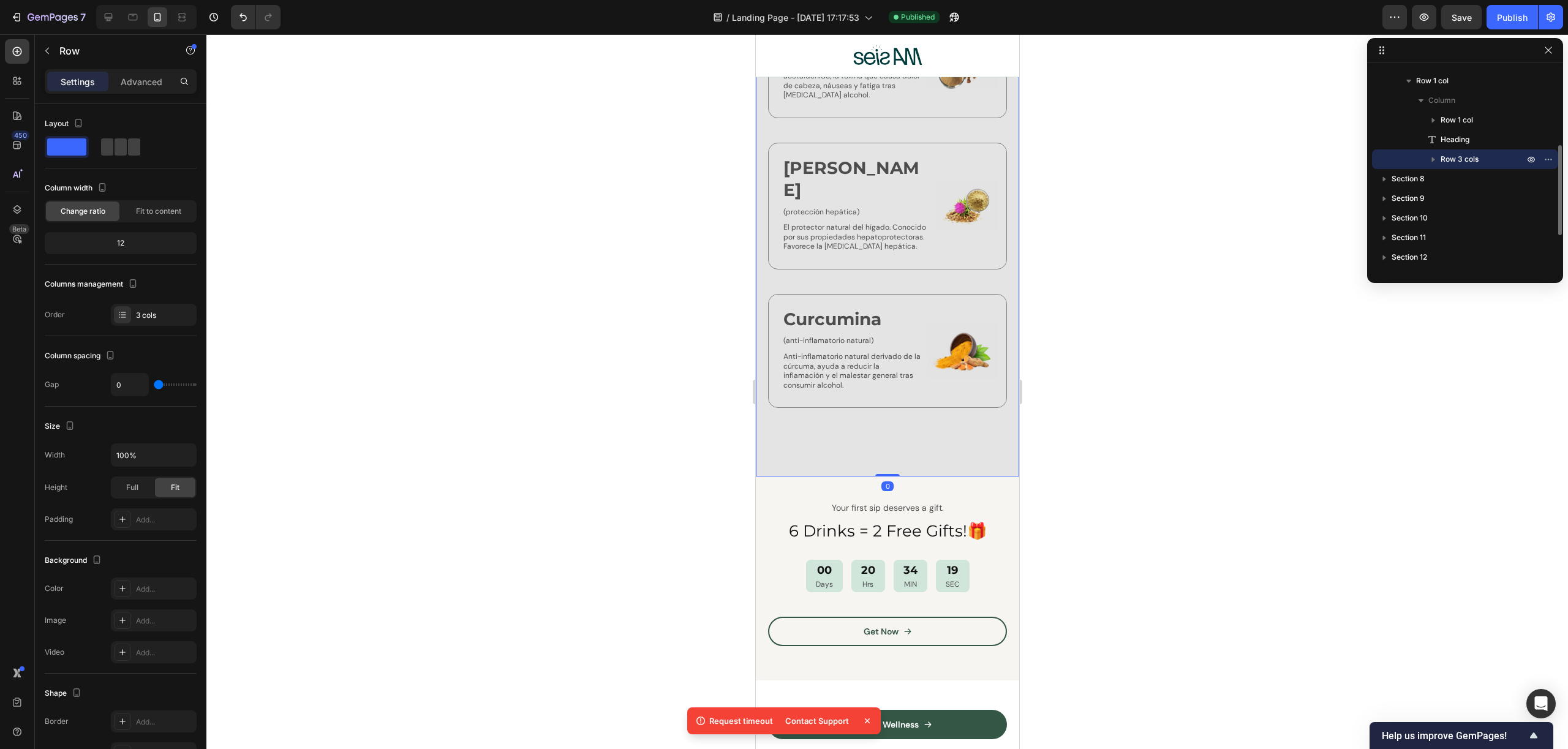
click at [974, 476] on div "El balance natural perfecto Text Block Row Que ingredientes contiene nuestro sh…" at bounding box center [887, 183] width 264 height 584
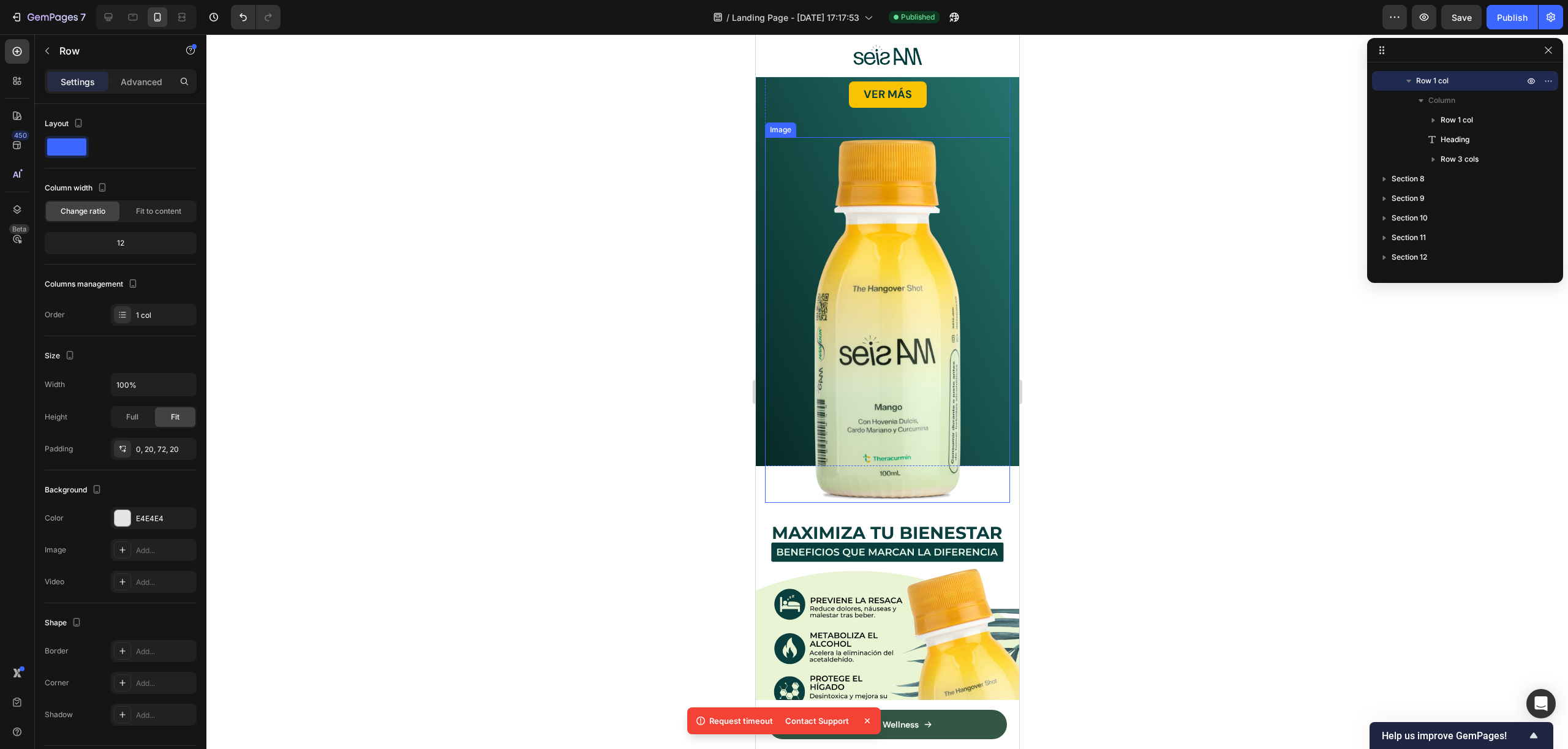
scroll to position [398, 0]
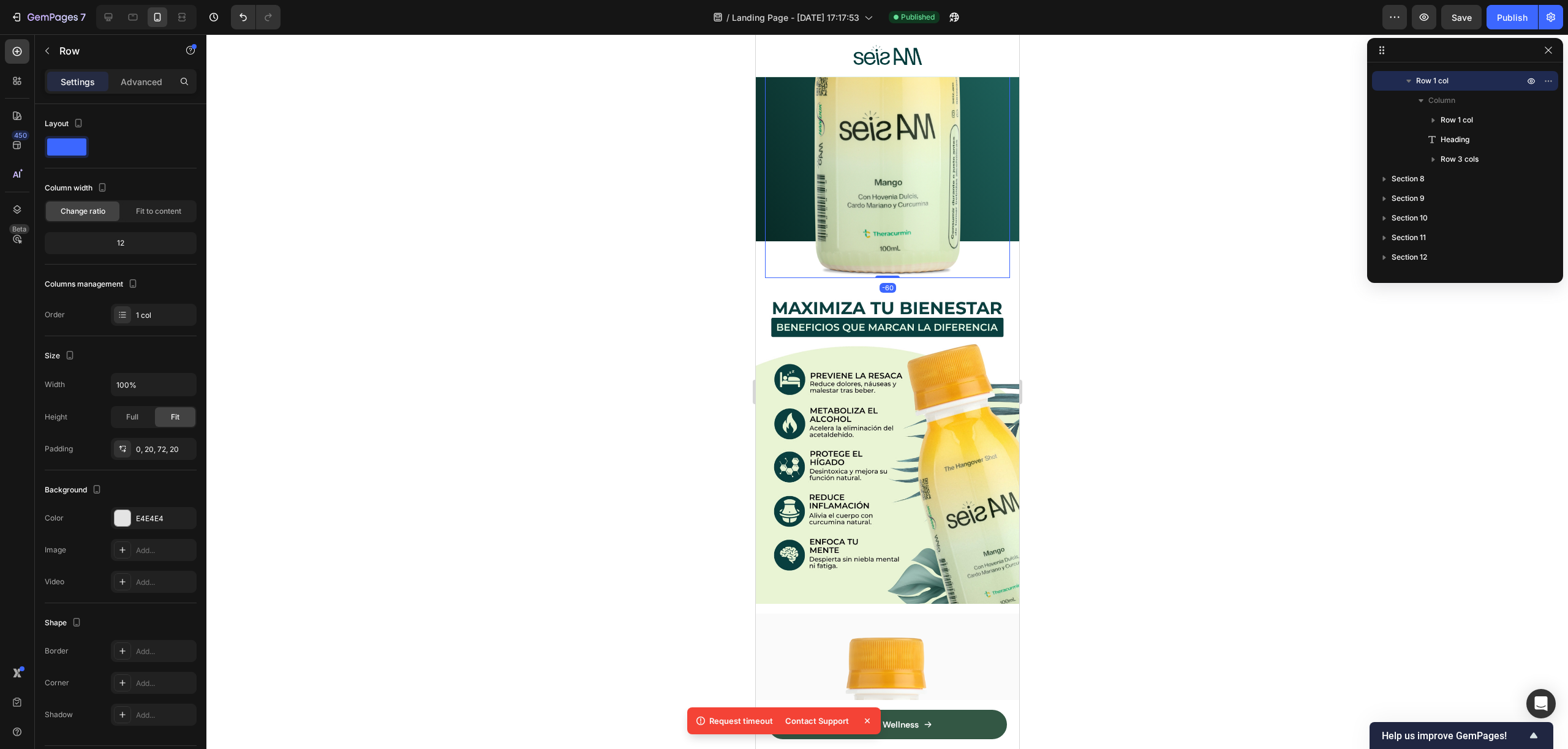
click at [906, 171] on img at bounding box center [887, 95] width 171 height 365
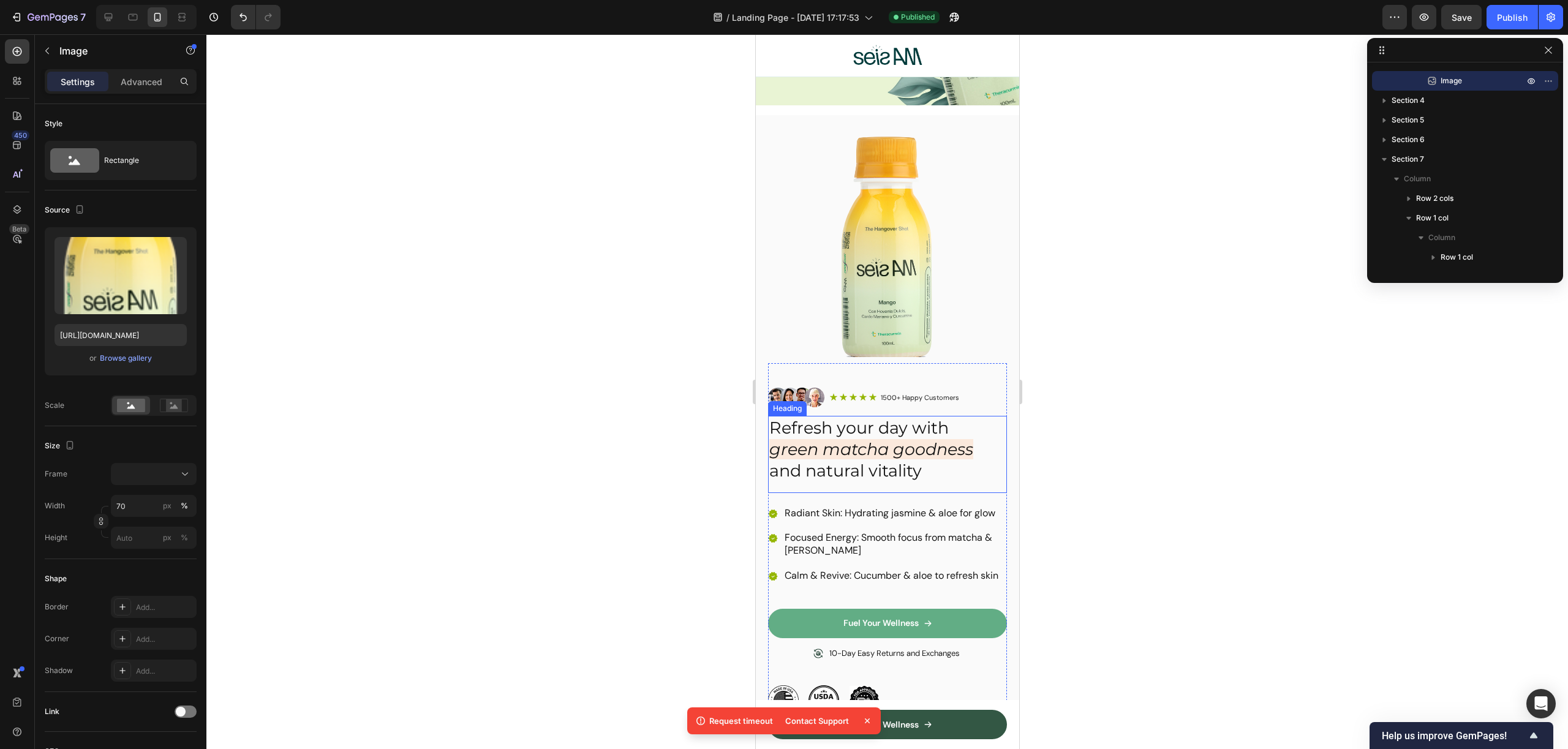
scroll to position [1144, 0]
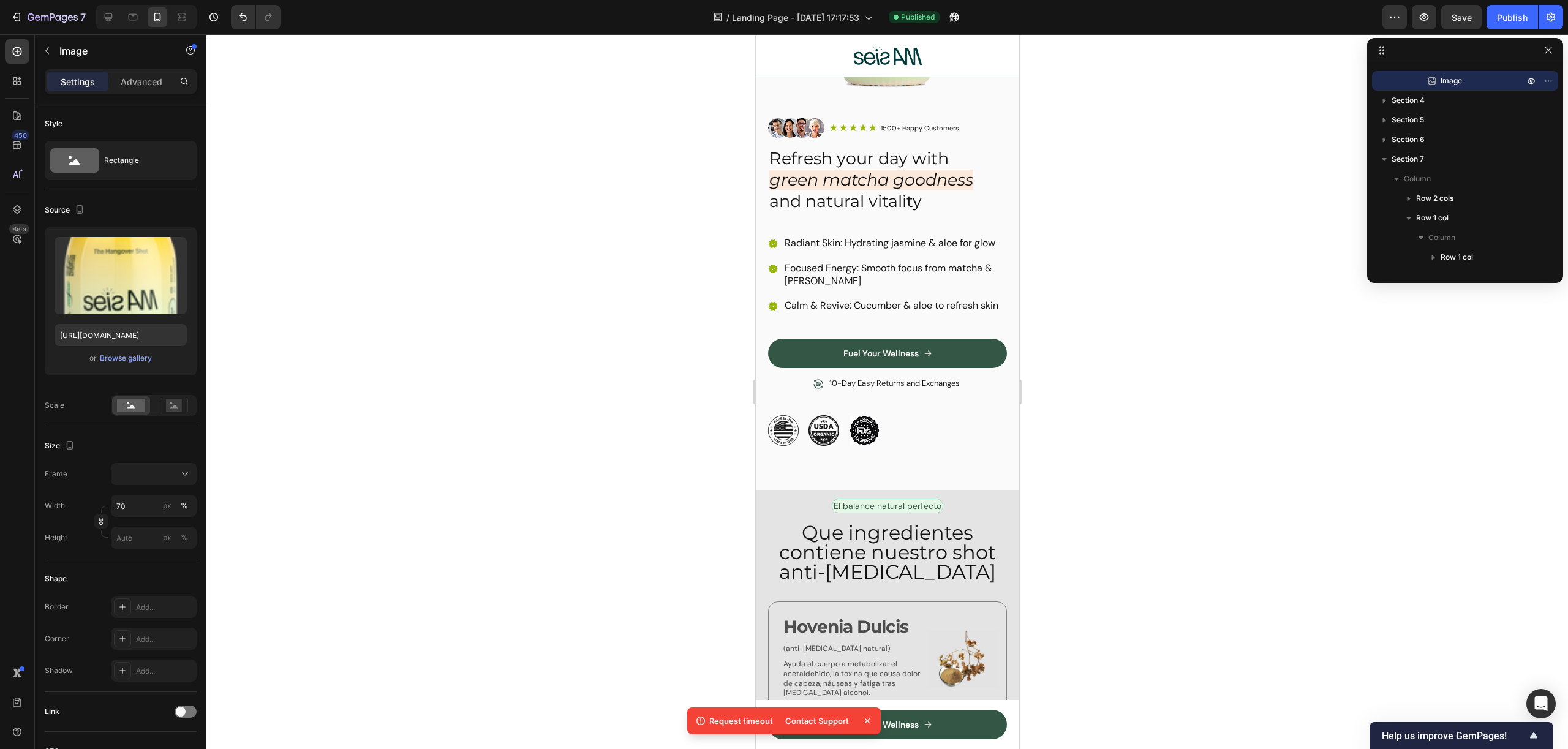
click at [1200, 155] on div at bounding box center [887, 390] width 1362 height 714
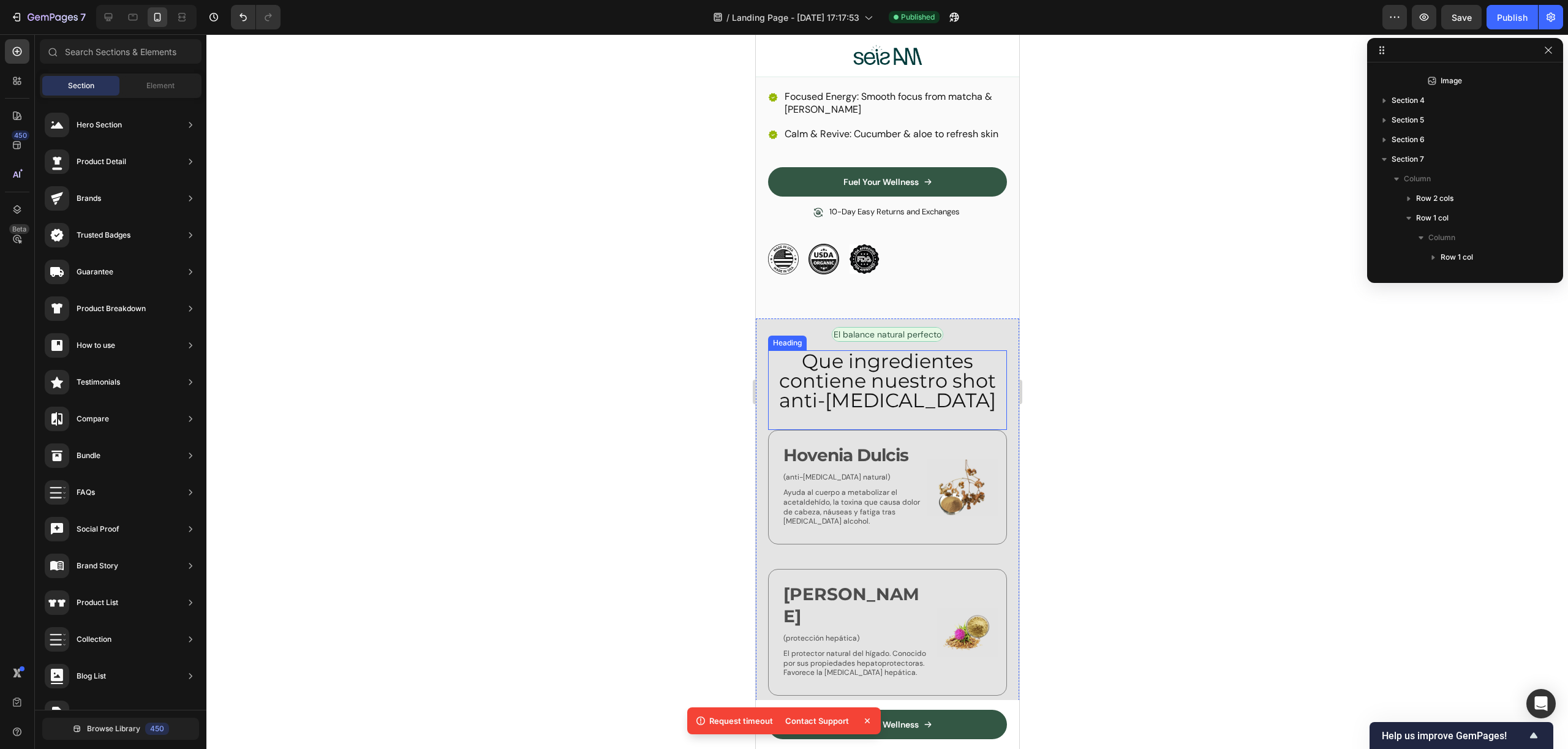
scroll to position [1305, 0]
click at [920, 393] on h2 "Que ingredientes contiene nuestro shot anti-resaca" at bounding box center [887, 382] width 239 height 61
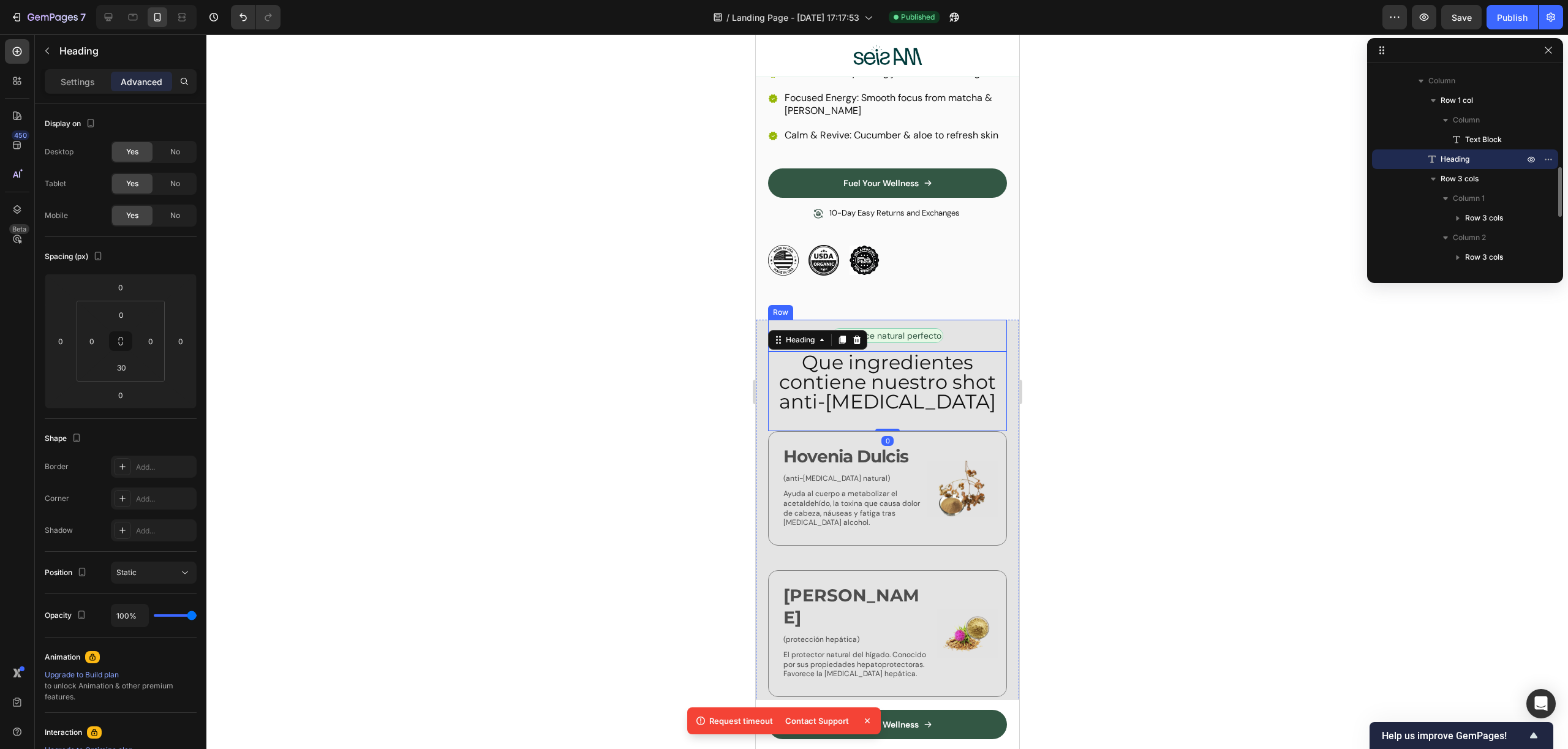
click at [973, 352] on div "El balance natural perfecto Text Block Row" at bounding box center [887, 336] width 239 height 32
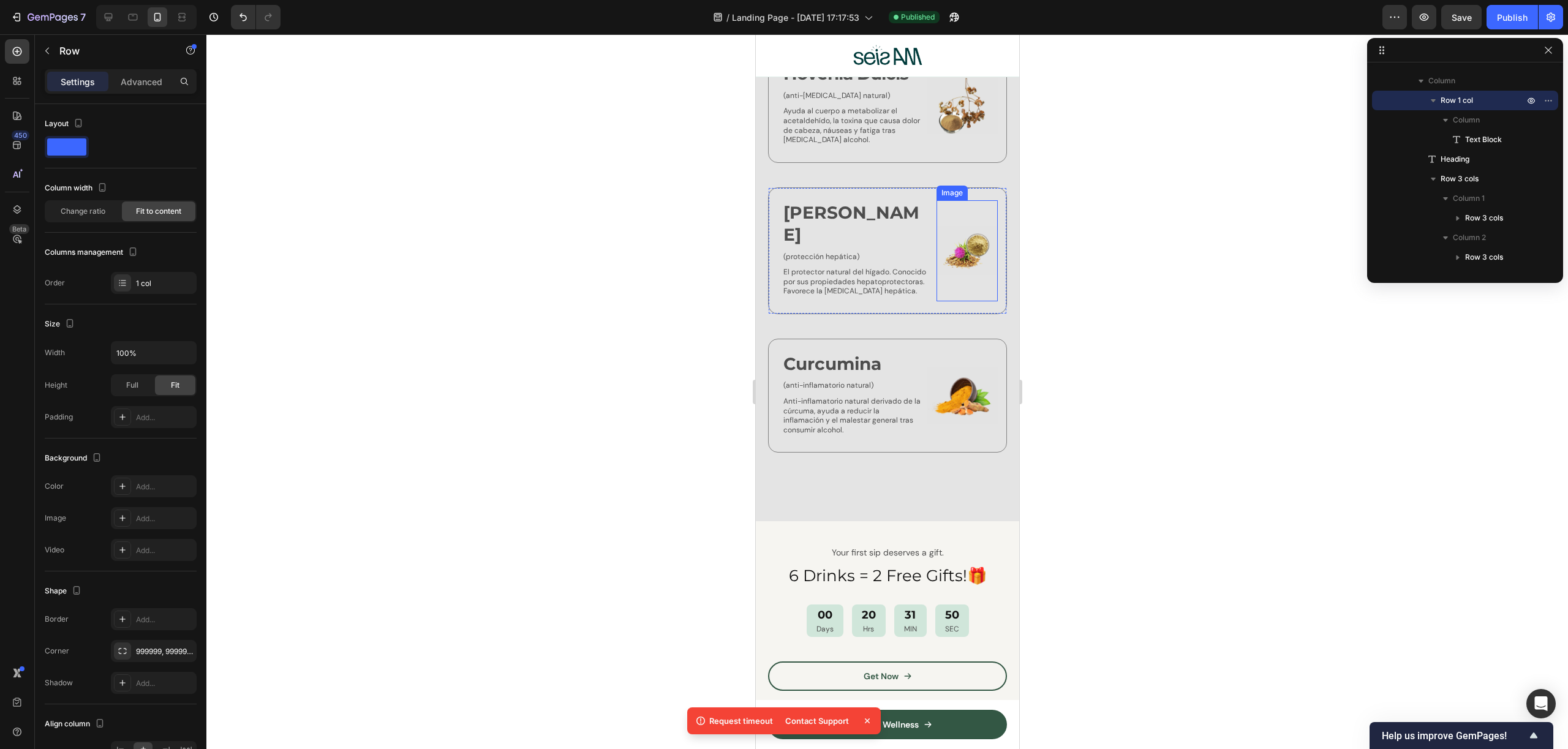
scroll to position [1822, 0]
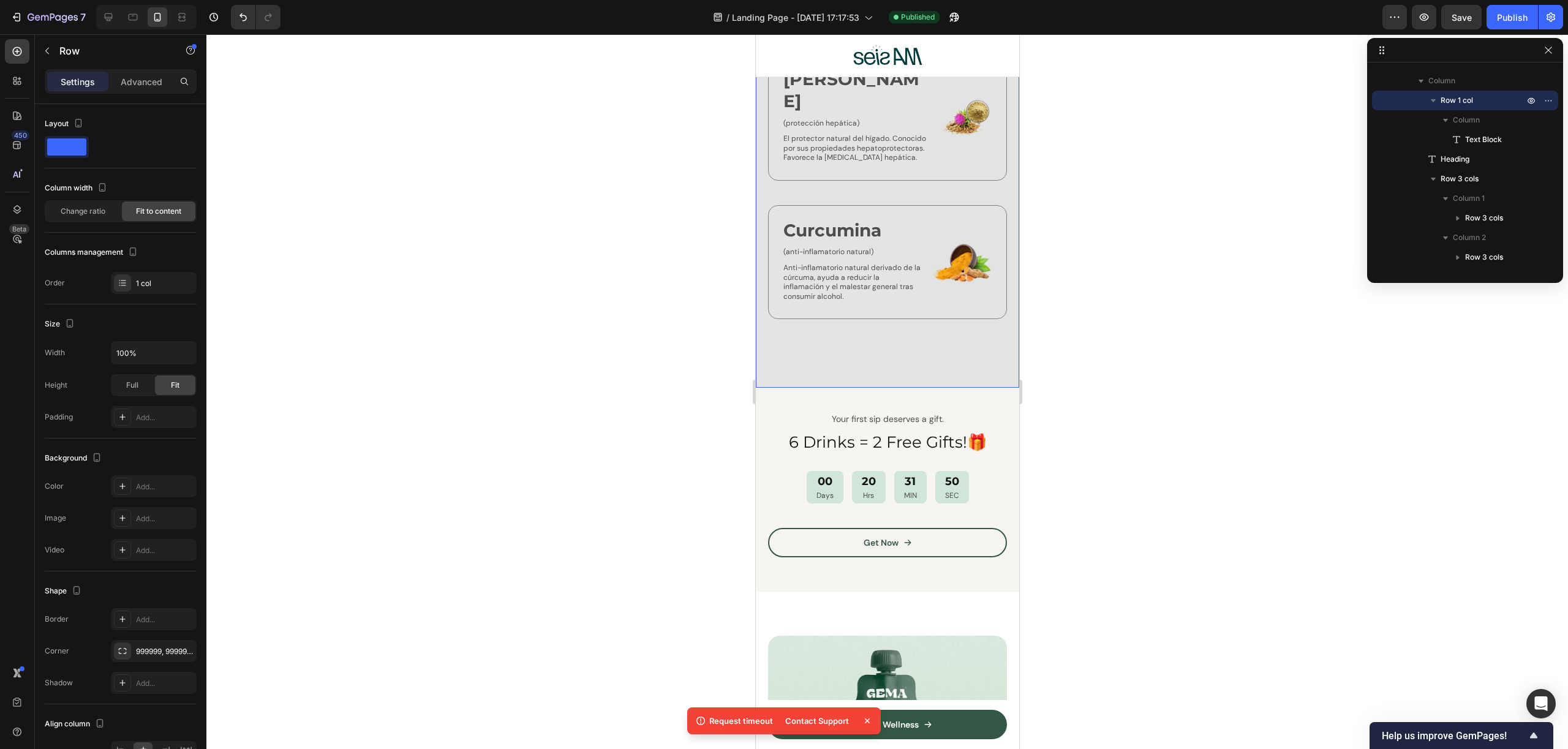
click at [949, 388] on div "El balance natural perfecto Text Block Row Que ingredientes contiene nuestro sh…" at bounding box center [887, 95] width 264 height 584
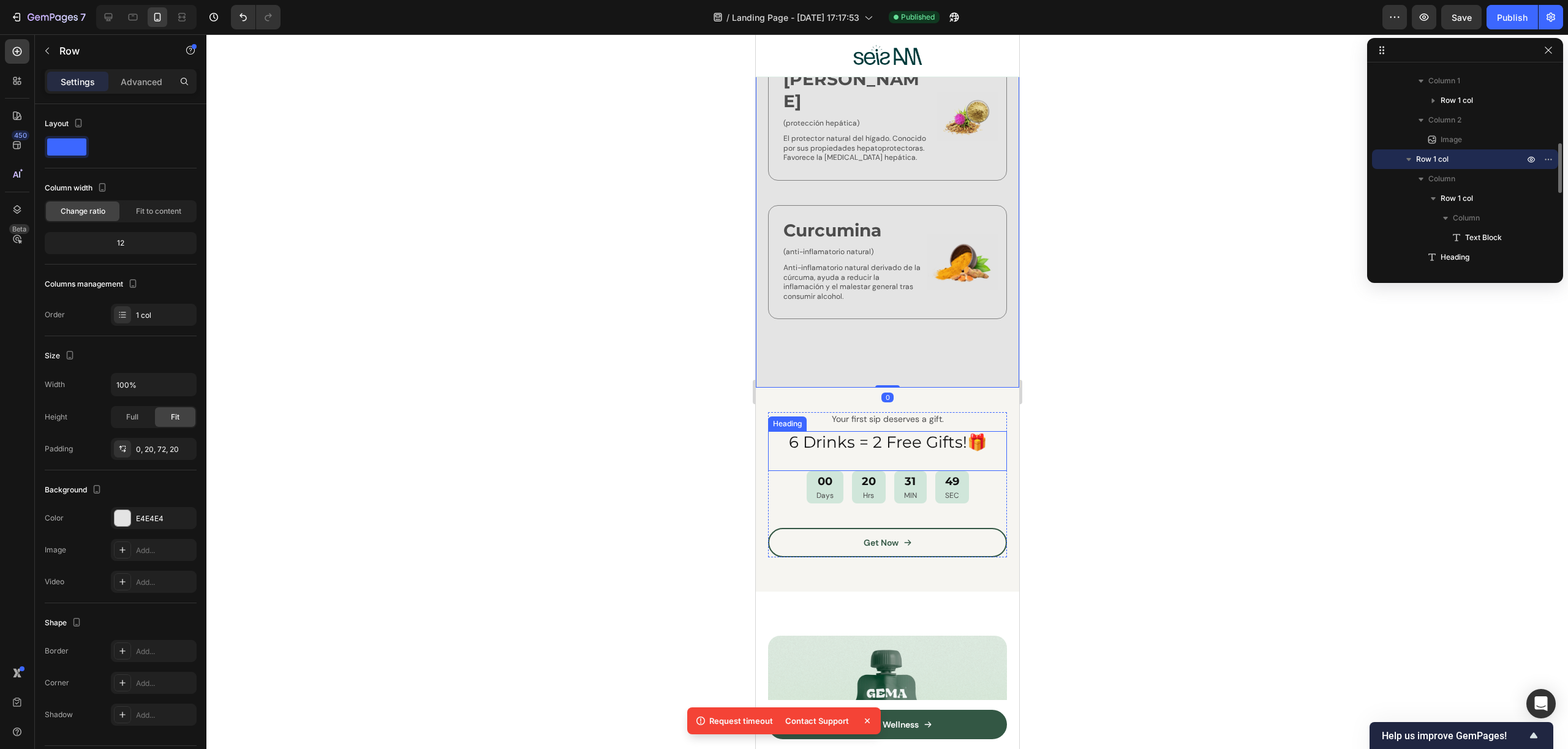
click at [995, 446] on h2 "6 Drinks = 2 Free Gifts!🎁" at bounding box center [887, 442] width 239 height 24
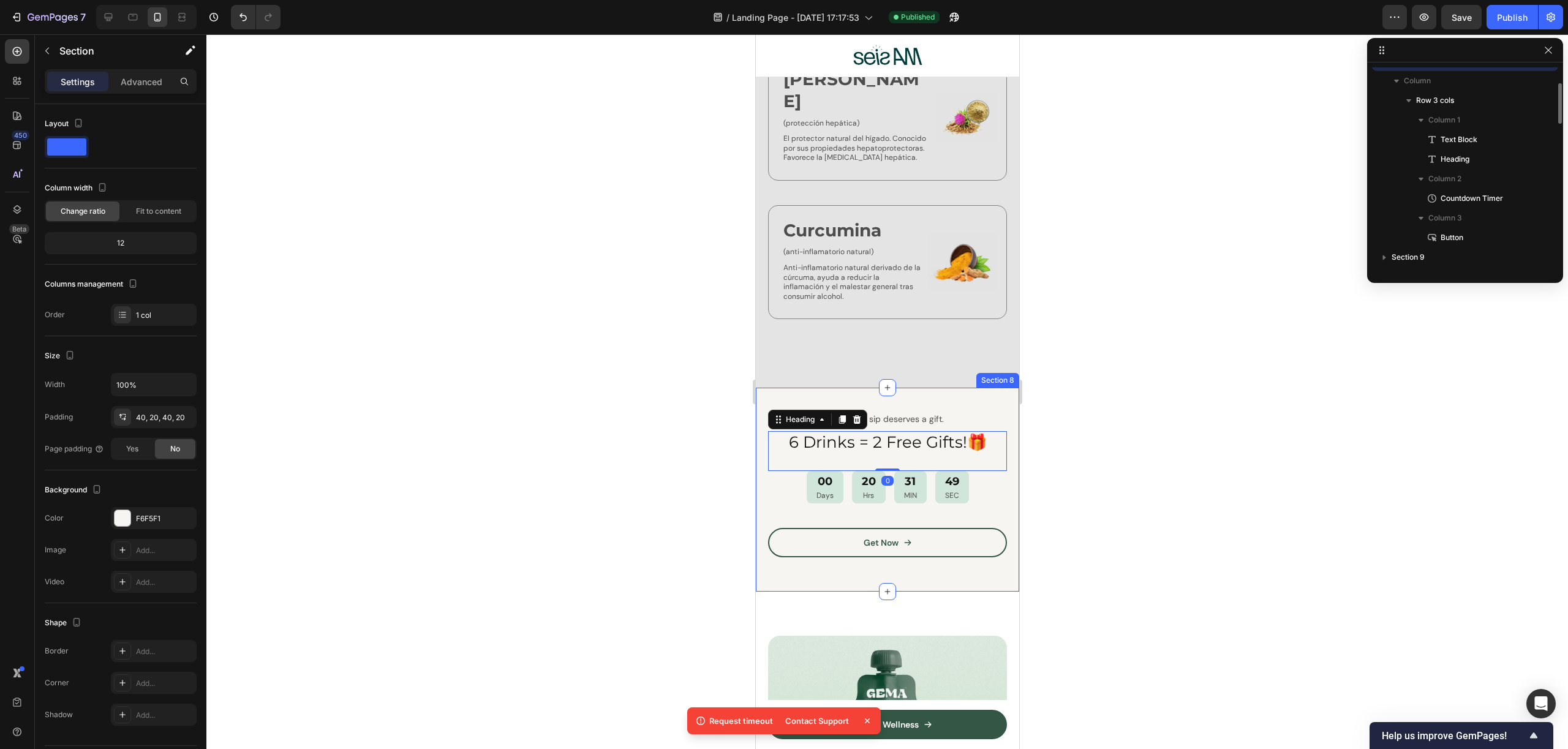
click at [1000, 416] on div "Your first sip deserves a gift. Text Block 6 Drinks = 2 Free Gifts!🎁 Heading 0 …" at bounding box center [887, 489] width 264 height 204
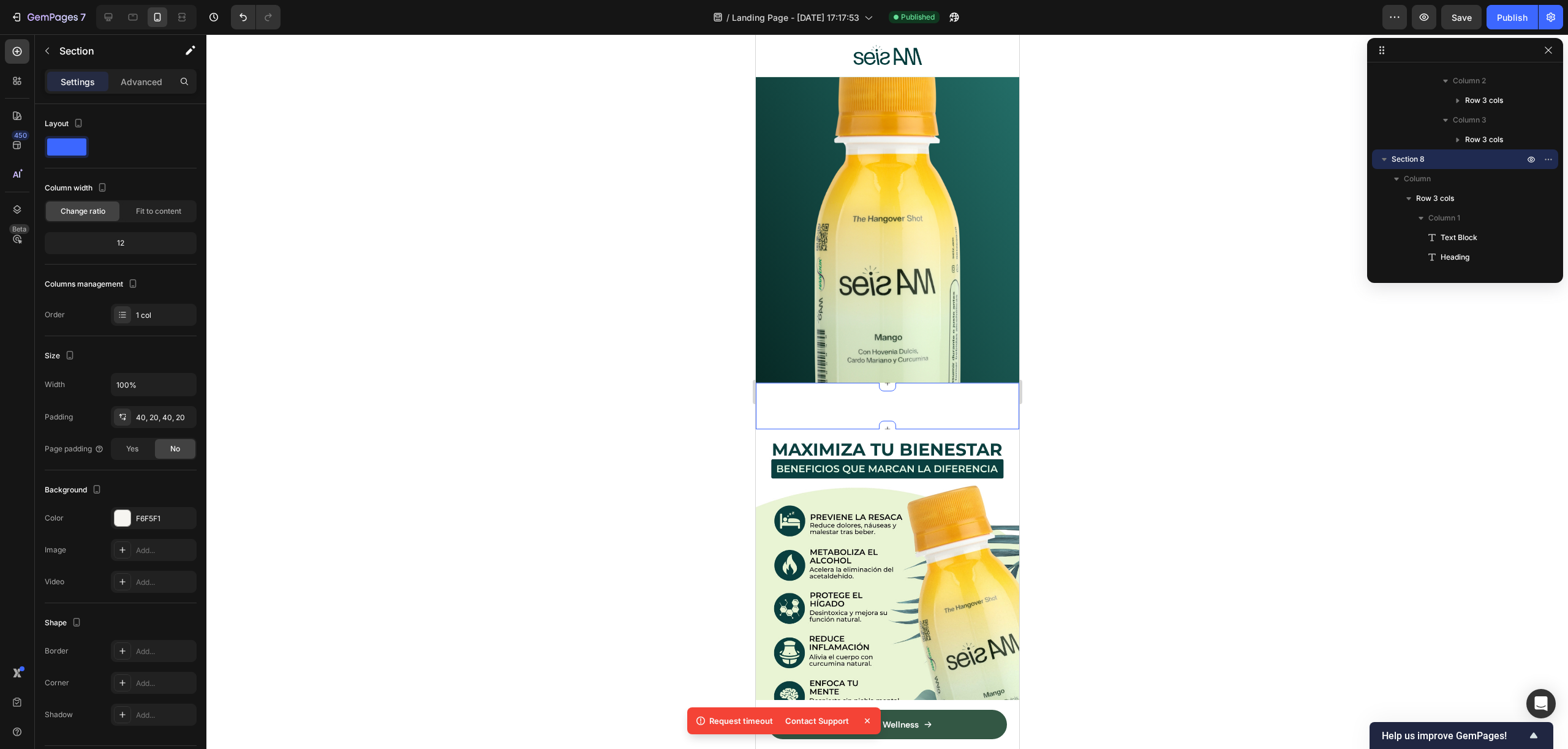
scroll to position [98, 0]
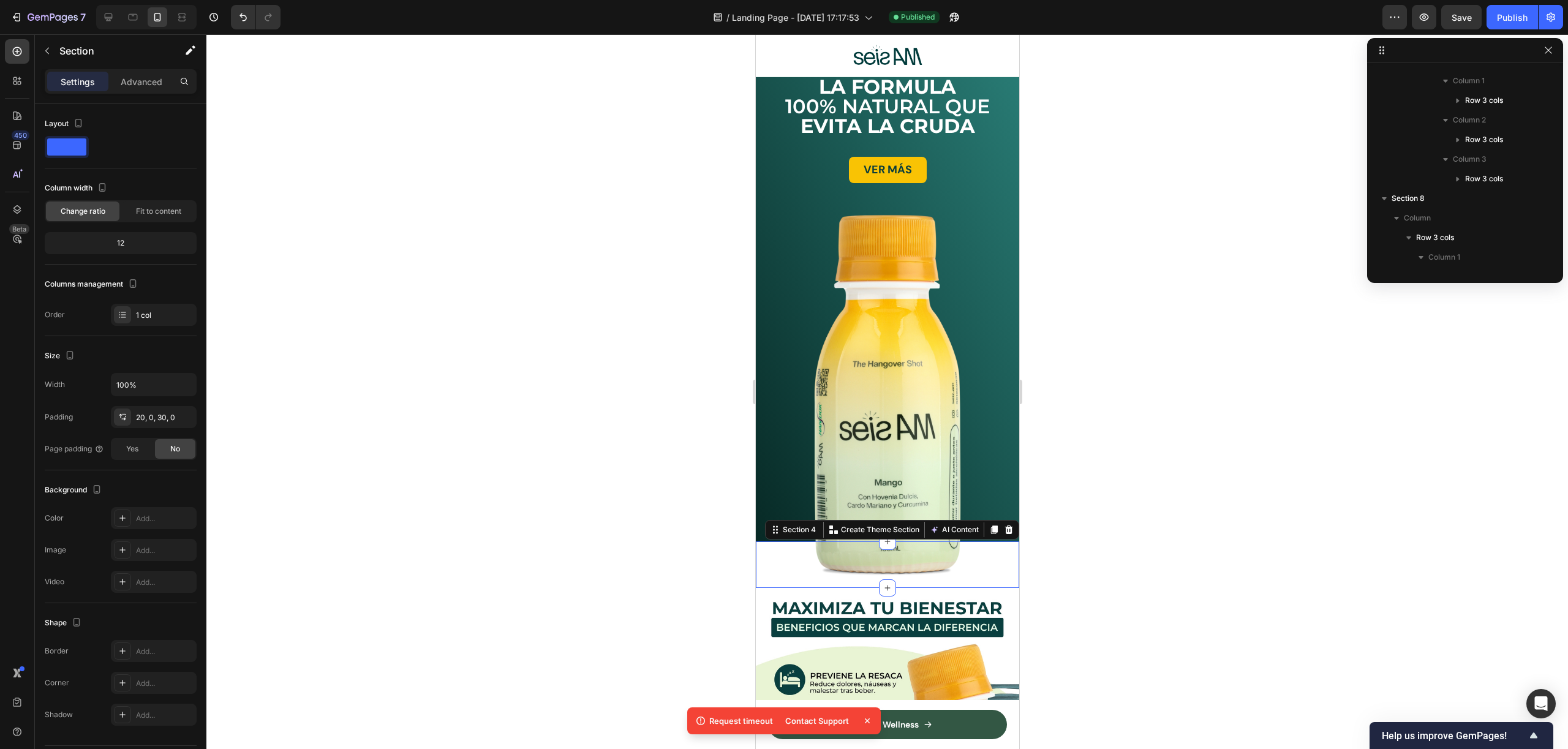
click at [993, 561] on div "Title Line Row Section 4 You can create reusable sections Create Theme Section …" at bounding box center [887, 564] width 264 height 46
click at [1109, 565] on div at bounding box center [887, 390] width 1362 height 714
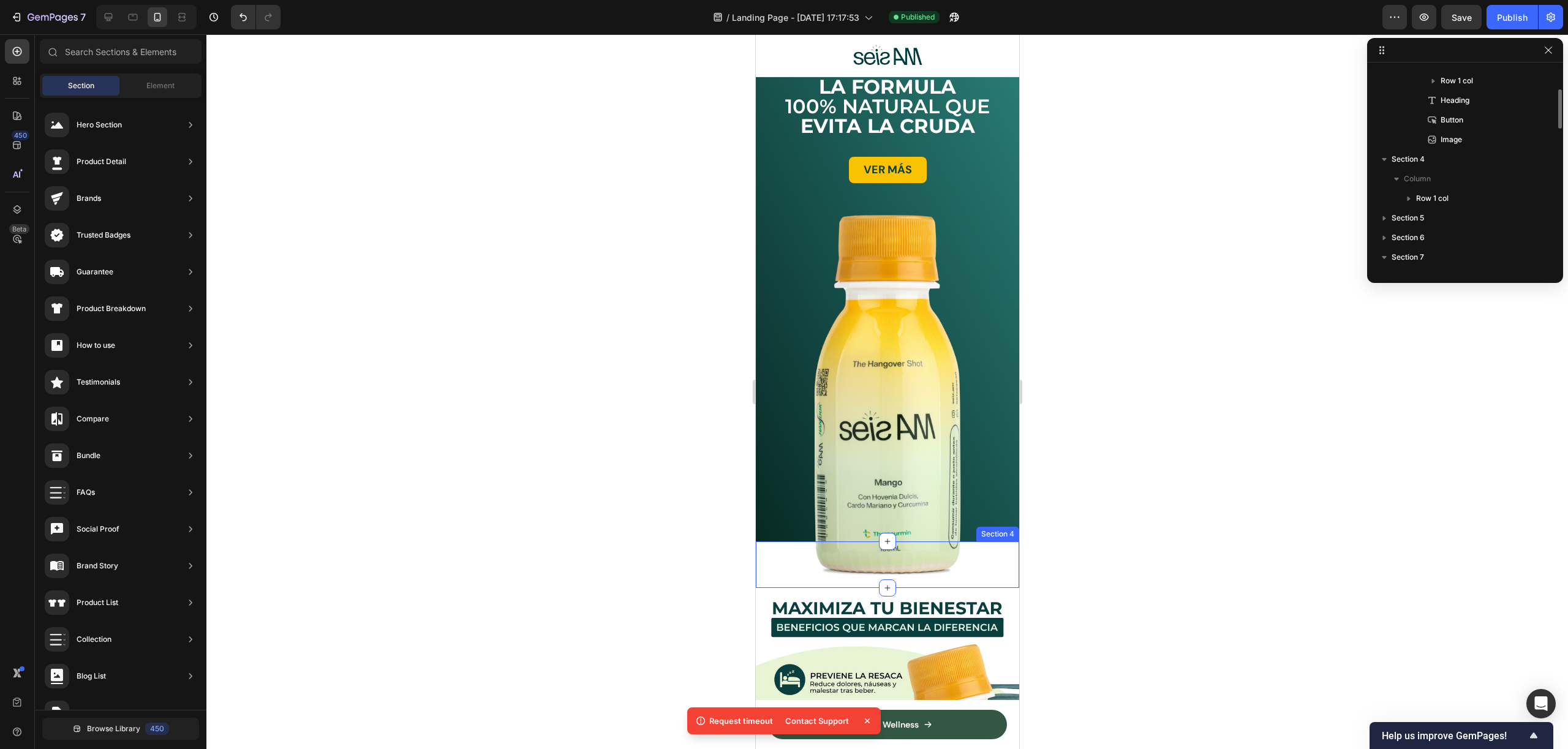
click at [872, 478] on img at bounding box center [887, 395] width 171 height 365
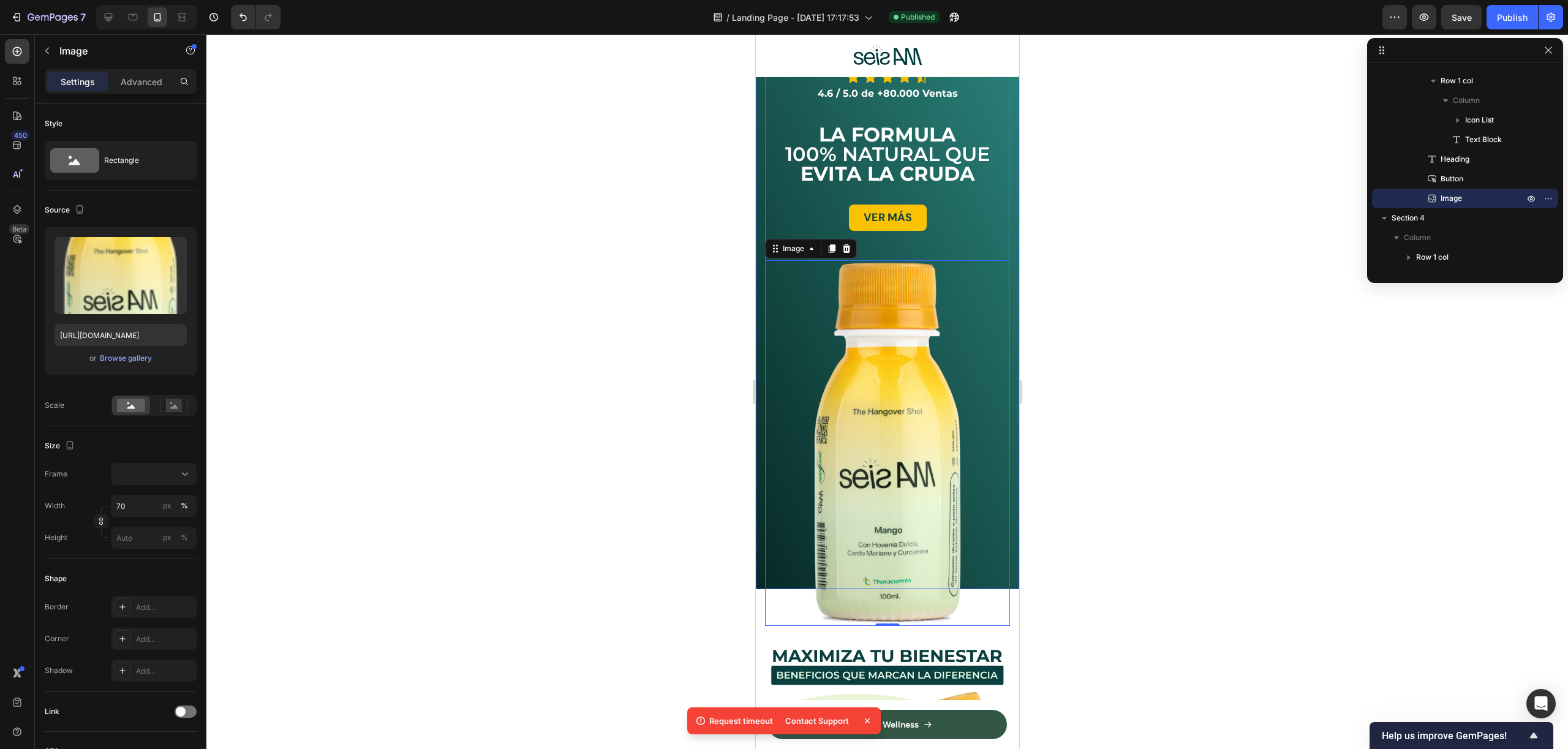
scroll to position [0, 0]
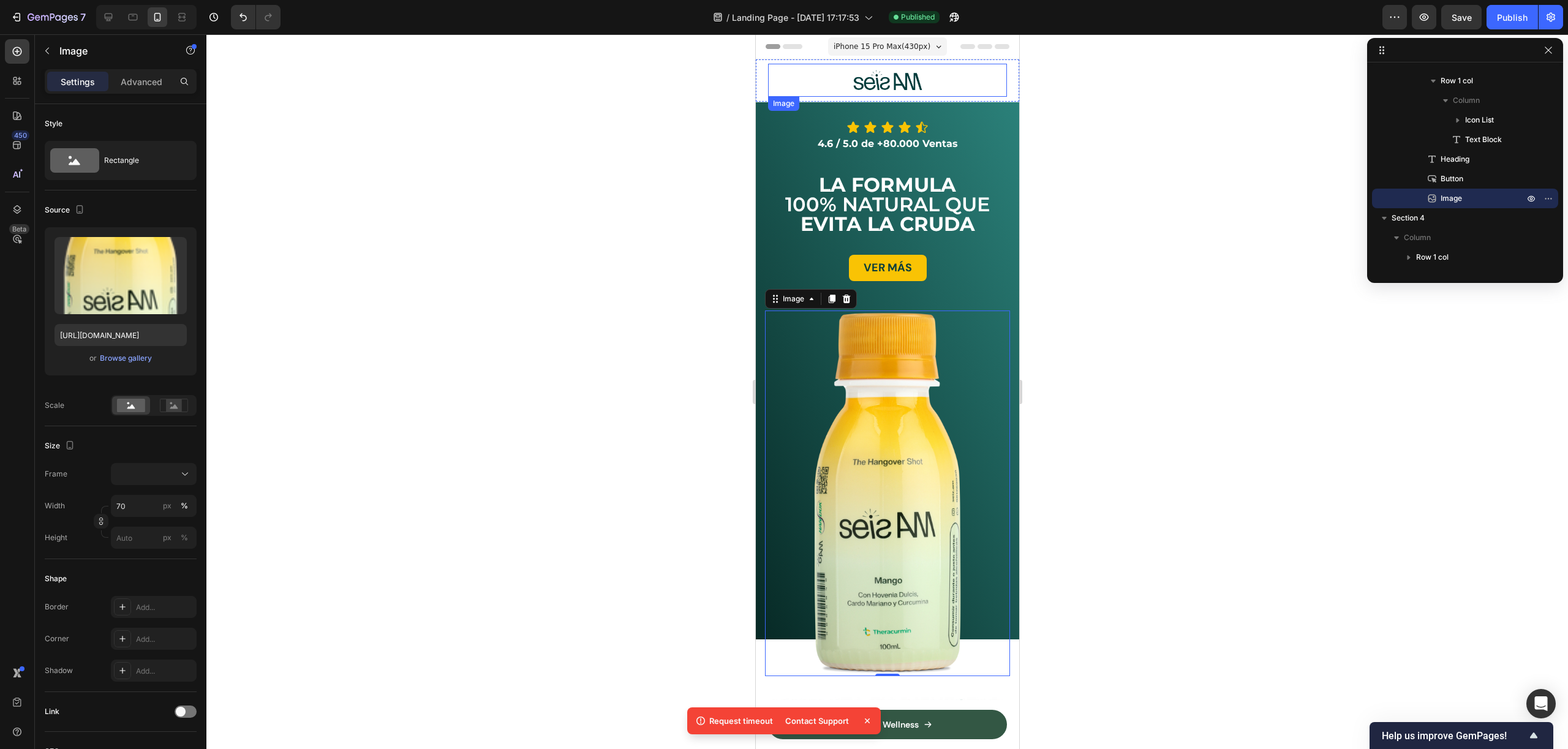
click at [970, 92] on div at bounding box center [887, 80] width 239 height 33
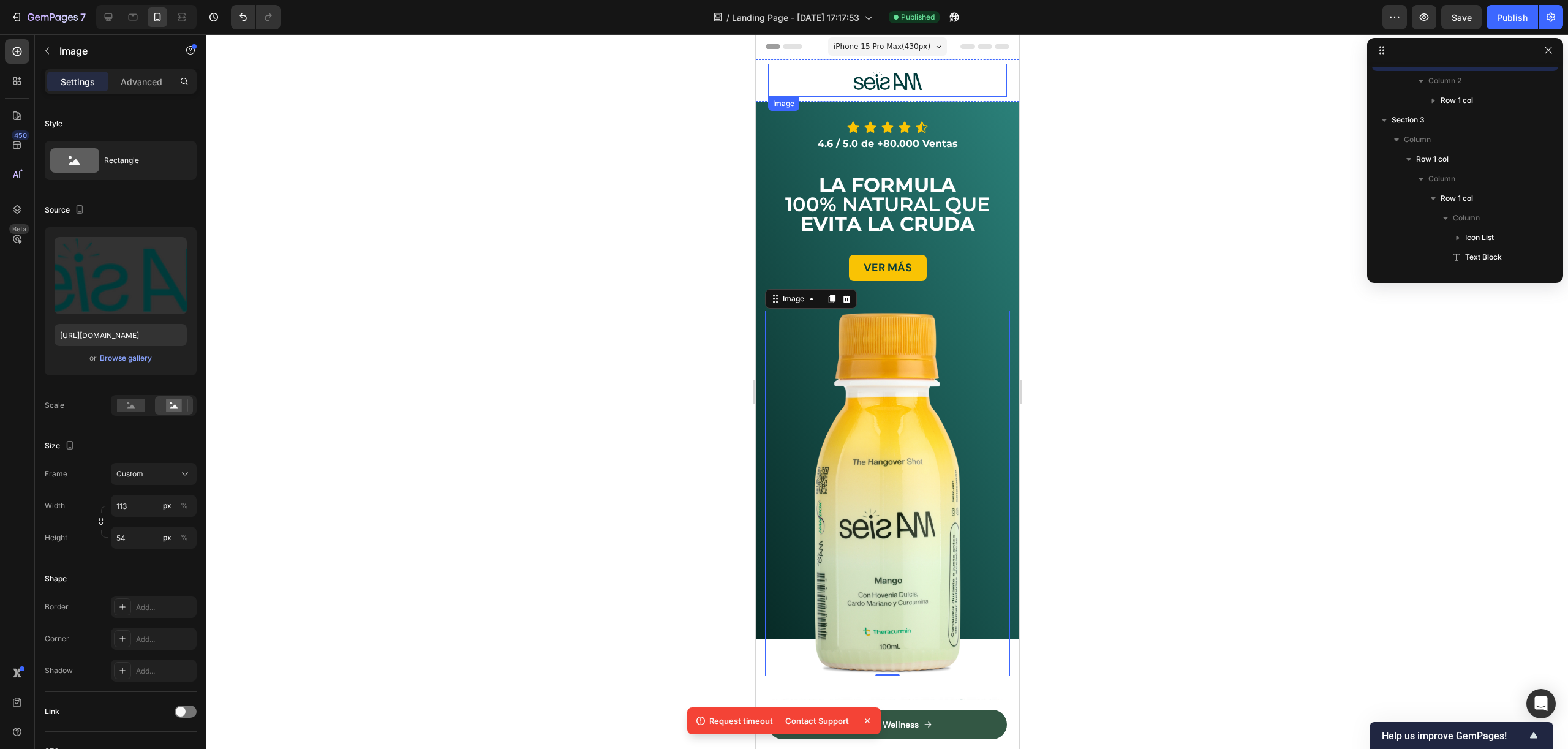
scroll to position [16, 0]
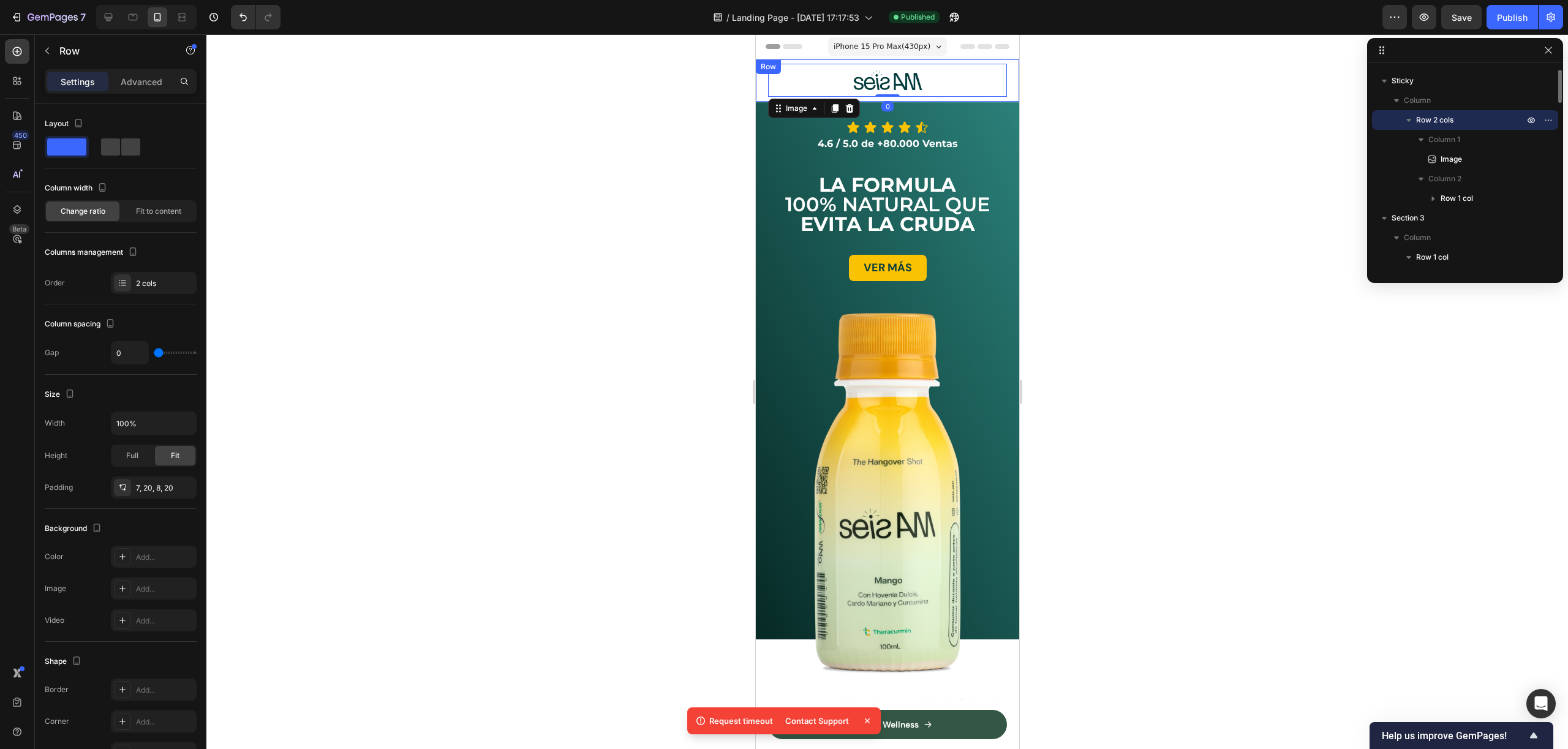
click at [1001, 70] on div "Image 0 Fuel Your Wellness Button Row Row" at bounding box center [887, 80] width 264 height 42
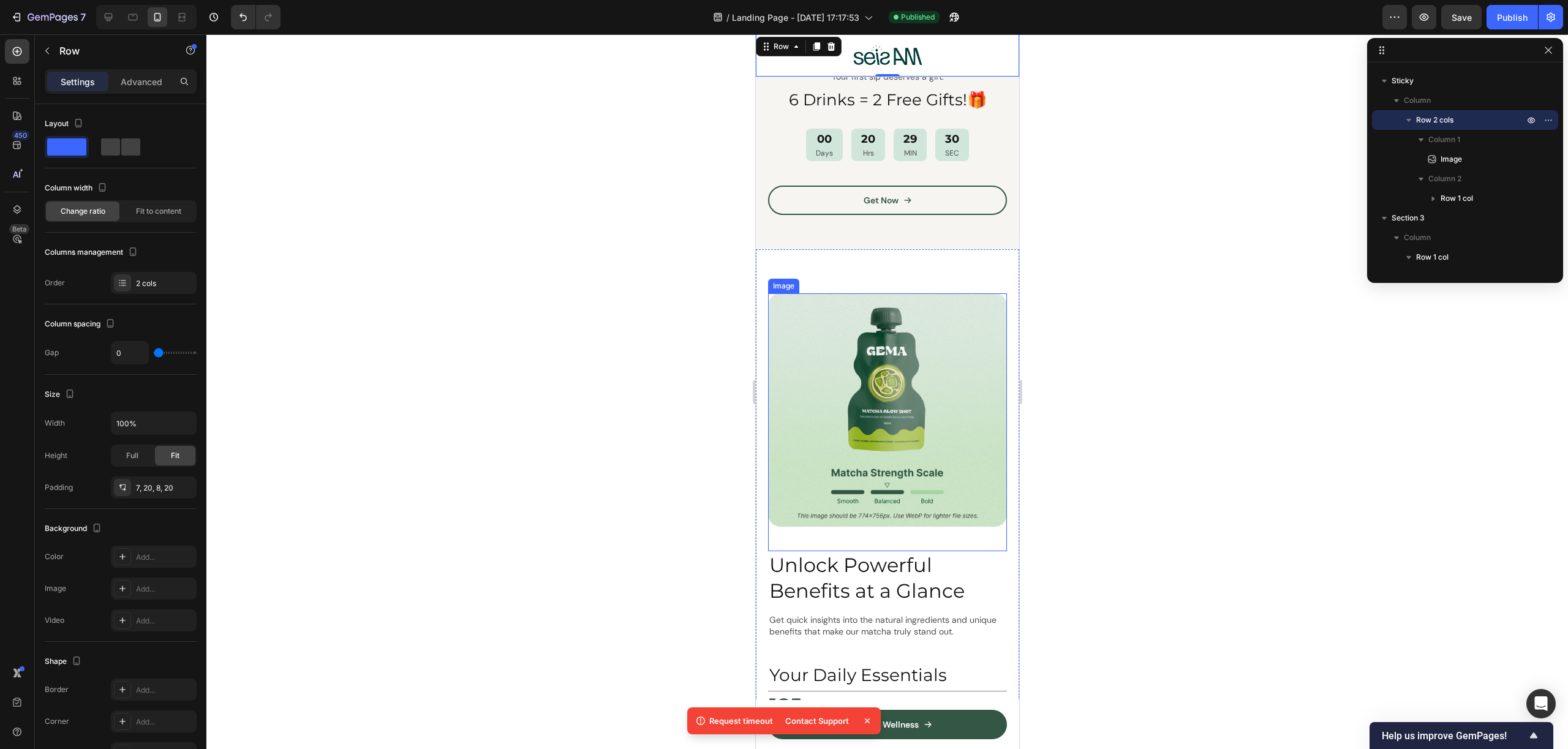
scroll to position [2064, 0]
